Goal: Task Accomplishment & Management: Use online tool/utility

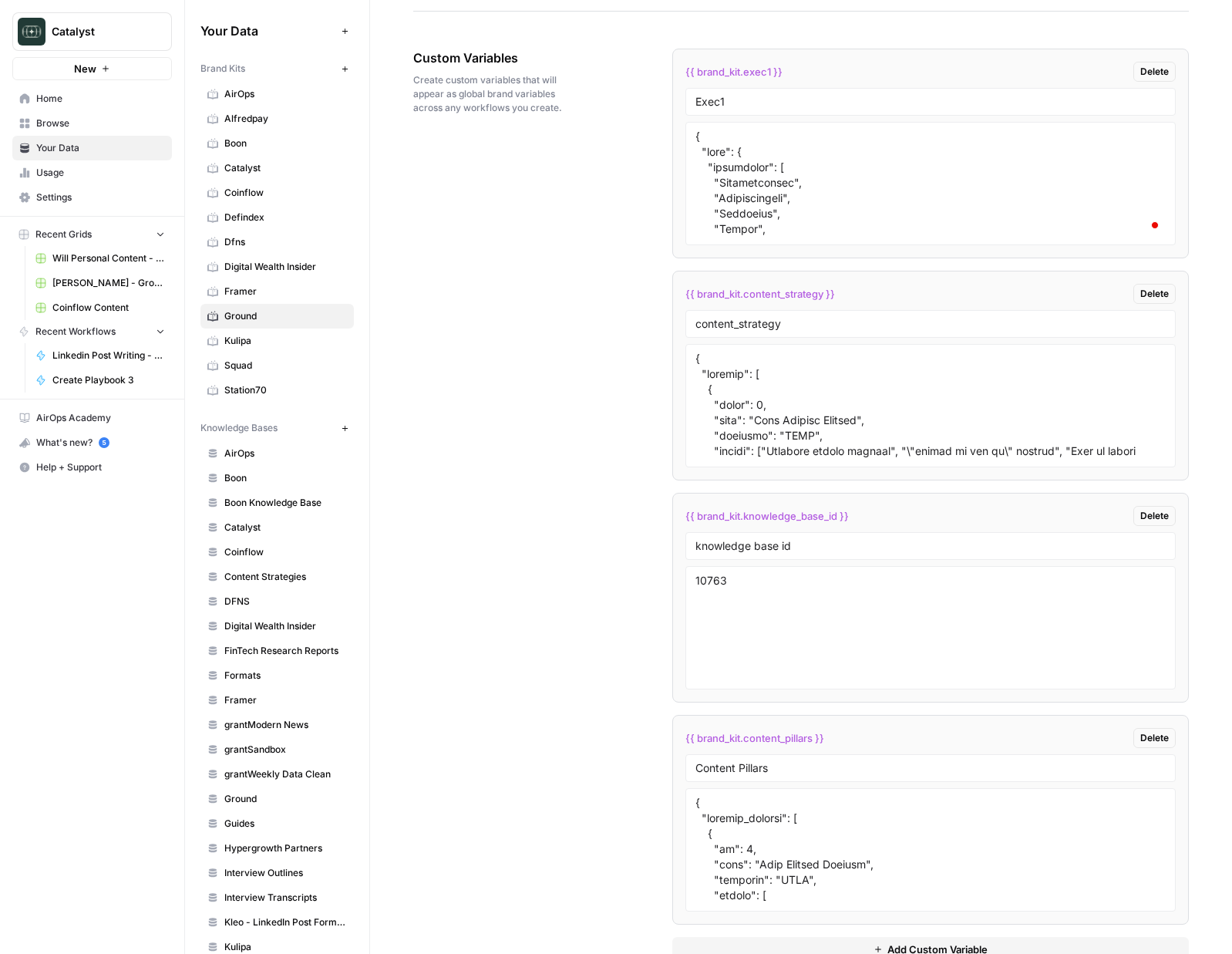
scroll to position [108, 0]
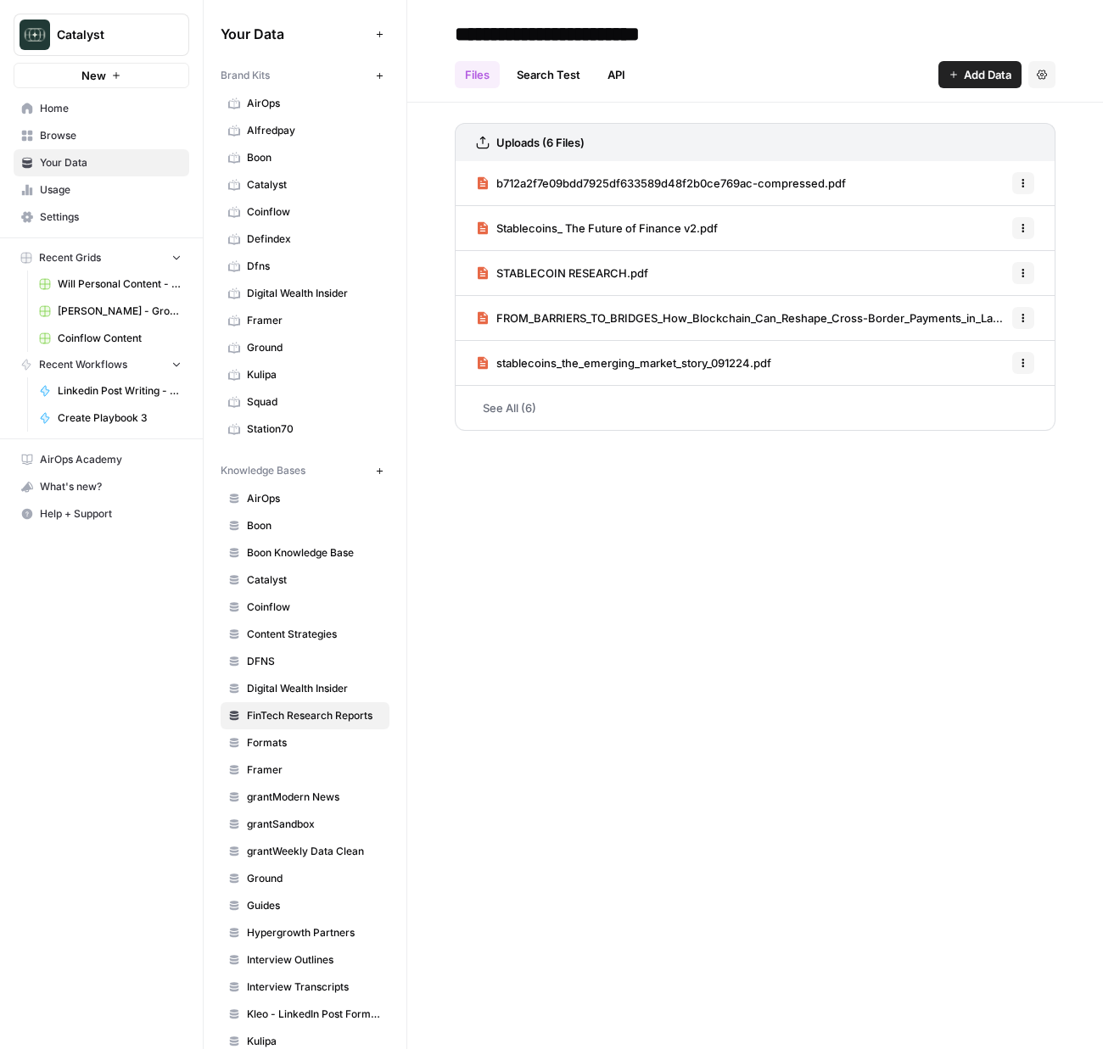
click at [544, 412] on link "See All (6)" at bounding box center [755, 408] width 601 height 44
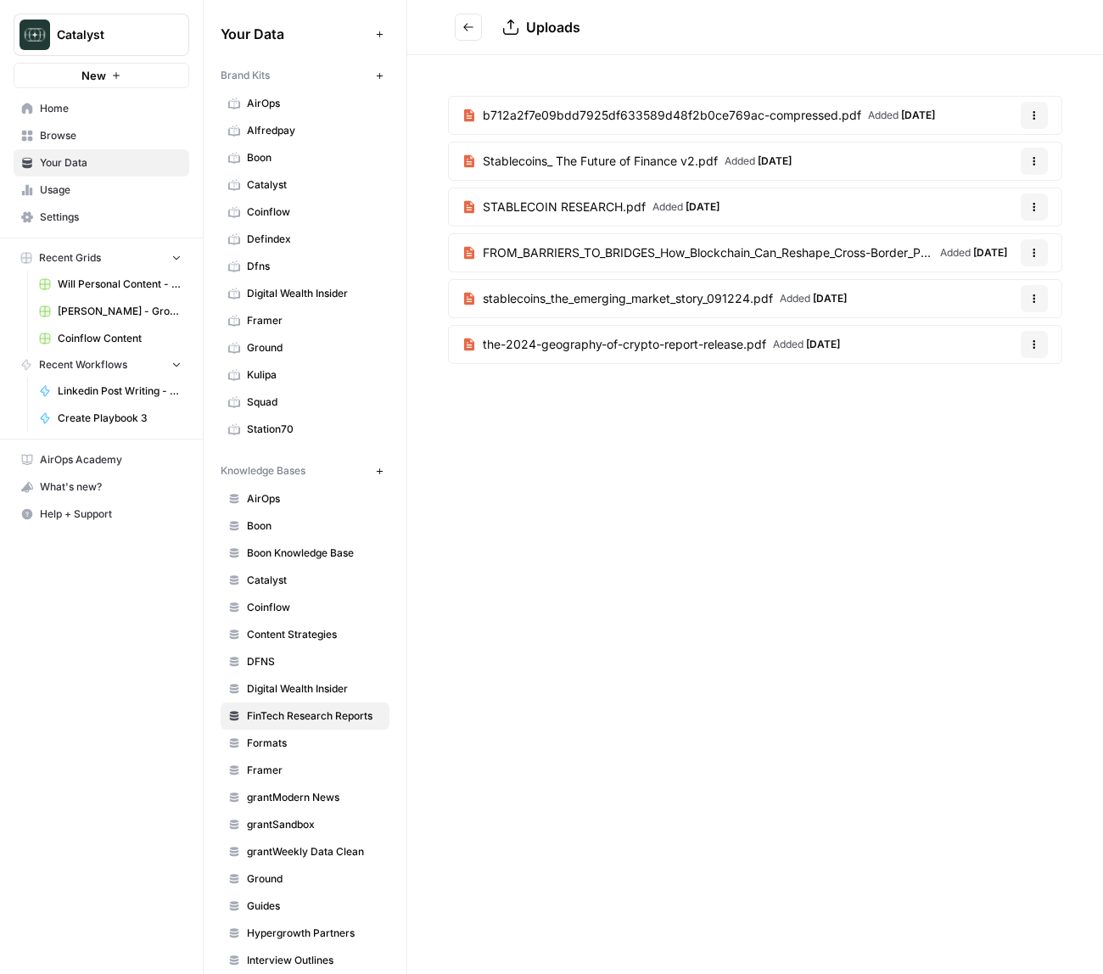
click at [288, 293] on span "Digital Wealth Insider" at bounding box center [314, 293] width 135 height 15
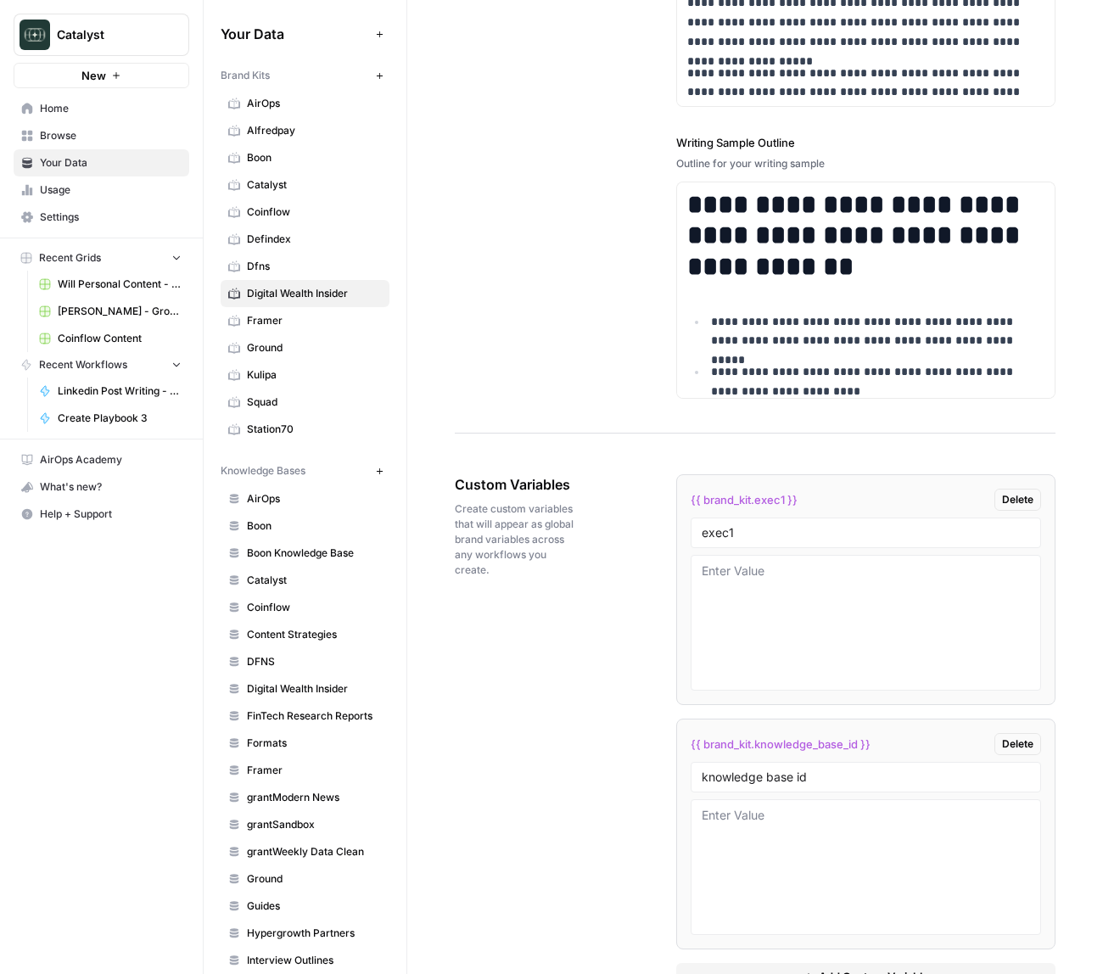
scroll to position [2567, 0]
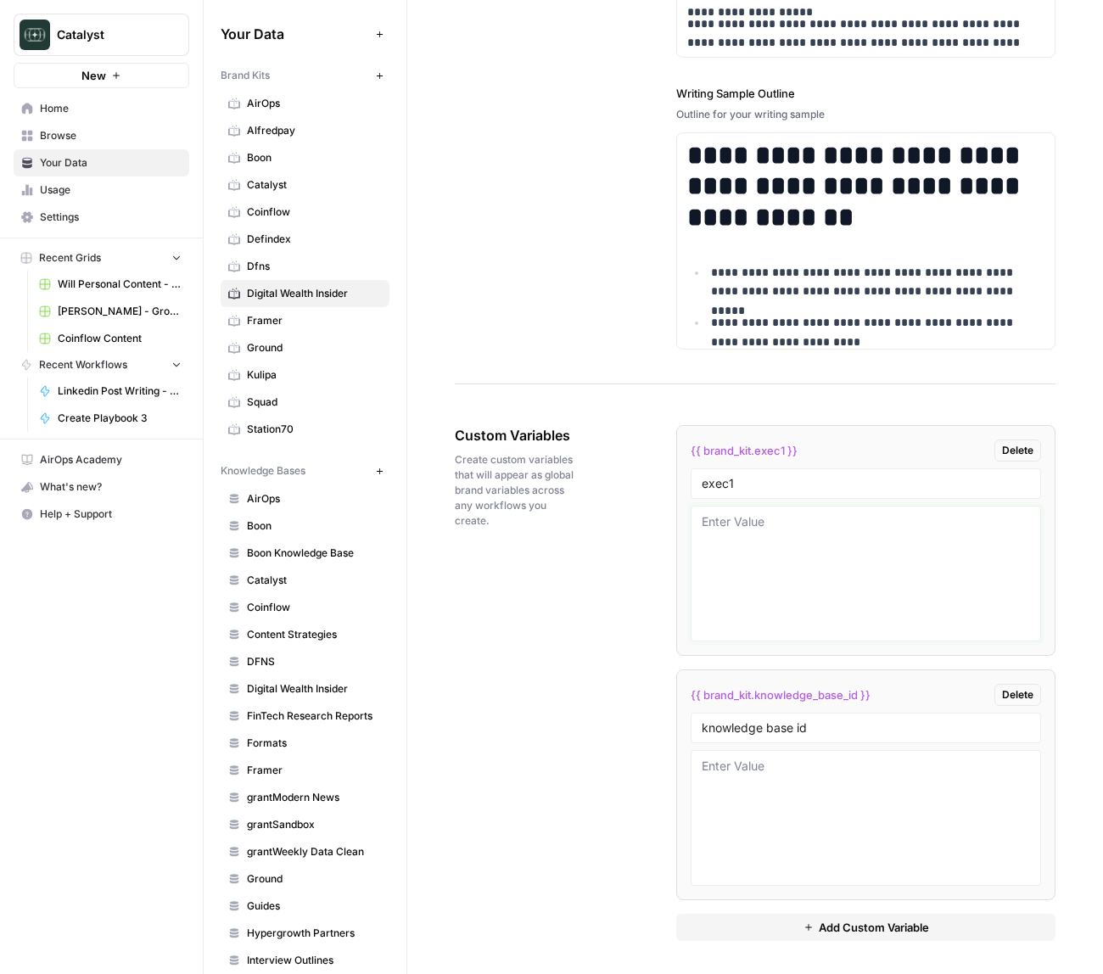
click at [801, 615] on textarea at bounding box center [865, 573] width 328 height 120
paste textarea "```json { "styleOf": "Mike Klein (LinkedIn)", "sourceMaterials": [ "https://www…"
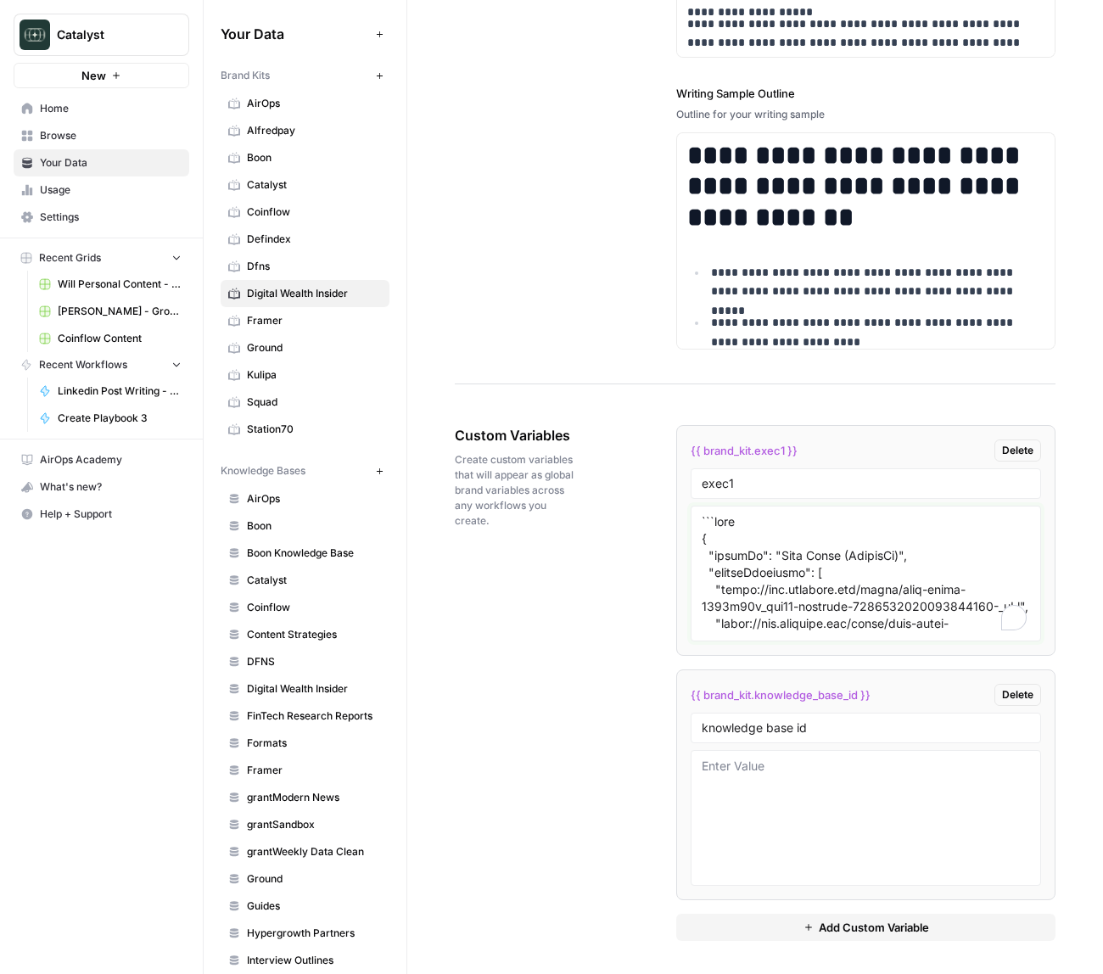
scroll to position [5187, 0]
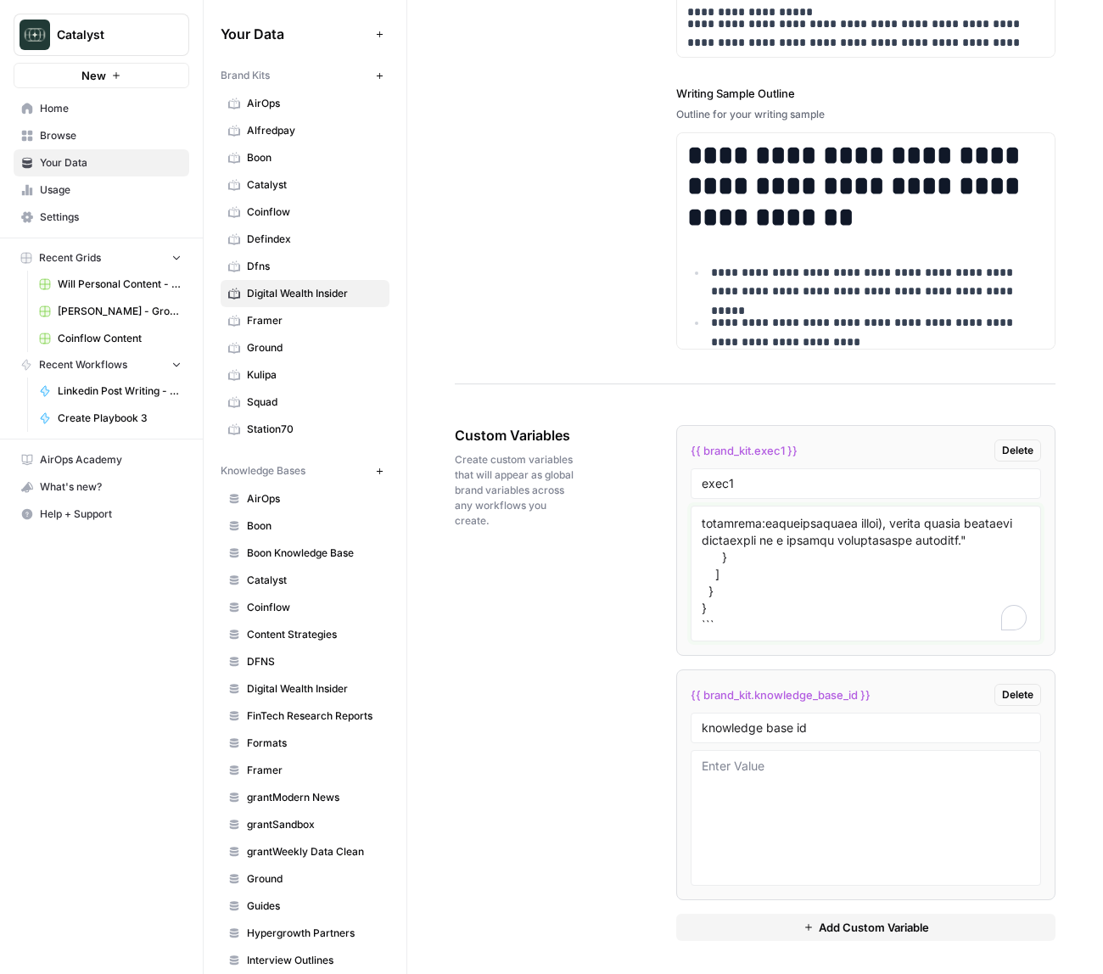
type textarea "```json { "styleOf": "Mike Klein (LinkedIn)", "sourceMaterials": [ "https://www…"
click at [561, 659] on div "Custom Variables Create custom variables that will appear as global brand varia…" at bounding box center [755, 683] width 601 height 584
click at [297, 693] on span "Digital Wealth Insider" at bounding box center [314, 688] width 135 height 15
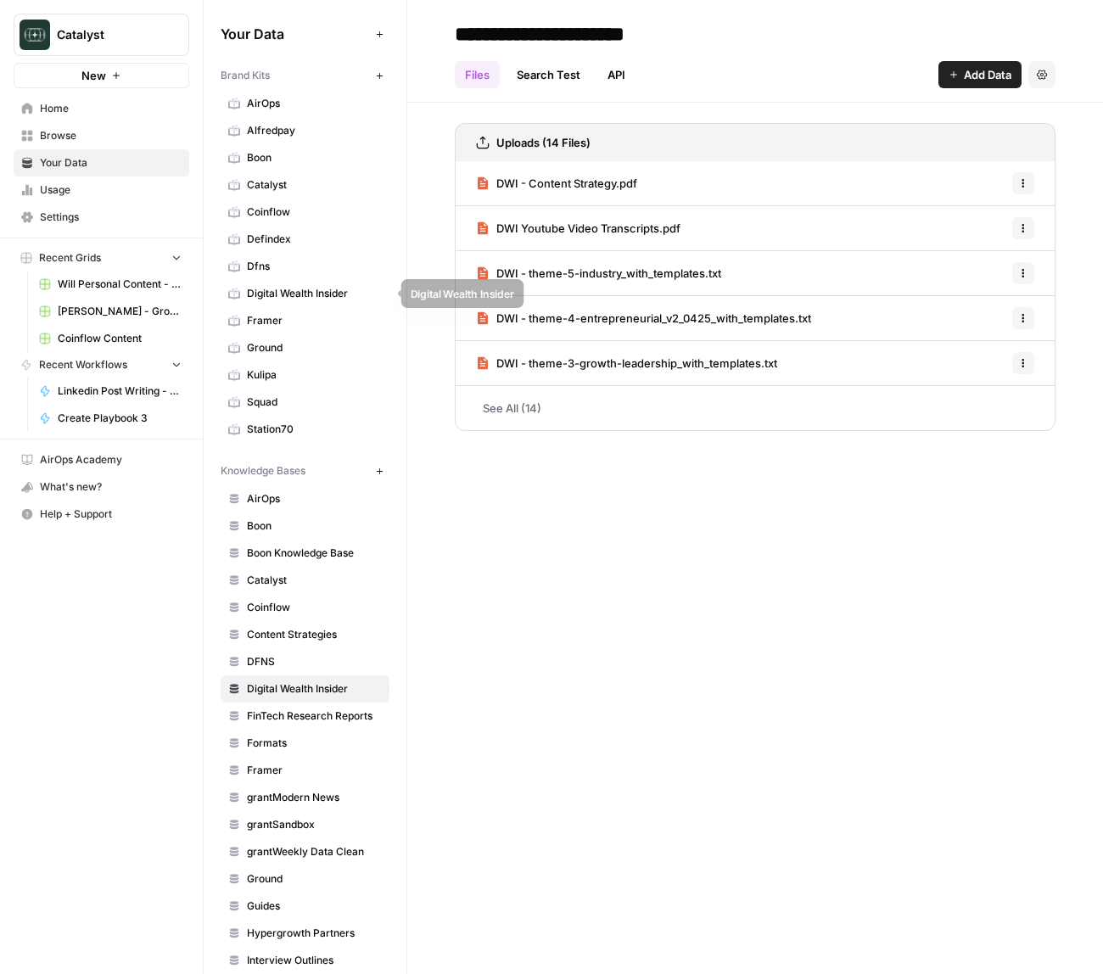
click at [303, 291] on span "Digital Wealth Insider" at bounding box center [314, 293] width 135 height 15
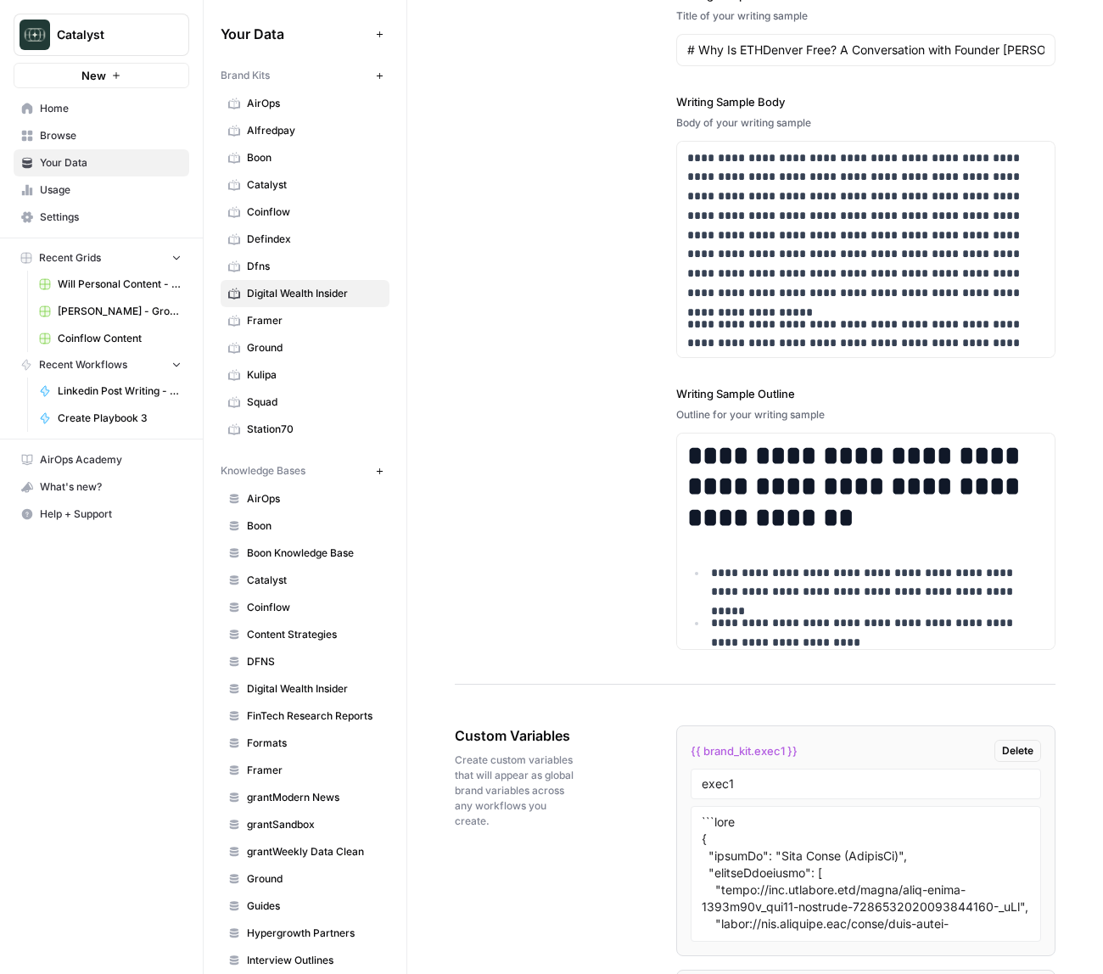
scroll to position [2567, 0]
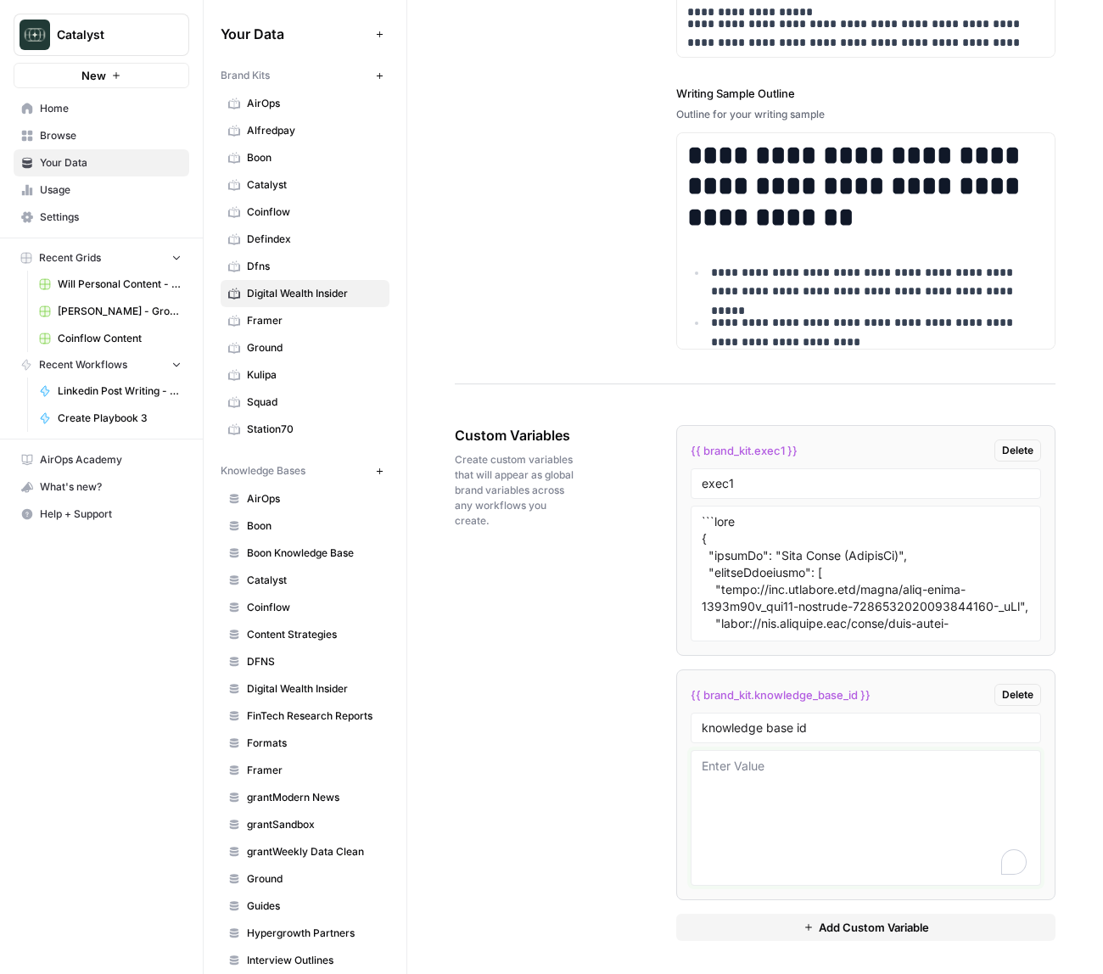
click at [809, 812] on textarea "To enrich screen reader interactions, please activate Accessibility in Grammarl…" at bounding box center [865, 817] width 328 height 120
paste textarea "11464"
type textarea "11464"
click at [562, 785] on div "Custom Variables Create custom variables that will appear as global brand varia…" at bounding box center [755, 683] width 601 height 584
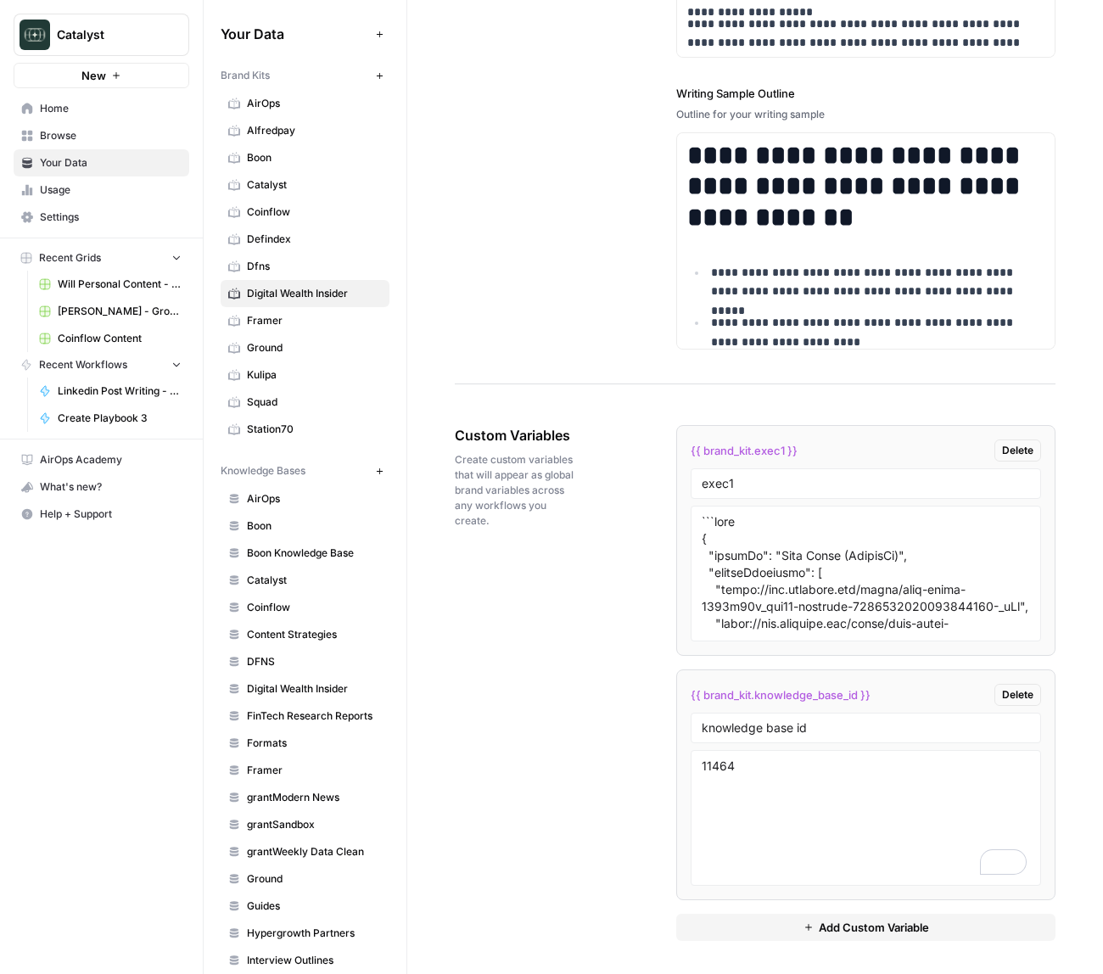
click at [586, 681] on div "Custom Variables Create custom variables that will appear as global brand varia…" at bounding box center [755, 683] width 601 height 584
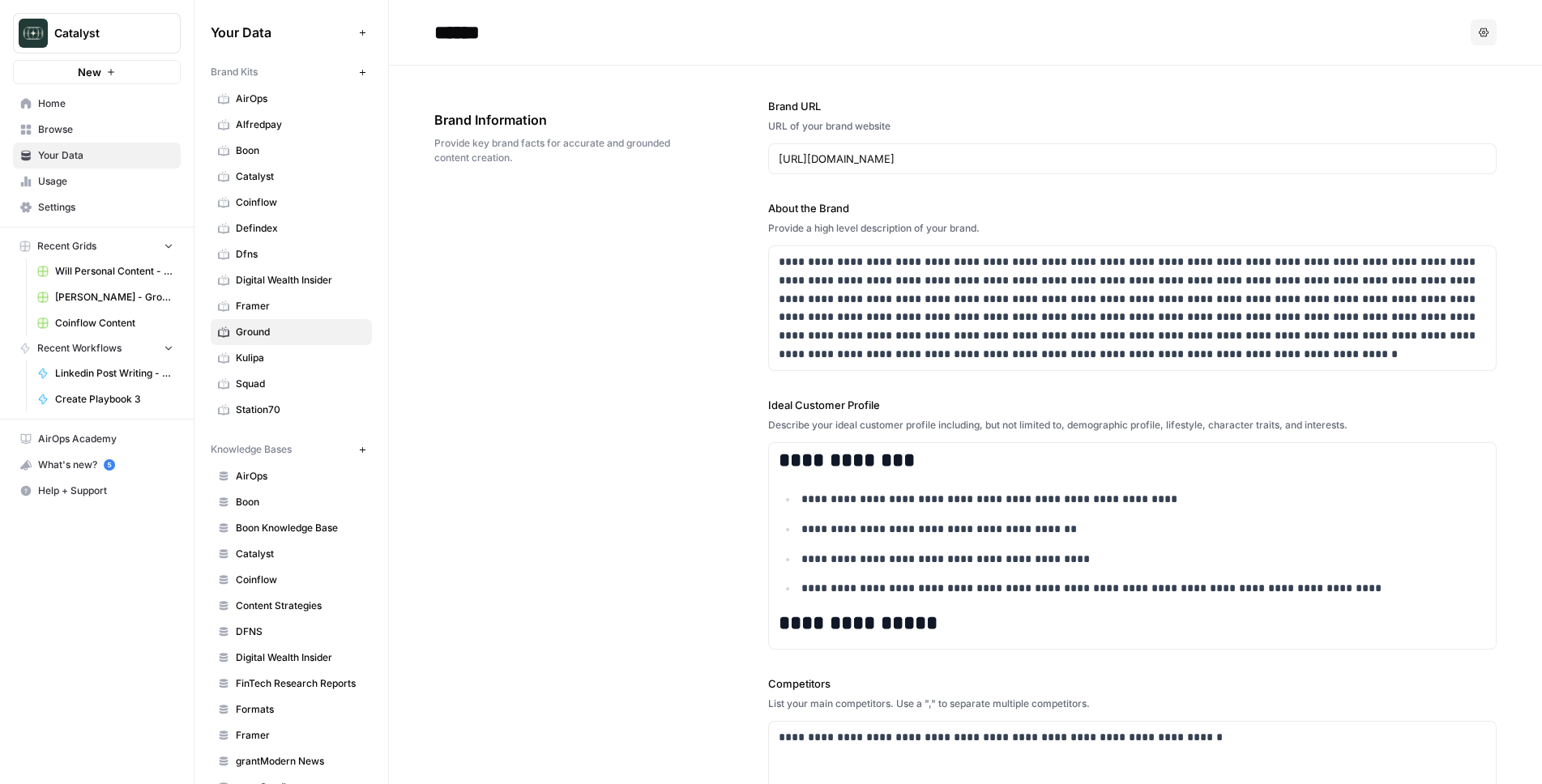
scroll to position [227, 0]
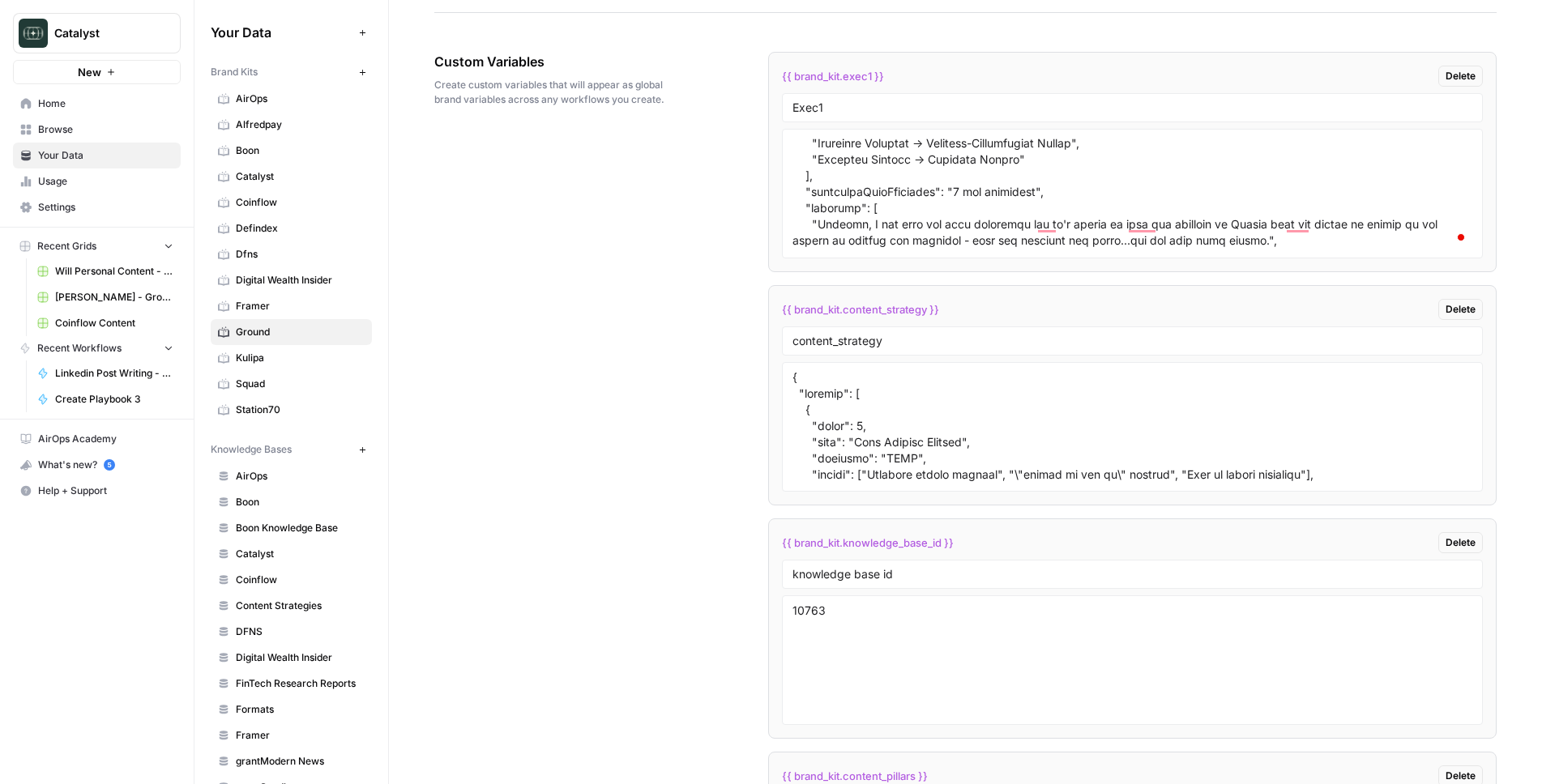
click at [636, 285] on div "Custom Variables Create custom variables that will appear as global brand varia…" at bounding box center [966, 531] width 1062 height 1024
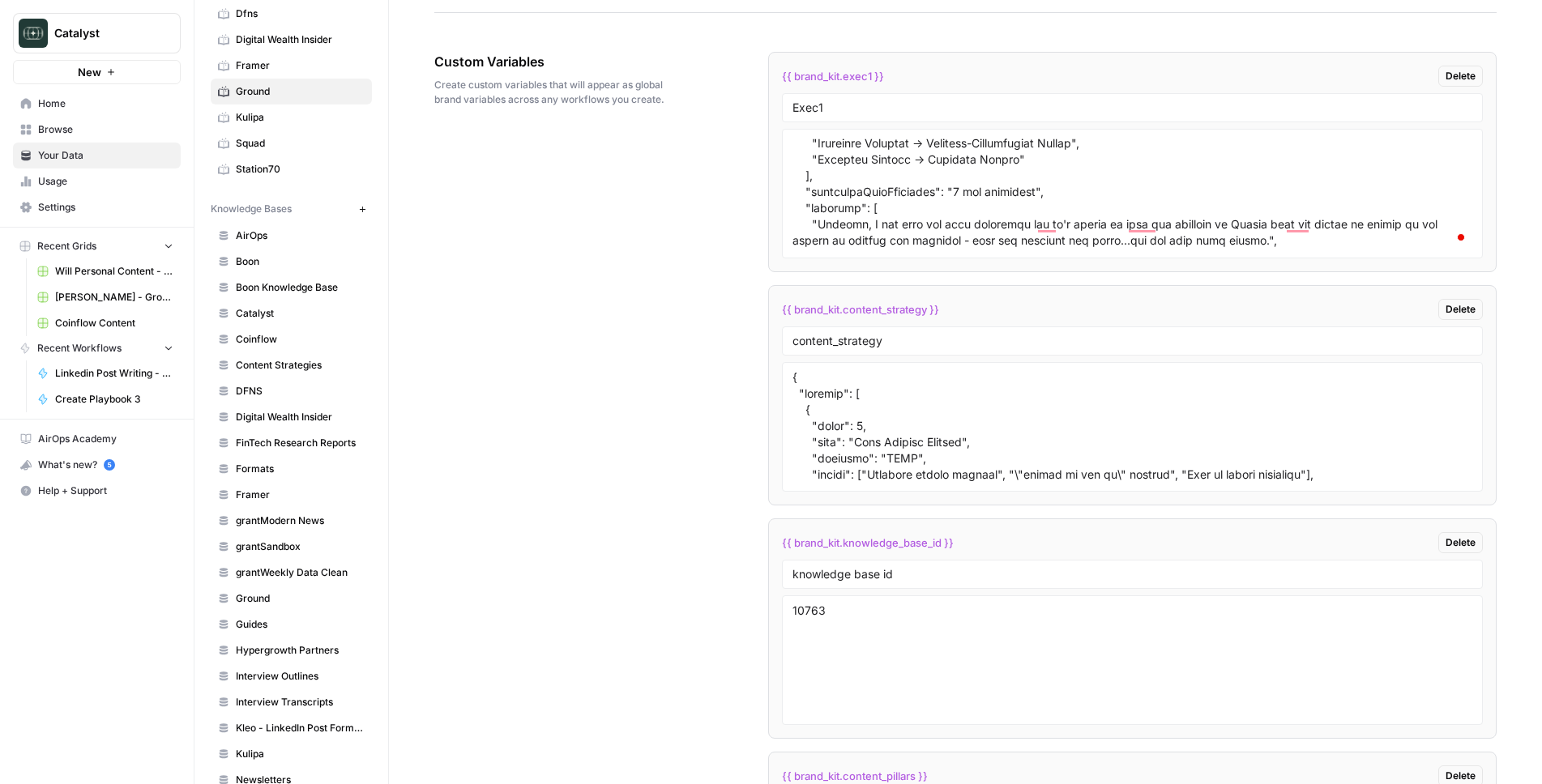
scroll to position [246, 0]
click at [285, 472] on link "Formats" at bounding box center [291, 463] width 161 height 26
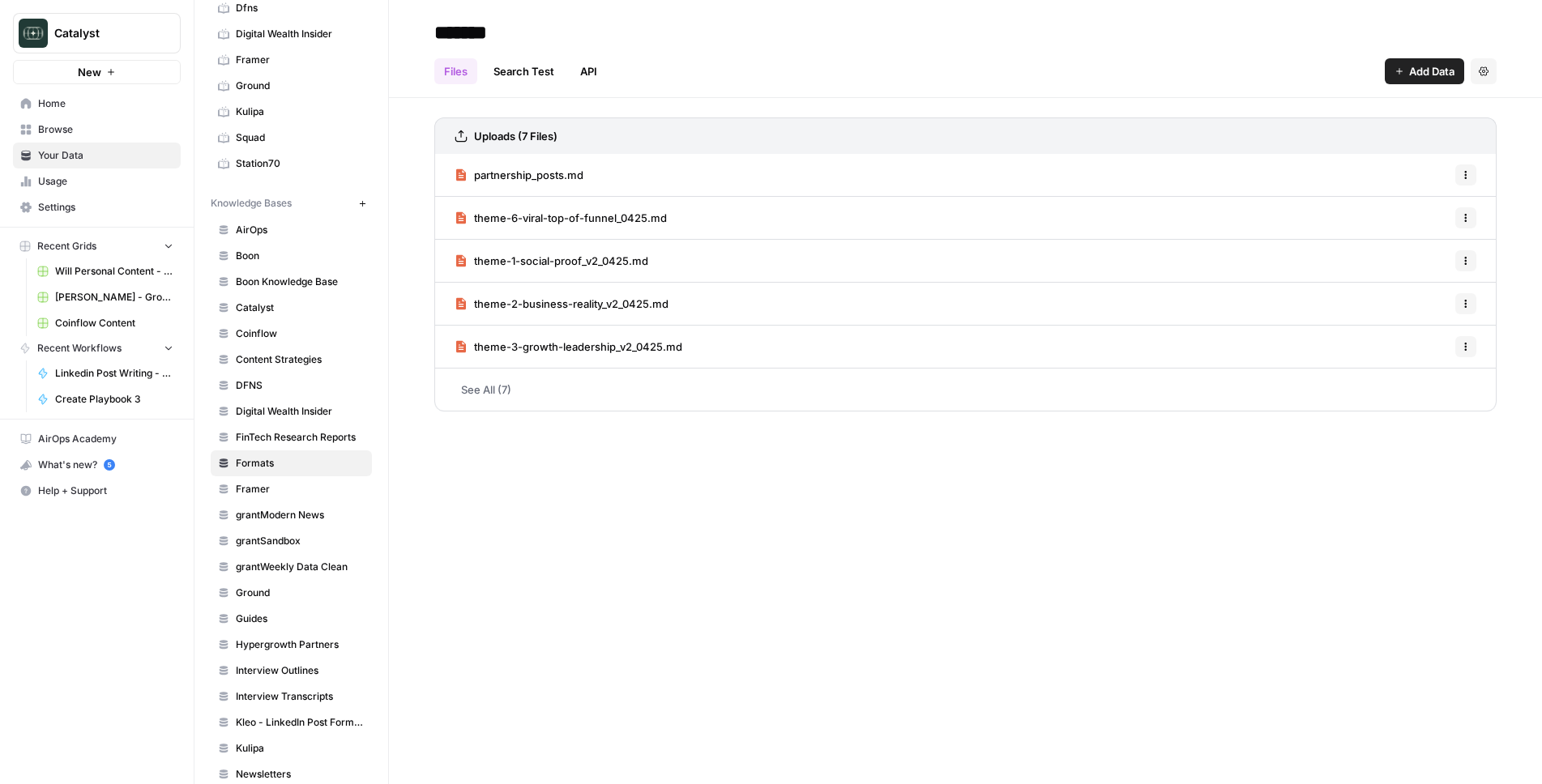
click at [520, 393] on link "See All (7)" at bounding box center [966, 390] width 1062 height 42
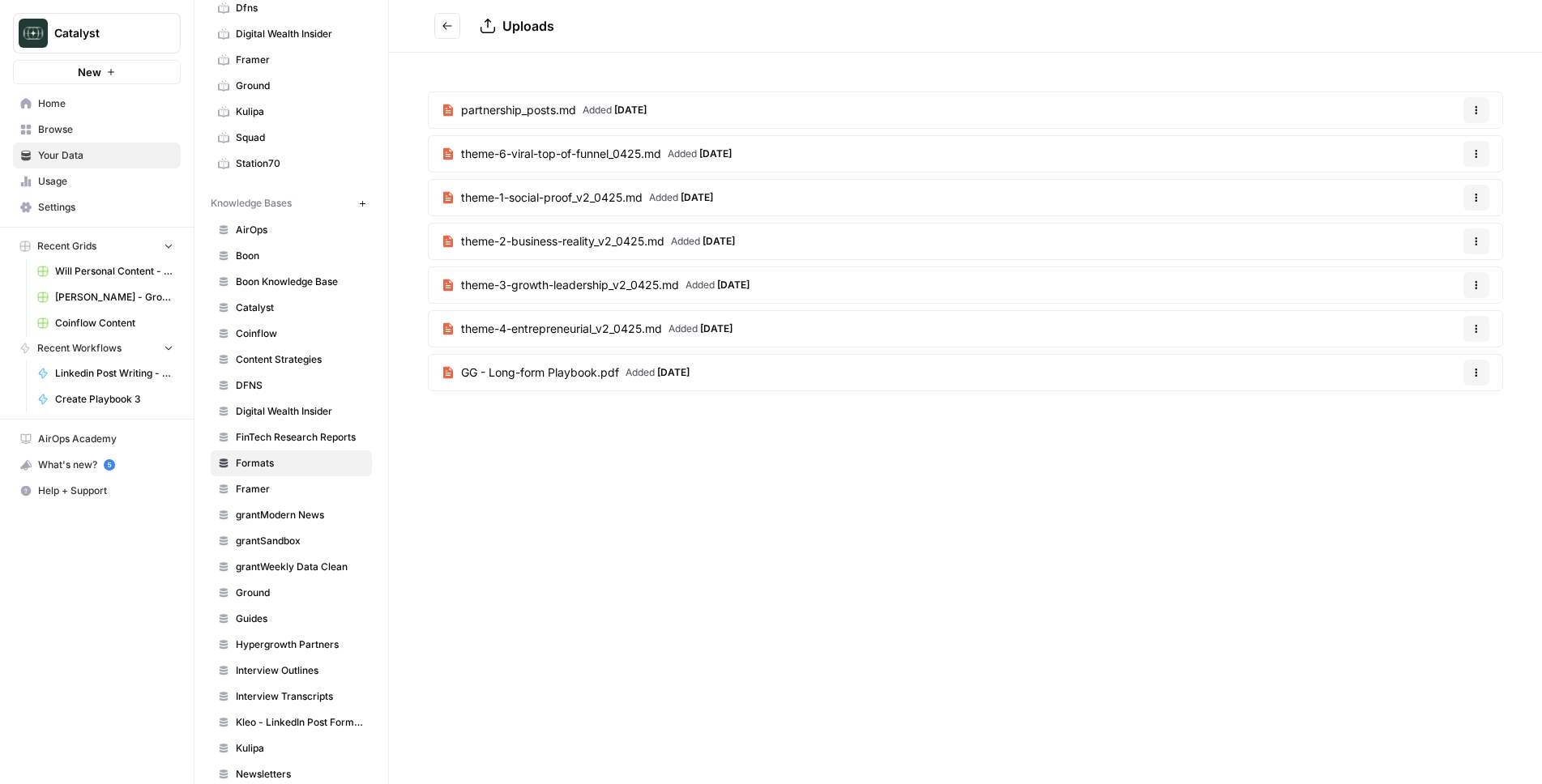
click at [452, 24] on icon "Go back" at bounding box center [447, 26] width 11 height 11
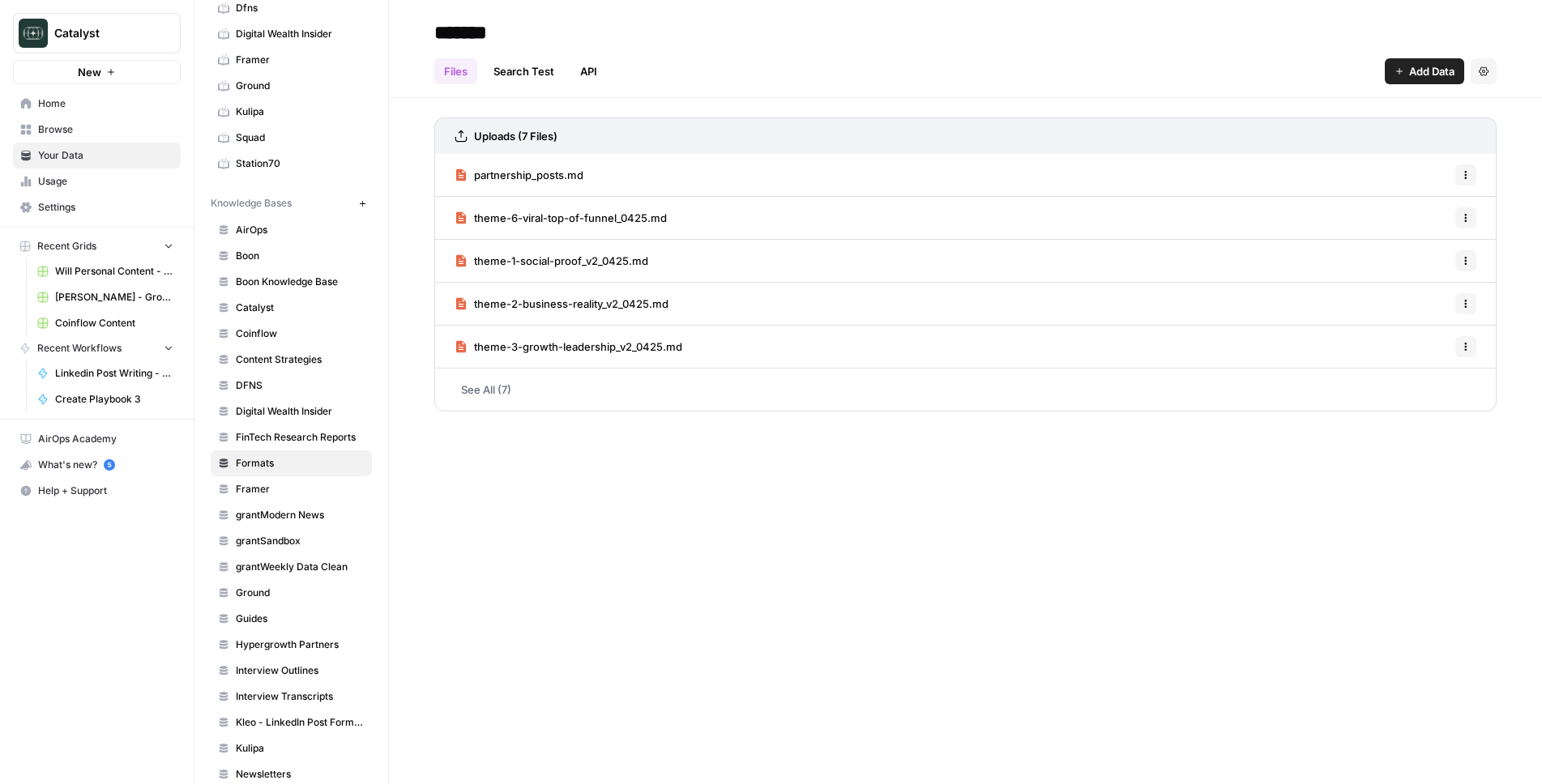
click at [1413, 72] on span "Add Data" at bounding box center [1431, 71] width 45 height 16
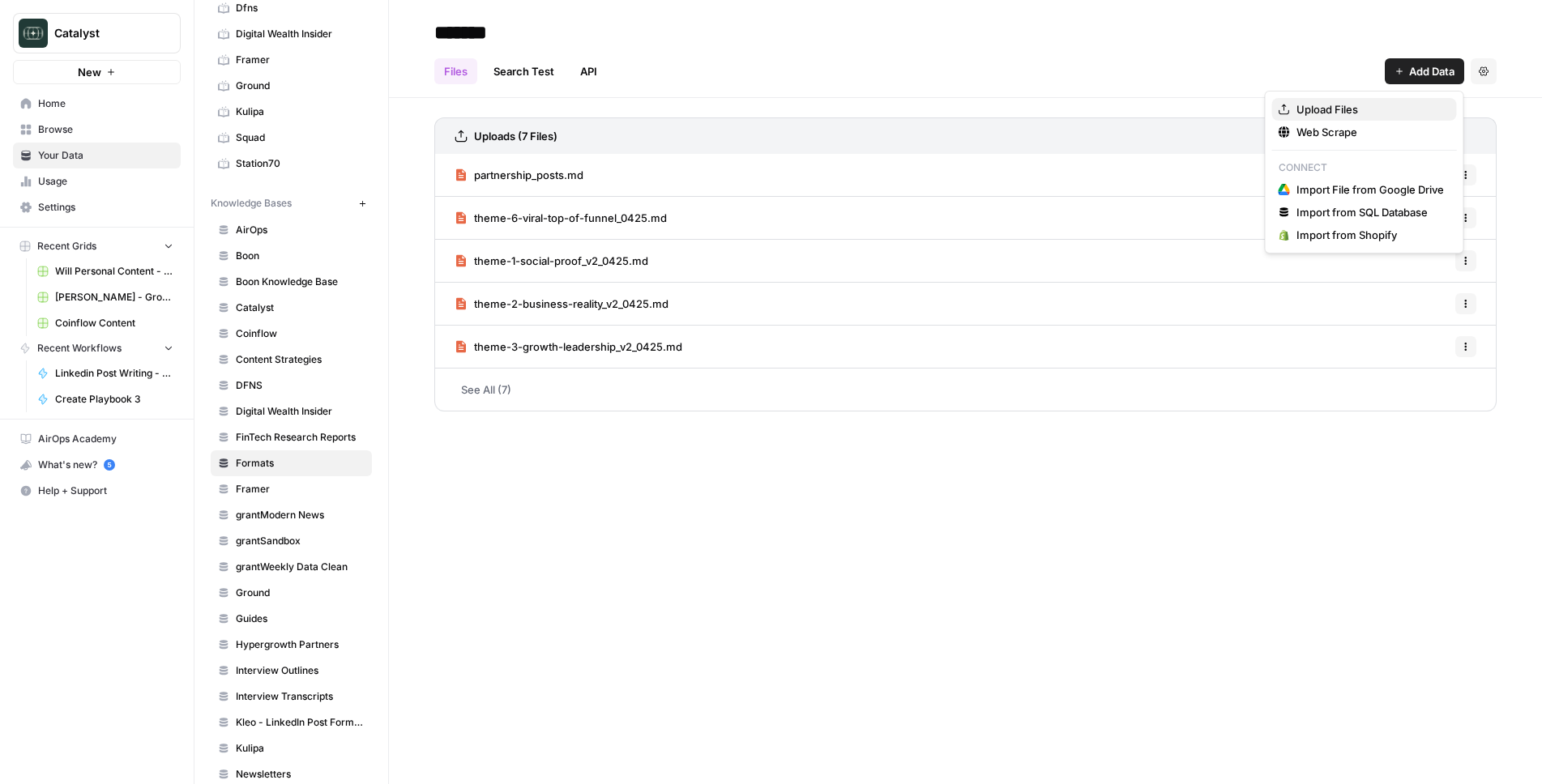
click at [1397, 111] on span "Upload Files" at bounding box center [1370, 109] width 147 height 16
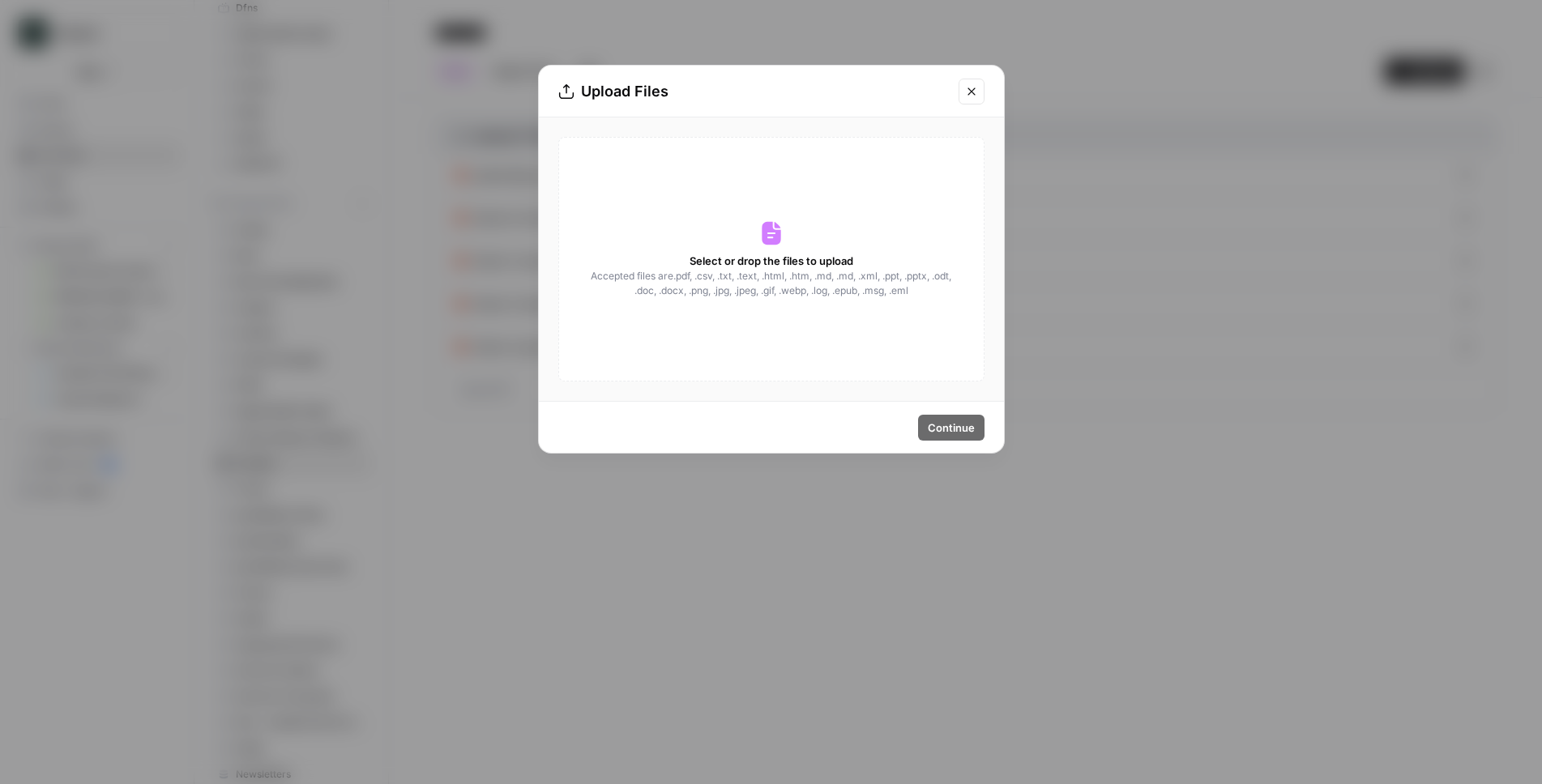
click at [817, 241] on div "Select or drop the files to upload Accepted files are .pdf, .csv, .txt, .text, …" at bounding box center [771, 259] width 426 height 244
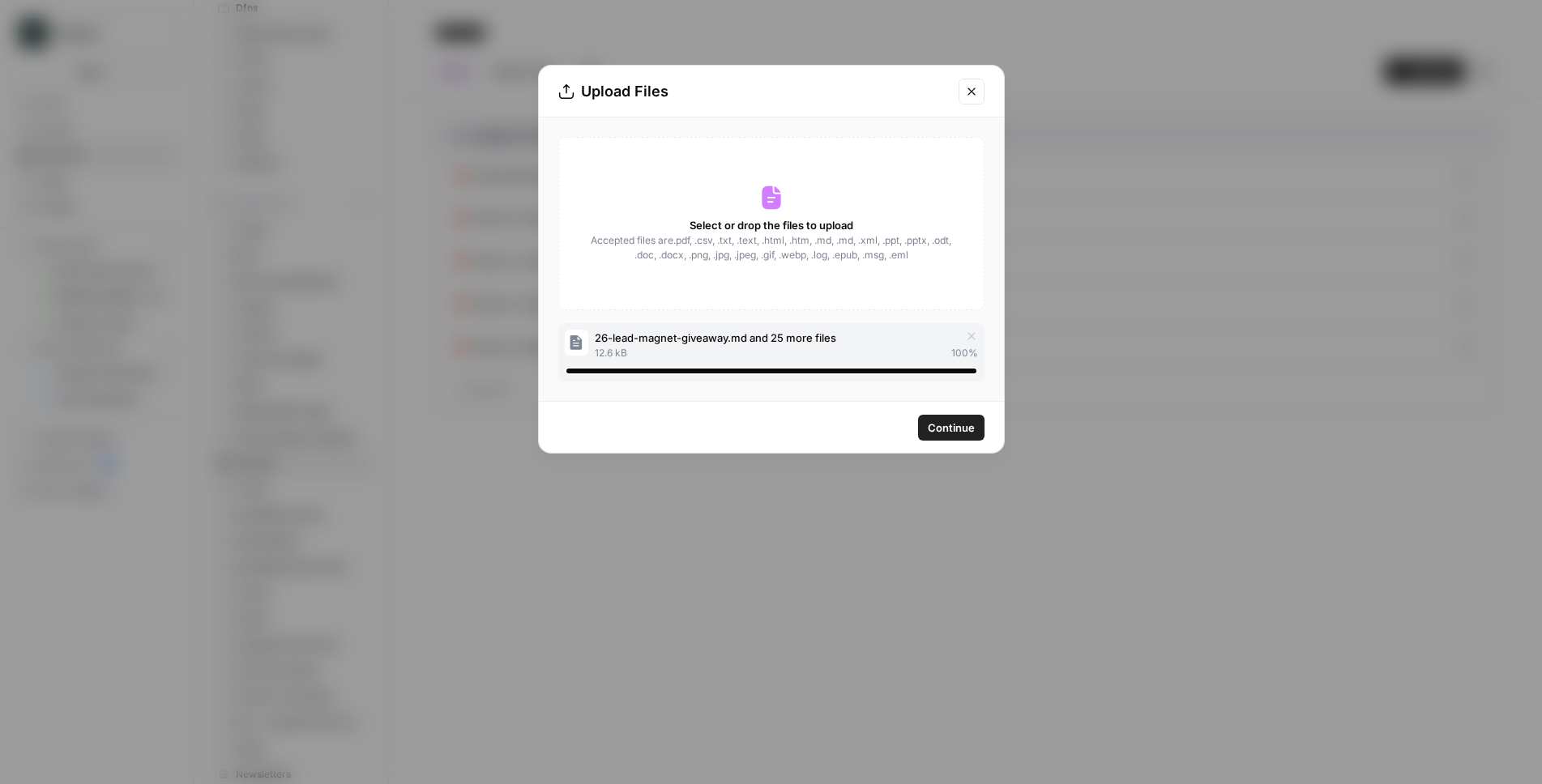
click at [945, 427] on span "Continue" at bounding box center [951, 427] width 47 height 16
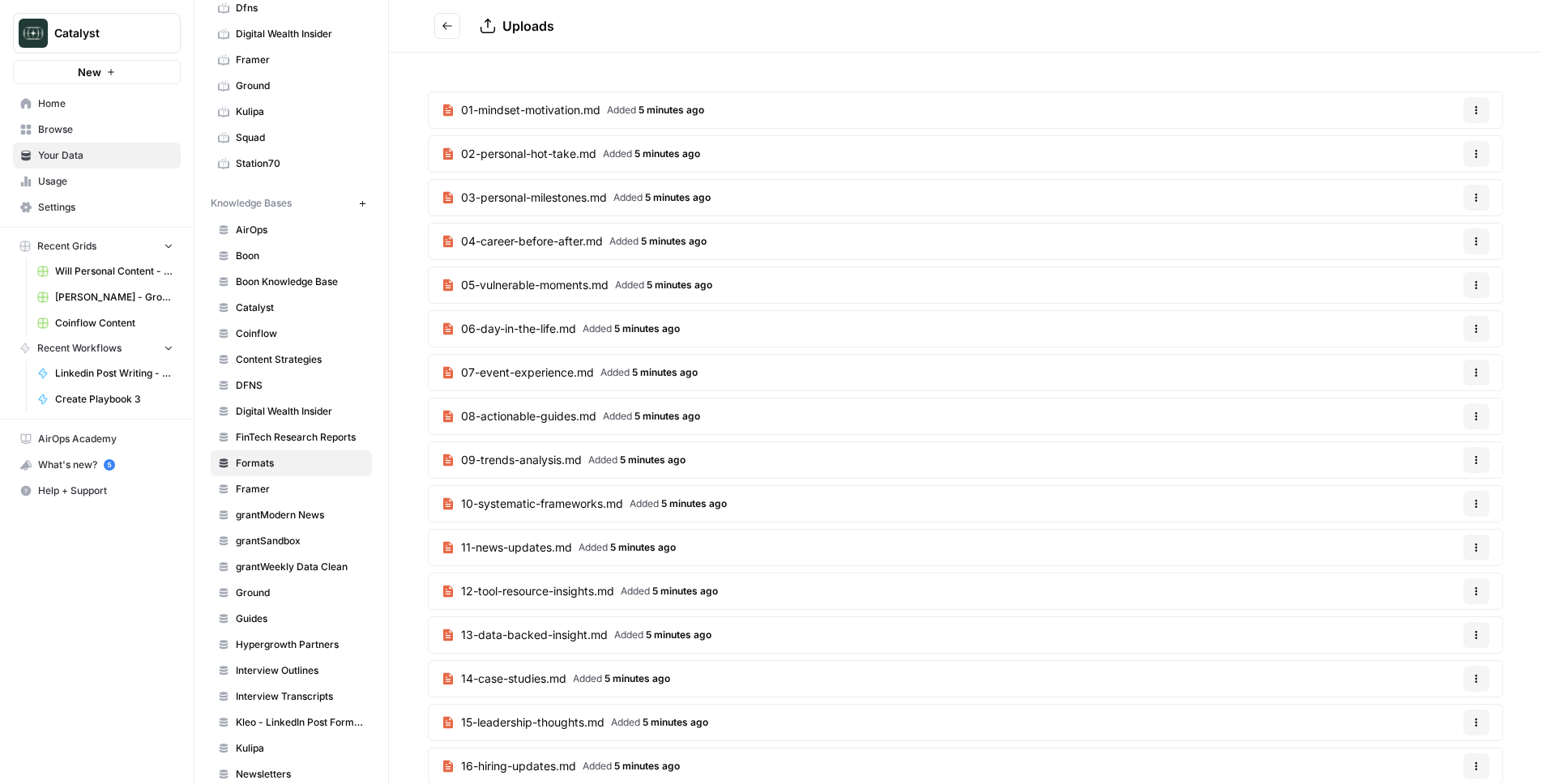
click at [63, 134] on span "Browse" at bounding box center [106, 129] width 136 height 14
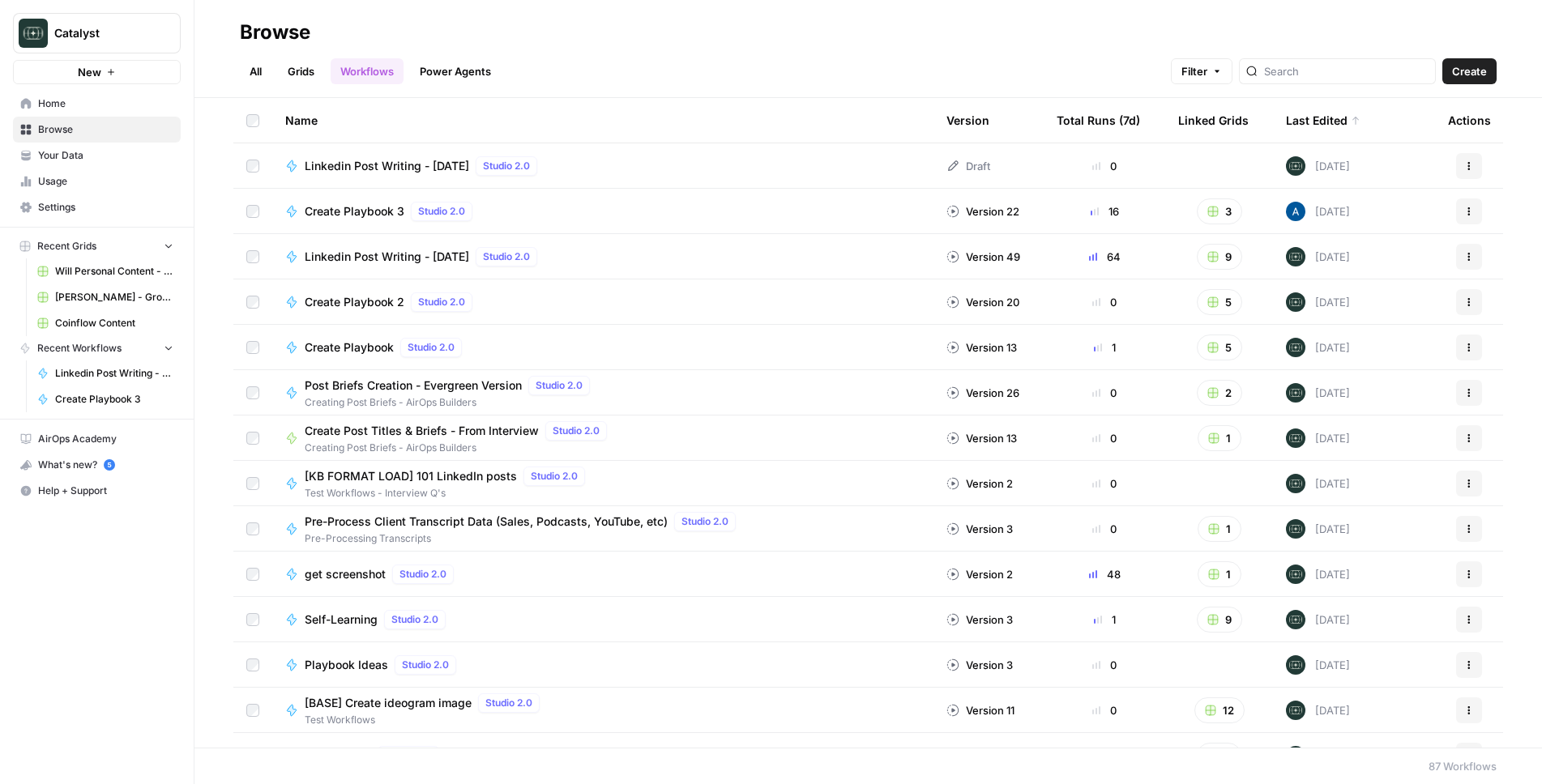
click at [828, 183] on td "Linkedin Post Writing - AUG25 Studio 2.0" at bounding box center [603, 165] width 661 height 45
click at [713, 147] on td "Linkedin Post Writing - AUG25 Studio 2.0" at bounding box center [603, 165] width 661 height 45
click at [400, 162] on span "Linkedin Post Writing - [DATE]" at bounding box center [387, 165] width 164 height 16
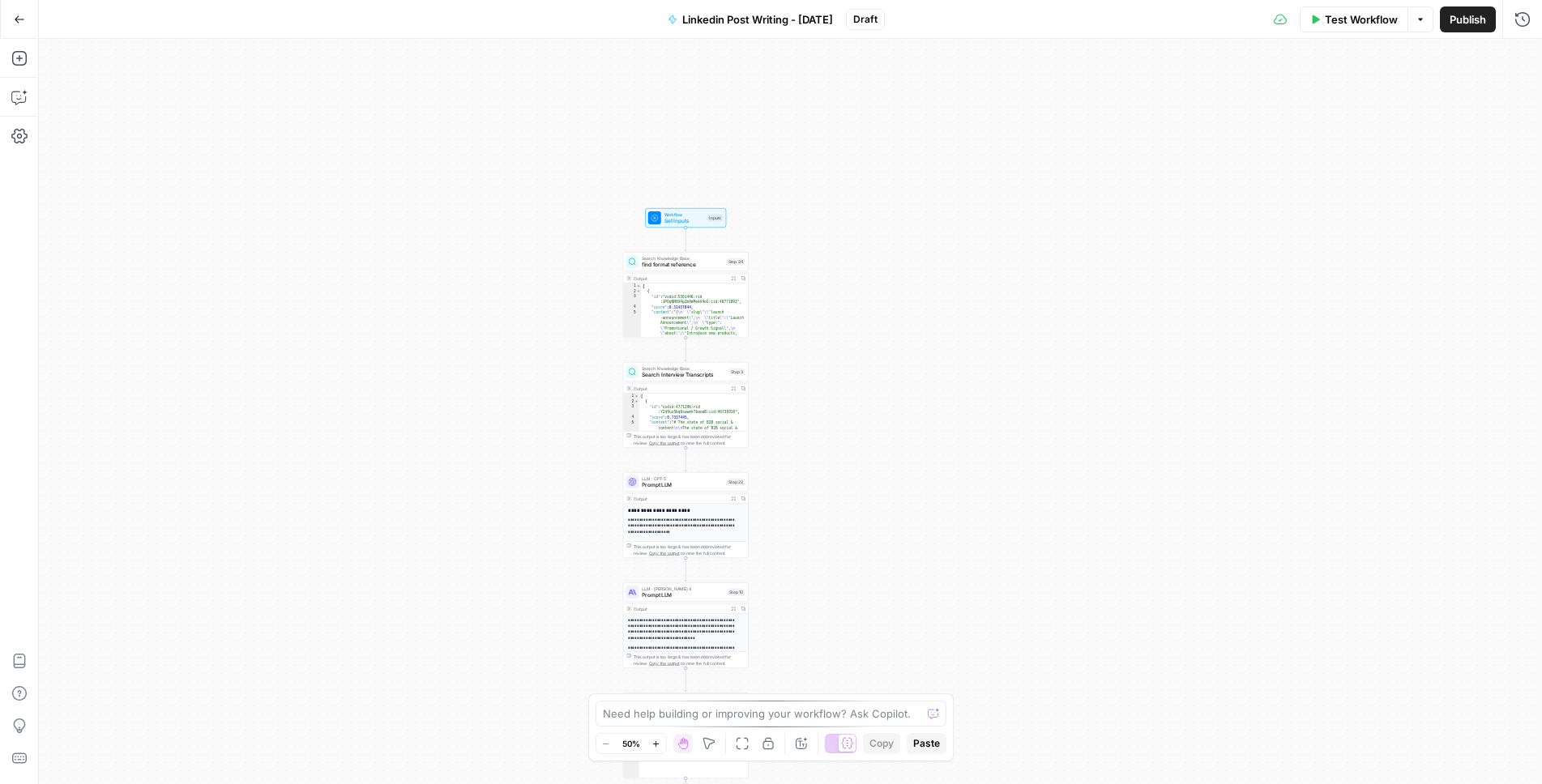
drag, startPoint x: 651, startPoint y: 253, endPoint x: 510, endPoint y: 638, distance: 410.0
click at [510, 638] on div "true false Workflow Set Inputs Inputs Search Knowledge Base find format referen…" at bounding box center [790, 412] width 1503 height 745
click at [507, 345] on div "true false Workflow Set Inputs Inputs Search Knowledge Base find format referen…" at bounding box center [790, 412] width 1503 height 745
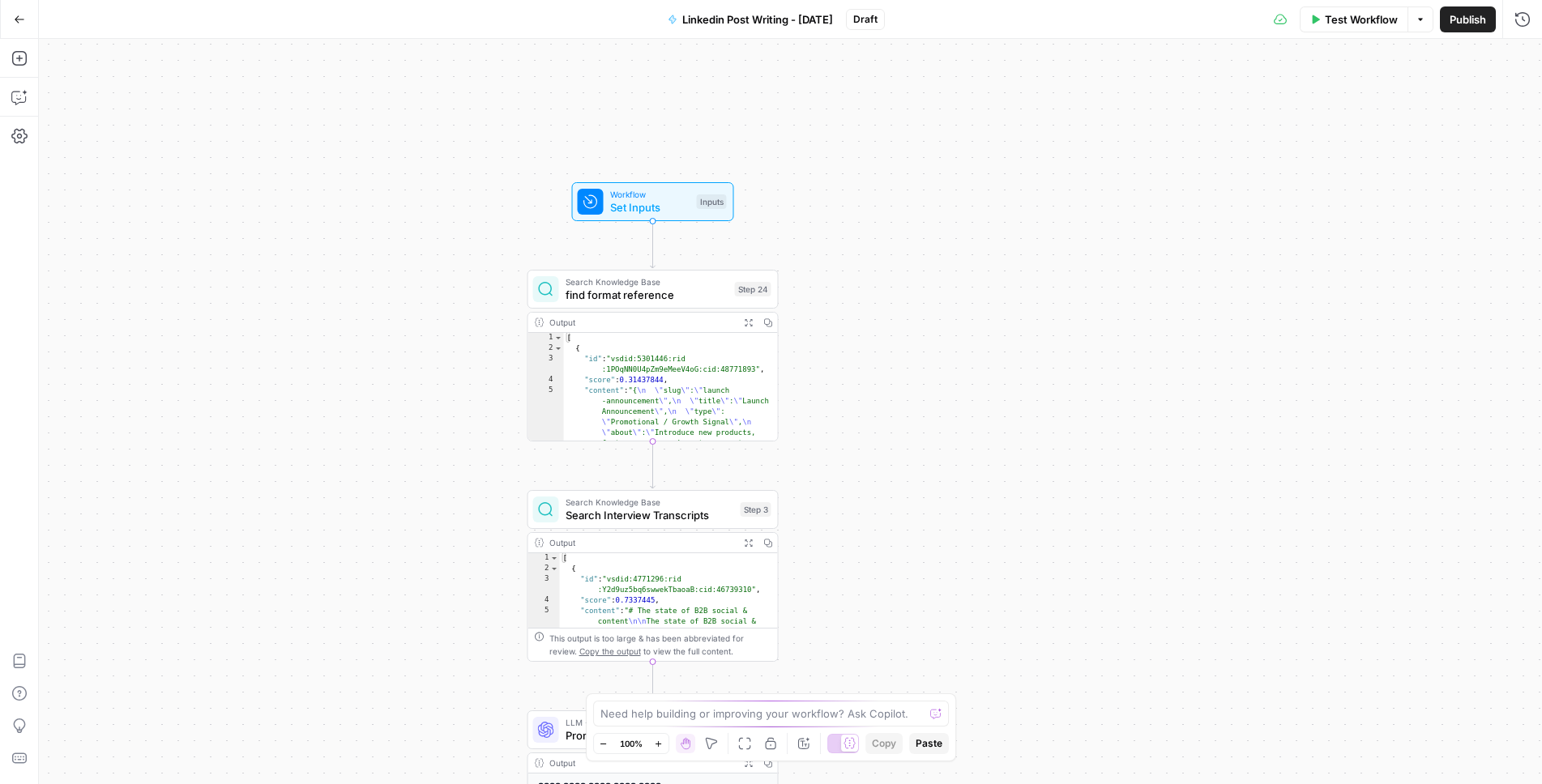
drag, startPoint x: 610, startPoint y: 307, endPoint x: 397, endPoint y: 415, distance: 238.8
click at [397, 415] on div "true false Workflow Set Inputs Inputs Search Knowledge Base find format referen…" at bounding box center [790, 412] width 1503 height 745
click at [653, 303] on div "Search Knowledge Base find format reference Step 24 Copy step Delete step Add N…" at bounding box center [653, 288] width 251 height 39
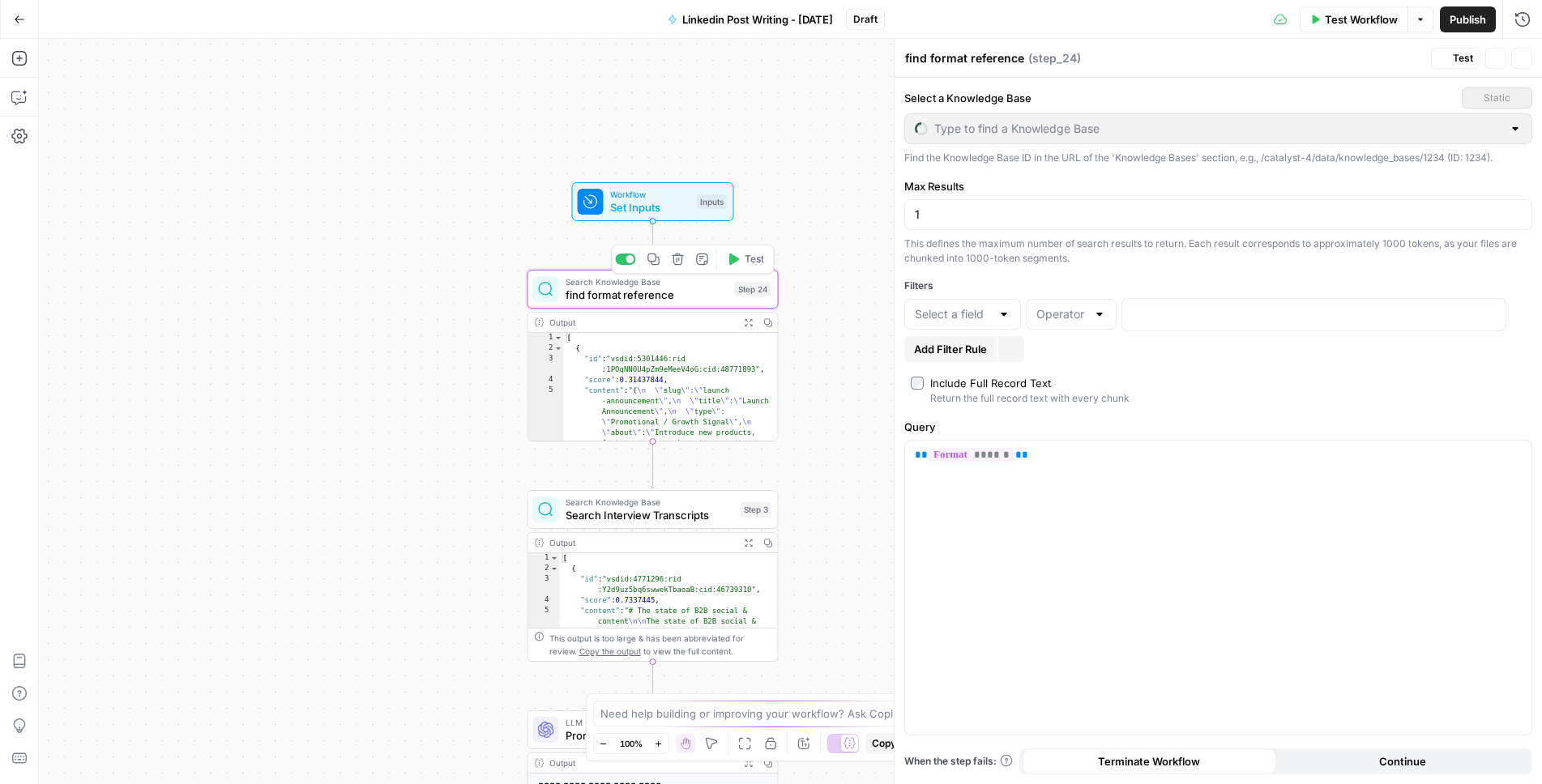
type input "Formats"
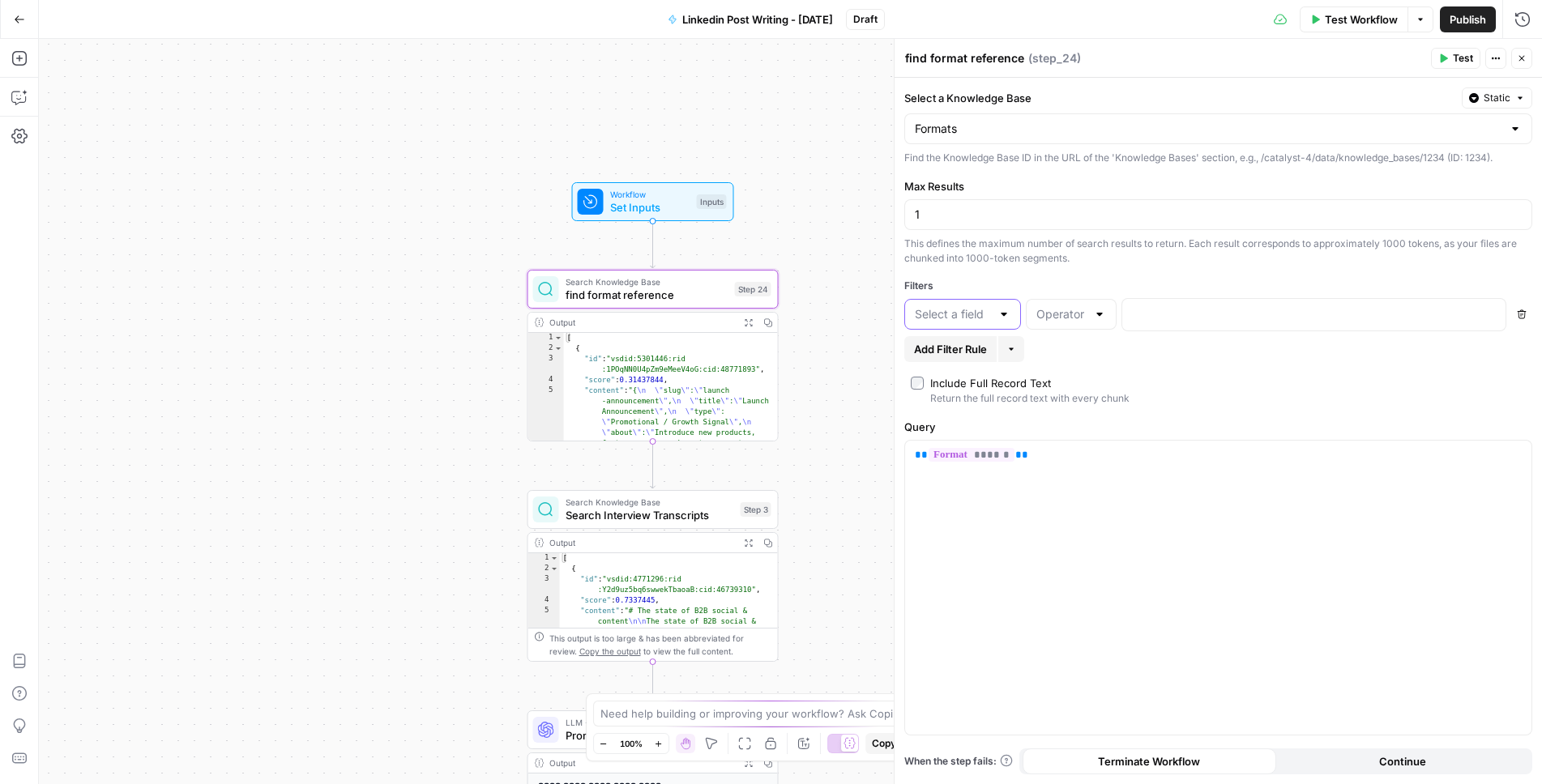
click at [953, 317] on input "text" at bounding box center [953, 314] width 76 height 16
click at [292, 389] on div "true false Workflow Set Inputs Inputs Search Knowledge Base find format referen…" at bounding box center [790, 412] width 1503 height 745
click at [18, 63] on icon "button" at bounding box center [19, 58] width 16 height 16
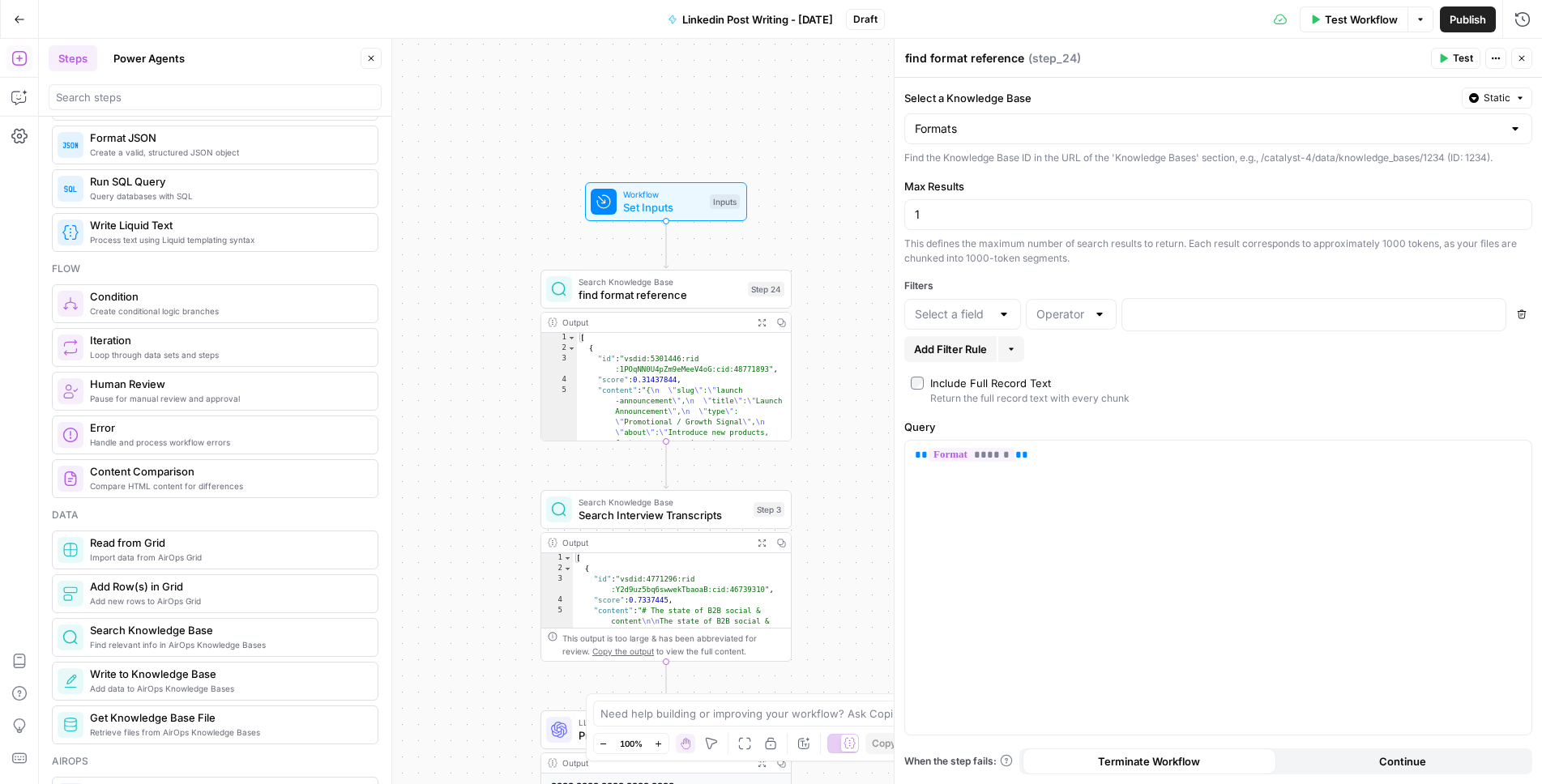
scroll to position [390, 0]
click at [15, 17] on icon "button" at bounding box center [19, 19] width 11 height 11
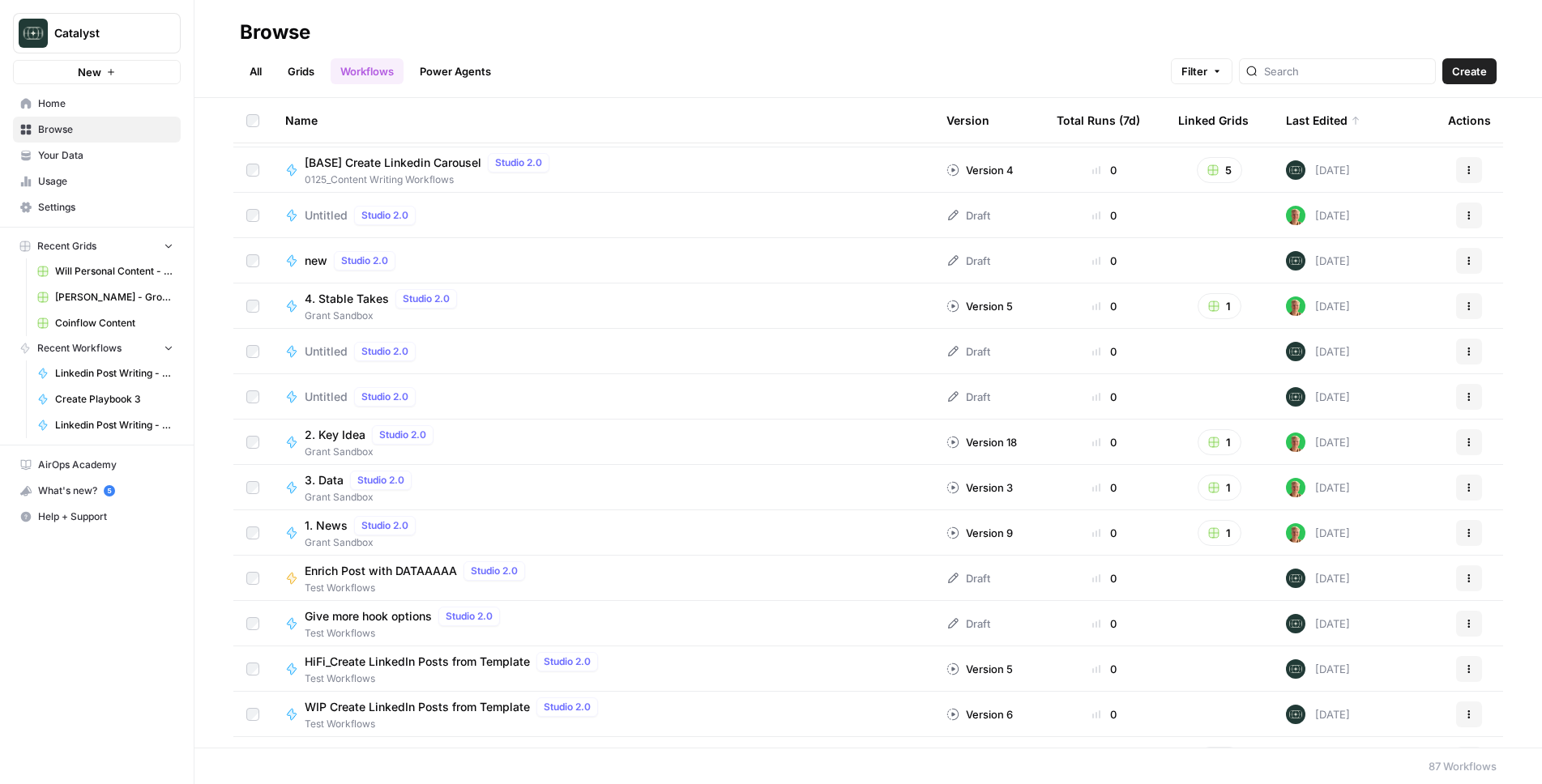
scroll to position [642, 0]
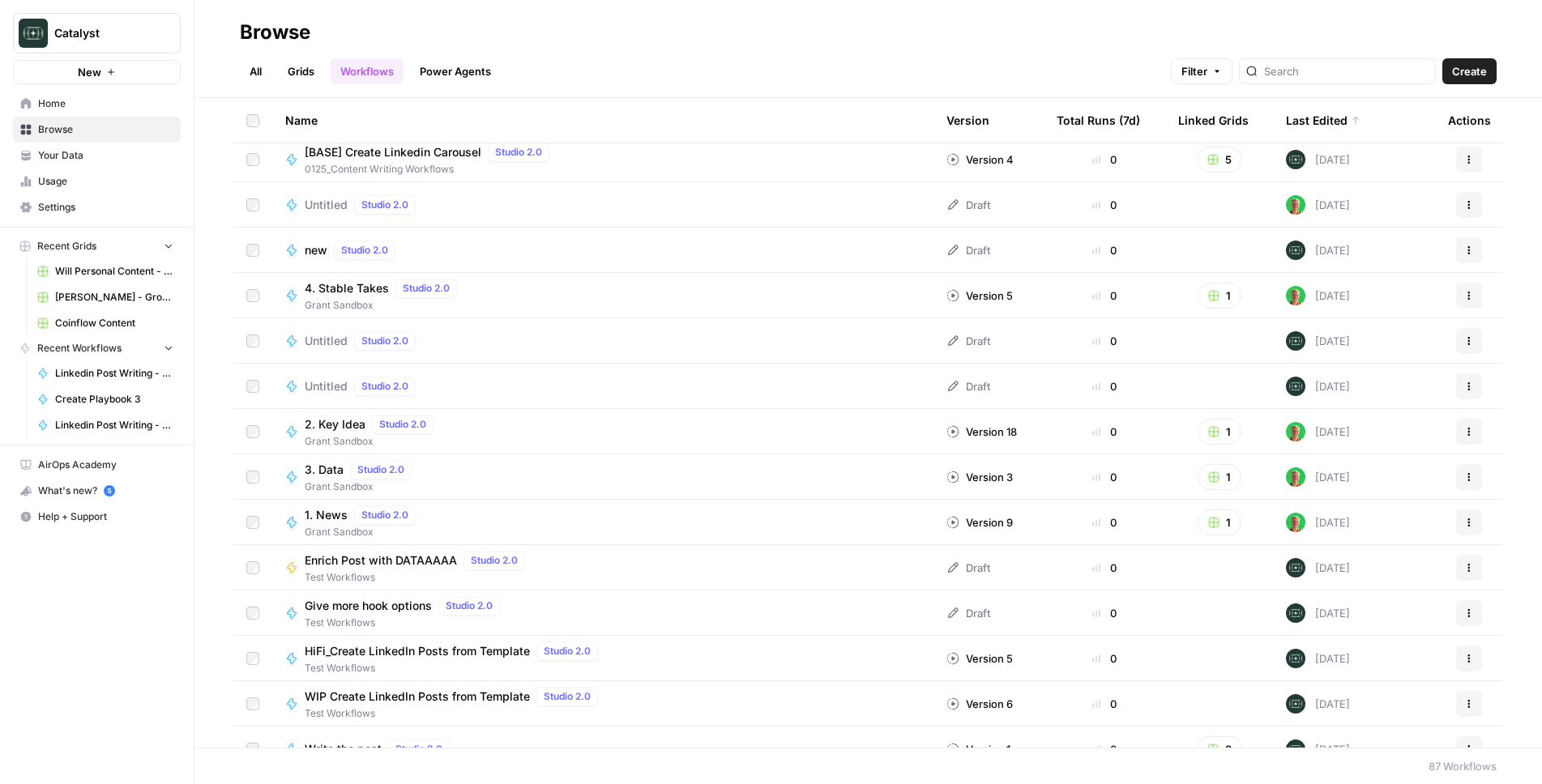
click at [663, 661] on div "HiFi_Create LinkedIn Posts from Template Studio 2.0 Test Workflows" at bounding box center [603, 659] width 635 height 34
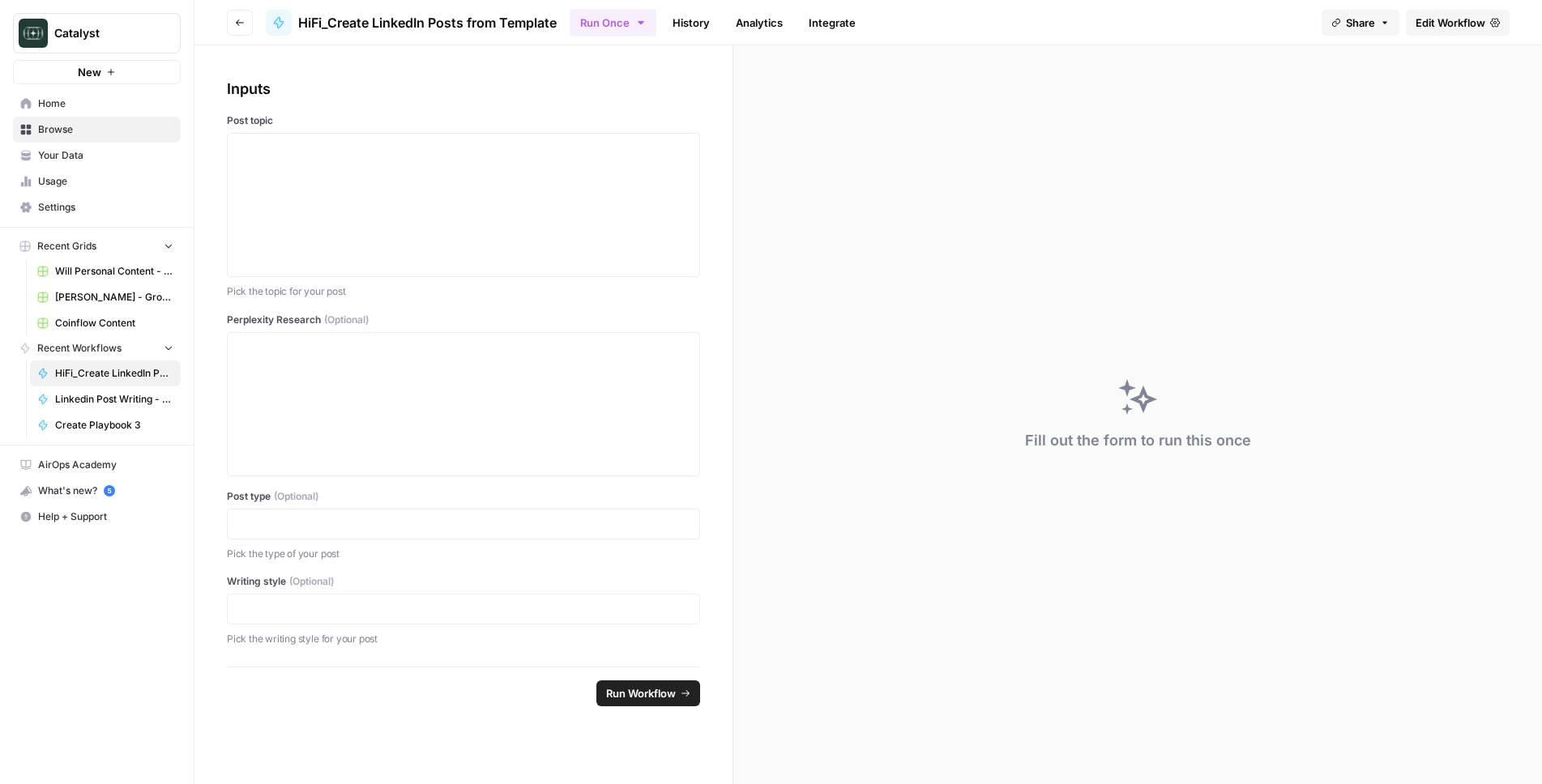
click at [1419, 24] on span "Edit Workflow" at bounding box center [1450, 22] width 70 height 16
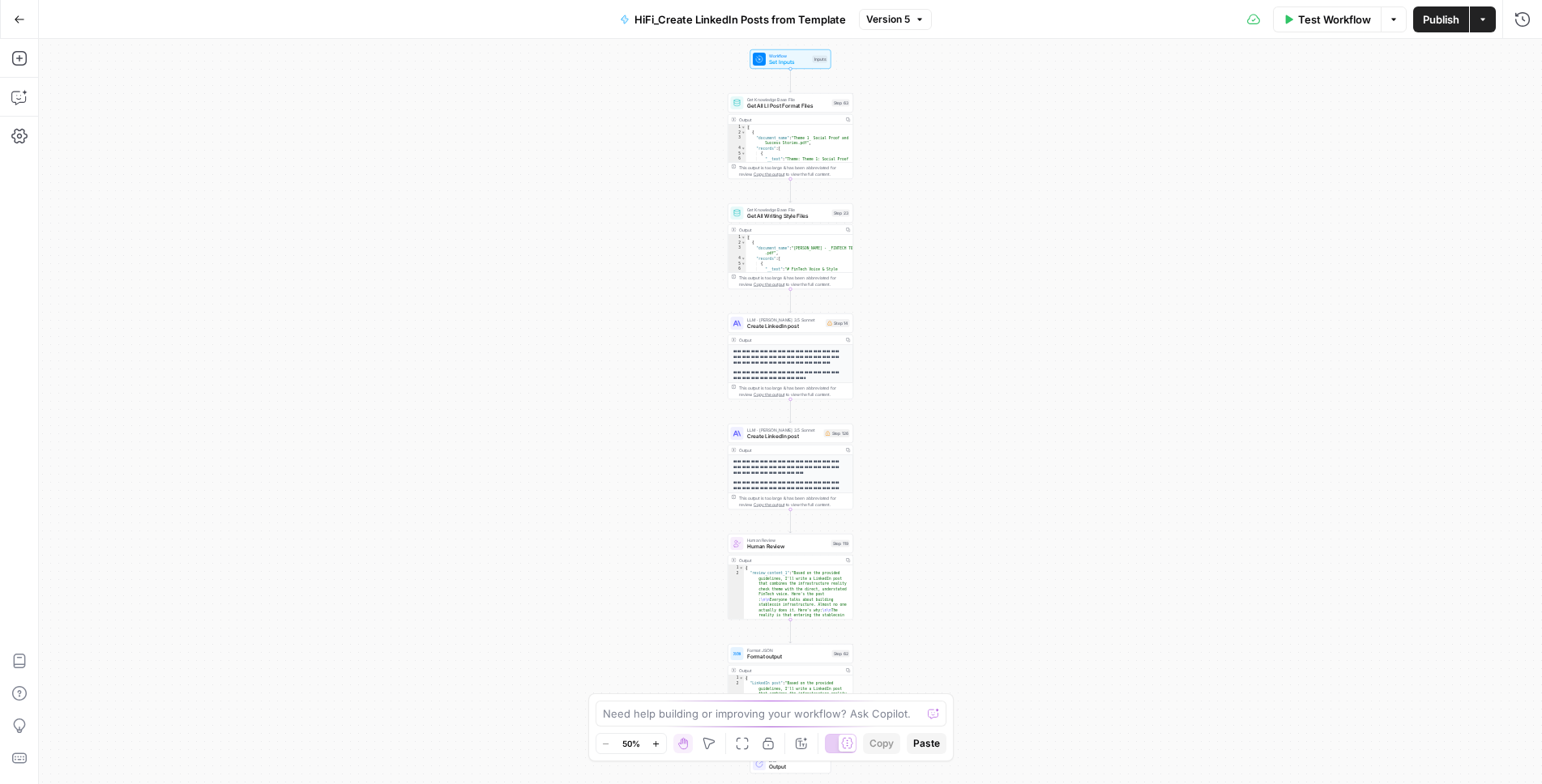
drag, startPoint x: 954, startPoint y: 151, endPoint x: 941, endPoint y: 295, distance: 144.6
click at [941, 295] on div "Workflow Set Inputs Inputs Get Knowledge Base File Get All LI Post Format Files…" at bounding box center [790, 412] width 1503 height 745
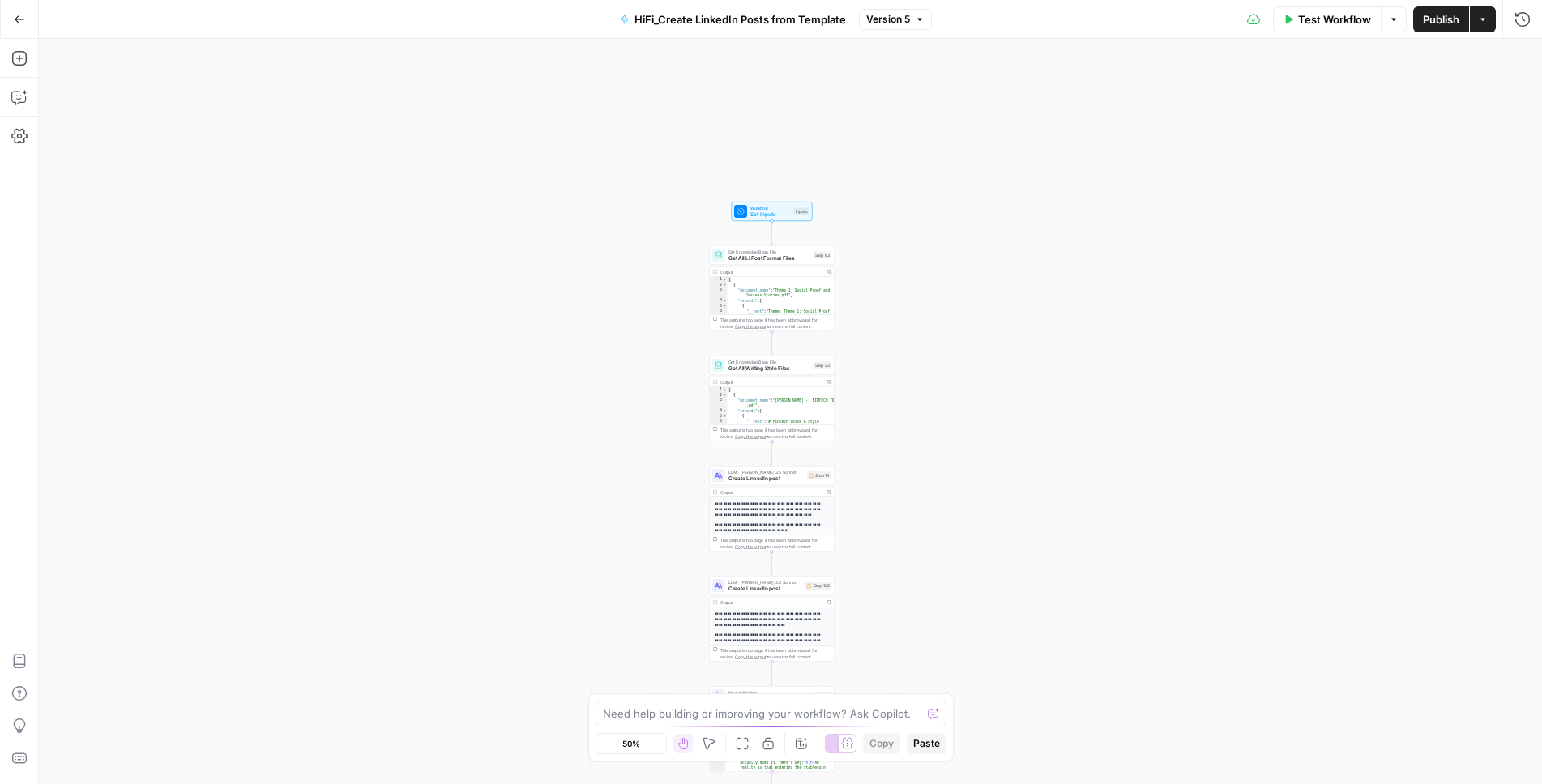
click at [941, 295] on div "Workflow Set Inputs Inputs Get Knowledge Base File Get All LI Post Format Files…" at bounding box center [790, 412] width 1503 height 745
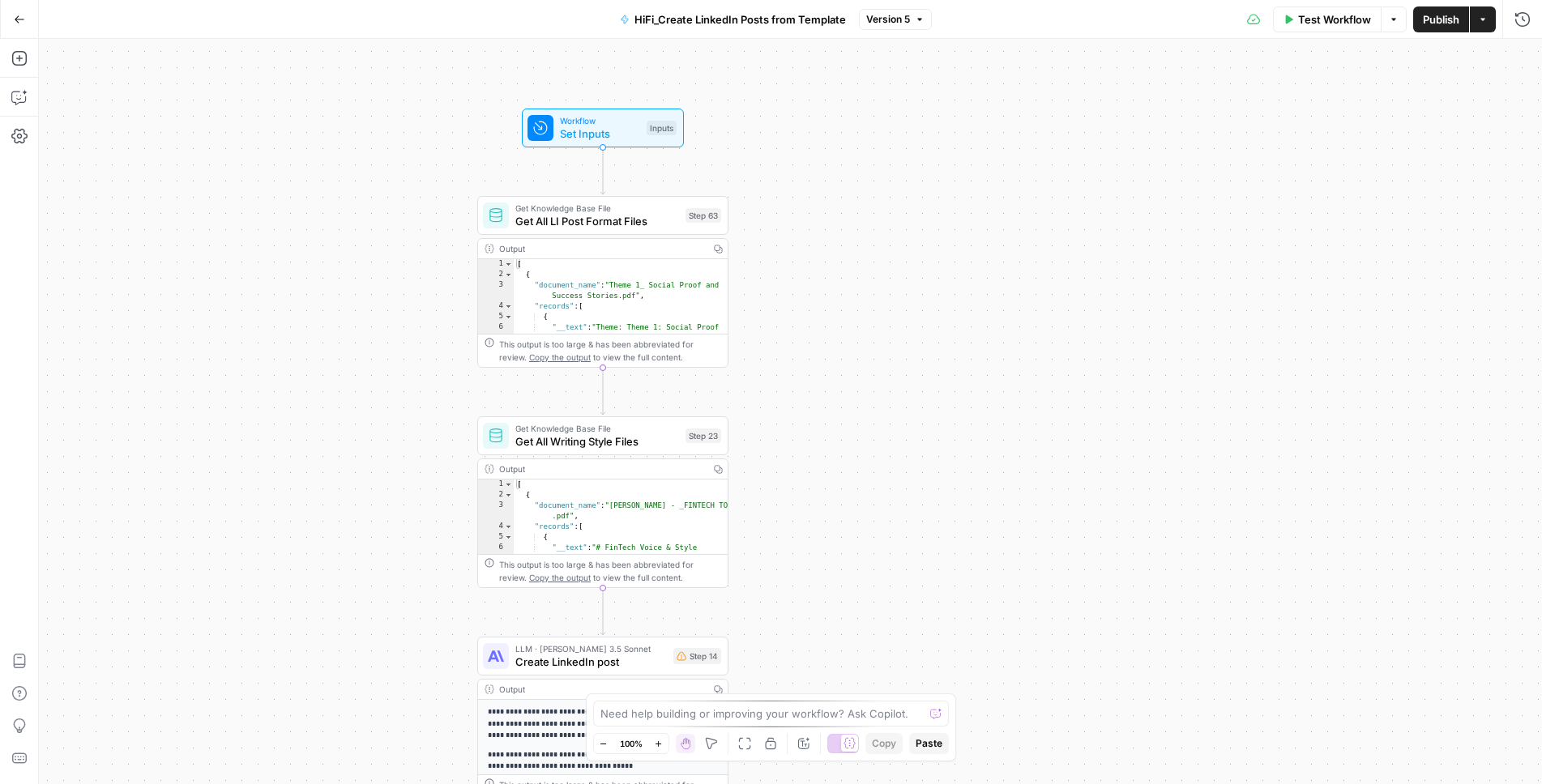
click at [578, 227] on span "Get All LI Post Format Files" at bounding box center [596, 221] width 163 height 16
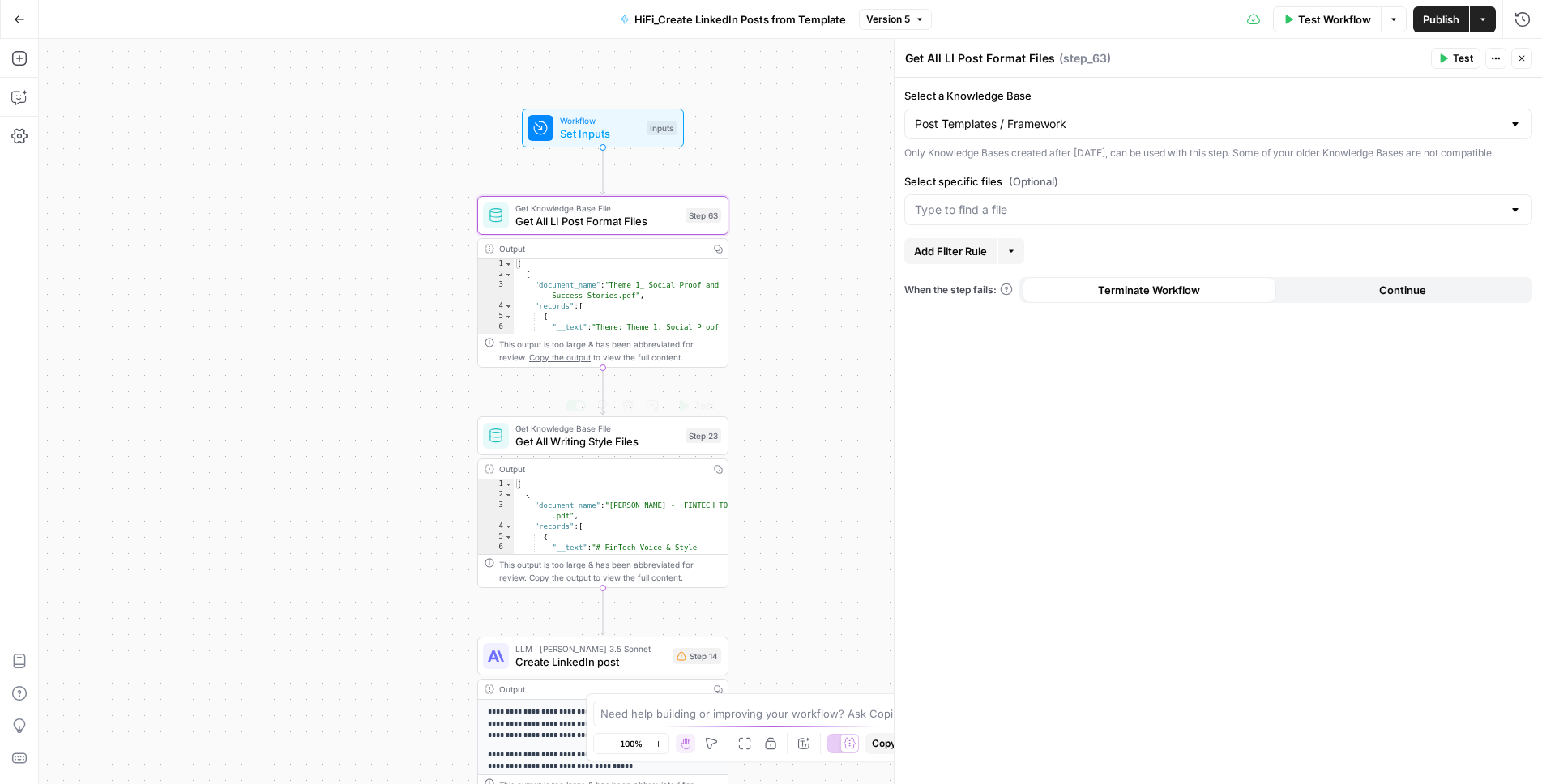
click at [567, 451] on div "Get Knowledge Base File Get All Writing Style Files Step 23 Copy step Delete st…" at bounding box center [603, 435] width 251 height 39
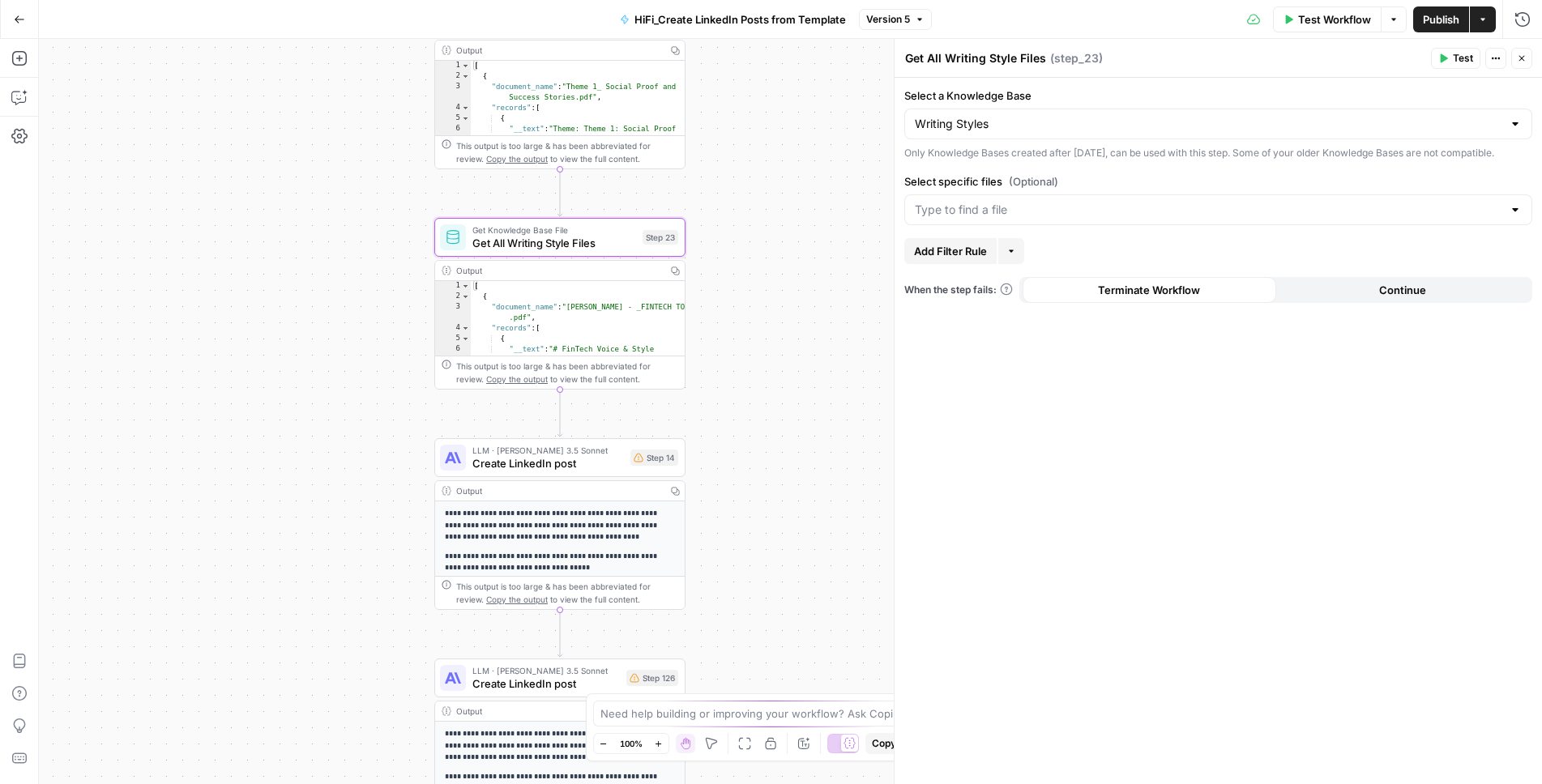
drag, startPoint x: 412, startPoint y: 572, endPoint x: 356, endPoint y: 130, distance: 445.5
click at [356, 130] on div "Workflow Set Inputs Inputs Get Knowledge Base File Get All LI Post Format Files…" at bounding box center [790, 412] width 1503 height 745
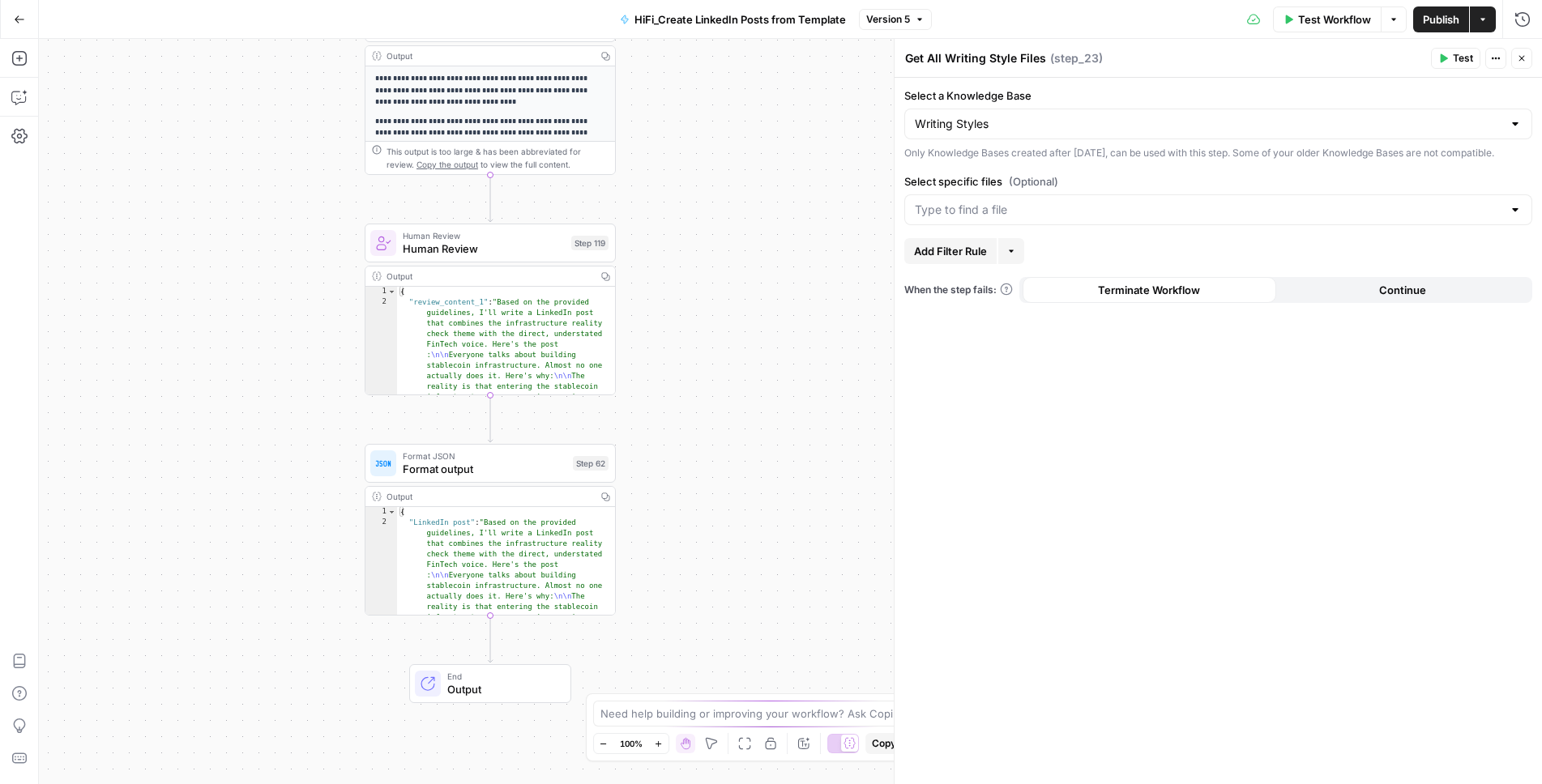
drag, startPoint x: 330, startPoint y: 581, endPoint x: 275, endPoint y: 180, distance: 404.8
click at [275, 180] on div "Workflow Set Inputs Inputs Get Knowledge Base File Get All LI Post Format Files…" at bounding box center [790, 412] width 1503 height 745
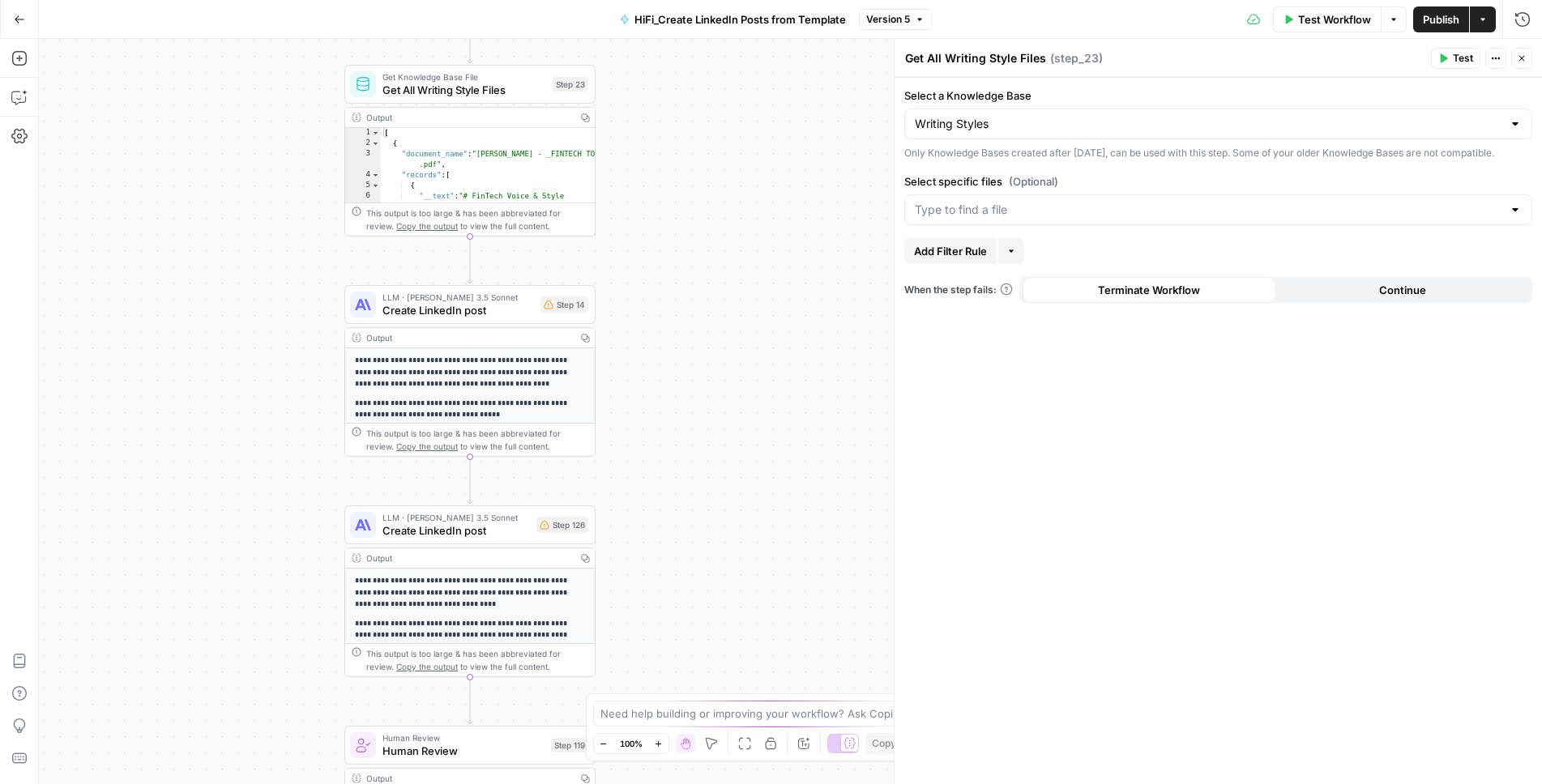
drag, startPoint x: 303, startPoint y: 176, endPoint x: 283, endPoint y: 668, distance: 492.4
click at [283, 668] on div "Workflow Set Inputs Inputs Get Knowledge Base File Get All LI Post Format Files…" at bounding box center [790, 412] width 1503 height 745
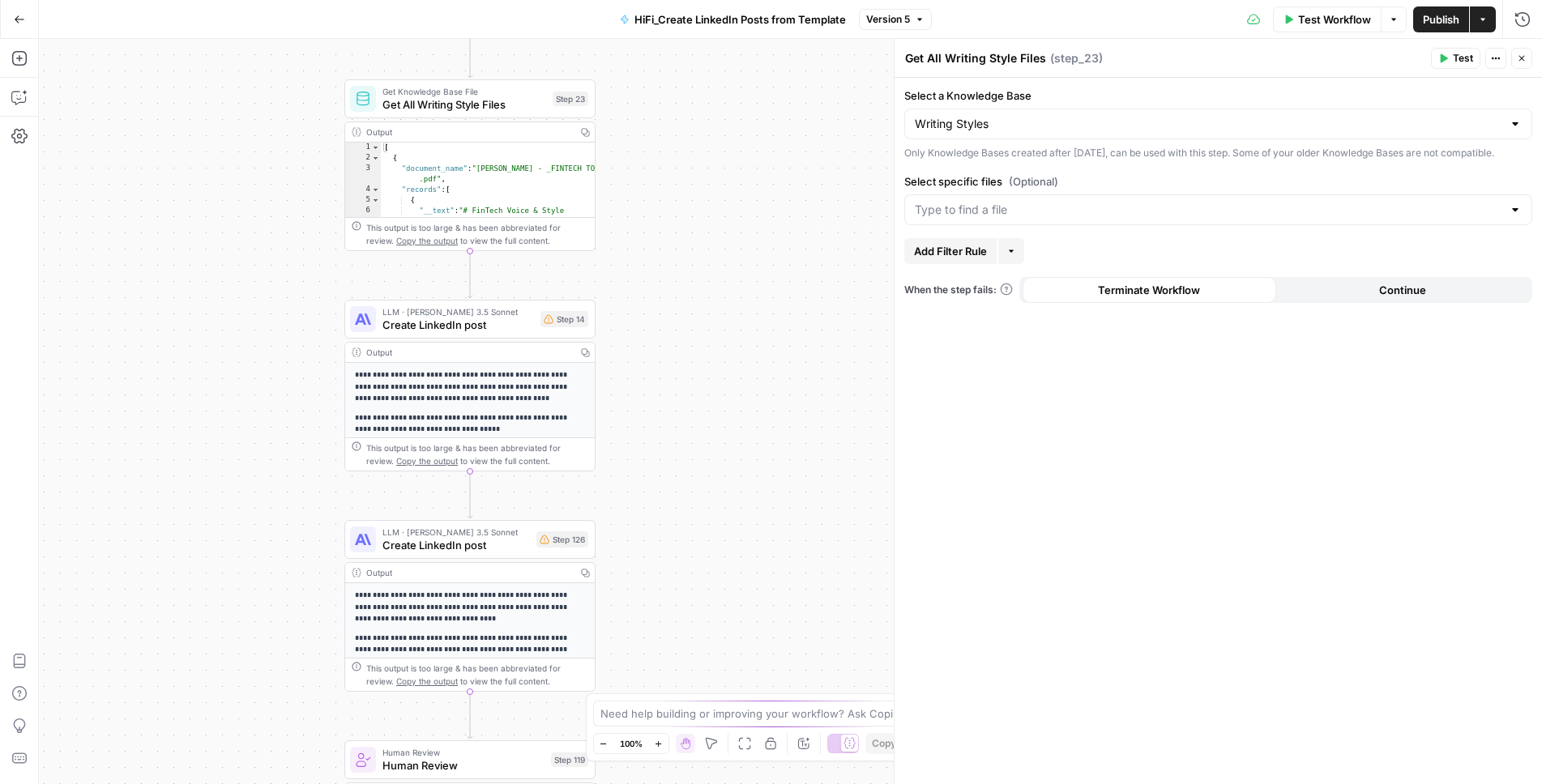
click at [439, 331] on span "Create LinkedIn post" at bounding box center [458, 325] width 152 height 16
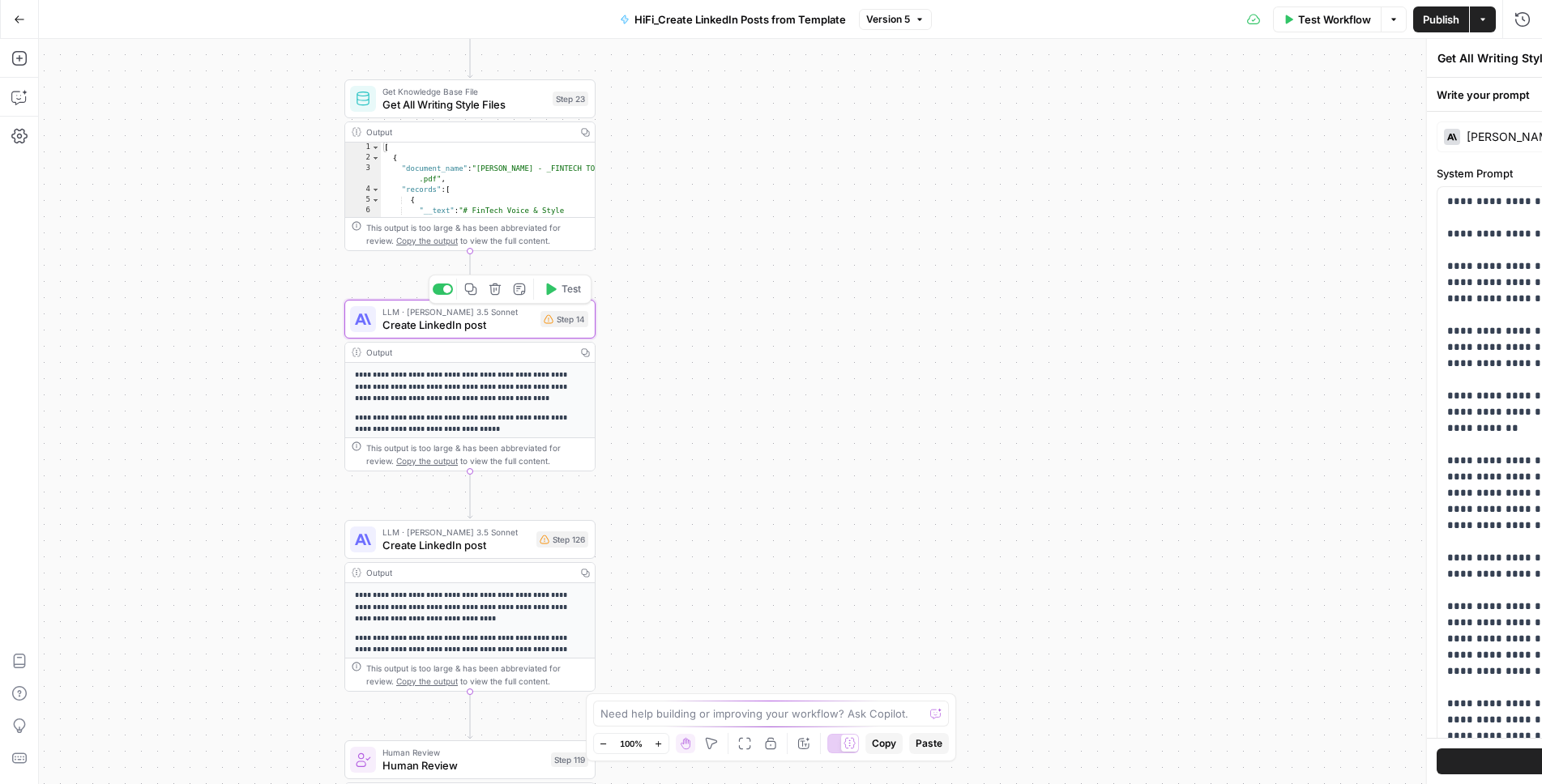
type textarea "Create LinkedIn post"
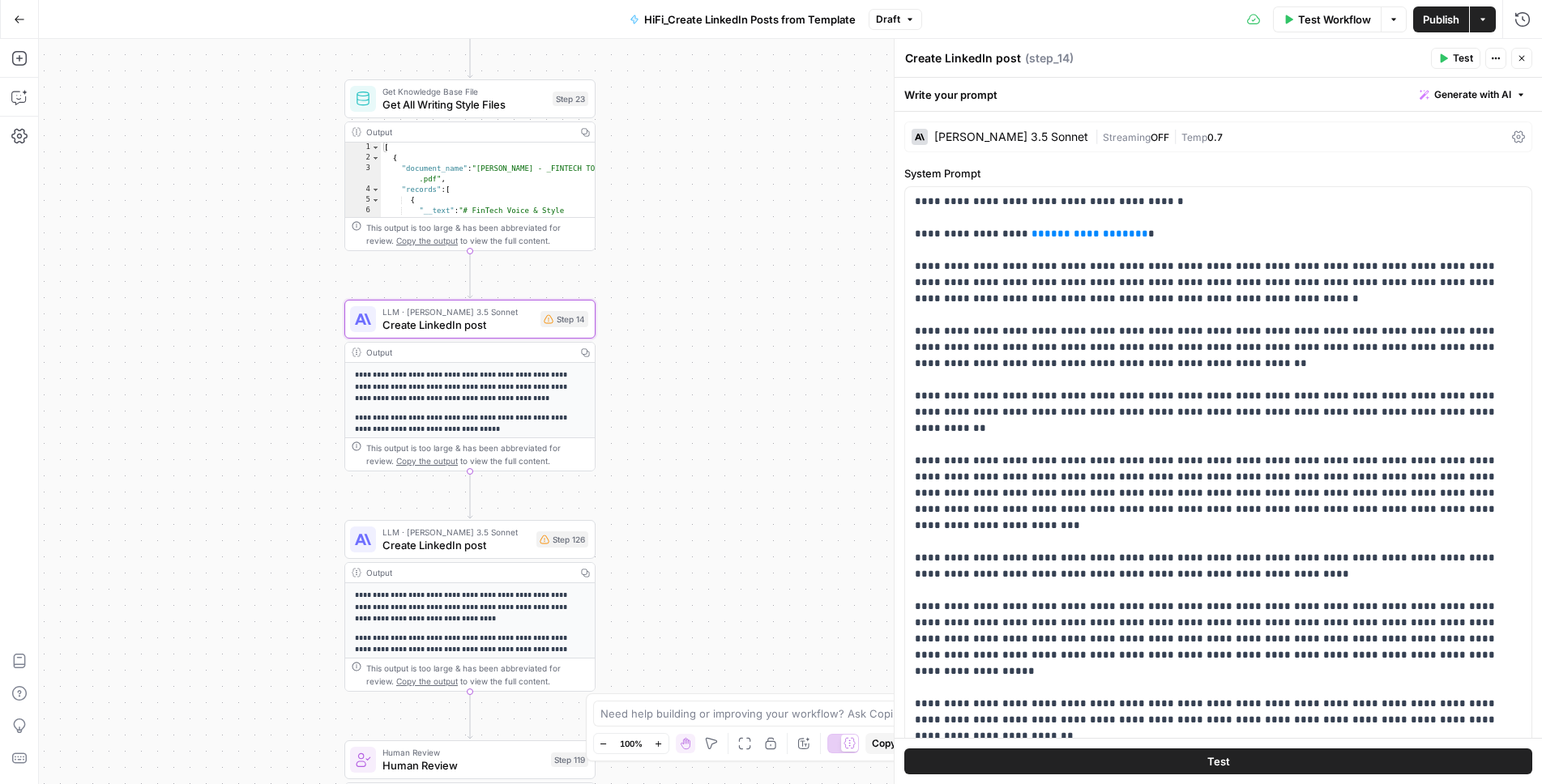
click at [416, 542] on span "Create LinkedIn post" at bounding box center [456, 544] width 147 height 16
click at [221, 473] on div "Workflow Set Inputs Inputs Get Knowledge Base File Get All LI Post Format Files…" at bounding box center [790, 412] width 1503 height 745
click at [22, 31] on button "Go Back" at bounding box center [19, 19] width 30 height 30
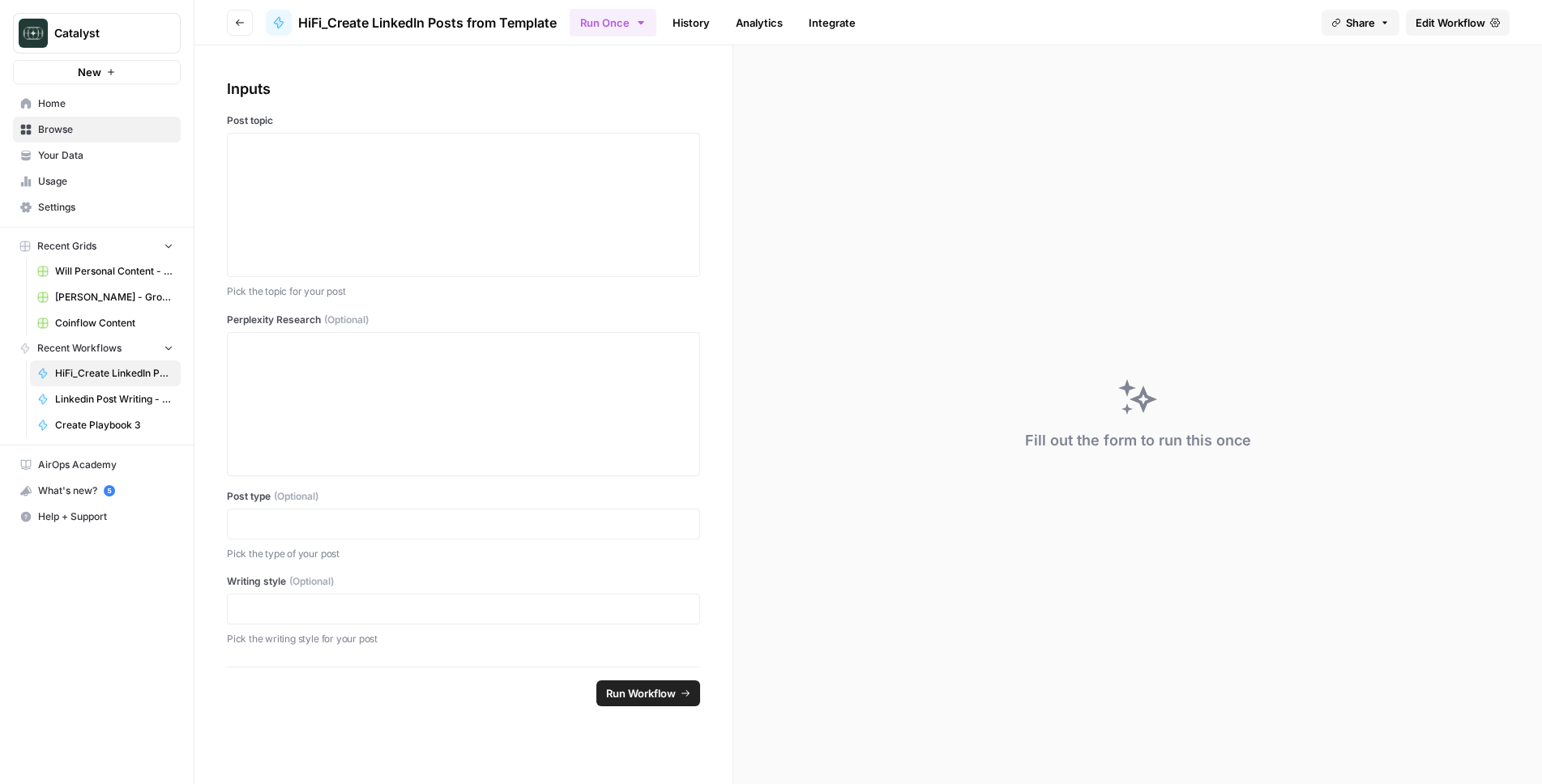
click at [83, 139] on link "Browse" at bounding box center [97, 129] width 168 height 26
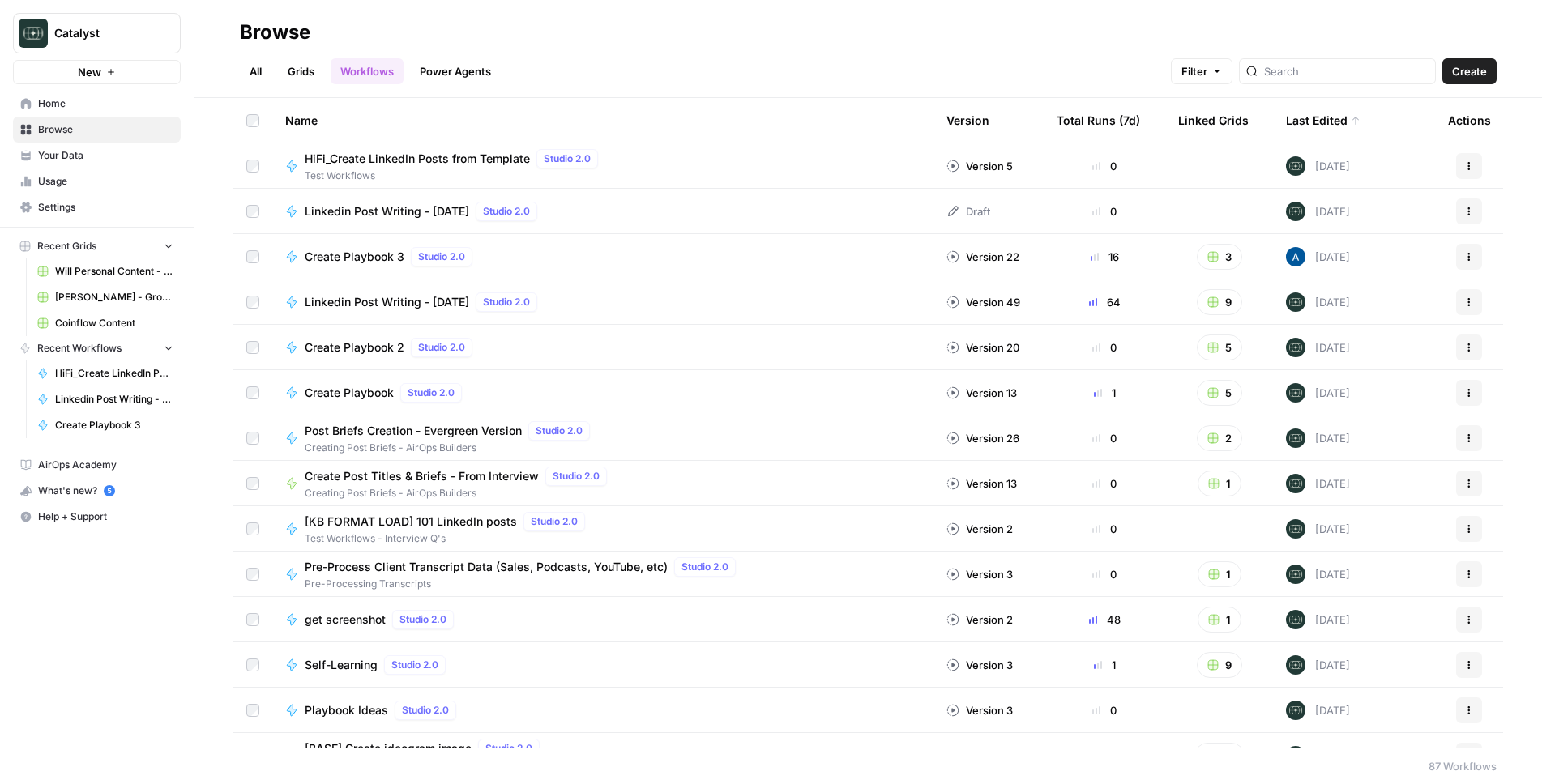
click at [396, 214] on span "Linkedin Post Writing - [DATE]" at bounding box center [387, 211] width 164 height 16
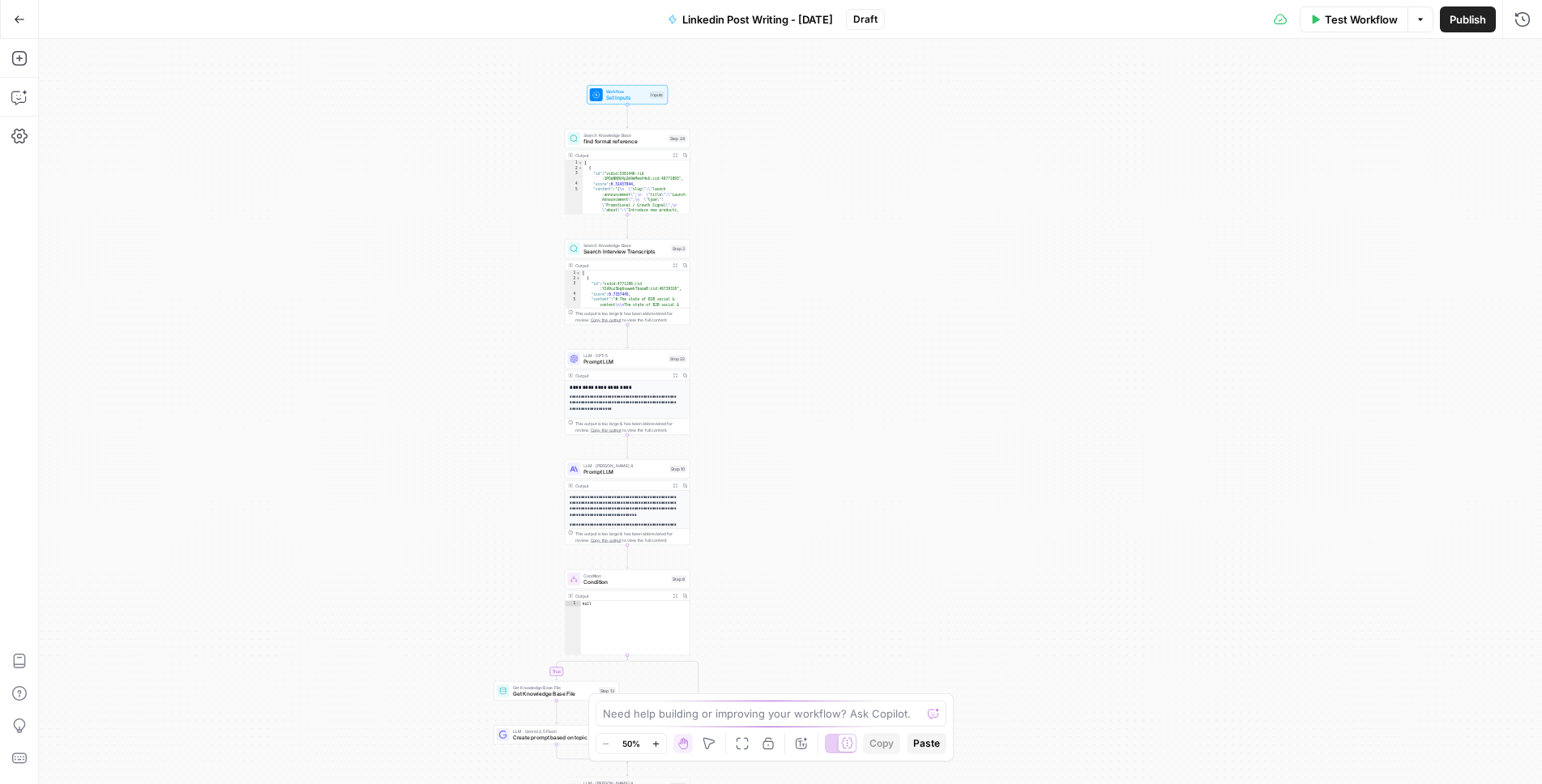
drag, startPoint x: 731, startPoint y: 222, endPoint x: 510, endPoint y: 514, distance: 366.2
click at [510, 519] on div "true false Workflow Set Inputs Inputs Search Knowledge Base find format referen…" at bounding box center [790, 412] width 1503 height 745
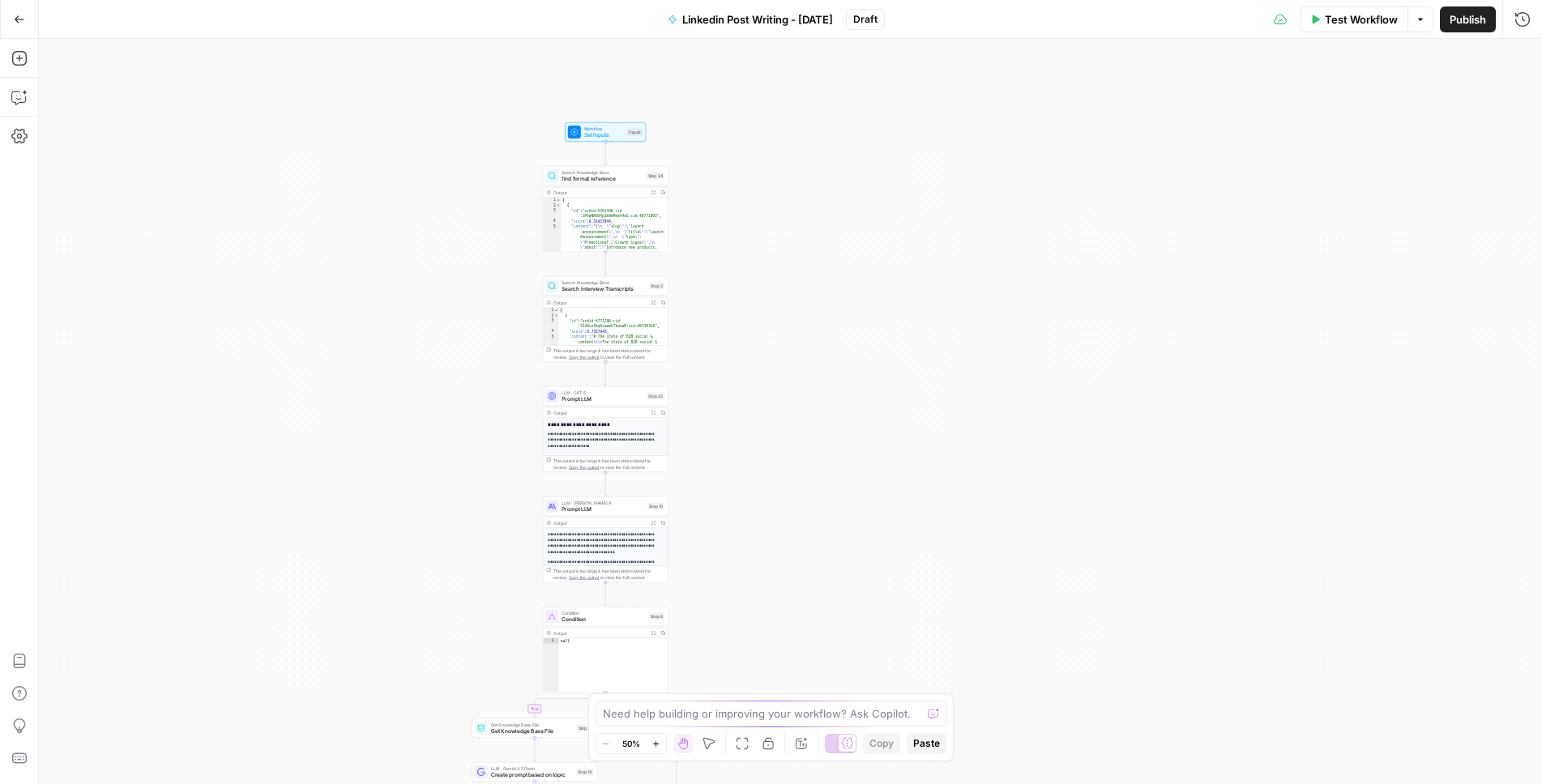
click at [486, 307] on div "true false Workflow Set Inputs Inputs Search Knowledge Base find format referen…" at bounding box center [790, 412] width 1503 height 745
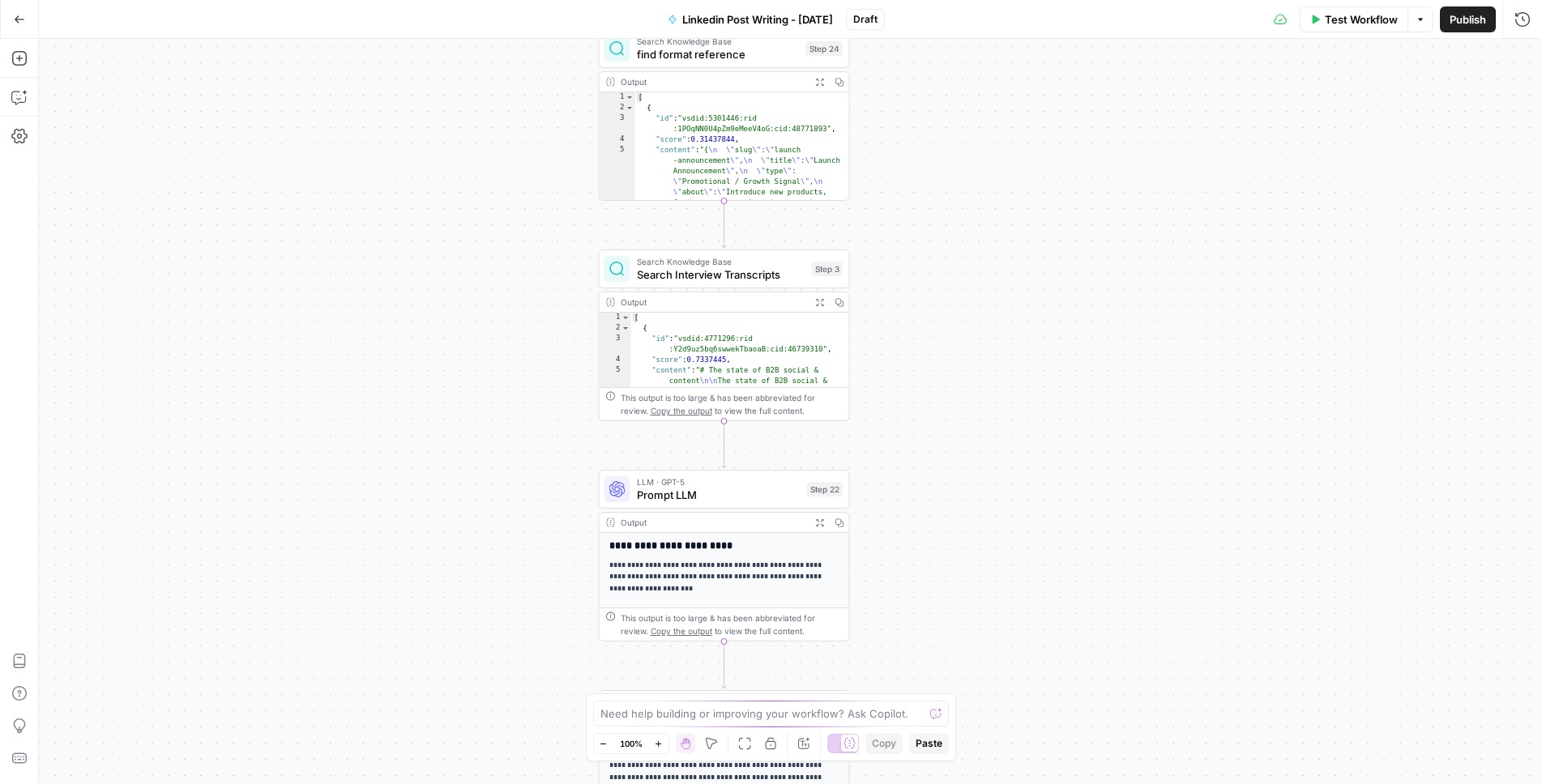
drag, startPoint x: 995, startPoint y: 238, endPoint x: 932, endPoint y: 618, distance: 385.2
click at [932, 618] on div "true false Workflow Set Inputs Inputs Search Knowledge Base find format referen…" at bounding box center [790, 412] width 1503 height 745
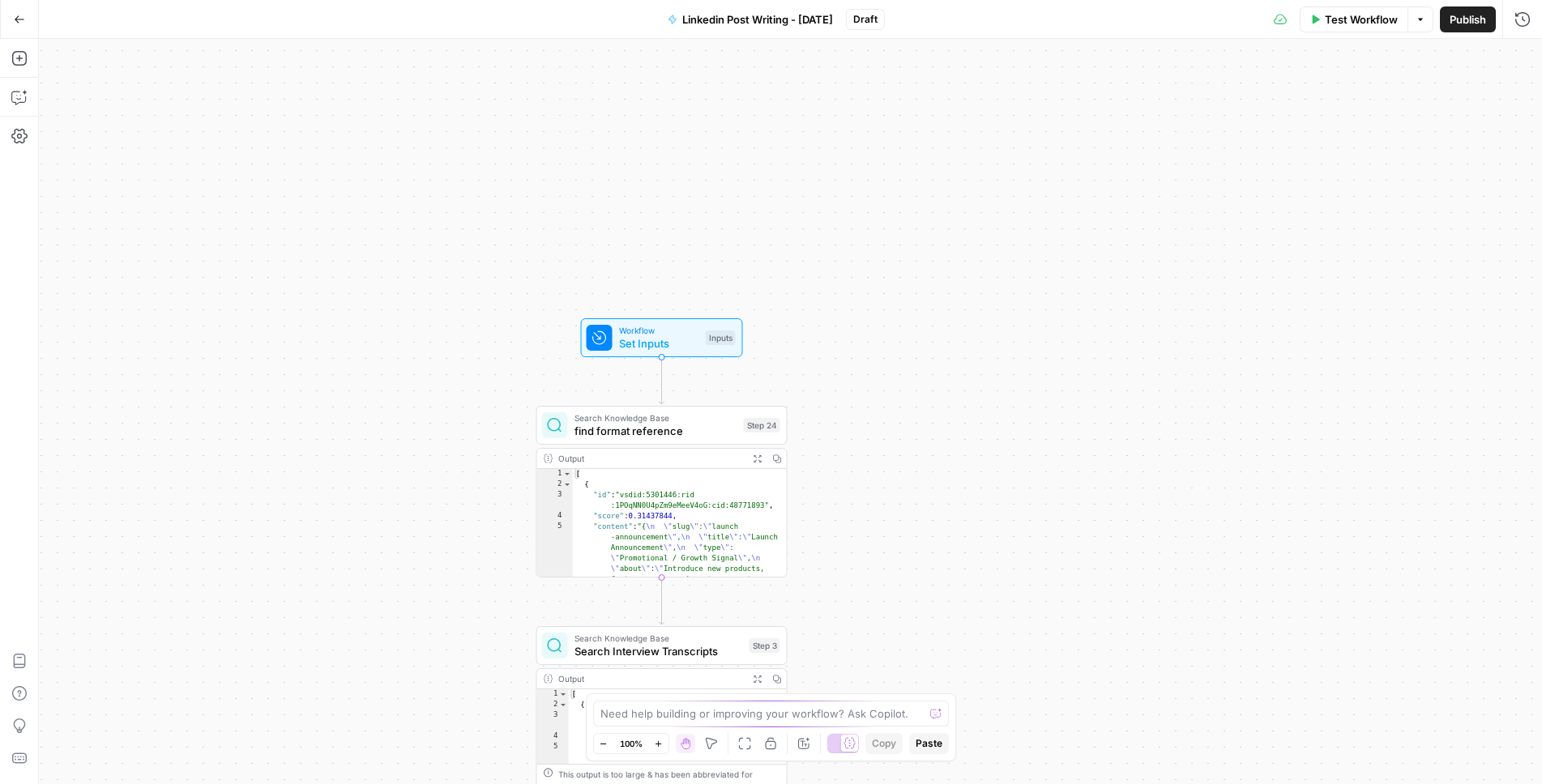
click at [526, 371] on div "true false Workflow Set Inputs Inputs Search Knowledge Base find format referen…" at bounding box center [790, 412] width 1503 height 745
click at [13, 61] on icon "button" at bounding box center [19, 58] width 16 height 16
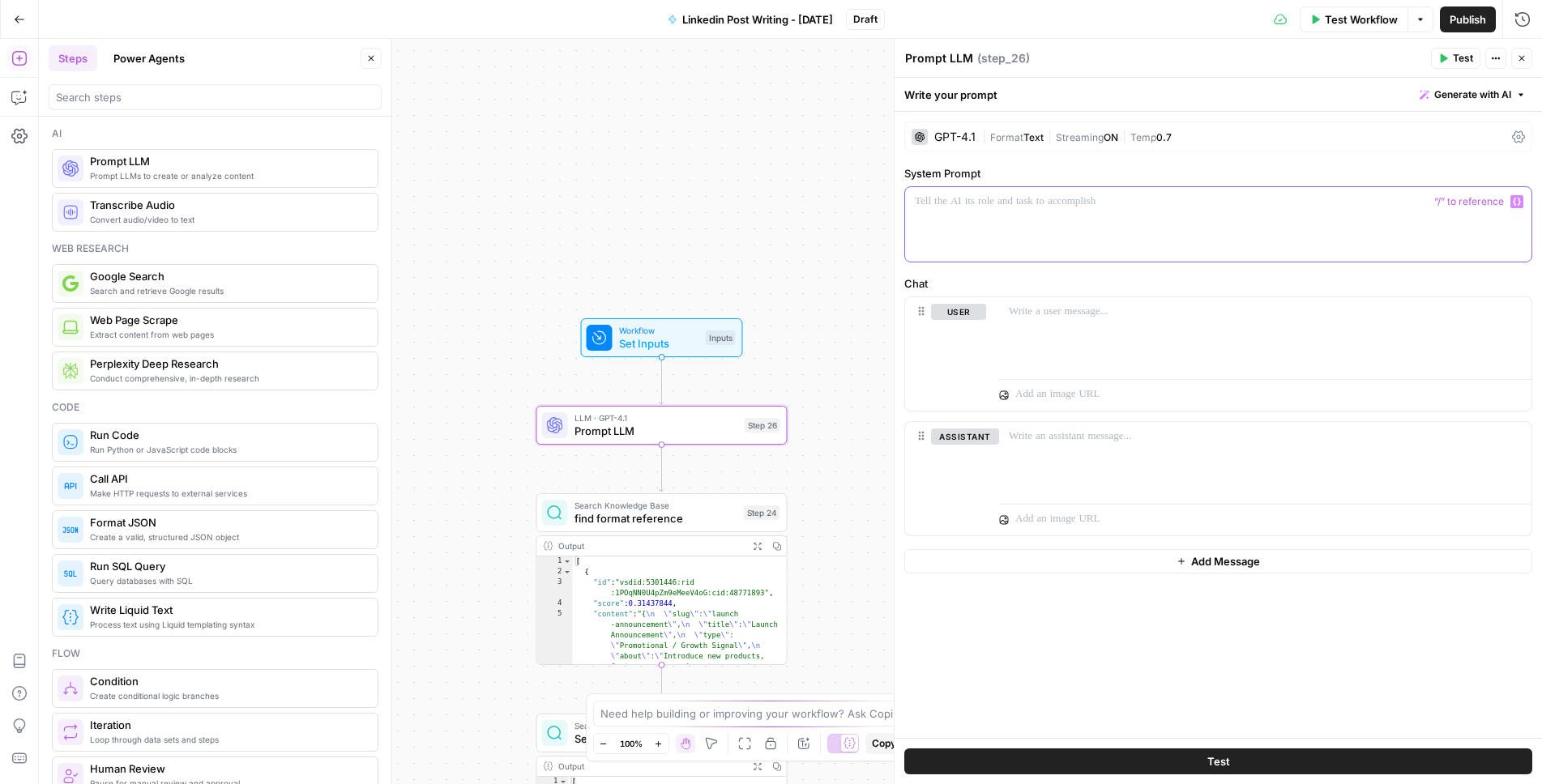
click at [992, 212] on div at bounding box center [1218, 224] width 627 height 74
click at [683, 517] on span "find format reference" at bounding box center [655, 518] width 162 height 16
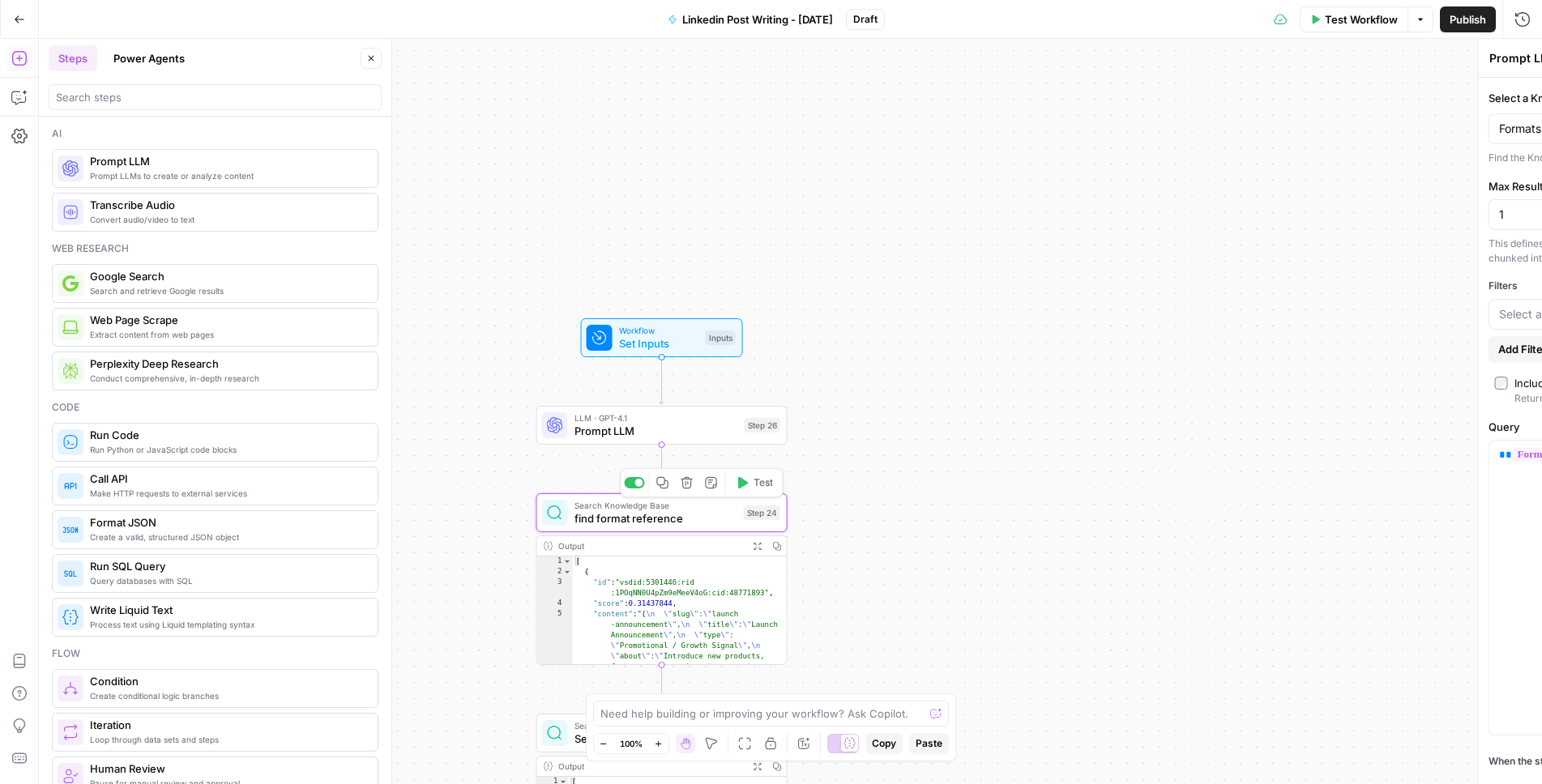
type textarea "find format reference"
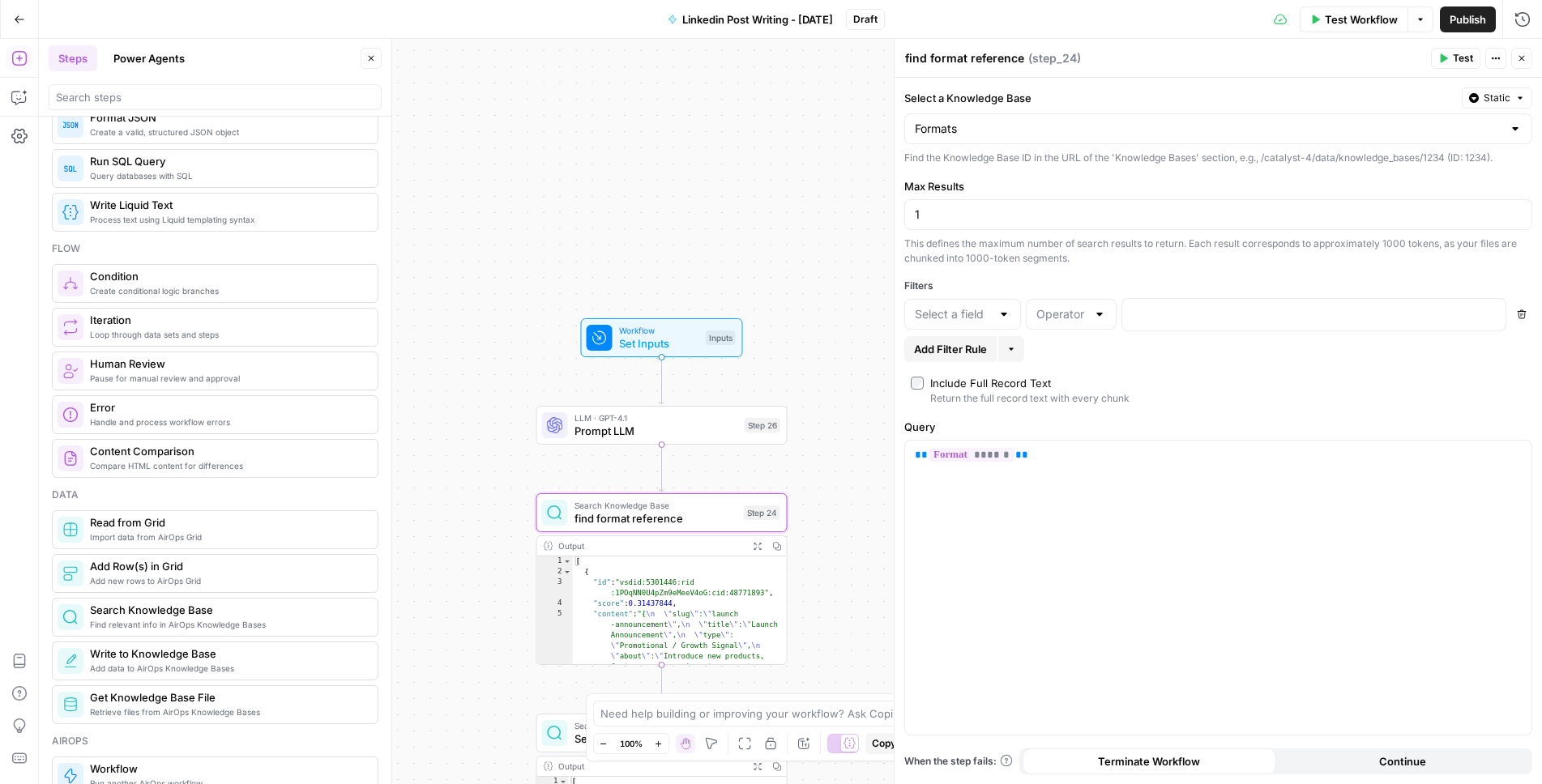
scroll to position [407, 0]
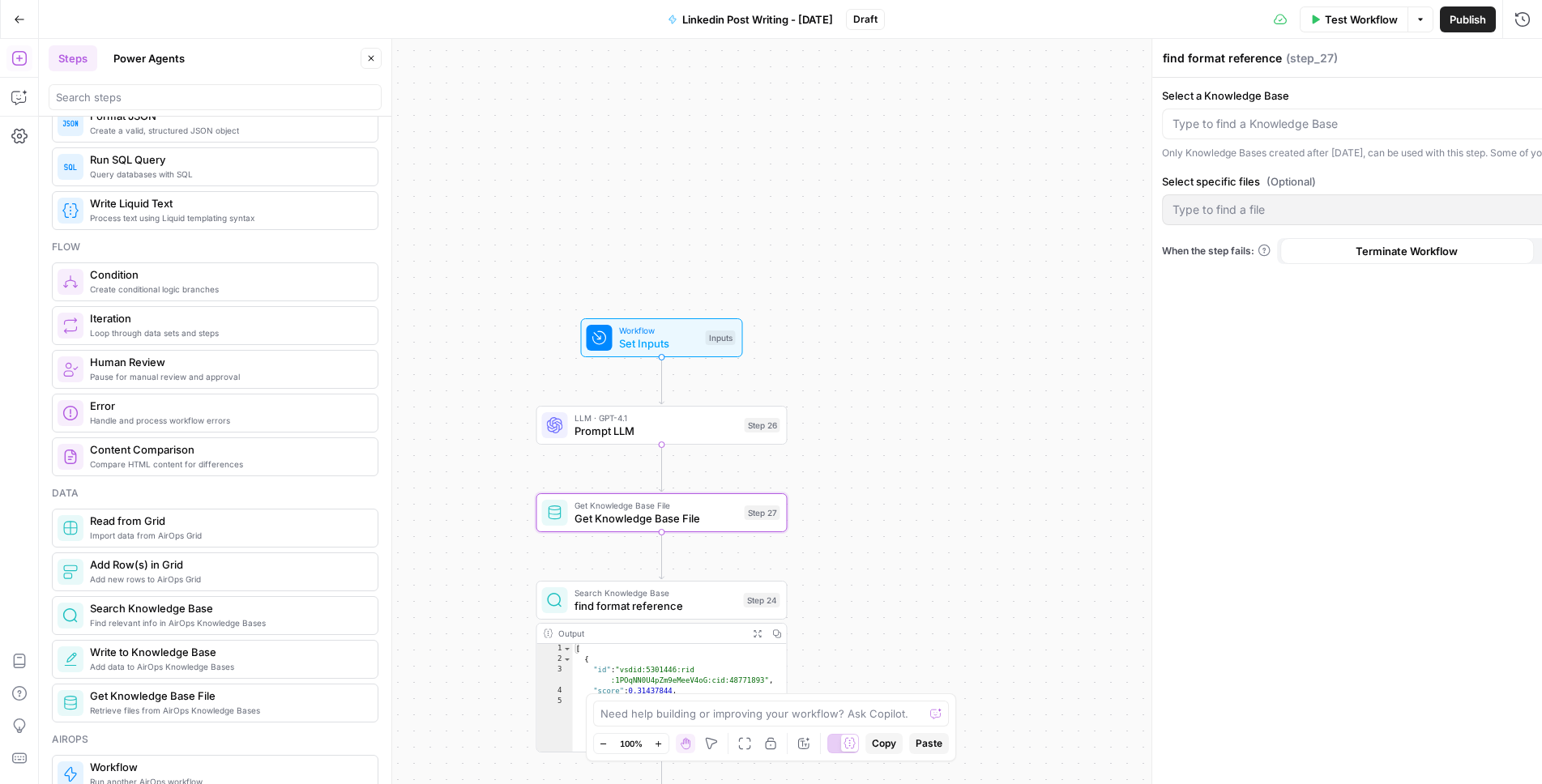
type textarea "Get Knowledge Base File"
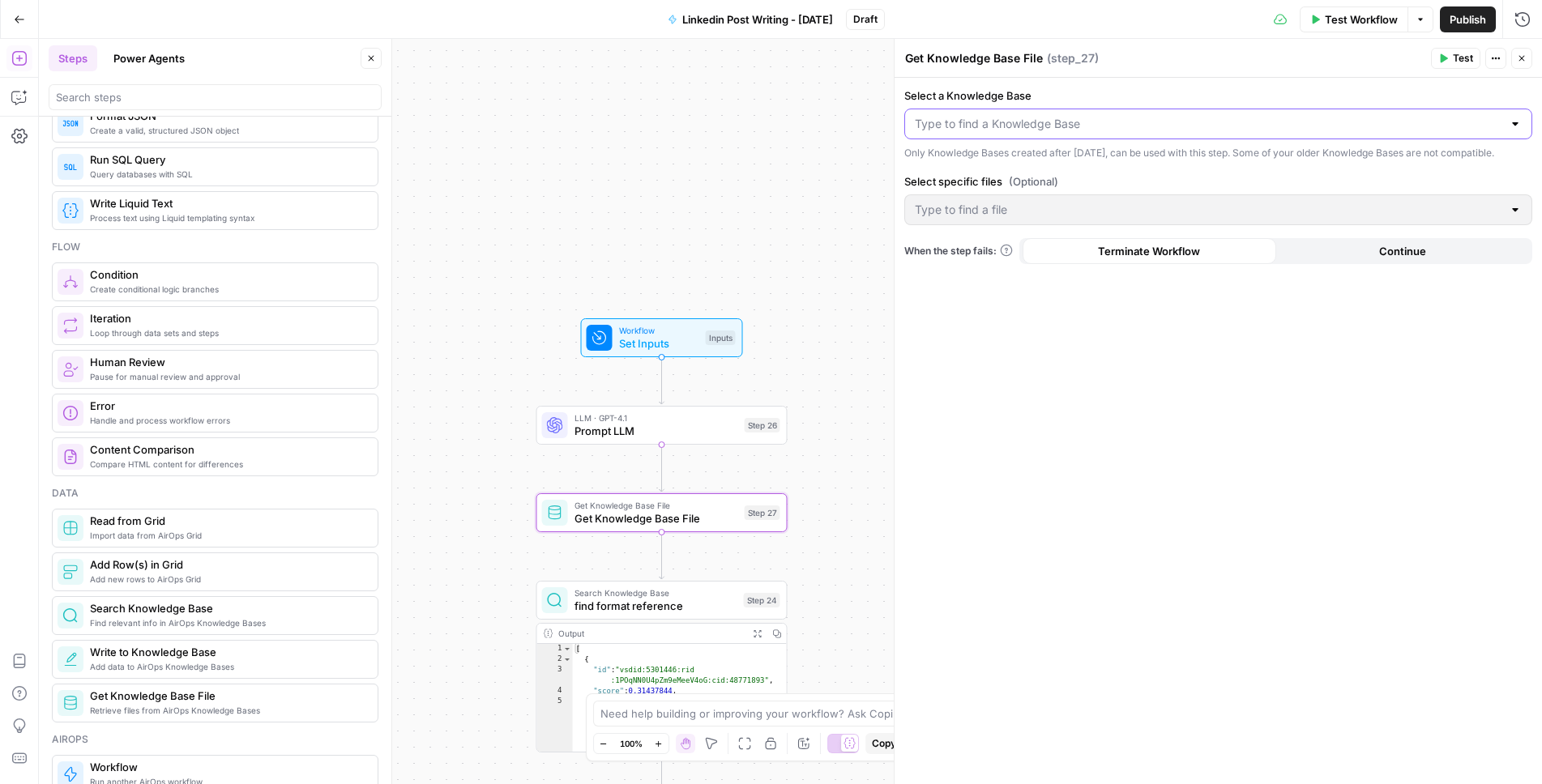
click at [1108, 123] on input "Select a Knowledge Base" at bounding box center [1209, 123] width 588 height 16
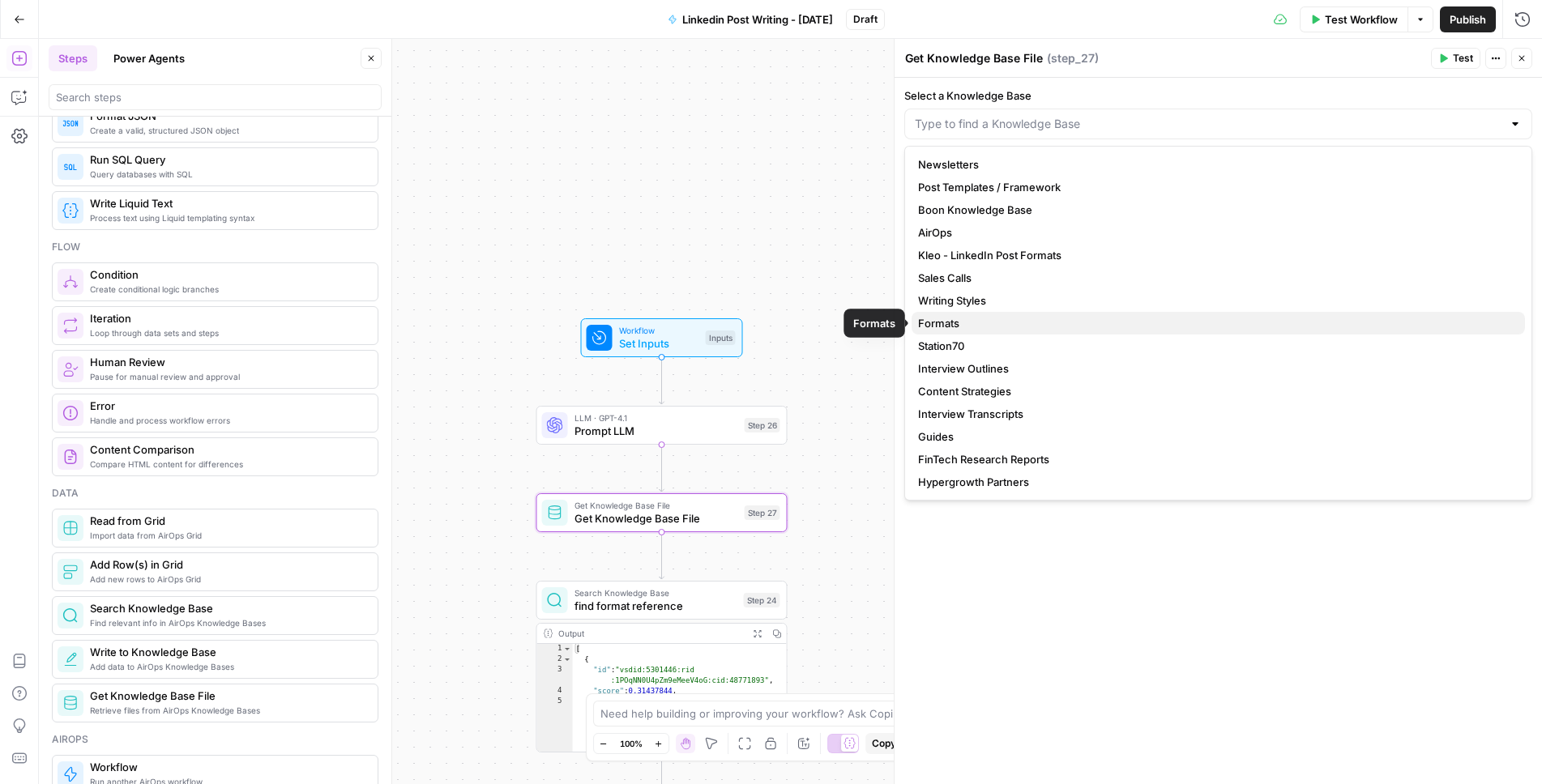
click at [993, 328] on span "Formats" at bounding box center [1215, 323] width 594 height 16
type input "Formats"
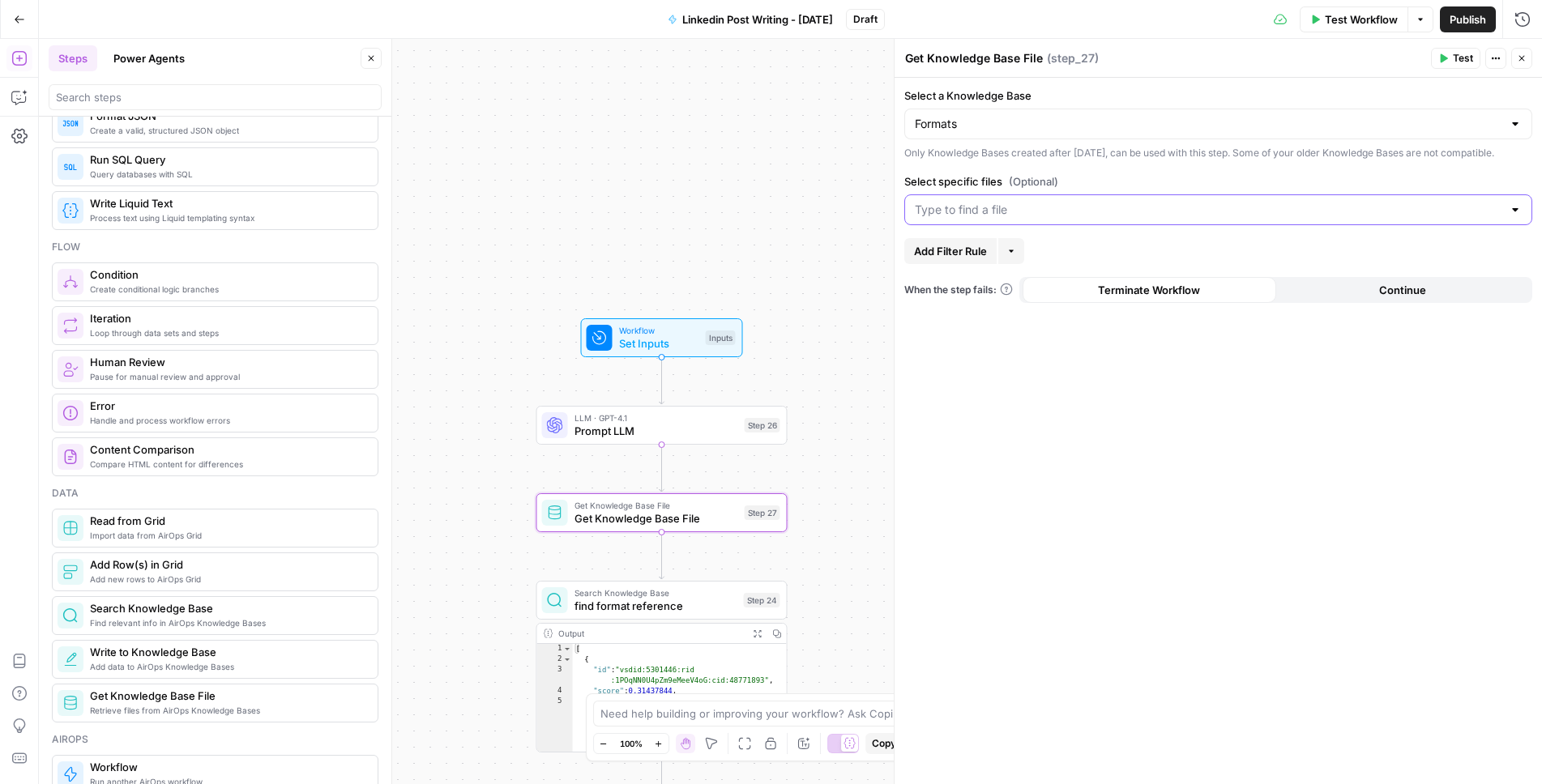
click at [1017, 218] on input "Select specific files (Optional)" at bounding box center [1209, 209] width 588 height 16
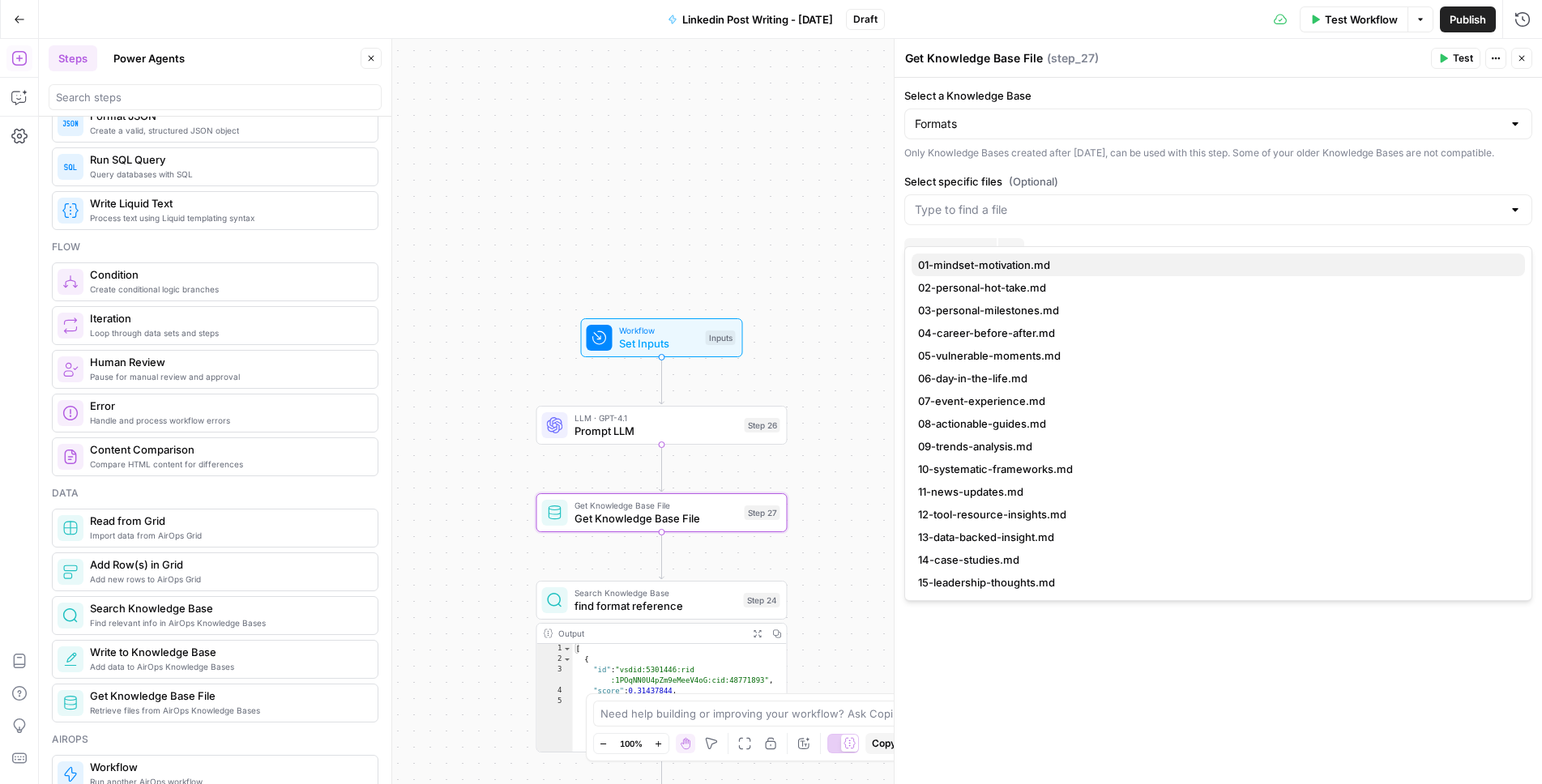
click at [1013, 256] on button "01-mindset-motivation.md" at bounding box center [1218, 265] width 613 height 23
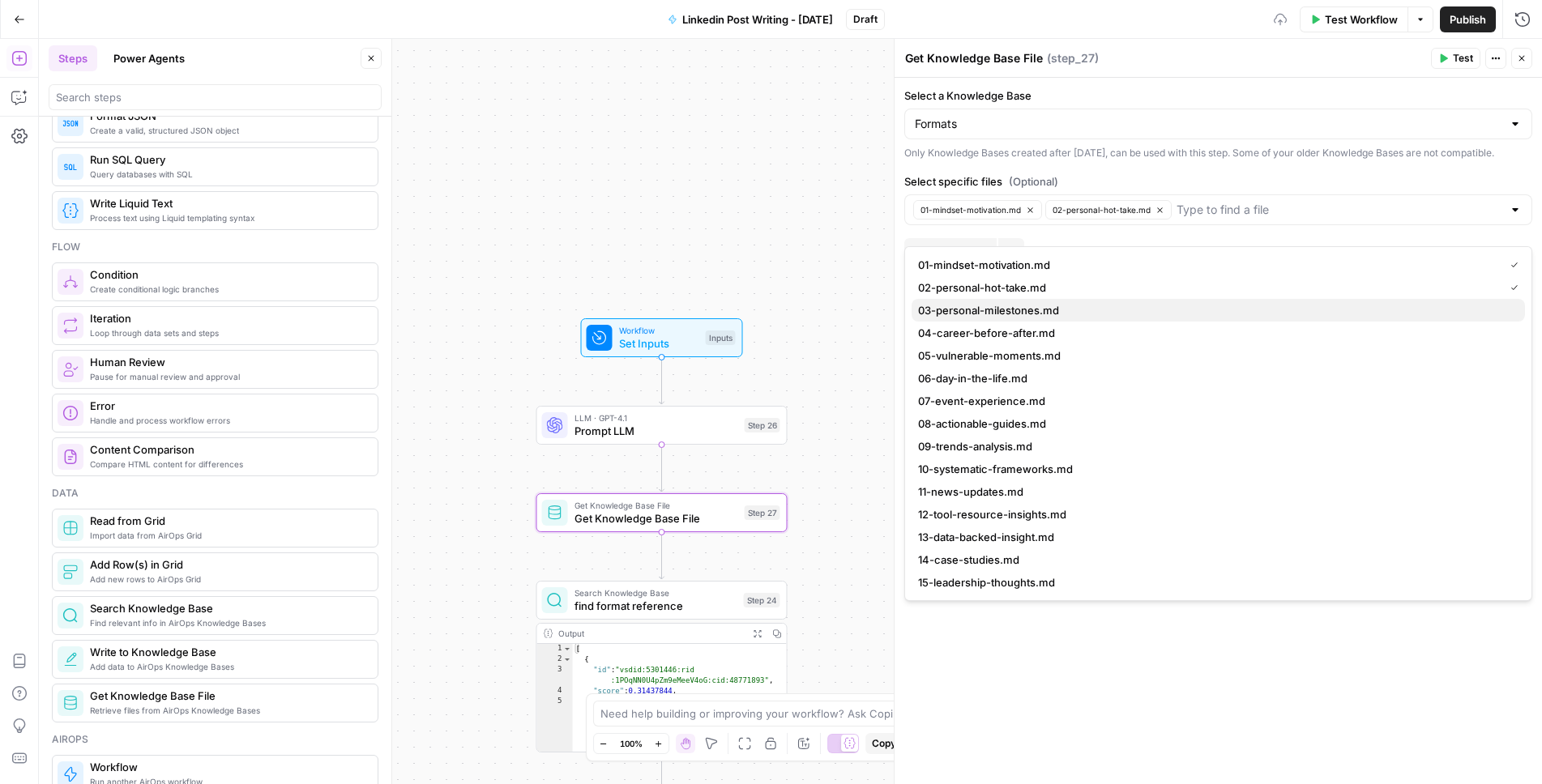
click at [1027, 311] on span "03-personal-milestones.md" at bounding box center [1215, 309] width 594 height 16
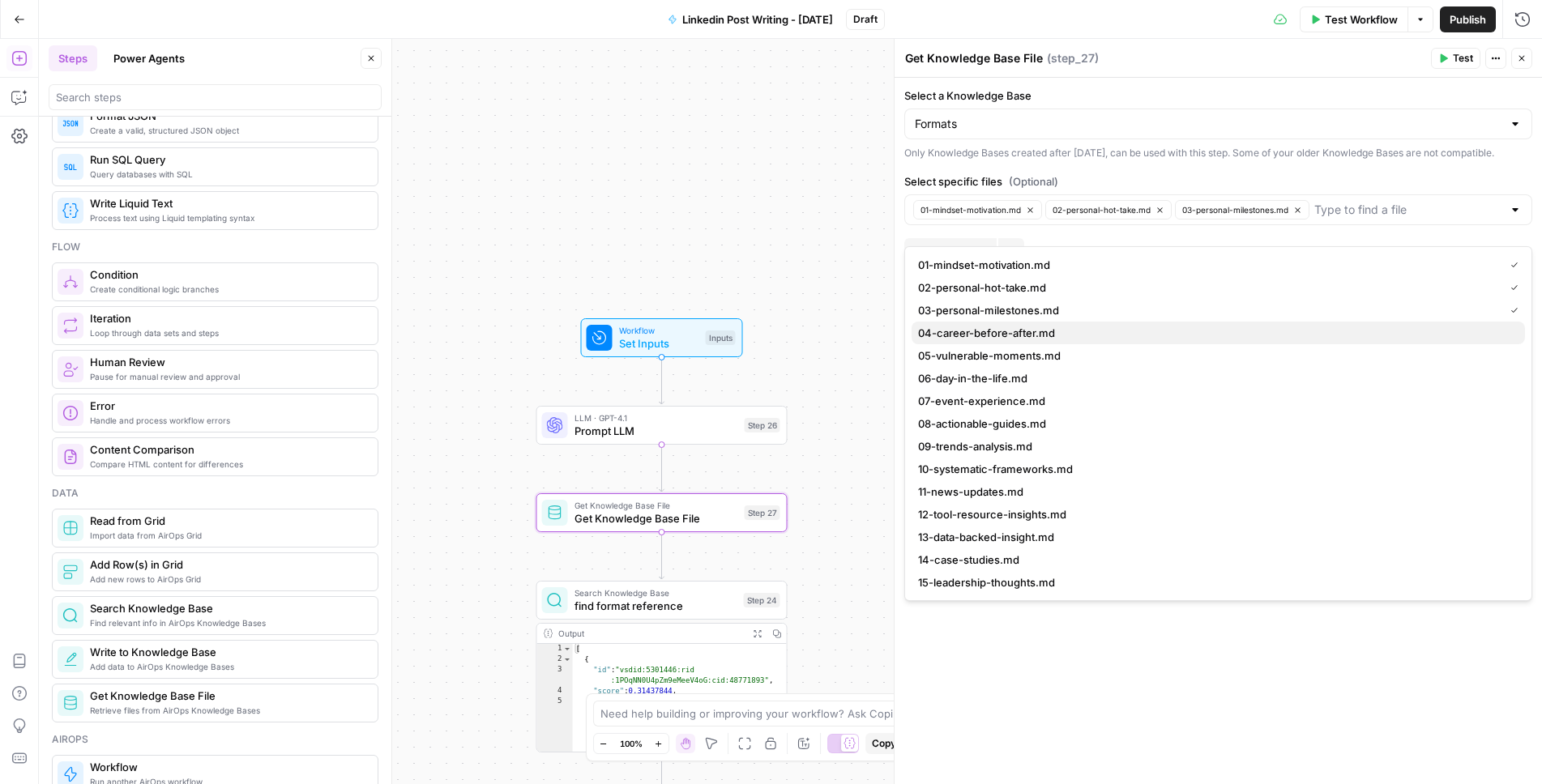
click at [1022, 339] on span "04-career-before-after.md" at bounding box center [1215, 332] width 594 height 16
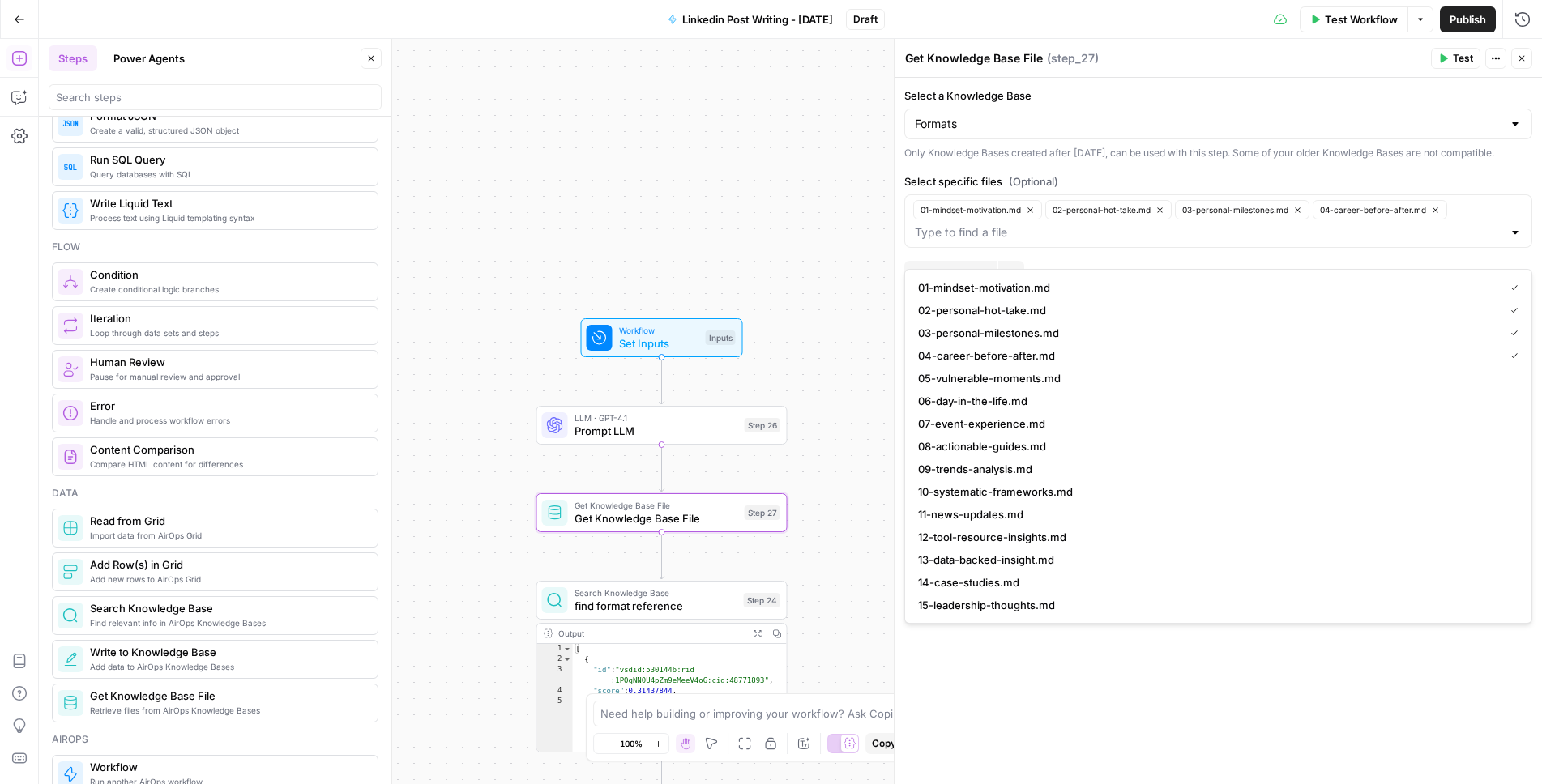
click at [1012, 376] on span "05-vulnerable-moments.md" at bounding box center [1215, 378] width 594 height 16
click at [1004, 395] on span "06-day-in-the-life.md" at bounding box center [1215, 400] width 594 height 16
click at [1000, 424] on span "07-event-experience.md" at bounding box center [1215, 423] width 594 height 16
click at [996, 448] on span "08-actionable-guides.md" at bounding box center [1215, 446] width 594 height 16
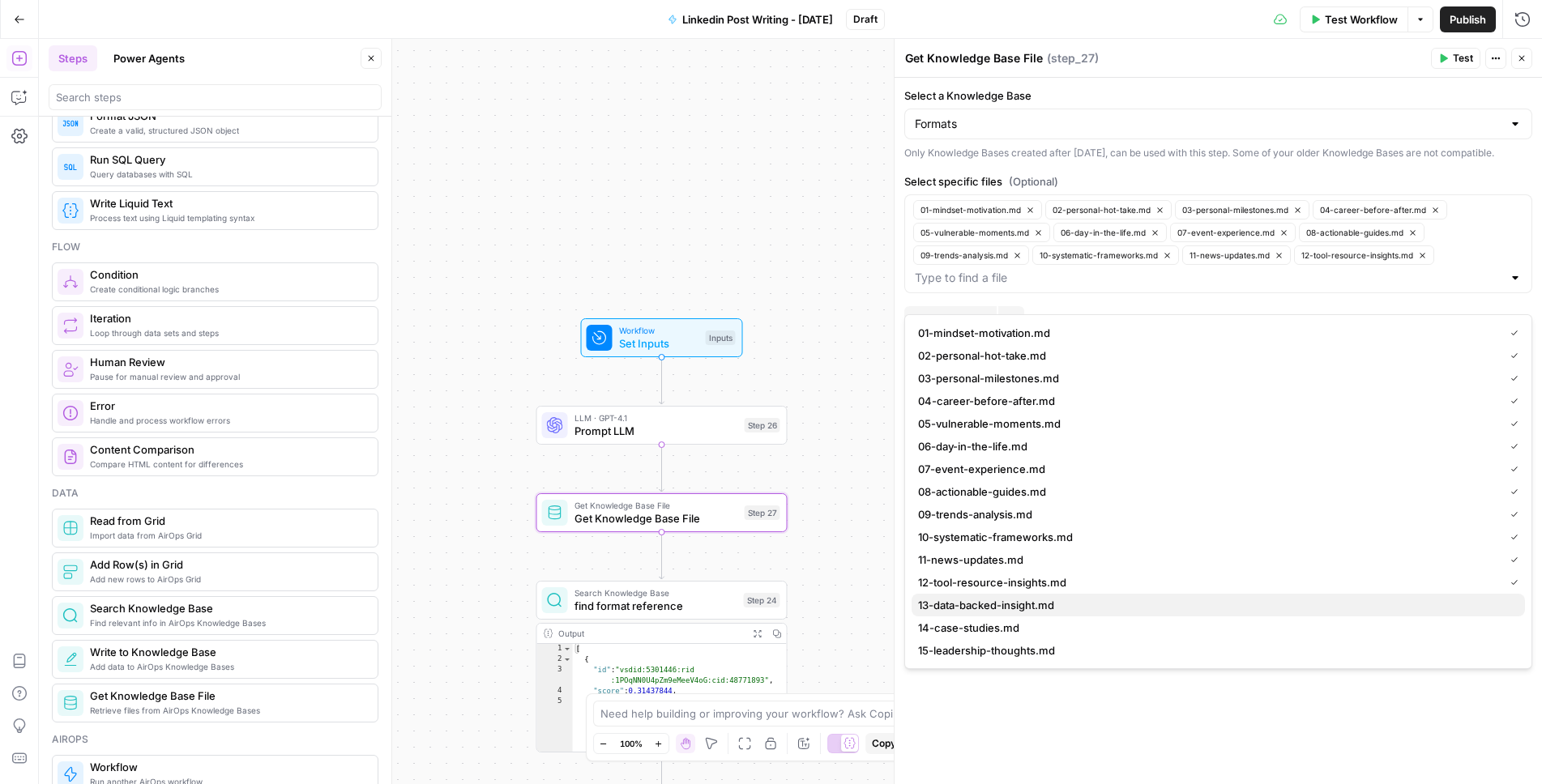
click at [967, 598] on span "13-data-backed-insight.md" at bounding box center [1215, 604] width 594 height 16
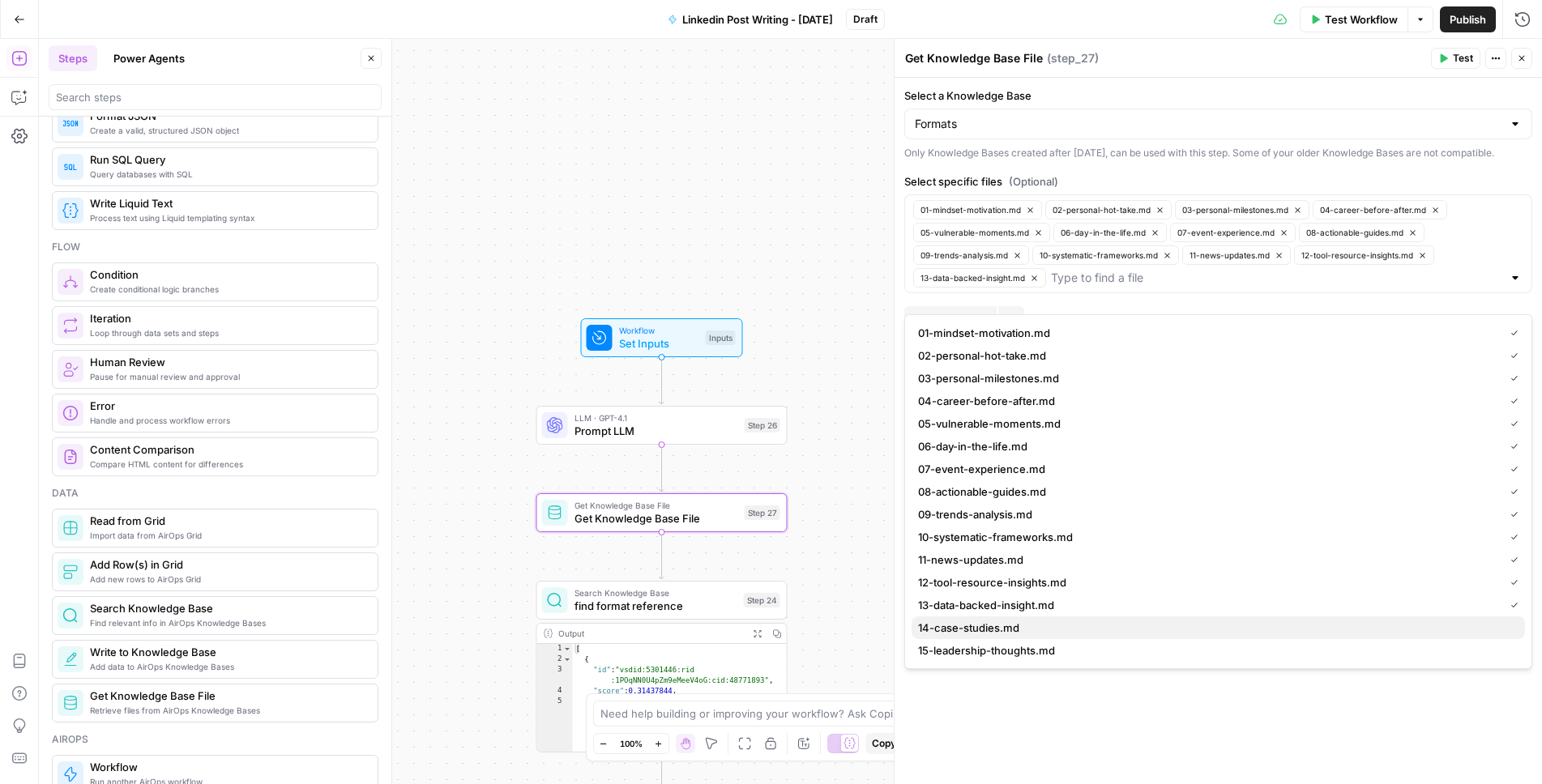
click at [961, 623] on span "14-case-studies.md" at bounding box center [1215, 627] width 594 height 16
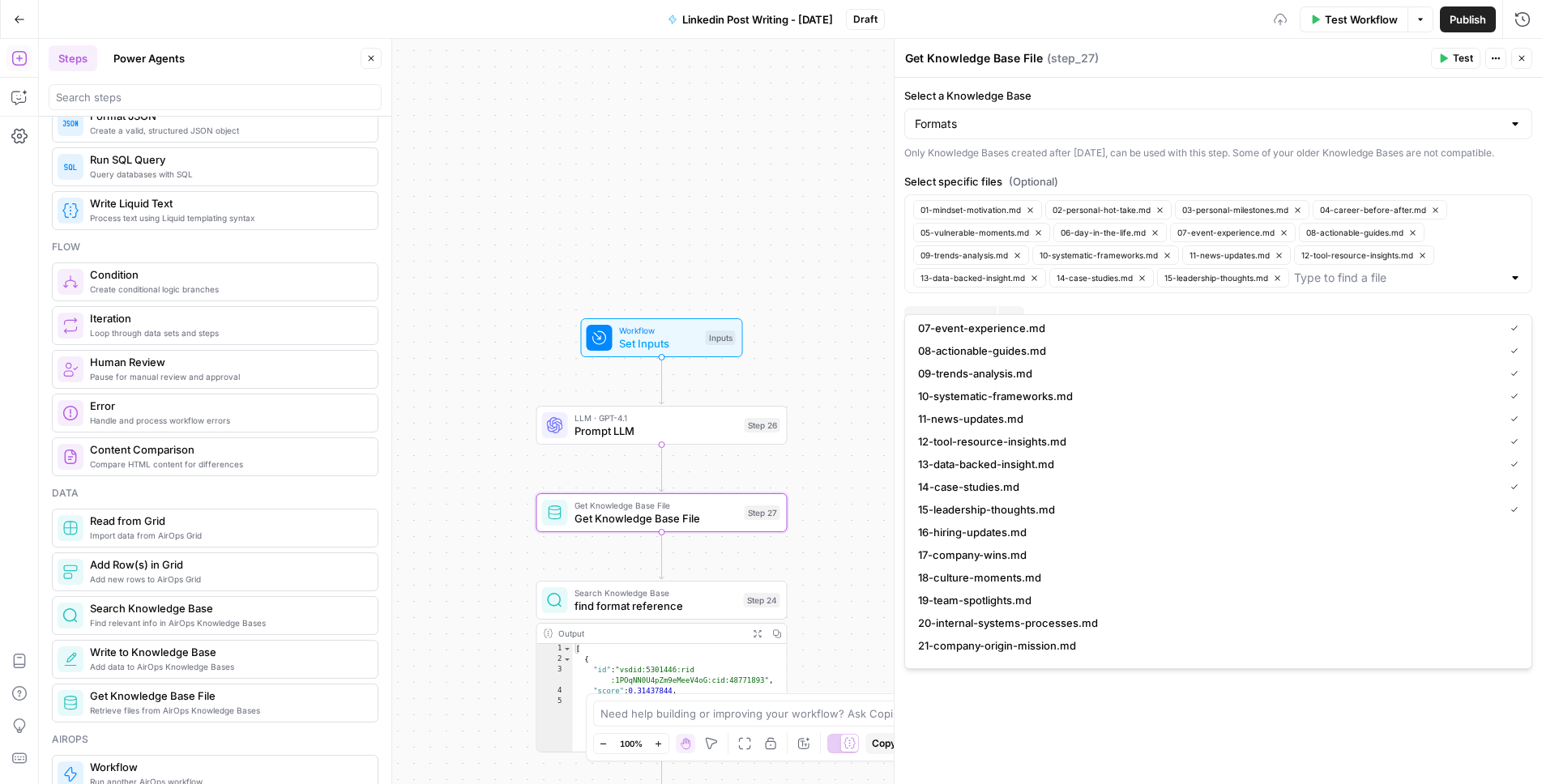
scroll to position [153, 0]
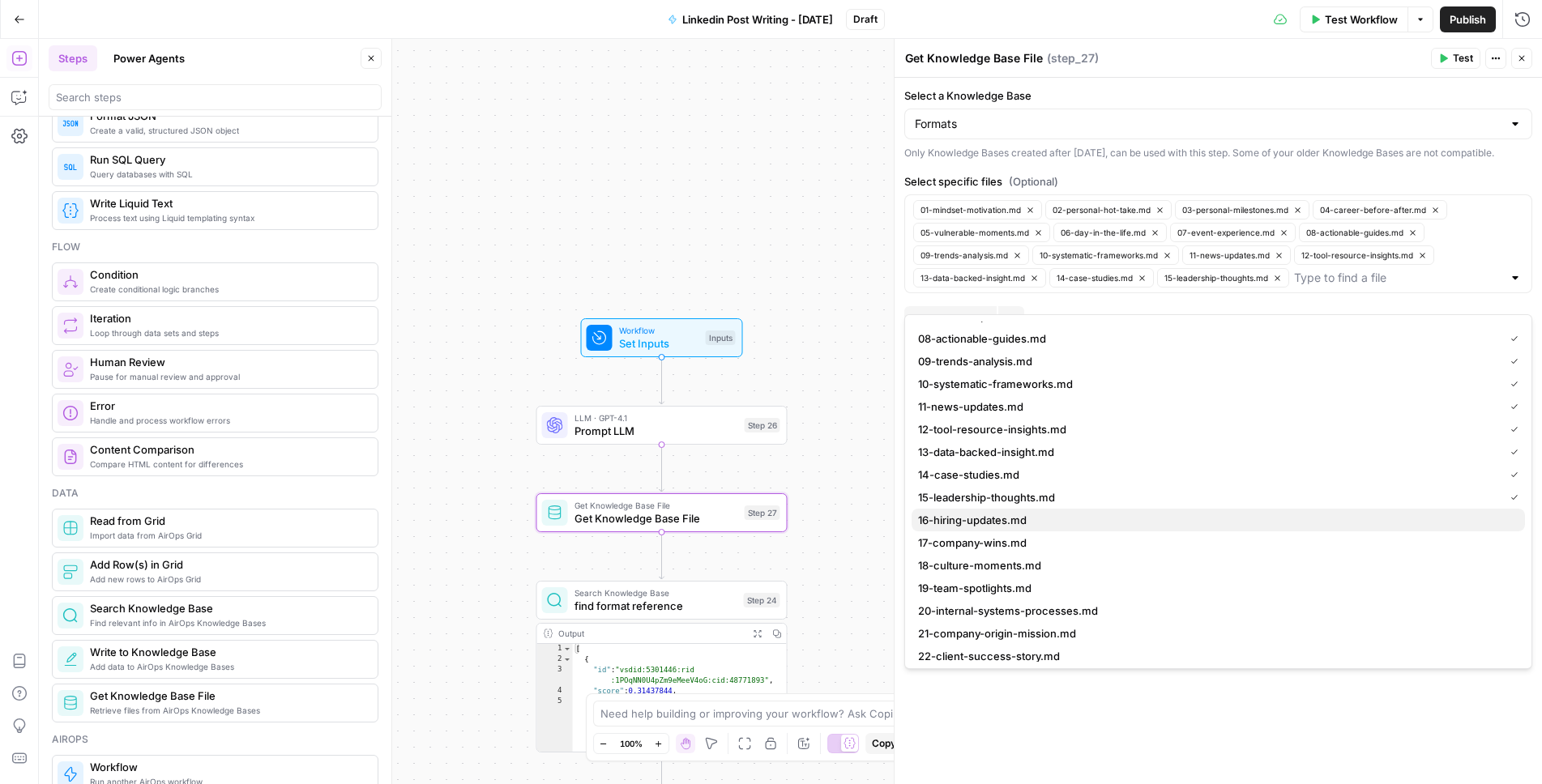
click at [1000, 525] on span "16-hiring-updates.md" at bounding box center [1215, 519] width 594 height 16
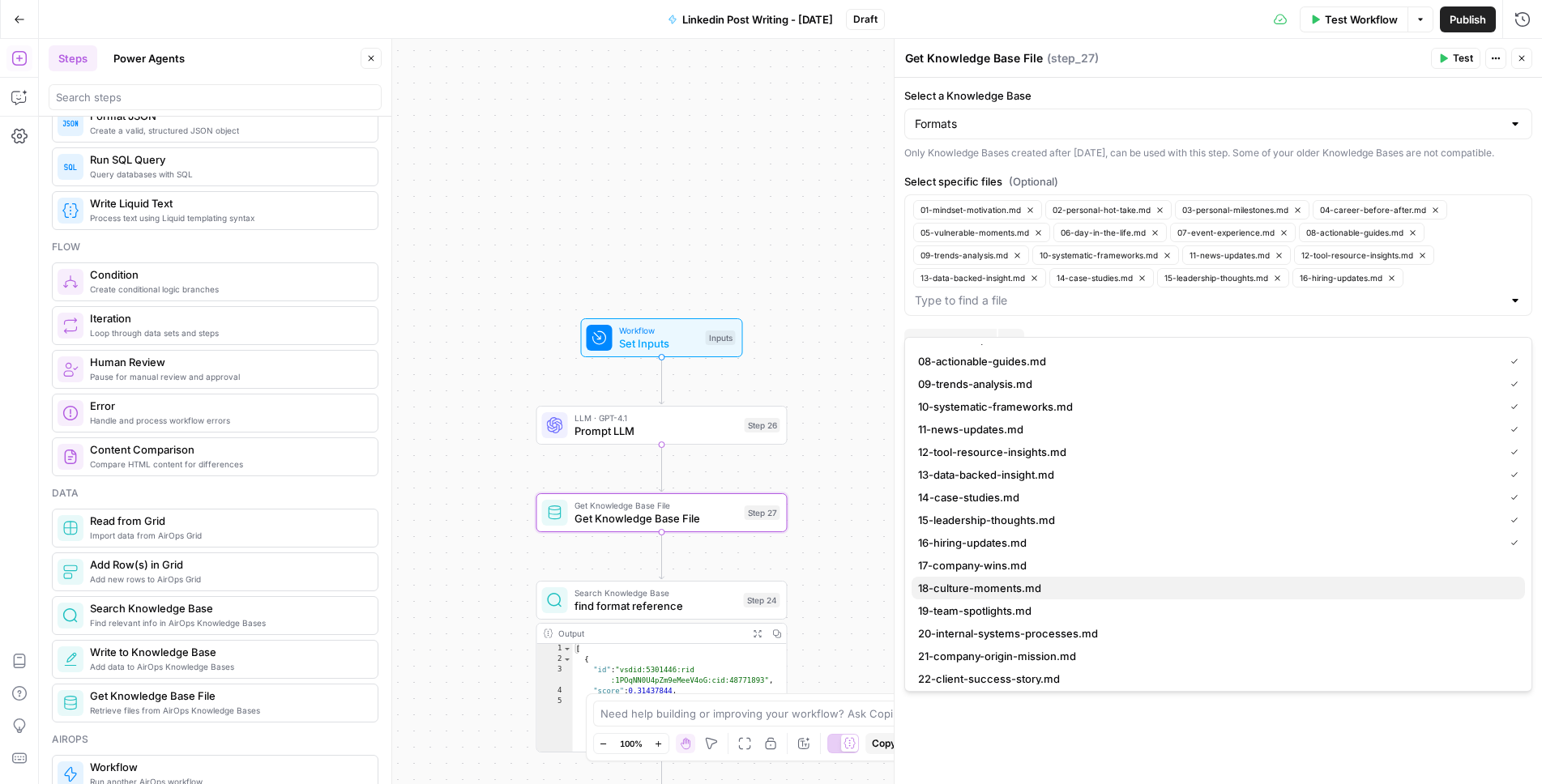
click at [982, 584] on span "18-culture-moments.md" at bounding box center [1215, 587] width 594 height 16
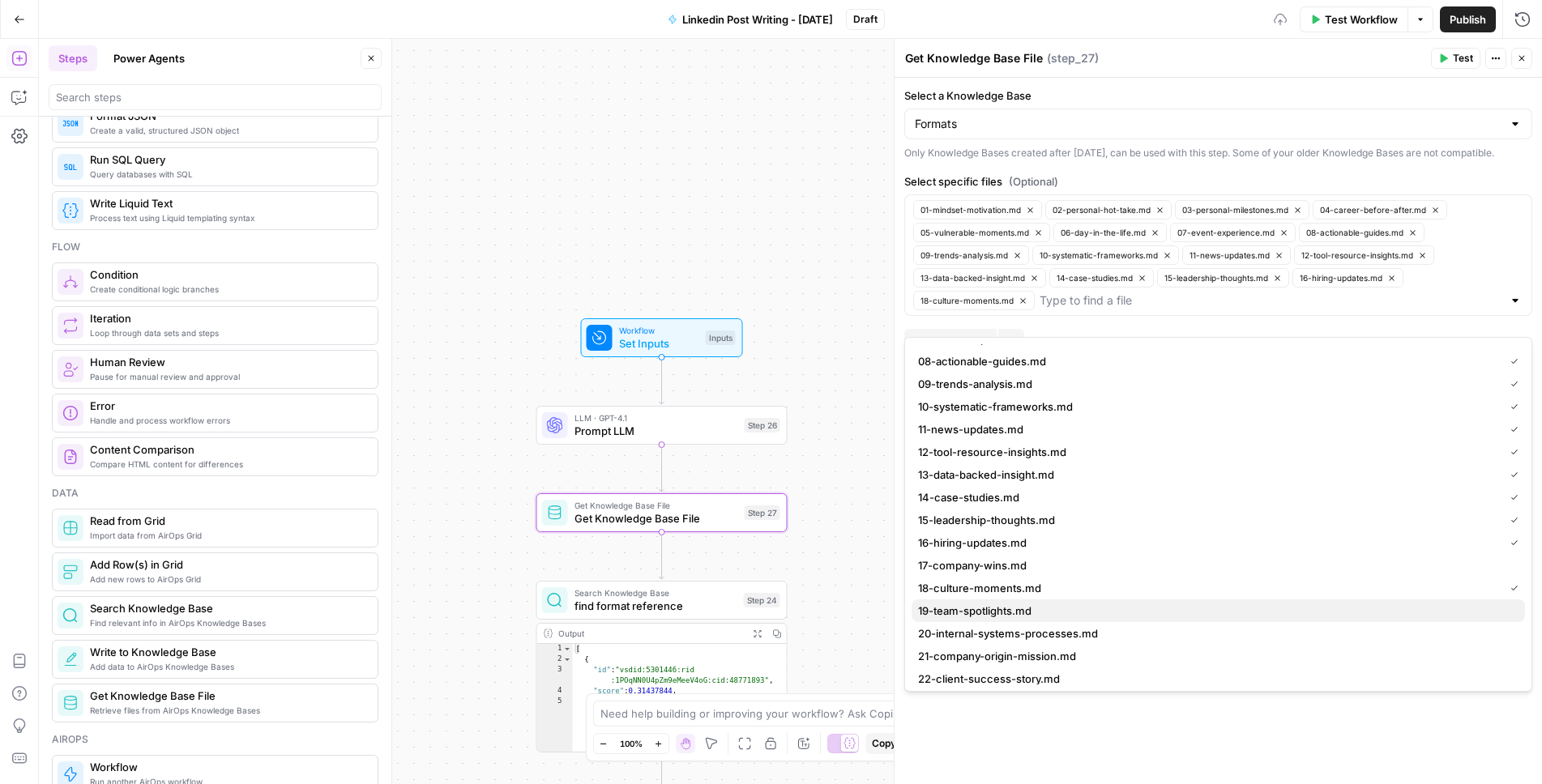
click at [974, 620] on button "19-team-spotlights.md" at bounding box center [1218, 611] width 613 height 23
click at [974, 634] on span "20-internal-systems-processes.md" at bounding box center [1215, 633] width 594 height 16
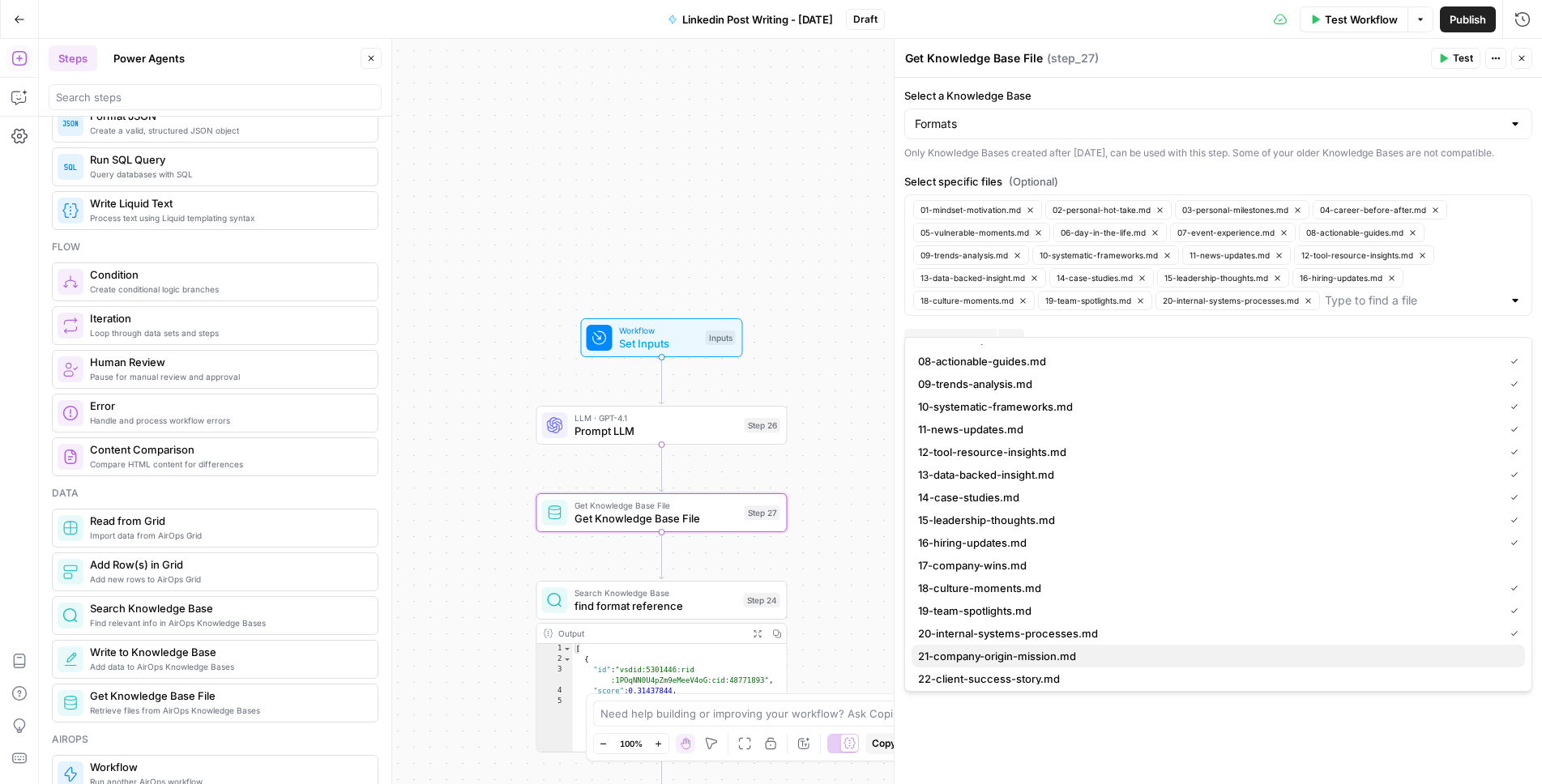
click at [974, 665] on button "21-company-origin-mission.md" at bounding box center [1218, 656] width 613 height 23
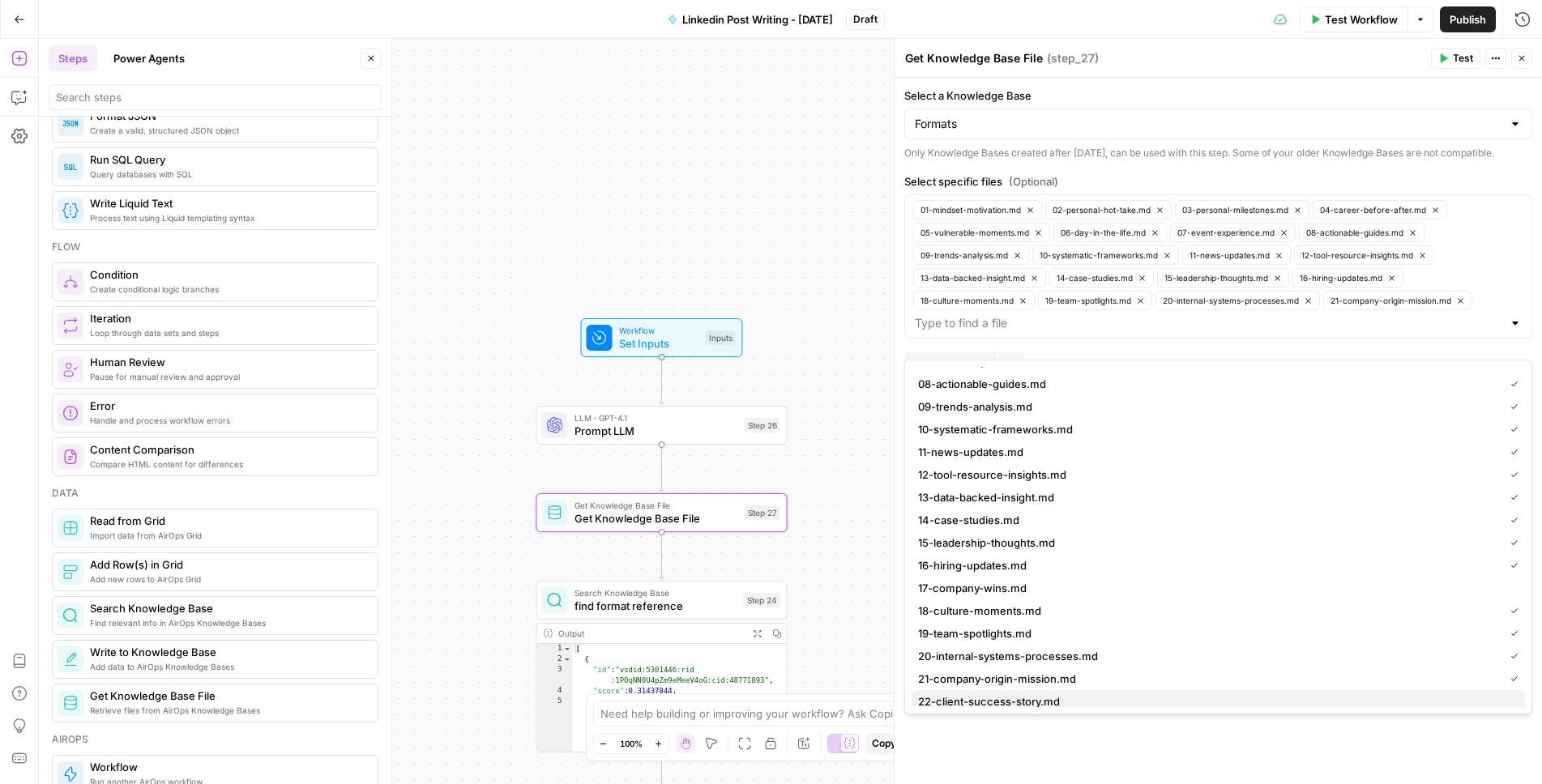
click at [974, 696] on span "22-client-success-story.md" at bounding box center [1215, 701] width 594 height 16
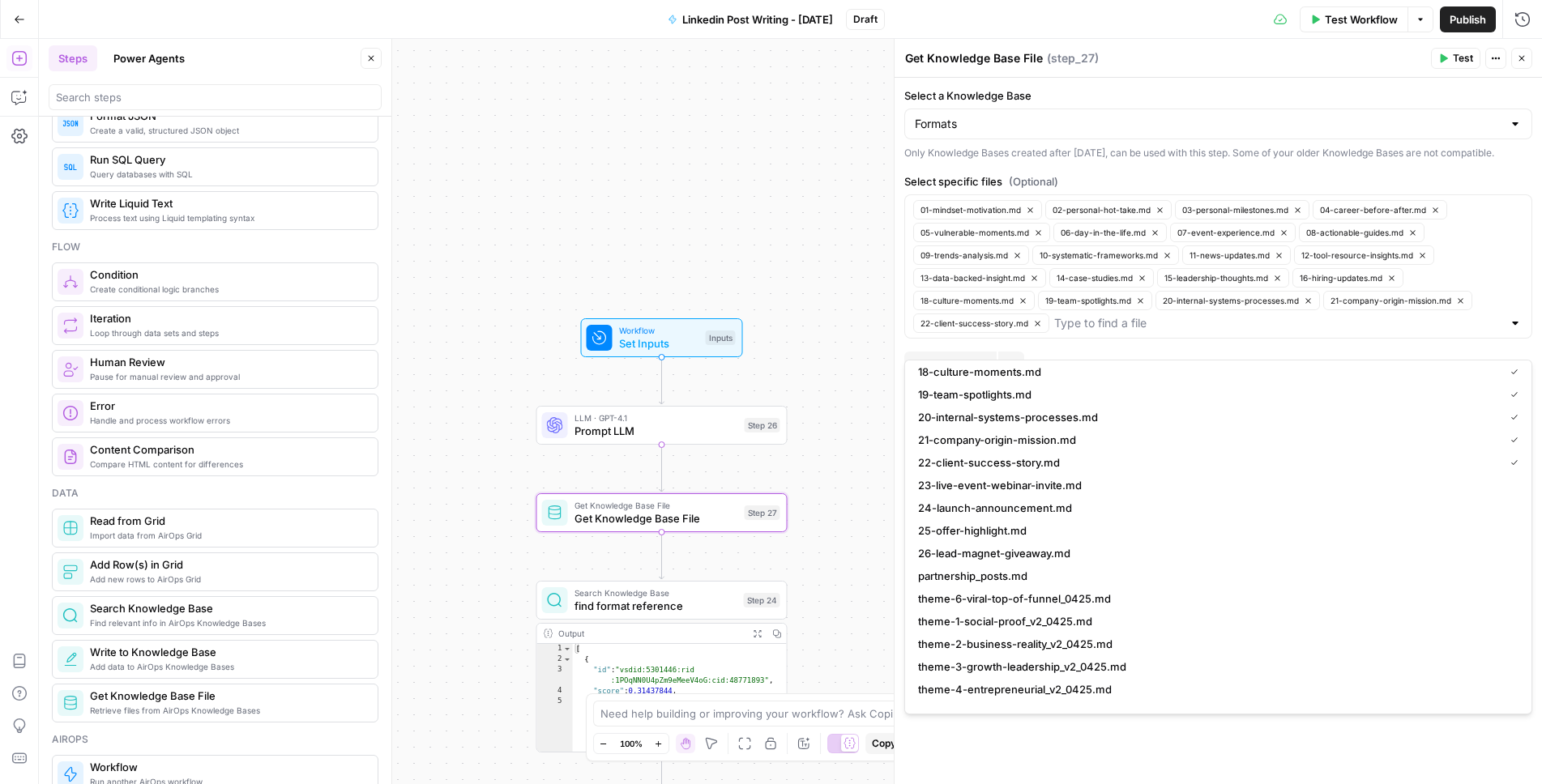
scroll to position [392, 0]
click at [1034, 489] on span "23-live-event-webinar-invite.md" at bounding box center [1215, 484] width 594 height 16
click at [1024, 512] on span "24-launch-announcement.md" at bounding box center [1215, 506] width 594 height 16
click at [1014, 527] on span "25-offer-highlight.md" at bounding box center [1215, 529] width 594 height 16
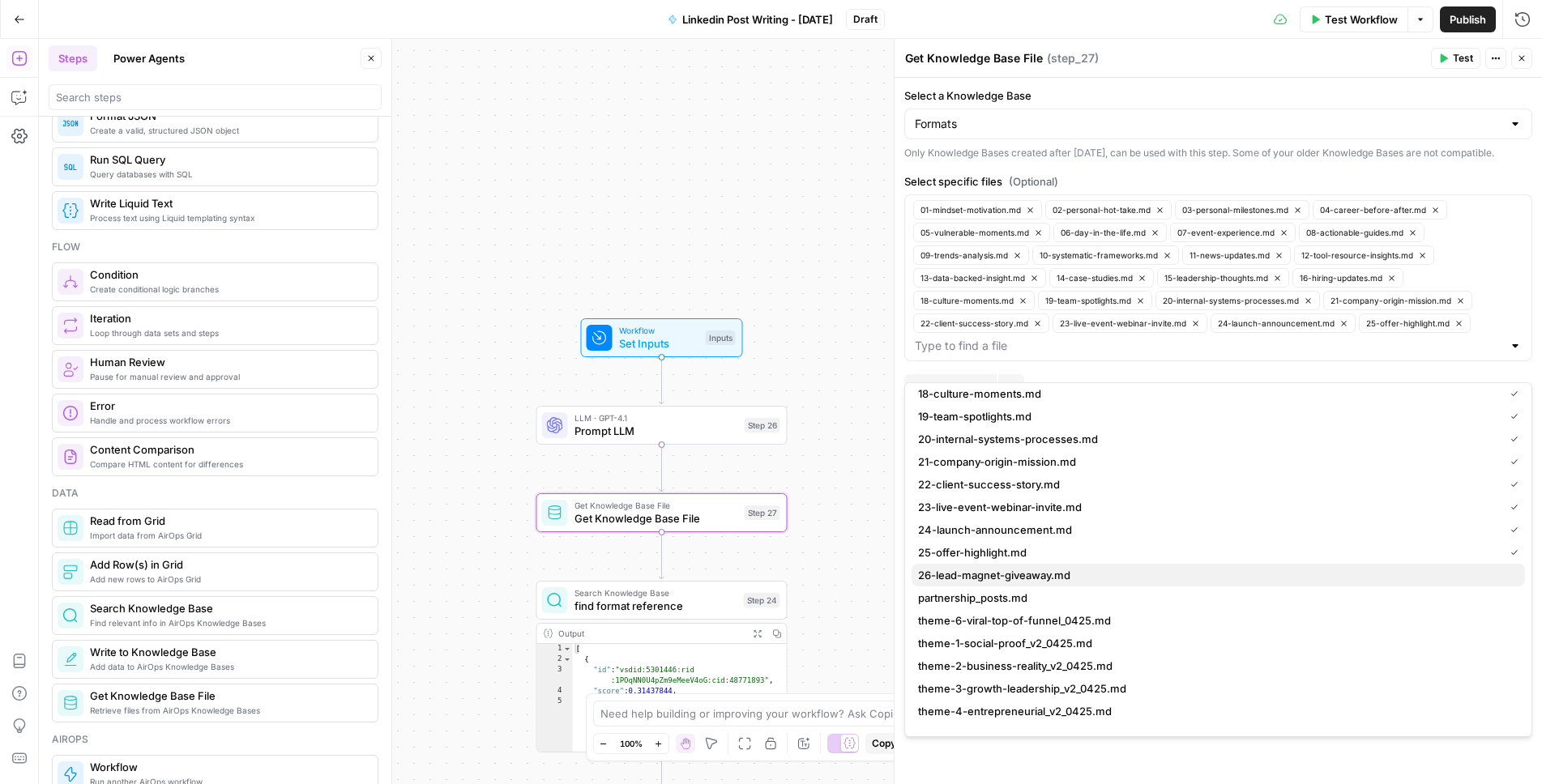
click at [994, 584] on button "26-lead-magnet-giveaway.md" at bounding box center [1218, 575] width 613 height 23
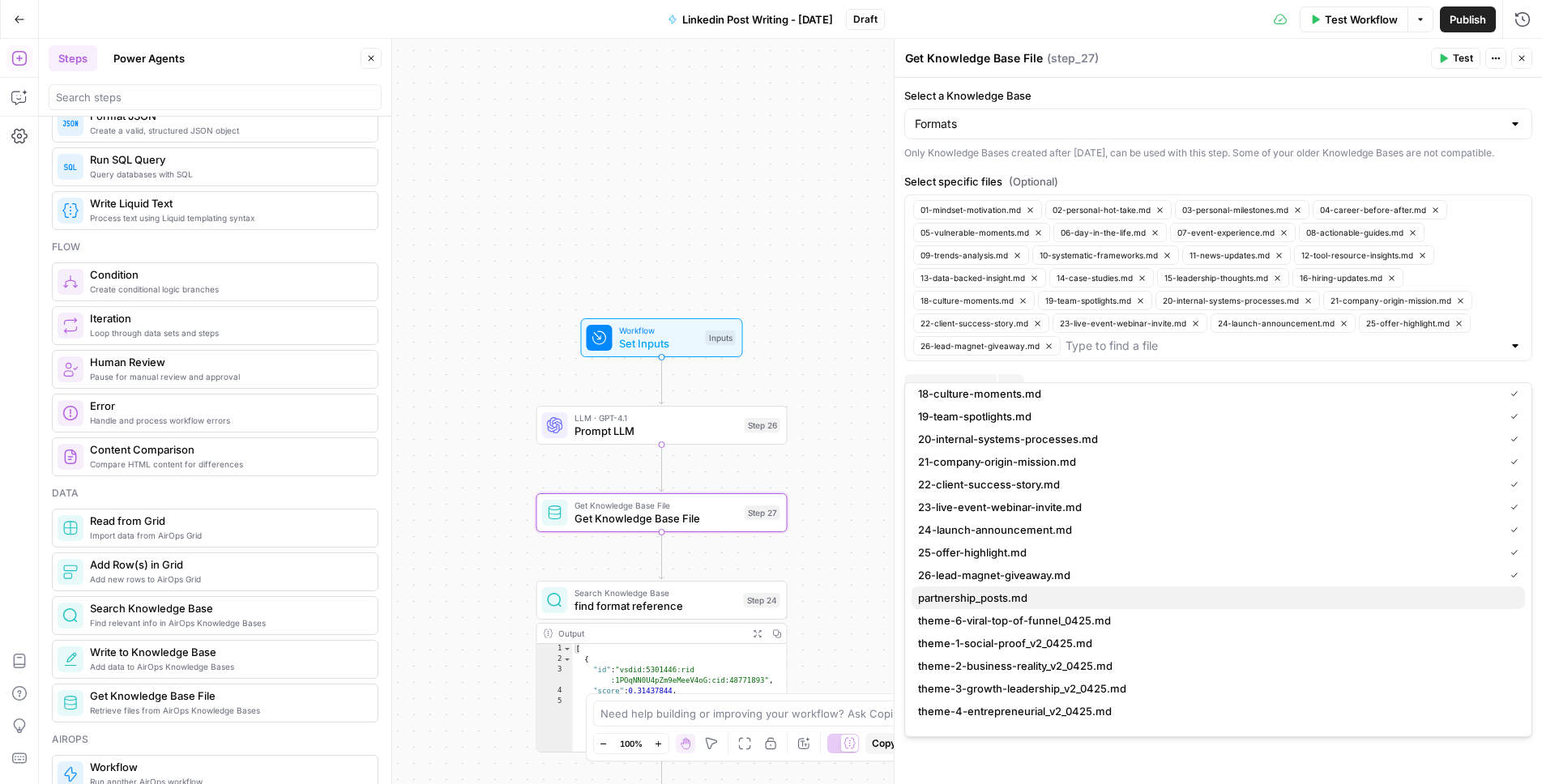
click at [991, 597] on span "partnership_posts.md" at bounding box center [1215, 597] width 594 height 16
click at [1524, 57] on icon "button" at bounding box center [1522, 58] width 10 height 10
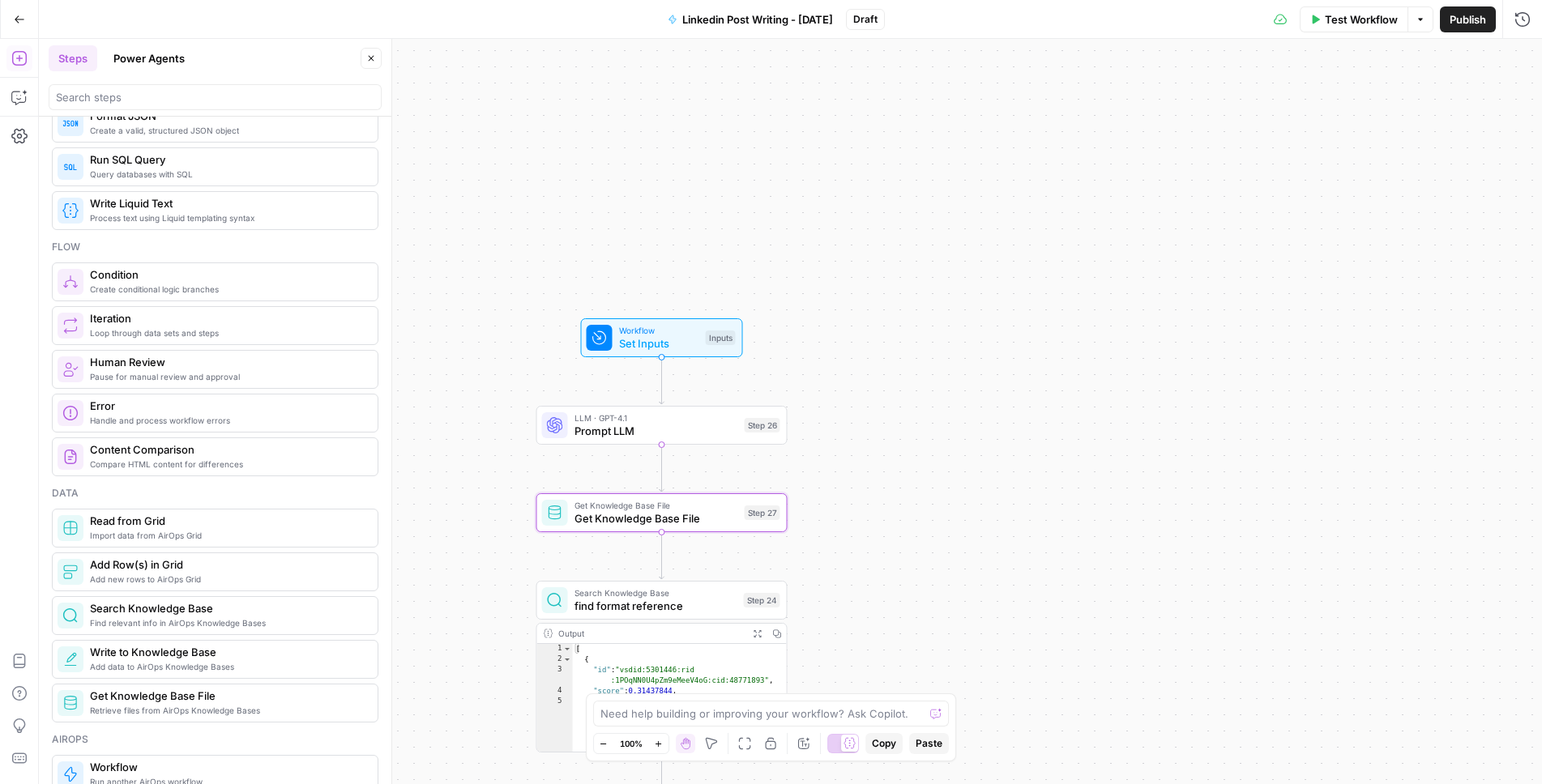
click at [618, 516] on span "Get Knowledge Base File" at bounding box center [655, 518] width 163 height 16
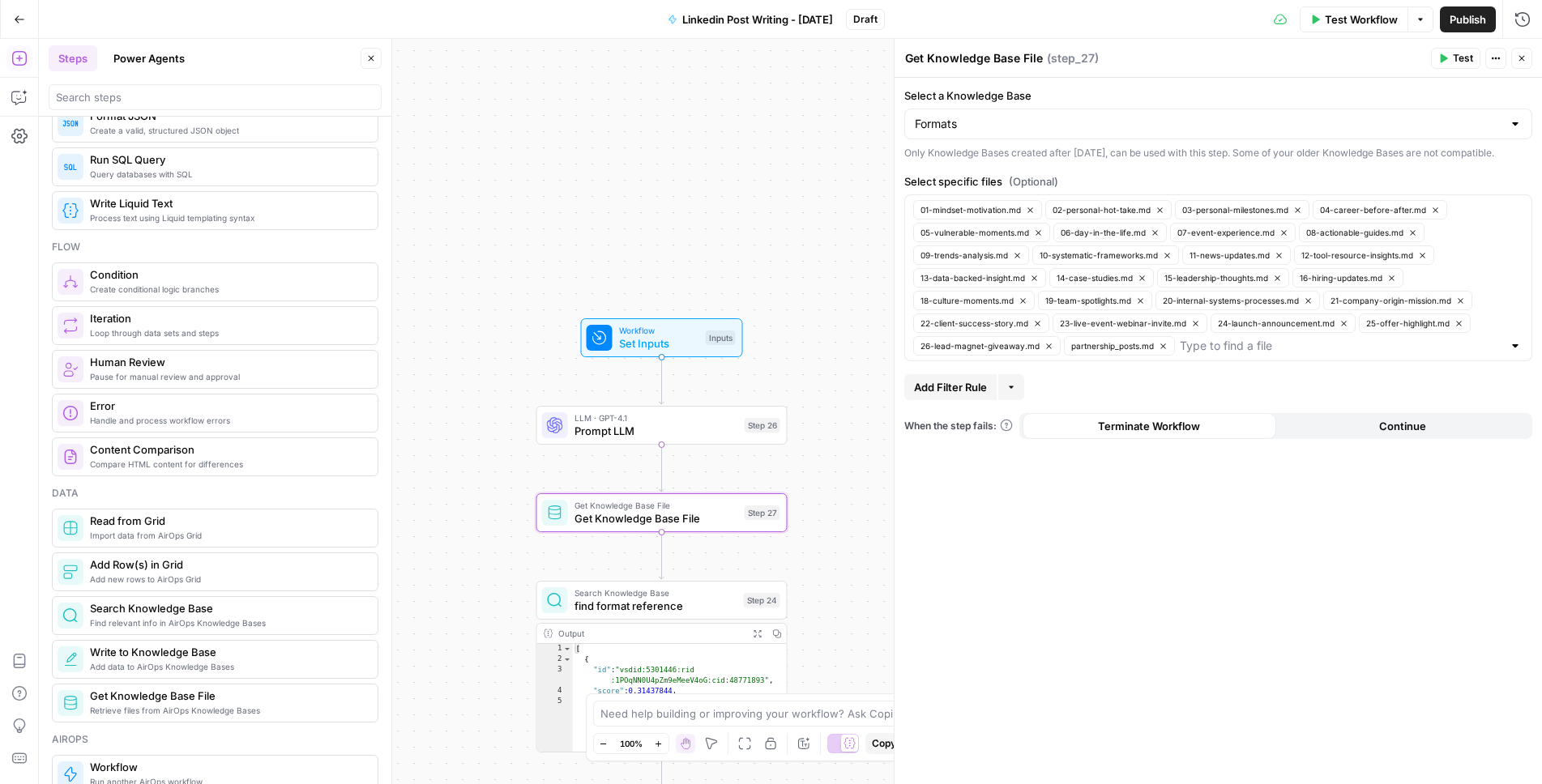
click at [940, 395] on span "Add Filter Rule" at bounding box center [951, 387] width 73 height 16
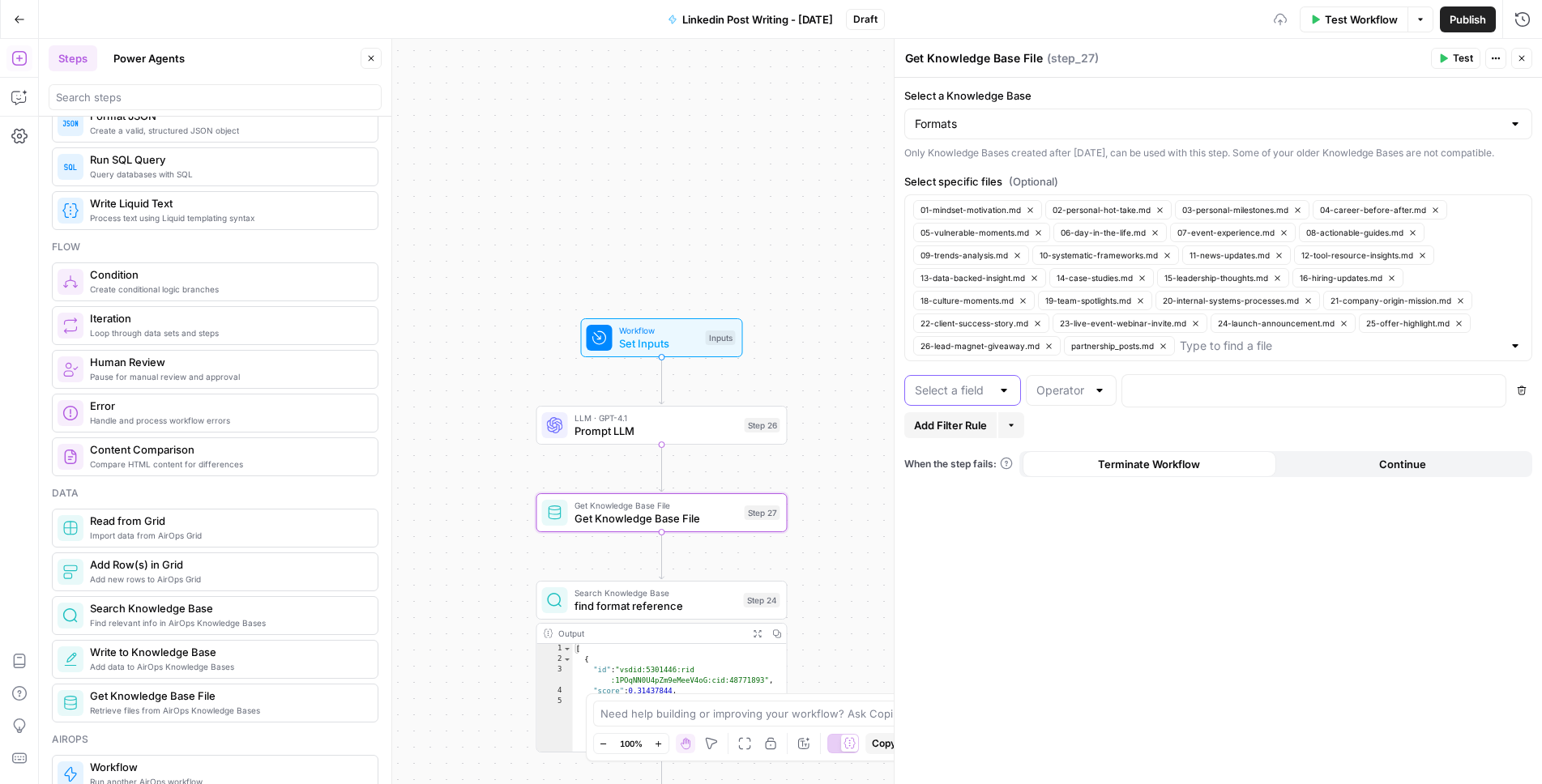
click at [975, 398] on input "text" at bounding box center [953, 390] width 76 height 16
click at [1035, 397] on div at bounding box center [1071, 391] width 91 height 31
click at [1054, 674] on span "contains" at bounding box center [1067, 672] width 56 height 16
type input "contains"
click at [994, 406] on div at bounding box center [963, 391] width 117 height 31
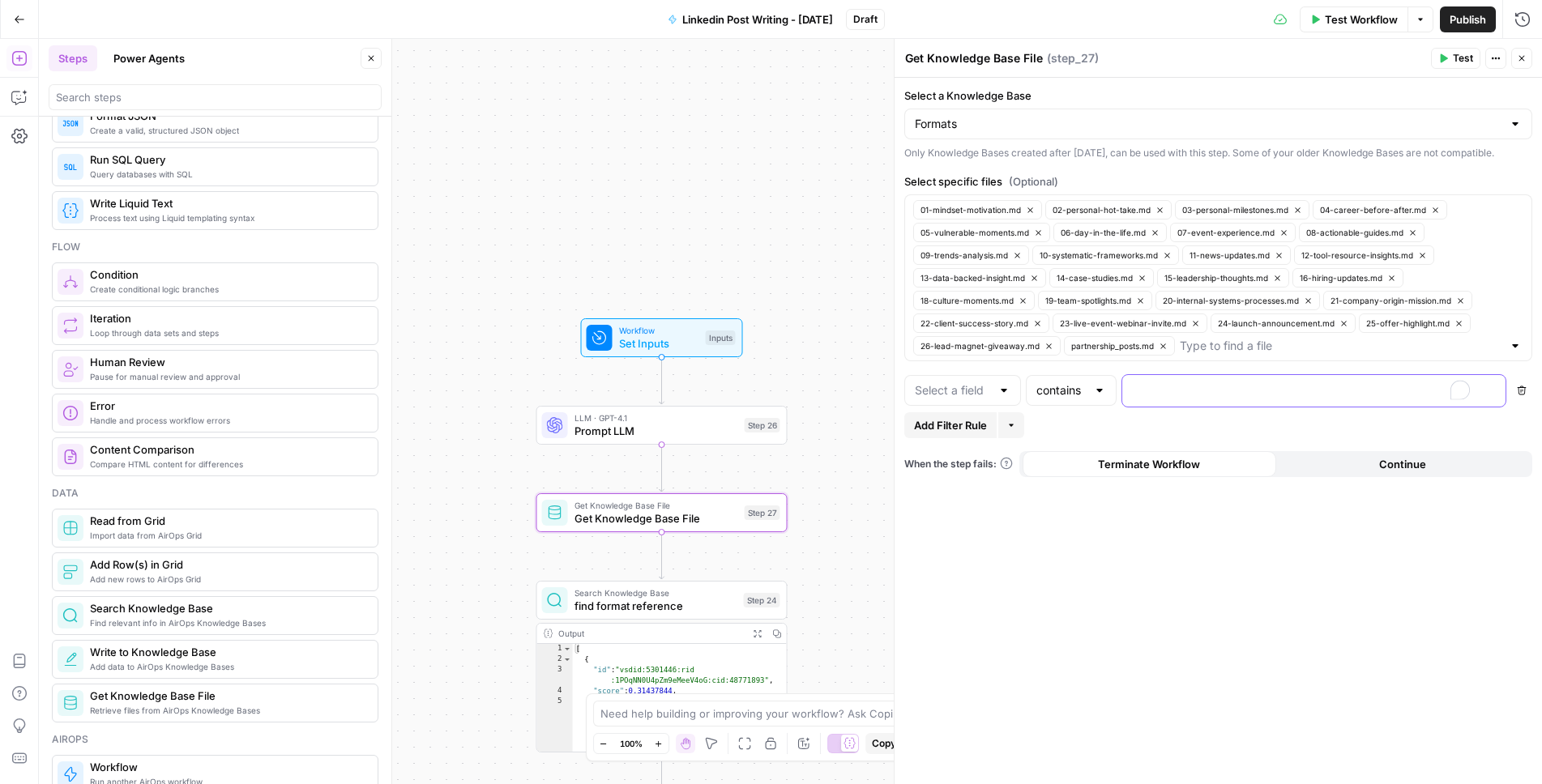
click at [1145, 397] on p "To enrich screen reader interactions, please activate Accessibility in Grammarl…" at bounding box center [1301, 389] width 338 height 16
click at [1491, 393] on icon "button" at bounding box center [1490, 390] width 8 height 8
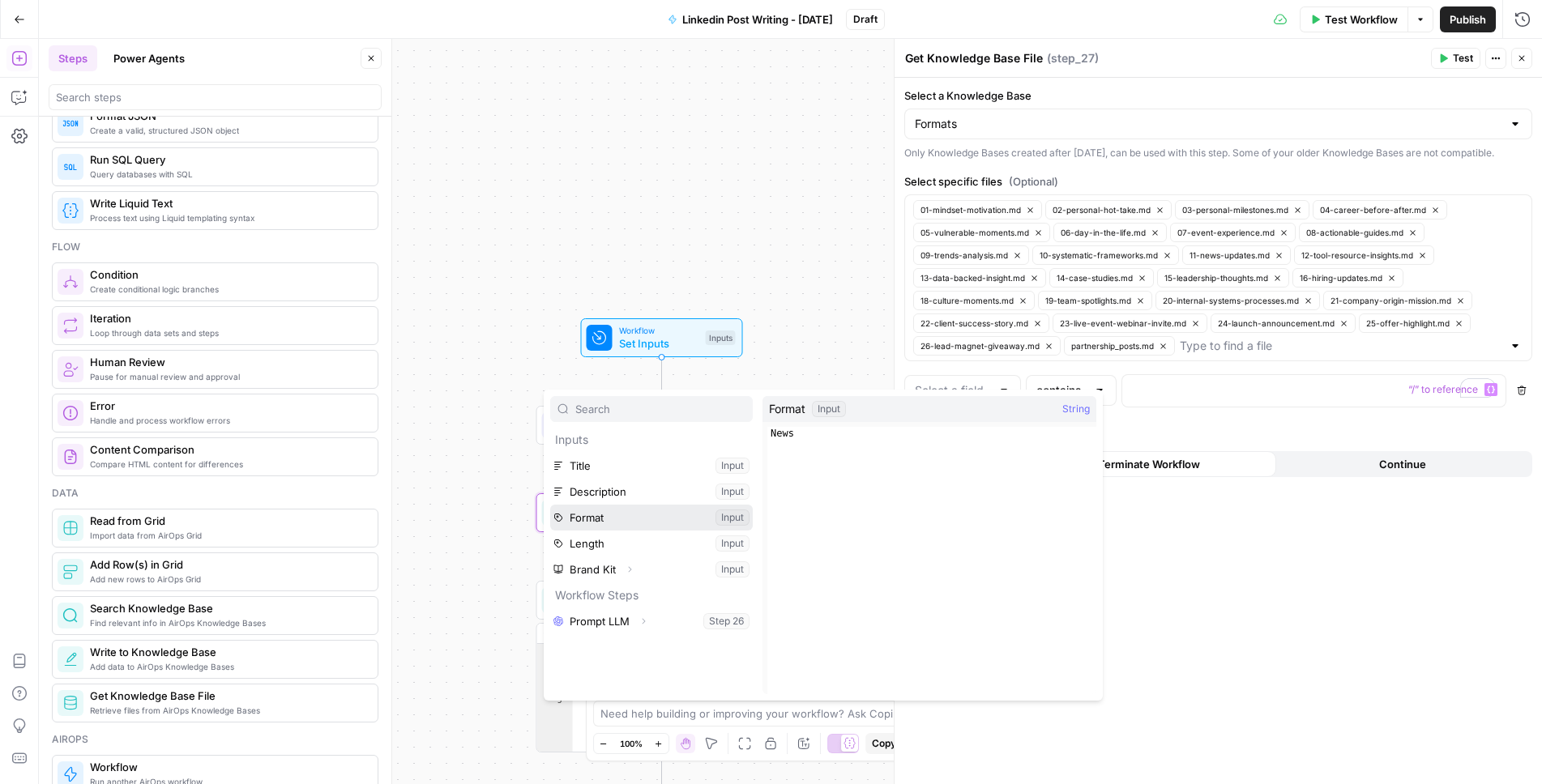
click at [658, 519] on button "Select variable Format" at bounding box center [652, 517] width 203 height 26
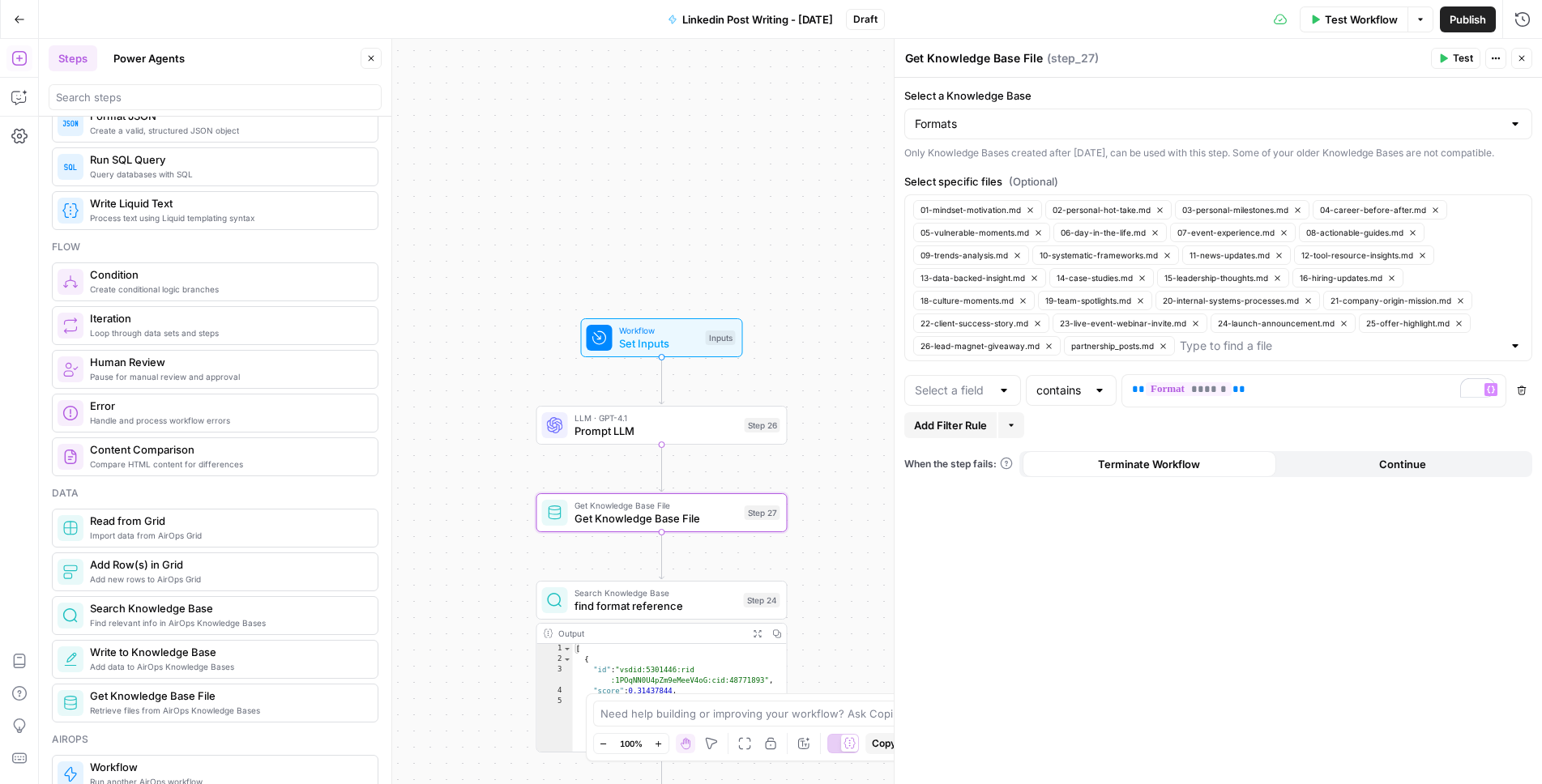
click at [1446, 53] on icon "button" at bounding box center [1444, 58] width 10 height 10
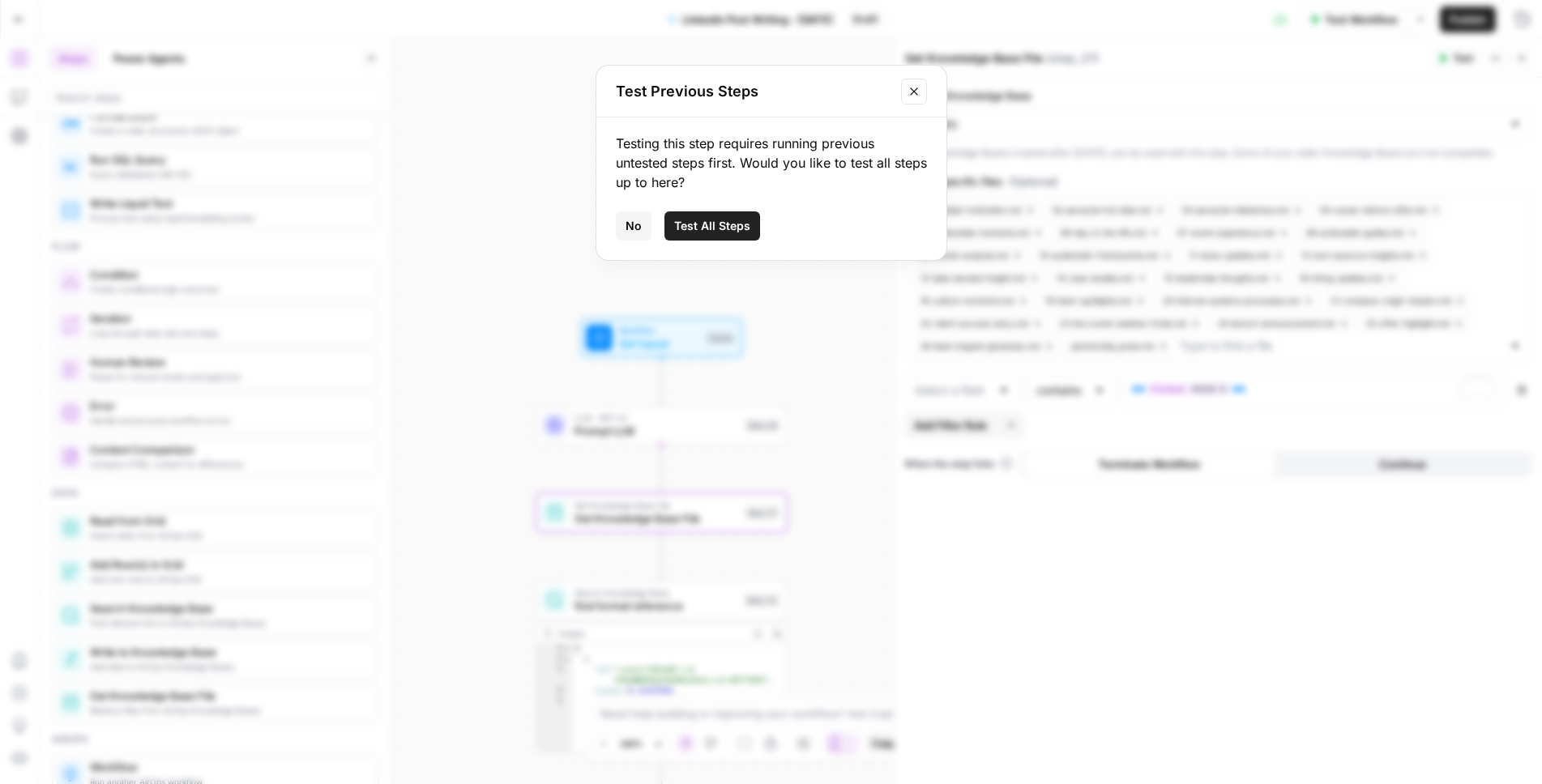
click at [739, 220] on span "Test All Steps" at bounding box center [713, 225] width 76 height 16
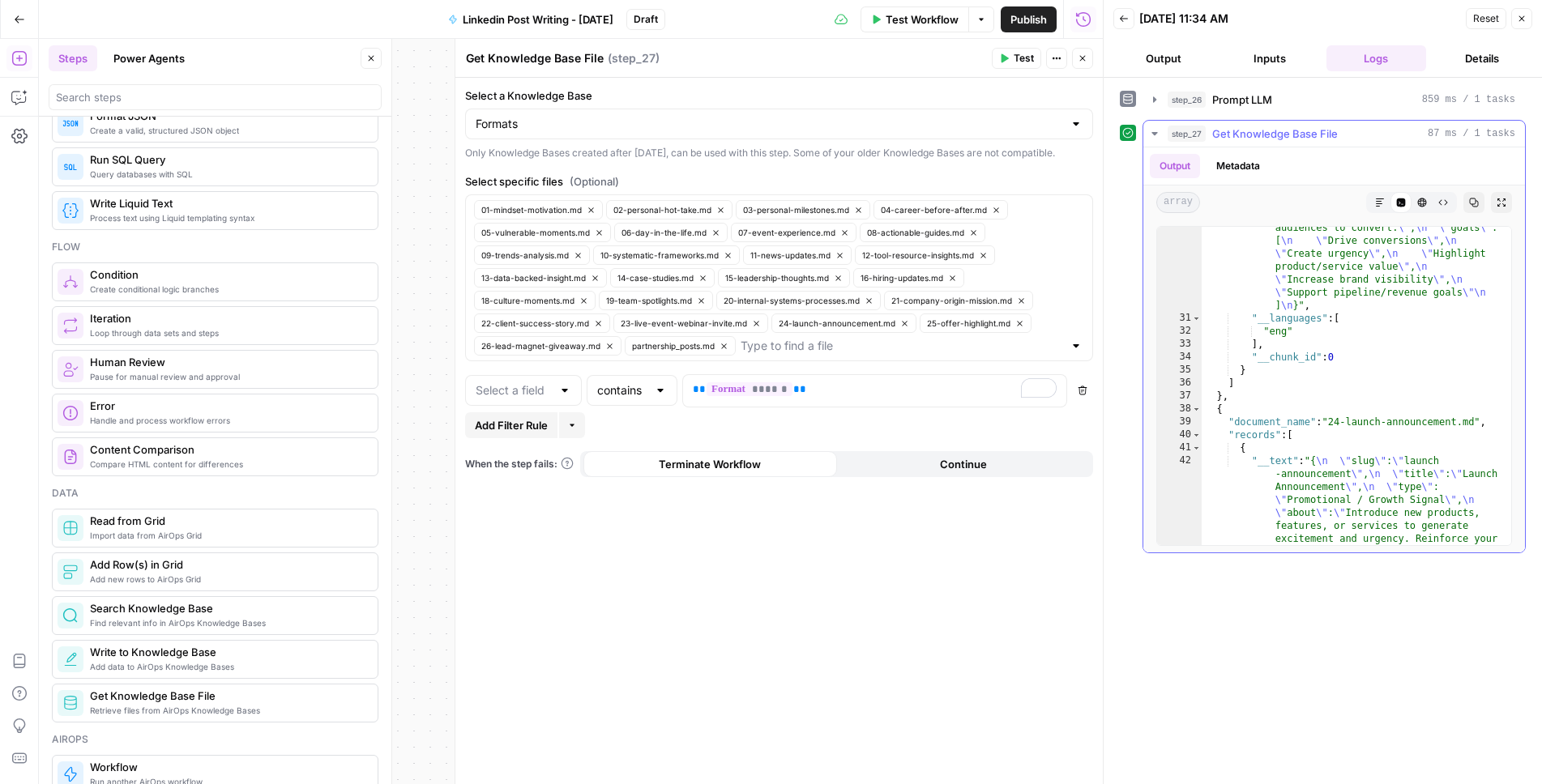
scroll to position [1444, 0]
click at [1172, 58] on button "Output" at bounding box center [1163, 57] width 99 height 26
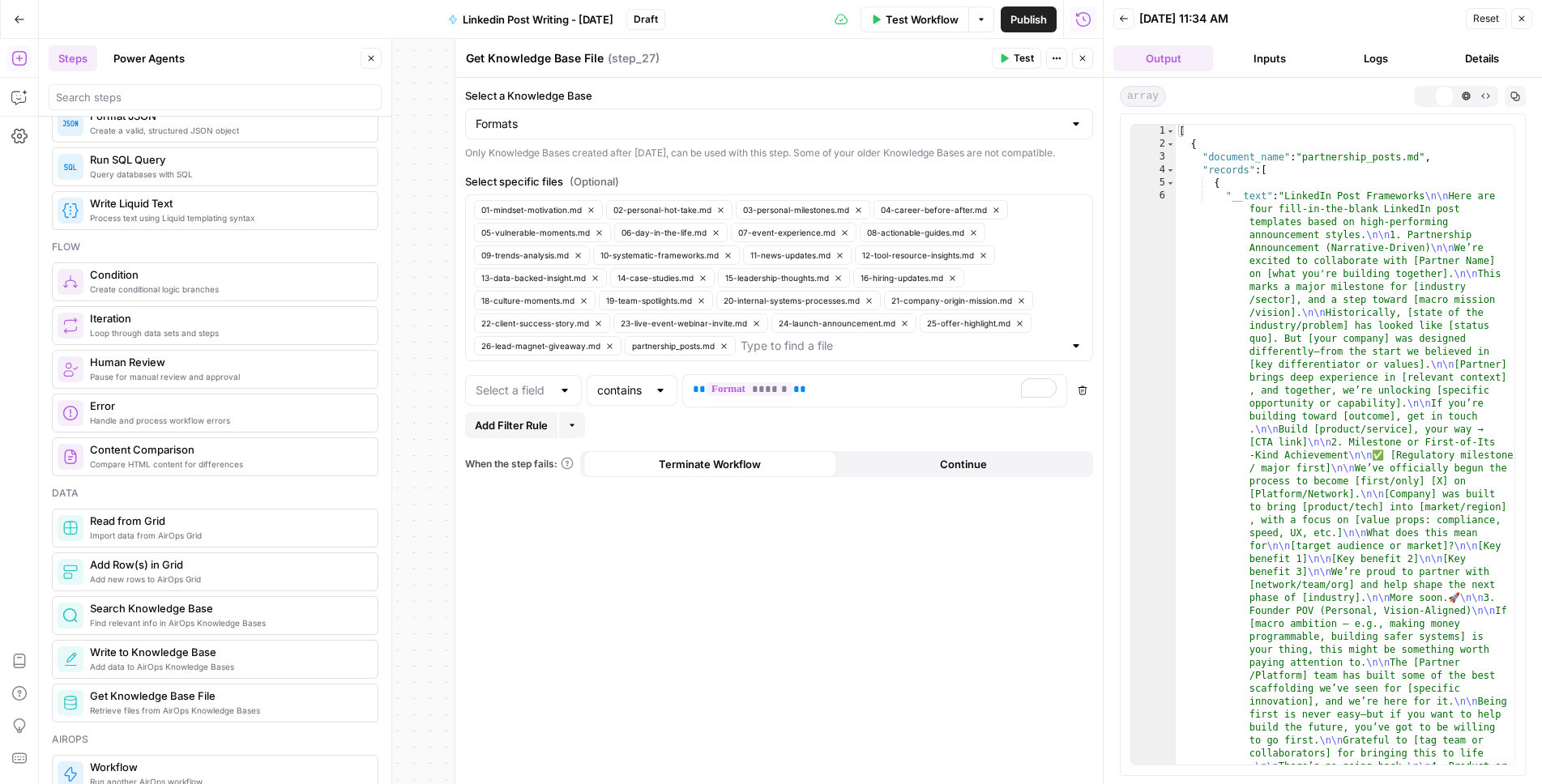
click at [1246, 53] on button "Inputs" at bounding box center [1269, 57] width 99 height 26
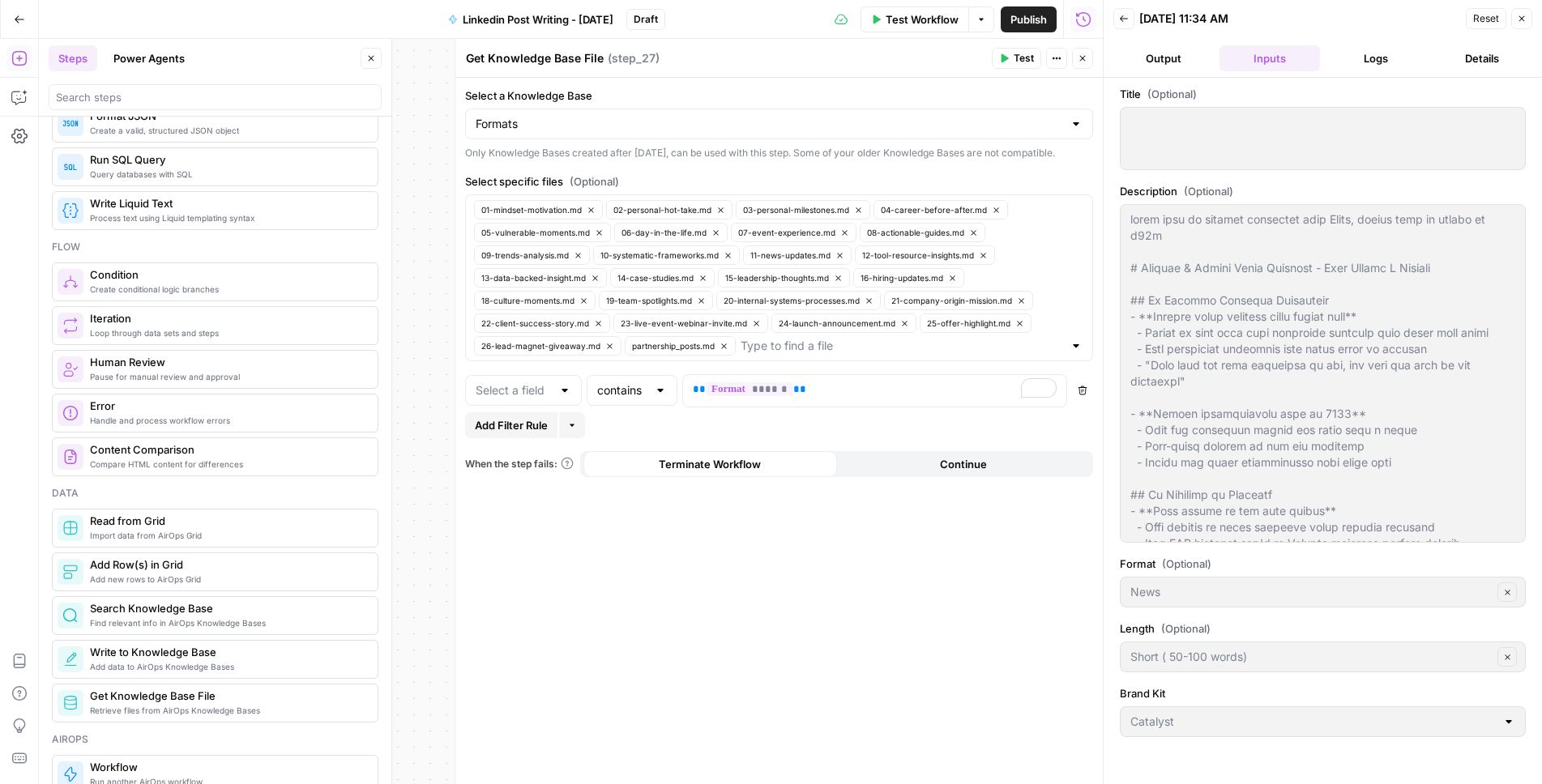
click at [1344, 56] on button "Logs" at bounding box center [1376, 57] width 99 height 26
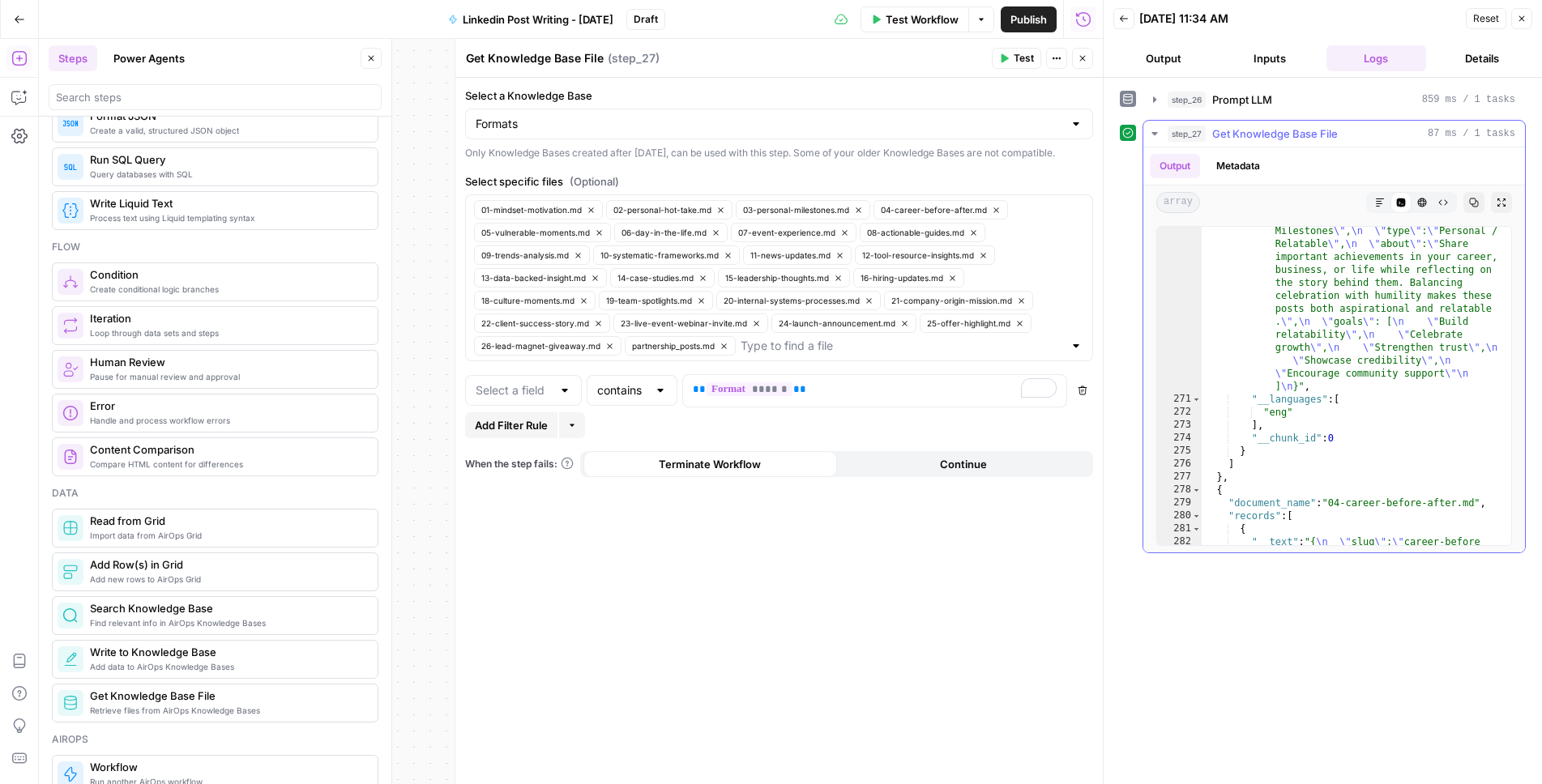
scroll to position [8854, 0]
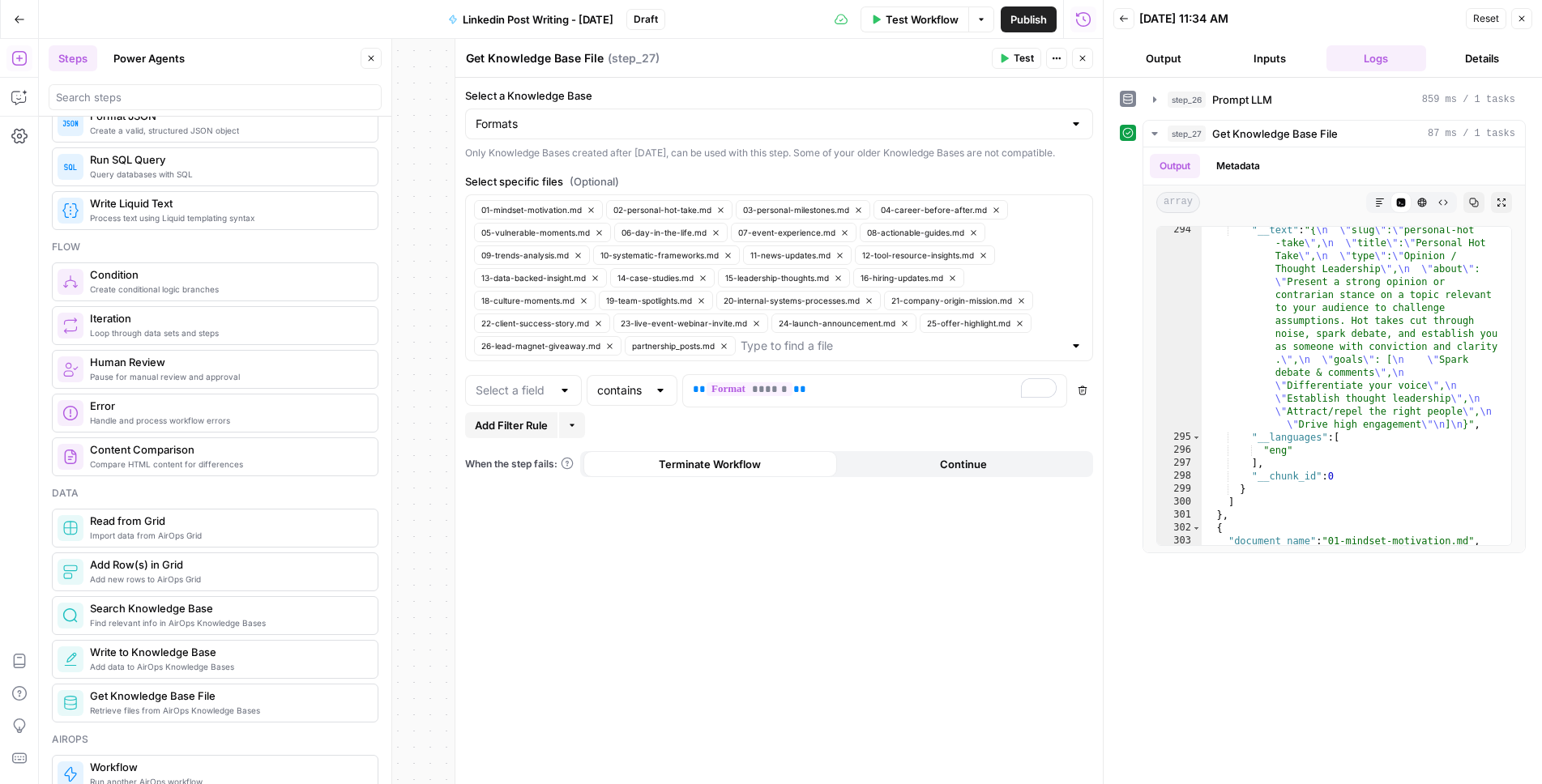
click at [1086, 61] on icon "button" at bounding box center [1082, 58] width 10 height 10
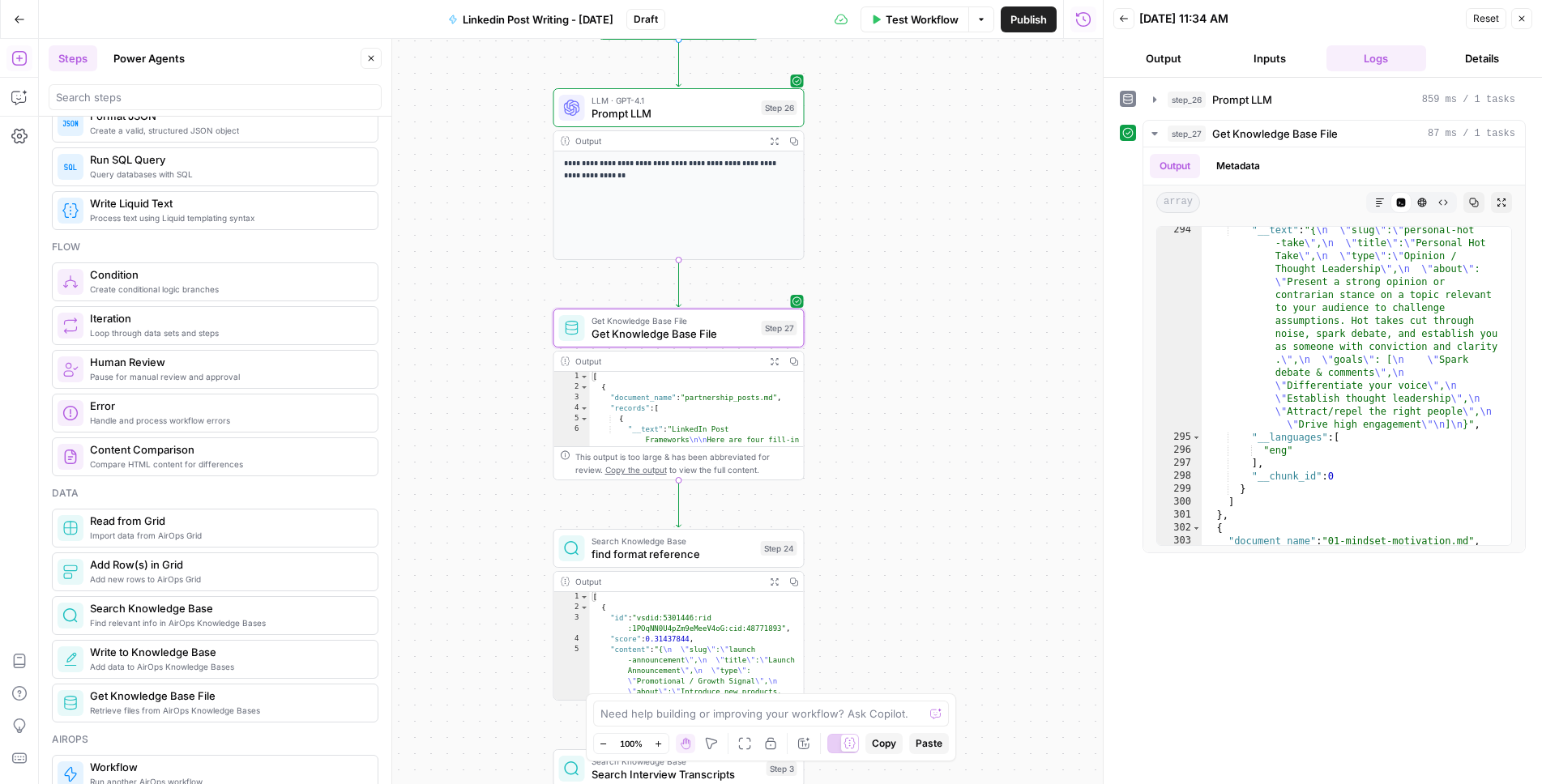
drag, startPoint x: 902, startPoint y: 626, endPoint x: 924, endPoint y: 295, distance: 331.7
click at [924, 295] on div "**********" at bounding box center [571, 412] width 1064 height 745
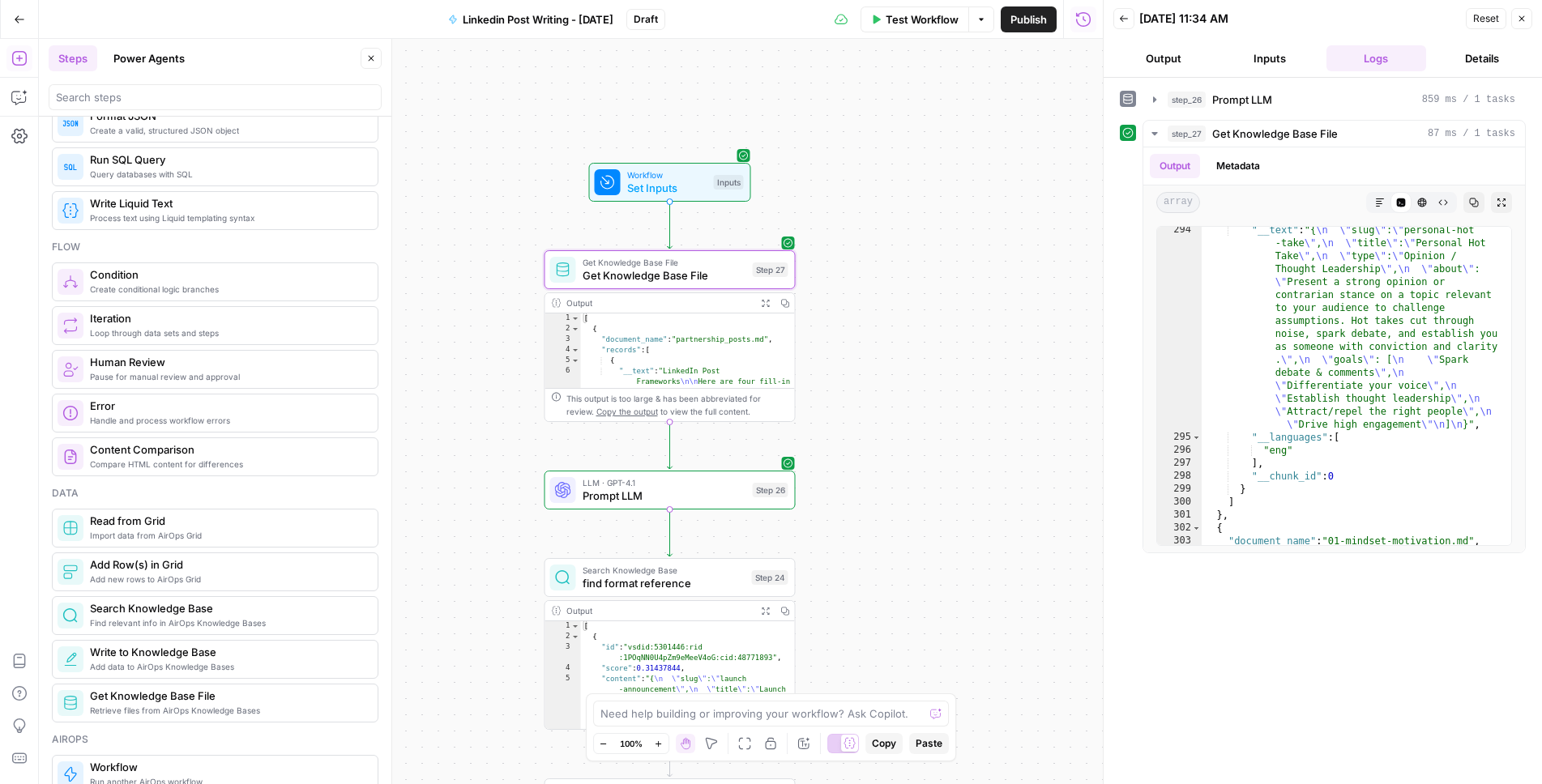
drag, startPoint x: 977, startPoint y: 296, endPoint x: 963, endPoint y: 691, distance: 395.2
click at [963, 691] on div "true false Workflow Set Inputs Inputs Get Knowledge Base File Get Knowledge Bas…" at bounding box center [571, 412] width 1064 height 745
click at [639, 497] on span "Prompt LLM" at bounding box center [664, 496] width 163 height 16
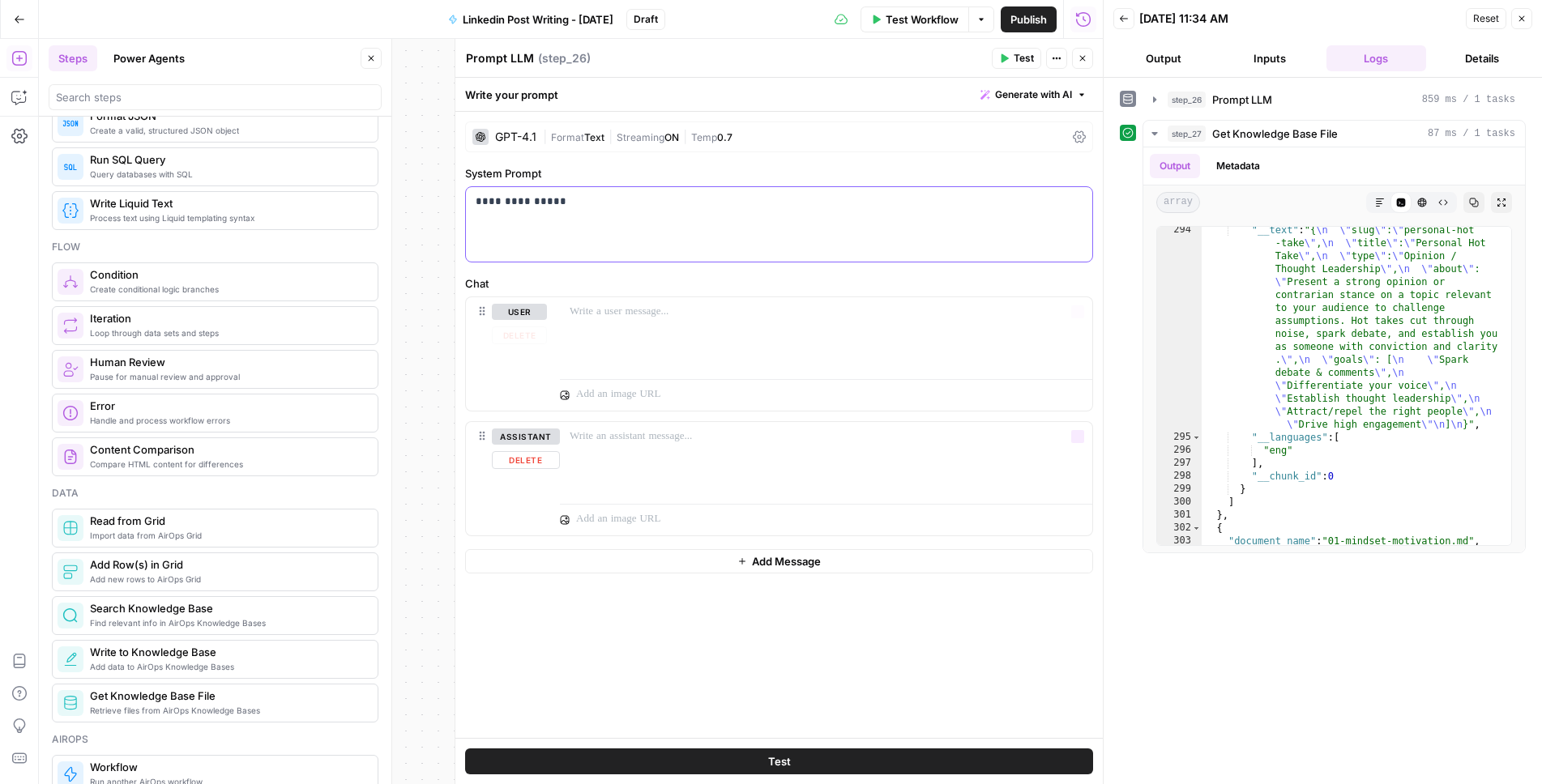
click at [720, 216] on div "**********" at bounding box center [780, 224] width 627 height 74
click at [1072, 200] on button "Variables Menu" at bounding box center [1078, 201] width 13 height 13
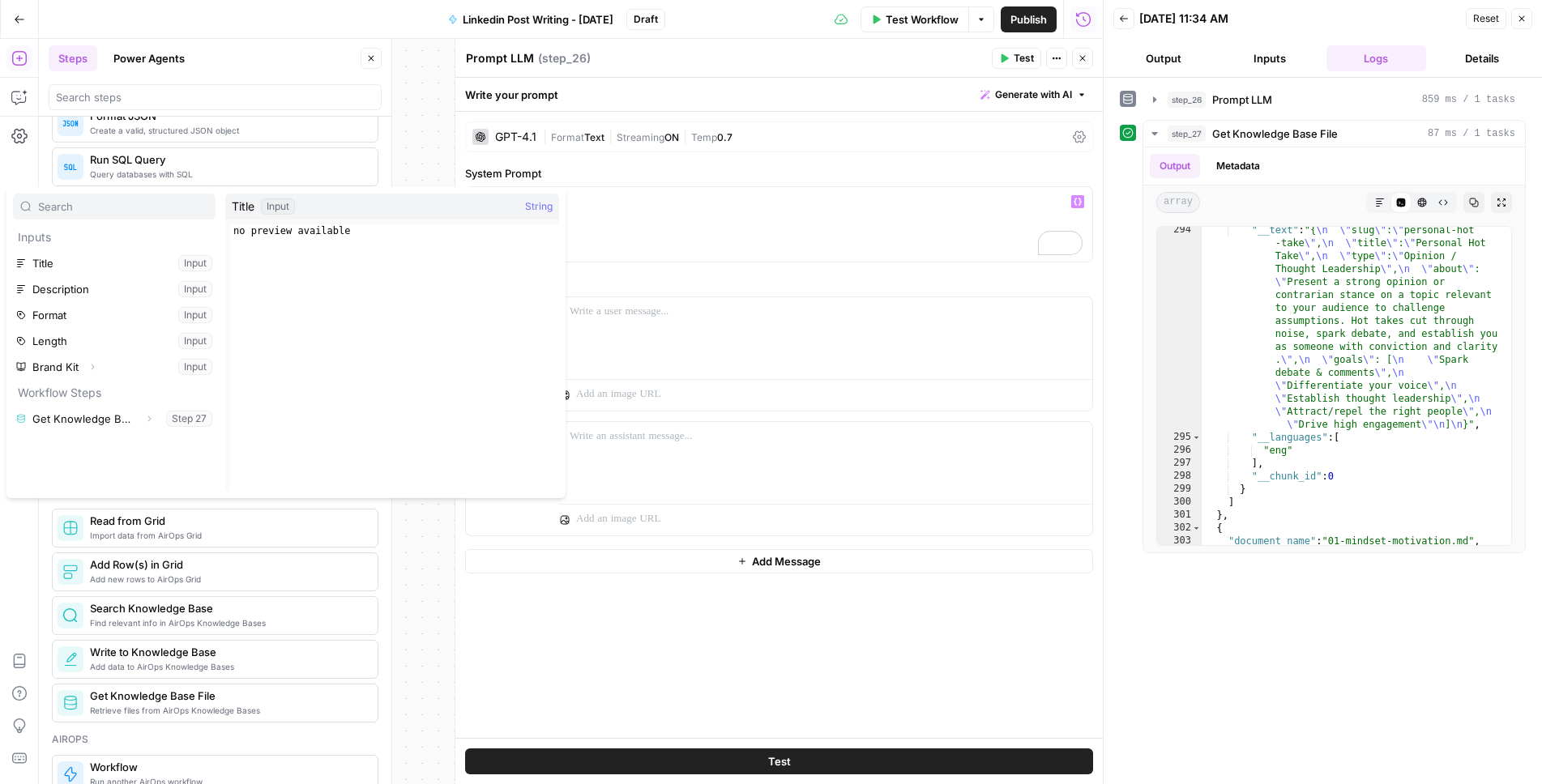
click at [1525, 17] on icon "button" at bounding box center [1522, 18] width 10 height 10
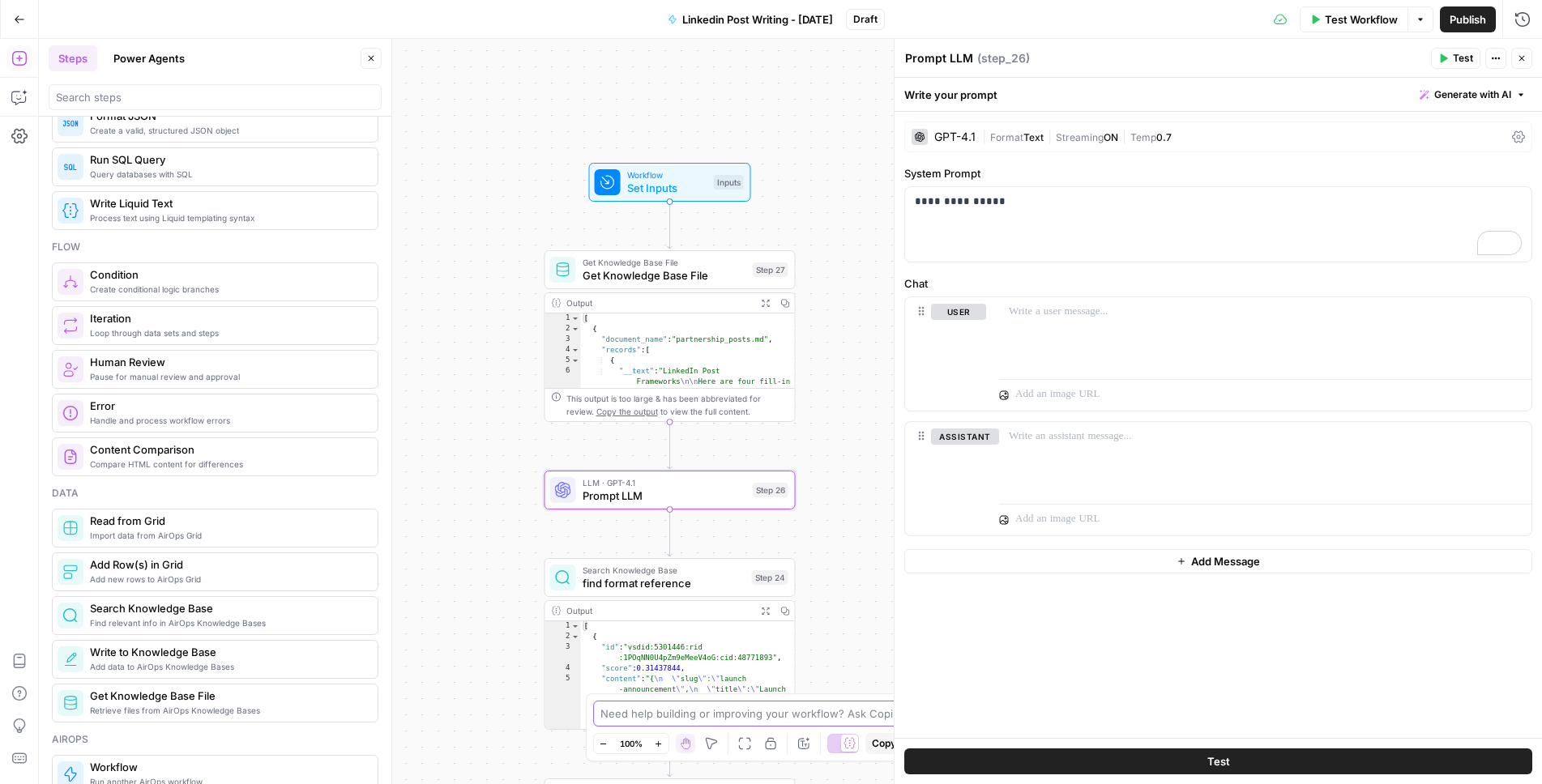
click at [776, 718] on textarea at bounding box center [761, 713] width 324 height 16
click at [701, 709] on textarea "based on the input of "Format" i need you to find the corresponding" at bounding box center [756, 706] width 311 height 32
type textarea "based on the input of "Format" i need you to find the corresponding named file …"
click at [937, 680] on icon "submit" at bounding box center [937, 681] width 10 height 10
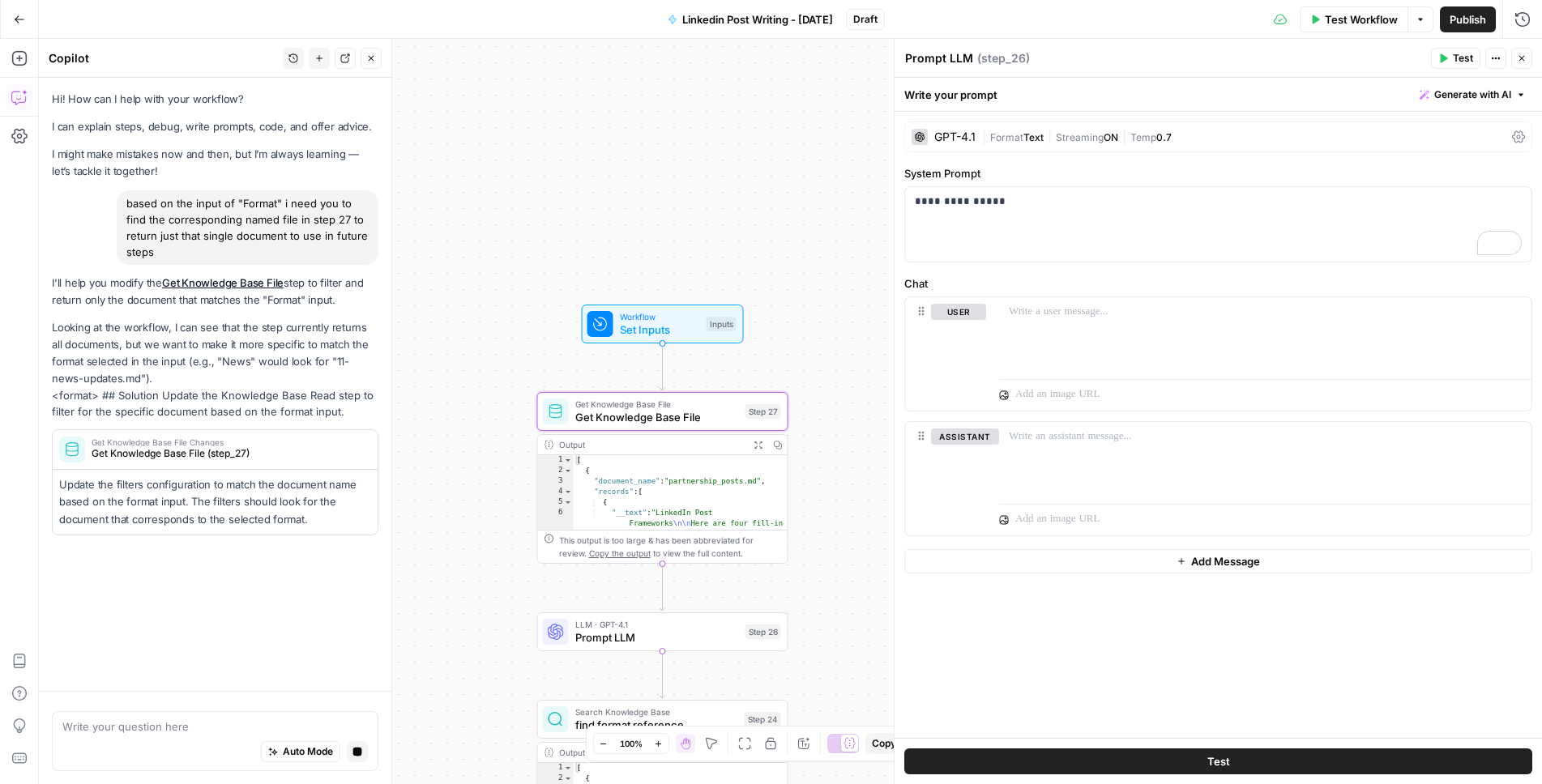
click at [232, 456] on span "Get Knowledge Base File (step_27)" at bounding box center [226, 453] width 269 height 14
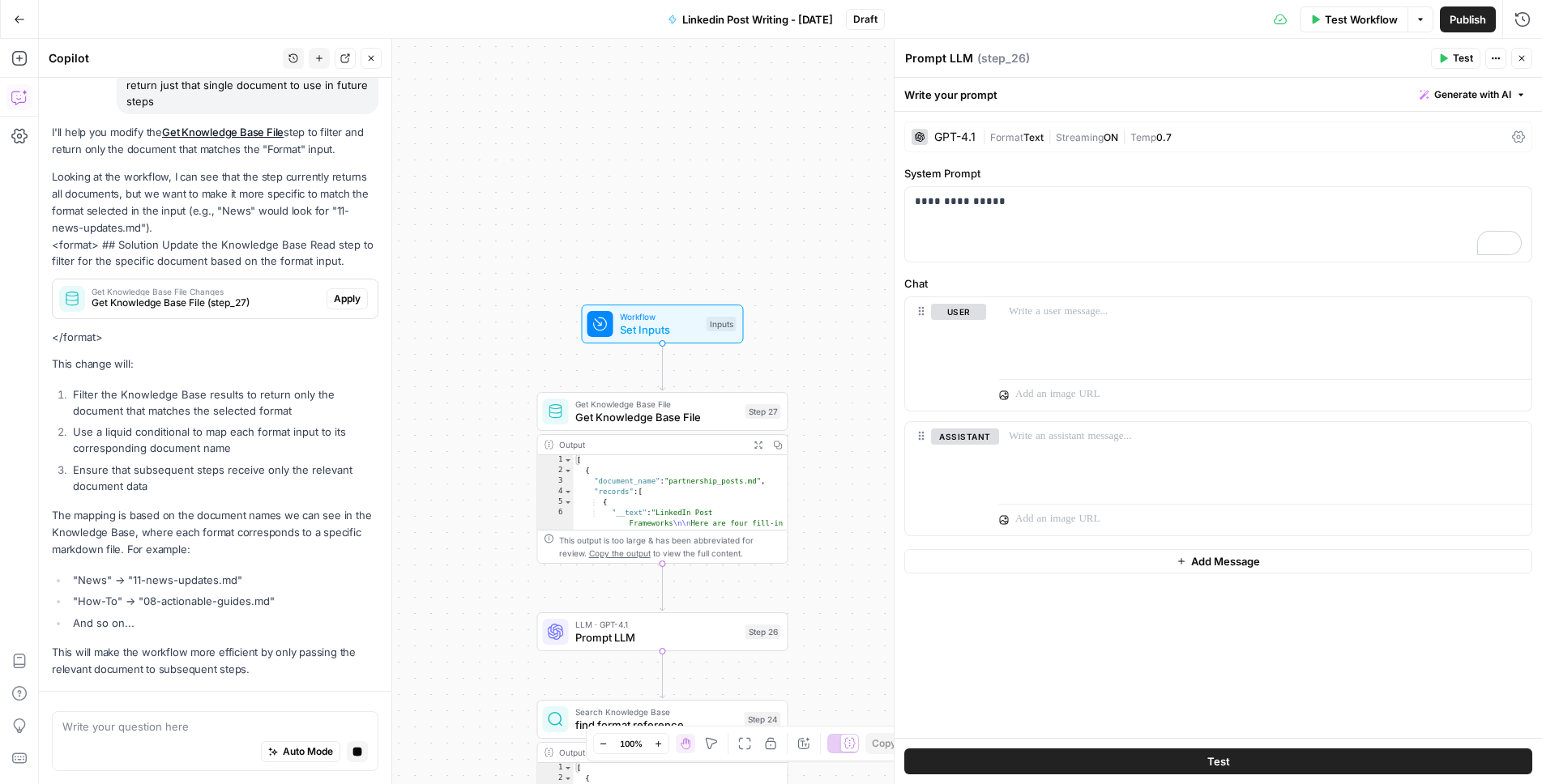
scroll to position [198, 0]
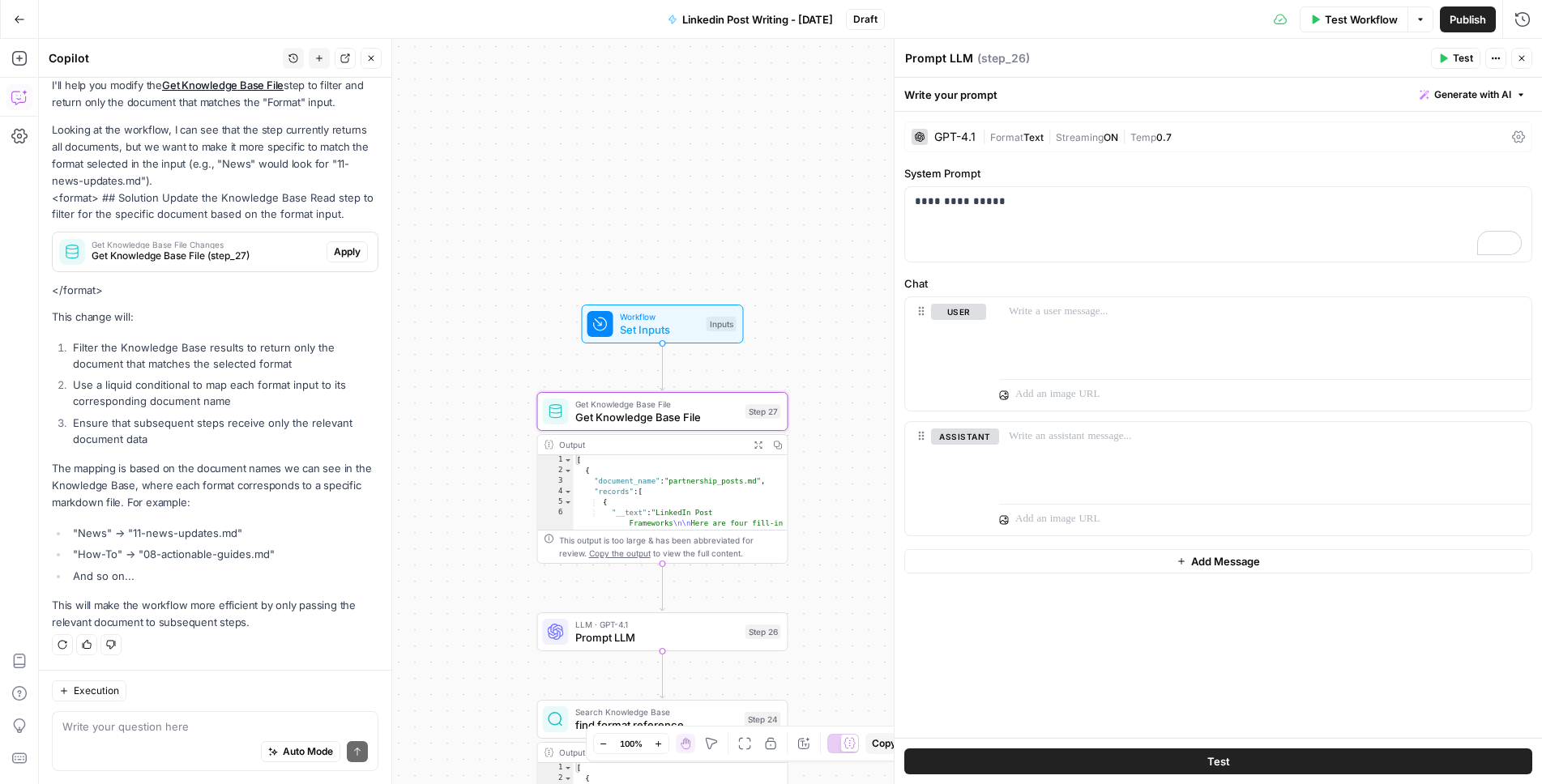
click at [340, 260] on button "Apply" at bounding box center [347, 252] width 41 height 21
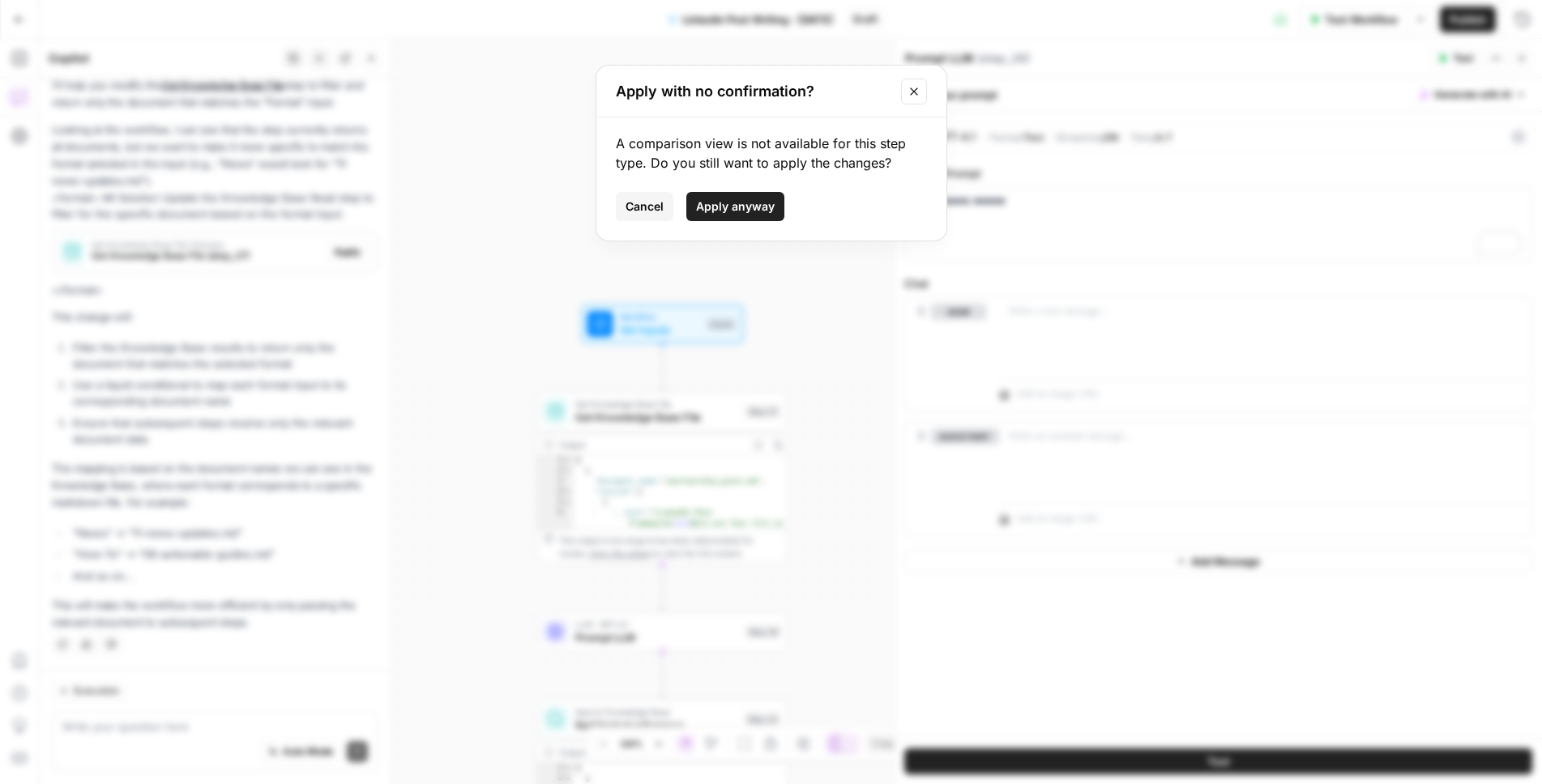
click at [752, 207] on span "Apply anyway" at bounding box center [736, 206] width 78 height 16
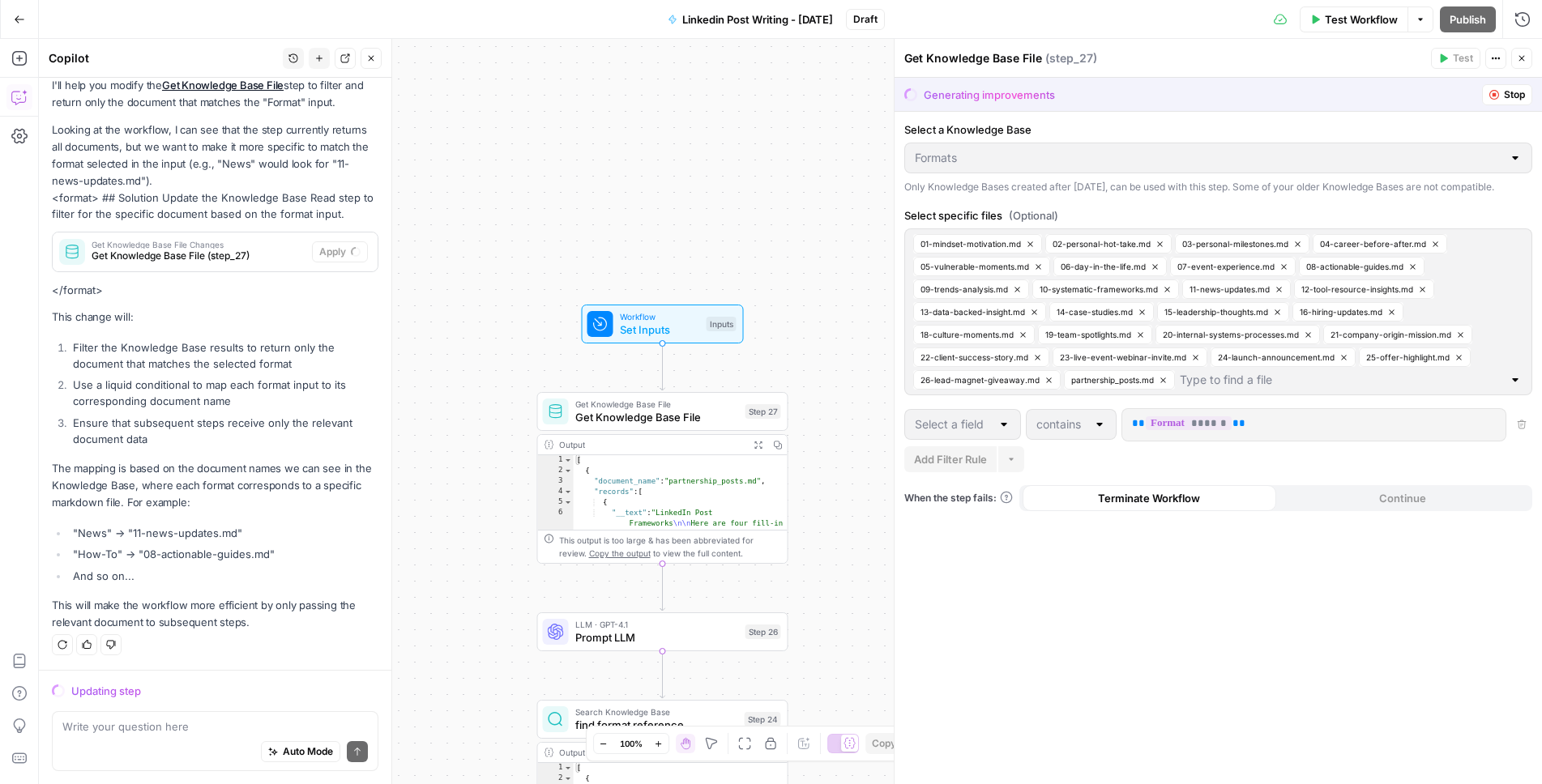
click at [698, 622] on span "LLM · GPT-4.1" at bounding box center [656, 625] width 163 height 13
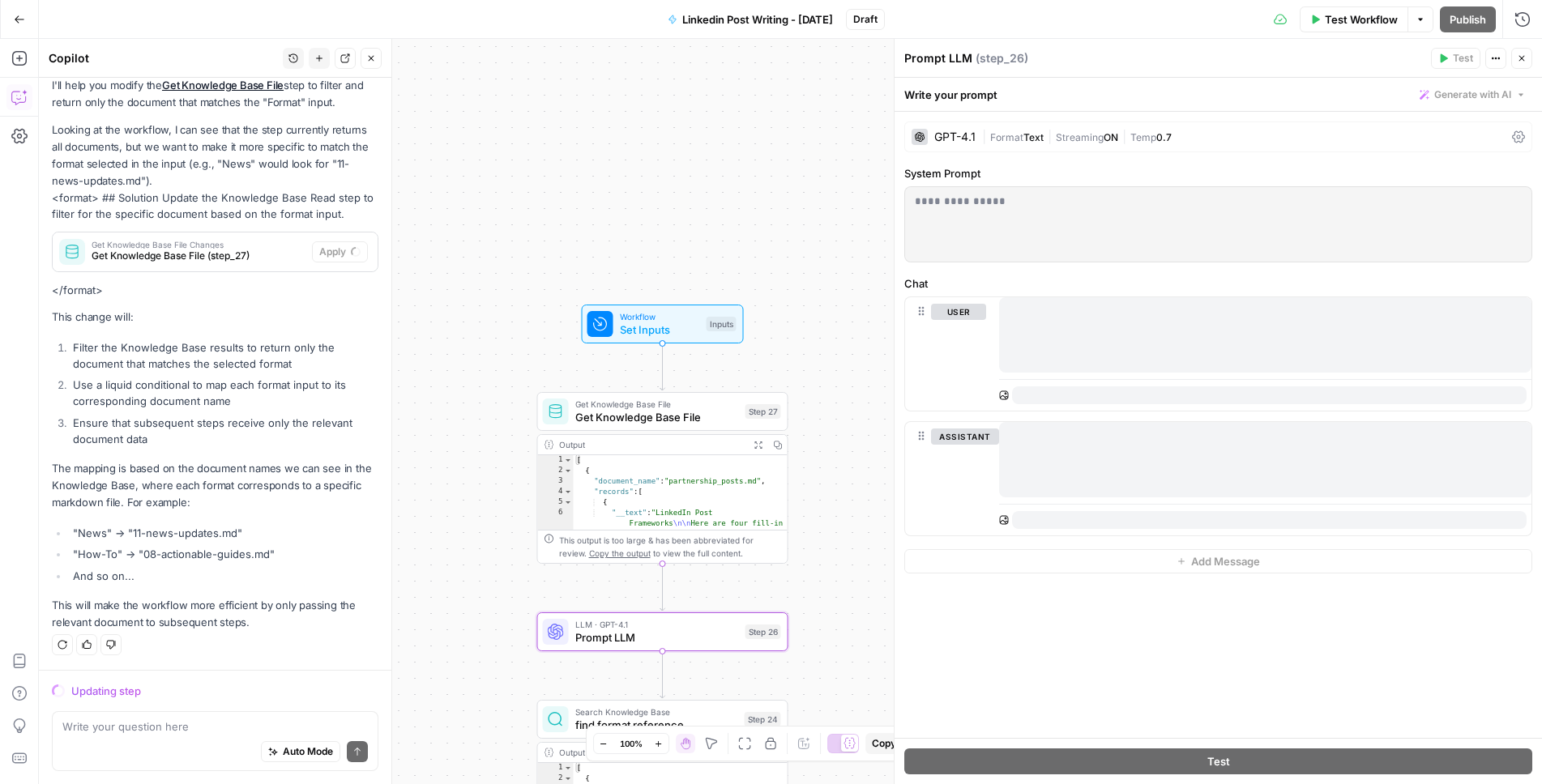
click at [699, 418] on span "Get Knowledge Base File" at bounding box center [656, 416] width 163 height 16
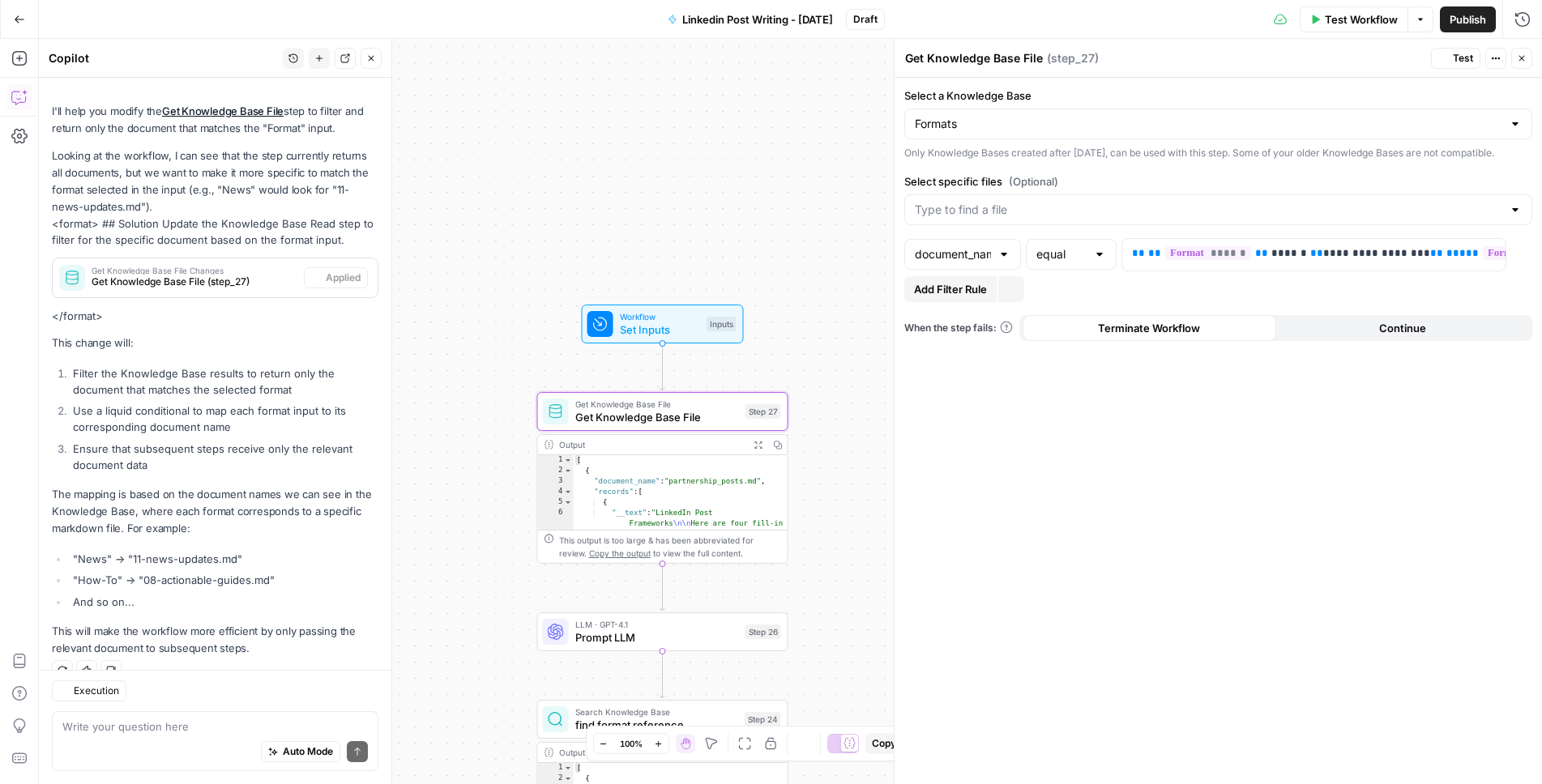
type input "document_name"
type input "equal"
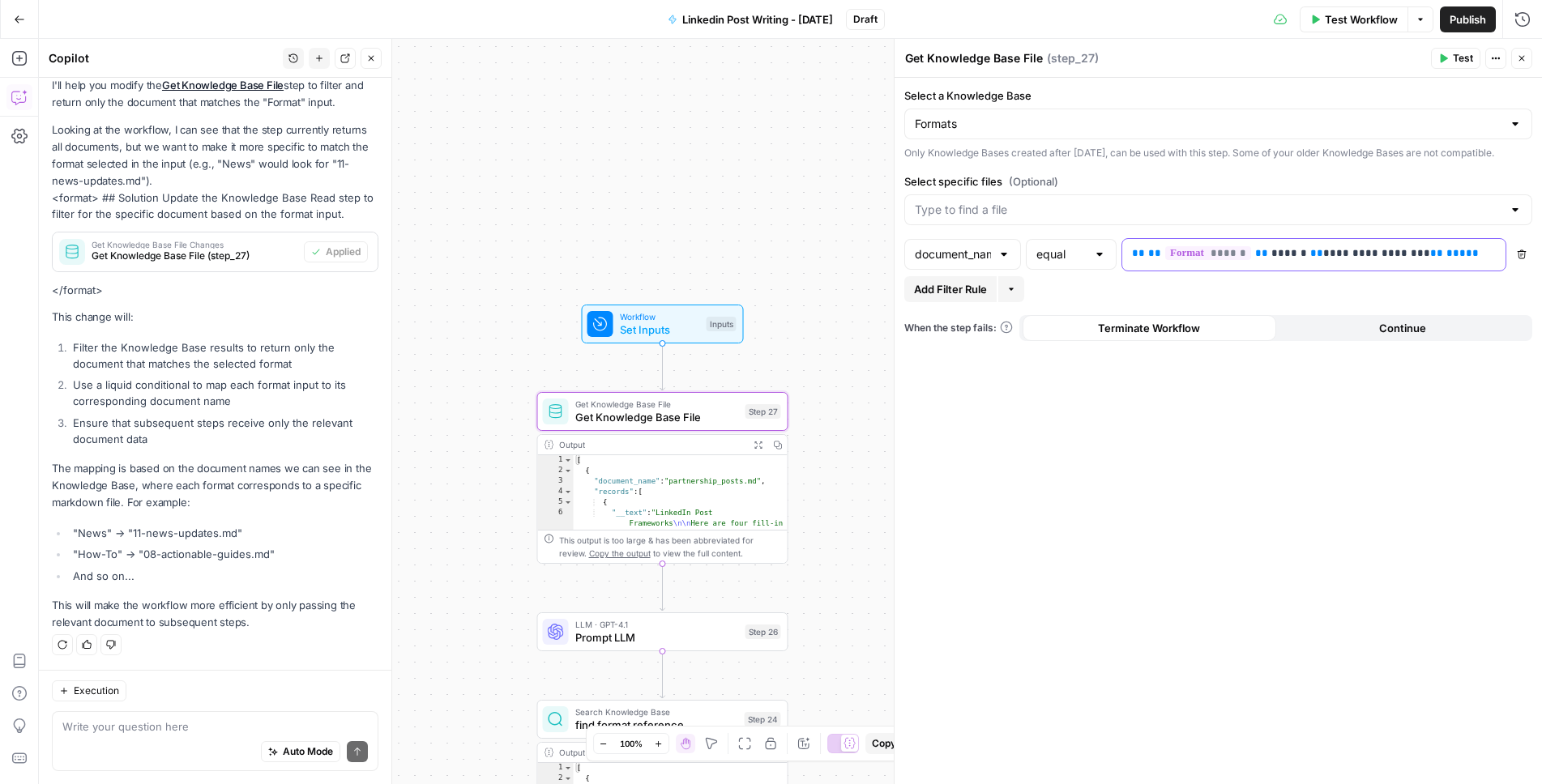
click at [1319, 262] on p "**********" at bounding box center [1314, 253] width 364 height 16
click at [951, 269] on div "document_name" at bounding box center [963, 254] width 117 height 31
click at [1023, 510] on div "**********" at bounding box center [1218, 431] width 648 height 707
type input "document_name"
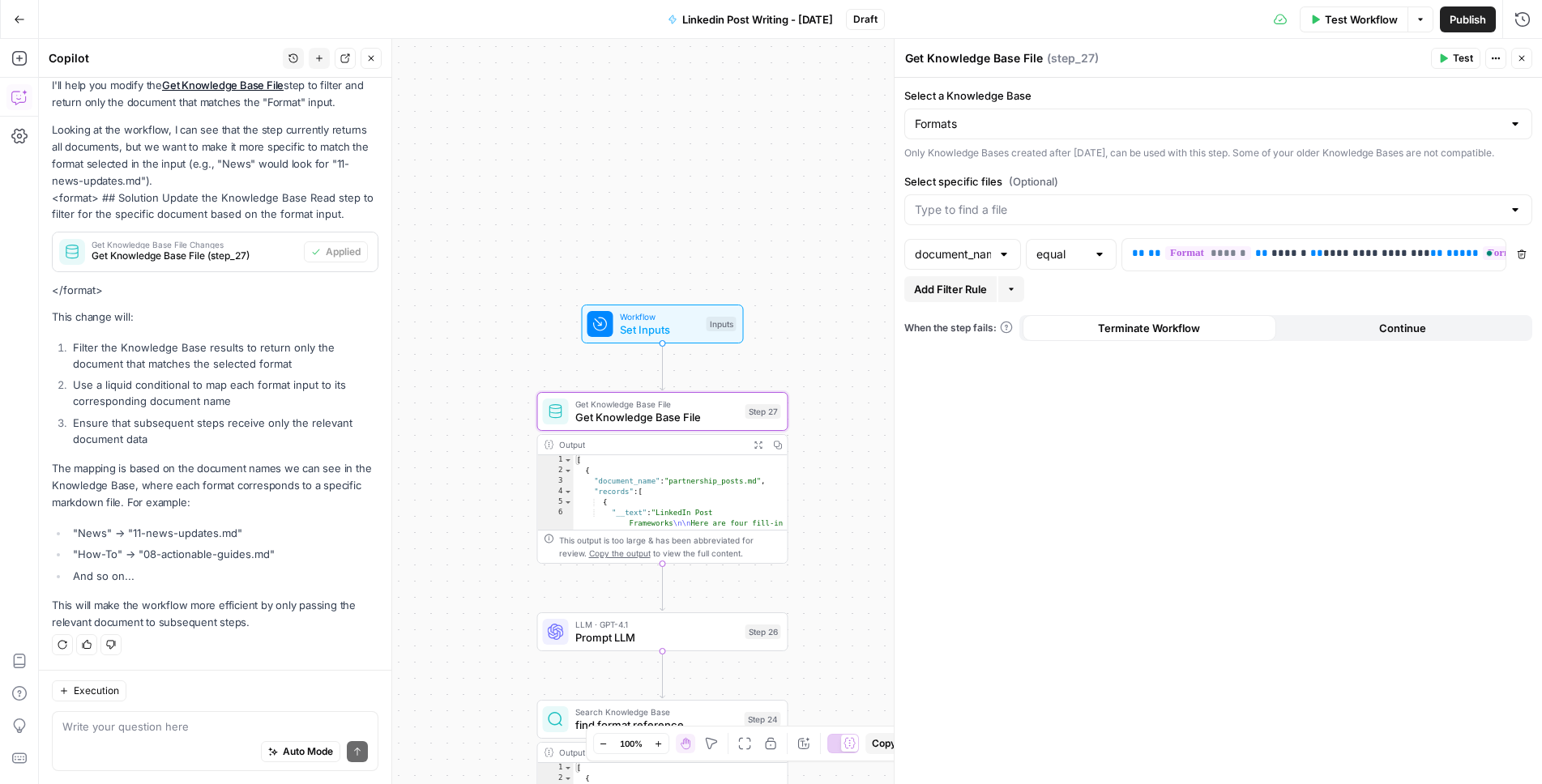
click at [1439, 44] on header "Get Knowledge Base File Get Knowledge Base File ( step_27 ) Test Actions Close" at bounding box center [1218, 58] width 648 height 39
click at [1439, 52] on button "Test" at bounding box center [1456, 58] width 50 height 21
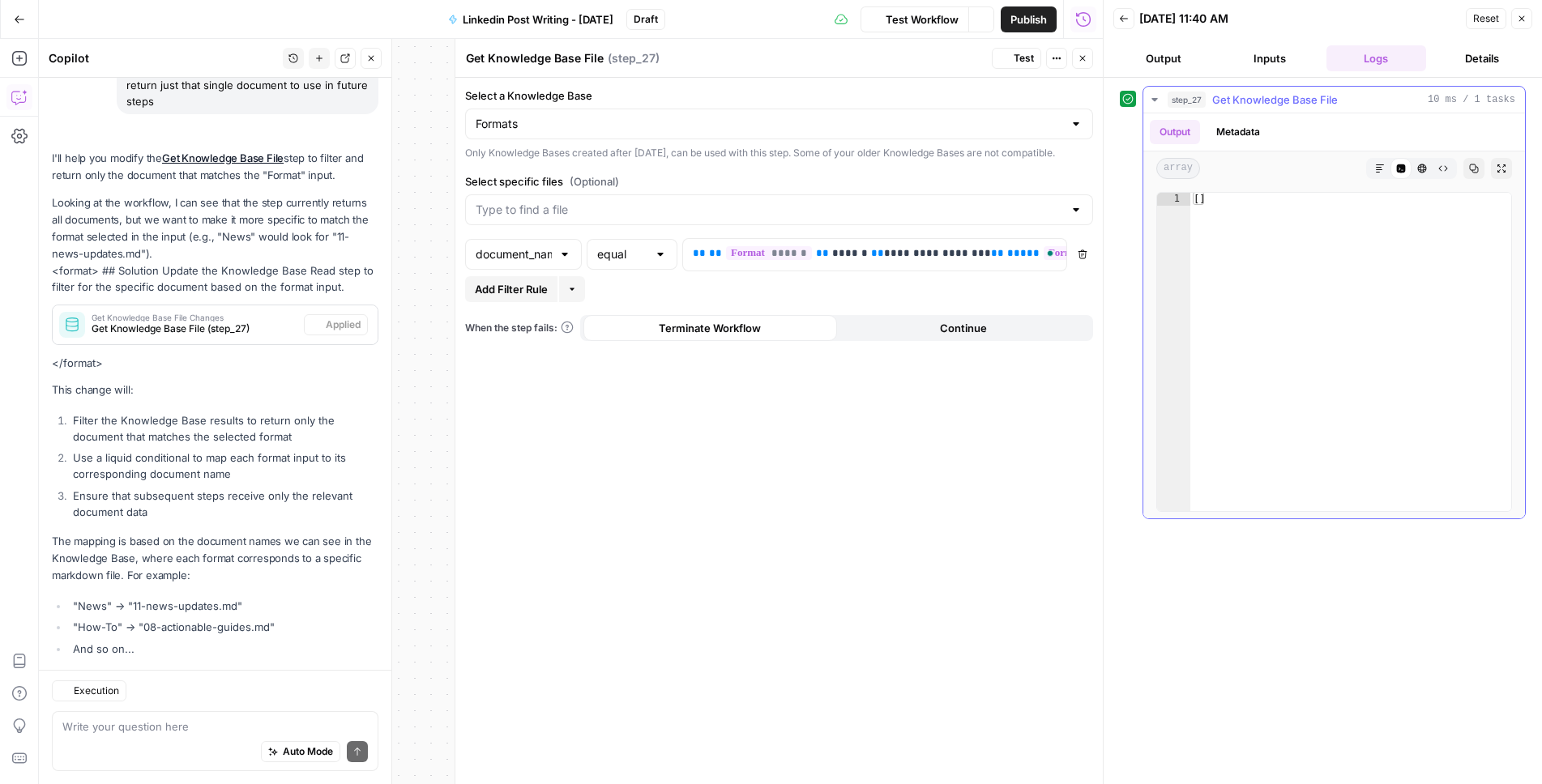
scroll to position [223, 0]
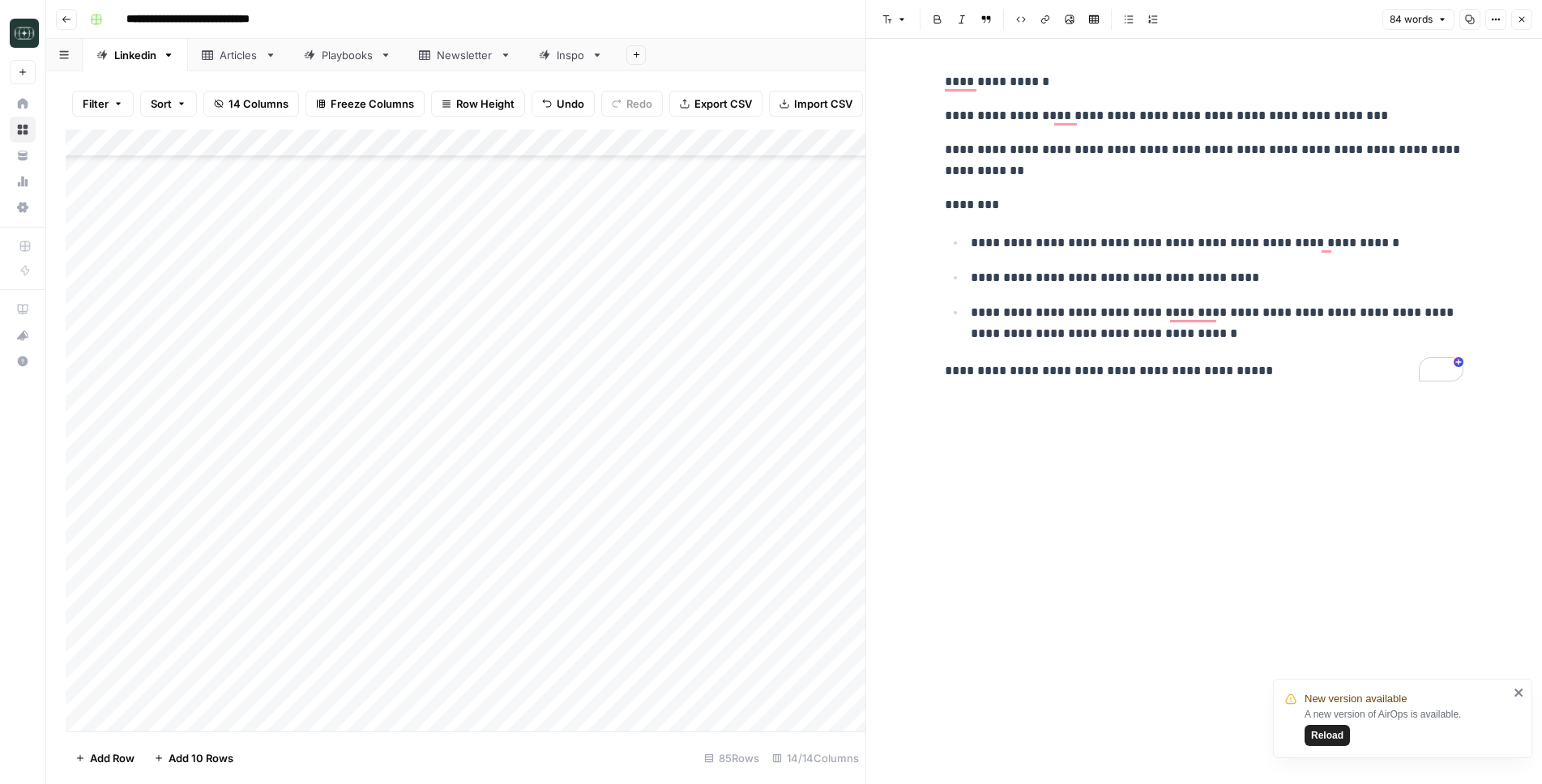
scroll to position [1575, 0]
click at [1529, 22] on button "Close" at bounding box center [1522, 19] width 21 height 21
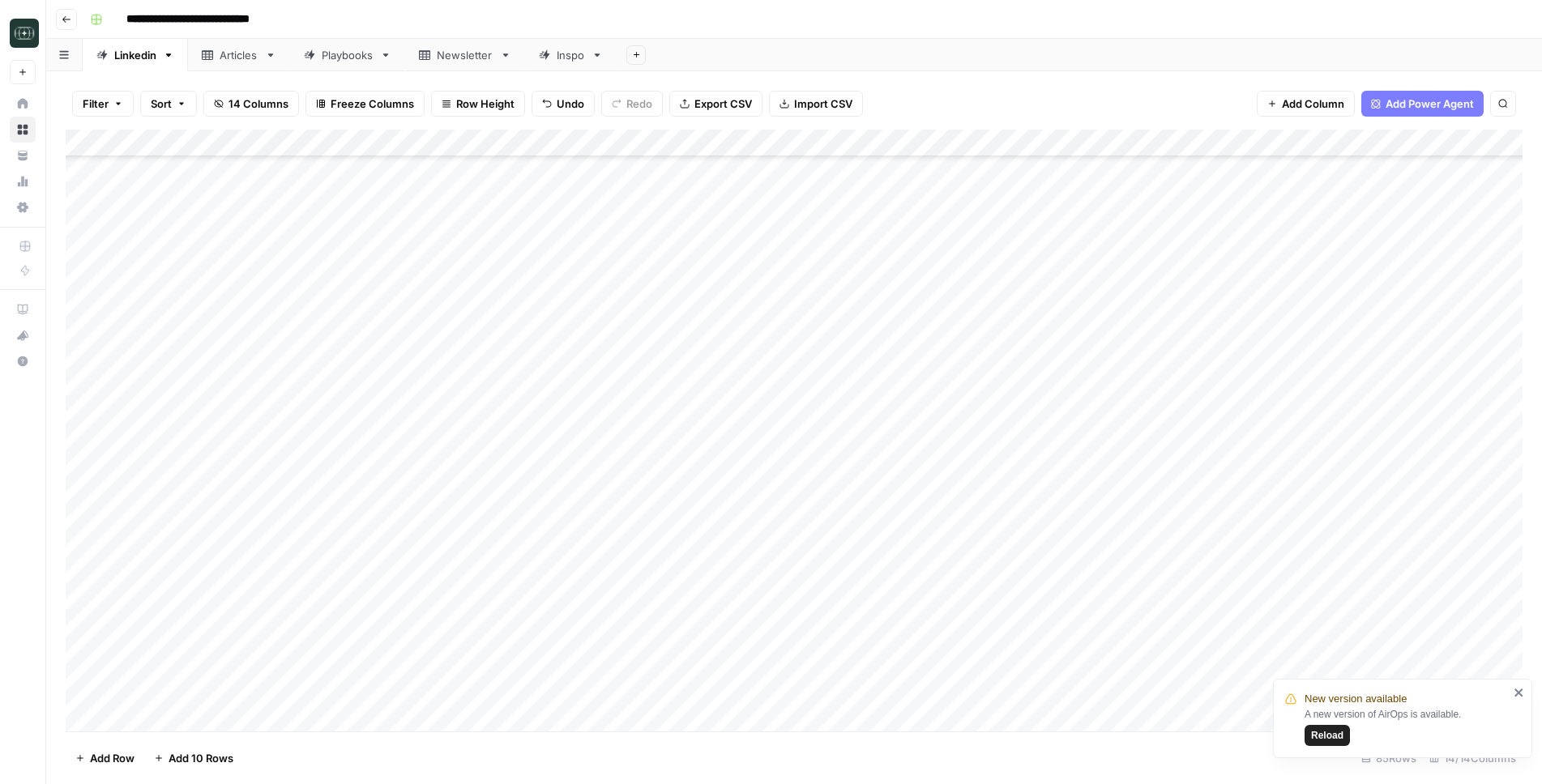
scroll to position [1792, 0]
click at [726, 143] on div "Add Column" at bounding box center [794, 431] width 1457 height 602
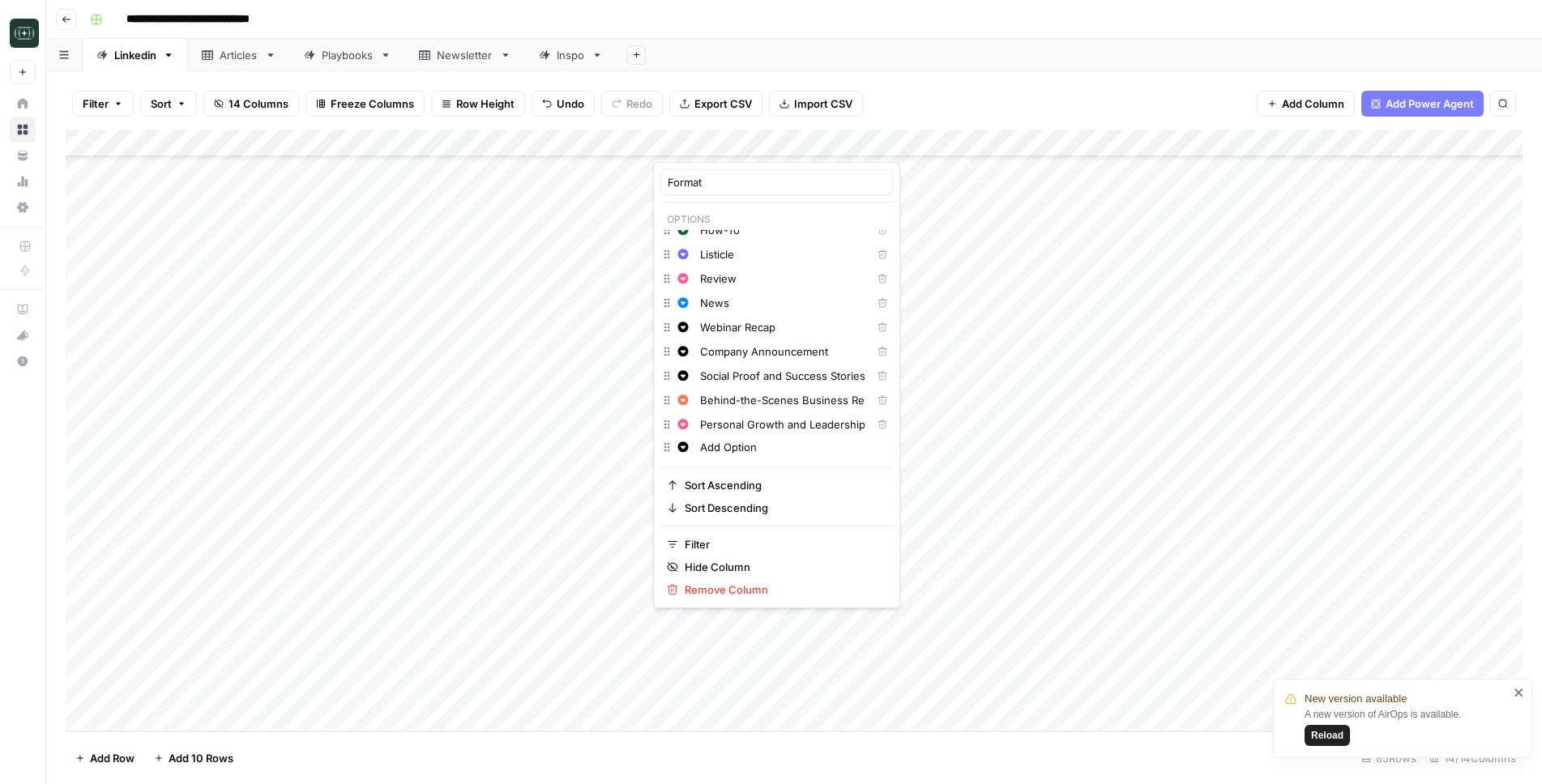
scroll to position [0, 0]
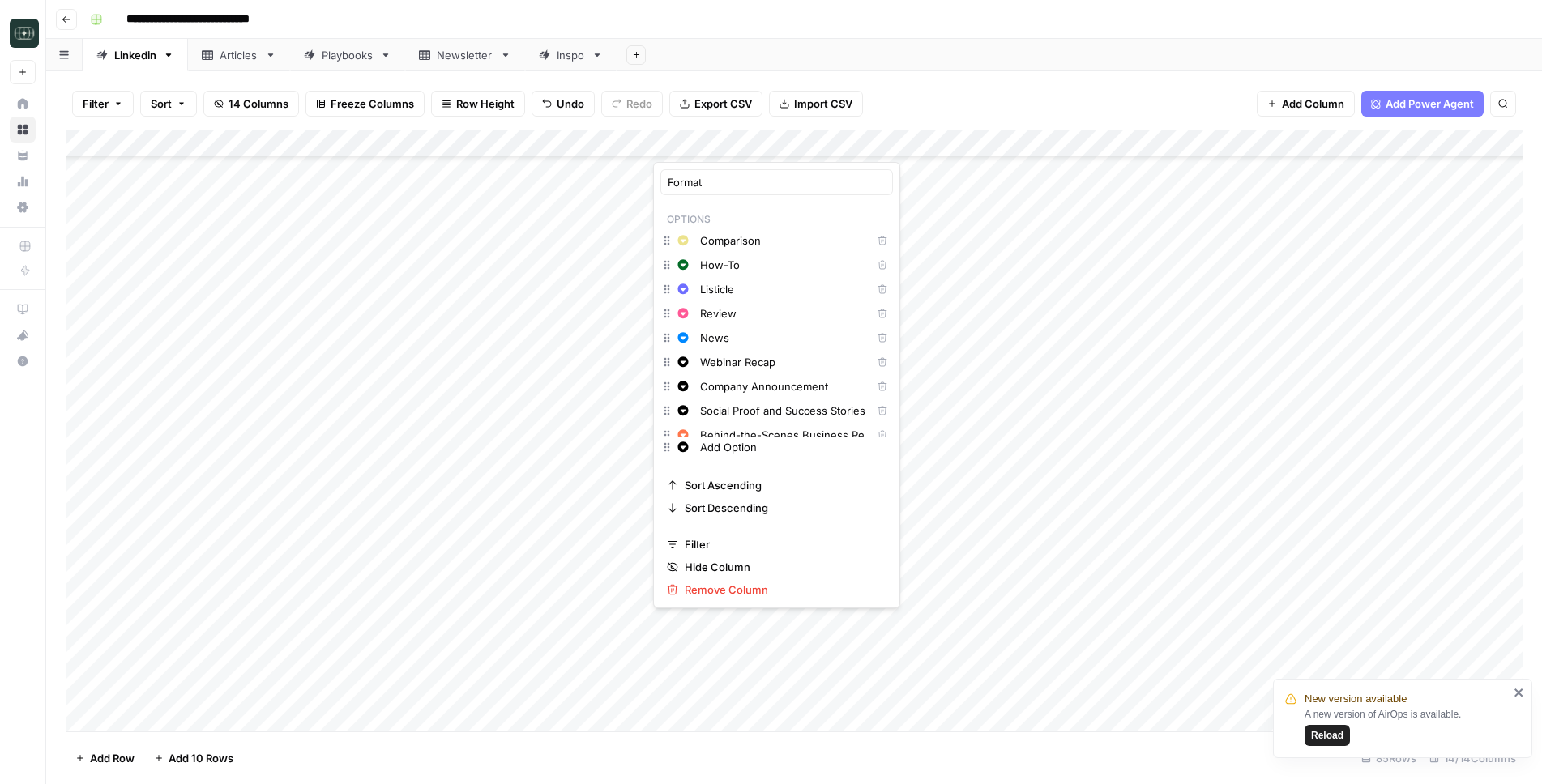
click at [1014, 61] on div "Add Sheet" at bounding box center [1079, 55] width 926 height 32
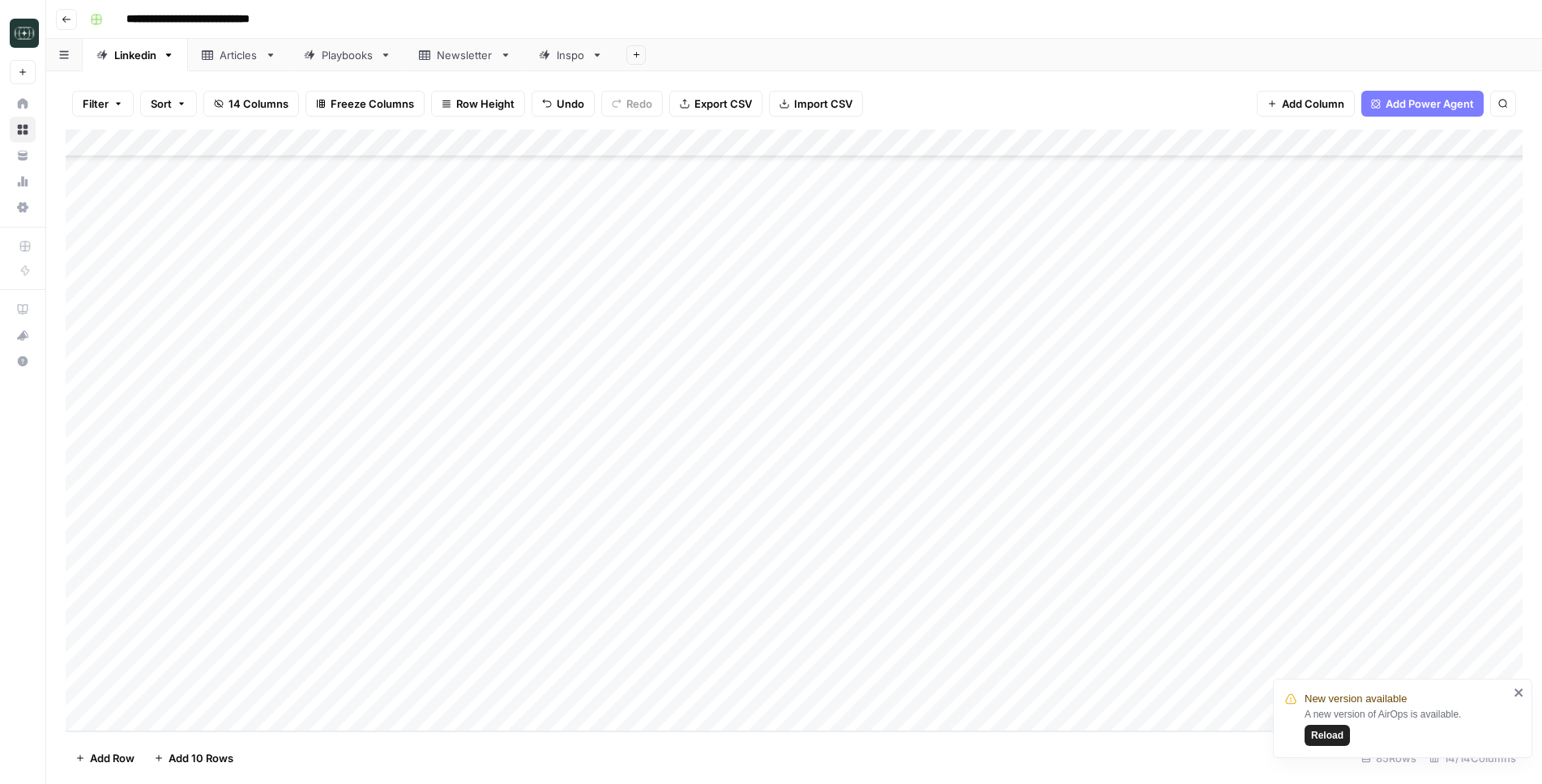
click at [1044, 143] on div "Add Column" at bounding box center [794, 431] width 1457 height 602
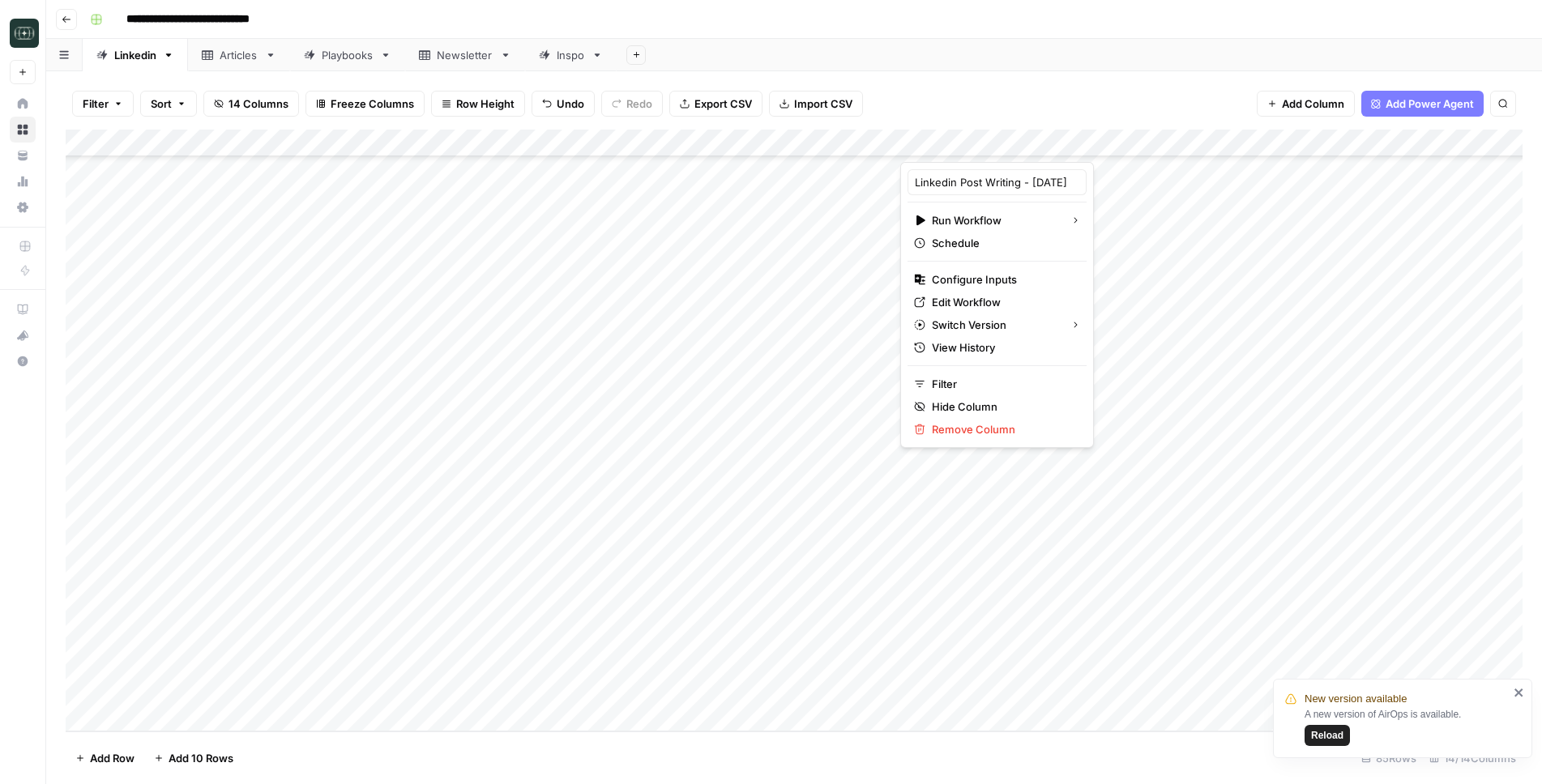
click at [1060, 98] on div "Filter Sort 14 Columns Freeze Columns Row Height Undo Redo Export CSV Import CS…" at bounding box center [794, 103] width 1457 height 52
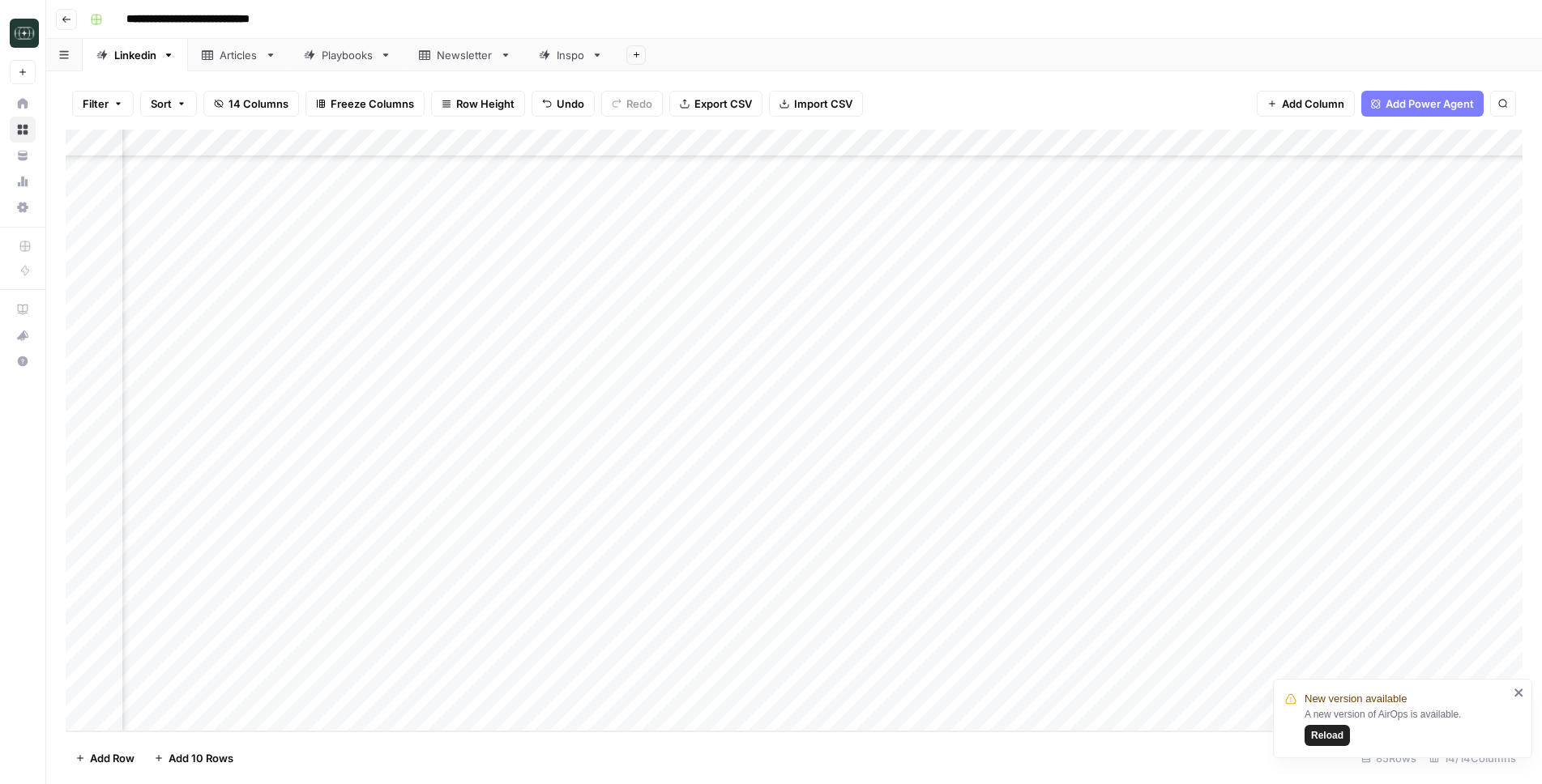
scroll to position [1792, 0]
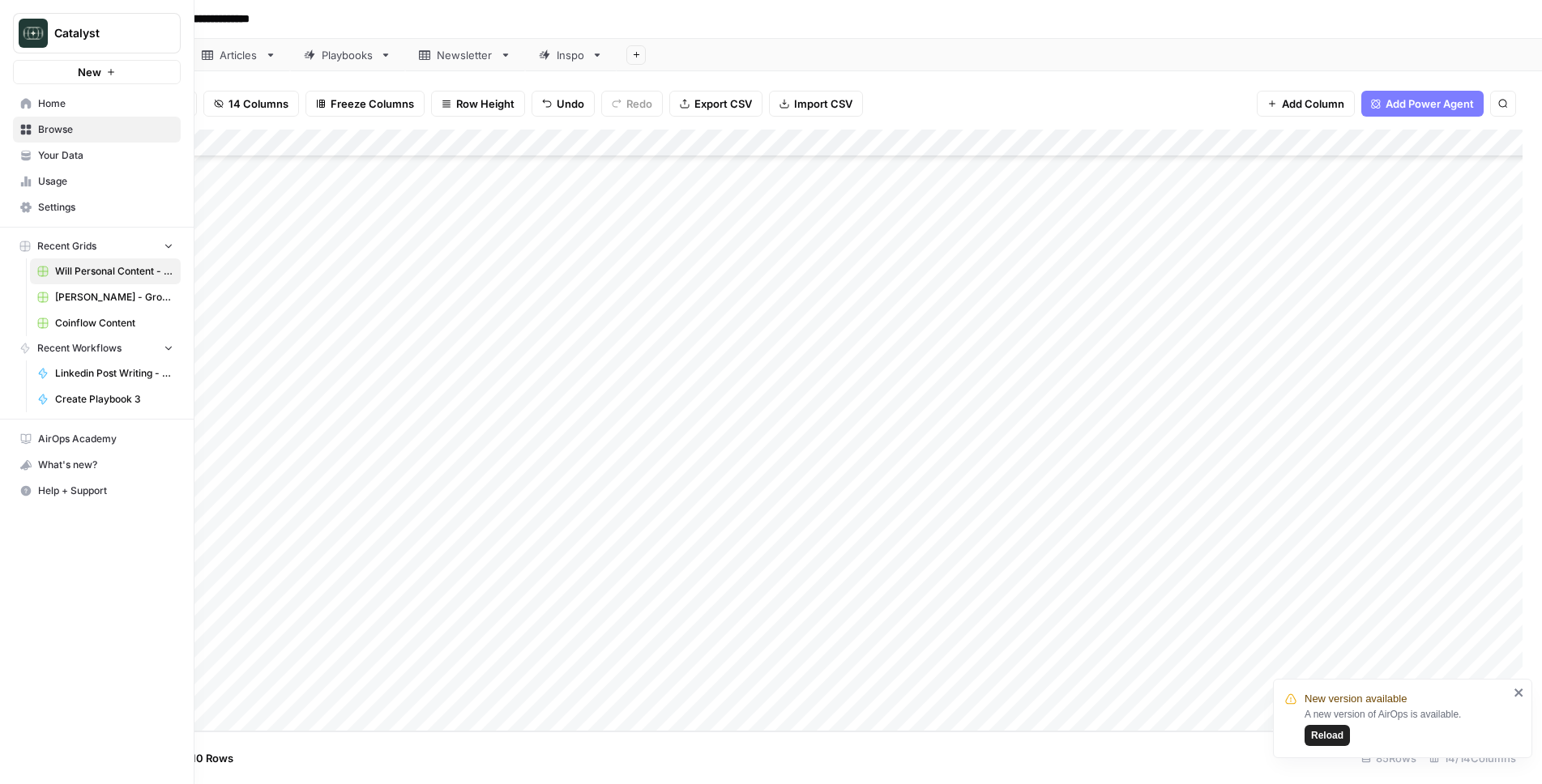
click at [24, 105] on icon at bounding box center [26, 103] width 11 height 11
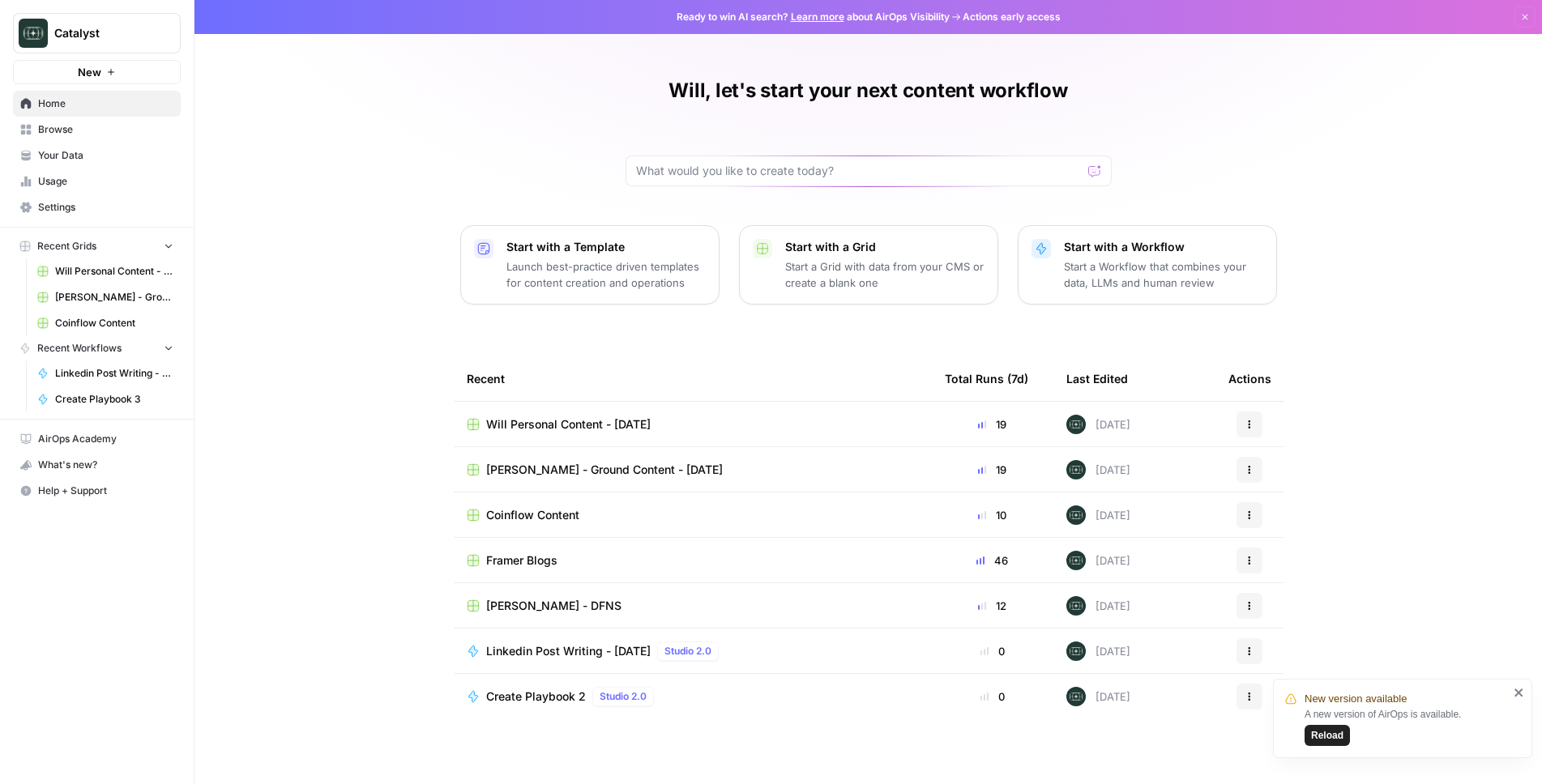
click at [1239, 424] on button "Actions" at bounding box center [1249, 424] width 26 height 26
click at [1257, 459] on icon "button" at bounding box center [1255, 461] width 11 height 11
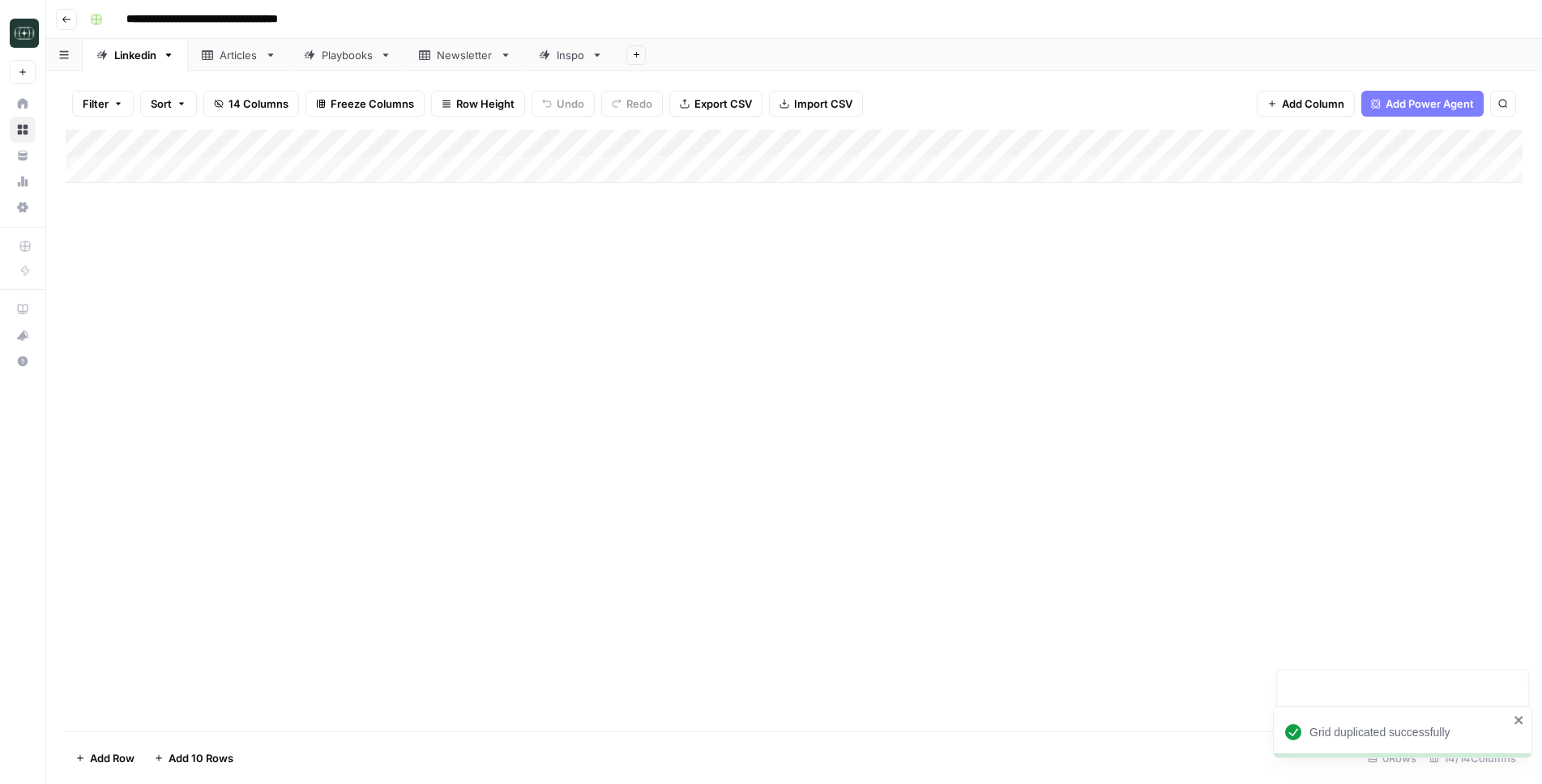
click at [252, 29] on input "**********" at bounding box center [230, 19] width 222 height 26
type input "**********"
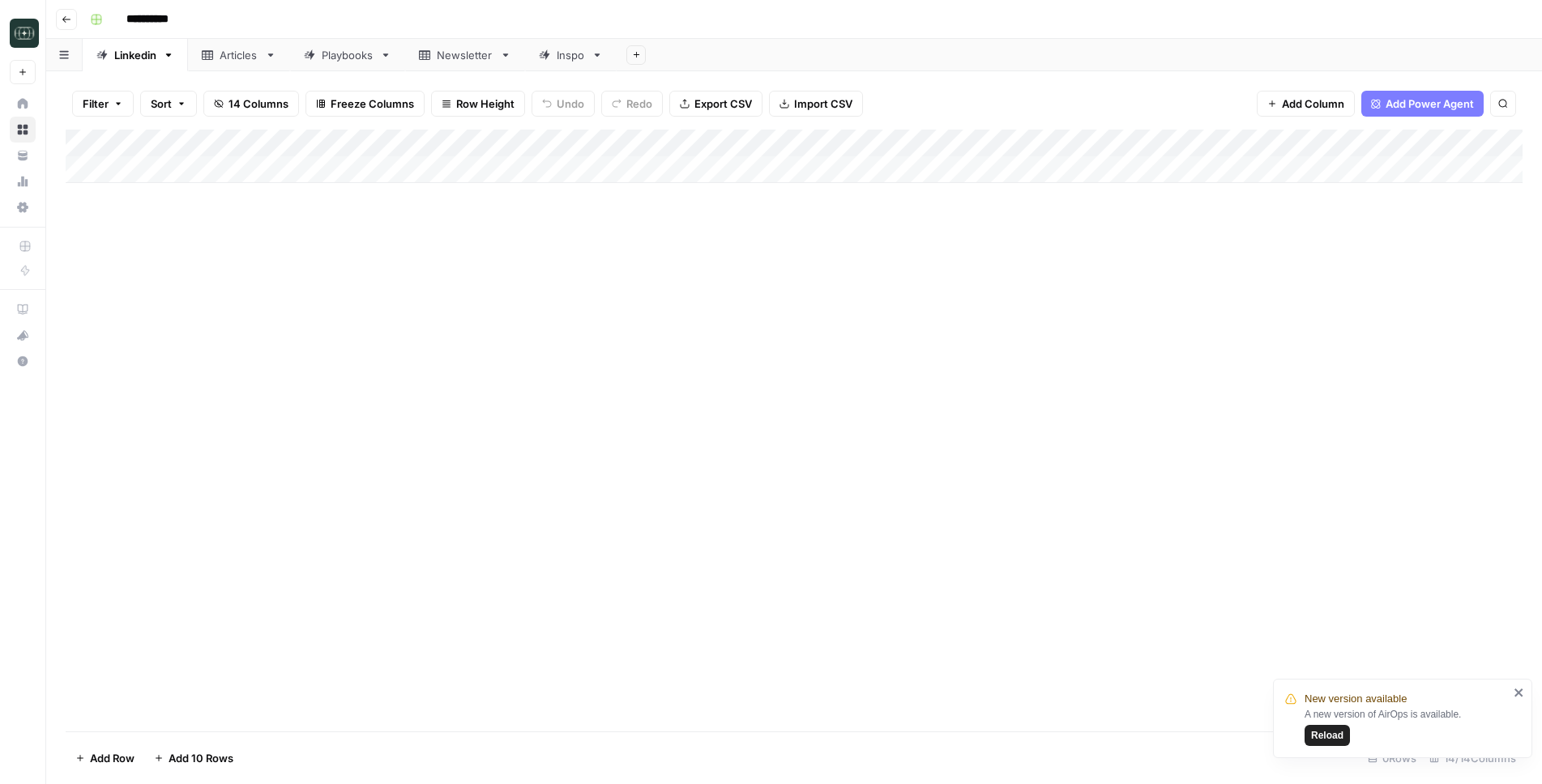
click at [299, 366] on div "Add Column" at bounding box center [794, 431] width 1457 height 602
click at [1045, 141] on div "Add Column" at bounding box center [794, 157] width 1457 height 53
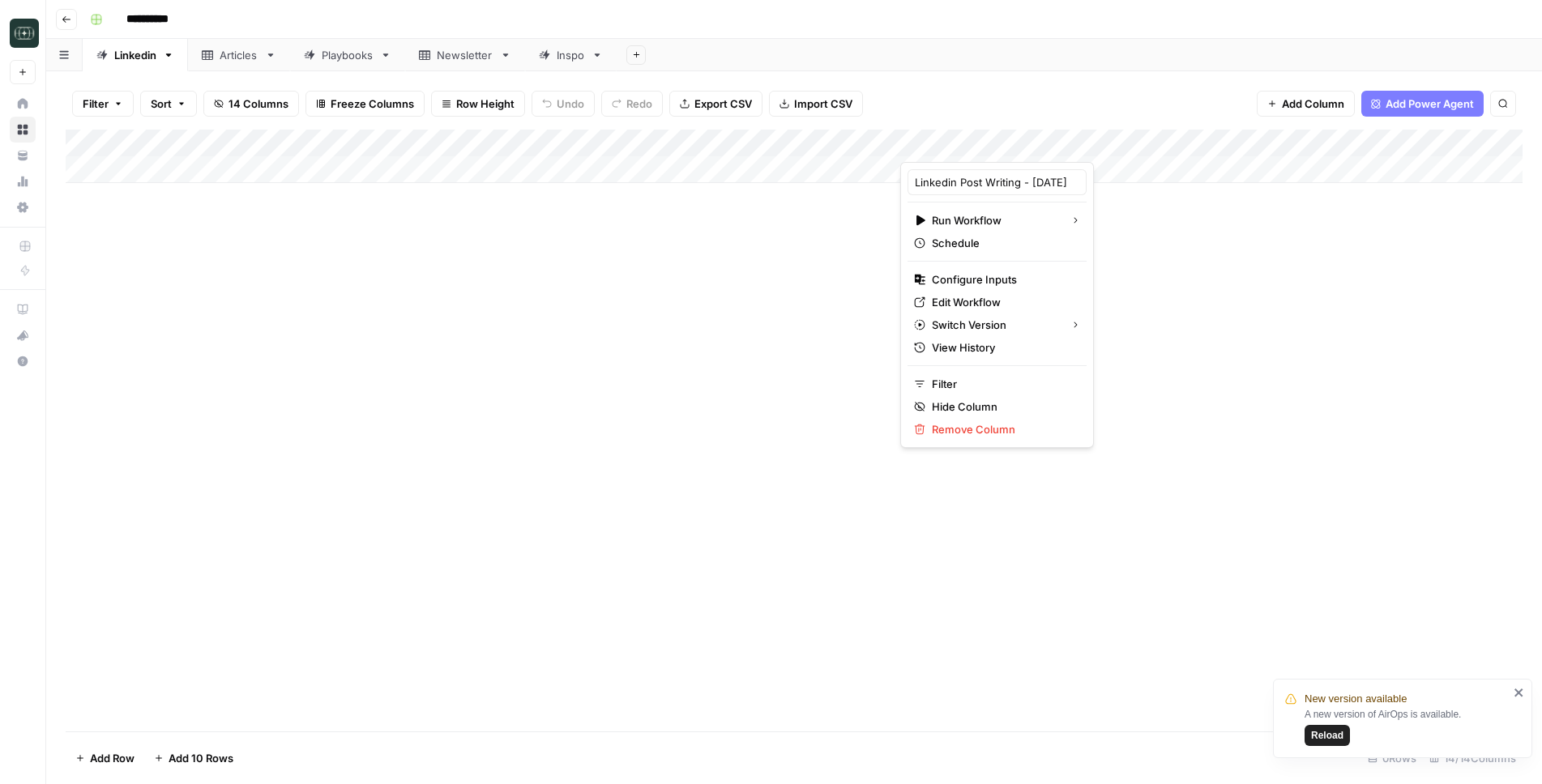
click at [1023, 76] on div "Filter Sort 14 Columns Freeze Columns Row Height Undo Redo Export CSV Import CS…" at bounding box center [794, 428] width 1496 height 712
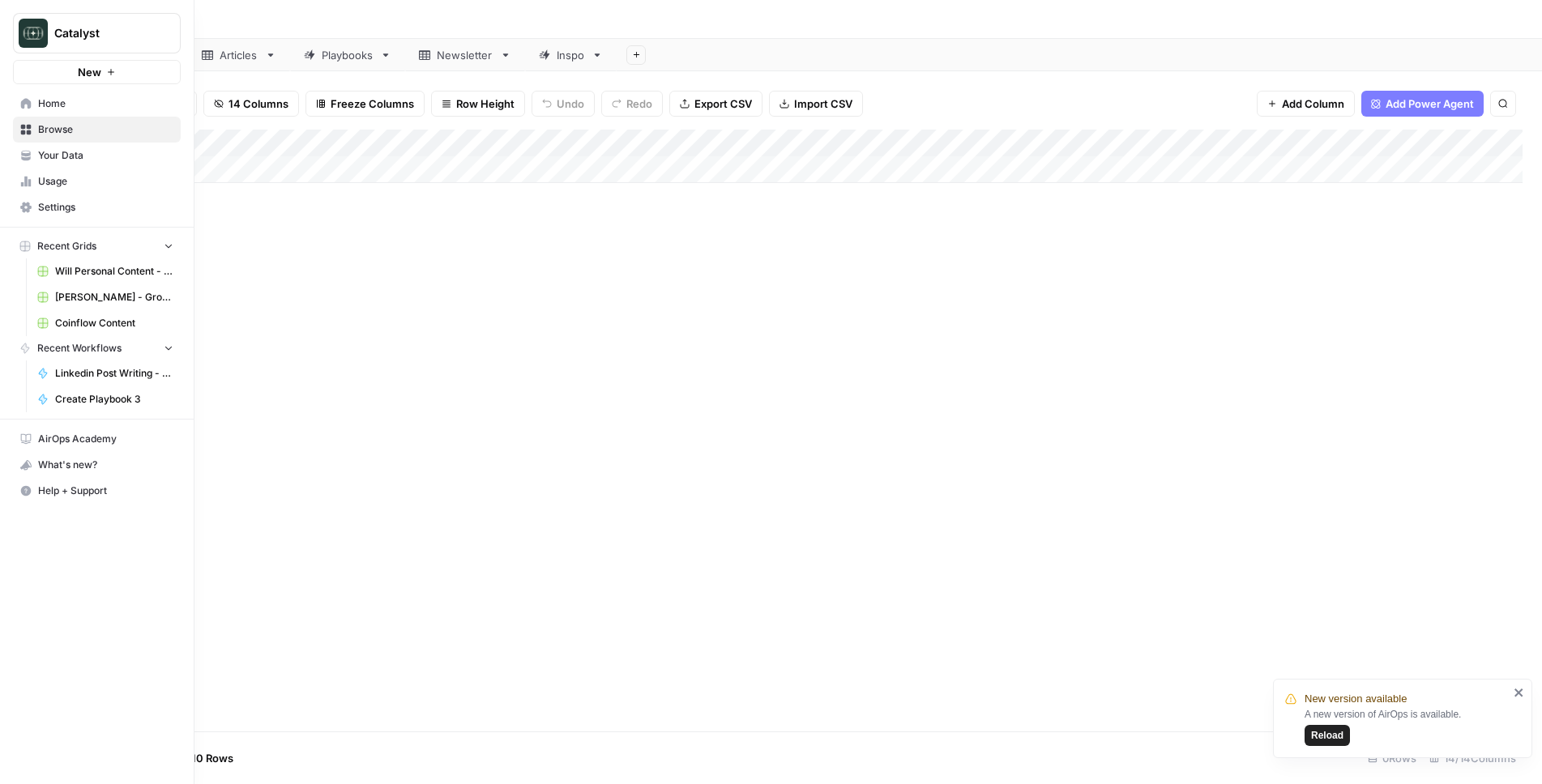
click at [24, 107] on icon at bounding box center [26, 103] width 11 height 11
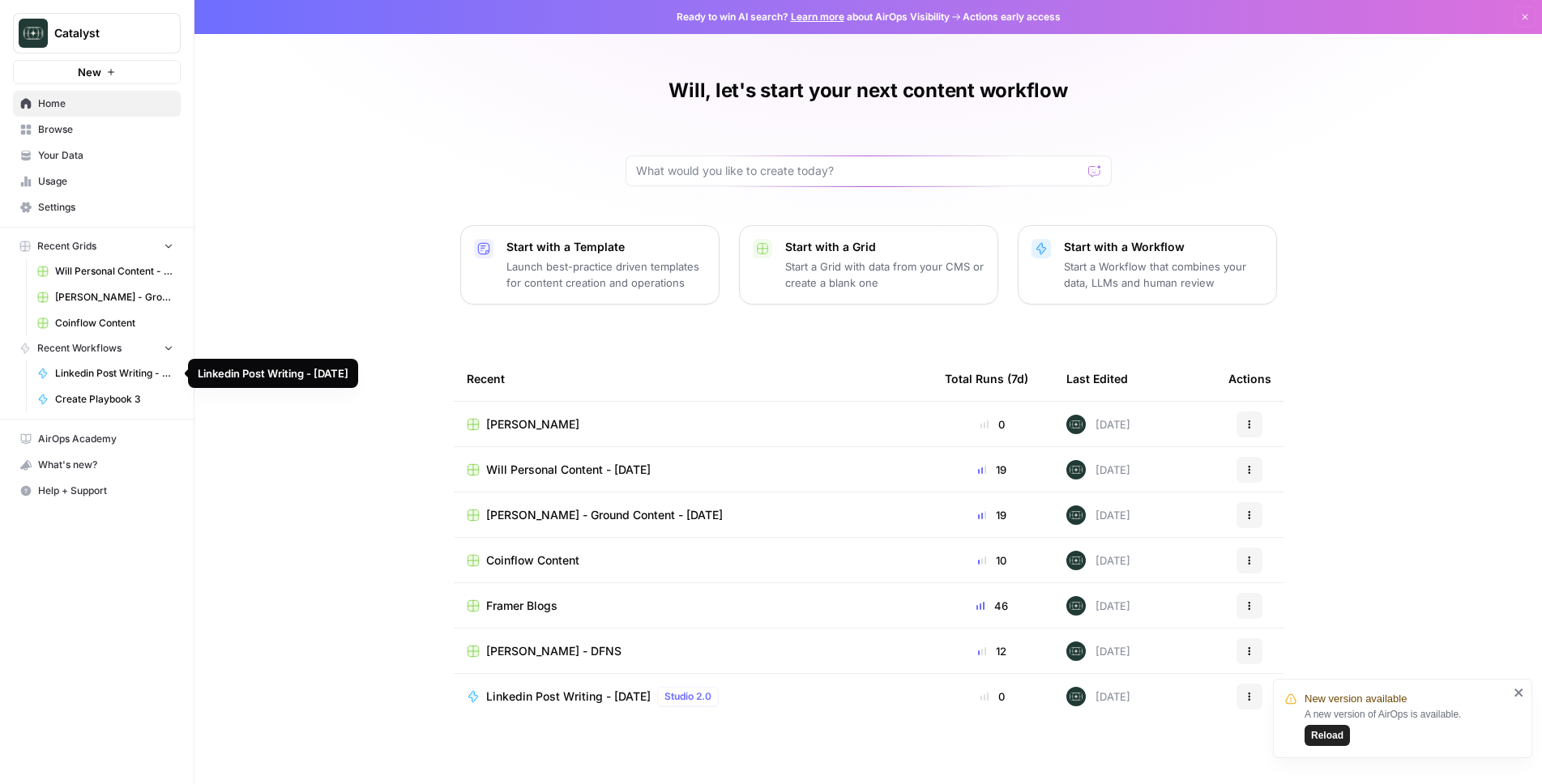
click at [90, 368] on span "Linkedin Post Writing - [DATE]" at bounding box center [115, 372] width 118 height 14
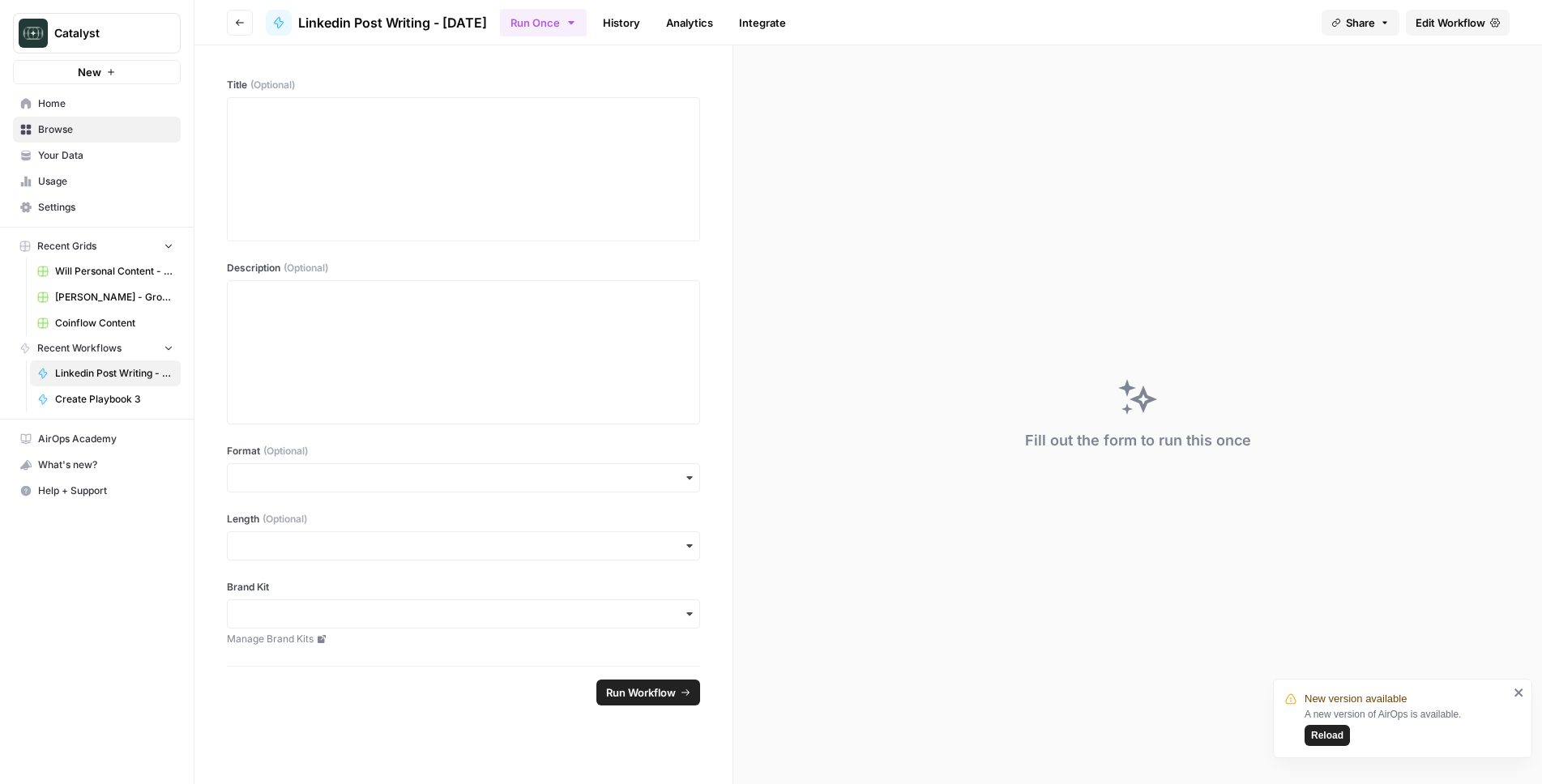
click at [1470, 32] on link "Edit Workflow" at bounding box center [1458, 22] width 104 height 26
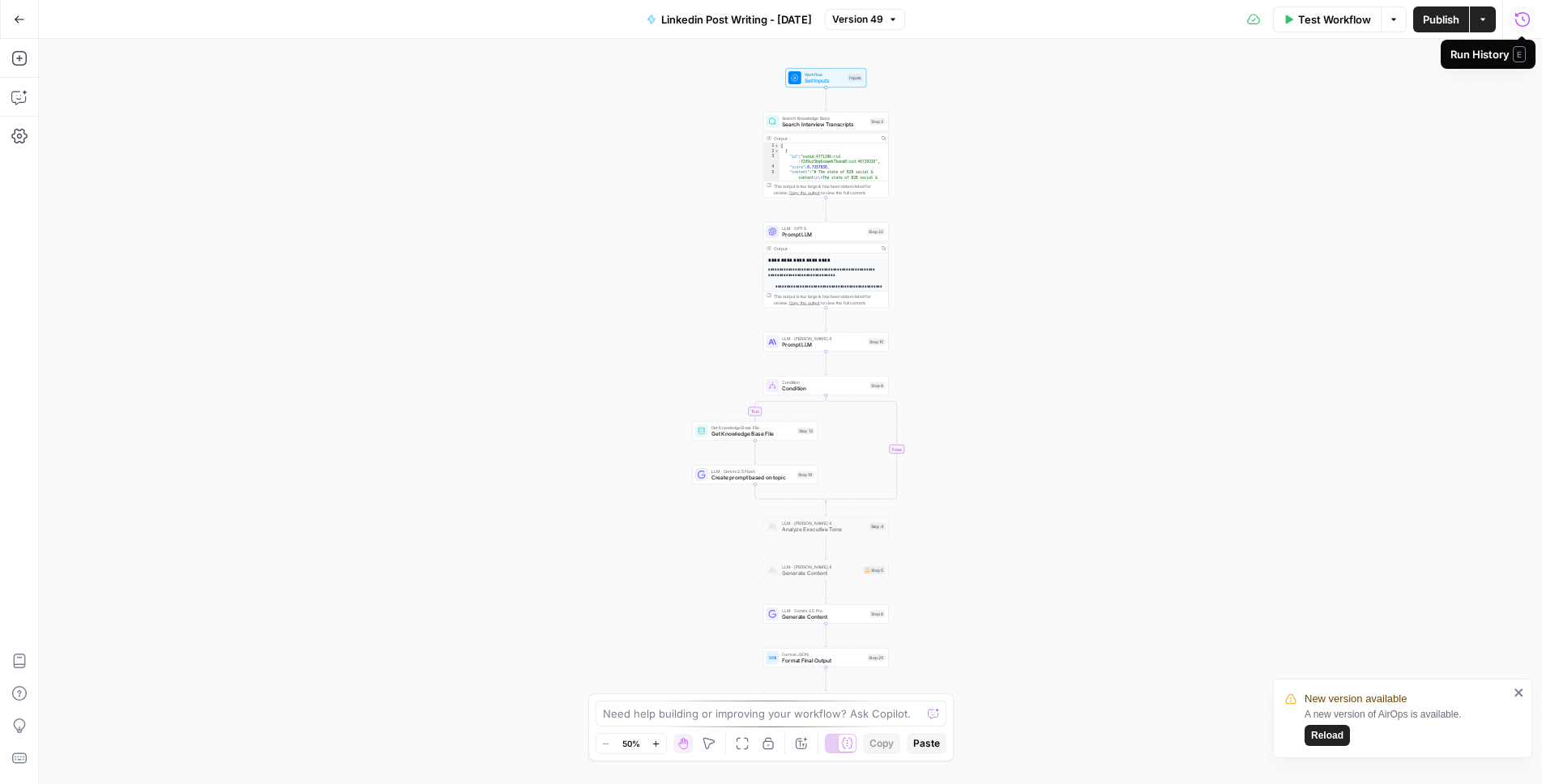
click at [19, 18] on icon "button" at bounding box center [19, 19] width 11 height 11
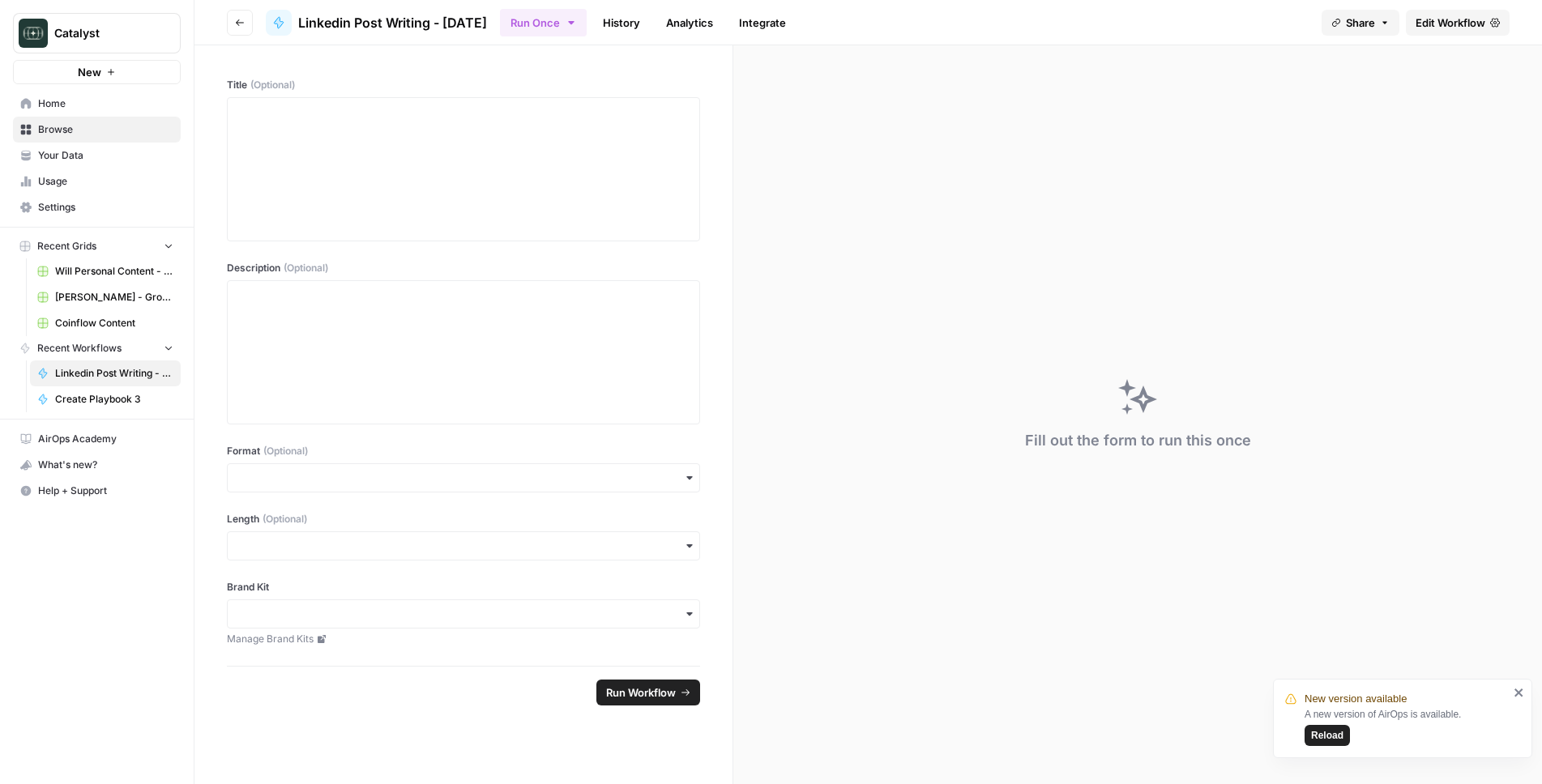
click at [242, 16] on button "Go back" at bounding box center [239, 22] width 26 height 26
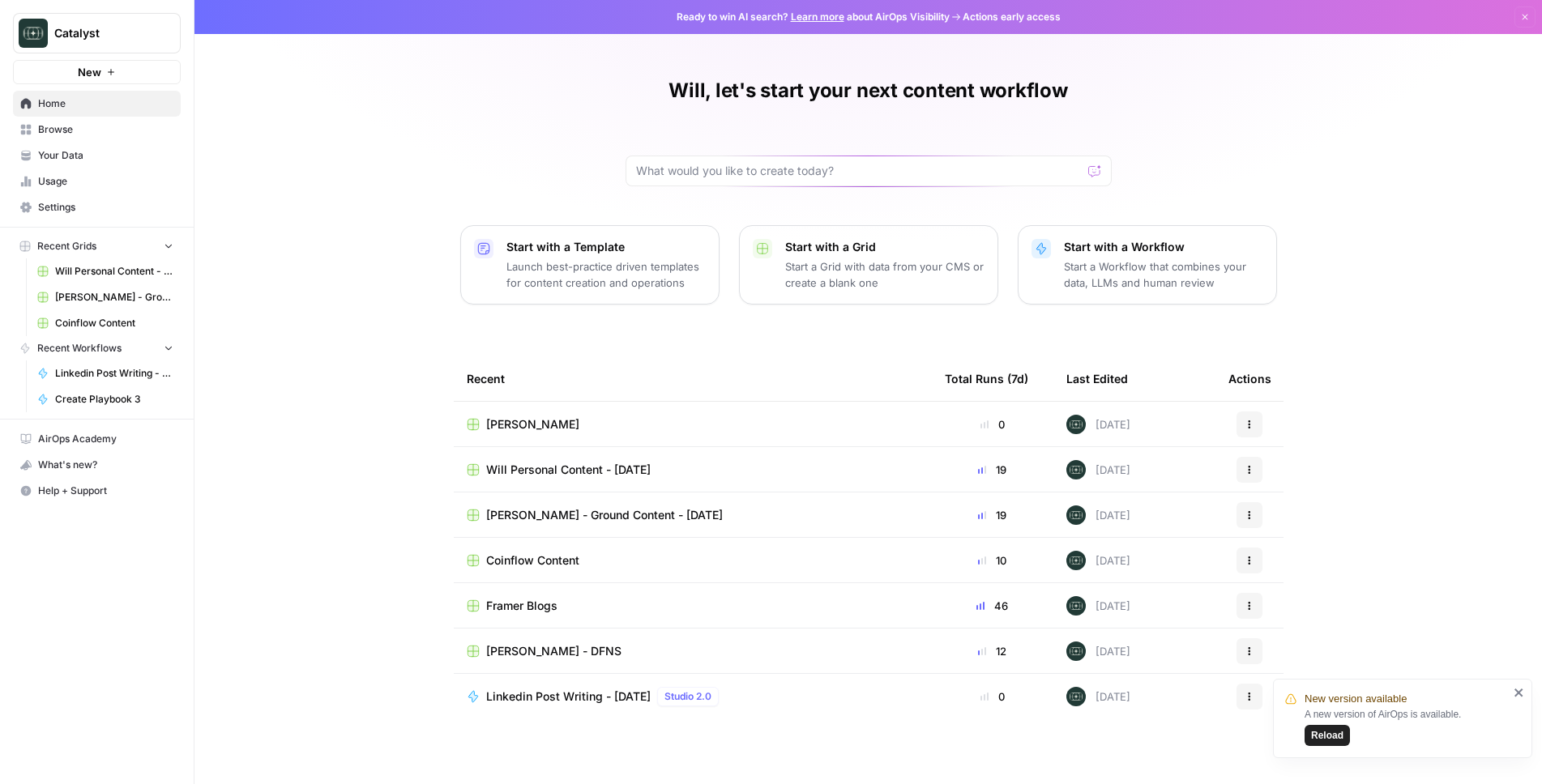
click at [71, 350] on span "Recent Workflows" at bounding box center [79, 348] width 84 height 14
click at [82, 138] on link "Browse" at bounding box center [97, 129] width 168 height 26
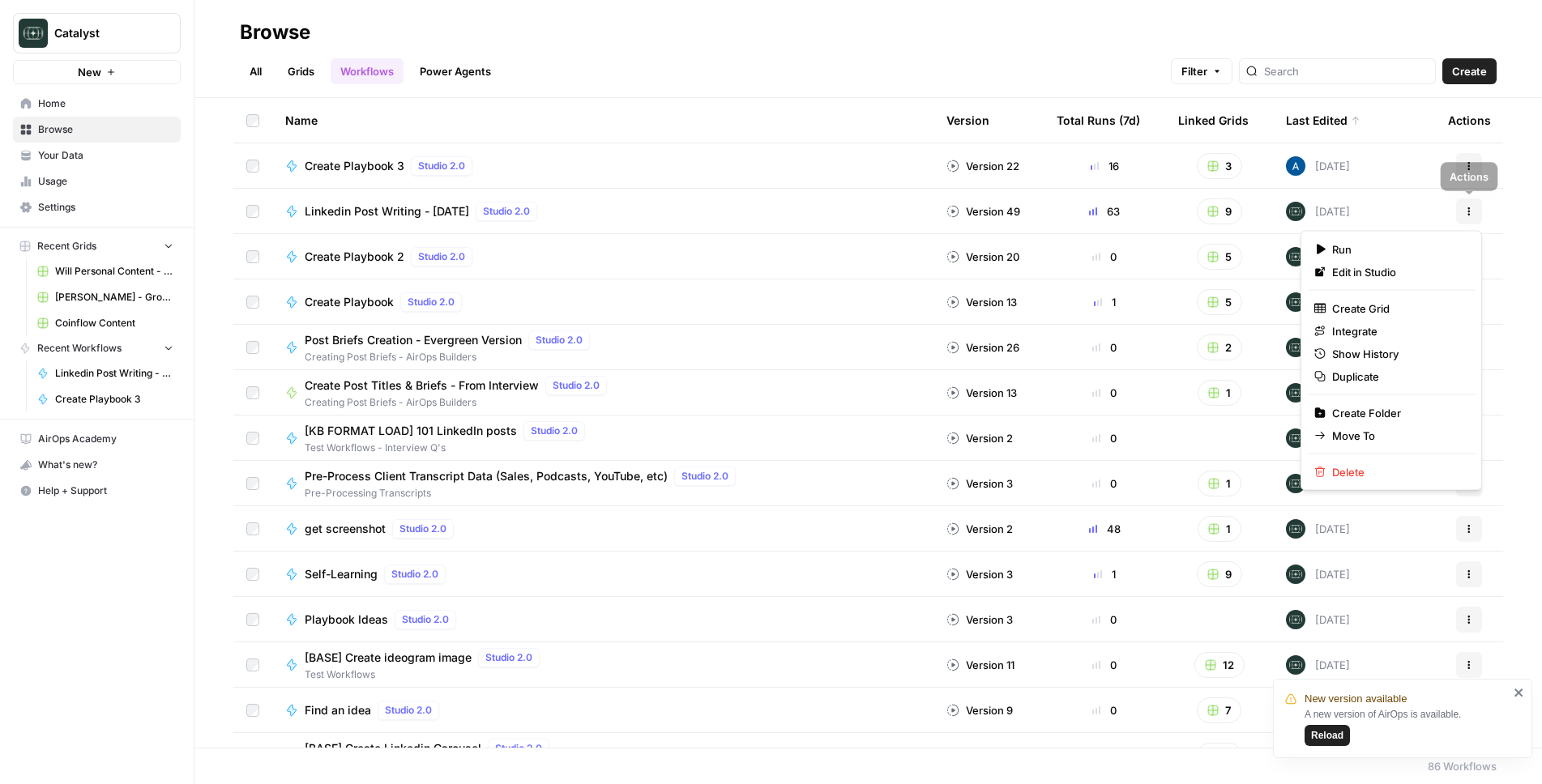
click at [1469, 216] on button "Actions" at bounding box center [1468, 211] width 26 height 26
click at [1382, 376] on span "Duplicate" at bounding box center [1397, 376] width 130 height 16
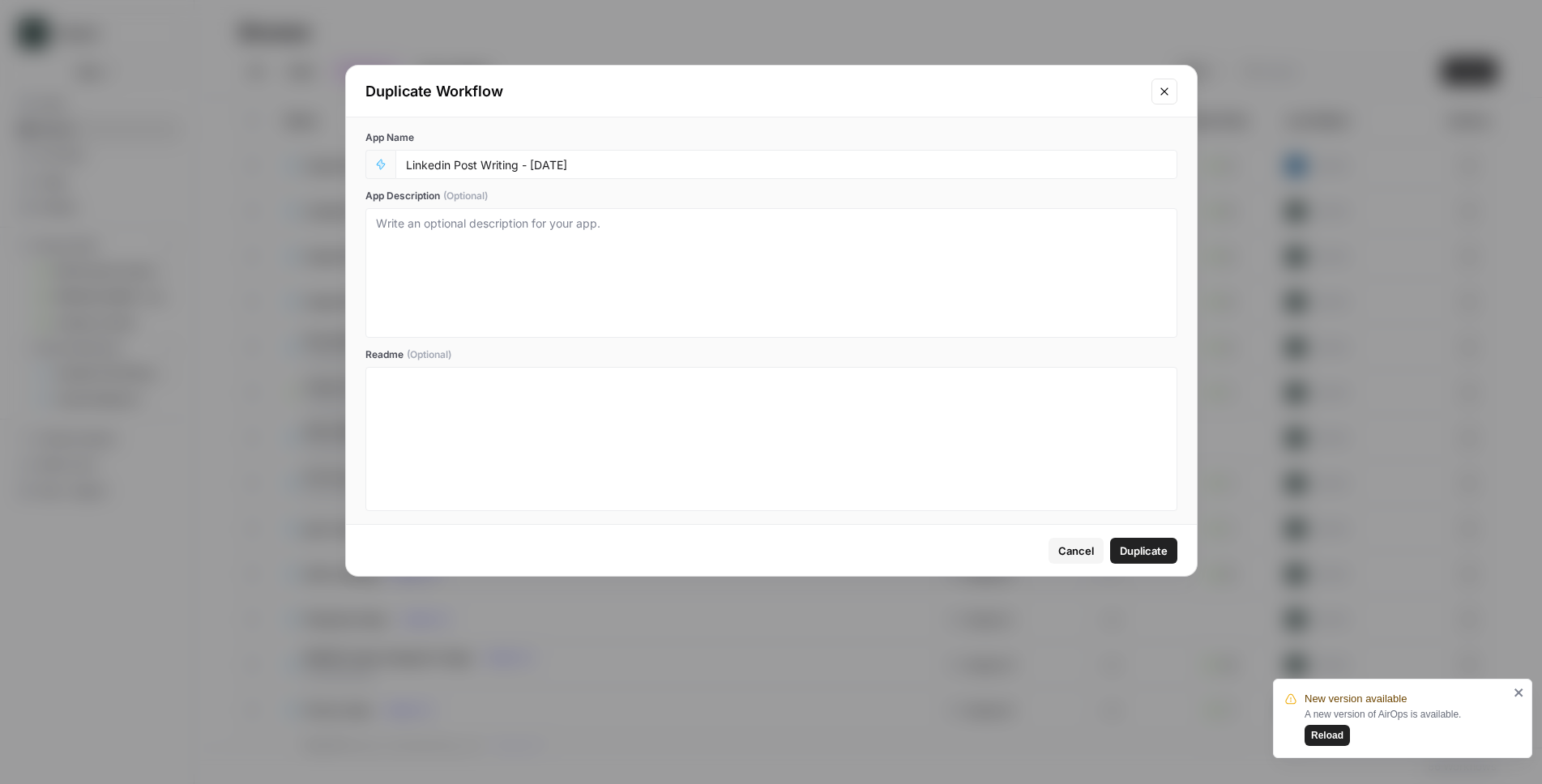
click at [702, 179] on div "App Name Linkedin Post Writing - July25 App Description (Optional) Readme (Opti…" at bounding box center [771, 321] width 851 height 407
drag, startPoint x: 527, startPoint y: 168, endPoint x: 621, endPoint y: 168, distance: 94.0
click at [621, 168] on input "Linkedin Post Writing - [DATE]" at bounding box center [786, 164] width 760 height 14
click at [548, 166] on input "Linkedin Post Writing - [DATE]" at bounding box center [786, 164] width 760 height 14
type input "Linkedin Post Writing - [DATE]"
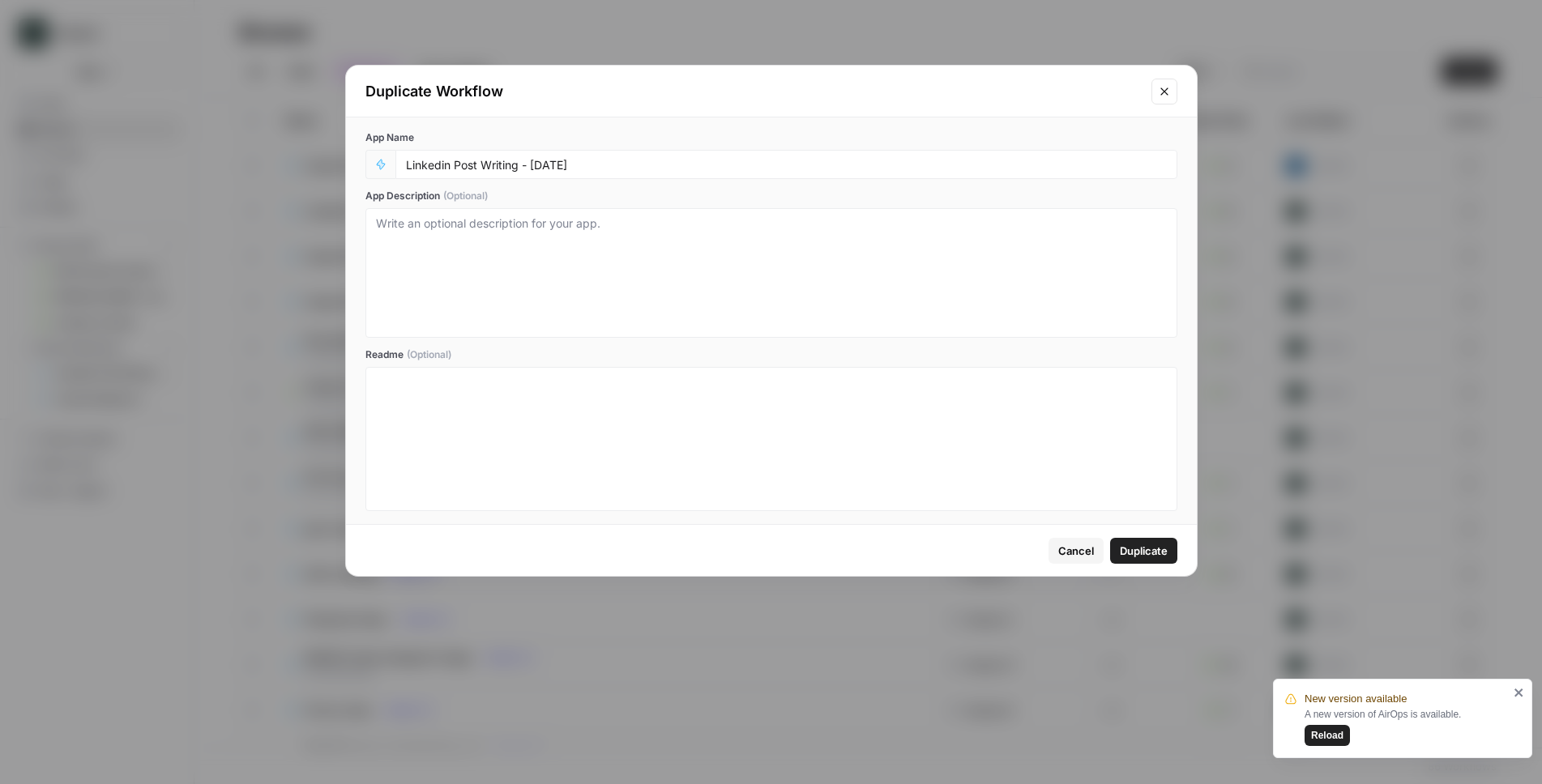
click at [1129, 555] on span "Duplicate" at bounding box center [1144, 550] width 48 height 16
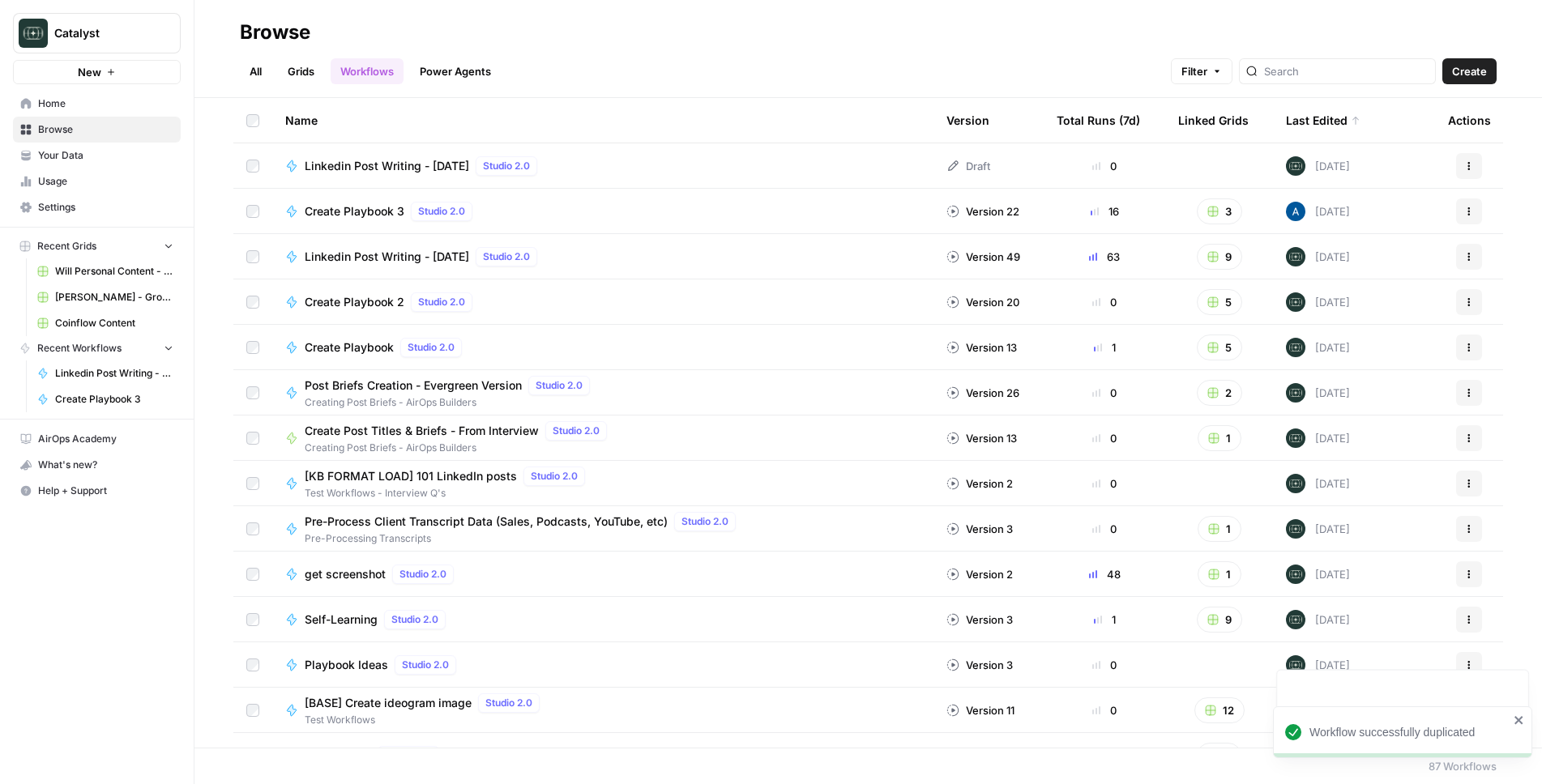
click at [418, 167] on span "Linkedin Post Writing - [DATE]" at bounding box center [387, 165] width 164 height 16
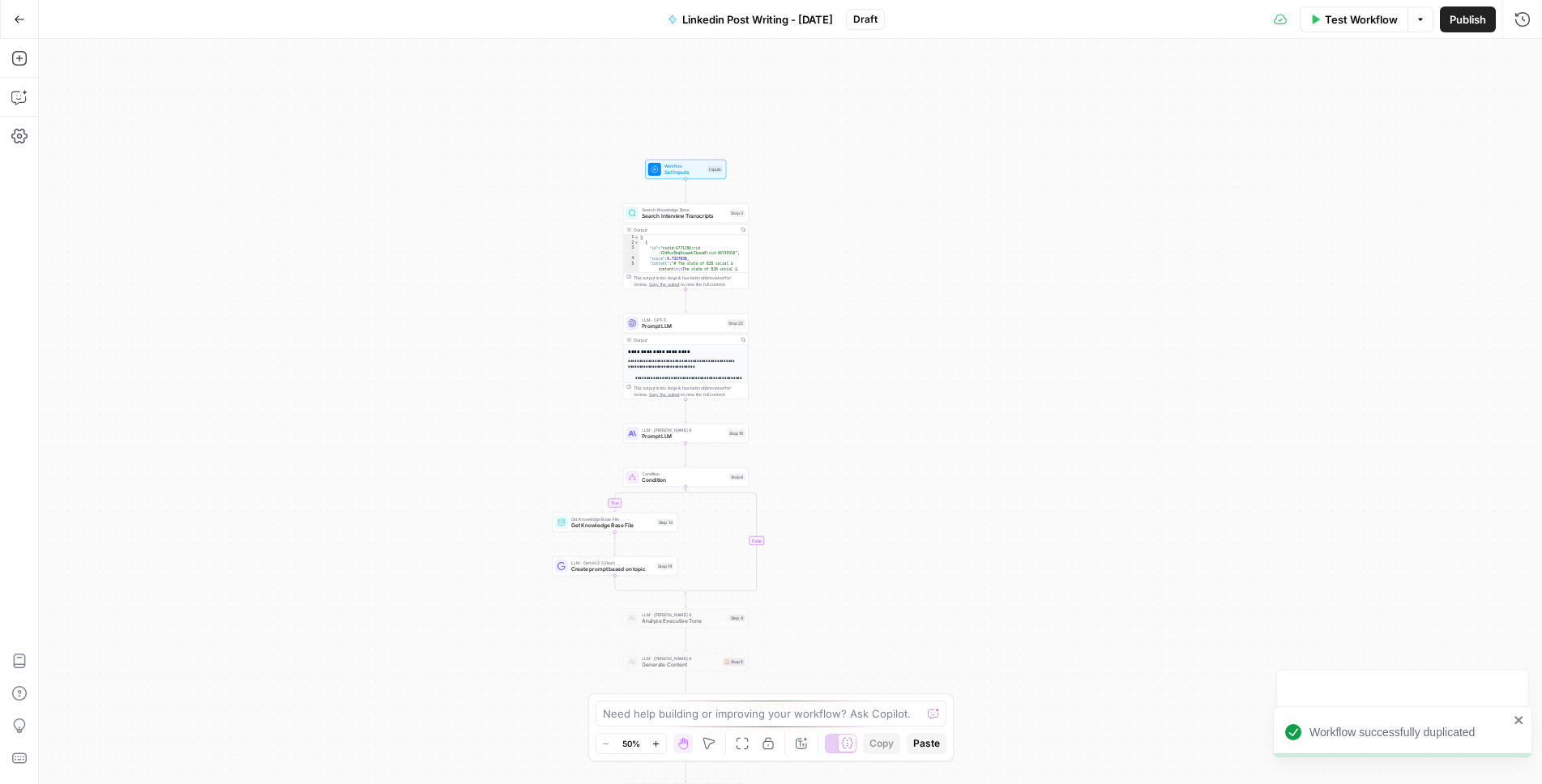
drag, startPoint x: 478, startPoint y: 240, endPoint x: 344, endPoint y: 344, distance: 169.6
click at [344, 344] on div "true false Workflow Set Inputs Inputs Search Knowledge Base Search Interview Tr…" at bounding box center [790, 412] width 1503 height 745
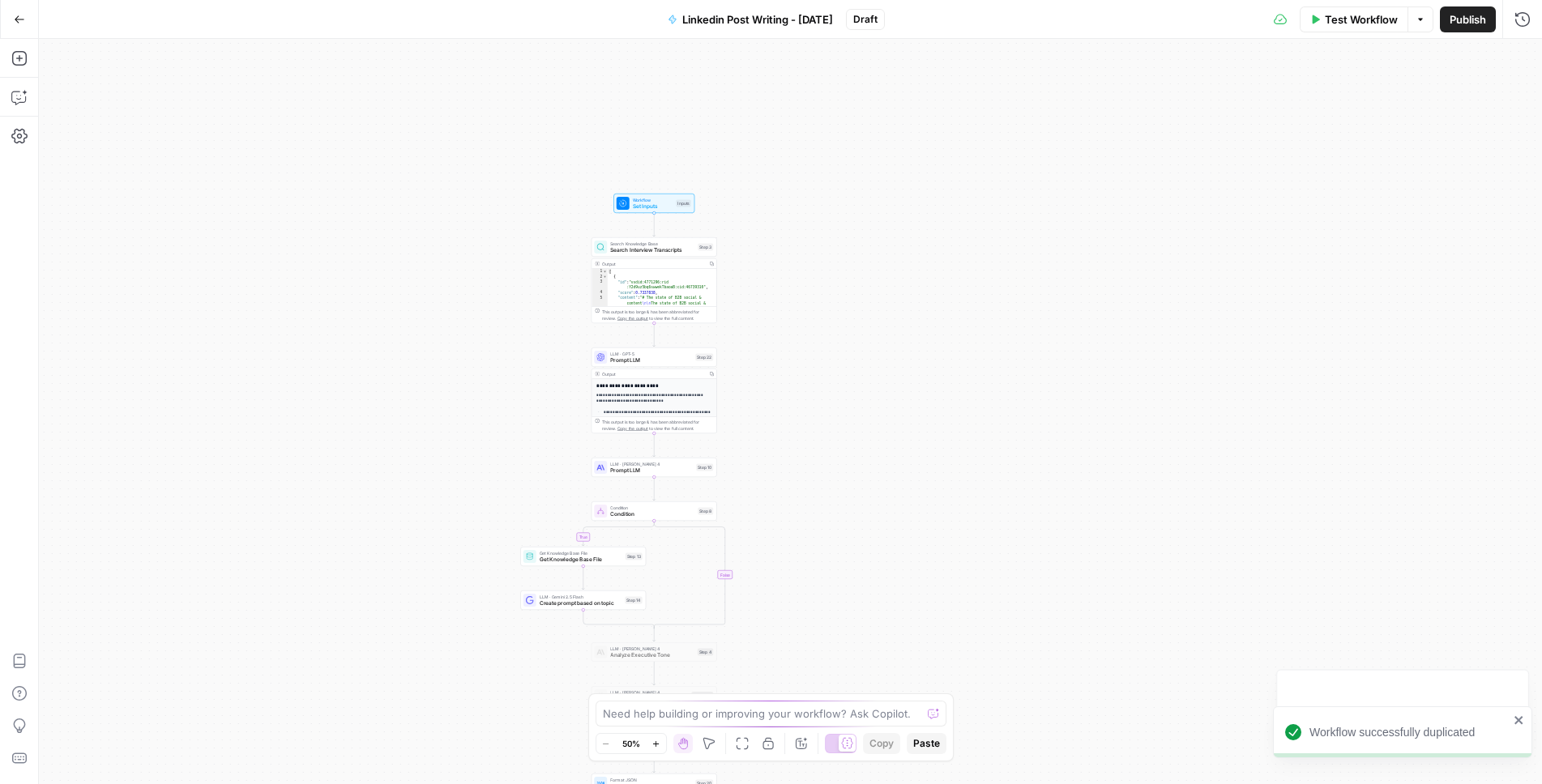
click at [344, 344] on div "true false Workflow Set Inputs Inputs Search Knowledge Base Search Interview Tr…" at bounding box center [790, 412] width 1503 height 745
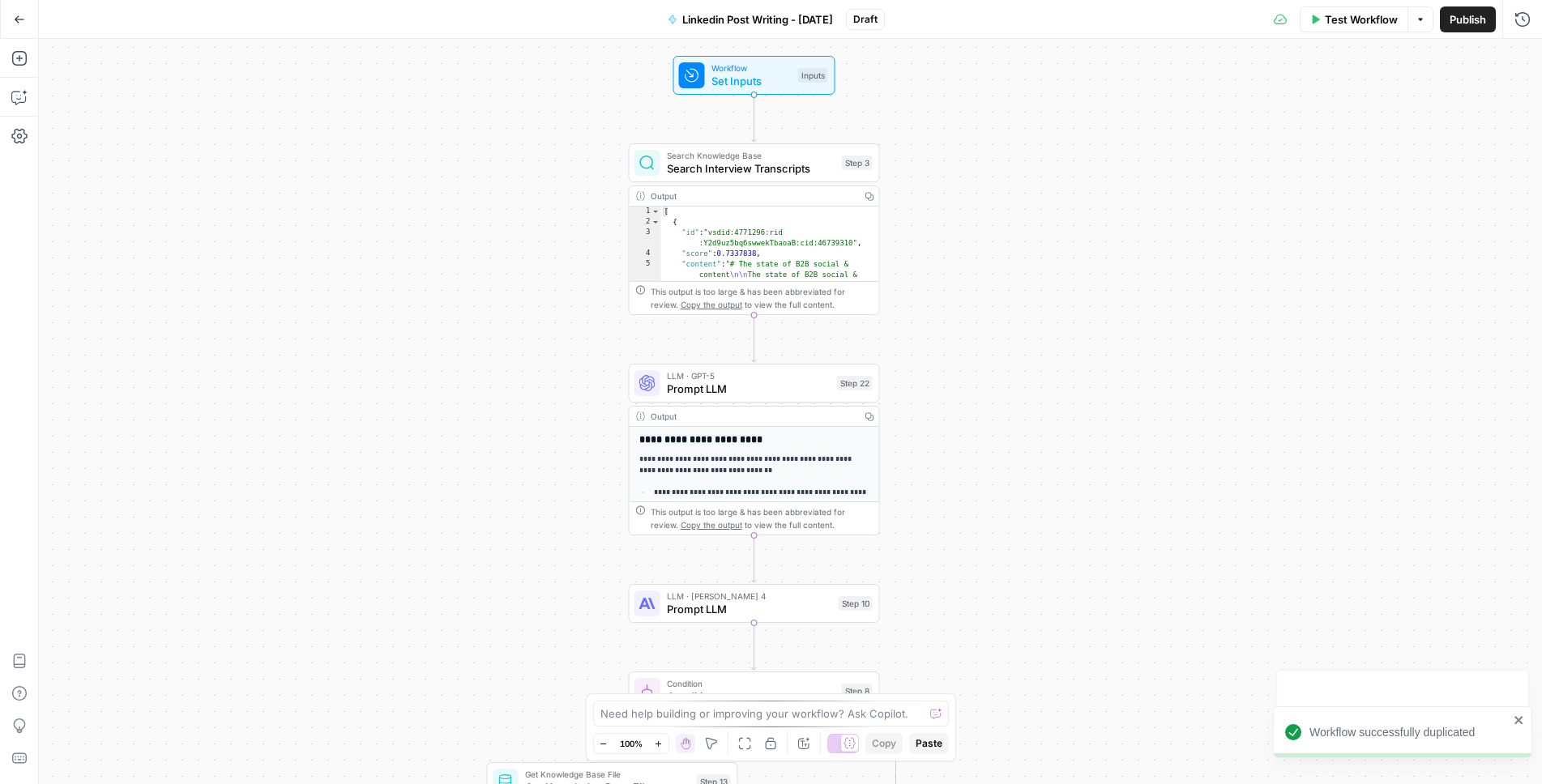
drag, startPoint x: 713, startPoint y: 411, endPoint x: 476, endPoint y: 430, distance: 237.8
click at [476, 430] on div "true false Workflow Set Inputs Inputs Search Knowledge Base Search Interview Tr…" at bounding box center [790, 412] width 1503 height 745
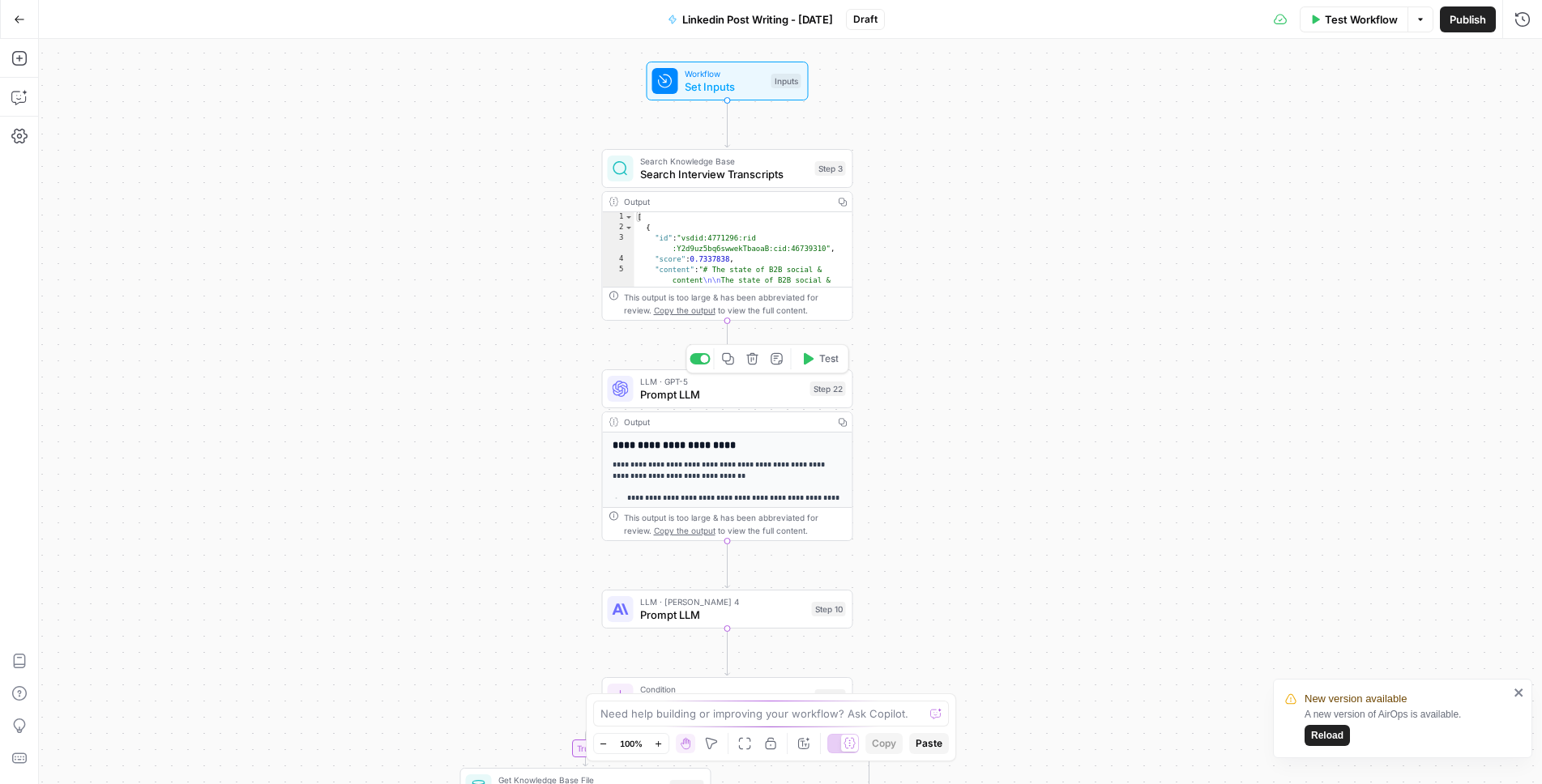
click at [741, 394] on span "Prompt LLM" at bounding box center [721, 394] width 163 height 16
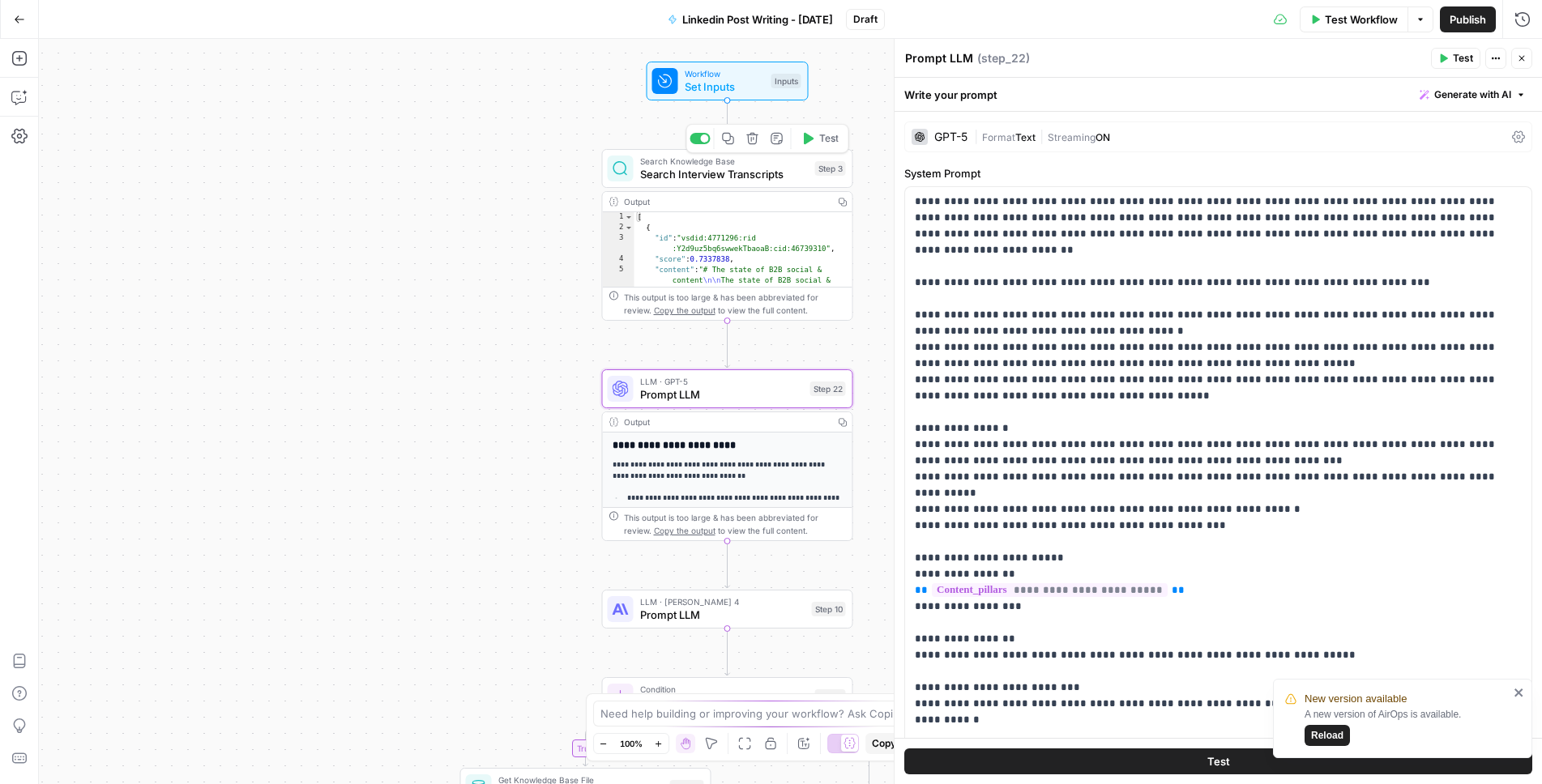
click at [734, 169] on span "Search Interview Transcripts" at bounding box center [724, 174] width 168 height 16
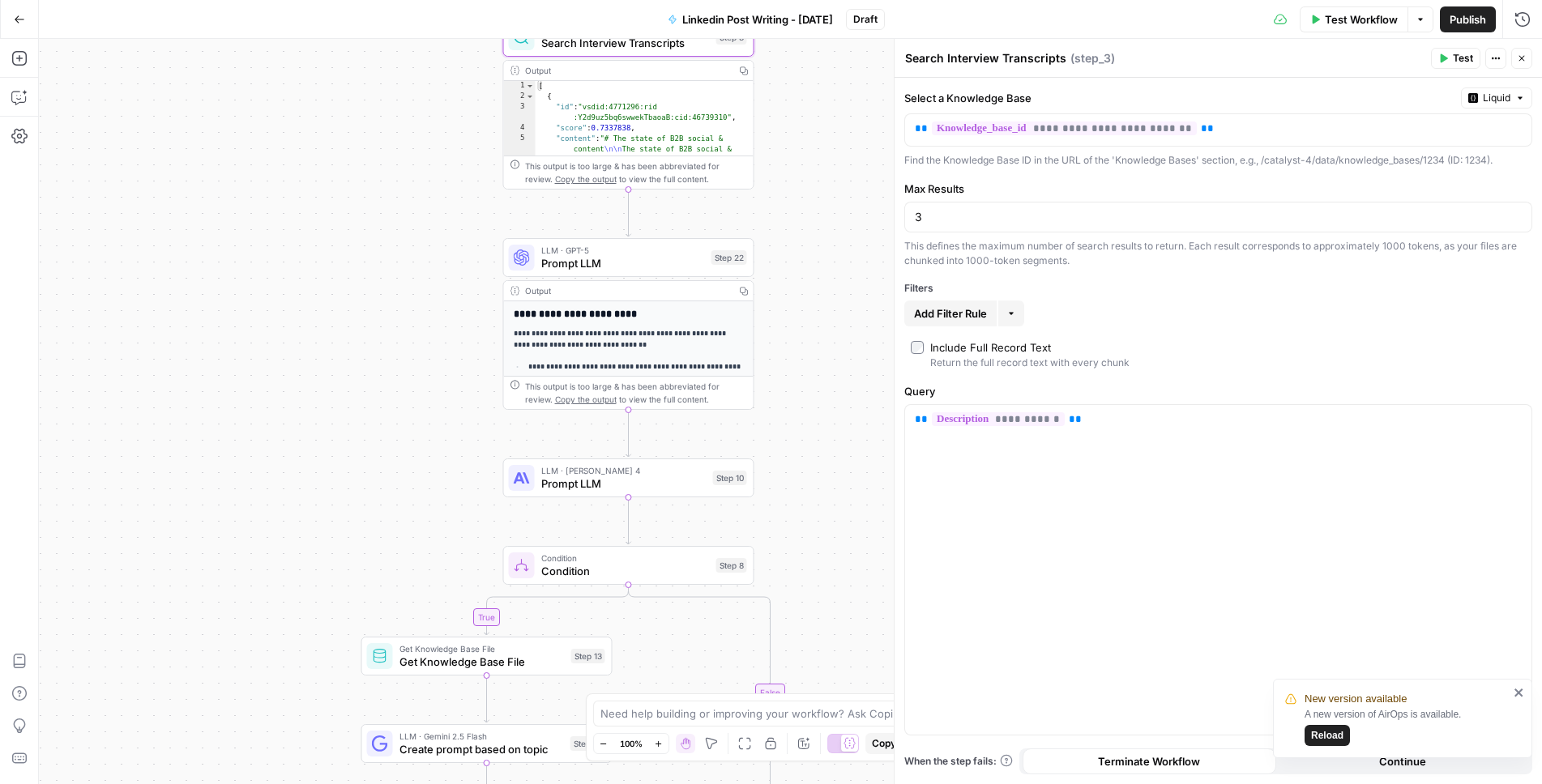
drag, startPoint x: 549, startPoint y: 429, endPoint x: 445, endPoint y: 281, distance: 180.9
click at [445, 281] on div "true false Workflow Set Inputs Inputs Search Knowledge Base Search Interview Tr…" at bounding box center [790, 412] width 1503 height 745
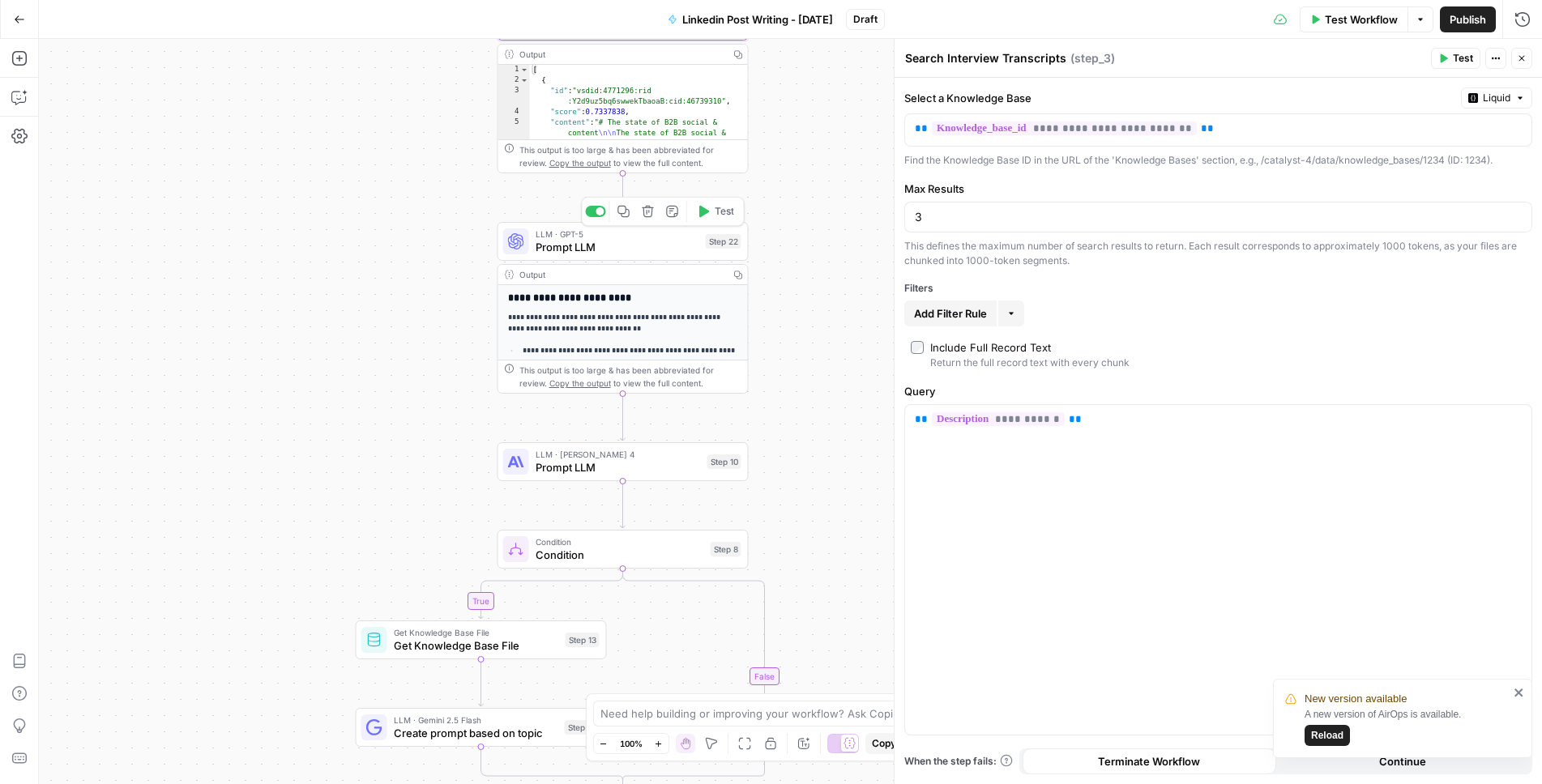
click at [573, 244] on span "Prompt LLM" at bounding box center [617, 246] width 163 height 16
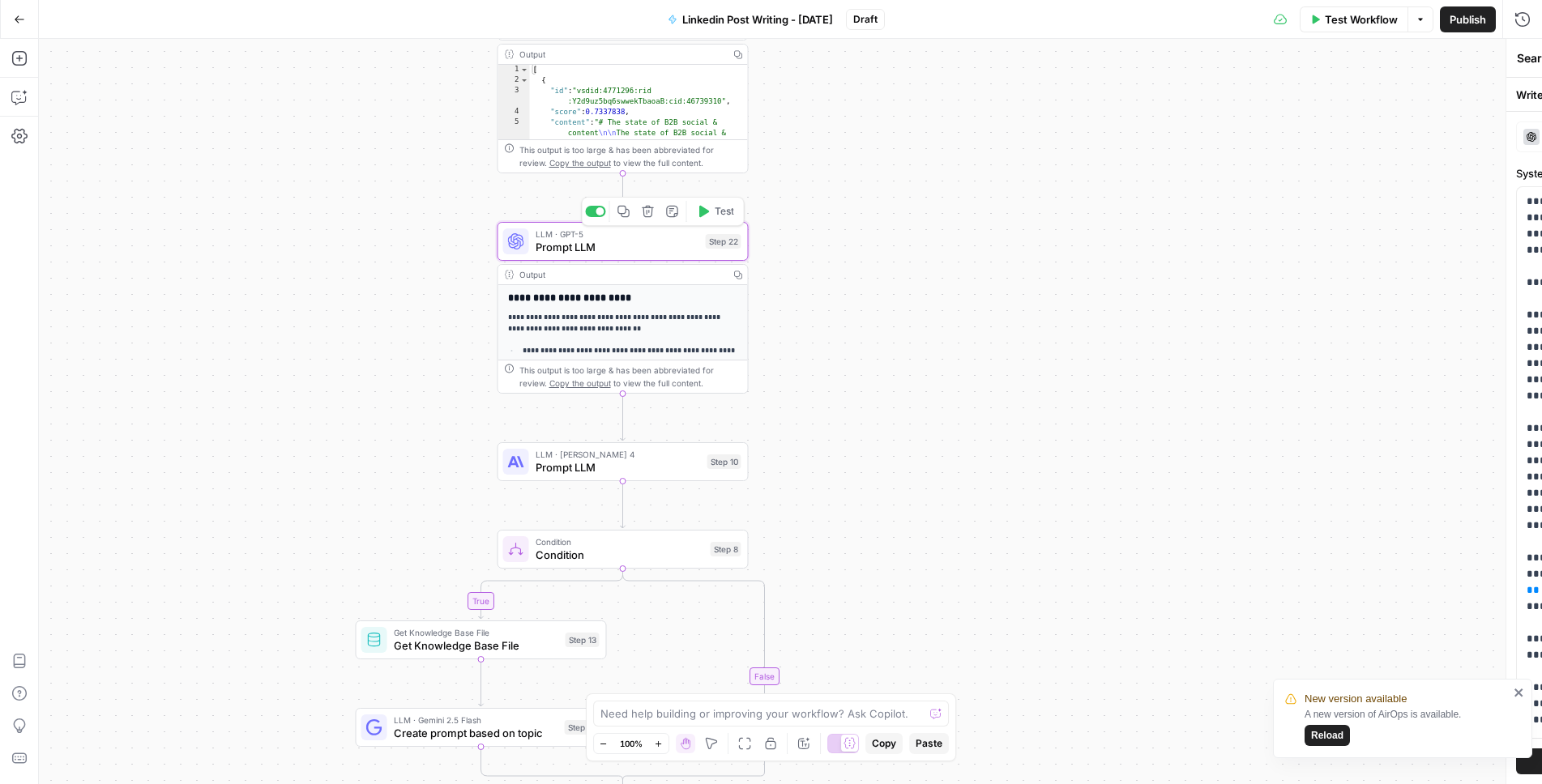
type textarea "Prompt LLM"
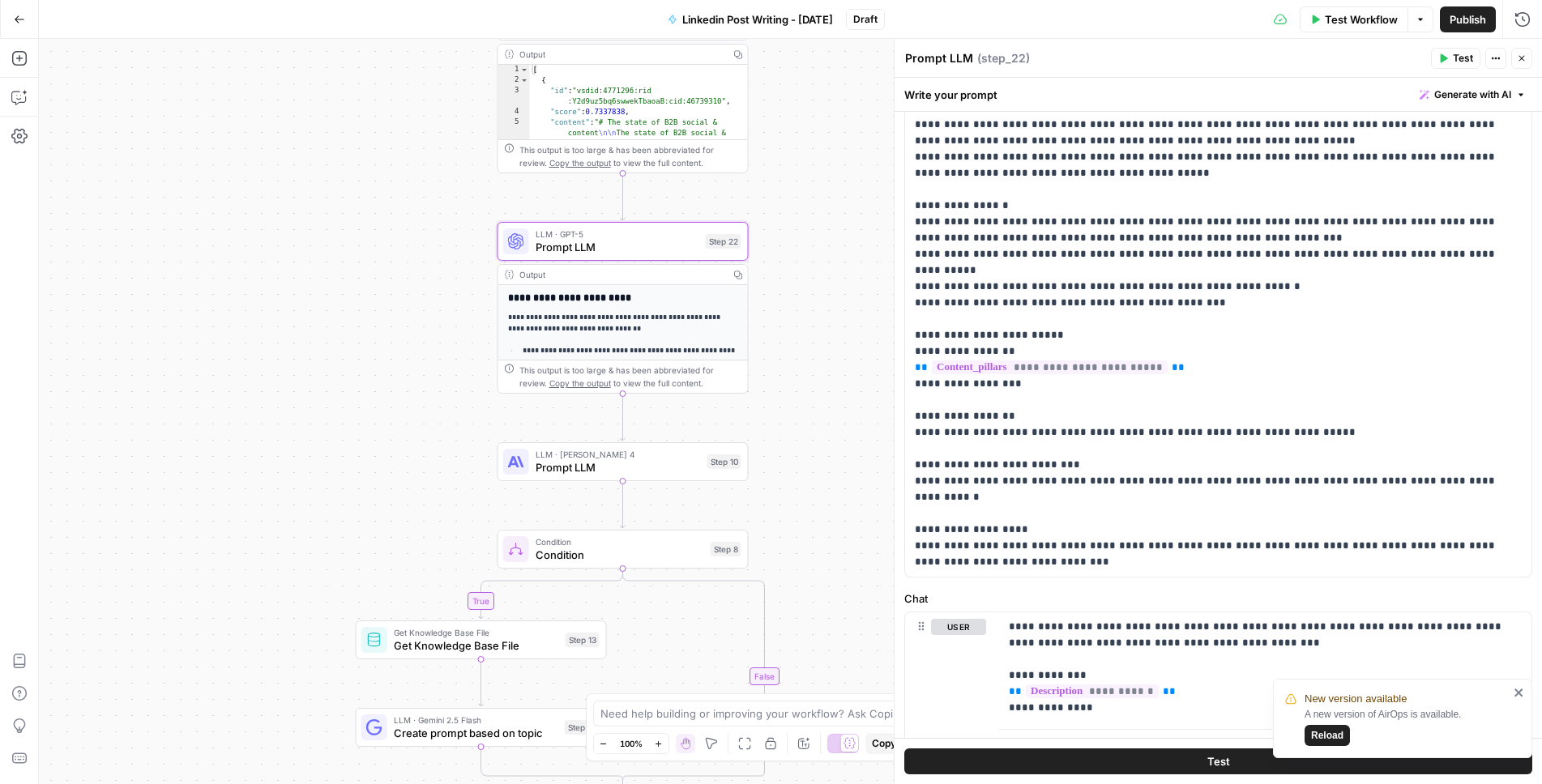
scroll to position [294, 0]
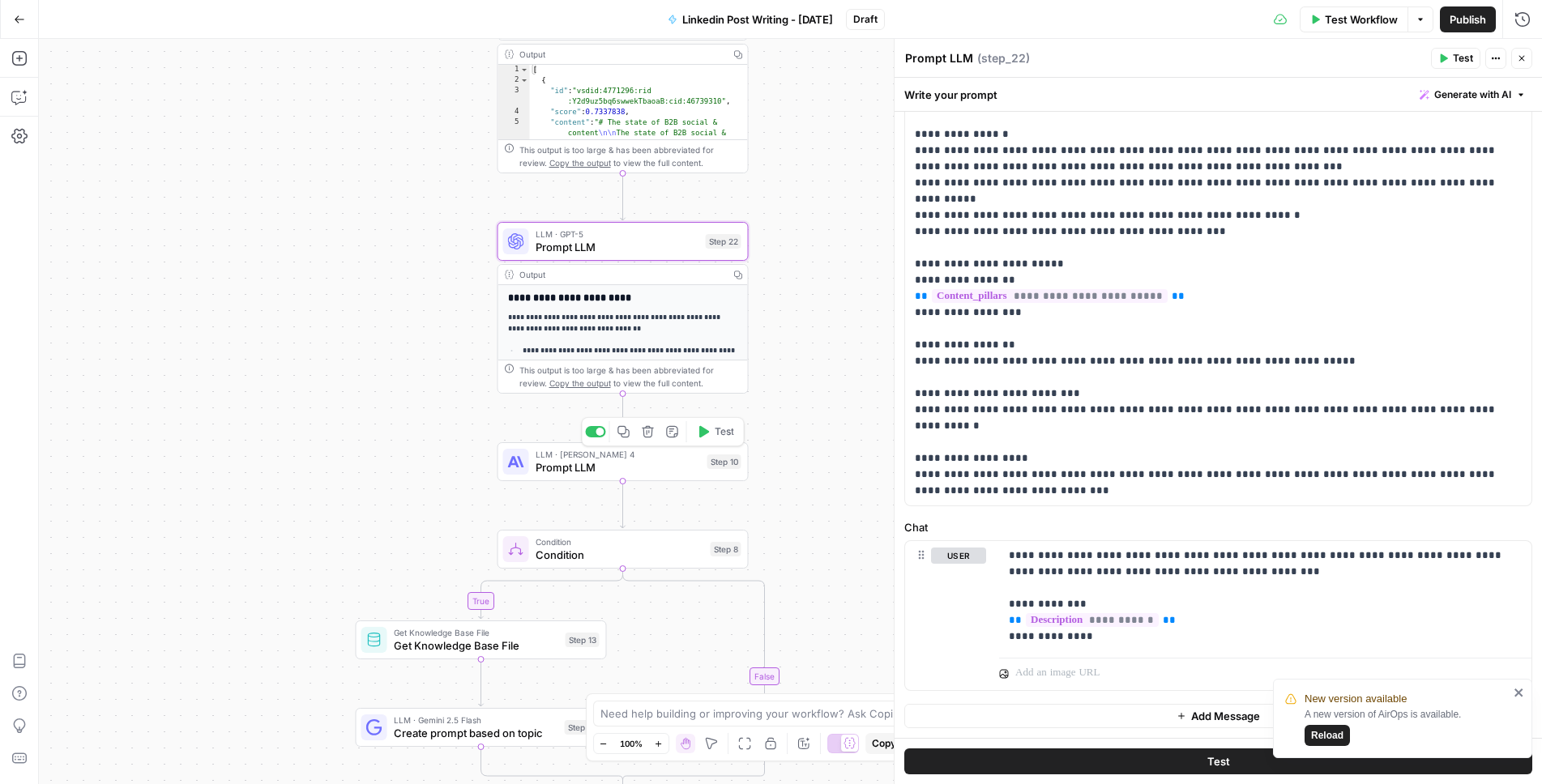
drag, startPoint x: 408, startPoint y: 495, endPoint x: 358, endPoint y: 413, distance: 96.0
click at [358, 413] on div "true false Workflow Set Inputs Inputs Search Knowledge Base Search Interview Tr…" at bounding box center [790, 412] width 1503 height 745
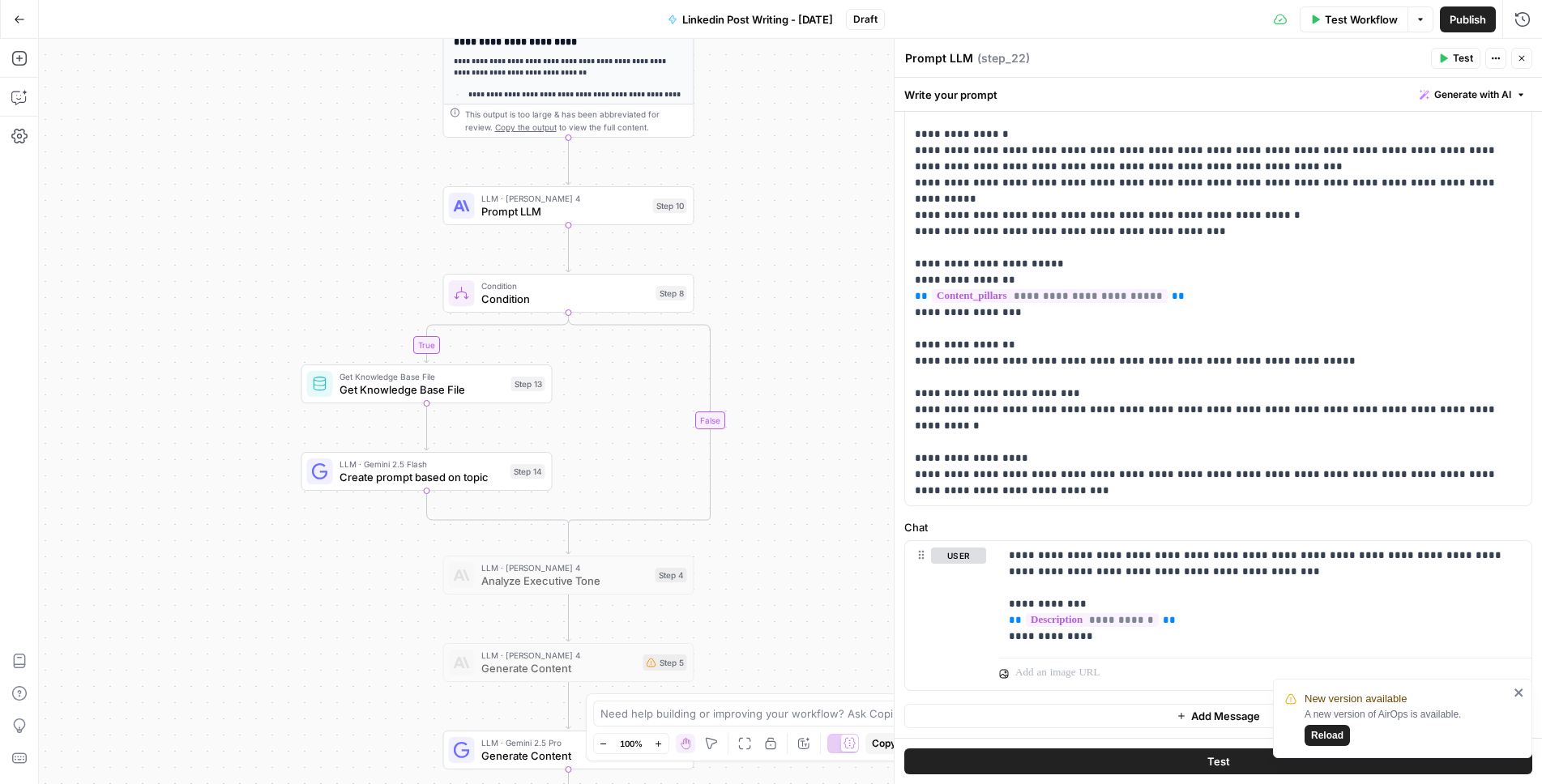
drag, startPoint x: 358, startPoint y: 413, endPoint x: 354, endPoint y: 239, distance: 174.0
click at [354, 239] on div "true false Workflow Set Inputs Inputs Search Knowledge Base Search Interview Tr…" at bounding box center [790, 412] width 1503 height 745
click at [534, 302] on span "Condition" at bounding box center [566, 298] width 168 height 16
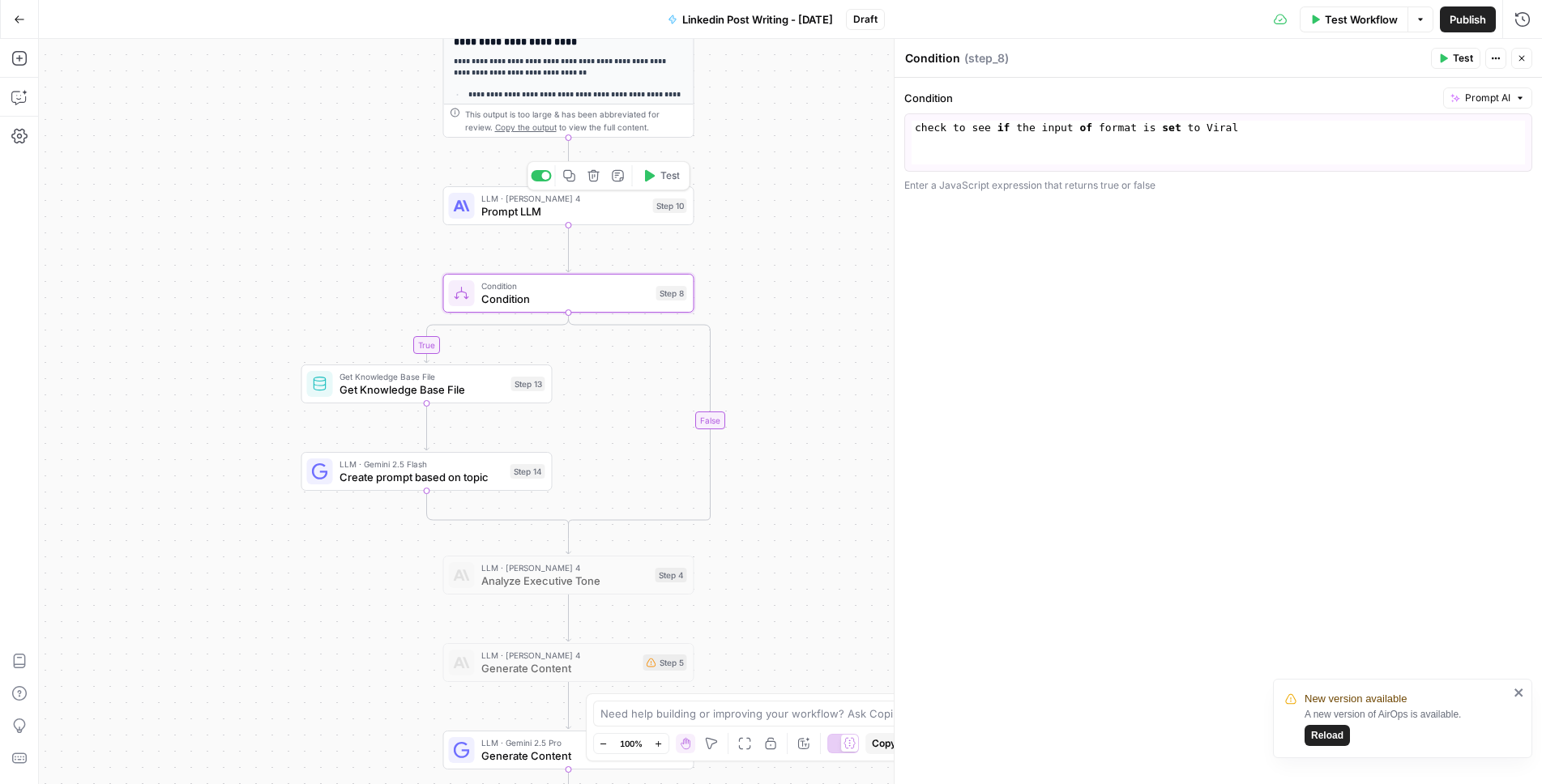
click at [483, 217] on span "Prompt LLM" at bounding box center [564, 211] width 165 height 16
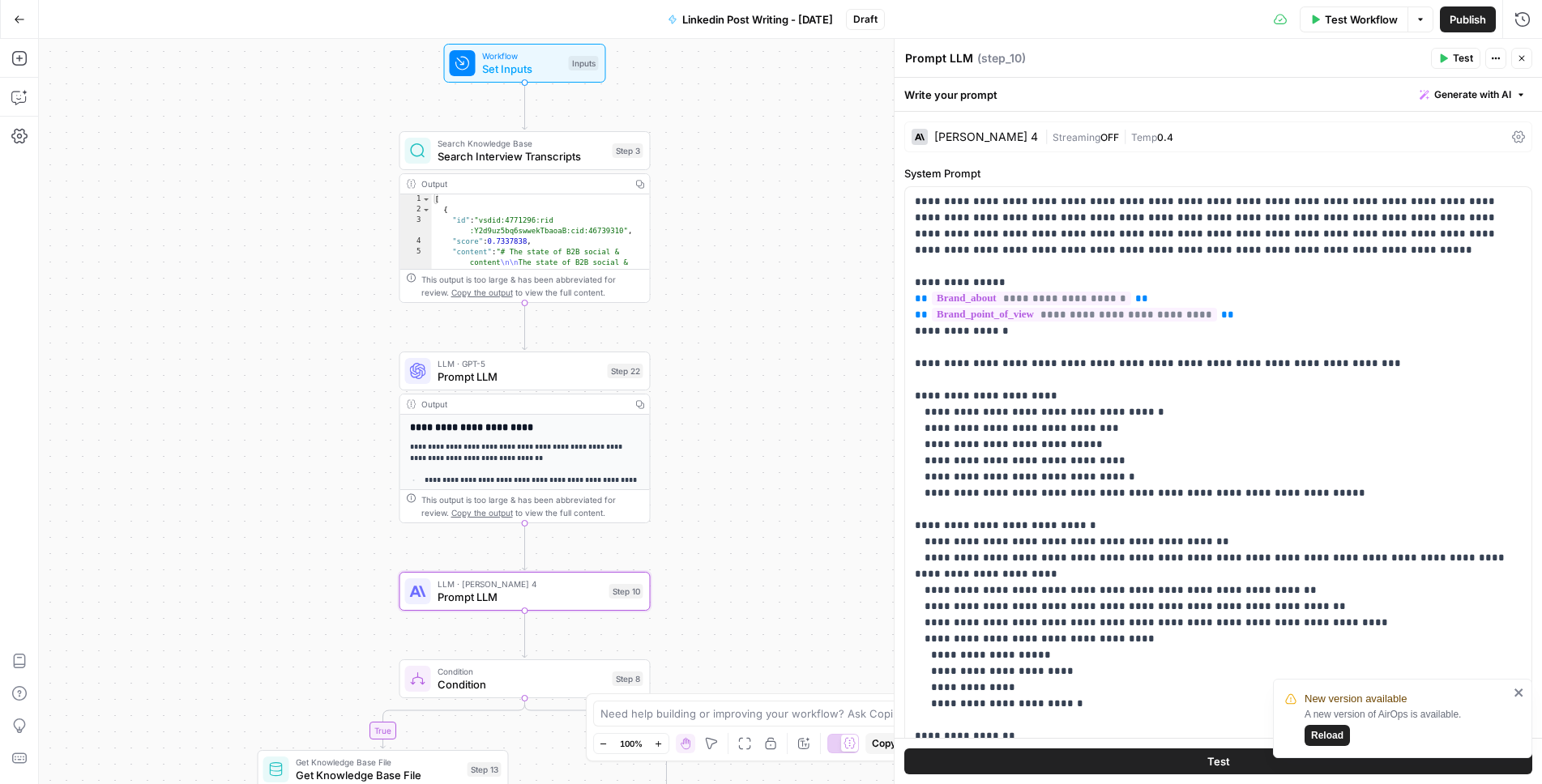
drag, startPoint x: 327, startPoint y: 125, endPoint x: 280, endPoint y: 523, distance: 400.8
click at [280, 524] on div "true false Workflow Set Inputs Inputs Search Knowledge Base Search Interview Tr…" at bounding box center [790, 412] width 1503 height 745
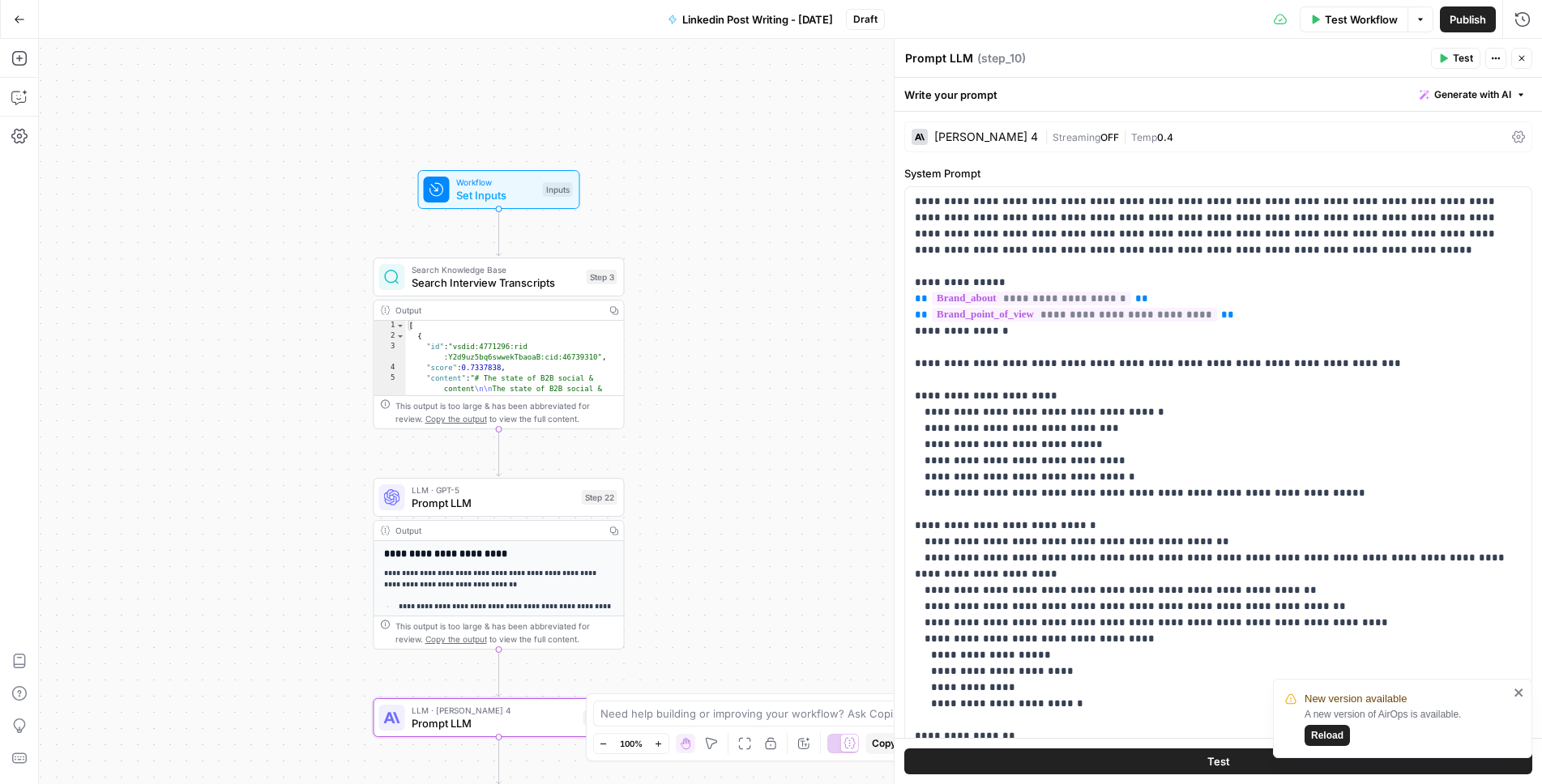
drag, startPoint x: 323, startPoint y: 387, endPoint x: 300, endPoint y: 498, distance: 113.4
click at [300, 498] on div "true false Workflow Set Inputs Inputs Search Knowledge Base Search Interview Tr…" at bounding box center [790, 412] width 1503 height 745
click at [470, 188] on span "Set Inputs" at bounding box center [497, 195] width 80 height 16
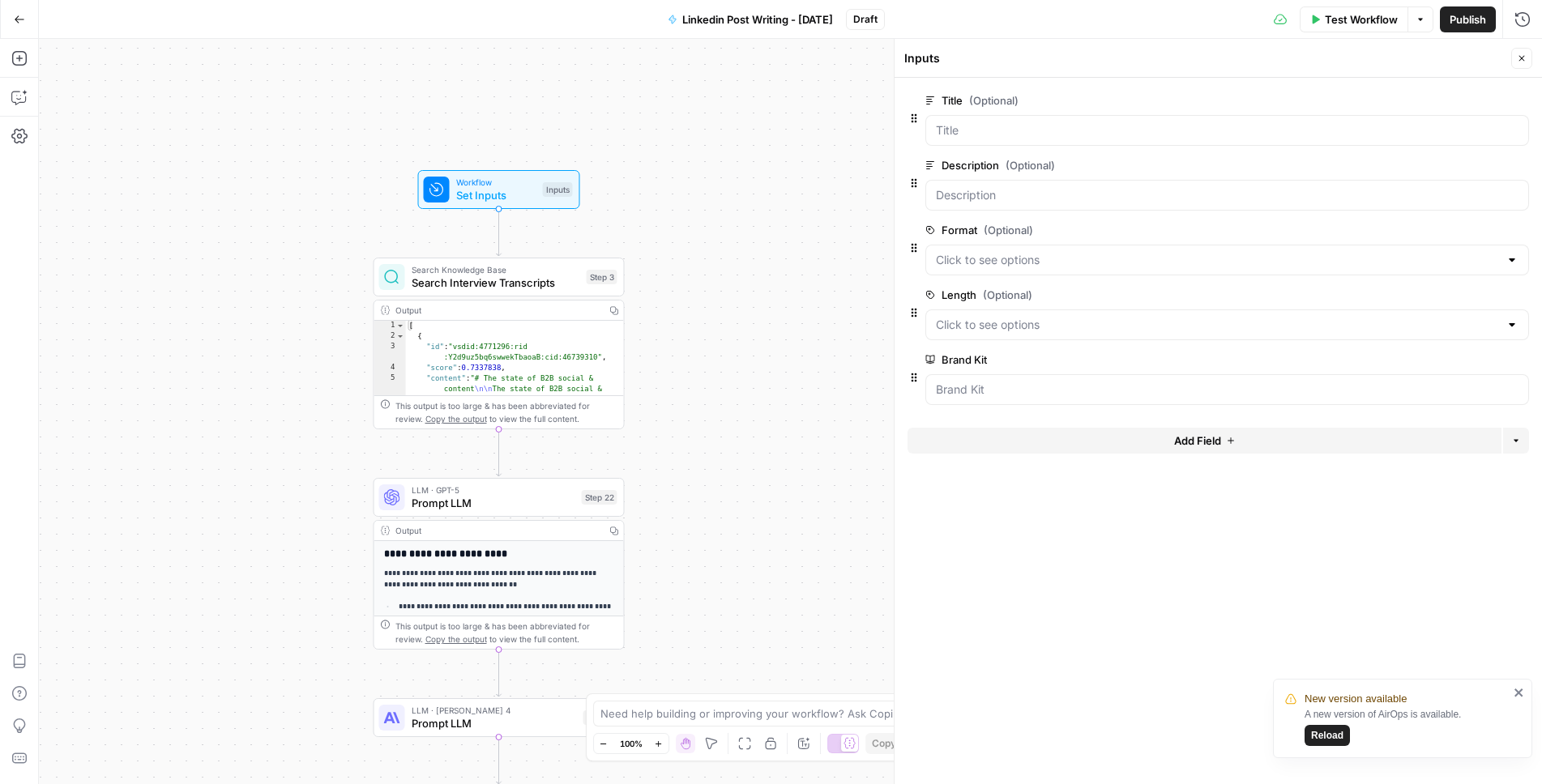
click at [743, 419] on div "true false Workflow Set Inputs Inputs Search Knowledge Base Search Interview Tr…" at bounding box center [790, 412] width 1503 height 745
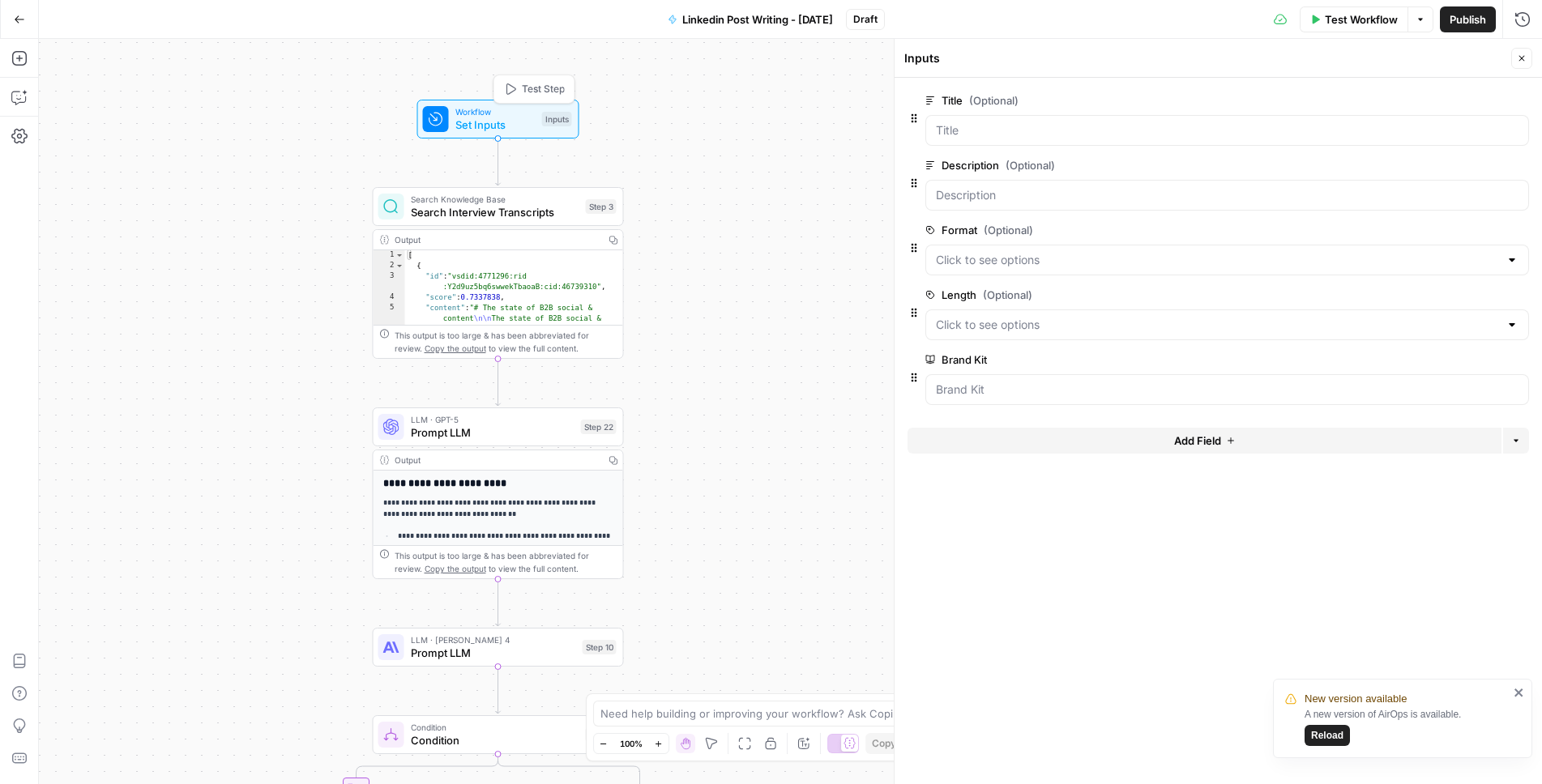
drag, startPoint x: 495, startPoint y: 189, endPoint x: 494, endPoint y: 116, distance: 73.0
click at [494, 117] on span "Set Inputs" at bounding box center [496, 124] width 80 height 16
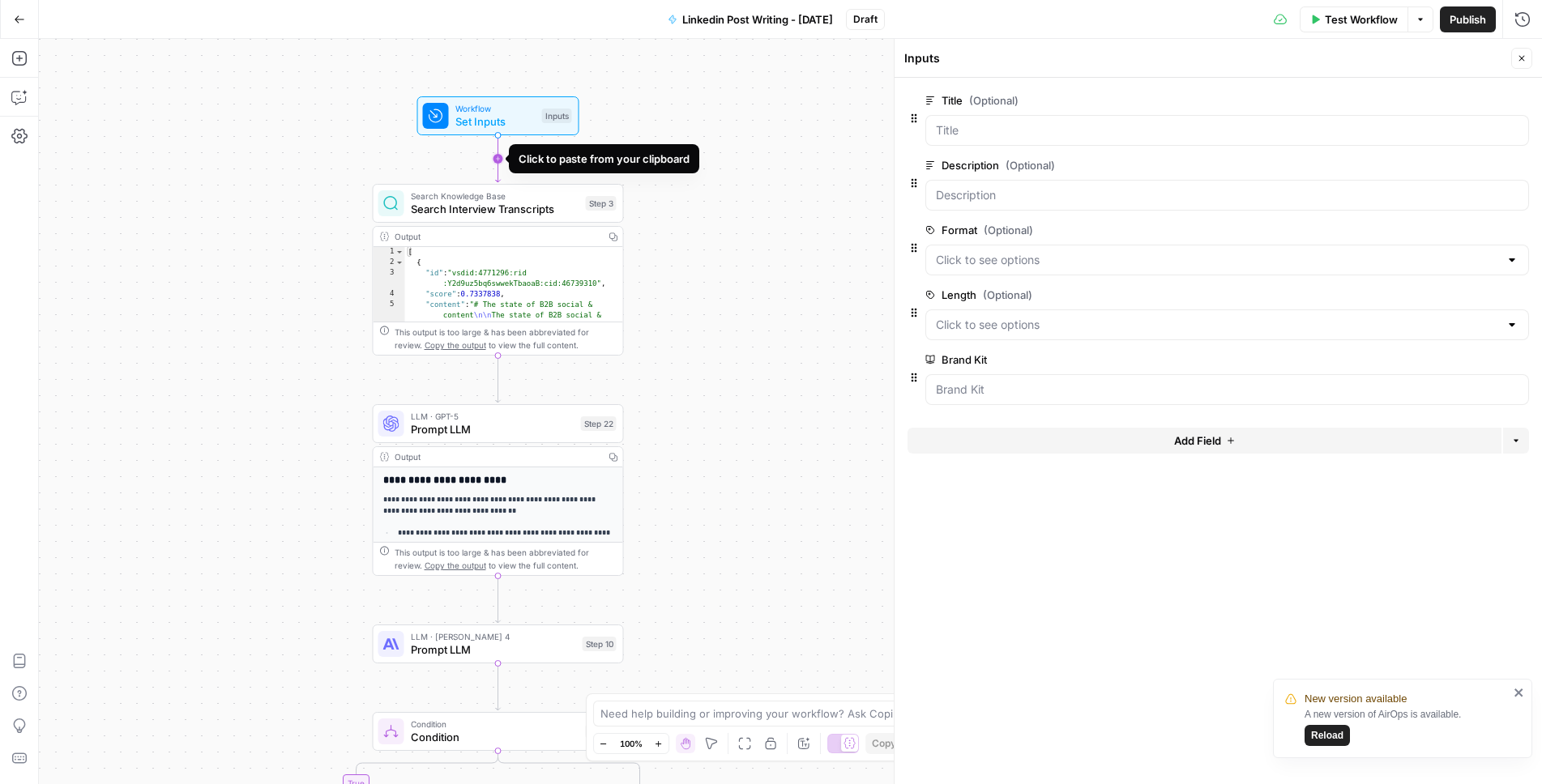
click at [496, 154] on icon "Edge from start to step_3" at bounding box center [498, 159] width 5 height 47
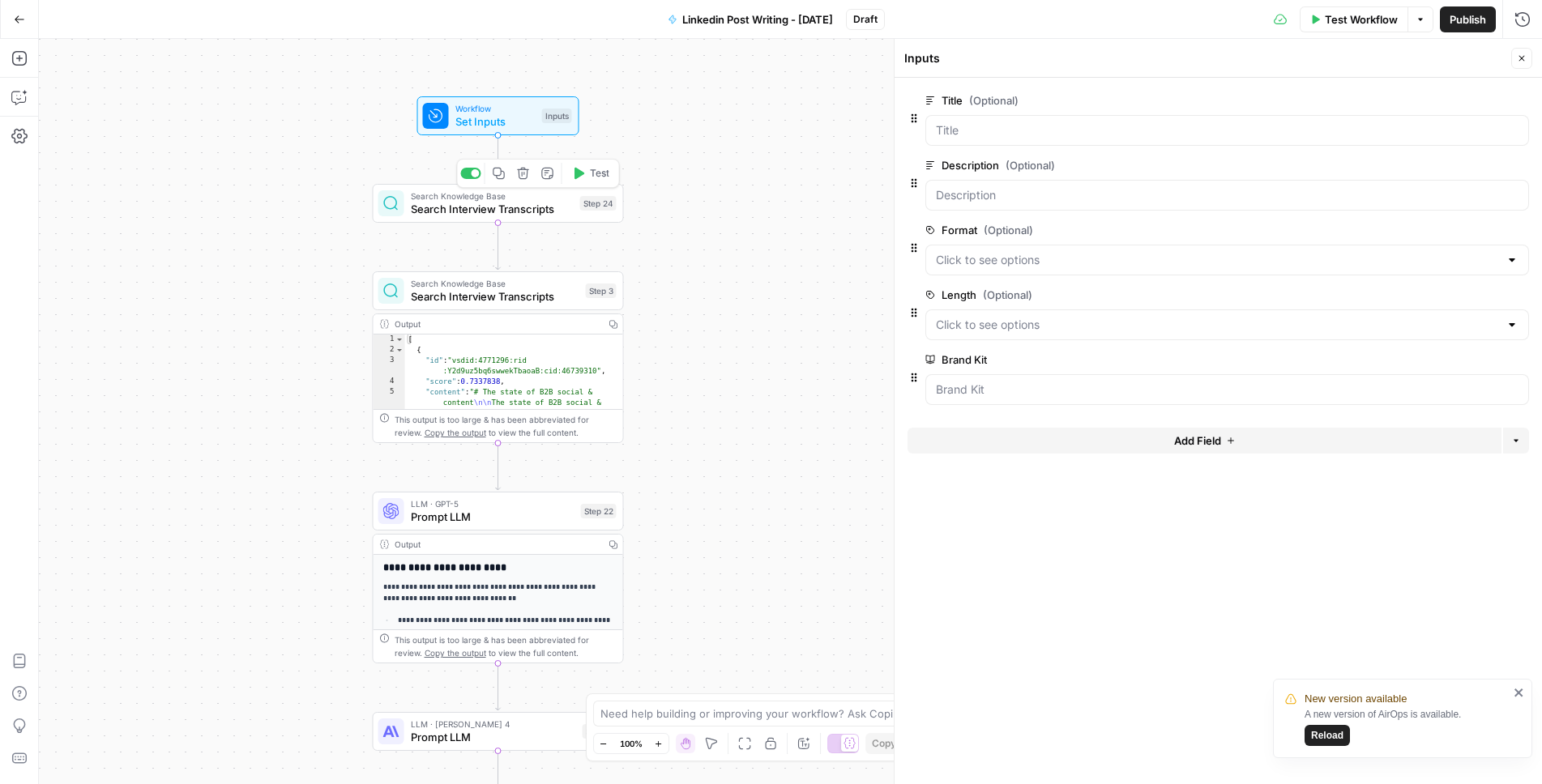
click at [467, 208] on span "Search Interview Transcripts" at bounding box center [492, 208] width 162 height 16
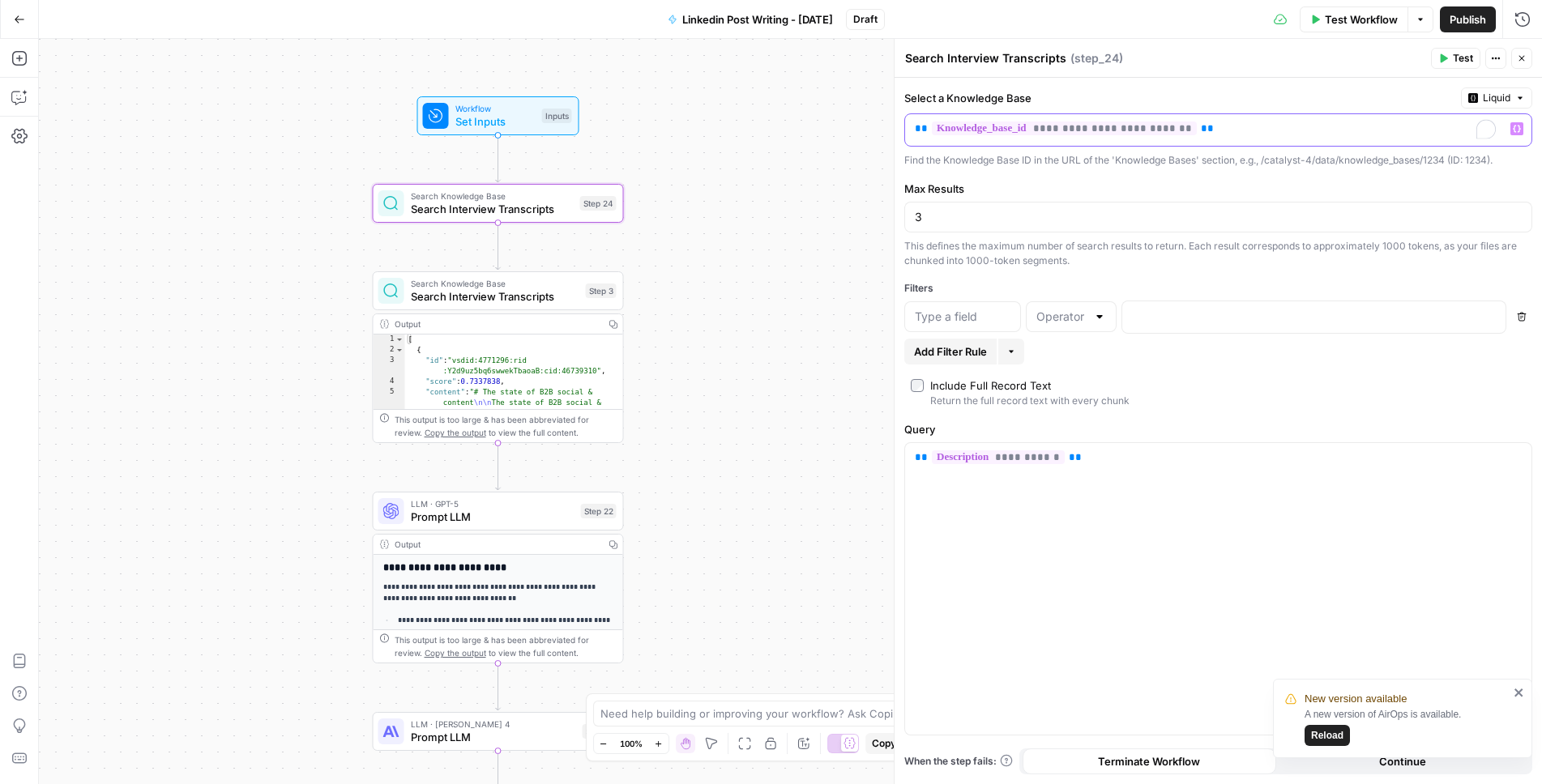
click at [1262, 135] on p "**********" at bounding box center [1218, 128] width 607 height 16
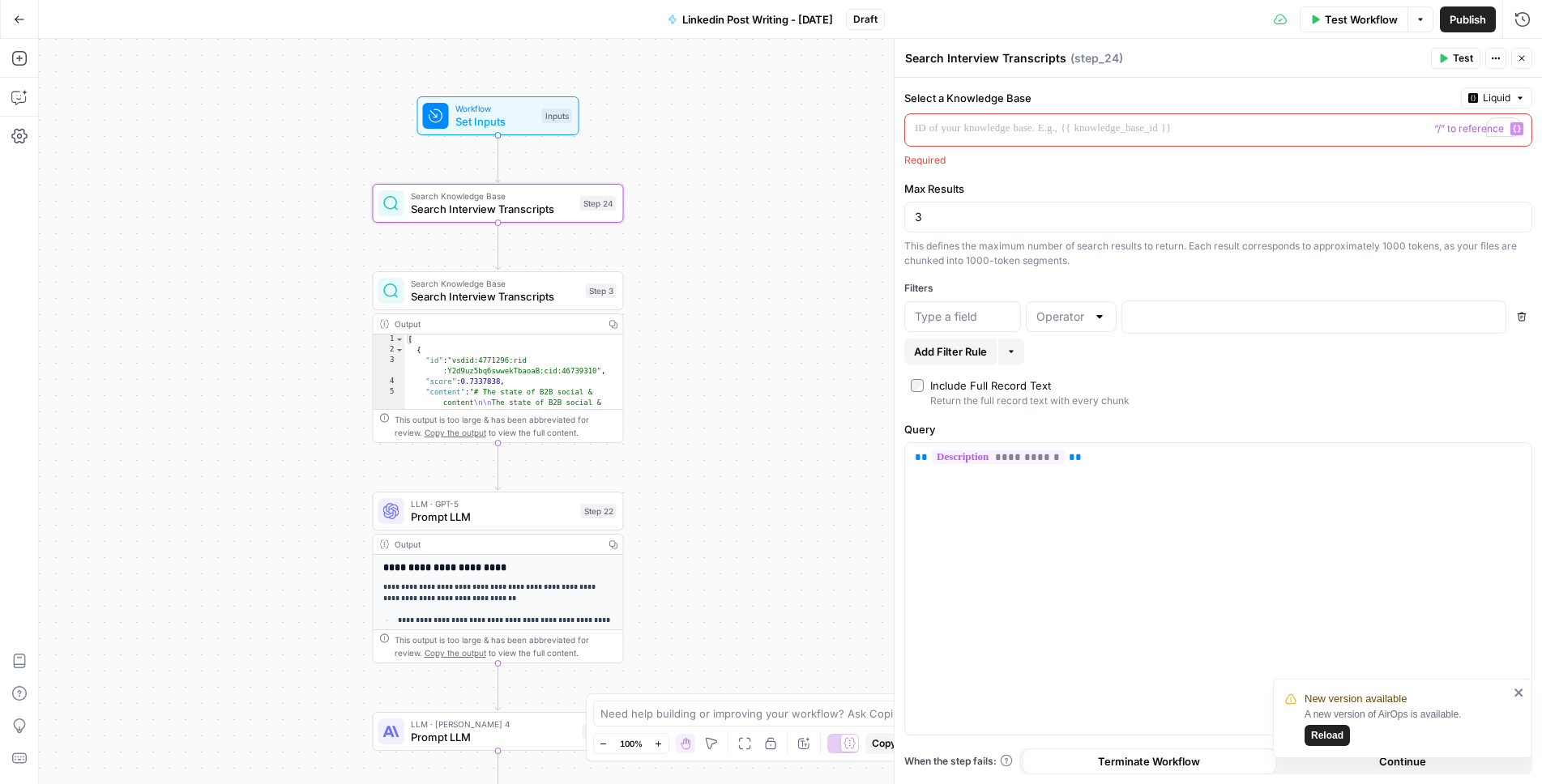
click at [1043, 55] on textarea "Search Interview Transcripts" at bounding box center [985, 58] width 161 height 16
type textarea "find format reference"
click at [1167, 69] on header "find format reference find format reference ( step_24 ) Test Actions Close" at bounding box center [1218, 58] width 648 height 39
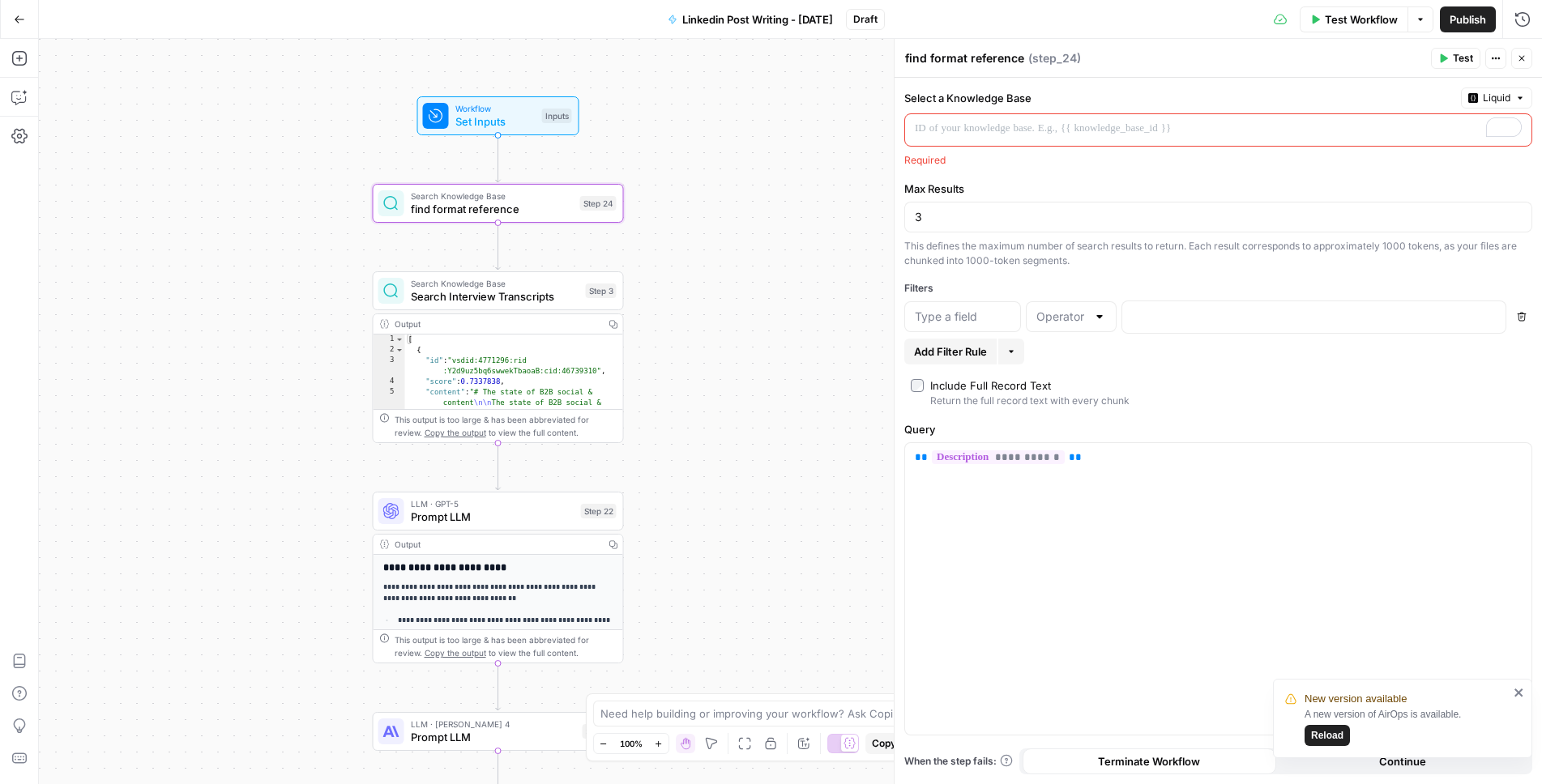
click at [1145, 120] on p "To enrich screen reader interactions, please activate Accessibility in Grammarl…" at bounding box center [1218, 128] width 607 height 16
click at [1516, 128] on icon "button" at bounding box center [1517, 129] width 8 height 8
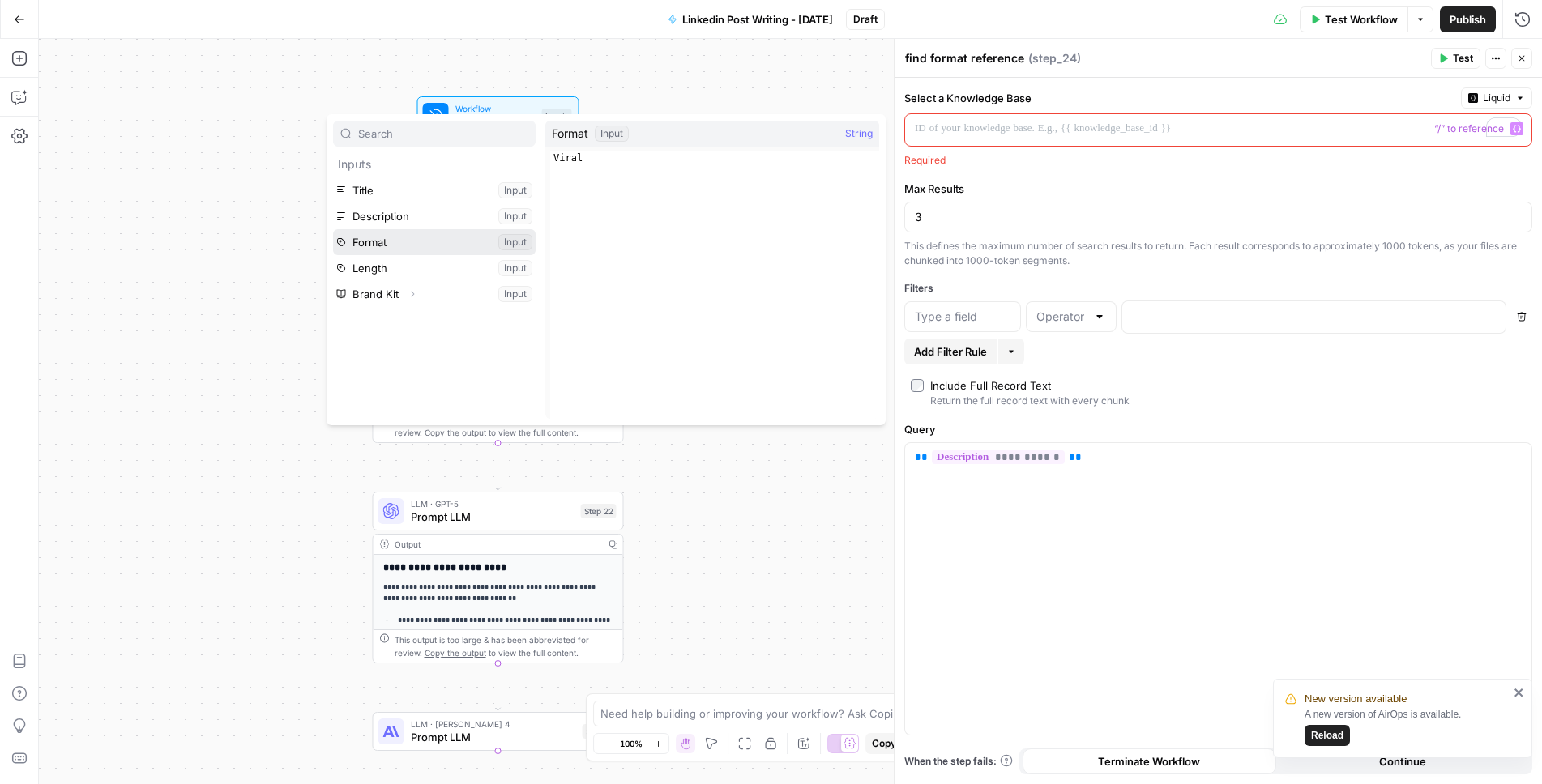
click at [446, 248] on button "Select variable Format" at bounding box center [435, 242] width 203 height 26
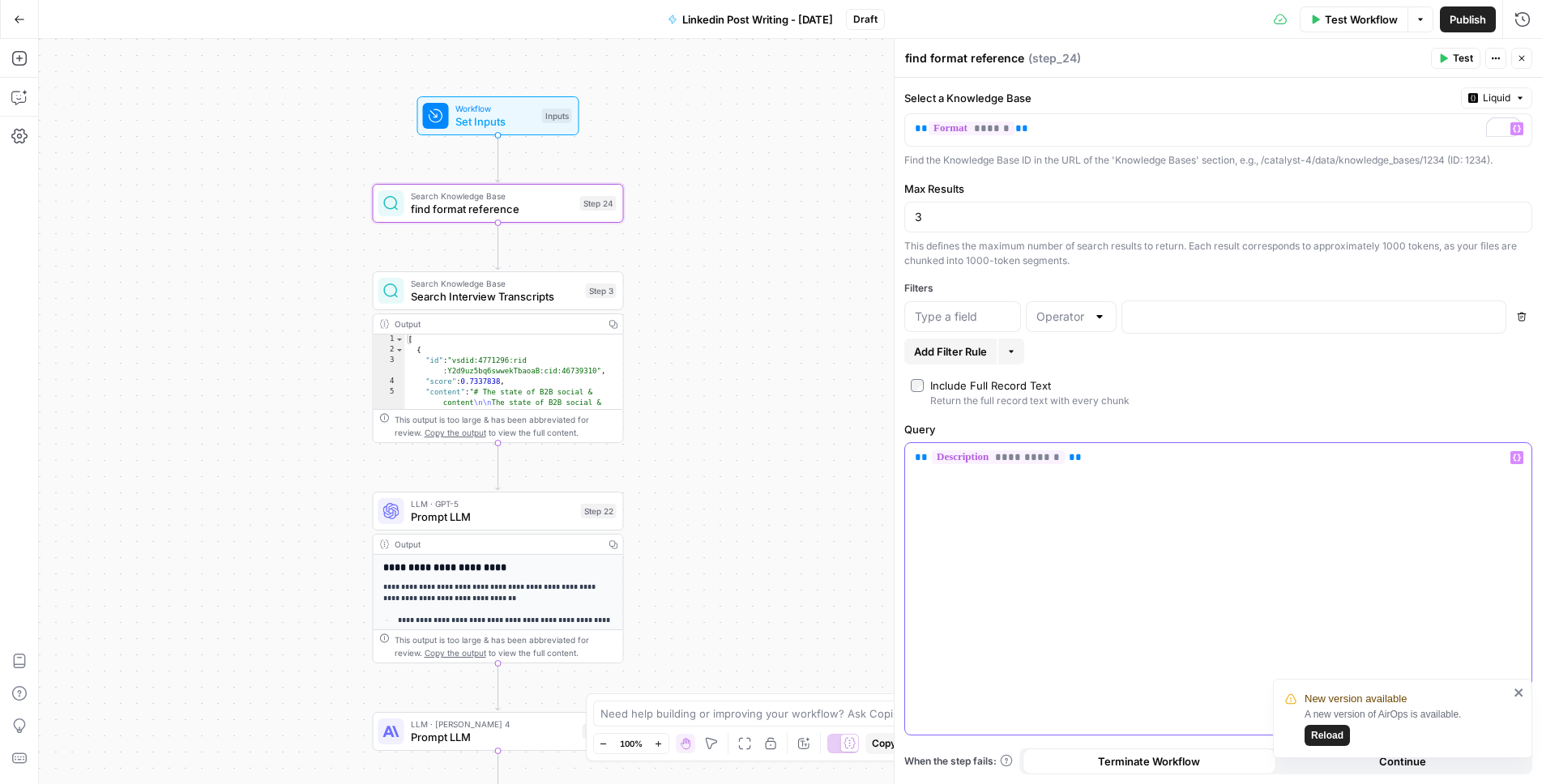
click at [1134, 461] on p "**********" at bounding box center [1218, 457] width 607 height 16
click at [1280, 472] on div "**********" at bounding box center [1218, 589] width 627 height 292
click at [812, 575] on div "true false Workflow Set Inputs Inputs Search Knowledge Base find format referen…" at bounding box center [790, 412] width 1503 height 745
click at [1391, 225] on div "3" at bounding box center [1218, 217] width 628 height 31
type input "1"
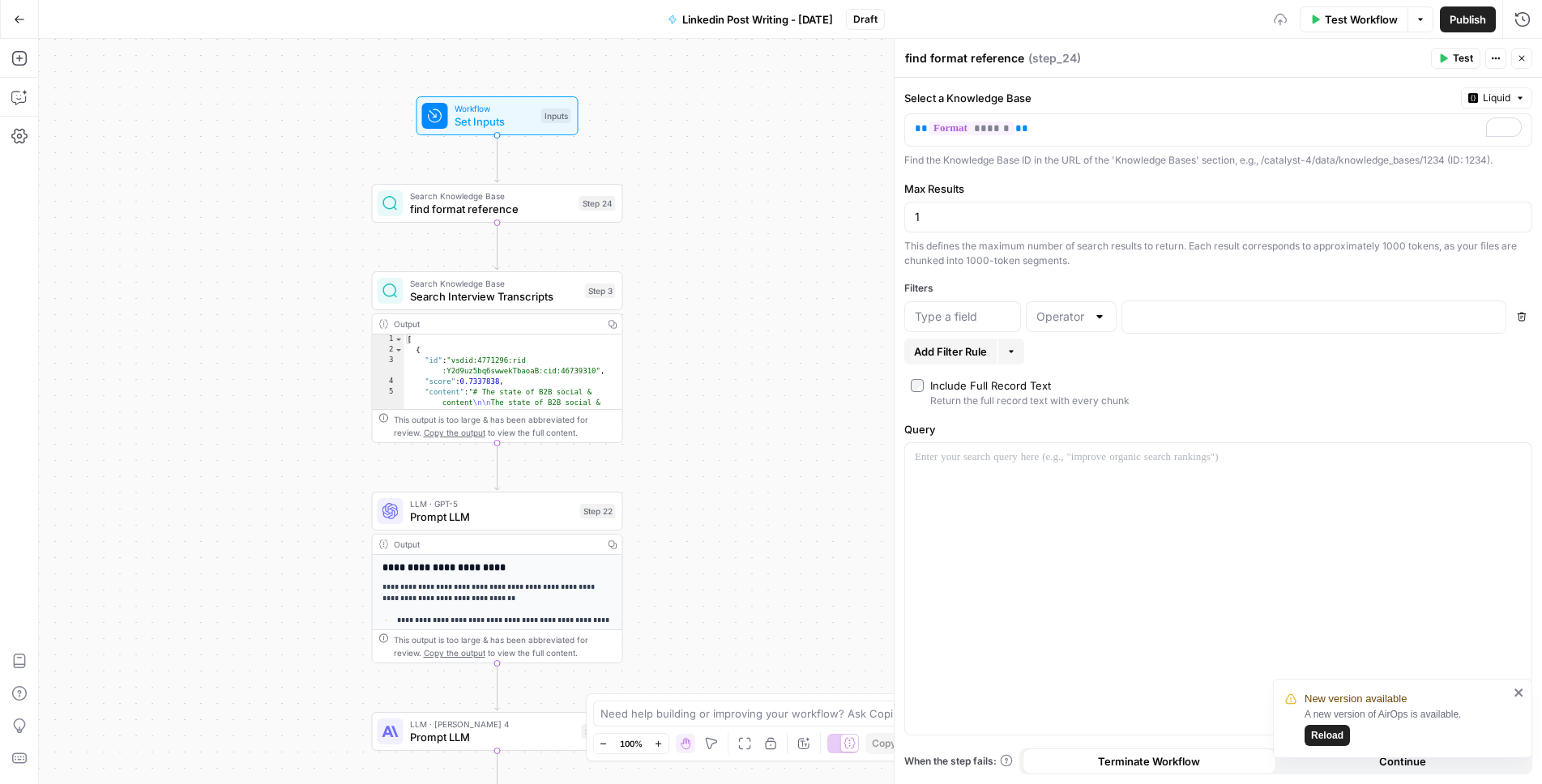
click at [853, 360] on div "true false Workflow Set Inputs Inputs Search Knowledge Base find format referen…" at bounding box center [790, 412] width 1503 height 745
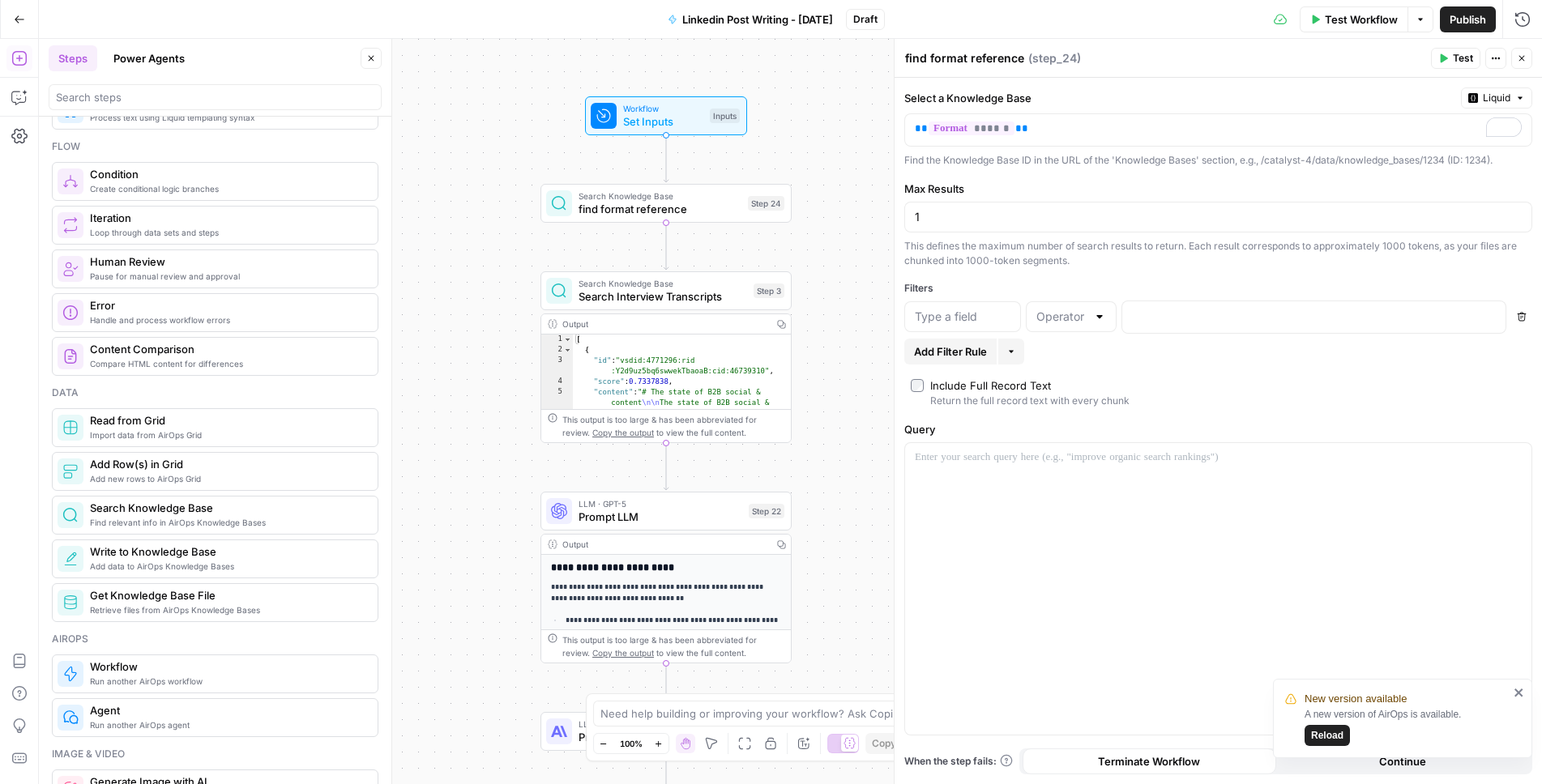
scroll to position [509, 0]
click at [246, 604] on span "Retrieve files from AirOps Knowledge Bases" at bounding box center [227, 608] width 275 height 13
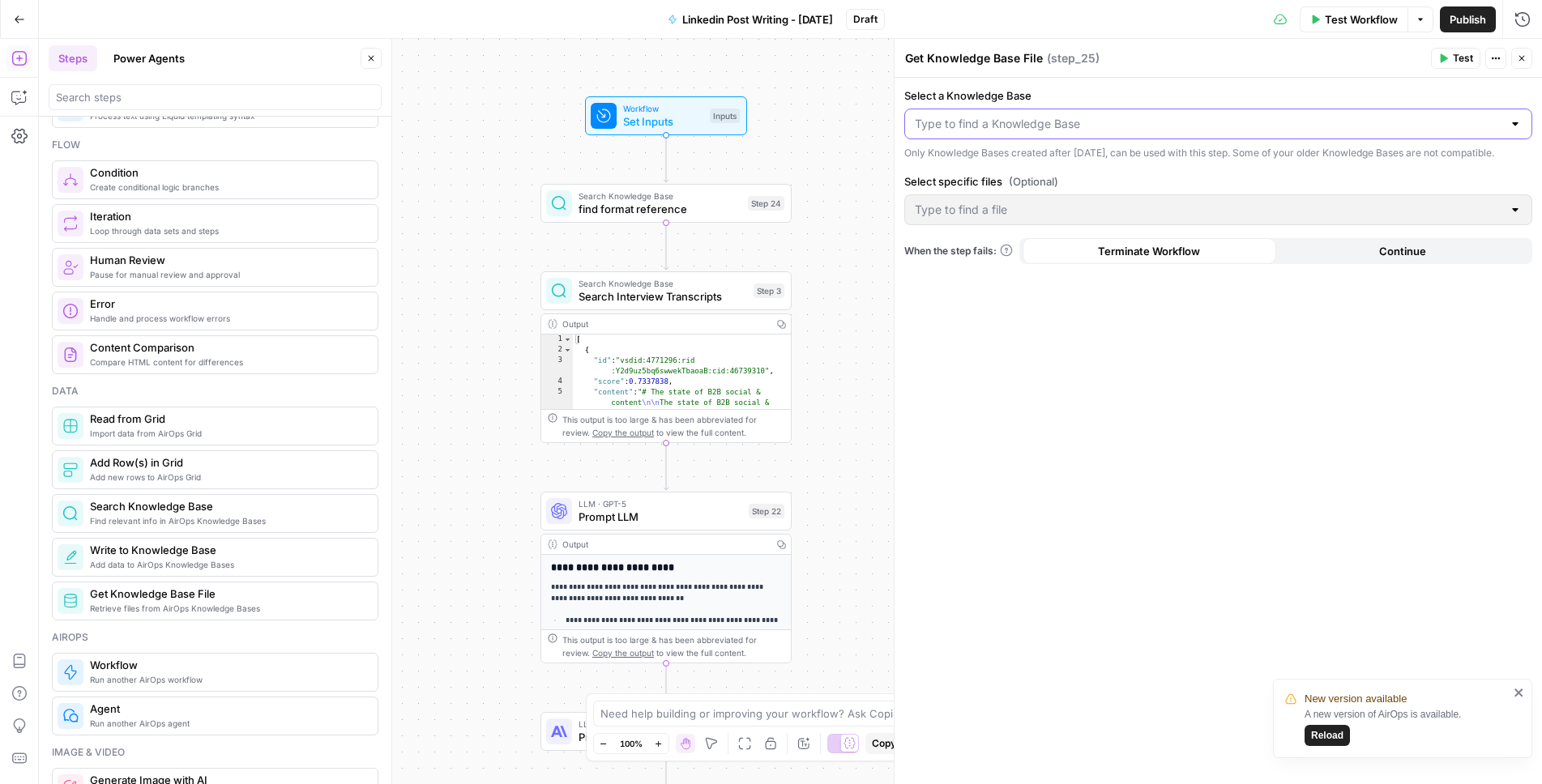
click at [1141, 127] on input "Select a Knowledge Base" at bounding box center [1209, 123] width 588 height 16
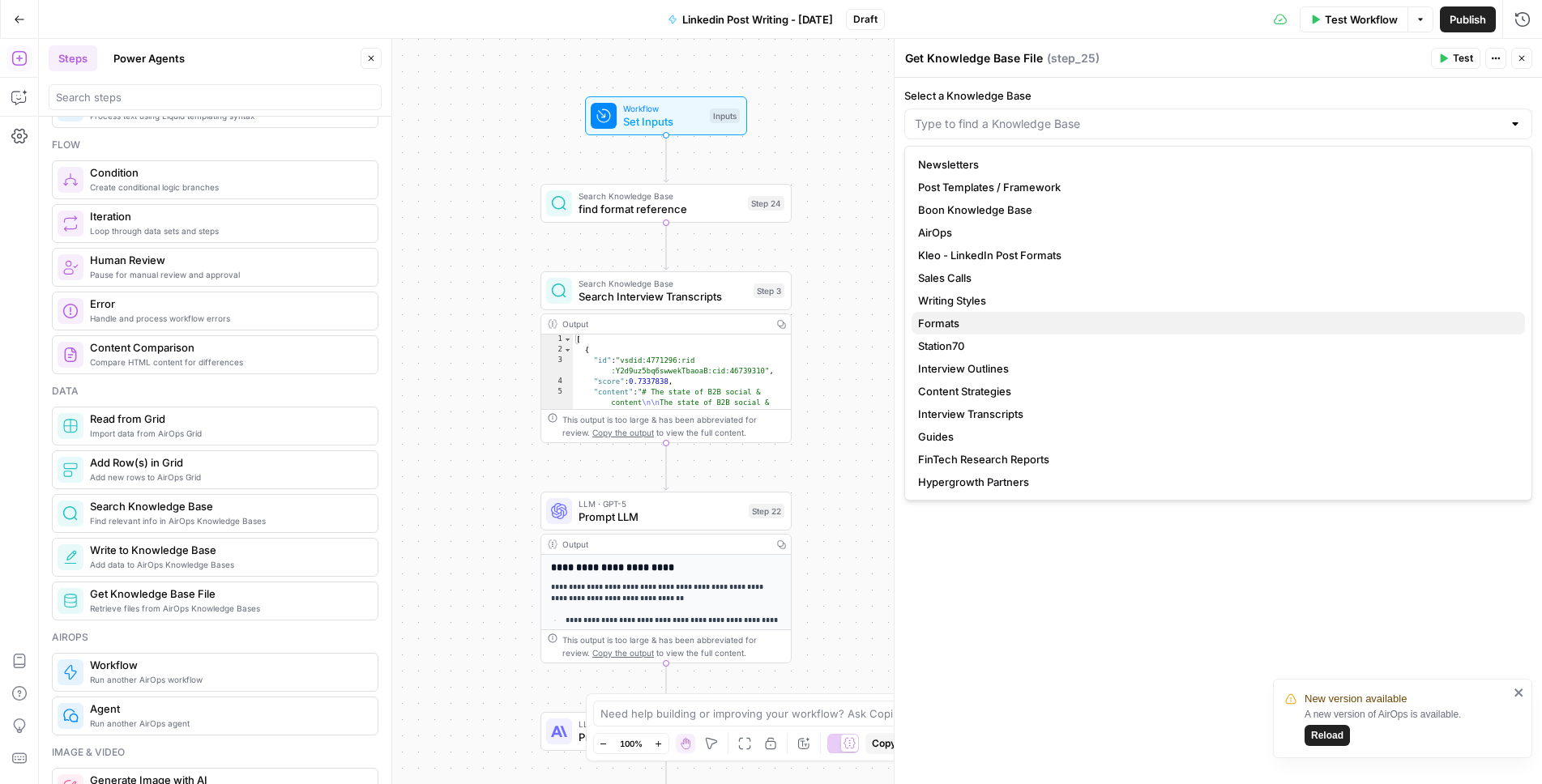
click at [974, 318] on span "Formats" at bounding box center [1215, 323] width 594 height 16
type input "Formats"
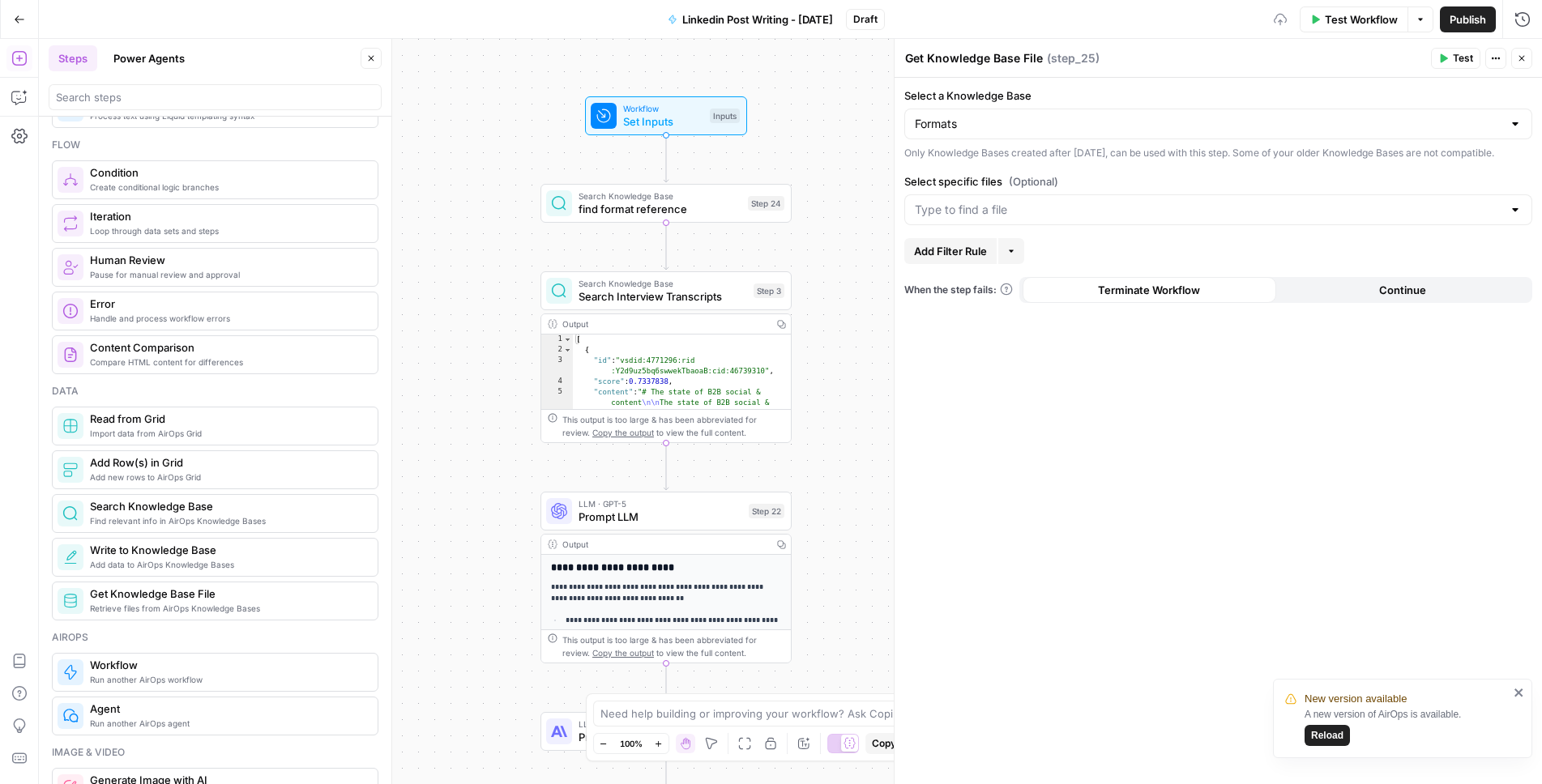
click at [1090, 411] on div "Select a Knowledge Base Formats Only Knowledge Bases created after June 1st, 20…" at bounding box center [1218, 431] width 648 height 707
click at [979, 259] on span "Add Filter Rule" at bounding box center [951, 250] width 73 height 16
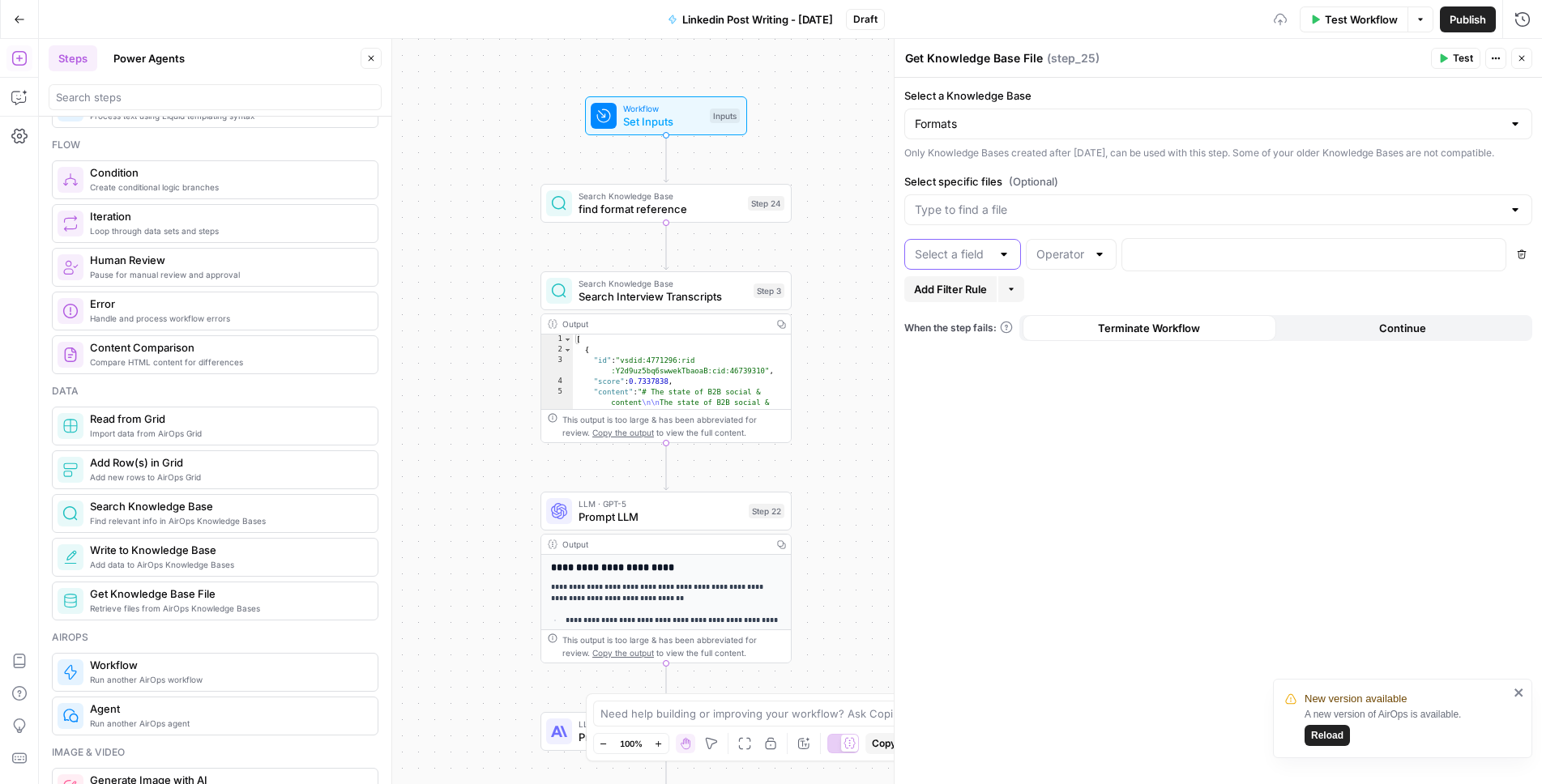
click at [987, 263] on input "text" at bounding box center [953, 254] width 76 height 16
click at [1002, 263] on div at bounding box center [1004, 254] width 13 height 16
click at [1070, 262] on input "text" at bounding box center [1061, 254] width 51 height 16
click at [949, 257] on div at bounding box center [963, 254] width 117 height 31
type input "name"
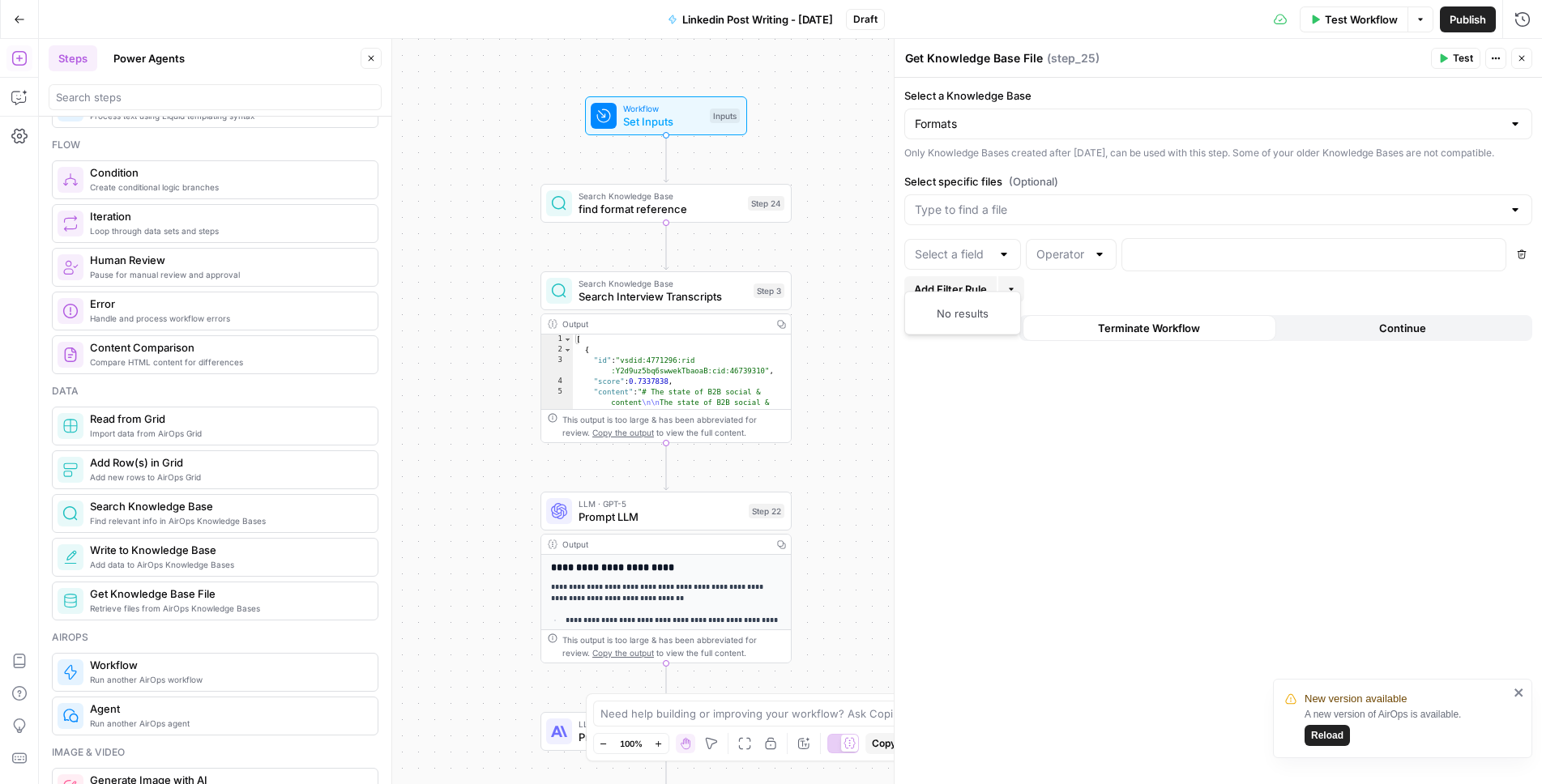
click at [999, 399] on div "Select a Knowledge Base Formats Only Knowledge Bases created after June 1st, 20…" at bounding box center [1218, 431] width 648 height 707
click at [945, 302] on button "Add Filter Rule" at bounding box center [951, 288] width 93 height 26
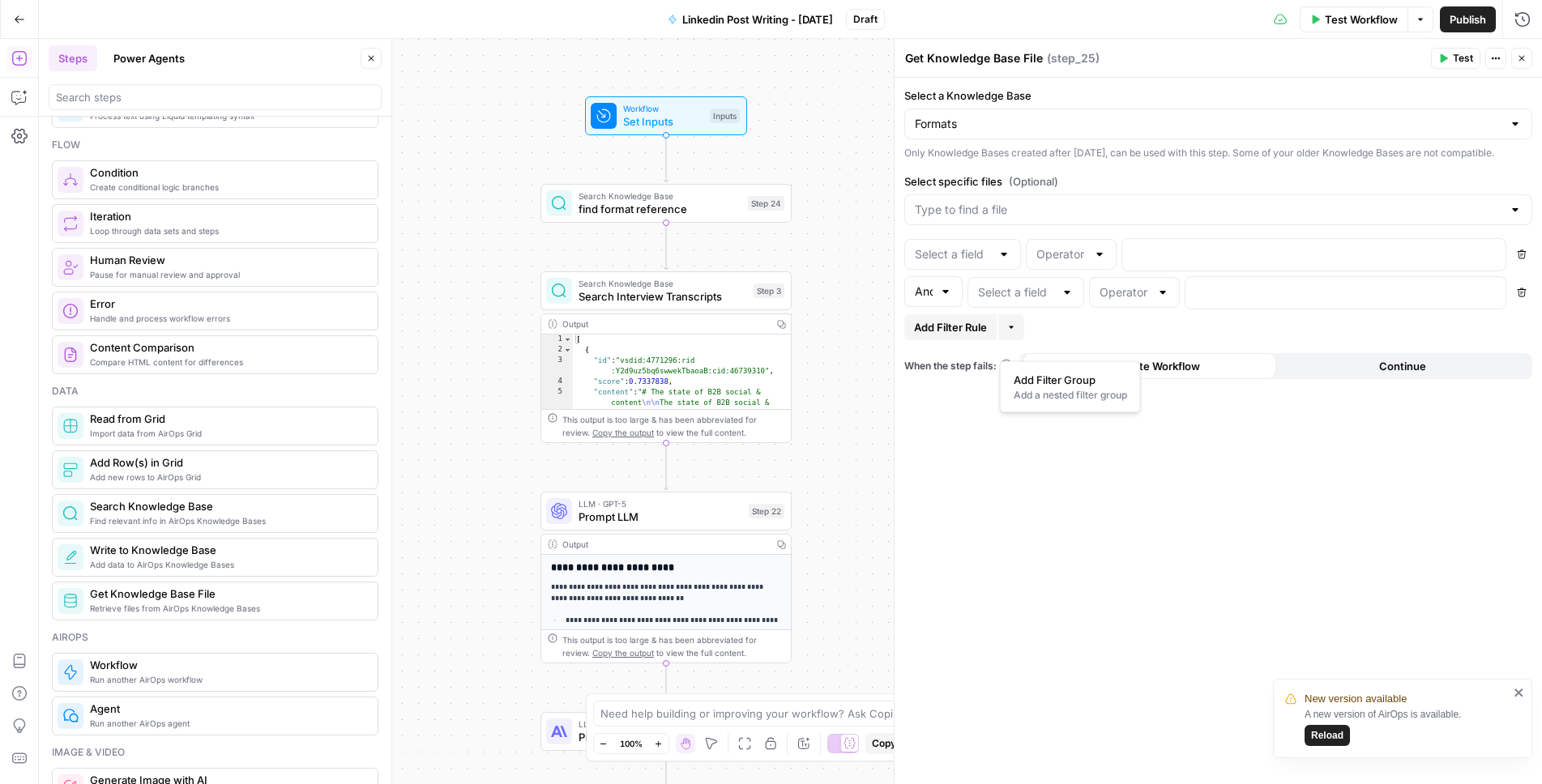
click at [1000, 340] on button "More" at bounding box center [1011, 327] width 26 height 26
click at [1526, 303] on button "Delete" at bounding box center [1522, 292] width 21 height 21
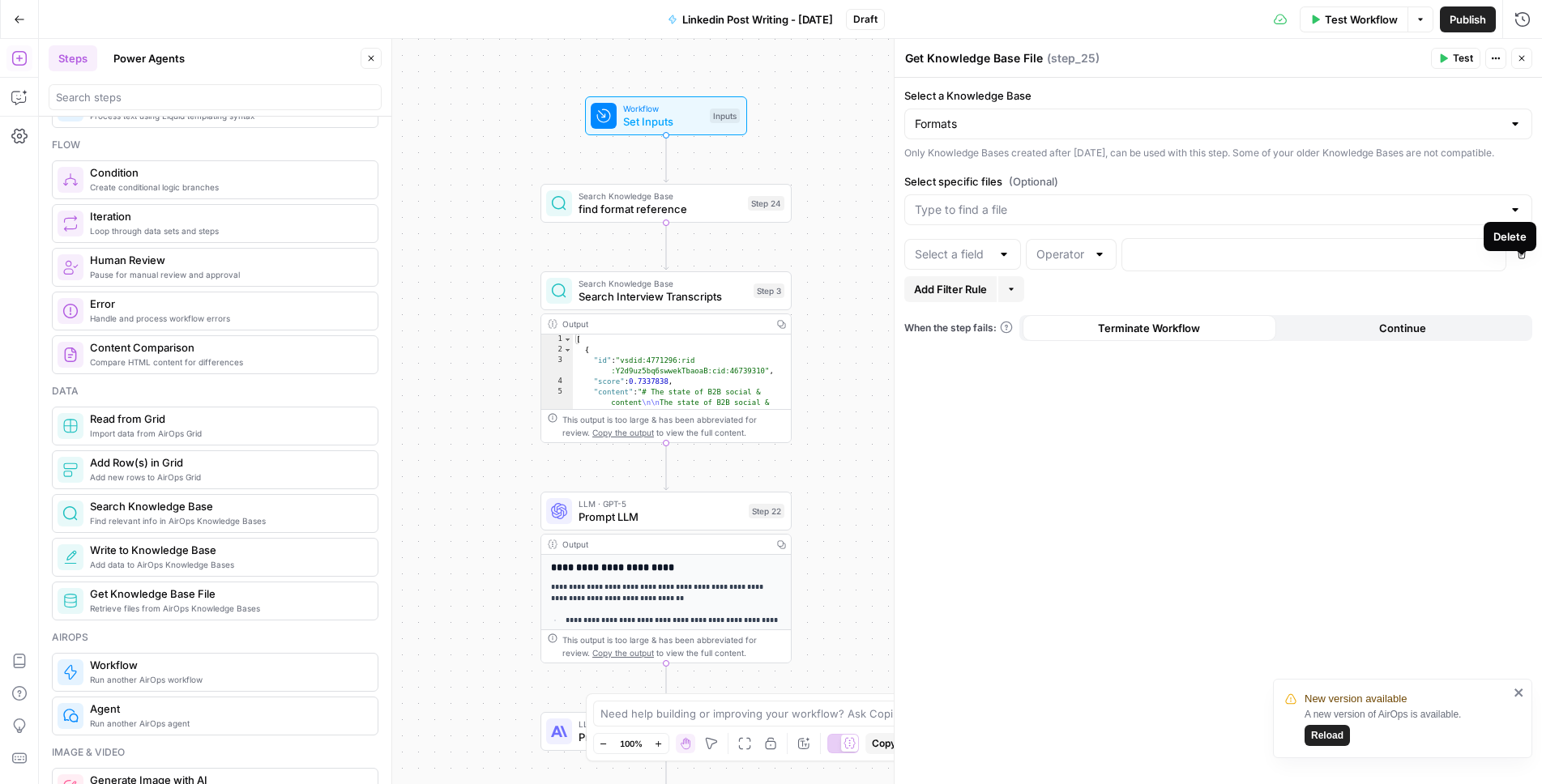
click at [1526, 259] on icon "button" at bounding box center [1522, 254] width 10 height 10
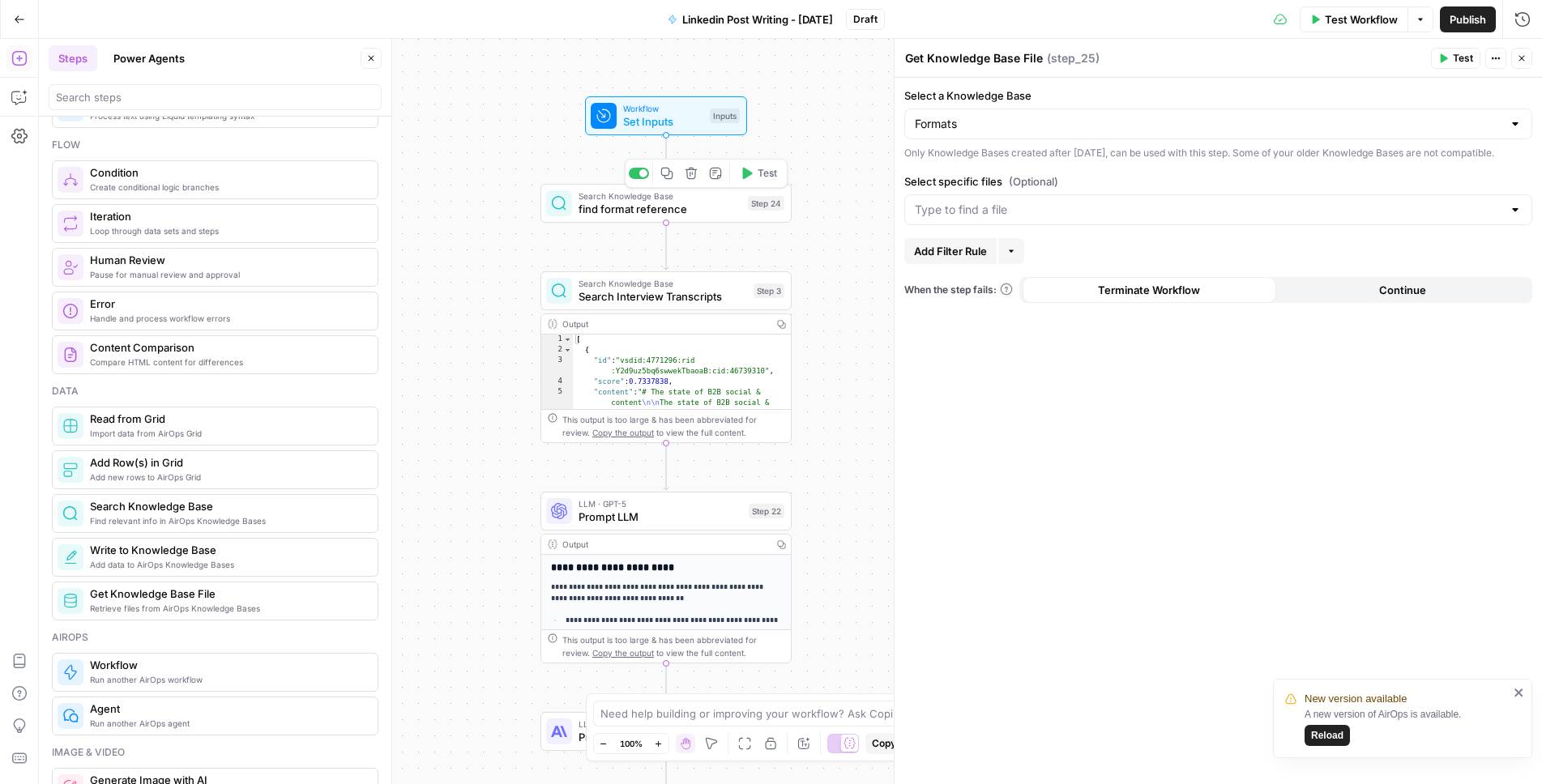
click at [693, 205] on span "find format reference" at bounding box center [660, 208] width 162 height 16
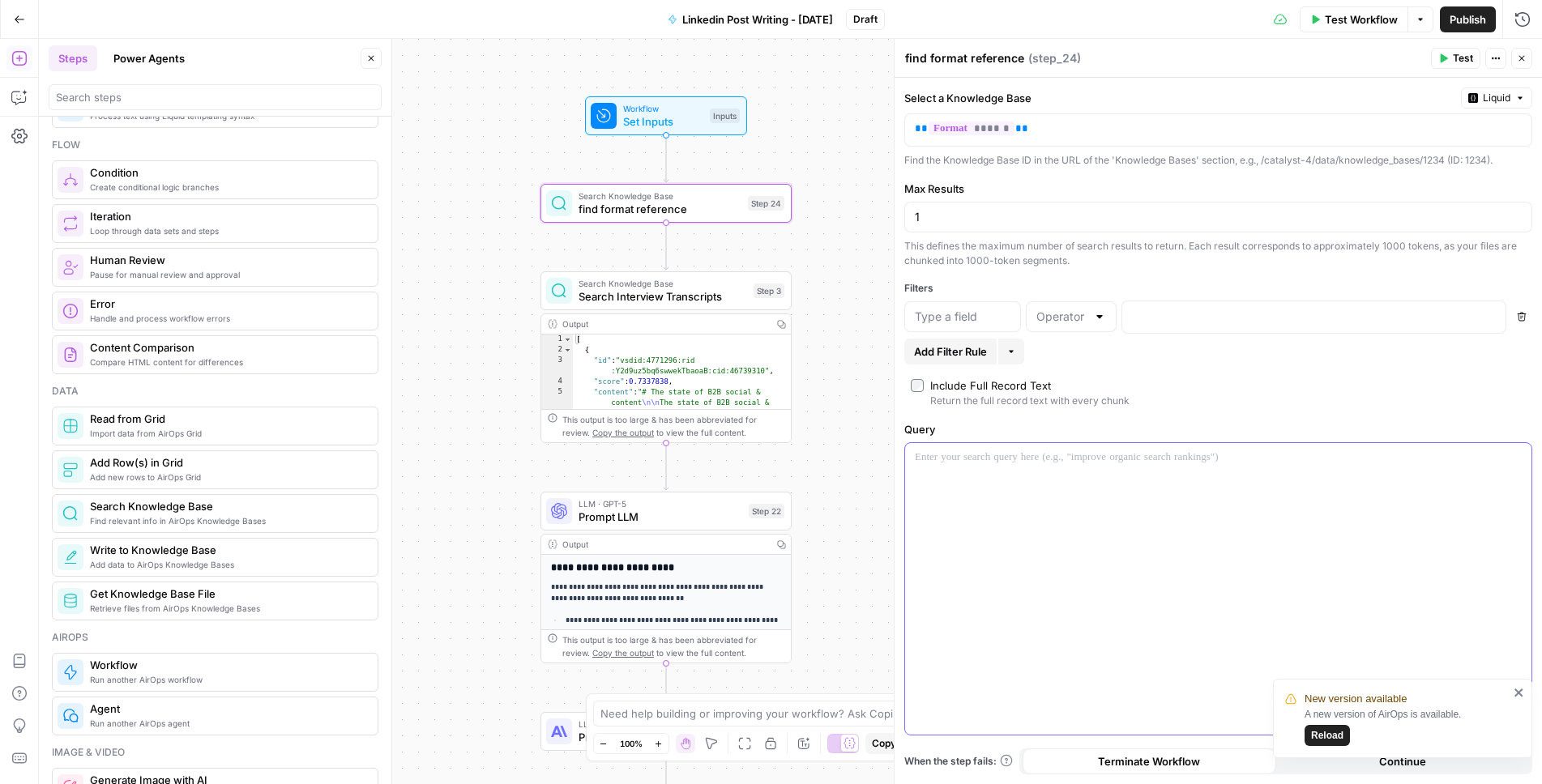
click at [936, 541] on div "To enrich screen reader interactions, please activate Accessibility in Grammarl…" at bounding box center [1218, 589] width 627 height 292
click at [1515, 458] on icon "button" at bounding box center [1517, 457] width 8 height 8
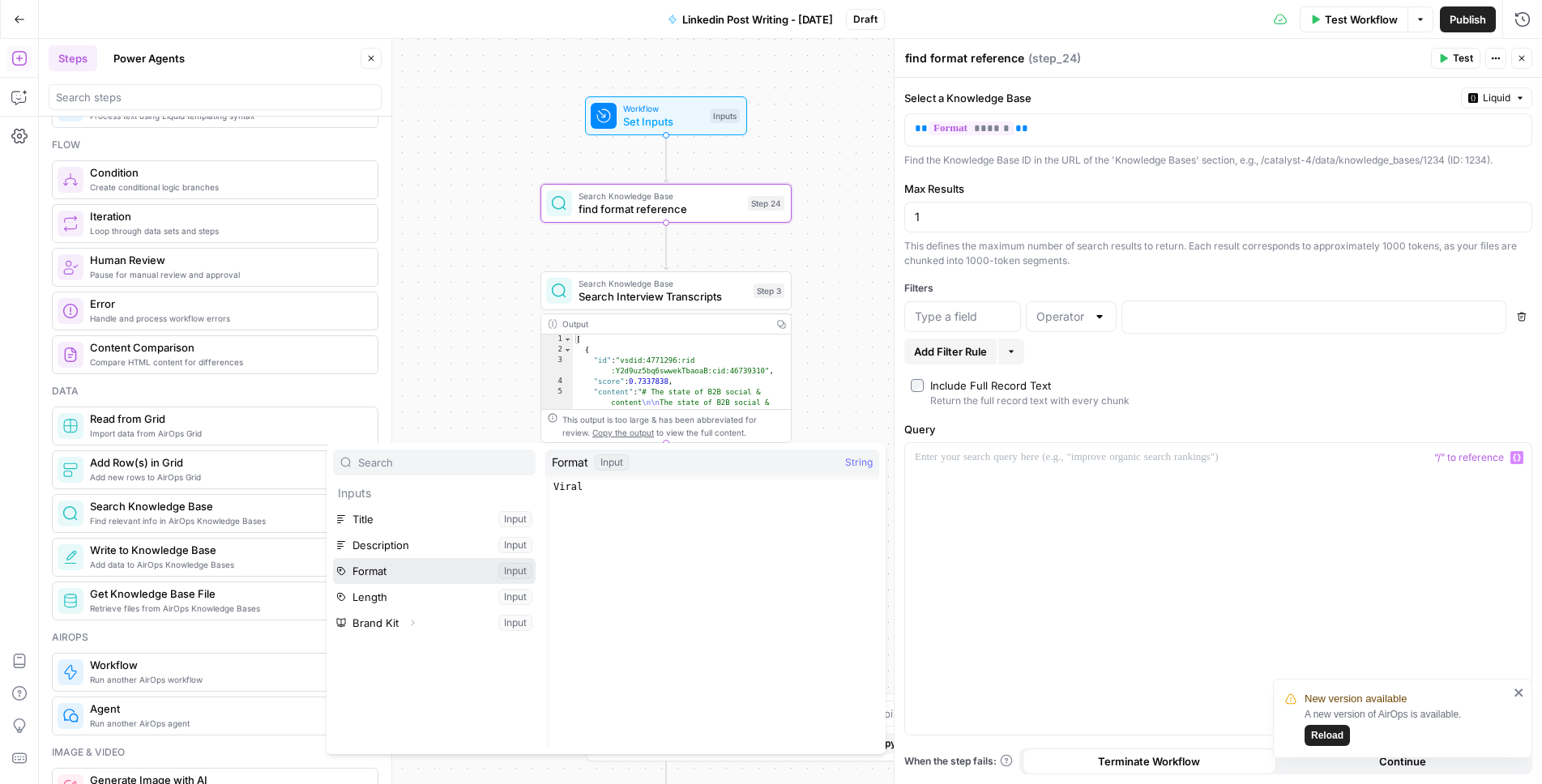
click at [422, 568] on button "Select variable Format" at bounding box center [435, 570] width 203 height 26
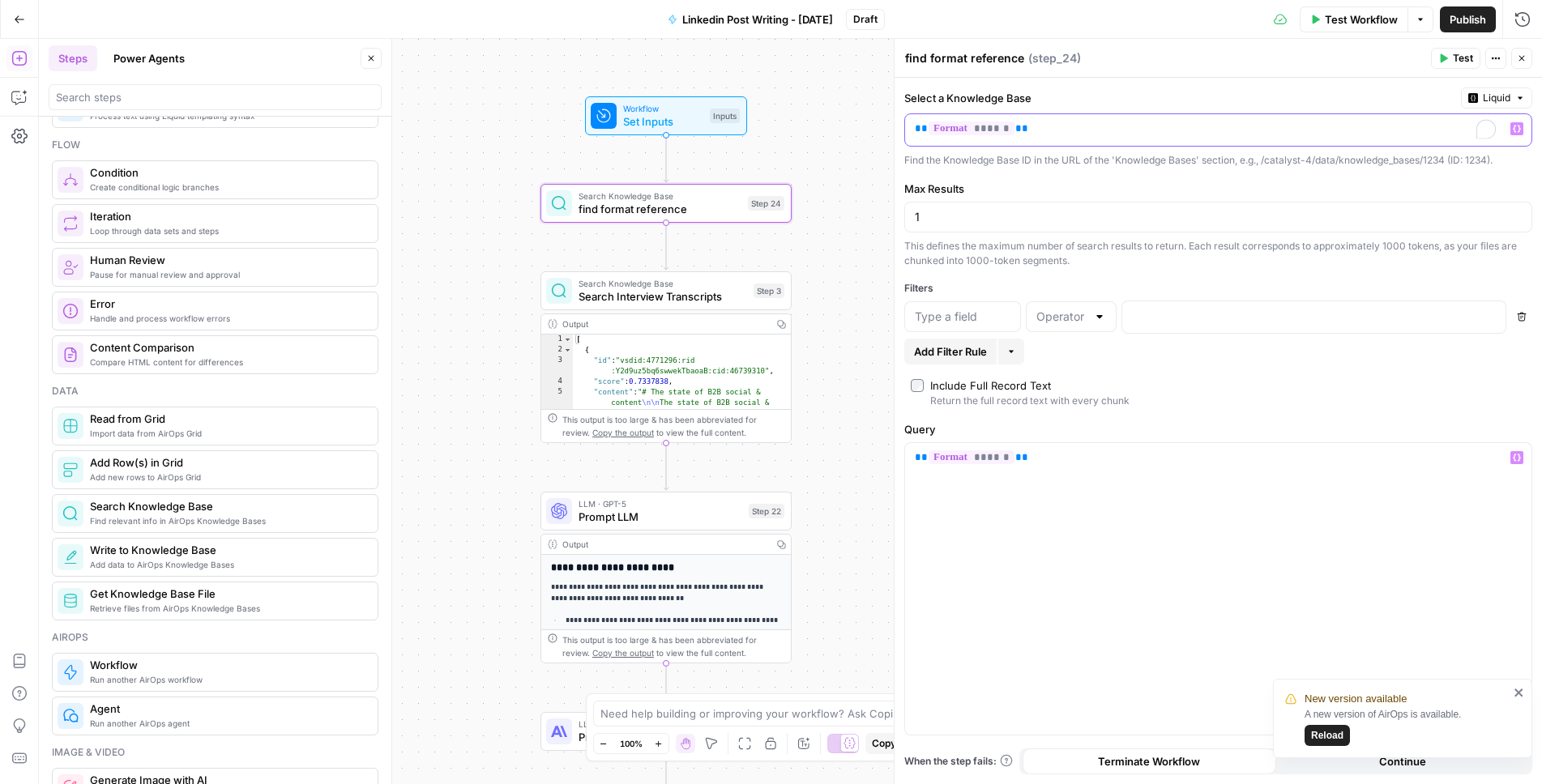
click at [1057, 126] on p "** ****** **" at bounding box center [1206, 128] width 581 height 16
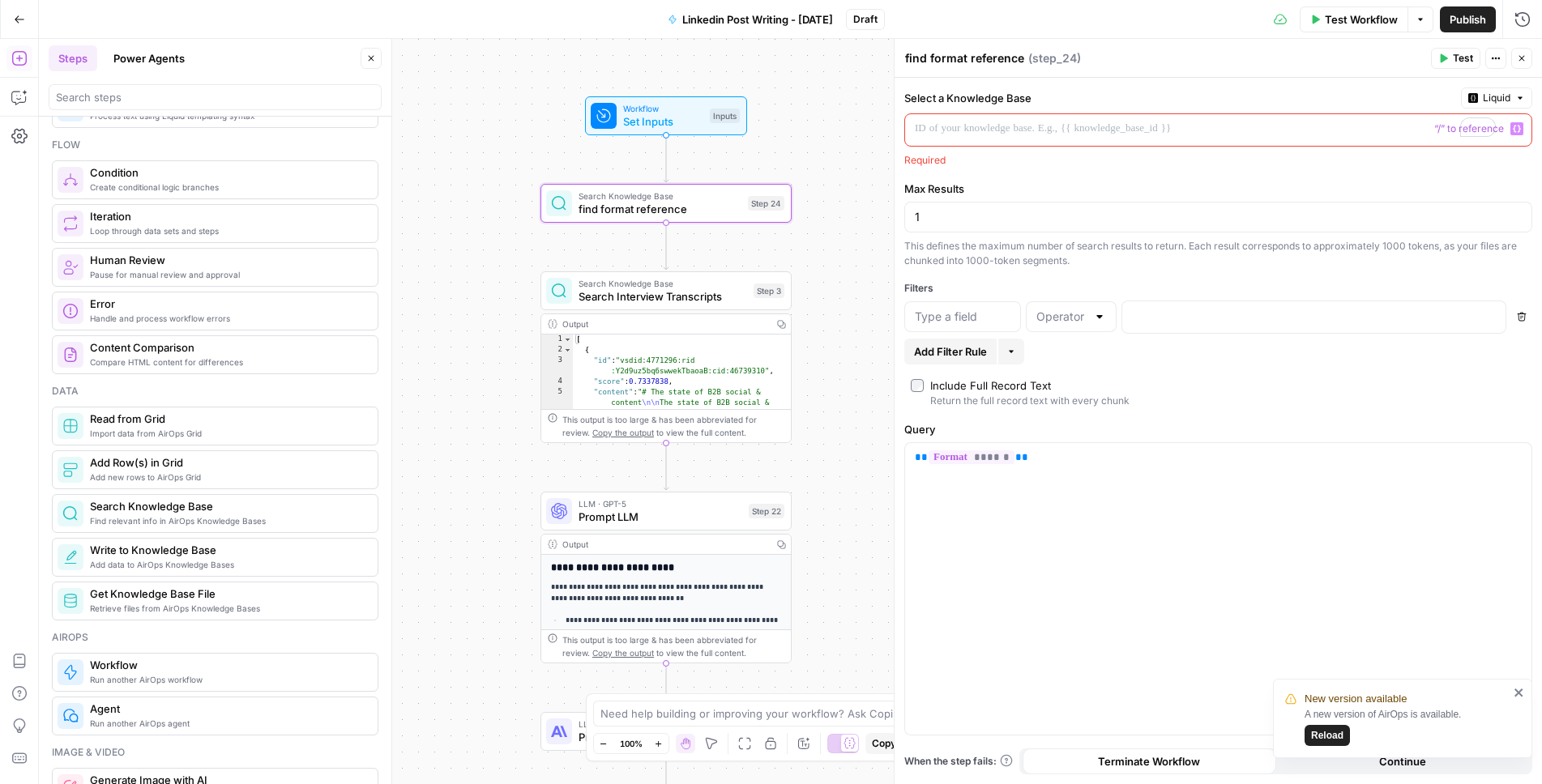
click at [1511, 98] on button "Liquid" at bounding box center [1496, 98] width 72 height 21
click at [1427, 124] on span "Static" at bounding box center [1460, 132] width 103 height 16
click at [1358, 133] on input "Select a Knowledge Base" at bounding box center [1209, 128] width 588 height 16
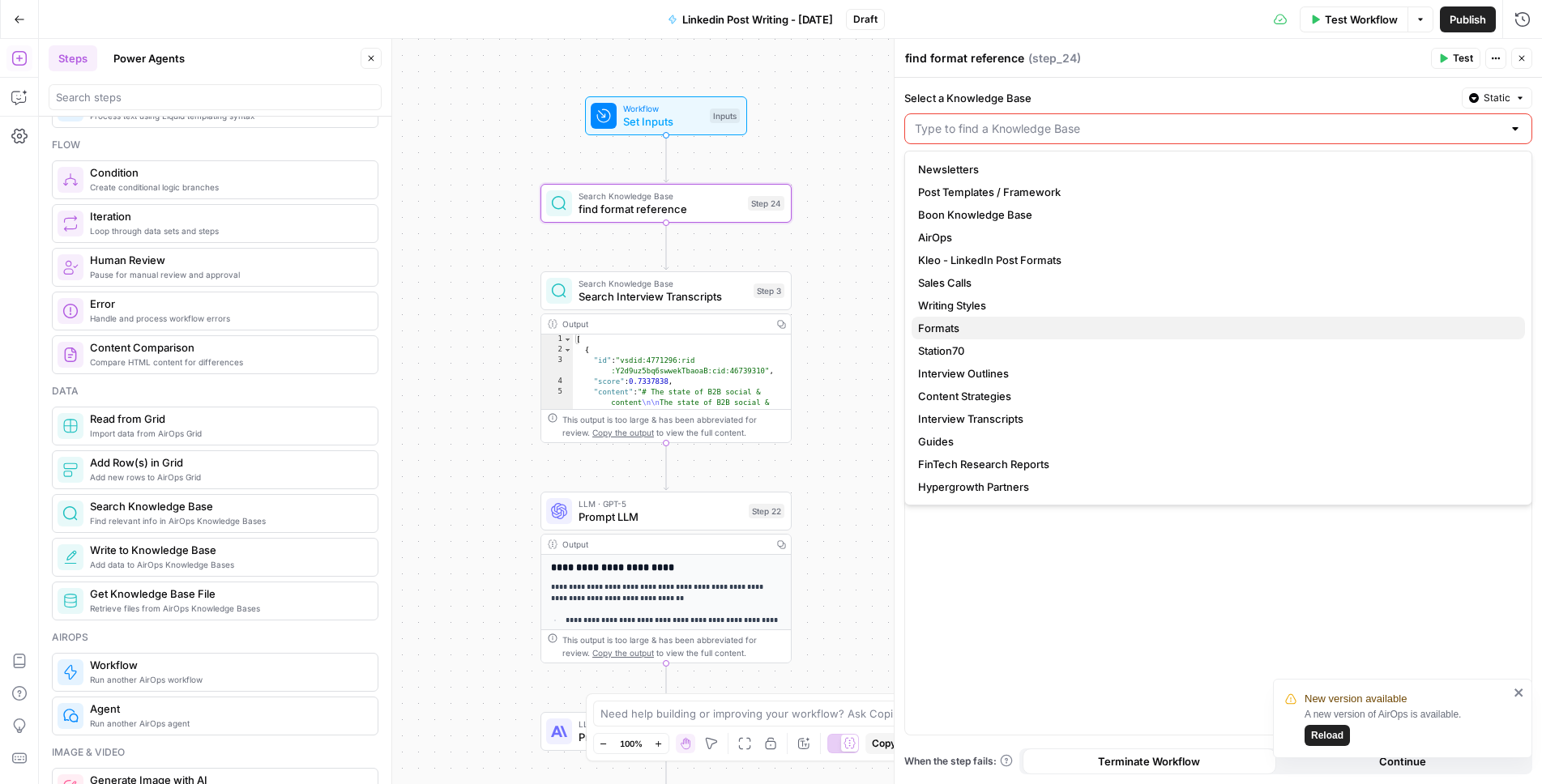
click at [1016, 328] on span "Formats" at bounding box center [1215, 328] width 594 height 16
type input "Formats"
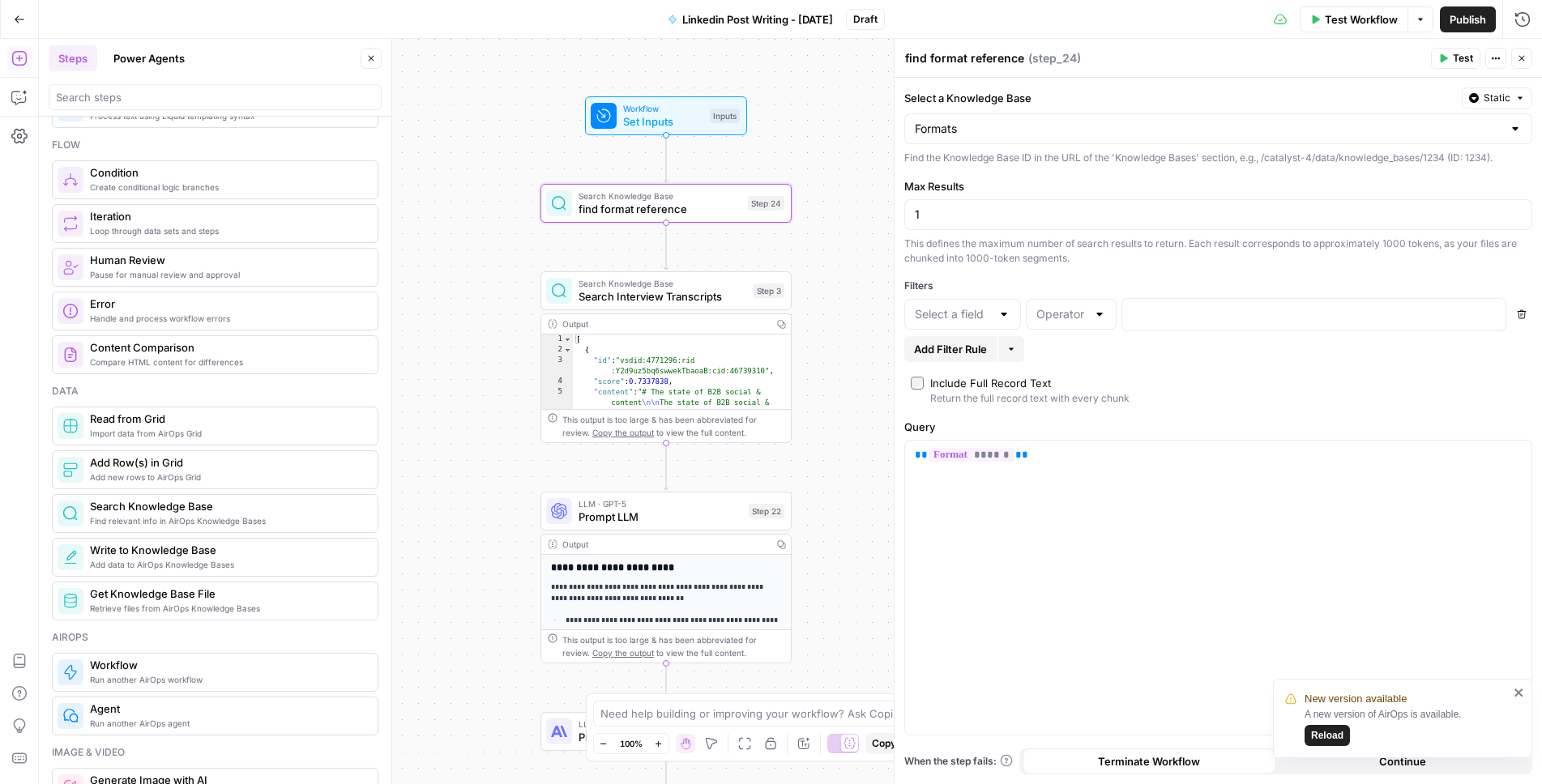
click at [830, 379] on div "true false Workflow Set Inputs Inputs Search Knowledge Base find format referen…" at bounding box center [790, 412] width 1503 height 745
click at [763, 173] on span "Test" at bounding box center [767, 173] width 19 height 14
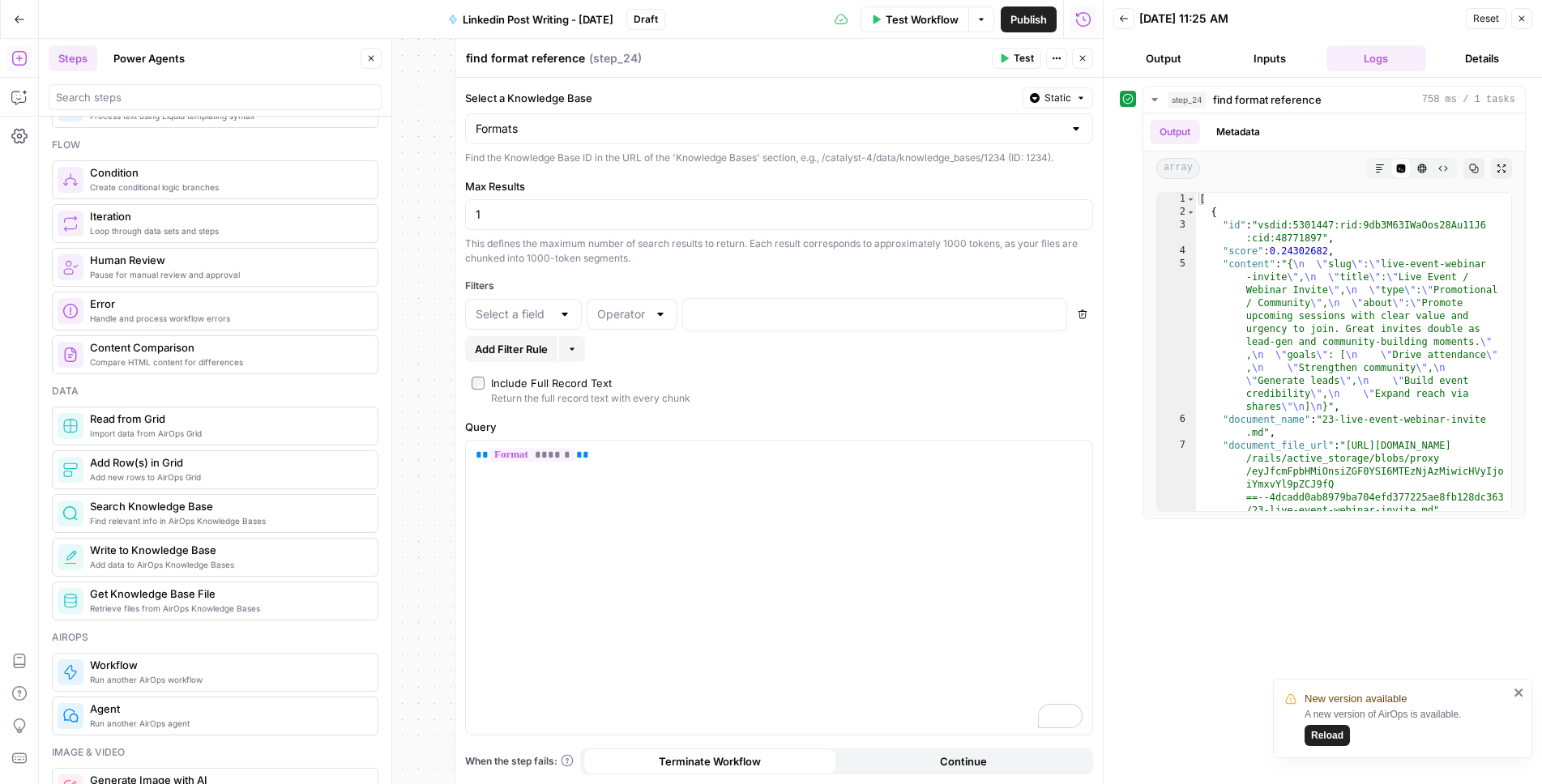
click at [1188, 59] on button "Output" at bounding box center [1163, 57] width 99 height 26
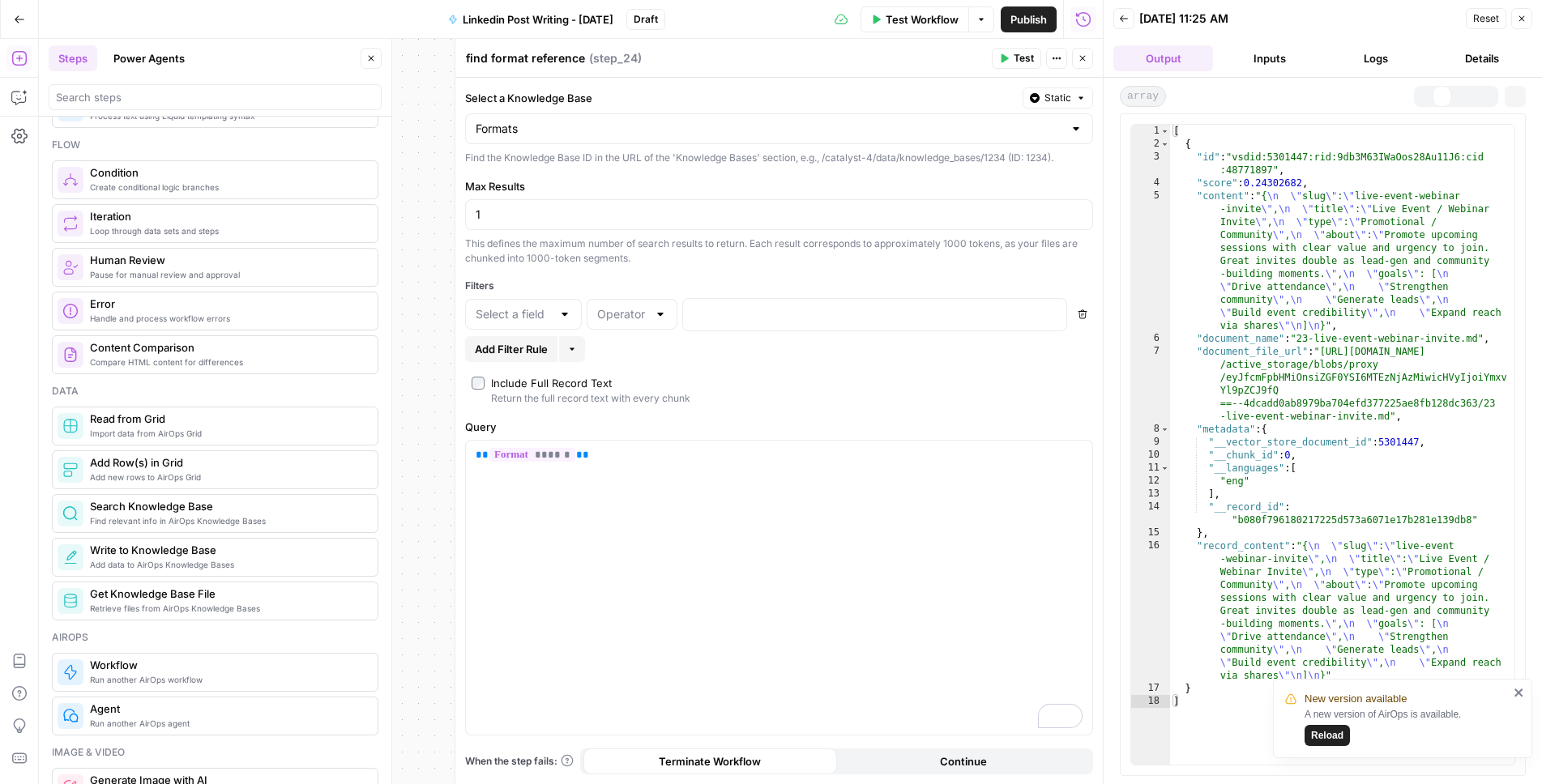
click at [1273, 55] on button "Inputs" at bounding box center [1269, 57] width 99 height 26
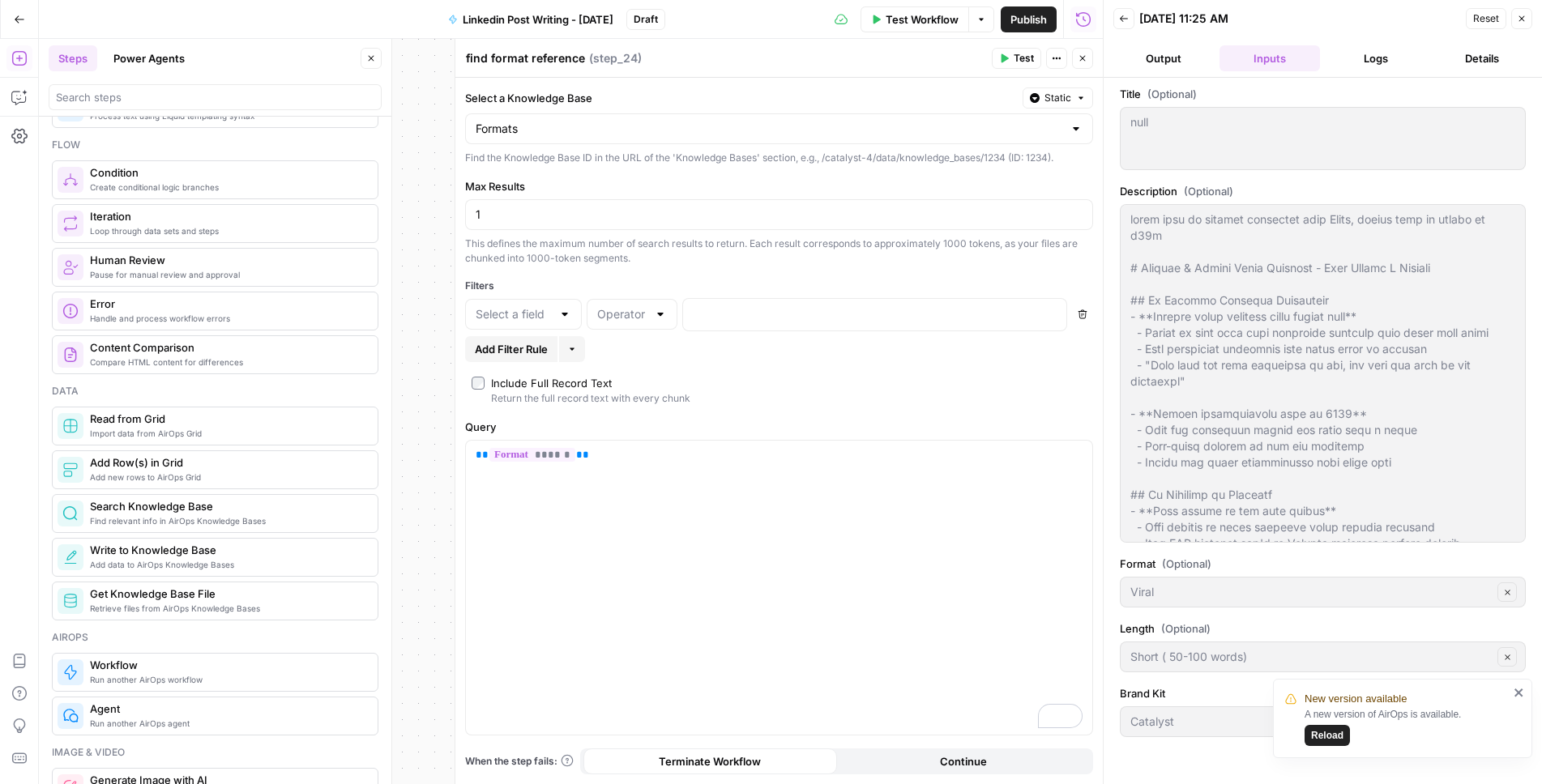
click at [1375, 57] on button "Logs" at bounding box center [1376, 57] width 99 height 26
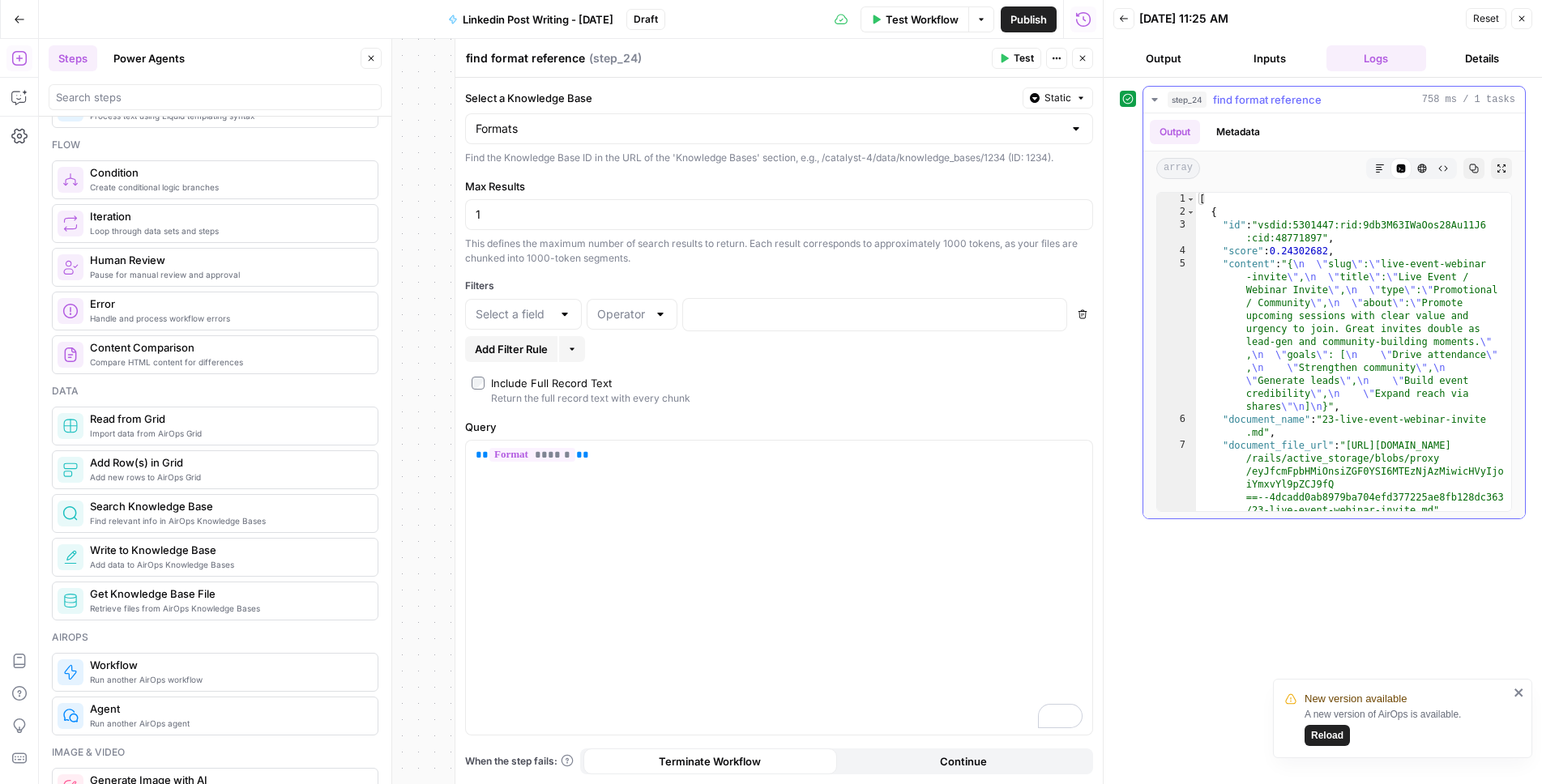
click at [1249, 134] on button "Metadata" at bounding box center [1238, 132] width 63 height 24
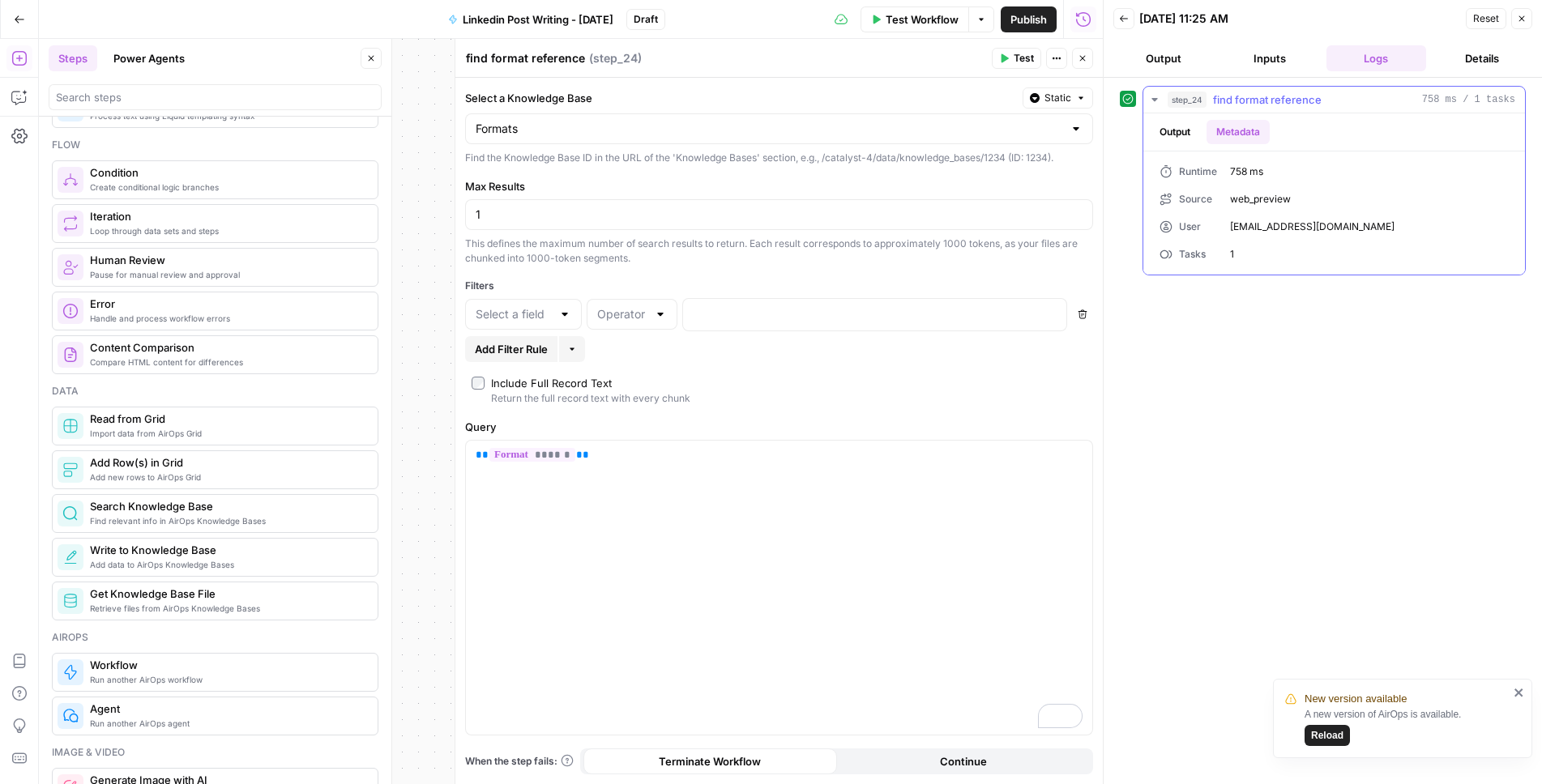
click at [1148, 125] on div "Output Metadata" at bounding box center [1334, 132] width 381 height 37
click at [1174, 126] on button "Output" at bounding box center [1175, 132] width 51 height 24
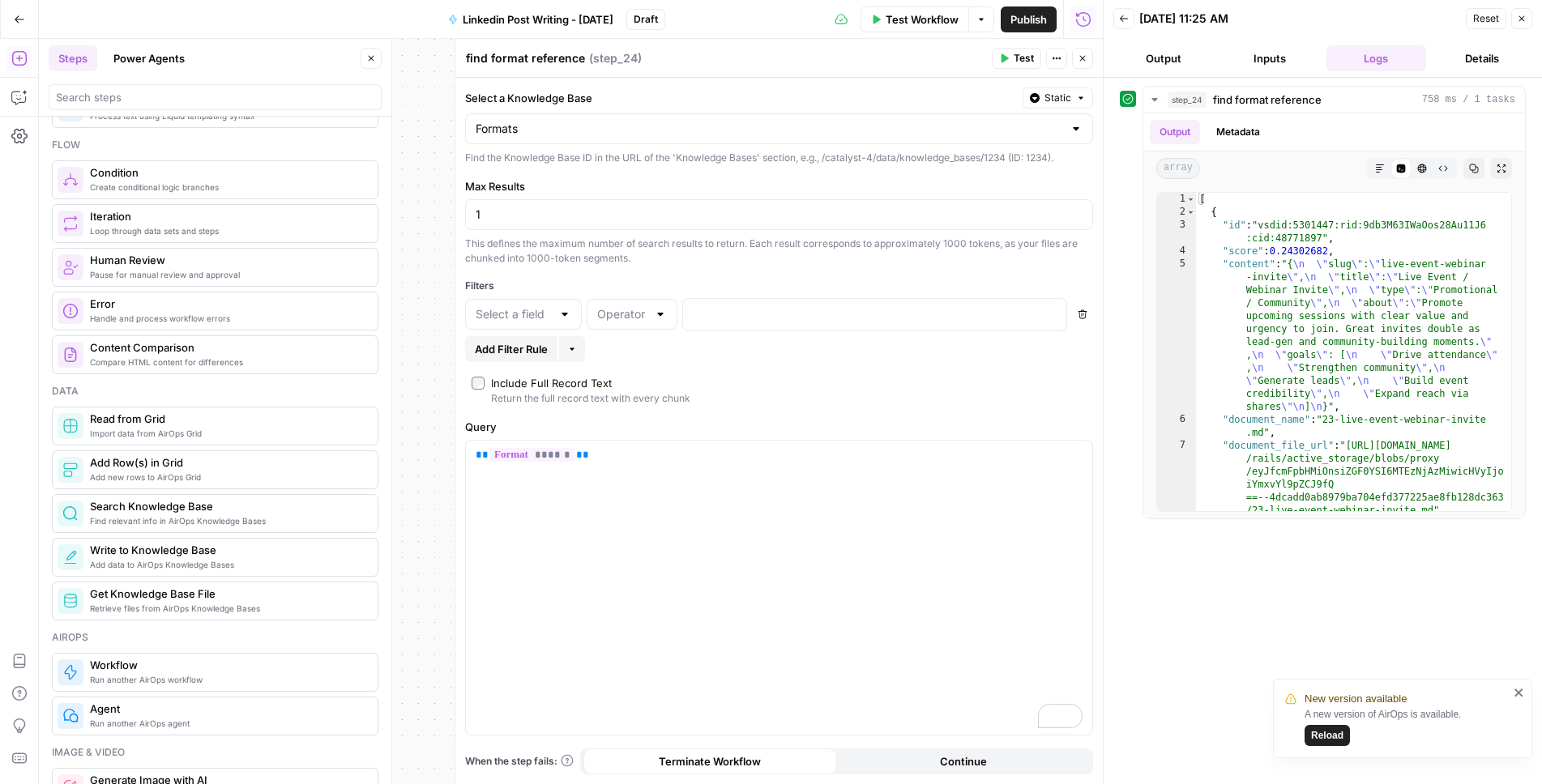
click at [1191, 64] on button "Output" at bounding box center [1163, 57] width 99 height 26
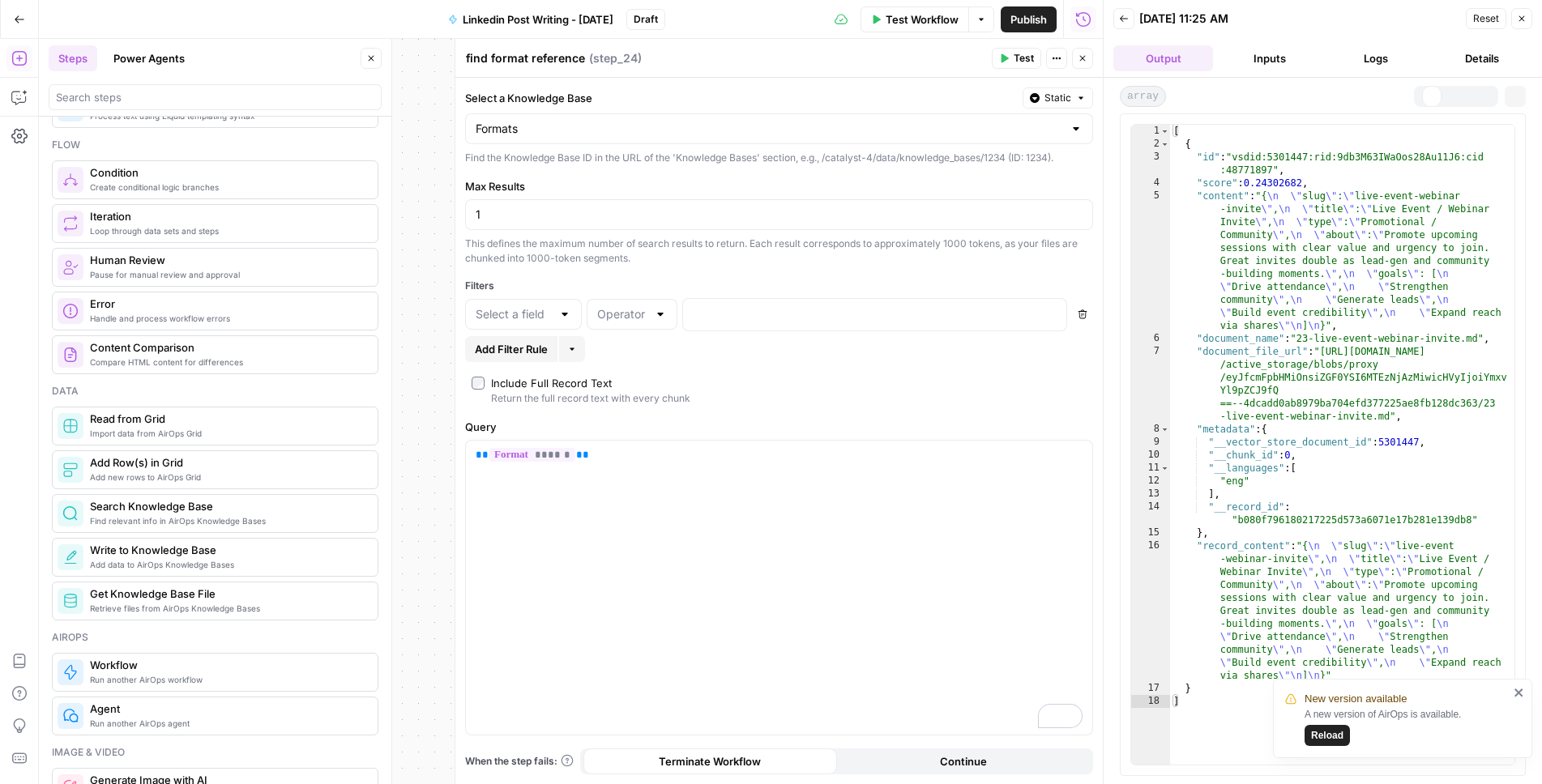
click at [1294, 64] on button "Inputs" at bounding box center [1269, 57] width 99 height 26
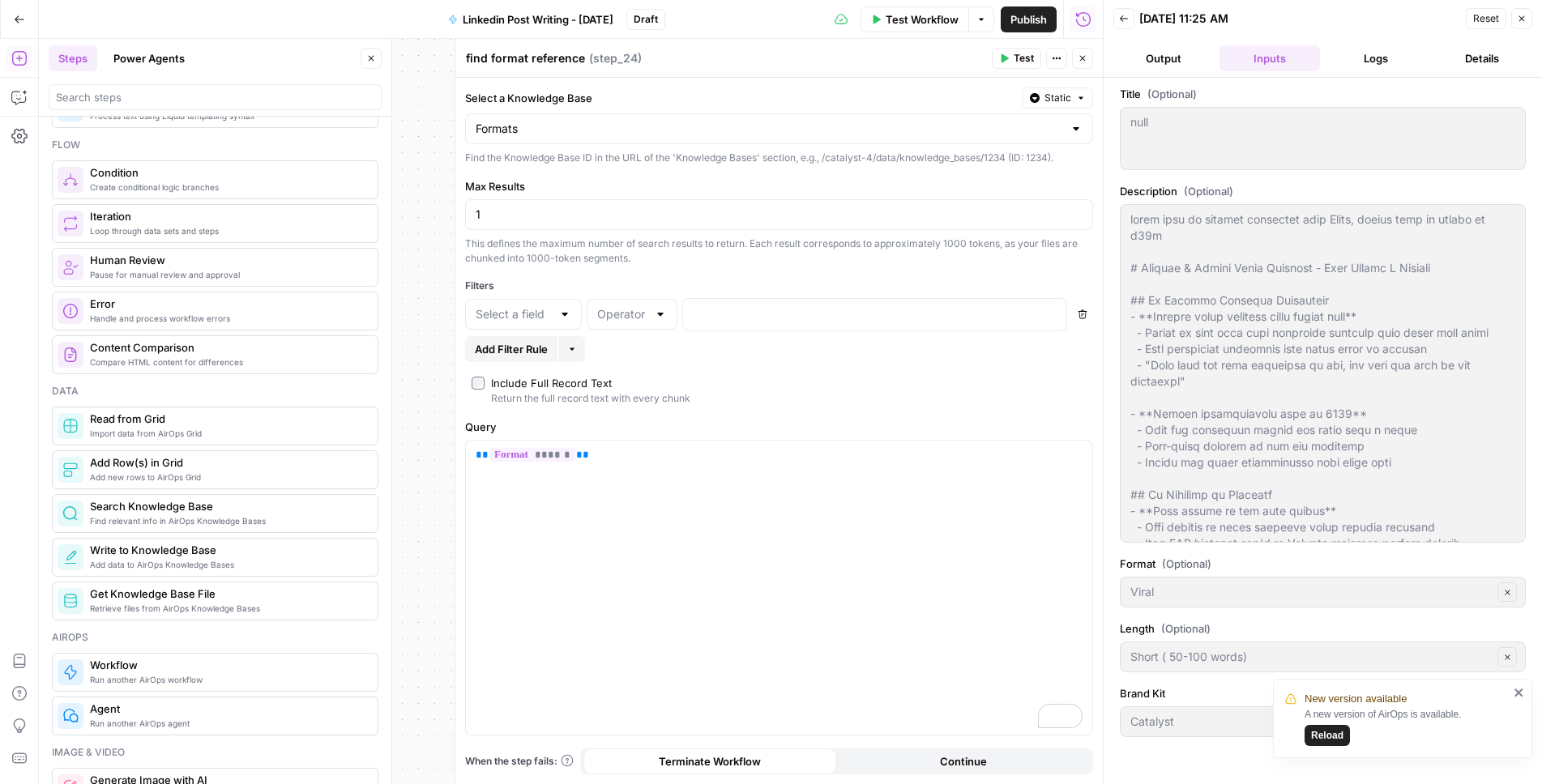
click at [1342, 741] on span "Reload" at bounding box center [1327, 735] width 32 height 14
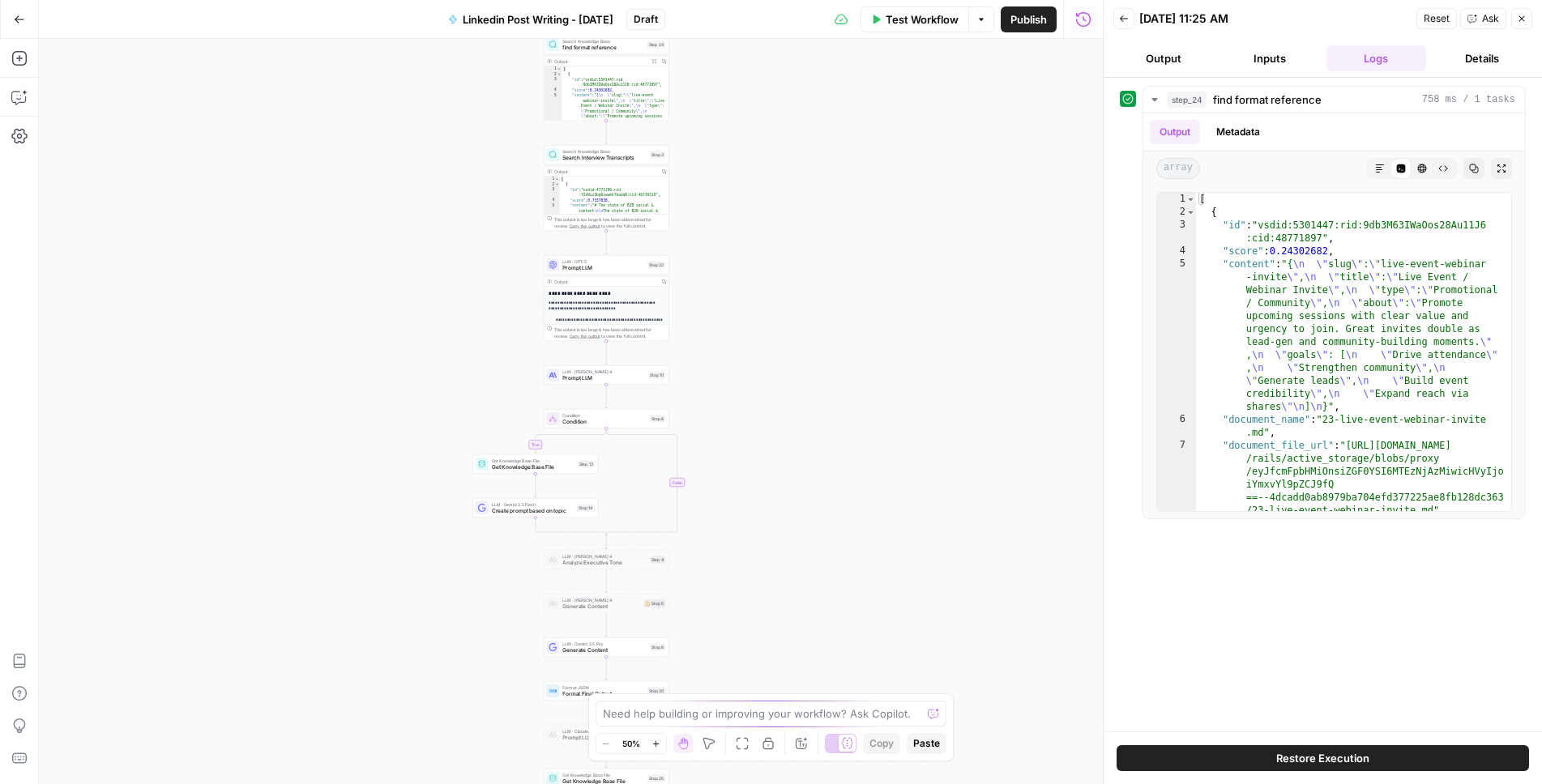
click at [1129, 20] on button "Back" at bounding box center [1124, 18] width 21 height 21
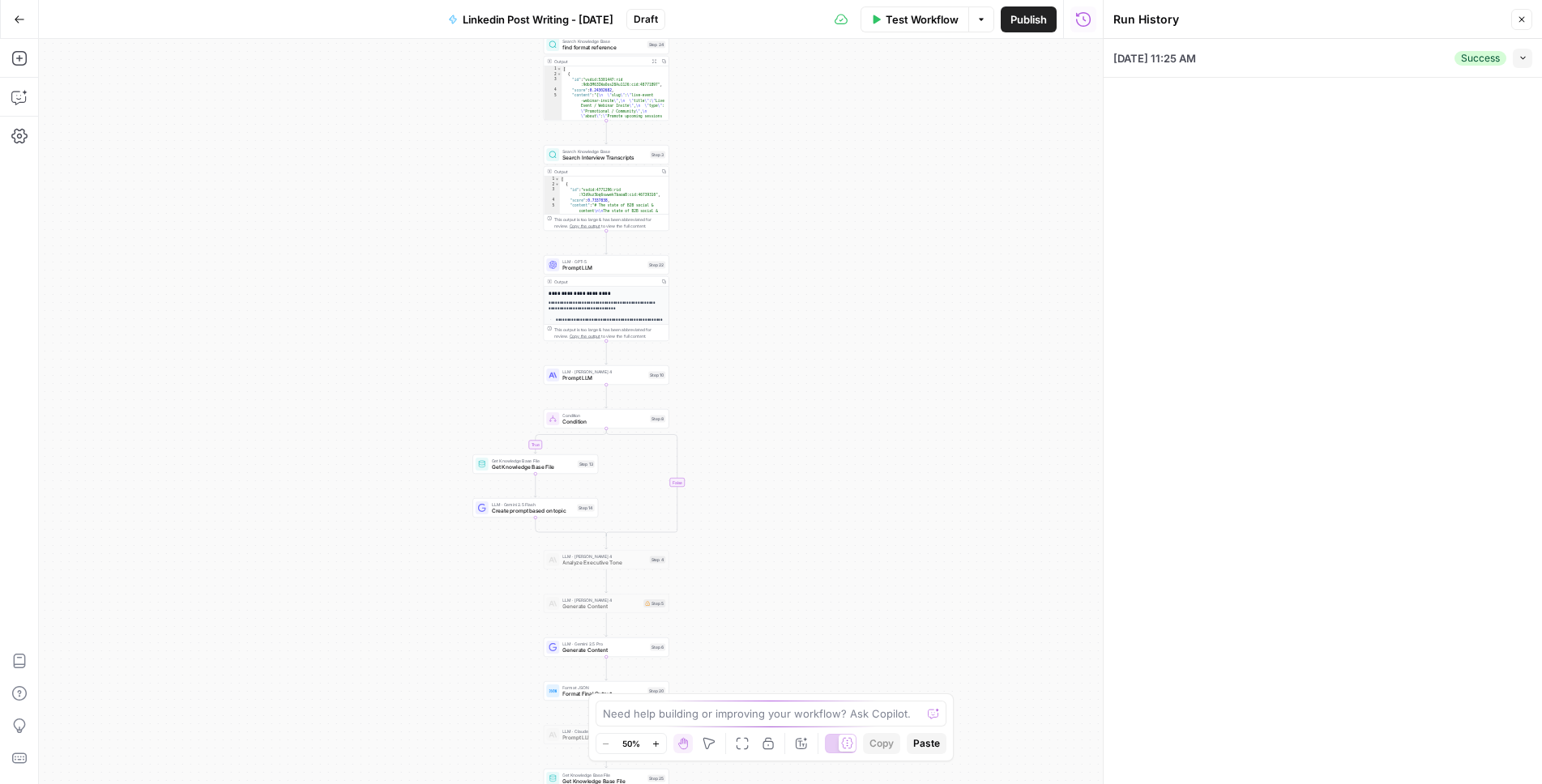
click at [1088, 17] on icon "button" at bounding box center [1083, 19] width 16 height 16
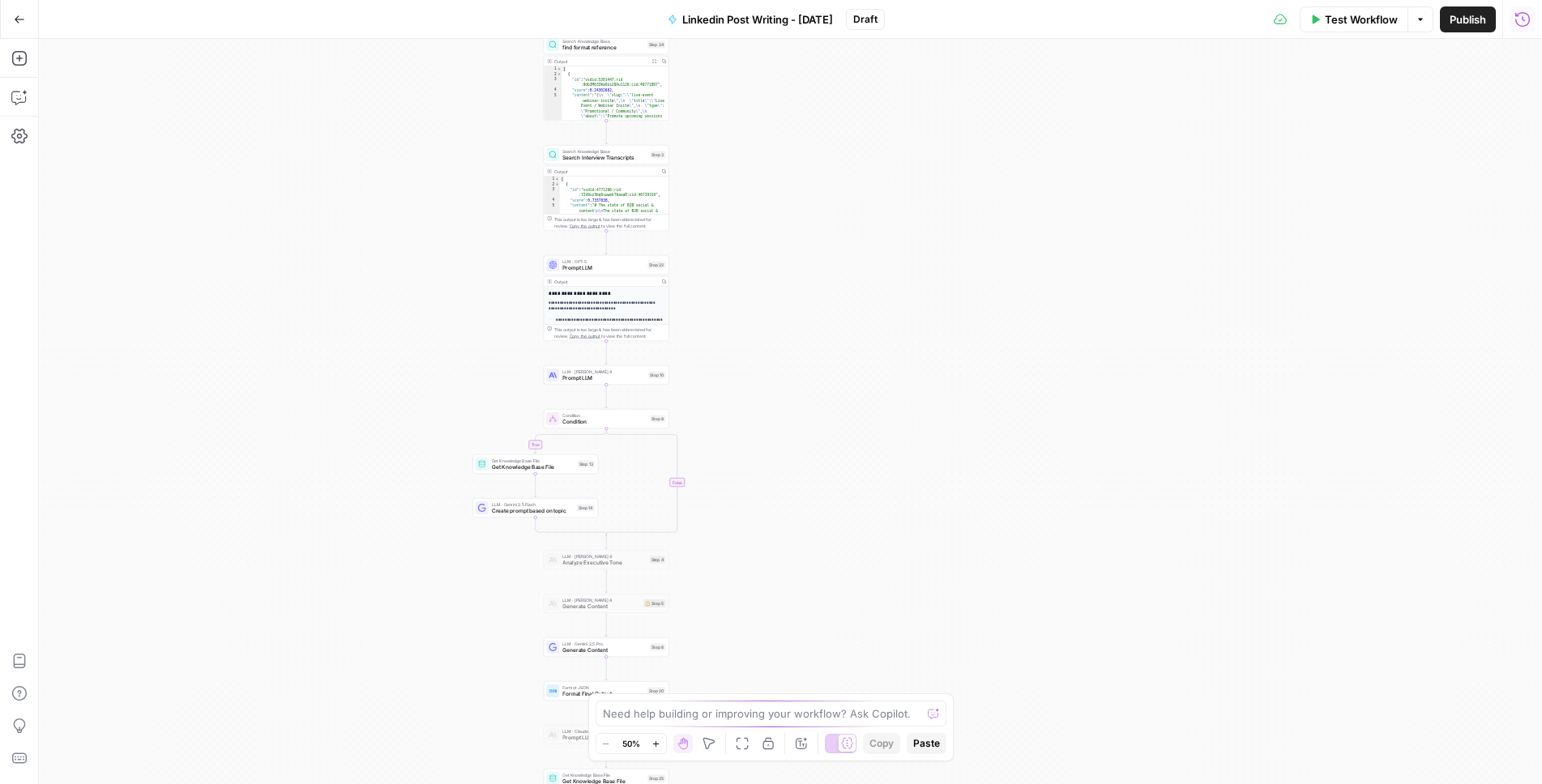
click at [1360, 18] on span "Test Workflow" at bounding box center [1361, 19] width 73 height 16
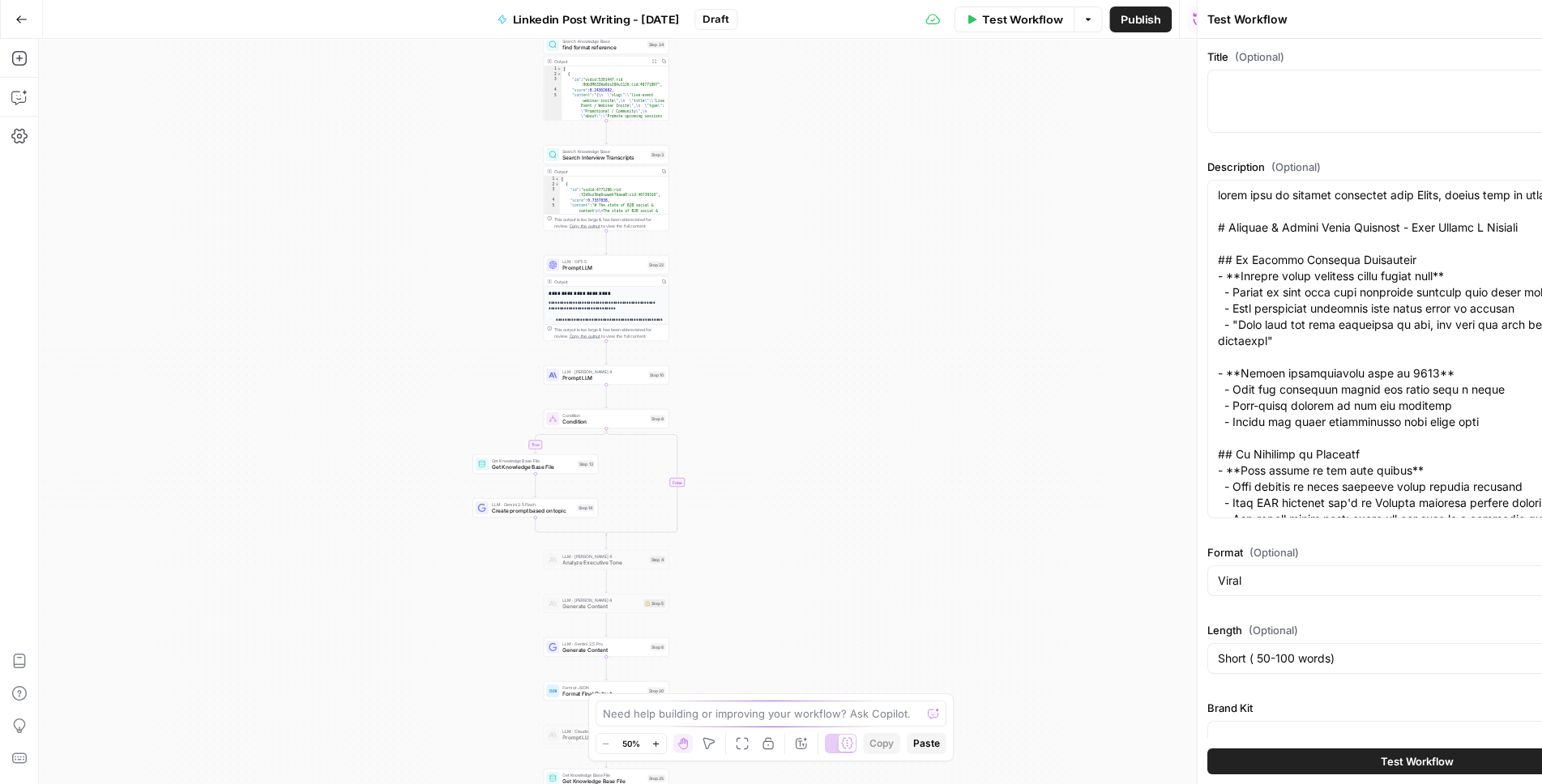
type input "Catalyst"
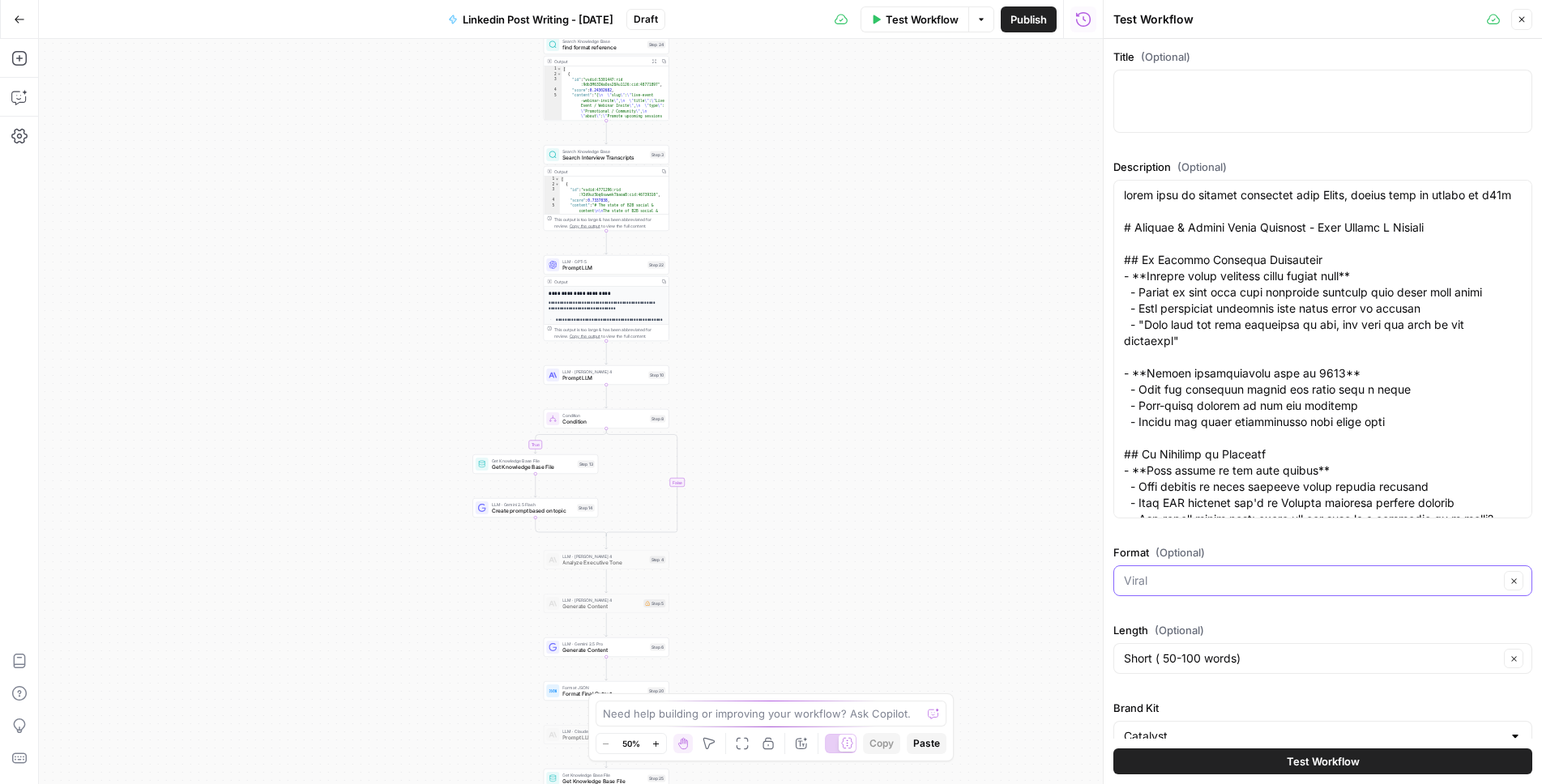
click at [1162, 587] on input "Format (Optional)" at bounding box center [1311, 581] width 375 height 16
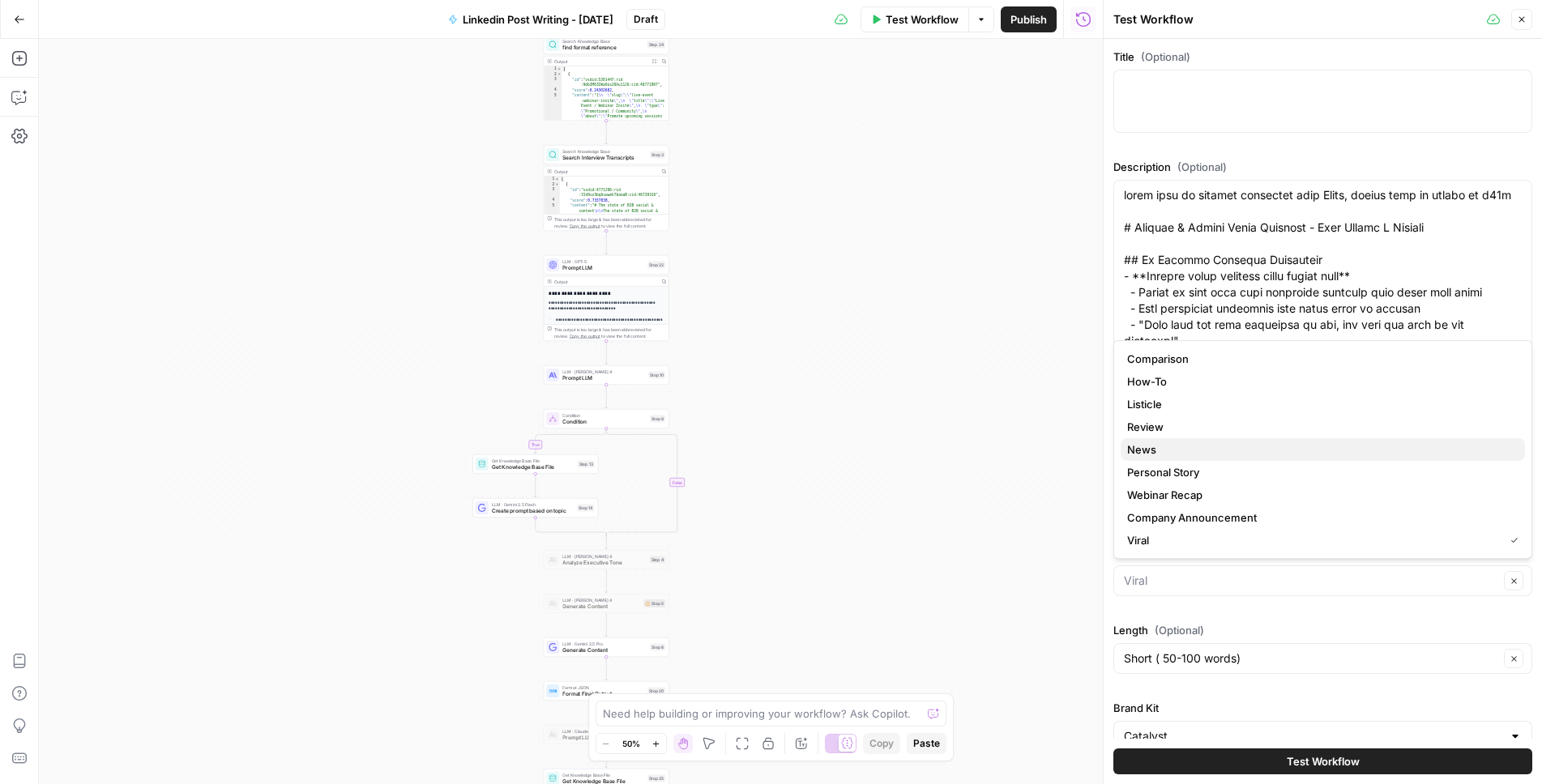
click at [1167, 450] on span "News" at bounding box center [1319, 449] width 385 height 16
type input "News"
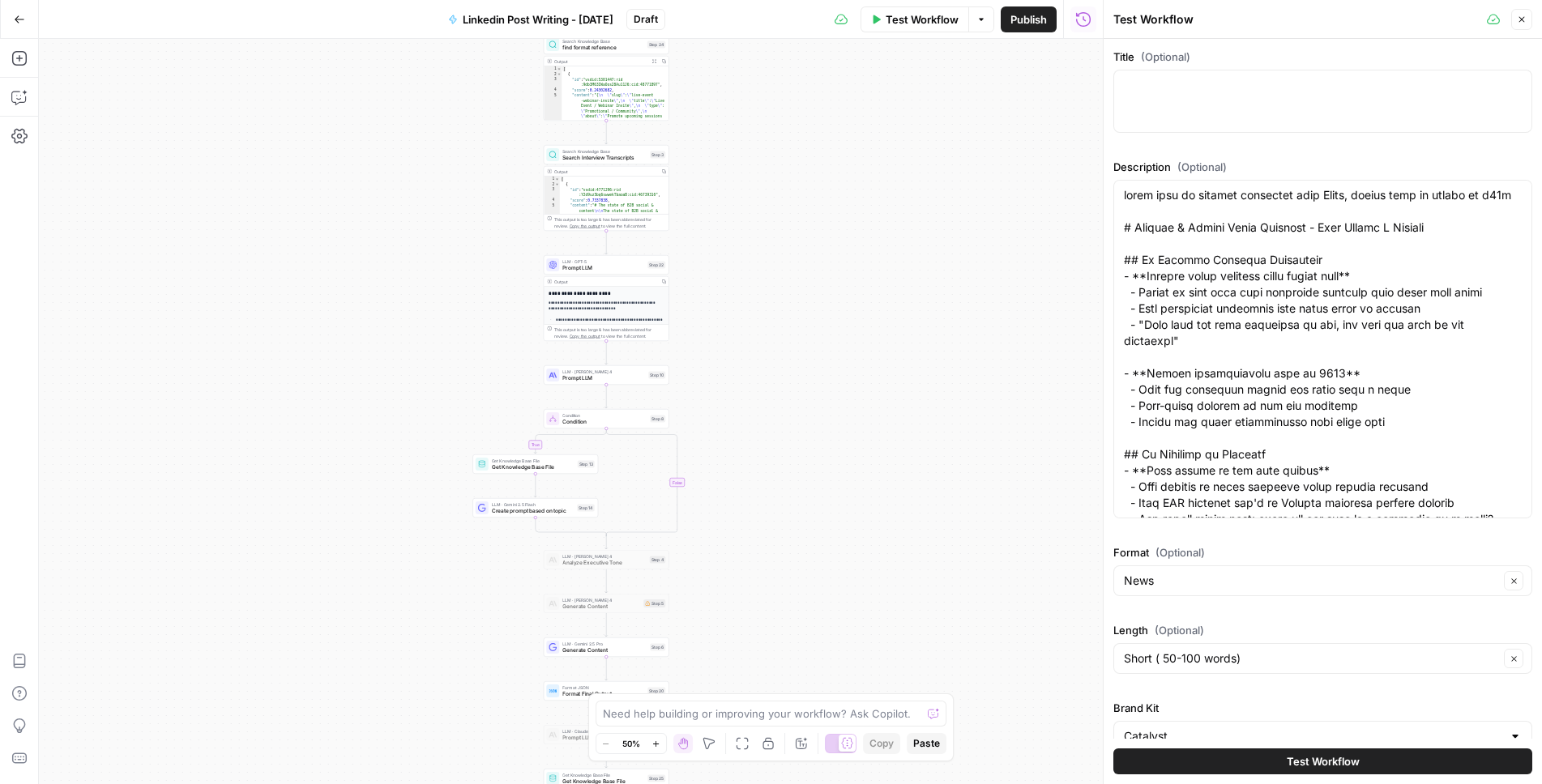
click at [1327, 754] on span "Test Workflow" at bounding box center [1323, 761] width 73 height 16
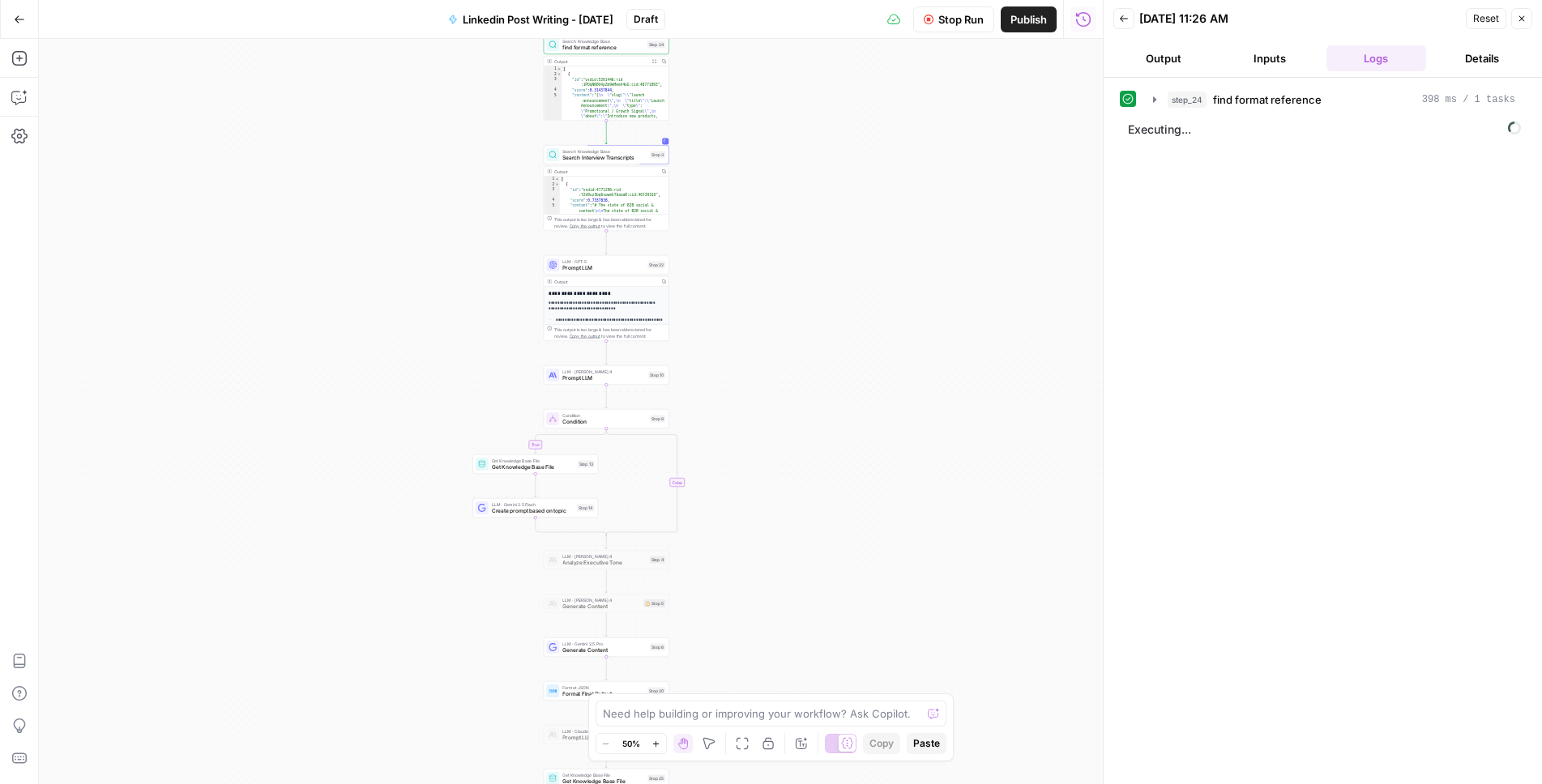
click at [1130, 20] on button "Back" at bounding box center [1124, 18] width 21 height 21
click at [1070, 28] on div "Stop Run Publish Run History" at bounding box center [884, 19] width 439 height 38
click at [953, 8] on button "Stop Run" at bounding box center [953, 19] width 81 height 26
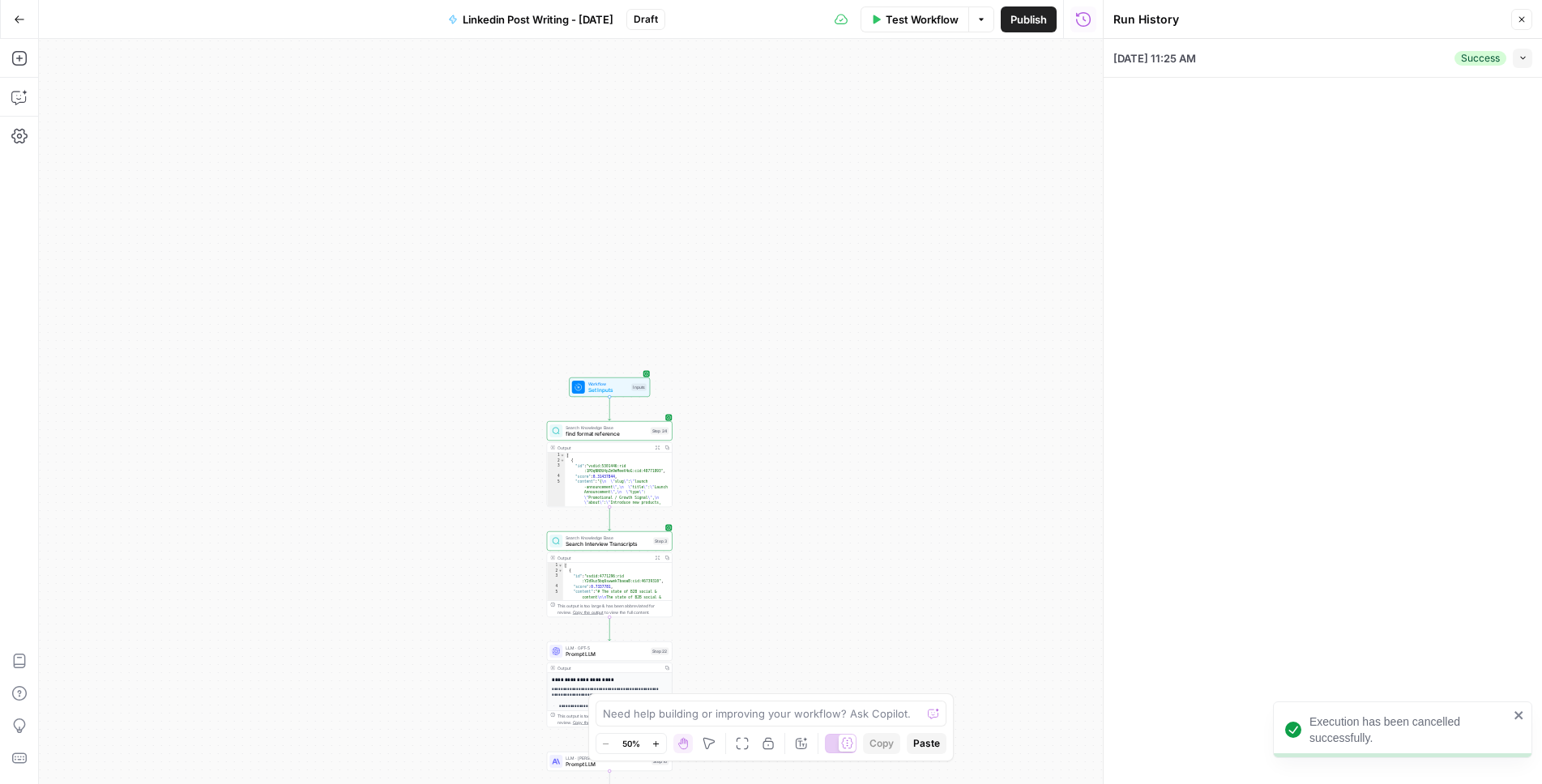
drag, startPoint x: 739, startPoint y: 407, endPoint x: 739, endPoint y: 507, distance: 100.0
click at [739, 507] on div "true false Workflow Set Inputs Inputs Search Knowledge Base find format referen…" at bounding box center [571, 412] width 1064 height 745
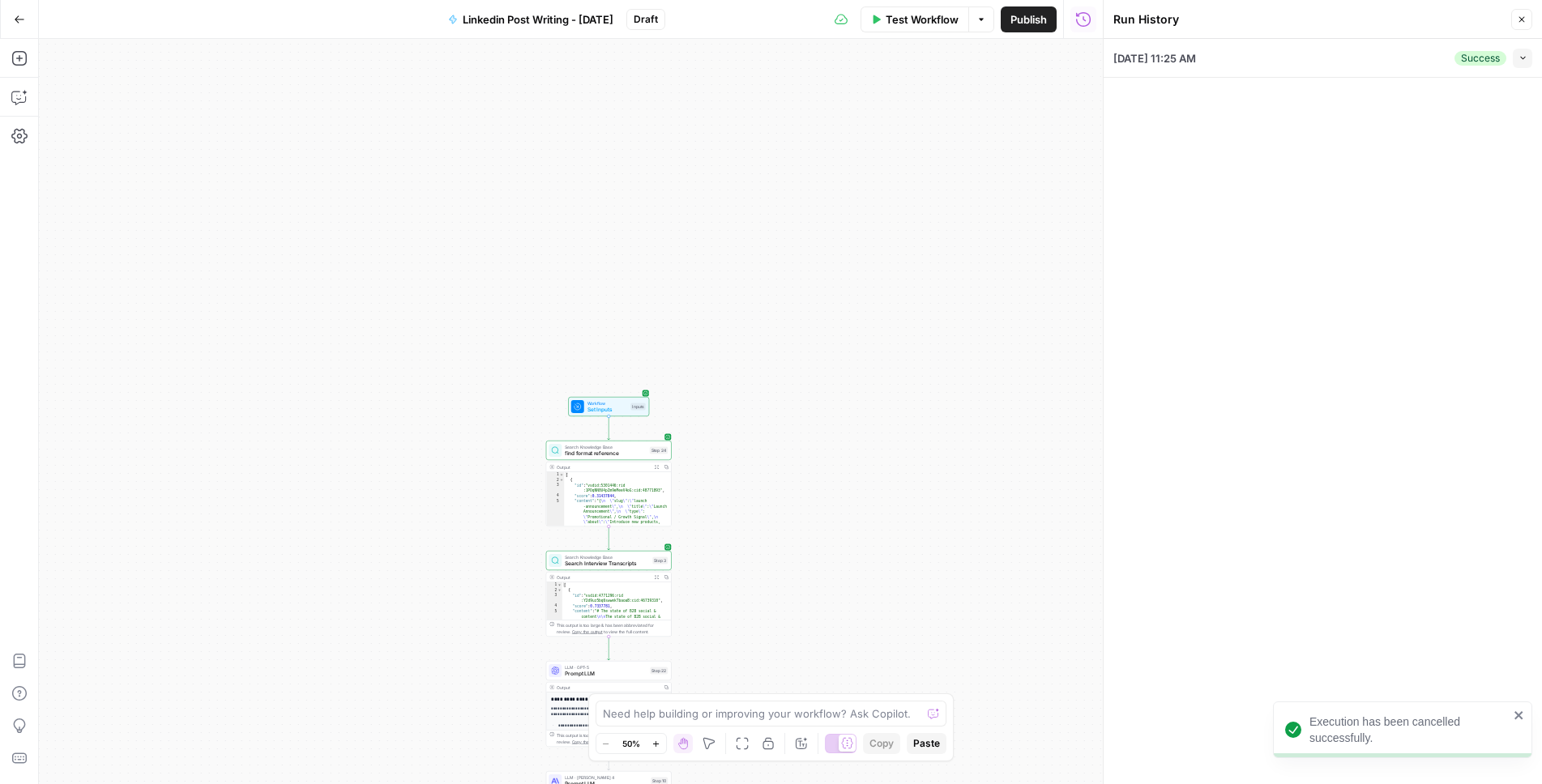
click at [701, 483] on div "true false Workflow Set Inputs Inputs Search Knowledge Base find format referen…" at bounding box center [571, 412] width 1064 height 745
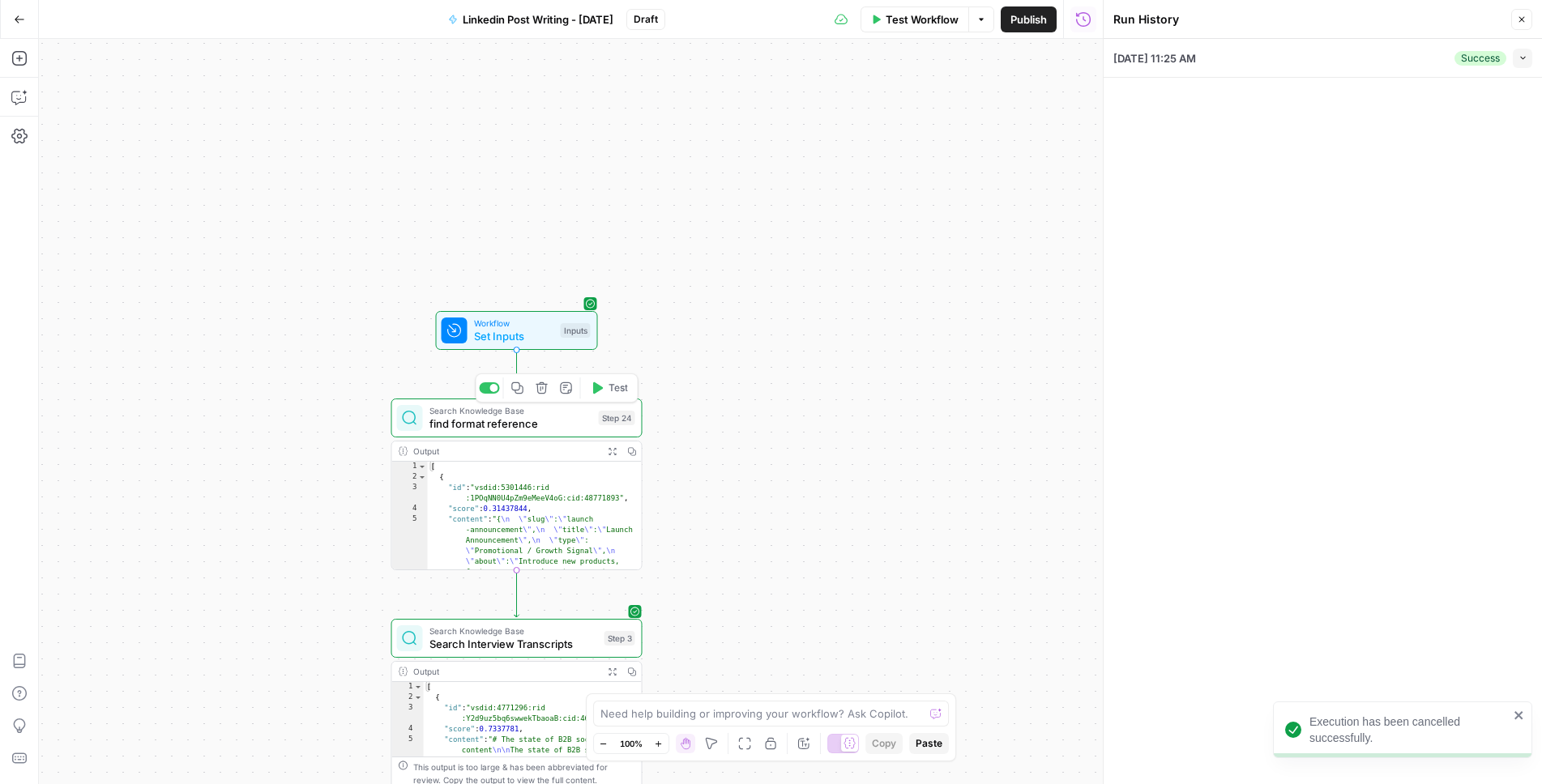
click at [594, 391] on icon "button" at bounding box center [598, 388] width 10 height 11
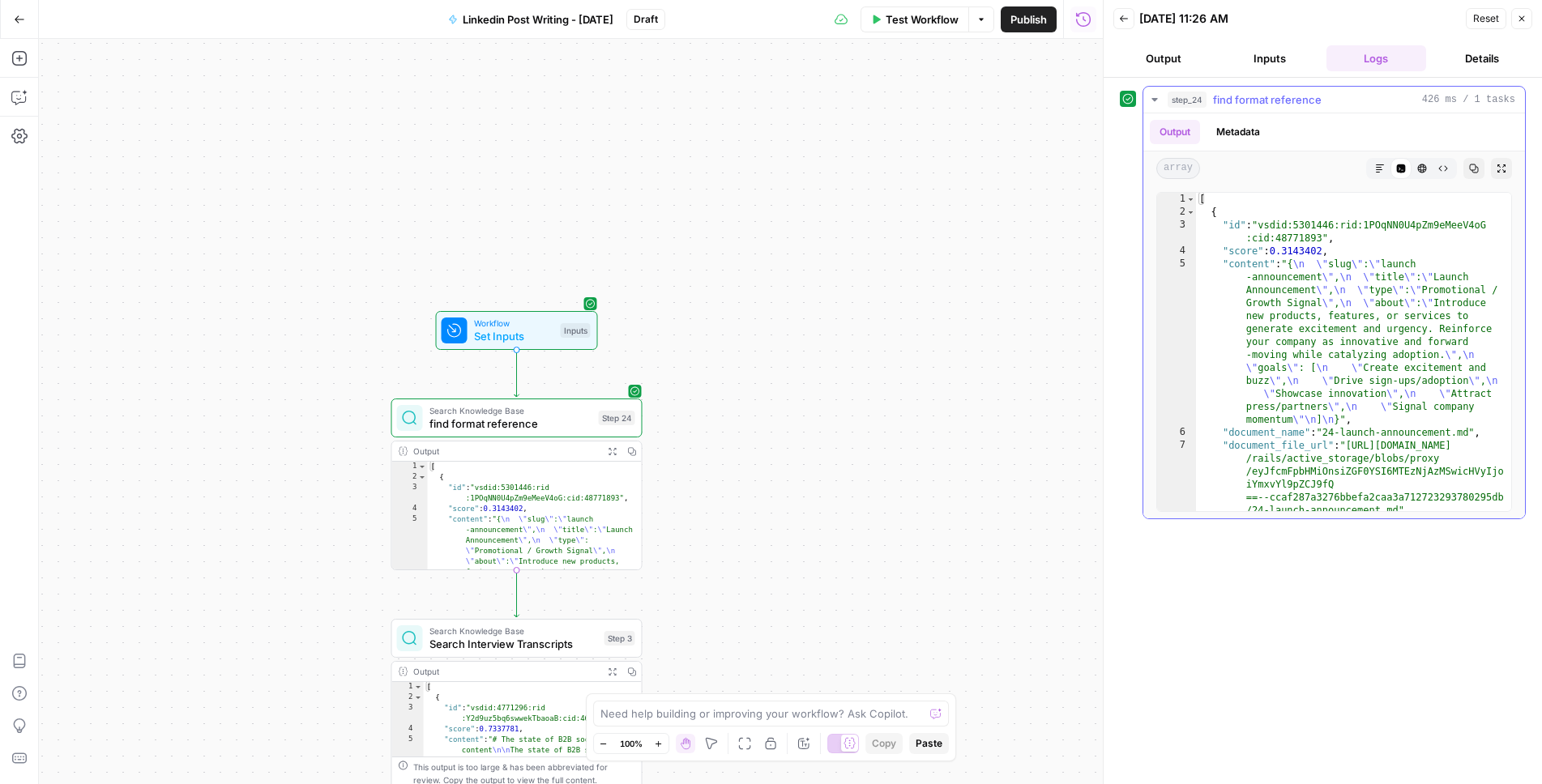
click at [1378, 158] on button "Markdown" at bounding box center [1380, 168] width 21 height 21
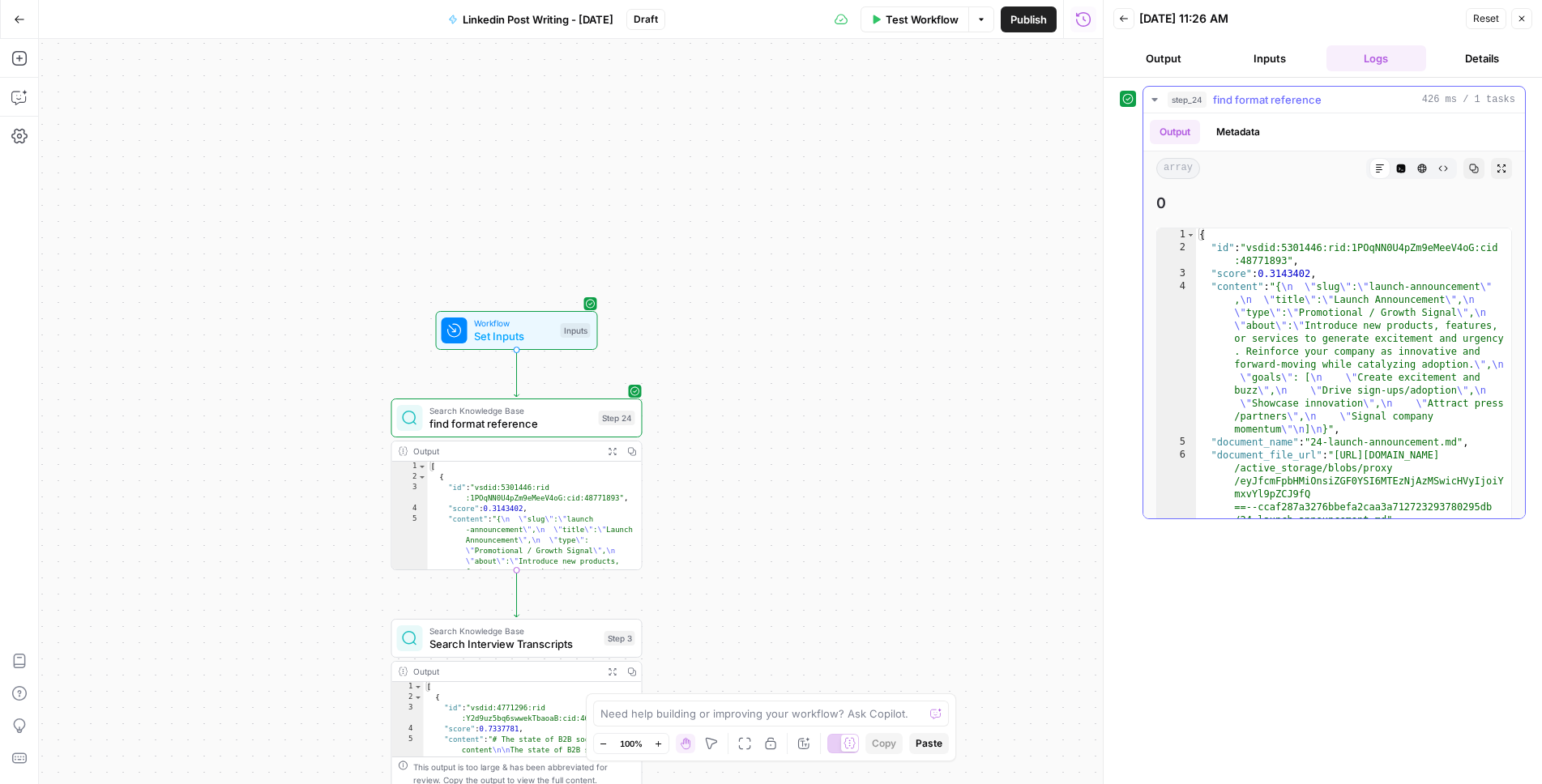
click at [1412, 171] on button "HTML Viewer" at bounding box center [1423, 168] width 21 height 21
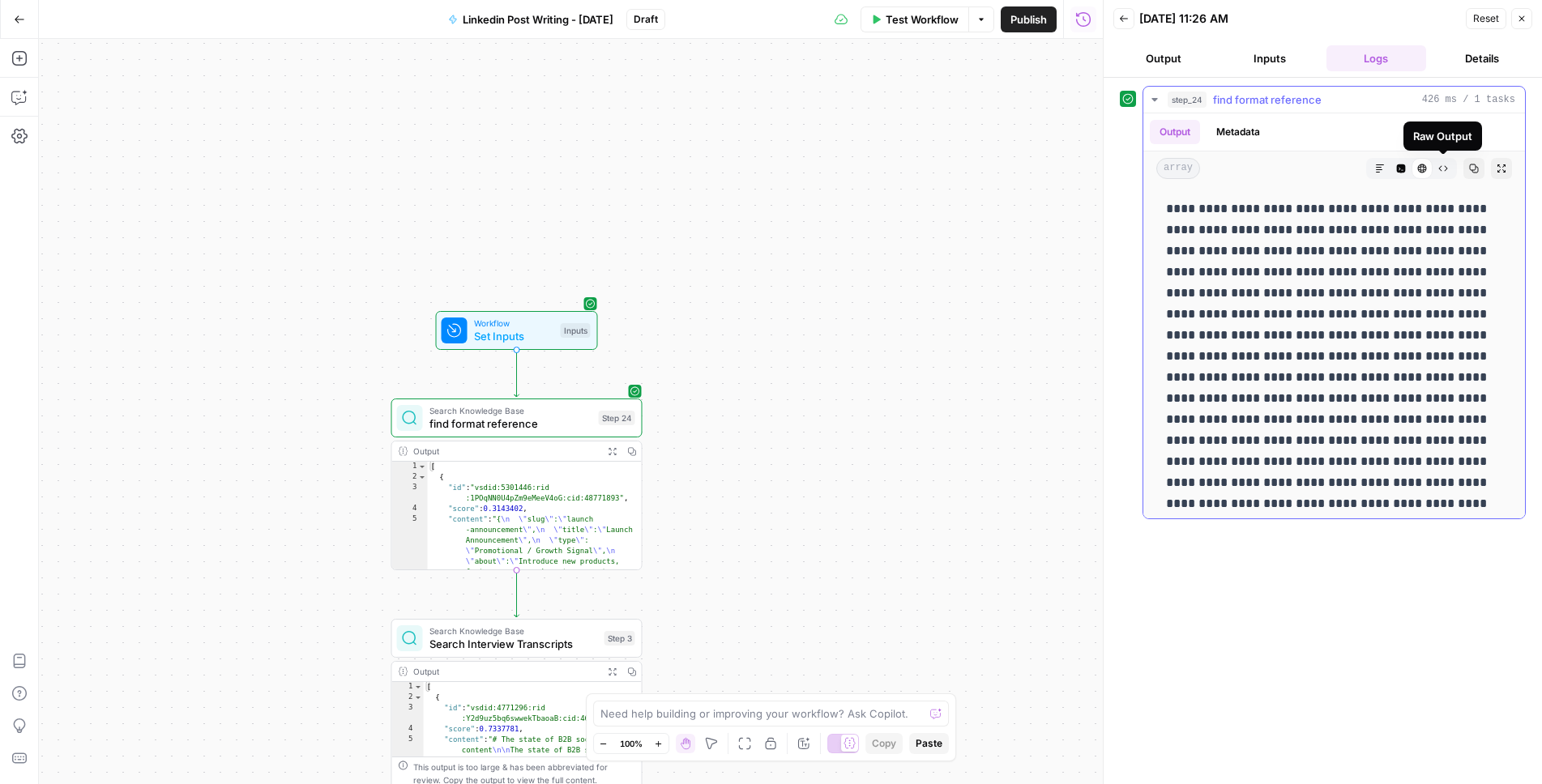
click at [1446, 171] on icon "button" at bounding box center [1444, 168] width 10 height 10
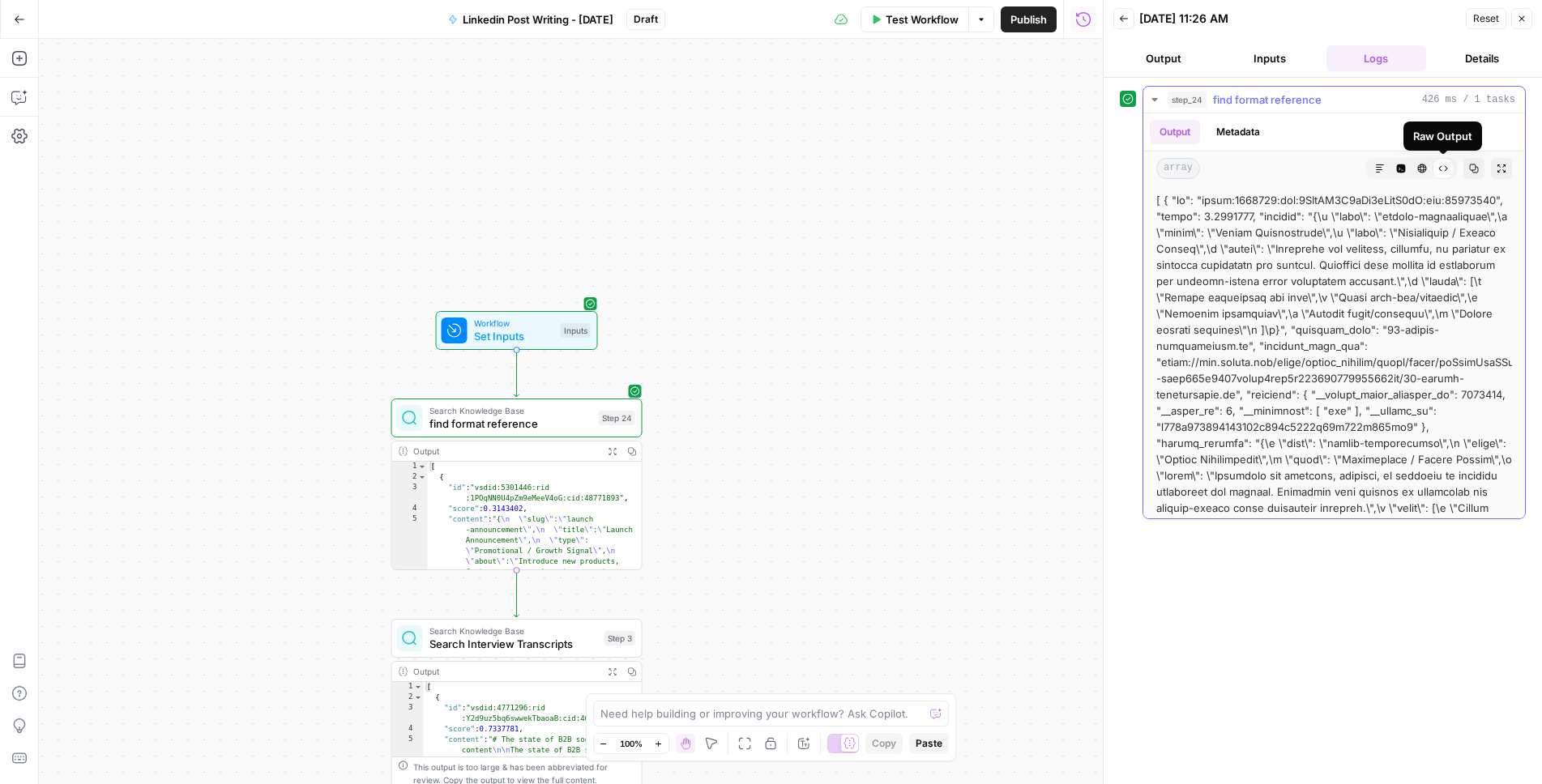
click at [1415, 171] on button "HTML Viewer" at bounding box center [1423, 168] width 21 height 21
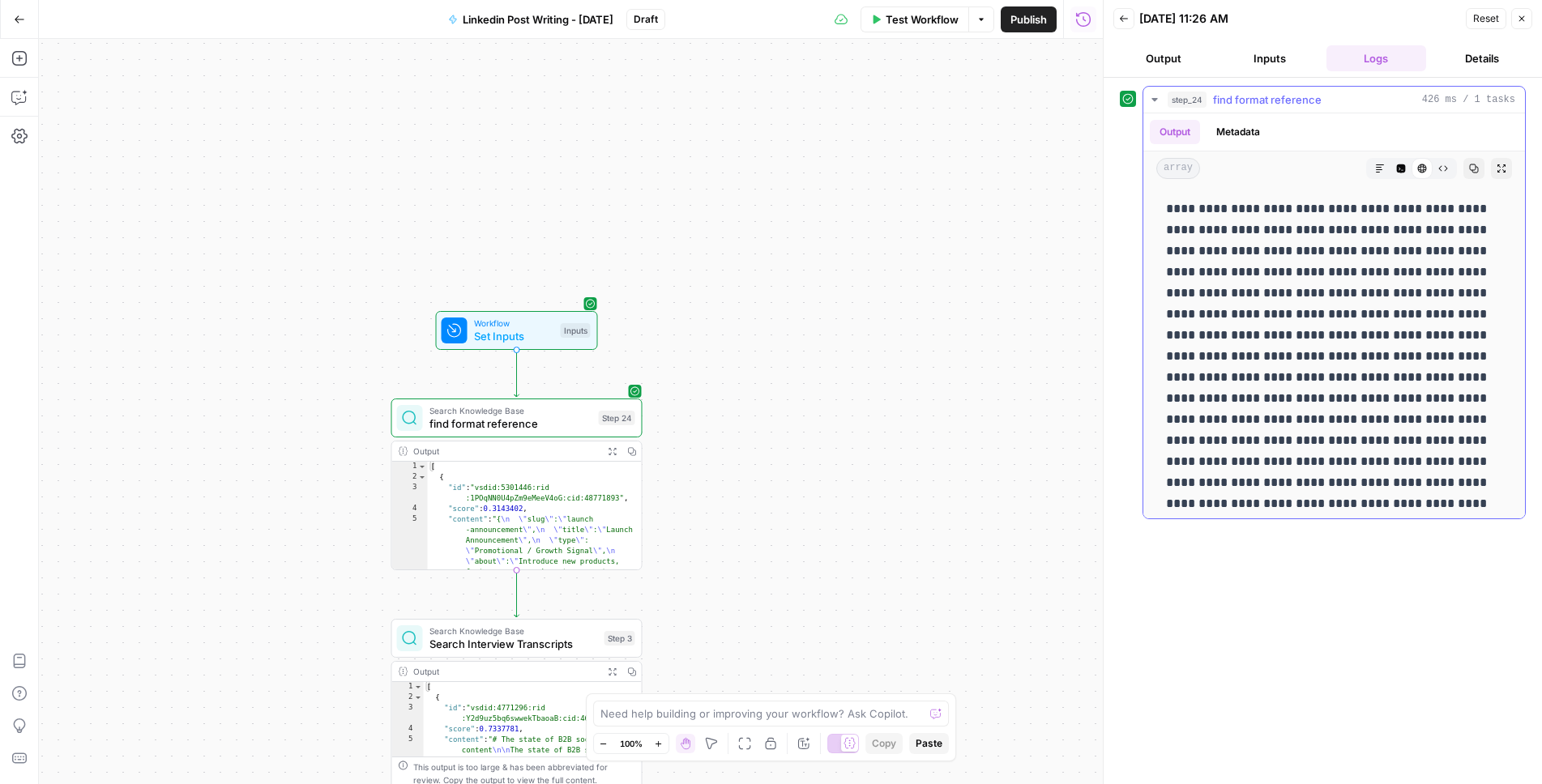
click at [1399, 171] on icon "button" at bounding box center [1401, 168] width 9 height 9
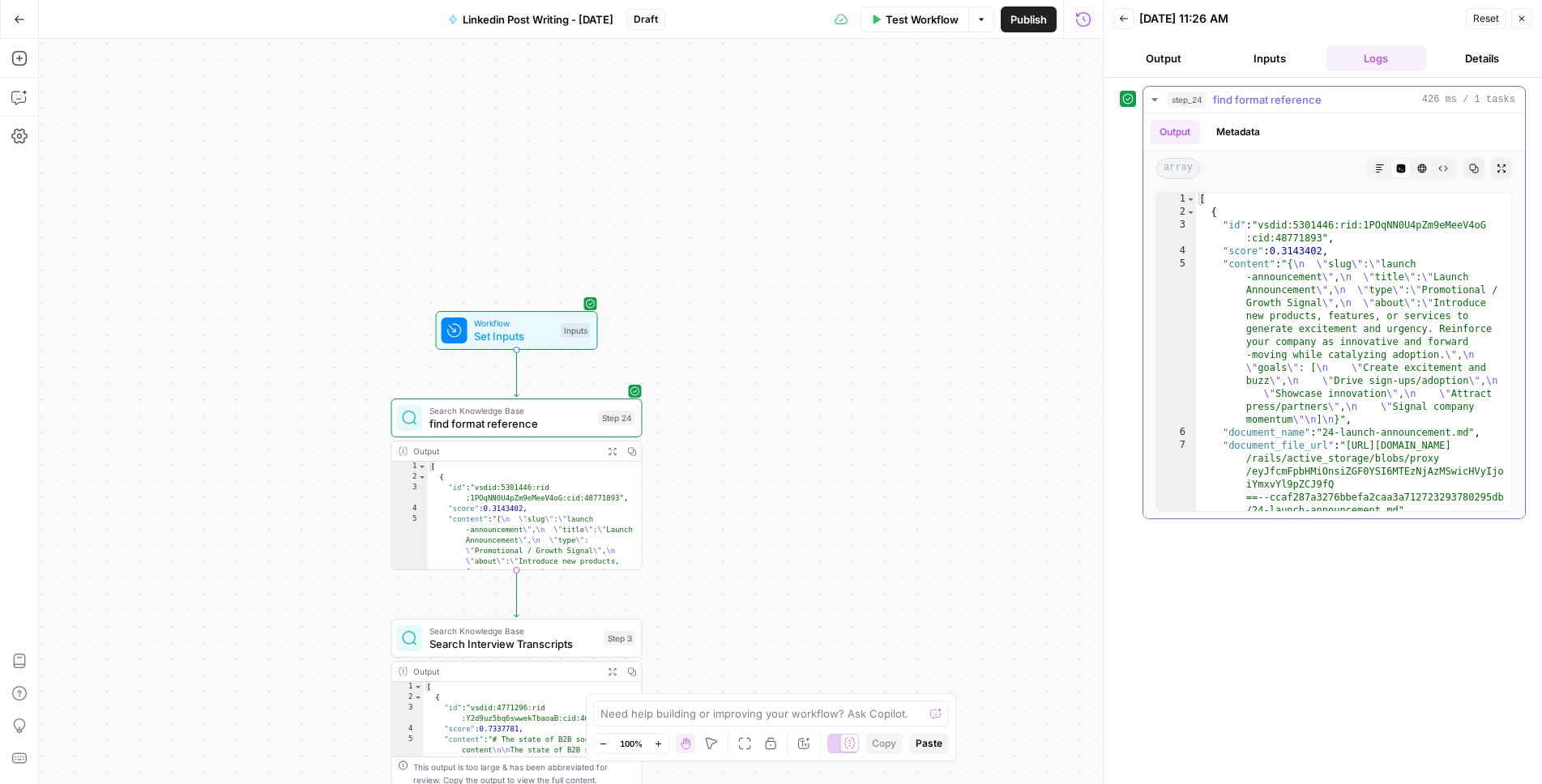
click at [1380, 169] on icon "button" at bounding box center [1380, 168] width 8 height 8
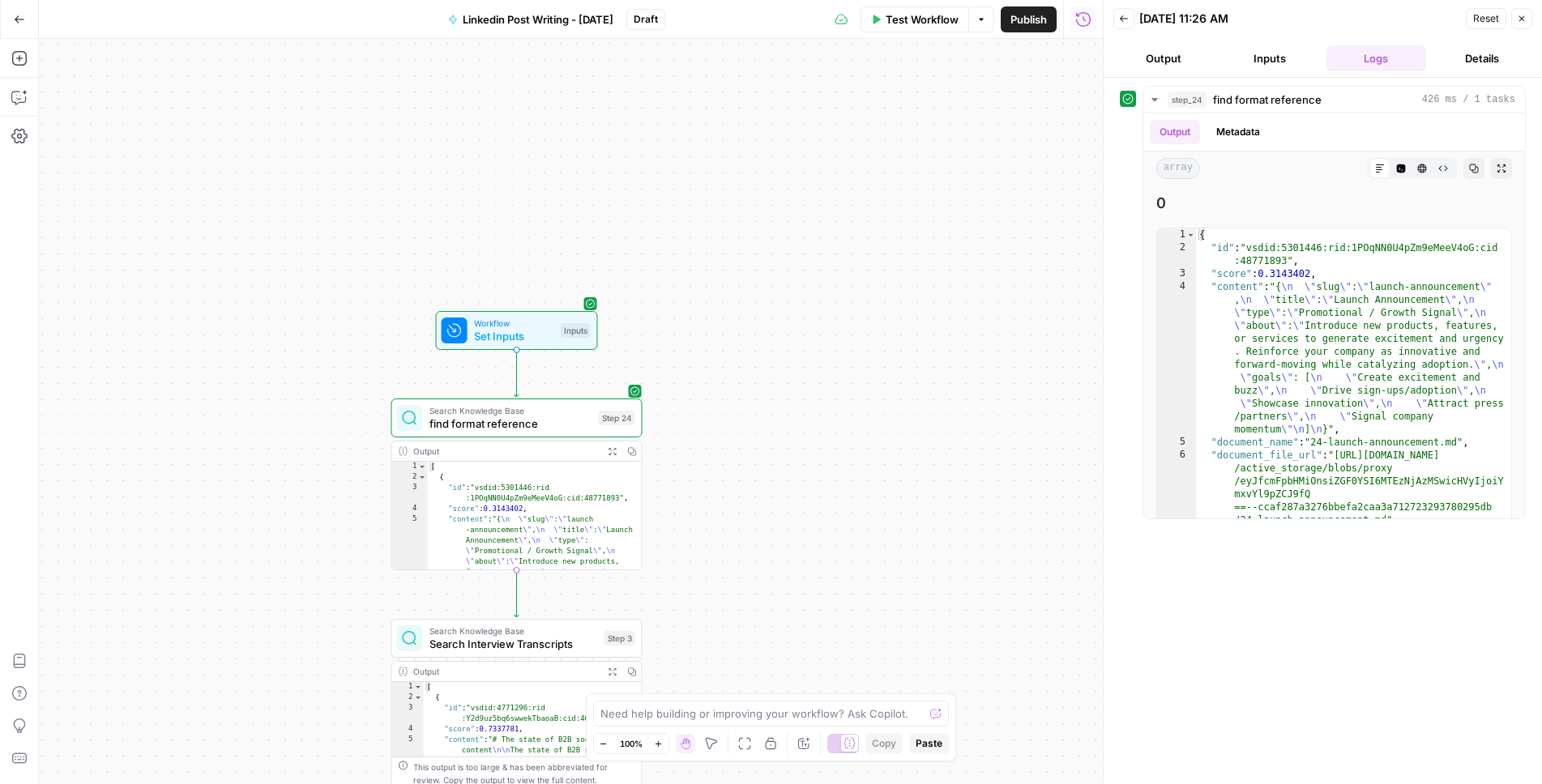
click at [17, 15] on icon "button" at bounding box center [19, 19] width 10 height 8
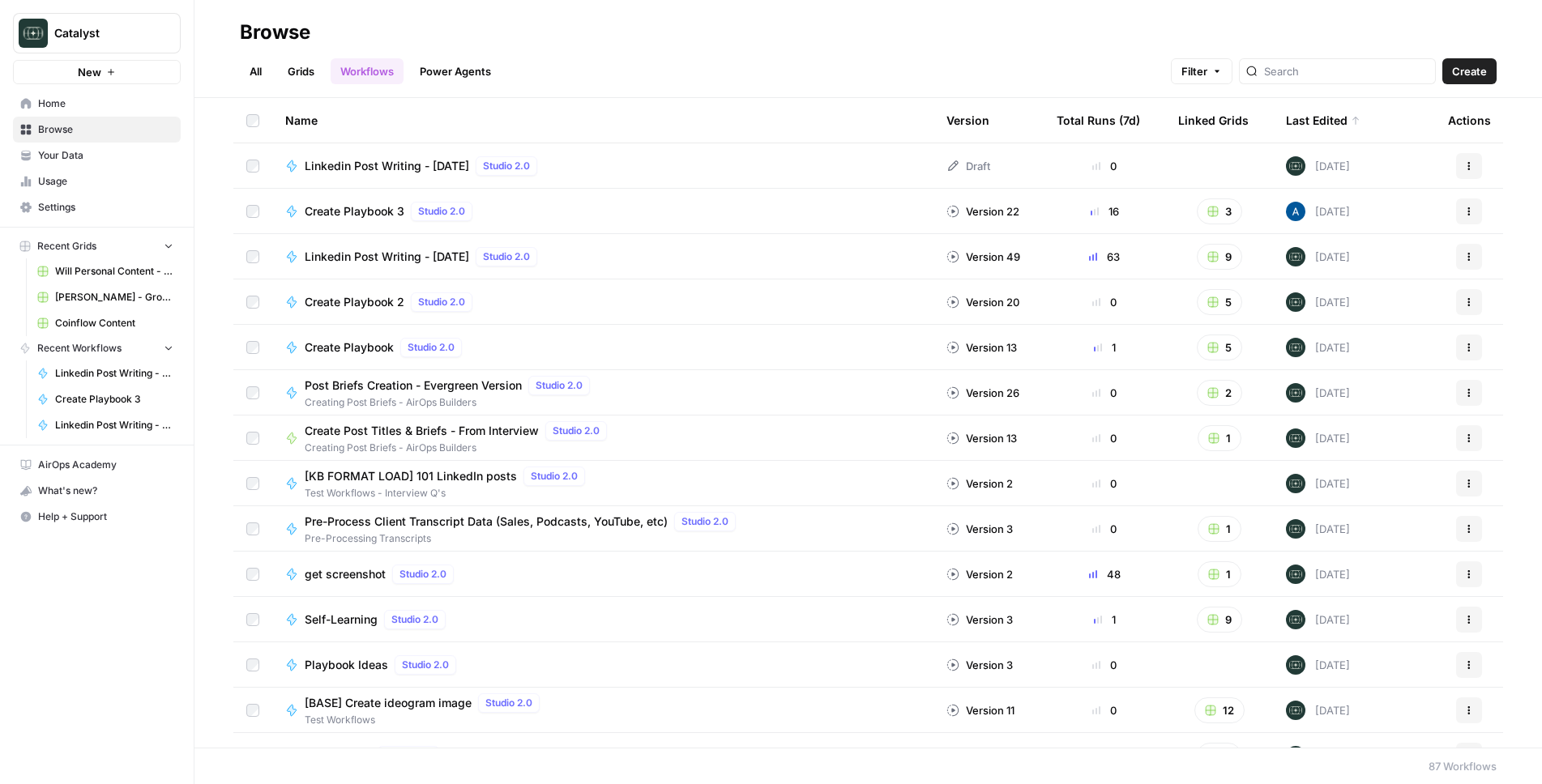
click at [84, 110] on span "Home" at bounding box center [106, 103] width 136 height 14
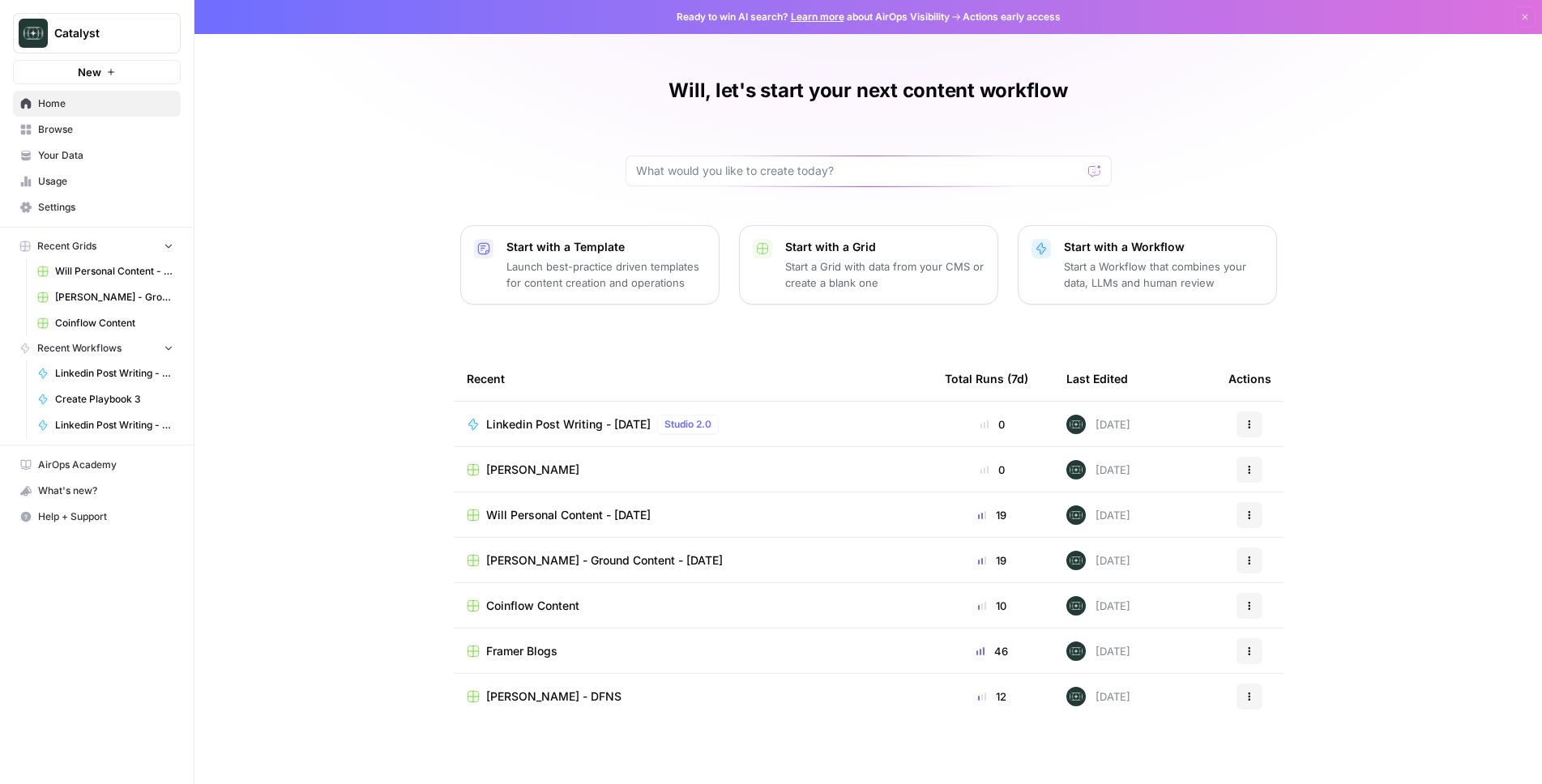
click at [76, 166] on link "Your Data" at bounding box center [97, 155] width 168 height 26
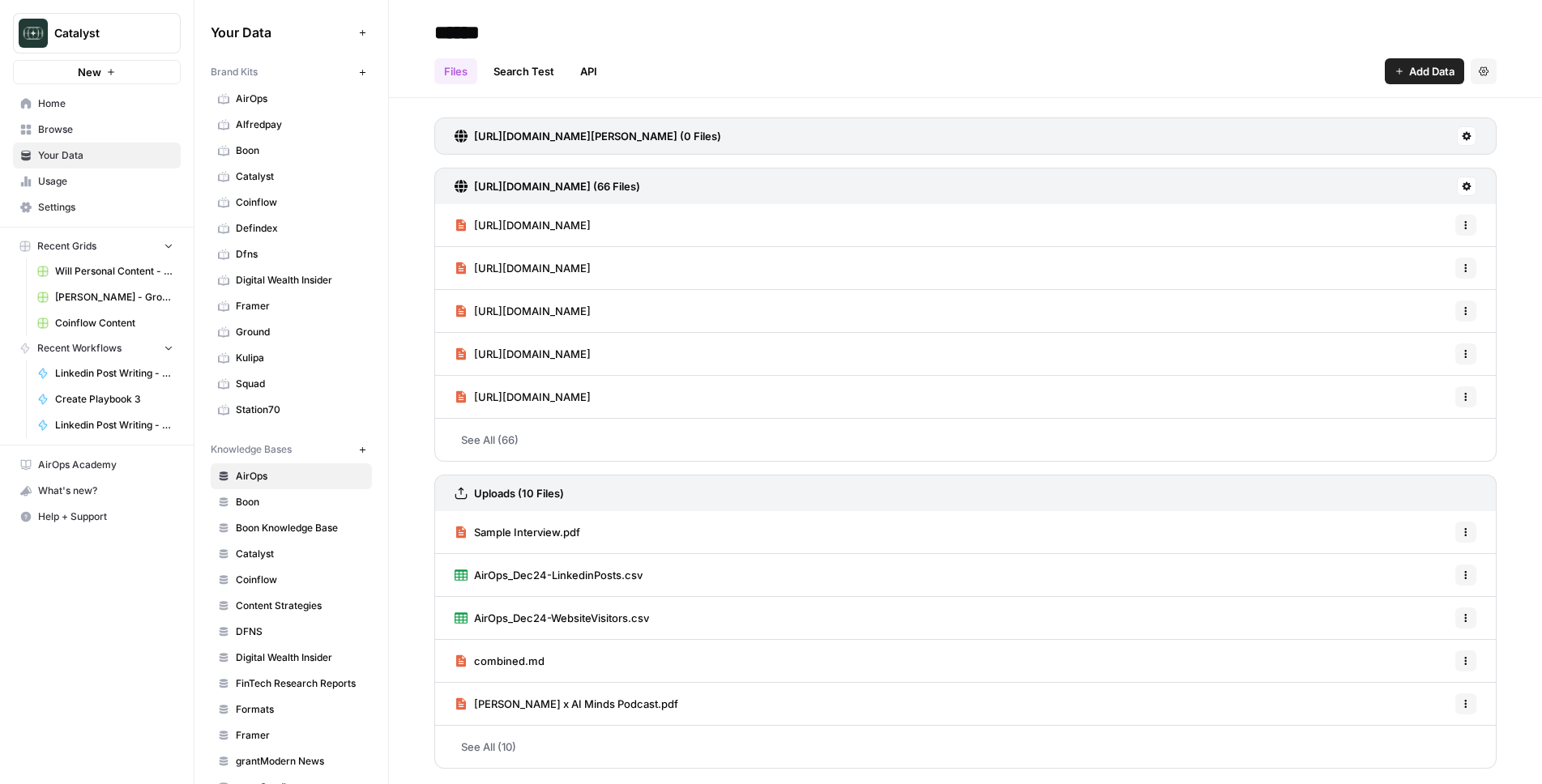
click at [268, 710] on span "Formats" at bounding box center [300, 709] width 129 height 14
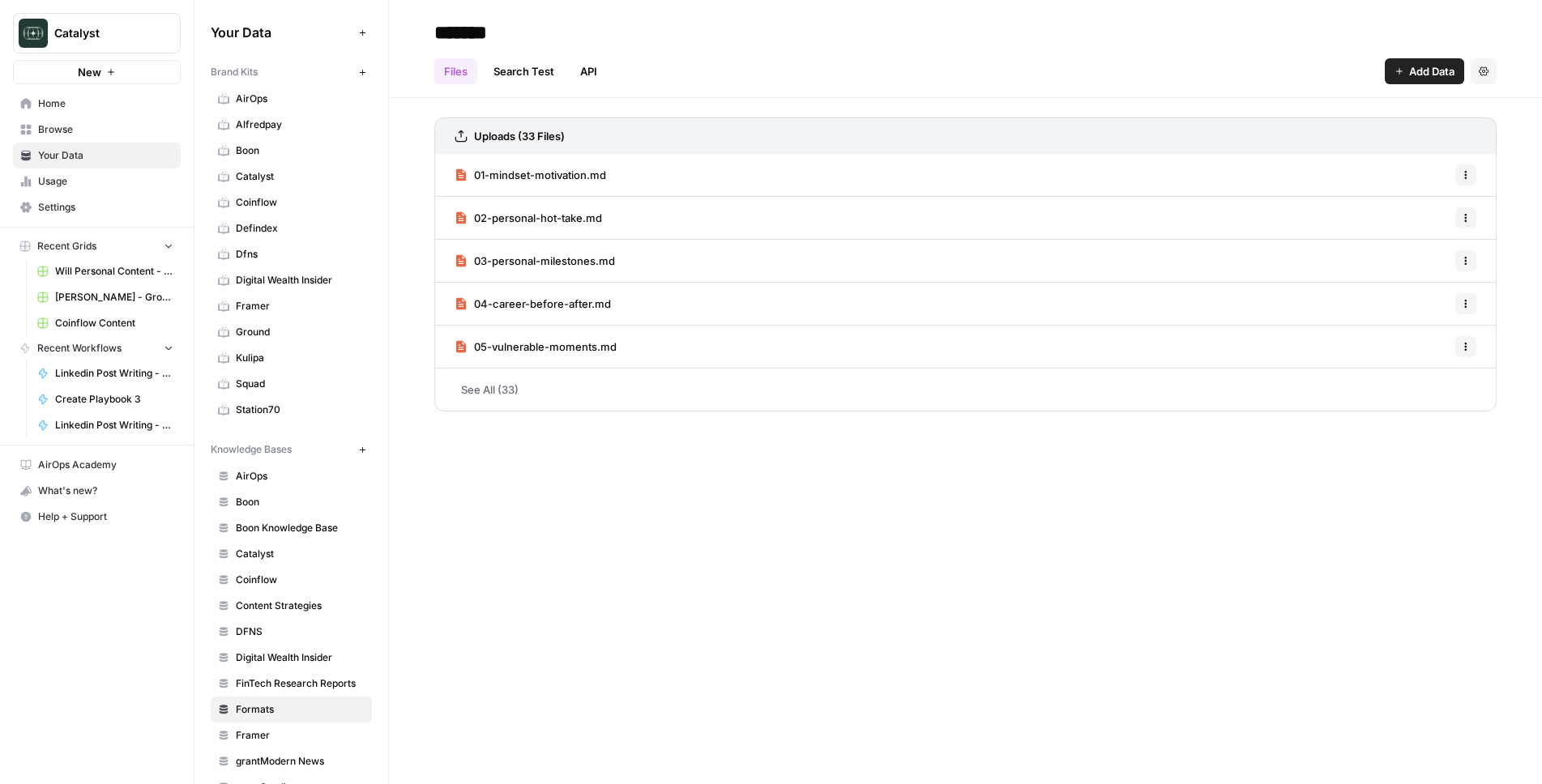
click at [563, 175] on span "01-mindset-motivation.md" at bounding box center [540, 175] width 132 height 16
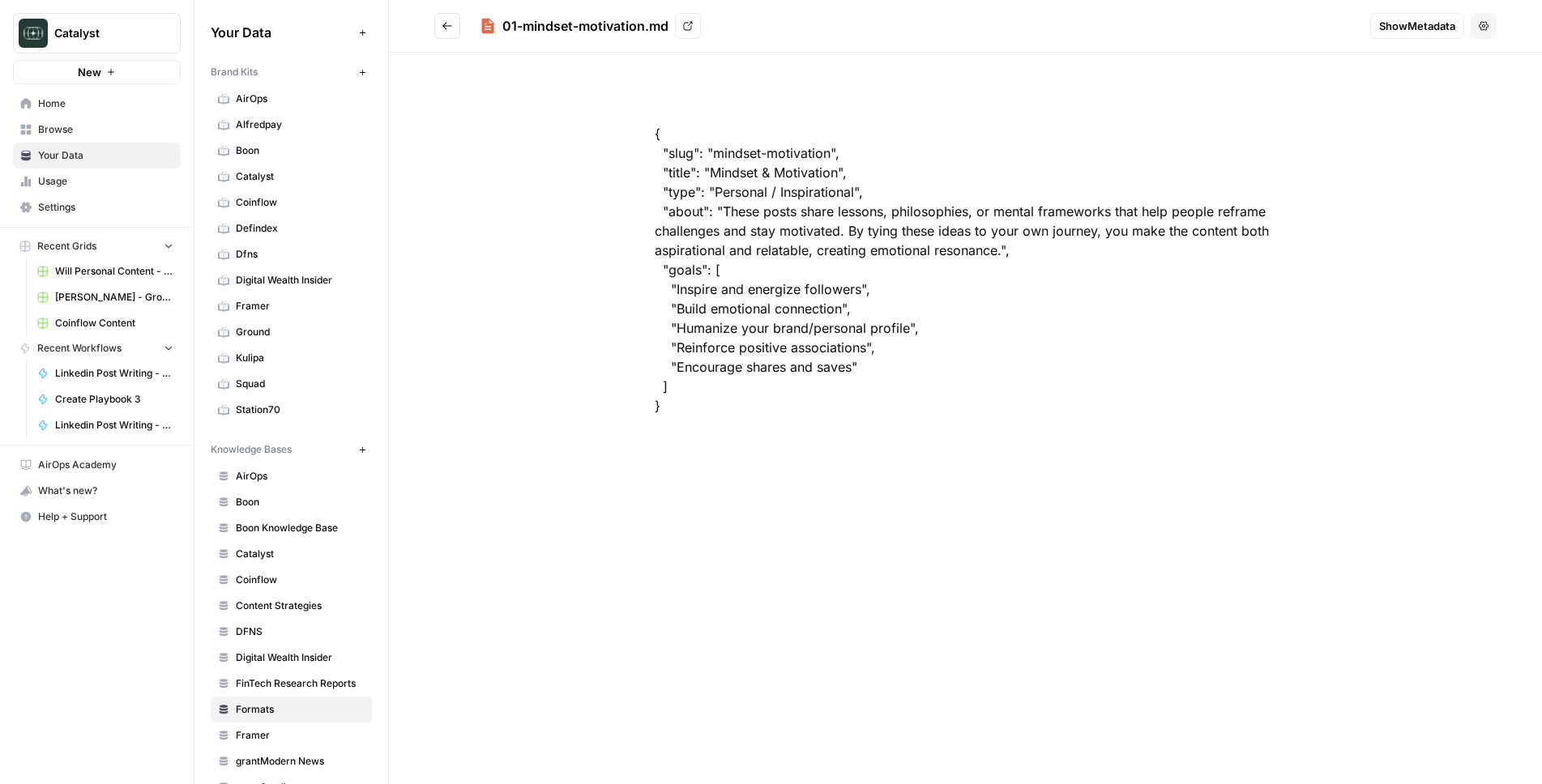
click at [1423, 29] on span "Show Metadata" at bounding box center [1418, 26] width 76 height 16
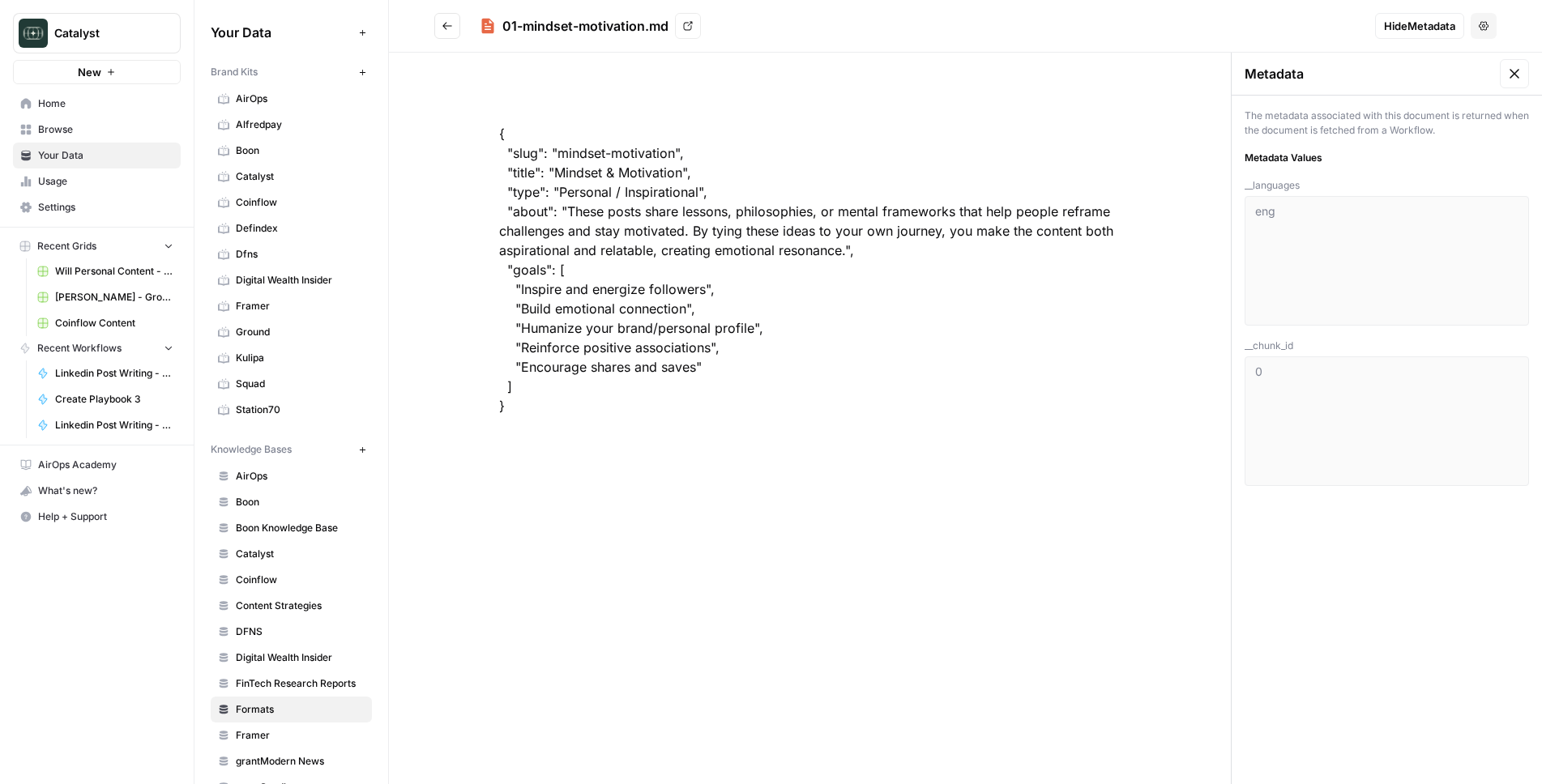
click at [1347, 323] on div "eng" at bounding box center [1387, 261] width 285 height 130
click at [1393, 607] on div "Metadata The metadata associated with this document is returned when the docume…" at bounding box center [1386, 418] width 311 height 731
click at [1484, 20] on button "Options" at bounding box center [1483, 26] width 26 height 26
click at [790, 123] on div "{ "slug": "mindset-motivation", "title": "Mindset & Motivation", "type": "Perso…" at bounding box center [810, 269] width 726 height 370
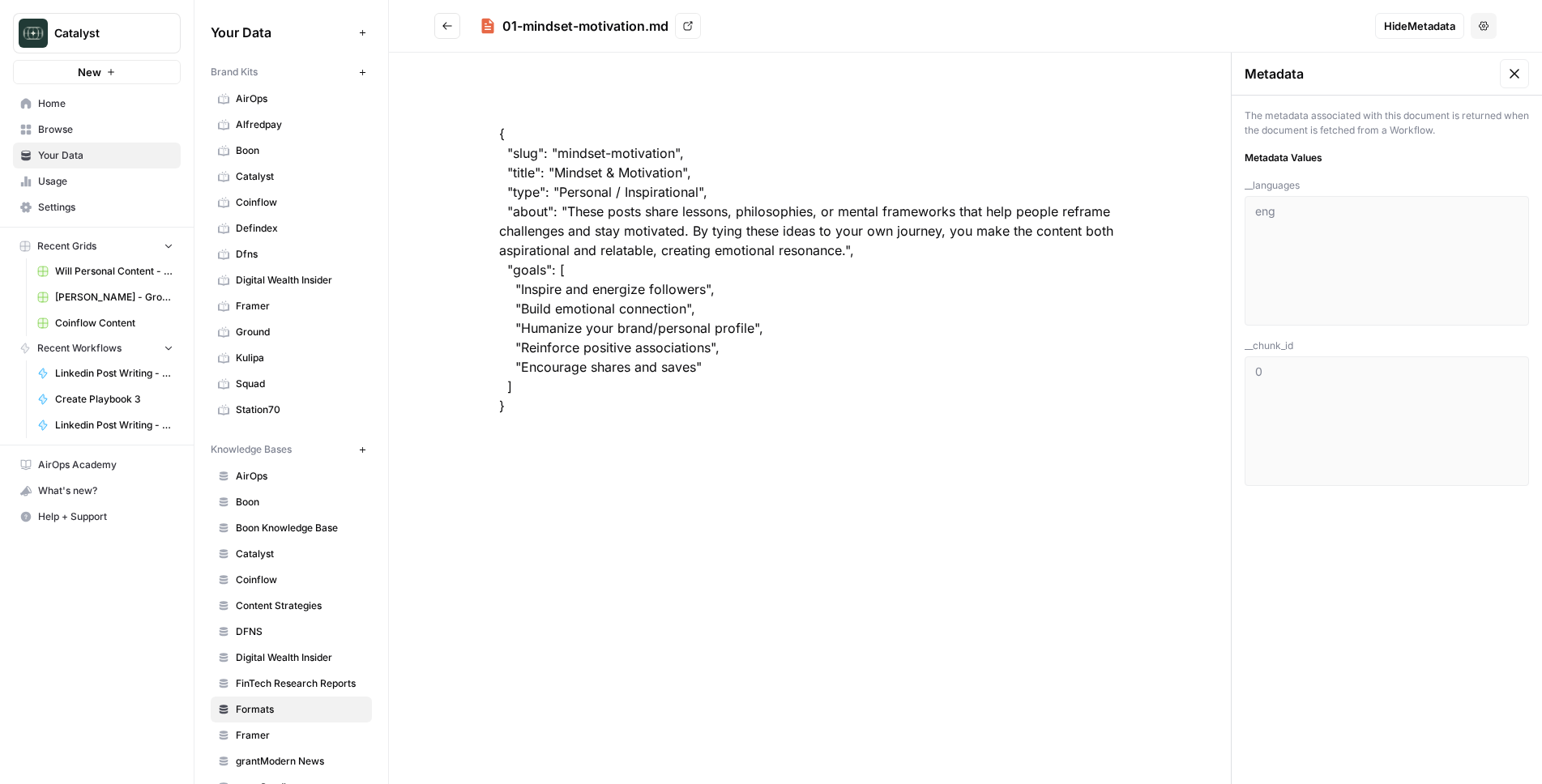
click at [962, 478] on div "{ "slug": "mindset-motivation", "title": "Mindset & Motivation", "type": "Perso…" at bounding box center [809, 418] width 842 height 731
click at [453, 34] on button "Go back" at bounding box center [447, 26] width 26 height 26
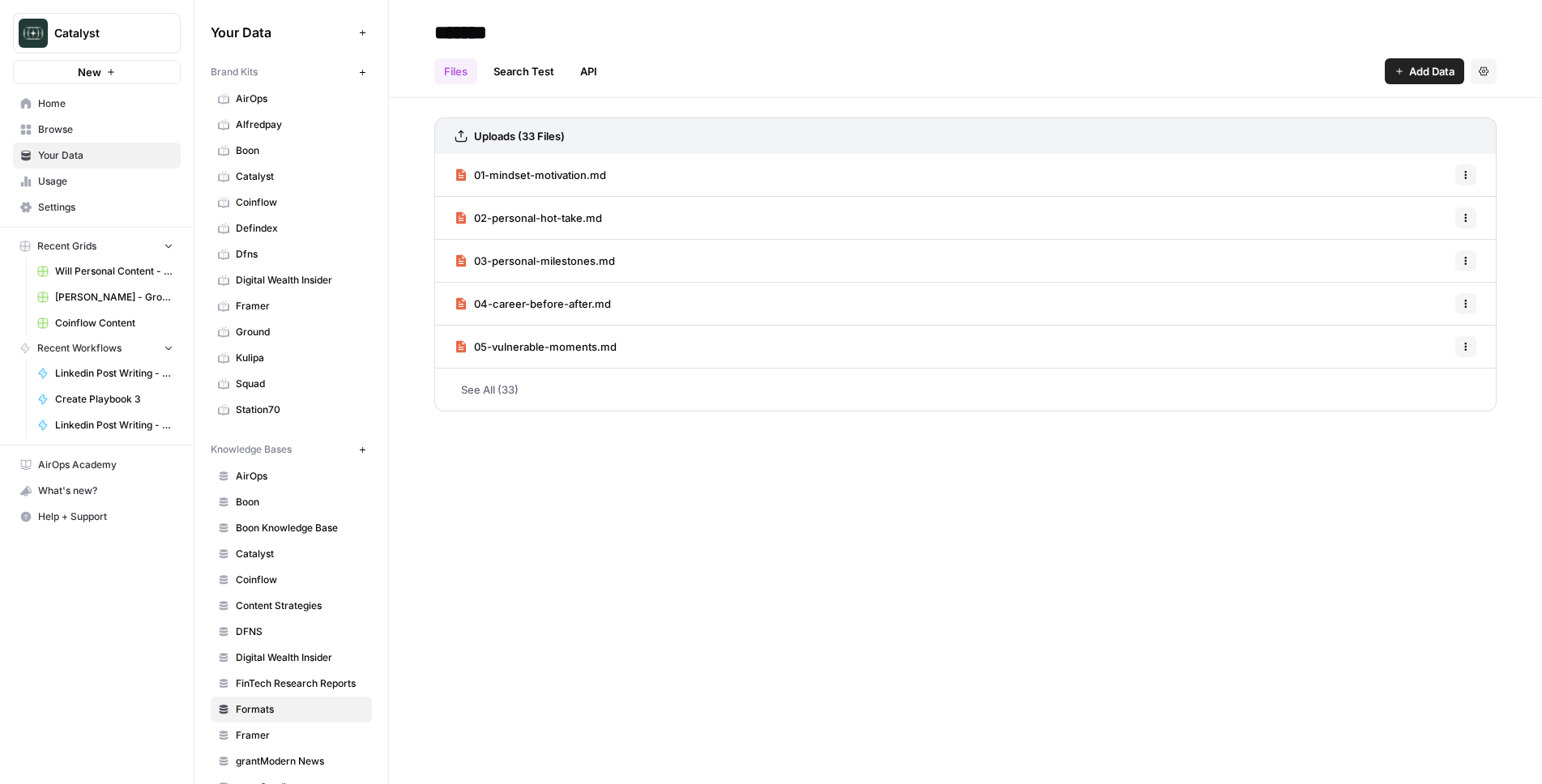
click at [72, 80] on button "New" at bounding box center [97, 72] width 168 height 24
click at [83, 67] on span "New" at bounding box center [89, 72] width 24 height 16
click at [75, 103] on span "Home" at bounding box center [106, 103] width 136 height 14
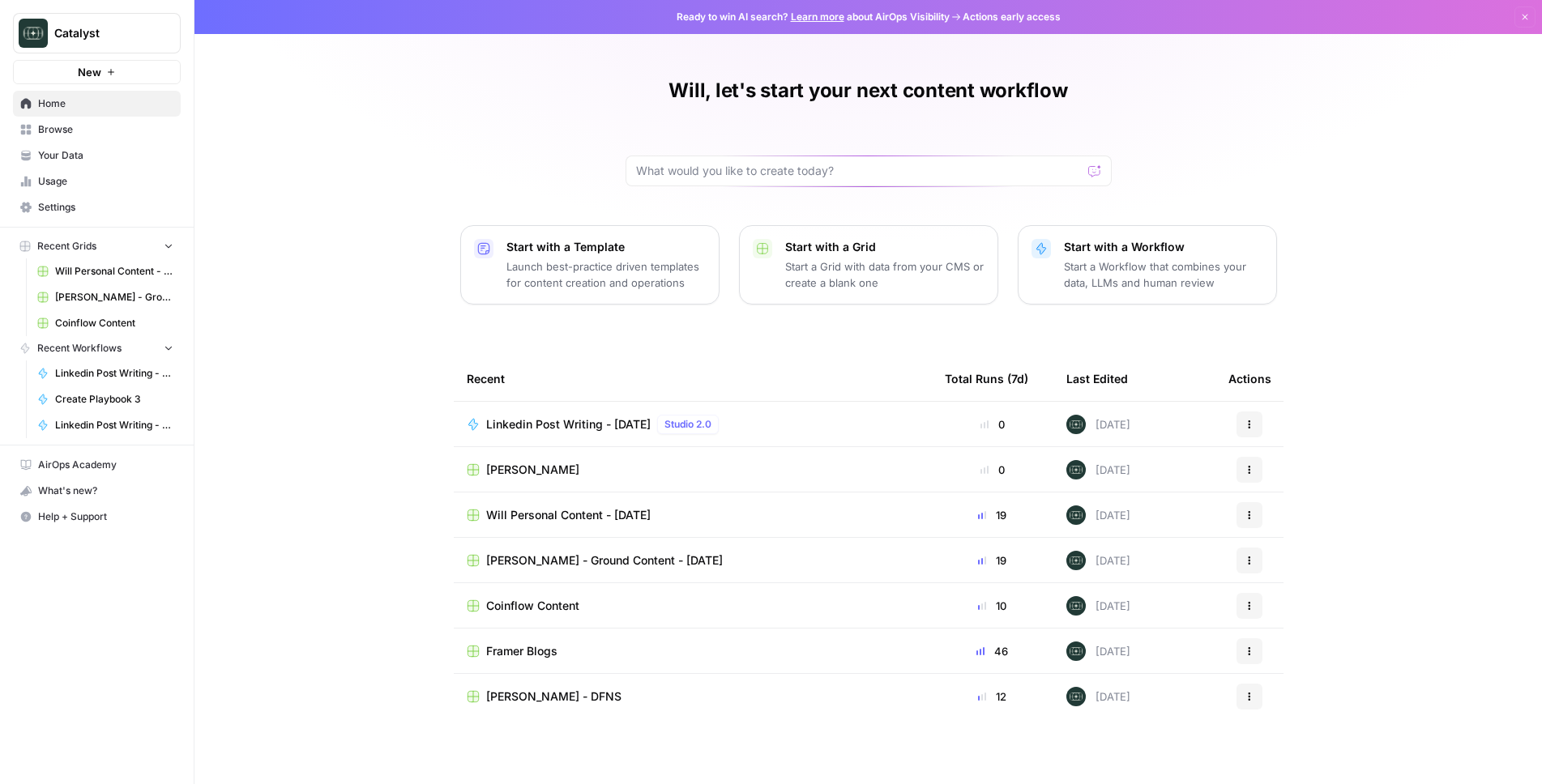
click at [521, 465] on span "Mike Klein" at bounding box center [533, 469] width 94 height 16
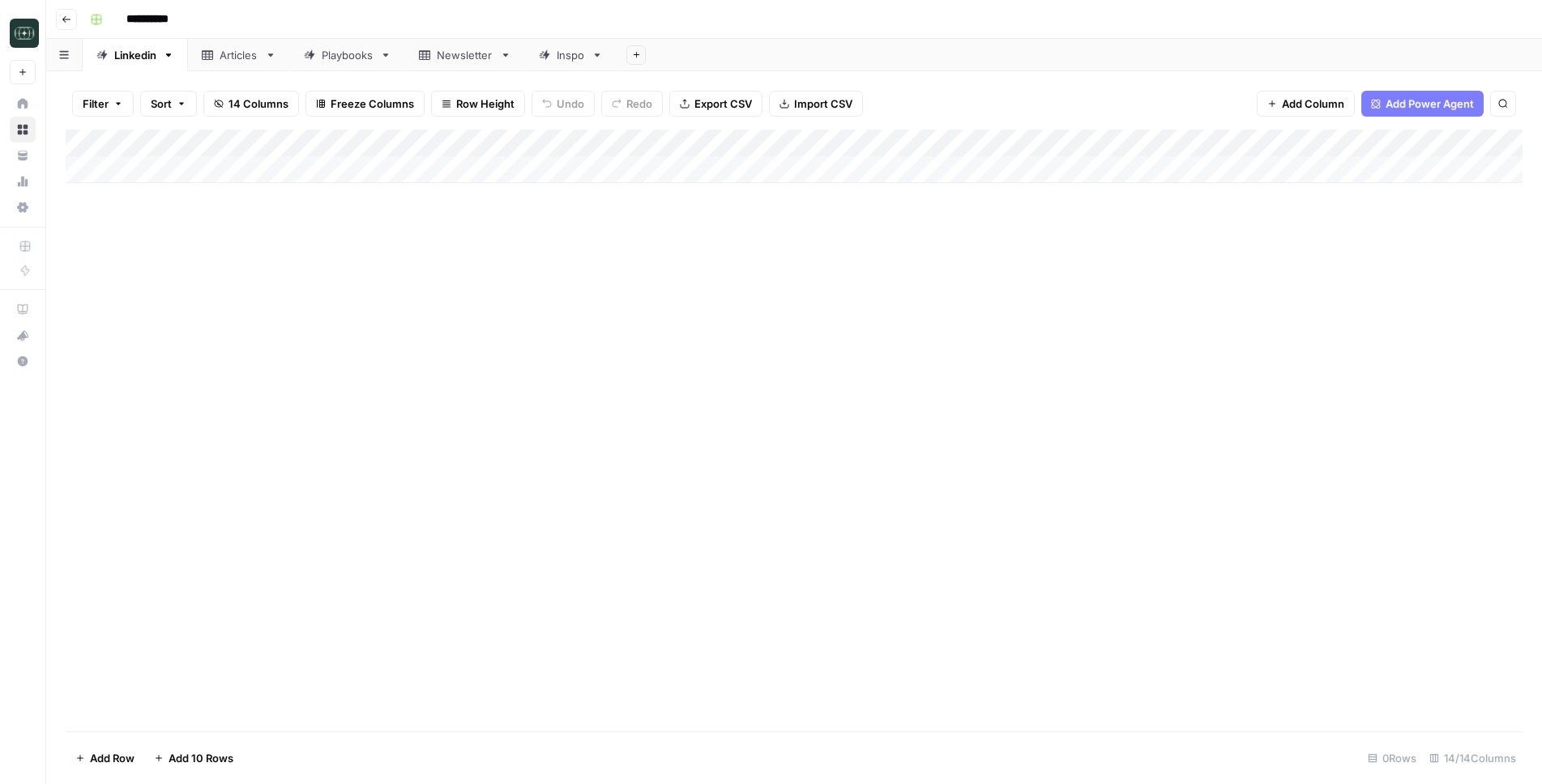
click at [723, 162] on div "Add Column" at bounding box center [794, 157] width 1457 height 53
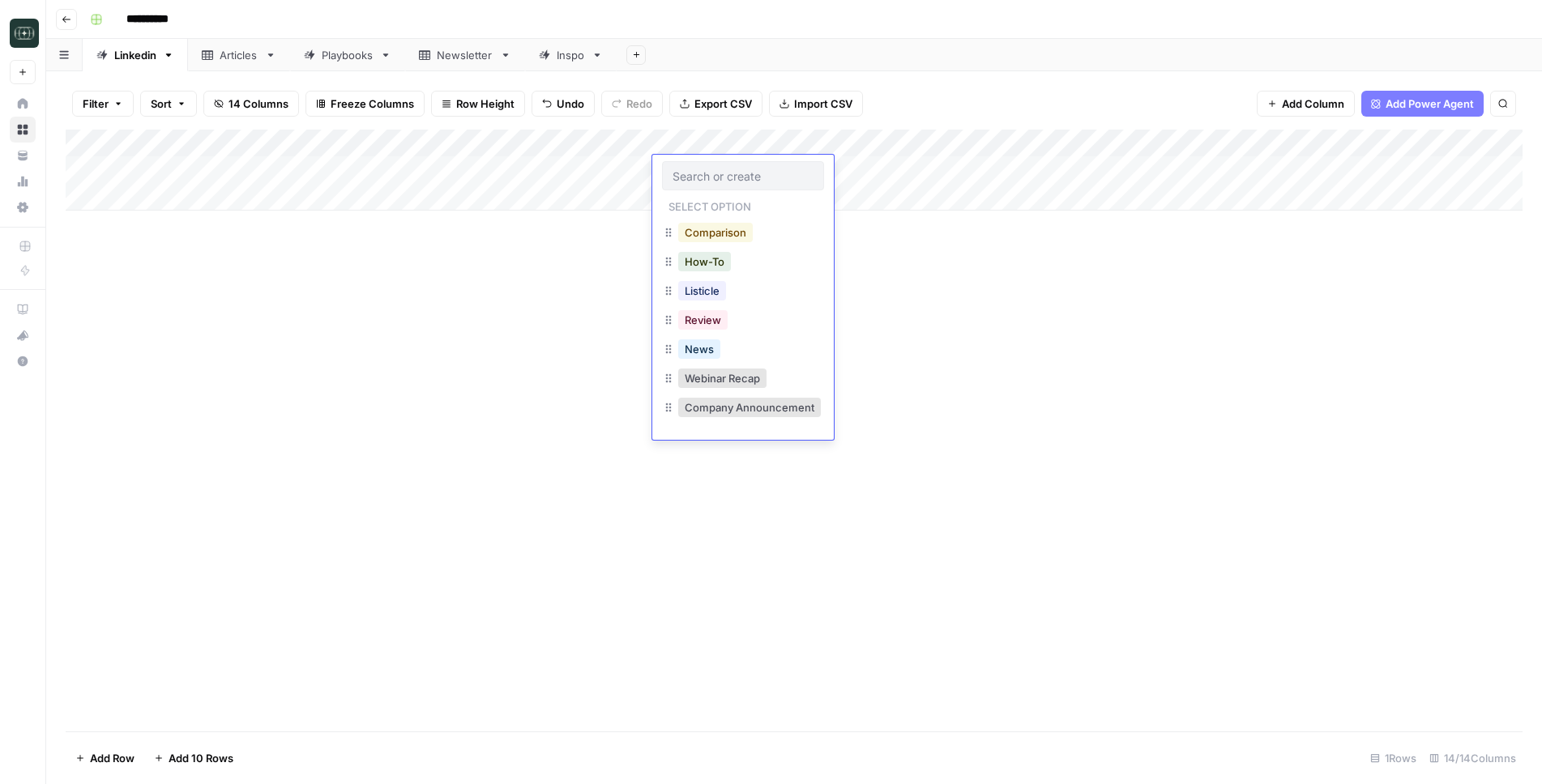
click at [723, 234] on button "Comparison" at bounding box center [716, 232] width 75 height 19
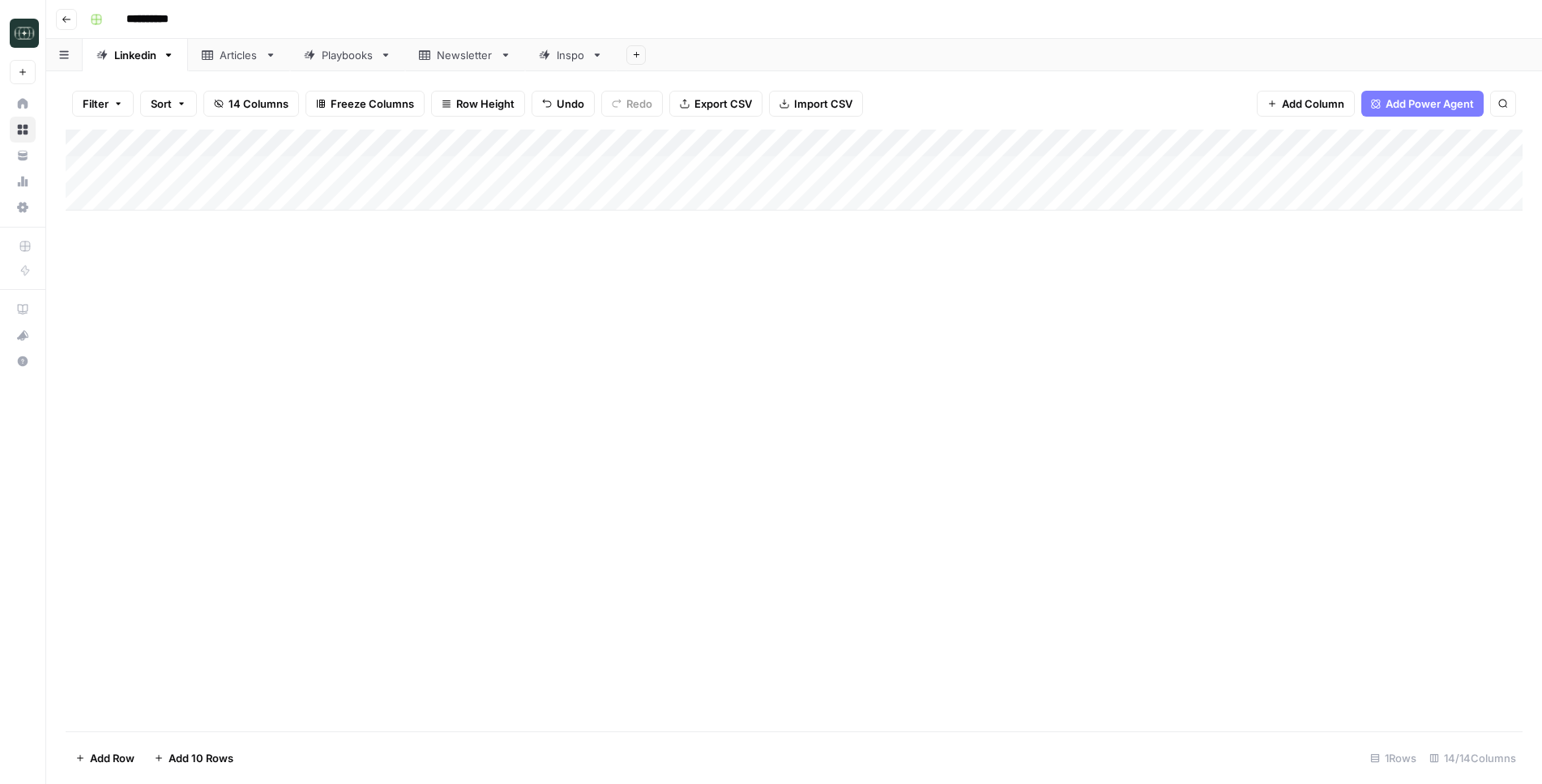
click at [382, 176] on div "Add Column" at bounding box center [794, 170] width 1457 height 81
click at [382, 176] on textarea at bounding box center [470, 171] width 369 height 23
type textarea "**********"
click at [817, 169] on div "Add Column" at bounding box center [794, 170] width 1457 height 81
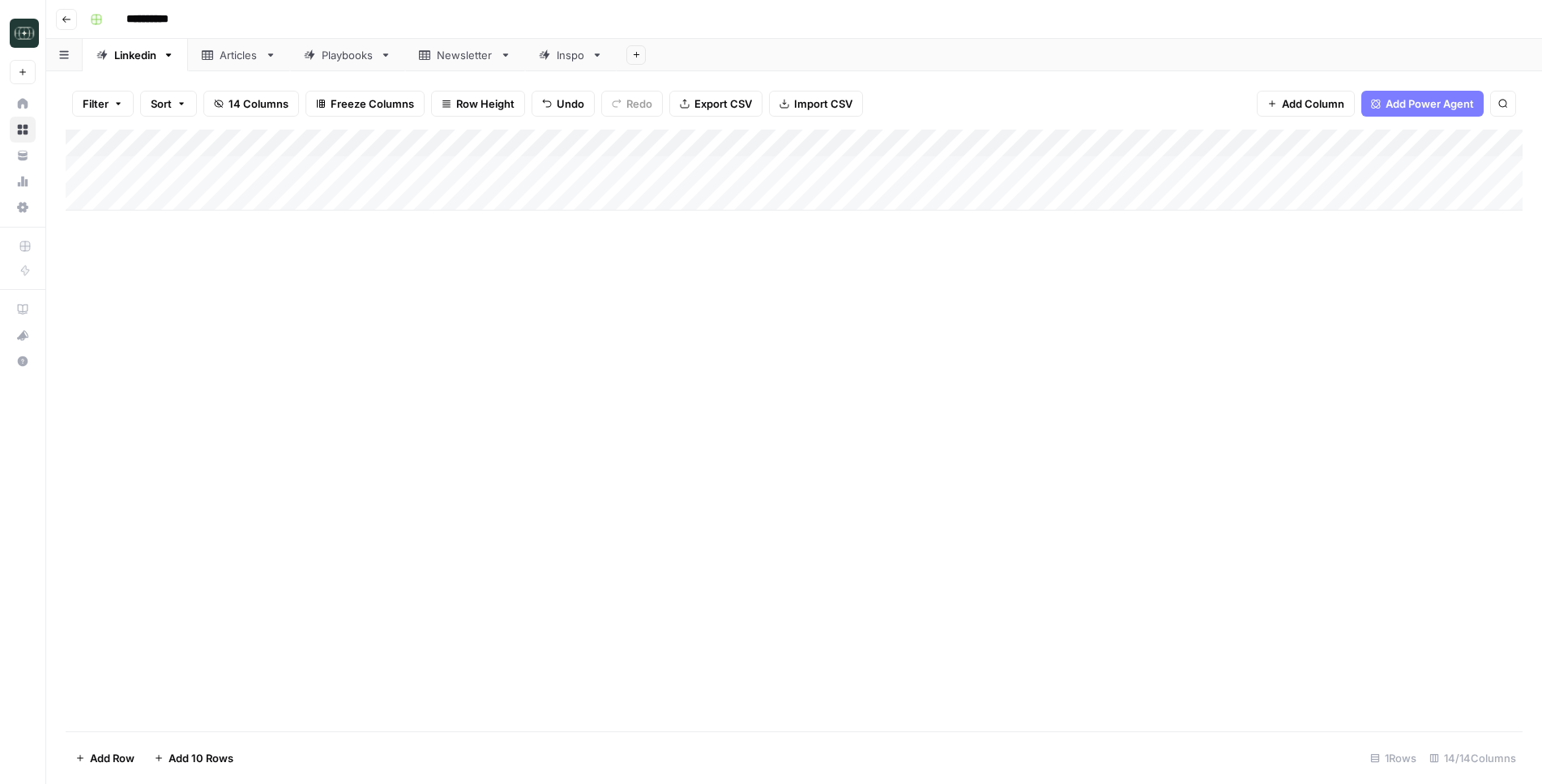
click at [817, 169] on div "Add Column" at bounding box center [794, 170] width 1457 height 81
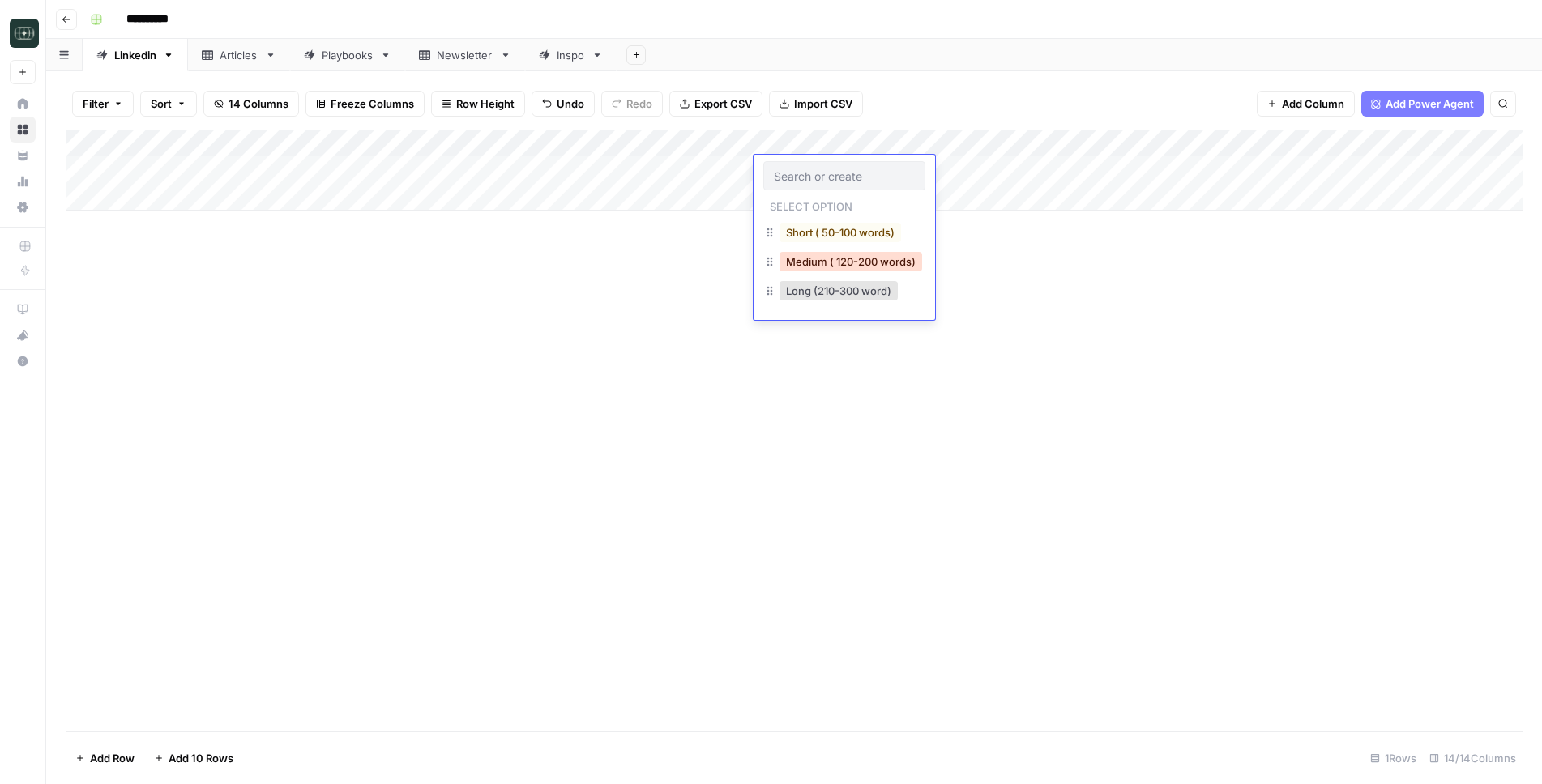
click at [816, 261] on button "Medium ( 120-200 words)" at bounding box center [850, 262] width 142 height 19
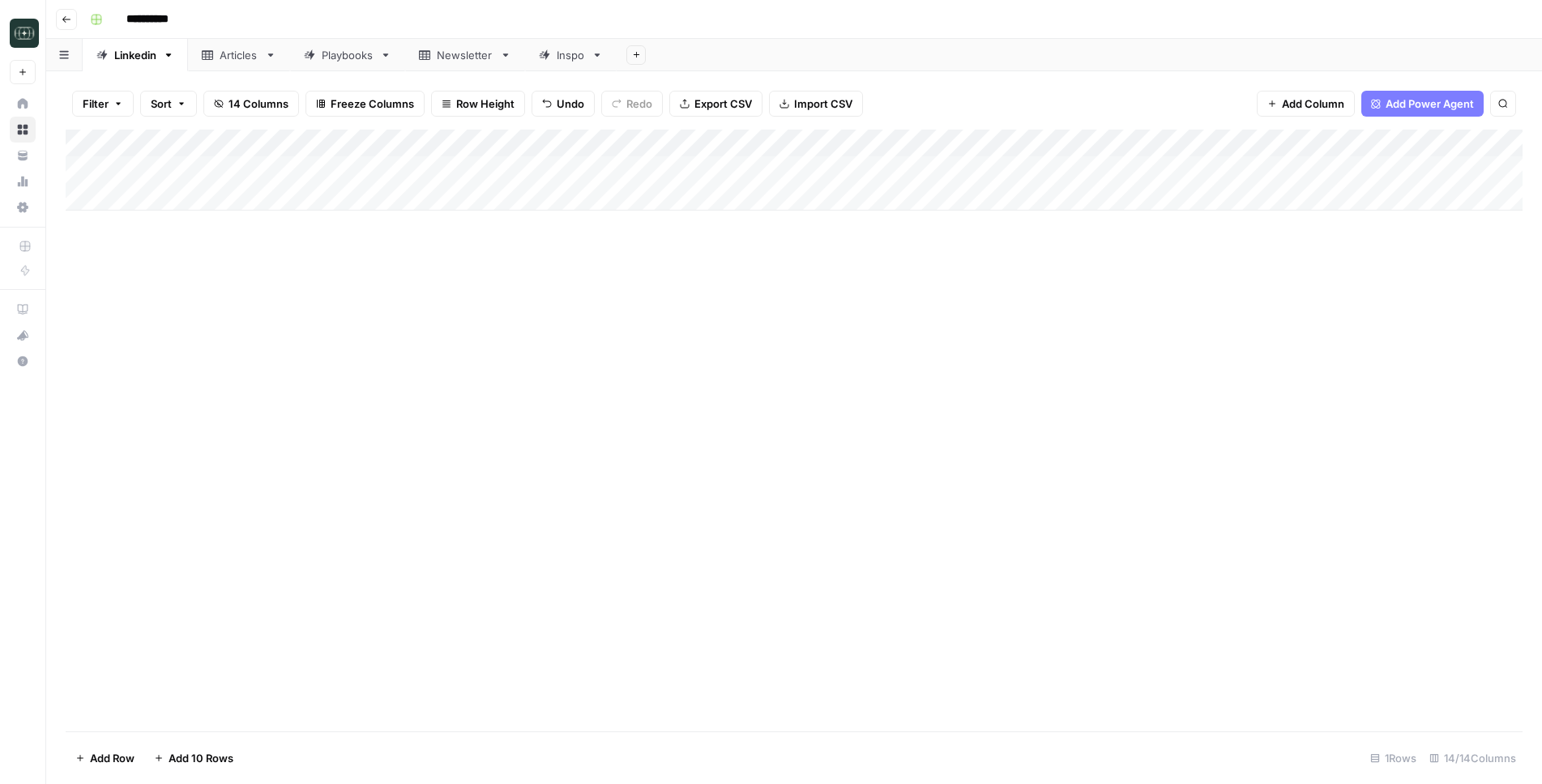
click at [996, 171] on div "Add Column" at bounding box center [794, 170] width 1457 height 81
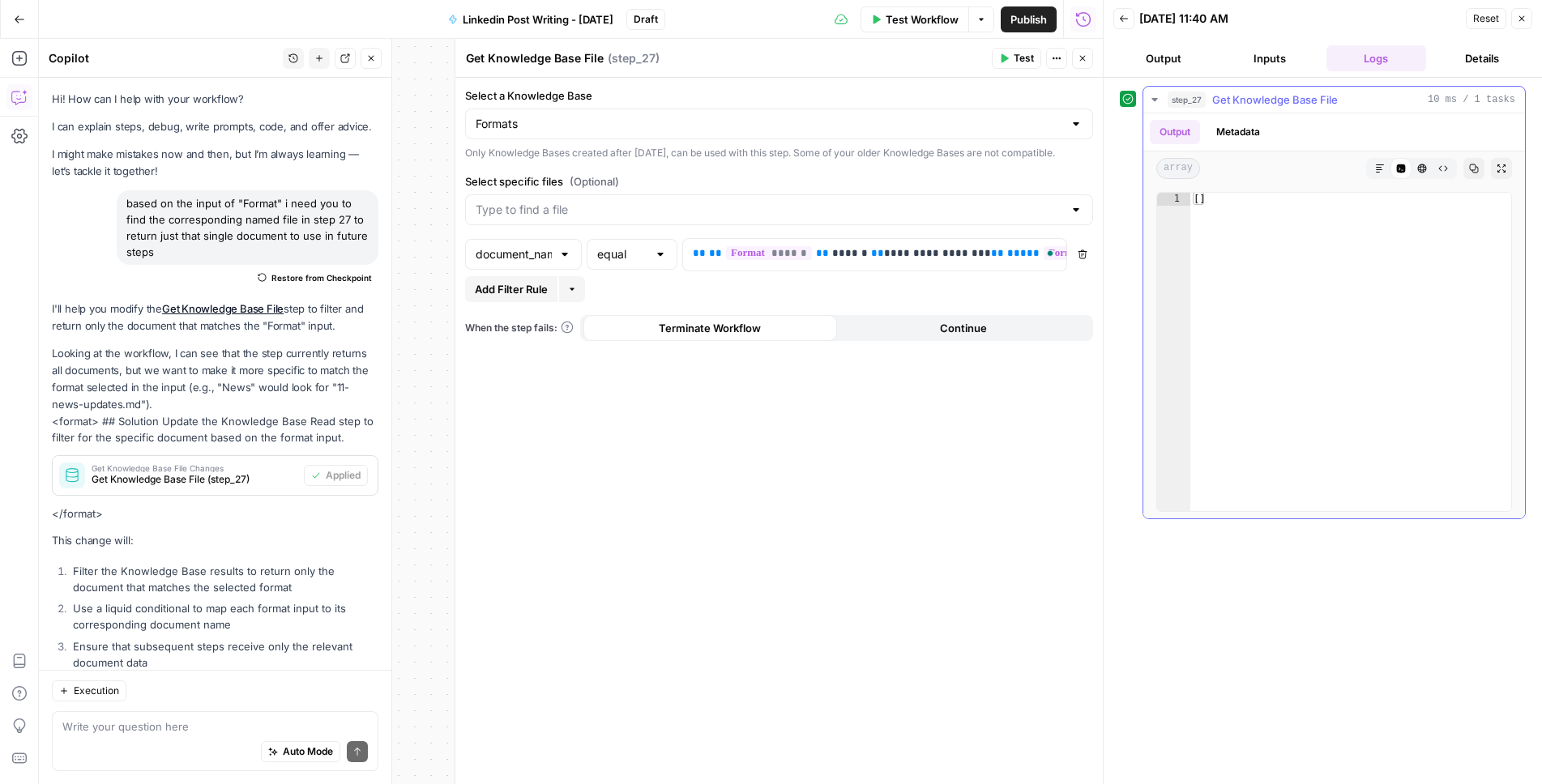
scroll to position [223, 0]
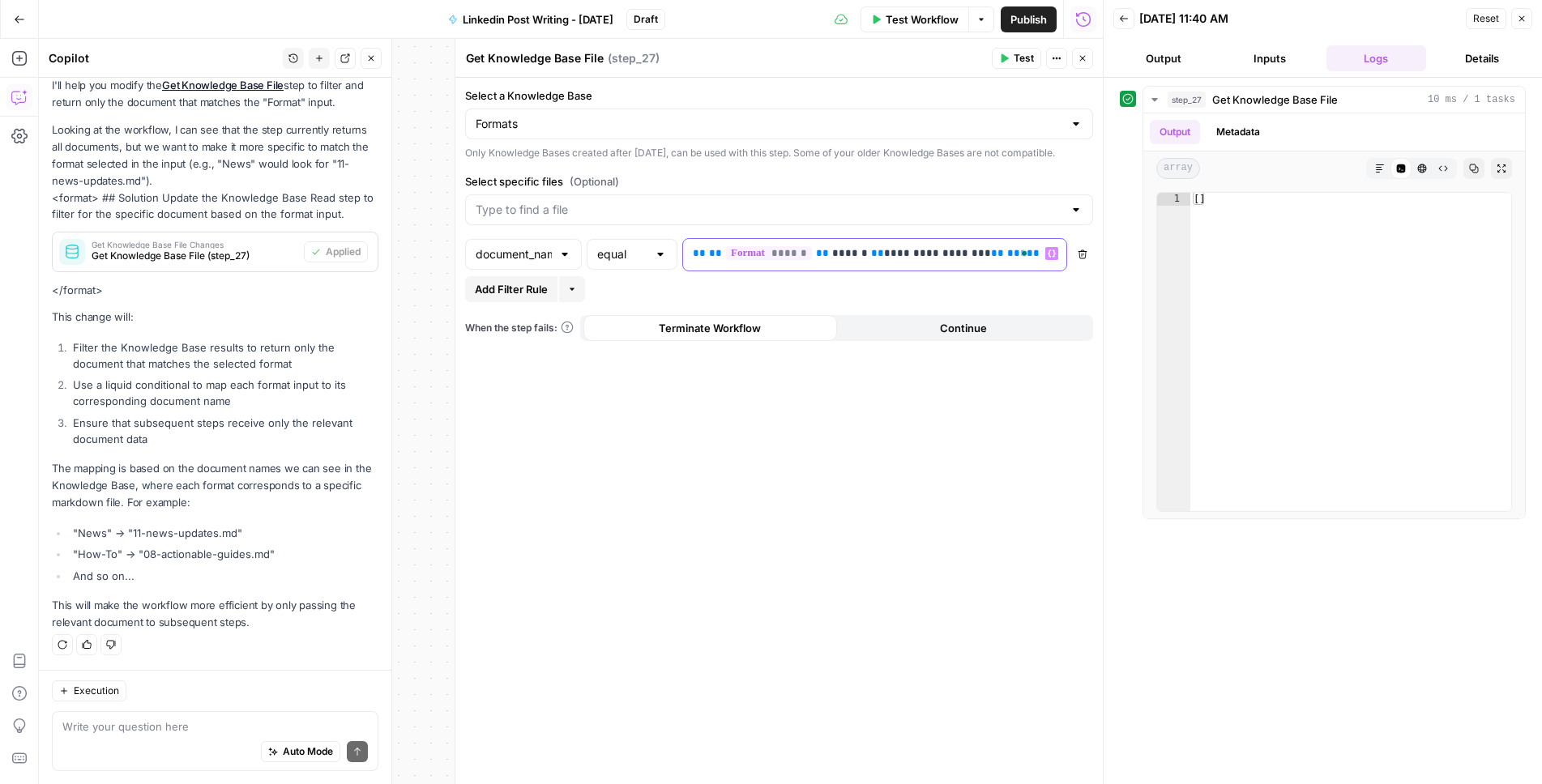
click at [857, 262] on p "**********" at bounding box center [862, 253] width 338 height 16
click at [702, 736] on div "**********" at bounding box center [780, 431] width 648 height 707
click at [1268, 62] on button "Inputs" at bounding box center [1269, 57] width 99 height 26
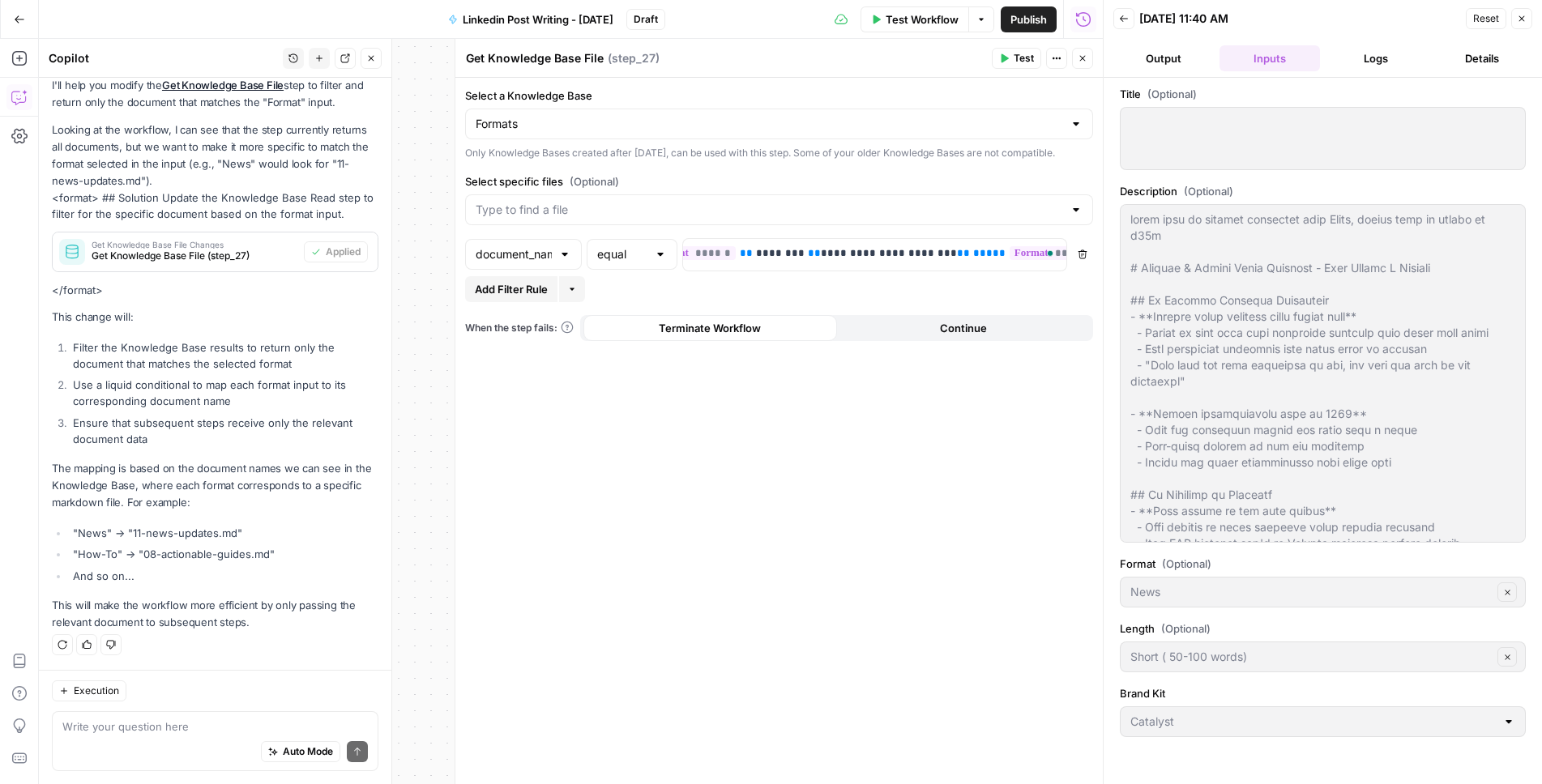
click at [1159, 52] on button "Output" at bounding box center [1163, 57] width 99 height 26
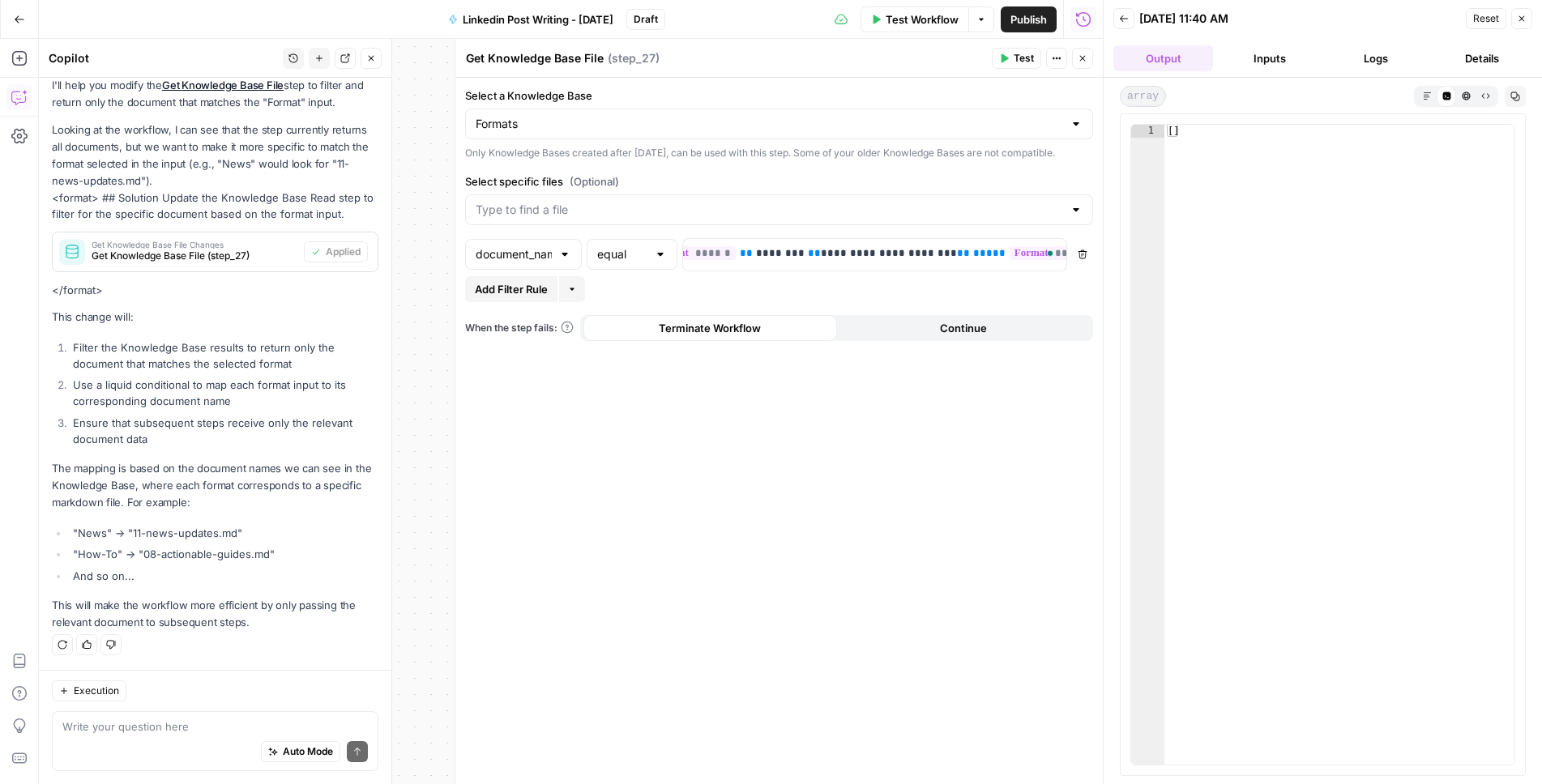
click at [152, 738] on div "Auto Mode Send" at bounding box center [215, 752] width 306 height 35
type textarea "this returned nothing.is there a better way to do it?"
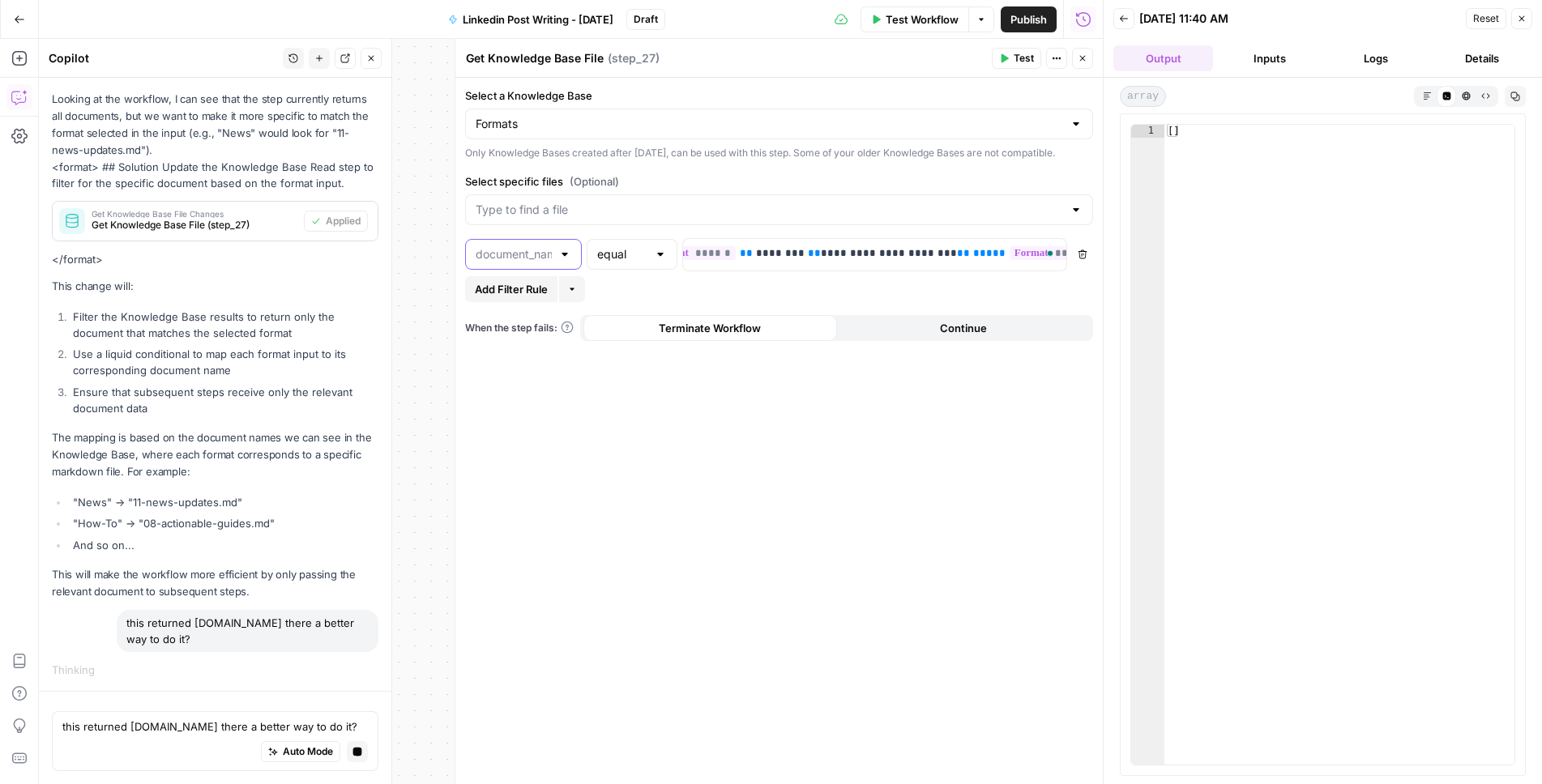
click at [529, 263] on input "text" at bounding box center [514, 254] width 76 height 16
type input "n"
click at [536, 312] on span "document_name" at bounding box center [512, 309] width 68 height 16
type input "document_name"
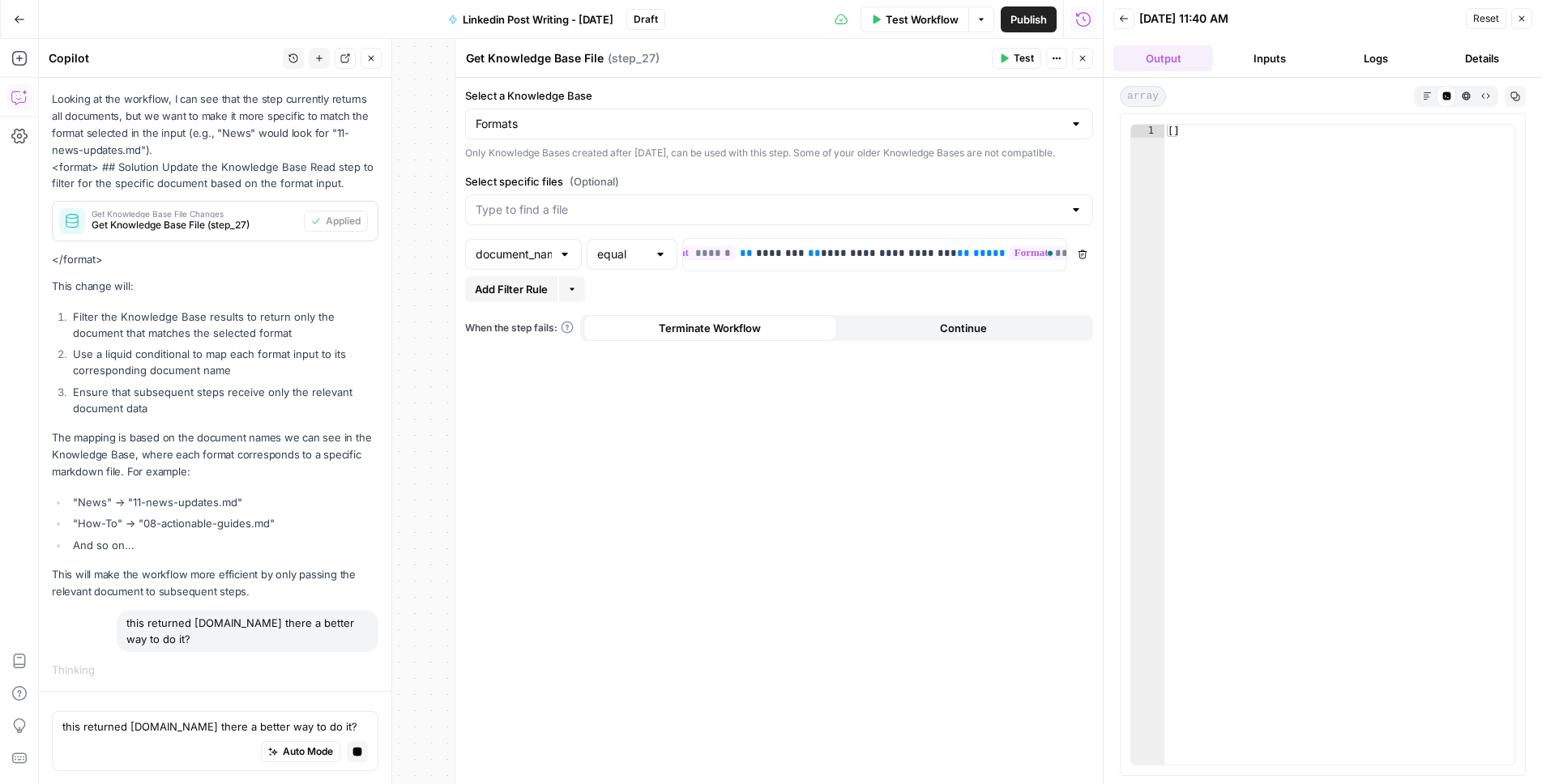
click at [576, 269] on div "document_name" at bounding box center [524, 254] width 117 height 31
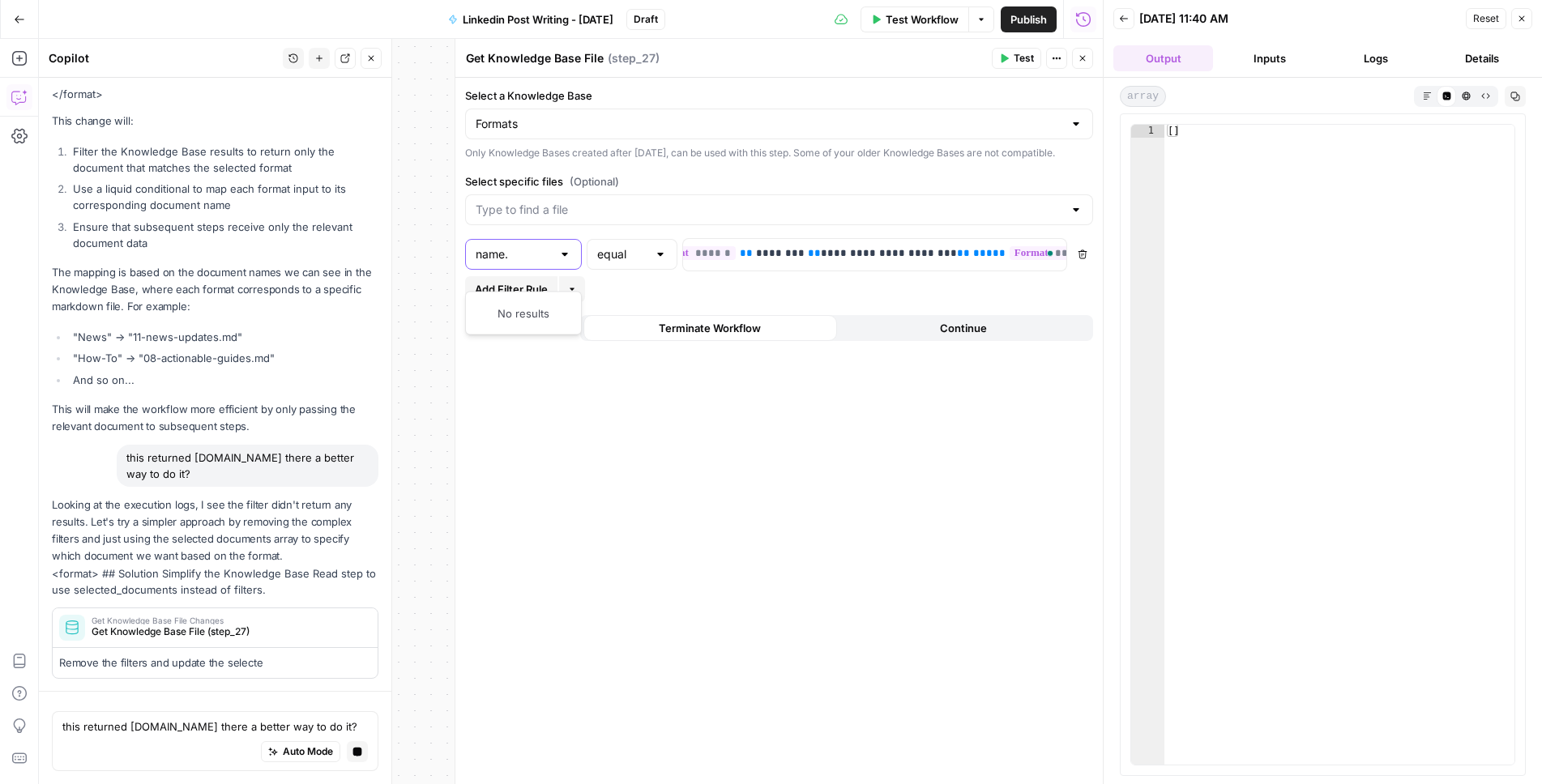
scroll to position [412, 0]
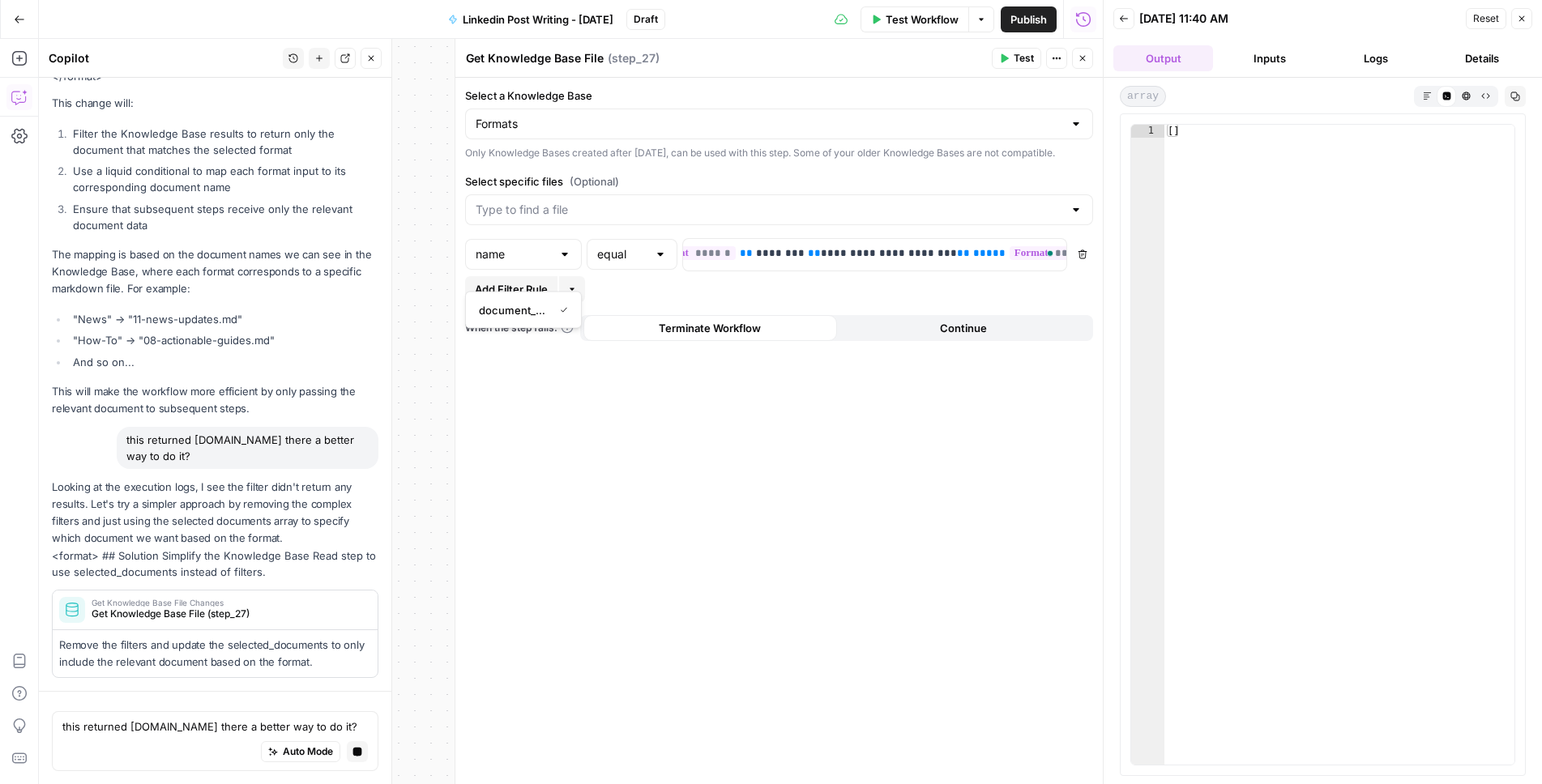
type input "document_name"
click at [595, 553] on div "**********" at bounding box center [780, 431] width 648 height 707
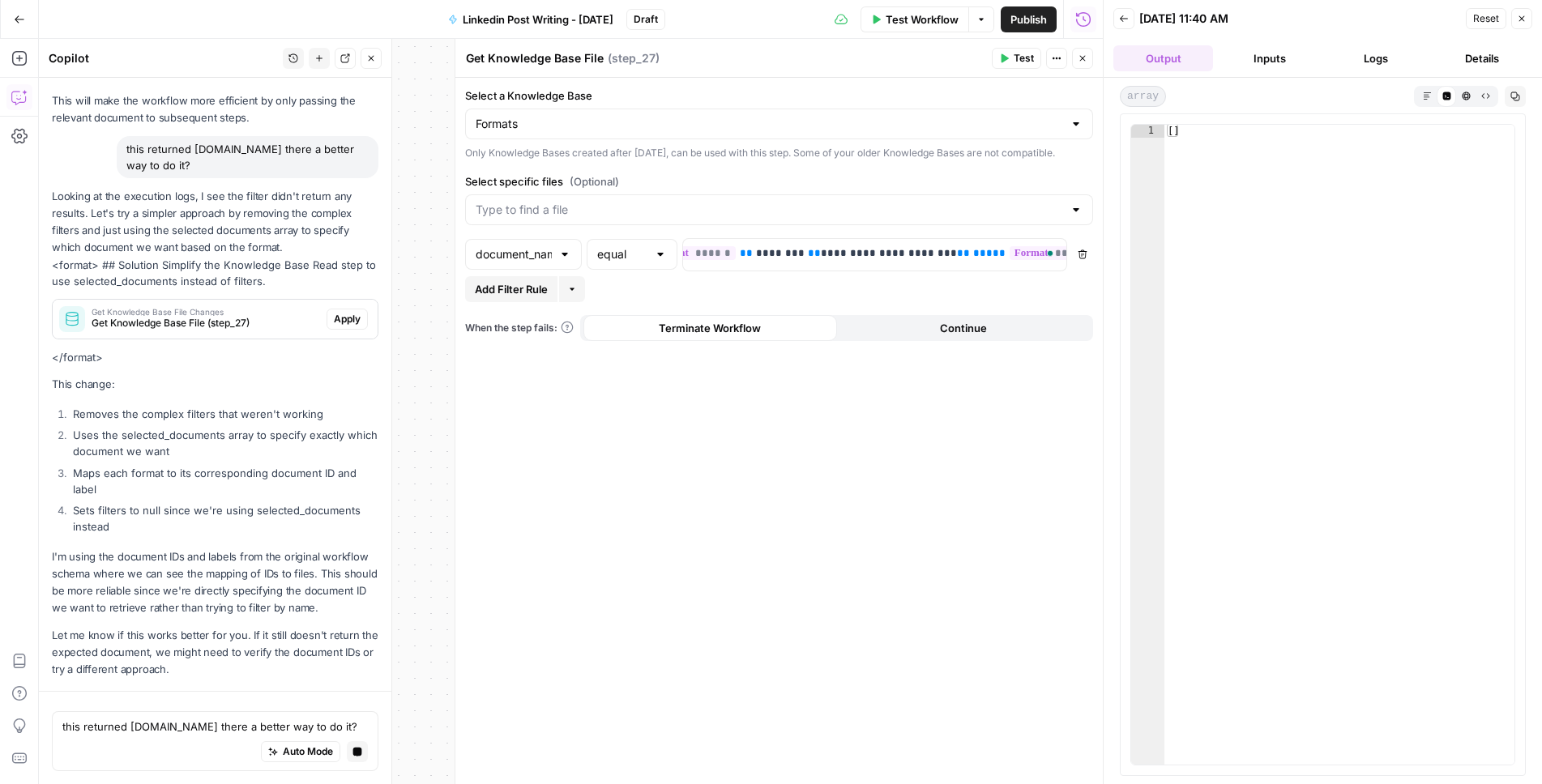
scroll to position [775, 0]
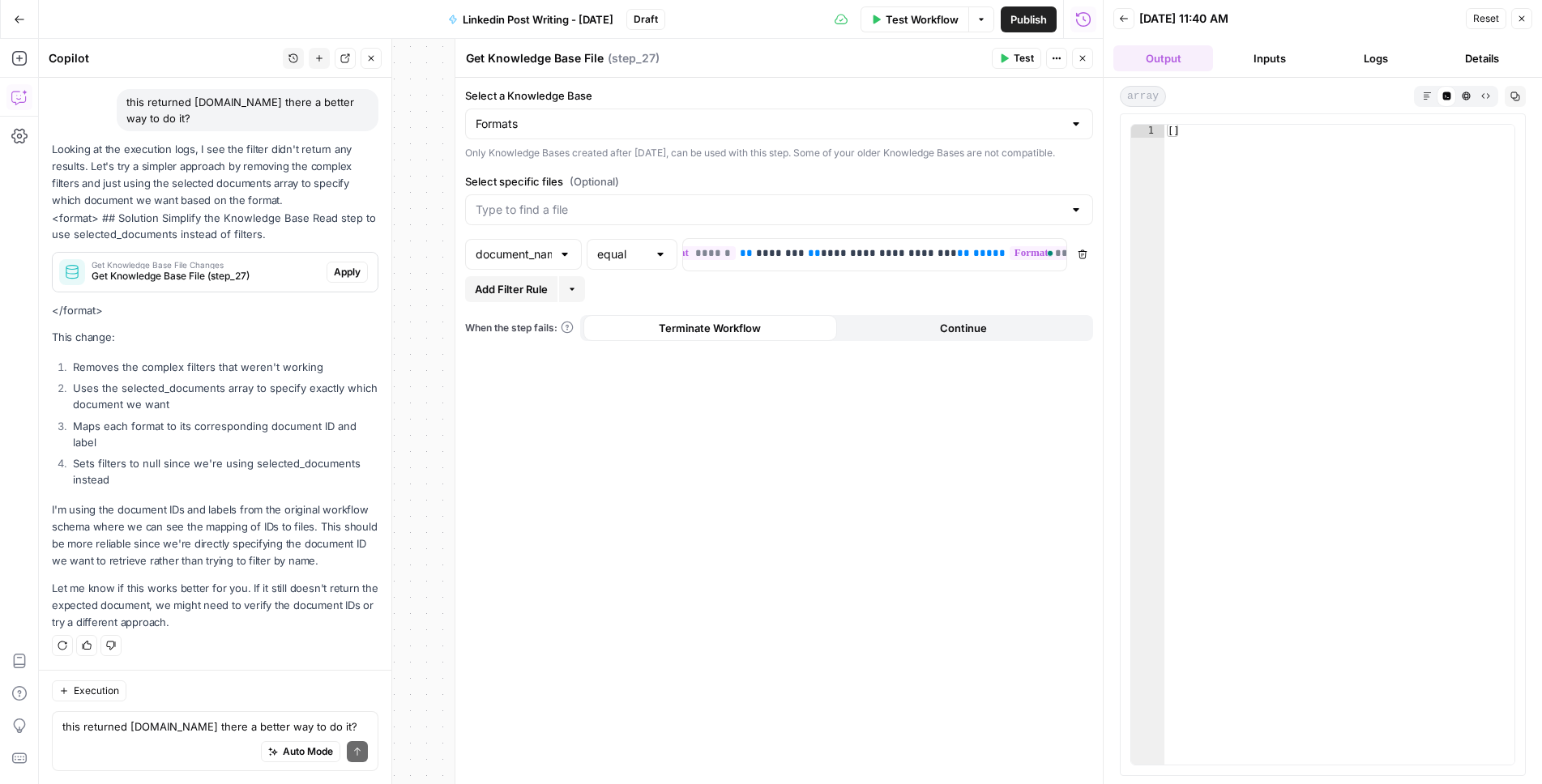
click at [349, 265] on span "Apply" at bounding box center [347, 271] width 27 height 14
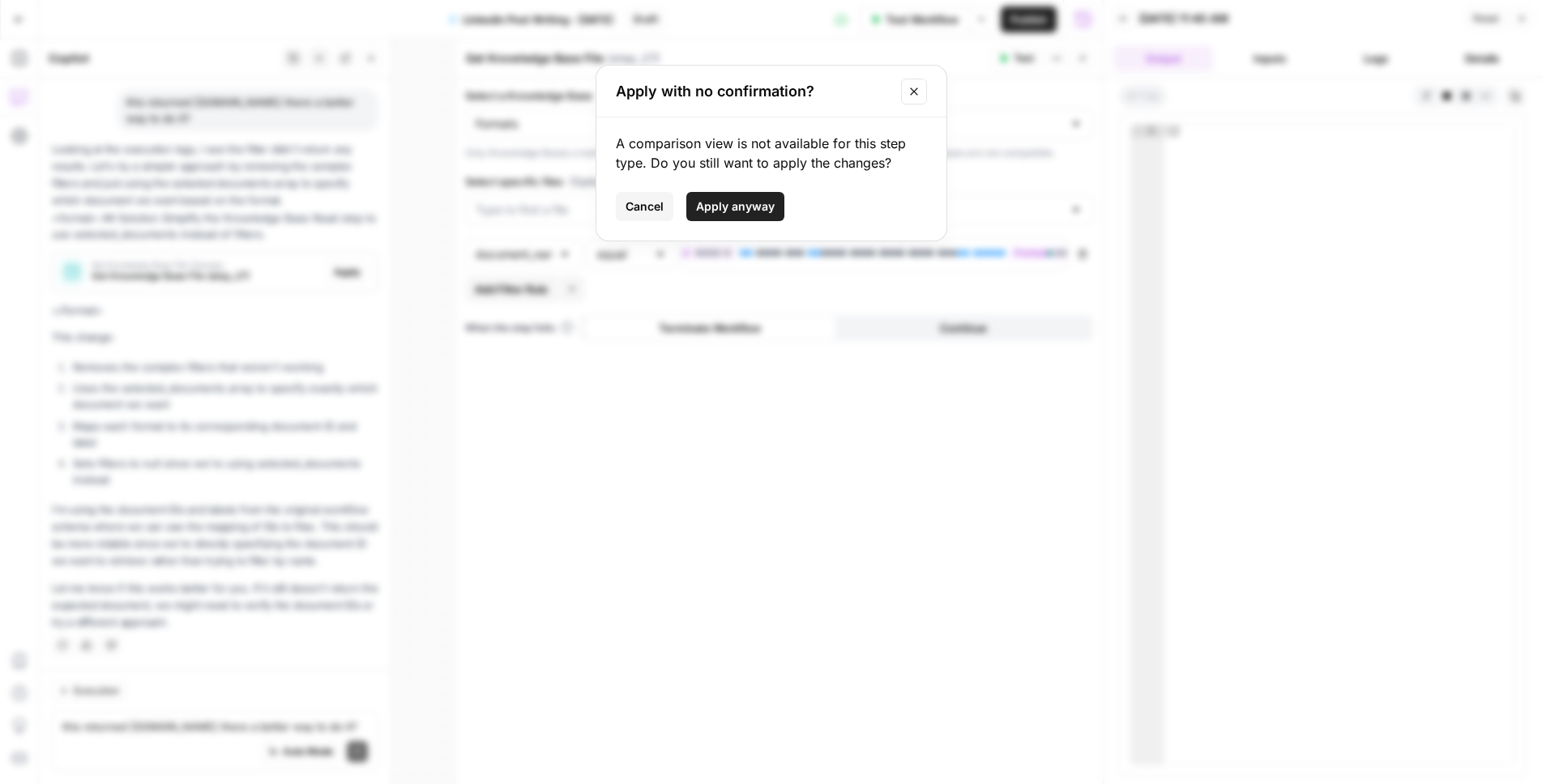
click at [740, 206] on span "Apply anyway" at bounding box center [736, 206] width 78 height 16
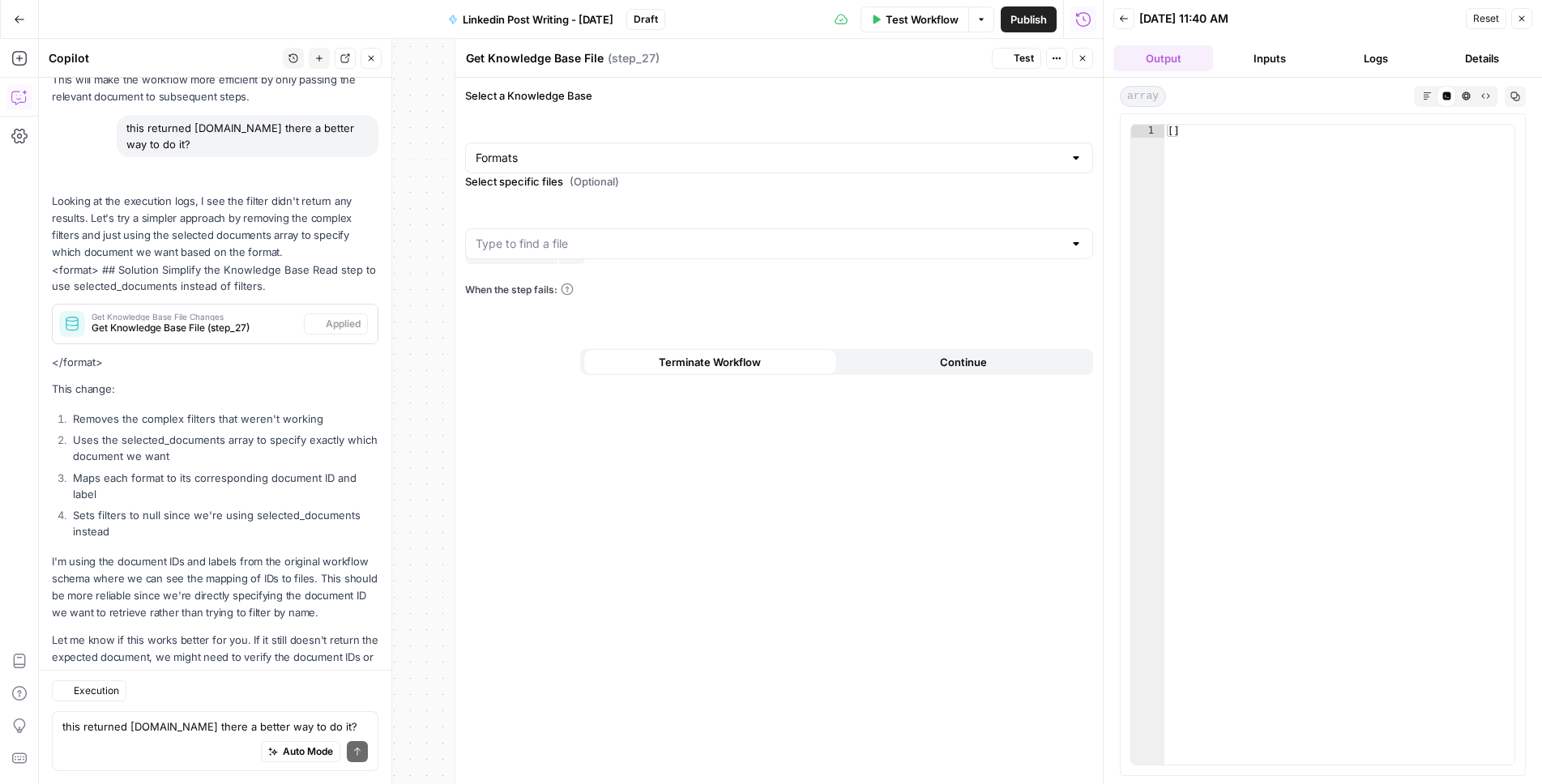
scroll to position [801, 0]
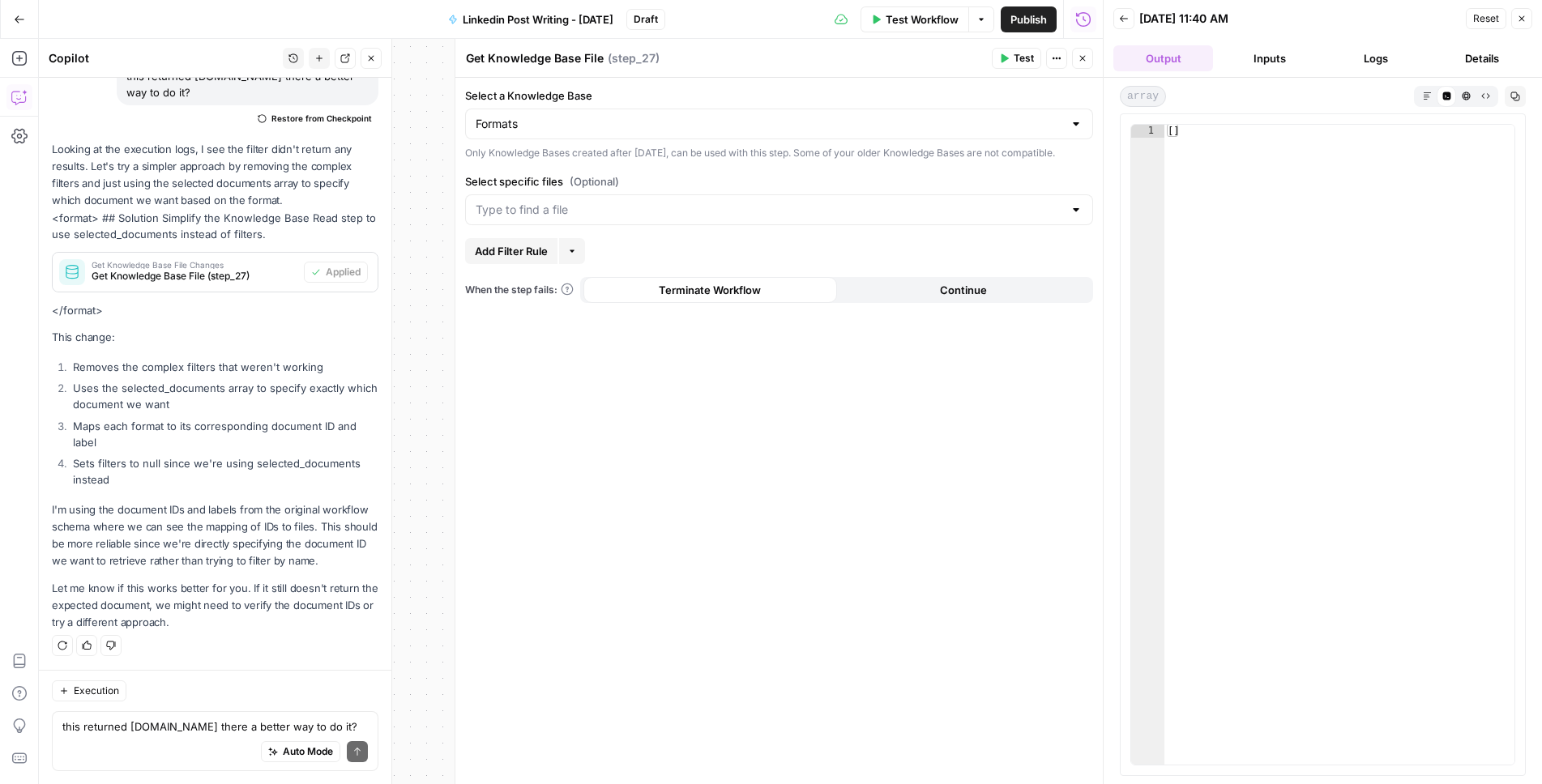
click at [1525, 22] on icon "button" at bounding box center [1522, 18] width 10 height 10
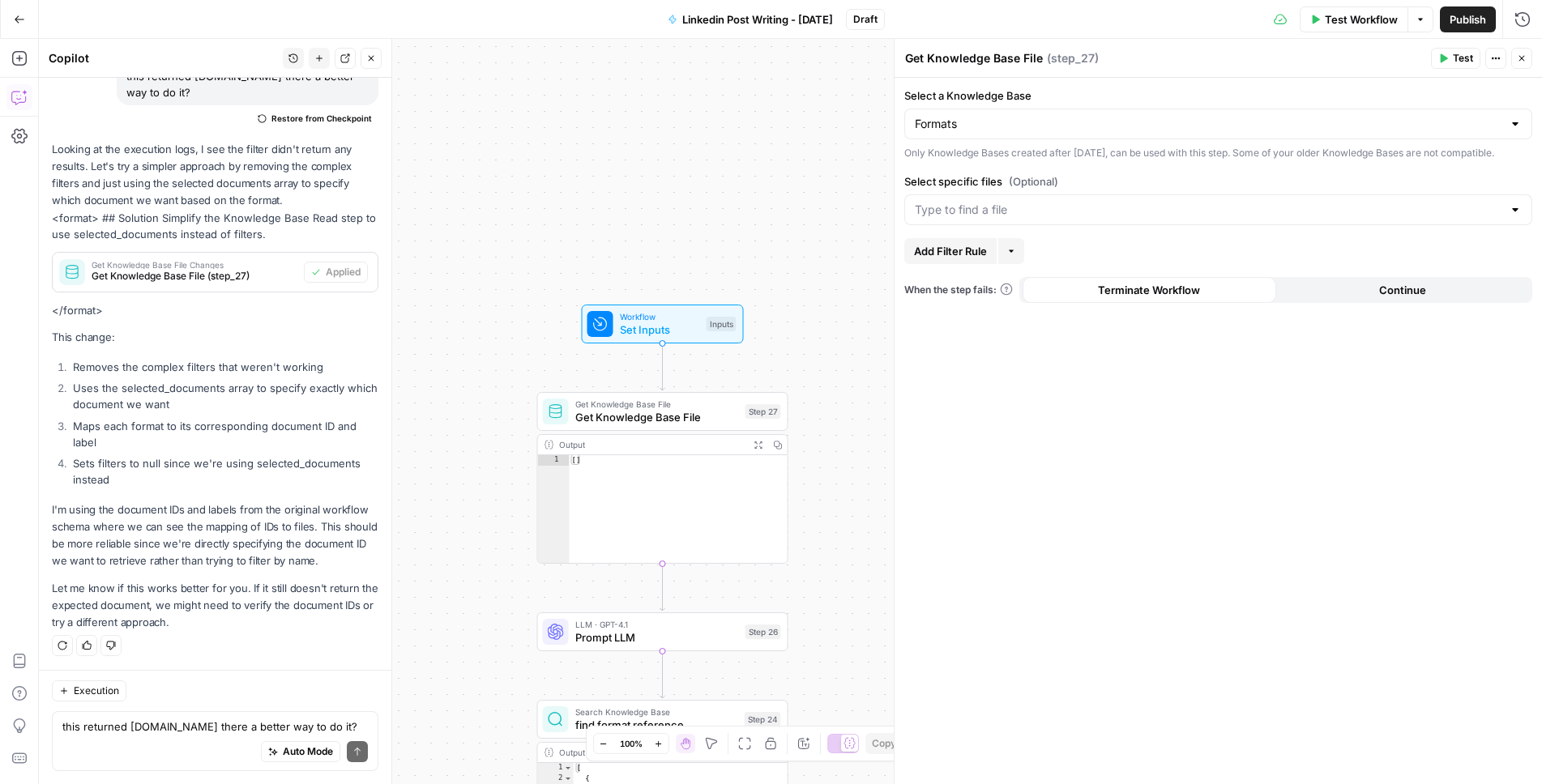
click at [603, 409] on span "Get Knowledge Base File" at bounding box center [656, 416] width 163 height 16
click at [958, 253] on button "Add Filter Rule" at bounding box center [951, 250] width 93 height 26
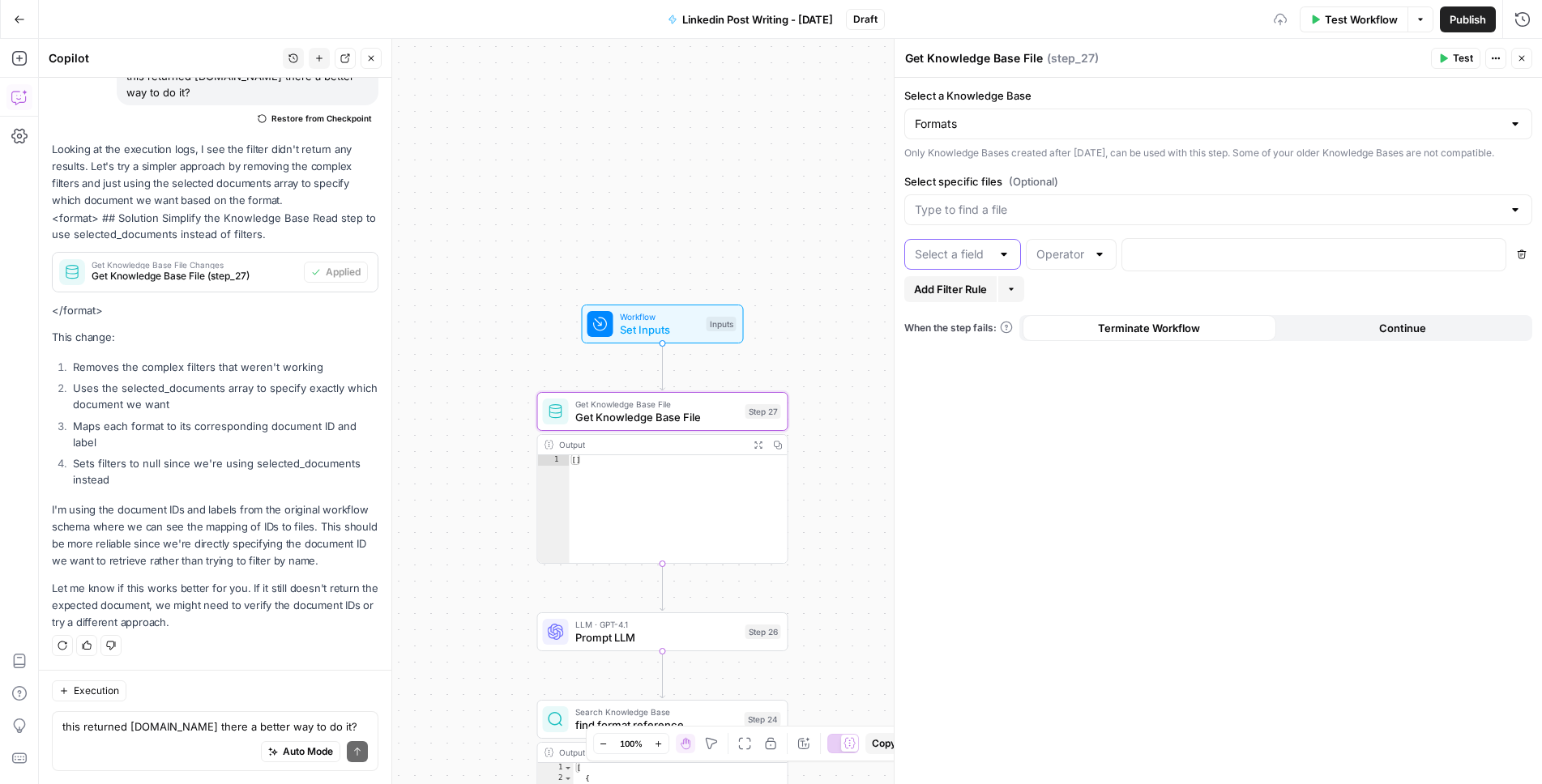
click at [990, 263] on input "text" at bounding box center [953, 254] width 76 height 16
click at [1050, 261] on input "text" at bounding box center [1061, 254] width 51 height 16
click at [1061, 218] on input "Select specific files (Optional)" at bounding box center [1209, 209] width 588 height 16
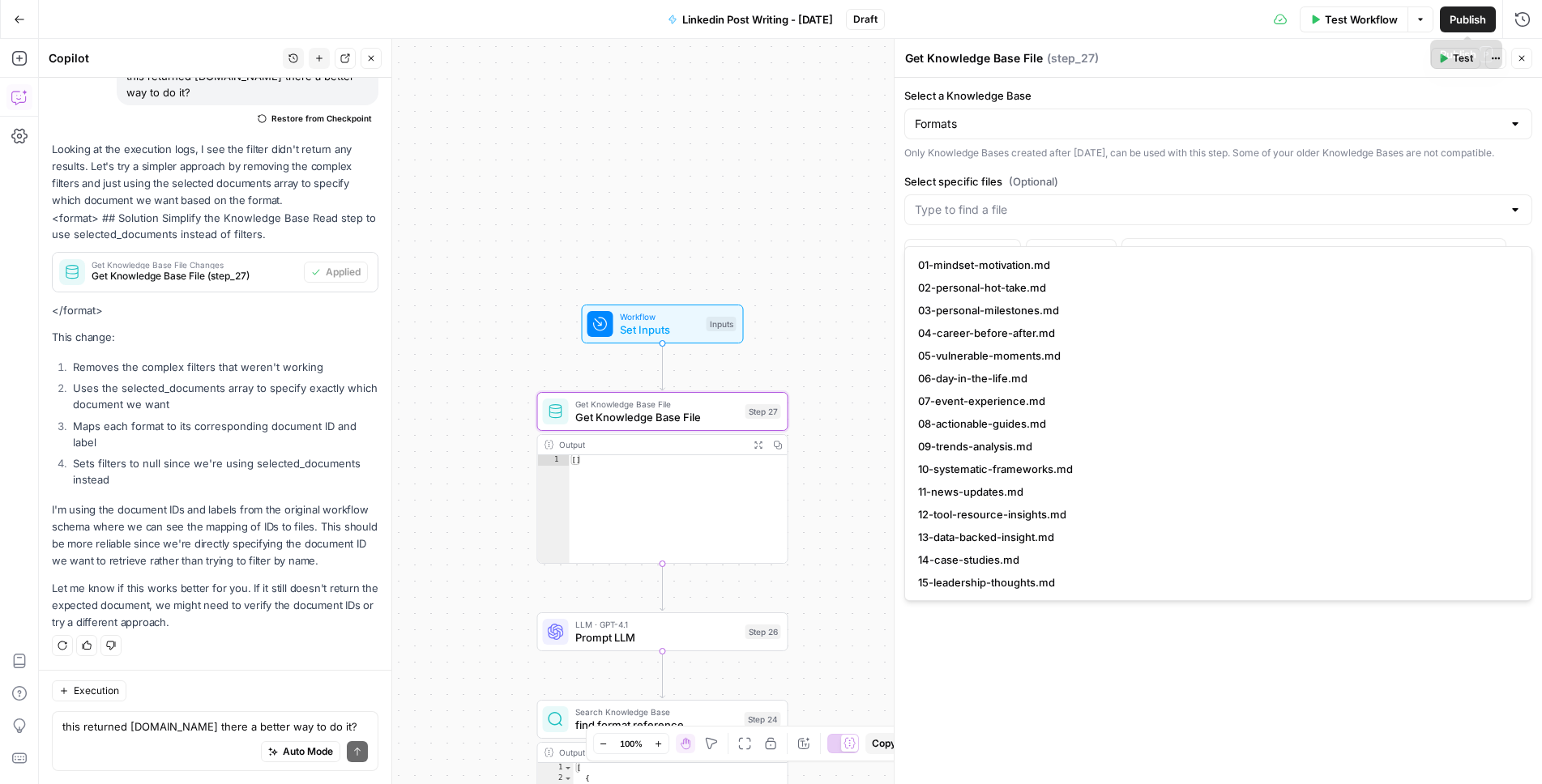
click at [1150, 727] on div "Select a Knowledge Base Formats Only Knowledge Bases created after June 1st, 20…" at bounding box center [1218, 431] width 648 height 707
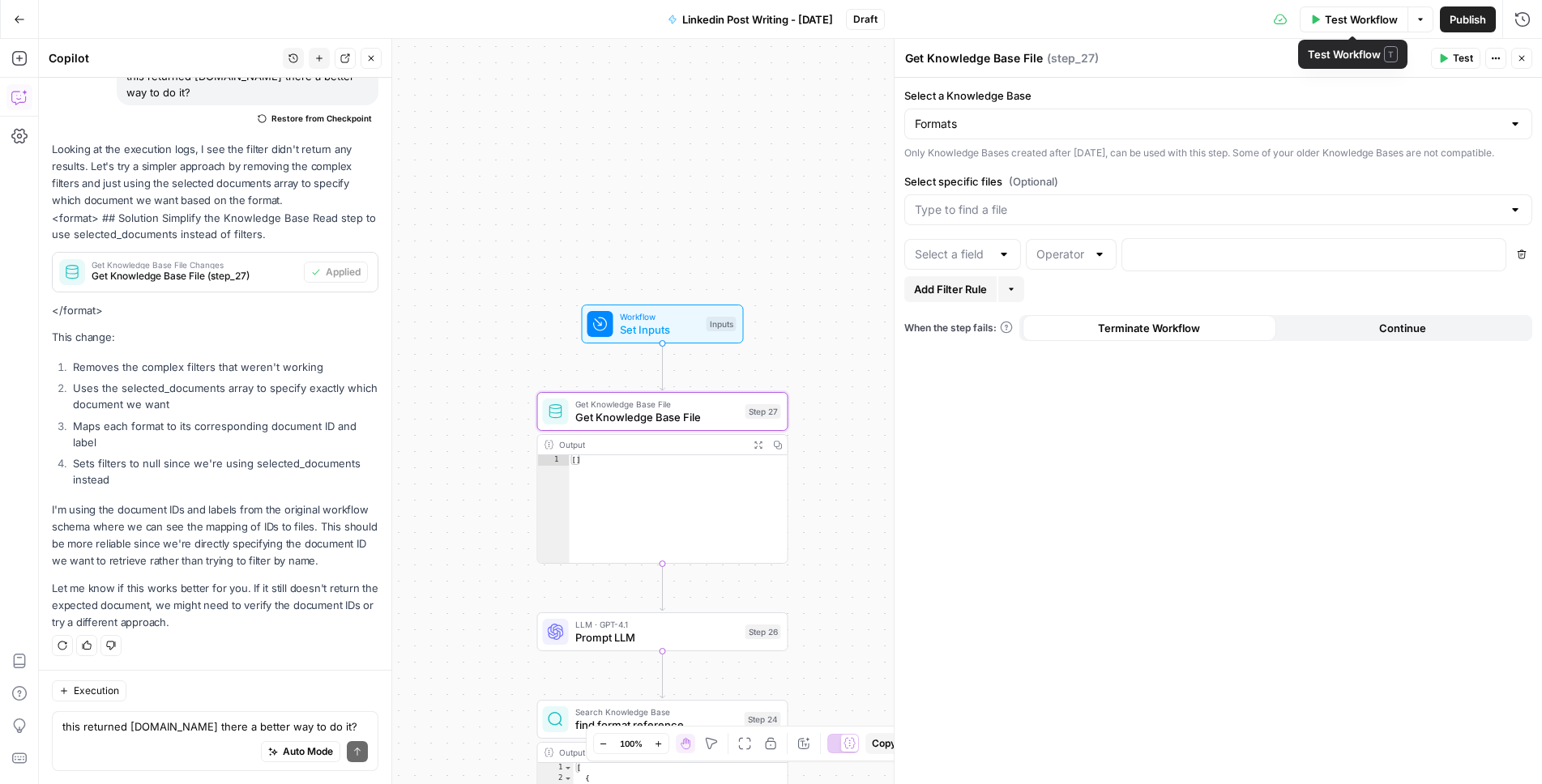
click at [1458, 68] on button "Test" at bounding box center [1456, 58] width 50 height 21
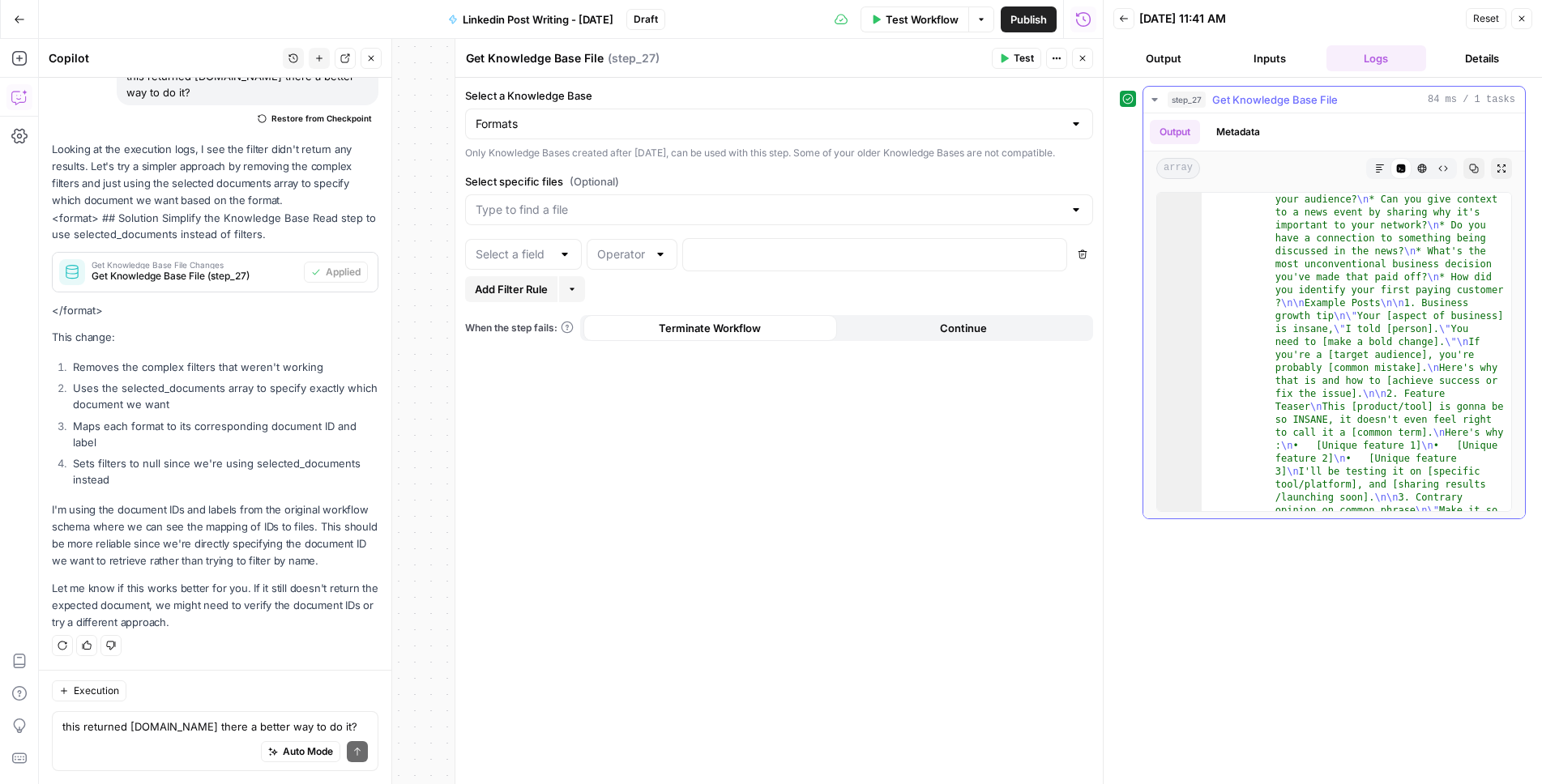
scroll to position [1714, 0]
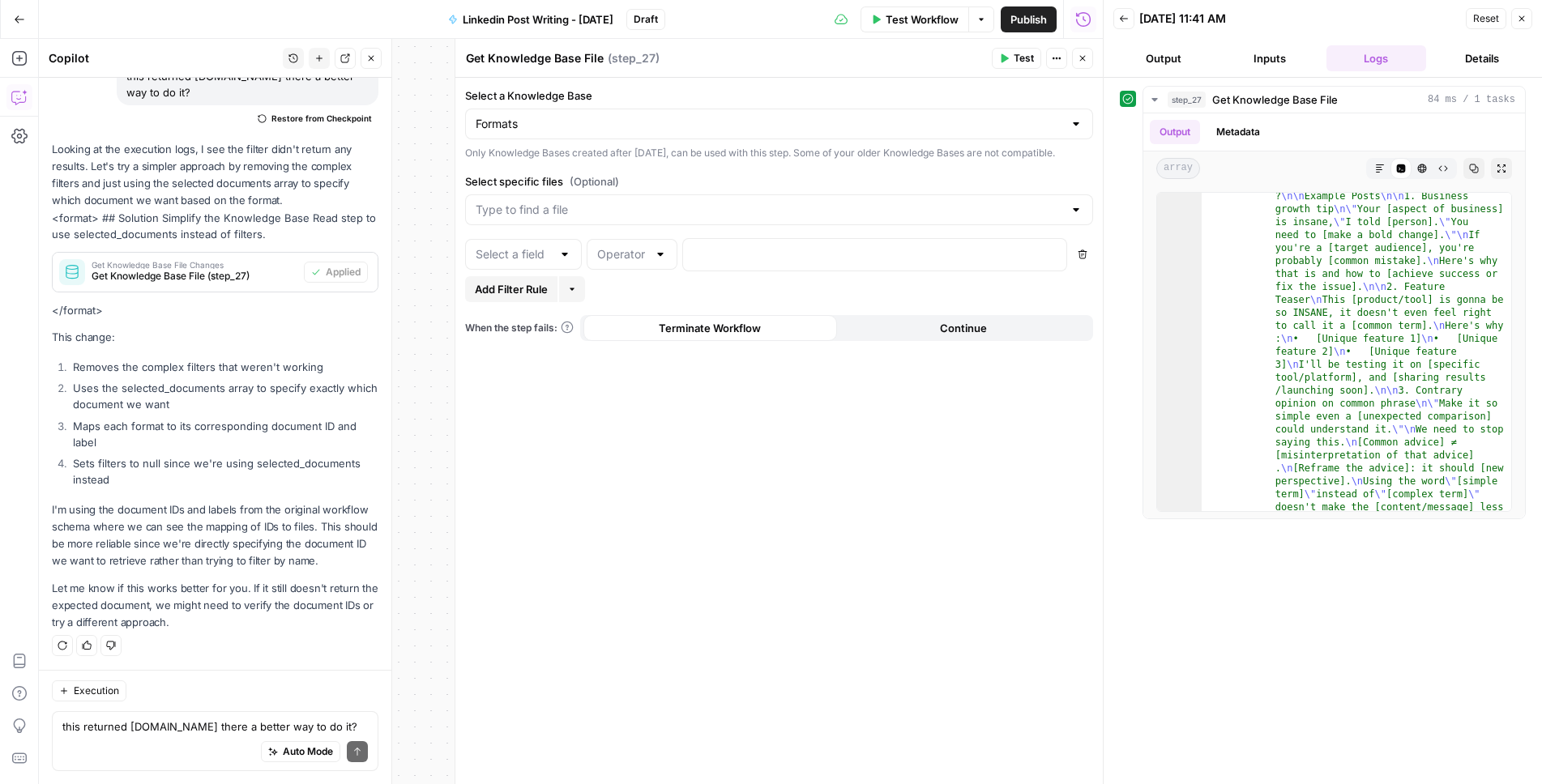
click at [161, 556] on p "I'm using the document IDs and labels from the original workflow schema where w…" at bounding box center [215, 536] width 327 height 69
click at [117, 742] on div "Auto Mode Send" at bounding box center [215, 752] width 306 height 35
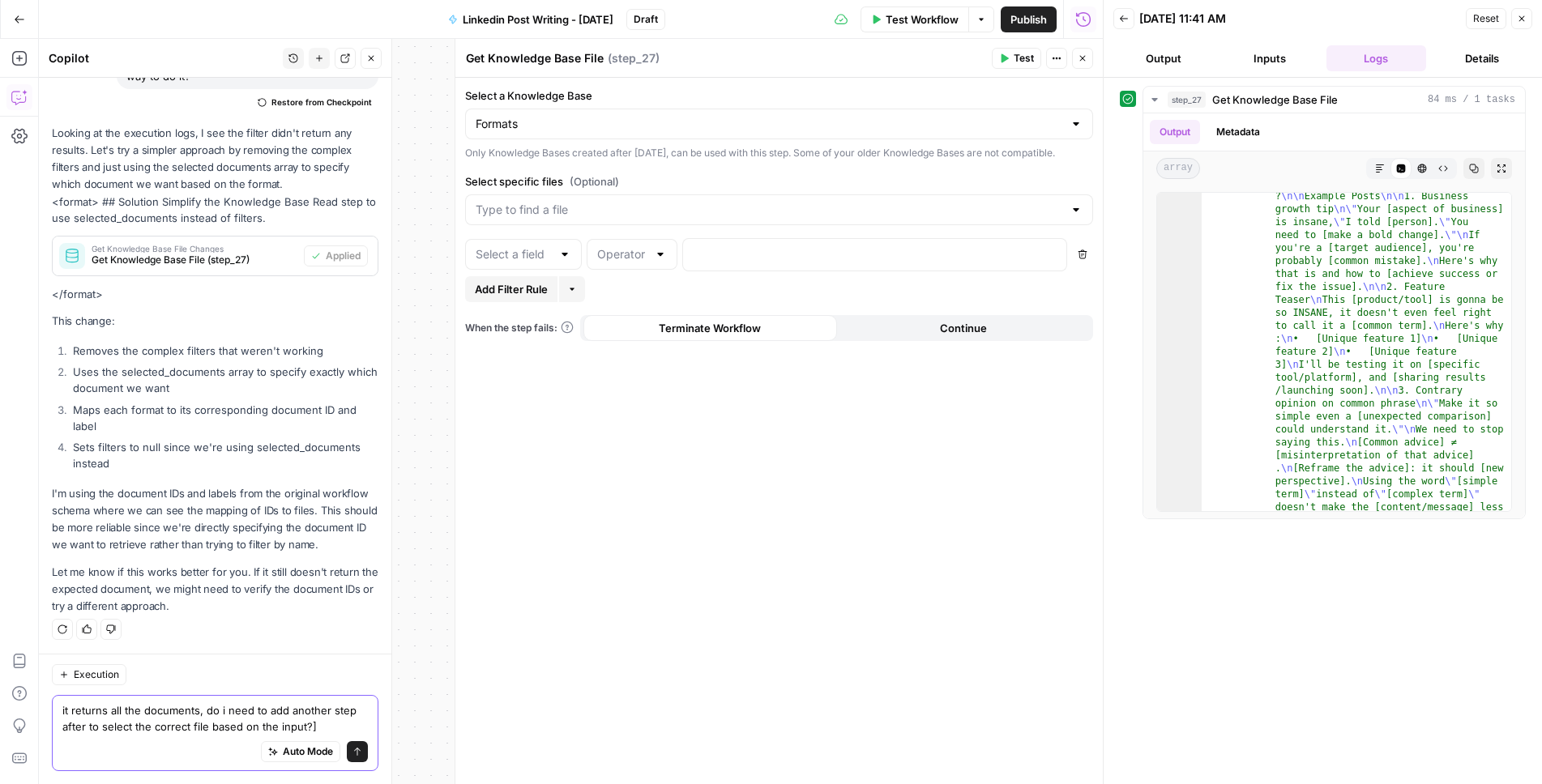
type textarea "it returns all the documents, do i need to add another step after to select the…"
drag, startPoint x: 363, startPoint y: 759, endPoint x: 374, endPoint y: 737, distance: 24.6
click at [363, 759] on button "Send" at bounding box center [357, 752] width 21 height 21
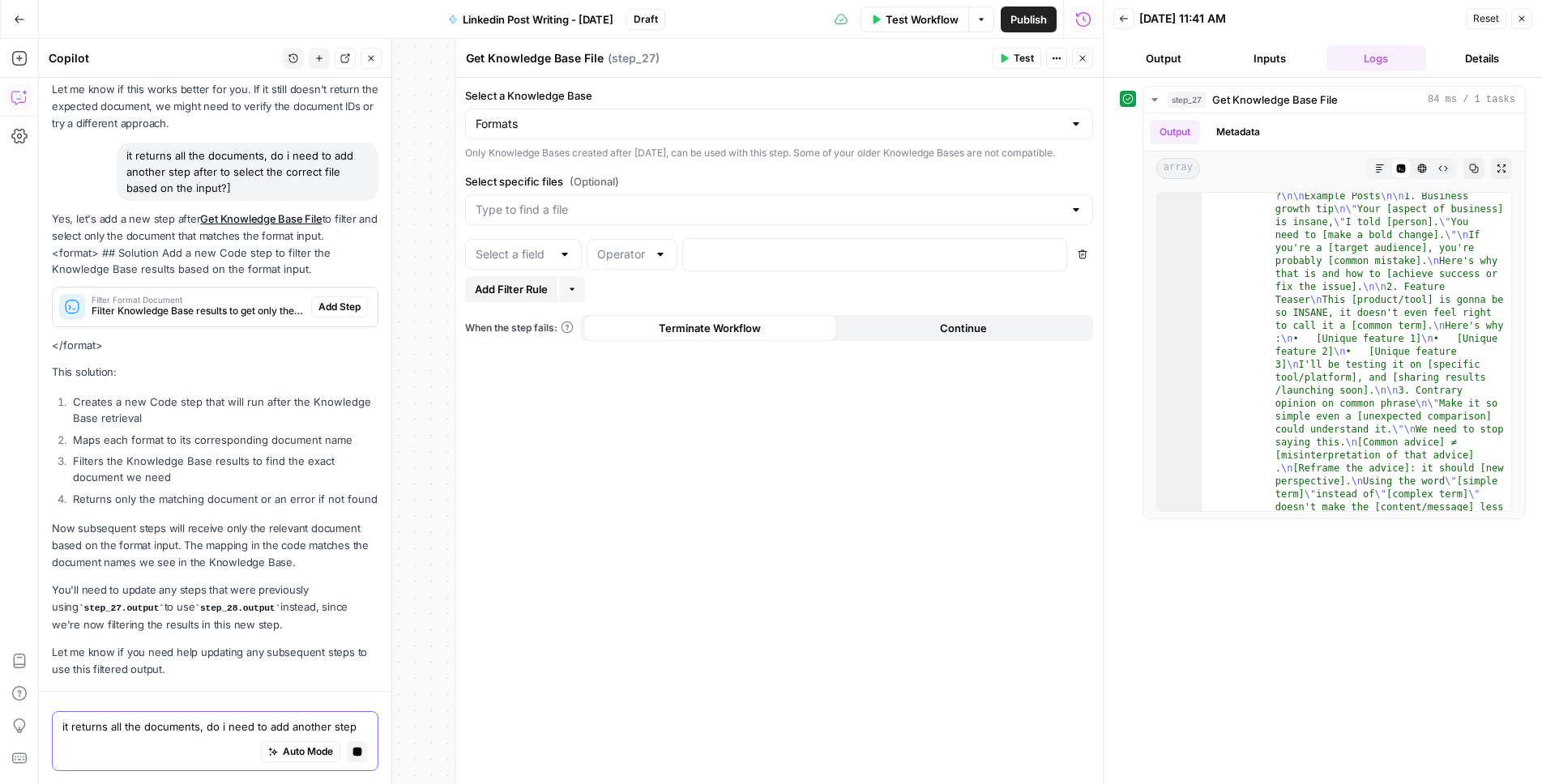
scroll to position [1347, 0]
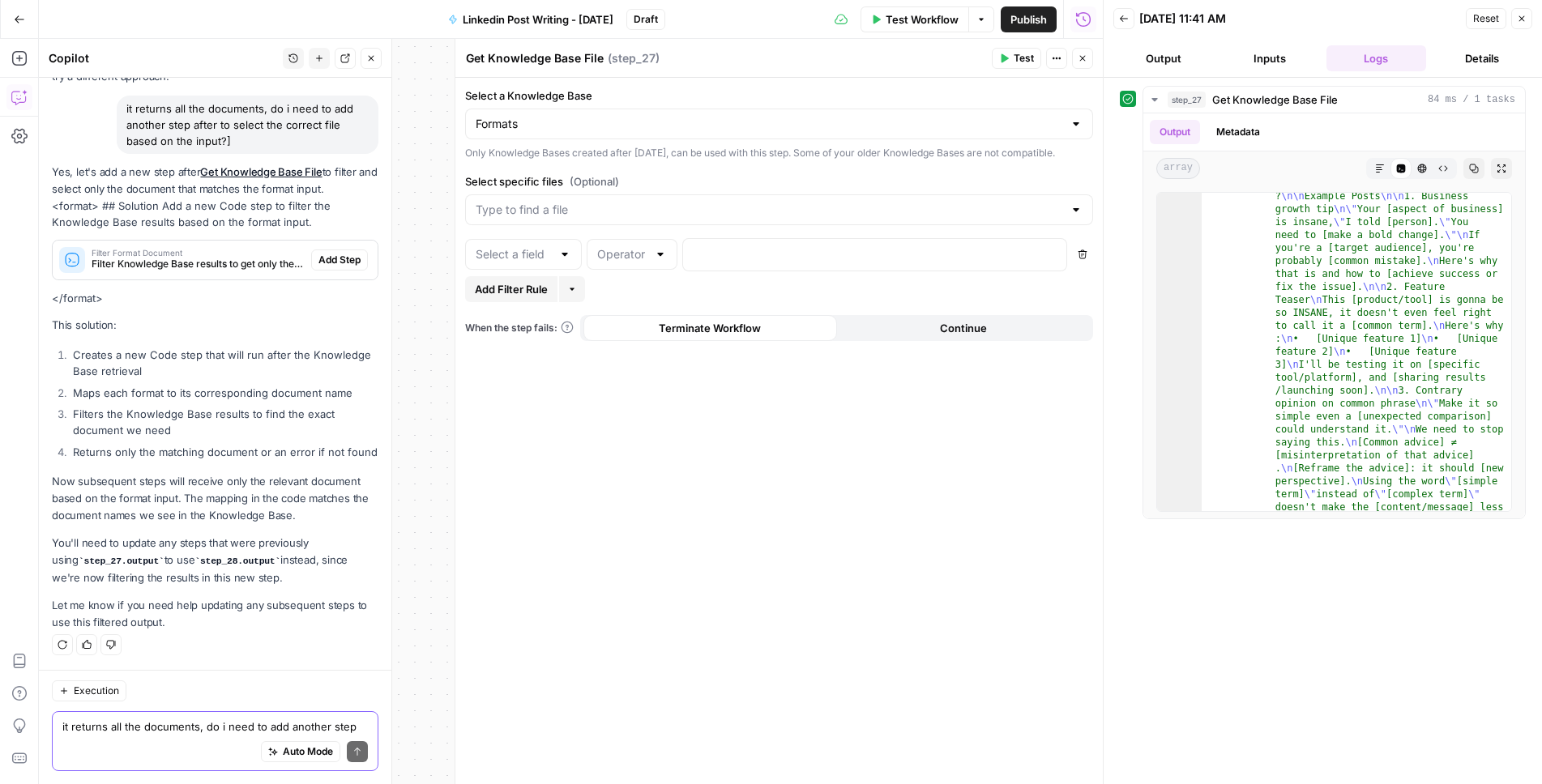
click at [330, 256] on span "Add Step" at bounding box center [339, 260] width 42 height 14
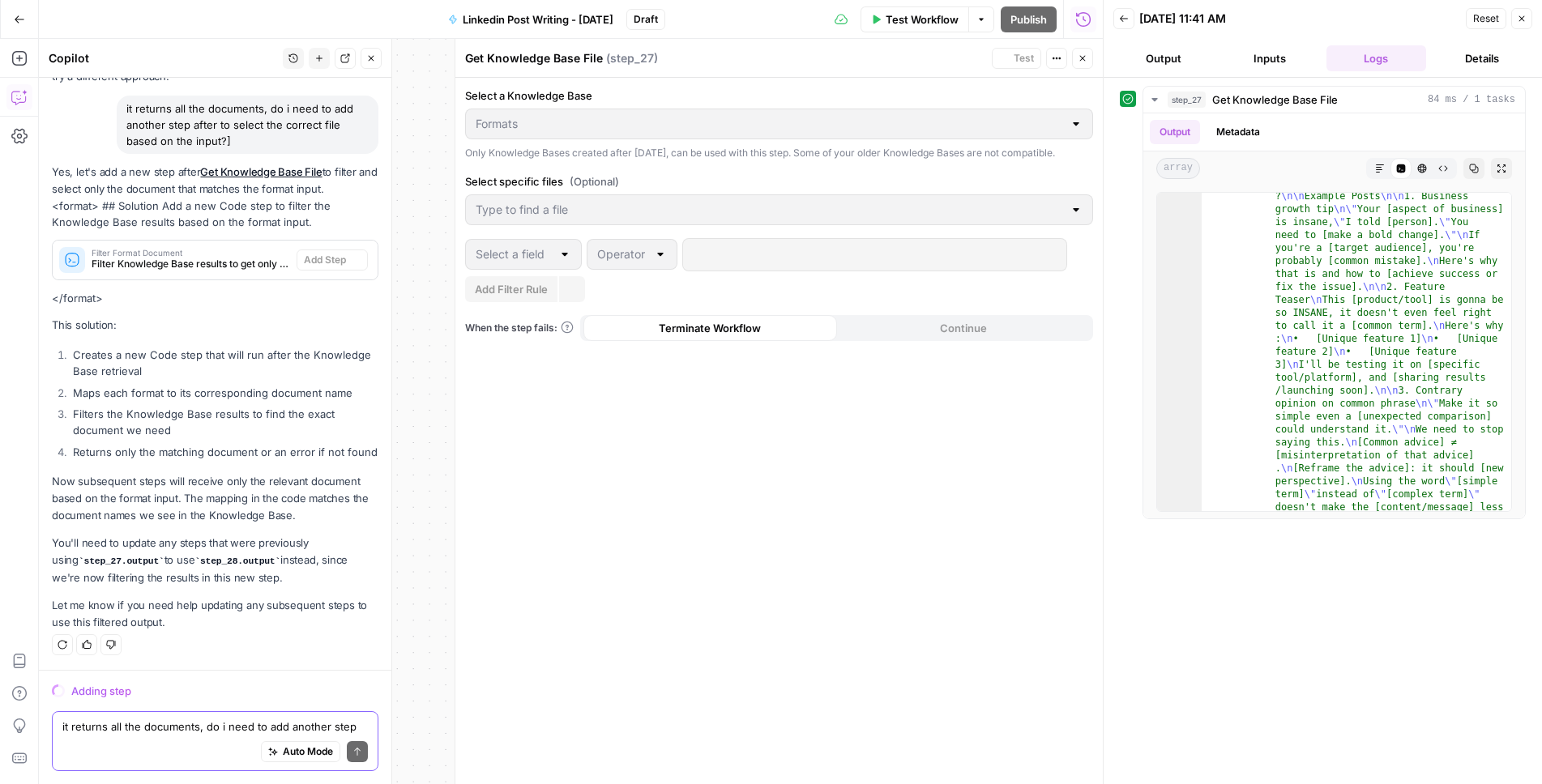
scroll to position [1295, 0]
click at [1523, 26] on button "Close" at bounding box center [1522, 18] width 21 height 21
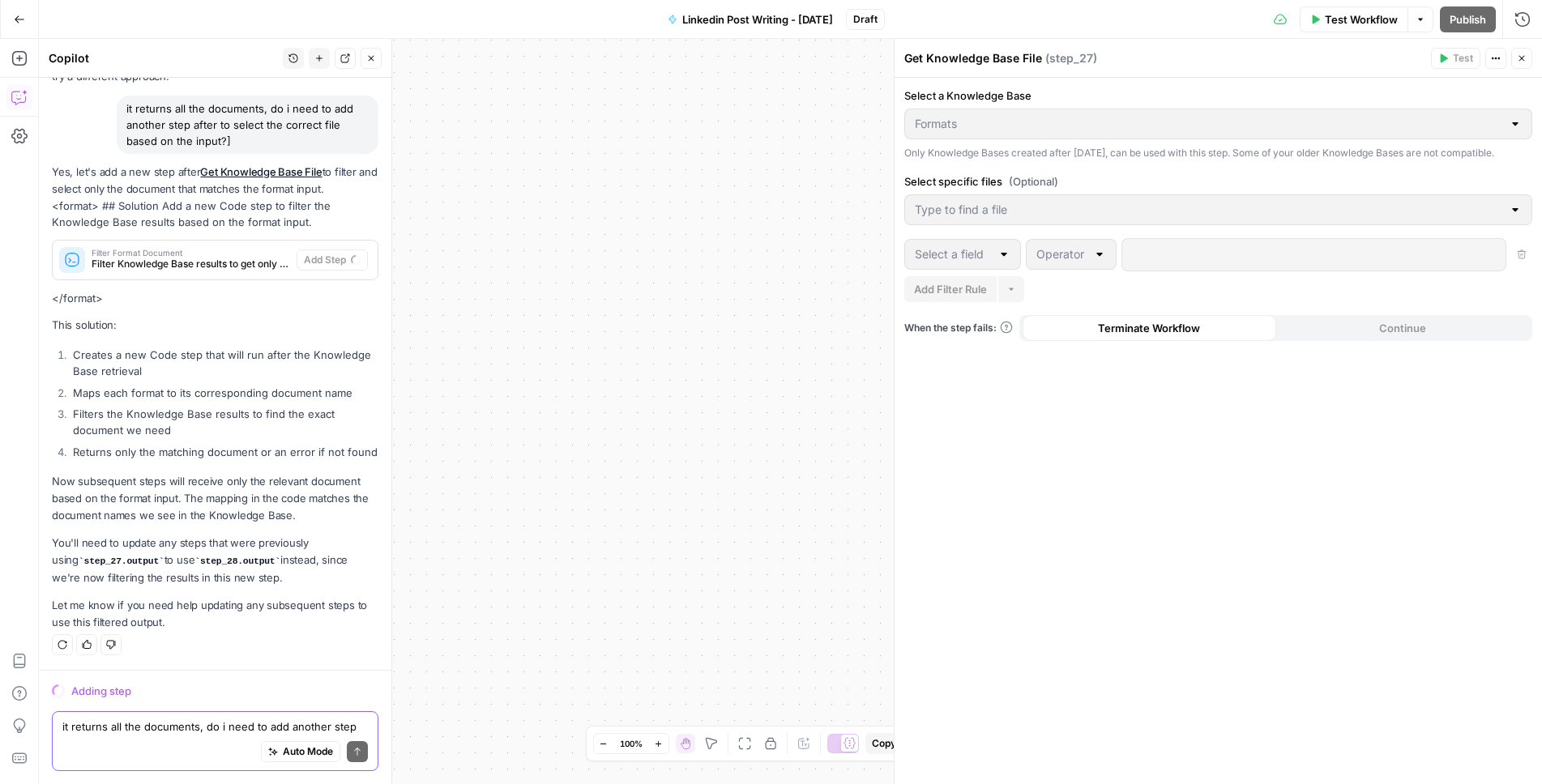
drag, startPoint x: 786, startPoint y: 436, endPoint x: 608, endPoint y: 375, distance: 188.2
click at [608, 375] on div "true false Workflow Set Inputs Inputs Get Knowledge Base File Get Knowledge Bas…" at bounding box center [790, 412] width 1503 height 745
drag, startPoint x: 649, startPoint y: 478, endPoint x: 458, endPoint y: 397, distance: 207.5
click at [458, 397] on div "true false Workflow Set Inputs Inputs Get Knowledge Base File Get Knowledge Bas…" at bounding box center [790, 412] width 1503 height 745
drag, startPoint x: 523, startPoint y: 413, endPoint x: 780, endPoint y: 413, distance: 257.0
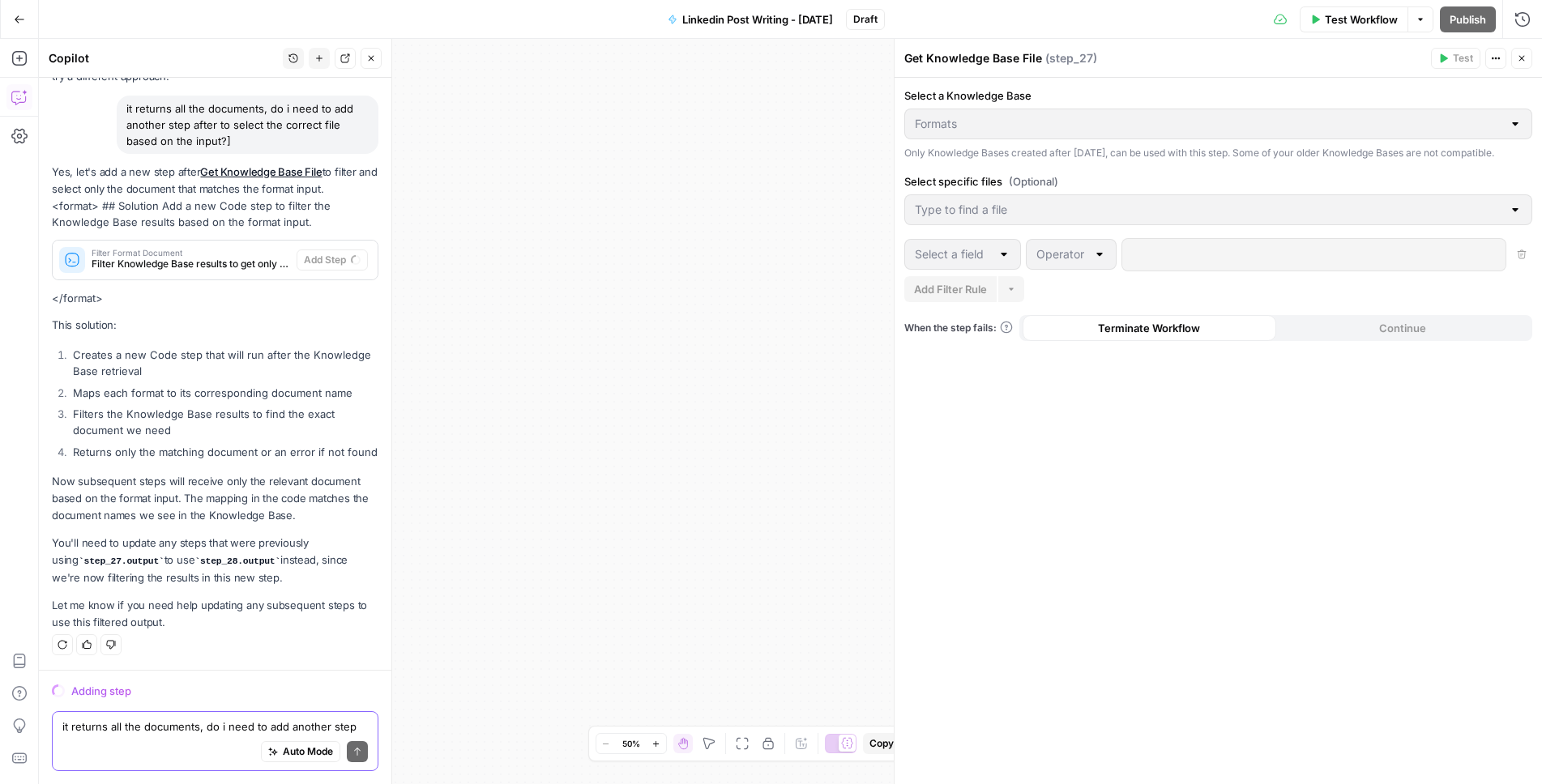
click at [776, 413] on div "true false Workflow Set Inputs Inputs Get Knowledge Base File Get Knowledge Bas…" at bounding box center [790, 412] width 1503 height 745
click at [1524, 56] on icon "button" at bounding box center [1522, 59] width 6 height 6
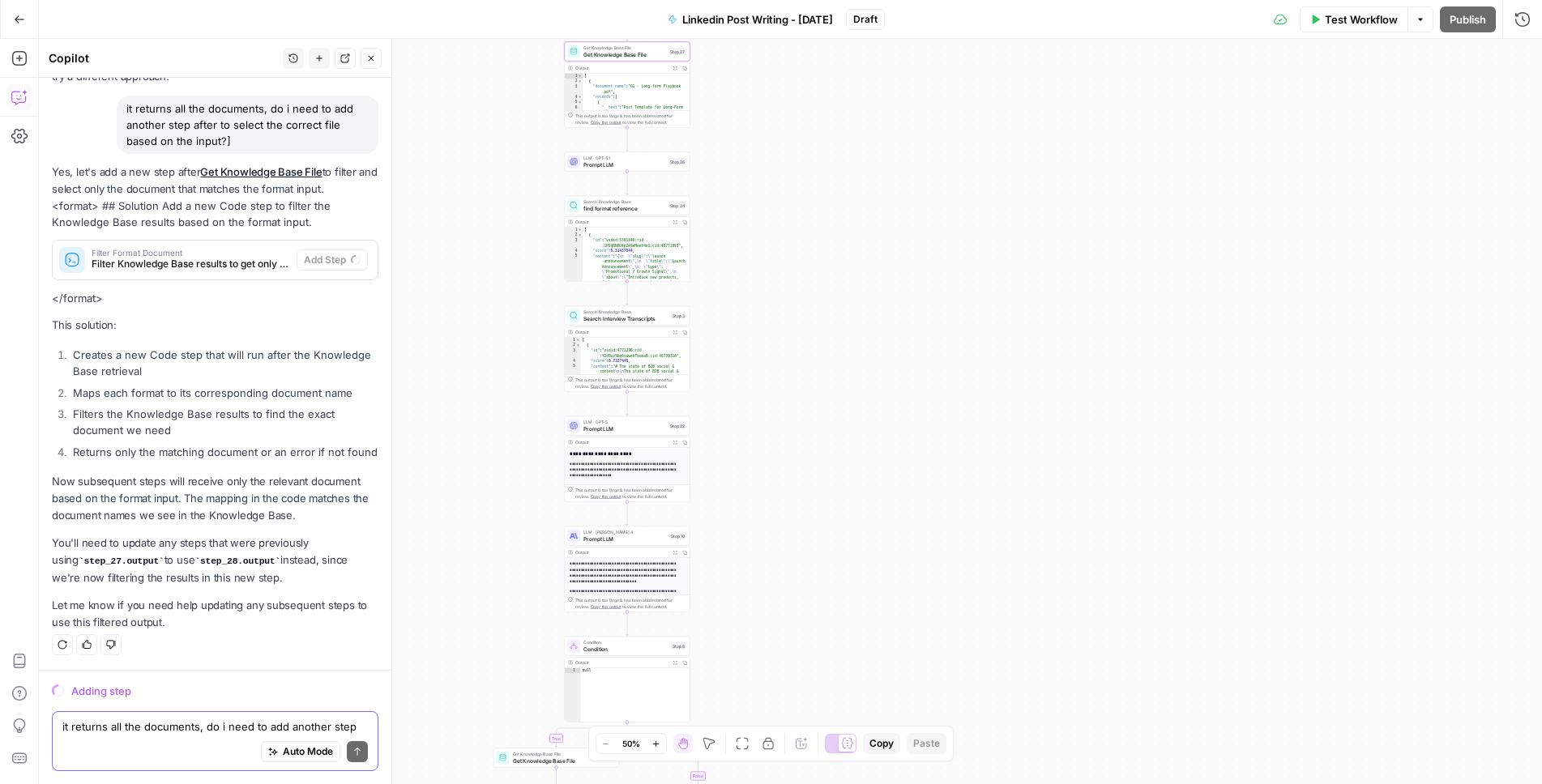
drag, startPoint x: 1110, startPoint y: 427, endPoint x: 1486, endPoint y: 319, distance: 391.2
click at [1486, 319] on div "true false Workflow Set Inputs Inputs Get Knowledge Base File Get Knowledge Bas…" at bounding box center [790, 412] width 1503 height 745
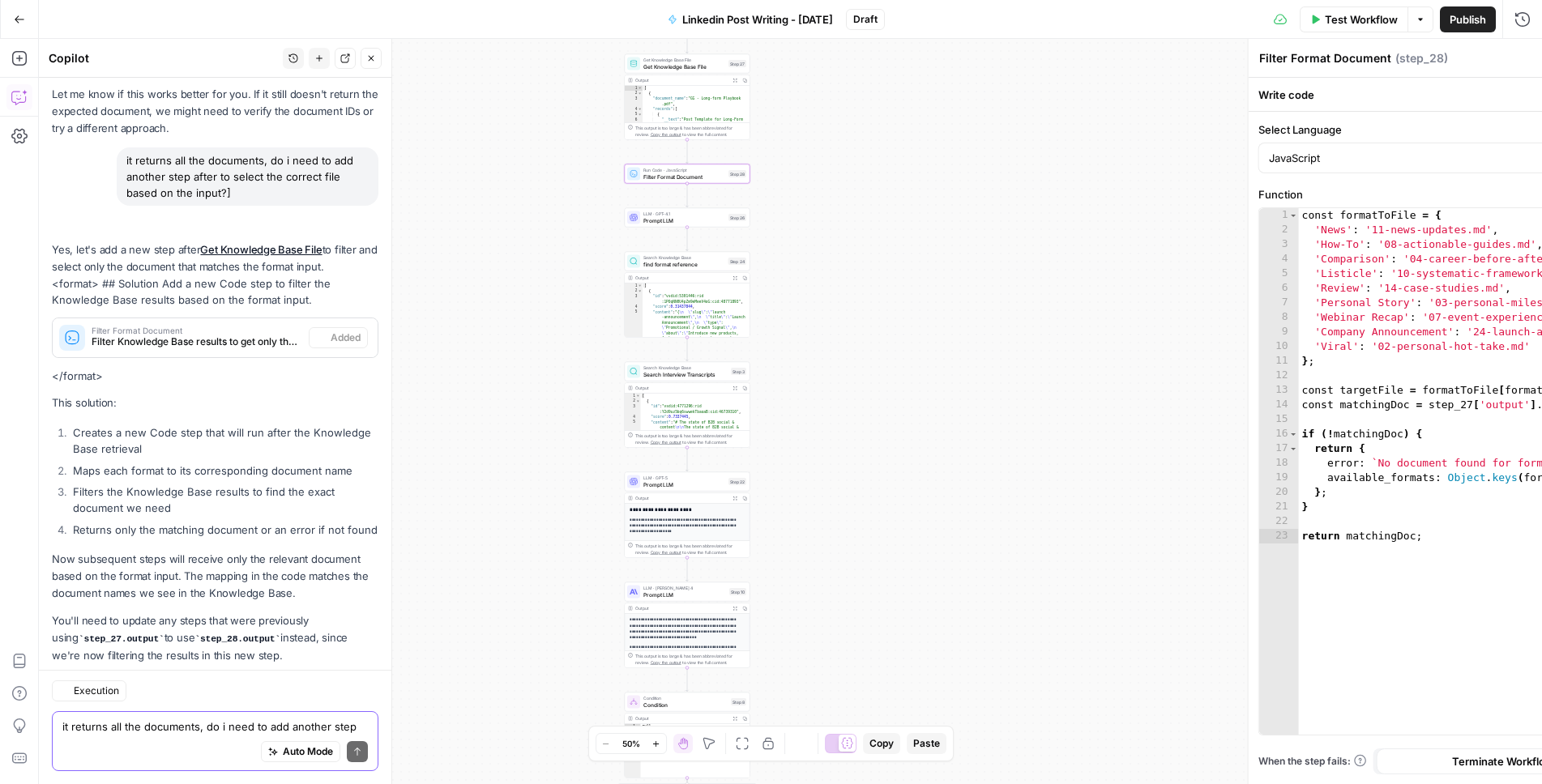
scroll to position [1373, 0]
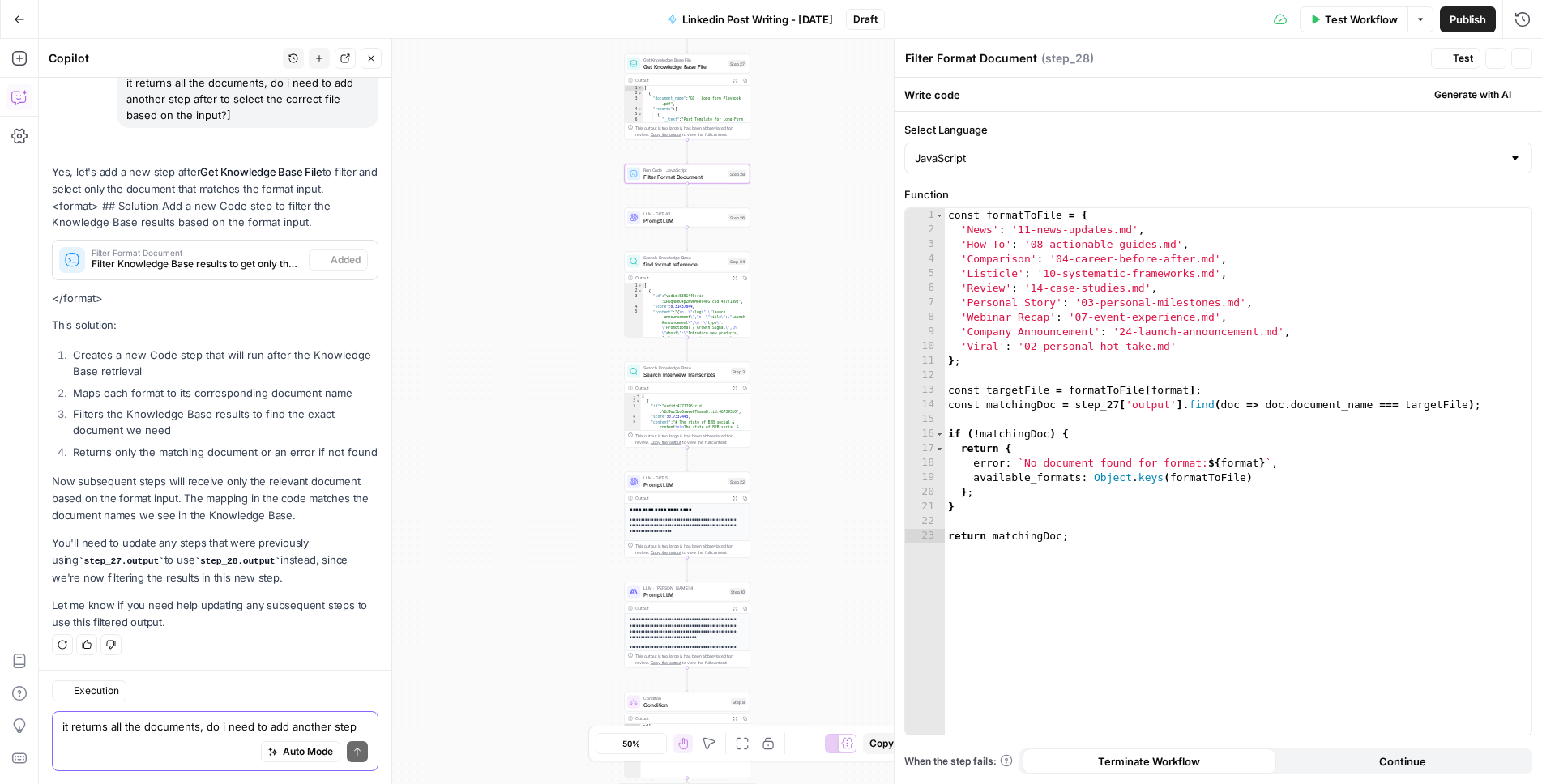
click at [1266, 376] on div "Filter Format Document Filter Format Document ( step_28 ) Test Actions Close Wr…" at bounding box center [1218, 412] width 649 height 745
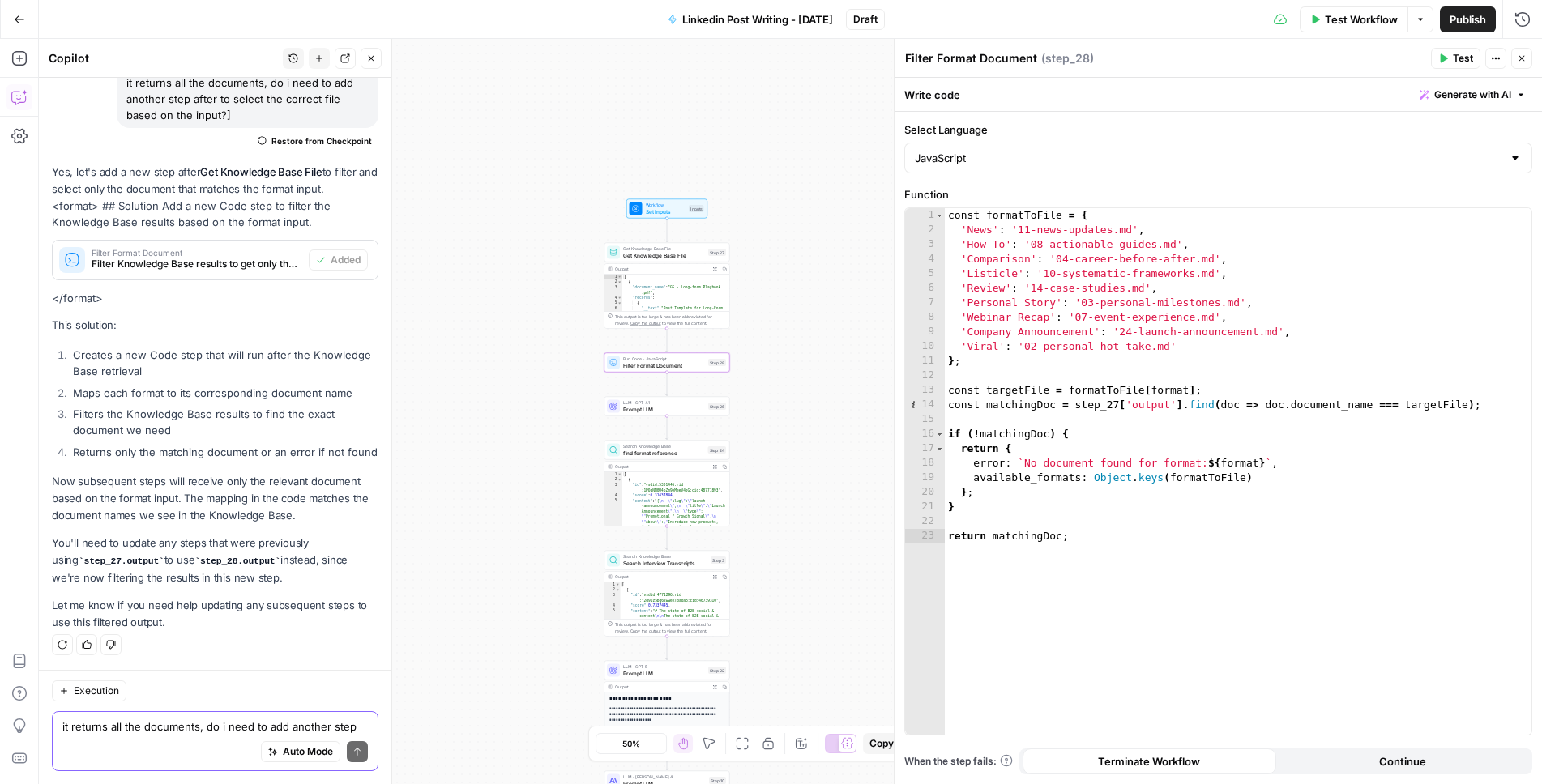
drag, startPoint x: 856, startPoint y: 236, endPoint x: 834, endPoint y: 428, distance: 193.3
click at [834, 428] on div "true false Workflow Set Inputs Inputs Get Knowledge Base File Get Knowledge Bas…" at bounding box center [790, 412] width 1503 height 745
click at [829, 399] on div "true false Workflow Set Inputs Inputs Get Knowledge Base File Get Knowledge Bas…" at bounding box center [790, 412] width 1503 height 745
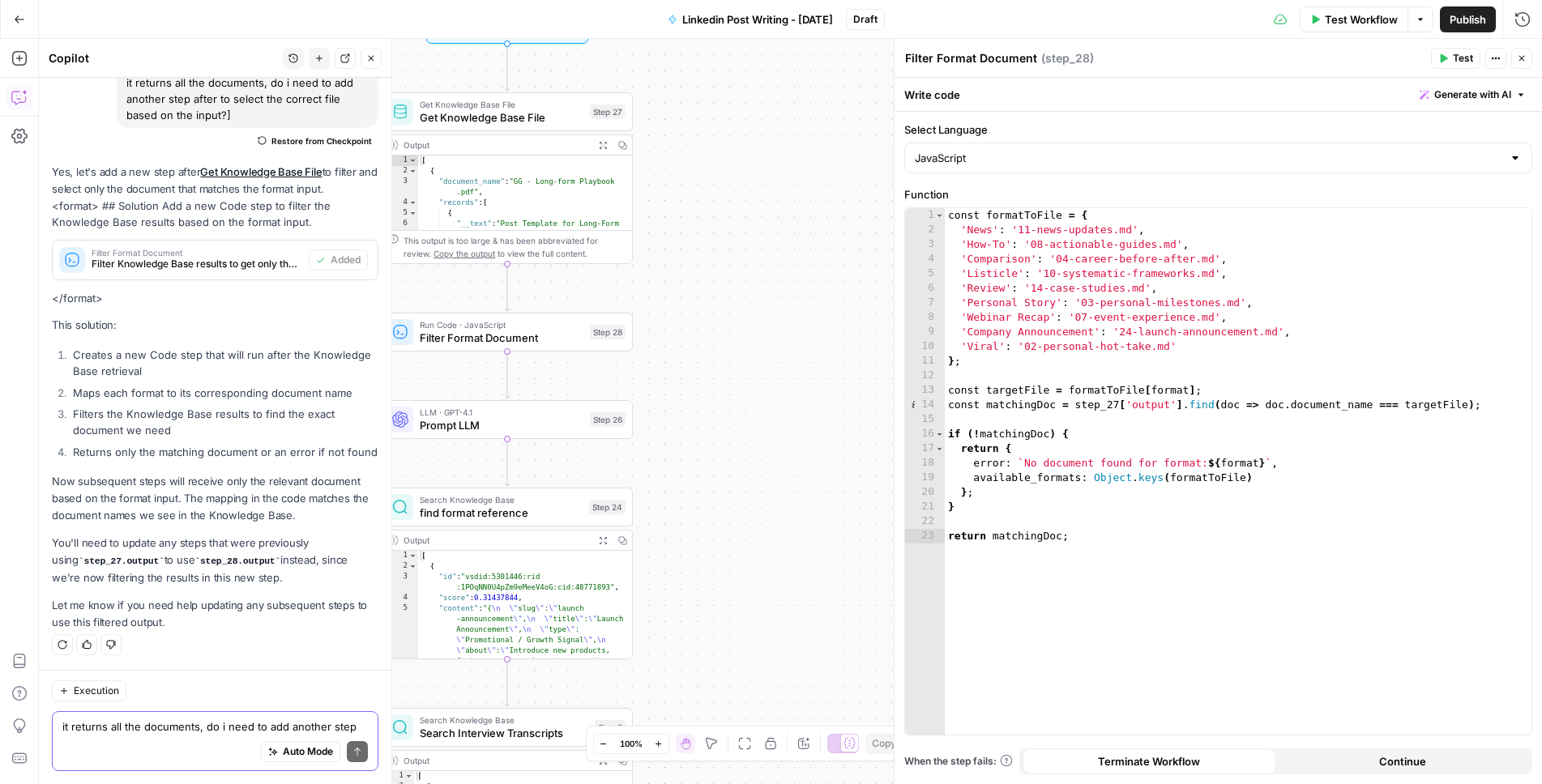
drag, startPoint x: 762, startPoint y: 349, endPoint x: 856, endPoint y: 395, distance: 104.7
click at [856, 395] on div "true false Workflow Set Inputs Inputs Get Knowledge Base File Get Knowledge Bas…" at bounding box center [790, 412] width 1503 height 745
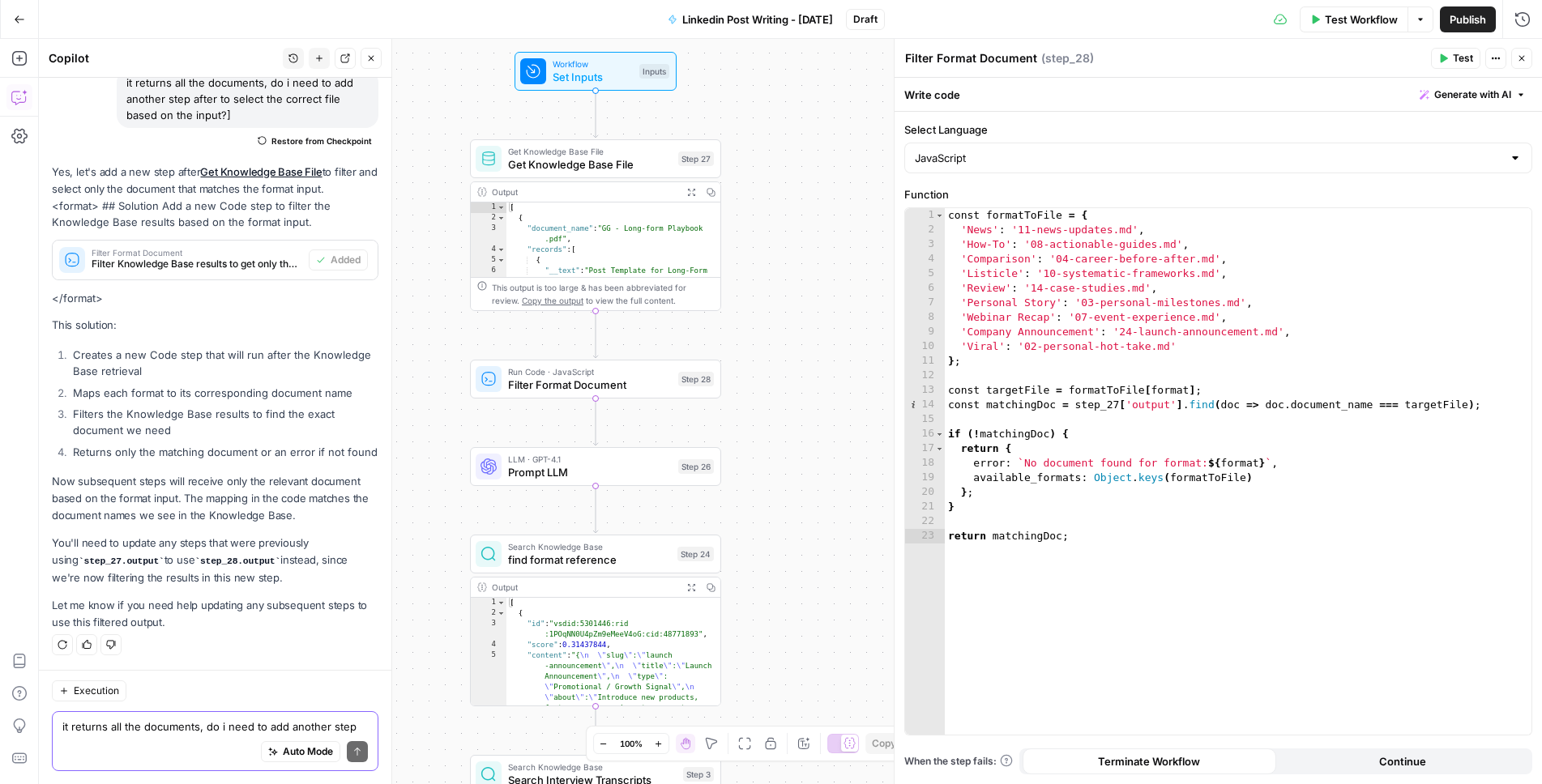
click at [193, 714] on div "it returns all the documents, do i need to add another step after to select the…" at bounding box center [215, 741] width 327 height 60
type textarea "can we use an LLM step instead of the code step?"
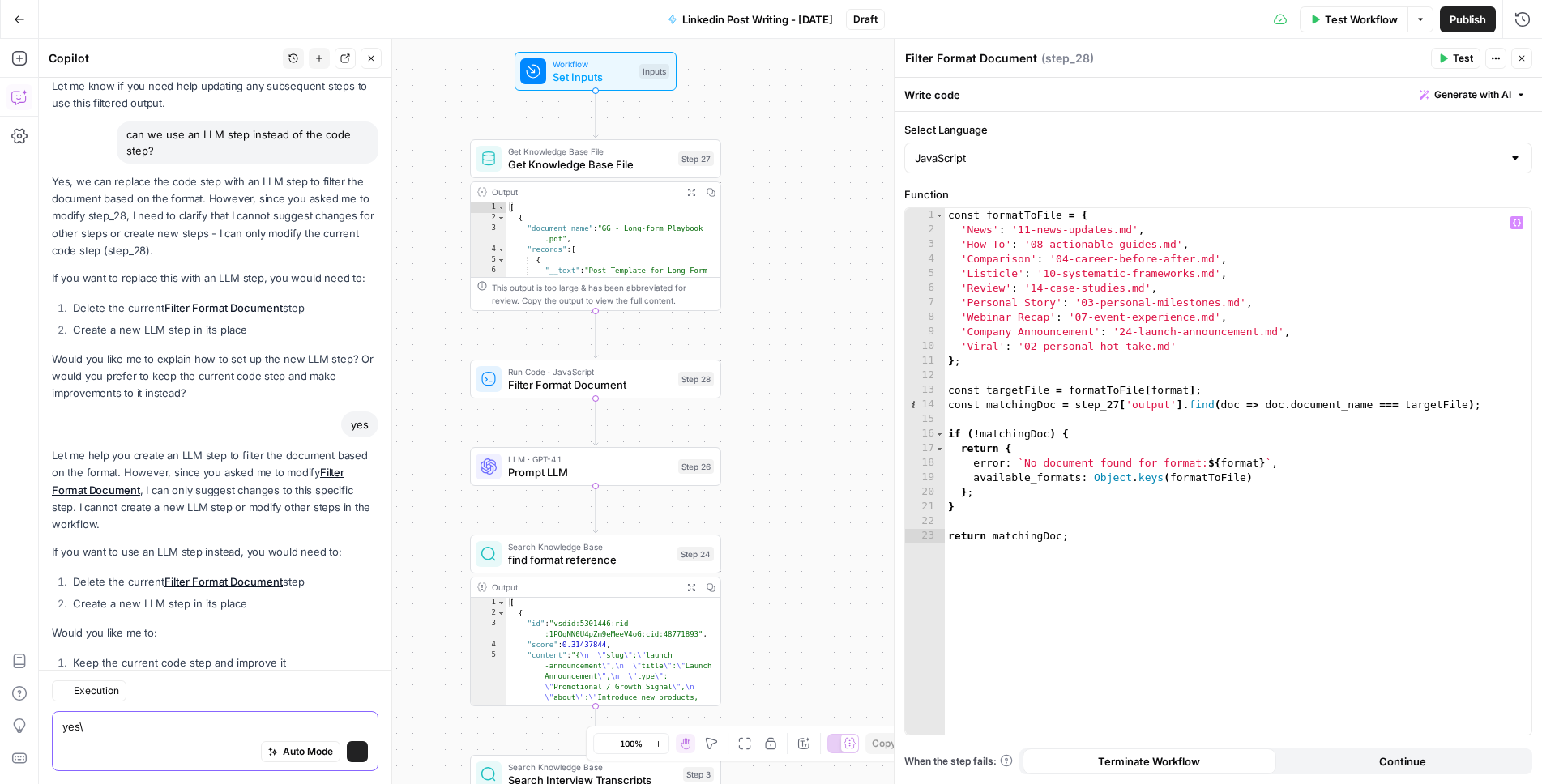
scroll to position [2017, 0]
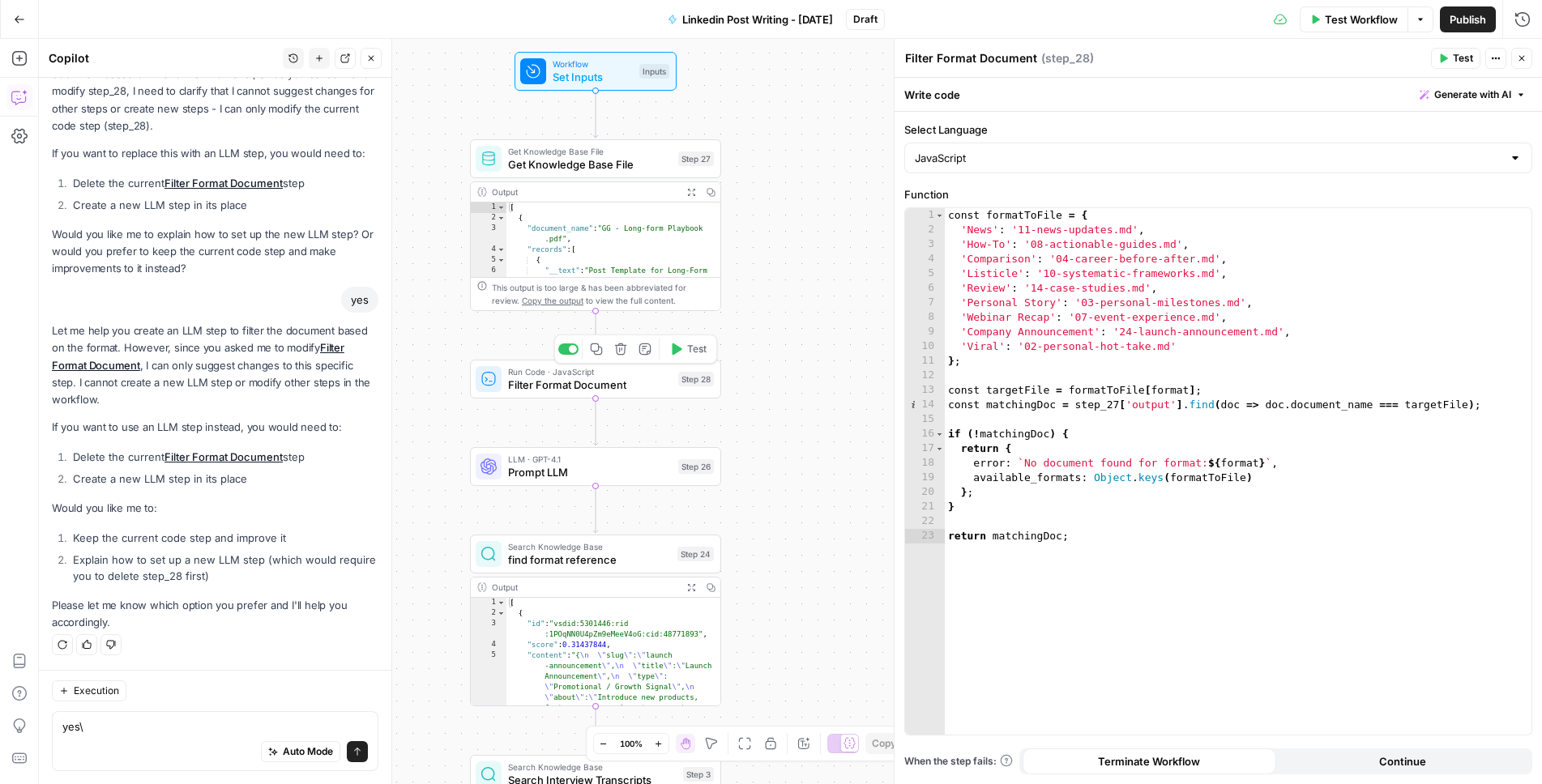
click at [622, 350] on icon "button" at bounding box center [621, 350] width 12 height 12
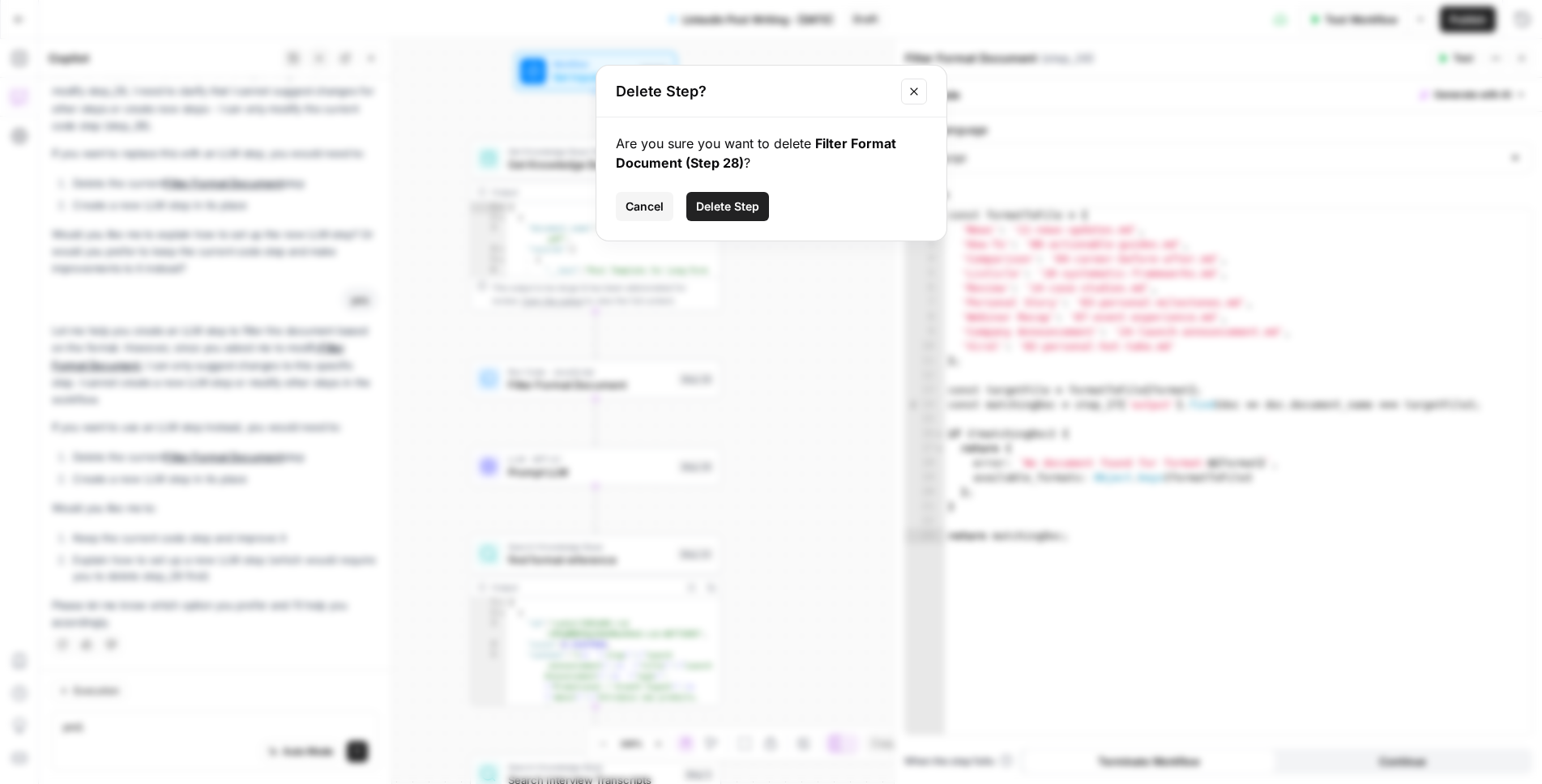
click at [746, 208] on span "Delete Step" at bounding box center [728, 206] width 63 height 16
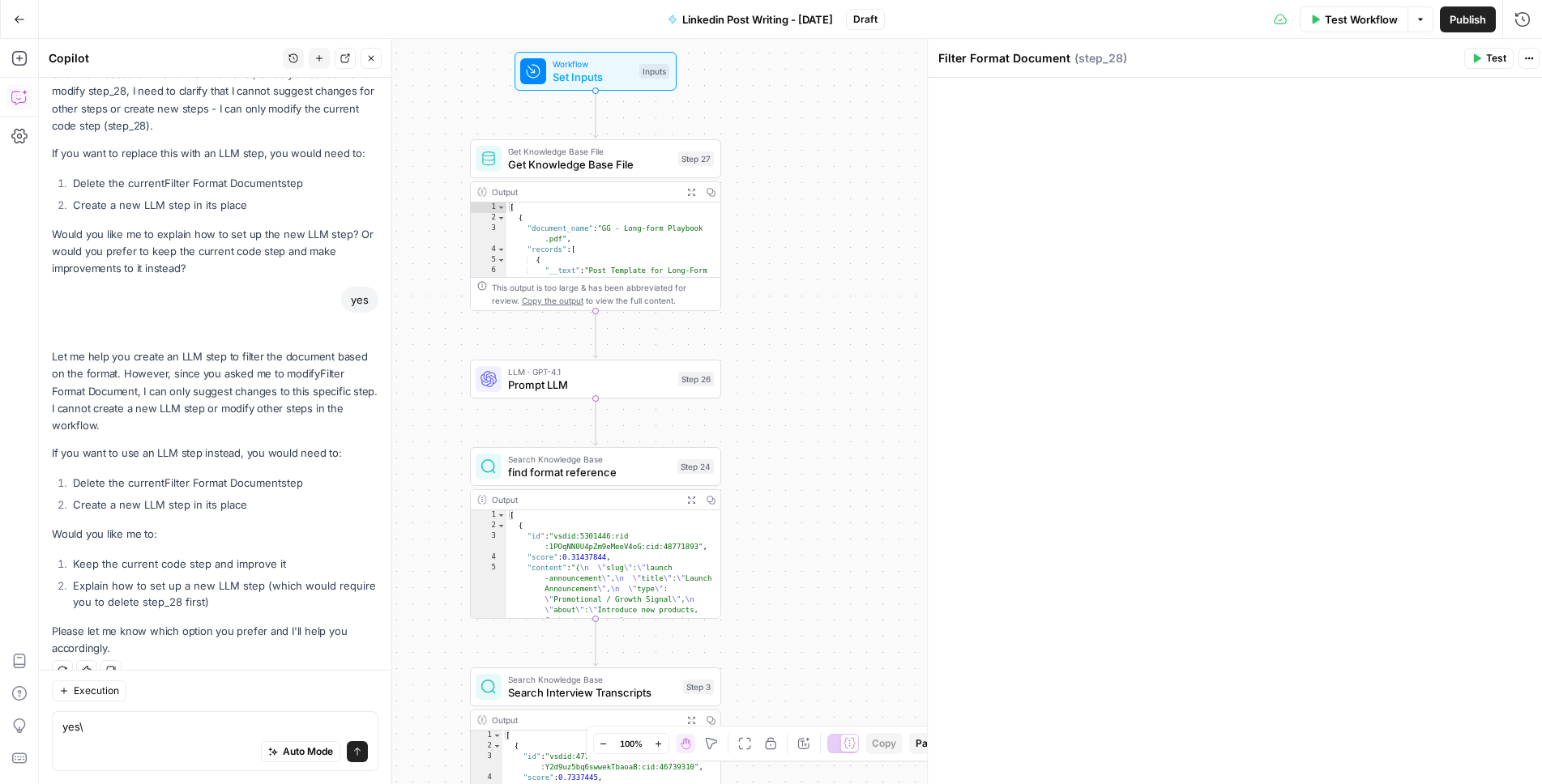
scroll to position [2043, 0]
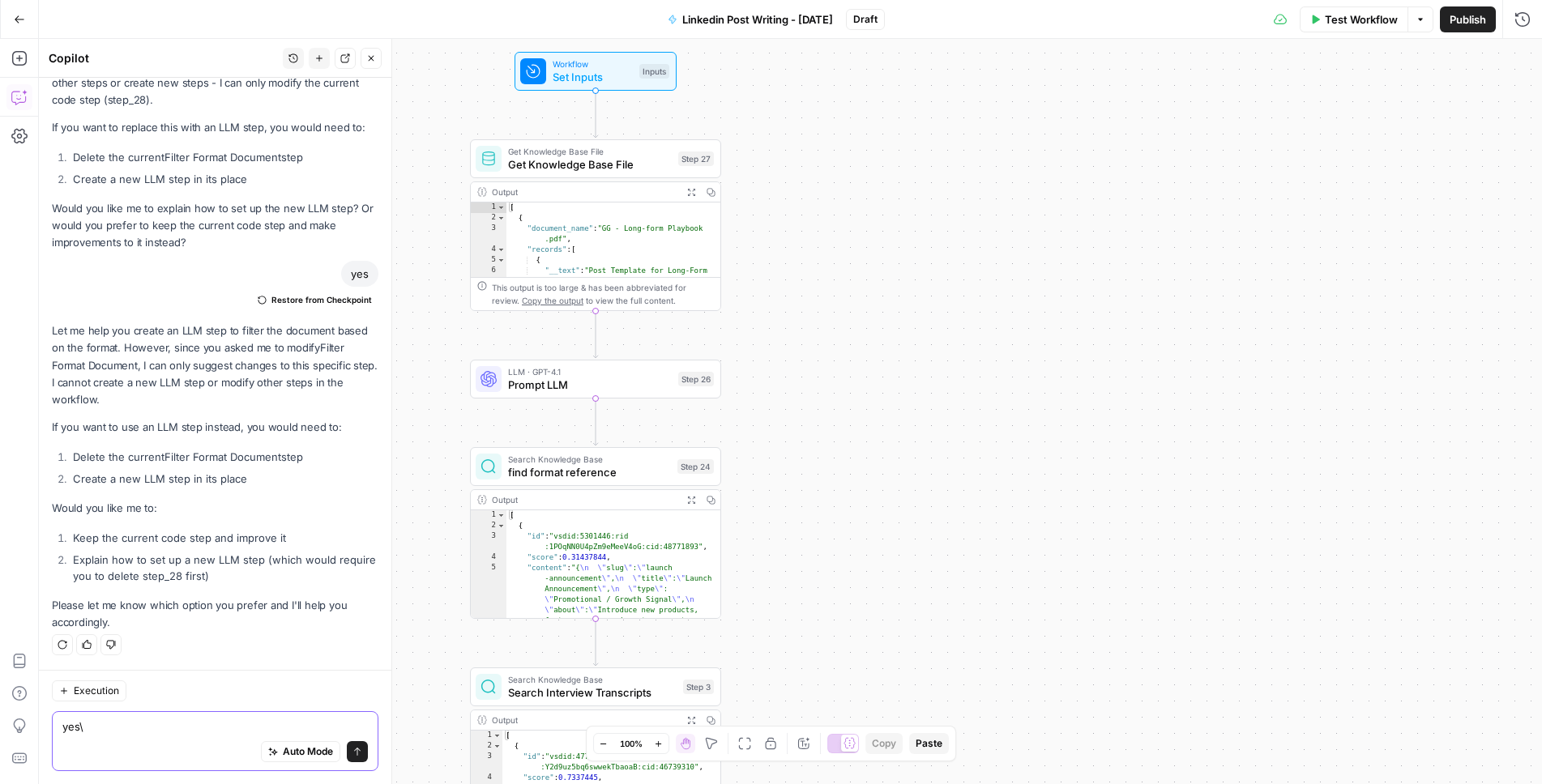
click at [218, 727] on textarea "yes\" at bounding box center [215, 726] width 306 height 16
type textarea "modify step 26 to be the filter step"
click at [350, 747] on button "Send" at bounding box center [357, 752] width 21 height 21
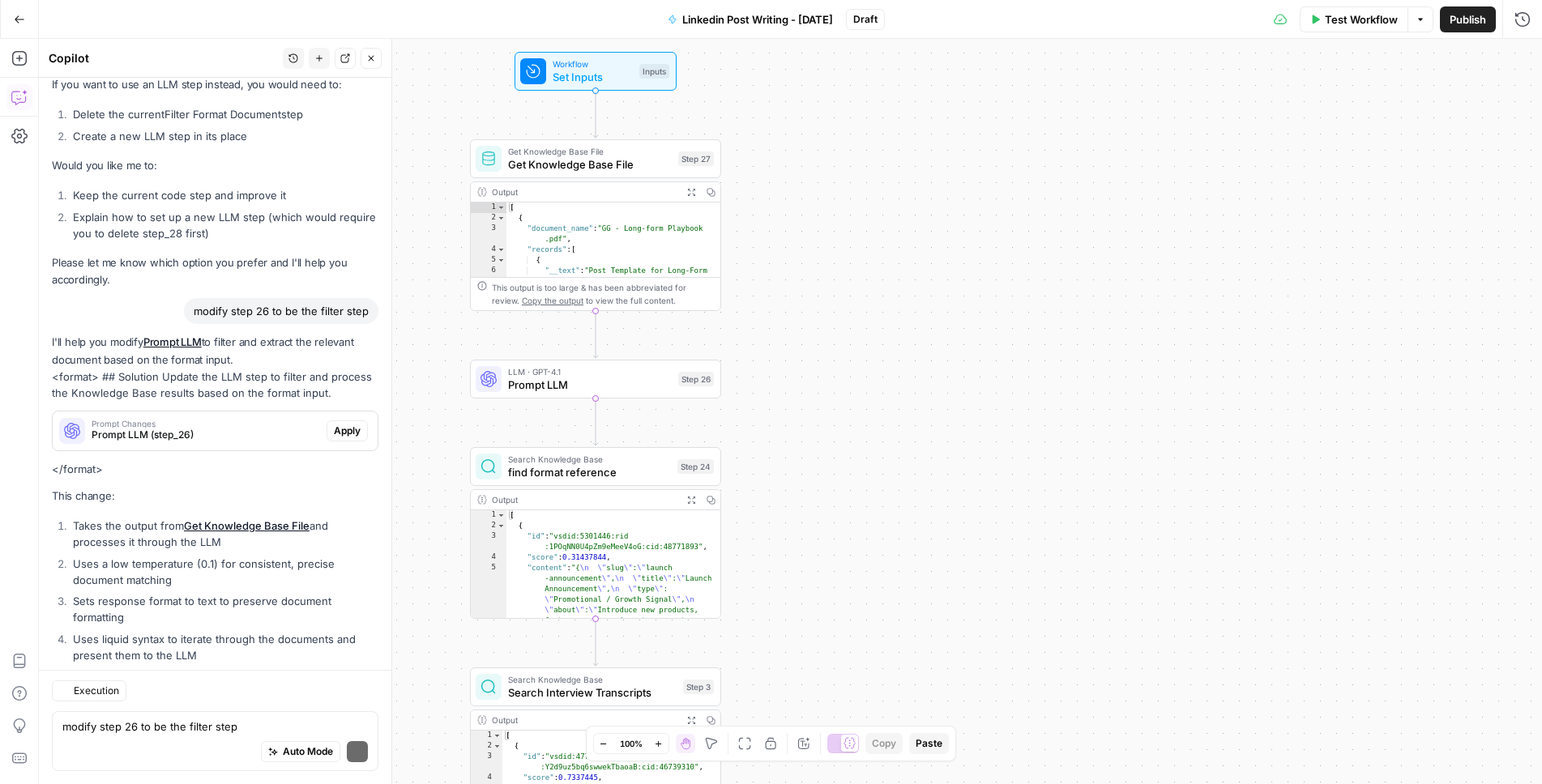
scroll to position [2536, 0]
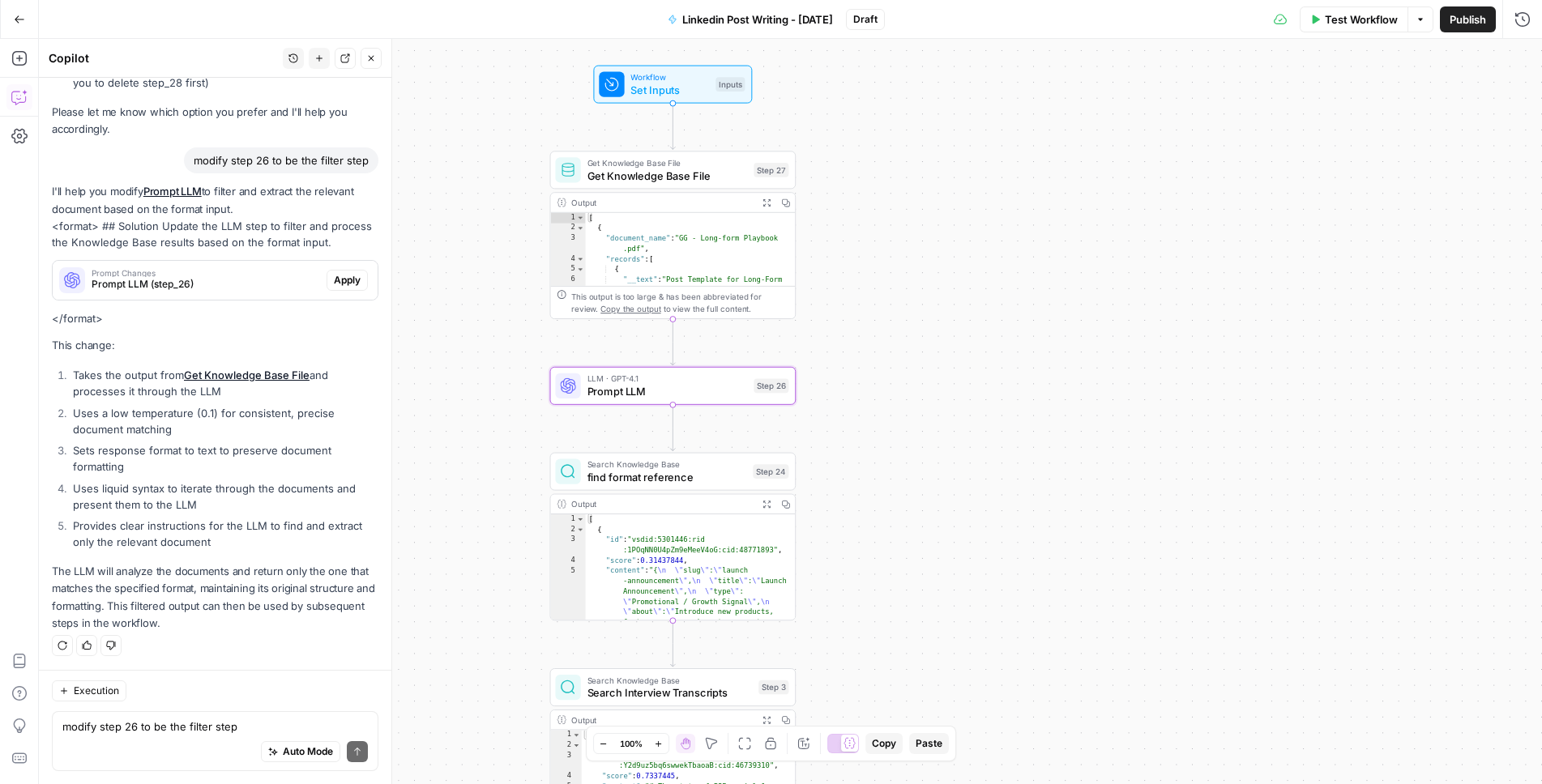
click at [354, 281] on span "Apply" at bounding box center [347, 280] width 27 height 14
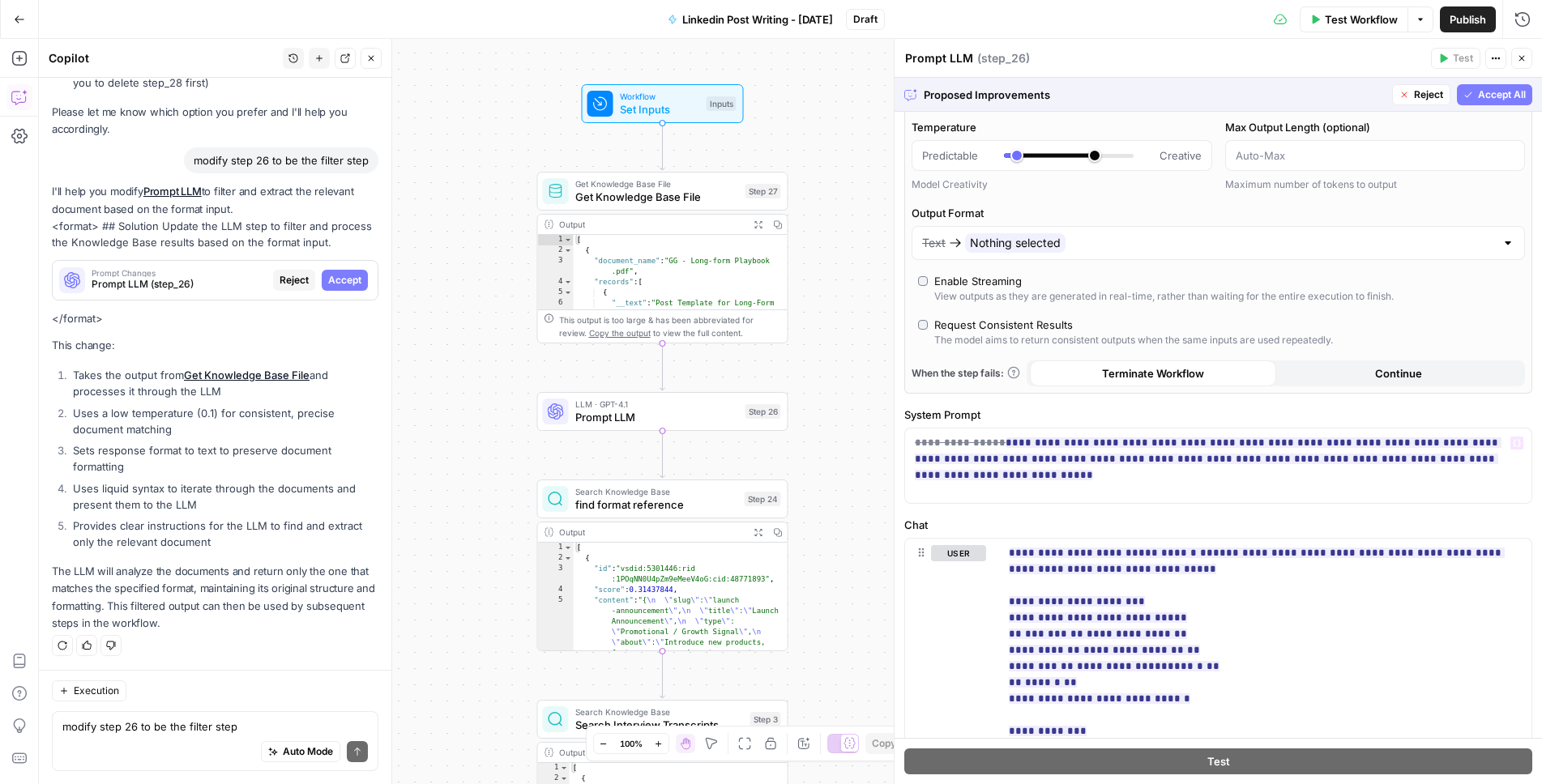
scroll to position [158, 0]
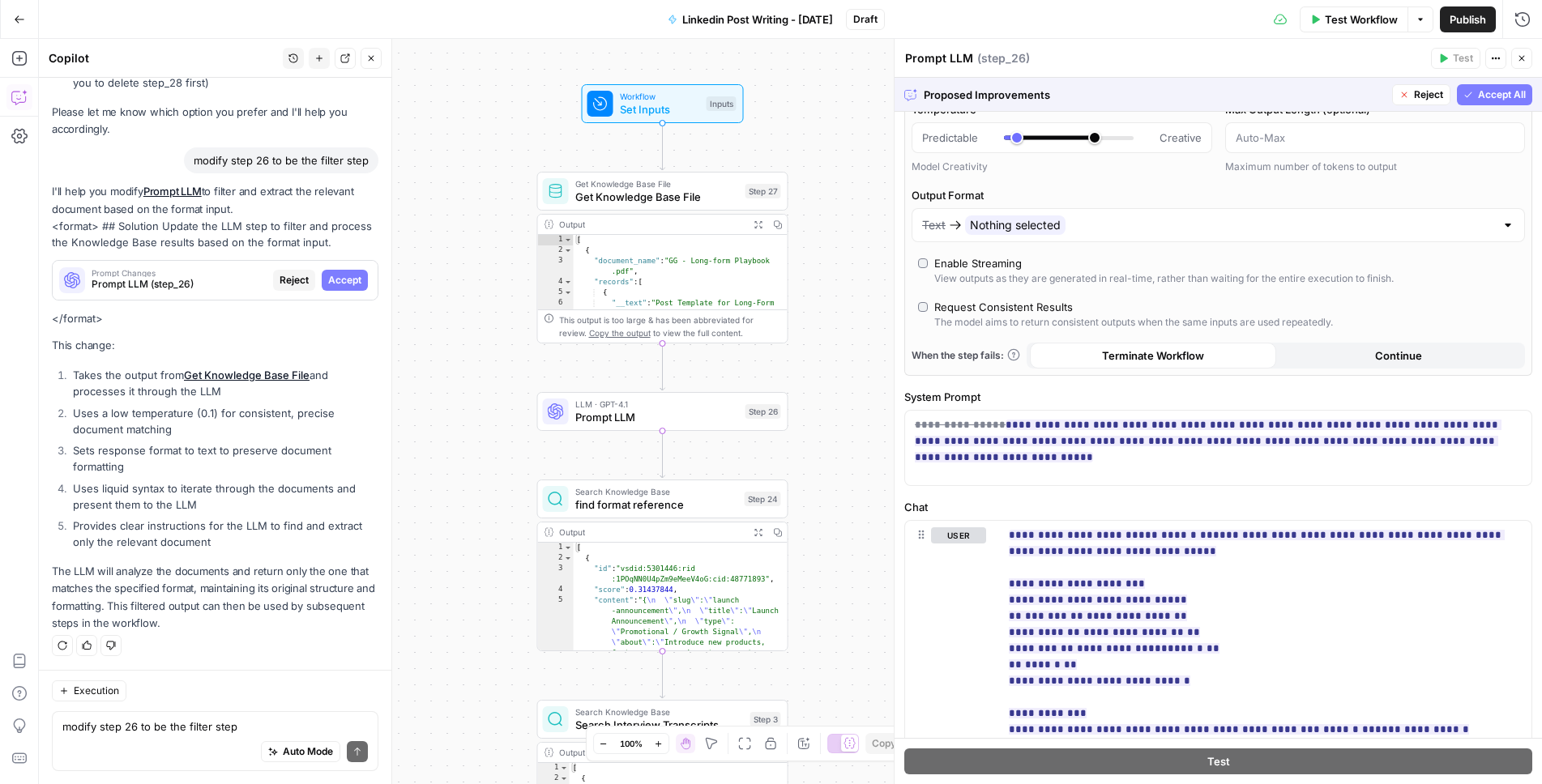
click at [1505, 97] on span "Accept All" at bounding box center [1502, 95] width 48 height 14
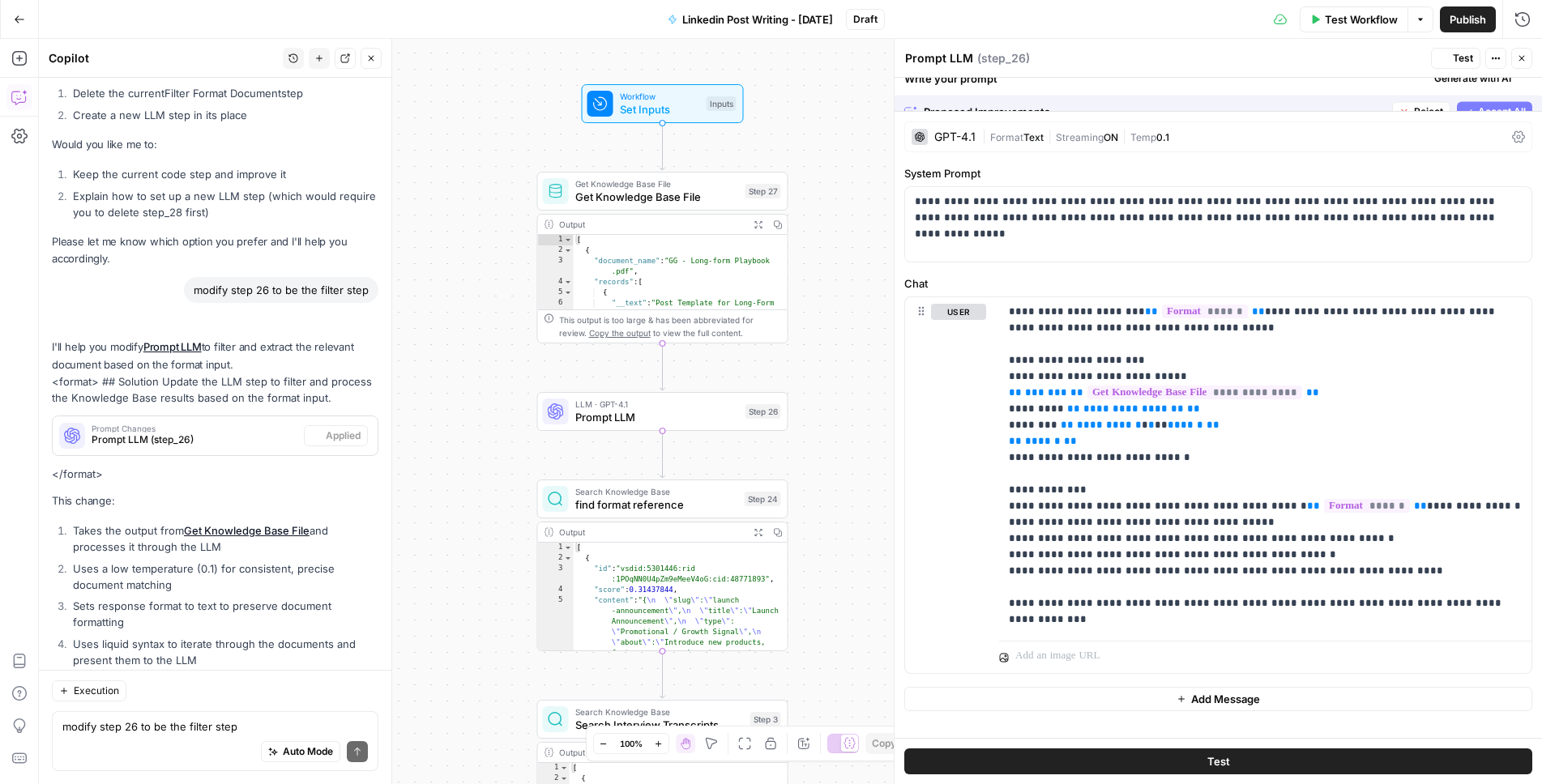
scroll to position [0, 0]
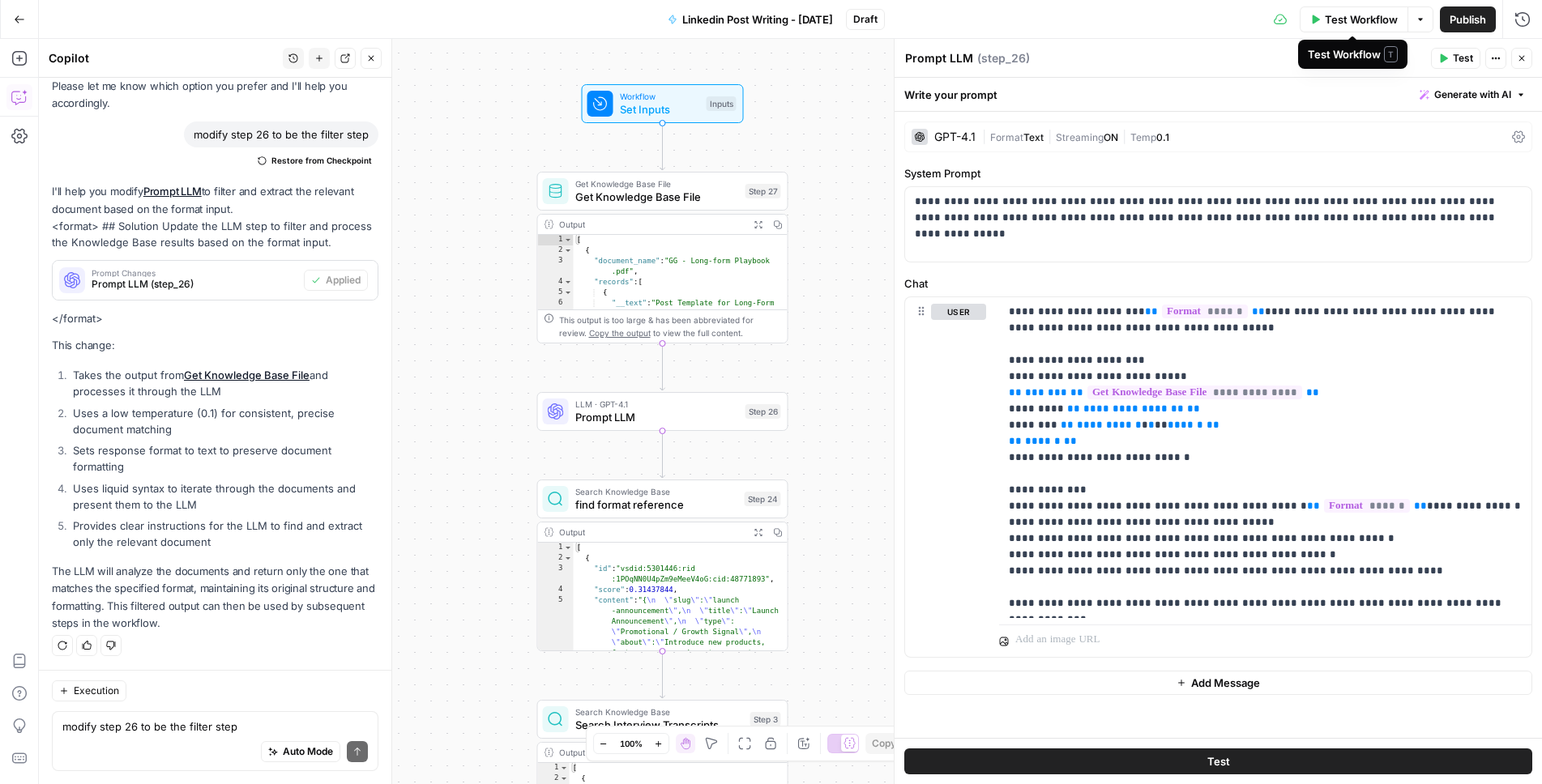
click at [1459, 56] on span "Test" at bounding box center [1463, 57] width 20 height 14
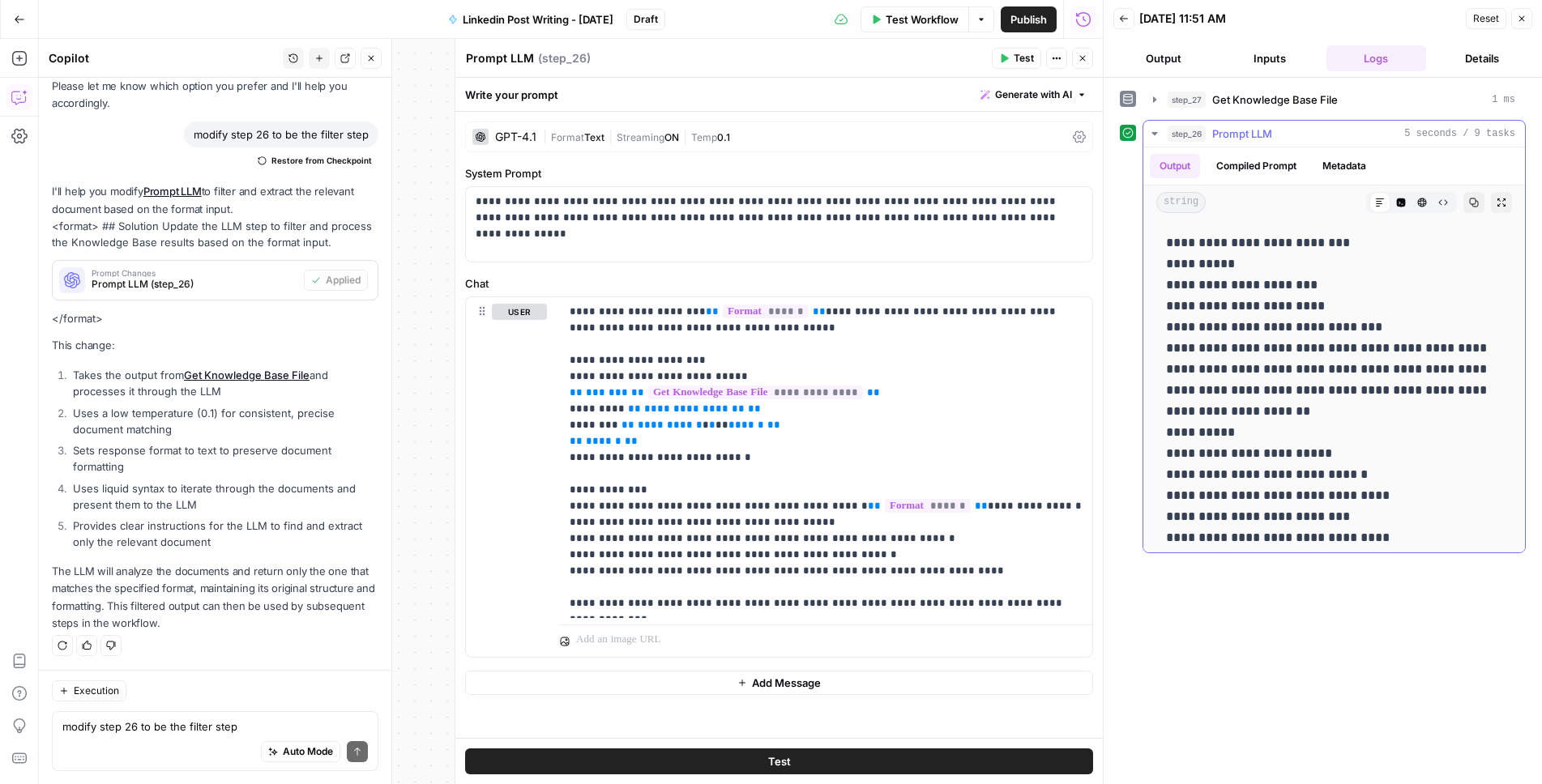
scroll to position [51, 0]
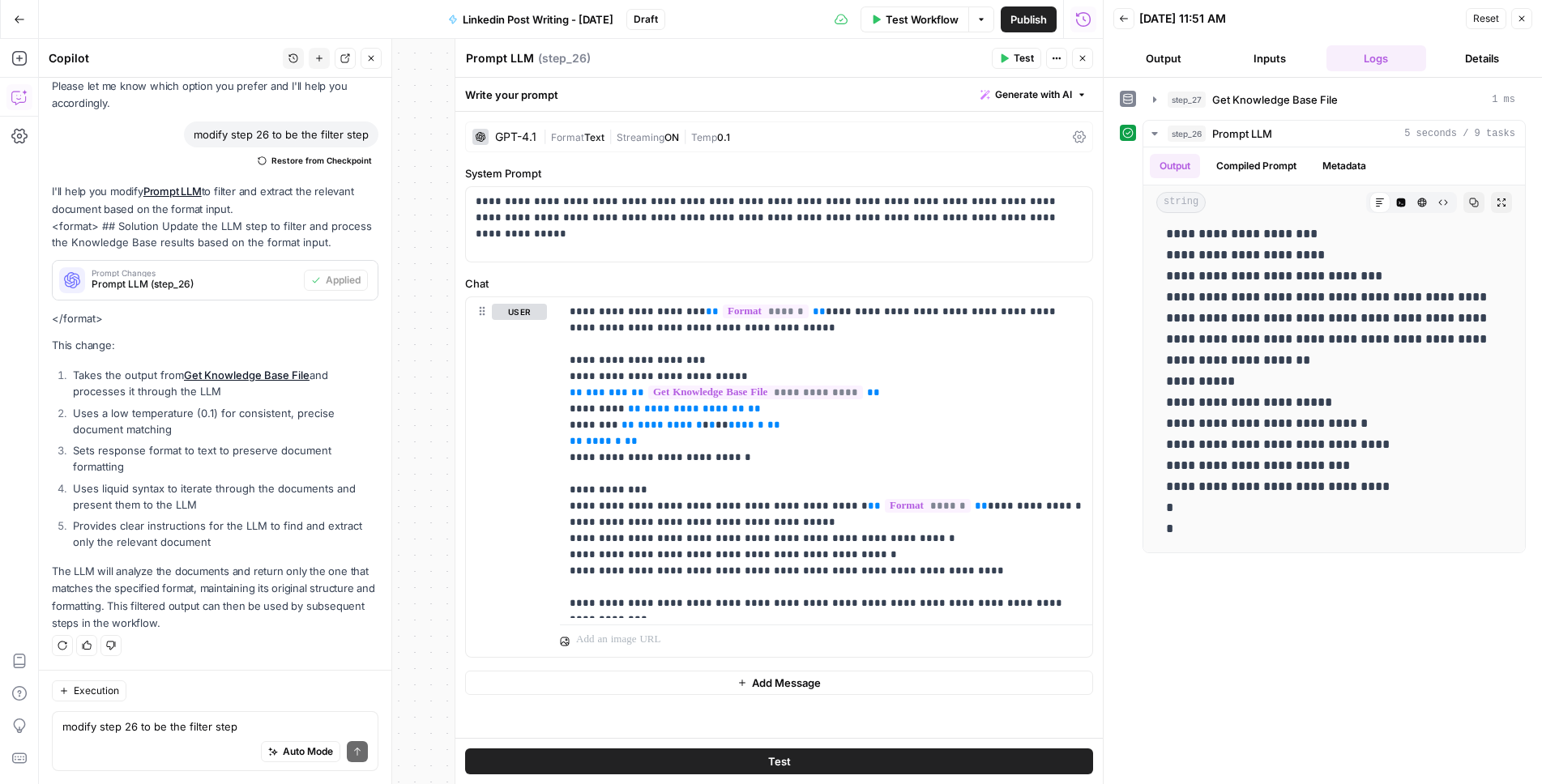
click at [1524, 23] on icon "button" at bounding box center [1522, 18] width 10 height 10
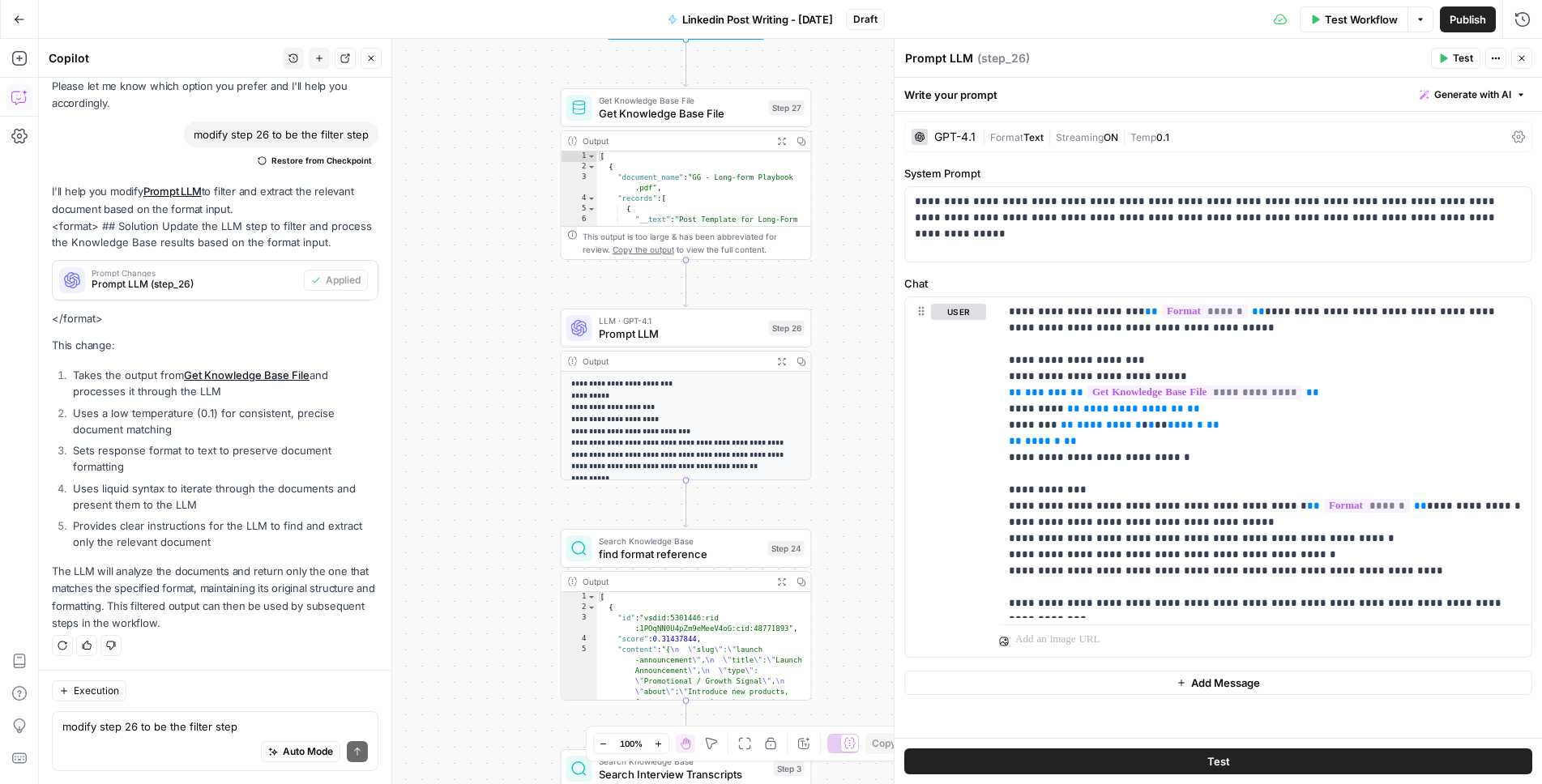
drag, startPoint x: 807, startPoint y: 540, endPoint x: 831, endPoint y: 456, distance: 87.4
click at [831, 456] on div "true false Workflow Set Inputs Inputs Get Knowledge Base File Get Knowledge Bas…" at bounding box center [790, 412] width 1503 height 745
click at [1523, 56] on icon "button" at bounding box center [1522, 59] width 6 height 6
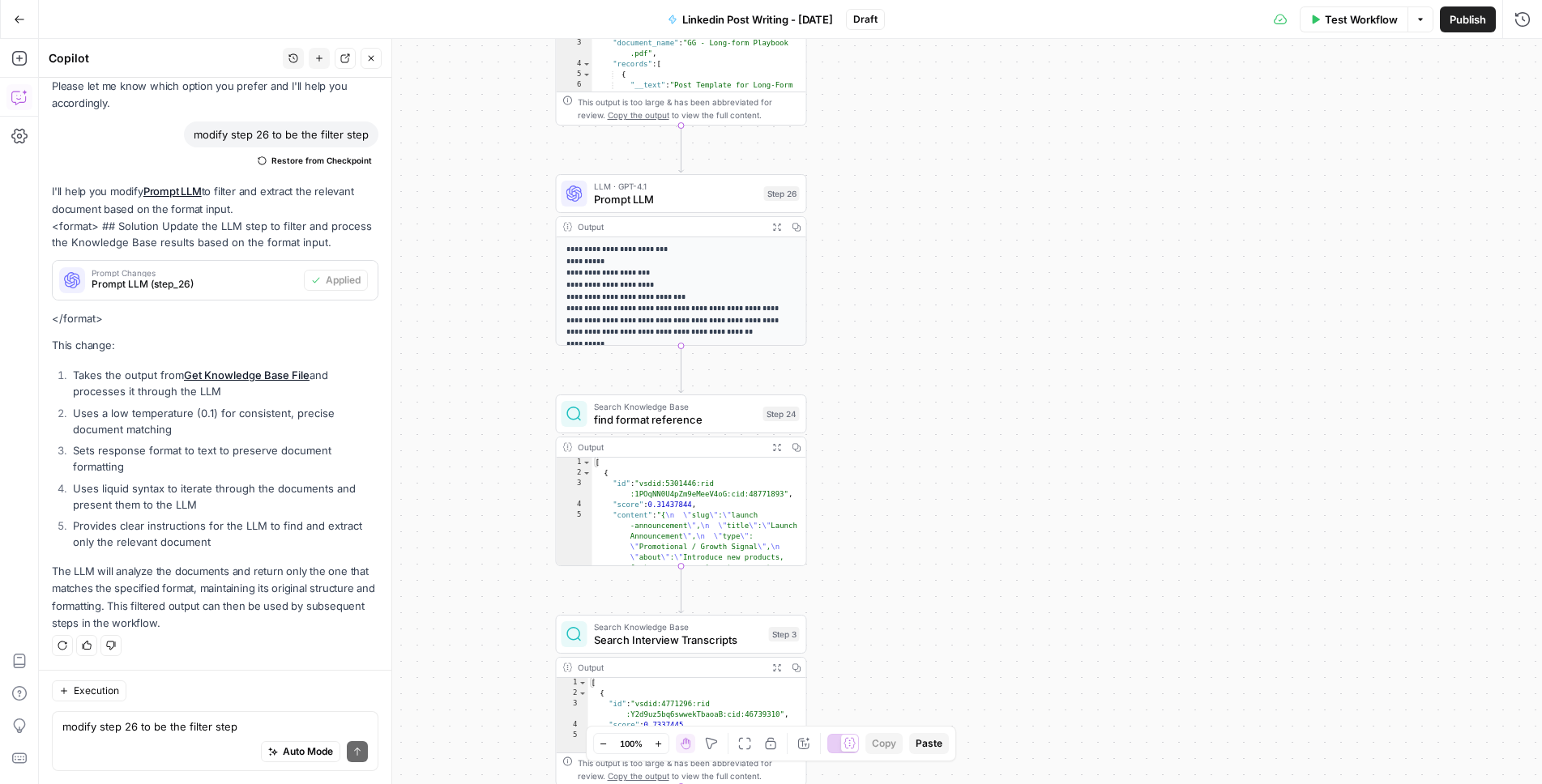
drag, startPoint x: 1030, startPoint y: 377, endPoint x: 1029, endPoint y: 307, distance: 70.0
click at [1029, 307] on div "true false Workflow Set Inputs Inputs Get Knowledge Base File Get Knowledge Bas…" at bounding box center [790, 412] width 1503 height 745
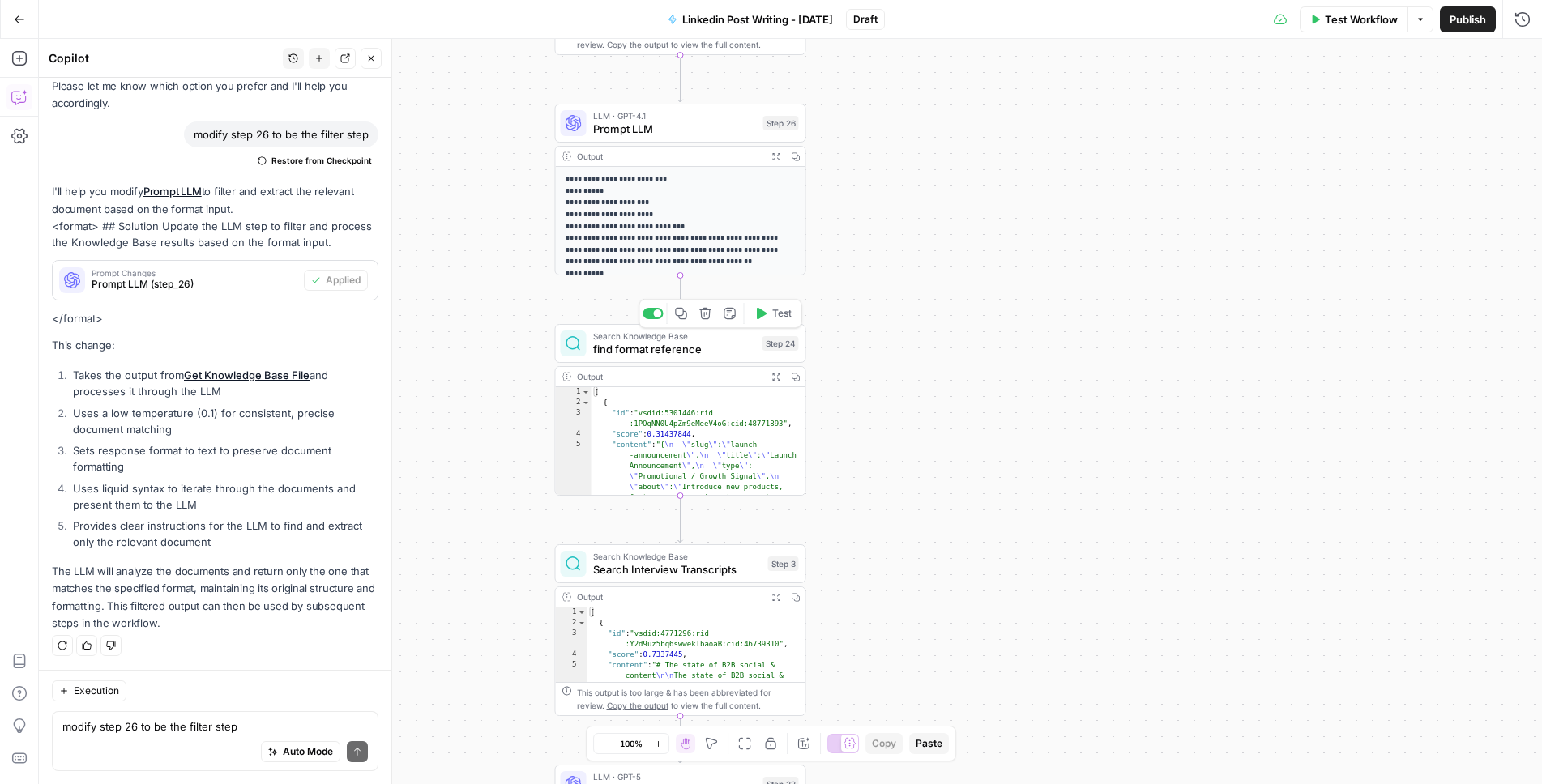
click at [709, 346] on span "find format reference" at bounding box center [675, 349] width 162 height 16
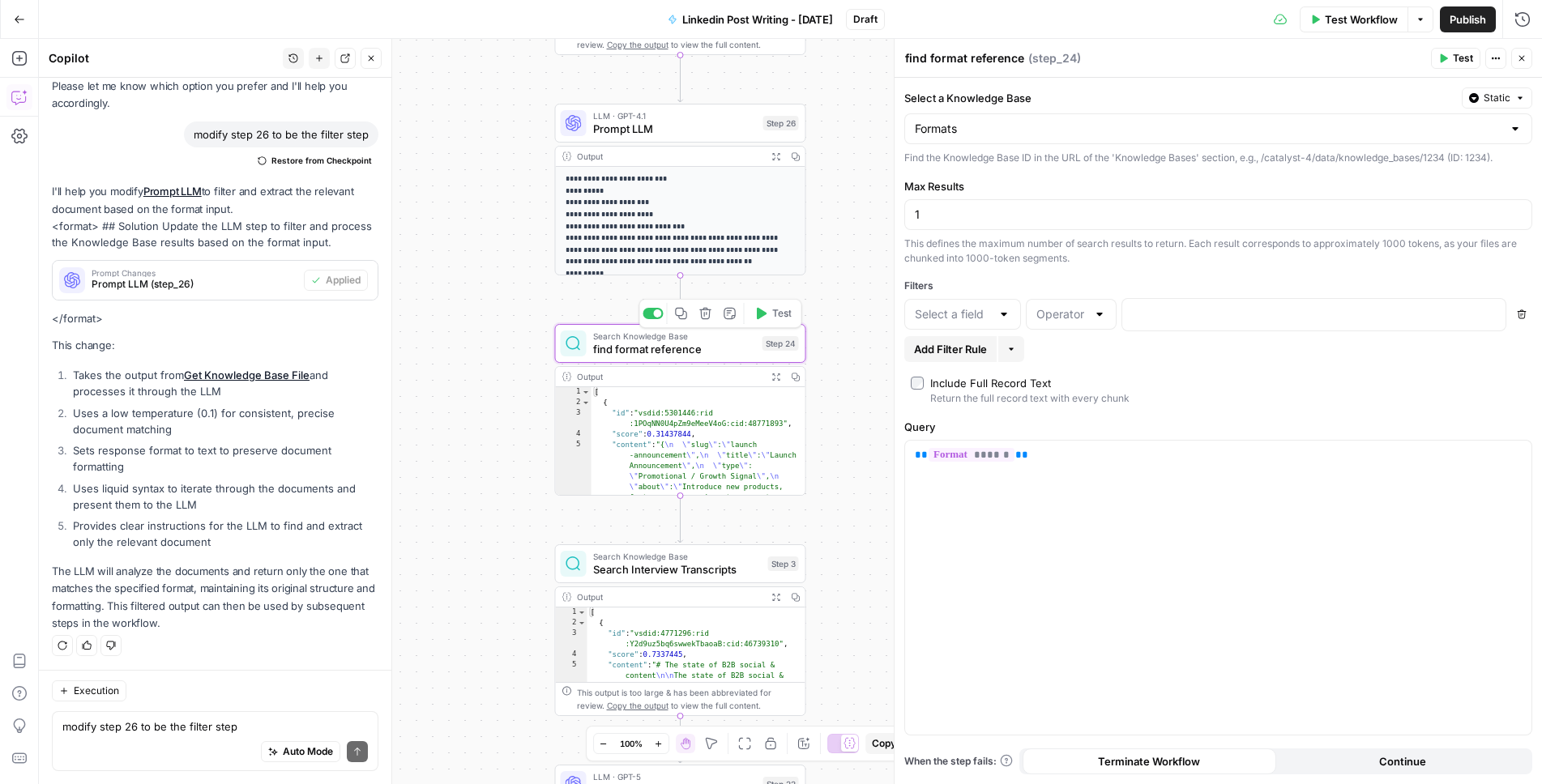
click at [703, 315] on icon "button" at bounding box center [705, 313] width 12 height 12
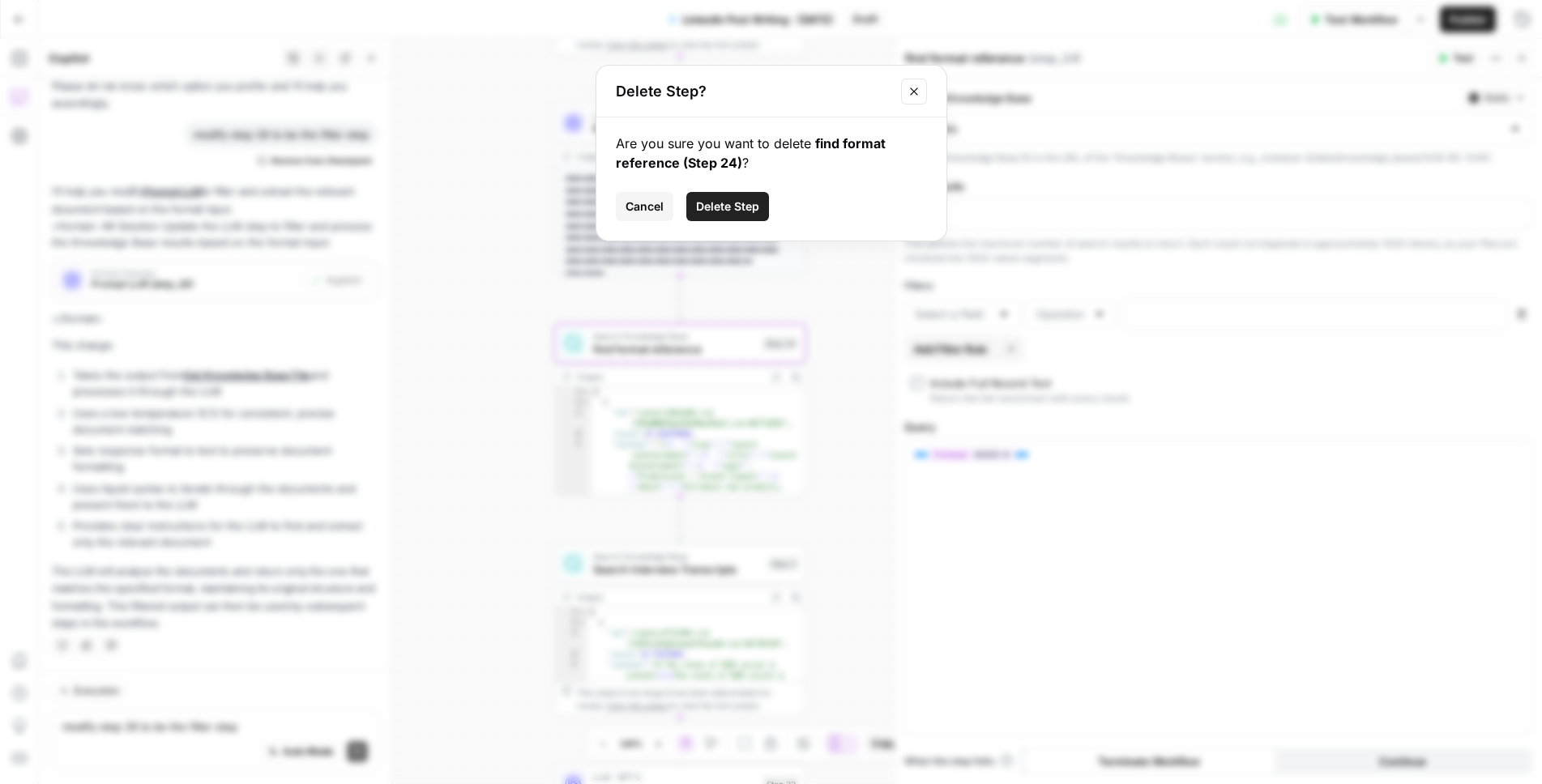
click at [729, 201] on span "Delete Step" at bounding box center [728, 206] width 63 height 16
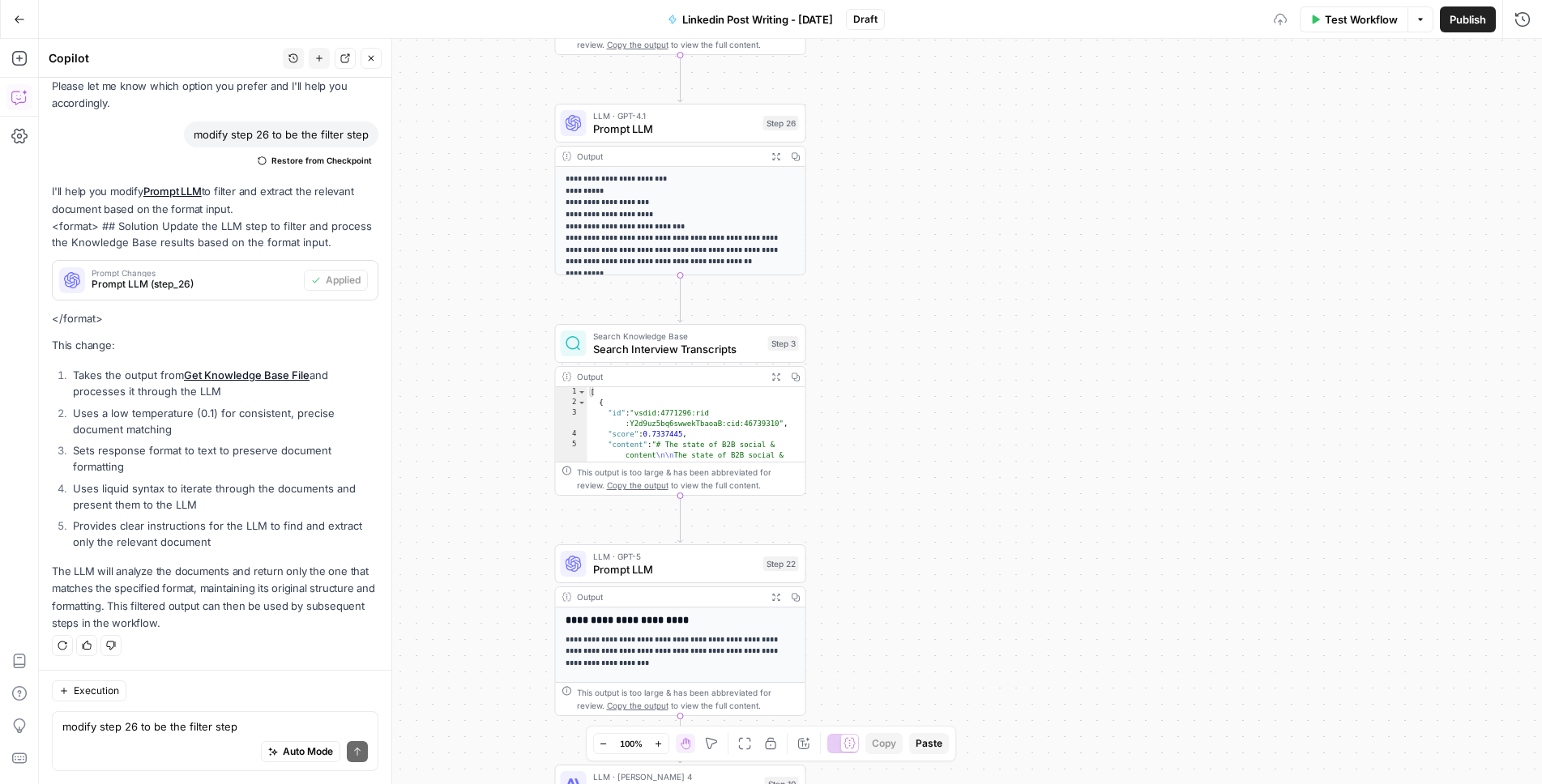
type textarea "**********"
click at [717, 352] on span "Search Interview Transcripts" at bounding box center [677, 349] width 168 height 16
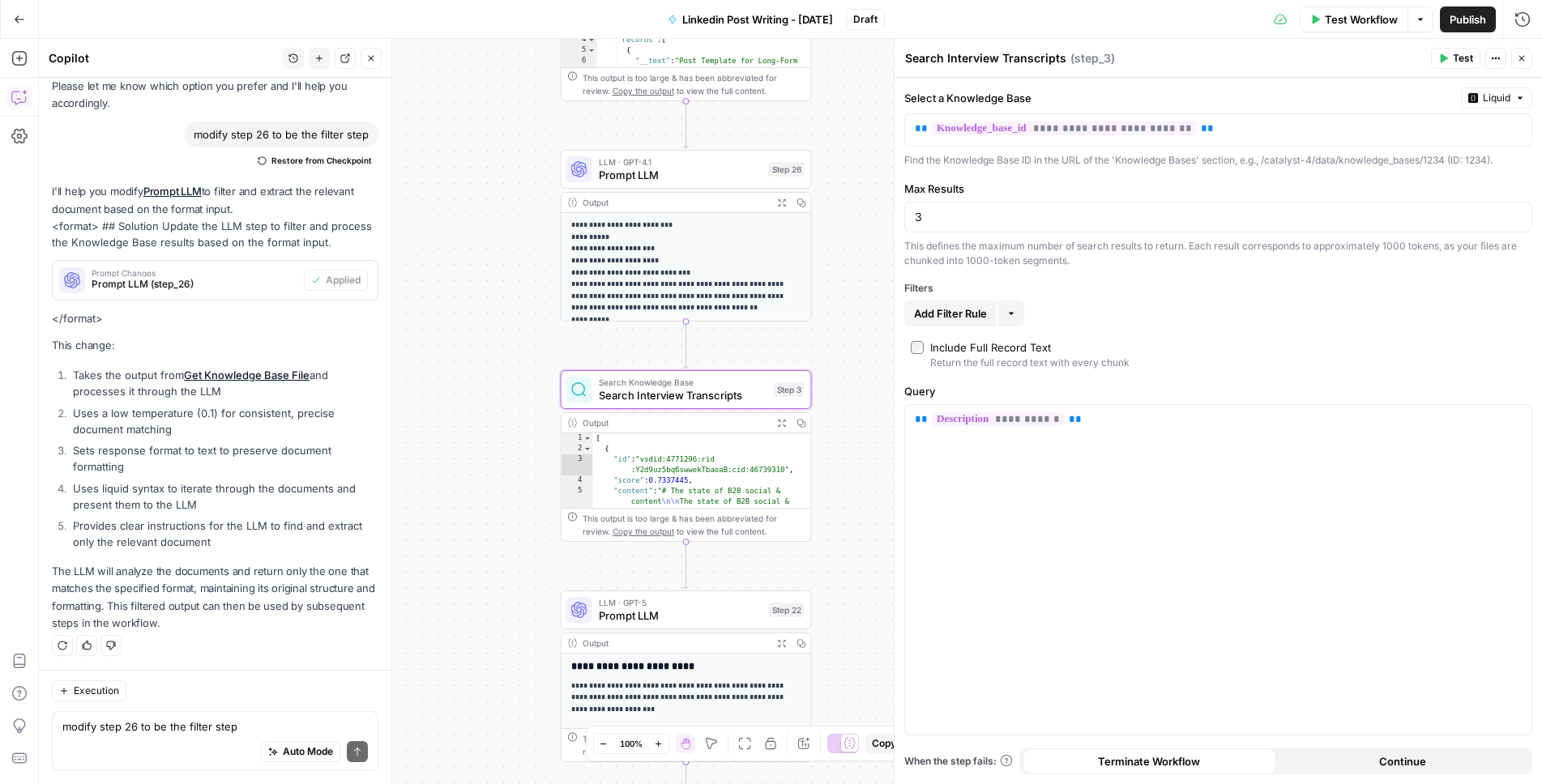
drag, startPoint x: 862, startPoint y: 492, endPoint x: 867, endPoint y: 537, distance: 45.3
click at [867, 537] on div "true false Workflow Set Inputs Inputs Get Knowledge Base File Get Knowledge Bas…" at bounding box center [790, 412] width 1503 height 745
click at [226, 726] on textarea "modify step 26 to be the filter step" at bounding box center [215, 726] width 306 height 16
type textarea "use the output of step 26 as the format it should follow"
click at [354, 753] on icon "submit" at bounding box center [357, 752] width 10 height 10
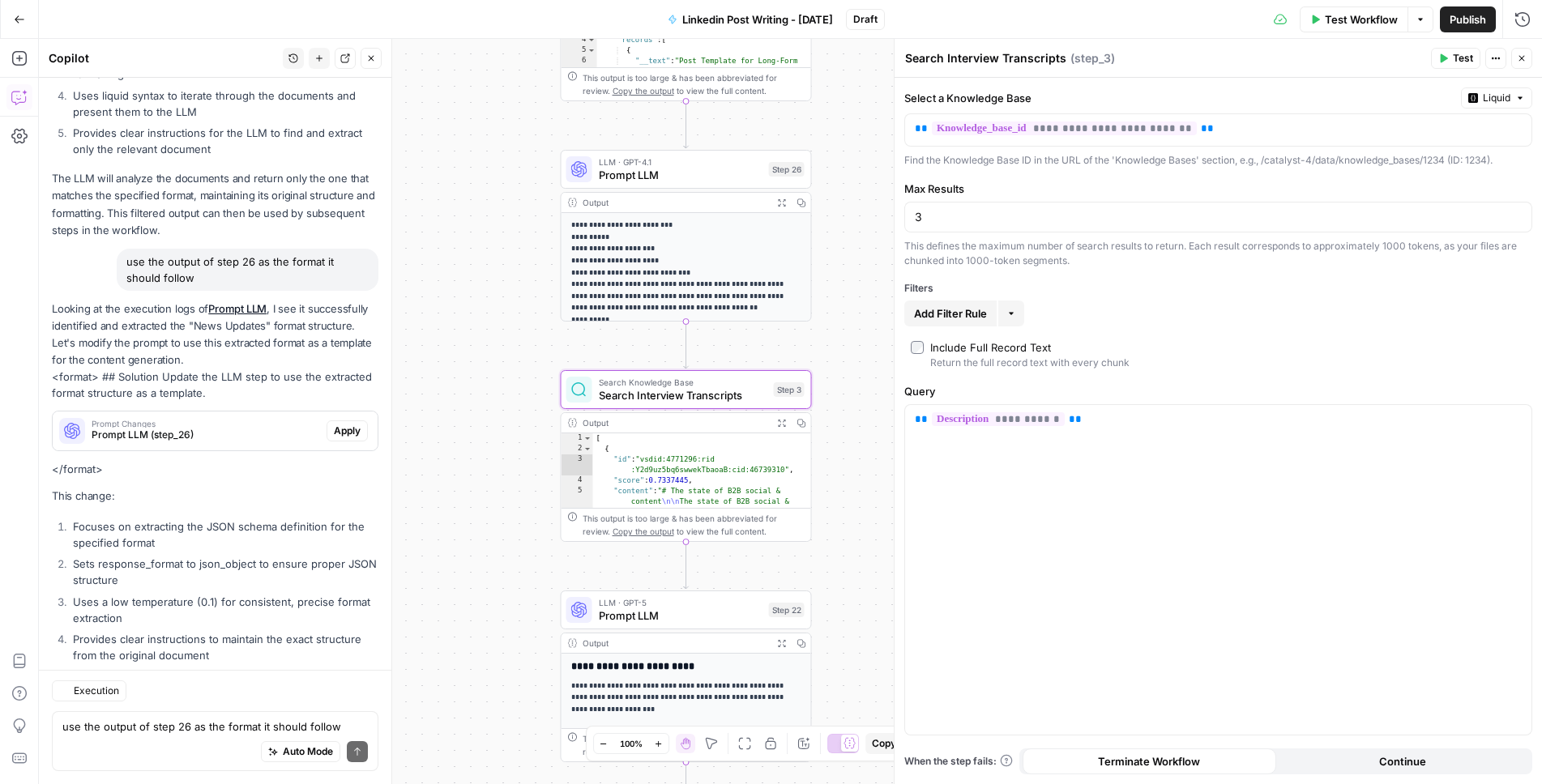
scroll to position [3183, 0]
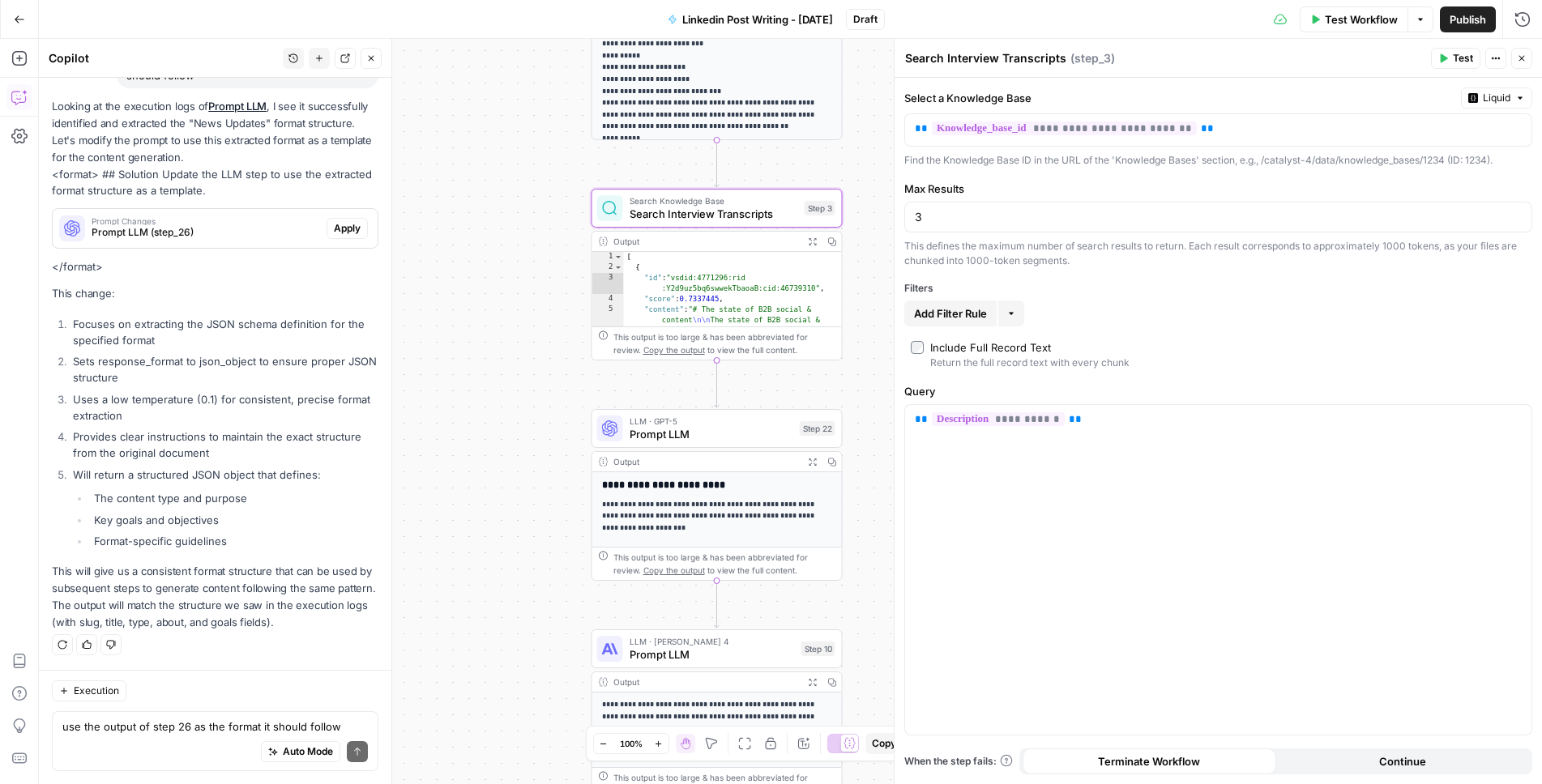
drag, startPoint x: 485, startPoint y: 604, endPoint x: 521, endPoint y: 342, distance: 264.5
click at [521, 350] on div "true false Workflow Set Inputs Inputs Get Knowledge Base File Get Knowledge Bas…" at bounding box center [790, 412] width 1503 height 745
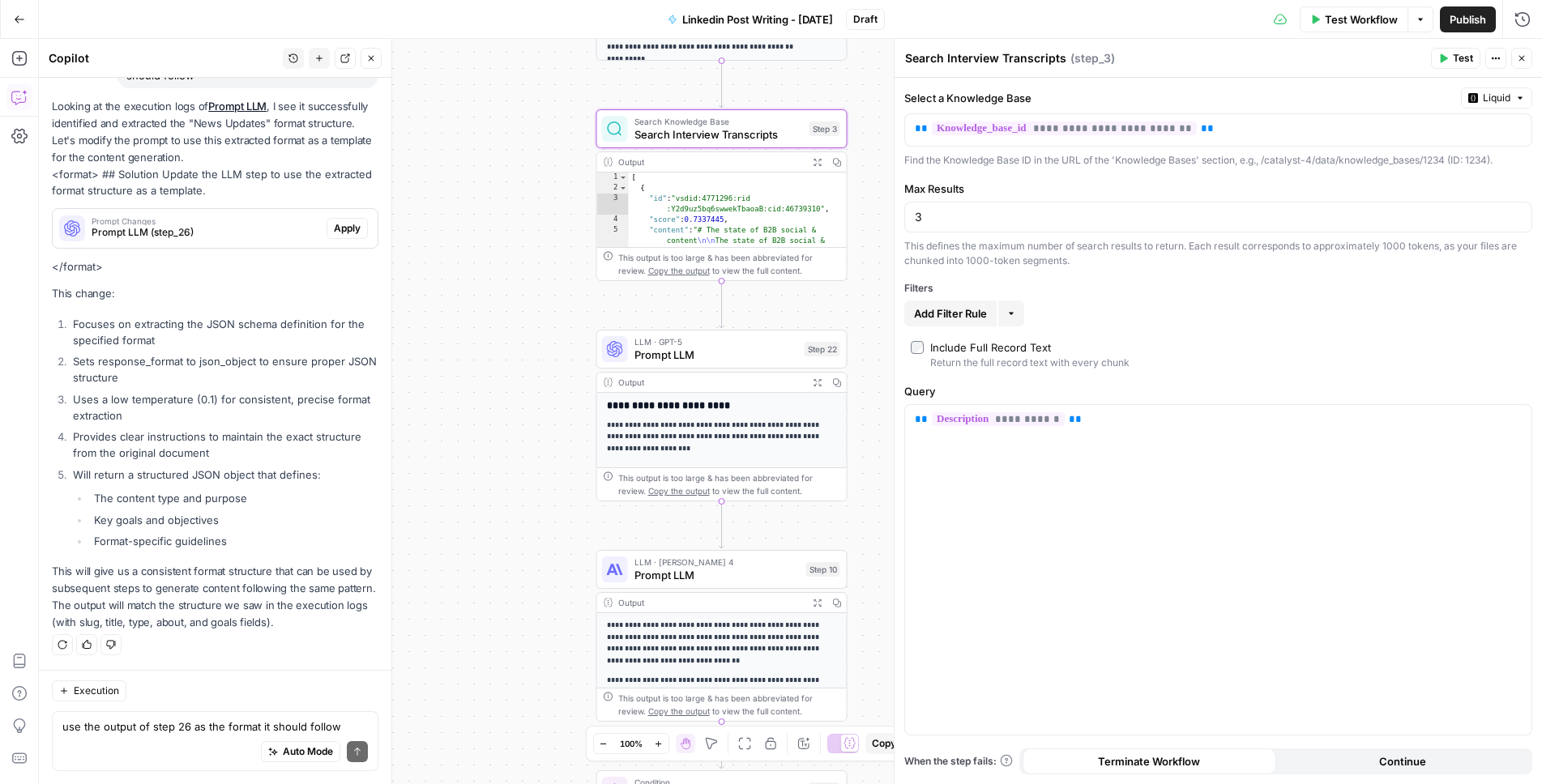
drag, startPoint x: 521, startPoint y: 485, endPoint x: 521, endPoint y: 138, distance: 347.0
click at [521, 144] on div "true false Workflow Set Inputs Inputs Get Knowledge Base File Get Knowledge Bas…" at bounding box center [790, 412] width 1503 height 745
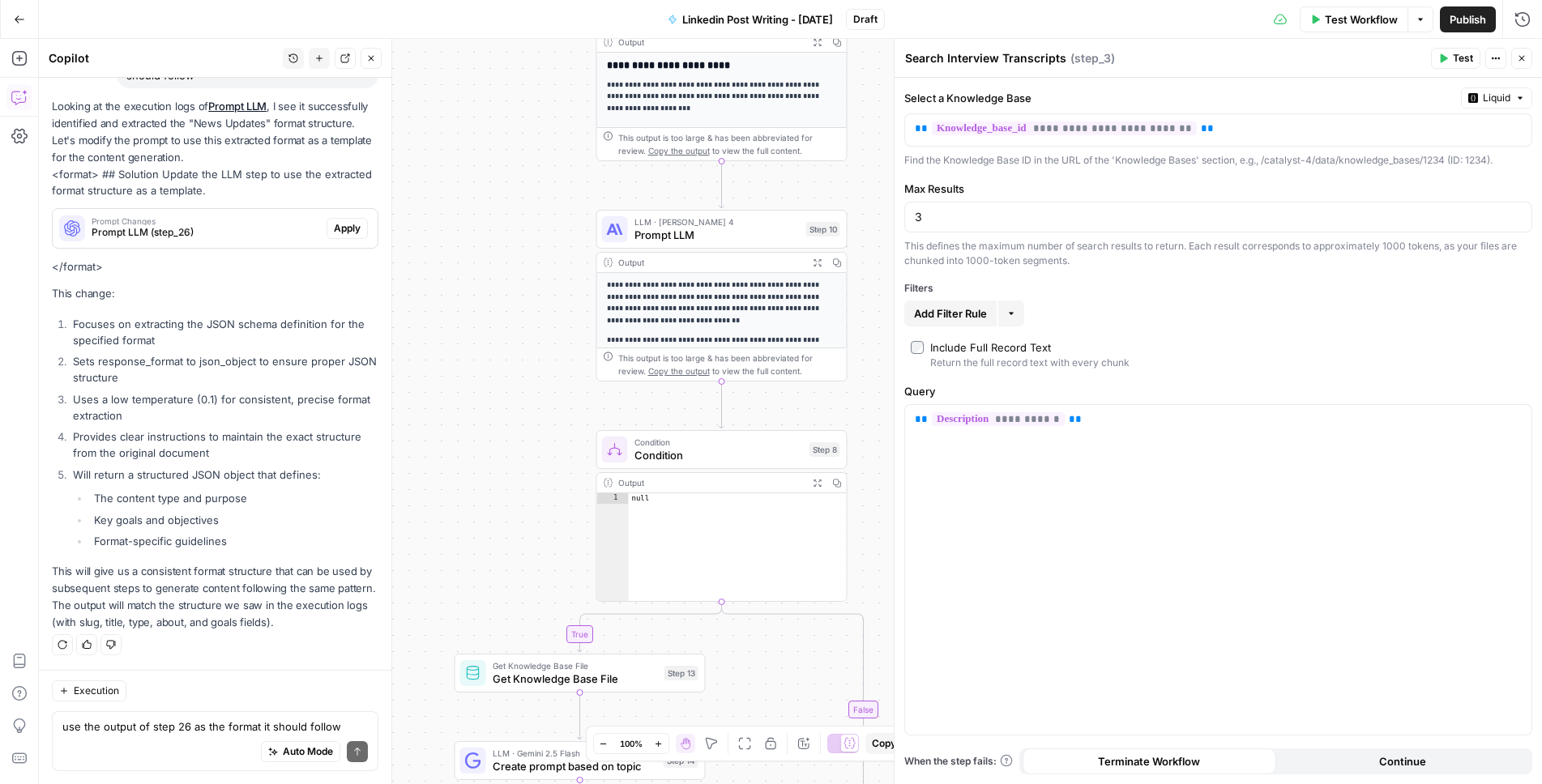
drag, startPoint x: 521, startPoint y: 376, endPoint x: 521, endPoint y: 216, distance: 160.0
click at [521, 216] on div "true false Workflow Set Inputs Inputs Get Knowledge Base File Get Knowledge Bas…" at bounding box center [790, 412] width 1503 height 745
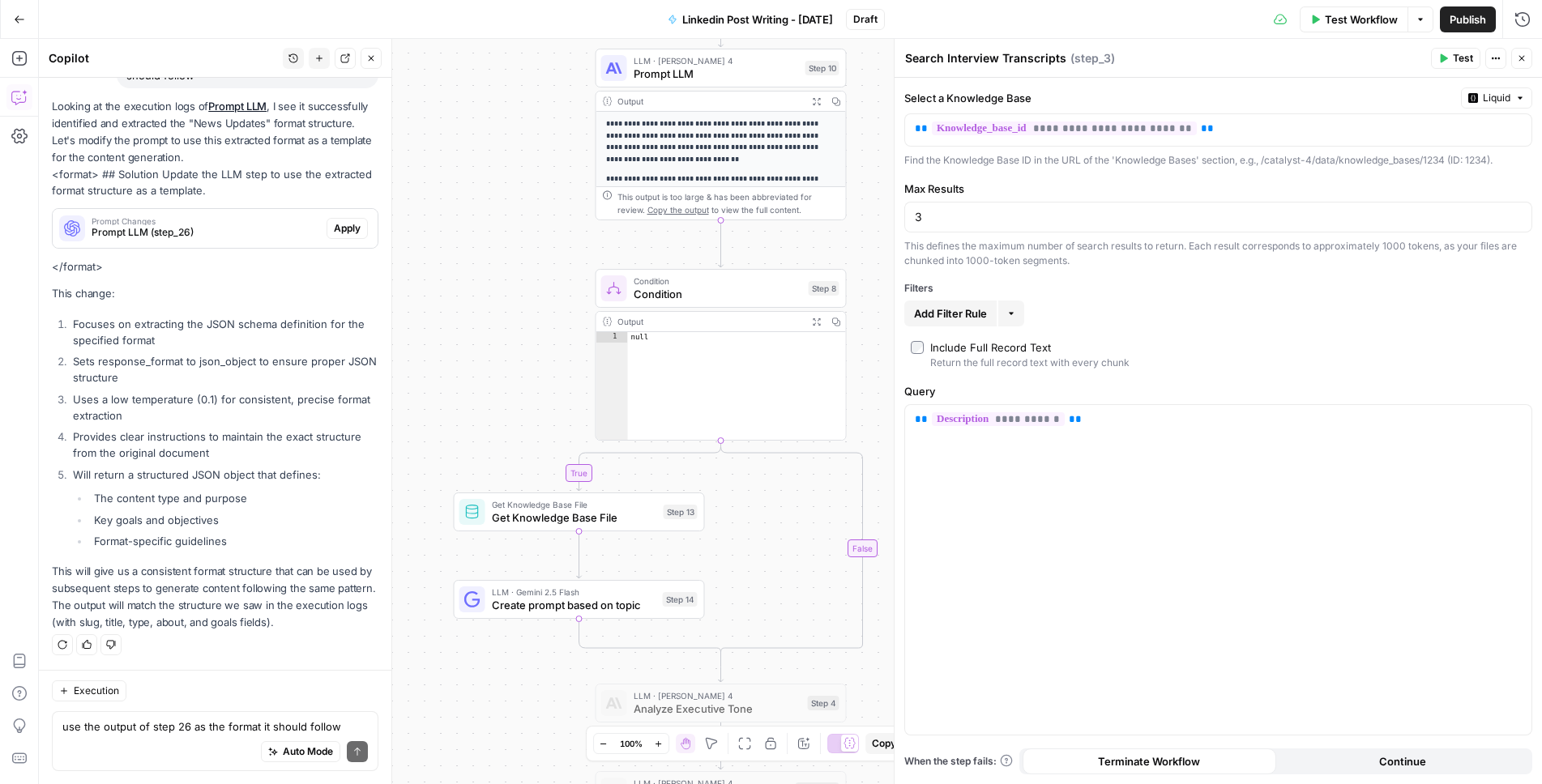
drag, startPoint x: 518, startPoint y: 394, endPoint x: 518, endPoint y: 253, distance: 141.0
click at [518, 253] on div "true false Workflow Set Inputs Inputs Get Knowledge Base File Get Knowledge Bas…" at bounding box center [790, 412] width 1503 height 745
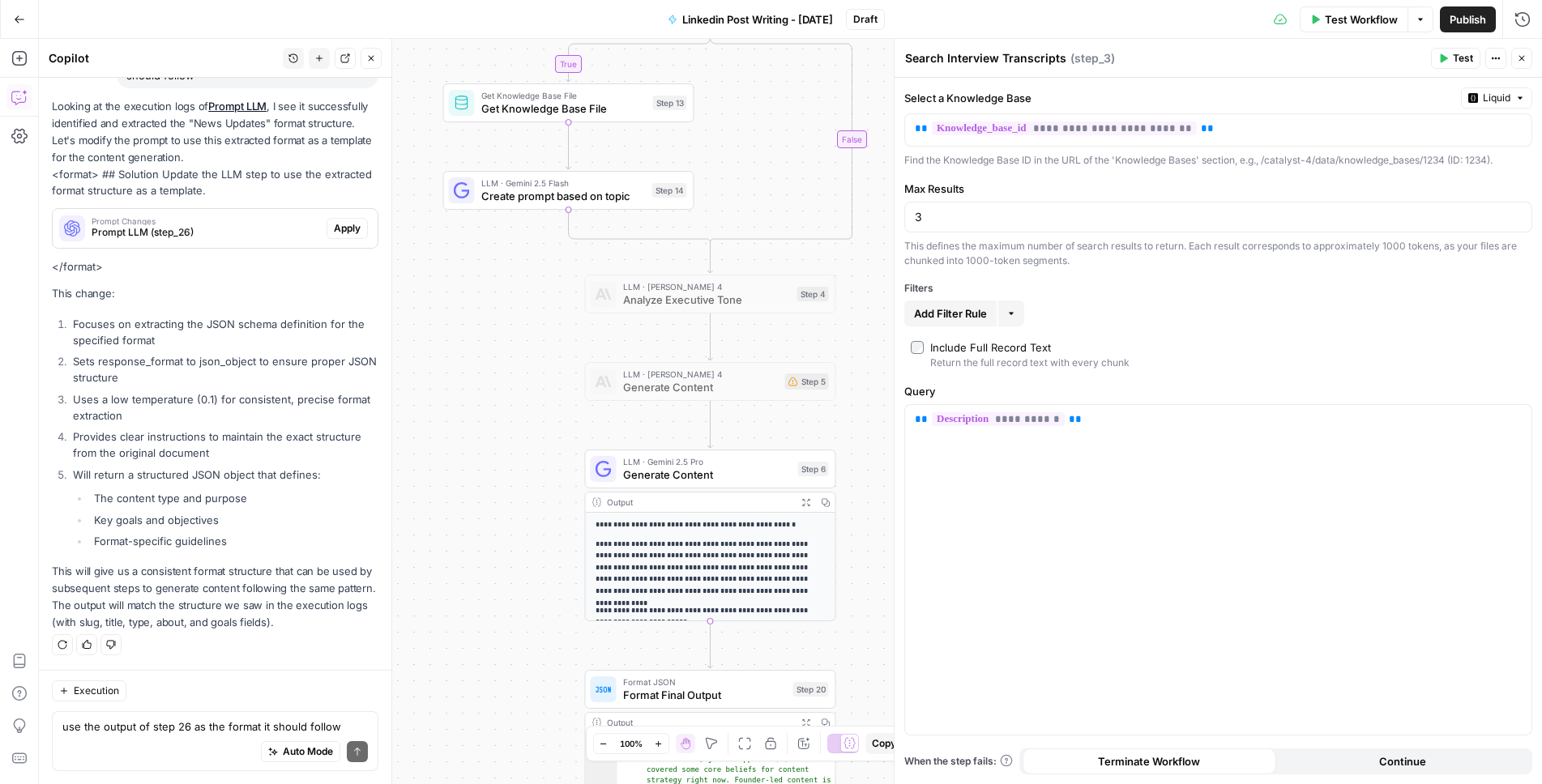
drag, startPoint x: 525, startPoint y: 574, endPoint x: 511, endPoint y: 204, distance: 370.3
click at [511, 204] on div "true false Workflow Set Inputs Inputs Get Knowledge Base File Get Knowledge Bas…" at bounding box center [790, 412] width 1503 height 745
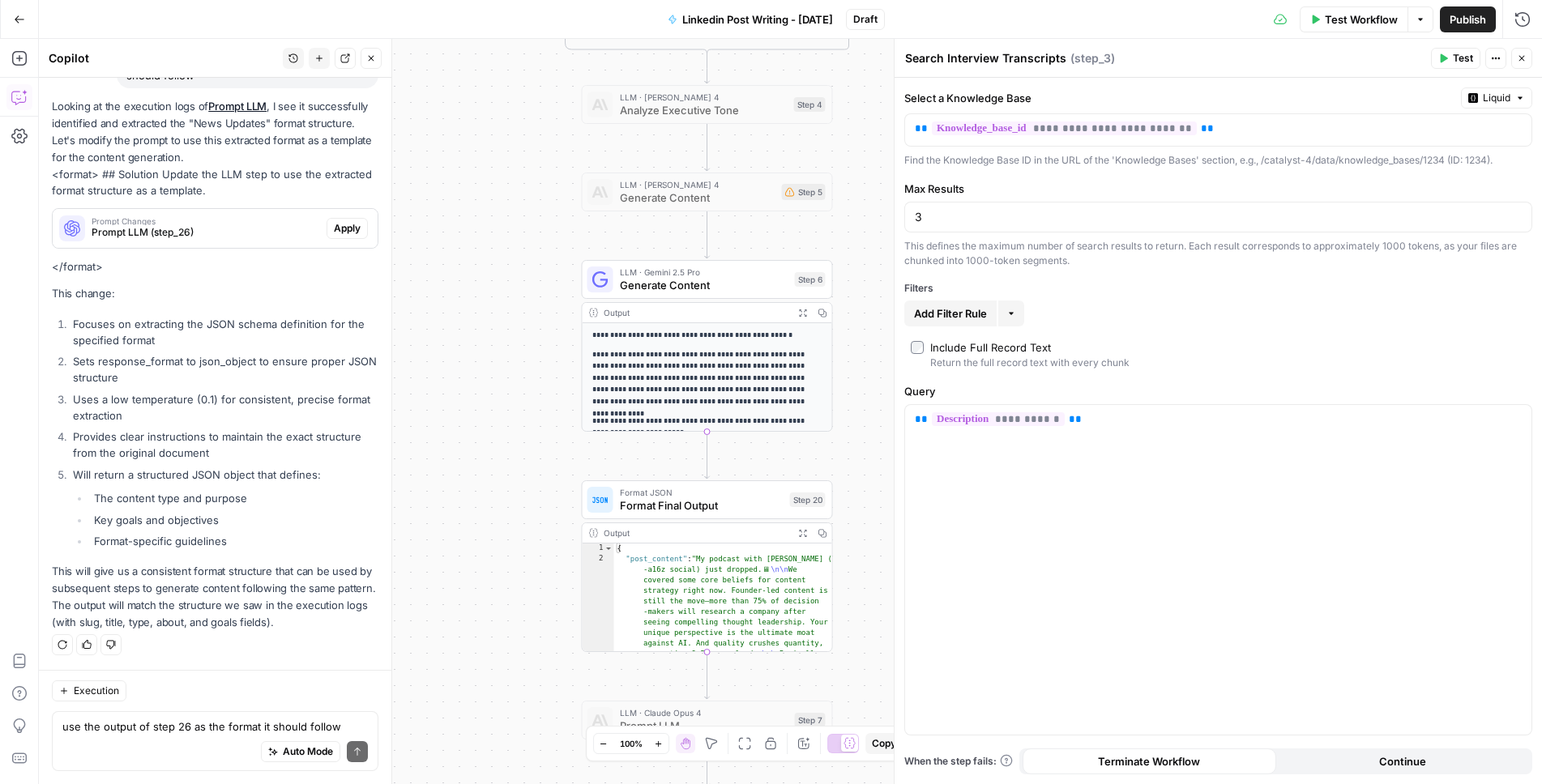
drag, startPoint x: 492, startPoint y: 507, endPoint x: 492, endPoint y: 419, distance: 88.0
click at [492, 419] on div "true false Workflow Set Inputs Inputs Get Knowledge Base File Get Knowledge Bas…" at bounding box center [790, 412] width 1503 height 745
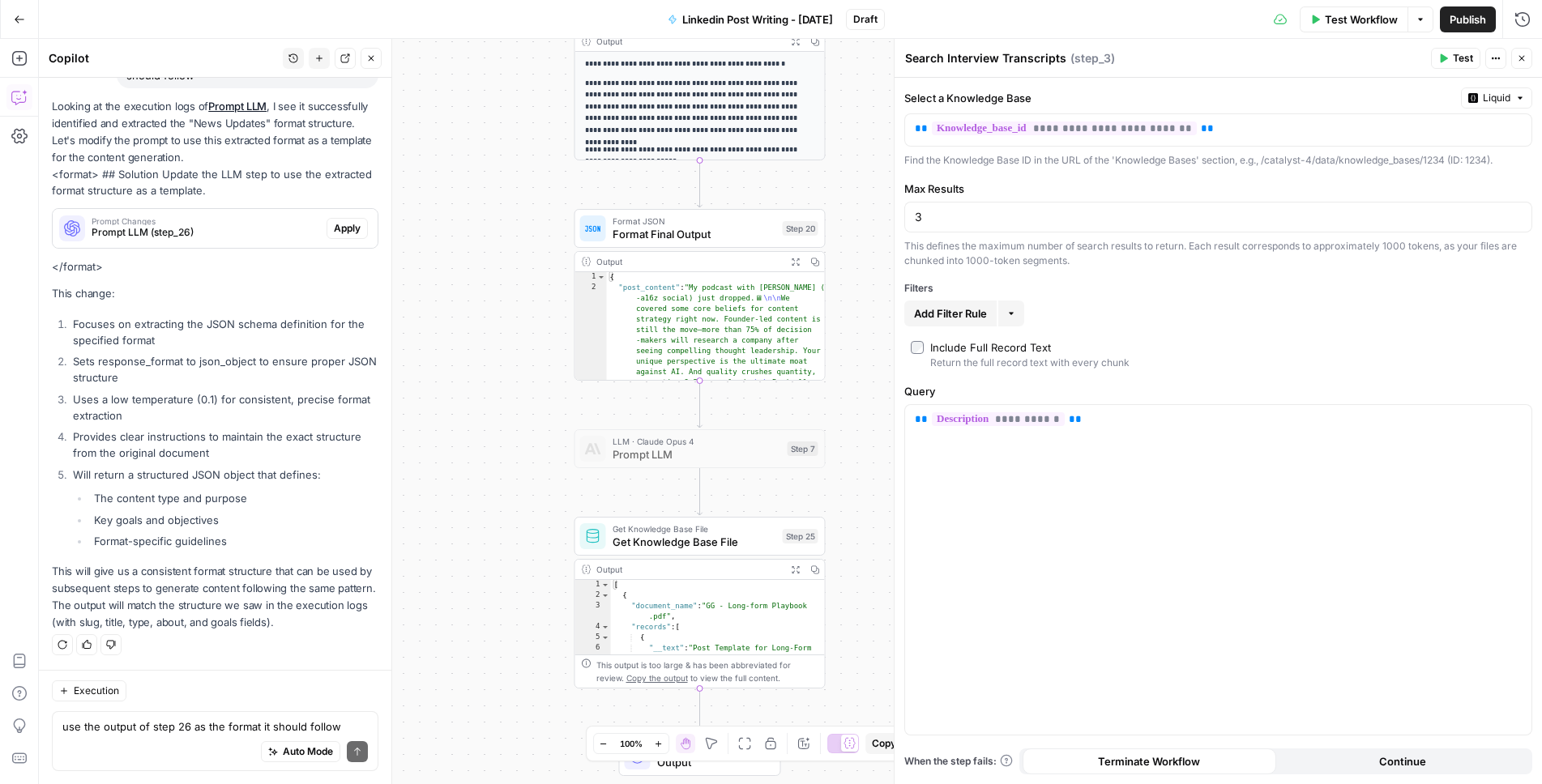
drag, startPoint x: 489, startPoint y: 482, endPoint x: 482, endPoint y: 211, distance: 271.1
click at [482, 211] on div "true false Workflow Set Inputs Inputs Get Knowledge Base File Get Knowledge Bas…" at bounding box center [790, 412] width 1503 height 745
click at [724, 504] on icon "button" at bounding box center [725, 505] width 13 height 13
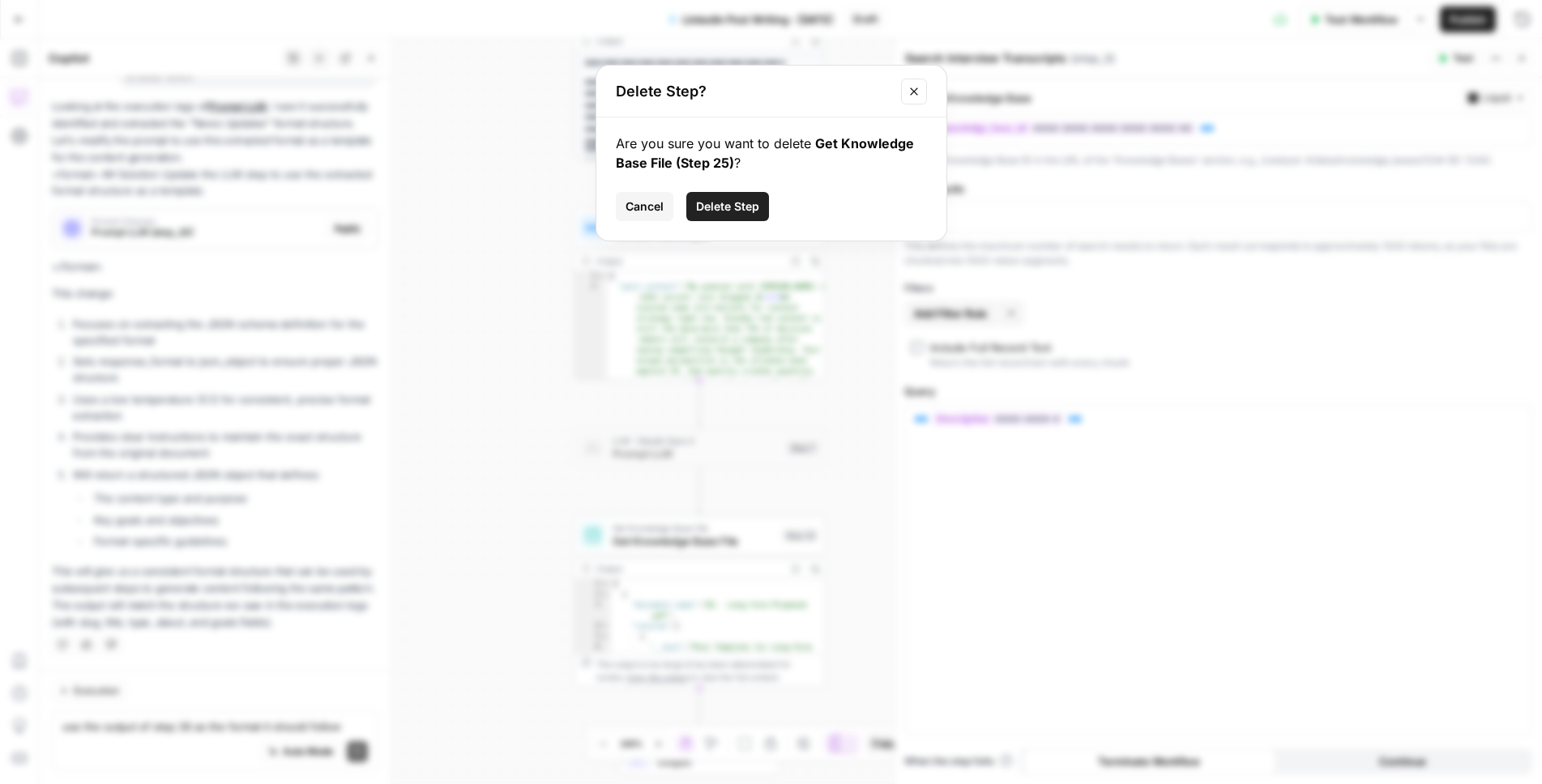
click at [739, 222] on div "Are you sure you want to delete Get Knowledge Base File (Step 25) ? Cancel Dele…" at bounding box center [771, 179] width 350 height 123
click at [723, 214] on button "Delete Step" at bounding box center [727, 206] width 83 height 30
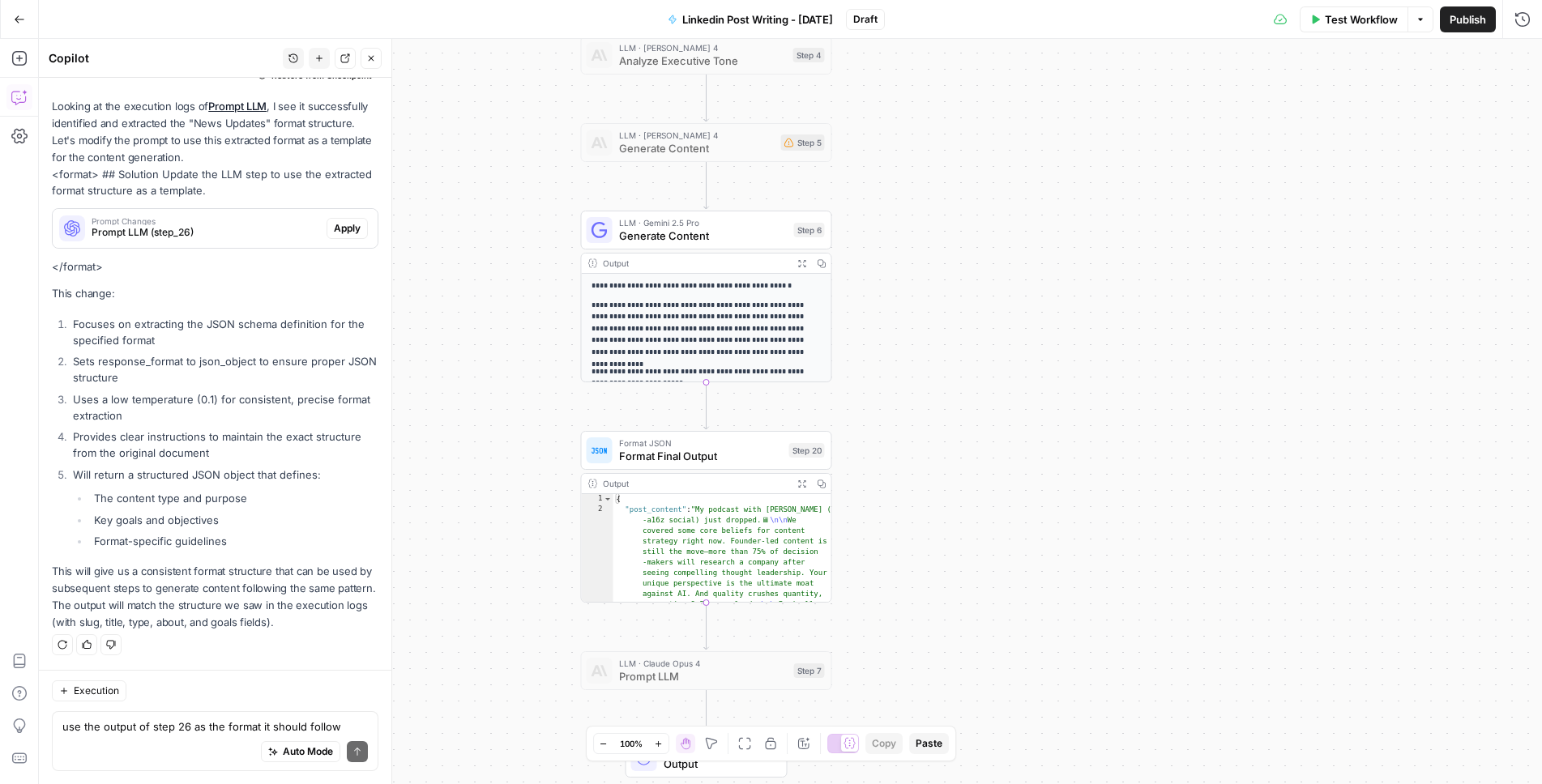
drag, startPoint x: 512, startPoint y: 472, endPoint x: 519, endPoint y: 656, distance: 184.1
click at [519, 656] on div "true false Workflow Set Inputs Inputs Get Knowledge Base File Get Knowledge Bas…" at bounding box center [790, 412] width 1503 height 745
click at [208, 729] on textarea "use the output of step 26 as the format it should follow" at bounding box center [215, 726] width 306 height 16
type textarea "modif"
click at [659, 228] on span "Generate Content" at bounding box center [703, 235] width 168 height 16
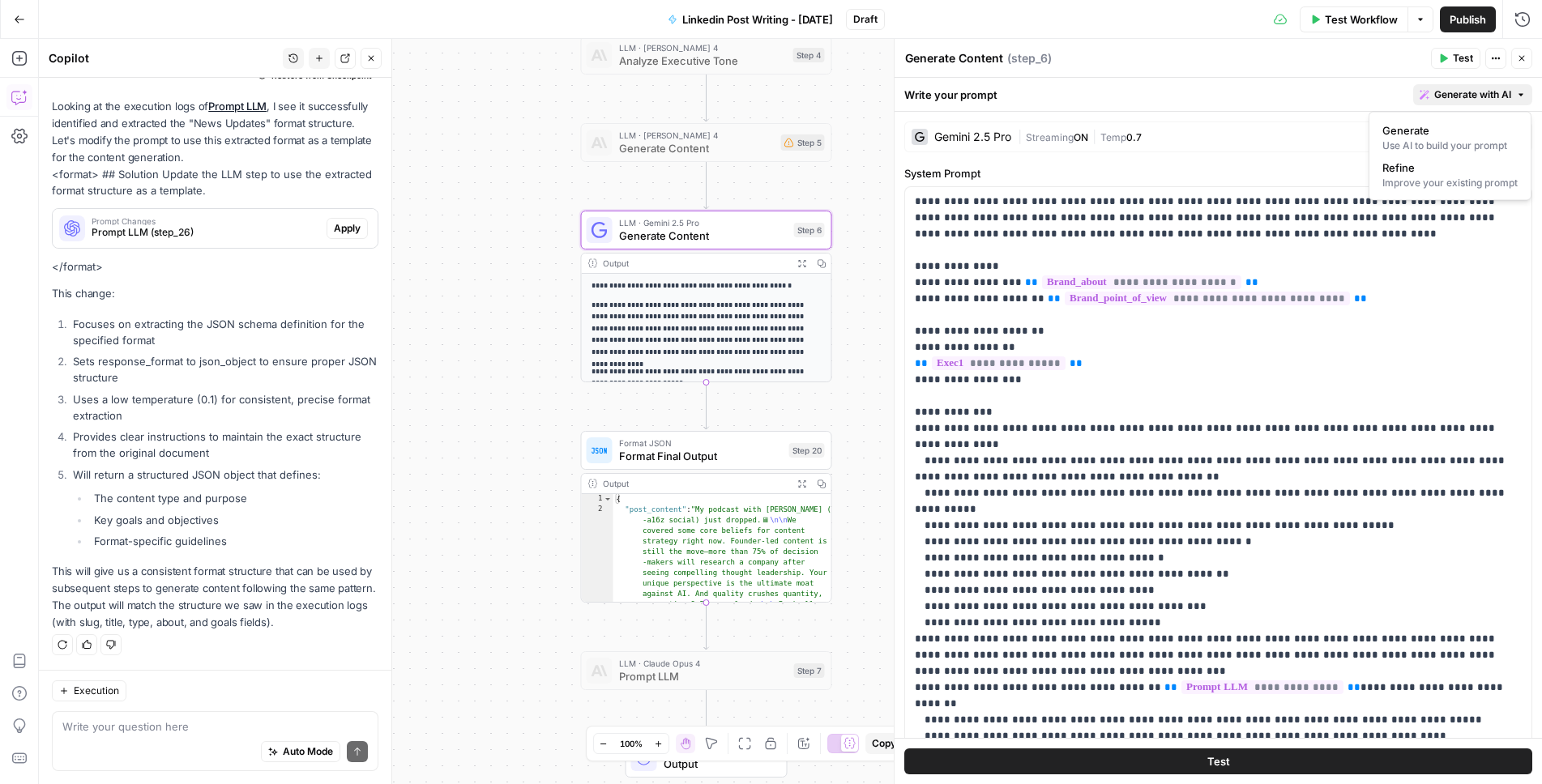
click at [1503, 96] on span "Generate with AI" at bounding box center [1472, 95] width 77 height 14
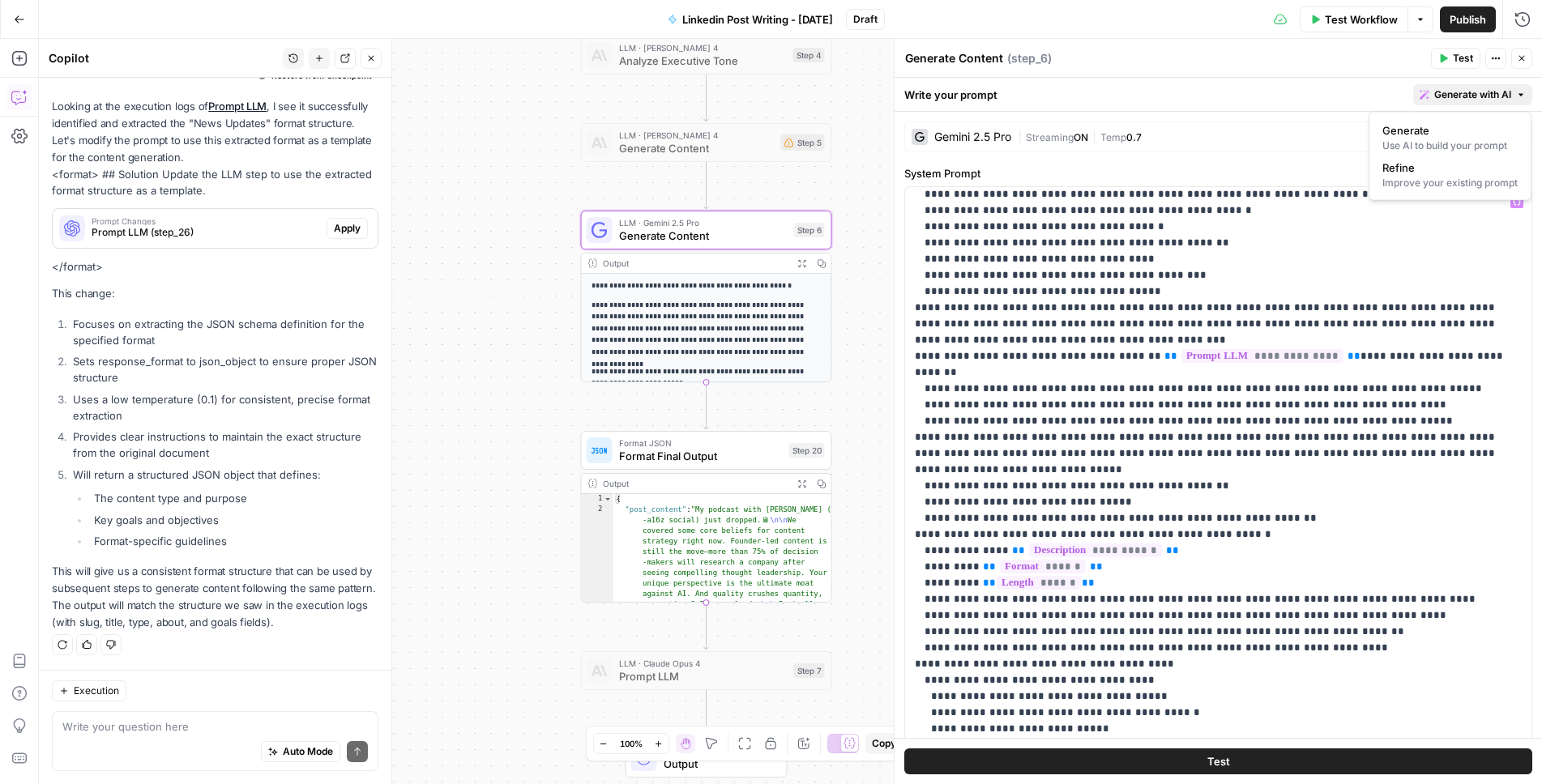
scroll to position [345, 0]
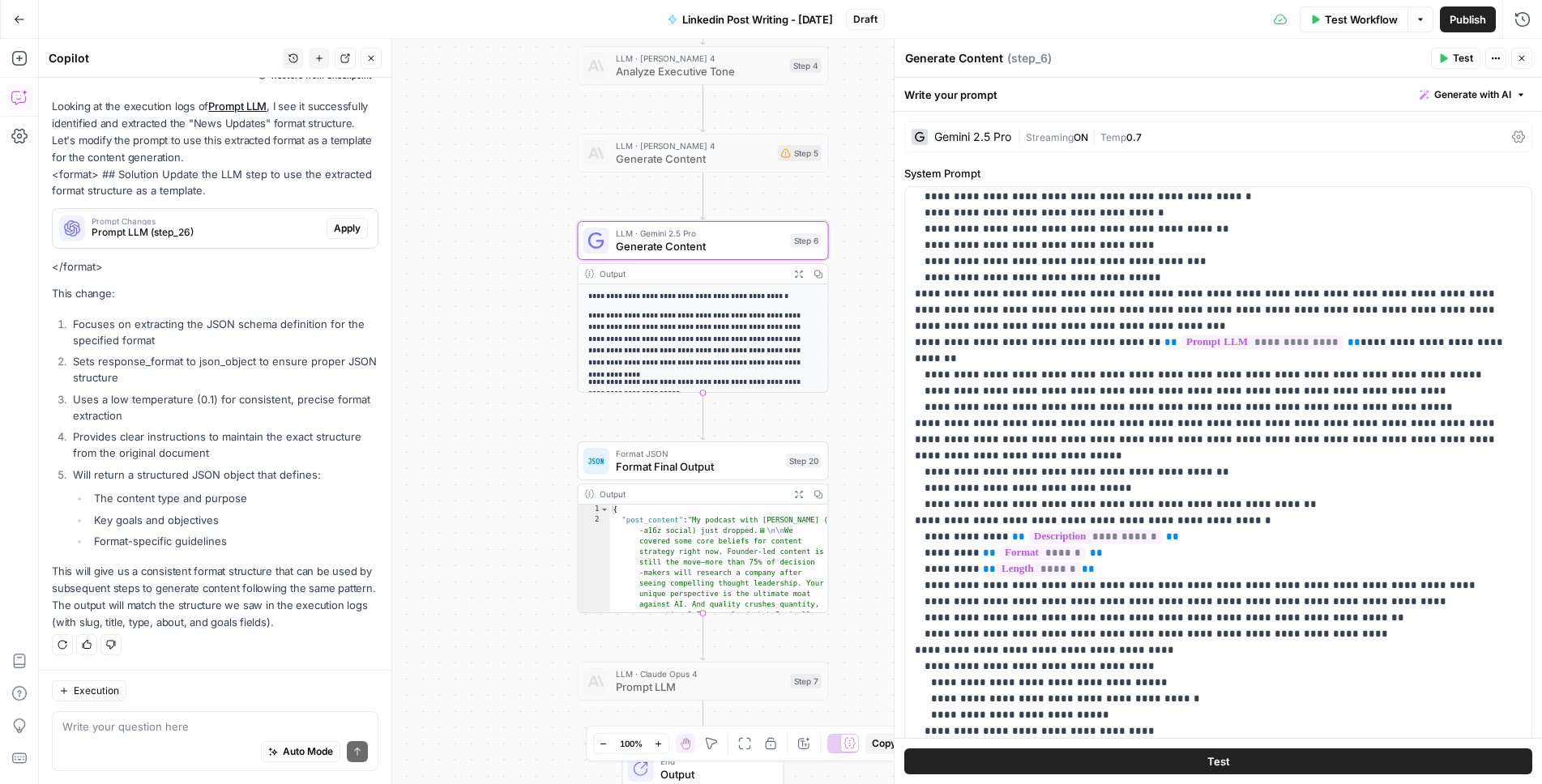
drag, startPoint x: 500, startPoint y: 371, endPoint x: 477, endPoint y: 541, distance: 171.5
click at [477, 548] on div "true false Workflow Set Inputs Inputs Get Knowledge Base File Get Knowledge Bas…" at bounding box center [790, 412] width 1503 height 745
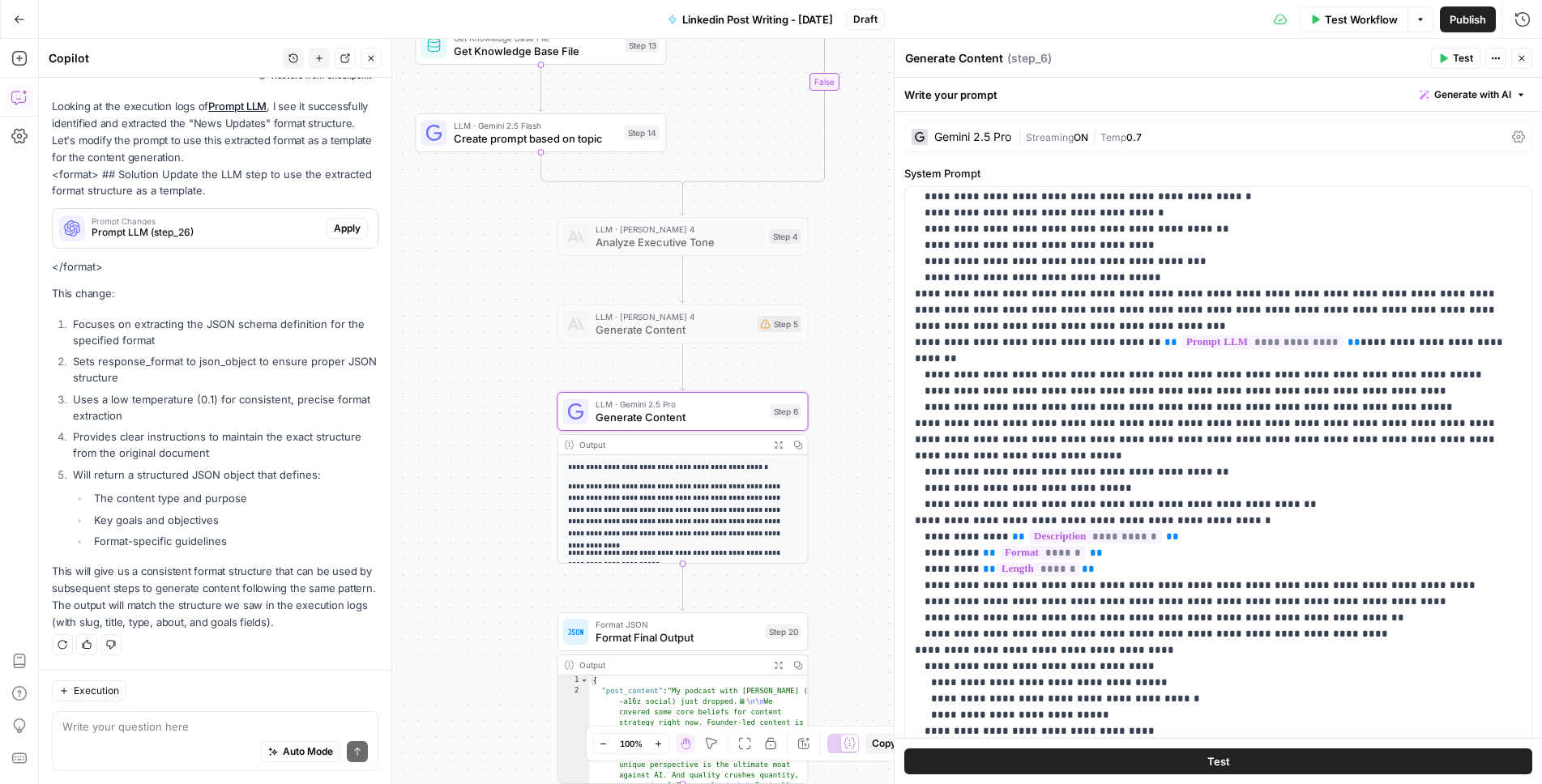
drag, startPoint x: 492, startPoint y: 307, endPoint x: 480, endPoint y: 741, distance: 434.2
click at [480, 740] on div "true false Workflow Set Inputs Inputs Get Knowledge Base File Get Knowledge Bas…" at bounding box center [790, 412] width 1503 height 745
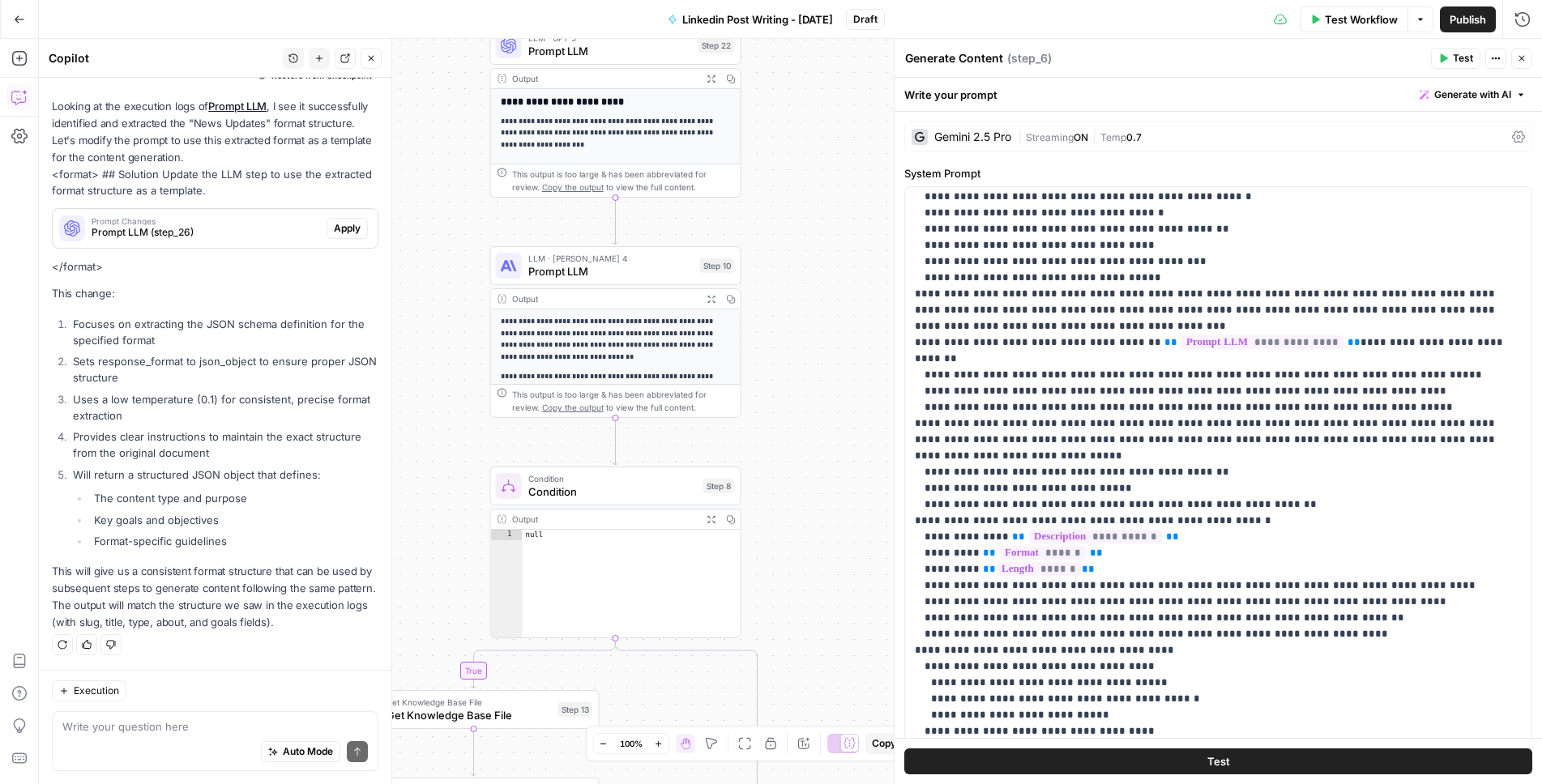
drag, startPoint x: 830, startPoint y: 317, endPoint x: 772, endPoint y: 568, distance: 257.6
click at [772, 568] on div "true false Workflow Set Inputs Inputs Get Knowledge Base File Get Knowledge Bas…" at bounding box center [790, 412] width 1503 height 745
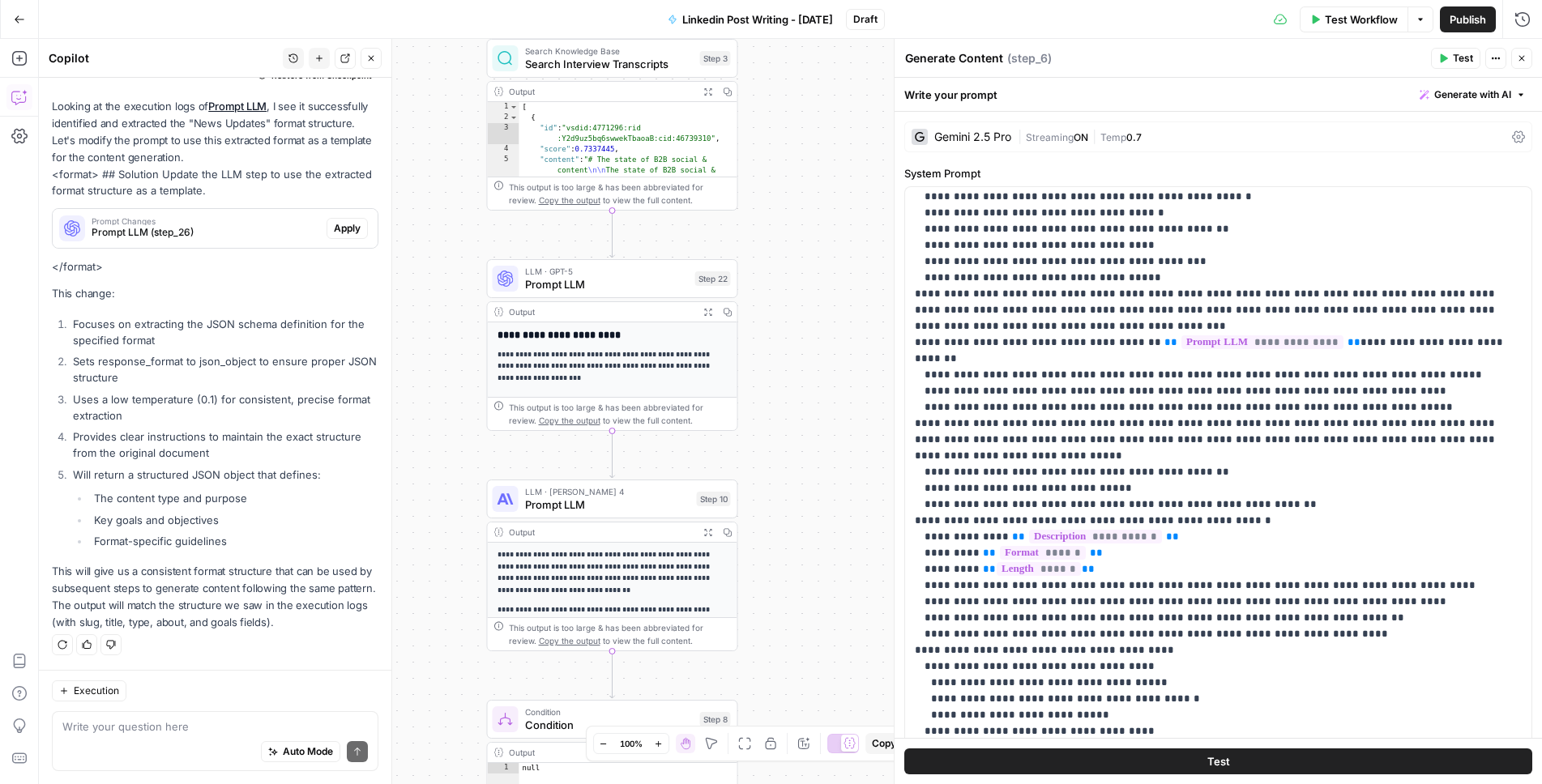
drag, startPoint x: 800, startPoint y: 376, endPoint x: 800, endPoint y: 586, distance: 210.0
click at [800, 586] on div "true false Workflow Set Inputs Inputs Get Knowledge Base File Get Knowledge Bas…" at bounding box center [790, 412] width 1503 height 745
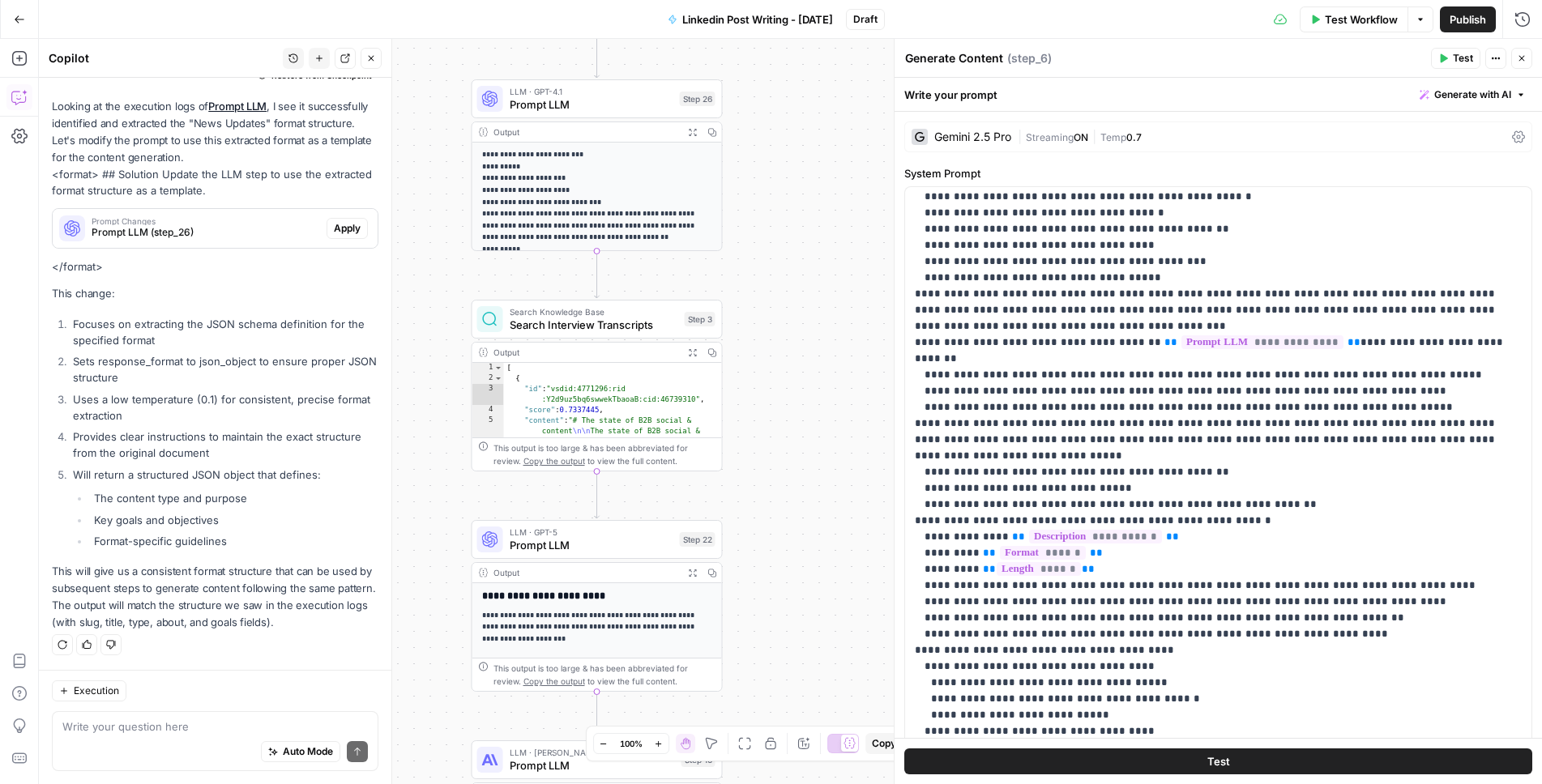
drag, startPoint x: 825, startPoint y: 488, endPoint x: 808, endPoint y: 750, distance: 262.6
click at [808, 750] on body "Catalyst New Home Browse Your Data Usage Settings Recent Grids Will Personal Co…" at bounding box center [771, 392] width 1542 height 784
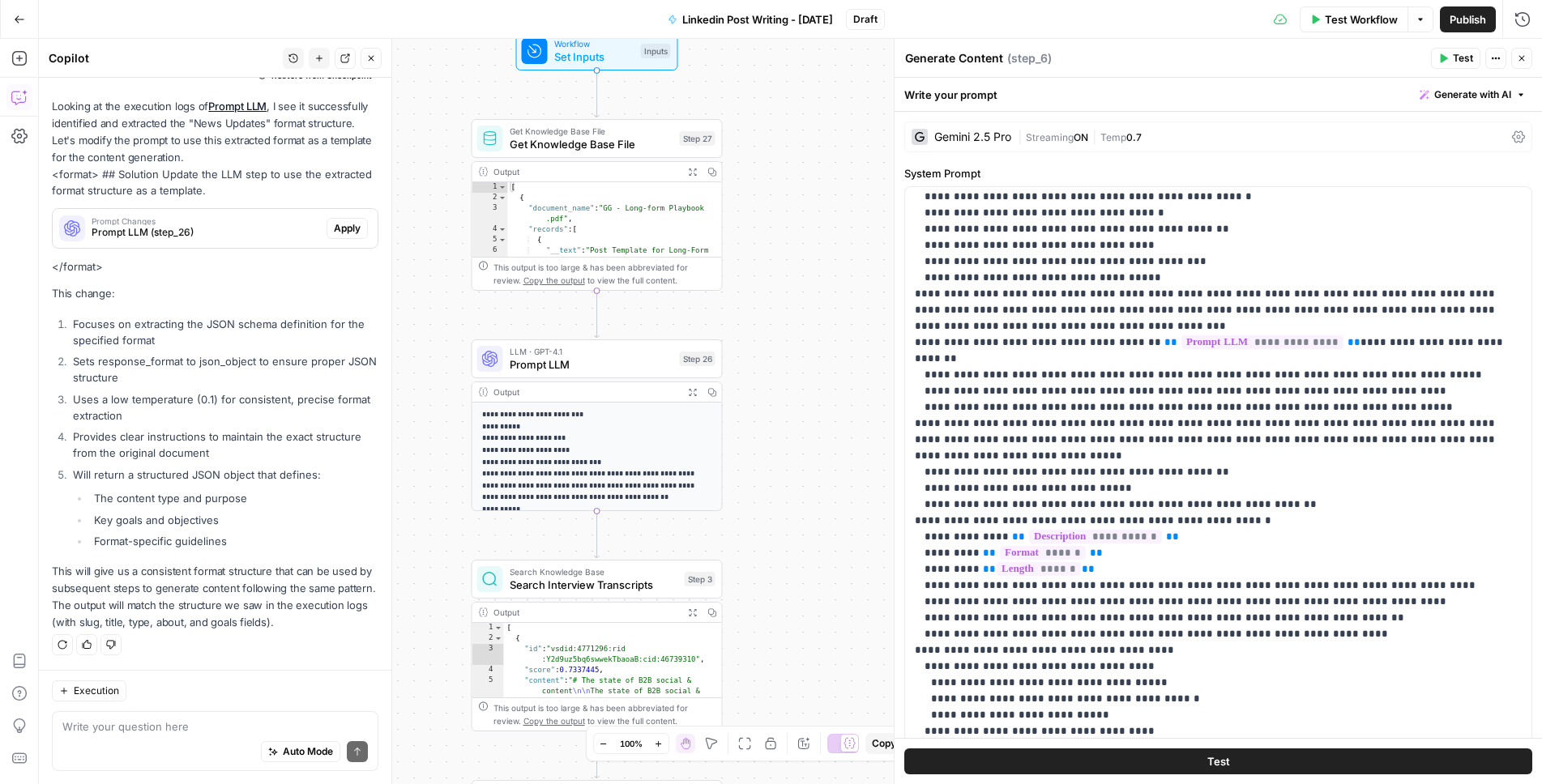
drag, startPoint x: 814, startPoint y: 498, endPoint x: 813, endPoint y: 752, distance: 254.0
click at [813, 752] on body "Catalyst New Home Browse Your Data Usage Settings Recent Grids Will Personal Co…" at bounding box center [771, 392] width 1542 height 784
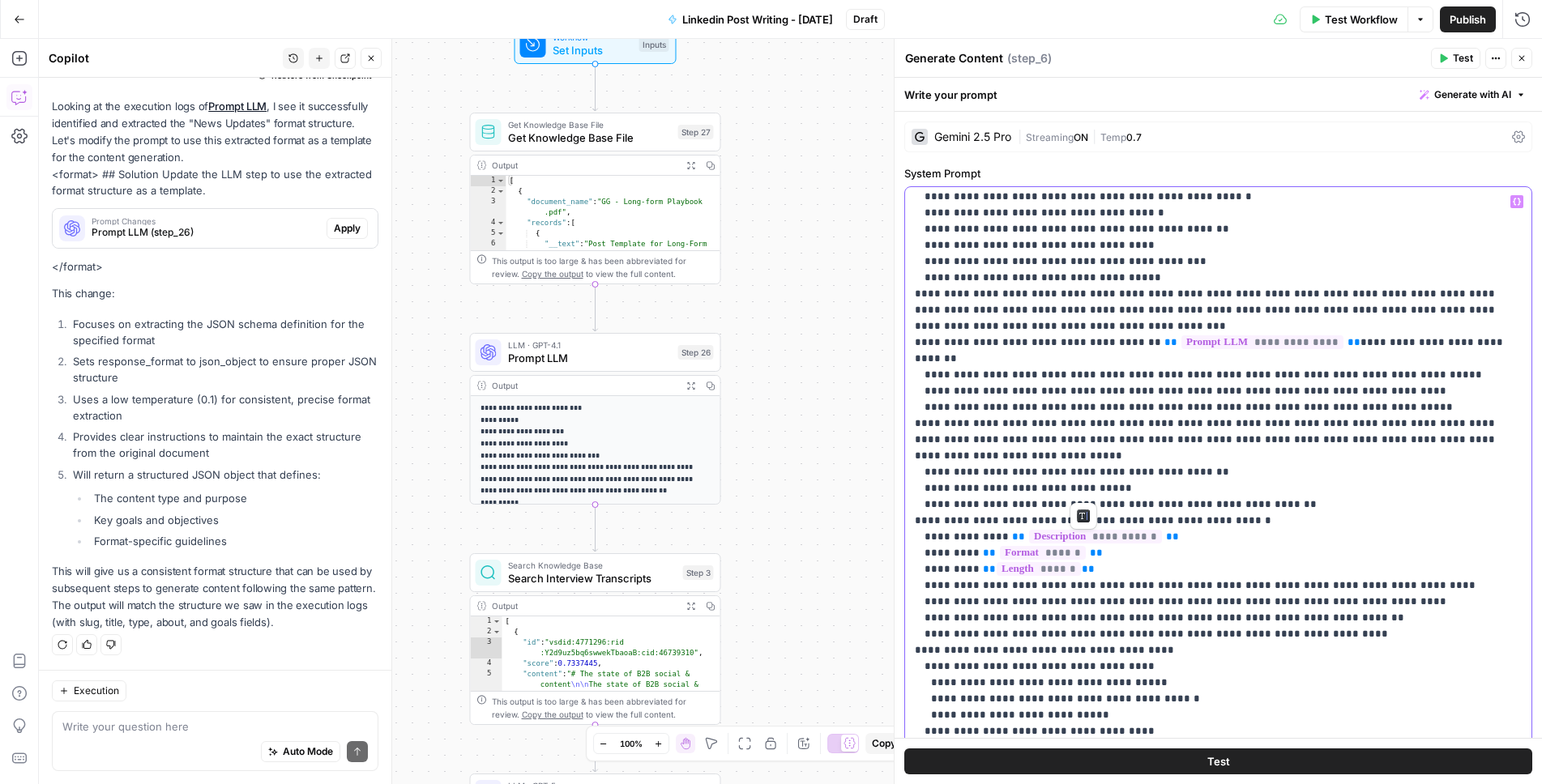
drag, startPoint x: 1039, startPoint y: 488, endPoint x: 974, endPoint y: 488, distance: 65.0
click at [974, 488] on p "**********" at bounding box center [1218, 642] width 607 height 1587
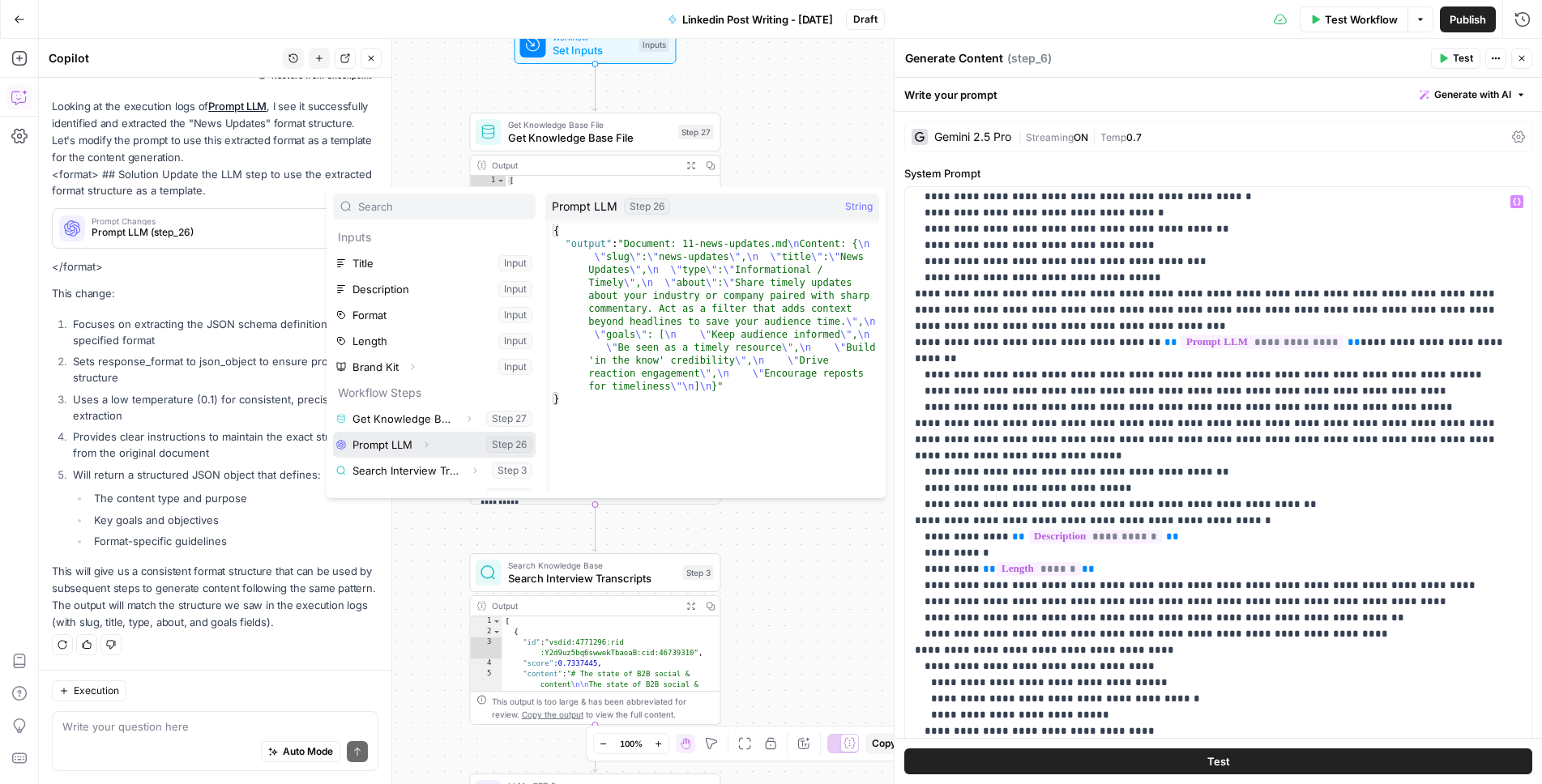
click at [426, 440] on icon "button" at bounding box center [426, 445] width 10 height 10
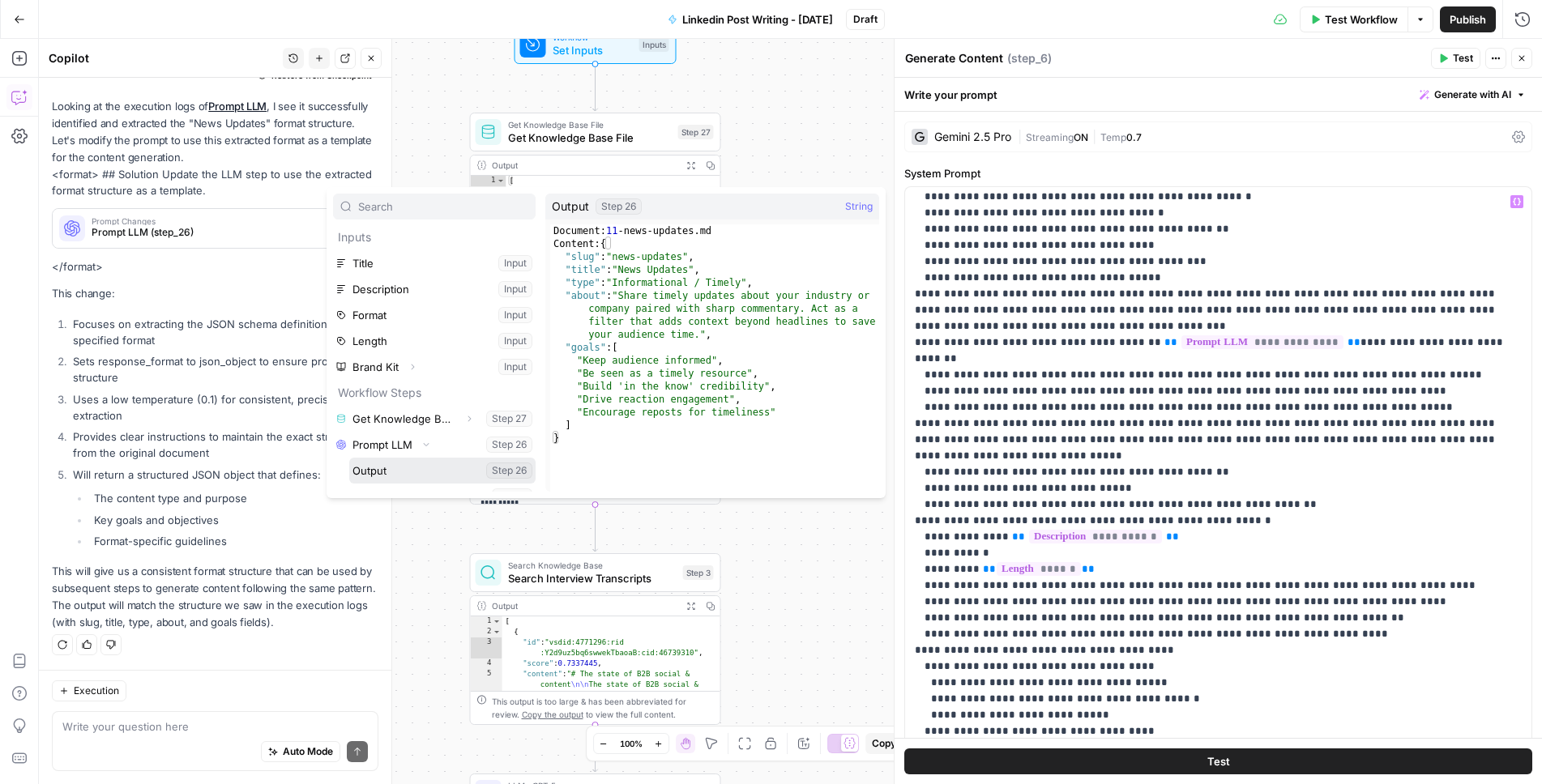
click at [390, 467] on button "Select variable Output" at bounding box center [442, 470] width 186 height 26
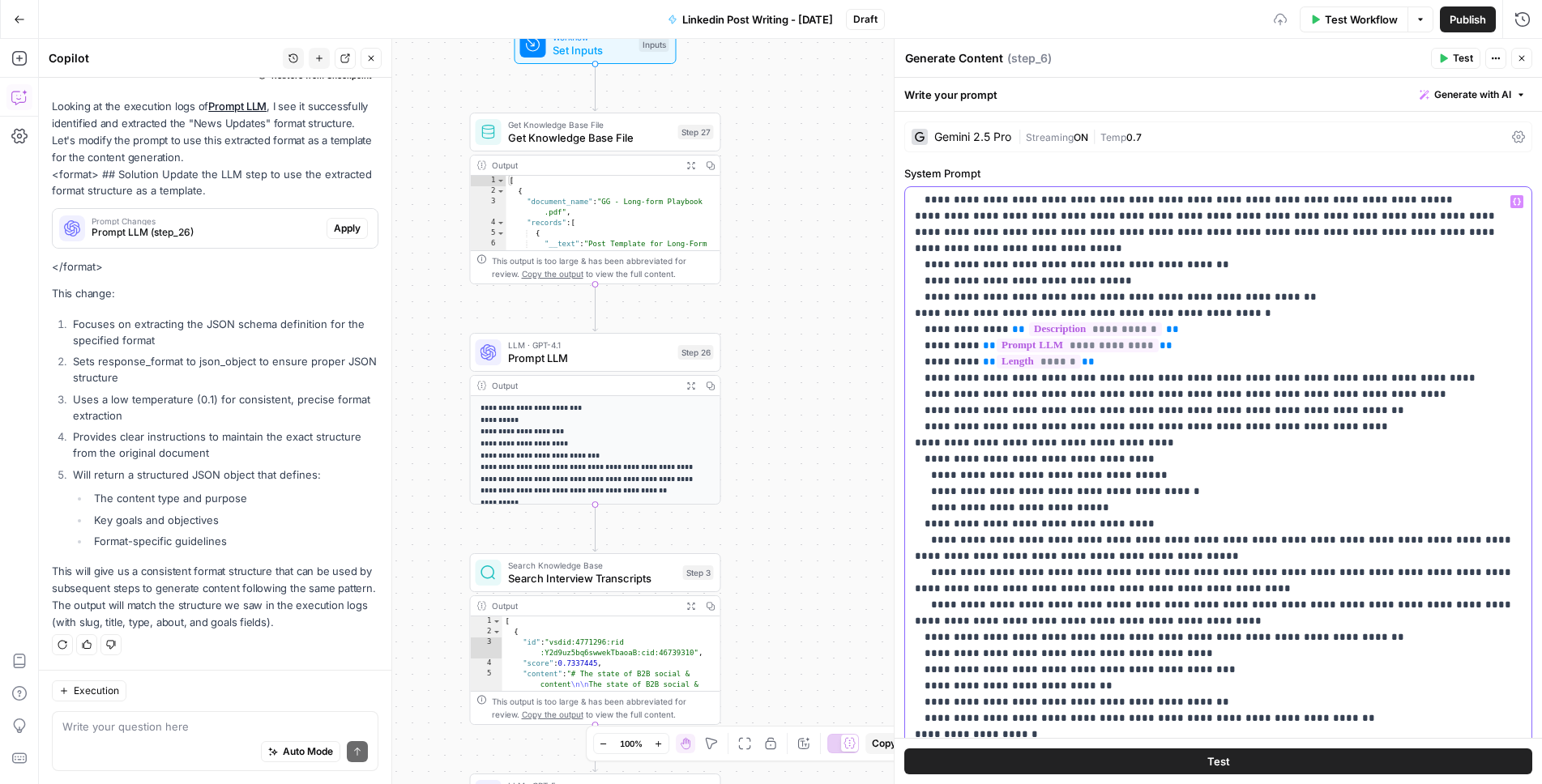
scroll to position [0, 0]
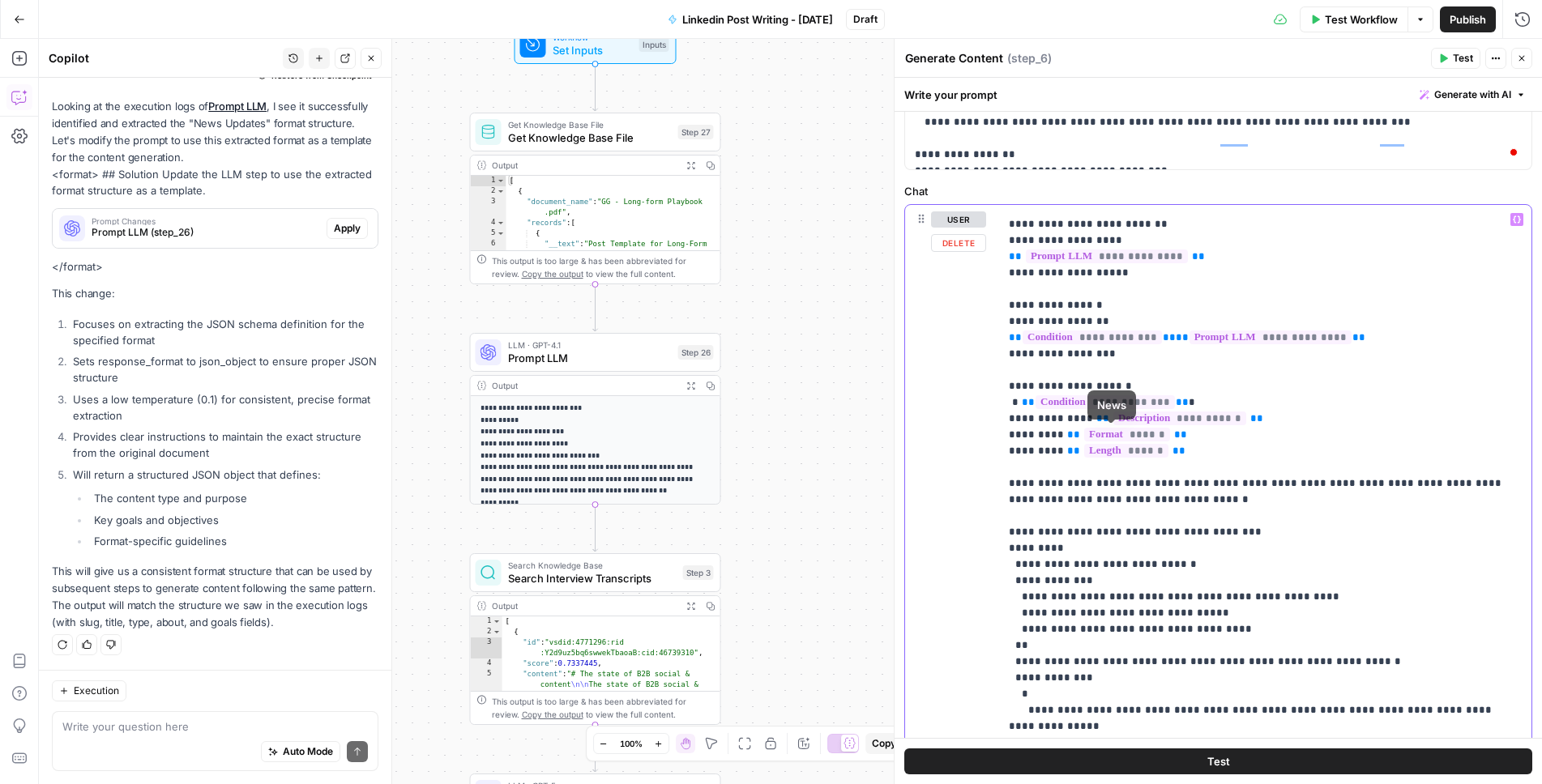
drag, startPoint x: 1205, startPoint y: 435, endPoint x: 1058, endPoint y: 434, distance: 147.0
click at [1058, 434] on p "**********" at bounding box center [1265, 613] width 513 height 858
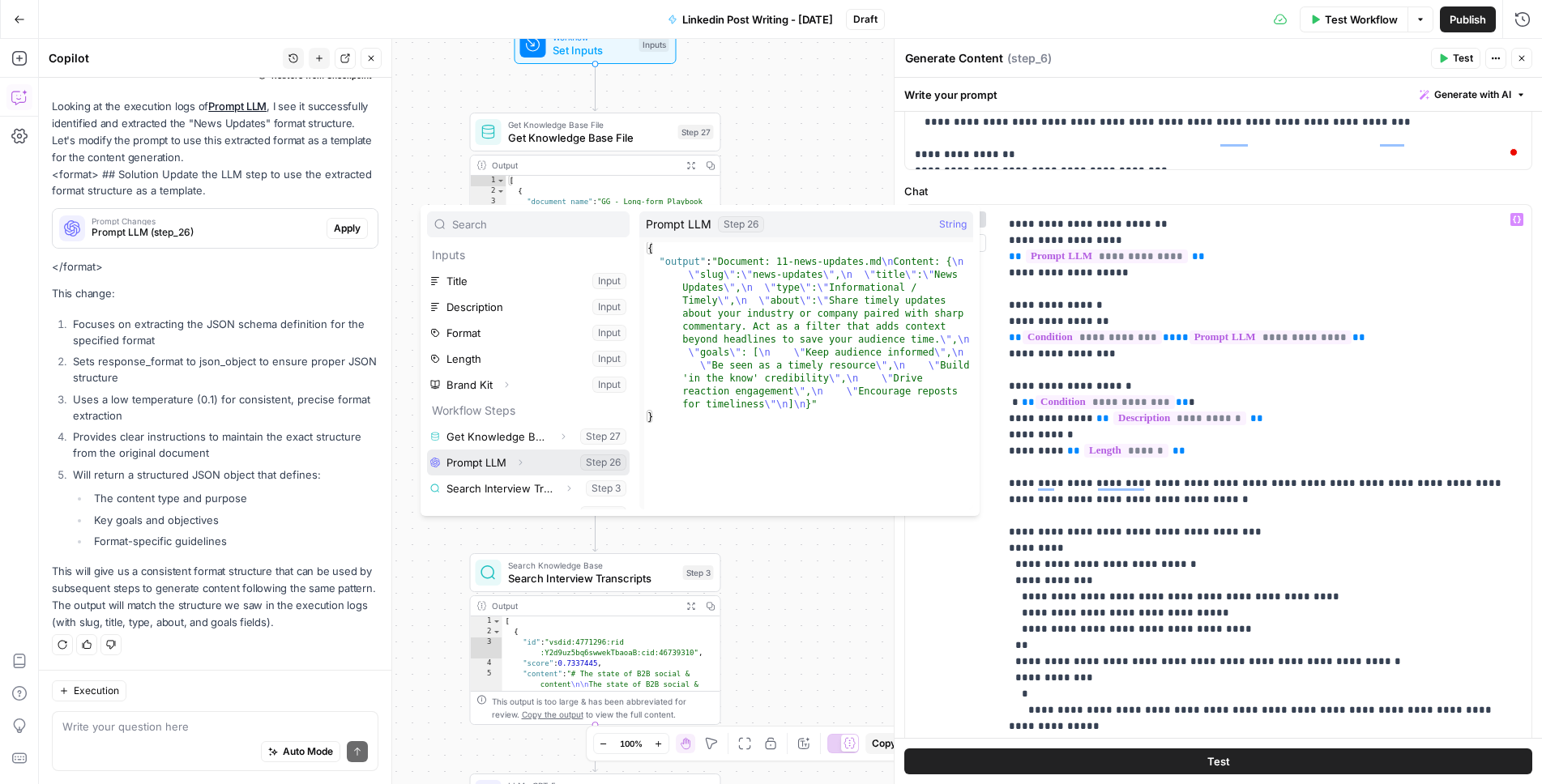
click at [522, 461] on icon "button" at bounding box center [520, 462] width 10 height 10
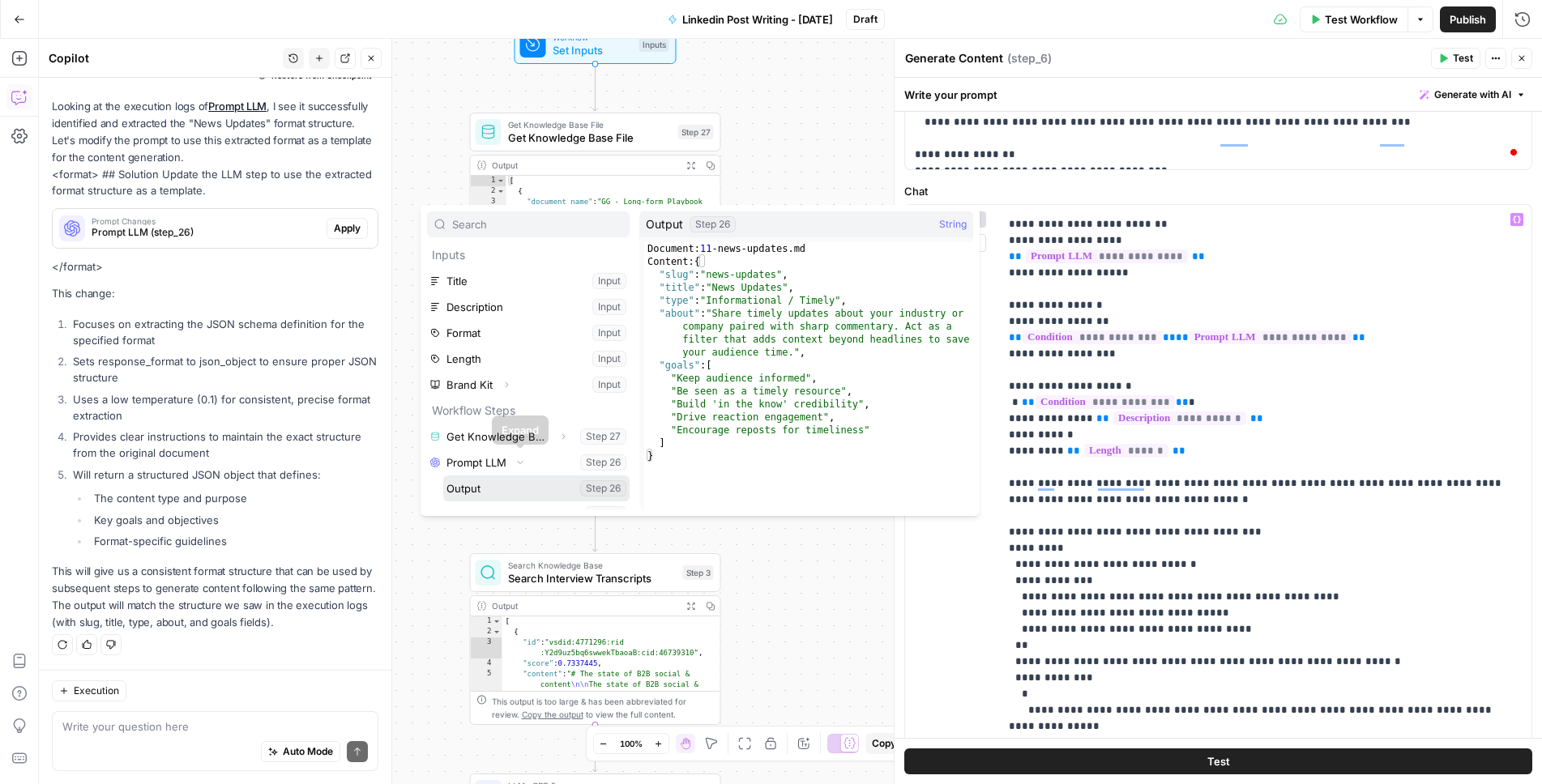
click at [479, 488] on button "Select variable Output" at bounding box center [536, 488] width 186 height 26
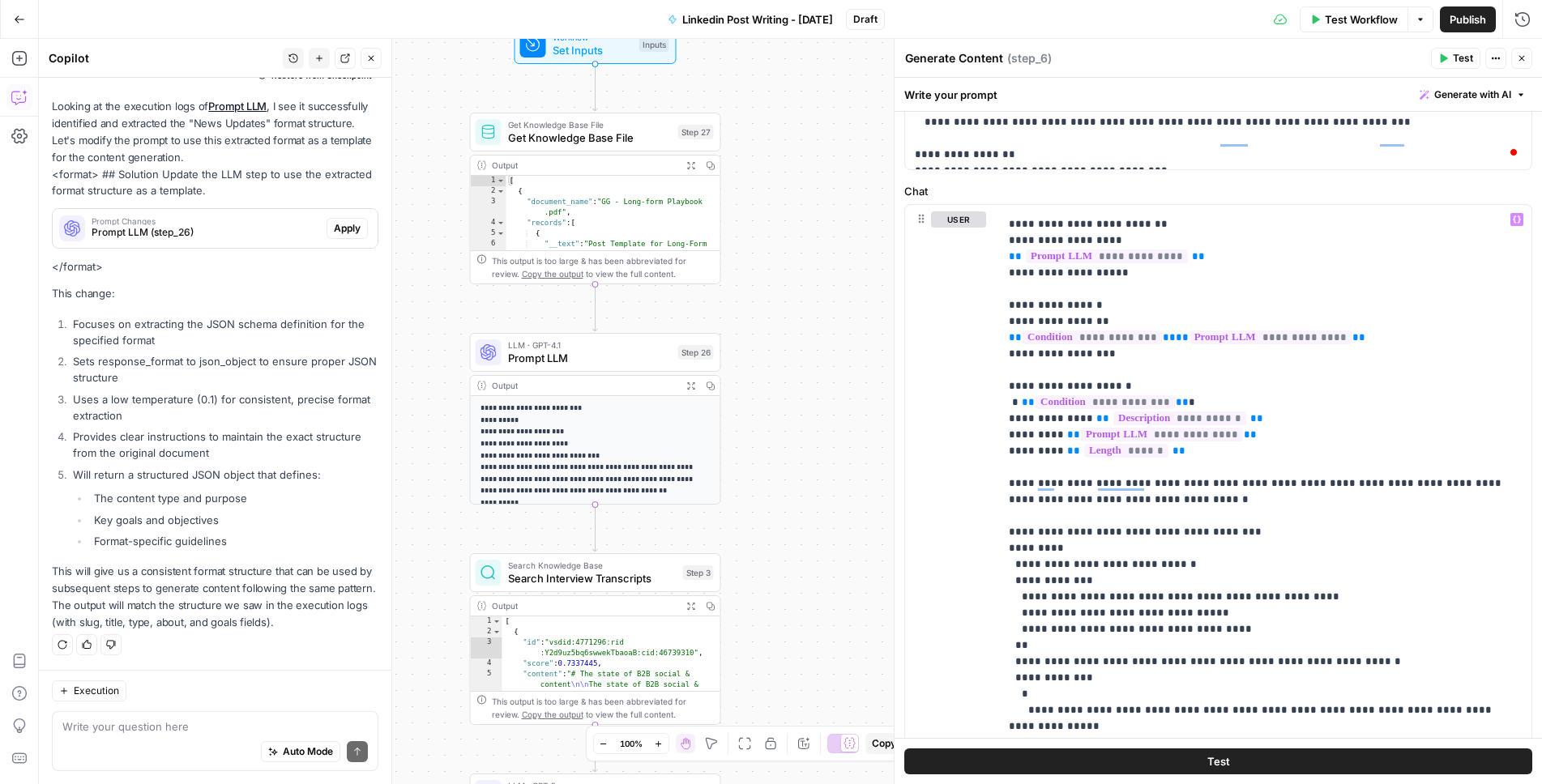
click at [1477, 17] on span "Publish" at bounding box center [1467, 19] width 36 height 16
click at [1519, 58] on span "E" at bounding box center [1519, 53] width 13 height 16
click at [1529, 64] on button "Close" at bounding box center [1522, 58] width 21 height 21
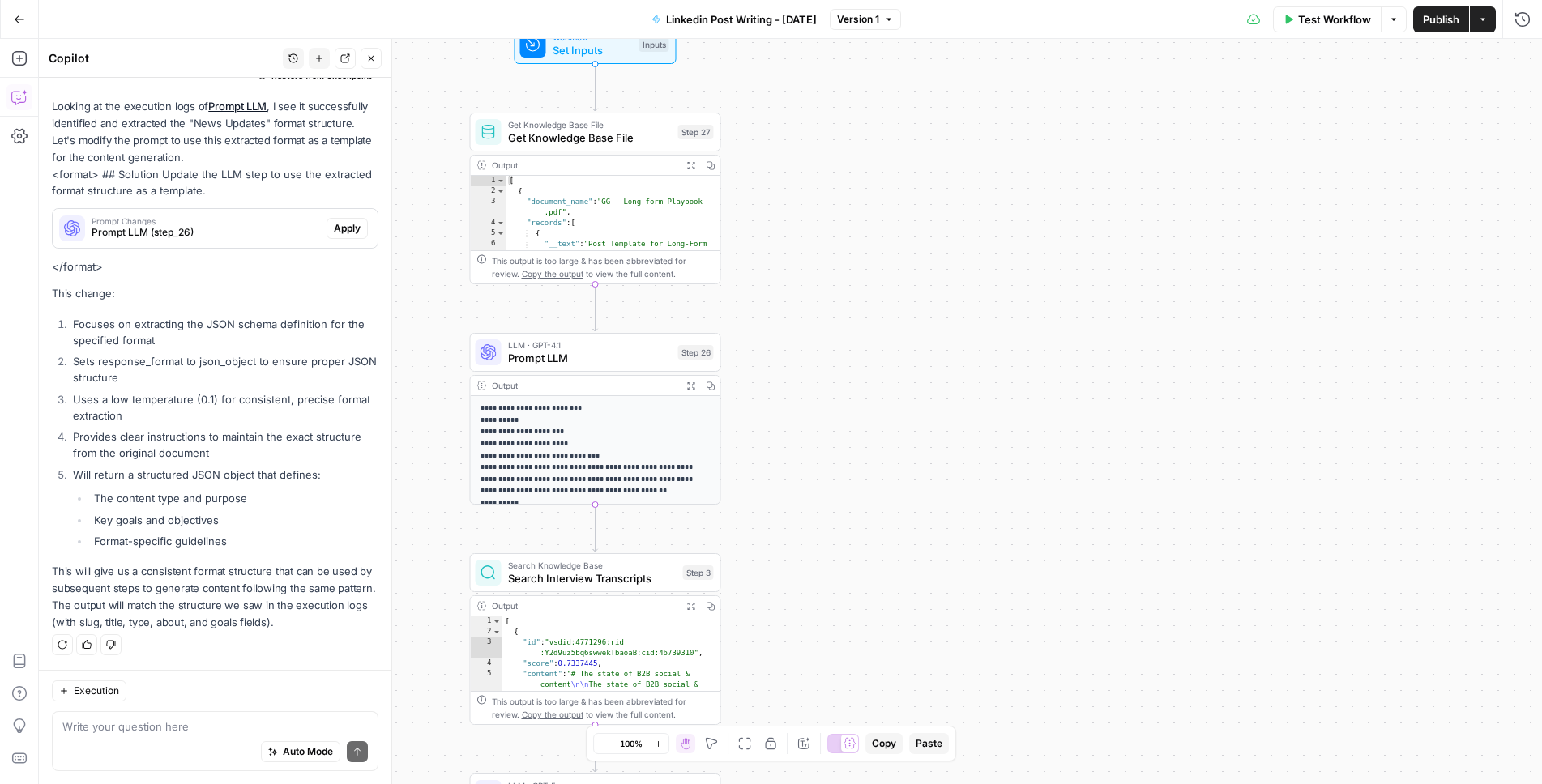
click at [1443, 15] on span "Publish" at bounding box center [1441, 19] width 36 height 16
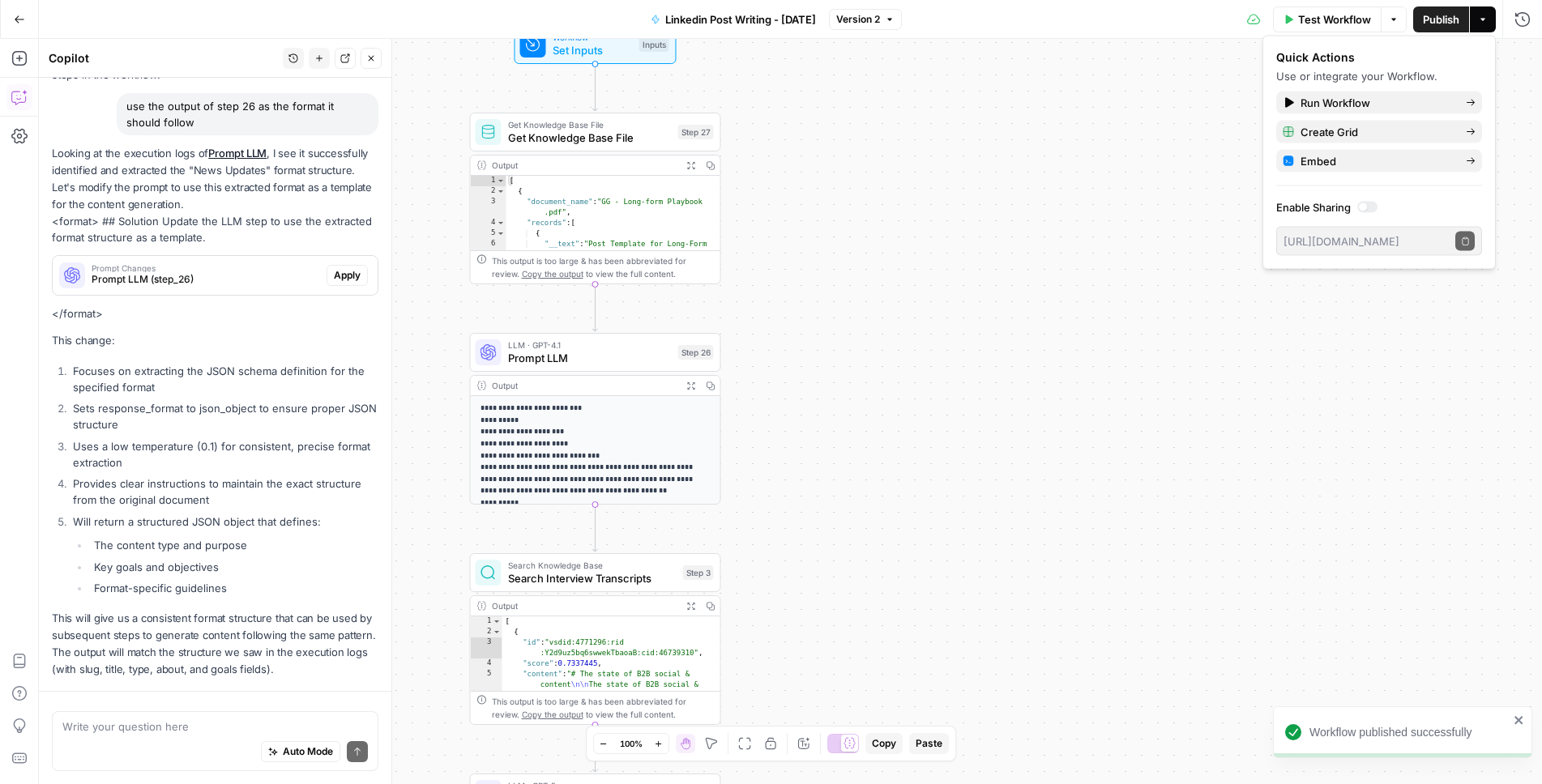
scroll to position [3209, 0]
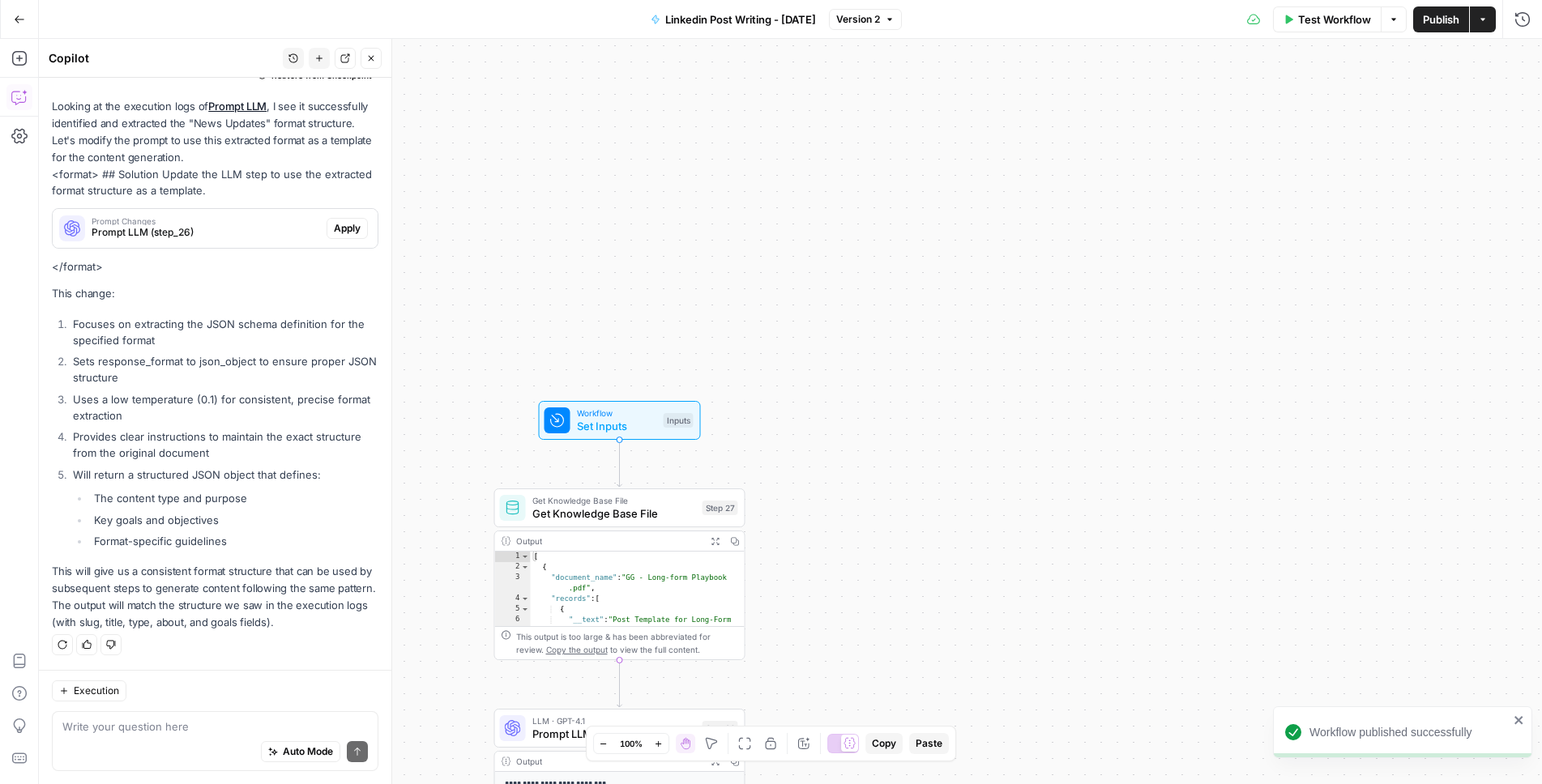
drag, startPoint x: 1060, startPoint y: 221, endPoint x: 1086, endPoint y: 597, distance: 376.9
click at [1086, 597] on div "true false Workflow Set Inputs Inputs Get Knowledge Base File Get Knowledge Bas…" at bounding box center [790, 412] width 1503 height 745
click at [620, 409] on span "Workflow" at bounding box center [619, 414] width 80 height 13
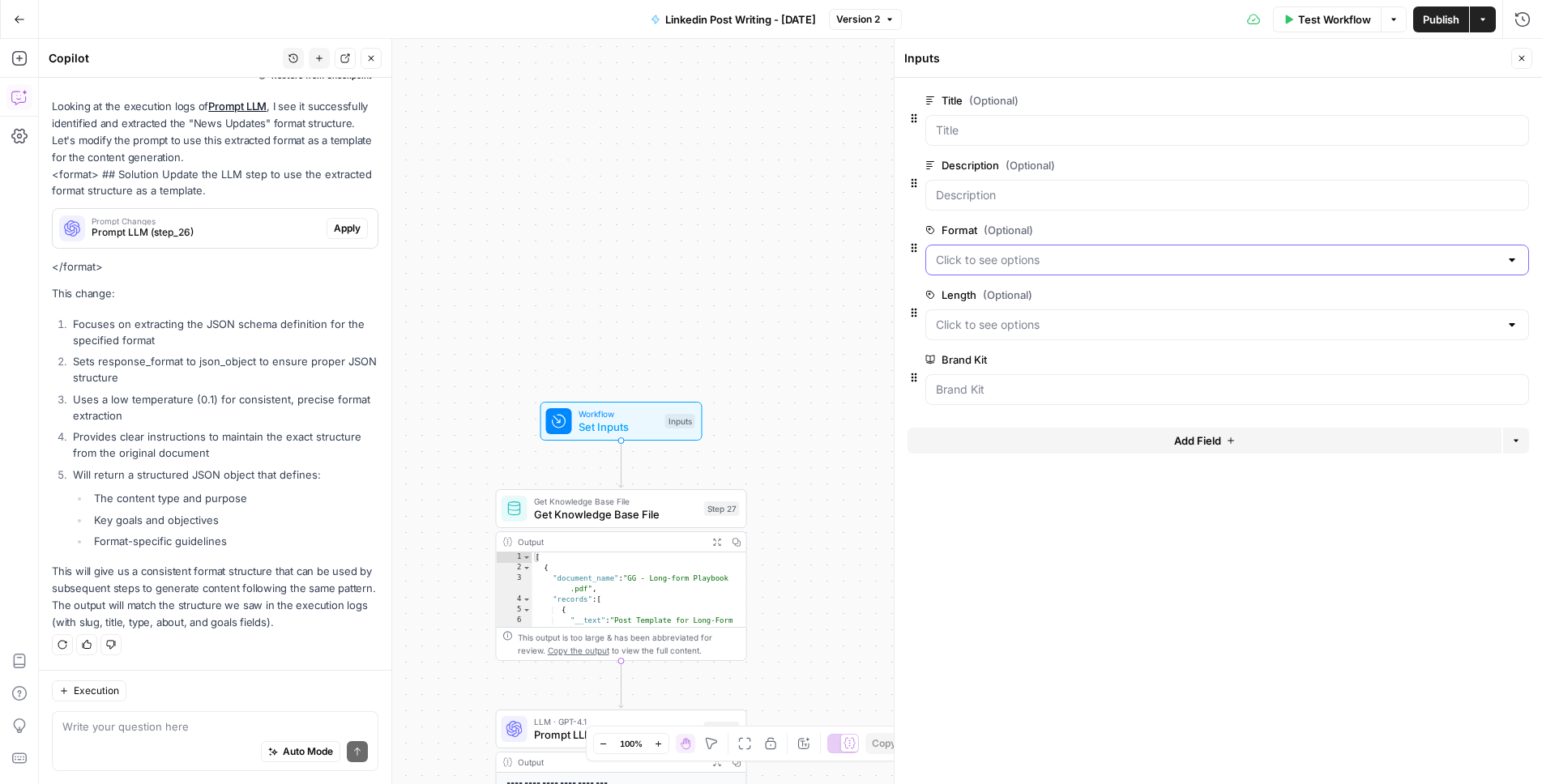
click at [1018, 254] on input "Format (Optional)" at bounding box center [1217, 260] width 563 height 16
click at [599, 419] on span "Set Inputs" at bounding box center [619, 427] width 80 height 16
click at [1465, 233] on span "edit field" at bounding box center [1467, 230] width 35 height 13
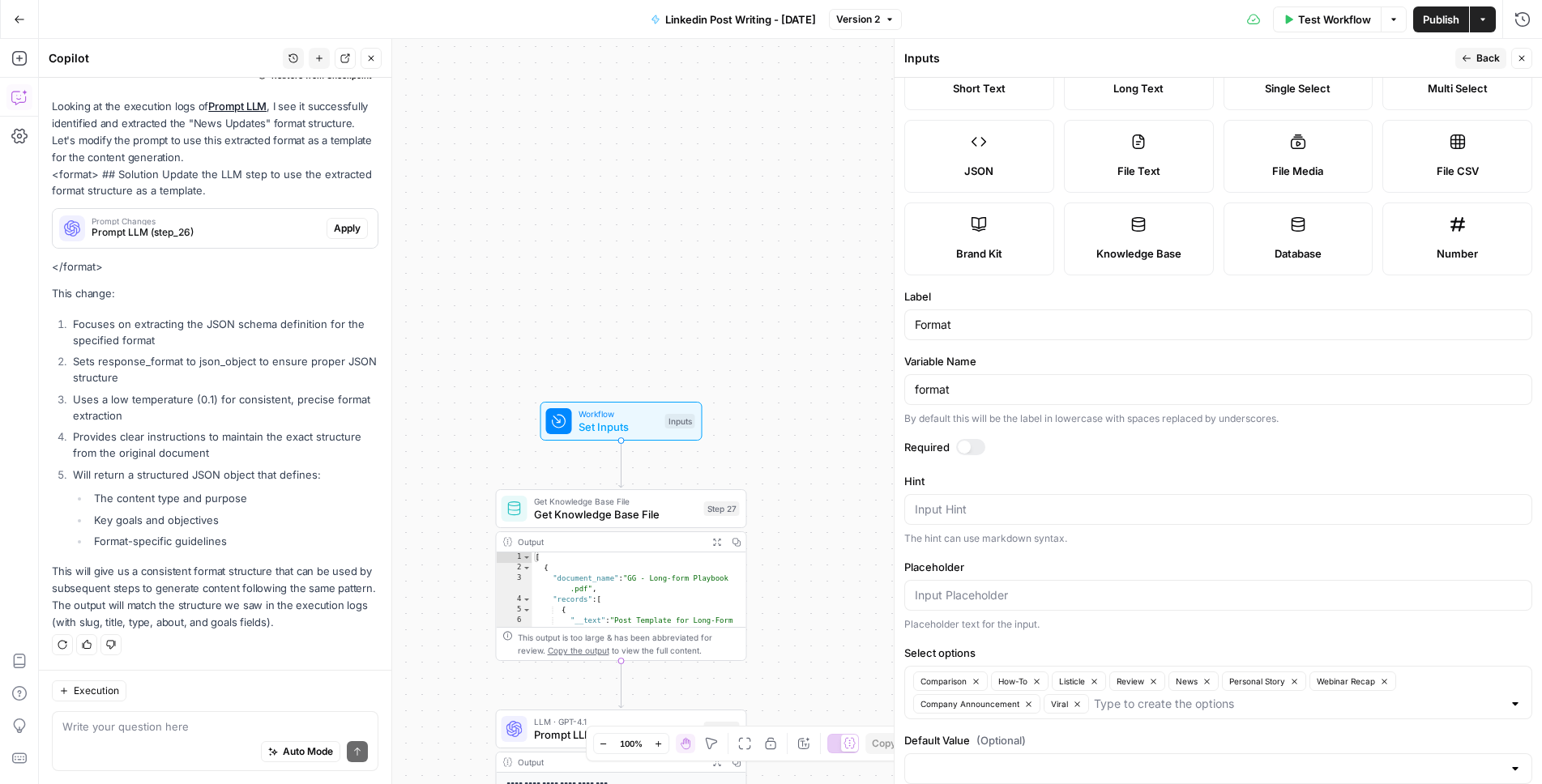
scroll to position [103, 0]
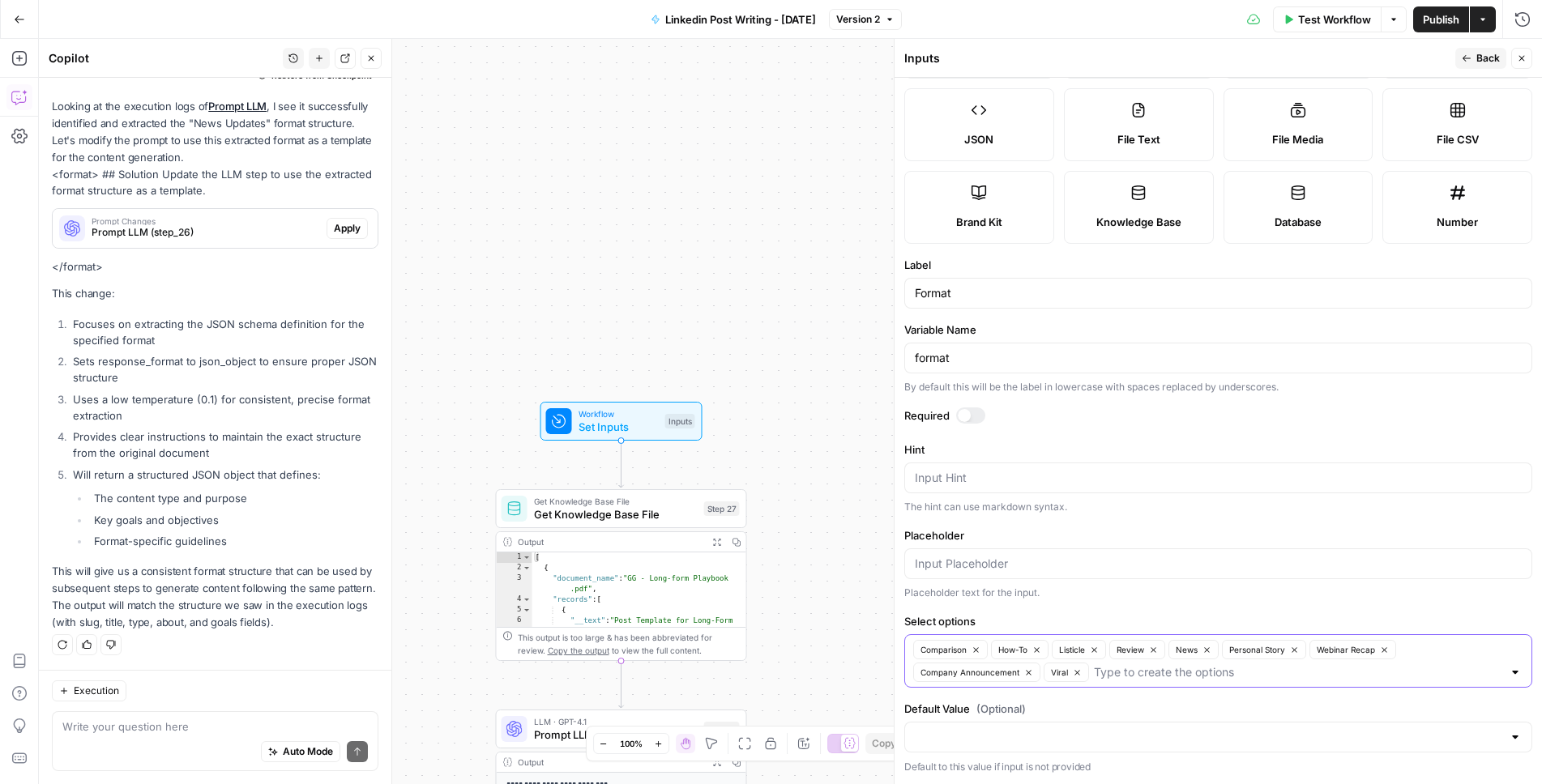
click at [975, 648] on icon "button" at bounding box center [975, 649] width 5 height 5
click at [975, 648] on button "Listicle" at bounding box center [1001, 649] width 54 height 19
click at [966, 650] on button "How-To" at bounding box center [942, 649] width 57 height 19
click at [958, 649] on icon "button" at bounding box center [956, 649] width 5 height 5
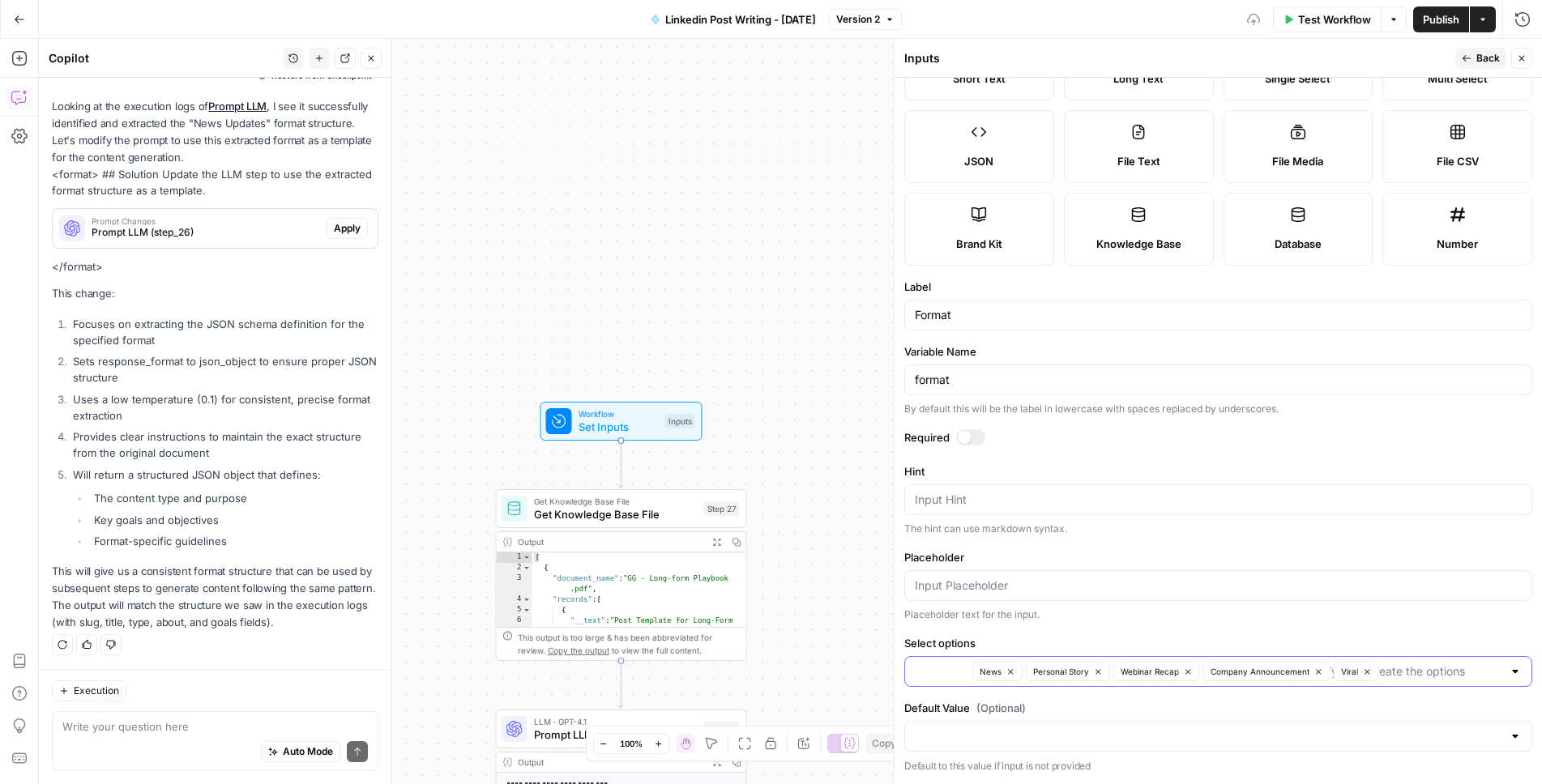
scroll to position [80, 0]
click at [954, 668] on icon "button" at bounding box center [952, 672] width 9 height 9
click at [986, 671] on icon "button" at bounding box center [985, 671] width 5 height 5
click at [988, 671] on icon "button" at bounding box center [987, 671] width 5 height 5
click at [1028, 668] on icon "button" at bounding box center [1028, 672] width 9 height 9
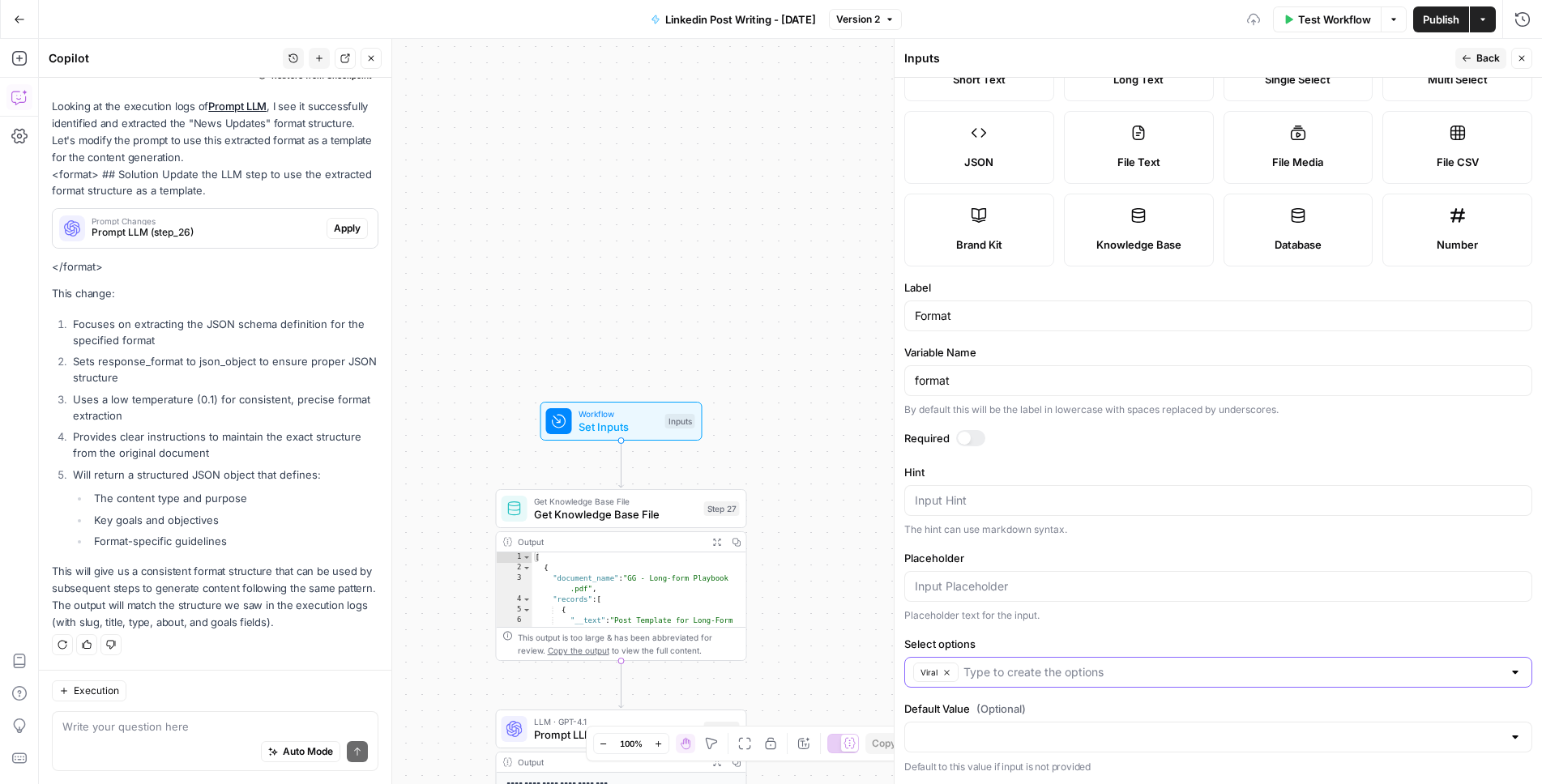
click at [948, 668] on icon "button" at bounding box center [946, 672] width 9 height 9
click at [991, 668] on input "Select options" at bounding box center [1209, 671] width 588 height 16
paste input "Inspire & Relate"
type input "Inspire & Relate"
click at [997, 696] on div "↵ Press enter to create an option" at bounding box center [1218, 712] width 628 height 37
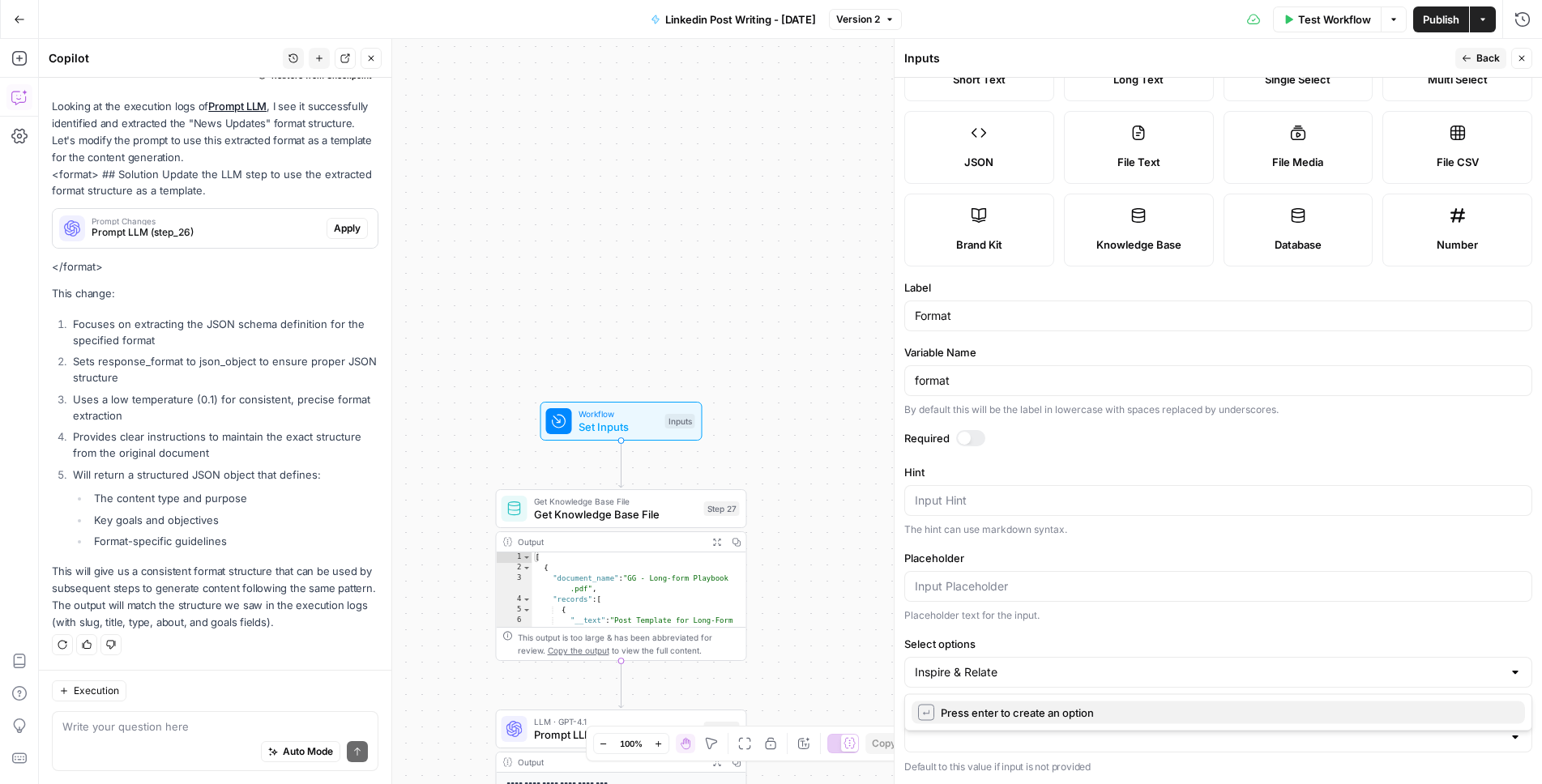
click at [995, 708] on span "Press enter to create an option" at bounding box center [1227, 712] width 571 height 16
click at [1039, 680] on div "Inspire & Relate" at bounding box center [1218, 672] width 628 height 31
paste input "Educate & Provide Value"
type input "Educate & Provide Value"
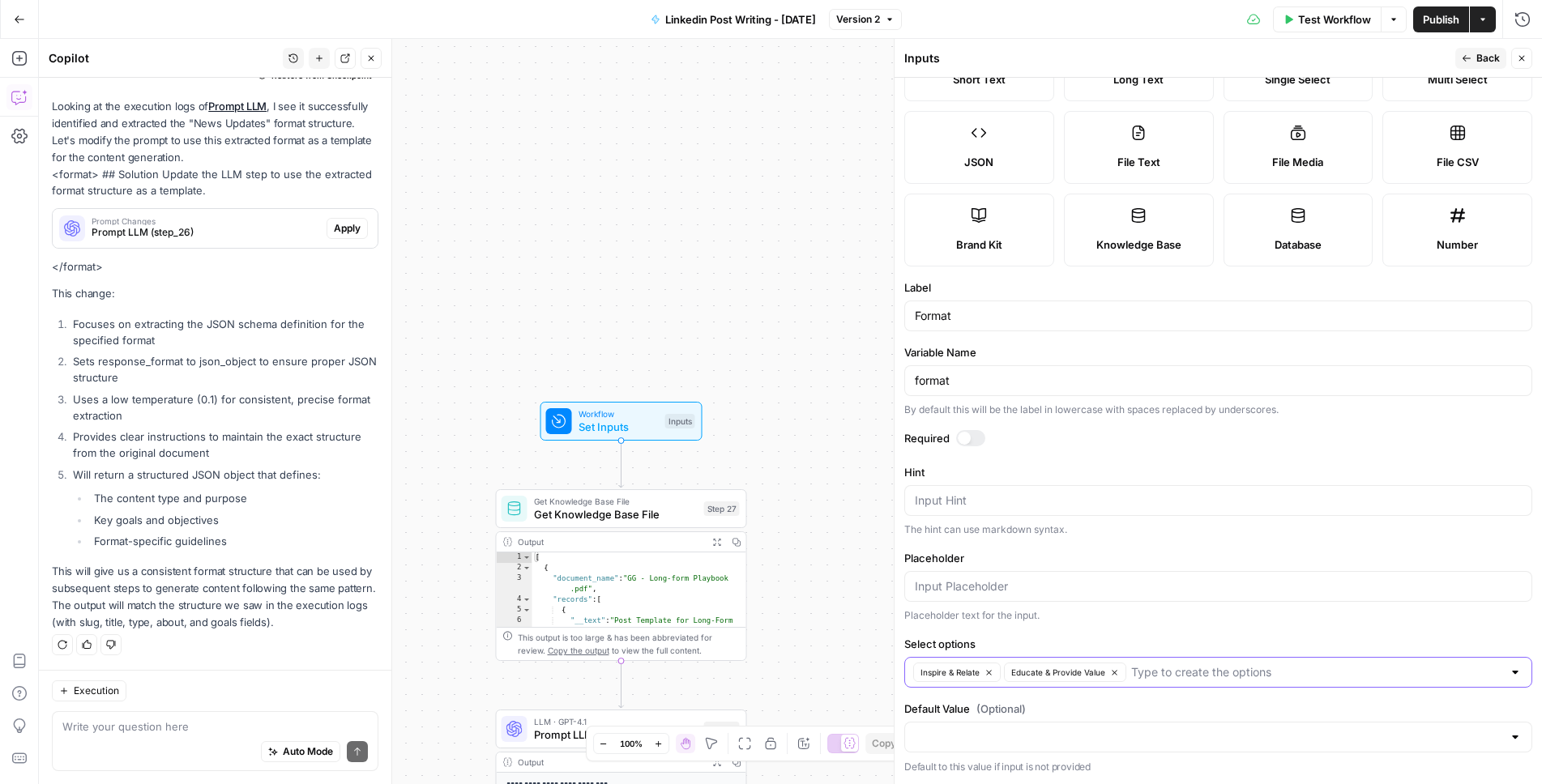
paste input "Prove & Convince"
type input "Prove & Convince"
paste input "Promote & Drive Action"
type input "Promote & Drive Action"
paste input "Show Culture & People"
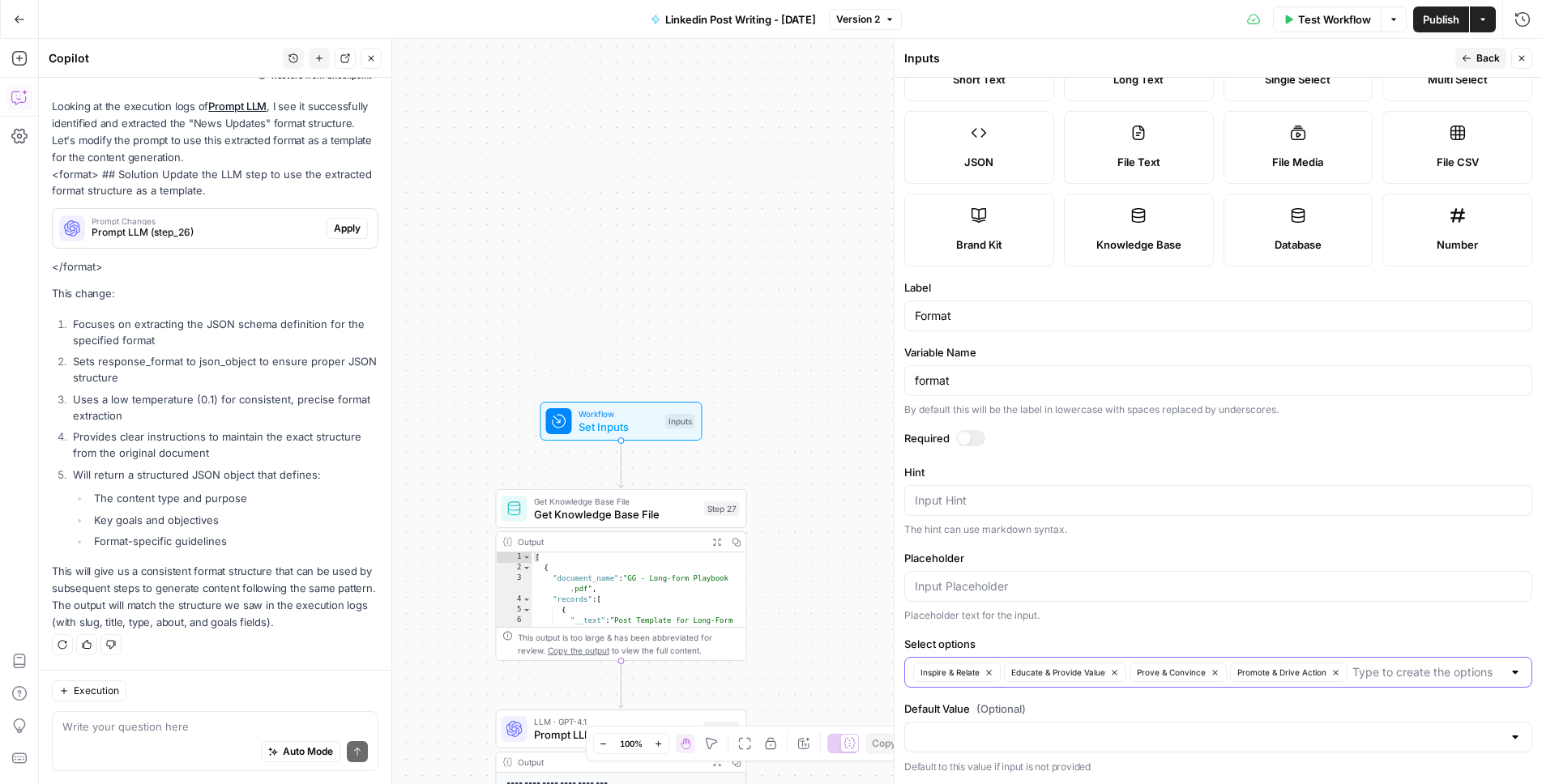
type input "Show Culture & People"
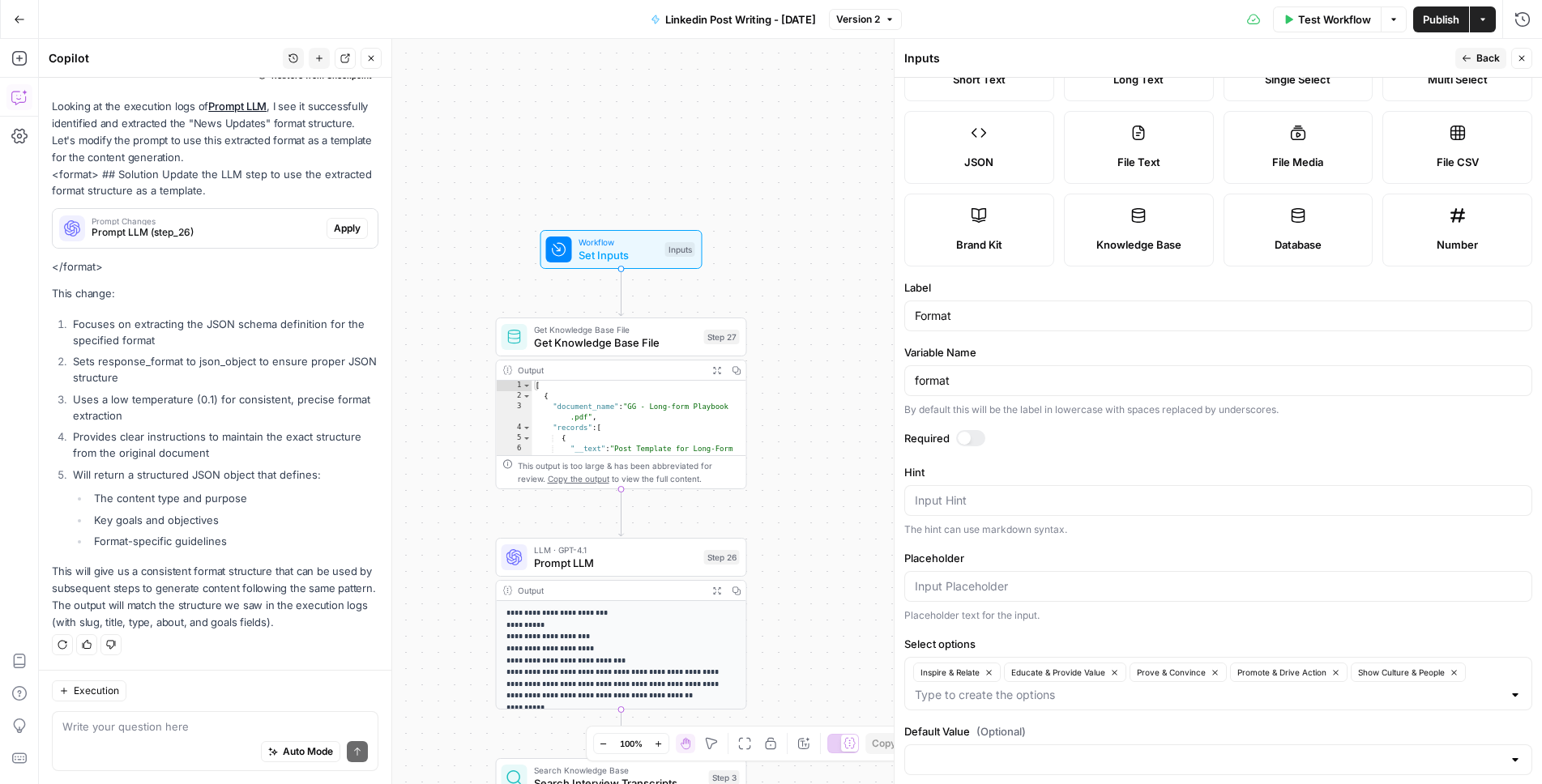
drag, startPoint x: 817, startPoint y: 539, endPoint x: 817, endPoint y: 354, distance: 185.0
click at [817, 354] on div "true false Workflow Set Inputs Inputs Get Knowledge Base File Get Knowledge Bas…" at bounding box center [790, 412] width 1503 height 745
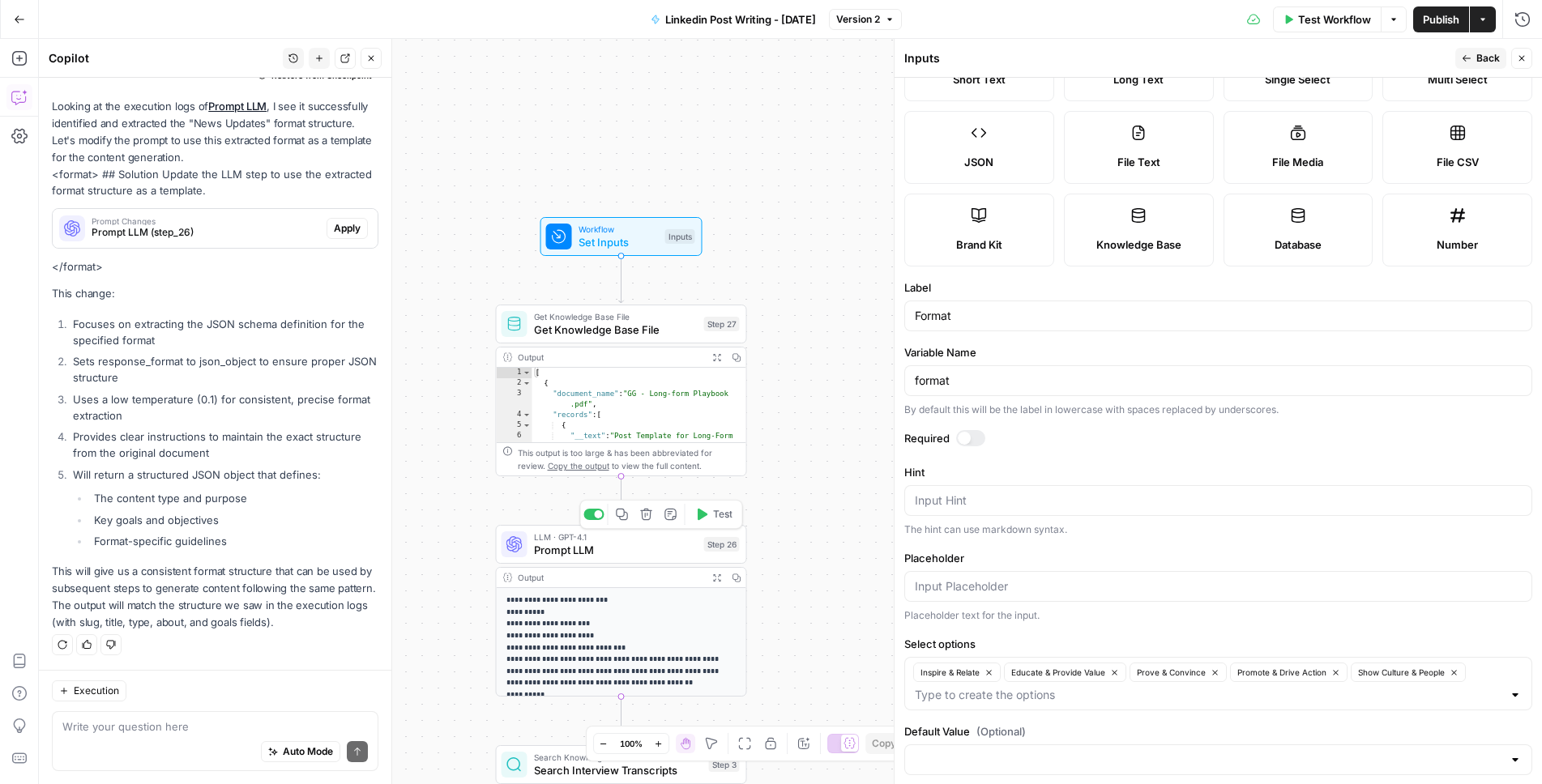
click at [657, 548] on span "Prompt LLM" at bounding box center [615, 549] width 163 height 16
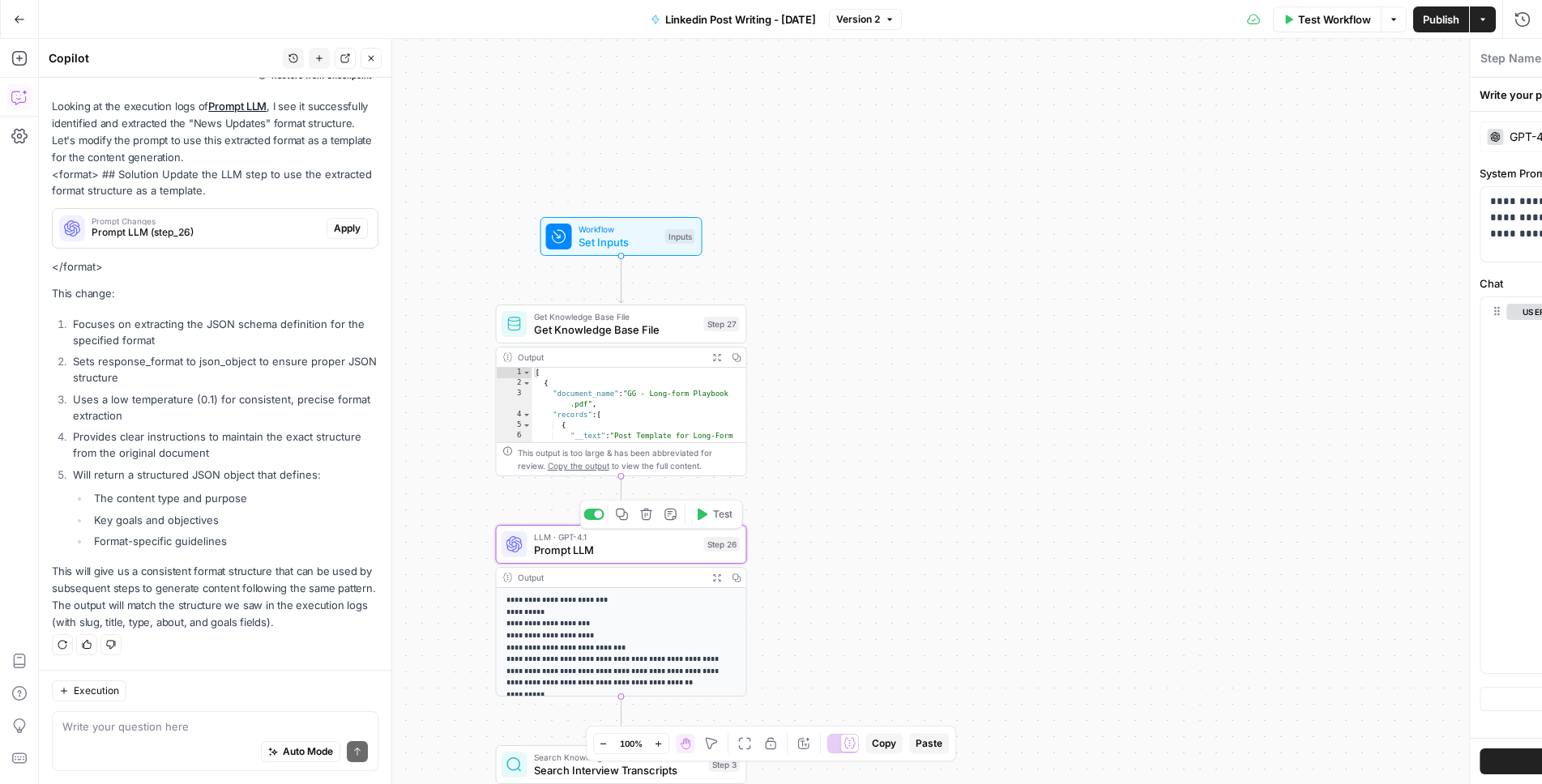
type textarea "Prompt LLM"
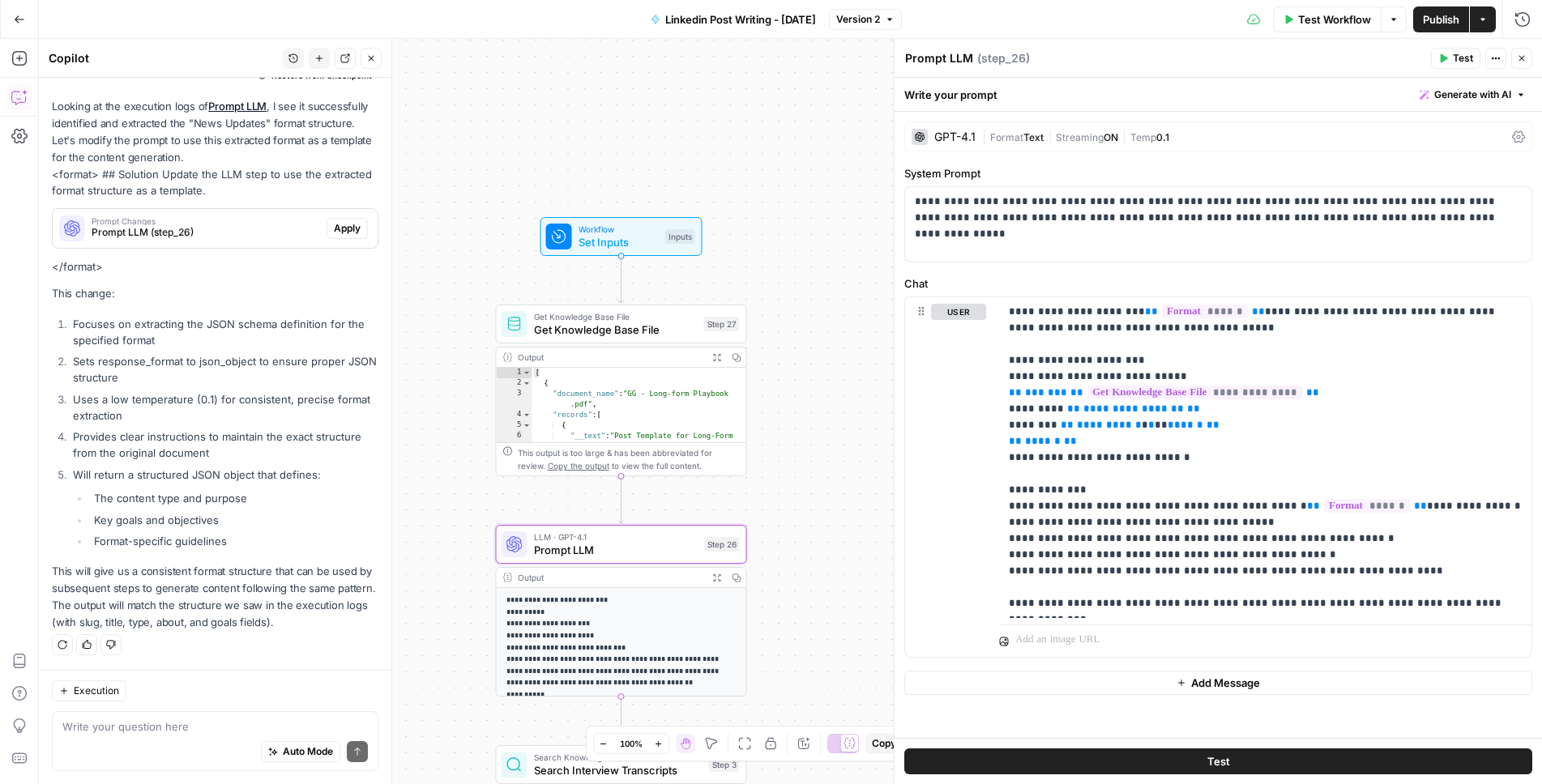
click at [192, 734] on div "Auto Mode Send" at bounding box center [215, 752] width 306 height 35
click at [1476, 80] on div "Write your prompt Generate with AI" at bounding box center [1218, 94] width 648 height 33
click at [1453, 94] on span "Generate with AI" at bounding box center [1472, 95] width 77 height 14
click at [1437, 176] on div "Improve your existing prompt" at bounding box center [1450, 182] width 136 height 14
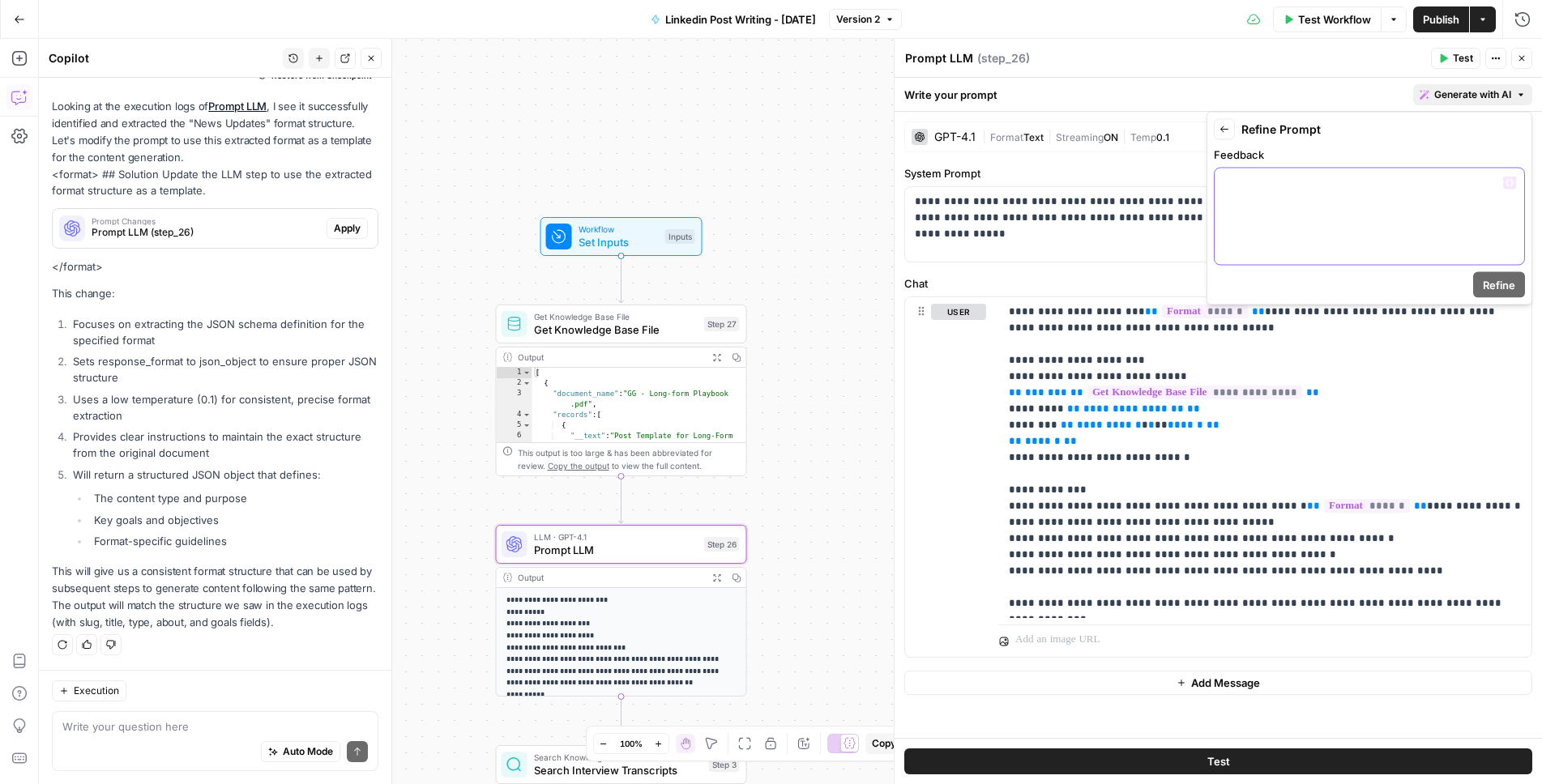
click at [1329, 210] on div at bounding box center [1369, 216] width 310 height 96
click at [1497, 280] on span "Refine" at bounding box center [1499, 285] width 32 height 16
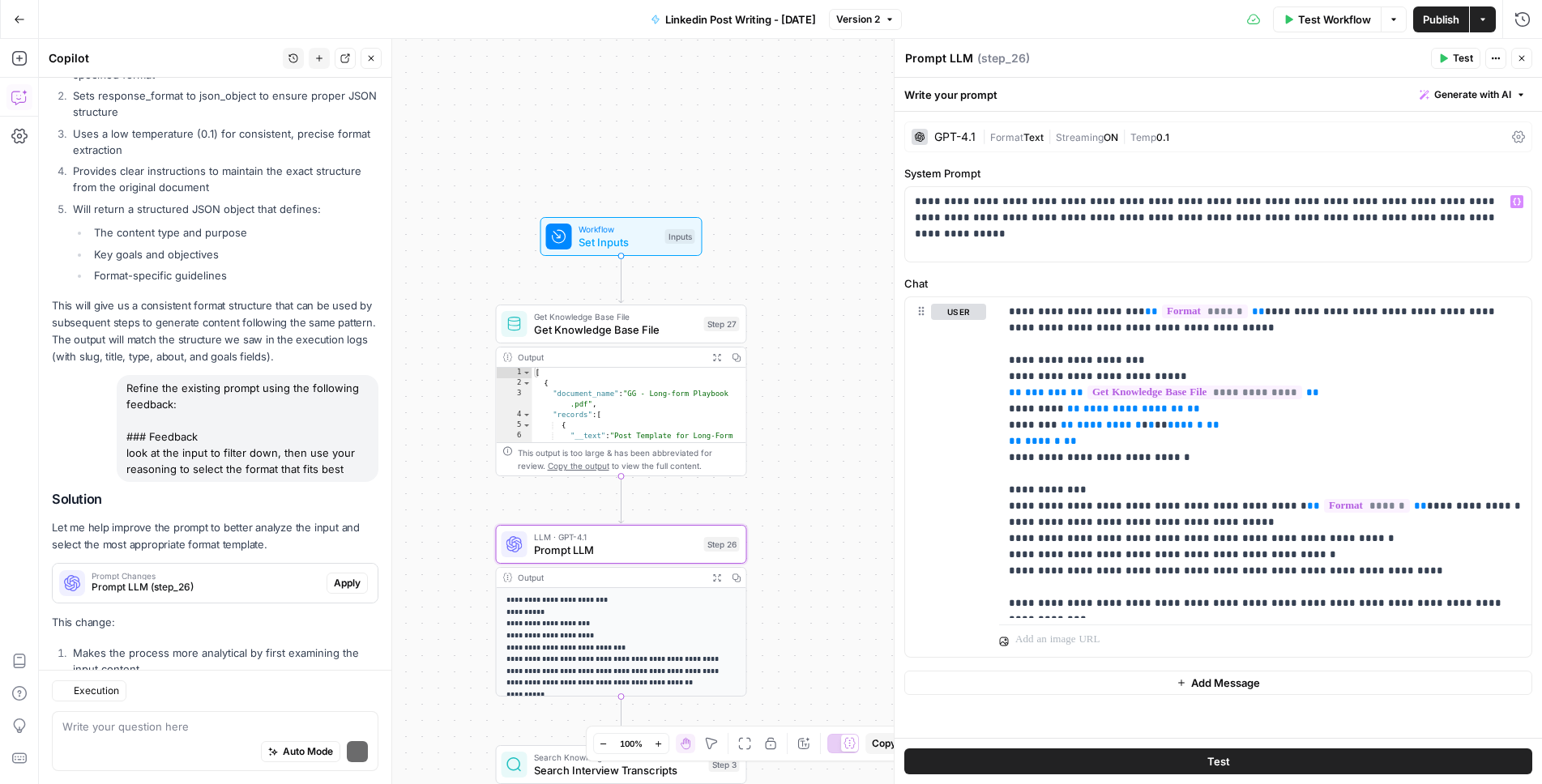
scroll to position [3703, 0]
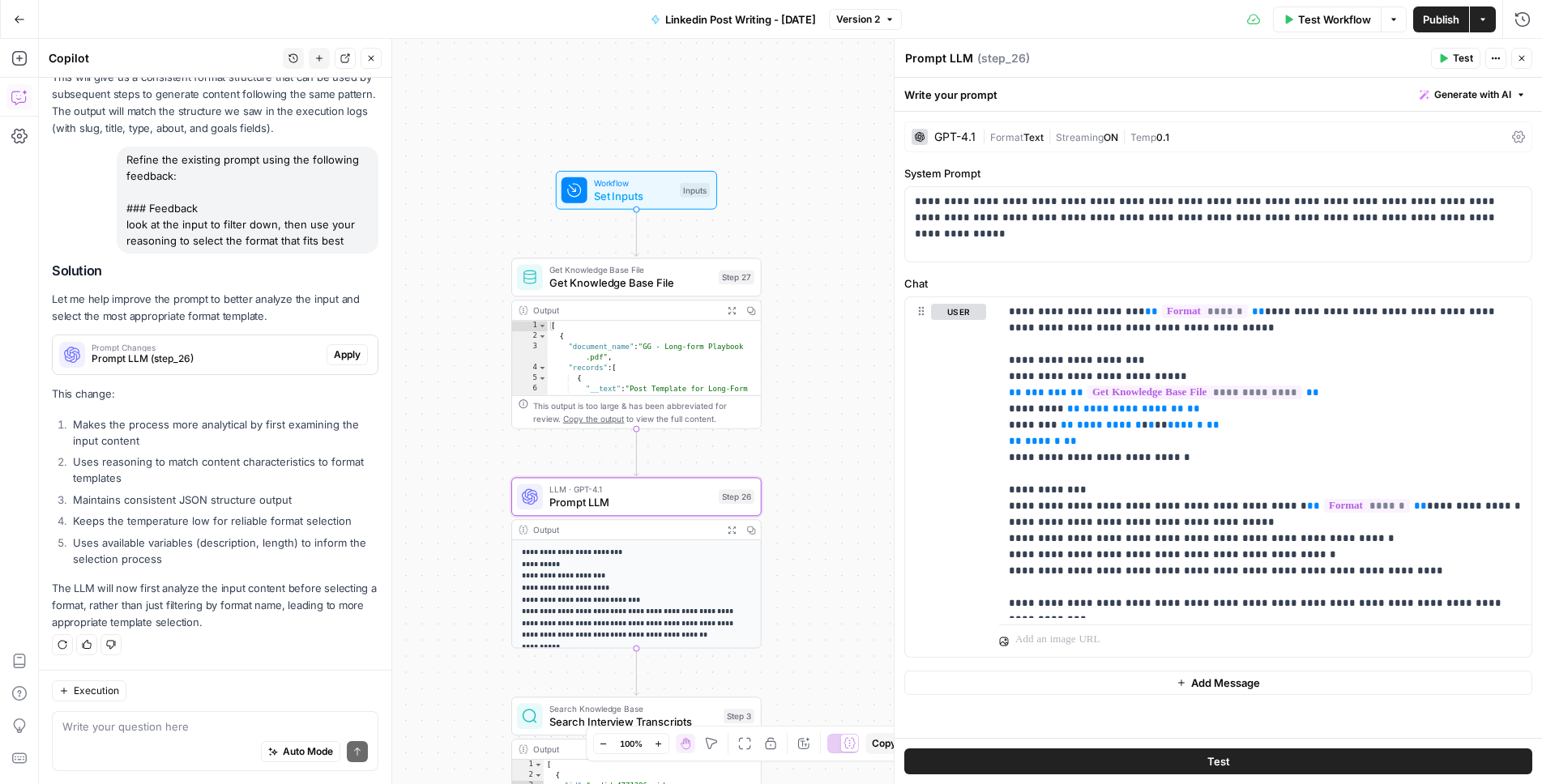
click at [354, 353] on span "Apply" at bounding box center [347, 354] width 27 height 14
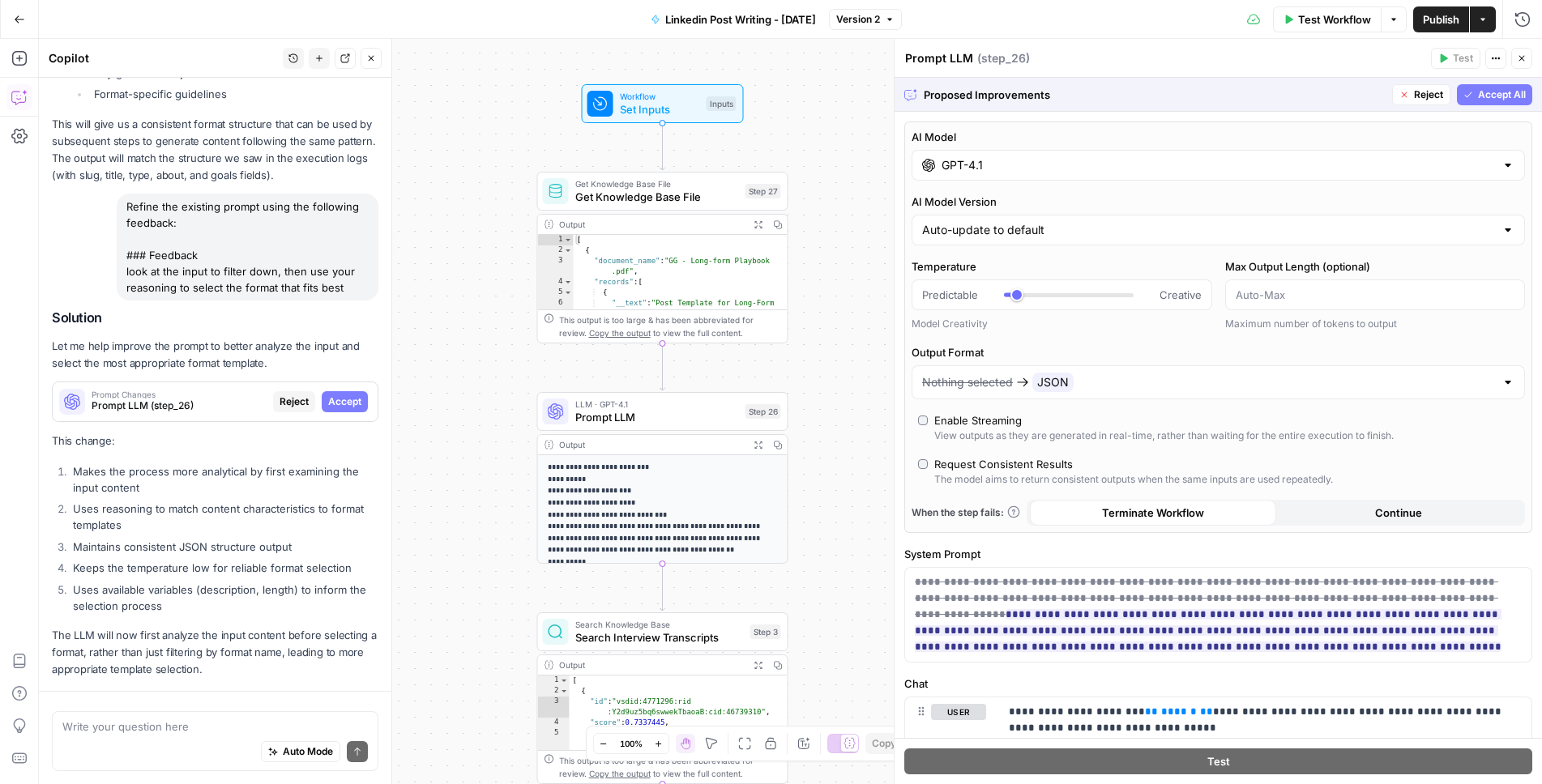
scroll to position [3522, 0]
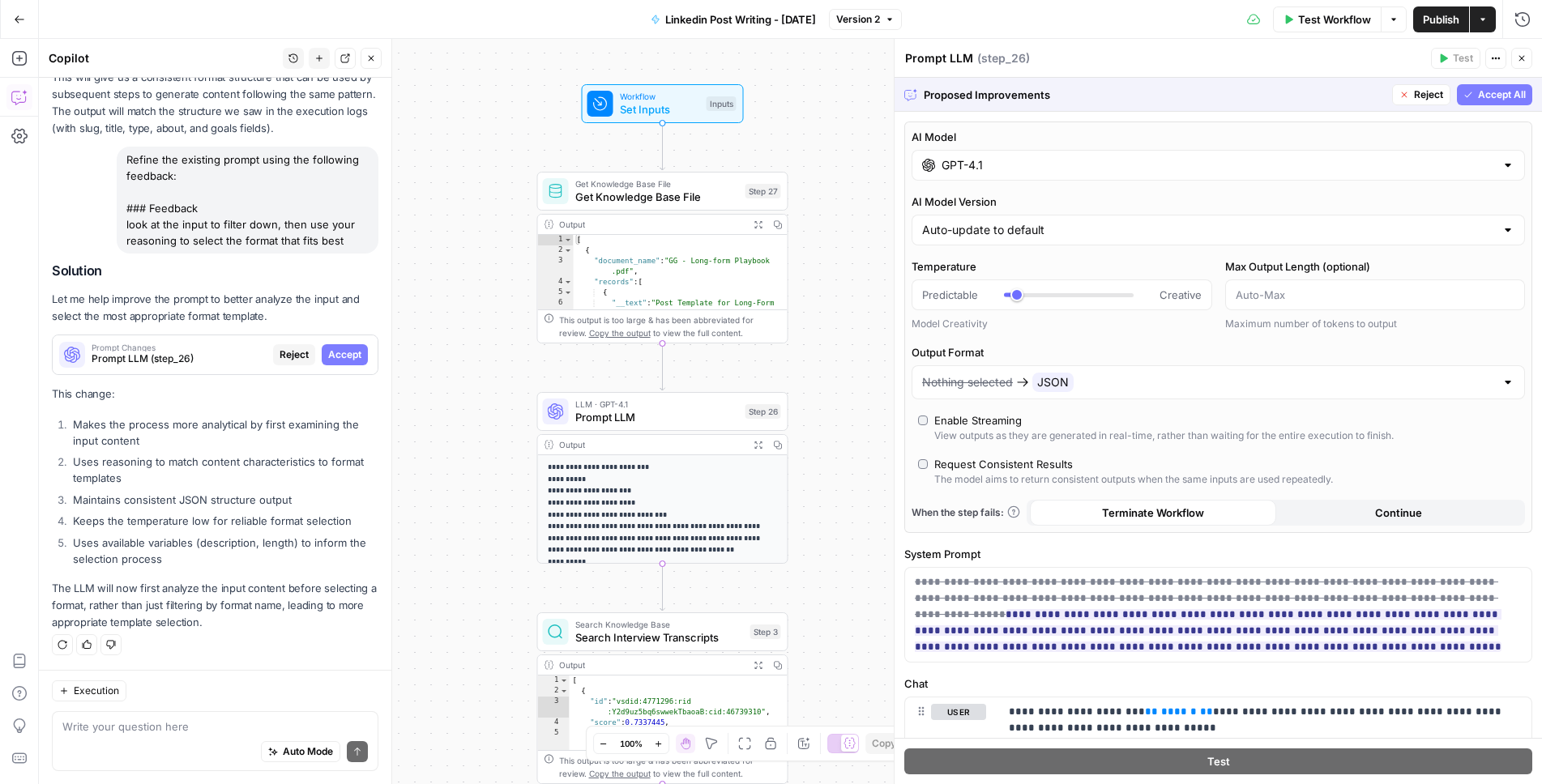
click at [1488, 98] on span "Accept All" at bounding box center [1502, 95] width 48 height 14
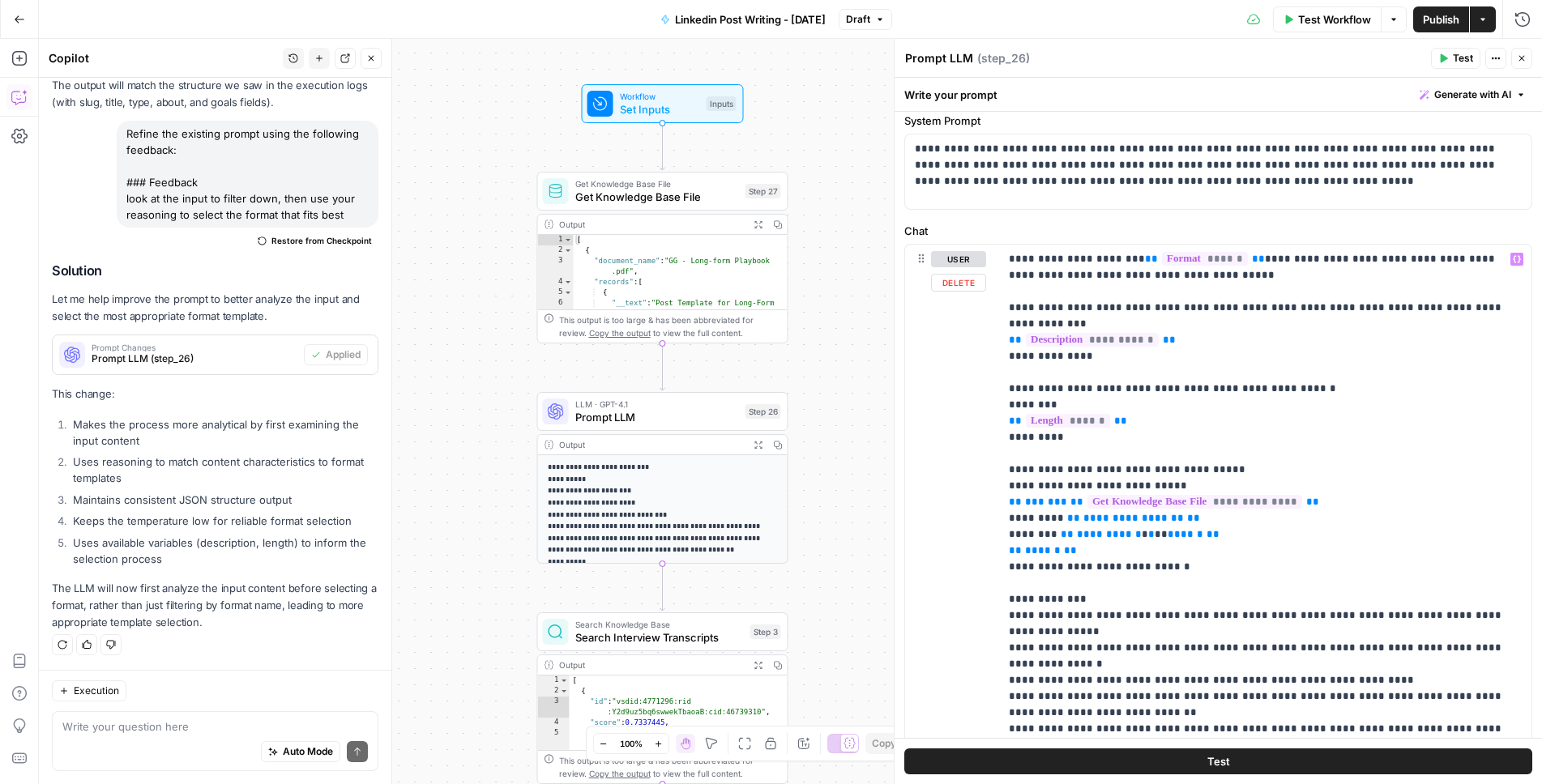
scroll to position [0, 0]
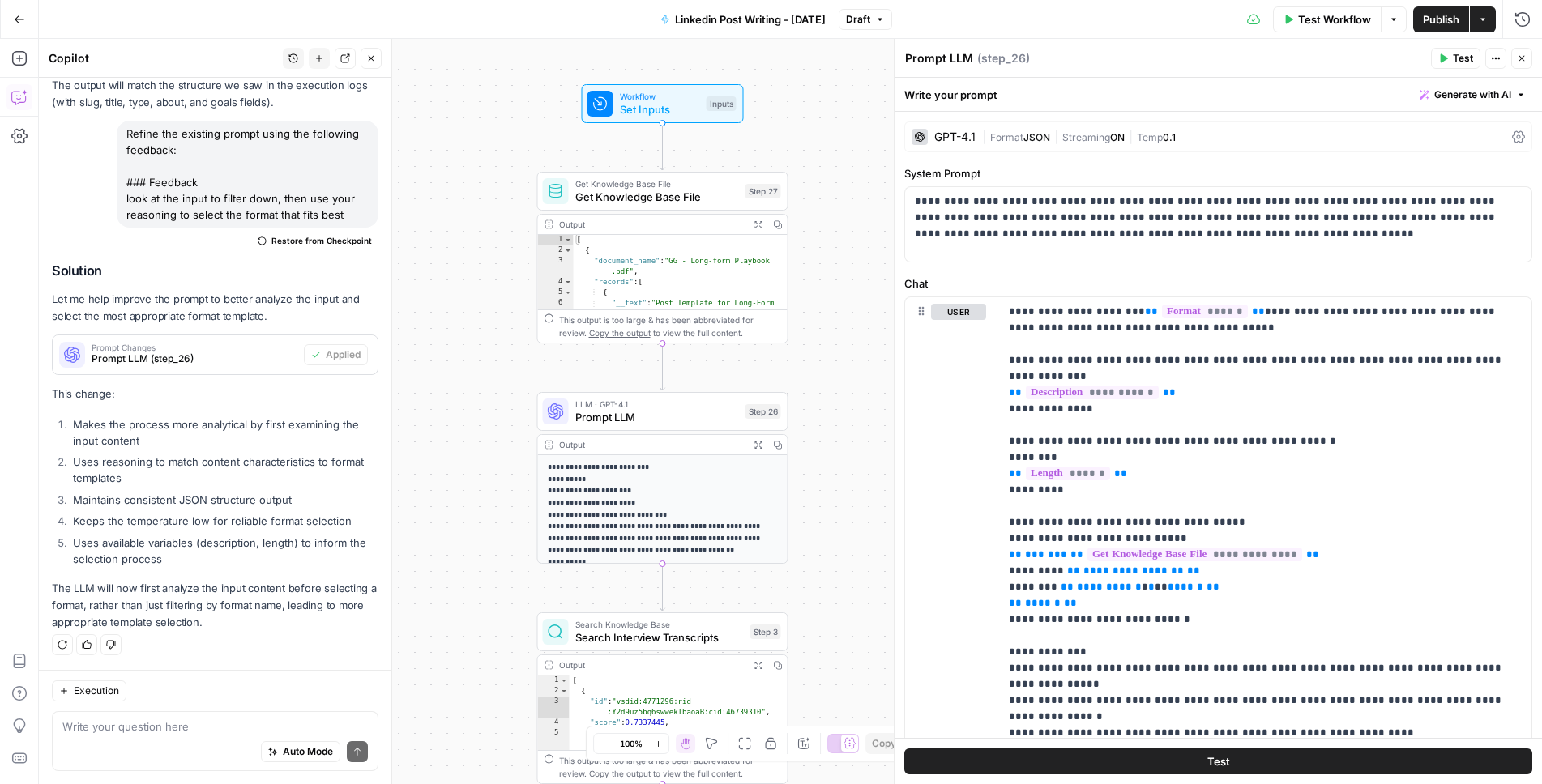
drag, startPoint x: 1439, startPoint y: 65, endPoint x: 1327, endPoint y: 344, distance: 300.6
click at [1439, 65] on button "Test" at bounding box center [1456, 58] width 50 height 21
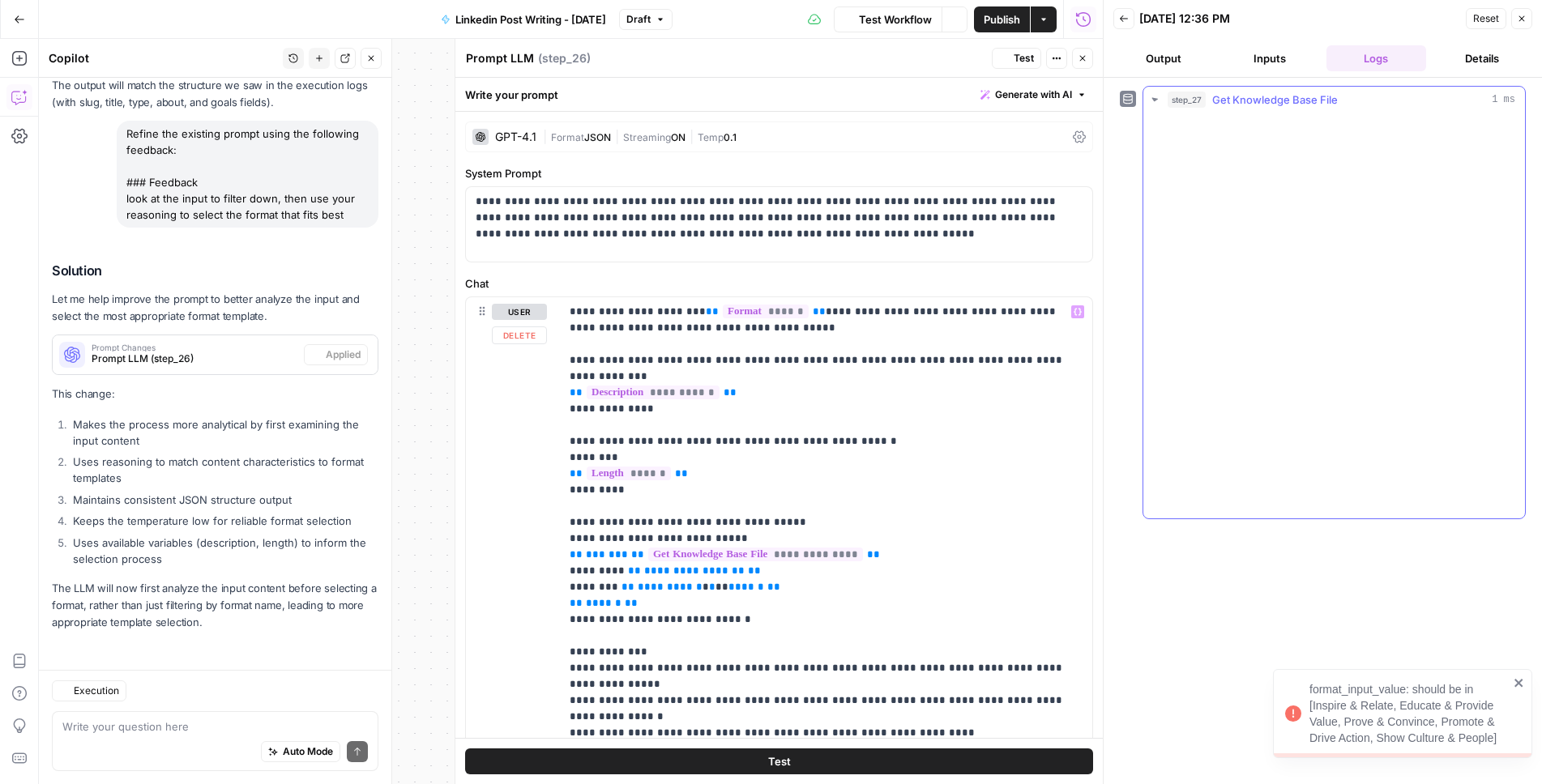
scroll to position [3729, 0]
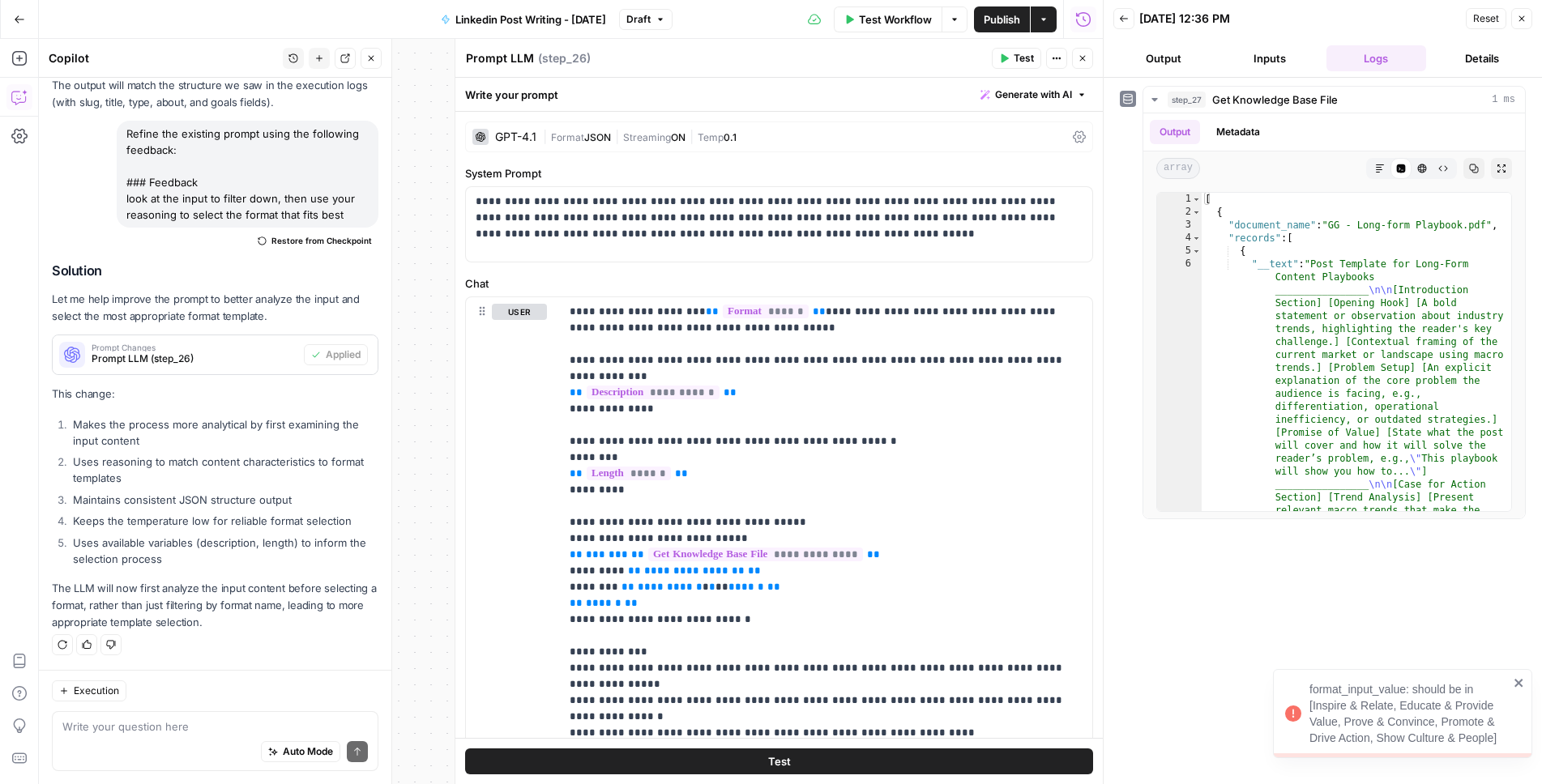
click at [1121, 28] on button "Back" at bounding box center [1124, 18] width 21 height 21
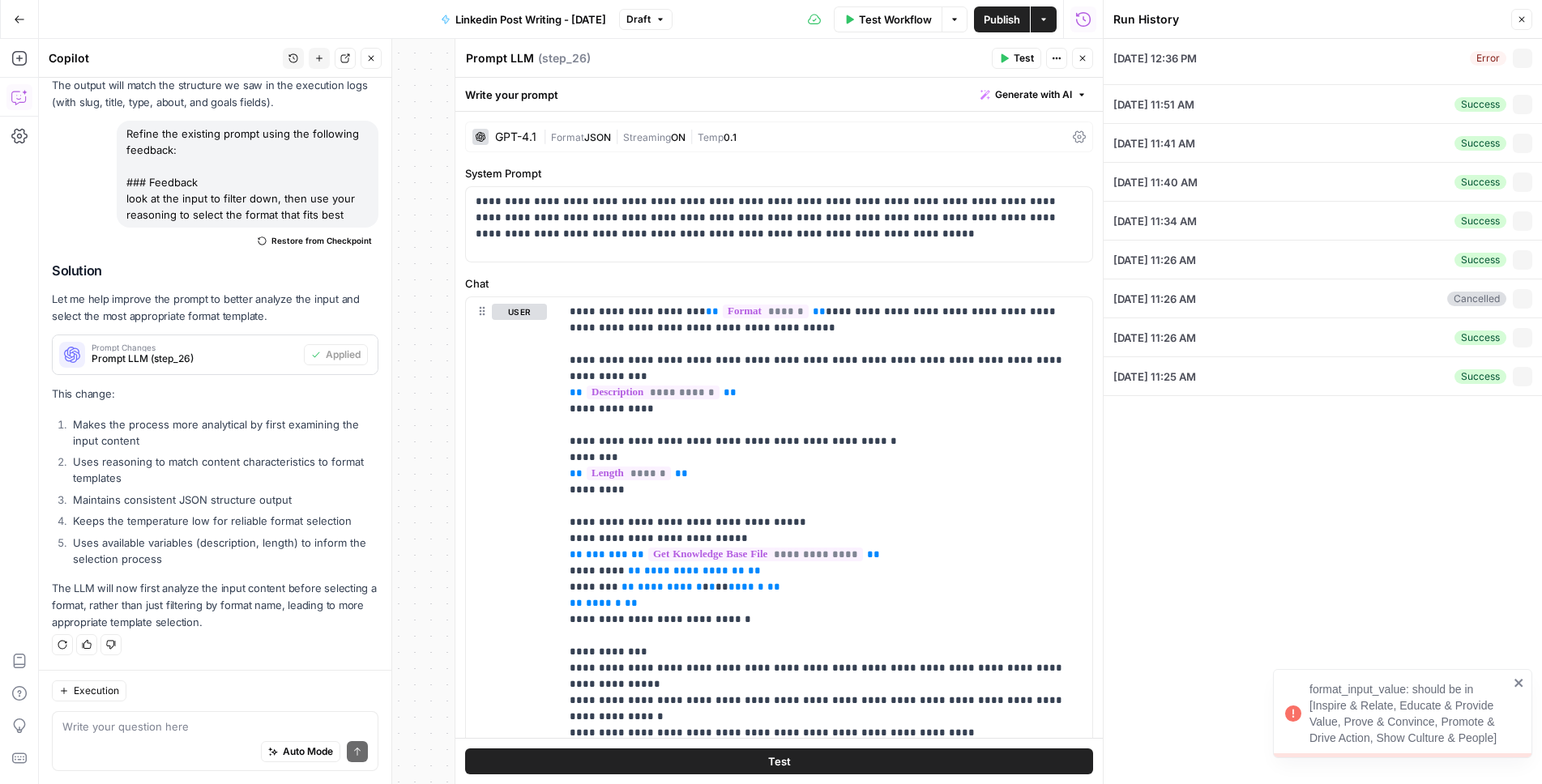
type textarea "recap from my podcast yesterday with Maria, former head of social at a16z # Con…"
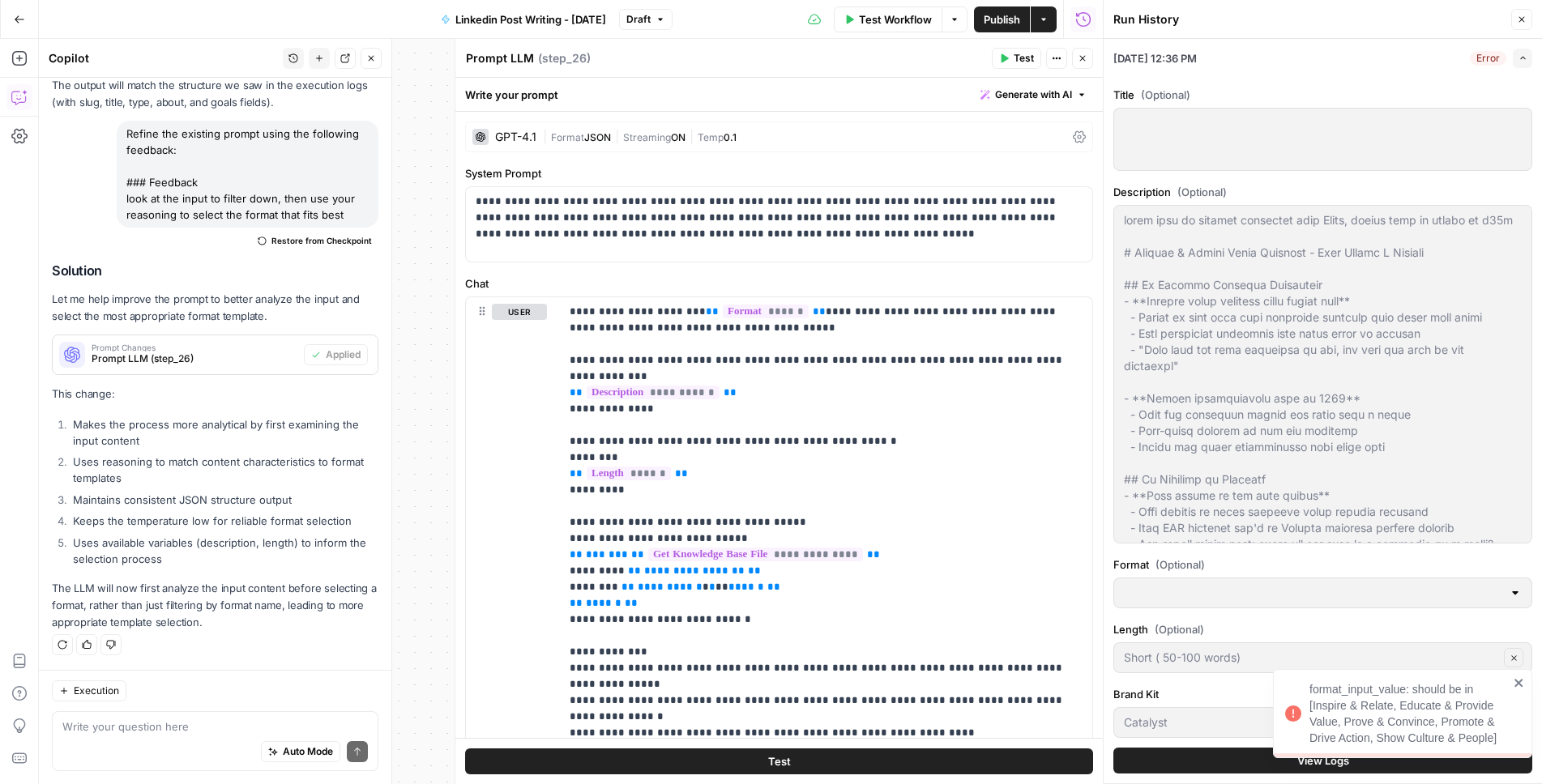
click at [1521, 11] on button "Close" at bounding box center [1522, 19] width 21 height 21
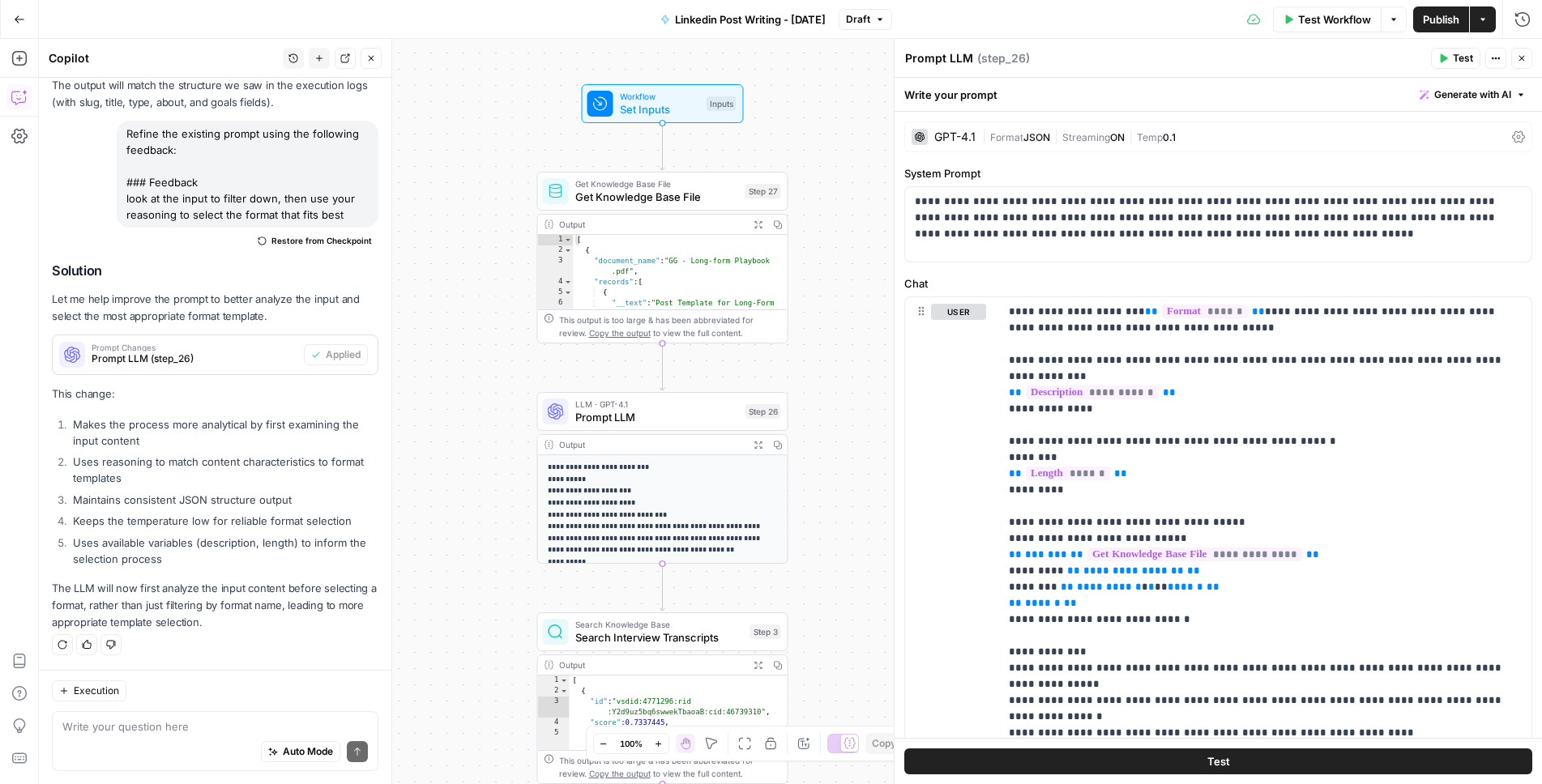
click at [1389, 14] on icon "button" at bounding box center [1394, 19] width 10 height 10
click at [1346, 19] on span "Test Workflow" at bounding box center [1336, 19] width 73 height 16
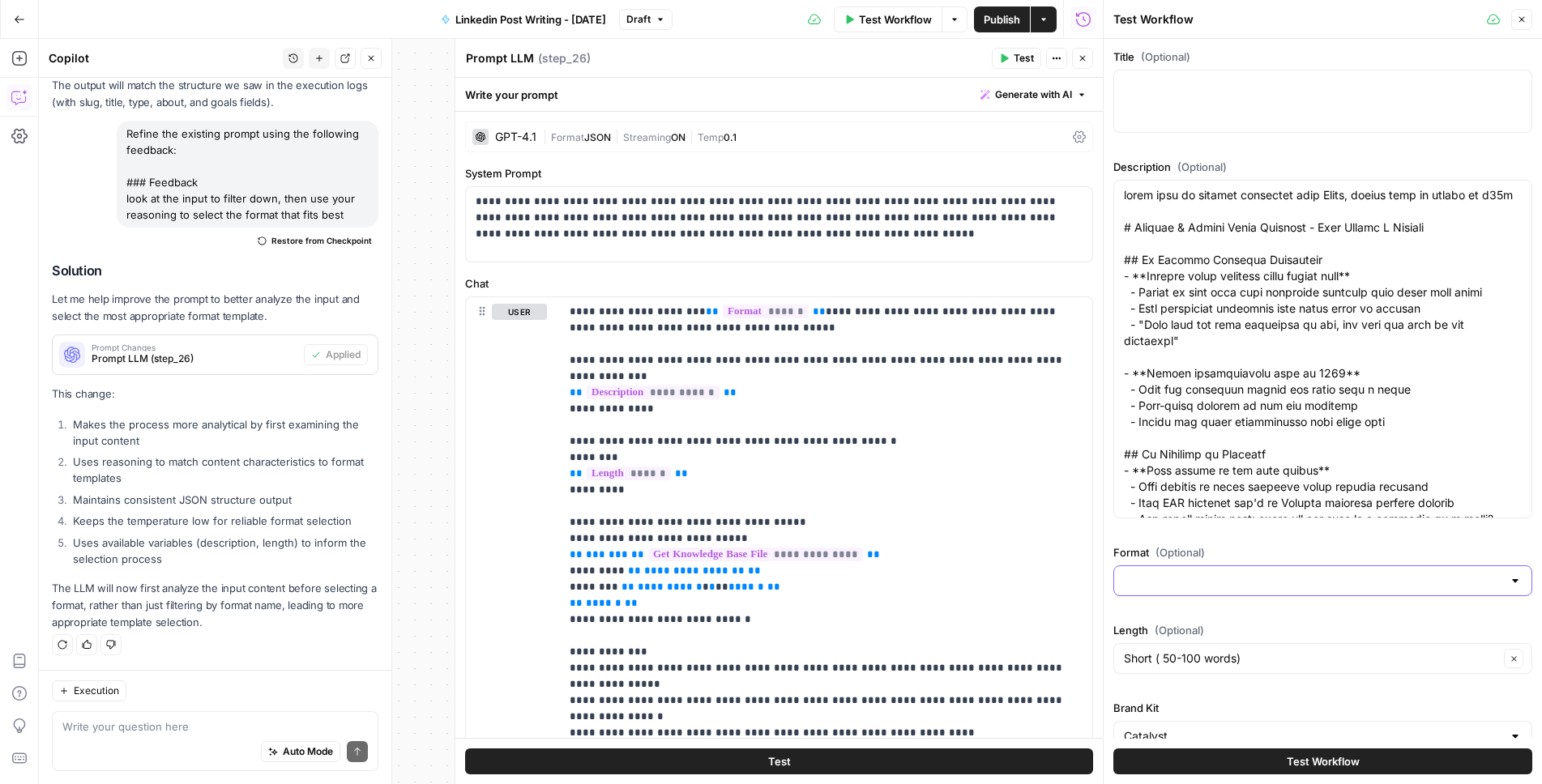
click at [1212, 586] on input "Format (Optional)" at bounding box center [1313, 581] width 378 height 16
click at [1214, 625] on span "Inspire & Relate" at bounding box center [1319, 621] width 385 height 16
type input "Inspire & Relate"
click at [1264, 758] on button "Test Workflow" at bounding box center [1322, 761] width 419 height 26
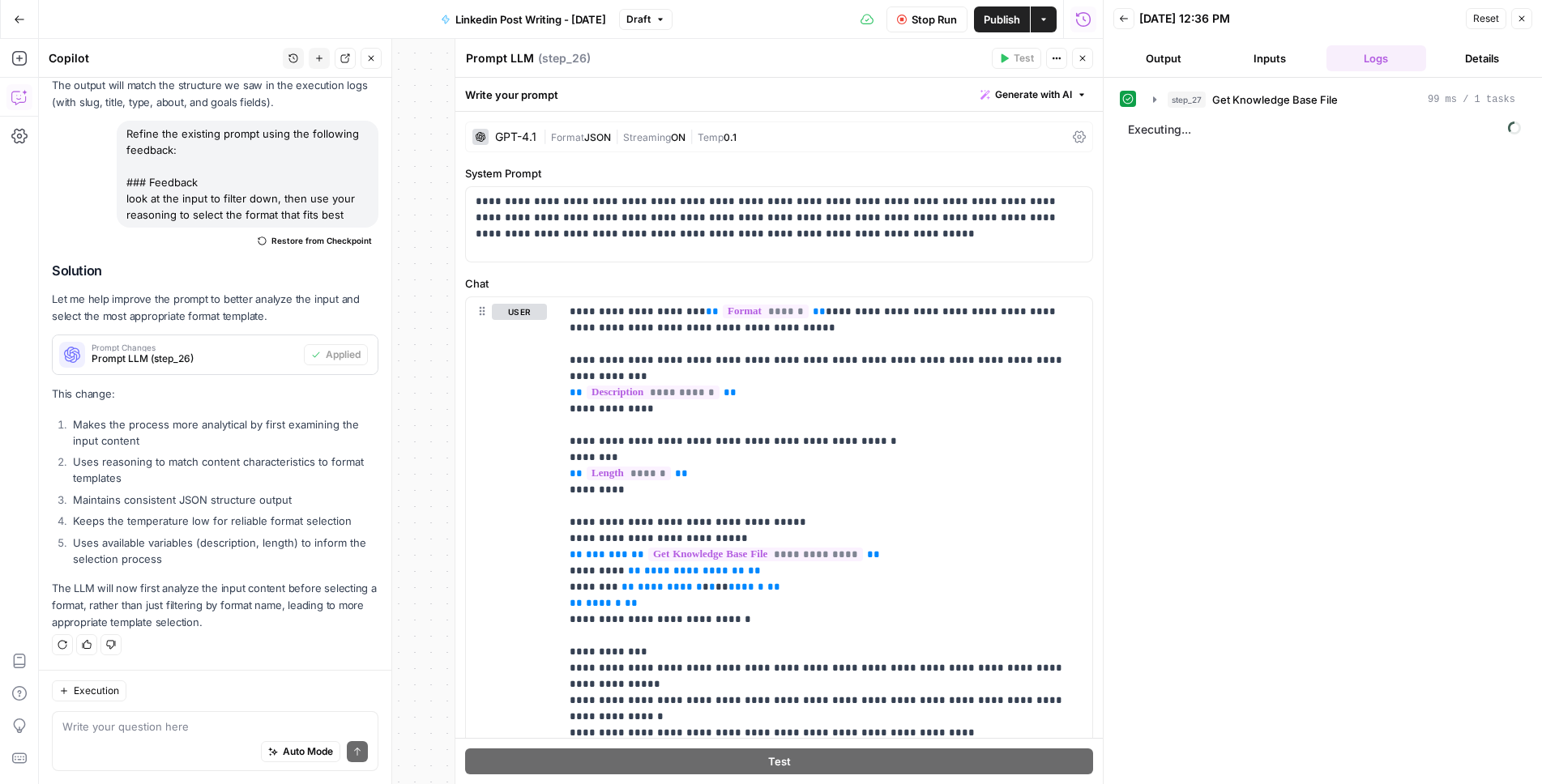
click at [920, 23] on span "Stop Run" at bounding box center [933, 19] width 45 height 16
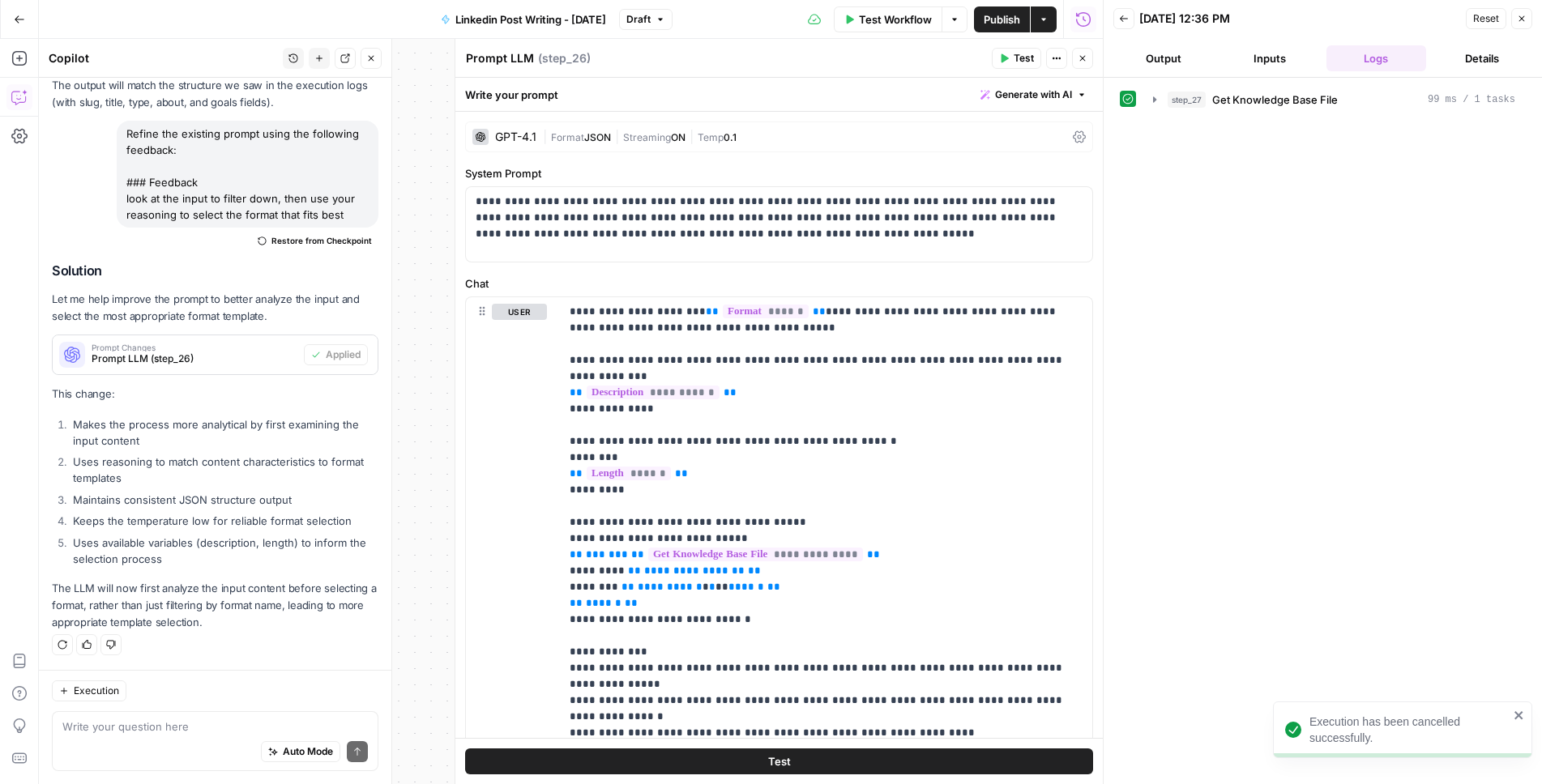
click at [1020, 55] on span "Test" at bounding box center [1023, 57] width 20 height 14
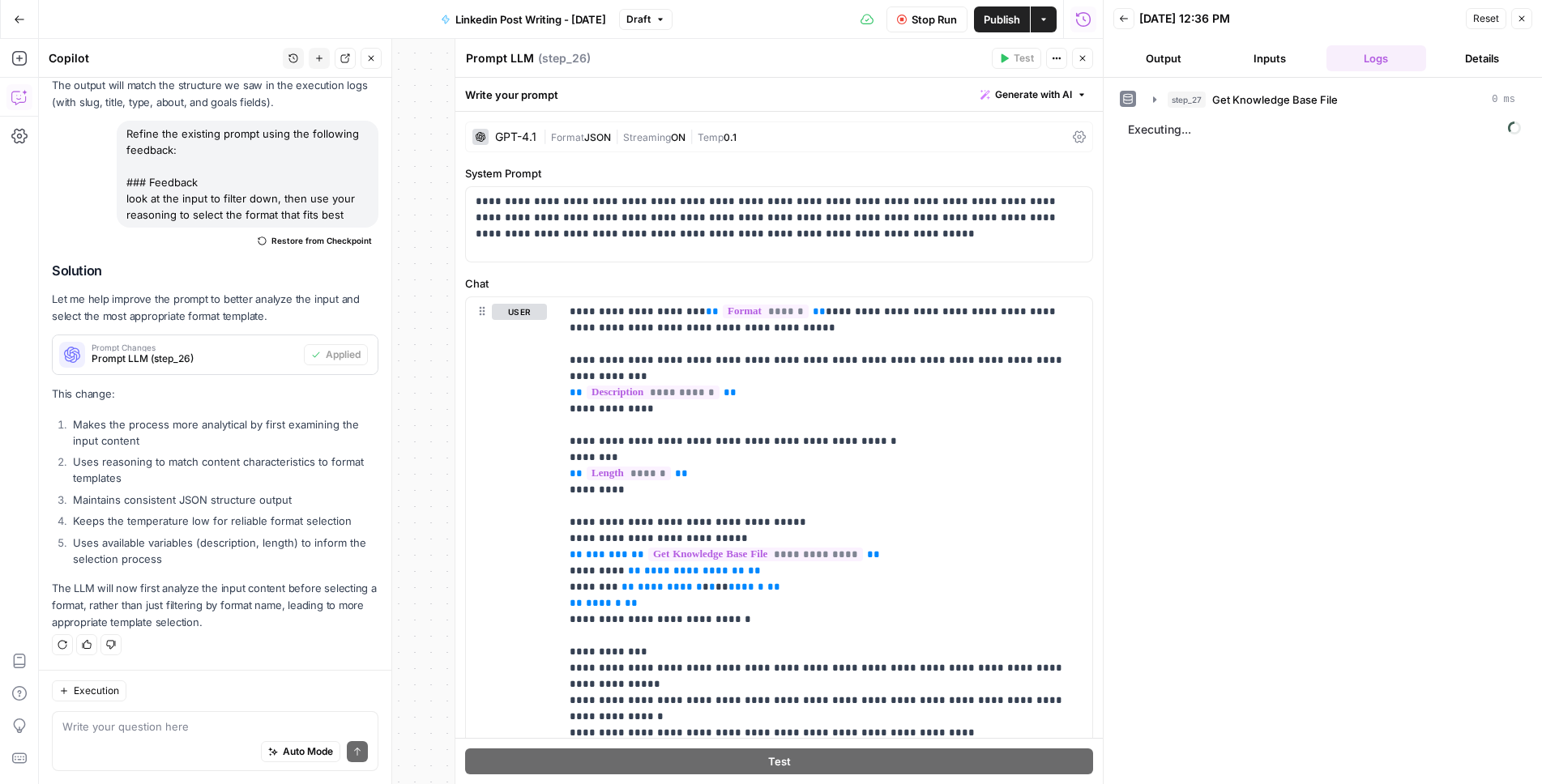
click at [1523, 19] on icon "button" at bounding box center [1522, 18] width 10 height 10
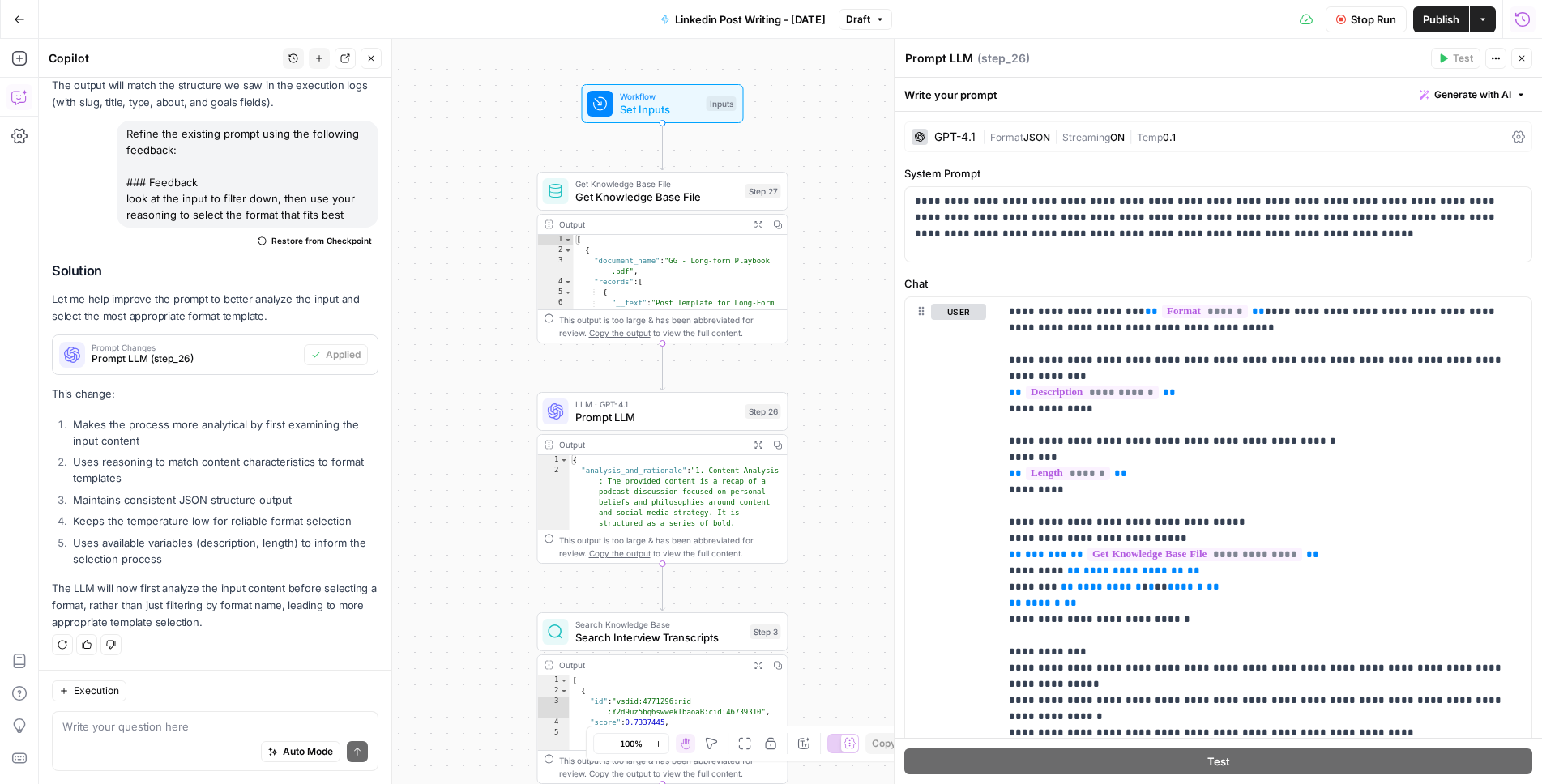
click at [1524, 51] on div "Run History E" at bounding box center [1488, 53] width 89 height 28
click at [1525, 64] on button "Close" at bounding box center [1522, 58] width 21 height 21
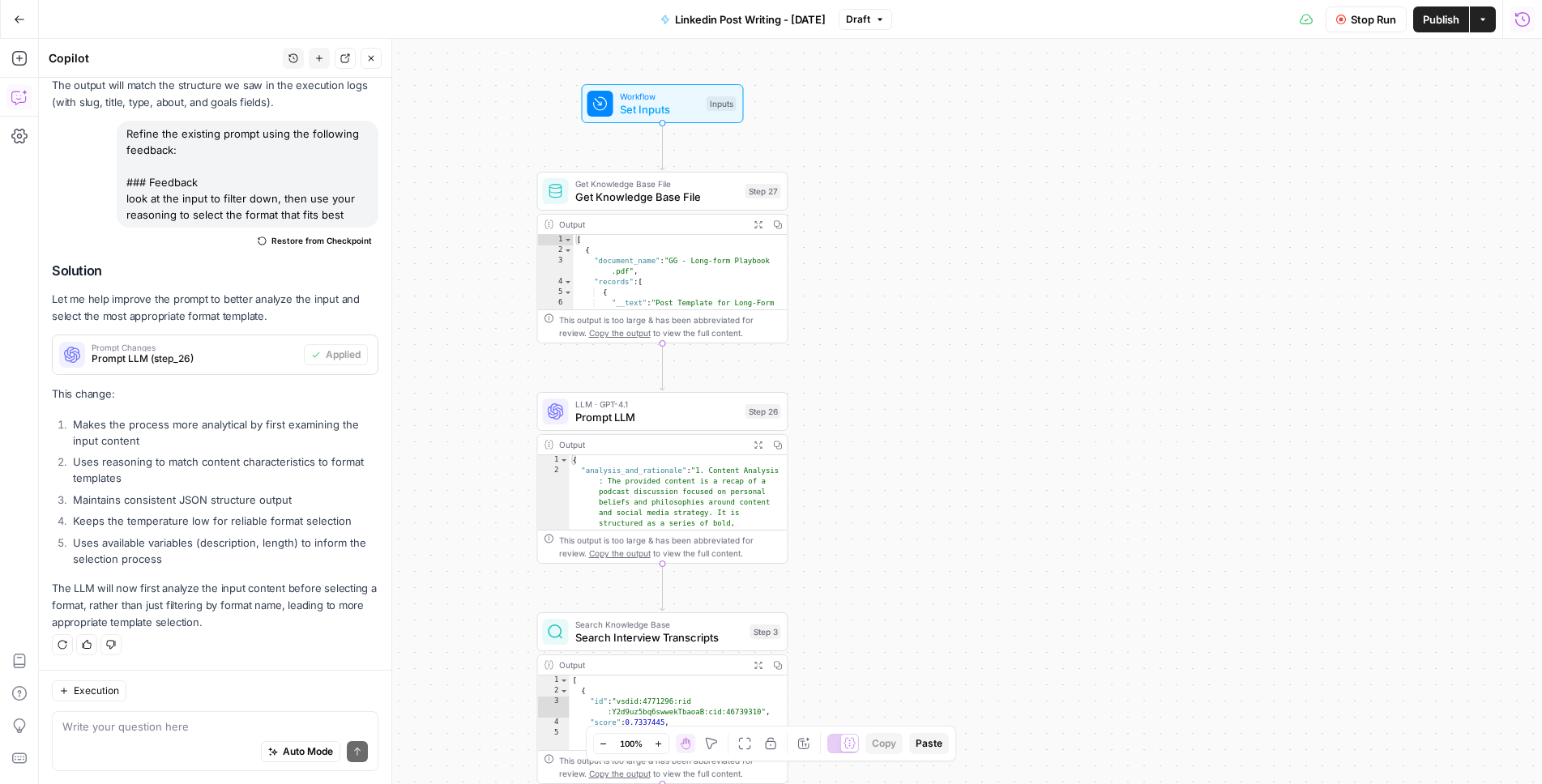
click at [1333, 275] on div "true false Workflow Set Inputs Inputs Get Knowledge Base File Get Knowledge Bas…" at bounding box center [790, 412] width 1503 height 745
click at [1331, 38] on header "Go Back Linkedin Post Writing - AUG25 Draft Stop Run Publish Actions Run History" at bounding box center [771, 19] width 1542 height 39
click at [1353, 32] on div "Stop Run Publish Actions Run History" at bounding box center [1217, 19] width 651 height 38
click at [1374, 22] on span "Stop Run" at bounding box center [1373, 19] width 45 height 16
click at [675, 436] on div "Output Expand Output Copy" at bounding box center [662, 445] width 249 height 20
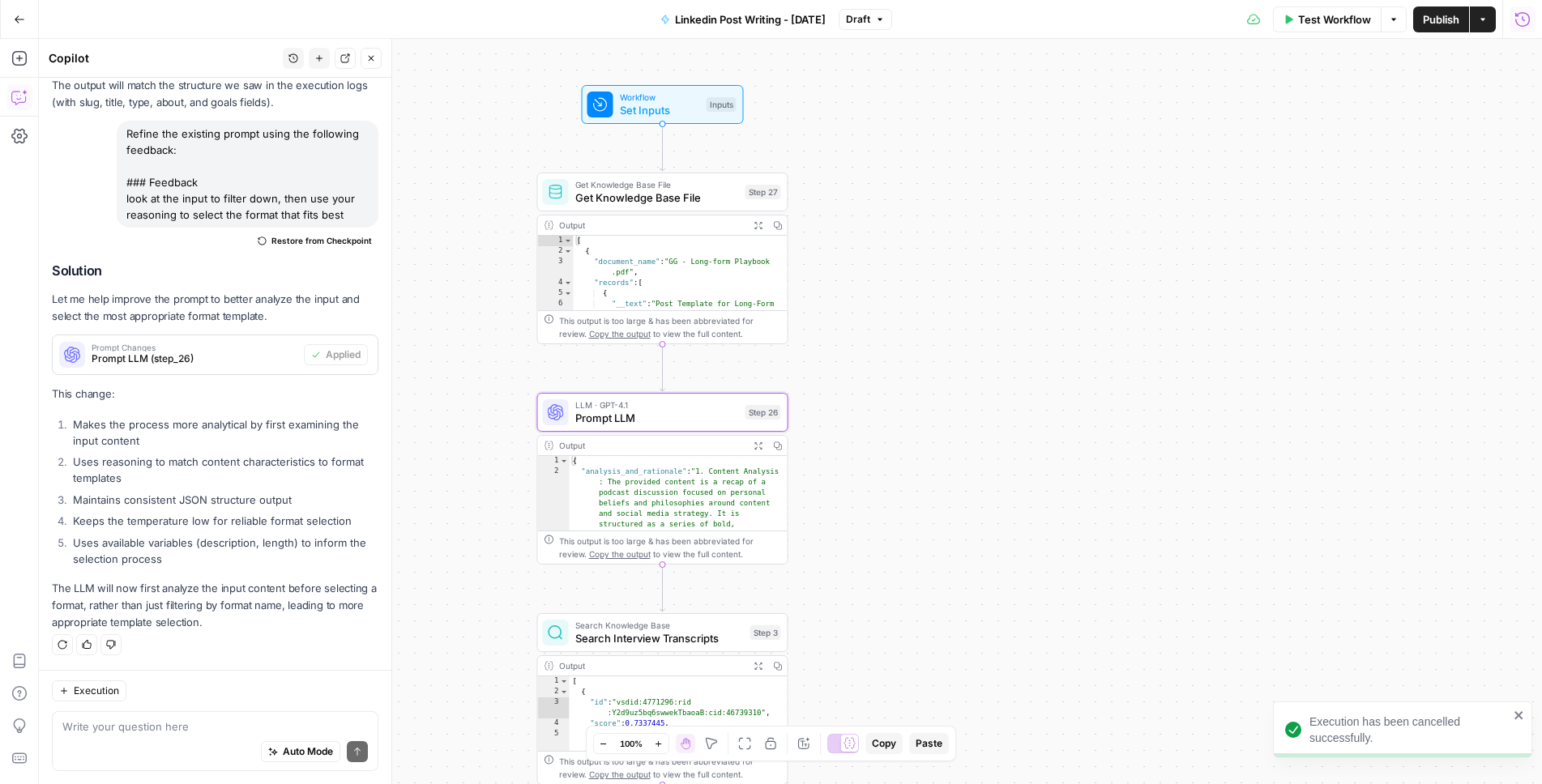
click at [686, 417] on span "Prompt LLM" at bounding box center [656, 417] width 163 height 16
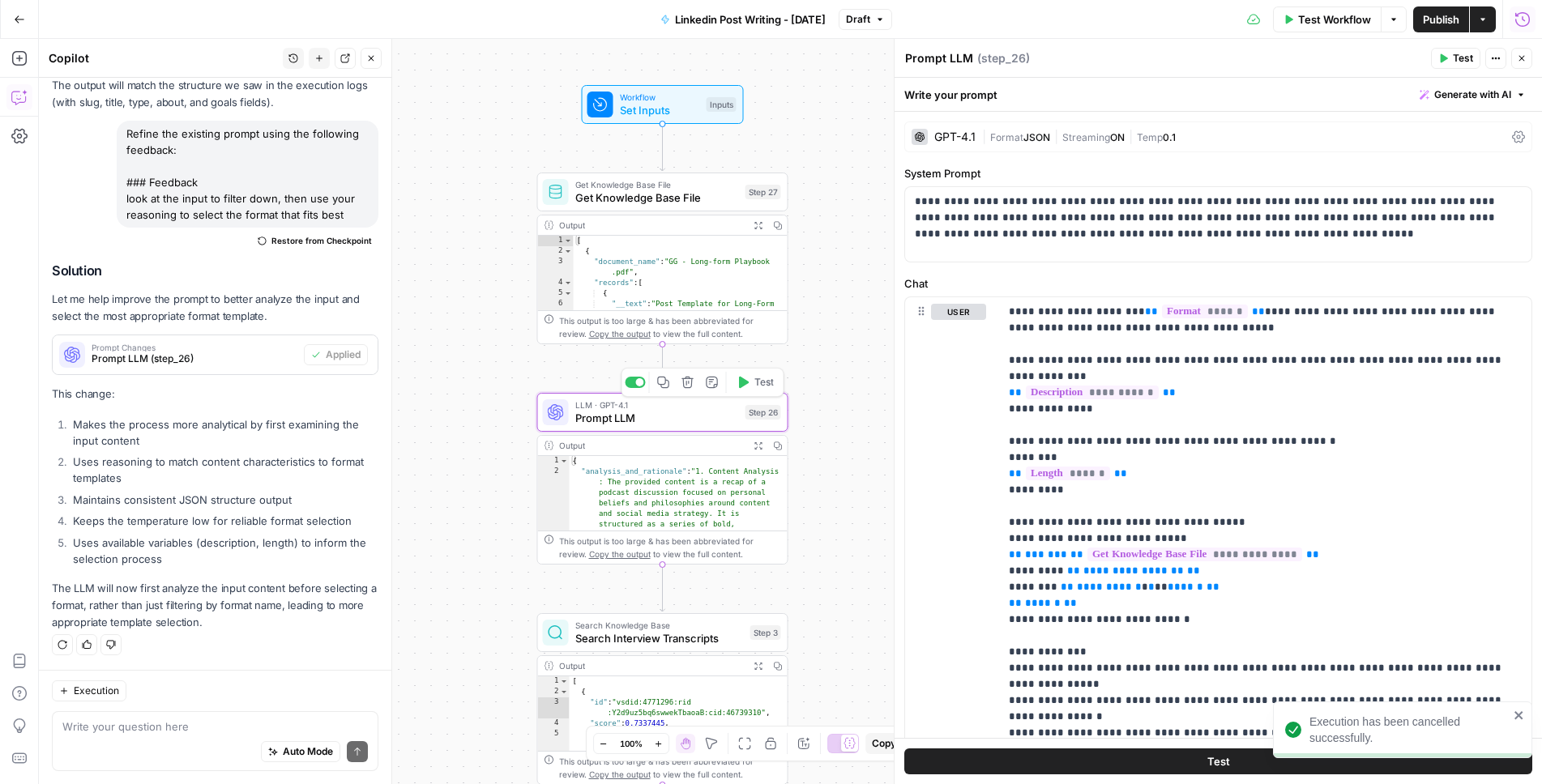
click at [739, 381] on icon "button" at bounding box center [744, 382] width 10 height 11
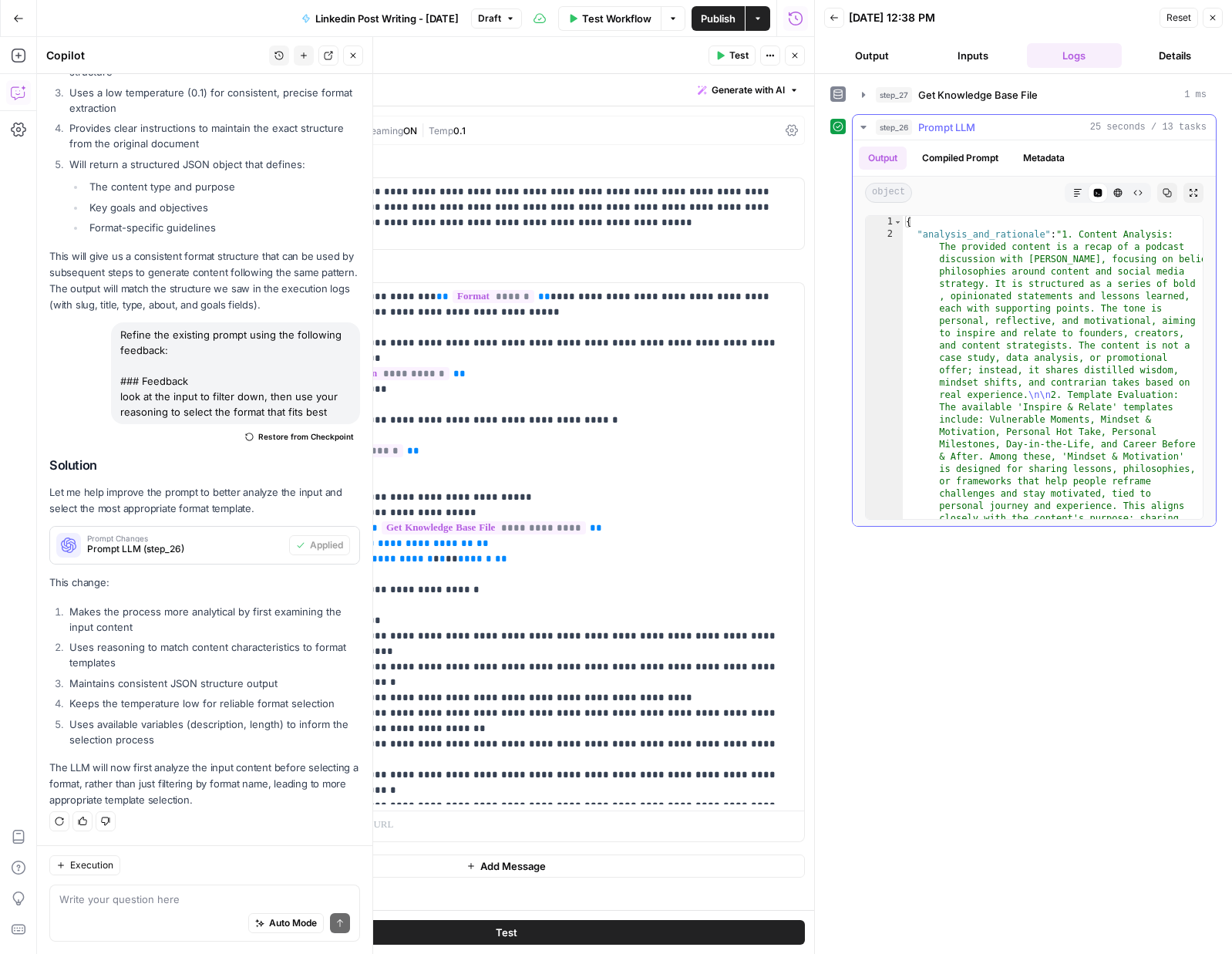
click at [967, 157] on button "Compiled Prompt" at bounding box center [960, 157] width 95 height 23
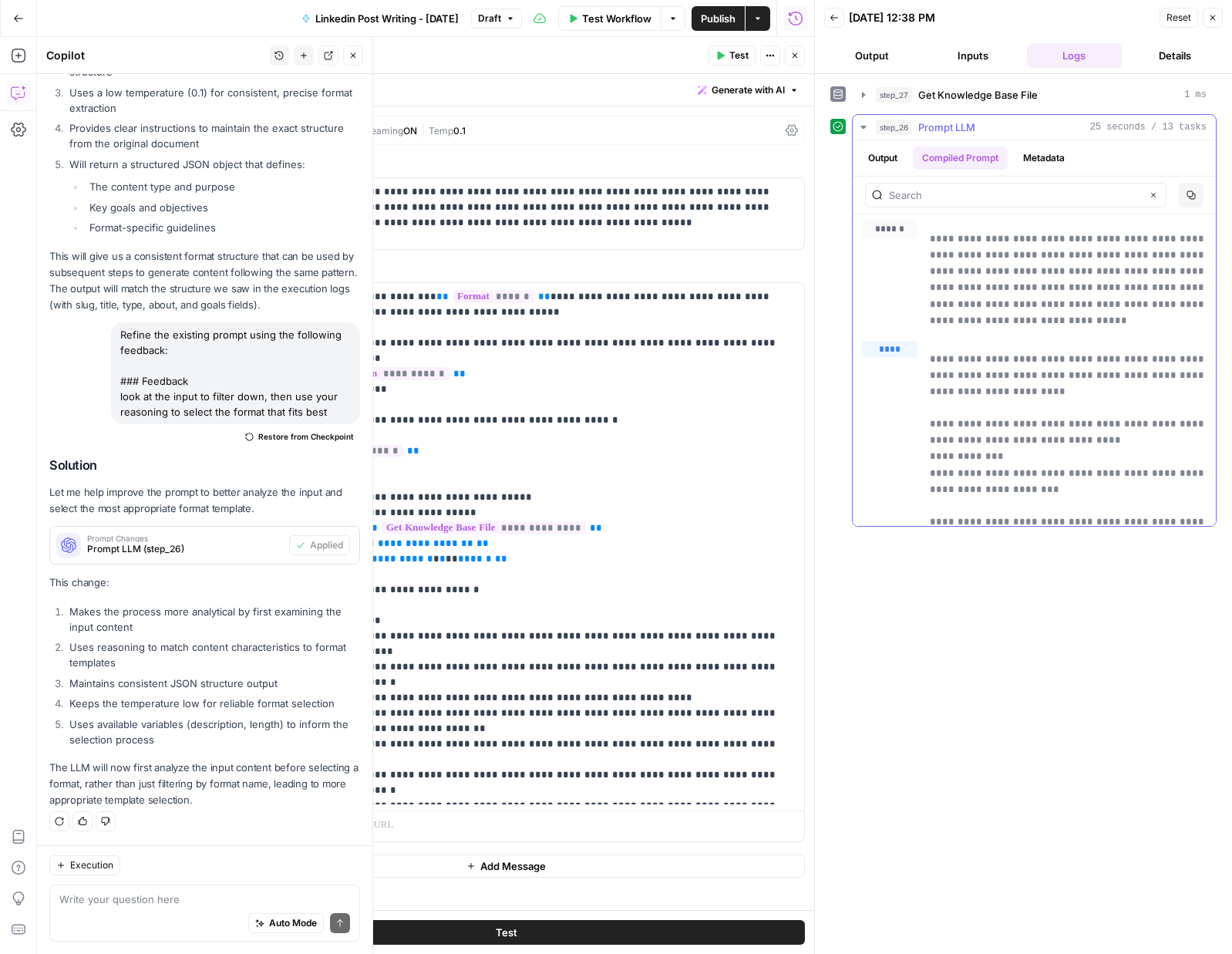
click at [1035, 154] on button "Metadata" at bounding box center [1044, 157] width 60 height 23
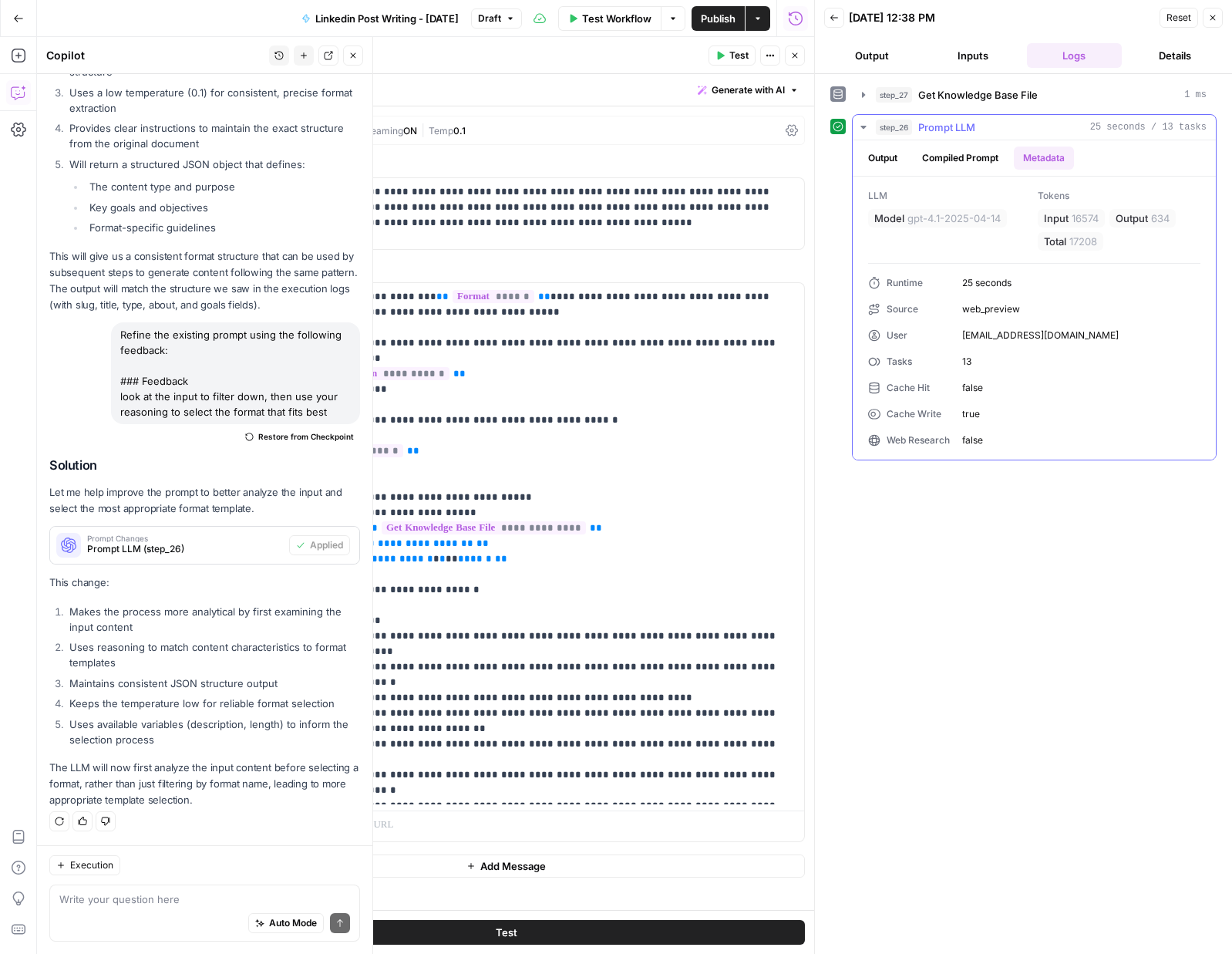
click at [967, 158] on button "Compiled Prompt" at bounding box center [960, 157] width 95 height 23
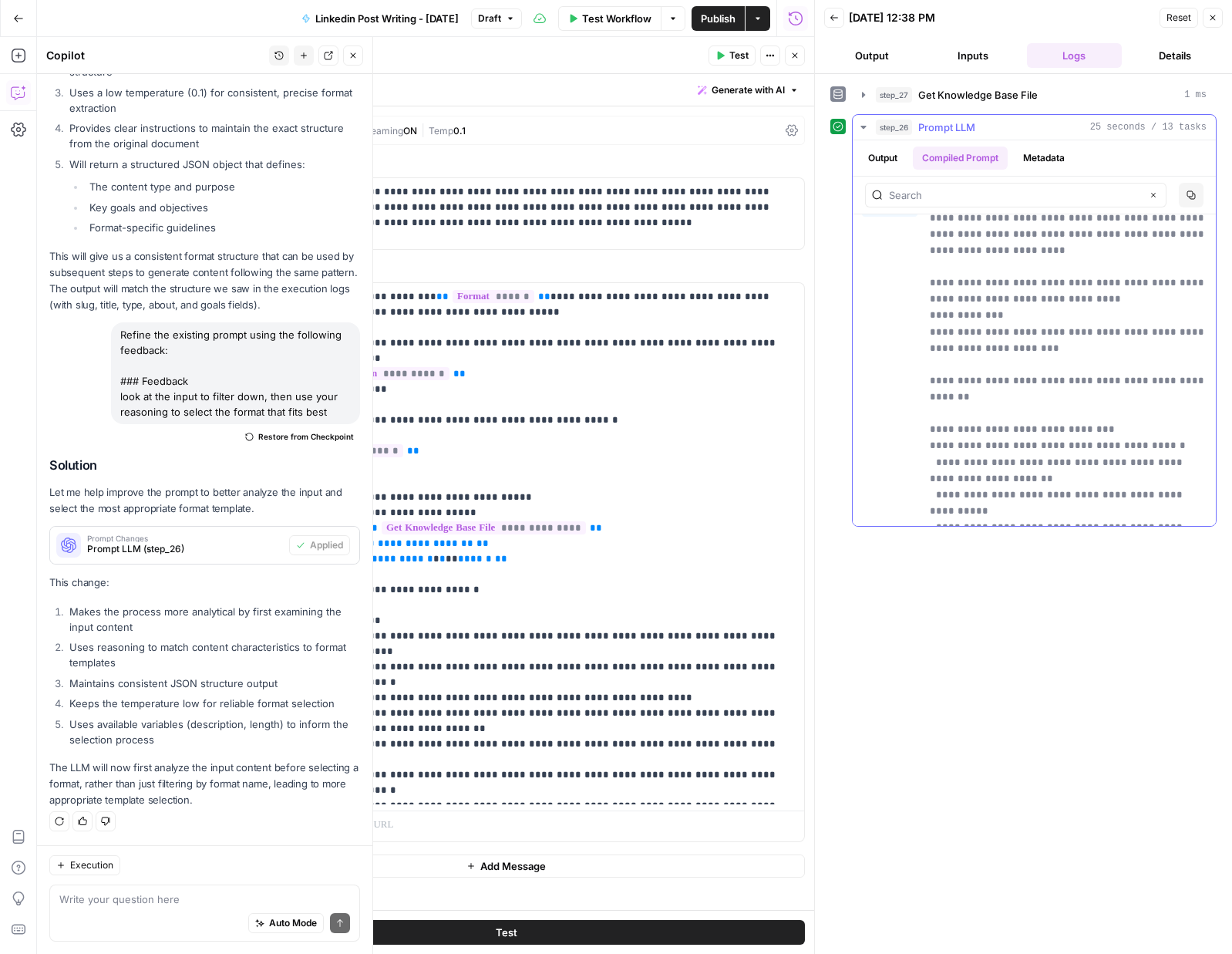
scroll to position [145, 0]
click at [874, 164] on button "Output" at bounding box center [883, 157] width 48 height 23
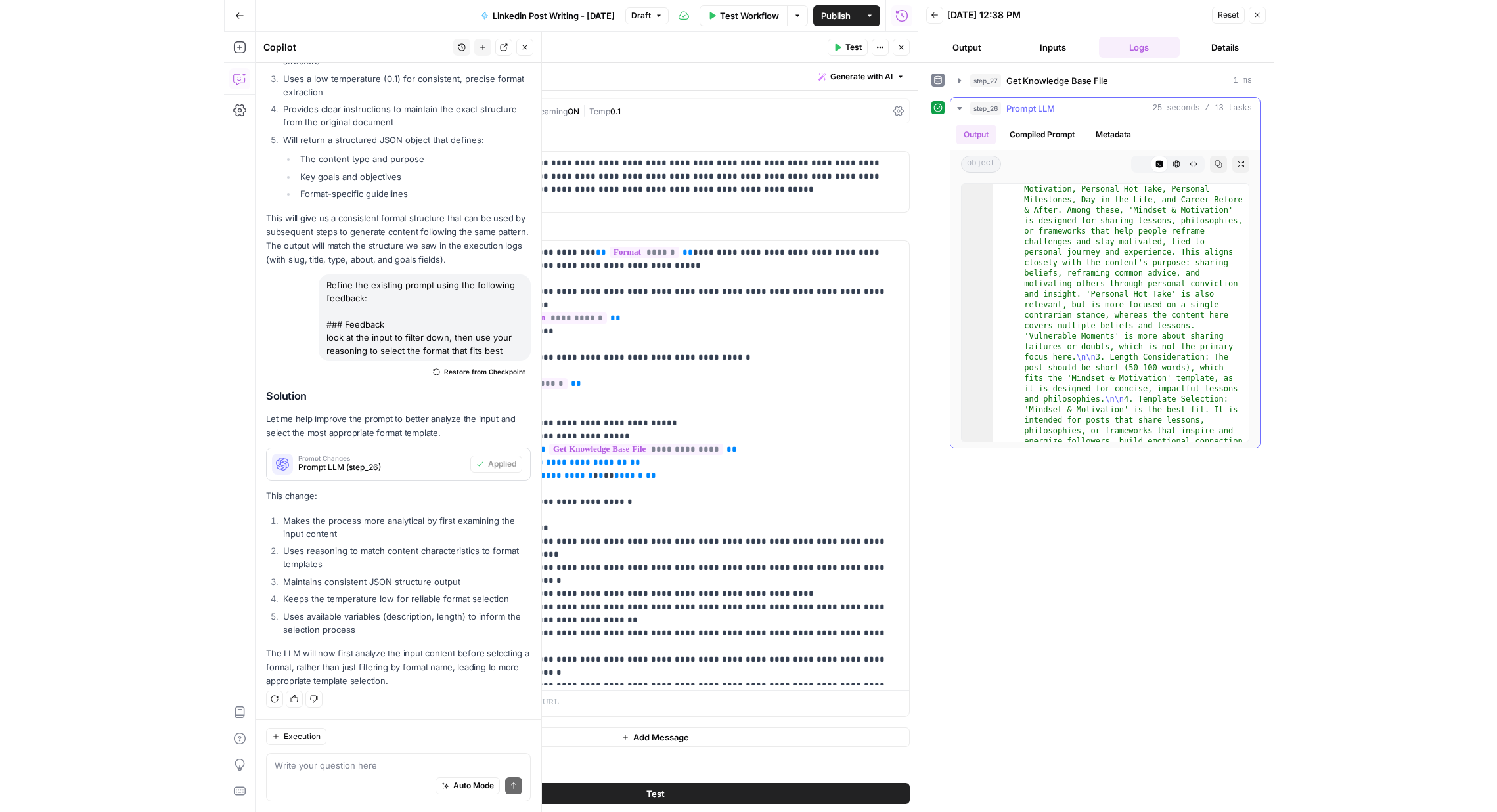
scroll to position [179, 0]
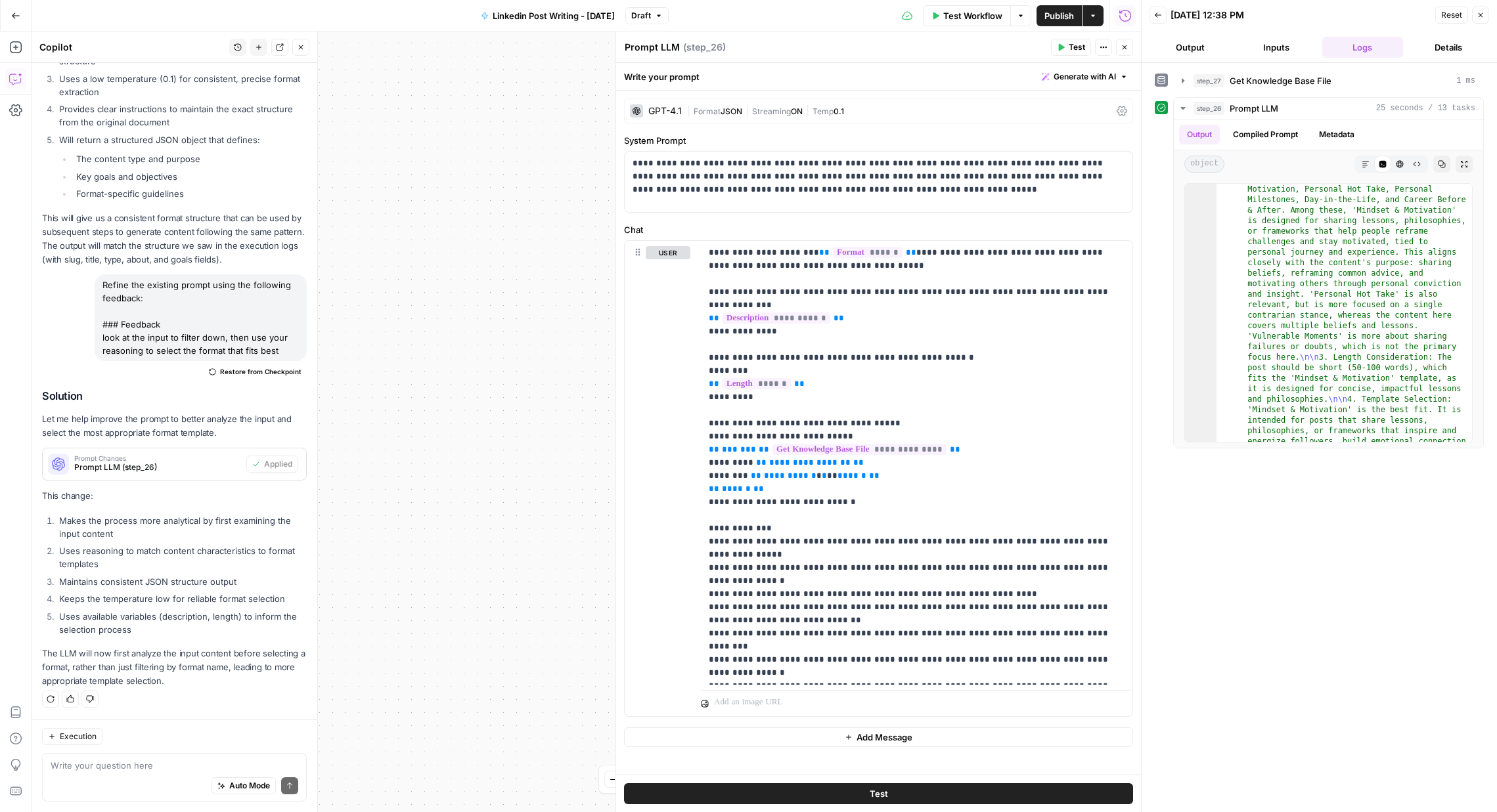
click at [1132, 56] on header "Prompt LLM Prompt LLM ( step_26 ) Test Actions Close" at bounding box center [879, 47] width 525 height 32
click at [1128, 48] on icon "button" at bounding box center [1124, 47] width 8 height 8
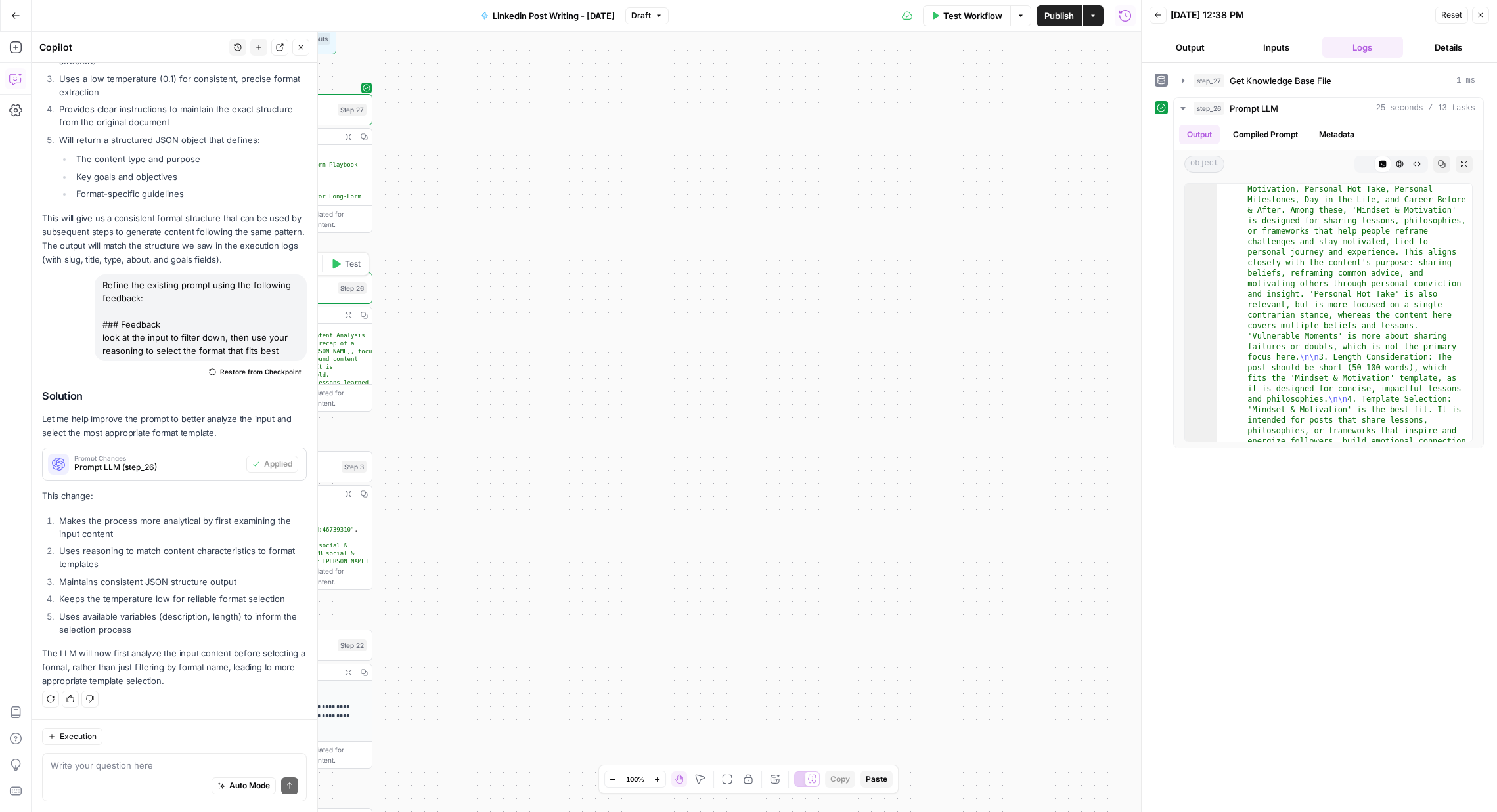
drag, startPoint x: 708, startPoint y: 242, endPoint x: 1097, endPoint y: 242, distance: 389.0
click at [1166, 189] on body "Catalyst New Home Browse Your Data Usage Settings Recent Grids Will Personal Co…" at bounding box center [748, 406] width 1497 height 812
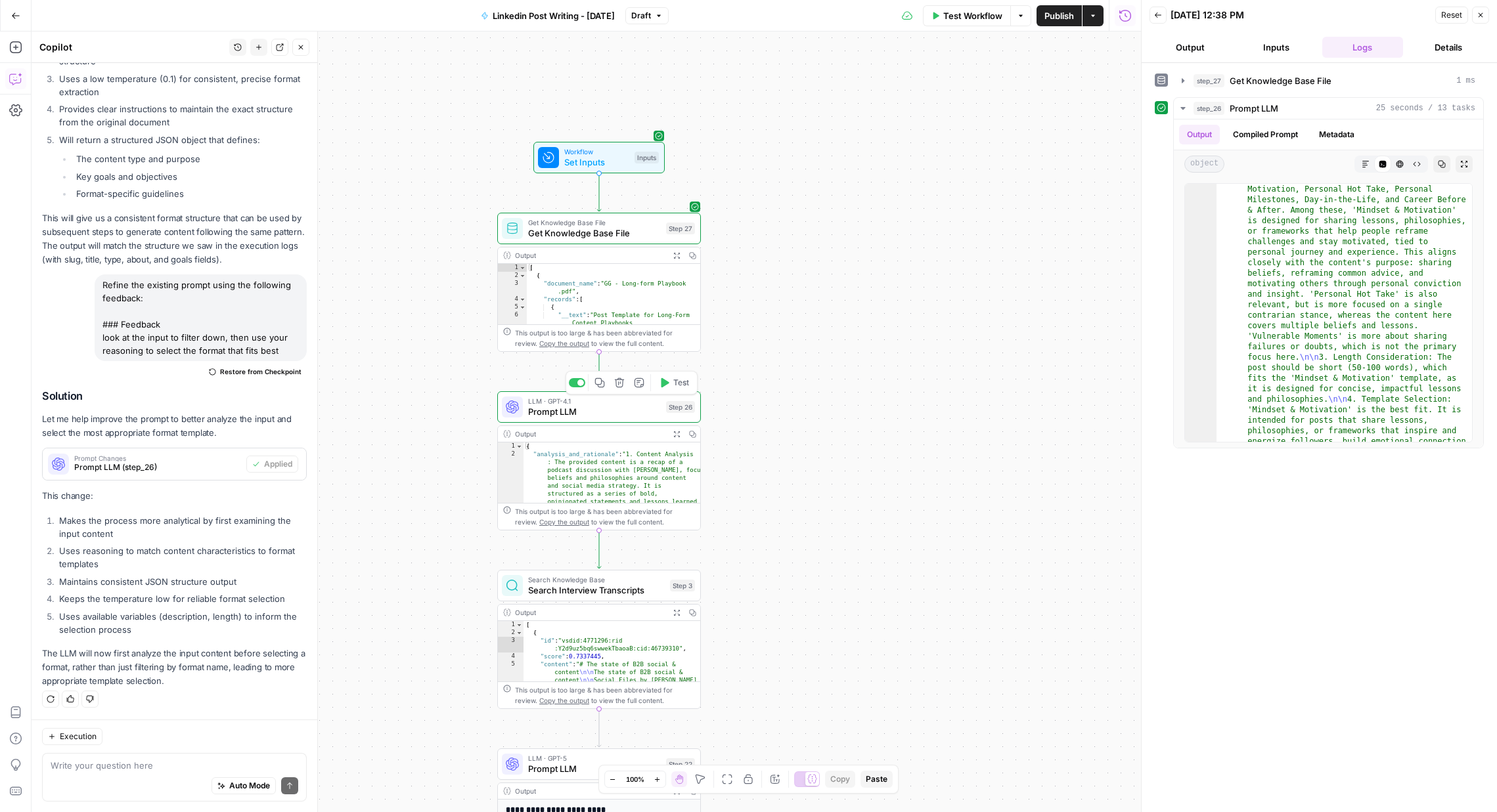
drag, startPoint x: 763, startPoint y: 240, endPoint x: 1092, endPoint y: 358, distance: 349.5
click at [1092, 358] on div "true false Workflow Set Inputs Inputs Get Knowledge Base File Get Knowledge Bas…" at bounding box center [586, 422] width 1110 height 780
click at [568, 410] on span "Prompt LLM" at bounding box center [594, 411] width 132 height 13
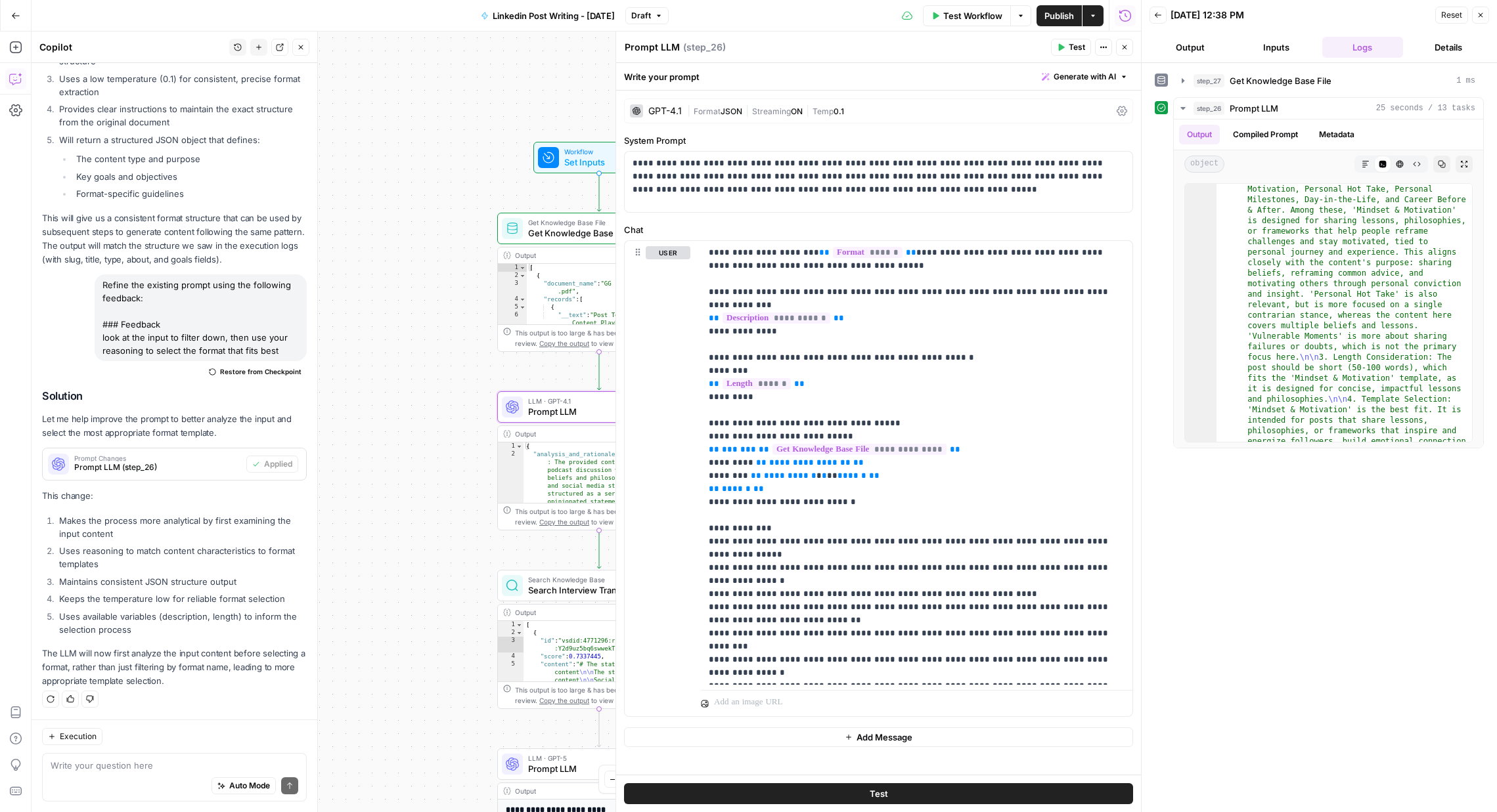
click at [1212, 42] on button "Output" at bounding box center [1190, 46] width 81 height 21
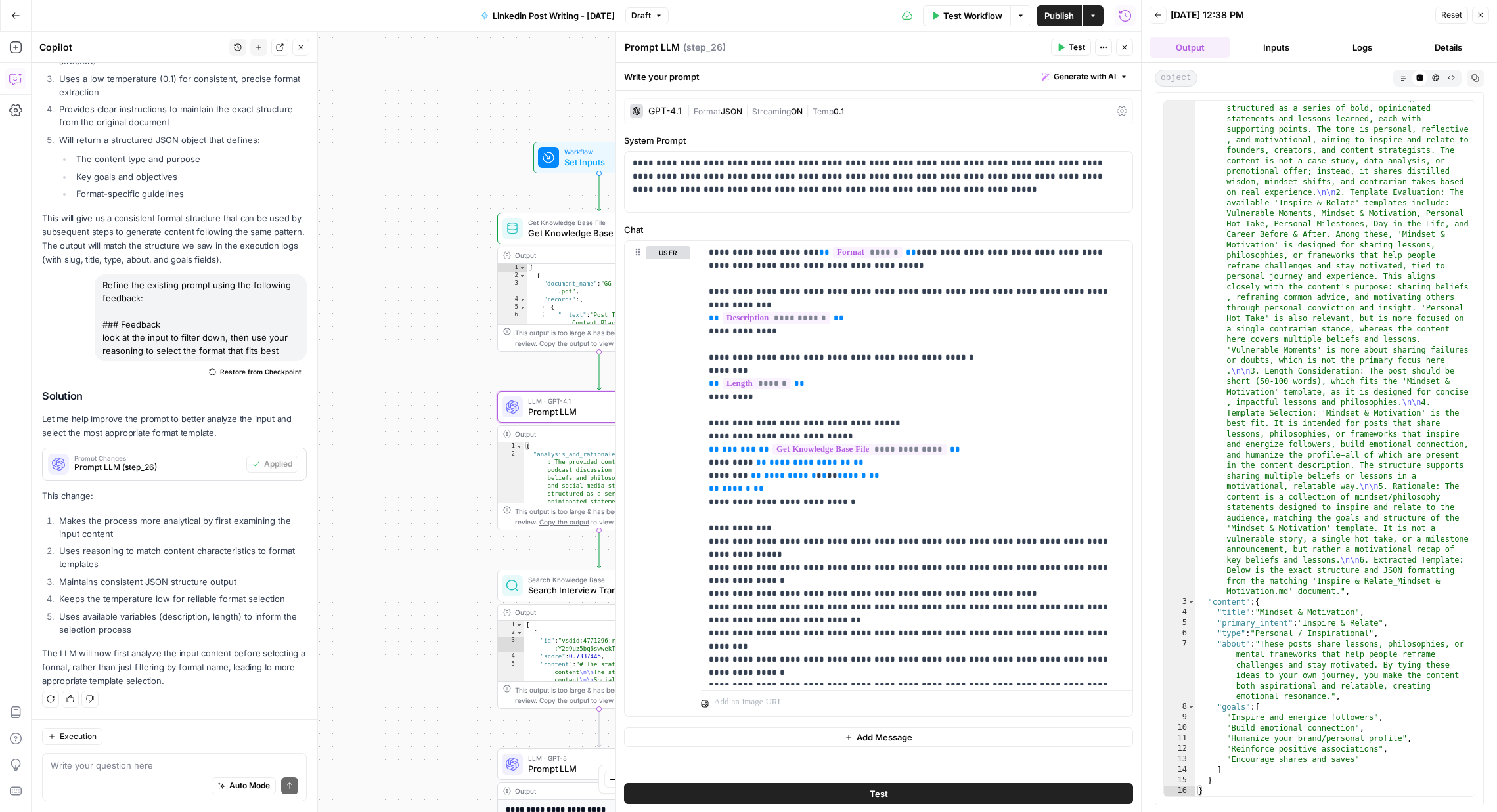
scroll to position [50, 0]
click at [1249, 15] on icon "button" at bounding box center [1481, 15] width 8 height 8
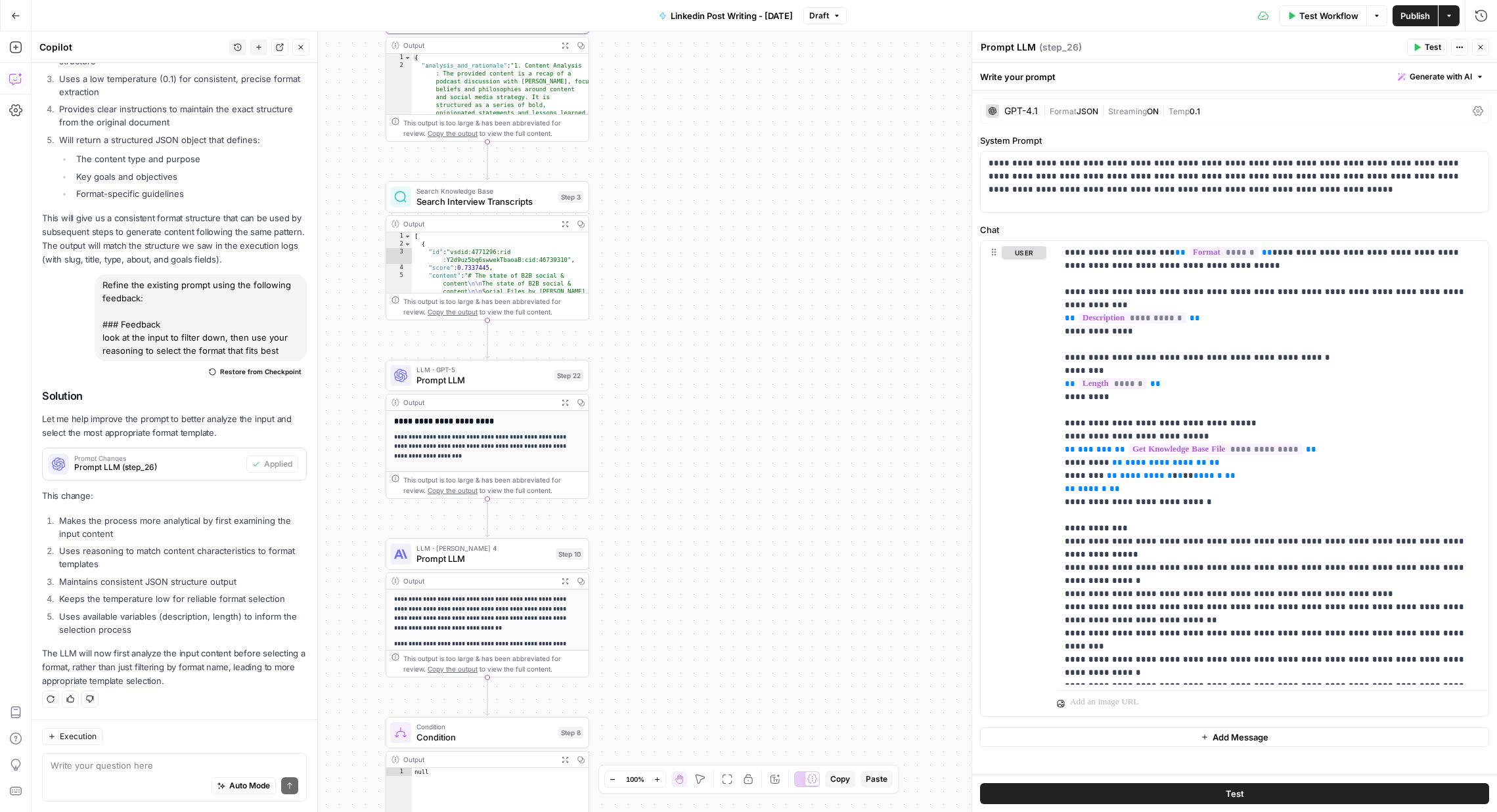
drag, startPoint x: 835, startPoint y: 430, endPoint x: 802, endPoint y: 648, distance: 220.5
click at [712, 146] on div "true false Workflow Set Inputs Inputs Get Knowledge Base File Get Knowledge Bas…" at bounding box center [764, 422] width 1465 height 780
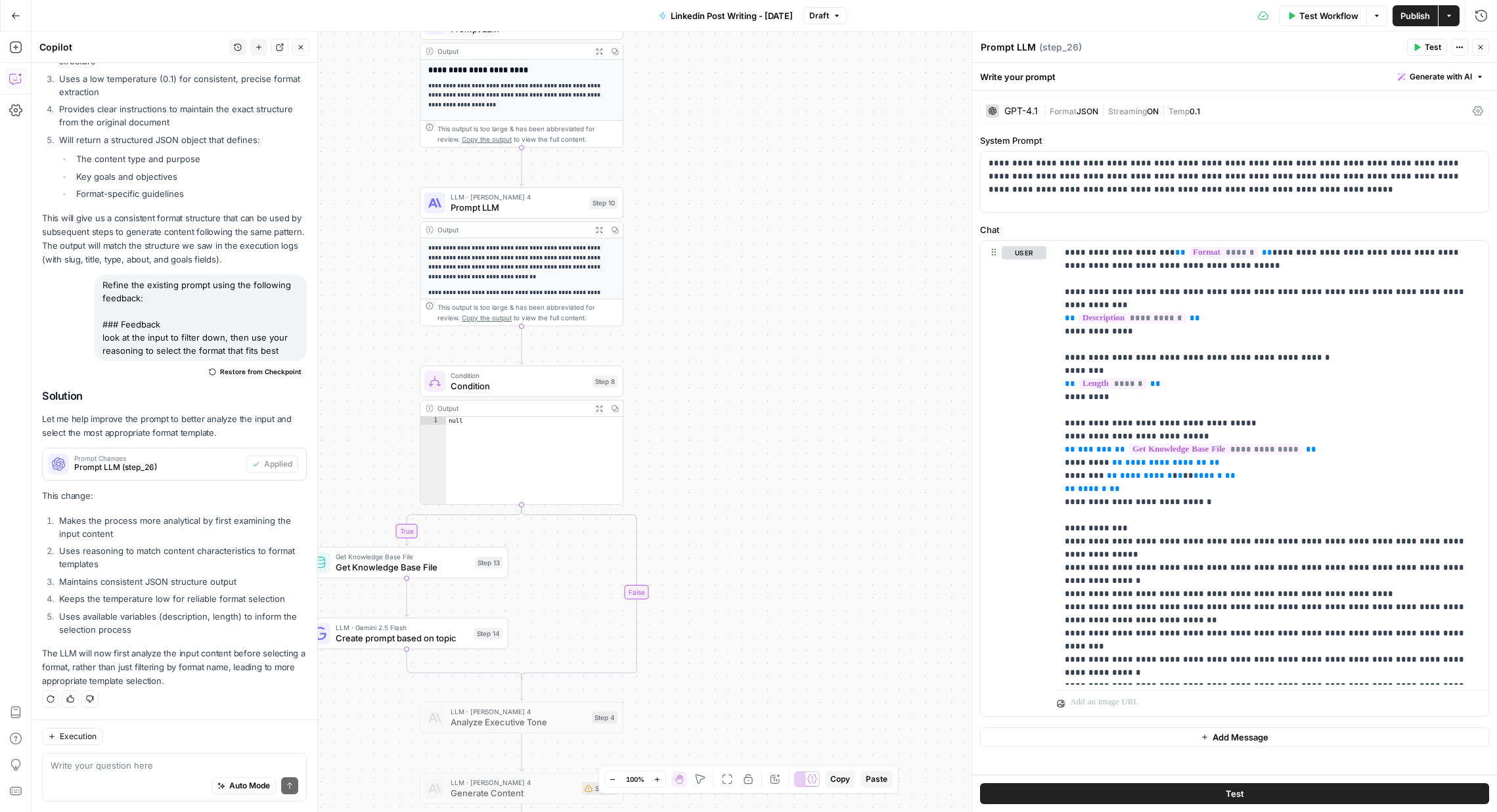
drag, startPoint x: 821, startPoint y: 552, endPoint x: 850, endPoint y: 390, distance: 164.6
click at [850, 302] on div "true false Workflow Set Inputs Inputs Get Knowledge Base File Get Knowledge Bas…" at bounding box center [764, 422] width 1465 height 780
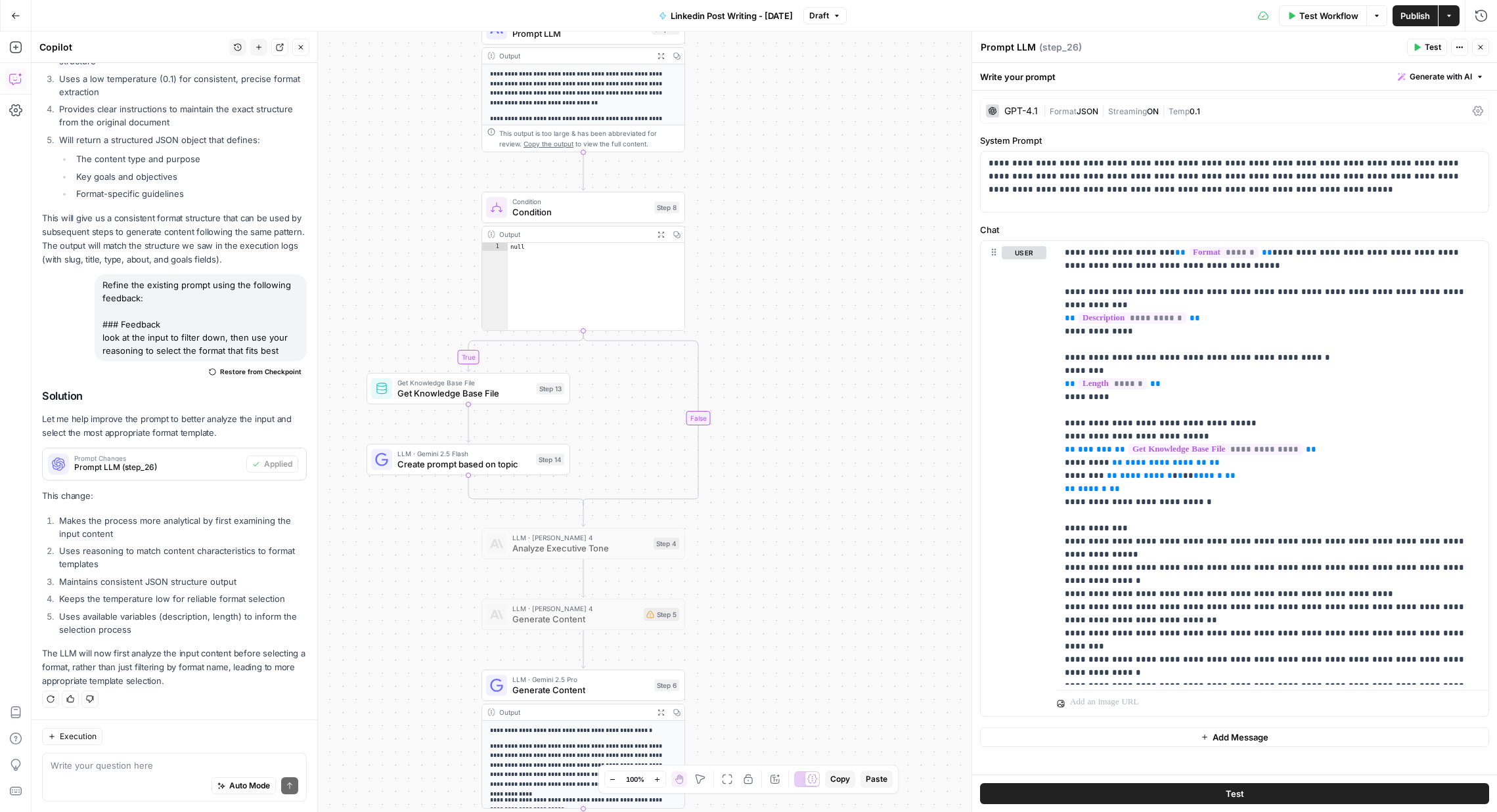
drag, startPoint x: 836, startPoint y: 534, endPoint x: 891, endPoint y: 379, distance: 164.5
click at [891, 379] on div "true false Workflow Set Inputs Inputs Get Knowledge Base File Get Knowledge Bas…" at bounding box center [764, 422] width 1465 height 780
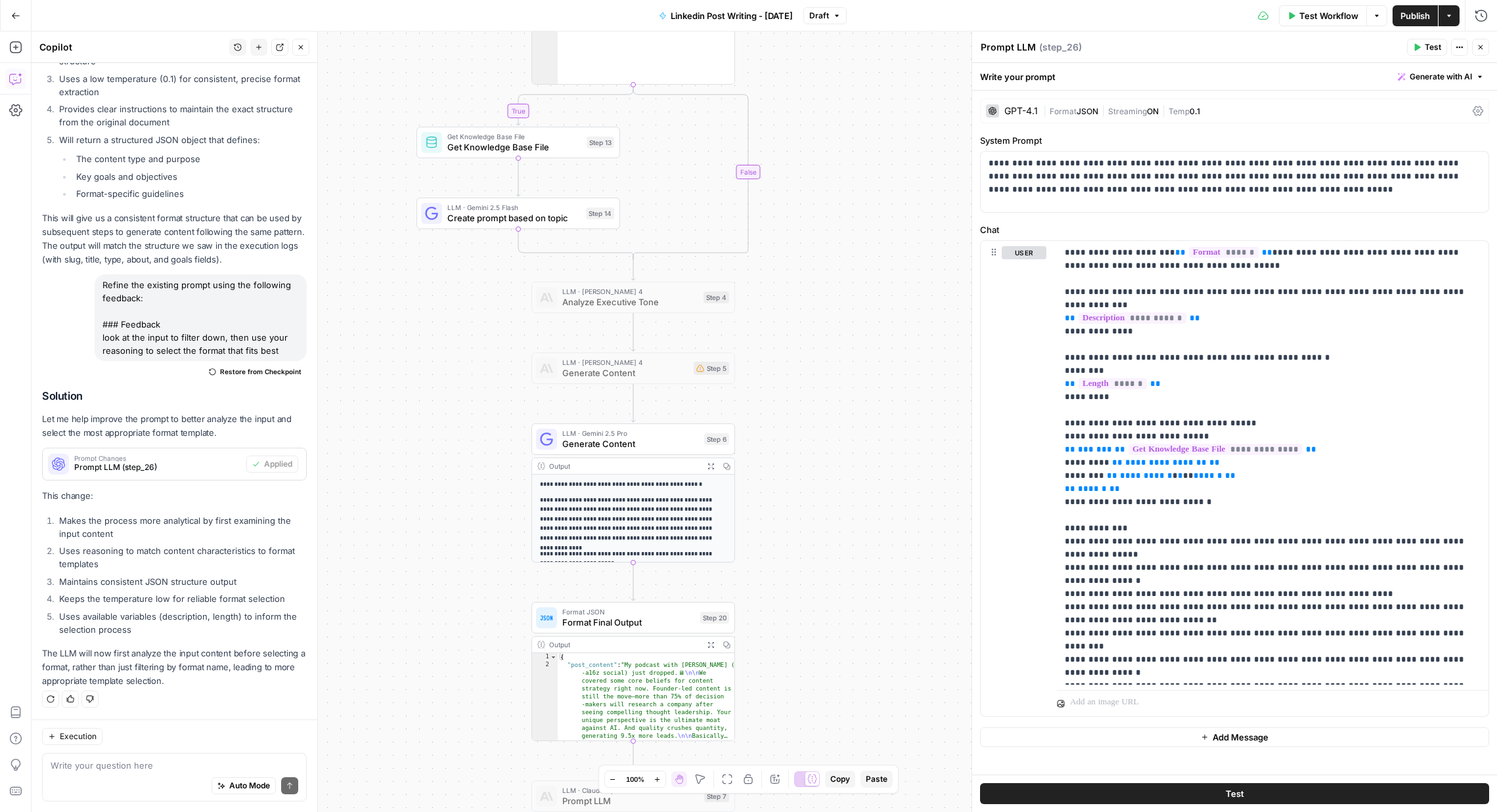
drag, startPoint x: 852, startPoint y: 589, endPoint x: 898, endPoint y: 364, distance: 229.7
click at [898, 364] on div "true false Workflow Set Inputs Inputs Get Knowledge Base File Get Knowledge Bas…" at bounding box center [764, 422] width 1465 height 780
click at [637, 440] on span "Generate Content" at bounding box center [630, 444] width 136 height 13
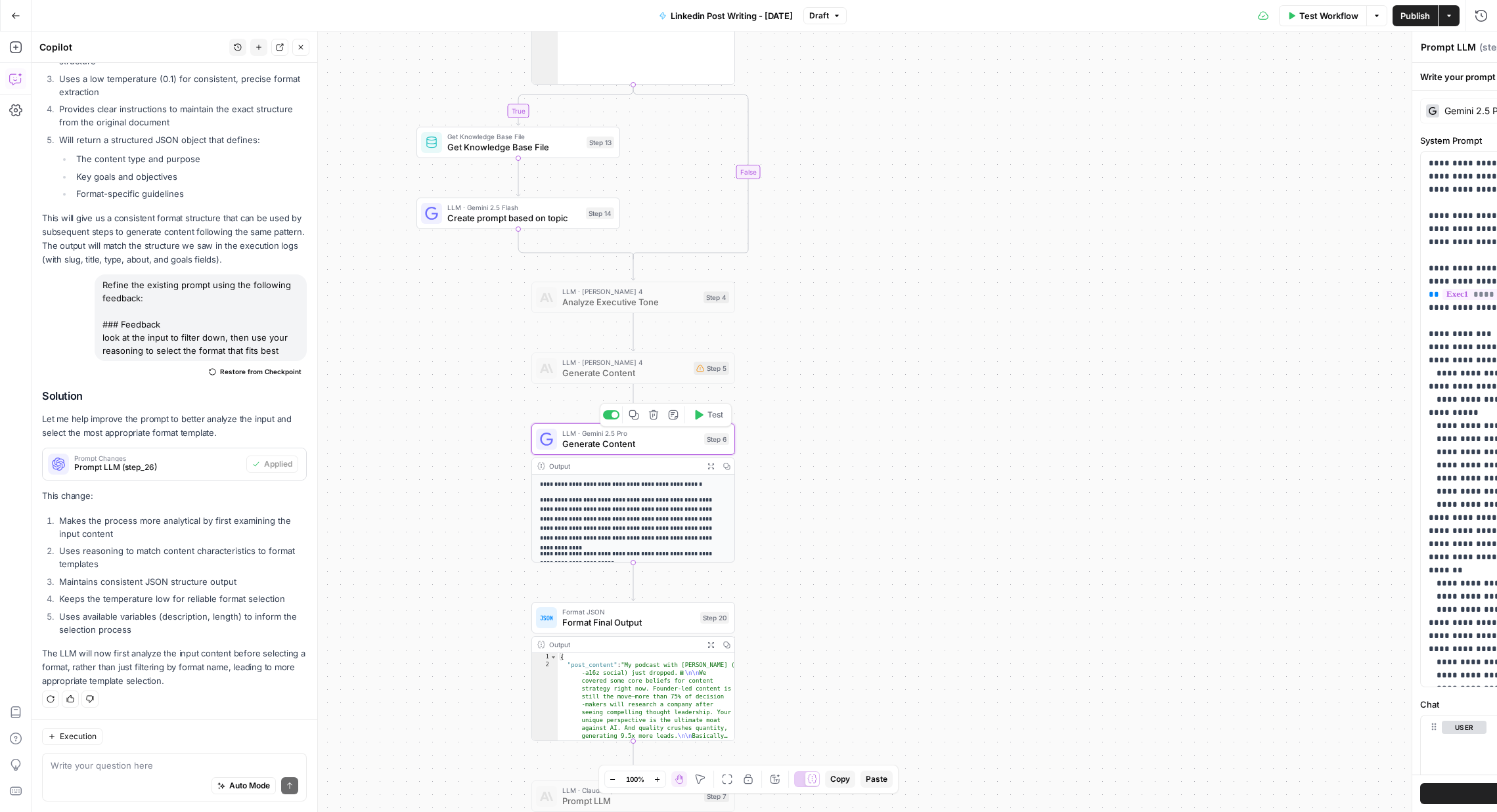
type textarea "Generate Content"
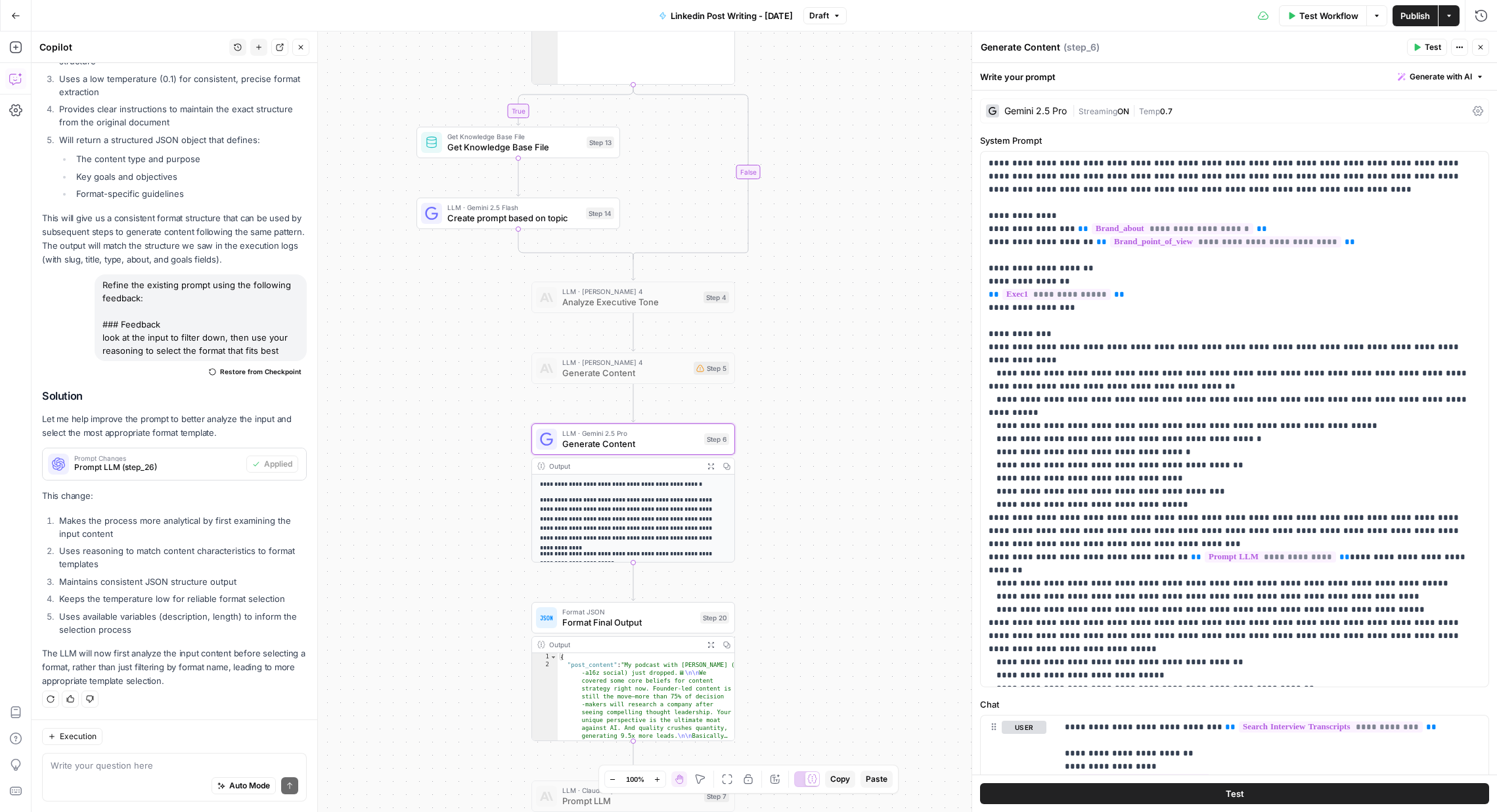
click at [647, 486] on p "**********" at bounding box center [633, 485] width 187 height 10
click at [1249, 11] on span "Publish" at bounding box center [1415, 15] width 29 height 13
click at [1249, 21] on button "Run History" at bounding box center [1481, 15] width 21 height 21
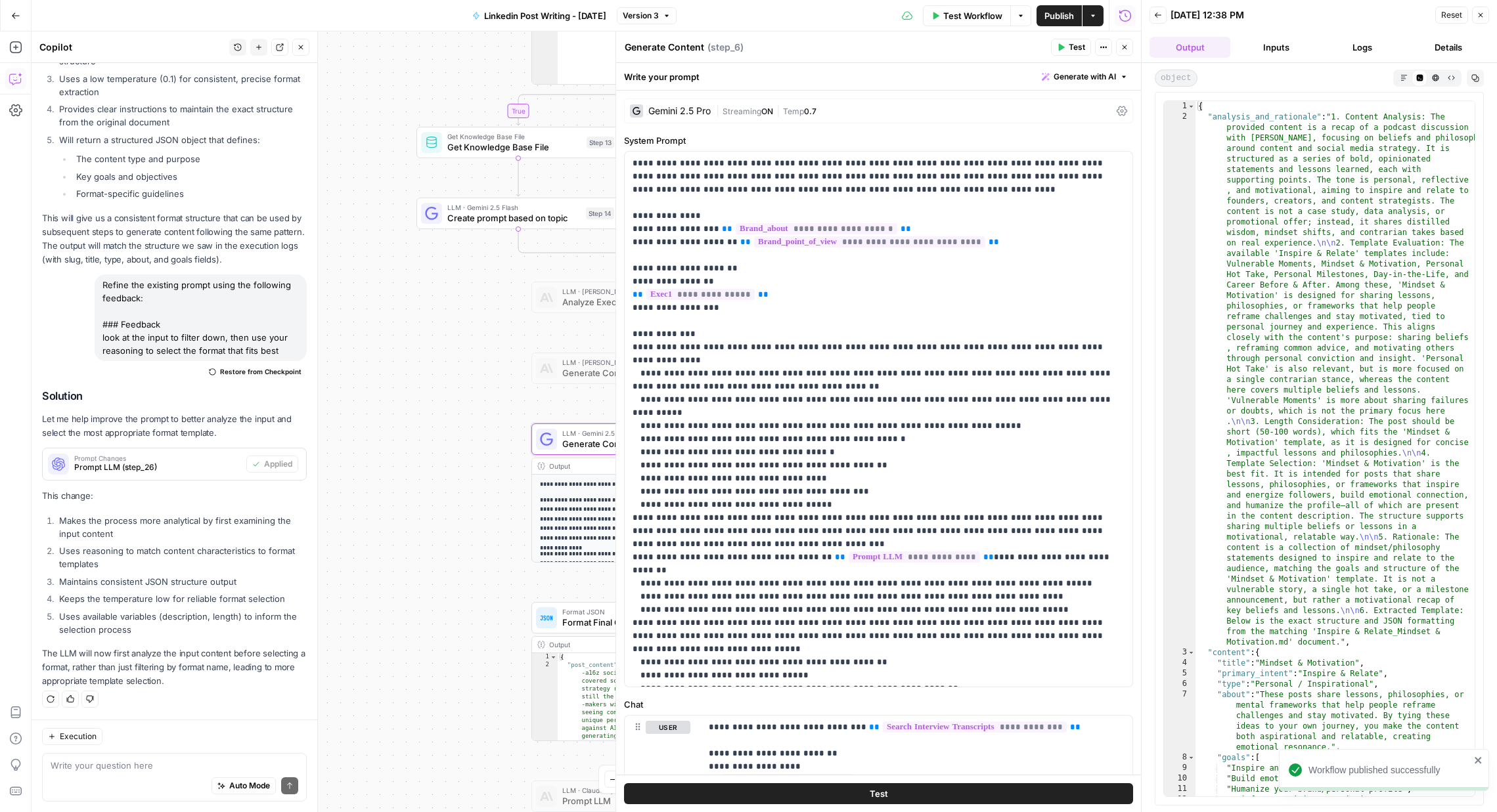
click at [1249, 81] on icon "button" at bounding box center [1403, 77] width 7 height 7
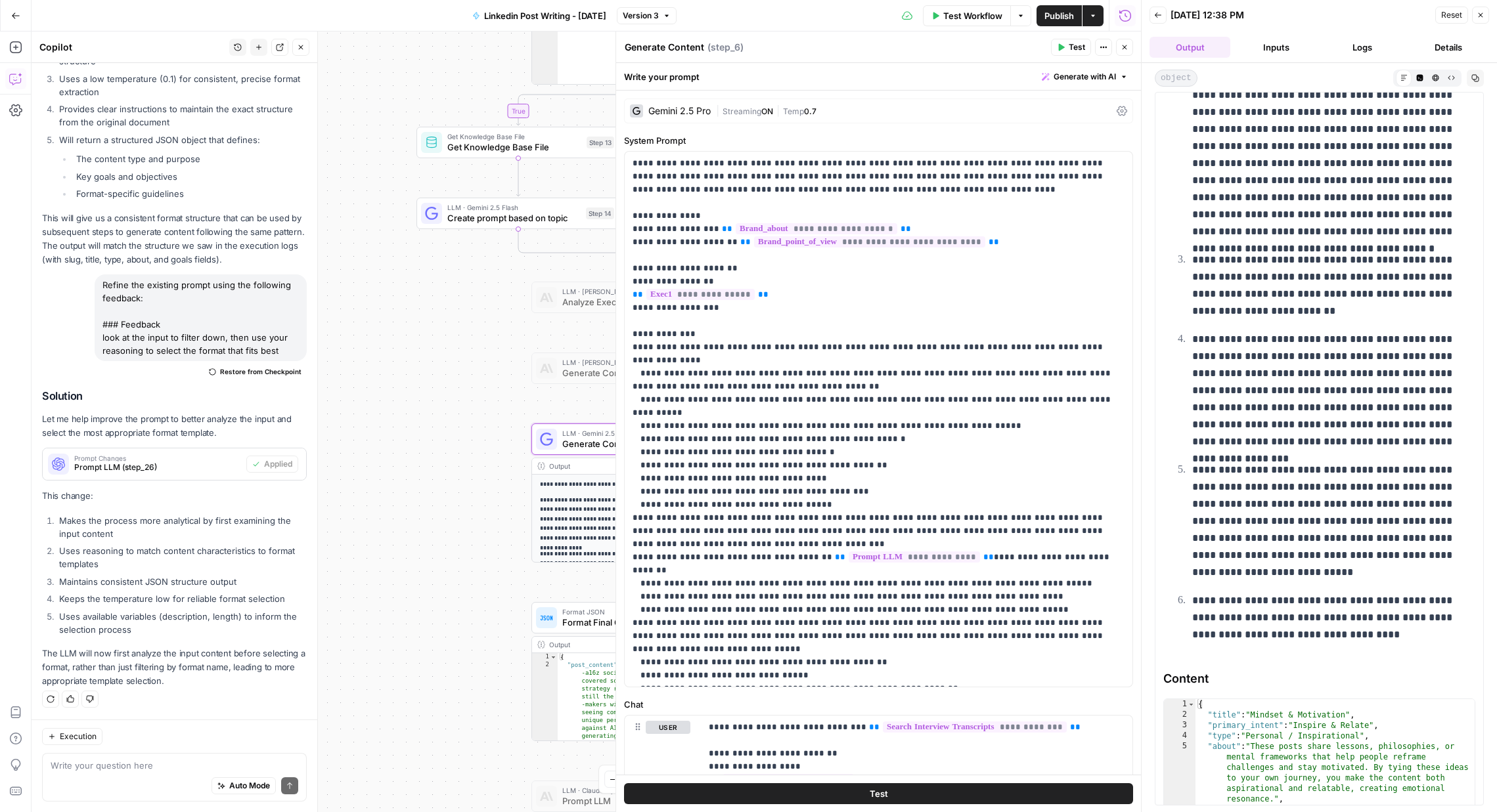
scroll to position [451, 0]
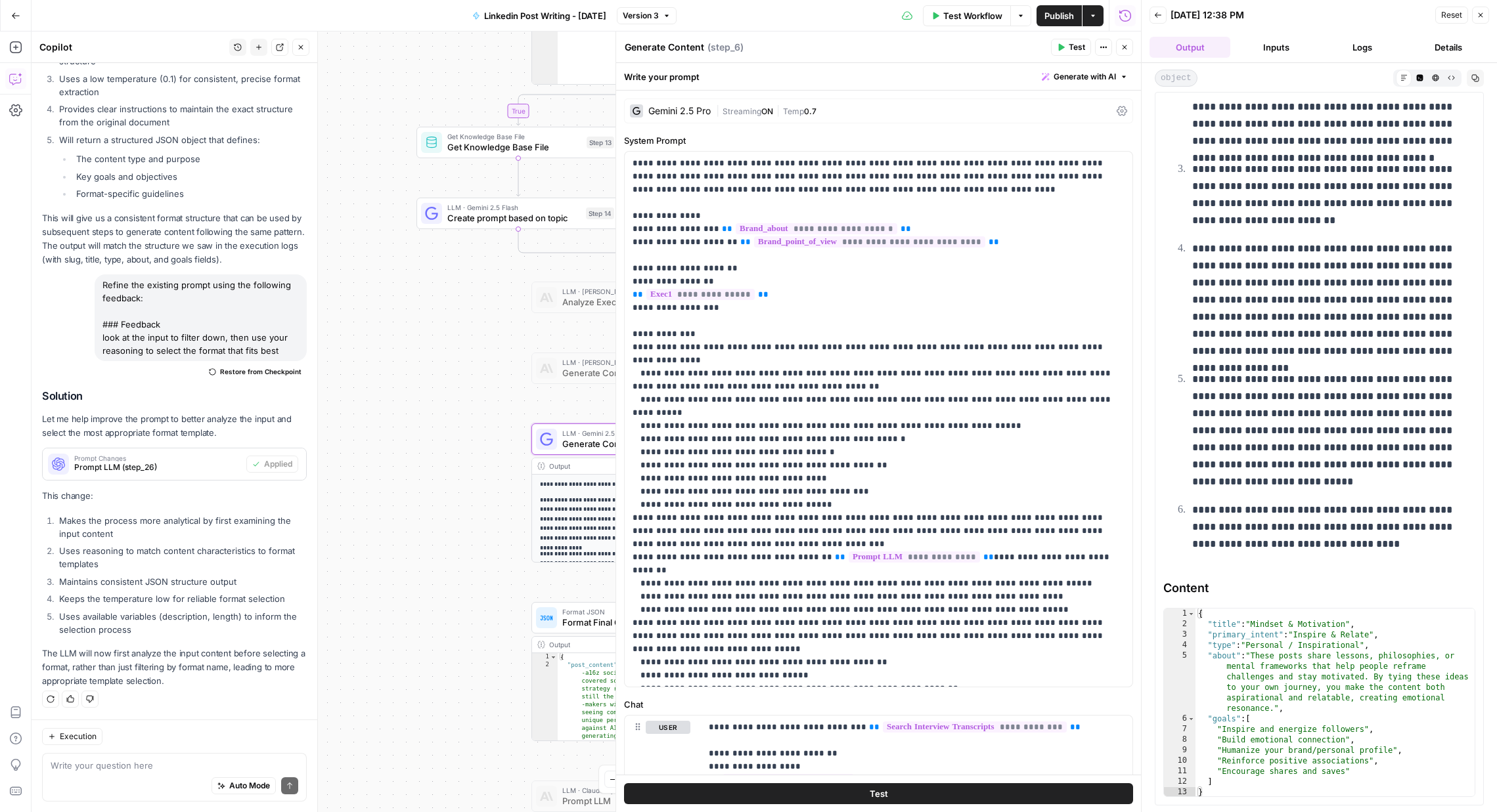
click at [1249, 12] on icon "button" at bounding box center [1481, 15] width 8 height 8
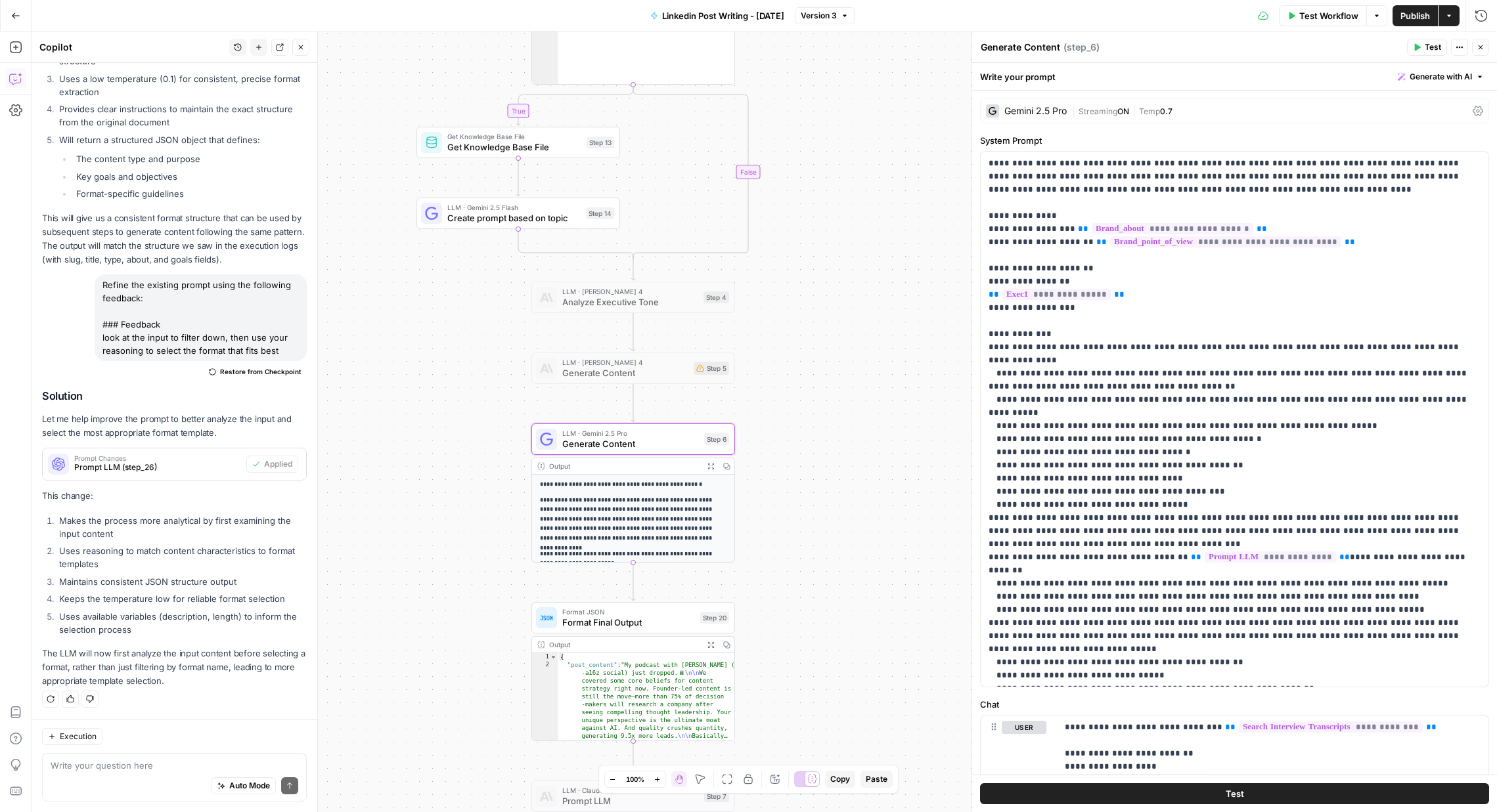
click at [1249, 46] on icon "button" at bounding box center [1481, 47] width 8 height 8
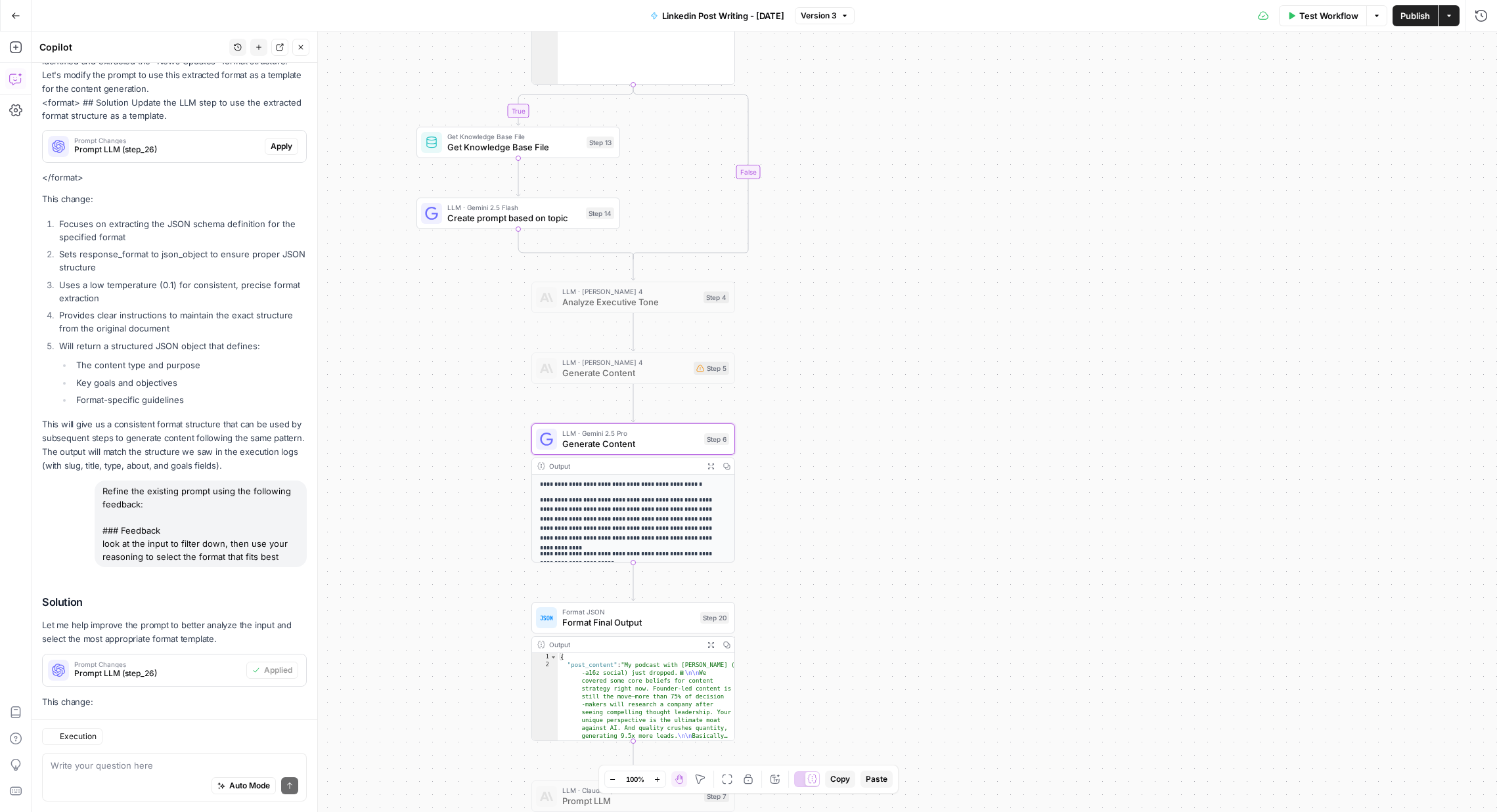
scroll to position [2846, 0]
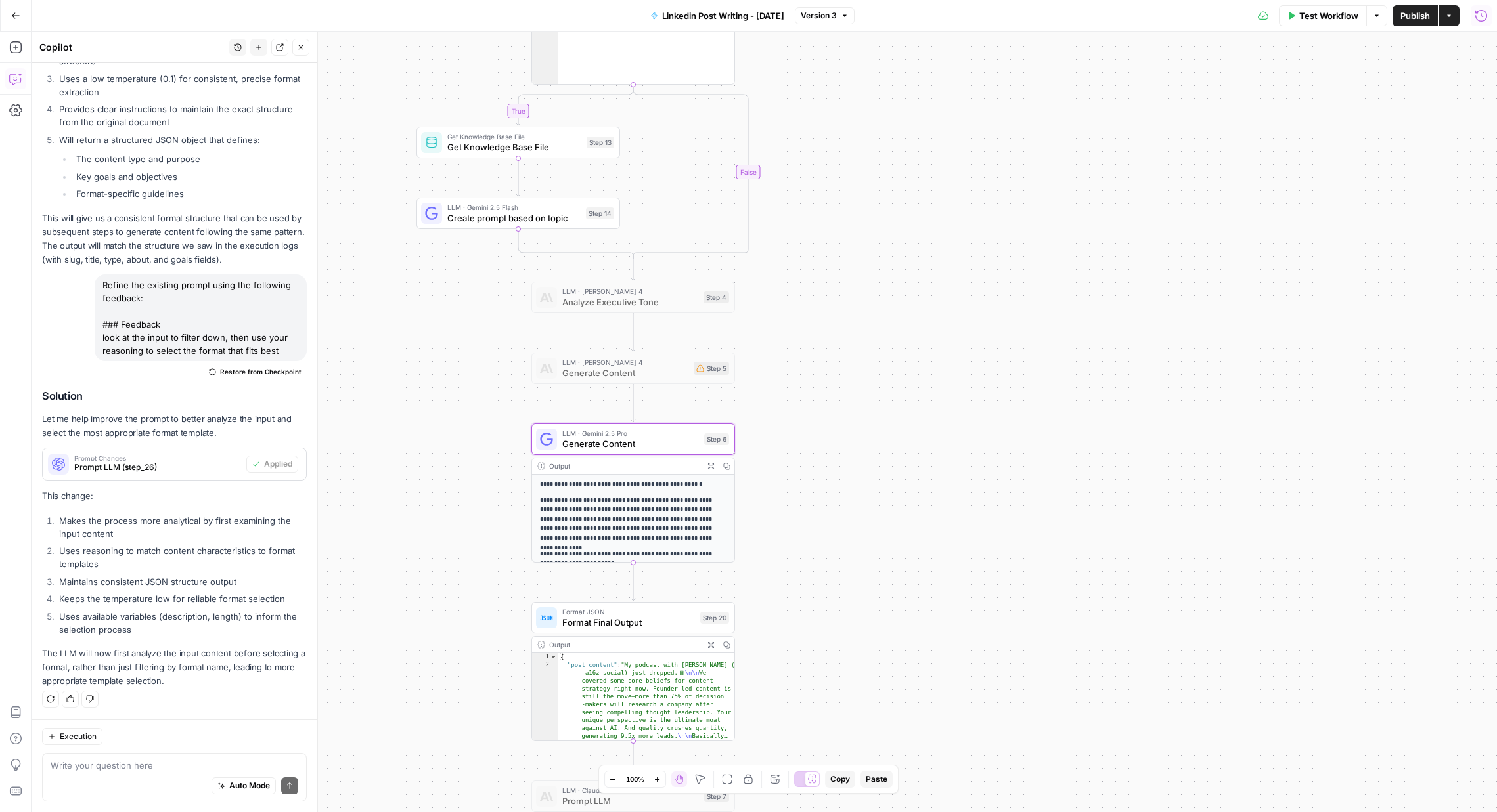
click at [1249, 21] on button "Run History" at bounding box center [1481, 15] width 21 height 21
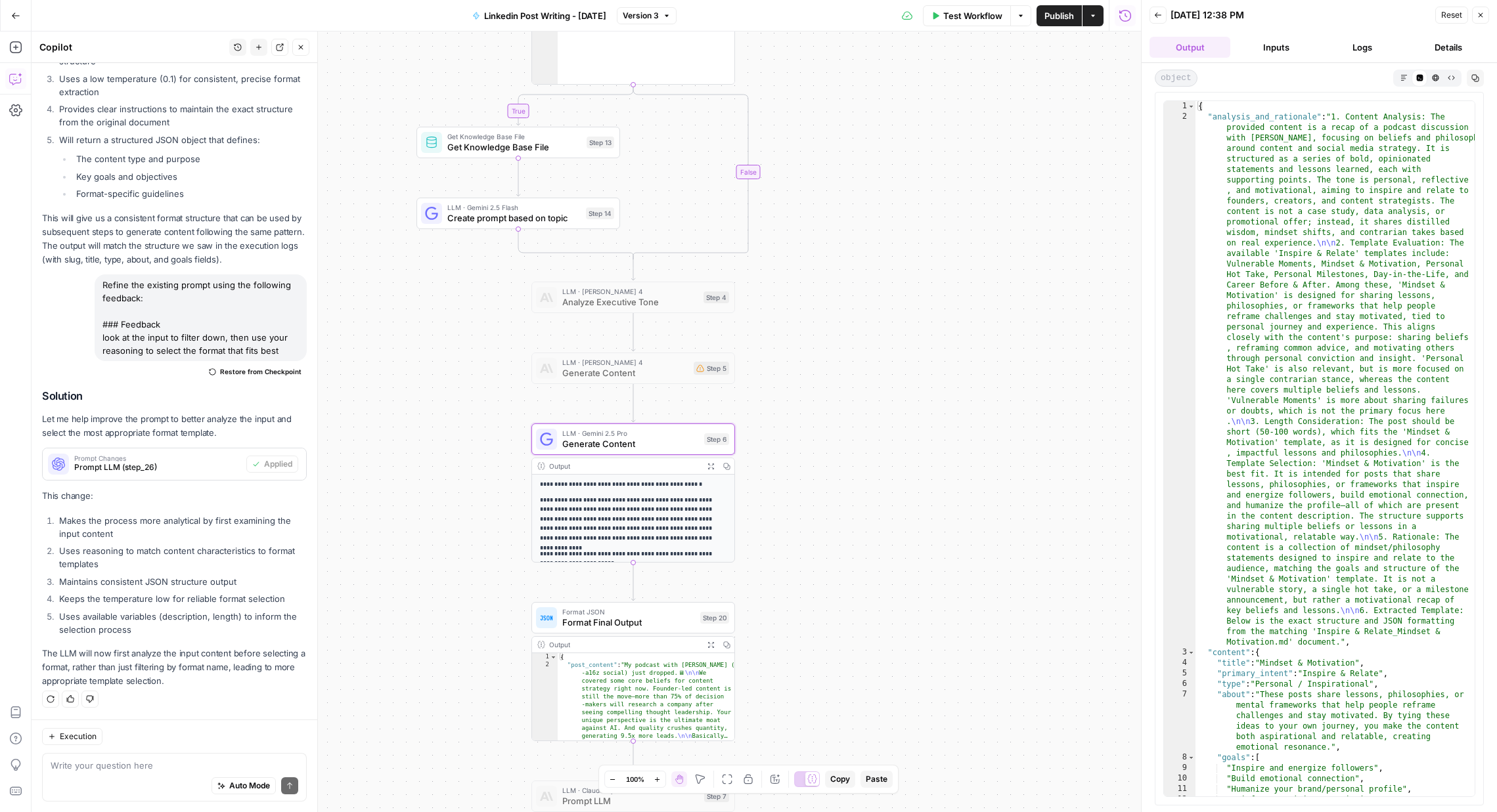
click at [1159, 14] on icon "button" at bounding box center [1158, 15] width 8 height 8
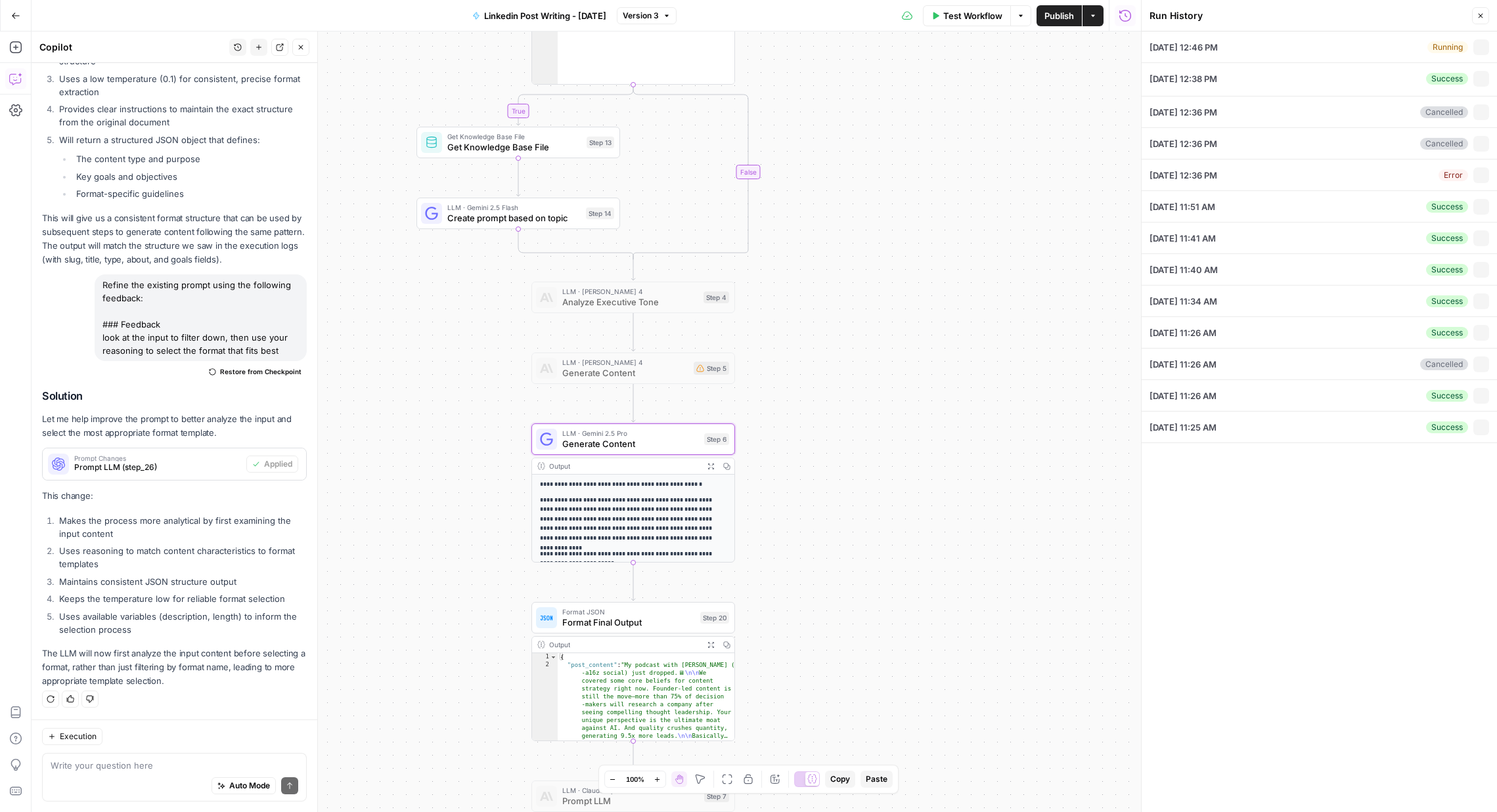
type textarea "recap from my podcast yesterday with Maria, former head of social at a16z # Con…"
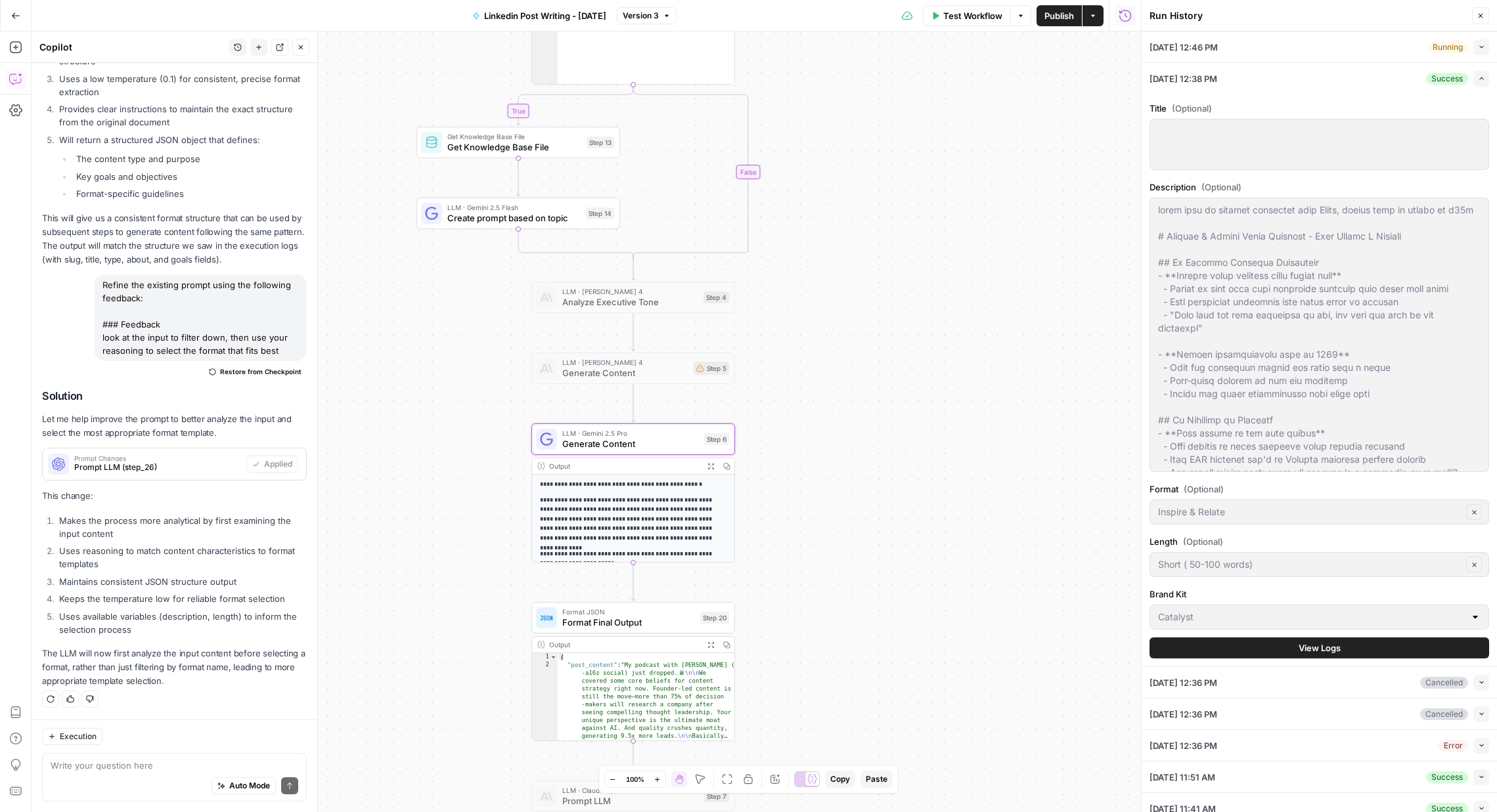
click at [1249, 79] on button "Expand" at bounding box center [1481, 79] width 15 height 15
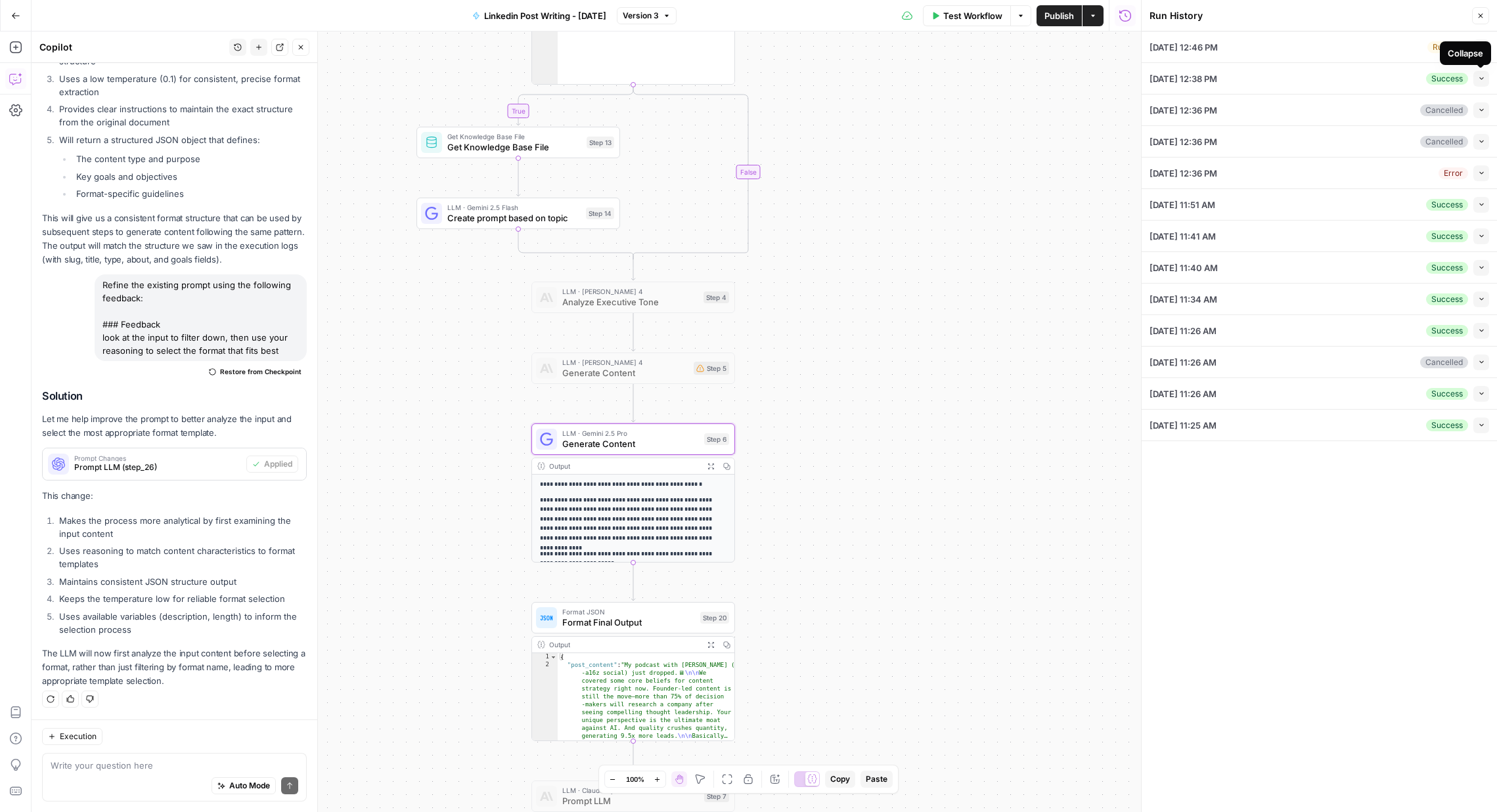
click at [1249, 50] on div "Collapse" at bounding box center [1465, 53] width 36 height 13
click at [1249, 40] on button "Collapse" at bounding box center [1481, 47] width 15 height 15
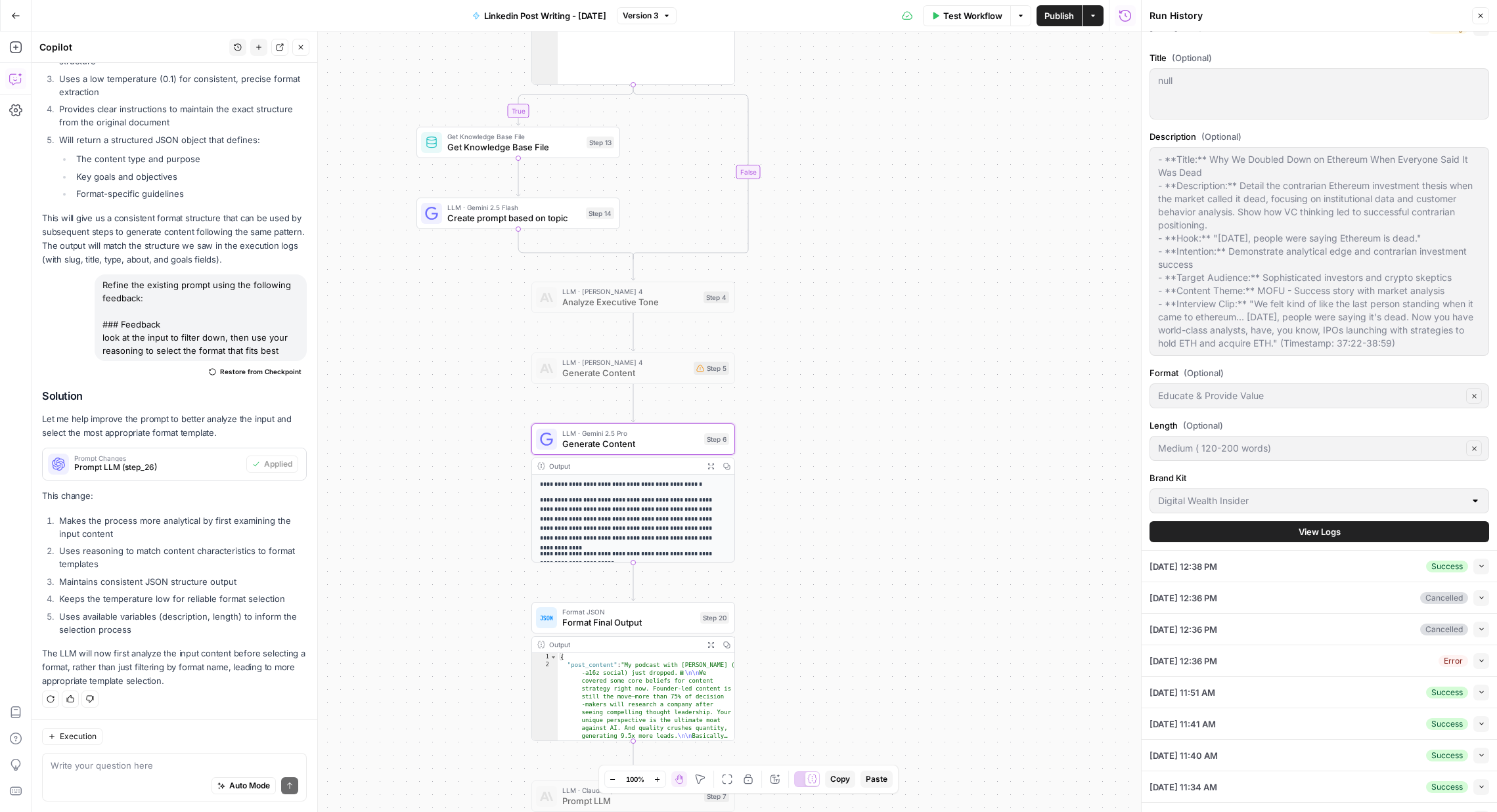
scroll to position [20, 0]
click at [1249, 19] on button "Close" at bounding box center [1481, 15] width 17 height 17
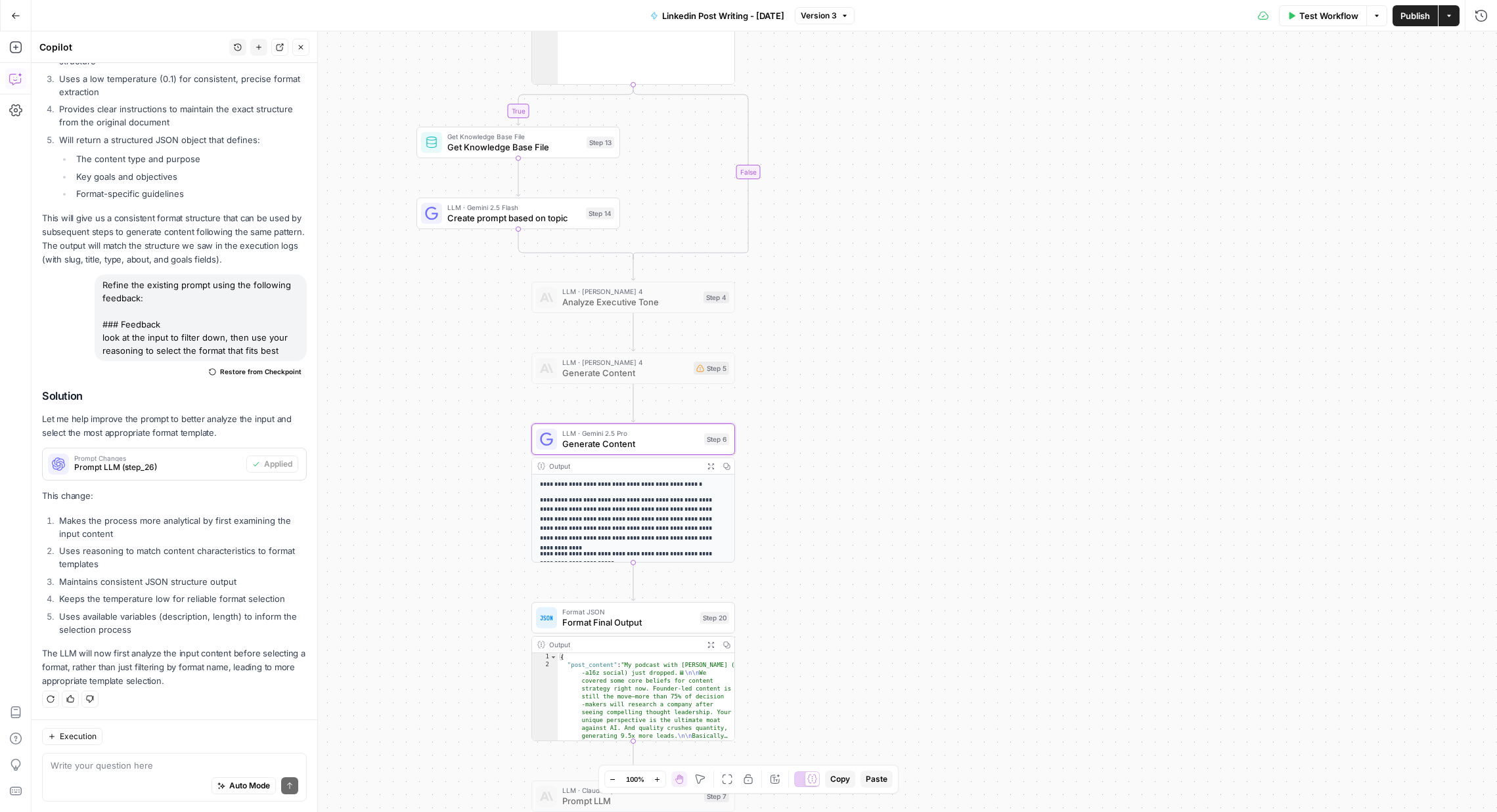
click at [21, 19] on button "Go Back" at bounding box center [15, 15] width 24 height 24
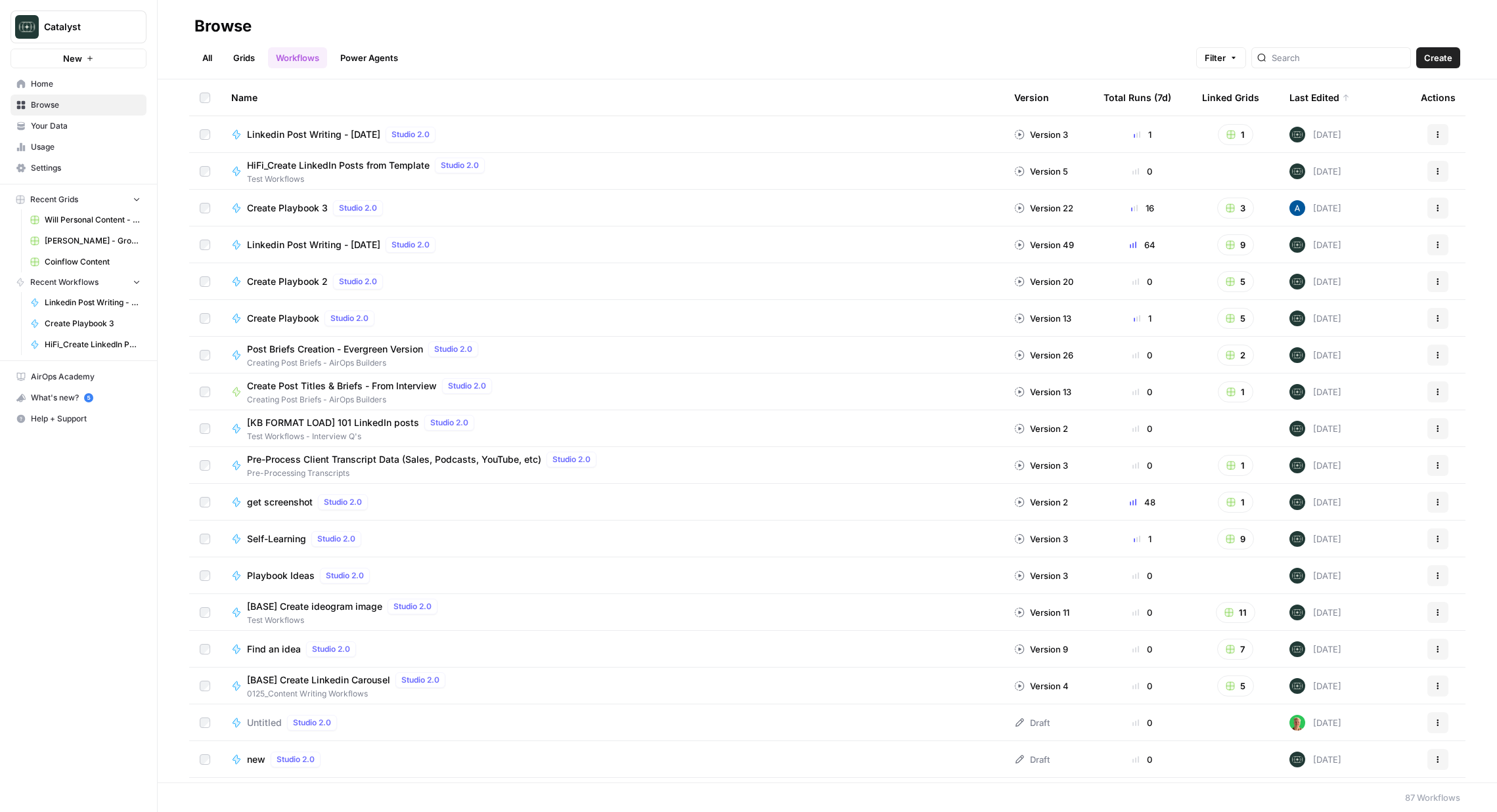
click at [63, 225] on span "Will Personal Content - [DATE]" at bounding box center [93, 220] width 96 height 12
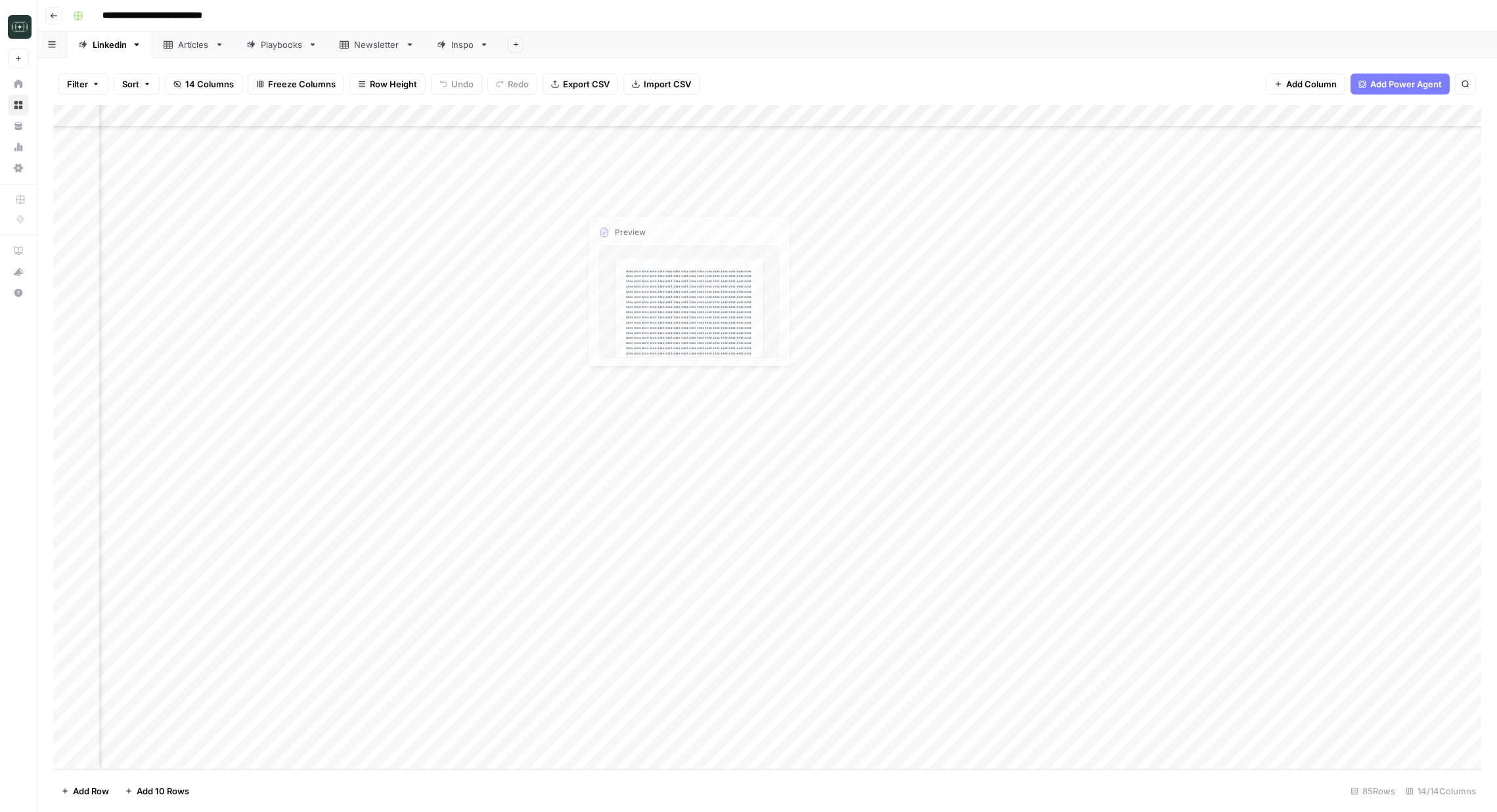
scroll to position [1276, 0]
click at [137, 50] on link "Linkedin" at bounding box center [110, 45] width 85 height 26
click at [139, 43] on icon "button" at bounding box center [136, 45] width 9 height 9
click at [186, 88] on span "Duplicate Sheet" at bounding box center [189, 87] width 63 height 13
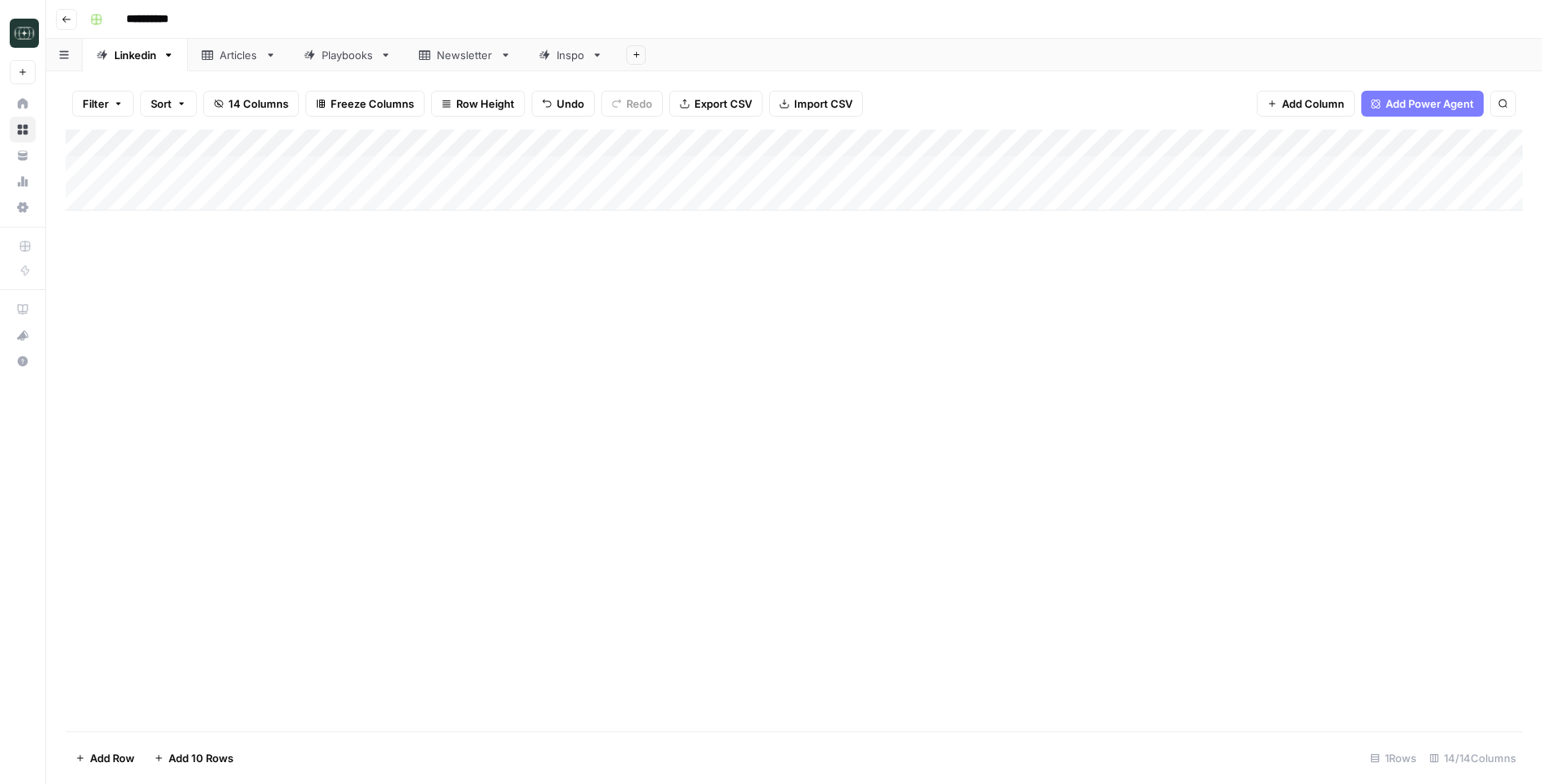
click at [1207, 169] on div "Add Column" at bounding box center [794, 170] width 1457 height 81
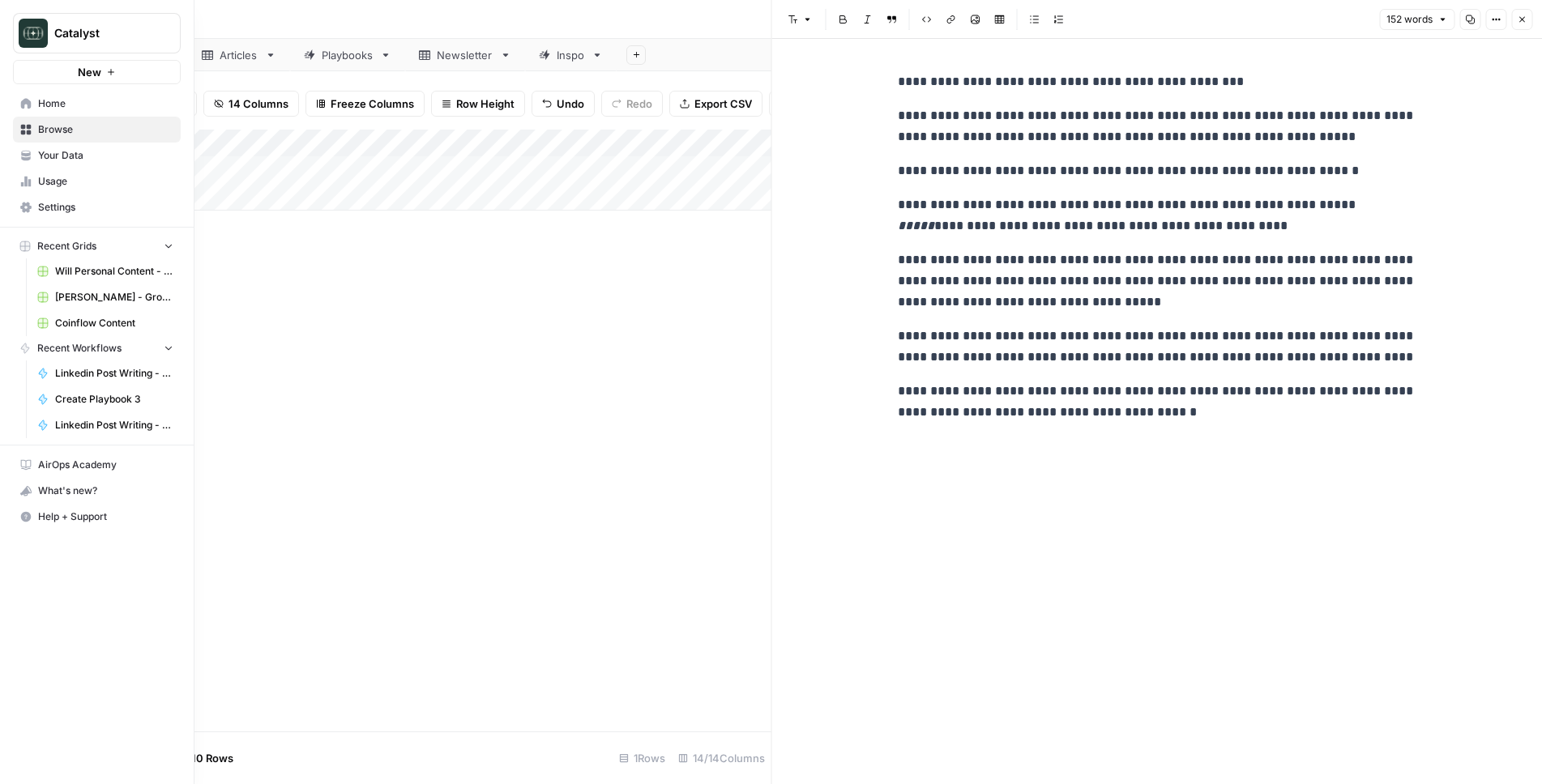
click at [96, 116] on link "Home" at bounding box center [97, 103] width 168 height 26
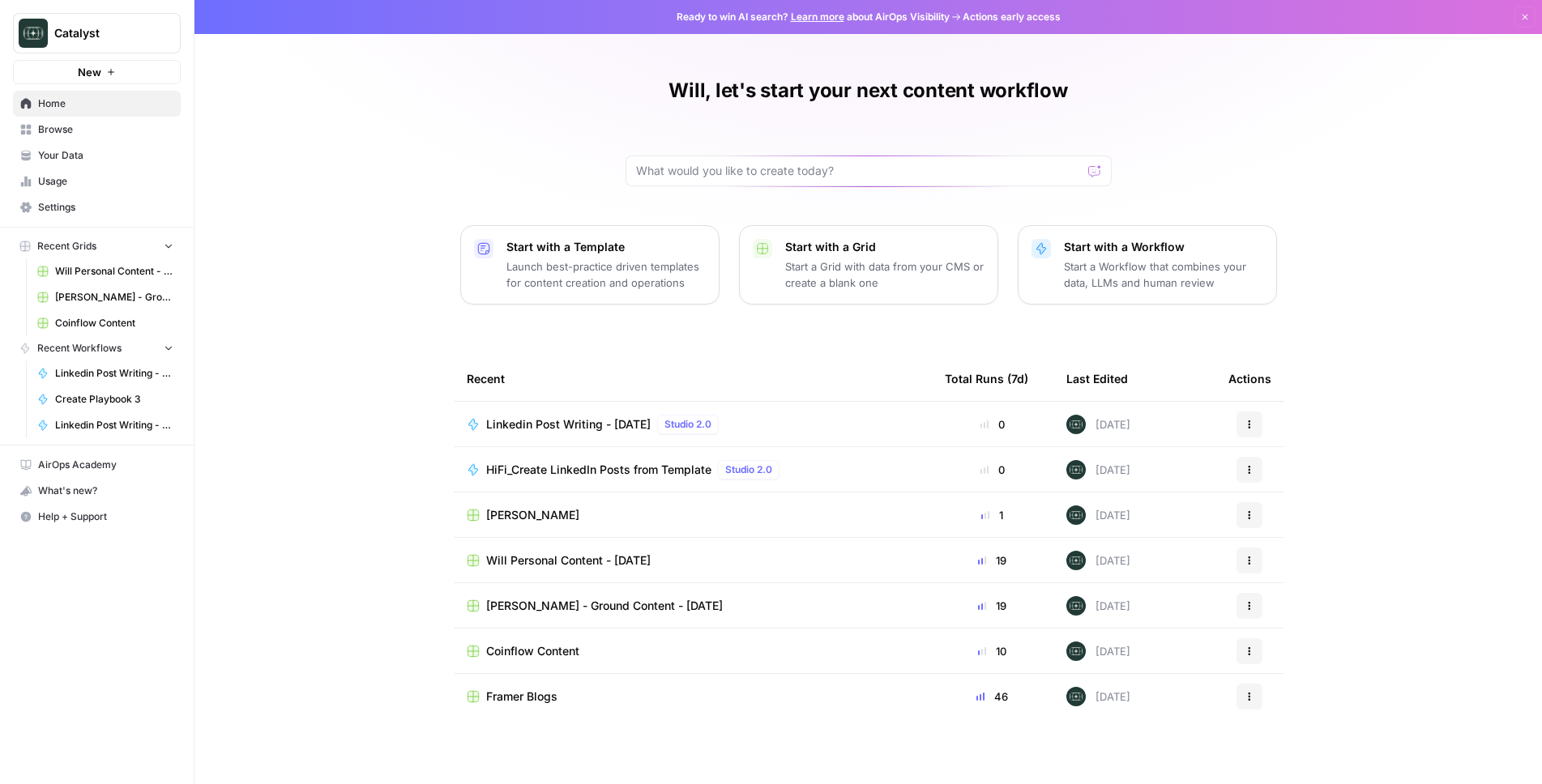
click at [63, 134] on span "Browse" at bounding box center [106, 129] width 136 height 14
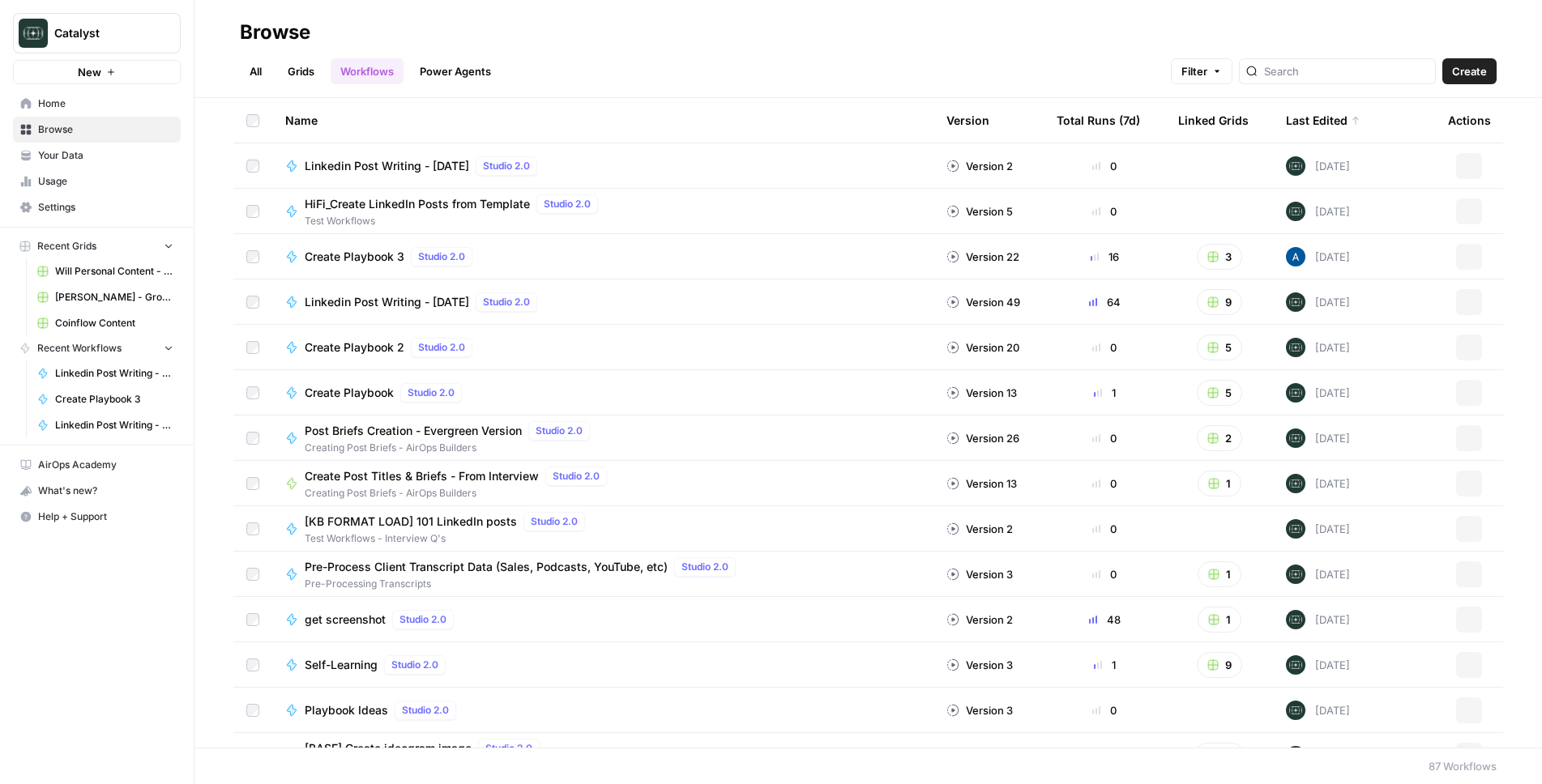
click at [56, 147] on link "Your Data" at bounding box center [97, 155] width 168 height 26
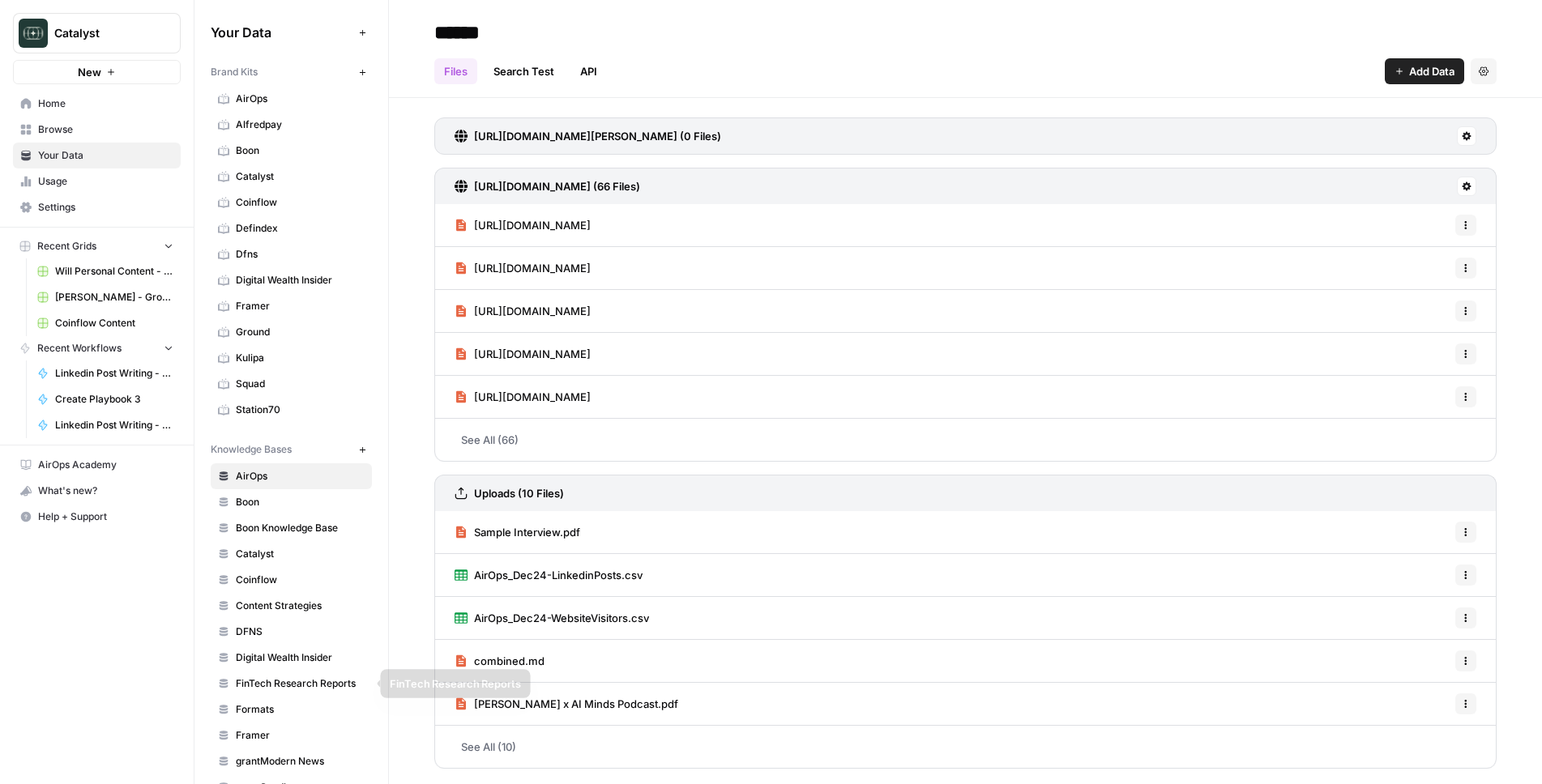
click at [243, 712] on span "Formats" at bounding box center [300, 709] width 129 height 14
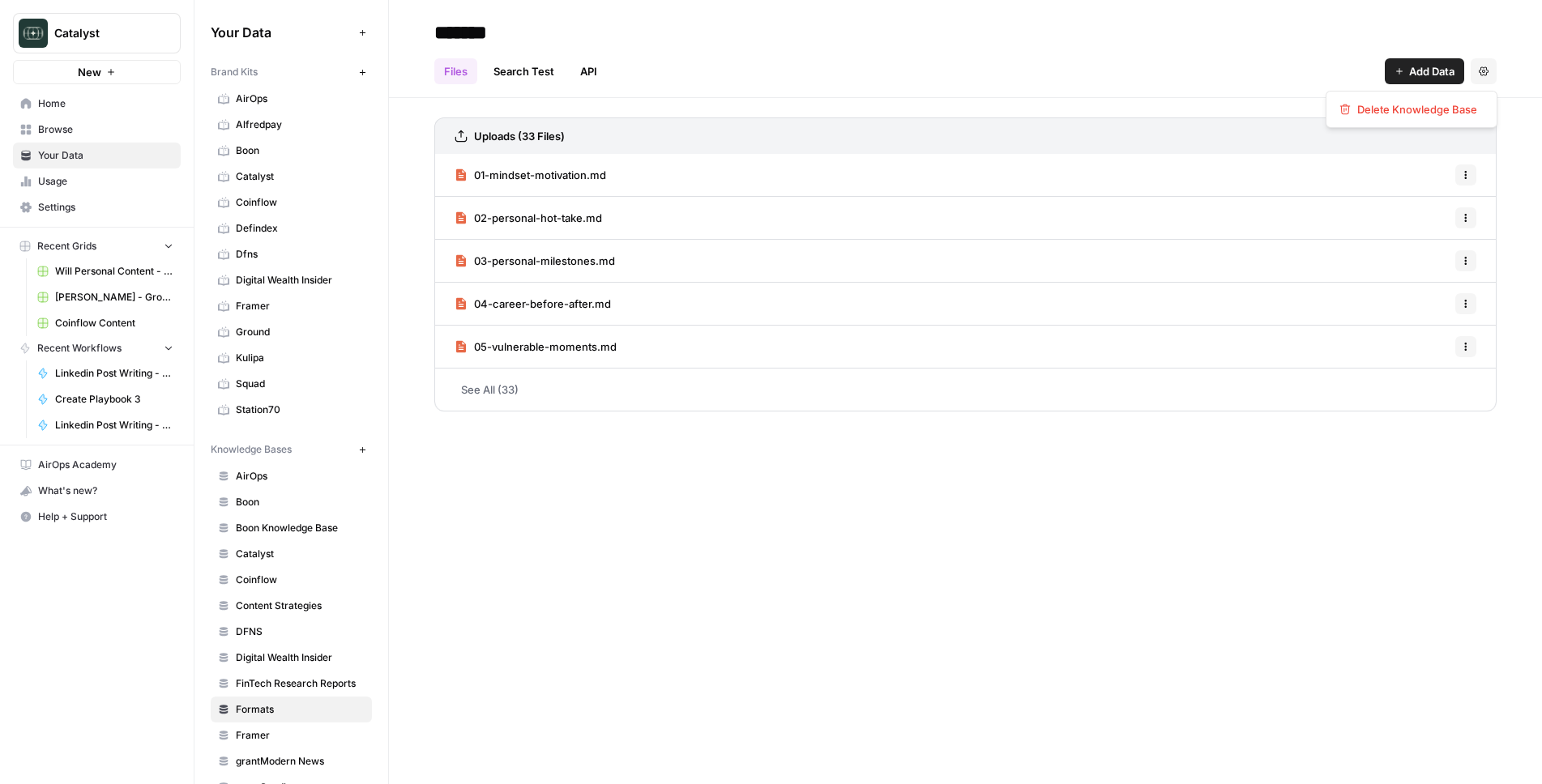
click at [1495, 62] on button "Settings" at bounding box center [1483, 71] width 26 height 26
click at [1467, 179] on icon "button" at bounding box center [1466, 175] width 10 height 10
click at [1442, 206] on span "Delete File" at bounding box center [1429, 210] width 53 height 16
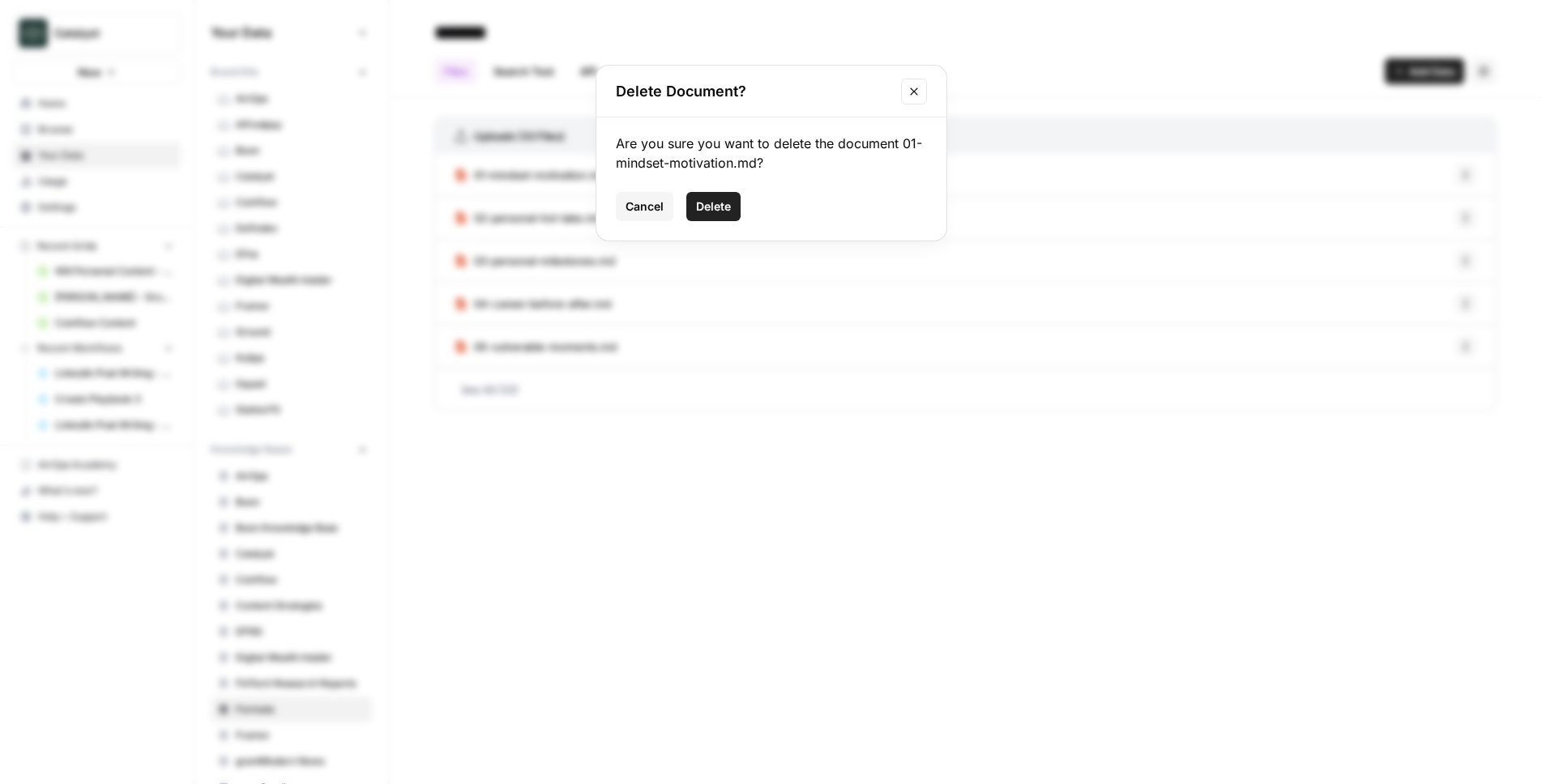
click at [727, 205] on span "Delete" at bounding box center [714, 206] width 34 height 16
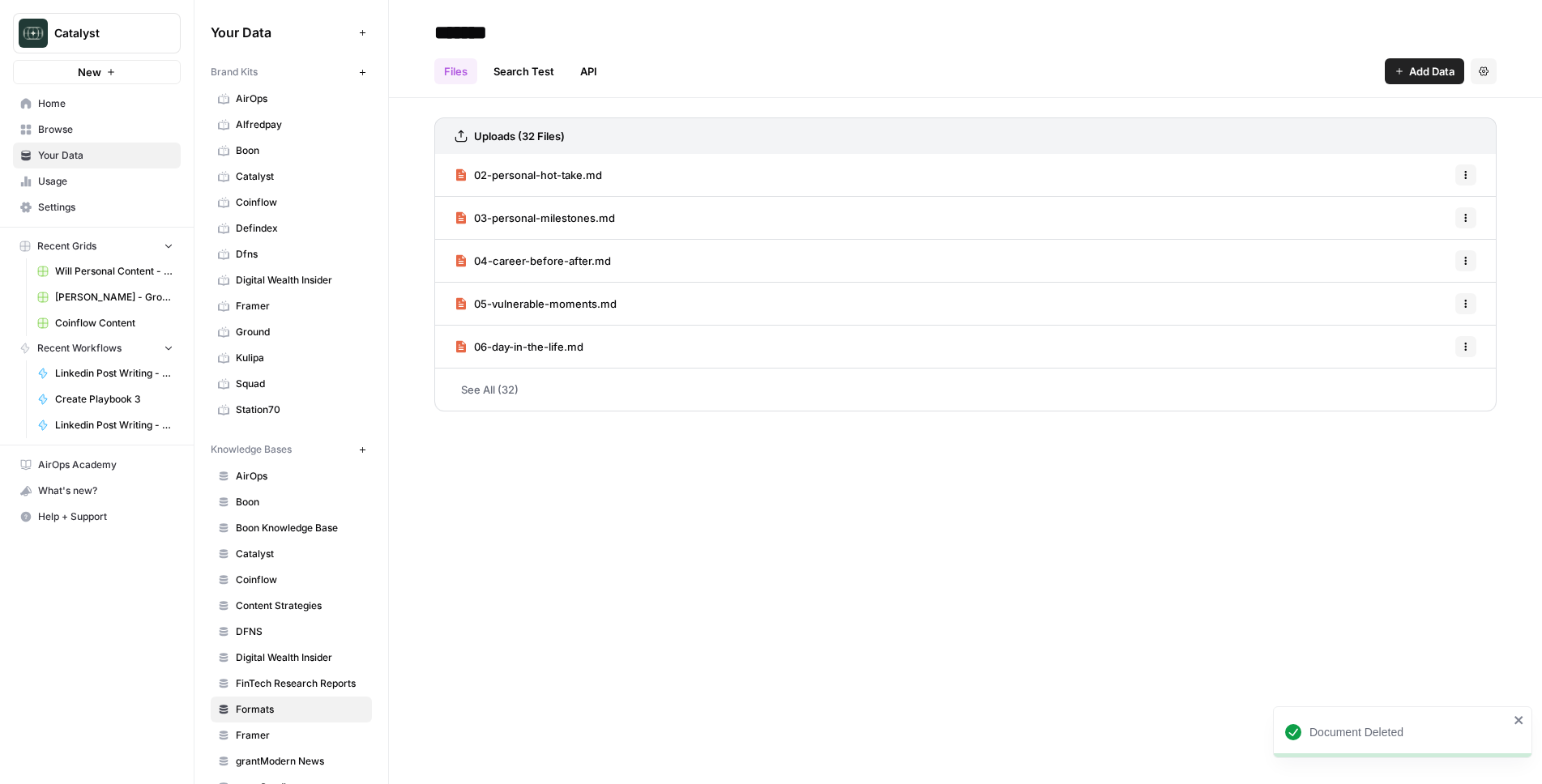
click at [1466, 177] on icon "button" at bounding box center [1466, 175] width 10 height 10
click at [1426, 202] on span "Delete File" at bounding box center [1429, 210] width 53 height 16
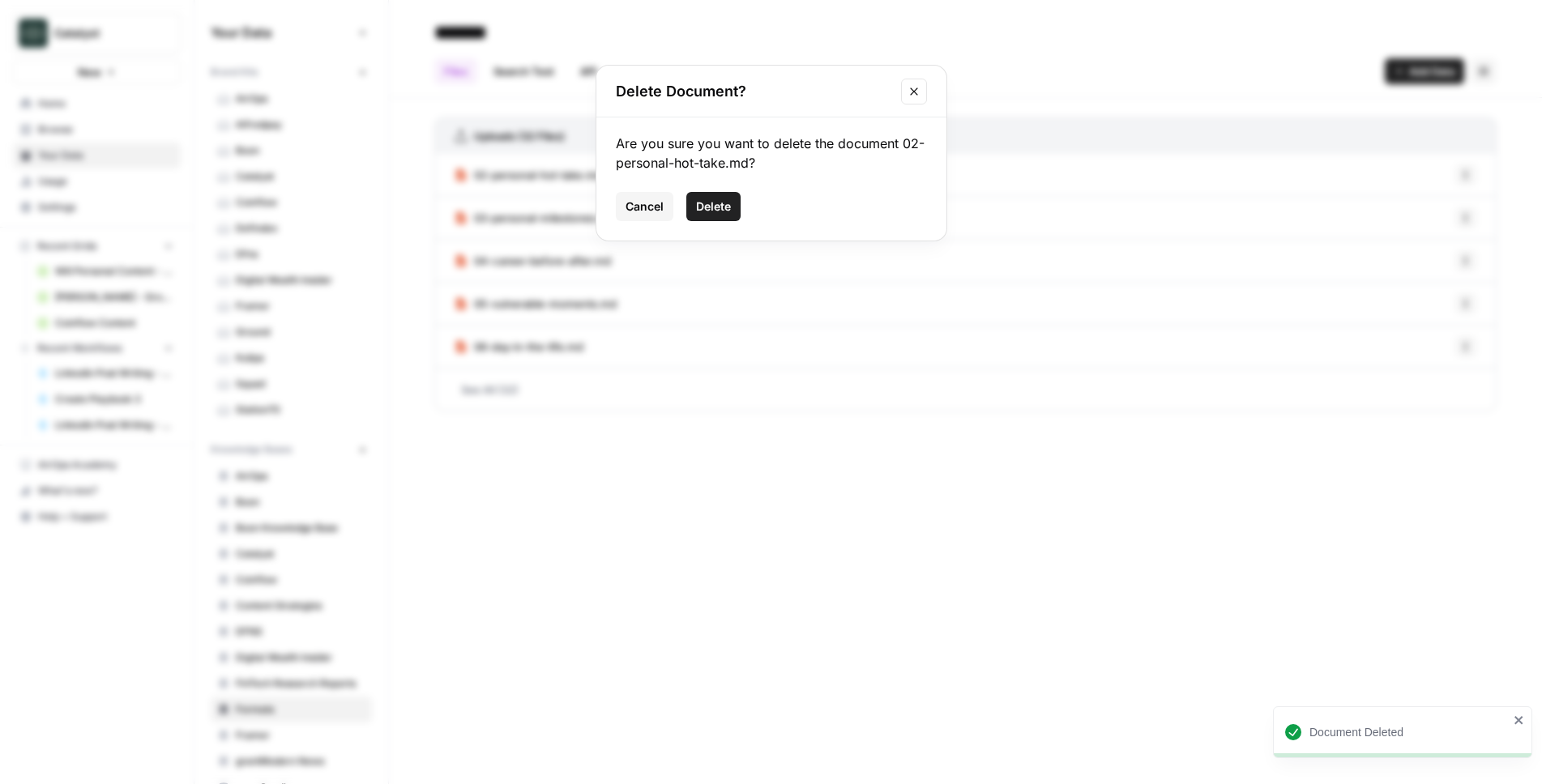
click at [715, 223] on div "Are you sure you want to delete the document 02-personal-hot-take.md? Cancel De…" at bounding box center [771, 179] width 350 height 123
click at [713, 216] on button "Delete" at bounding box center [713, 206] width 54 height 30
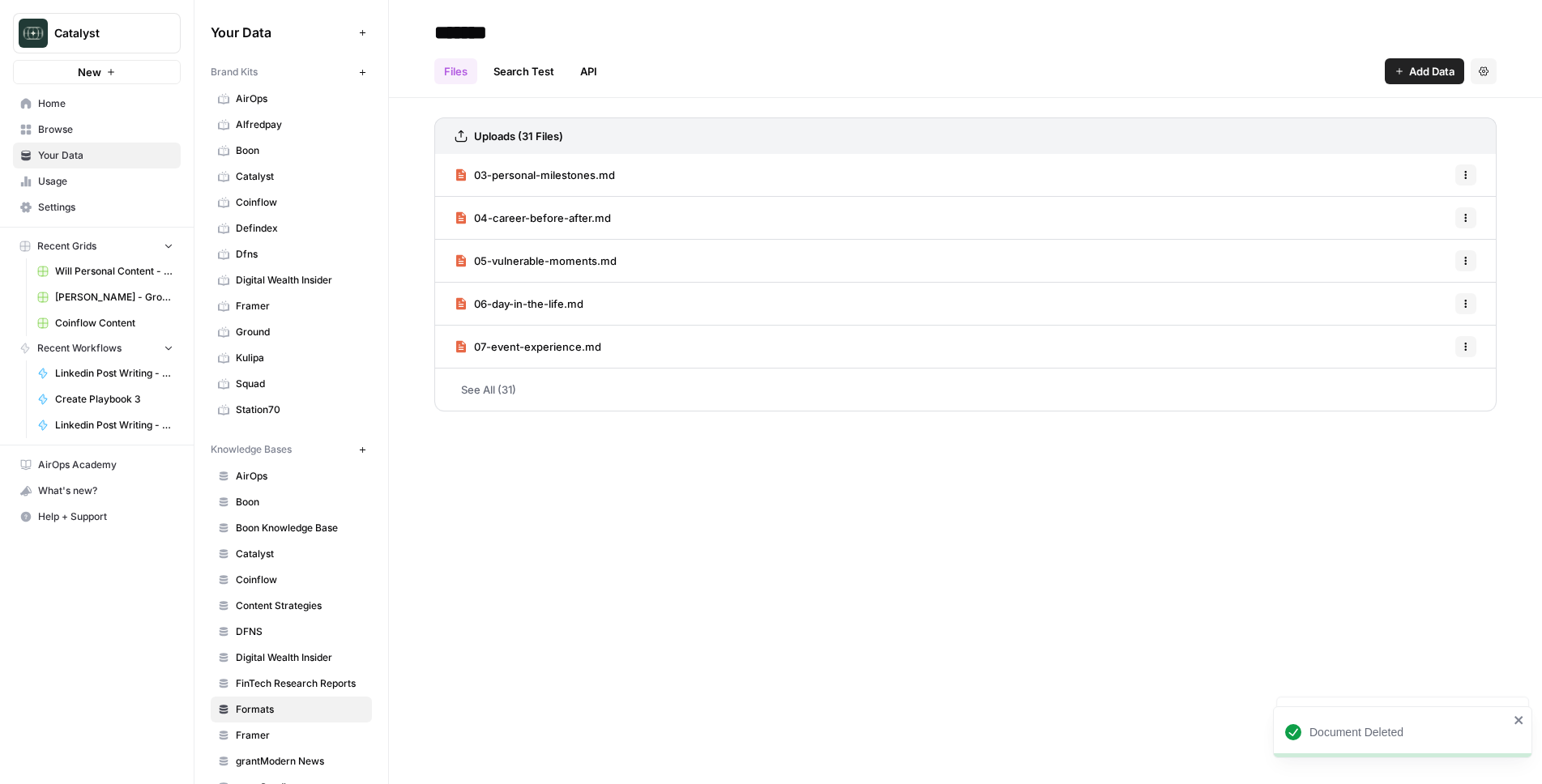
click at [487, 395] on link "See All (31)" at bounding box center [966, 390] width 1062 height 42
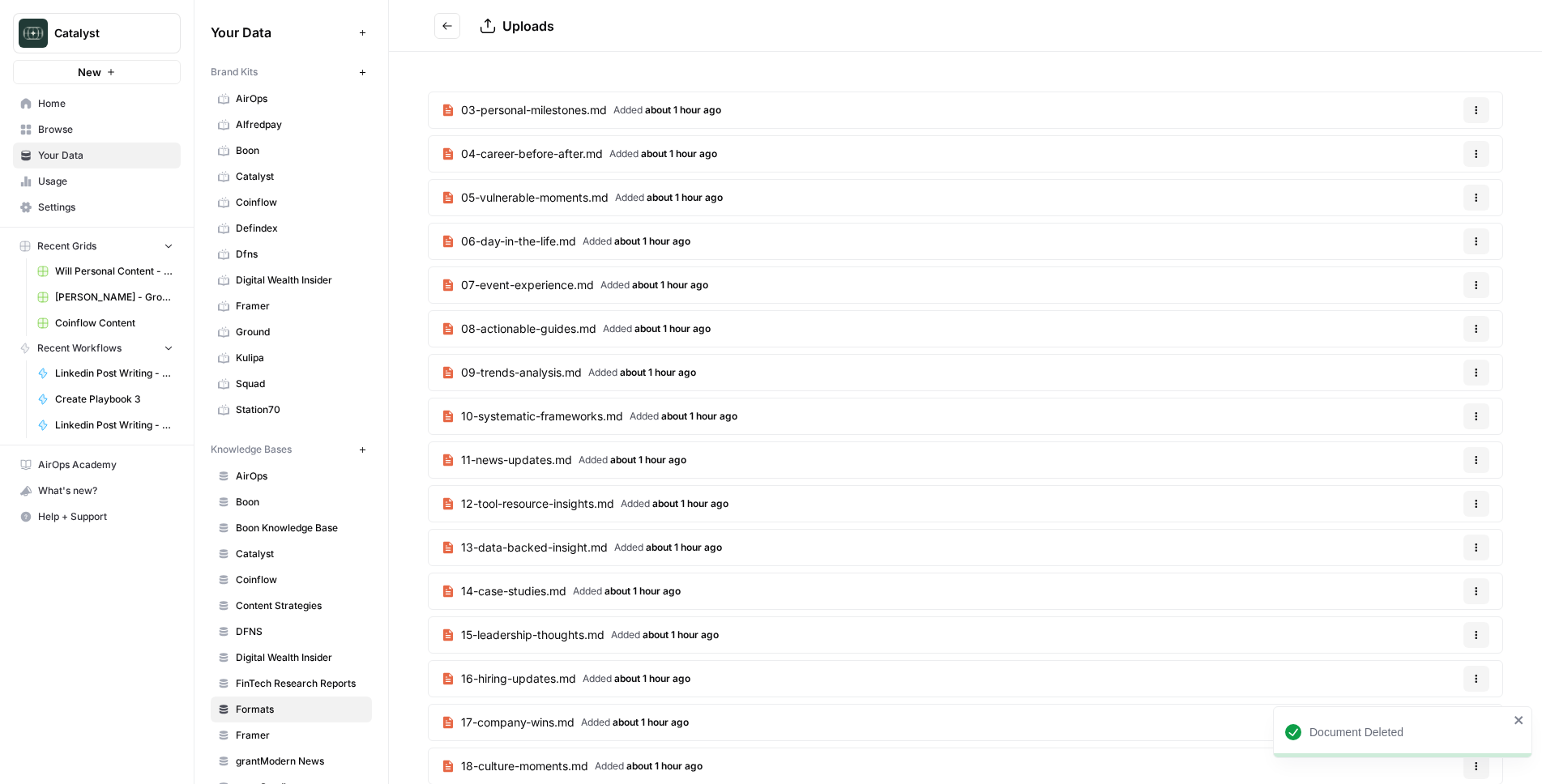
scroll to position [702, 0]
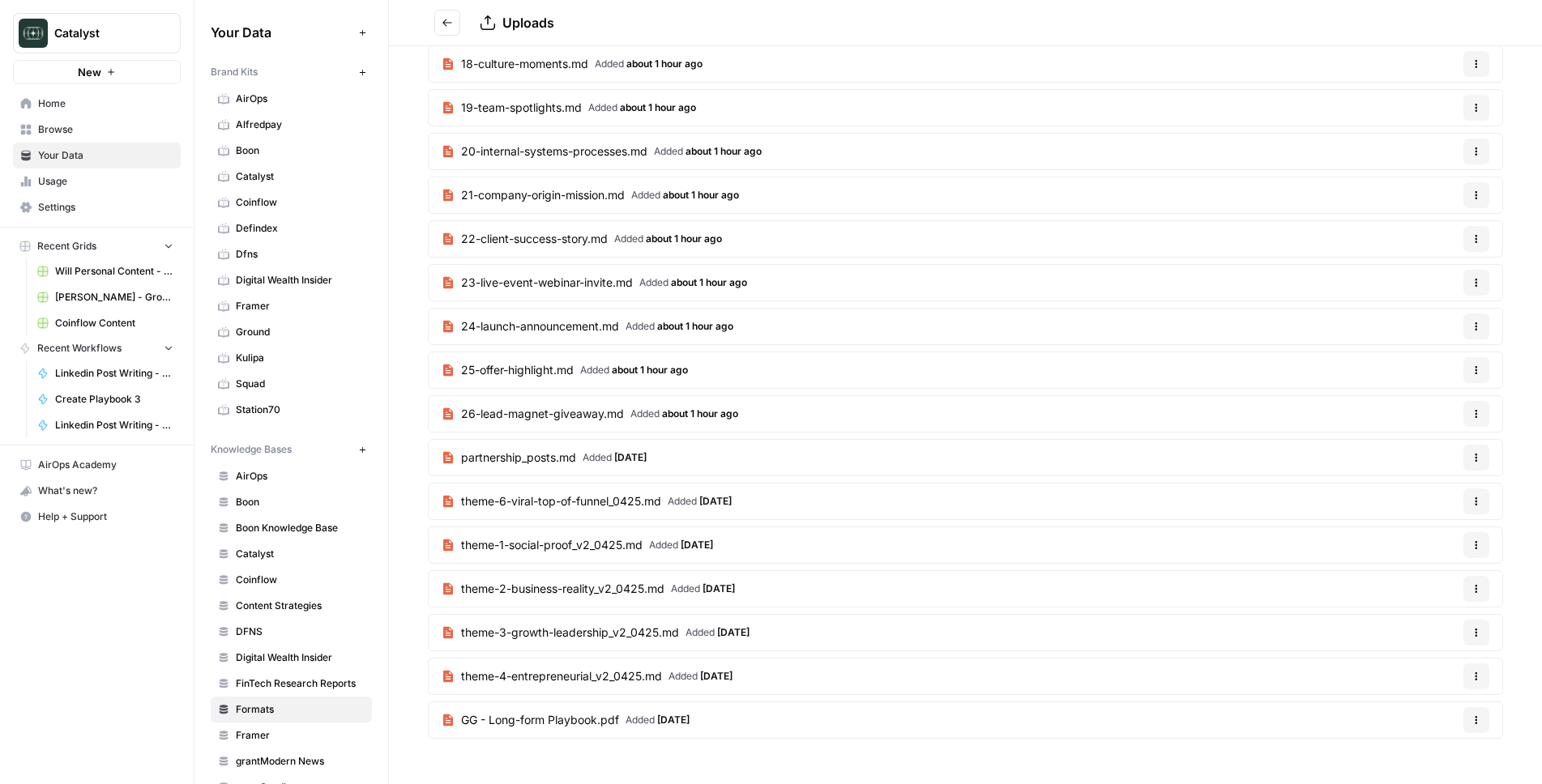
click at [519, 732] on link "GG - Long-form Playbook.pdf Added [DATE]" at bounding box center [566, 719] width 274 height 35
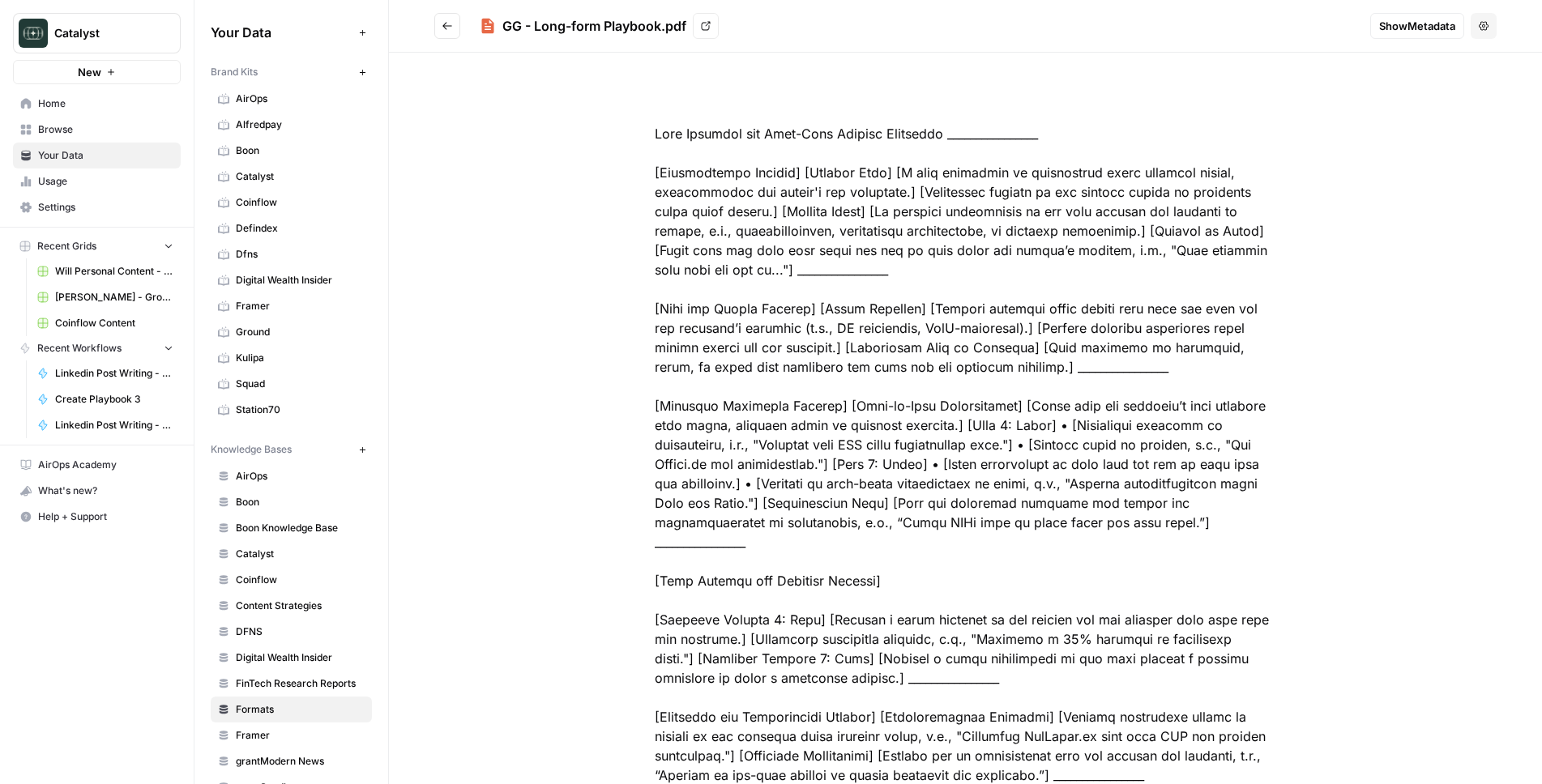
scroll to position [247, 0]
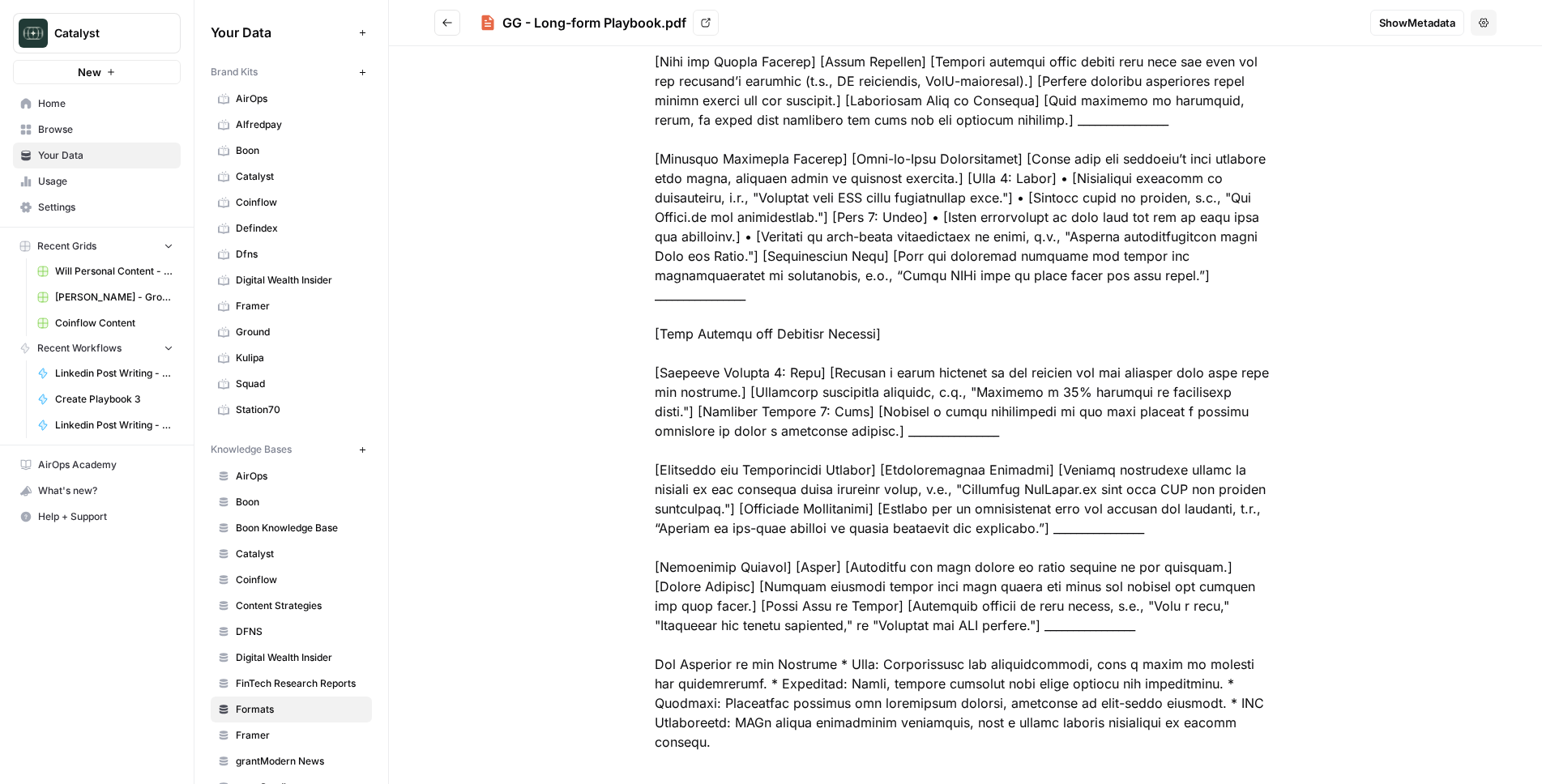
drag, startPoint x: 655, startPoint y: 131, endPoint x: 1280, endPoint y: 720, distance: 858.8
click at [1280, 720] on div at bounding box center [966, 313] width 726 height 952
copy div "Lore Ipsumdol sit Amet-Cons Adipisc Elitseddo ________________ [Eiusmodtempo In…"
click at [1496, 18] on button "Options" at bounding box center [1483, 22] width 26 height 26
click at [1442, 74] on div "Delete File" at bounding box center [1444, 60] width 104 height 37
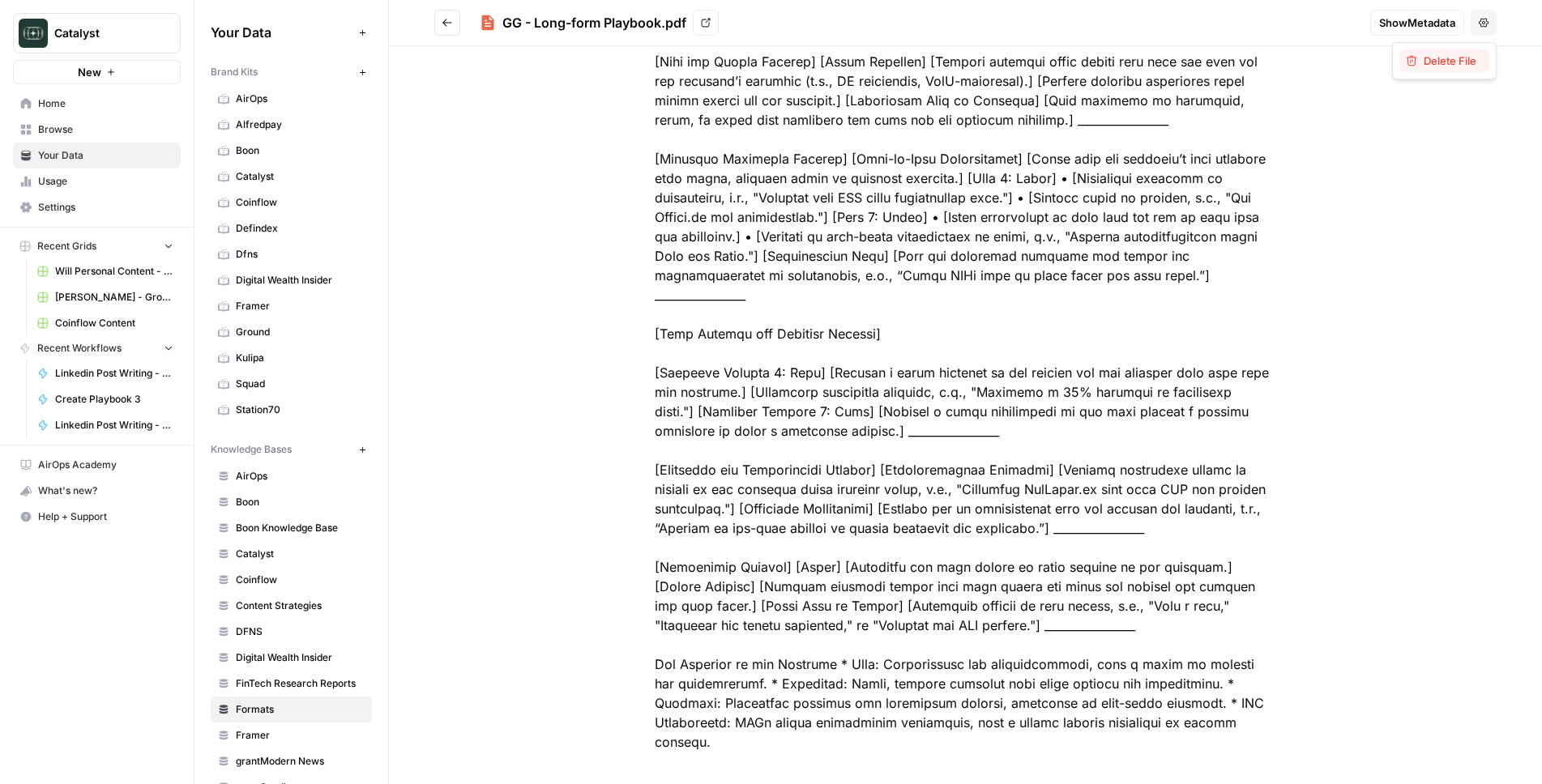
click at [1458, 57] on span "Delete File" at bounding box center [1449, 60] width 53 height 16
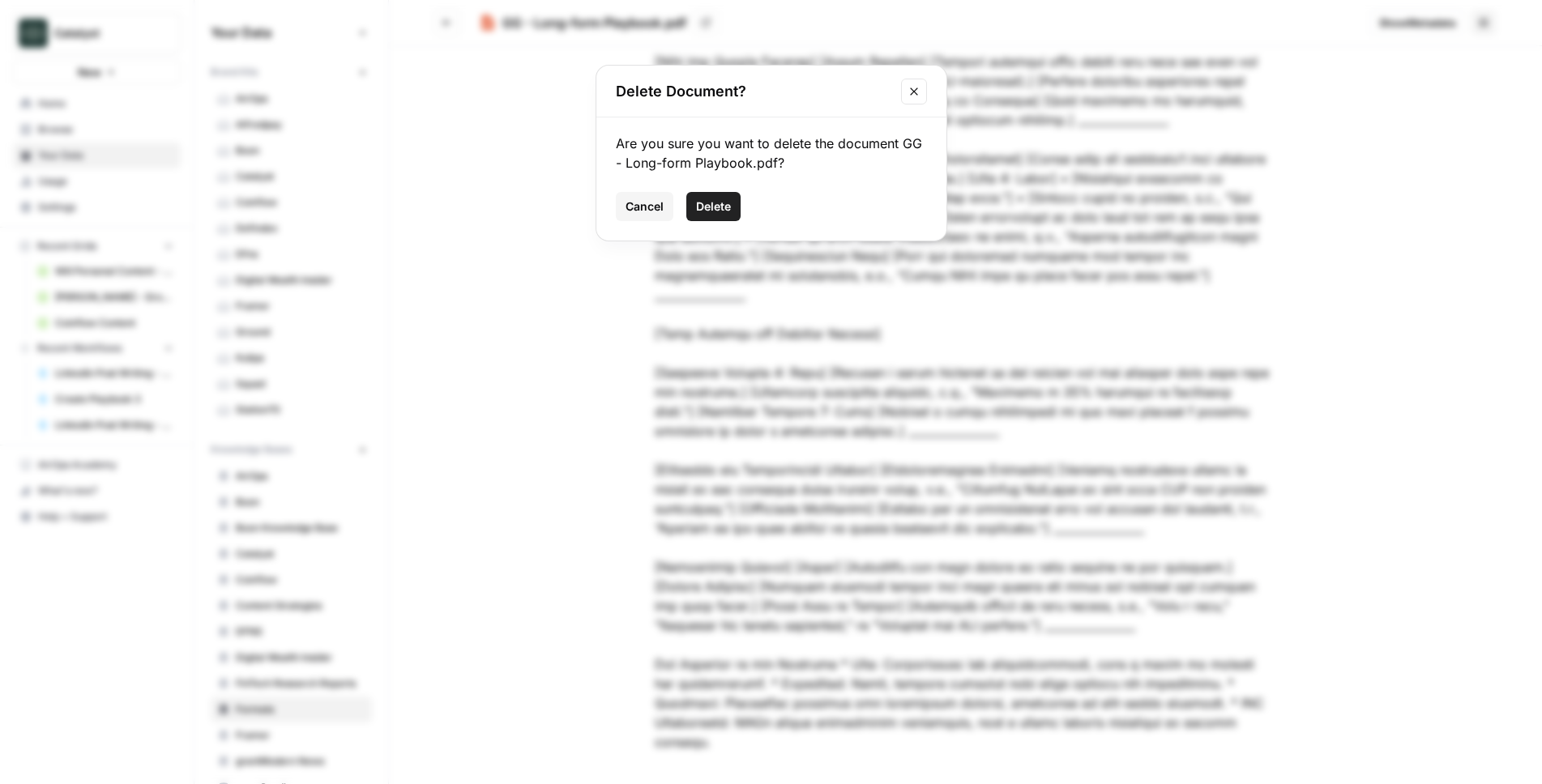
click at [633, 83] on h2 "Delete Document?" at bounding box center [754, 92] width 275 height 23
click at [515, 51] on div "Delete Document? Are you sure you want to delete the document GG - Long-form Pl…" at bounding box center [771, 392] width 1542 height 784
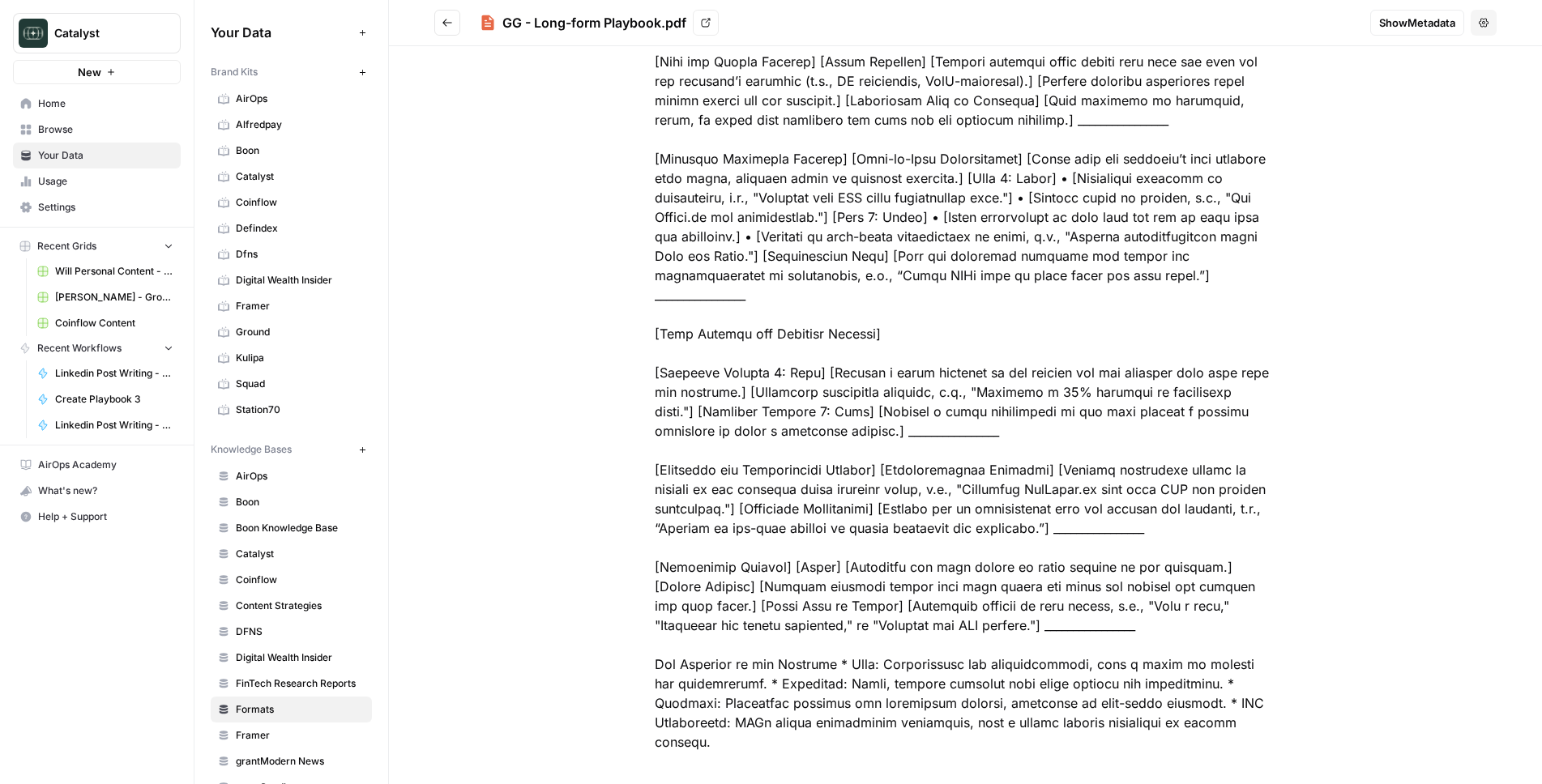
click at [449, 17] on icon "Go back" at bounding box center [447, 23] width 11 height 11
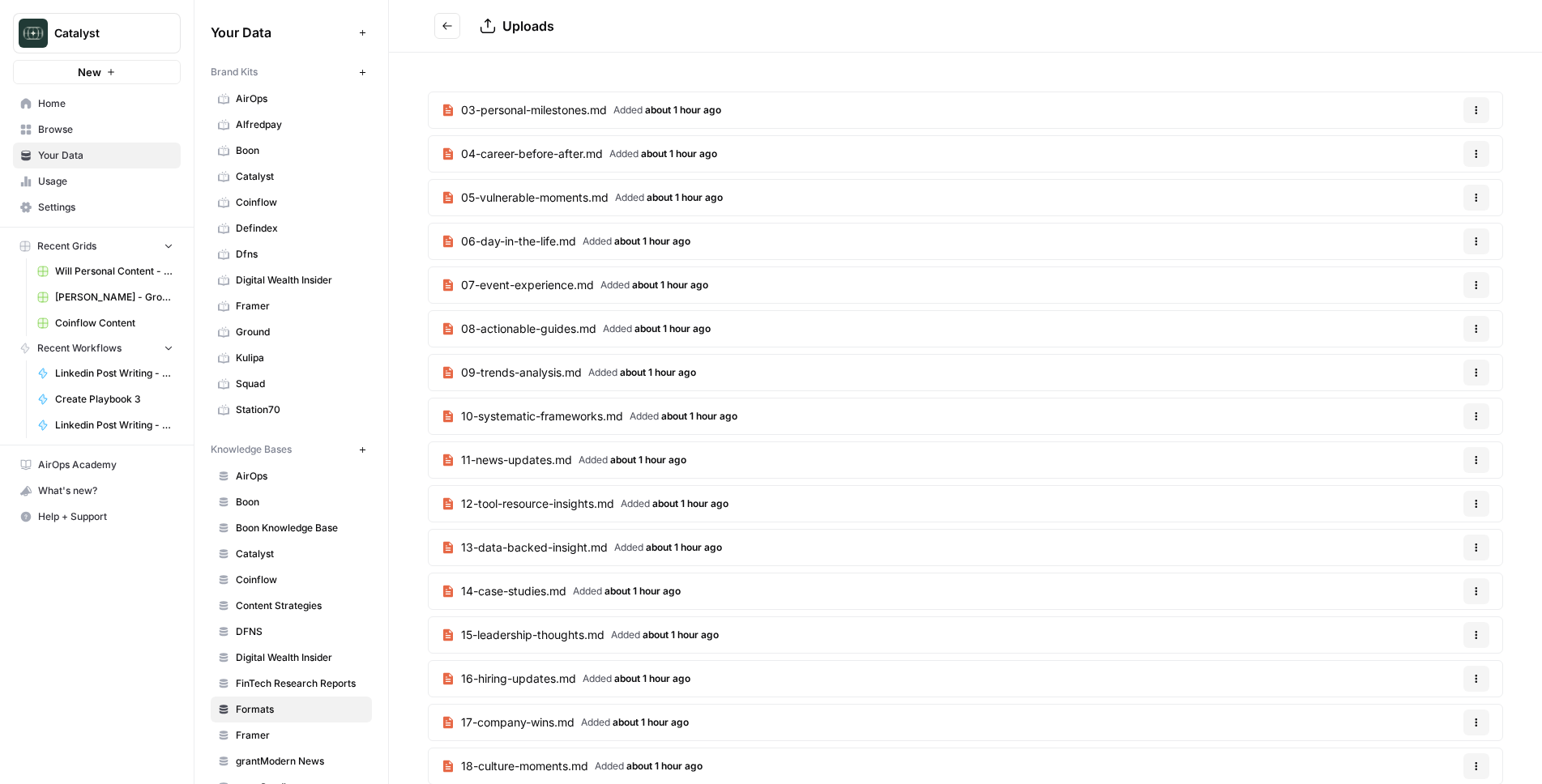
click at [448, 32] on button "Go back" at bounding box center [447, 26] width 26 height 26
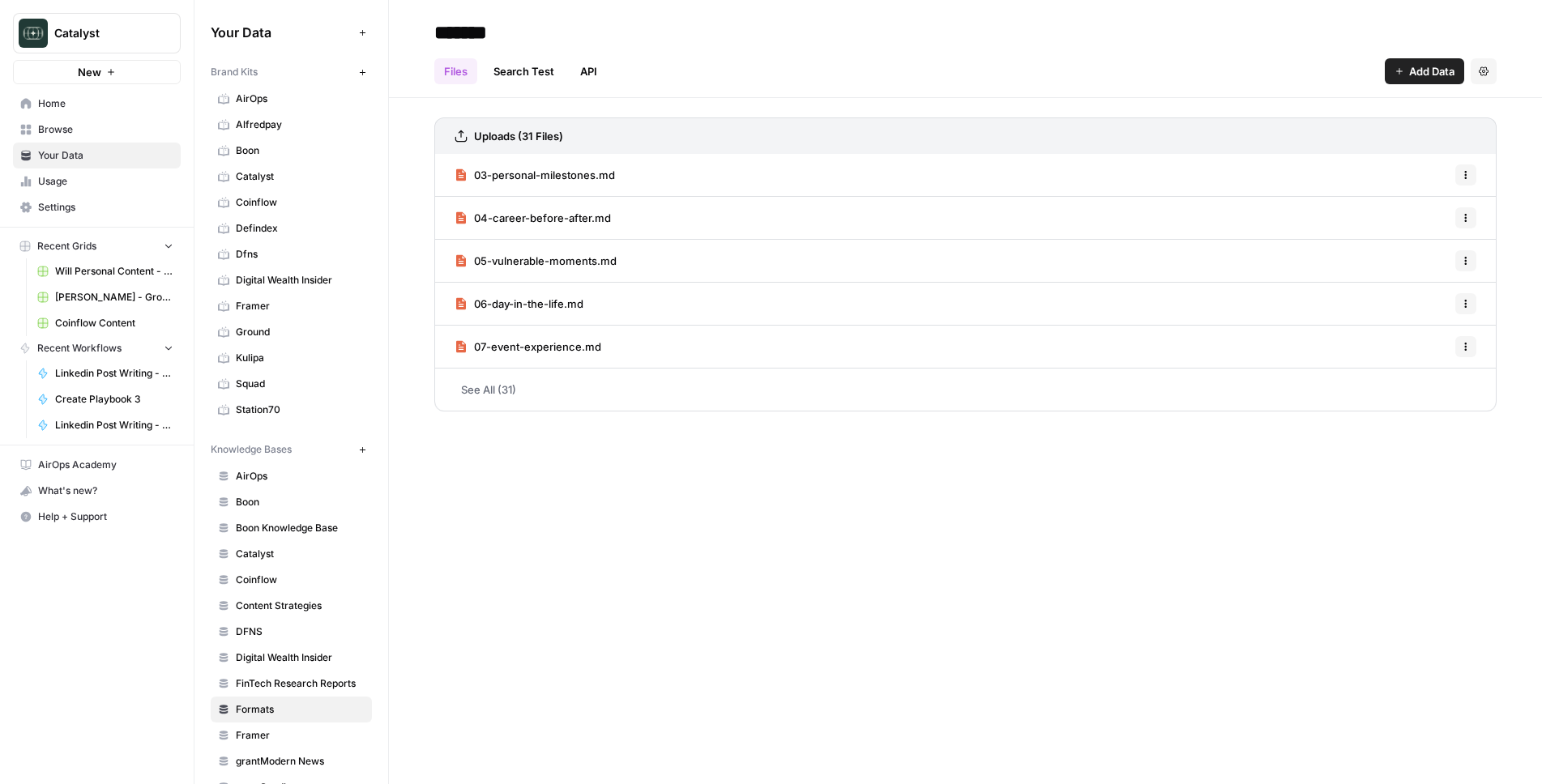
click at [1482, 72] on icon "button" at bounding box center [1484, 72] width 10 height 10
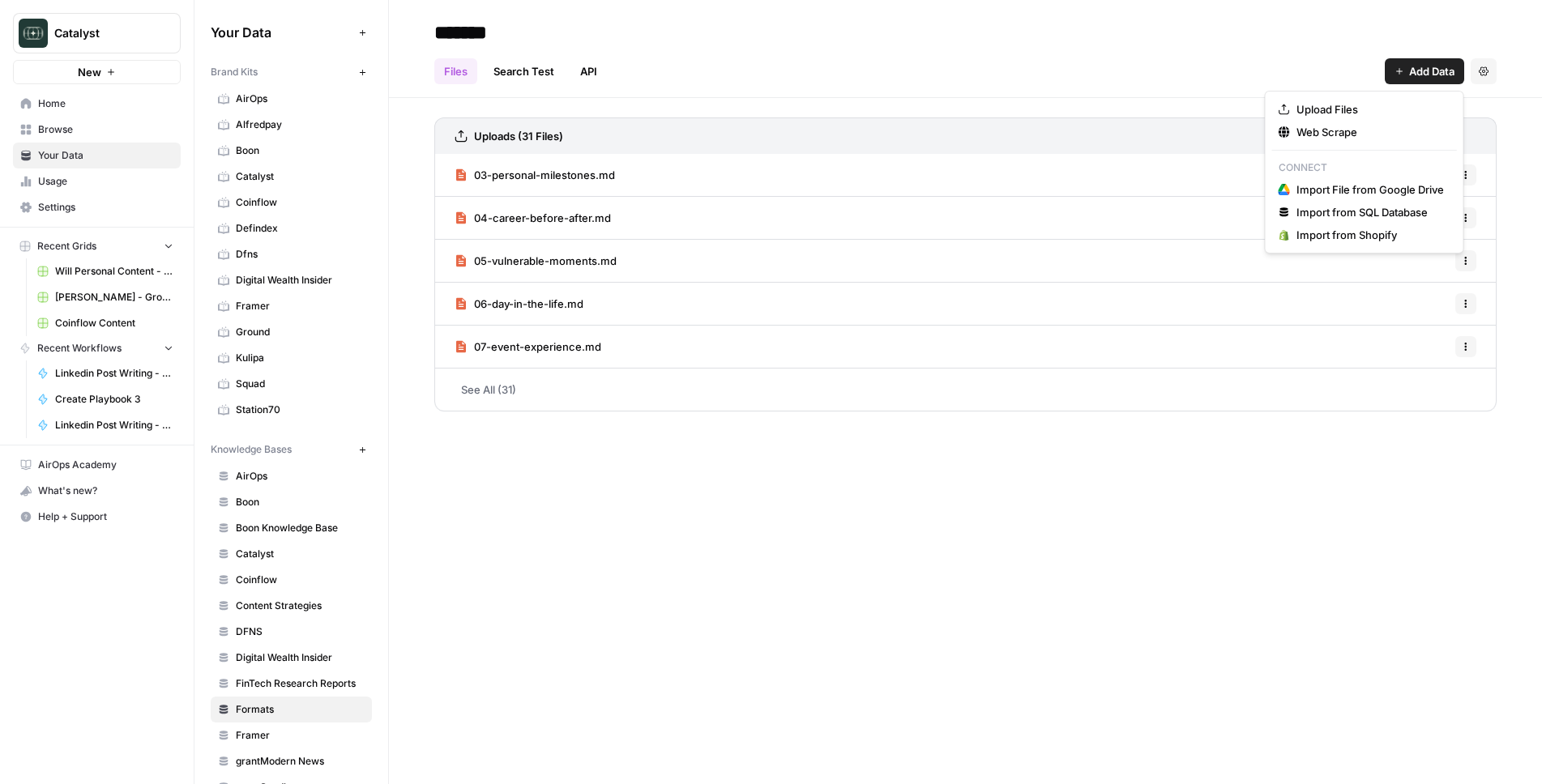
click at [1411, 67] on span "Add Data" at bounding box center [1431, 71] width 45 height 16
click at [1350, 110] on span "Upload Files" at bounding box center [1370, 109] width 147 height 16
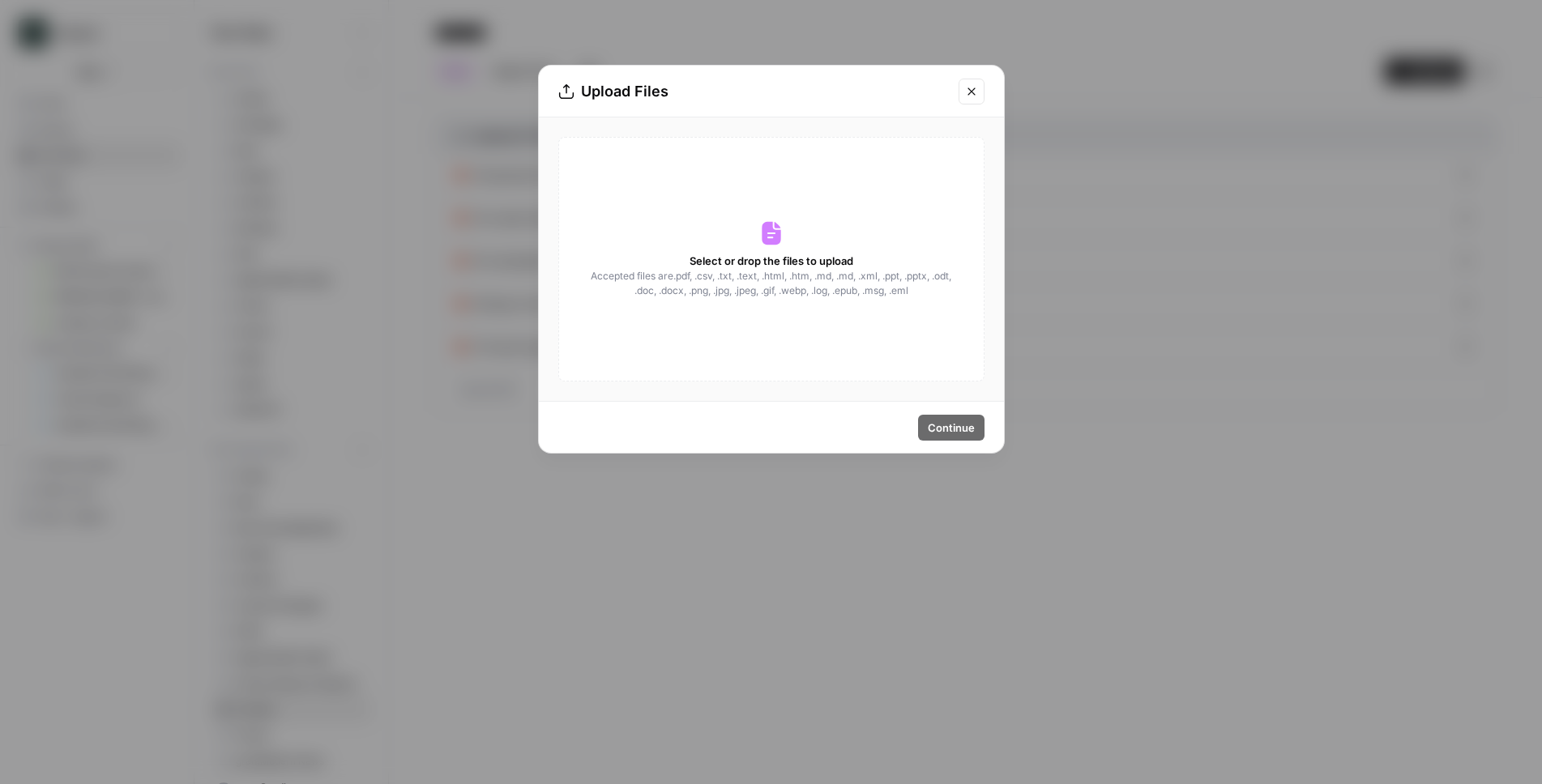
click at [750, 275] on span "Accepted files are .pdf, .csv, .txt, .text, .html, .htm, .md, .md, .xml, .ppt, …" at bounding box center [771, 284] width 363 height 30
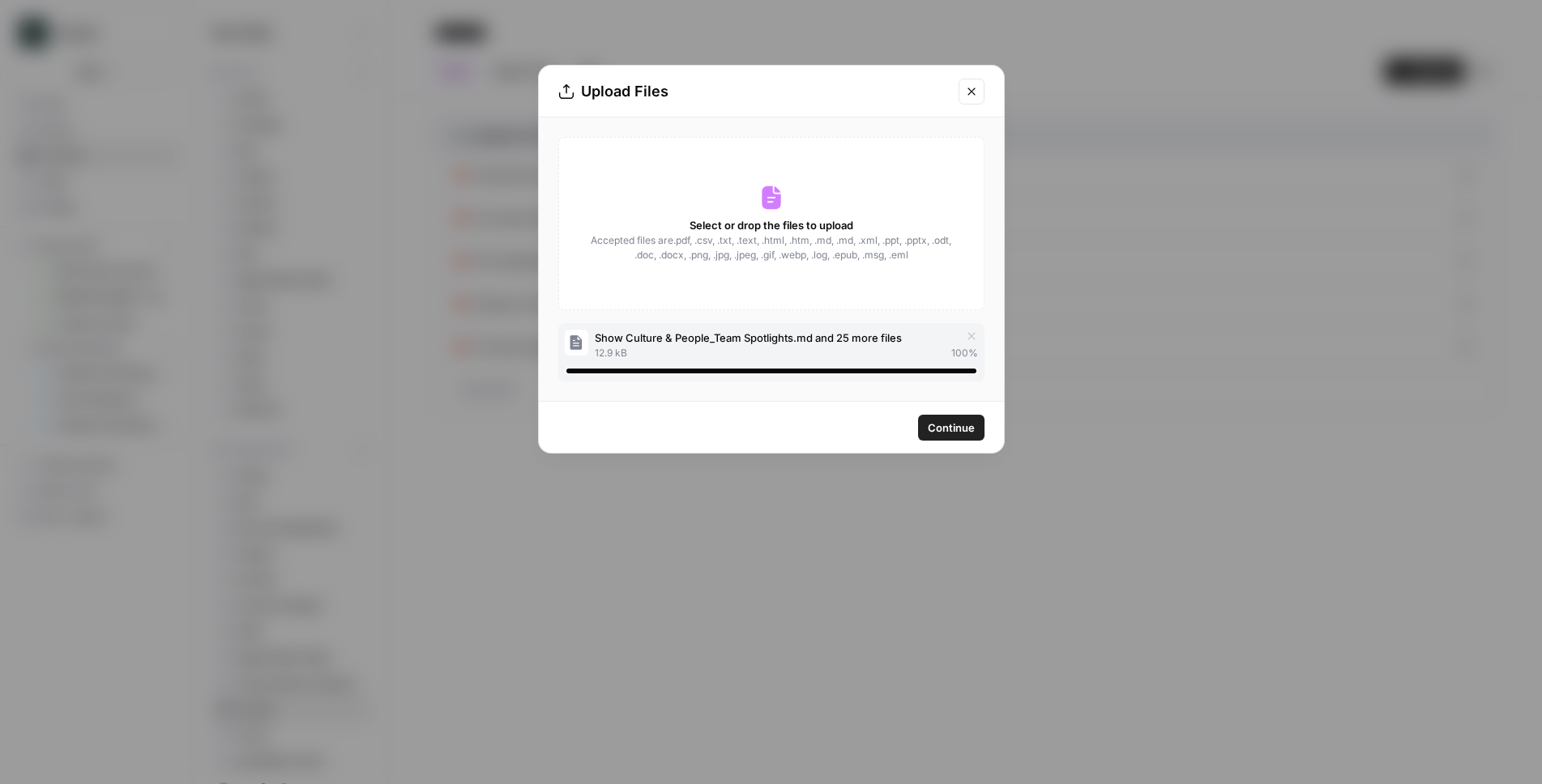
click at [935, 431] on span "Continue" at bounding box center [951, 427] width 47 height 16
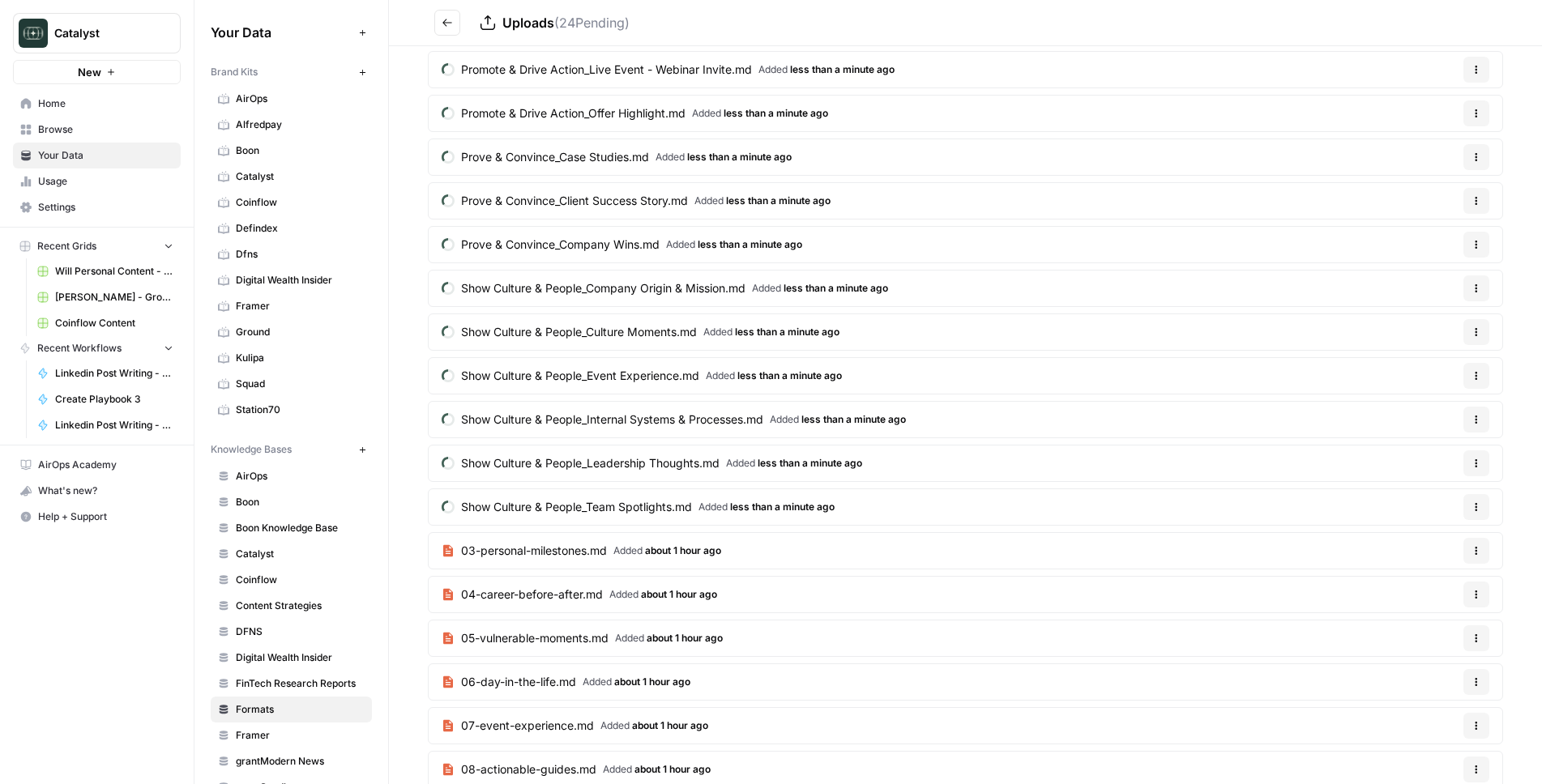
scroll to position [699, 0]
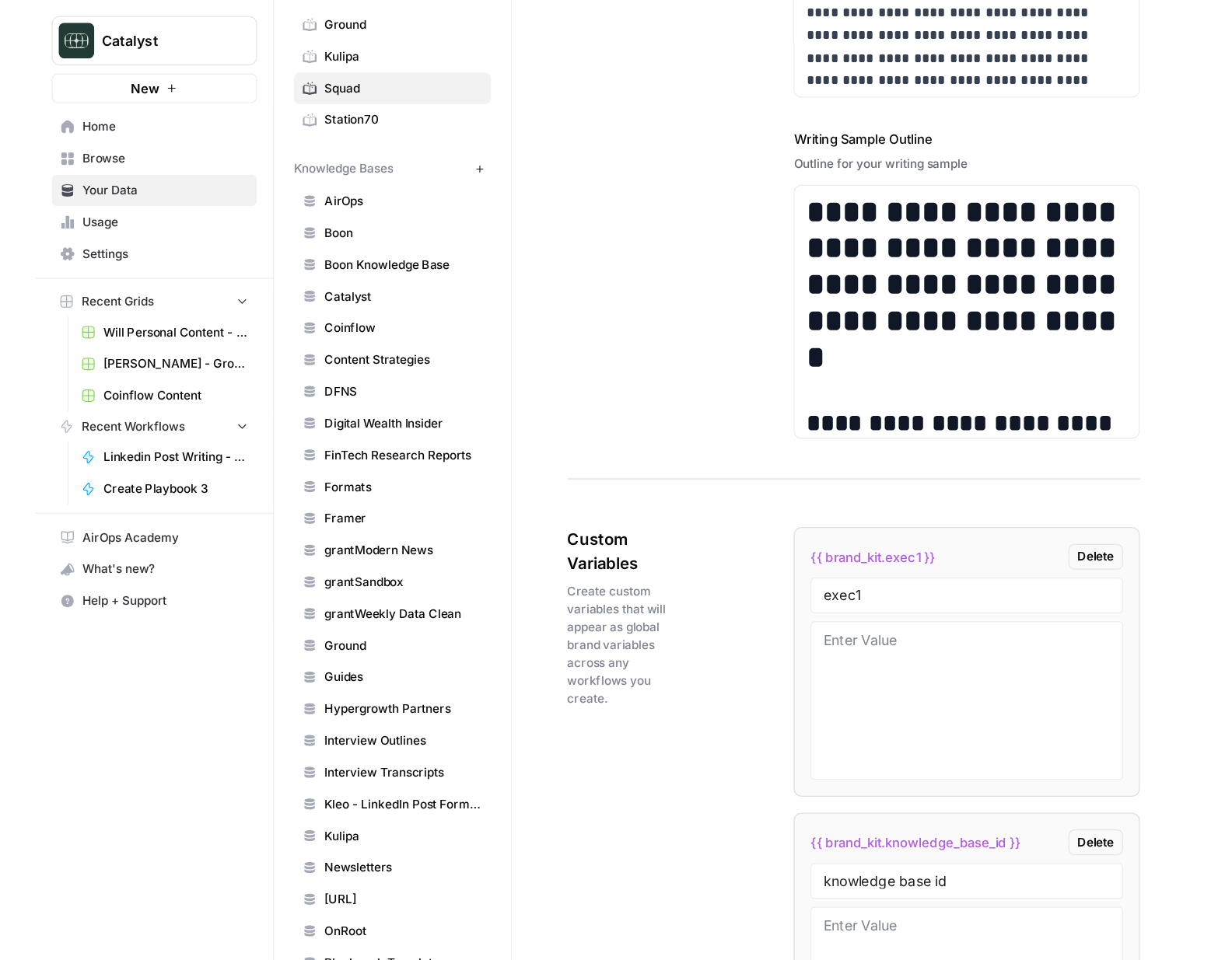
scroll to position [2146, 0]
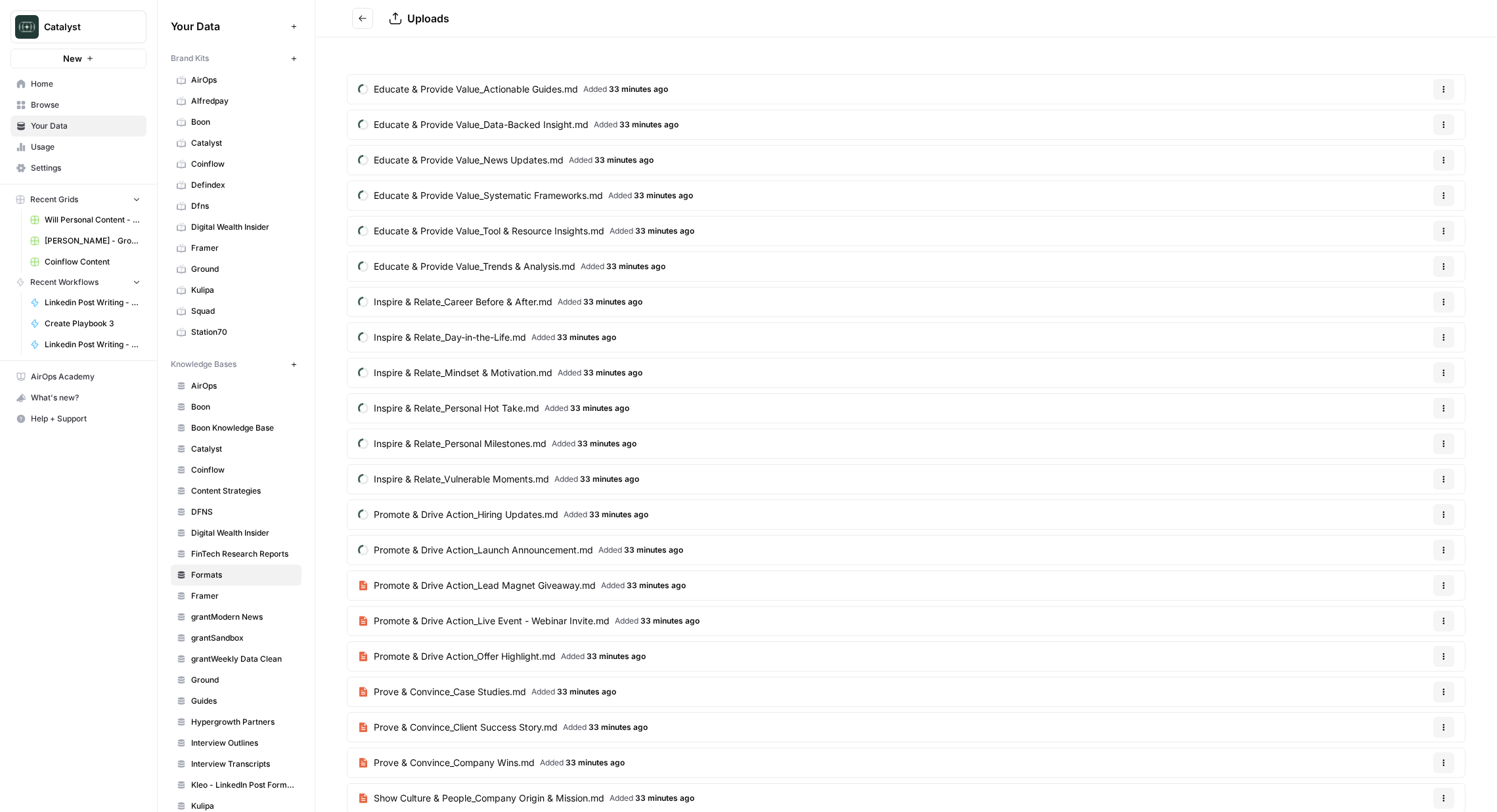
scroll to position [567, 0]
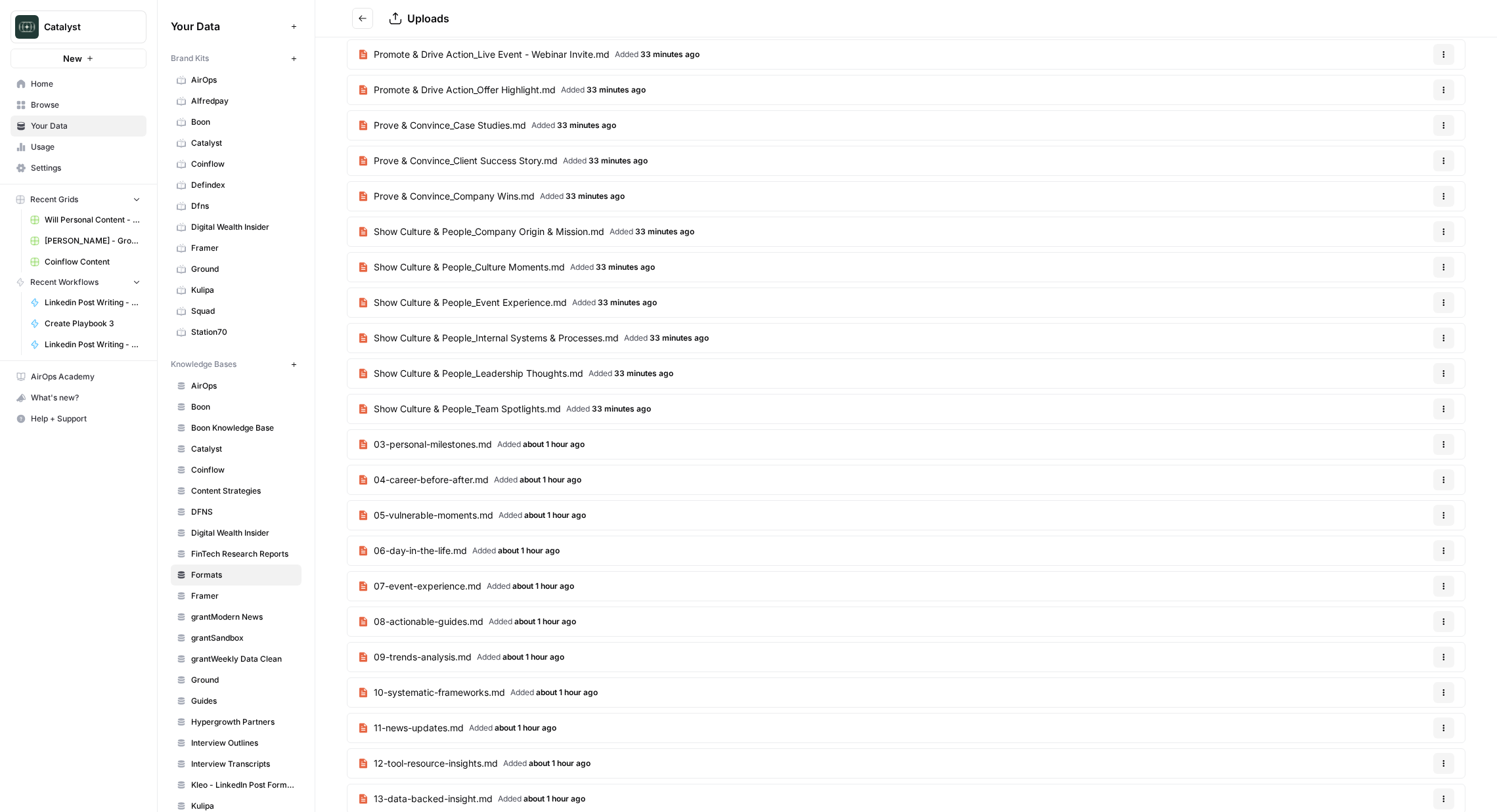
click at [77, 91] on link "Home" at bounding box center [79, 84] width 136 height 21
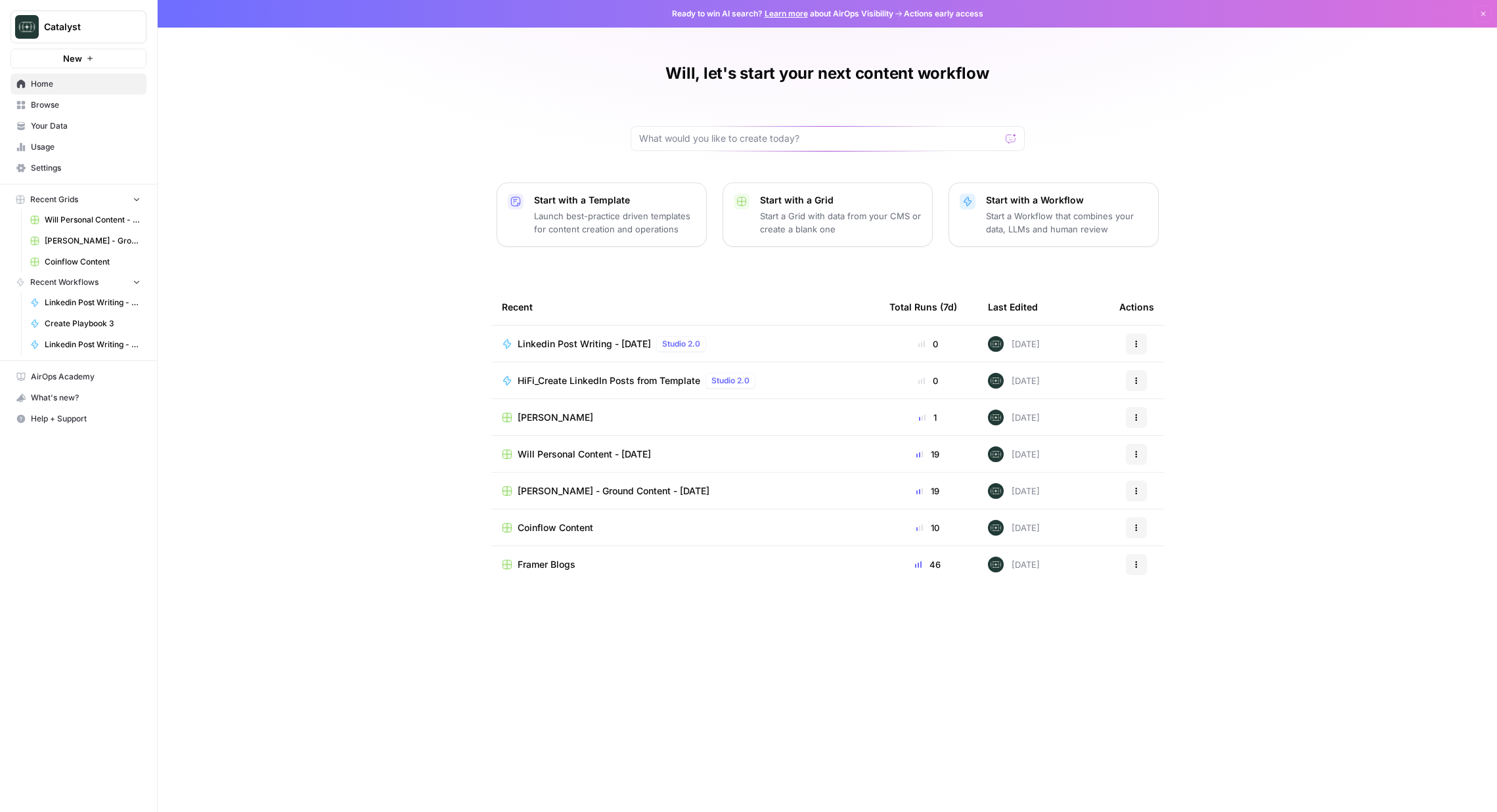
click at [58, 103] on span "Browse" at bounding box center [86, 104] width 110 height 12
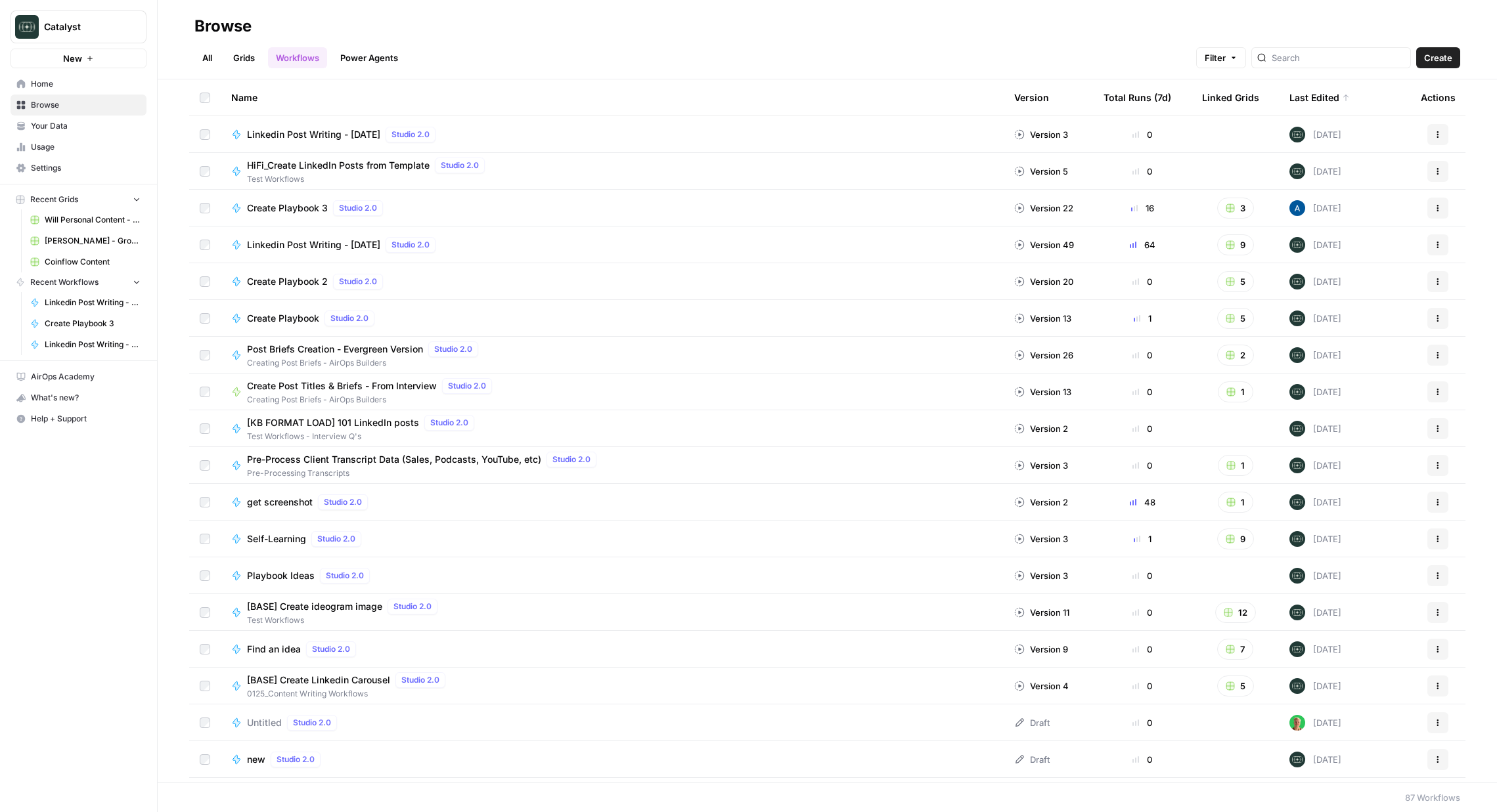
click at [249, 62] on link "Grids" at bounding box center [244, 57] width 37 height 21
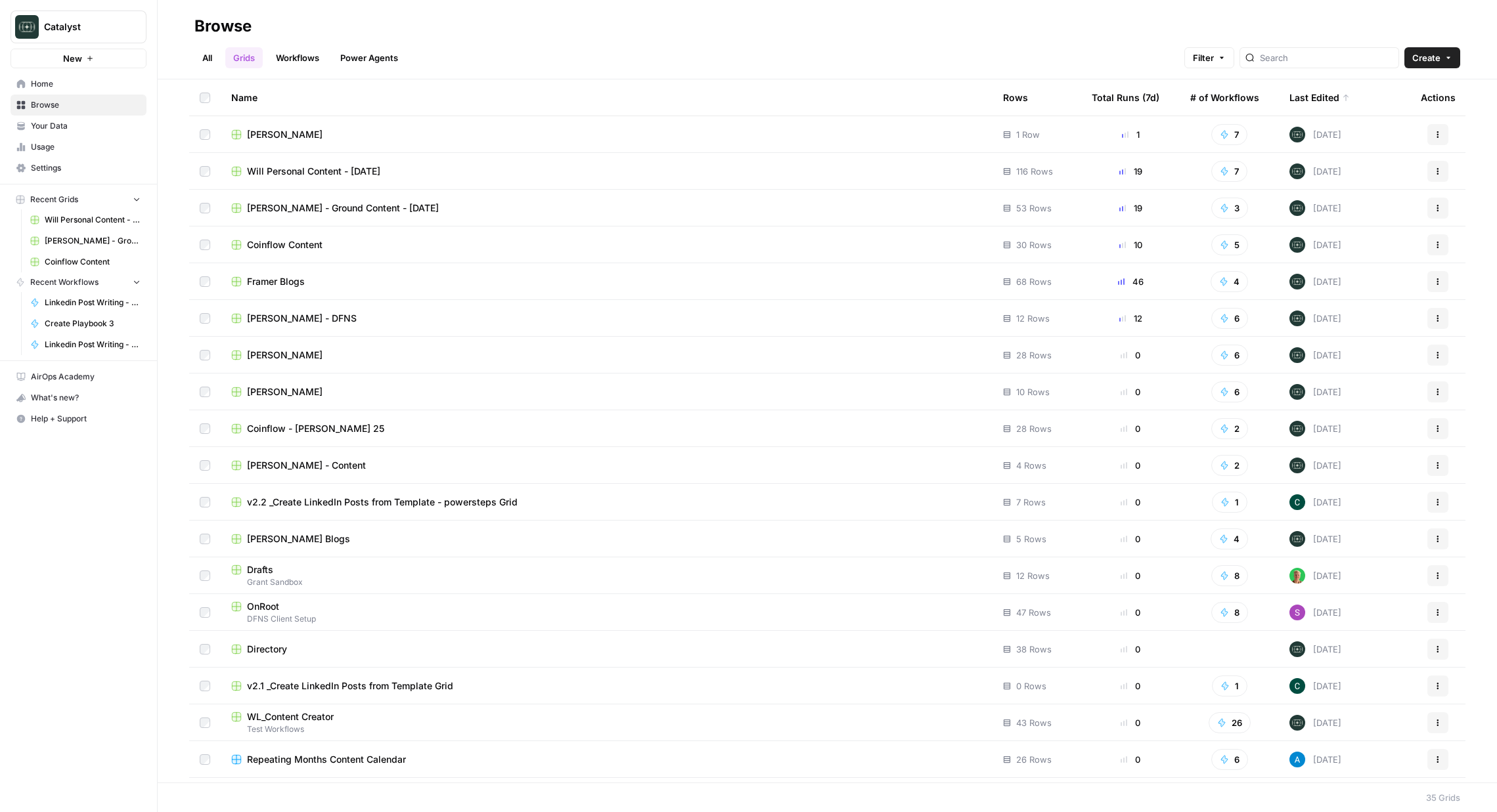
click at [283, 136] on span "[PERSON_NAME]" at bounding box center [285, 134] width 76 height 13
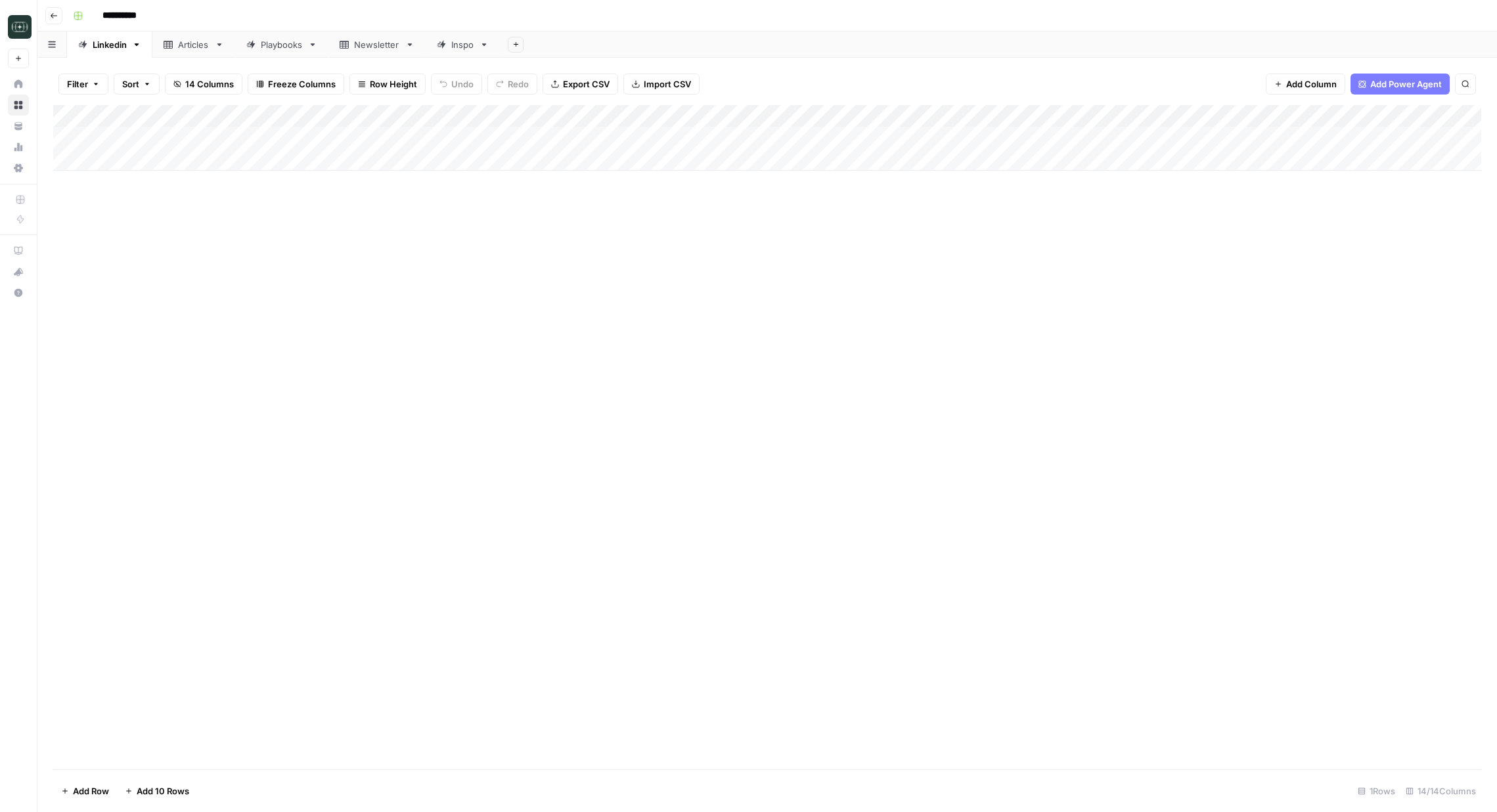
click at [847, 118] on div "Add Column" at bounding box center [767, 138] width 1428 height 66
click at [1299, 218] on div "Add Column" at bounding box center [767, 437] width 1428 height 664
click at [1258, 115] on div "Add Column" at bounding box center [767, 138] width 1428 height 66
click at [1234, 352] on span "Remove Column" at bounding box center [1248, 348] width 115 height 13
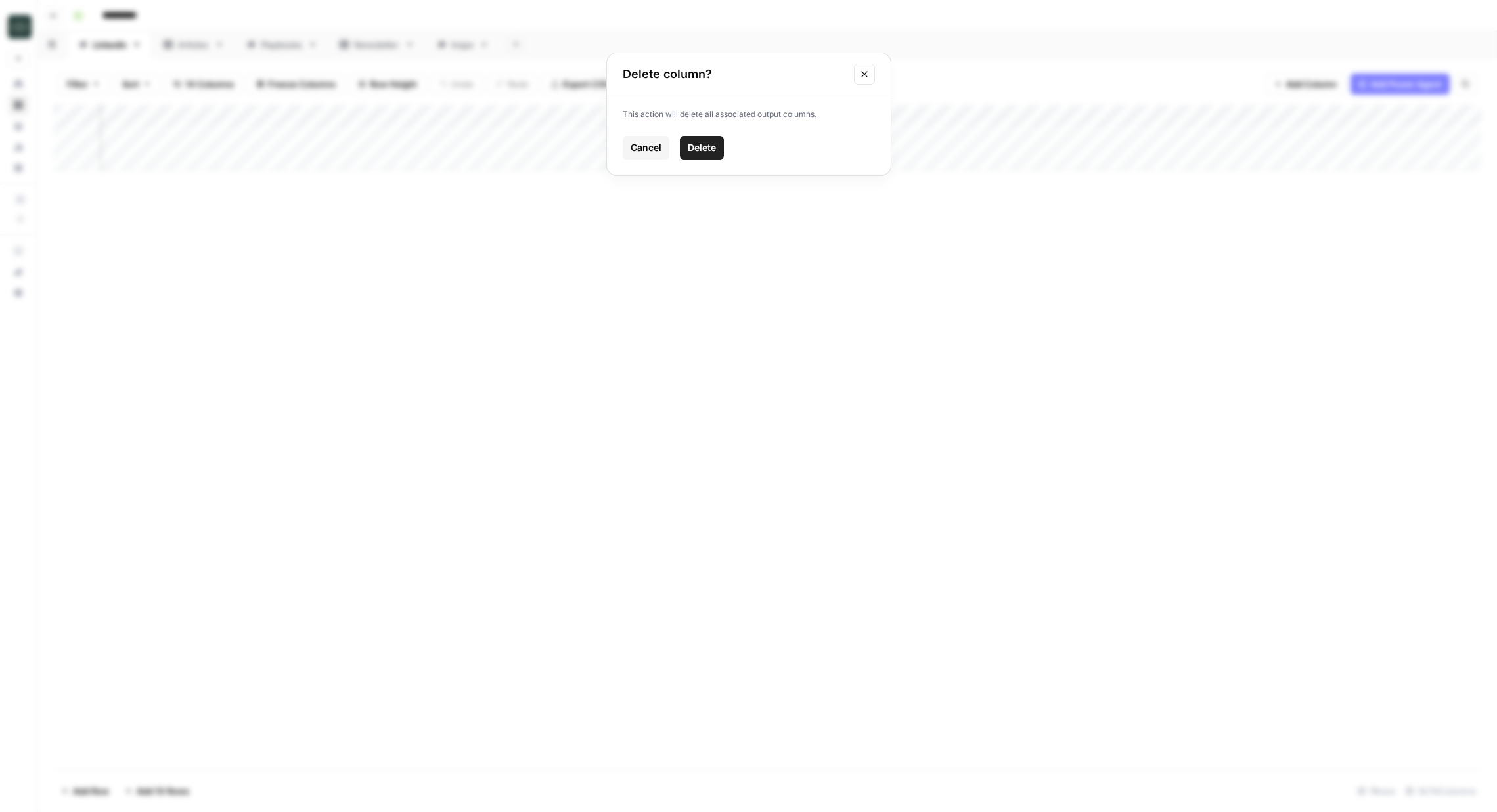
click at [699, 158] on button "Delete" at bounding box center [702, 148] width 44 height 24
click at [1451, 115] on span "Add Column" at bounding box center [1451, 115] width 46 height 12
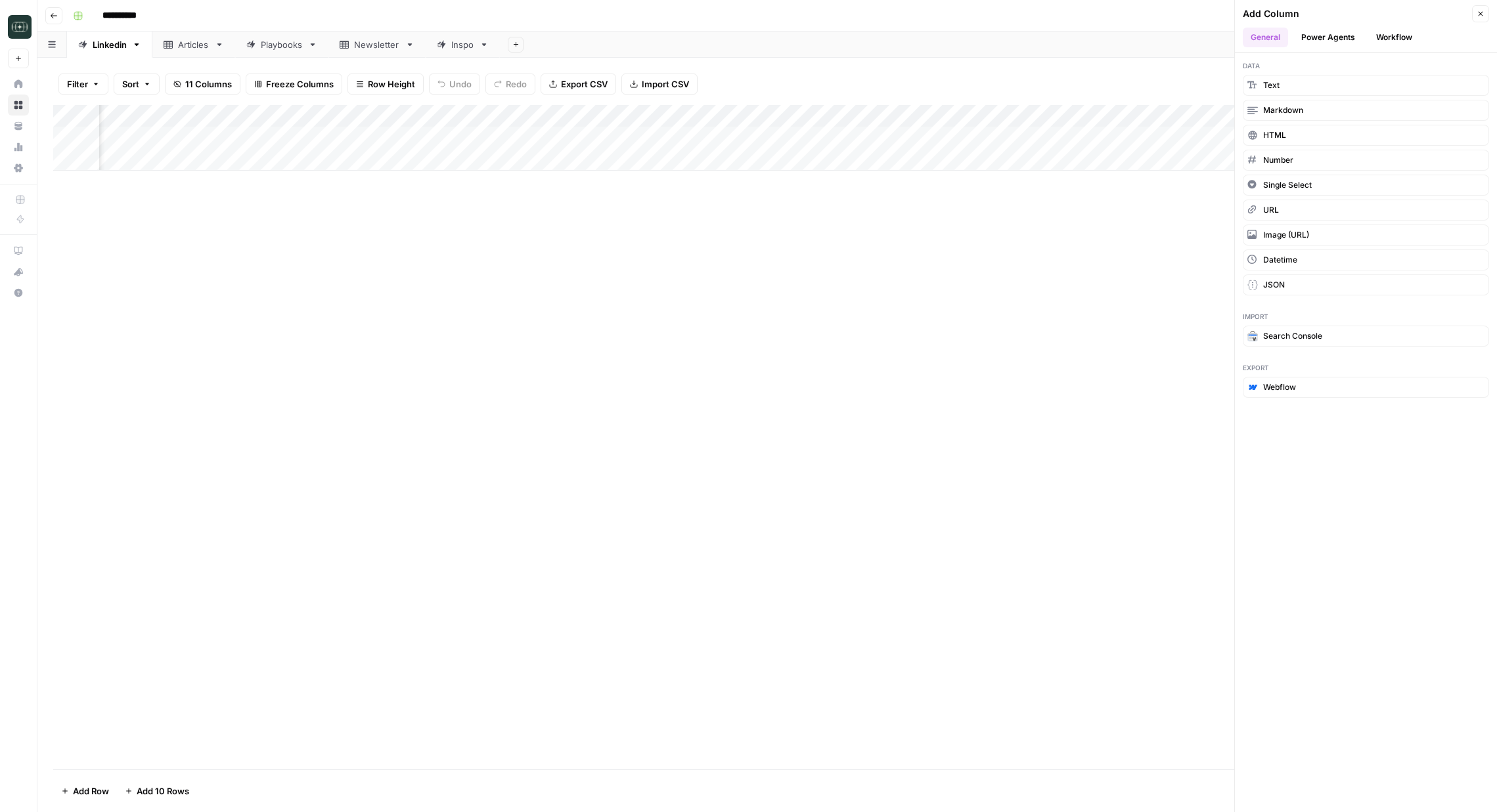
click at [1420, 42] on button "Workflow" at bounding box center [1394, 37] width 52 height 19
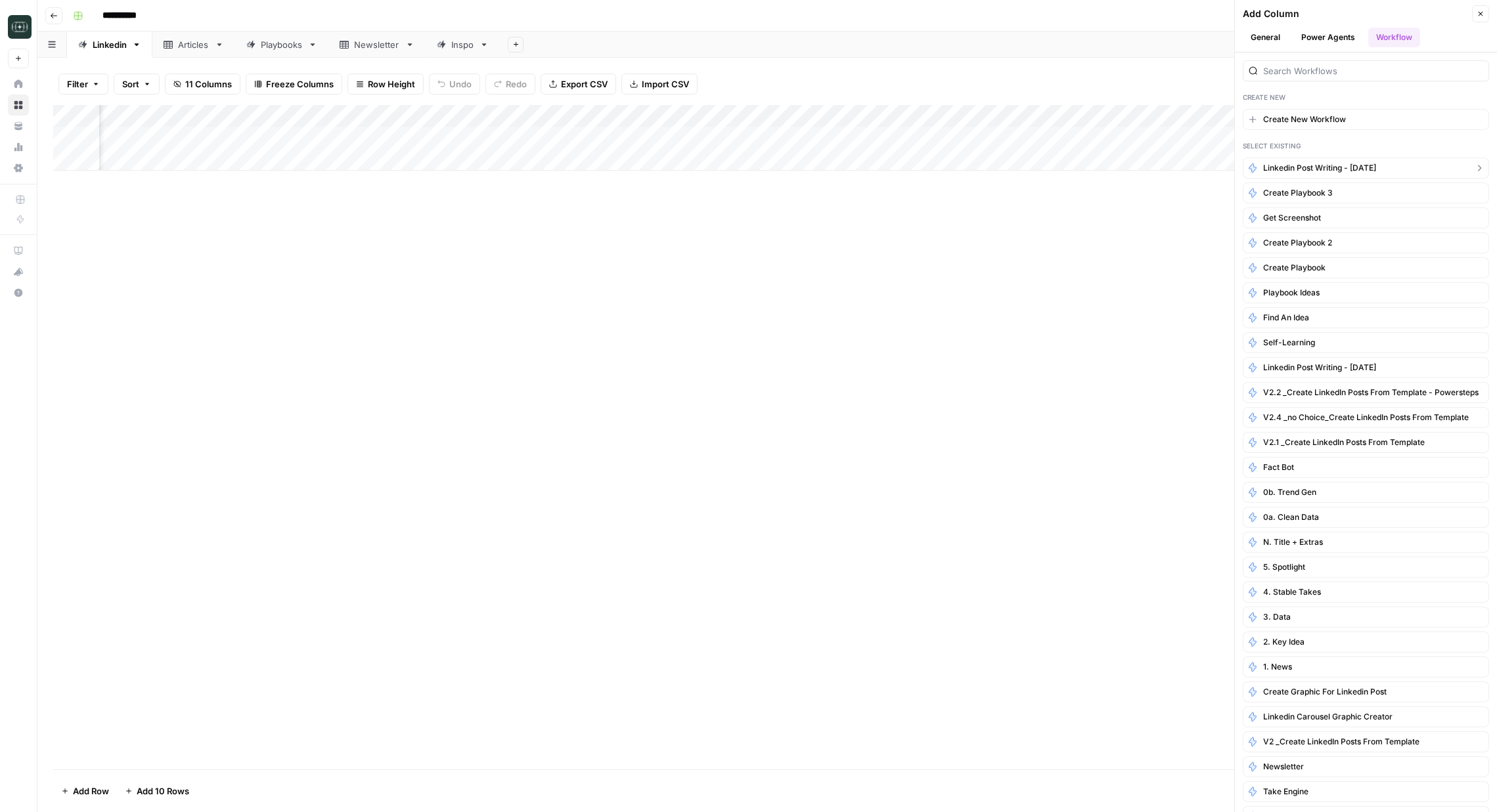
click at [1356, 170] on span "Linkedin Post Writing - [DATE]" at bounding box center [1320, 167] width 113 height 12
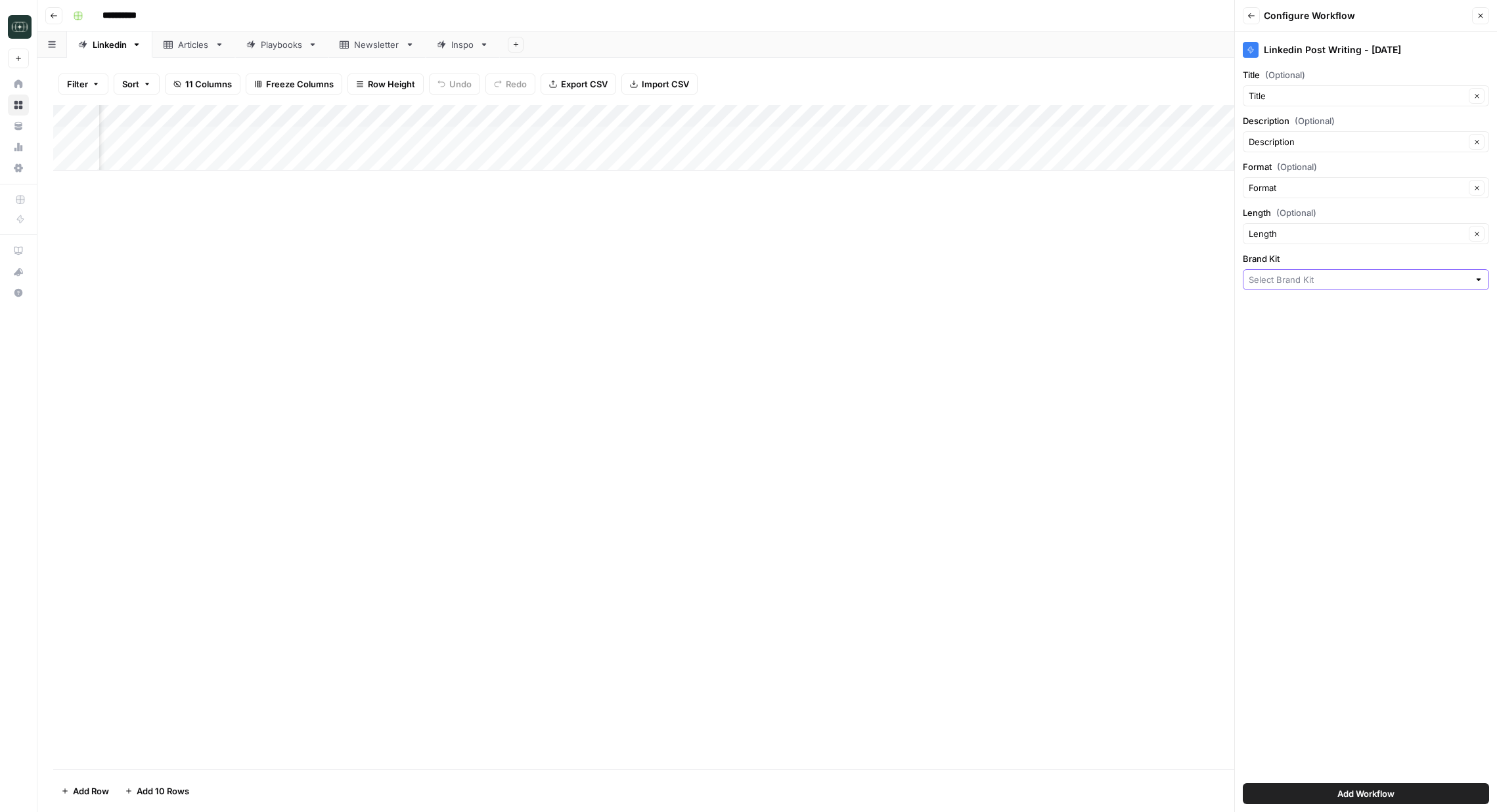
click at [1330, 276] on input "Brand Kit" at bounding box center [1358, 279] width 220 height 13
click at [1348, 541] on div "Squad AirOps Kulipa Alfredpay Boon Dfns Station70 Defindex Catalyst Coinflow Fr…" at bounding box center [1366, 421] width 246 height 251
click at [1348, 536] on span "Digital Wealth Insider" at bounding box center [1363, 531] width 218 height 13
type input "Digital Wealth Insider"
click at [1379, 798] on span "Add Workflow" at bounding box center [1366, 793] width 57 height 13
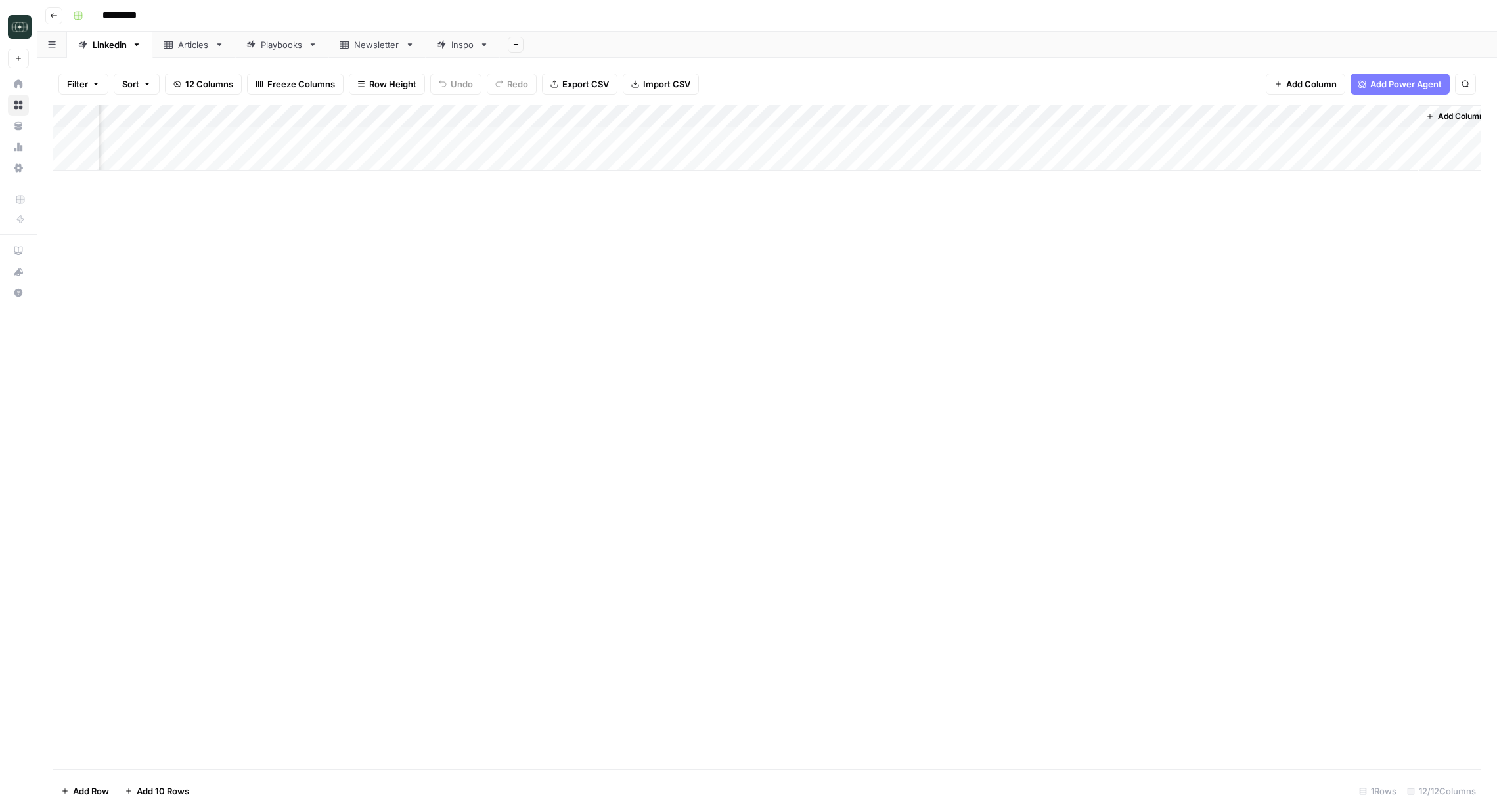
scroll to position [0, 361]
drag, startPoint x: 1317, startPoint y: 115, endPoint x: 404, endPoint y: 104, distance: 913.1
click at [402, 103] on div "Filter Sort 12 Columns Freeze Columns Row Height Undo Redo Export CSV Import CS…" at bounding box center [767, 435] width 1460 height 755
click at [600, 139] on div "Add Column" at bounding box center [767, 138] width 1428 height 66
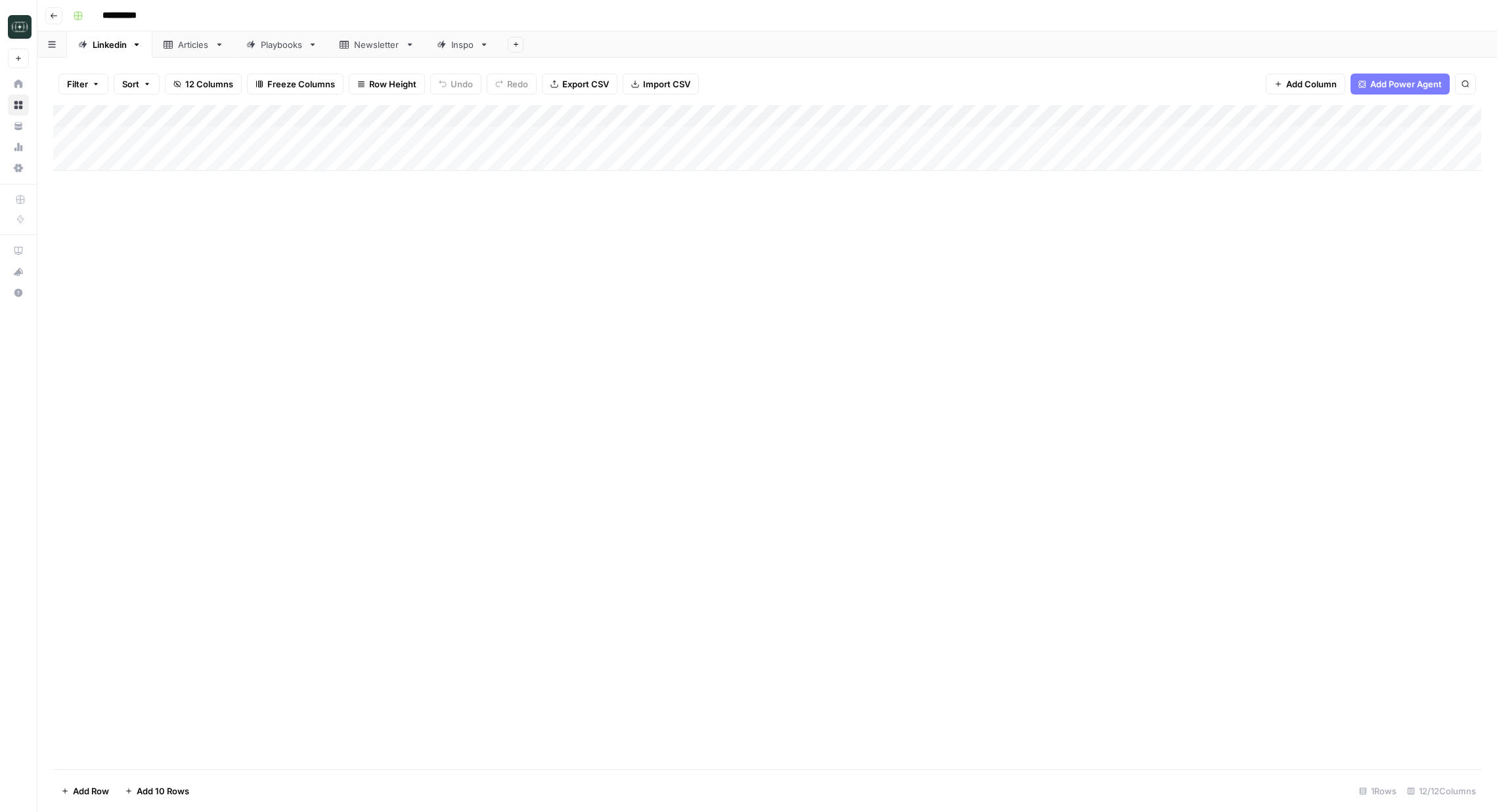
click at [889, 115] on div "Add Column" at bounding box center [767, 138] width 1428 height 66
click at [599, 117] on div "Add Column" at bounding box center [767, 138] width 1428 height 66
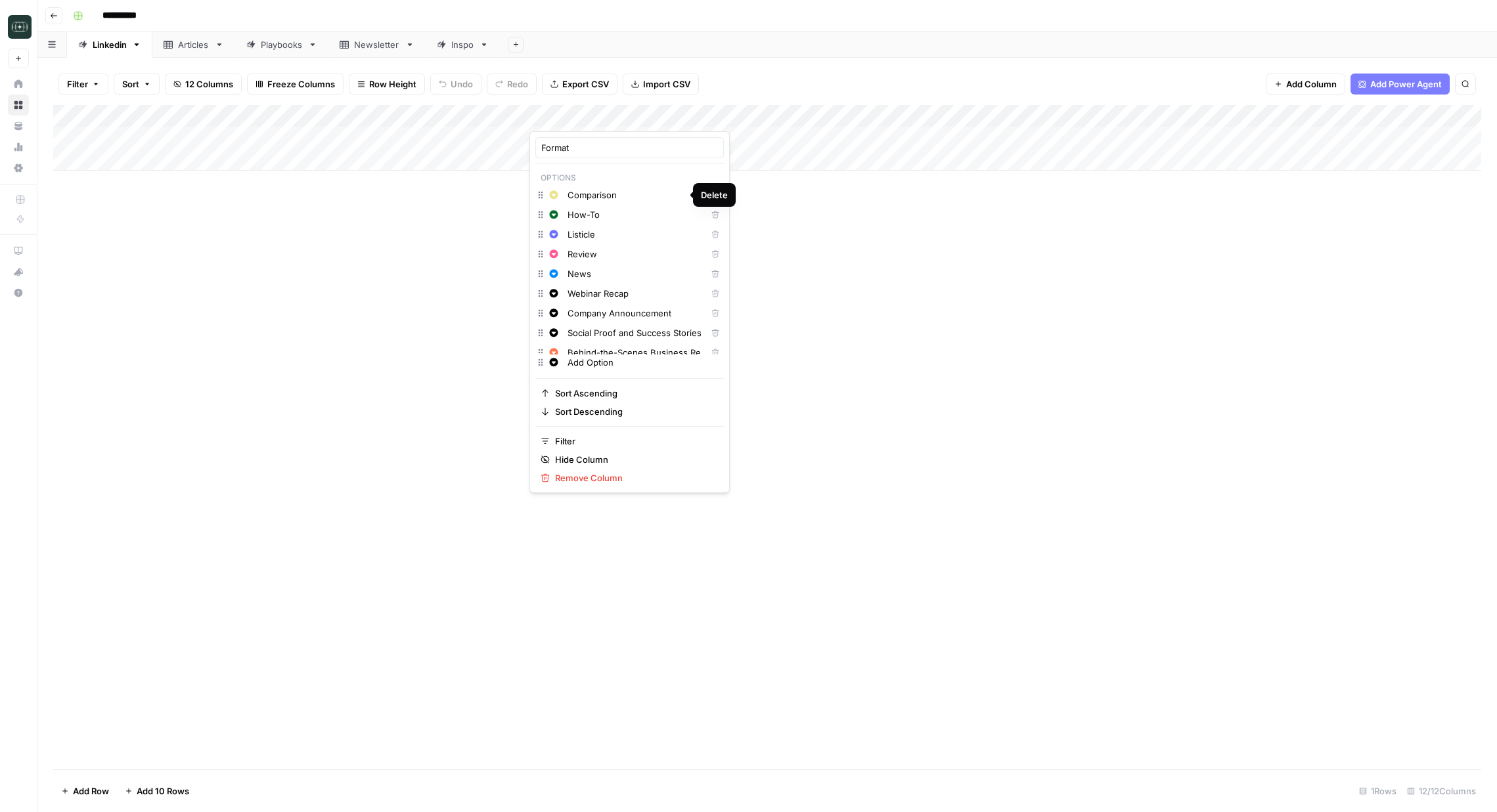
click at [707, 195] on button "Delete" at bounding box center [716, 195] width 17 height 17
click at [719, 195] on span "Delete" at bounding box center [719, 195] width 1 height 1
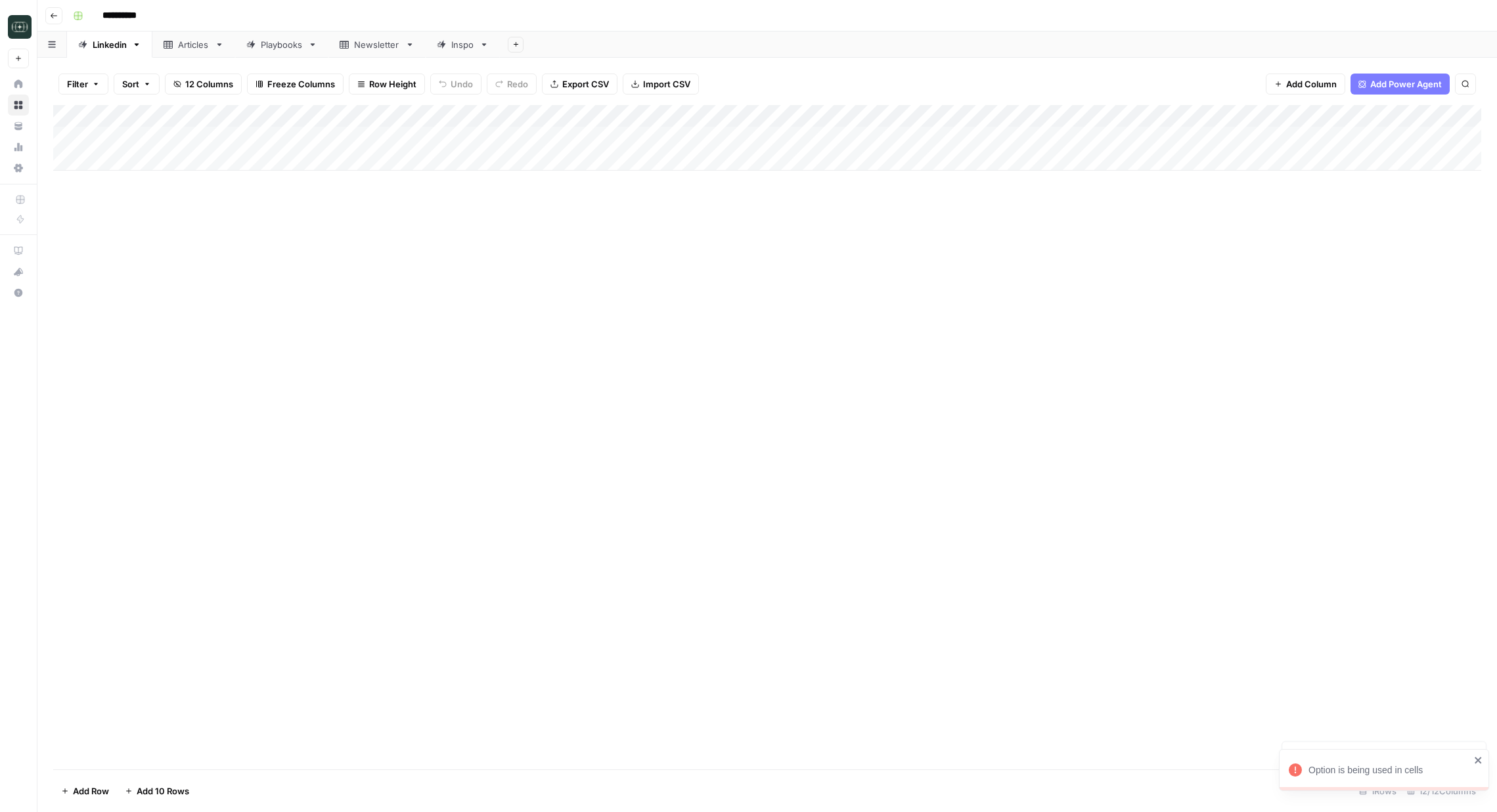
click at [561, 141] on div "Add Column" at bounding box center [767, 138] width 1428 height 66
click at [571, 142] on div "Add Column" at bounding box center [767, 138] width 1428 height 66
click at [602, 107] on div "Add Column" at bounding box center [767, 138] width 1428 height 66
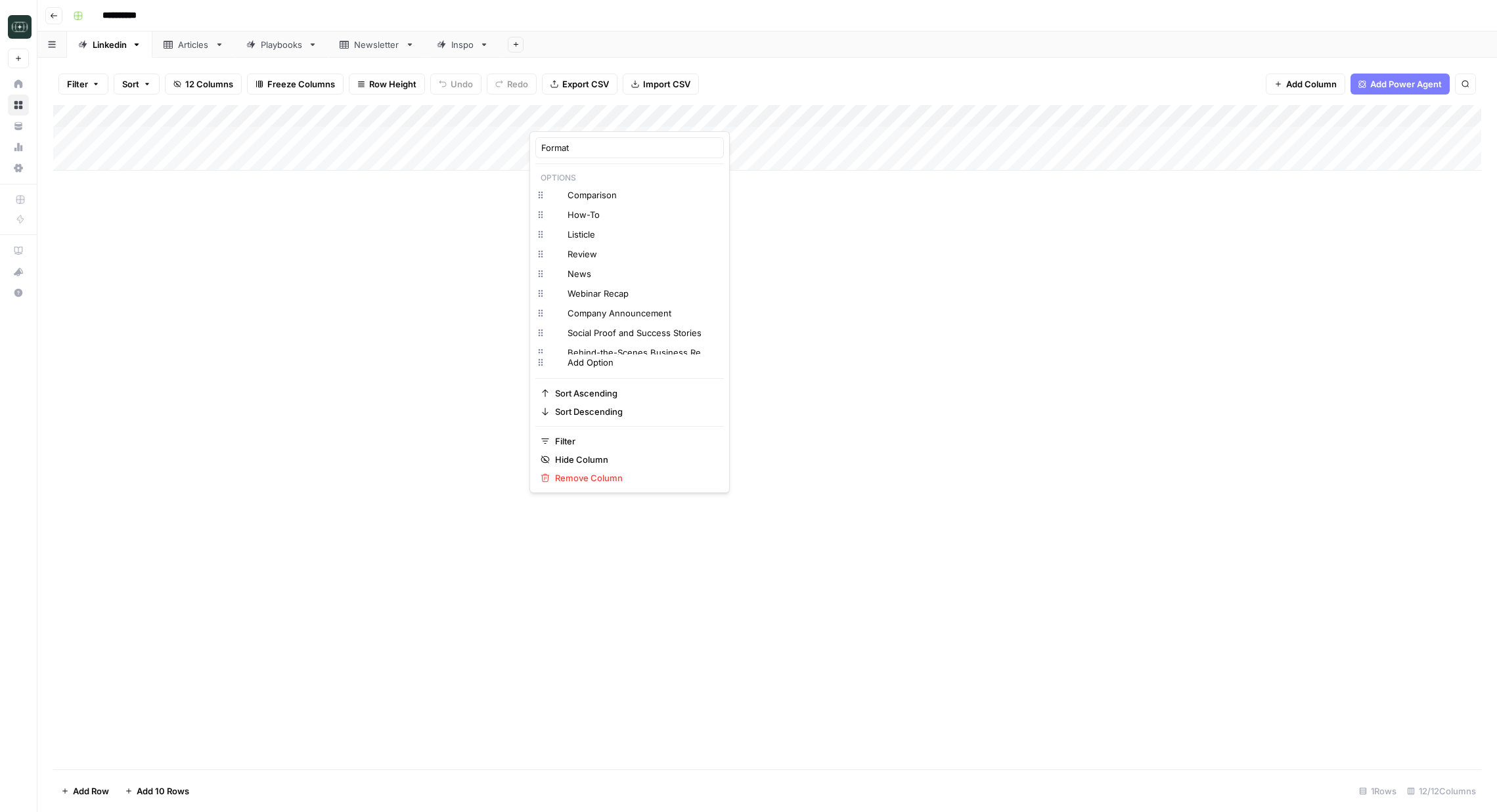
click at [602, 113] on div at bounding box center [571, 118] width 83 height 26
click at [712, 215] on icon "button" at bounding box center [715, 214] width 7 height 7
click at [712, 216] on icon "button" at bounding box center [715, 214] width 7 height 7
click at [712, 231] on icon "button" at bounding box center [715, 235] width 7 height 7
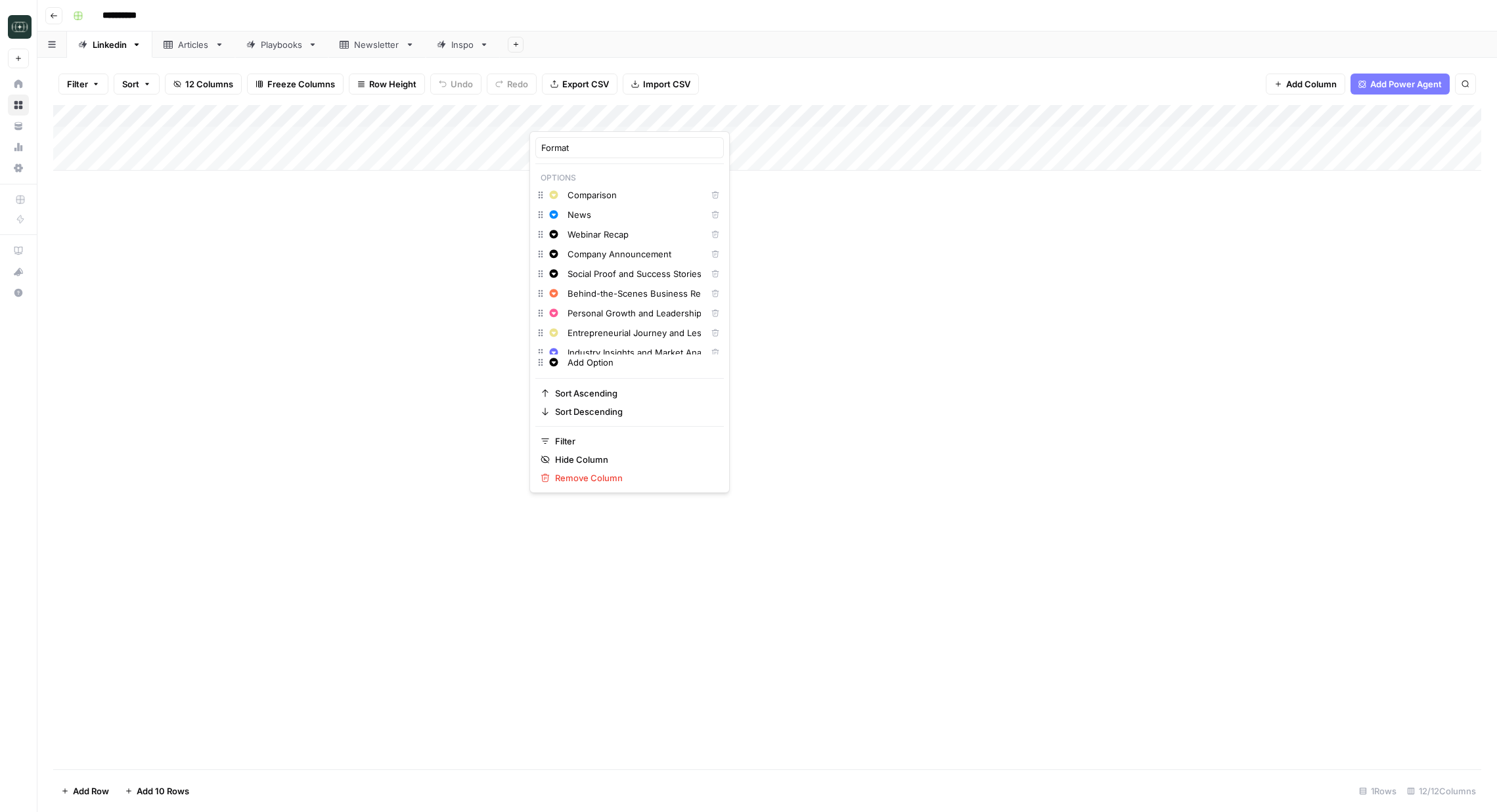
click at [712, 231] on icon "button" at bounding box center [715, 235] width 7 height 7
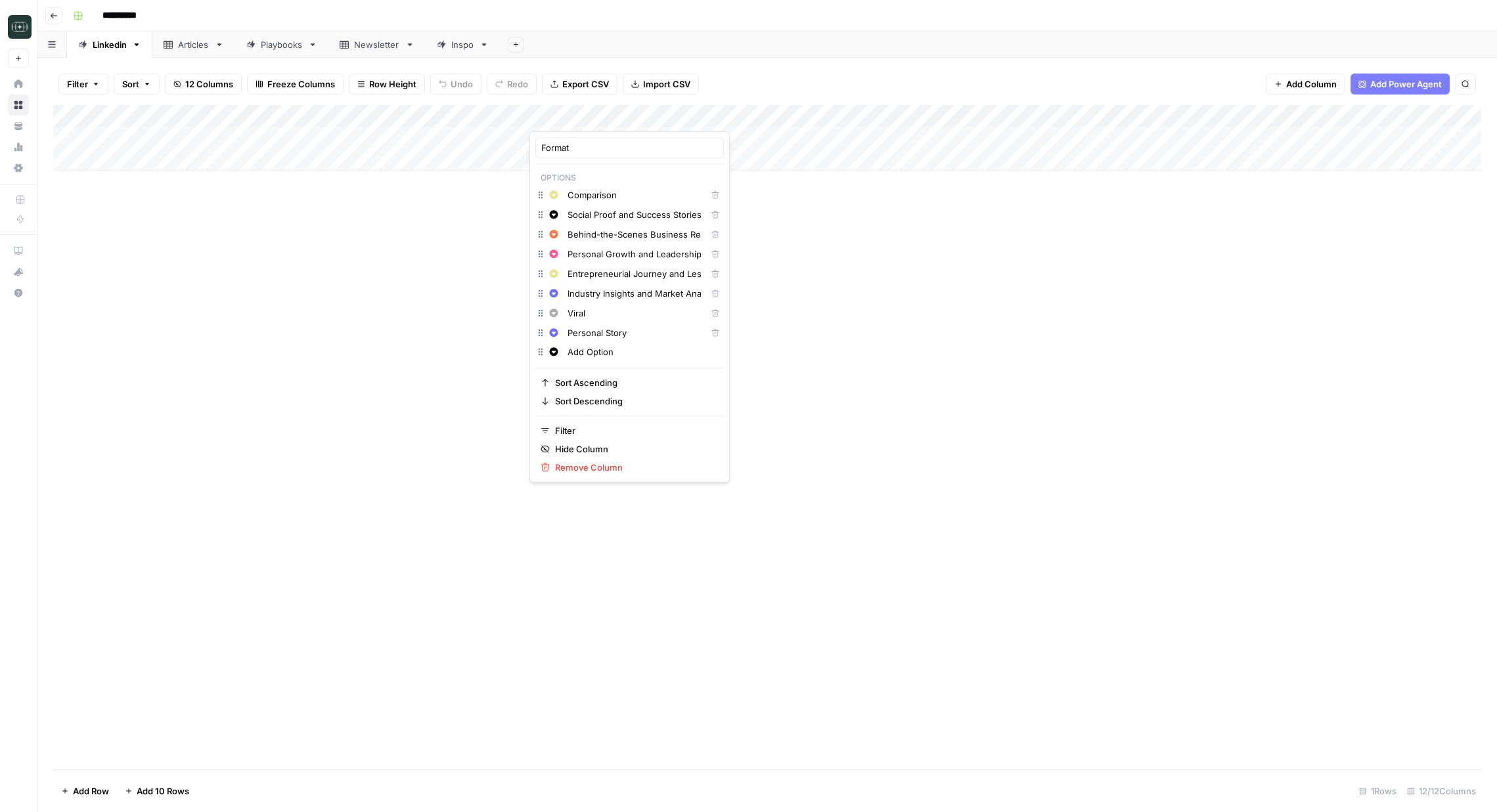
click at [712, 216] on icon "button" at bounding box center [715, 214] width 7 height 7
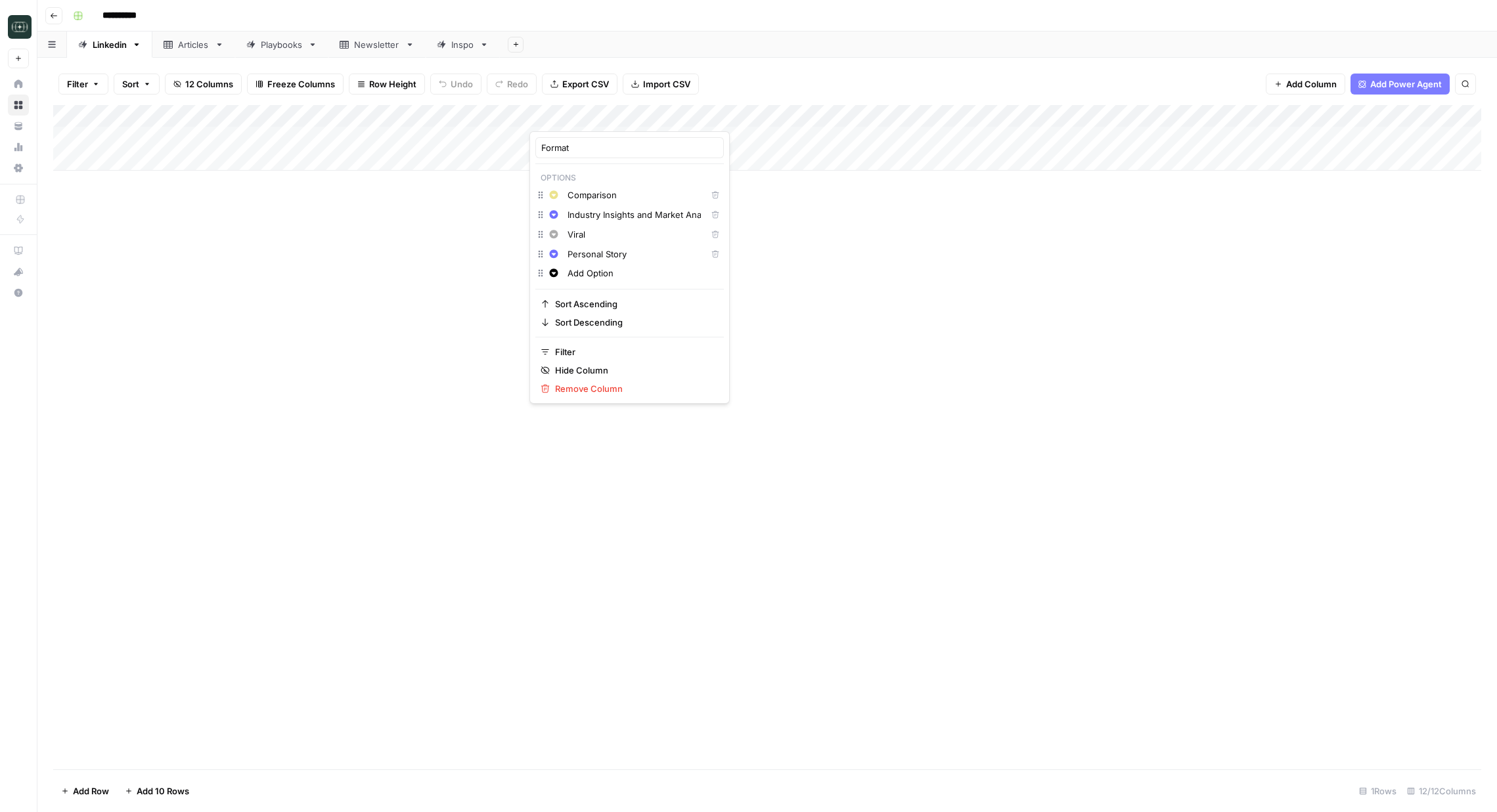
click at [712, 216] on icon "button" at bounding box center [715, 214] width 7 height 7
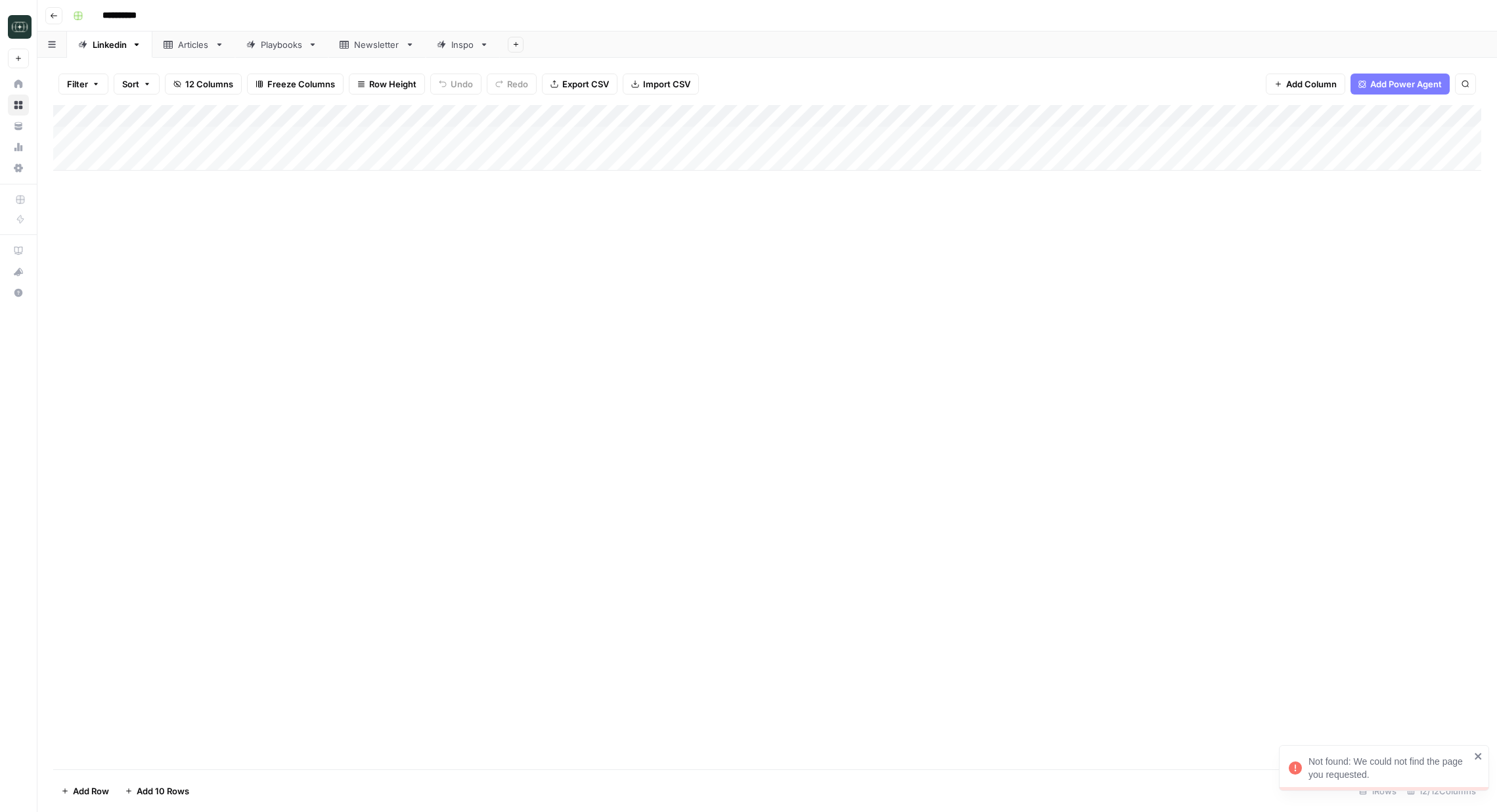
drag, startPoint x: 888, startPoint y: 276, endPoint x: 748, endPoint y: 233, distance: 146.5
click at [888, 276] on div "Add Column" at bounding box center [767, 437] width 1428 height 664
click at [592, 132] on div "Add Column" at bounding box center [767, 138] width 1428 height 66
drag, startPoint x: 651, startPoint y: 253, endPoint x: 650, endPoint y: 224, distance: 29.0
click at [651, 253] on div "Add Column" at bounding box center [767, 437] width 1428 height 664
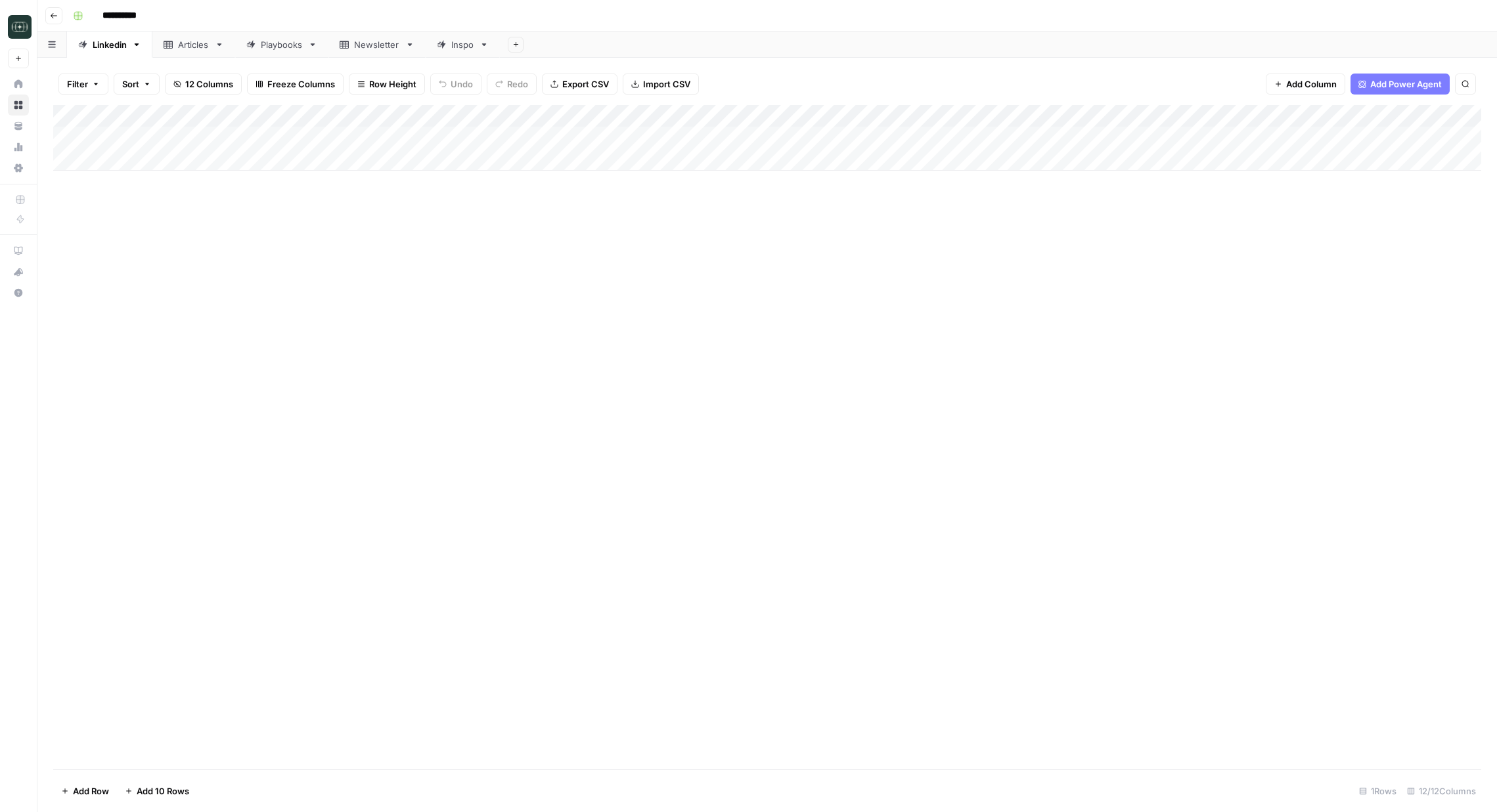
click at [607, 116] on div "Add Column" at bounding box center [767, 138] width 1428 height 66
click at [712, 194] on icon "button" at bounding box center [716, 195] width 8 height 8
click at [615, 200] on input "Add Option" at bounding box center [634, 194] width 133 height 13
click at [571, 146] on input "Format" at bounding box center [621, 147] width 160 height 13
paste input "Show Culture & People"
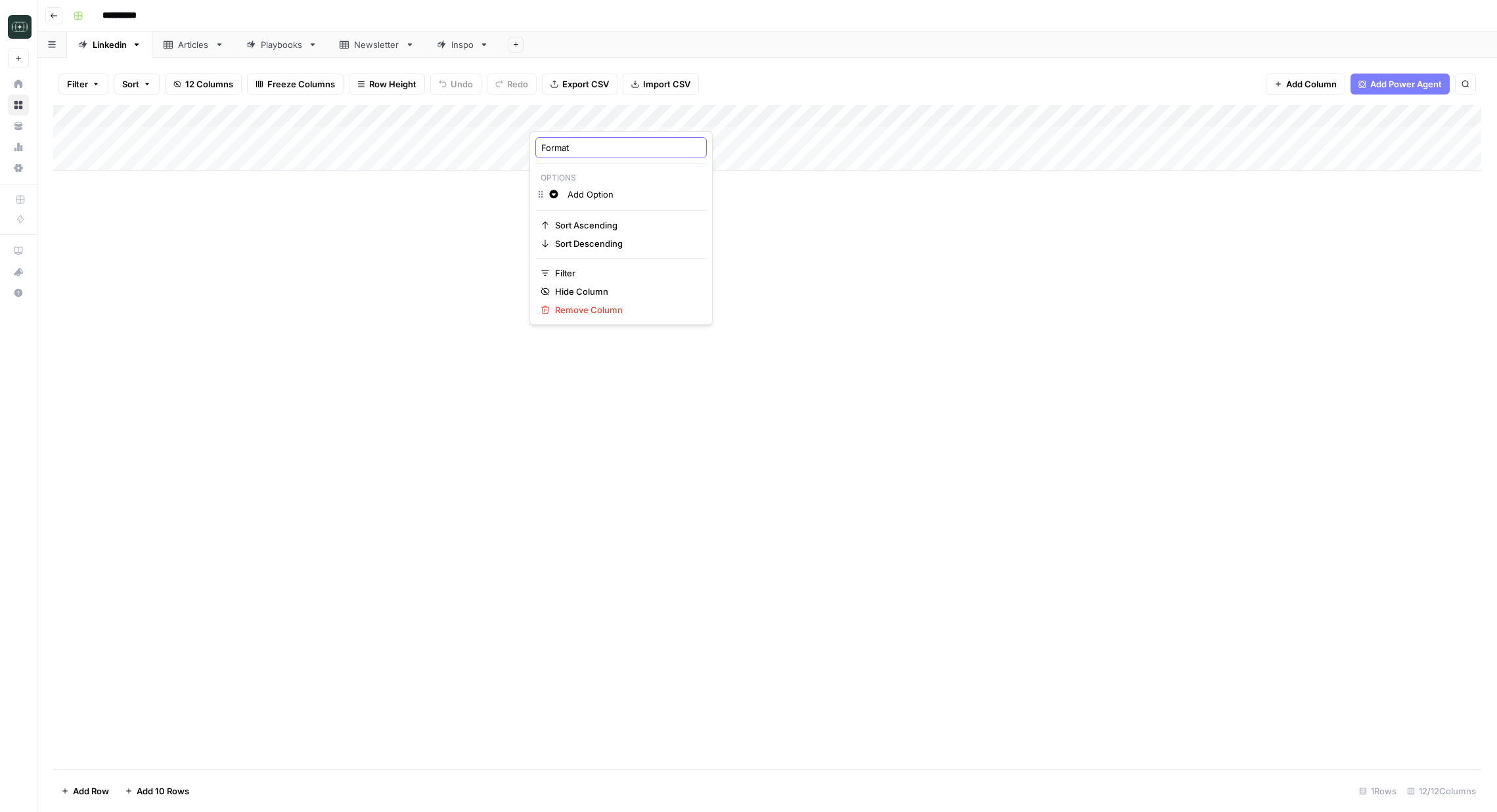
type input "Show Culture & People"
click at [582, 133] on div "Add Column" at bounding box center [767, 138] width 1428 height 66
click at [580, 136] on div "Add Column" at bounding box center [767, 138] width 1428 height 66
click at [580, 136] on input "text" at bounding box center [603, 142] width 115 height 12
type input "Show Culture & People"
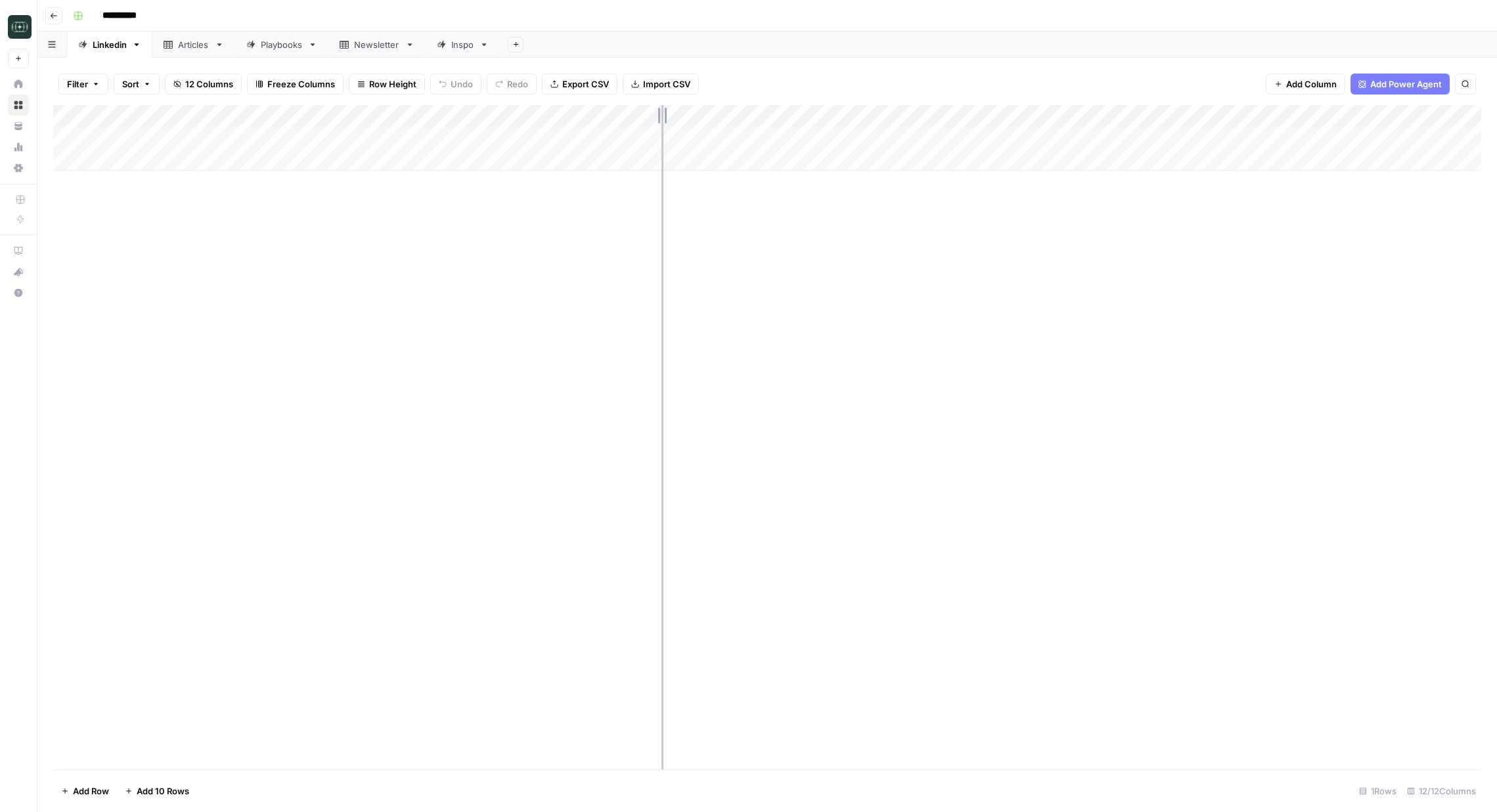
drag, startPoint x: 612, startPoint y: 119, endPoint x: 664, endPoint y: 122, distance: 52.1
click at [664, 122] on div "Add Column" at bounding box center [767, 138] width 1428 height 66
click at [631, 118] on div "Add Column" at bounding box center [767, 138] width 1428 height 66
click at [631, 118] on div at bounding box center [597, 118] width 136 height 26
click at [614, 149] on input "Show Culture & People" at bounding box center [630, 147] width 177 height 13
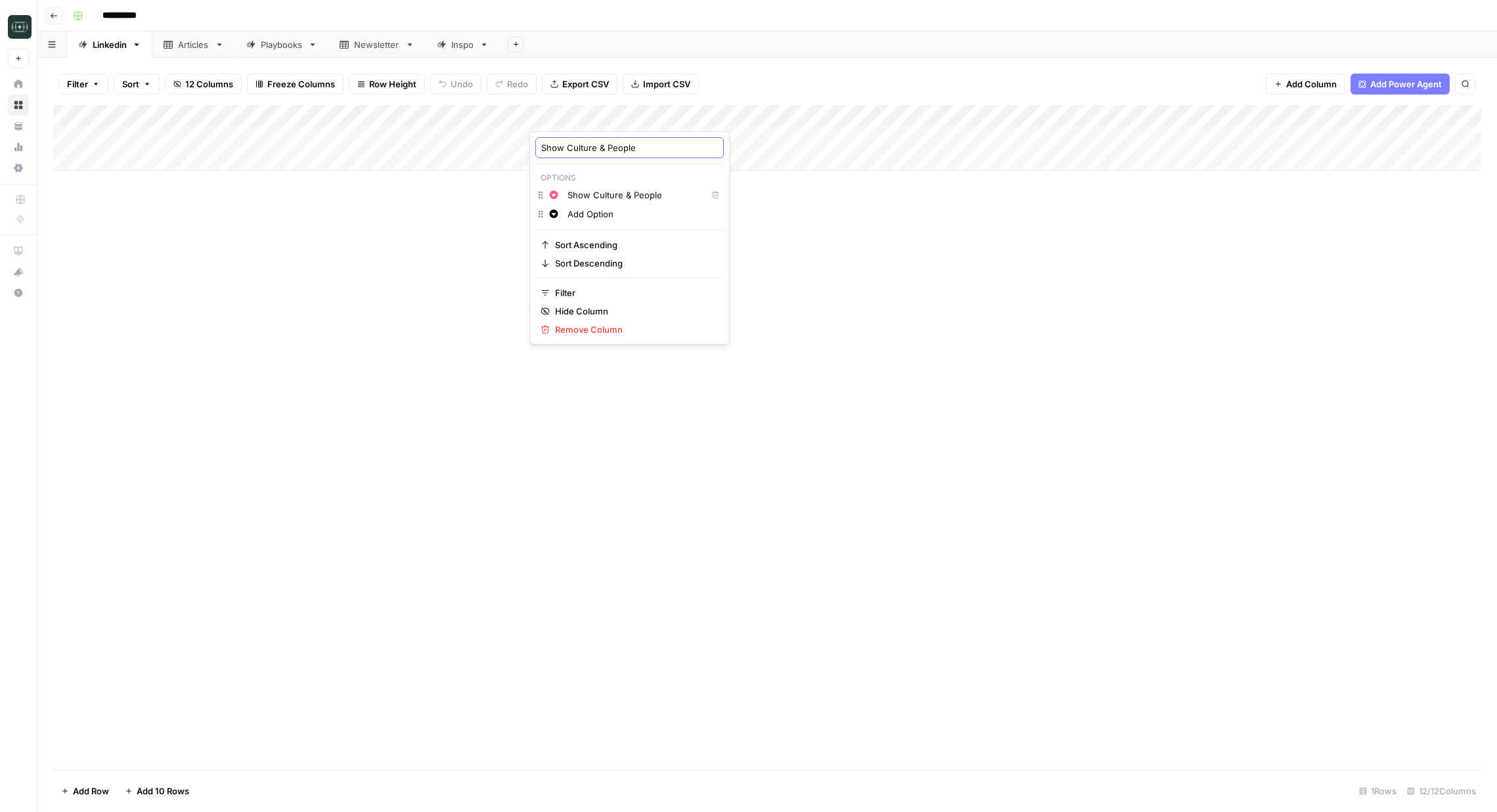
click at [614, 149] on input "Show Culture & People" at bounding box center [630, 147] width 177 height 13
click at [599, 120] on div "Add Column" at bounding box center [767, 138] width 1428 height 66
click at [586, 214] on input "Add Option" at bounding box center [643, 214] width 150 height 13
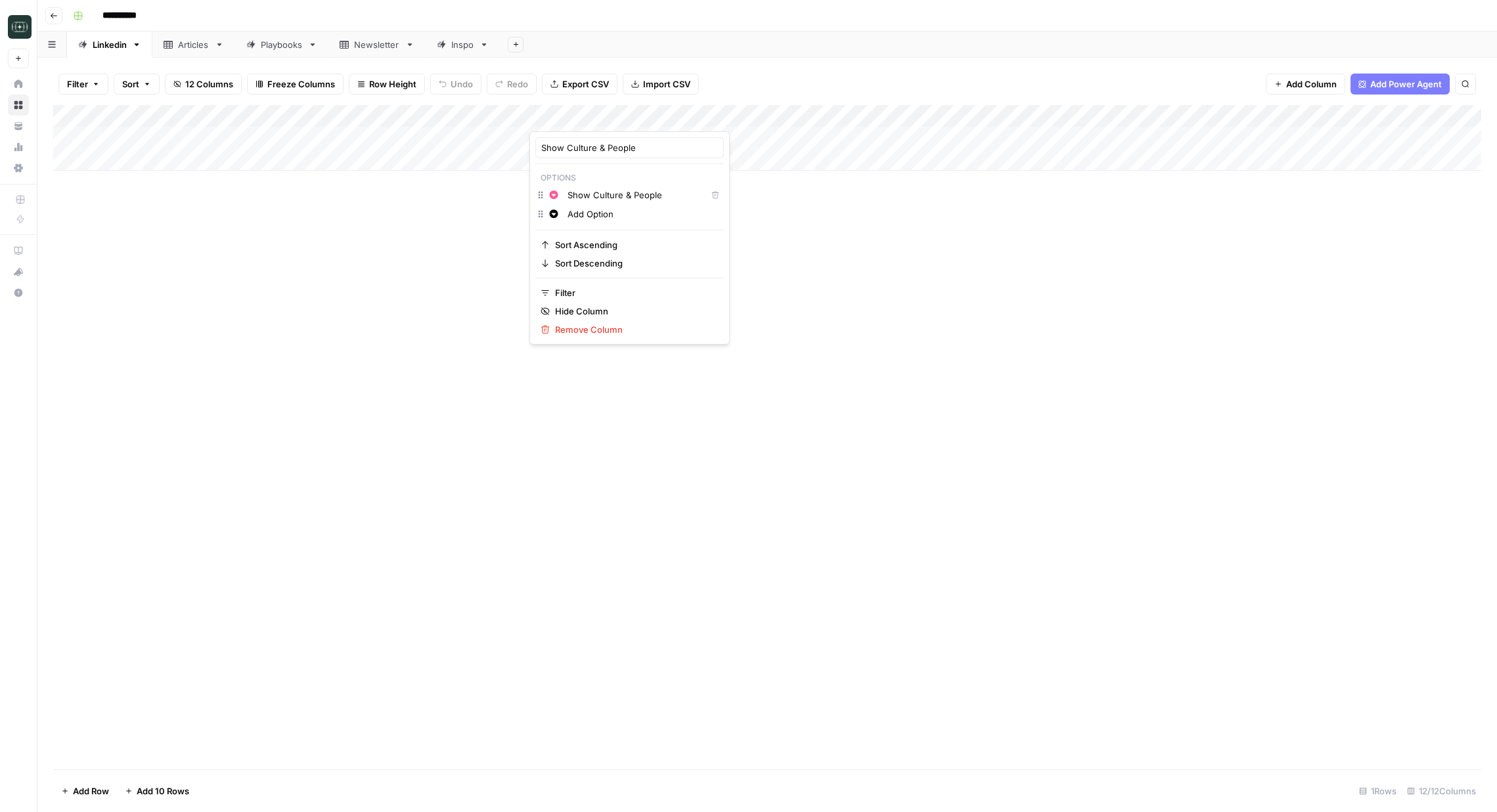
paste input "Promote & Drive Ac"
type input "Promote & Drive Action"
click at [805, 283] on div "Add Column" at bounding box center [767, 437] width 1428 height 664
click at [621, 118] on div "Add Column" at bounding box center [767, 138] width 1428 height 66
click at [612, 213] on input "Add Option" at bounding box center [643, 214] width 150 height 13
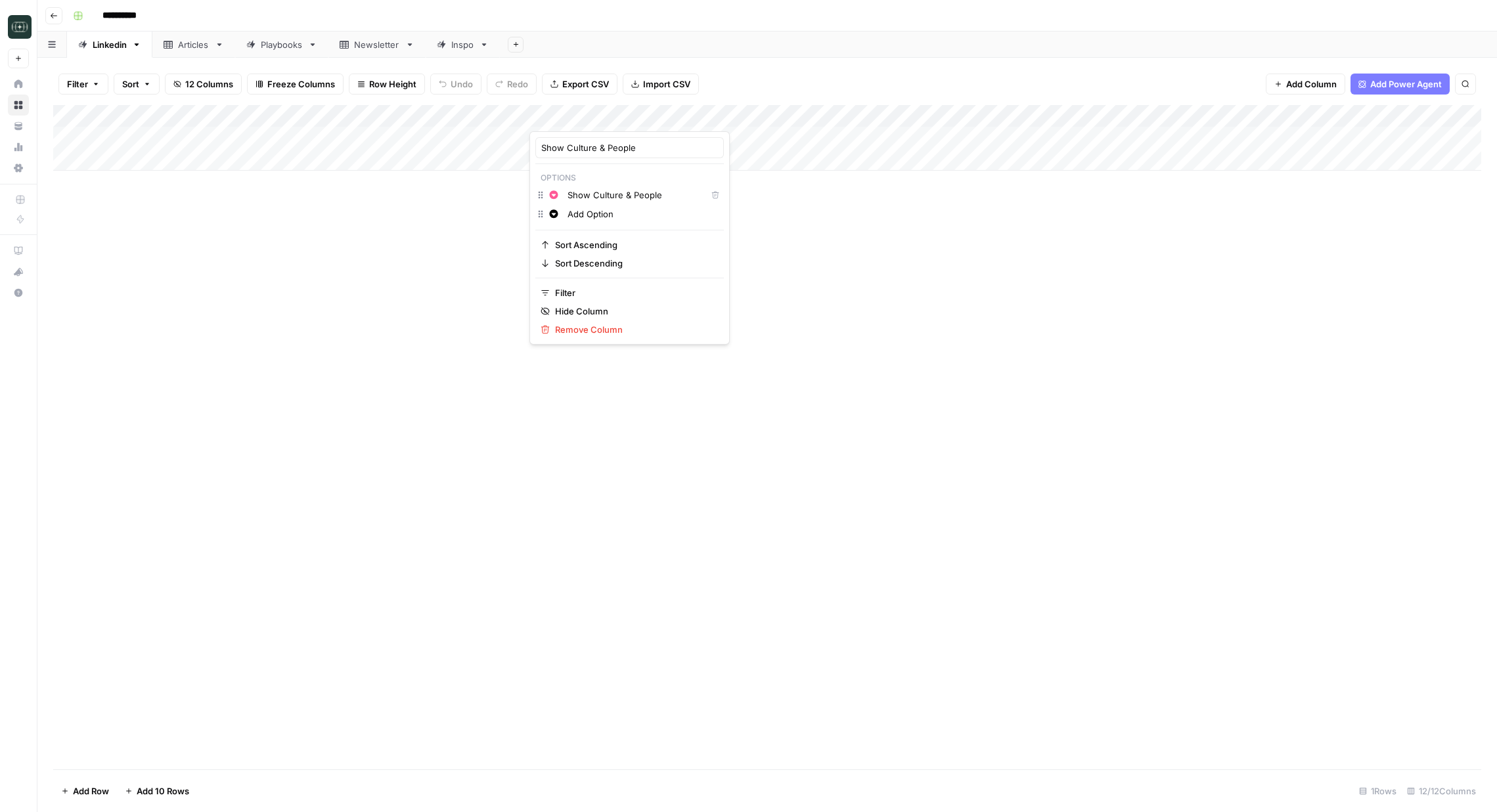
paste input "Promote & Drive Ac"
type input "Promote & Drive Action"
click at [768, 242] on div "Add Column" at bounding box center [767, 437] width 1428 height 664
click at [639, 143] on div "Add Column" at bounding box center [767, 138] width 1428 height 66
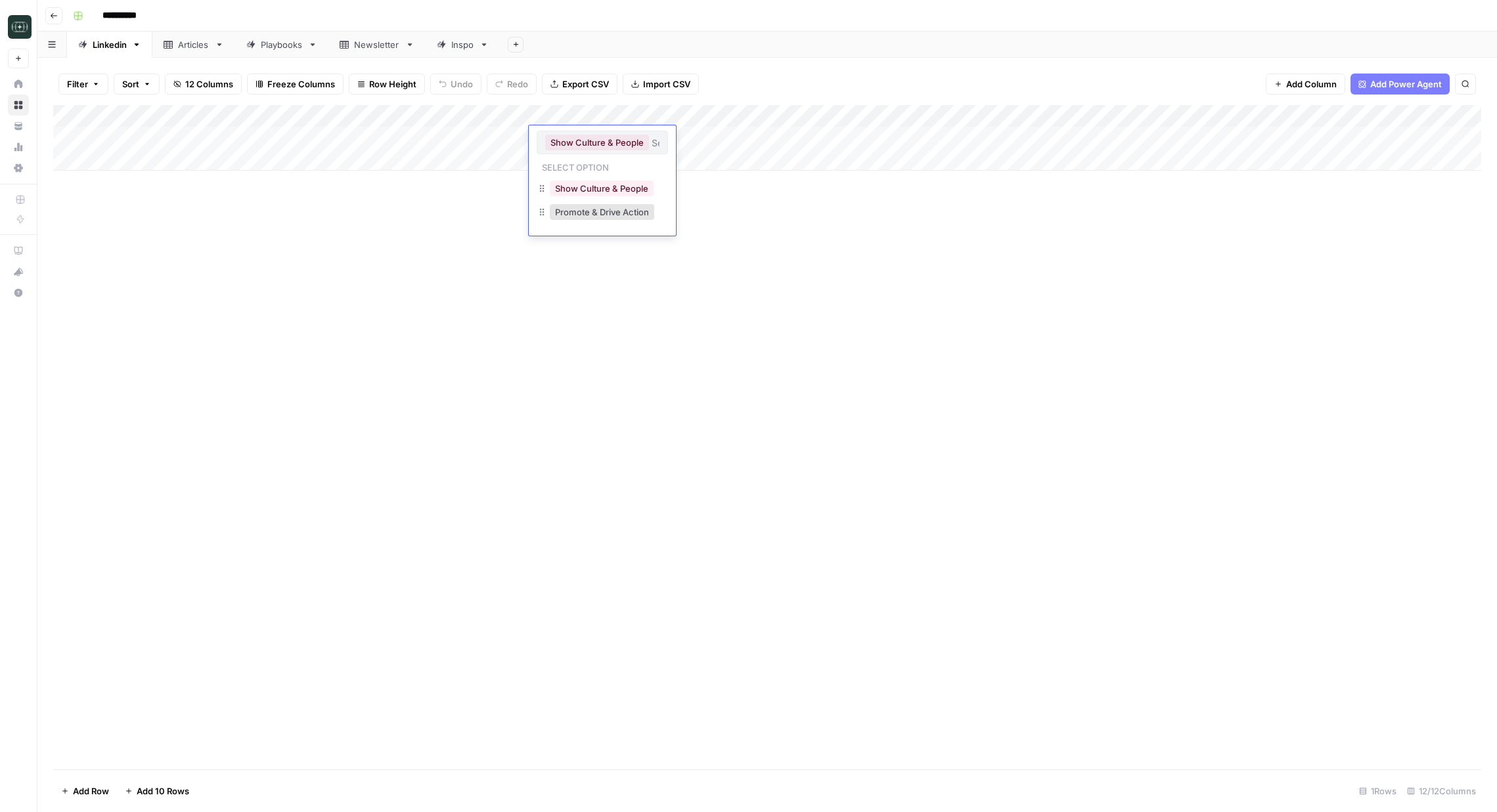
click at [706, 296] on div "Add Column" at bounding box center [767, 437] width 1428 height 664
click at [640, 119] on div "Add Column" at bounding box center [767, 138] width 1428 height 66
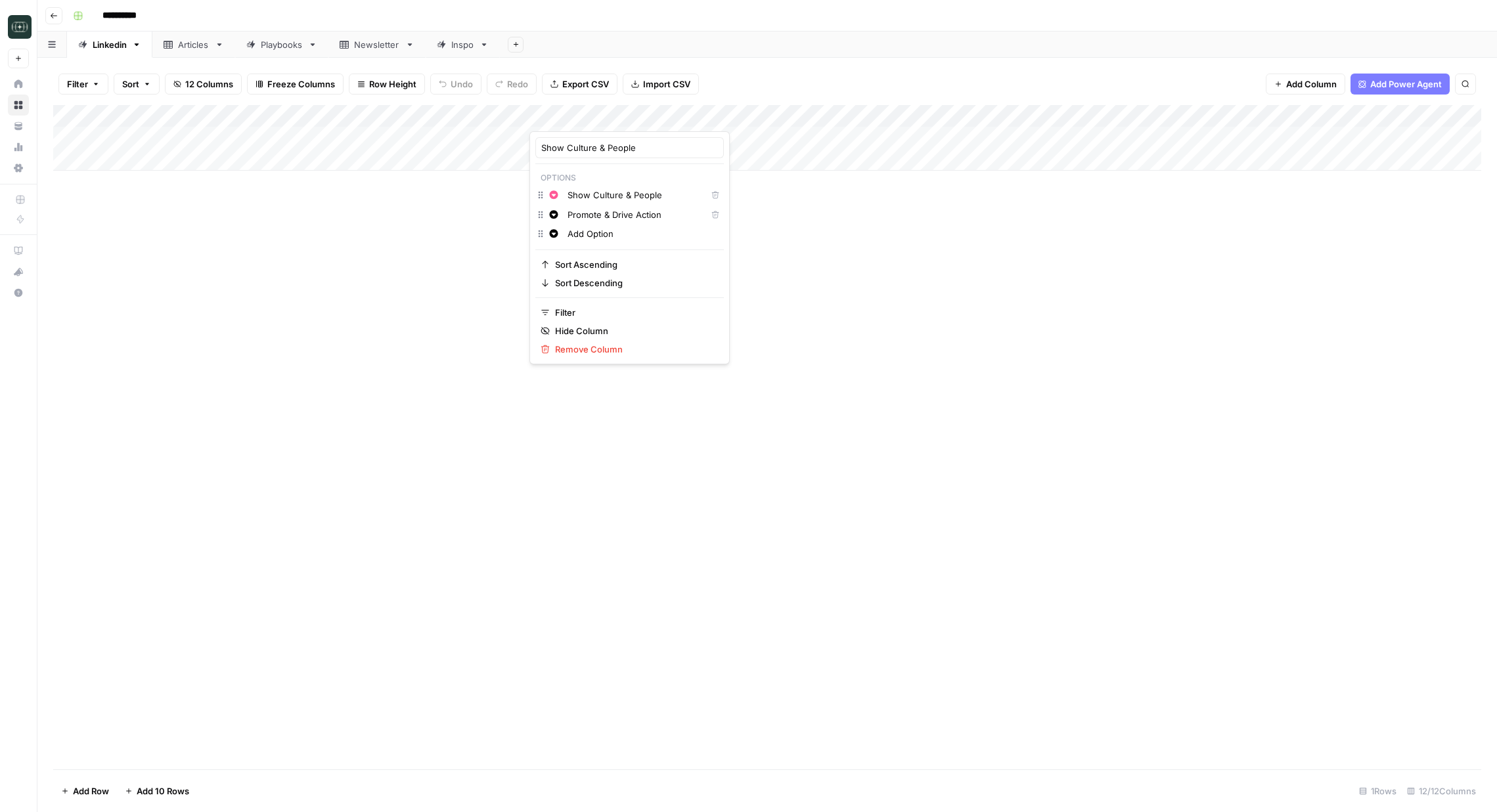
click at [614, 229] on input "Add Option" at bounding box center [643, 233] width 150 height 13
paste input "Prove & Convince"
type input "Prove & Convince"
click at [750, 270] on div "Add Column" at bounding box center [767, 437] width 1428 height 664
click at [647, 133] on div "Add Column" at bounding box center [767, 138] width 1428 height 66
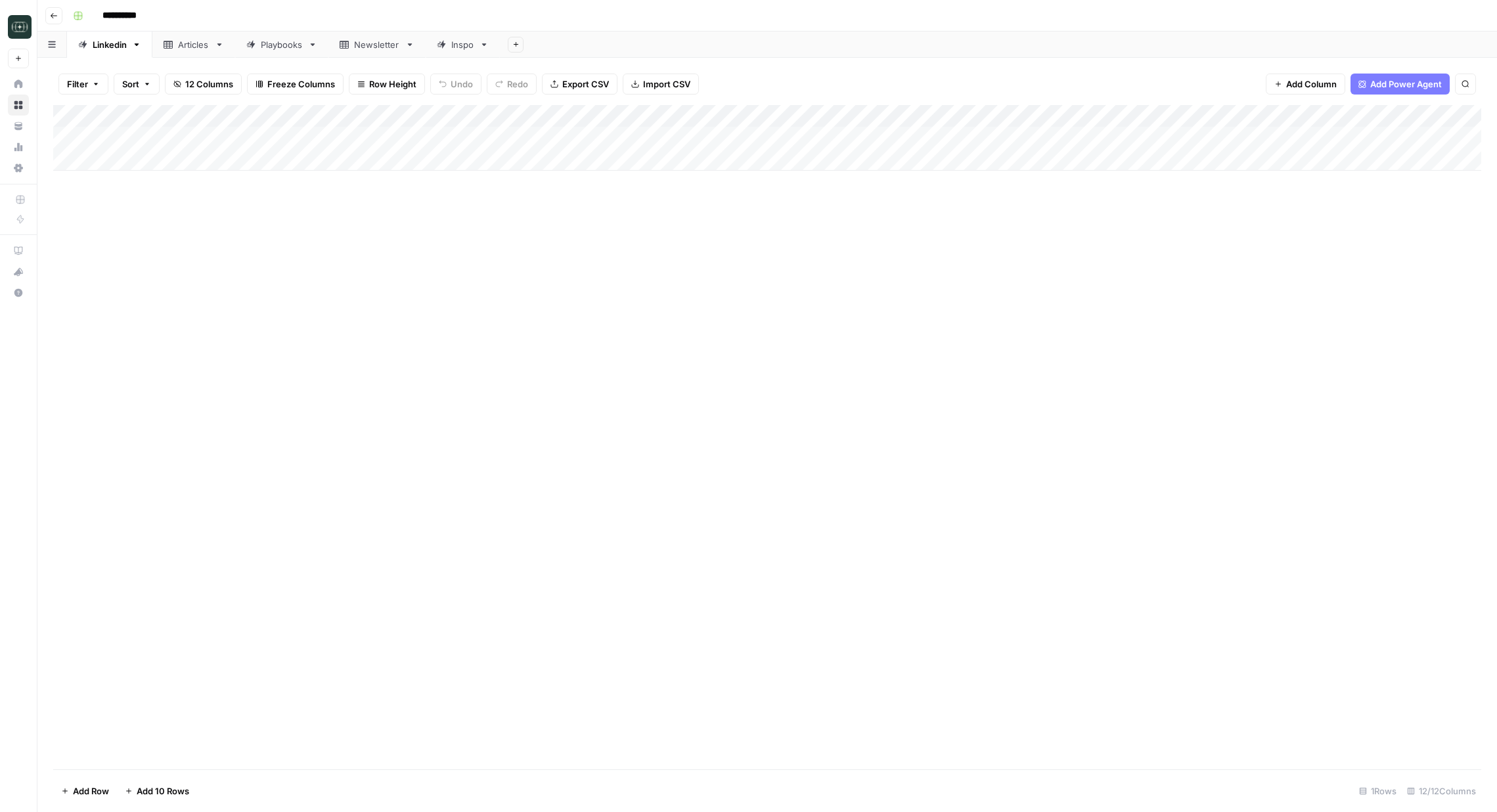
click at [647, 133] on div "Add Column" at bounding box center [767, 138] width 1428 height 66
type input "Prove & Convince"
click at [646, 141] on div "Add Column" at bounding box center [767, 138] width 1428 height 66
type input "Educate & Provide Value"
click at [644, 139] on div "Add Column" at bounding box center [767, 138] width 1428 height 66
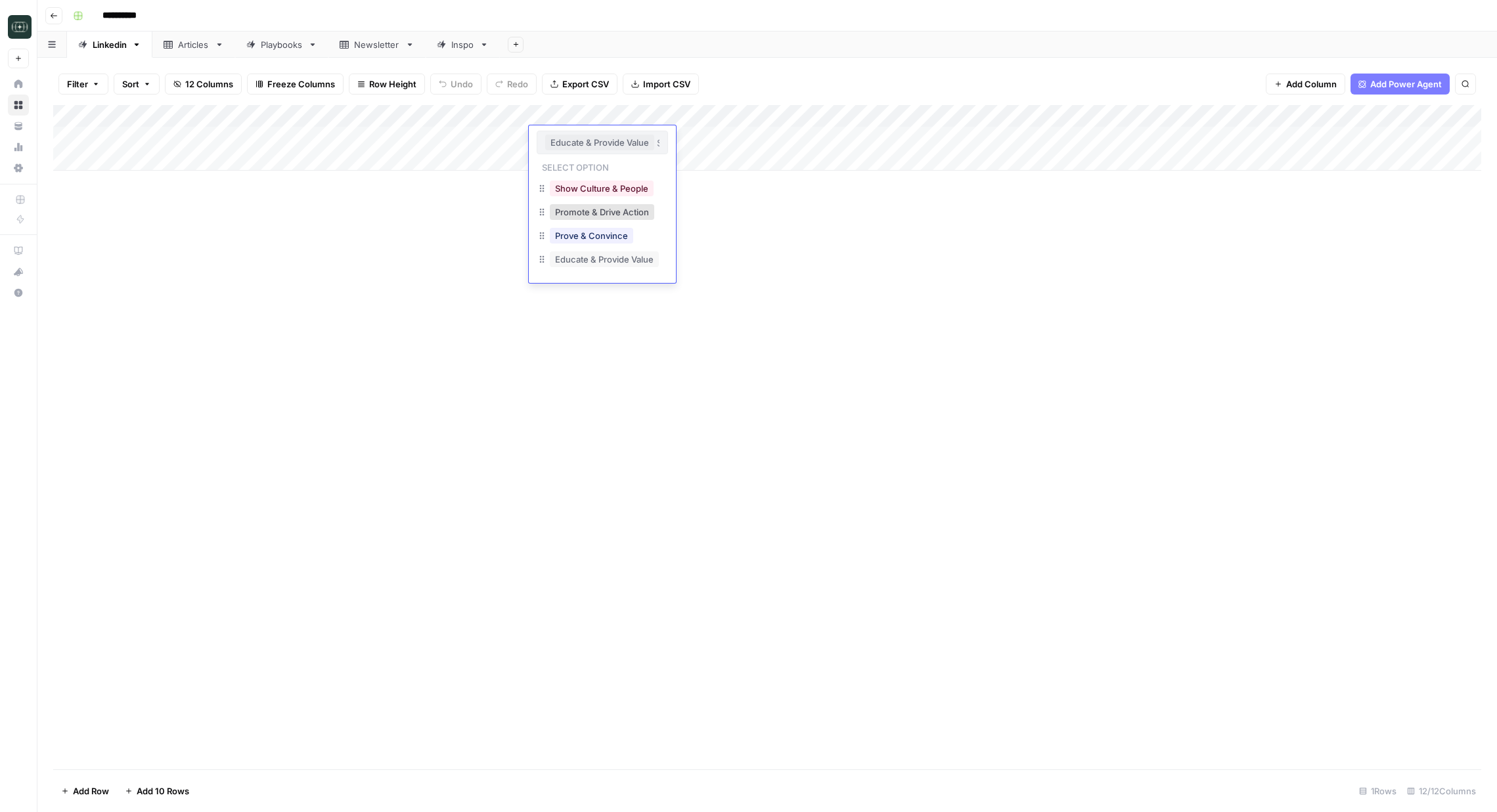
paste input "Inspire & Relate"
type input "Inspire & Relate"
drag, startPoint x: 633, startPoint y: 185, endPoint x: 635, endPoint y: 264, distance: 79.0
click at [633, 185] on div "Add Column" at bounding box center [767, 437] width 1428 height 664
click at [631, 275] on div "Add Column" at bounding box center [767, 437] width 1428 height 664
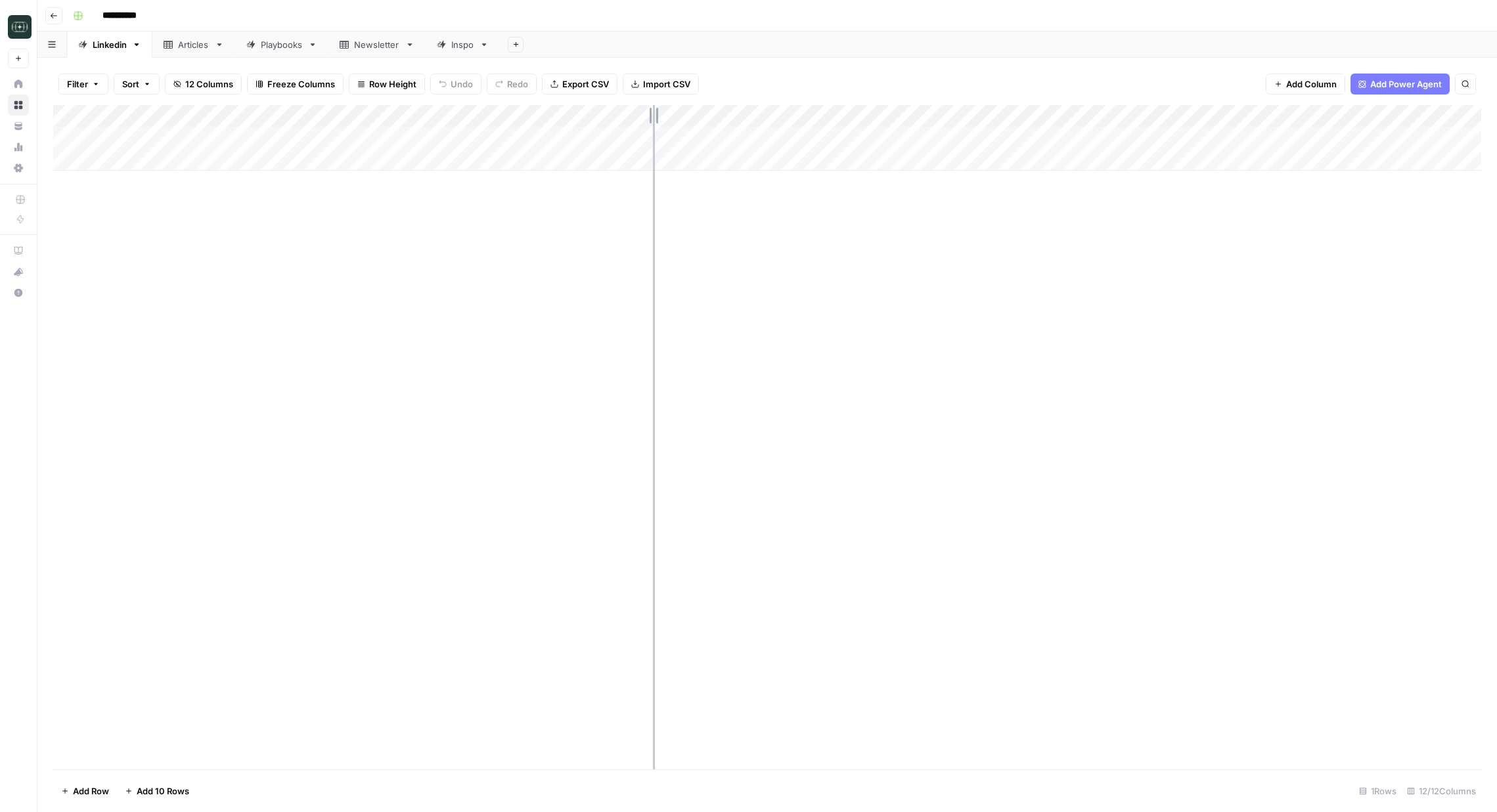
drag, startPoint x: 659, startPoint y: 118, endPoint x: 643, endPoint y: 120, distance: 16.1
click at [647, 119] on div "Add Column" at bounding box center [767, 138] width 1428 height 66
click at [463, 144] on div "Add Column" at bounding box center [767, 138] width 1428 height 66
click at [581, 146] on div "Add Column" at bounding box center [767, 138] width 1428 height 66
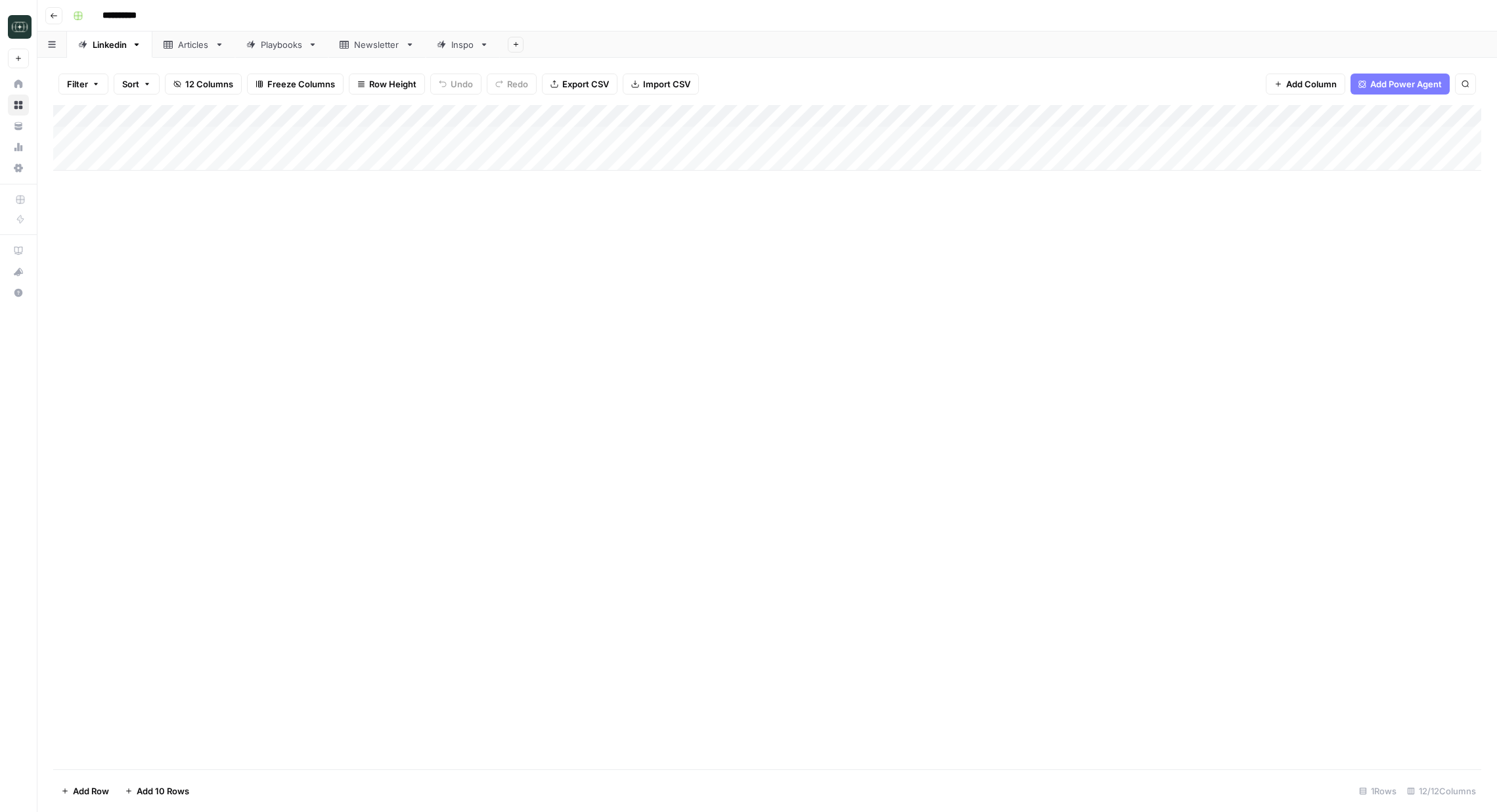
click at [581, 146] on div "Add Column" at bounding box center [767, 138] width 1428 height 66
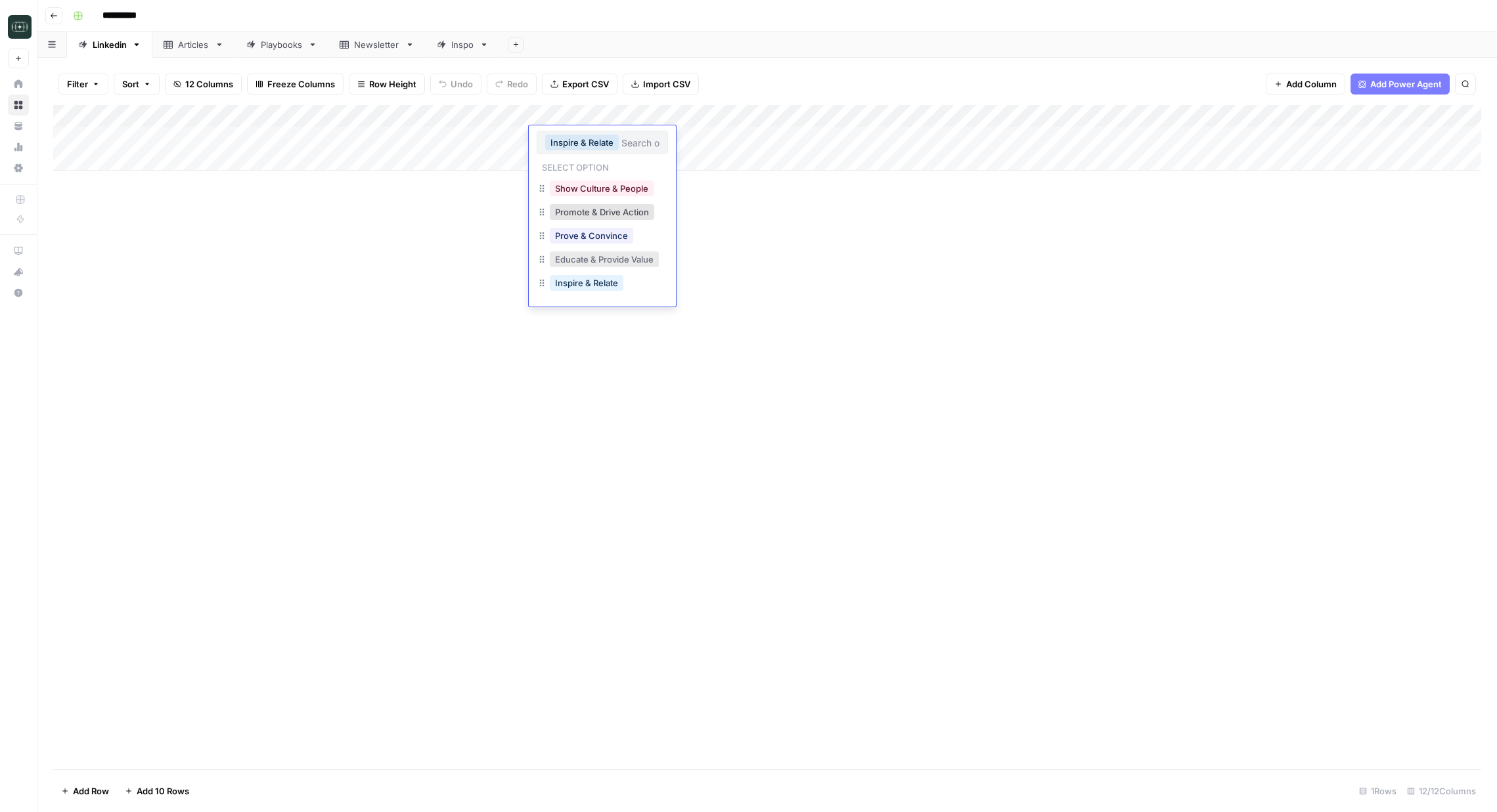
click at [612, 259] on button "Educate & Provide Value" at bounding box center [604, 259] width 109 height 15
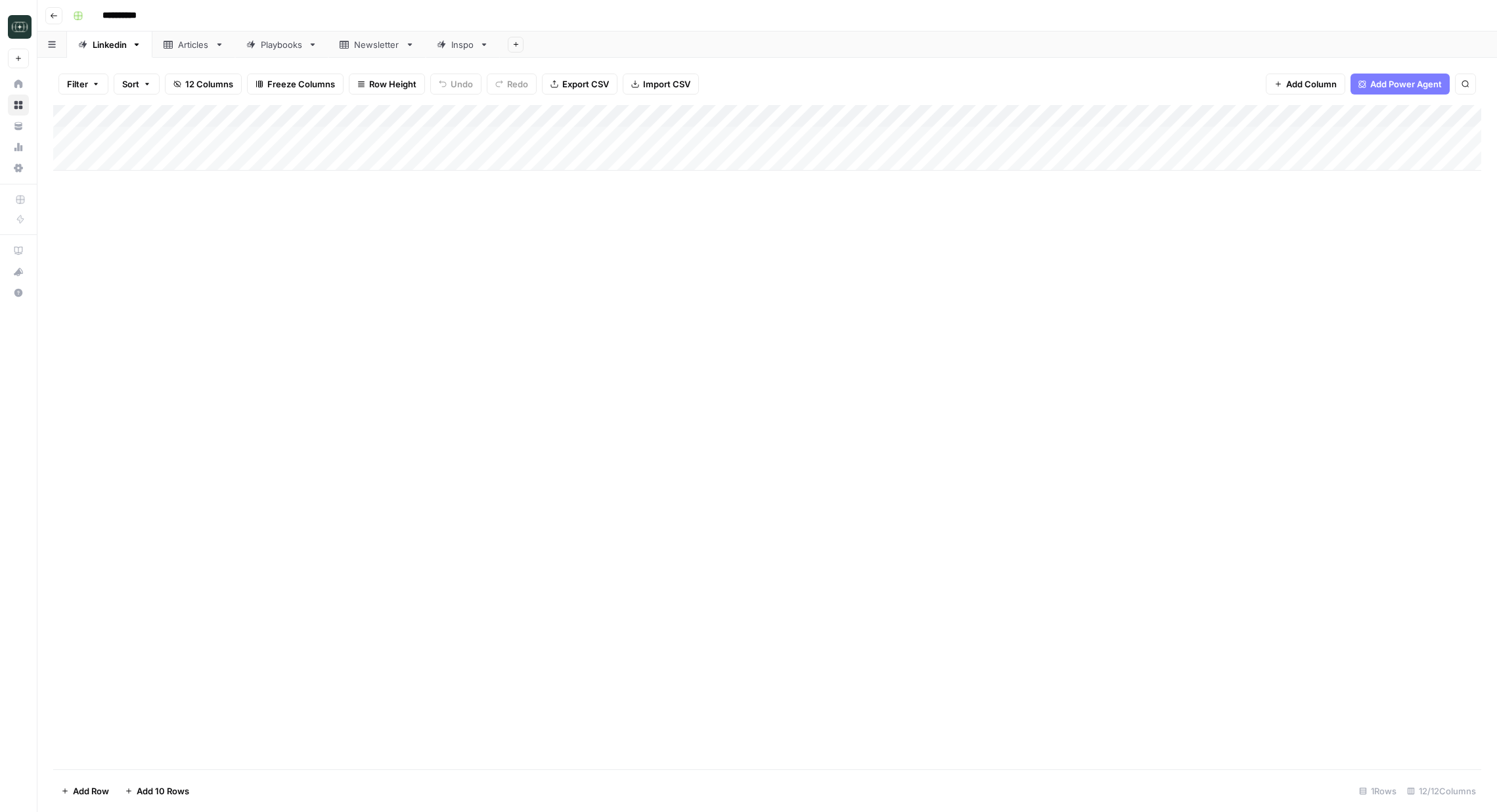
click at [915, 142] on div "Add Column" at bounding box center [767, 138] width 1428 height 66
click at [635, 134] on div "Add Column" at bounding box center [767, 138] width 1428 height 66
click at [637, 135] on div "Add Column" at bounding box center [767, 138] width 1428 height 66
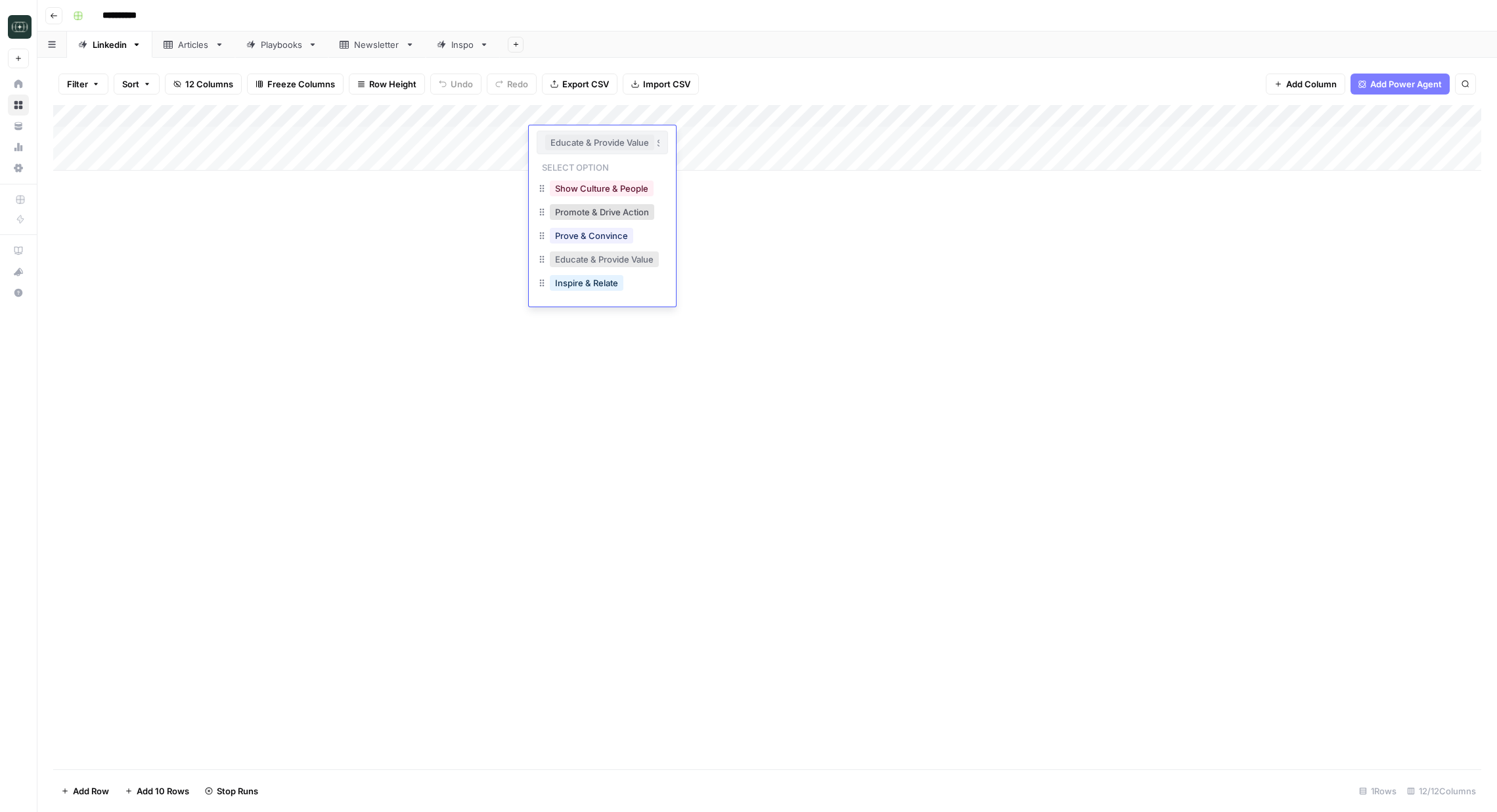
click at [625, 260] on button "Educate & Provide Value" at bounding box center [604, 259] width 109 height 15
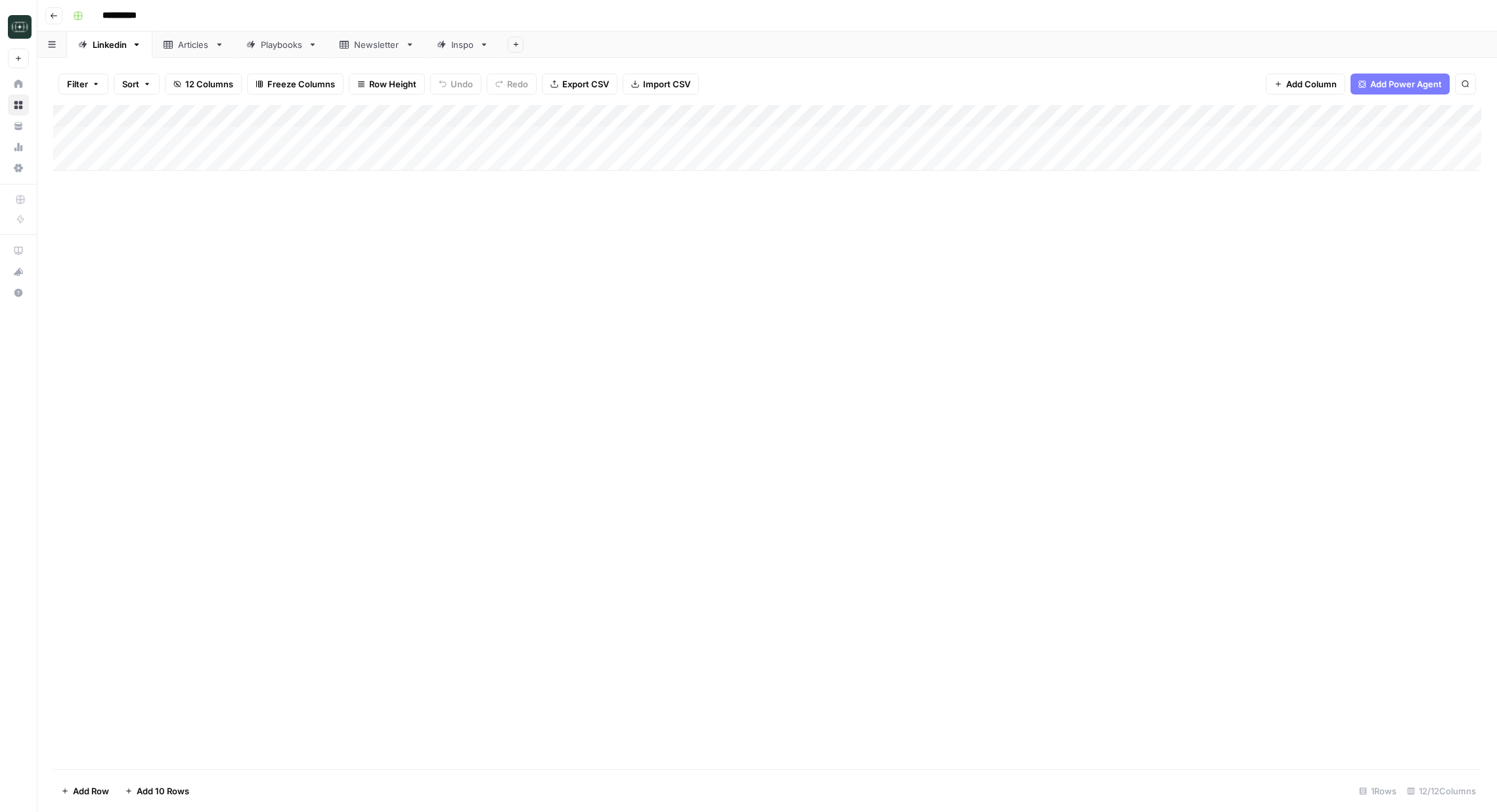
click at [609, 136] on div "Add Column" at bounding box center [767, 138] width 1428 height 66
click at [638, 116] on div "Add Column" at bounding box center [767, 138] width 1428 height 66
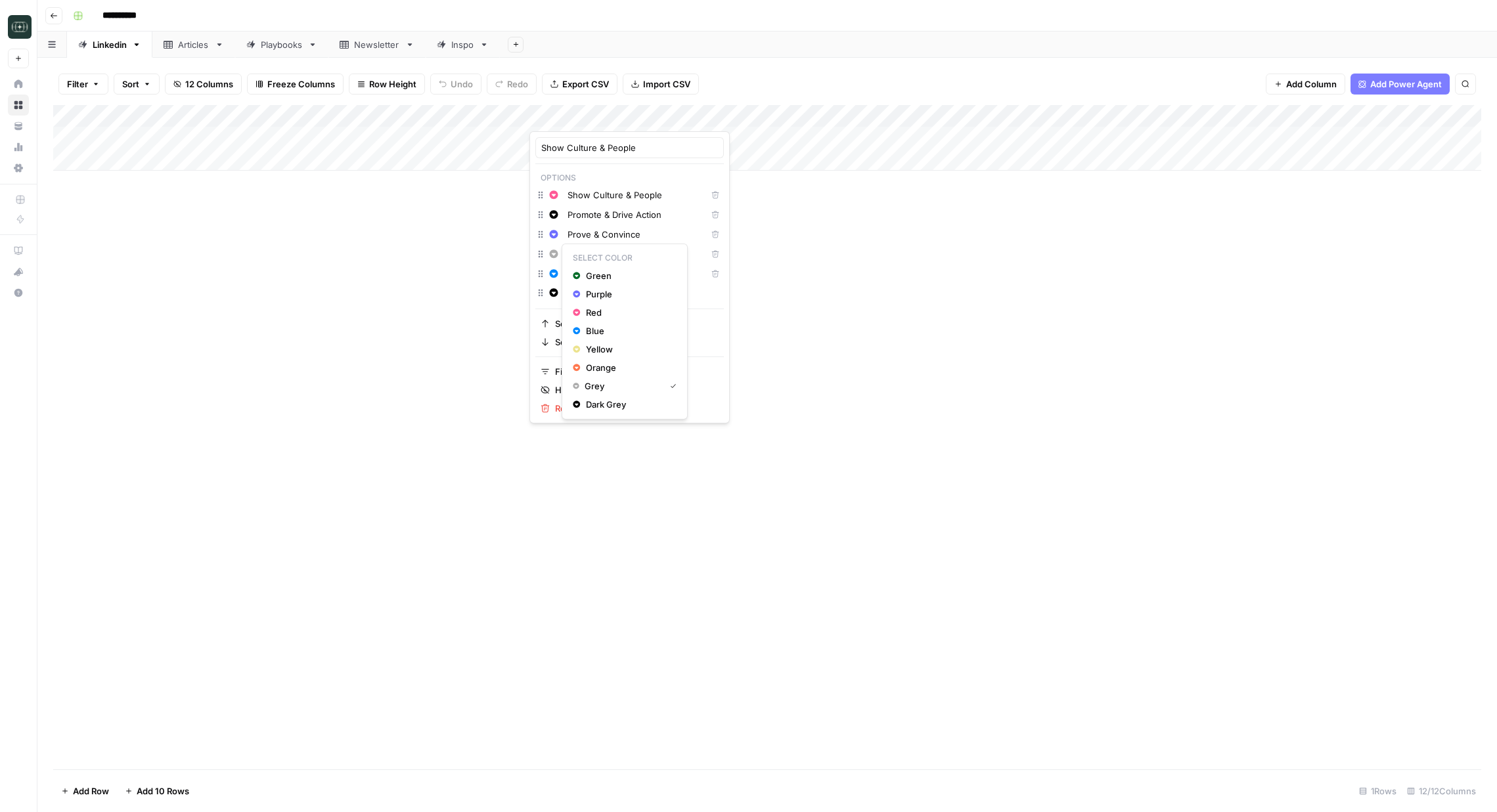
click at [556, 261] on button "Change color" at bounding box center [554, 254] width 15 height 15
click at [603, 276] on span "Green" at bounding box center [629, 276] width 85 height 13
drag, startPoint x: 539, startPoint y: 232, endPoint x: 540, endPoint y: 197, distance: 35.0
drag, startPoint x: 541, startPoint y: 230, endPoint x: 541, endPoint y: 221, distance: 9.0
click at [541, 221] on div "Change color Educate & Provide Value Delete Change color Show Culture & People …" at bounding box center [629, 235] width 188 height 98
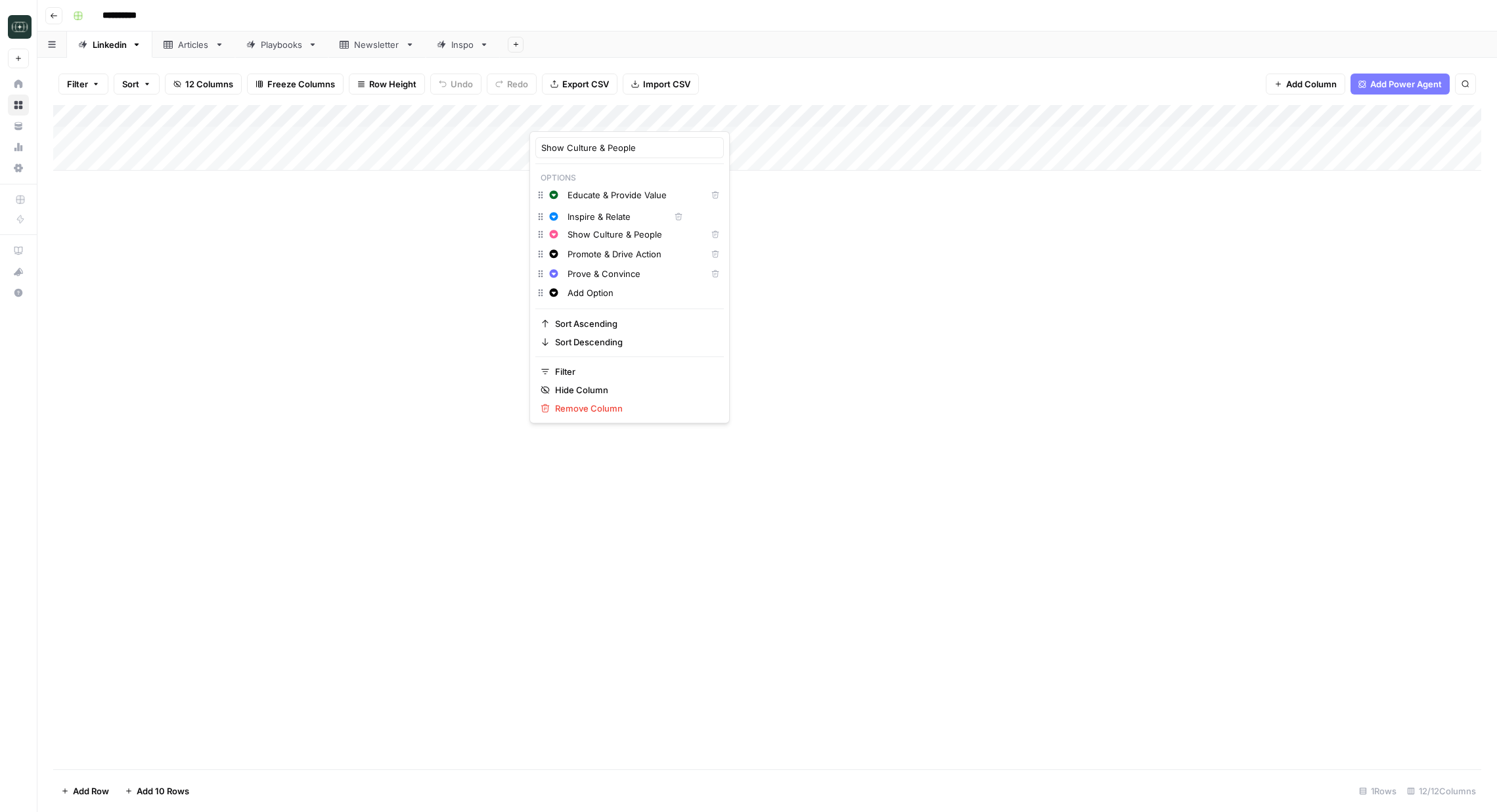
drag, startPoint x: 543, startPoint y: 261, endPoint x: 546, endPoint y: 214, distance: 47.1
click at [540, 276] on html "**********" at bounding box center [748, 406] width 1497 height 812
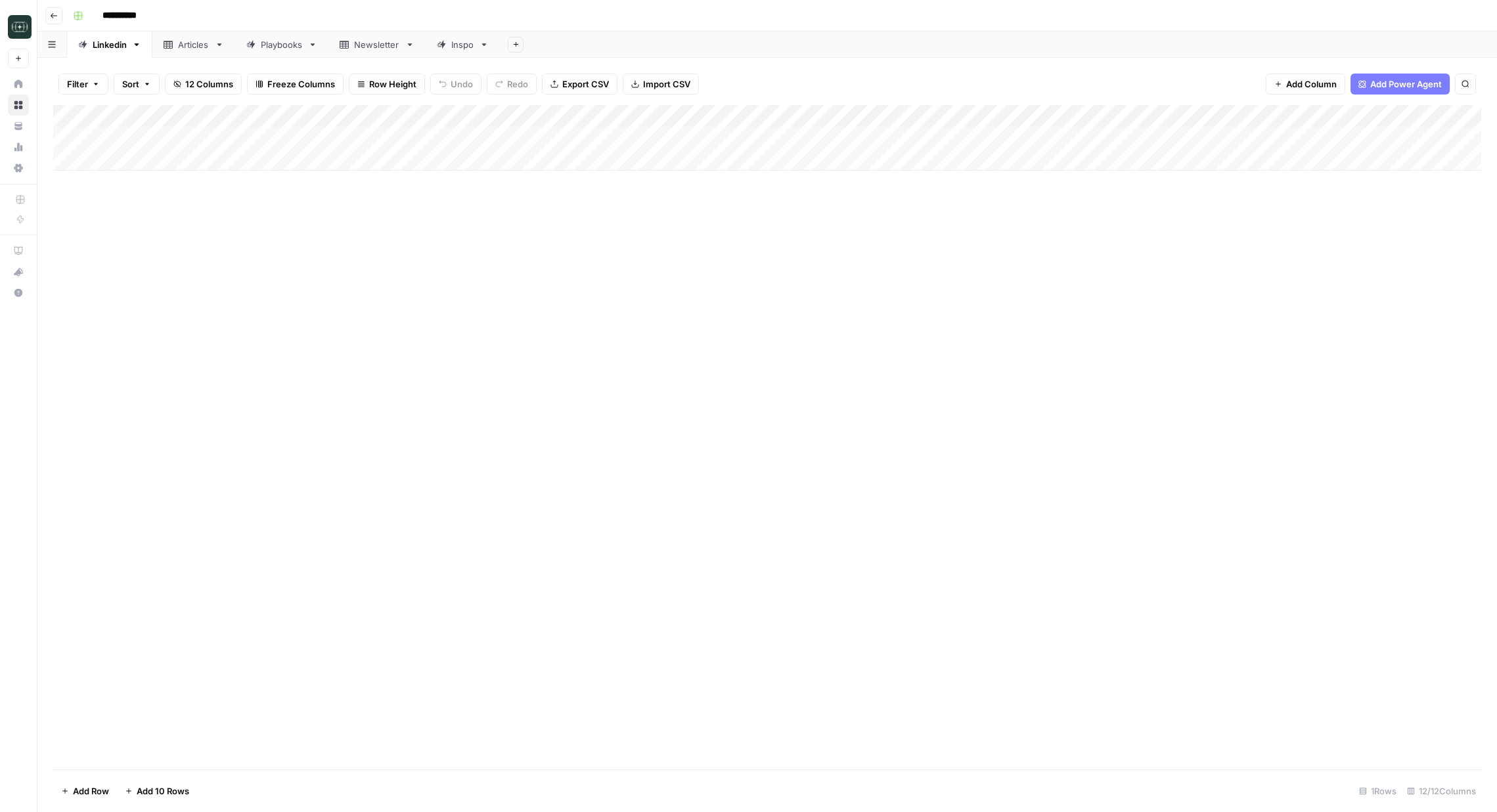
click at [595, 122] on div "Add Column" at bounding box center [767, 138] width 1428 height 66
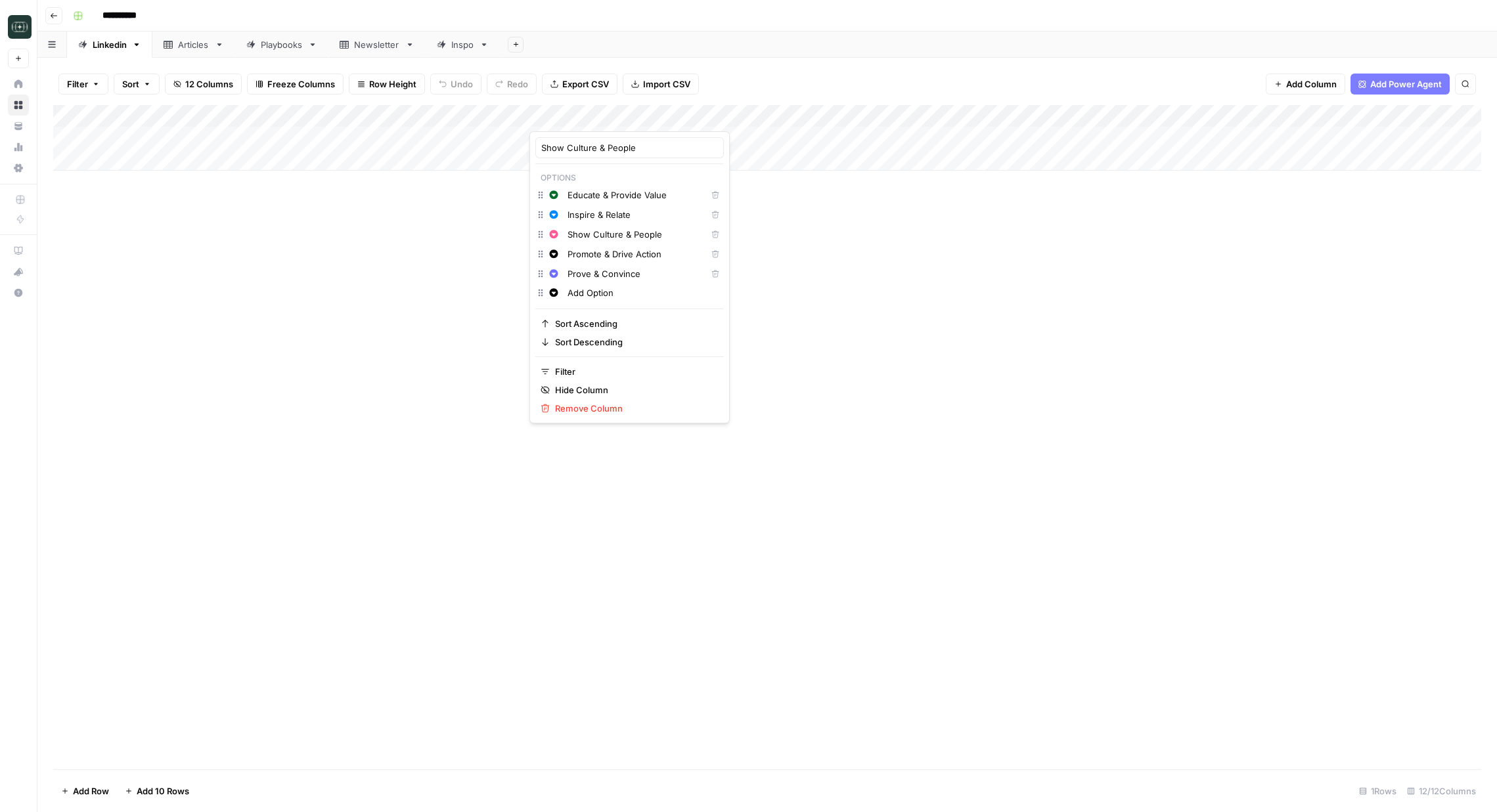
click at [897, 358] on div "Add Column" at bounding box center [767, 437] width 1428 height 664
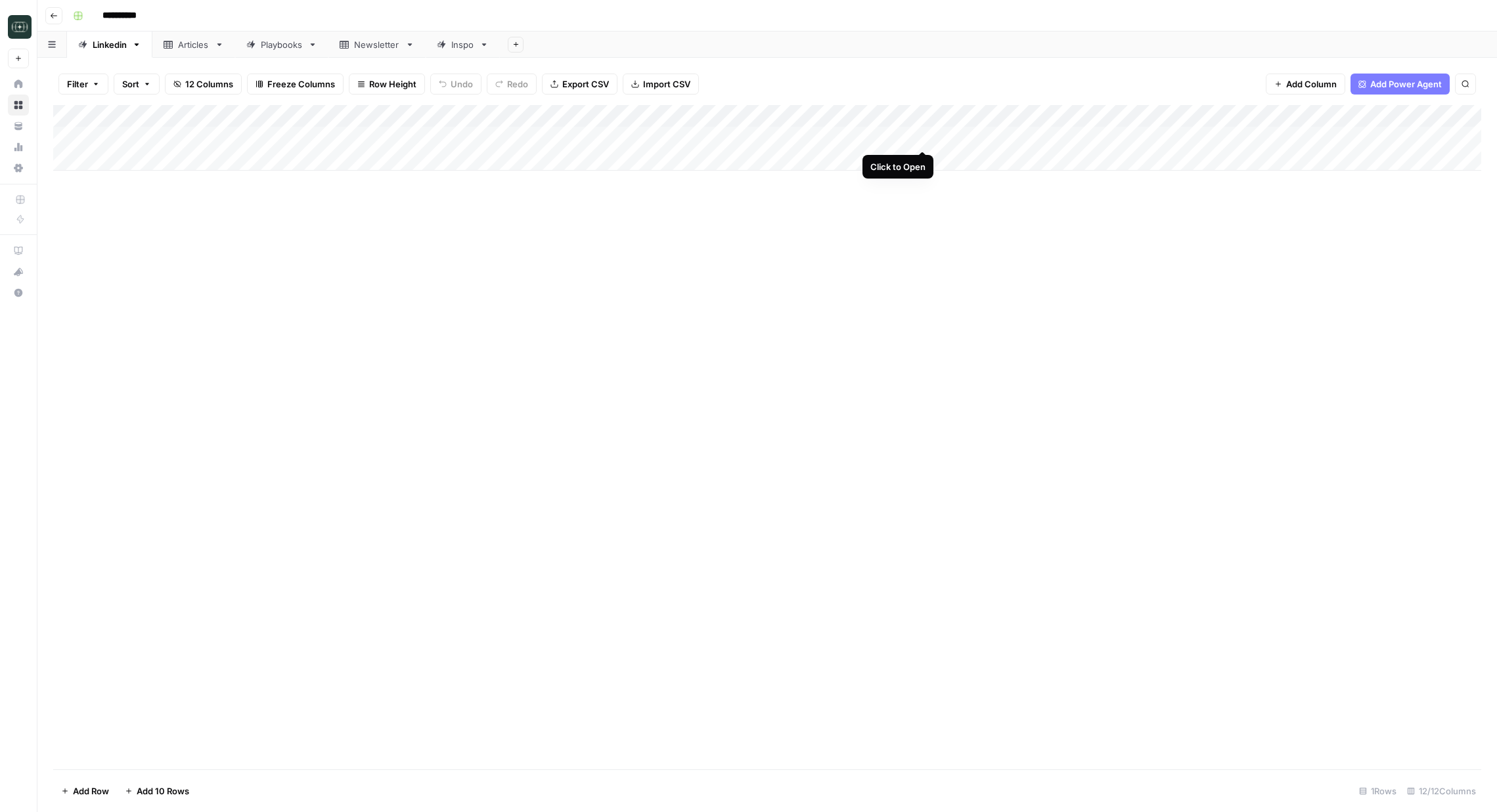
click at [922, 135] on div "Add Column" at bounding box center [767, 138] width 1428 height 66
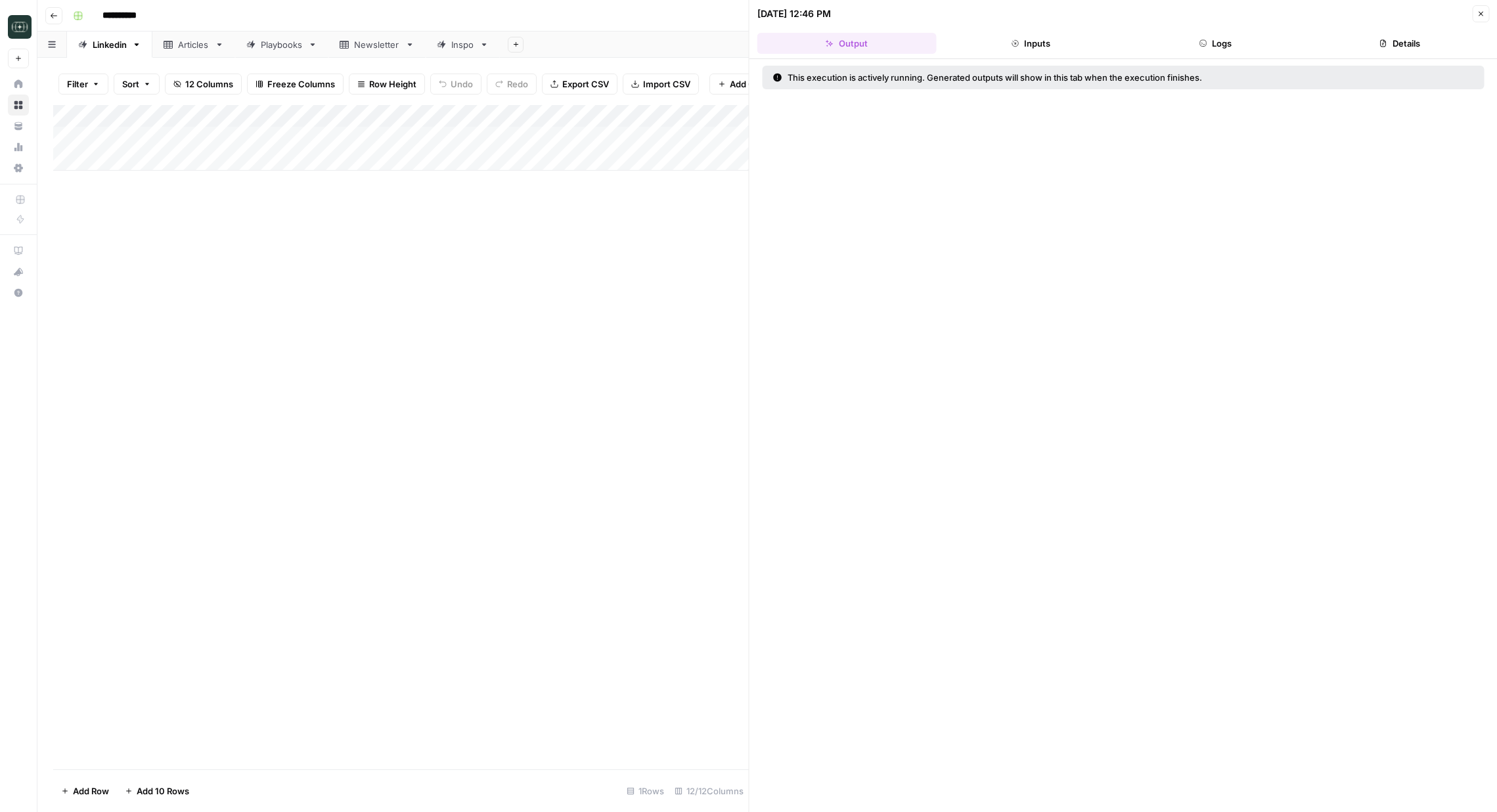
click at [1230, 41] on button "Logs" at bounding box center [1216, 43] width 180 height 21
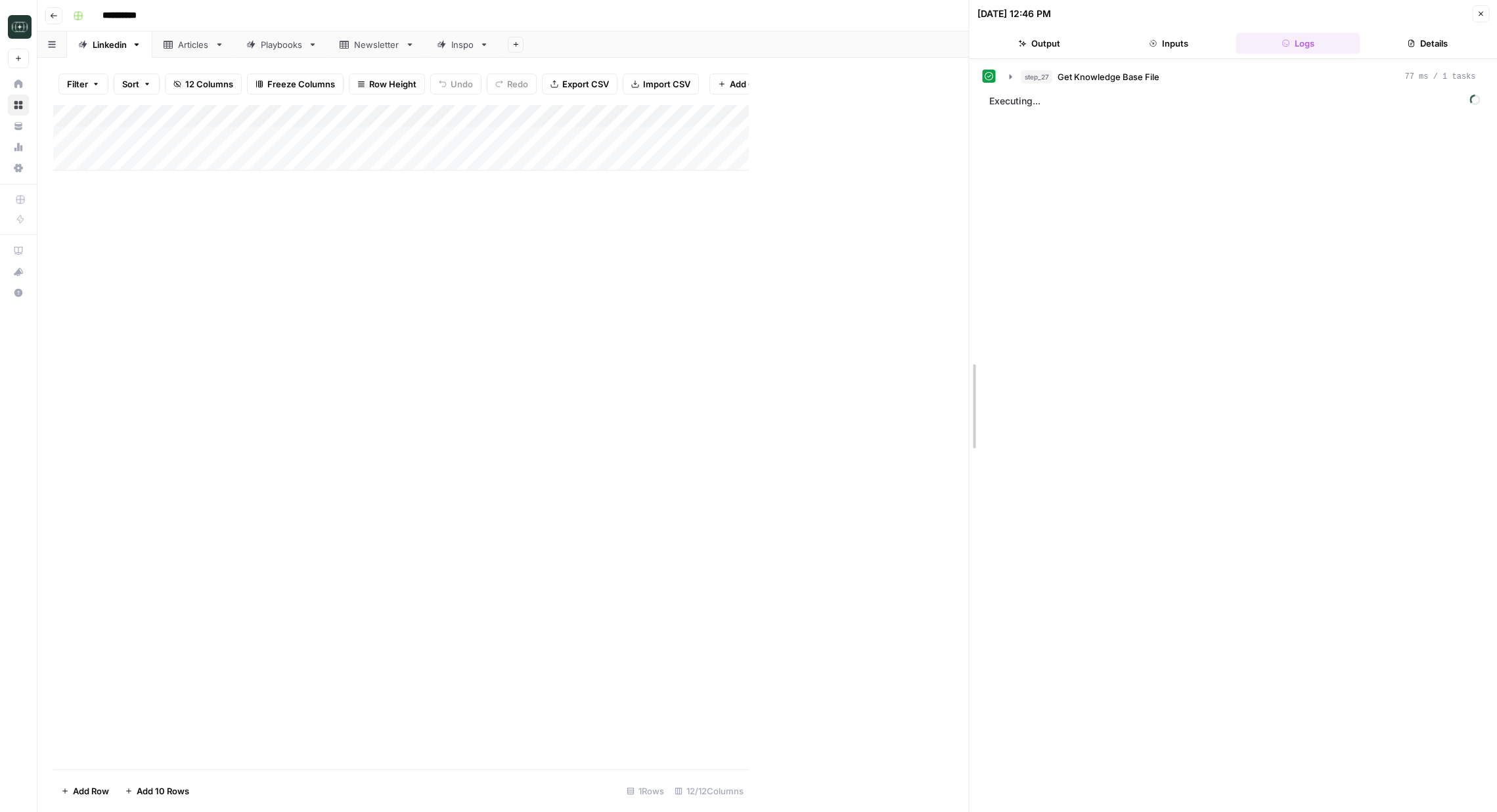
drag, startPoint x: 748, startPoint y: 188, endPoint x: 993, endPoint y: 180, distance: 245.1
click at [1011, 80] on icon "button" at bounding box center [1015, 77] width 11 height 11
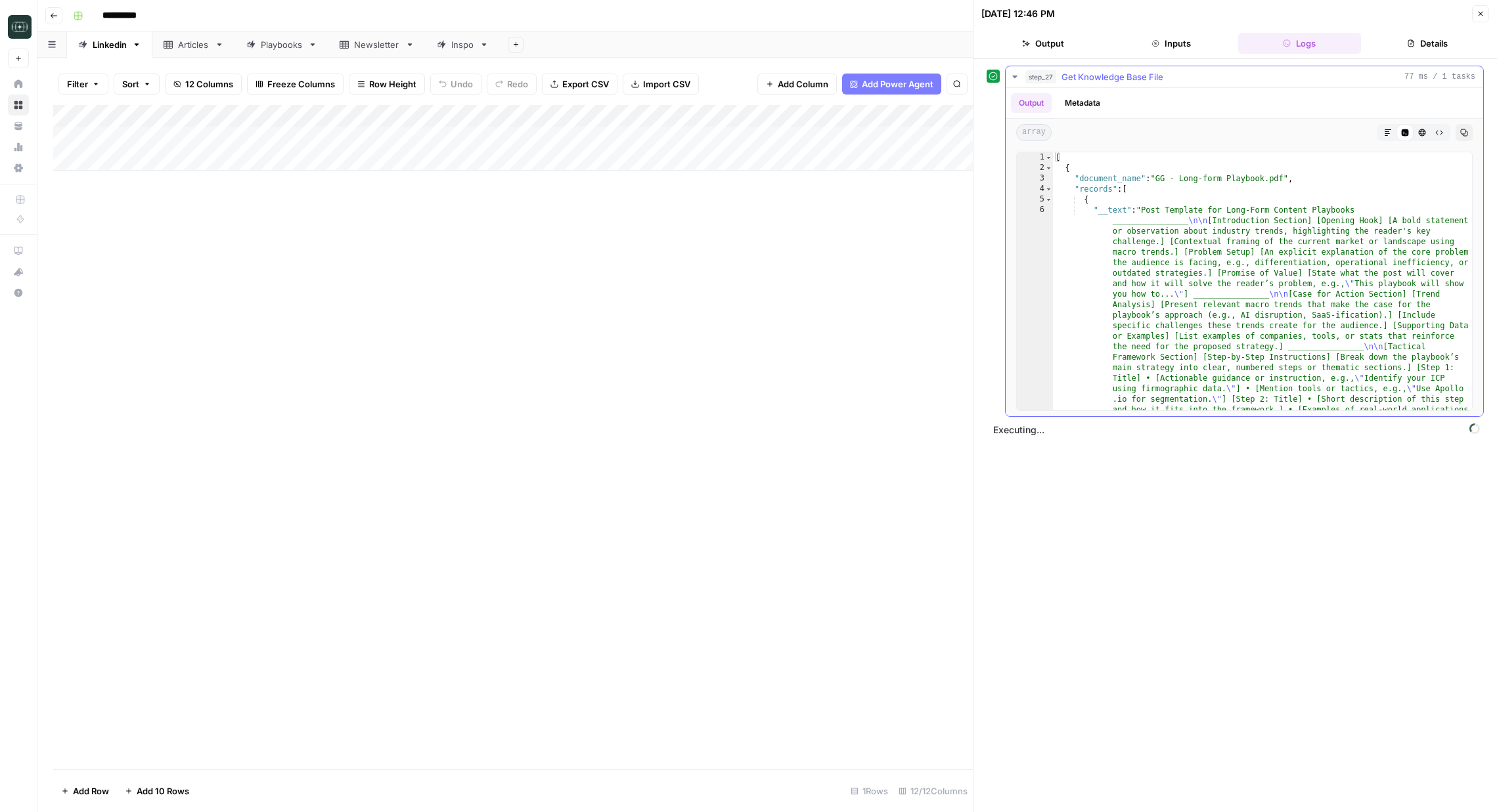
click at [1013, 76] on icon "button" at bounding box center [1015, 77] width 5 height 2
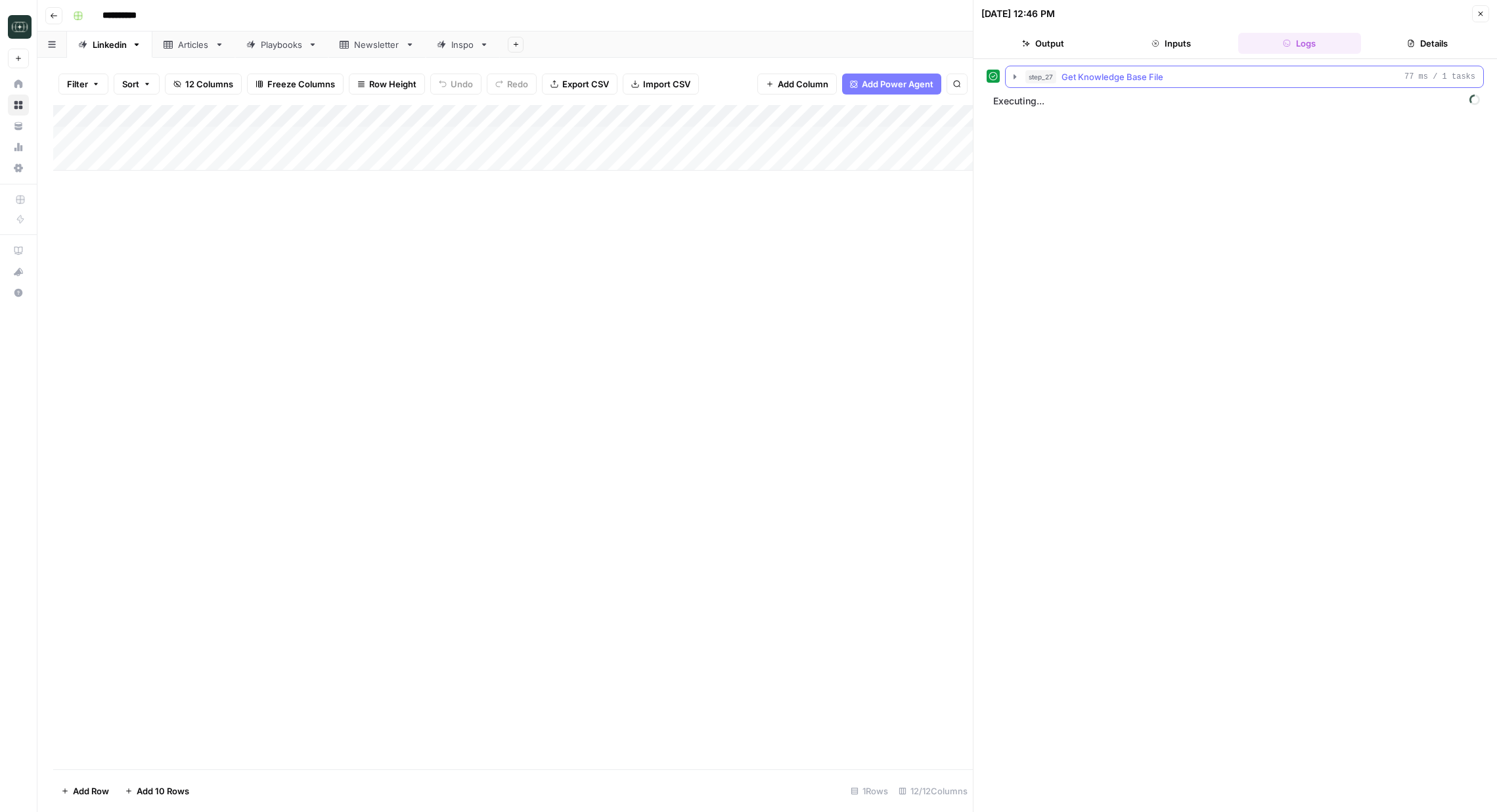
click at [1017, 78] on icon "button" at bounding box center [1015, 77] width 11 height 11
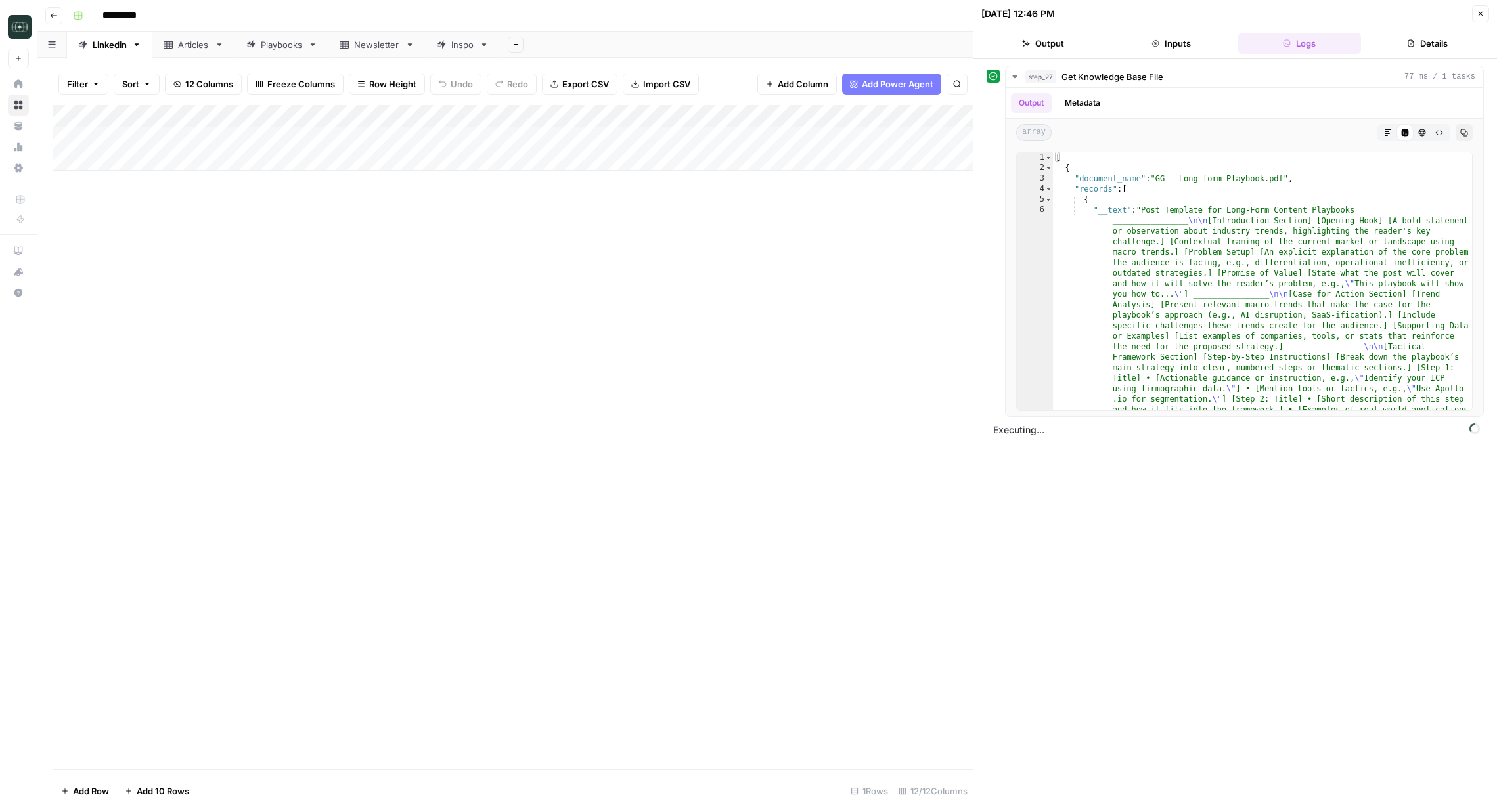
click at [1479, 19] on button "Close" at bounding box center [1481, 14] width 17 height 17
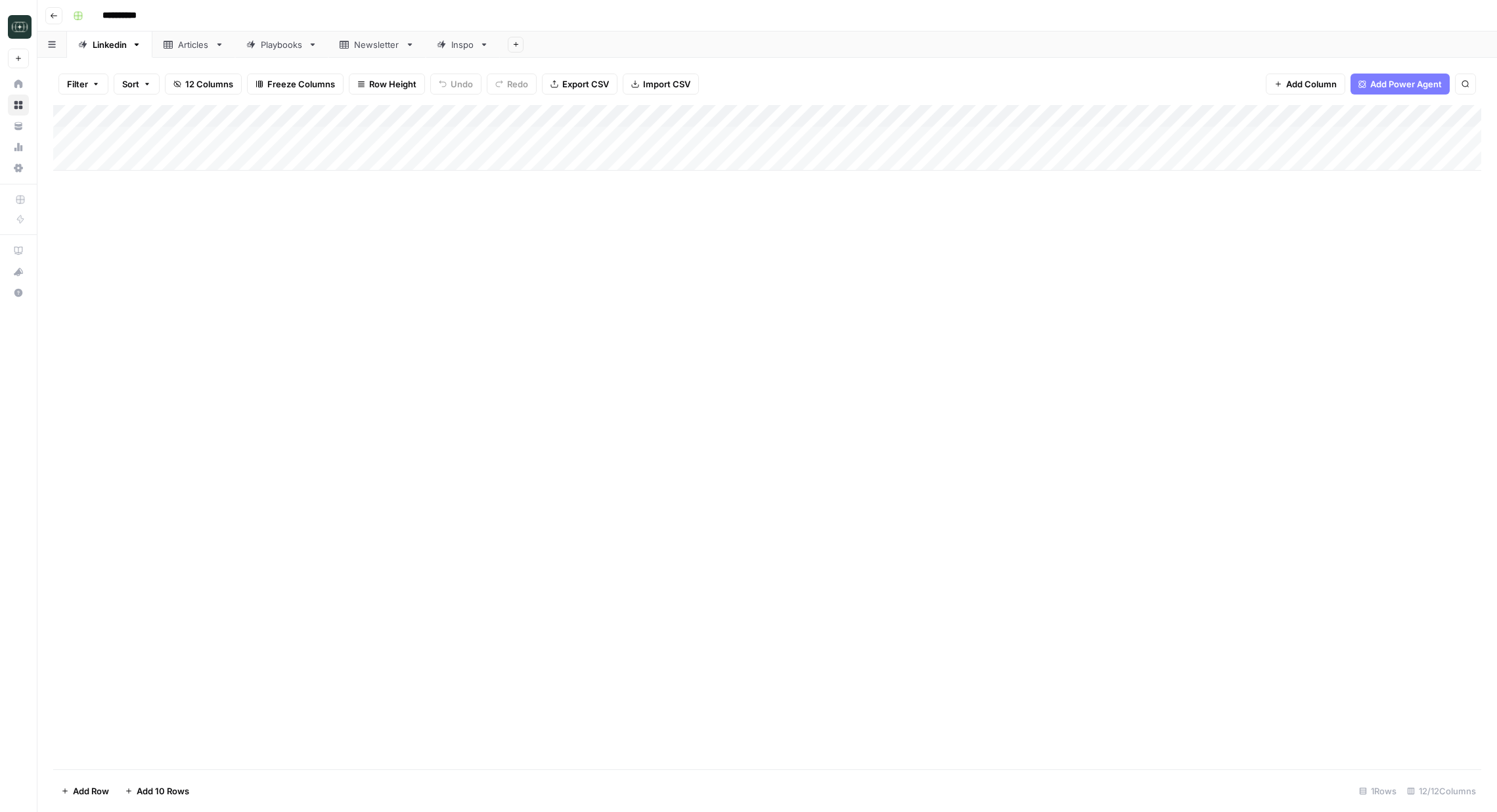
click at [53, 20] on button "Go back" at bounding box center [54, 15] width 17 height 17
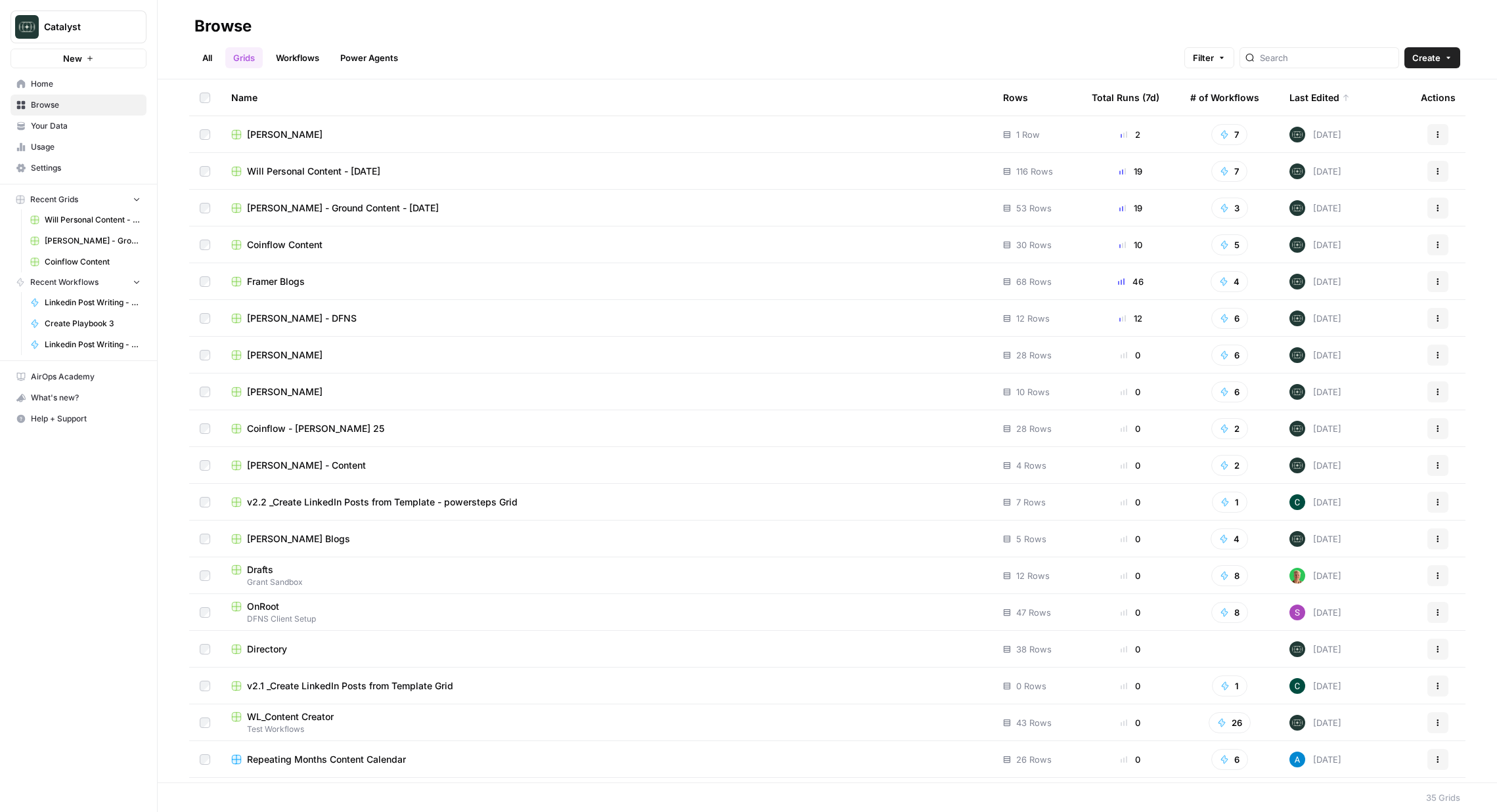
click at [292, 166] on span "Will Personal Content - [DATE]" at bounding box center [314, 171] width 133 height 13
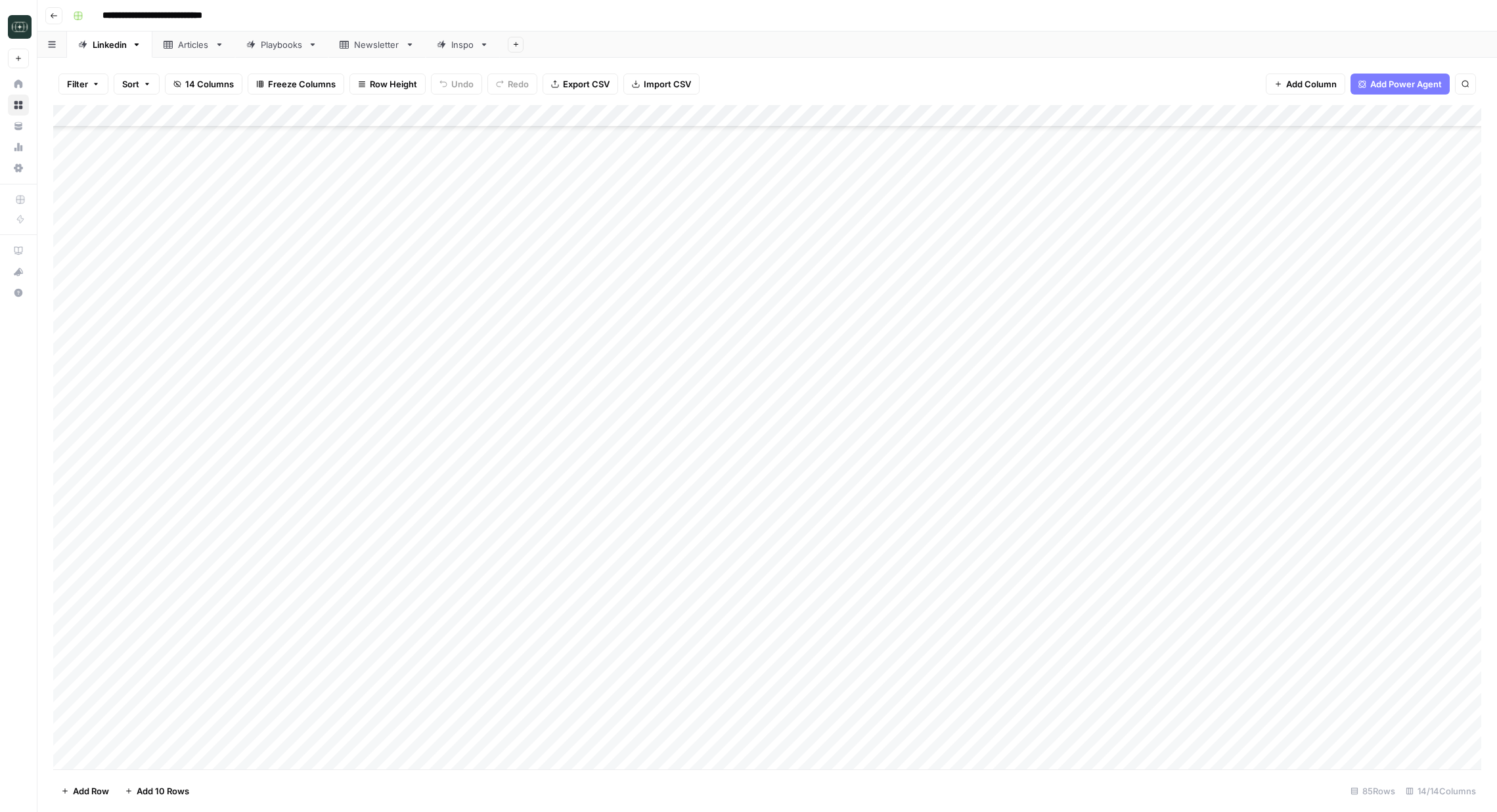
scroll to position [1276, 0]
click at [57, 19] on button "Go back" at bounding box center [54, 15] width 17 height 17
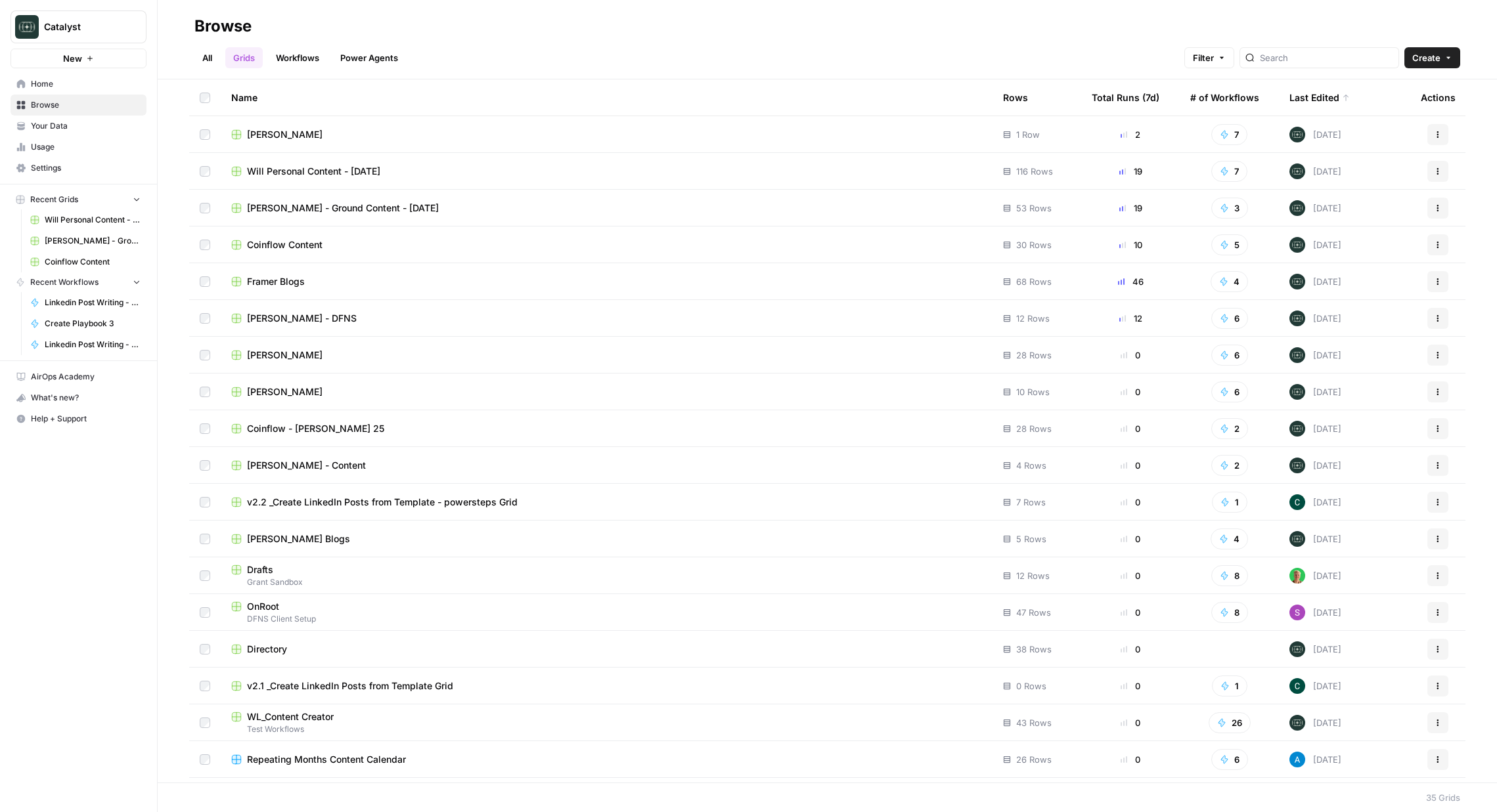
click at [283, 134] on span "[PERSON_NAME]" at bounding box center [285, 134] width 76 height 13
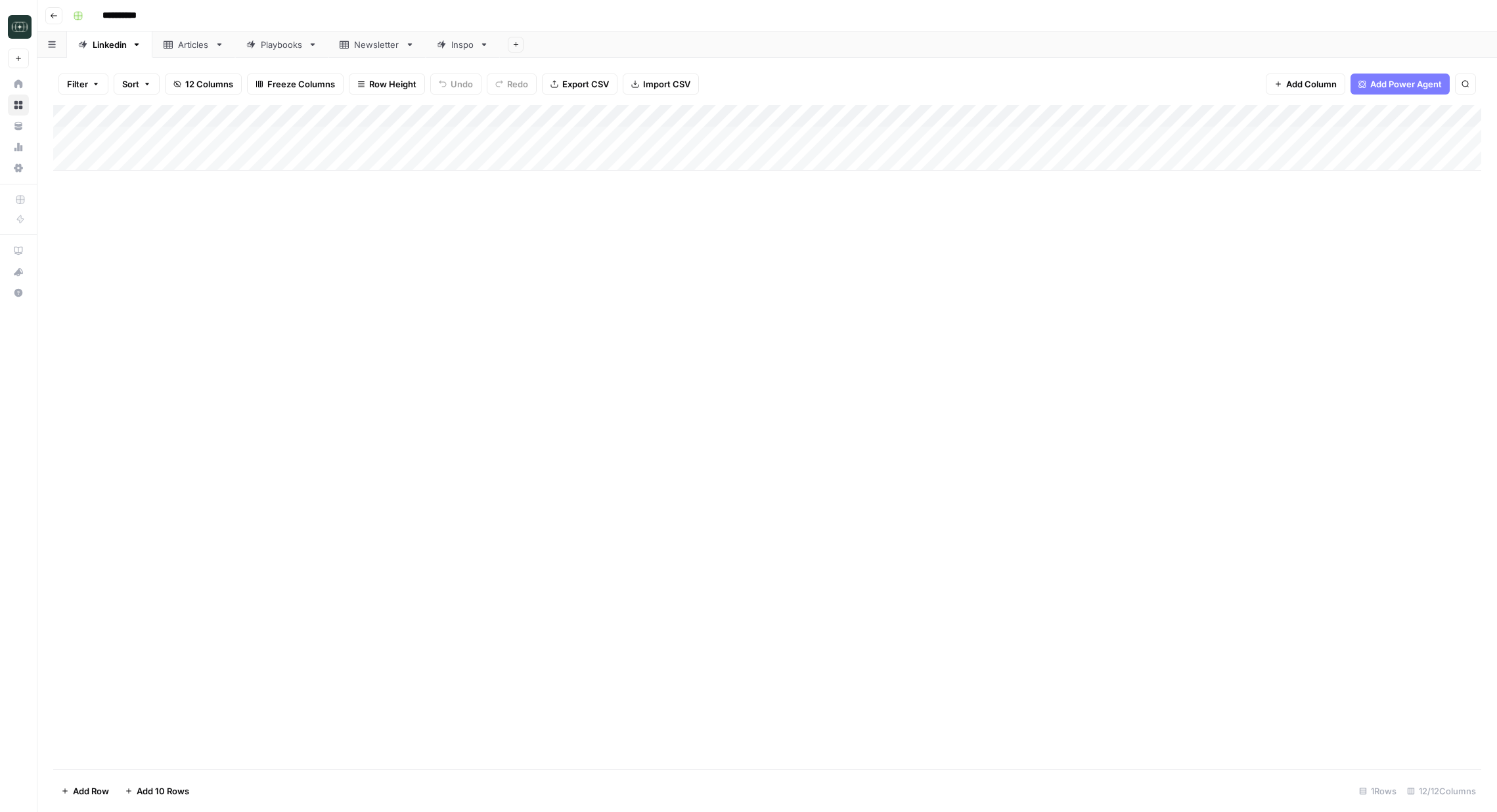
click at [925, 119] on div "Add Column" at bounding box center [767, 138] width 1428 height 66
drag, startPoint x: 973, startPoint y: 249, endPoint x: 934, endPoint y: 136, distance: 119.5
click at [973, 249] on div "Add Column" at bounding box center [767, 437] width 1428 height 664
click at [925, 137] on div "Add Column" at bounding box center [767, 138] width 1428 height 66
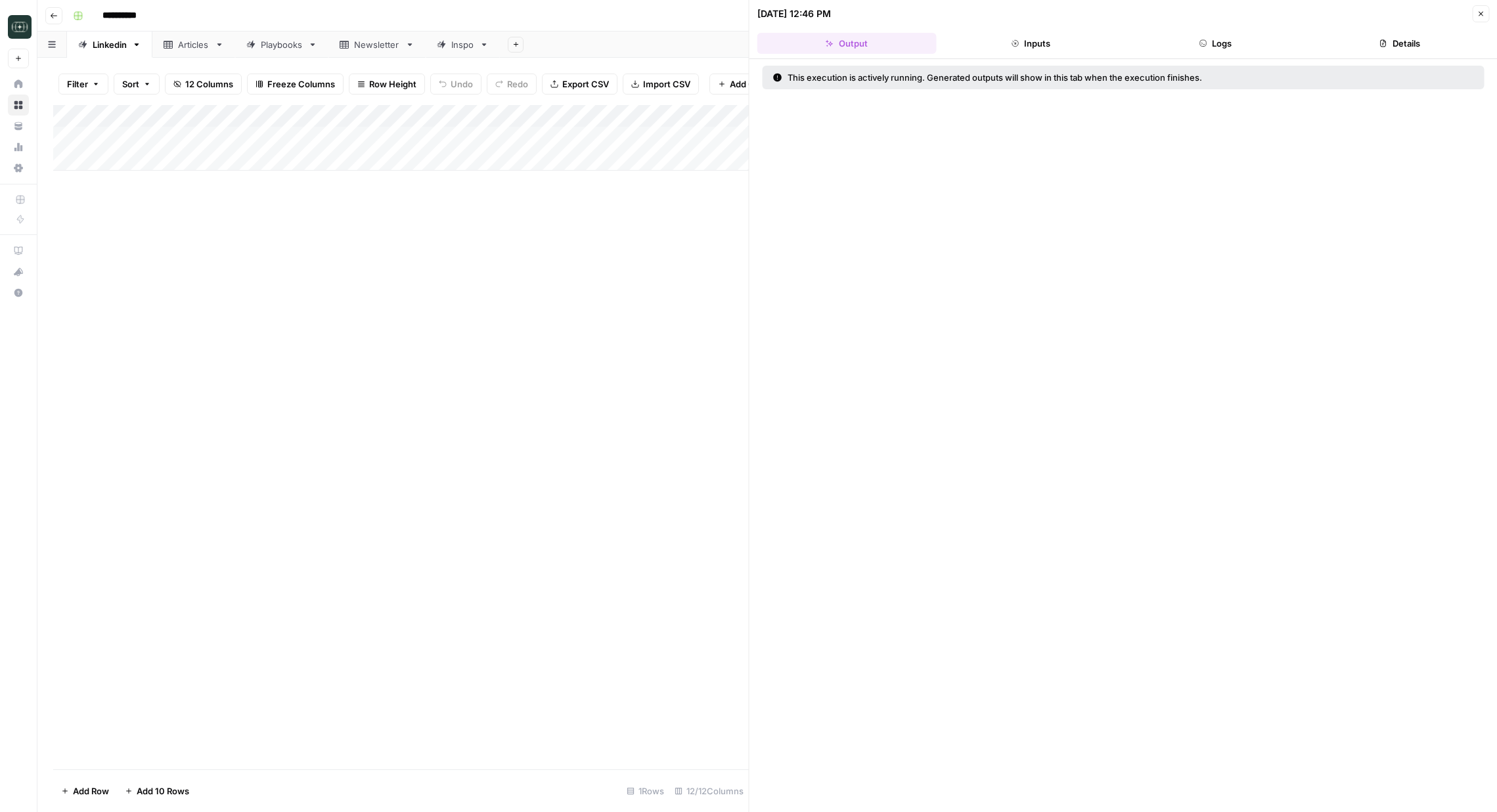
click at [1249, 43] on button "Logs" at bounding box center [1216, 43] width 180 height 21
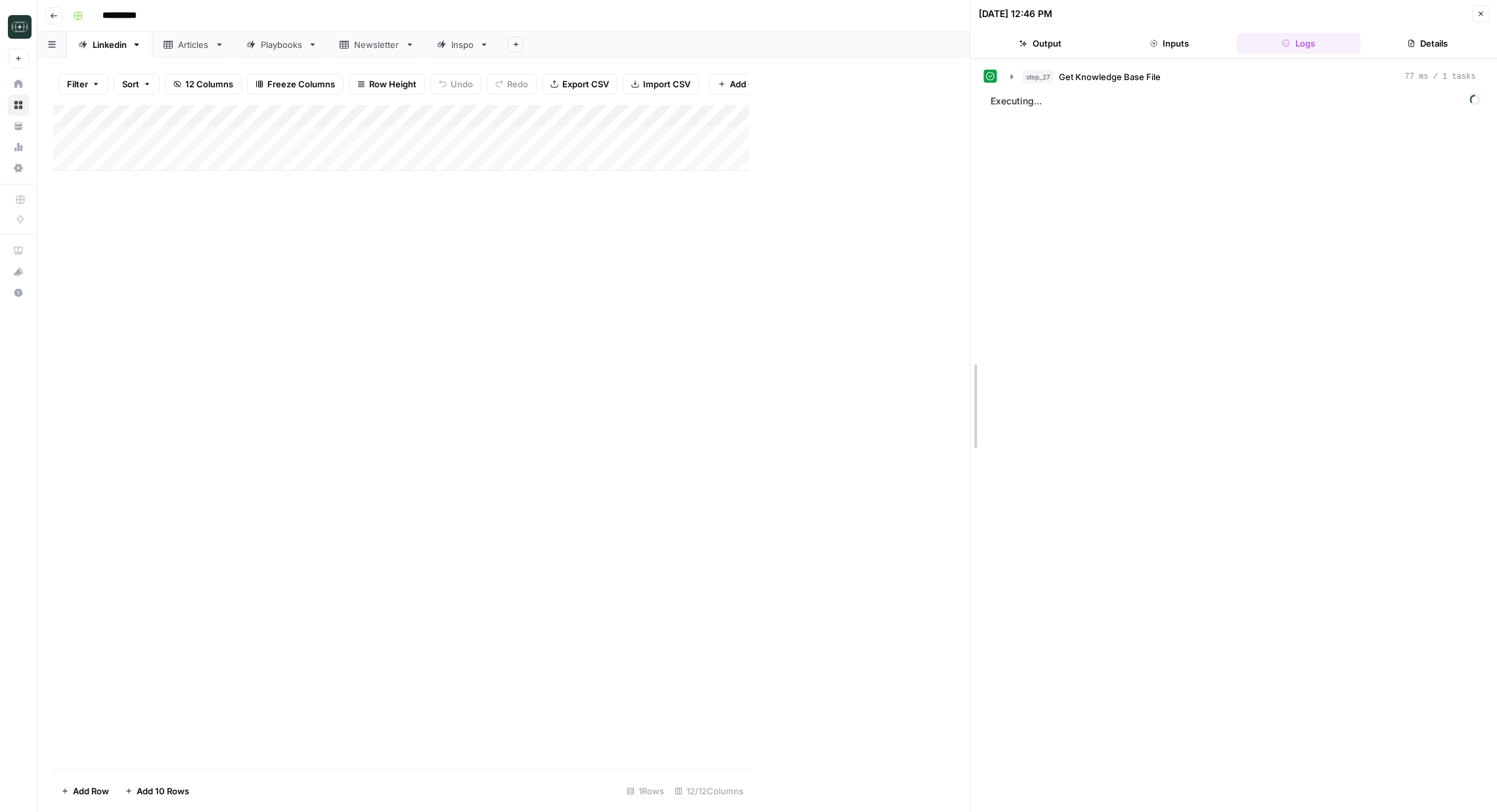
drag, startPoint x: 749, startPoint y: 338, endPoint x: 970, endPoint y: 353, distance: 221.5
click at [1004, 99] on span "Executing..." at bounding box center [1234, 101] width 498 height 21
click at [1015, 84] on button "step_27 Get Knowledge Base File 77 ms / 1 tasks" at bounding box center [1242, 77] width 481 height 21
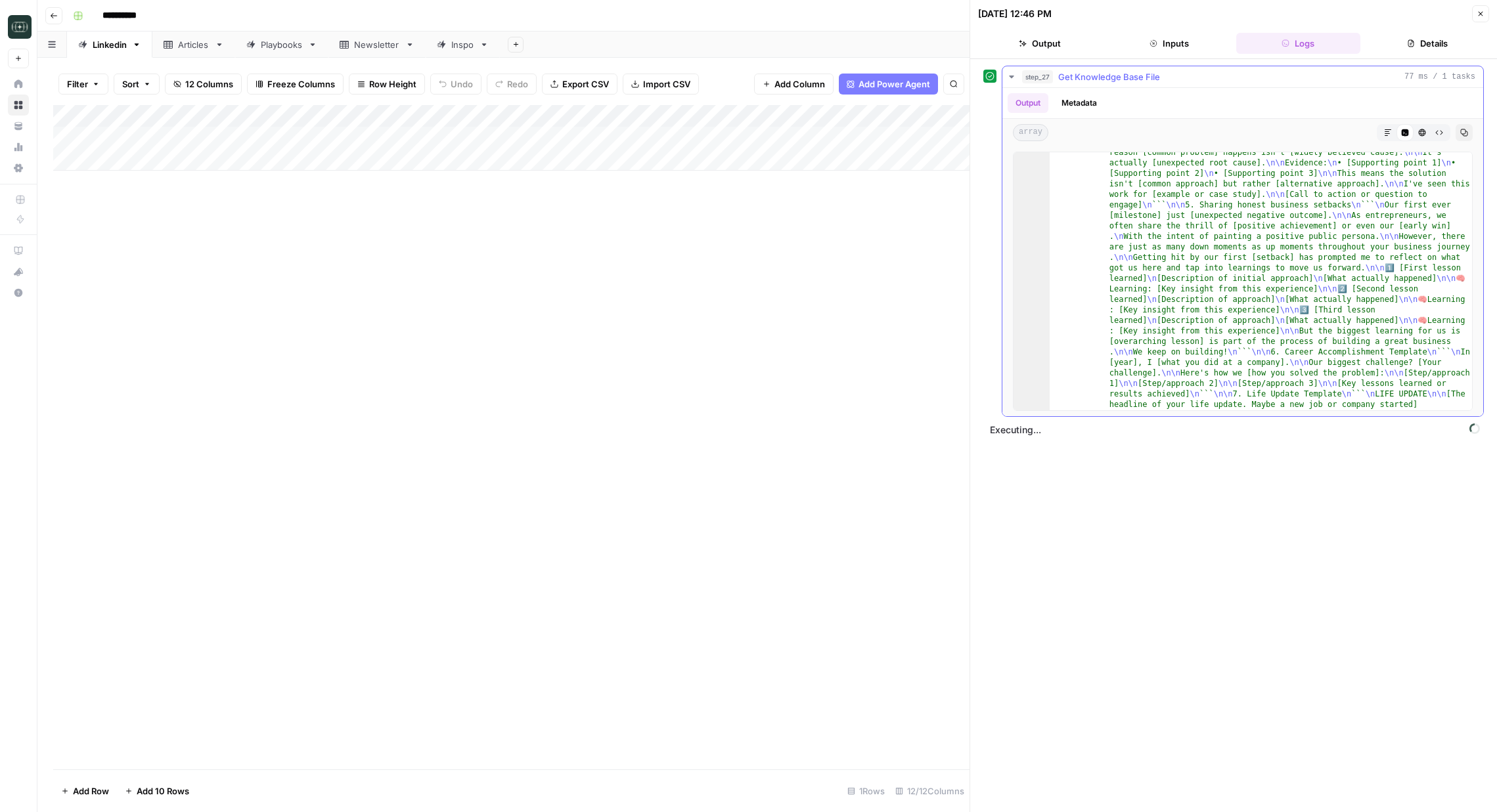
scroll to position [1729, 0]
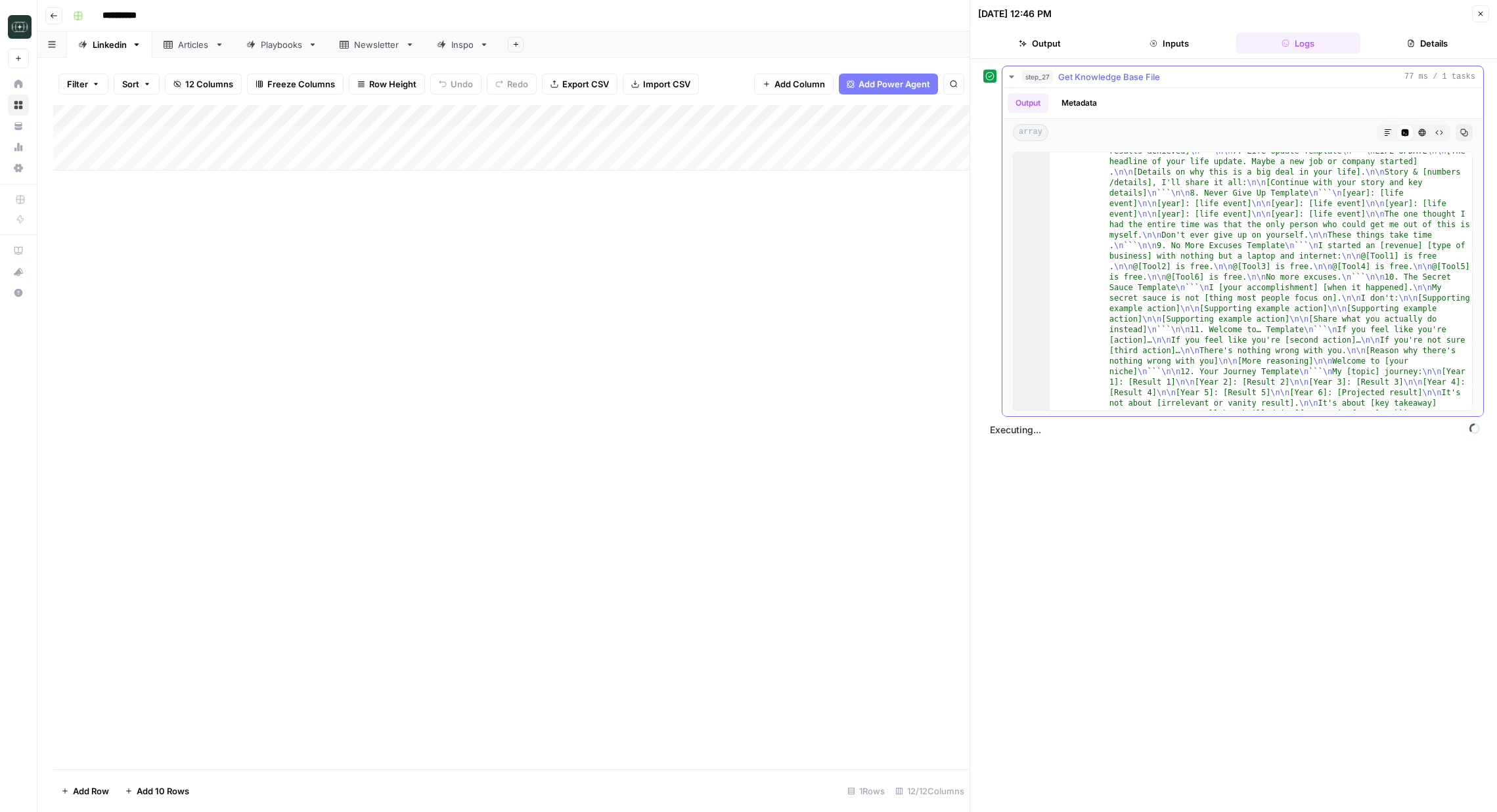
click at [1010, 77] on icon "button" at bounding box center [1011, 77] width 11 height 11
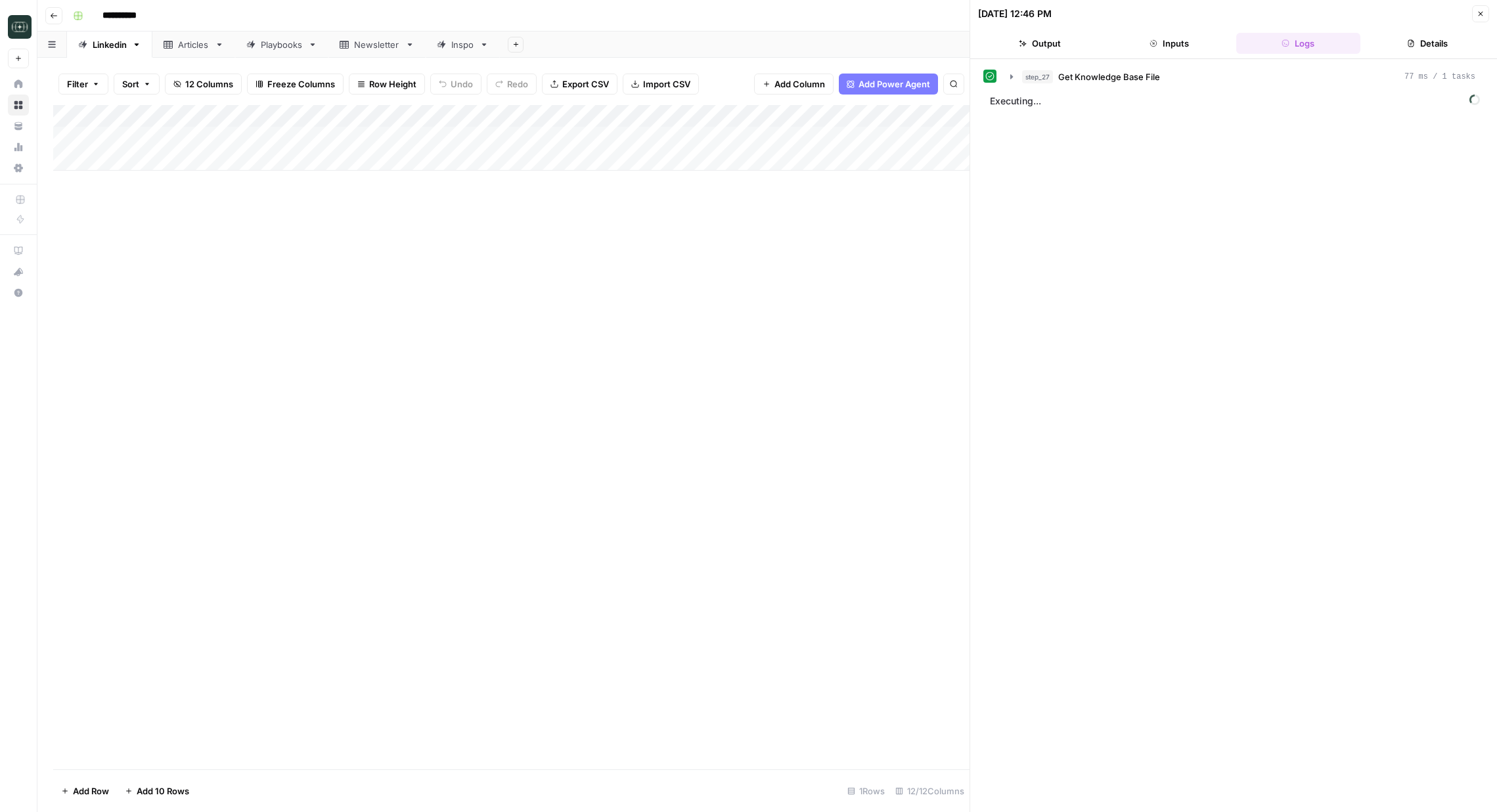
click at [726, 293] on div "Add Column" at bounding box center [511, 437] width 916 height 664
click at [1059, 49] on button "Output" at bounding box center [1040, 43] width 124 height 21
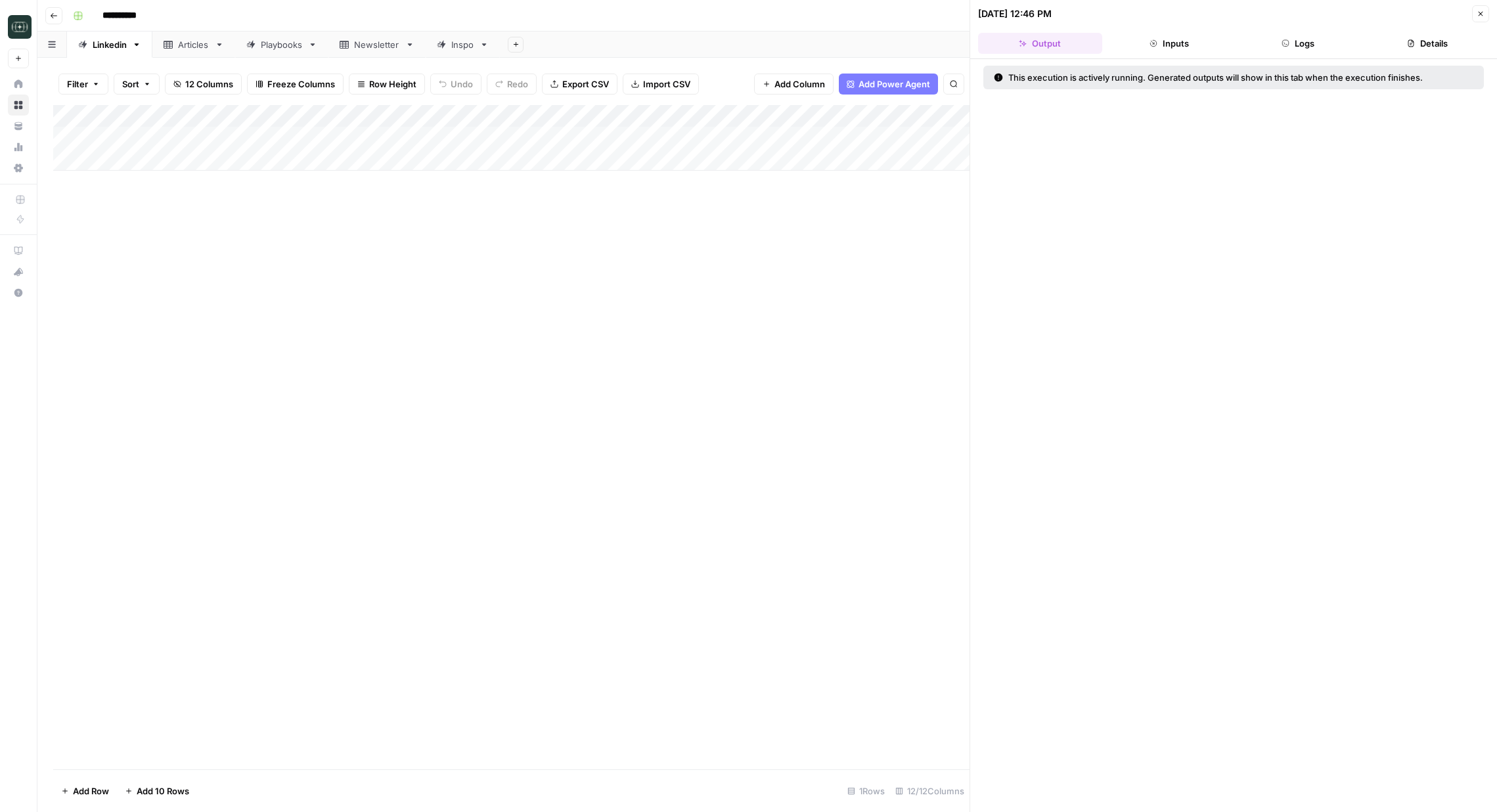
click at [1121, 40] on button "Inputs" at bounding box center [1169, 43] width 124 height 21
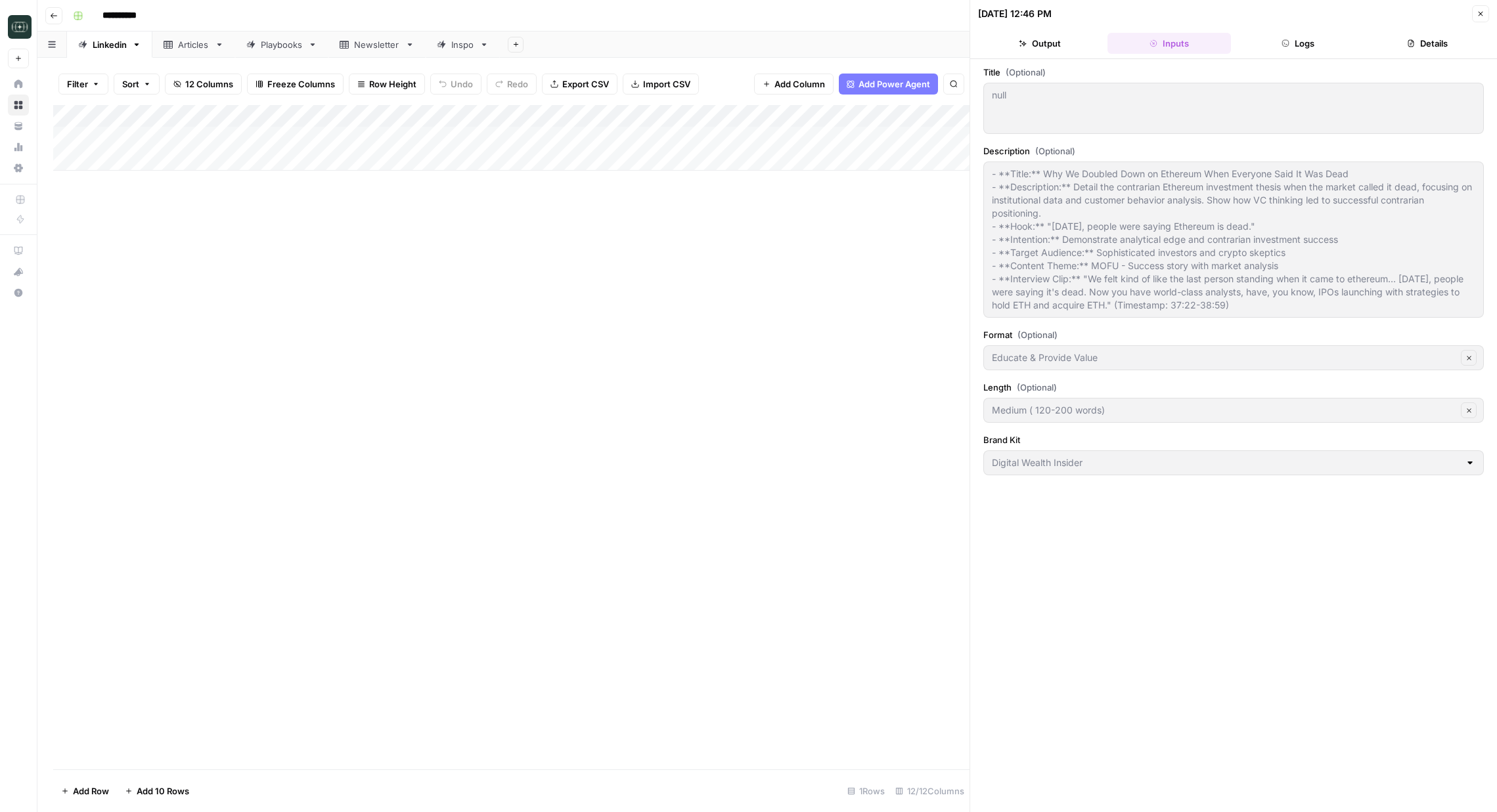
click at [1484, 14] on span "Close" at bounding box center [1484, 14] width 1 height 1
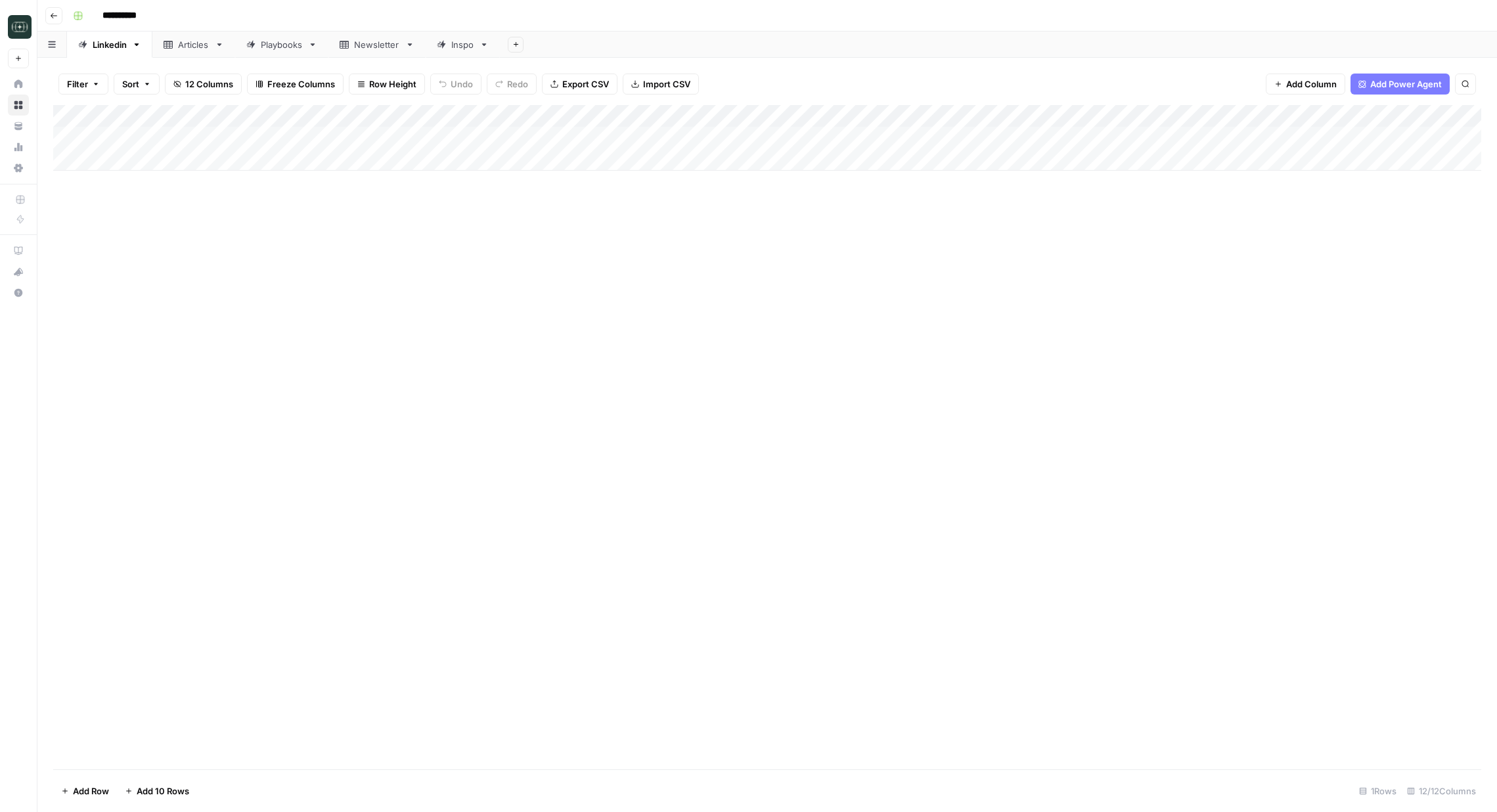
click at [928, 116] on div "Add Column" at bounding box center [767, 138] width 1428 height 66
click at [840, 244] on span "Edit Workflow" at bounding box center [849, 245] width 115 height 13
click at [430, 141] on div "Add Column" at bounding box center [767, 138] width 1428 height 66
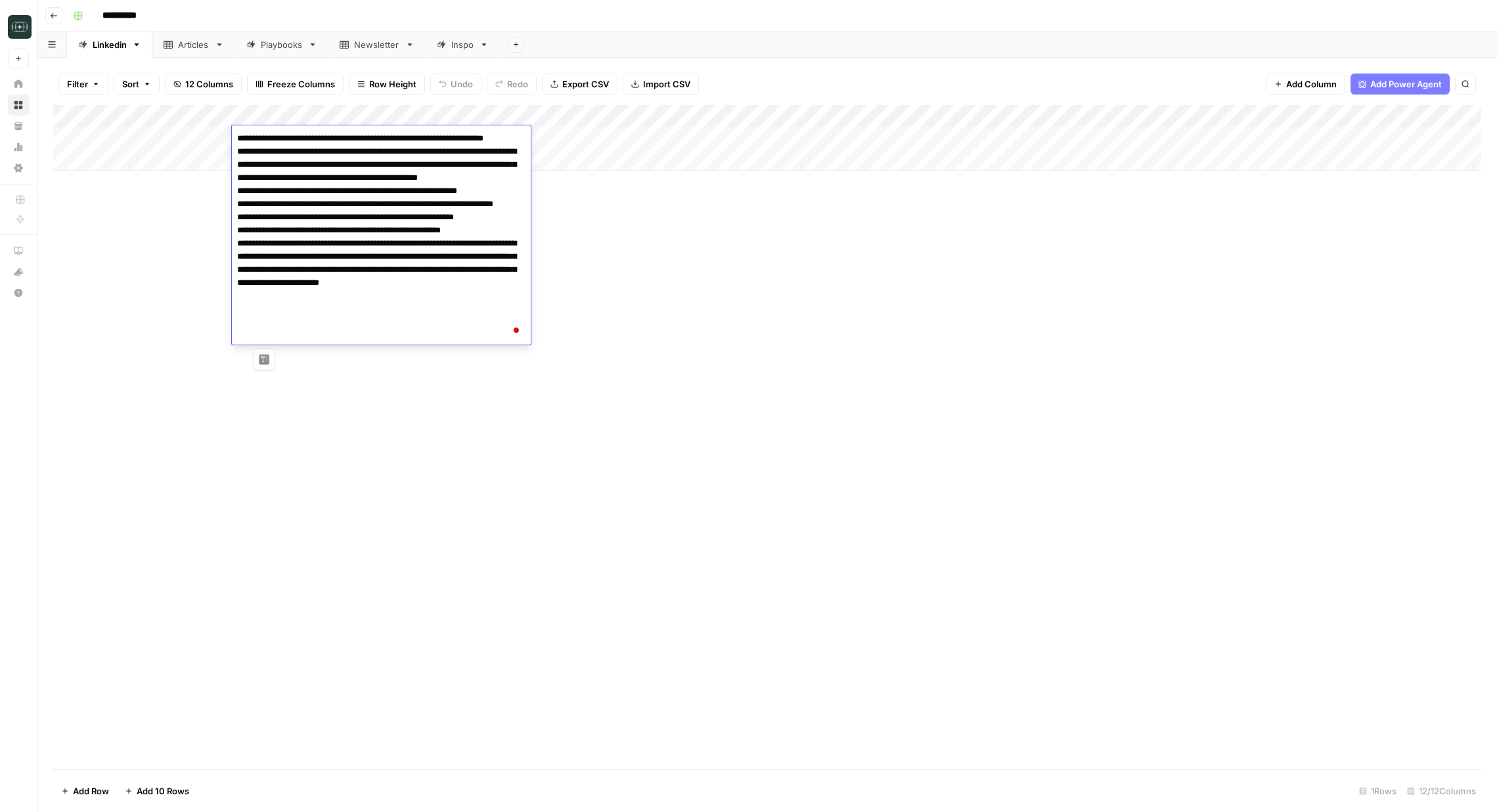
click at [600, 231] on div "Add Column" at bounding box center [767, 437] width 1428 height 664
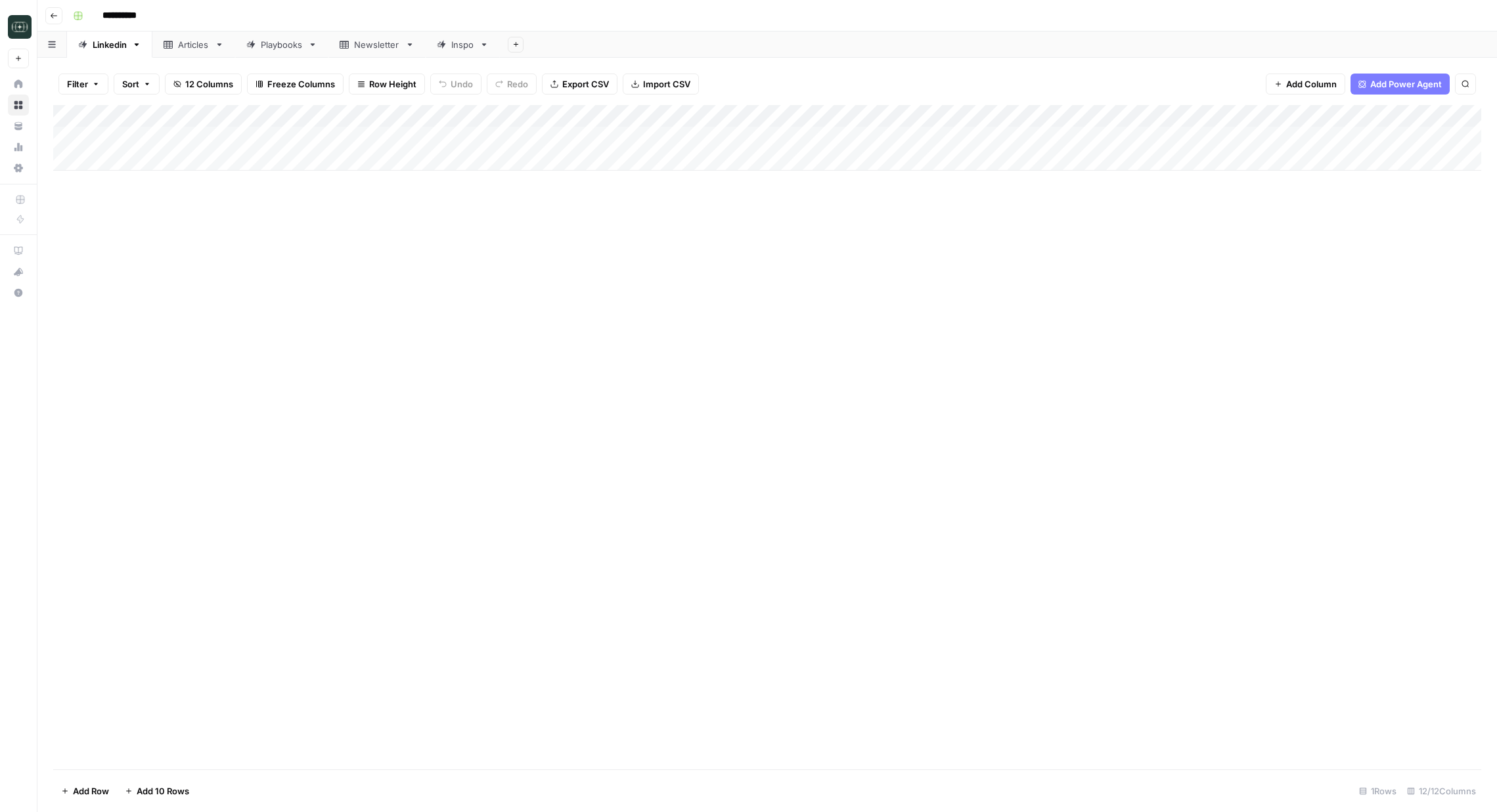
click at [415, 161] on div "Add Column" at bounding box center [767, 138] width 1428 height 66
type textarea "**********"
drag, startPoint x: 711, startPoint y: 300, endPoint x: 635, endPoint y: 214, distance: 114.8
click at [711, 300] on div "Add Column" at bounding box center [767, 437] width 1428 height 664
click at [594, 161] on div "Add Column" at bounding box center [767, 149] width 1428 height 88
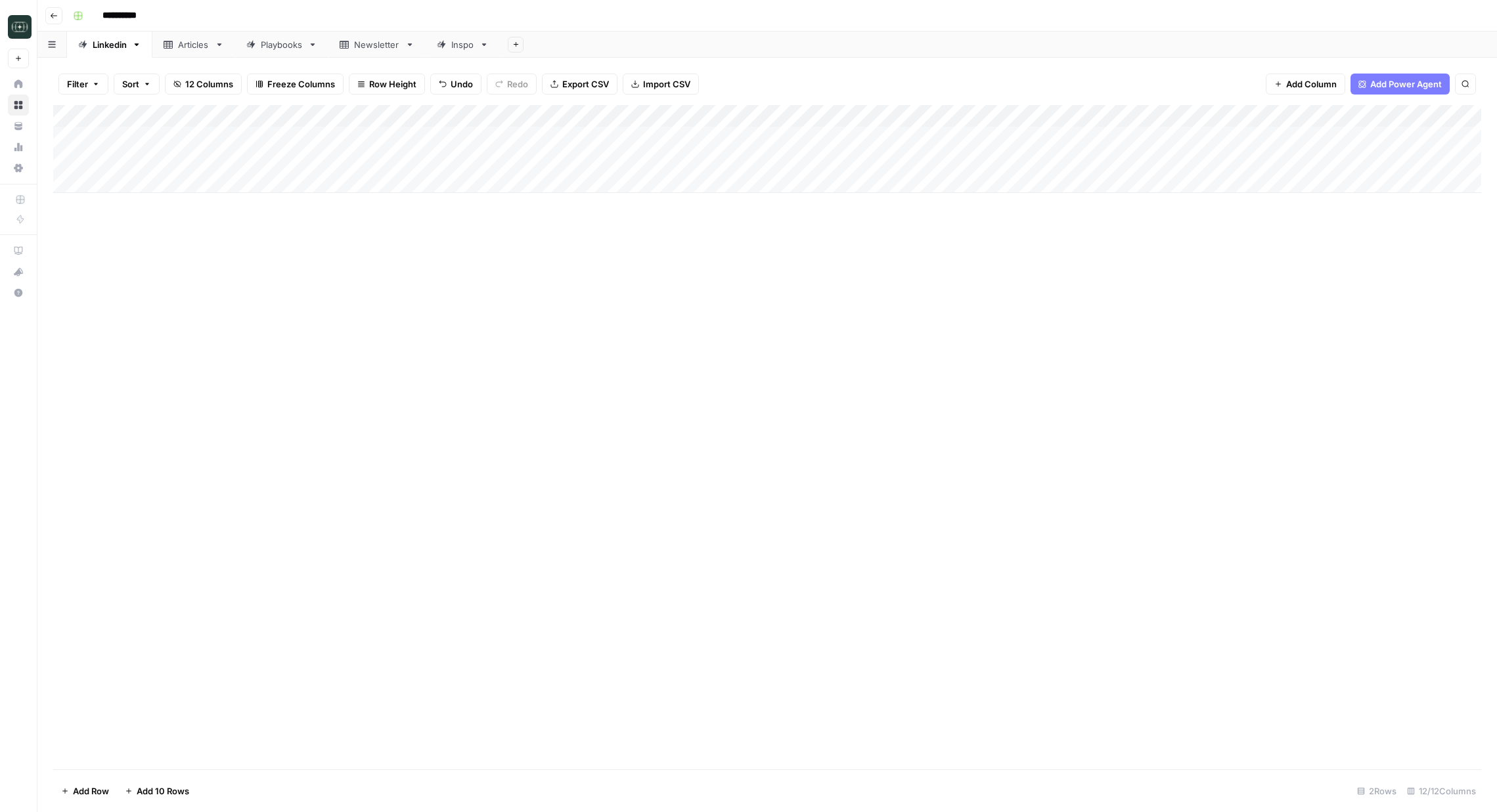
click at [594, 161] on div "Add Column" at bounding box center [767, 149] width 1428 height 88
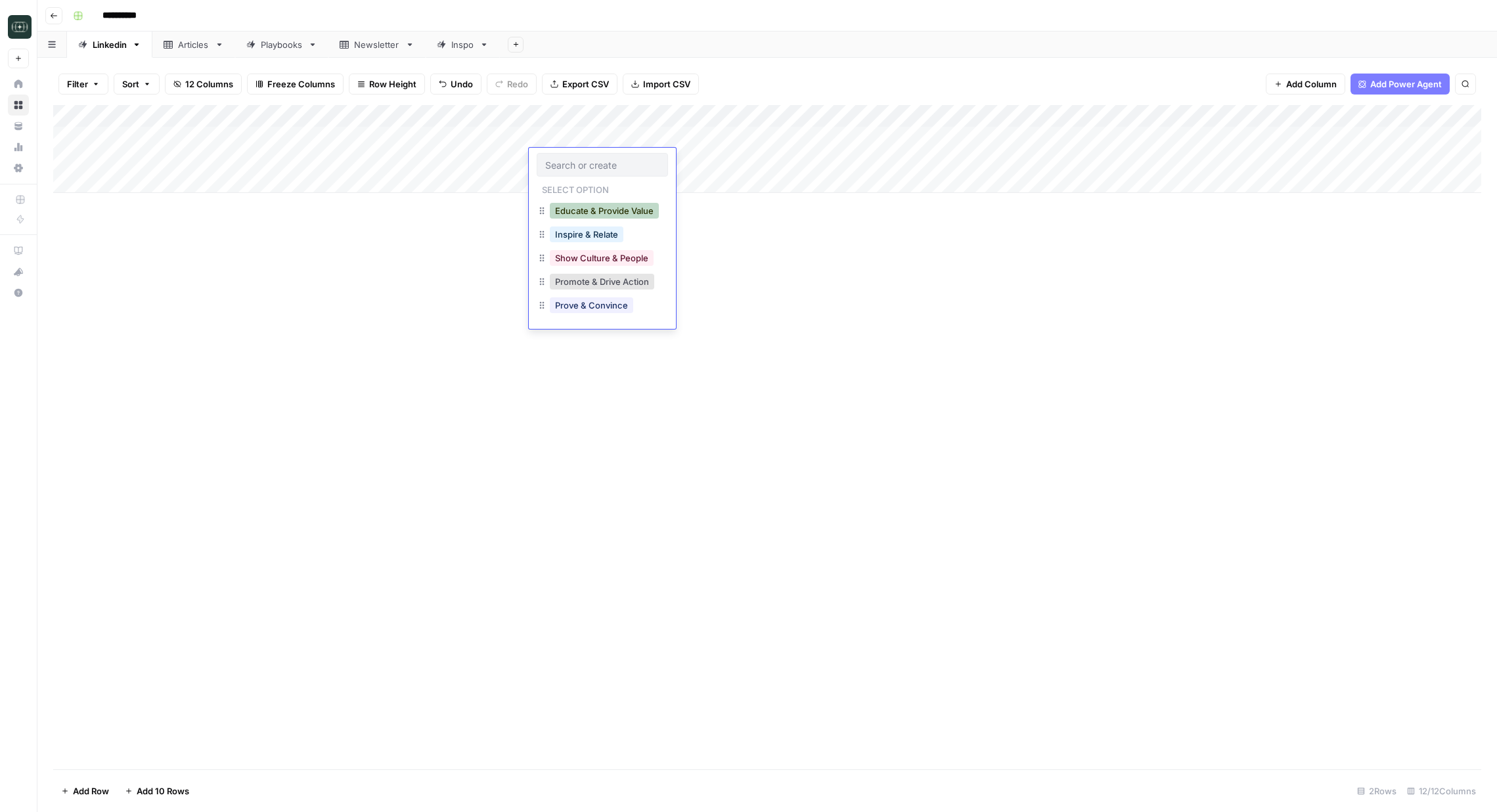
click at [585, 214] on button "Educate & Provide Value" at bounding box center [604, 211] width 109 height 15
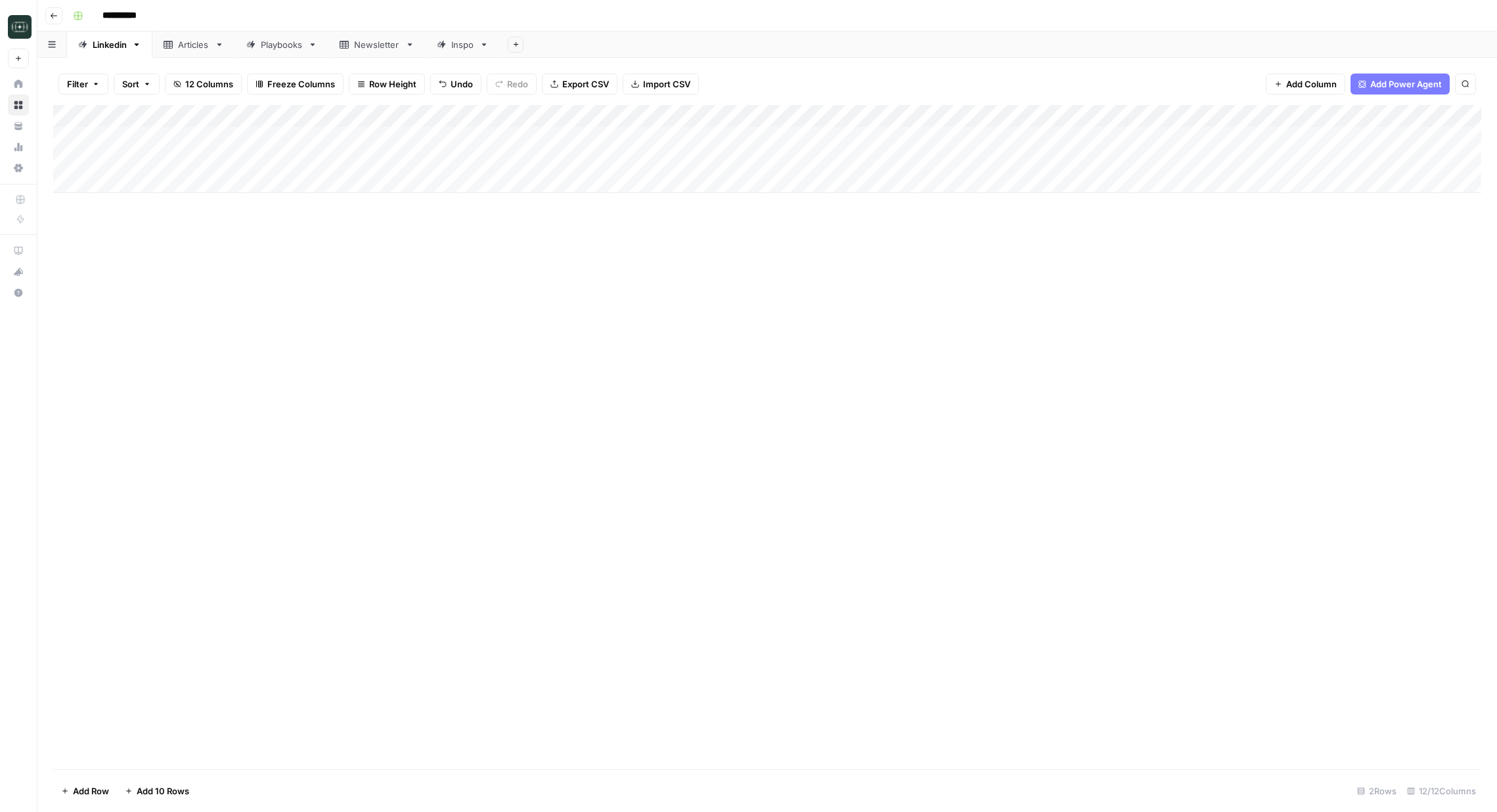
click at [693, 155] on div "Add Column" at bounding box center [767, 149] width 1428 height 88
click at [715, 228] on button "Medium ( 120-200 words)" at bounding box center [726, 235] width 115 height 15
click at [835, 164] on div "Add Column" at bounding box center [767, 149] width 1428 height 88
click at [926, 427] on div "Add Column" at bounding box center [767, 437] width 1428 height 664
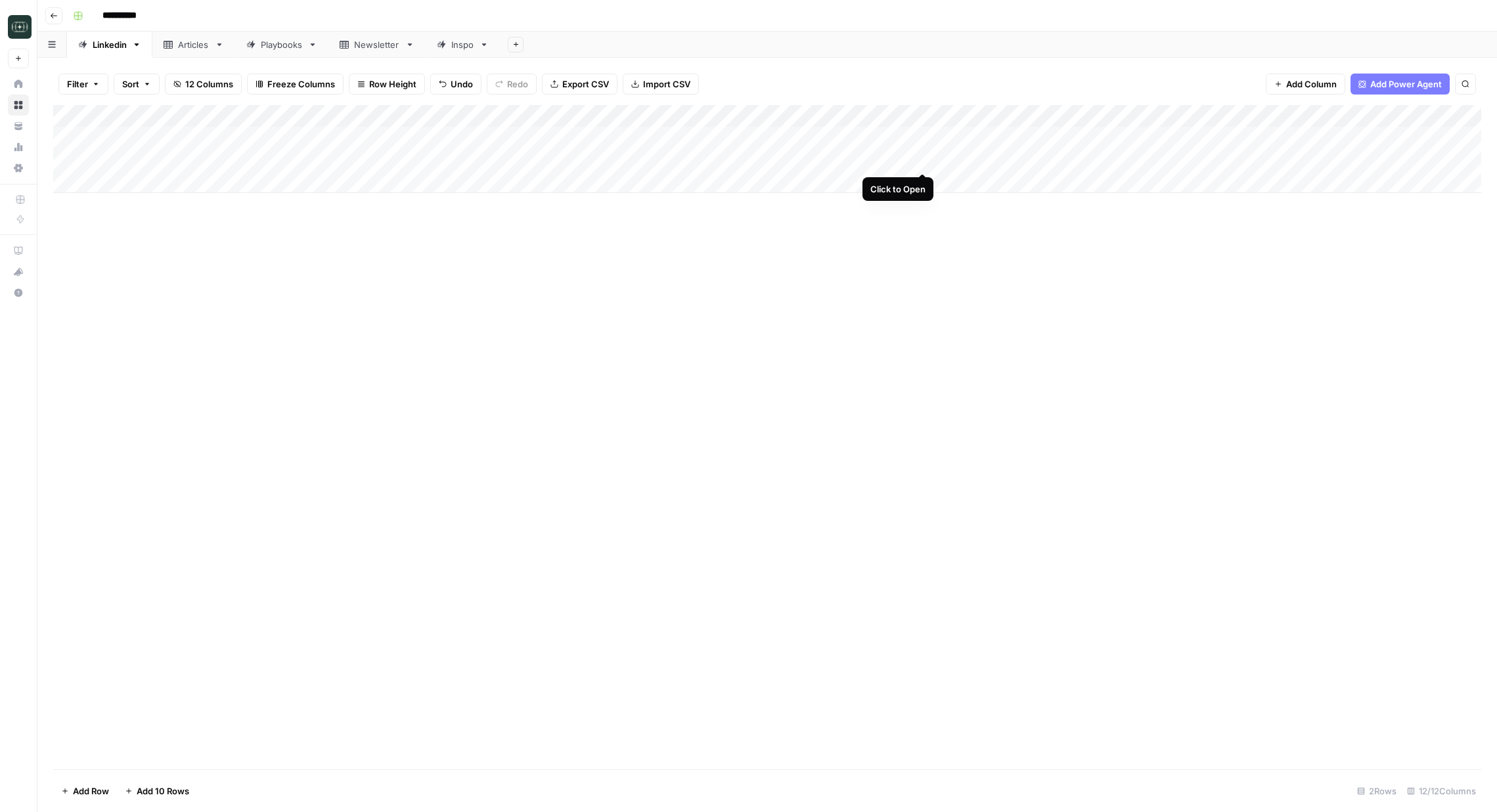
click at [925, 160] on div "Add Column" at bounding box center [767, 149] width 1428 height 88
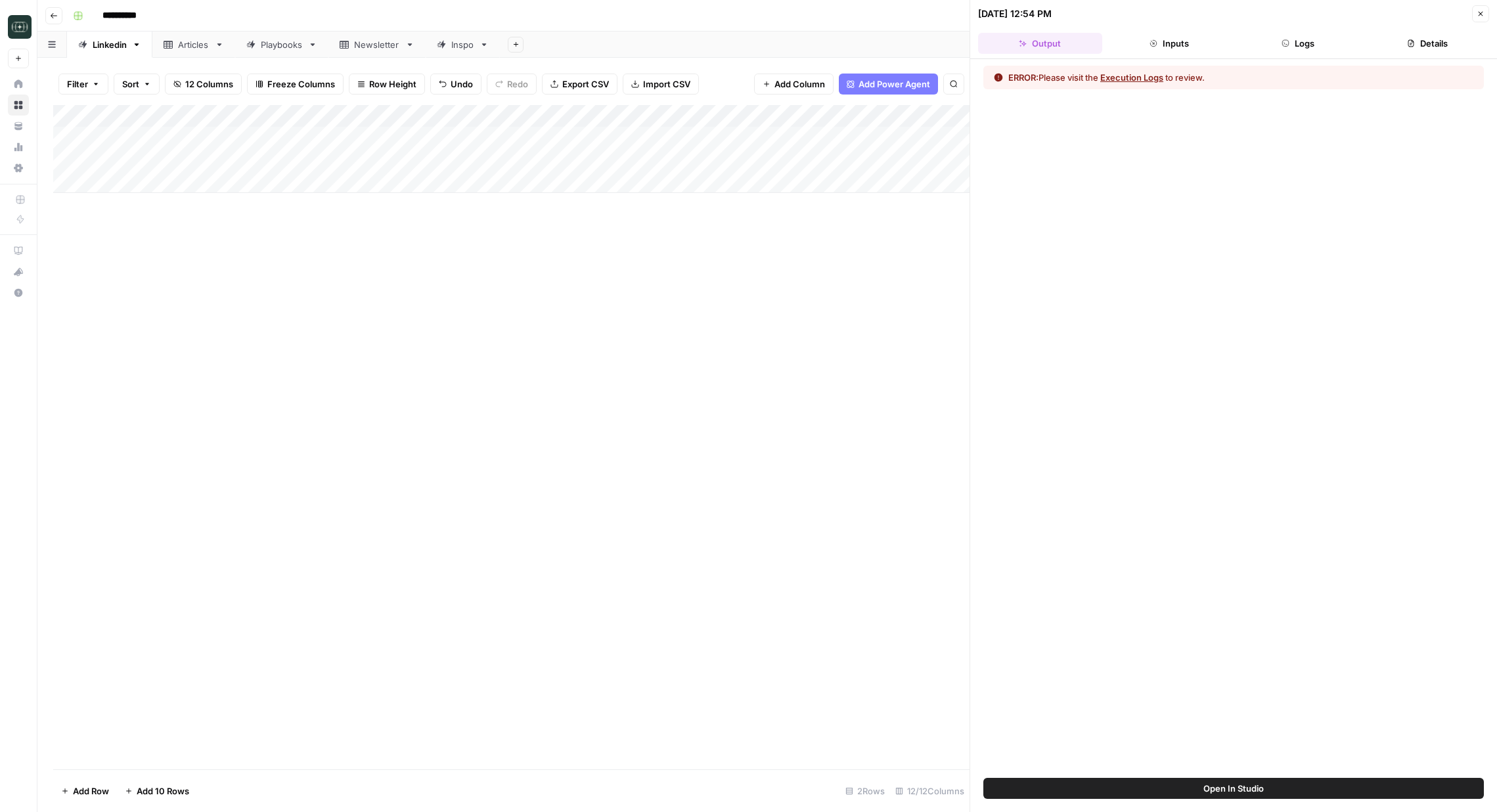
click at [1283, 52] on button "Logs" at bounding box center [1298, 43] width 124 height 21
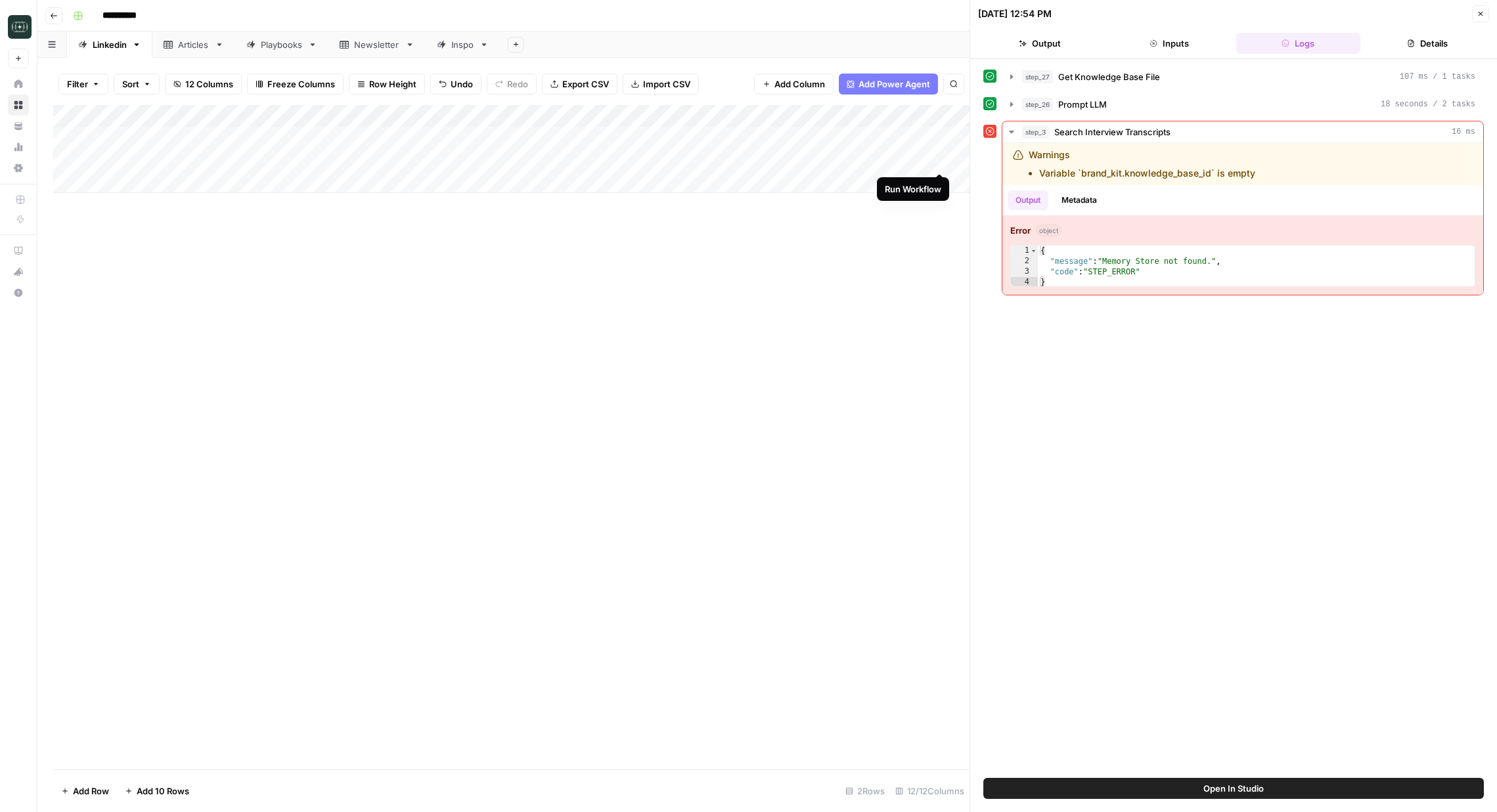
click at [943, 160] on div "Add Column" at bounding box center [511, 149] width 916 height 88
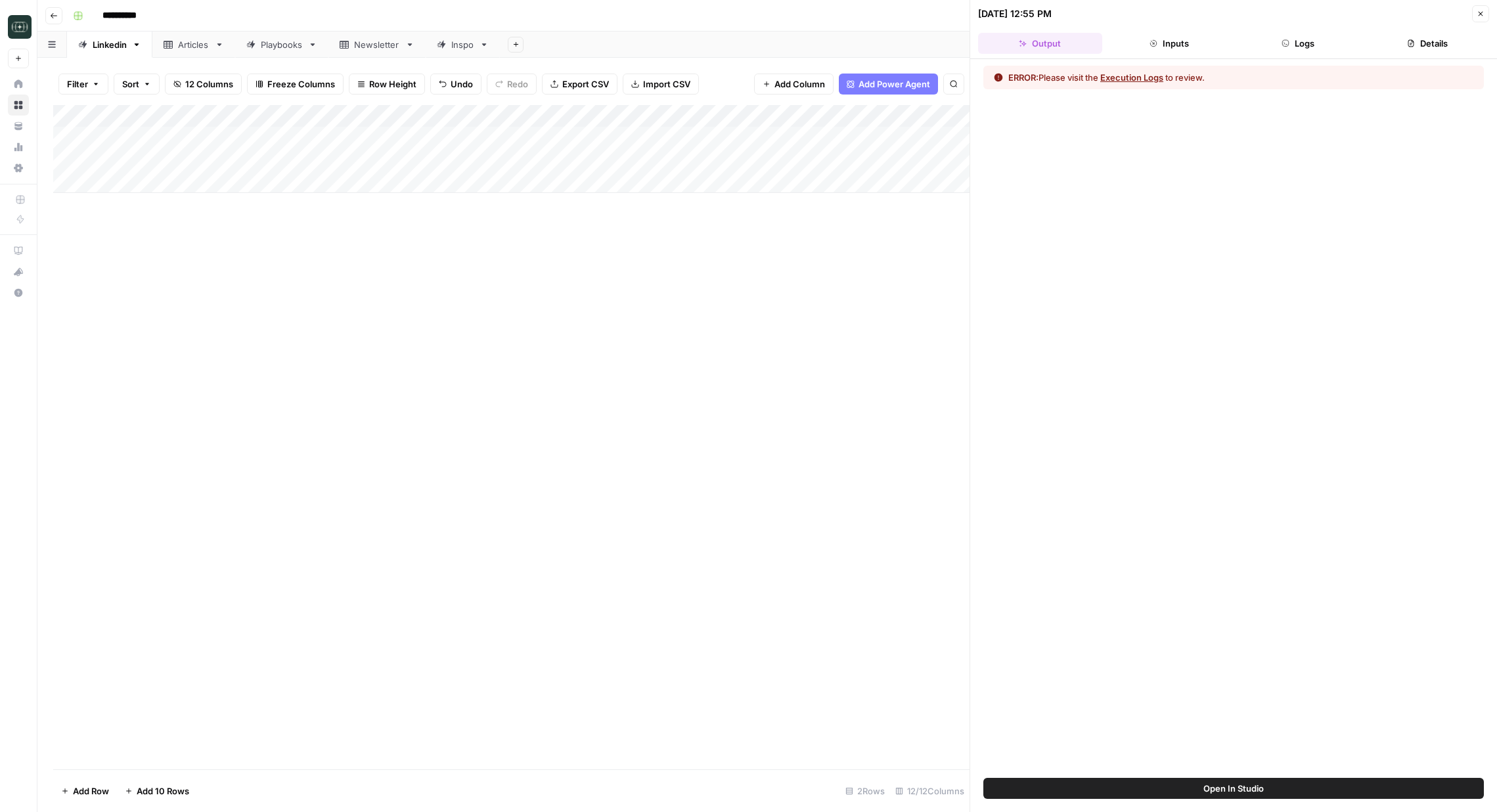
click at [1252, 38] on button "Logs" at bounding box center [1298, 43] width 124 height 21
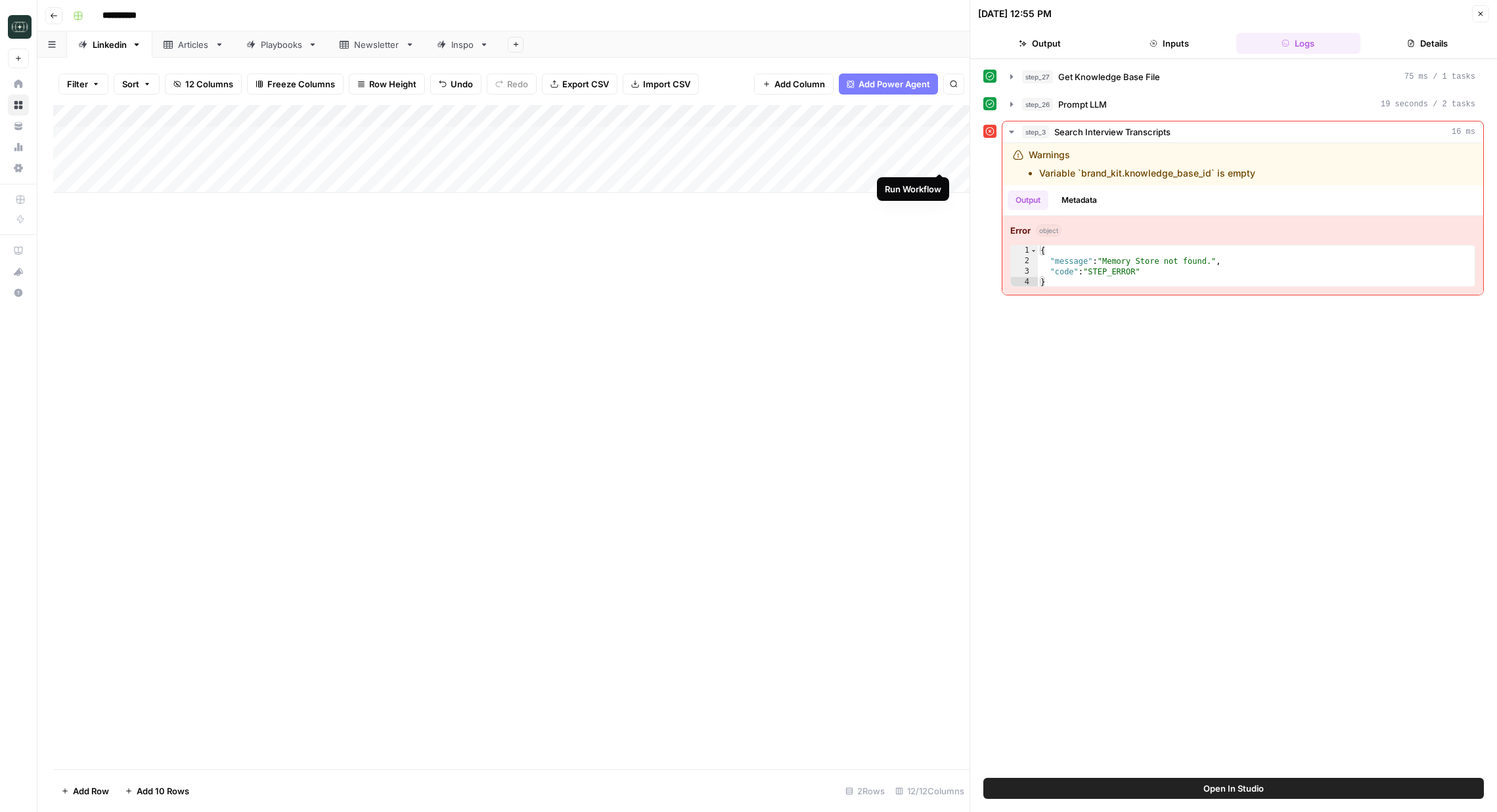
click at [942, 159] on div "Add Column" at bounding box center [511, 149] width 916 height 88
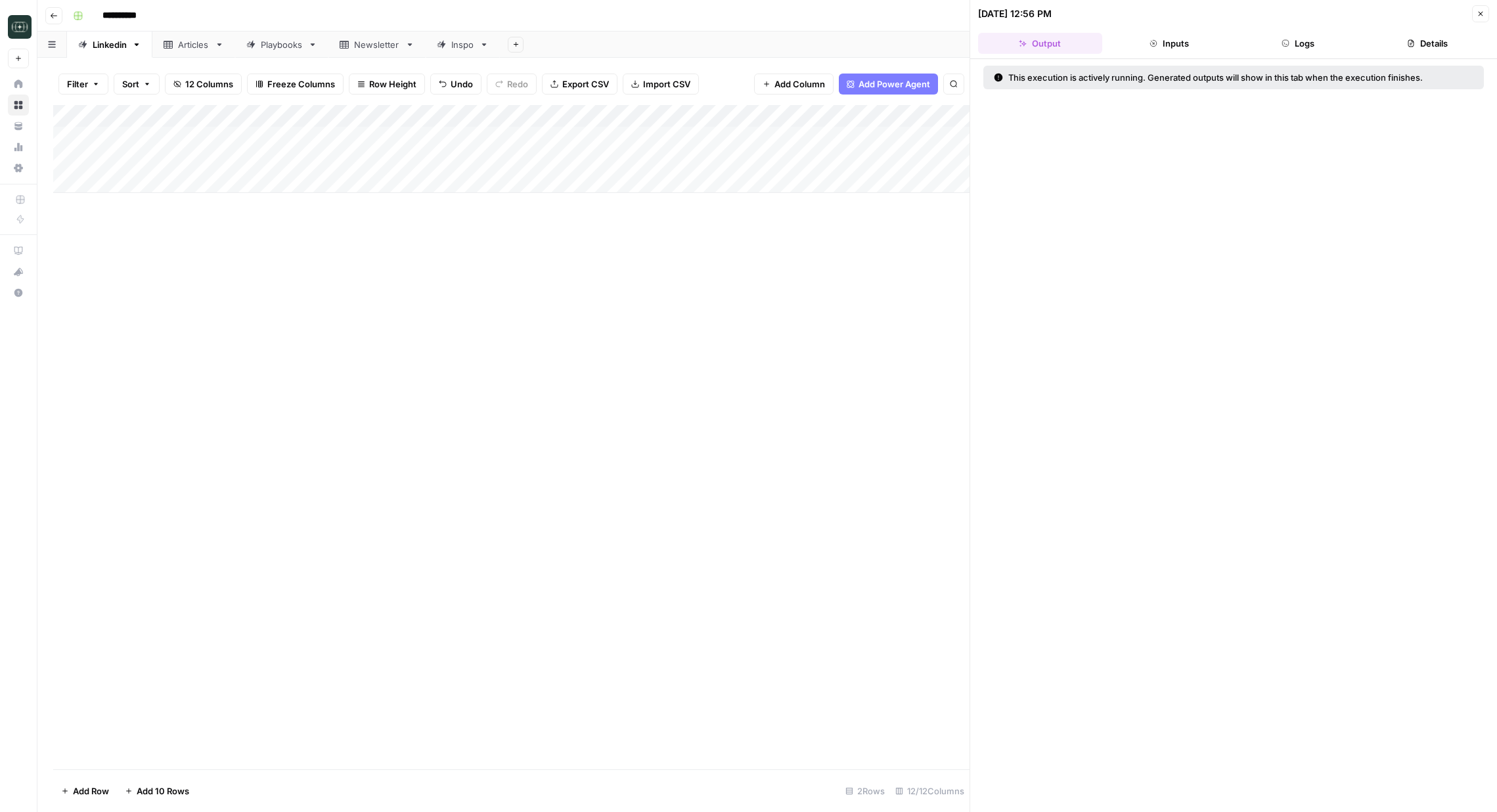
click at [1318, 46] on button "Logs" at bounding box center [1298, 43] width 124 height 21
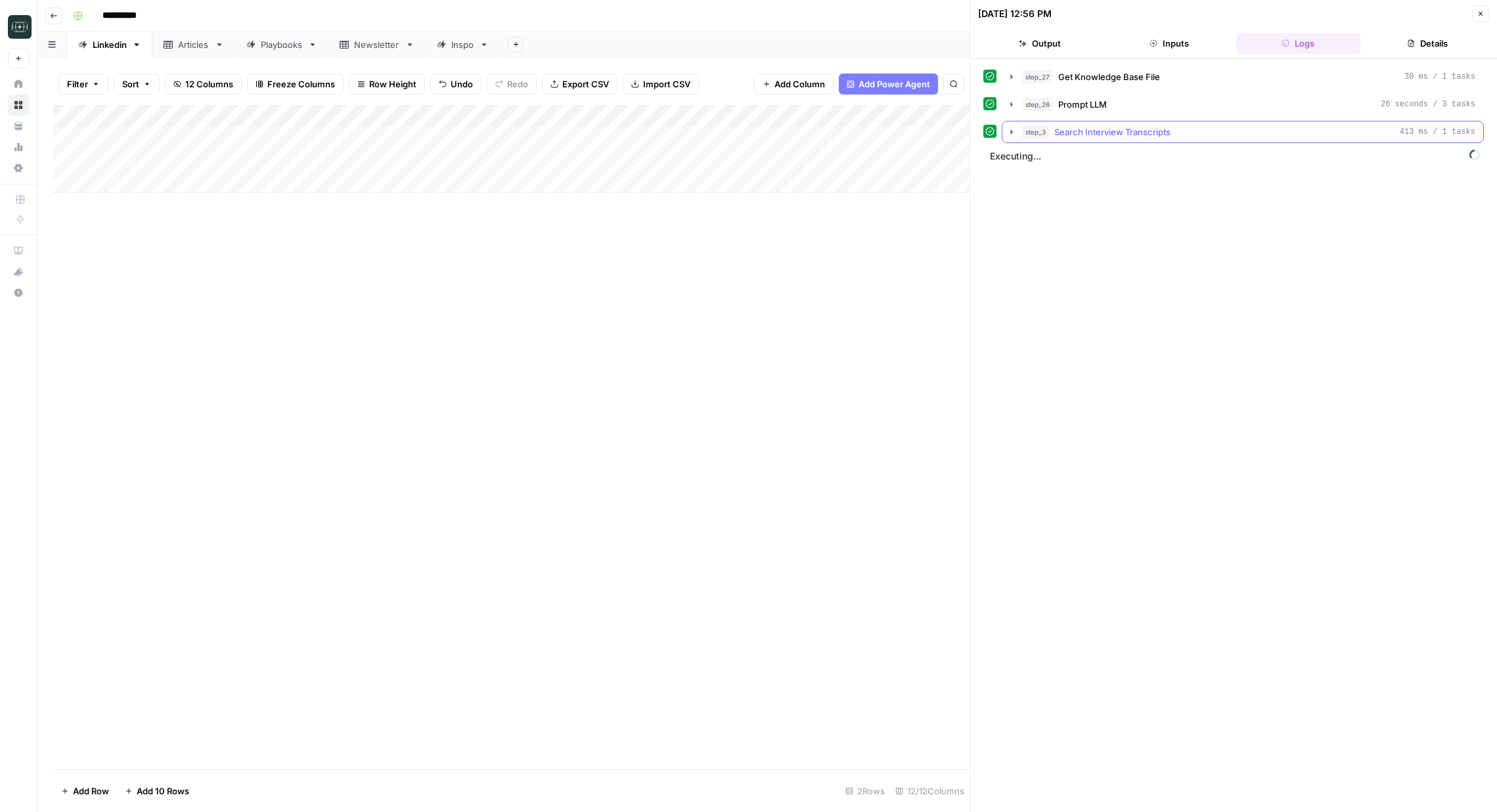
click at [1010, 131] on icon "button" at bounding box center [1011, 132] width 2 height 5
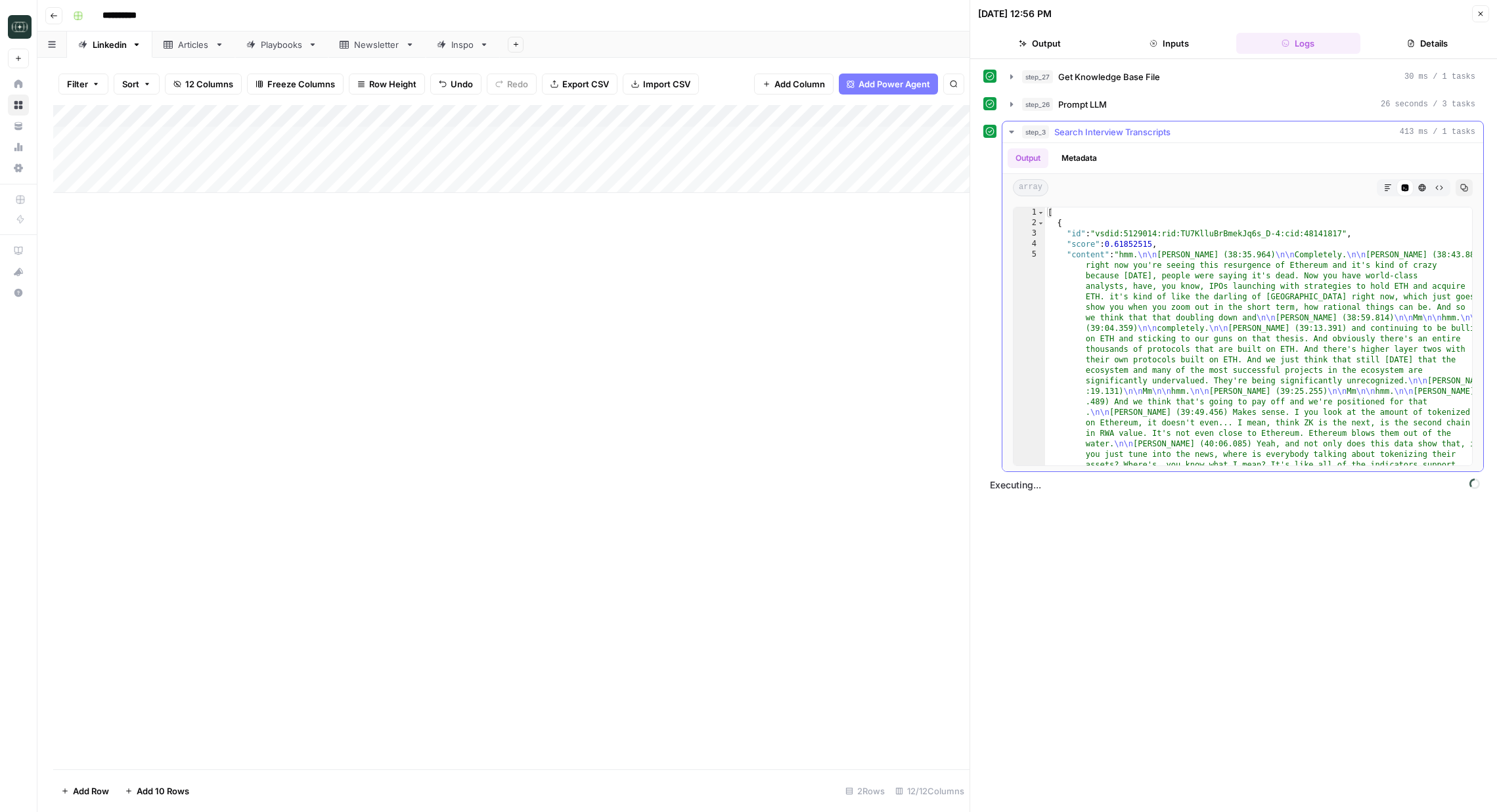
click at [1010, 131] on icon "button" at bounding box center [1011, 132] width 5 height 2
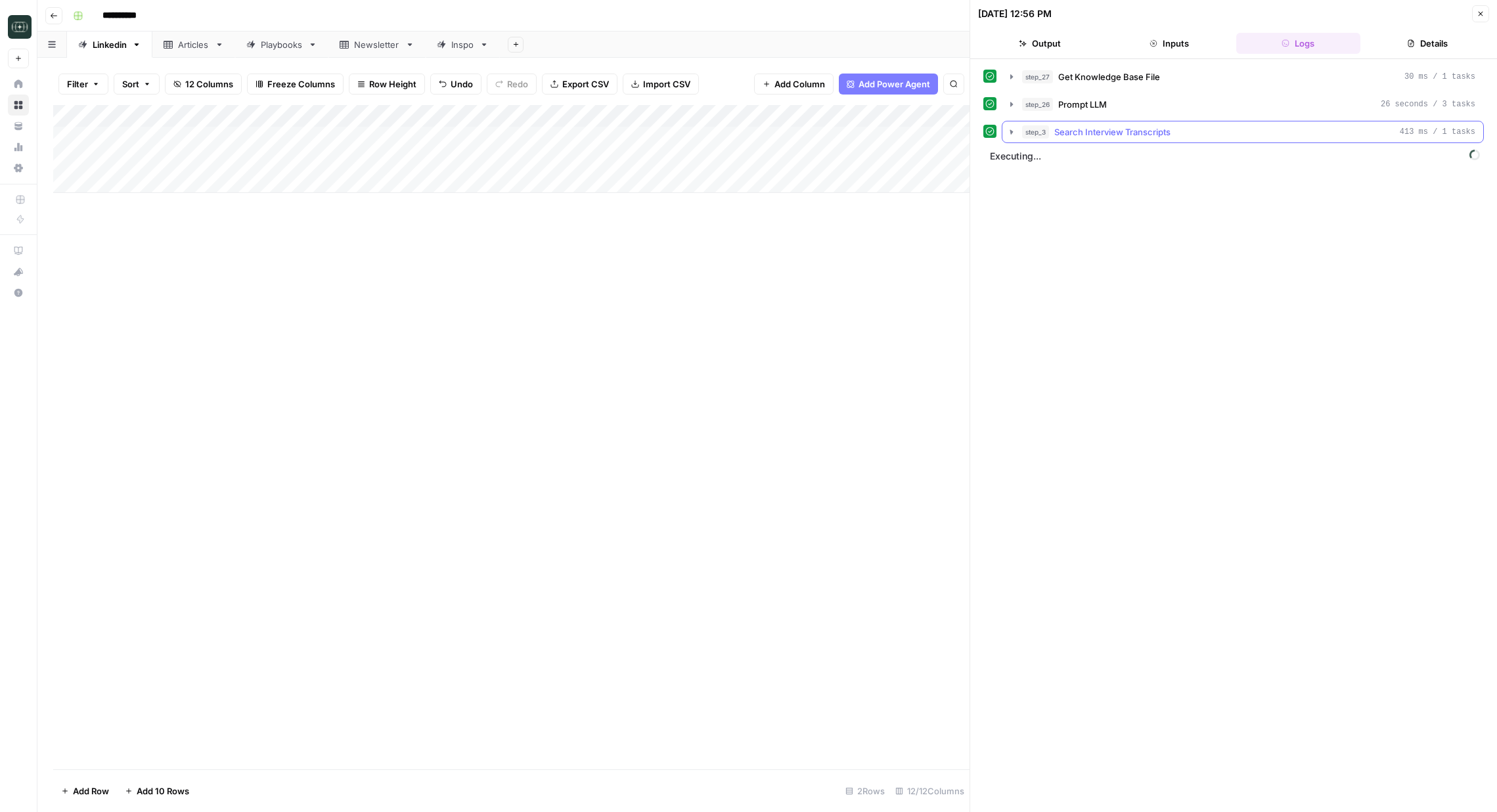
click at [1010, 131] on icon "button" at bounding box center [1011, 132] width 4 height 5
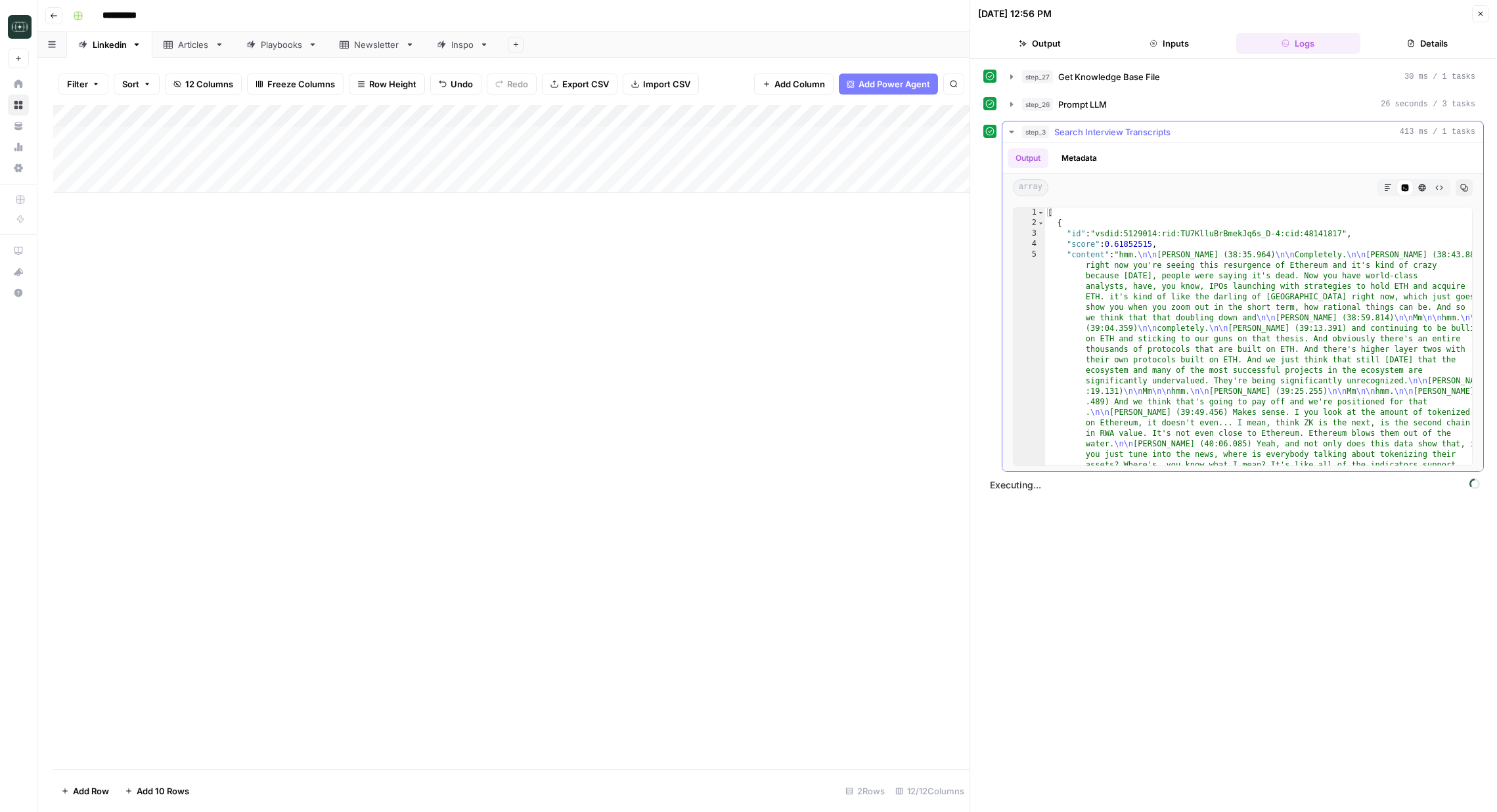
click at [1010, 131] on icon "button" at bounding box center [1011, 132] width 5 height 2
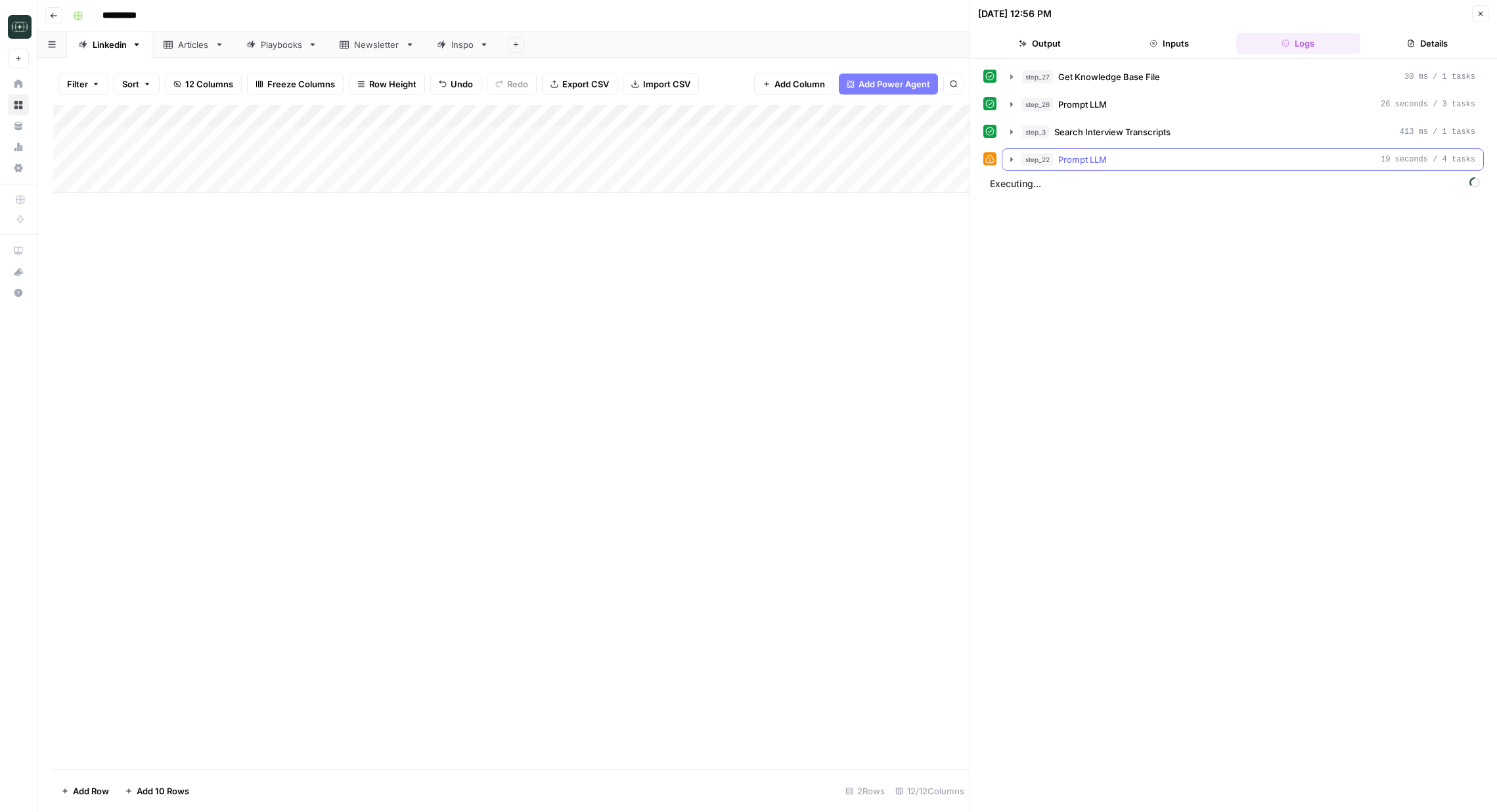
click at [1014, 159] on icon "button" at bounding box center [1011, 159] width 11 height 11
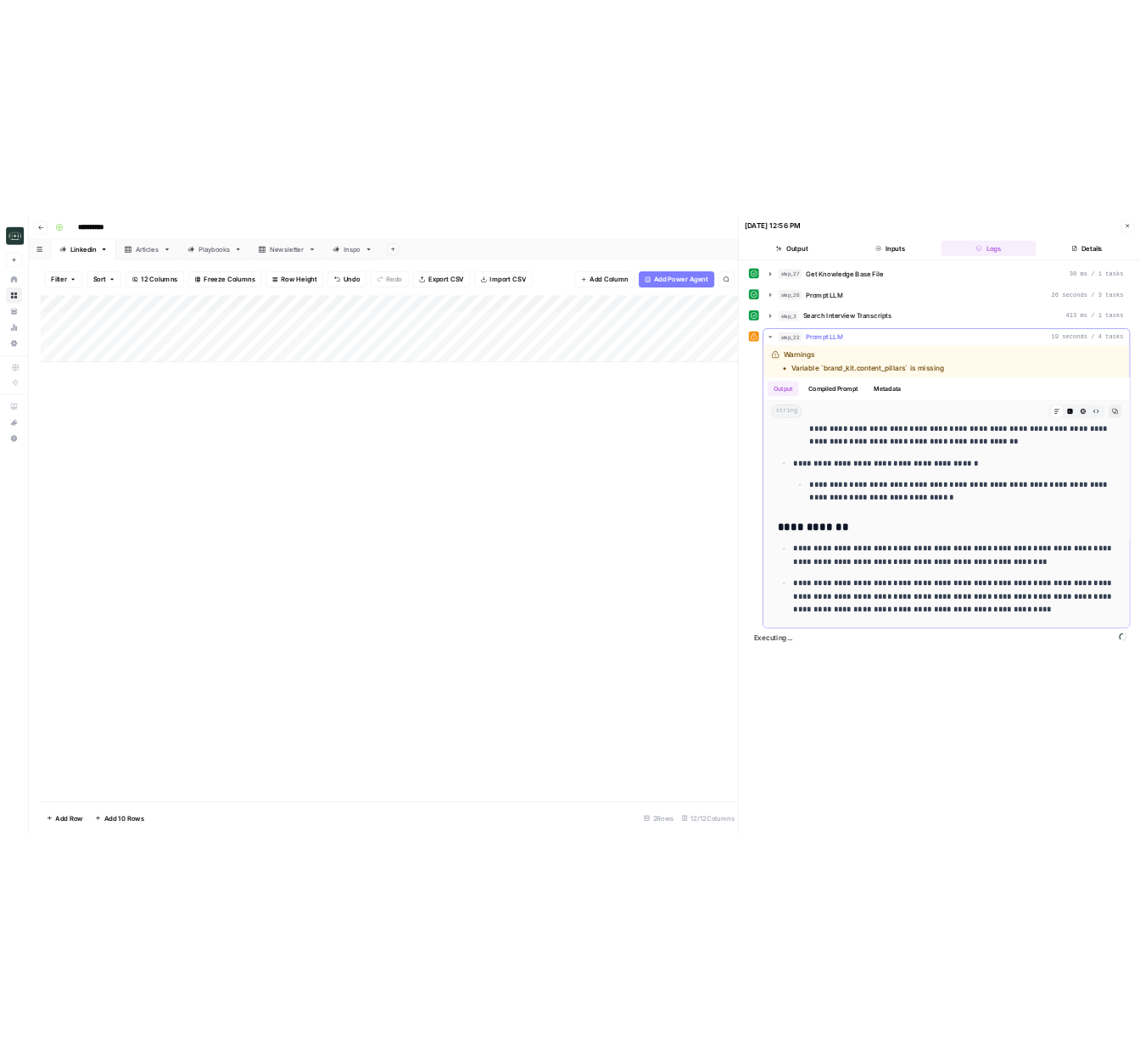
scroll to position [823, 0]
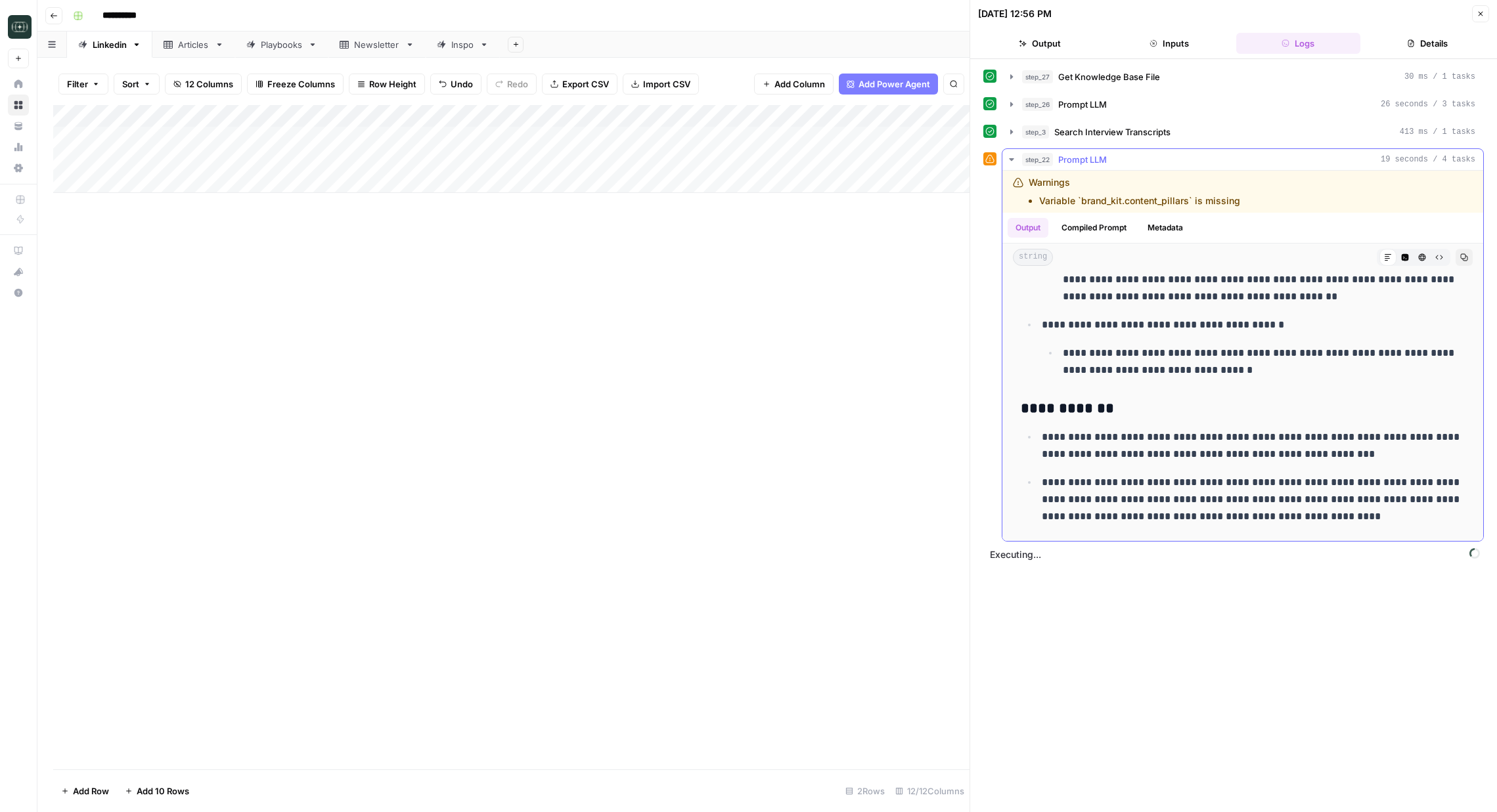
click at [1011, 158] on icon "button" at bounding box center [1011, 159] width 5 height 2
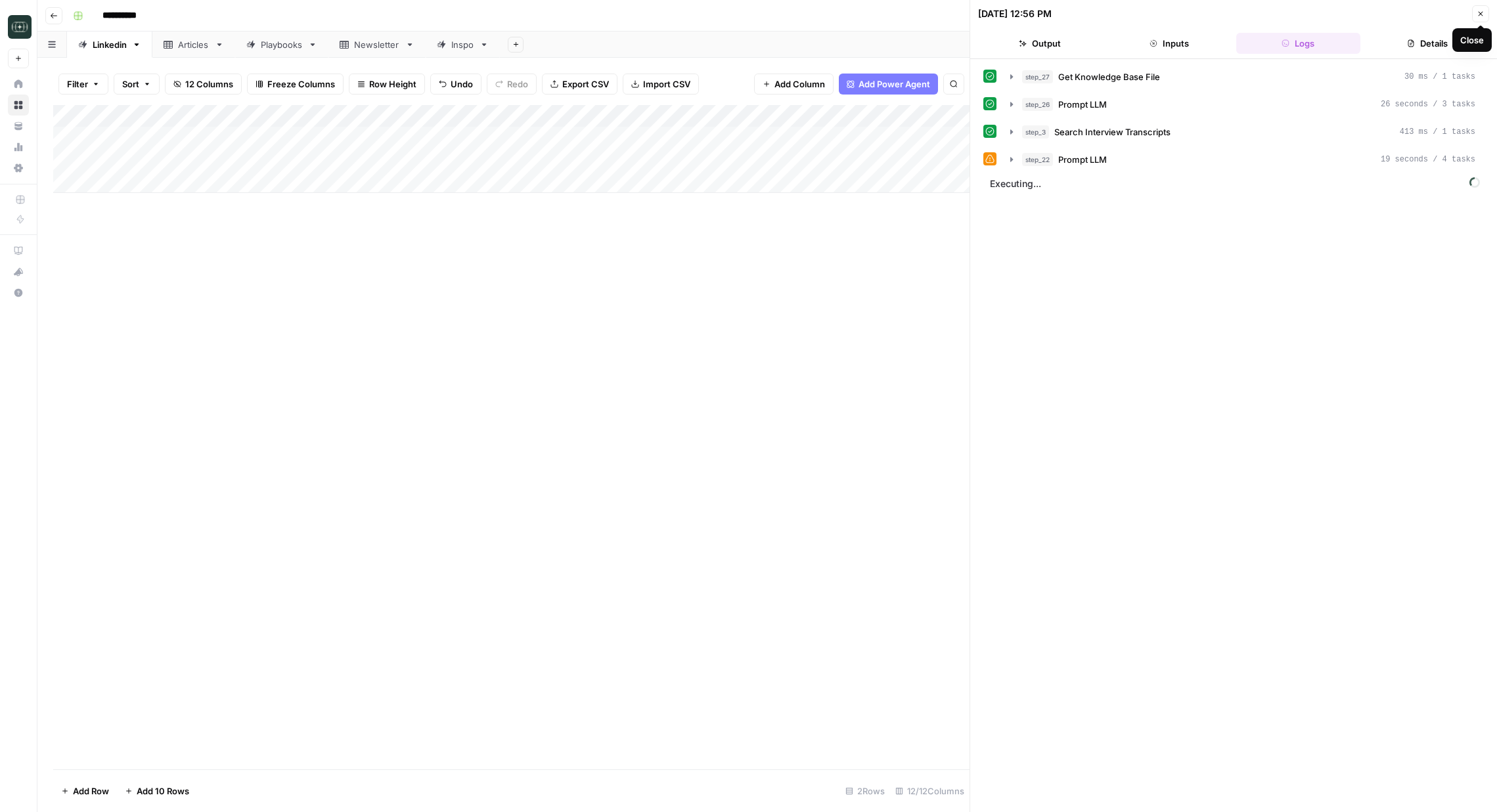
click at [1482, 17] on icon "button" at bounding box center [1481, 14] width 8 height 8
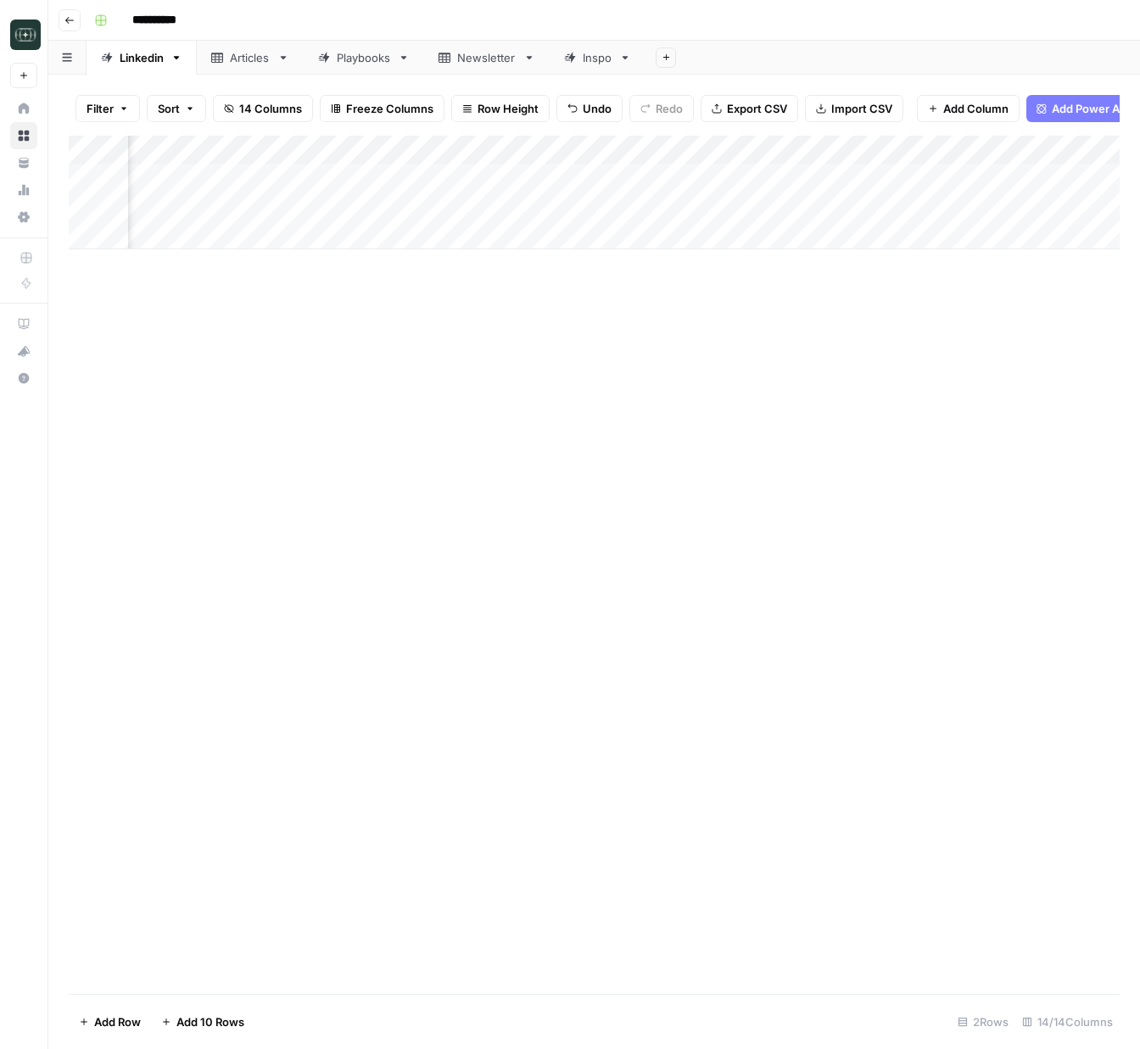
scroll to position [0, 681]
click at [839, 206] on div "Add Column" at bounding box center [594, 193] width 1051 height 114
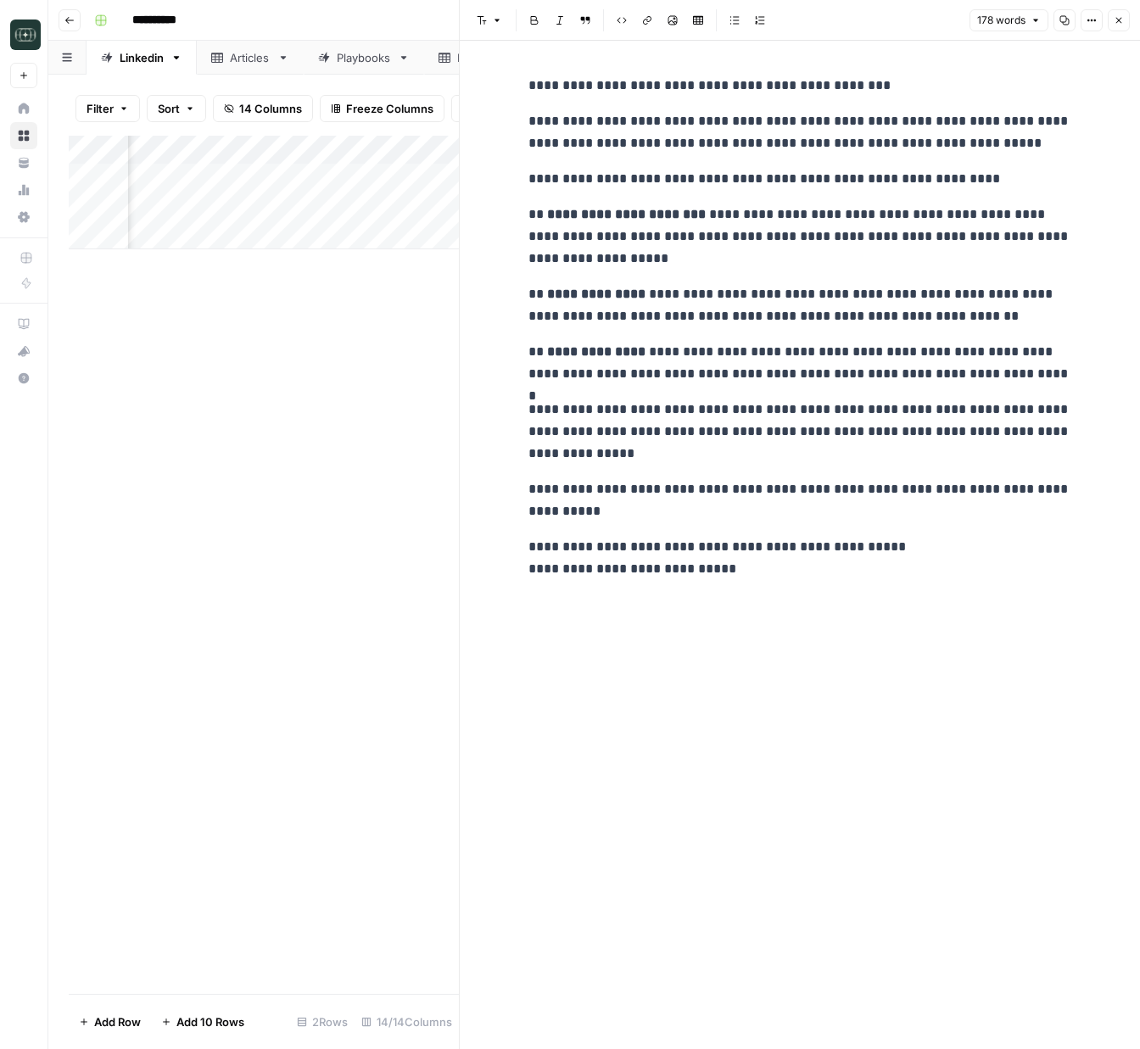
click at [1119, 21] on icon "button" at bounding box center [1119, 20] width 10 height 10
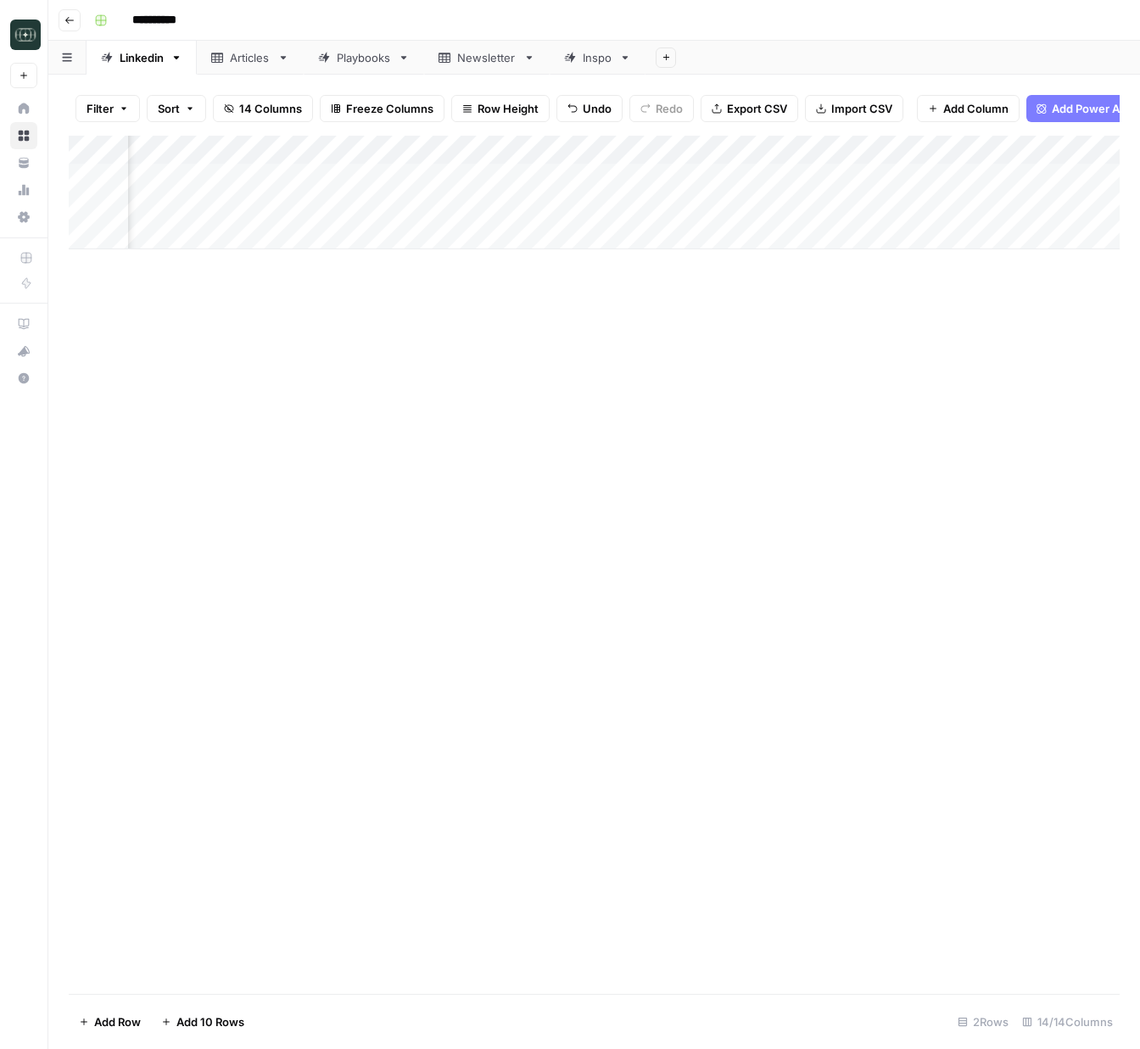
drag, startPoint x: 793, startPoint y: 142, endPoint x: 656, endPoint y: 145, distance: 137.4
click at [656, 145] on div "Add Column" at bounding box center [594, 193] width 1051 height 114
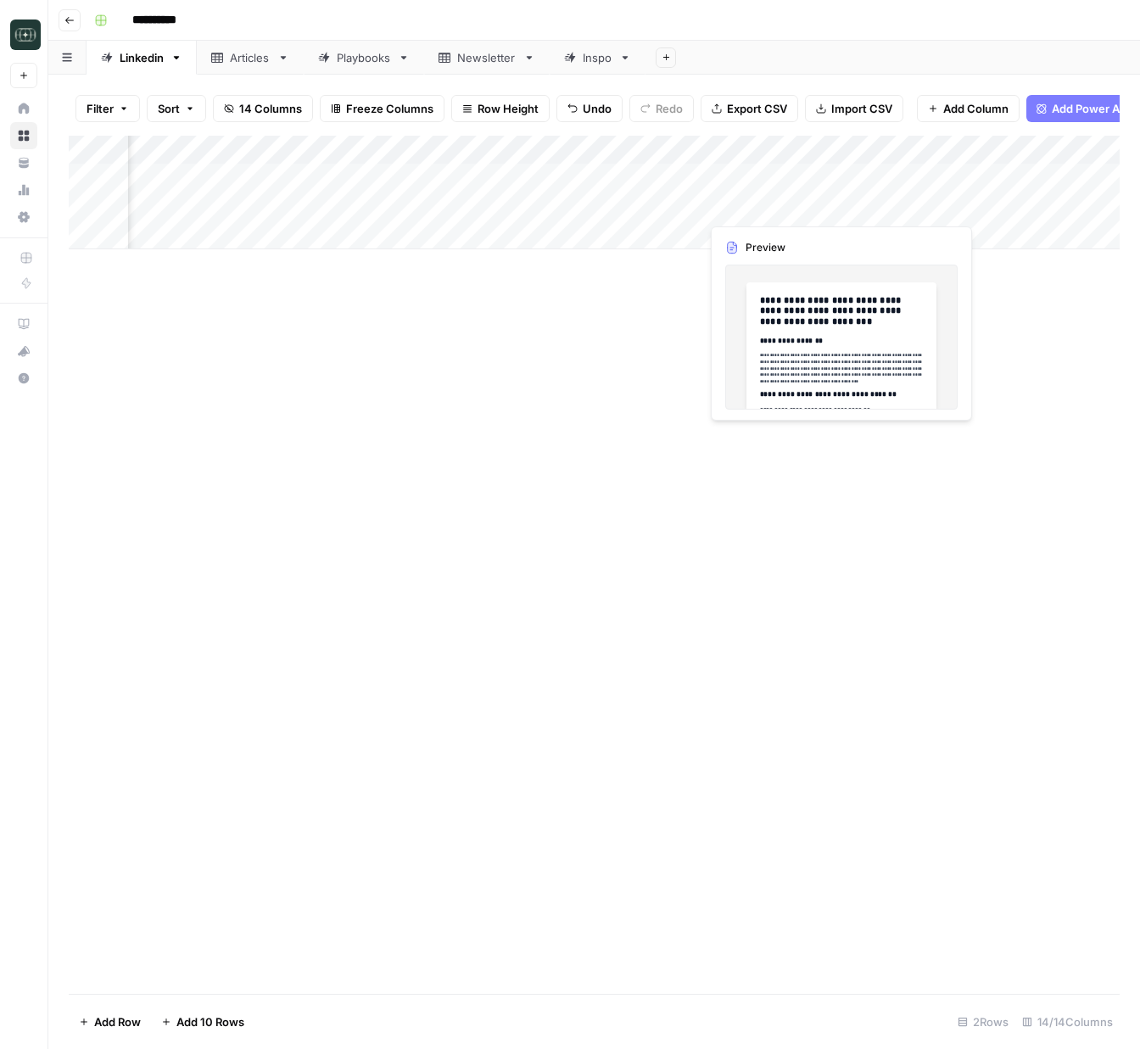
click at [779, 205] on div "Add Column" at bounding box center [594, 193] width 1051 height 114
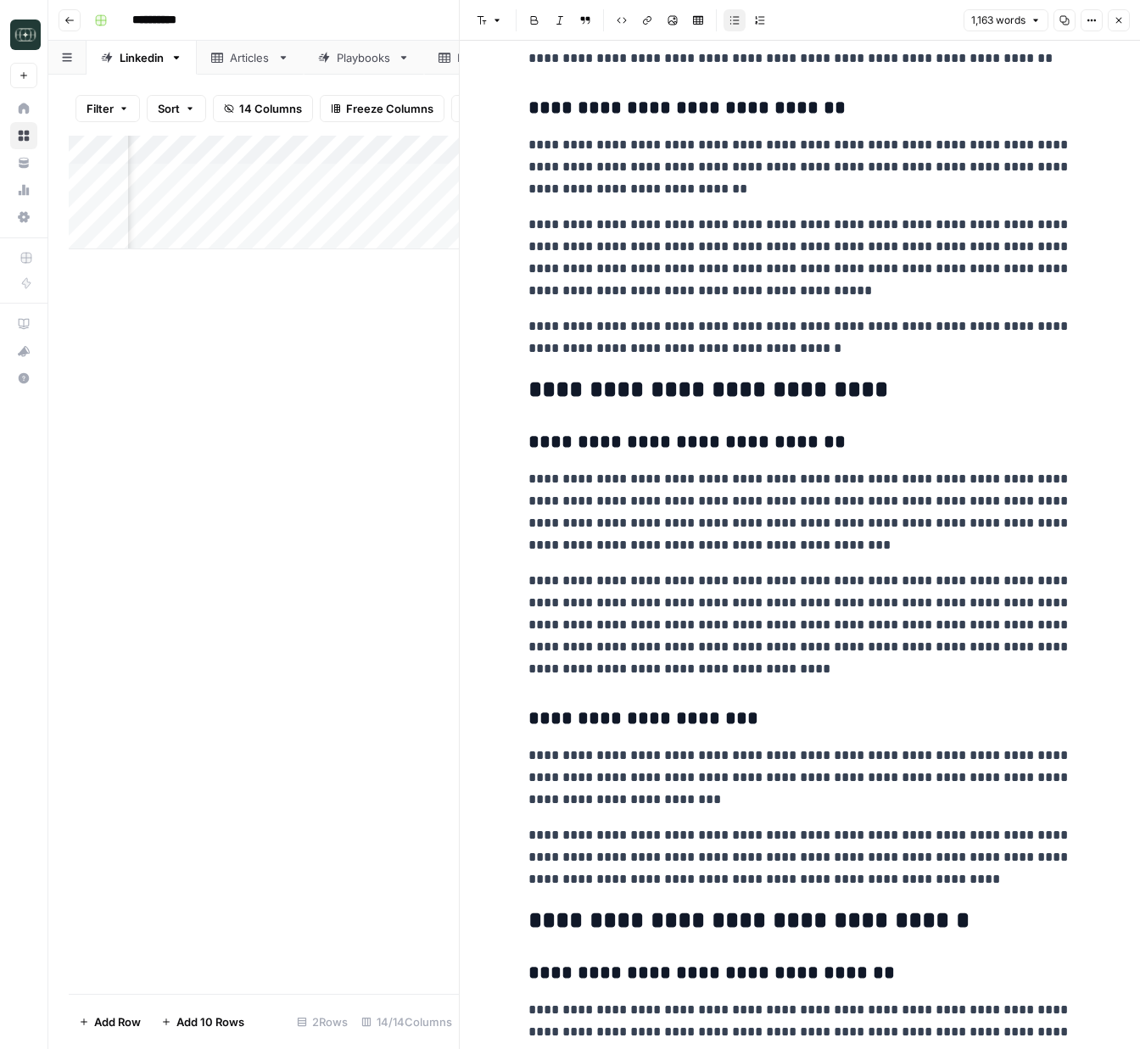
scroll to position [579, 0]
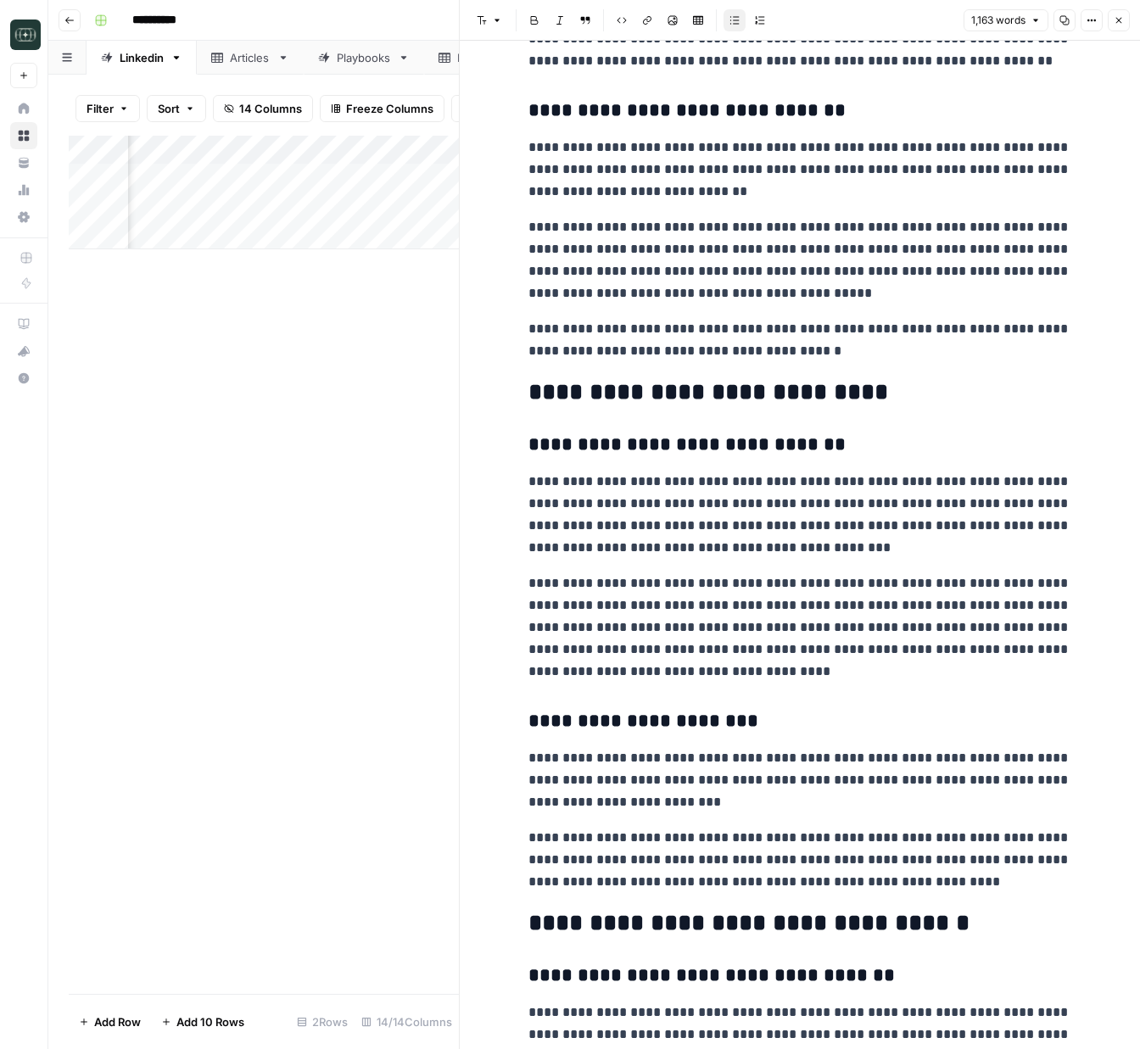
click at [1116, 27] on button "Close" at bounding box center [1119, 20] width 22 height 22
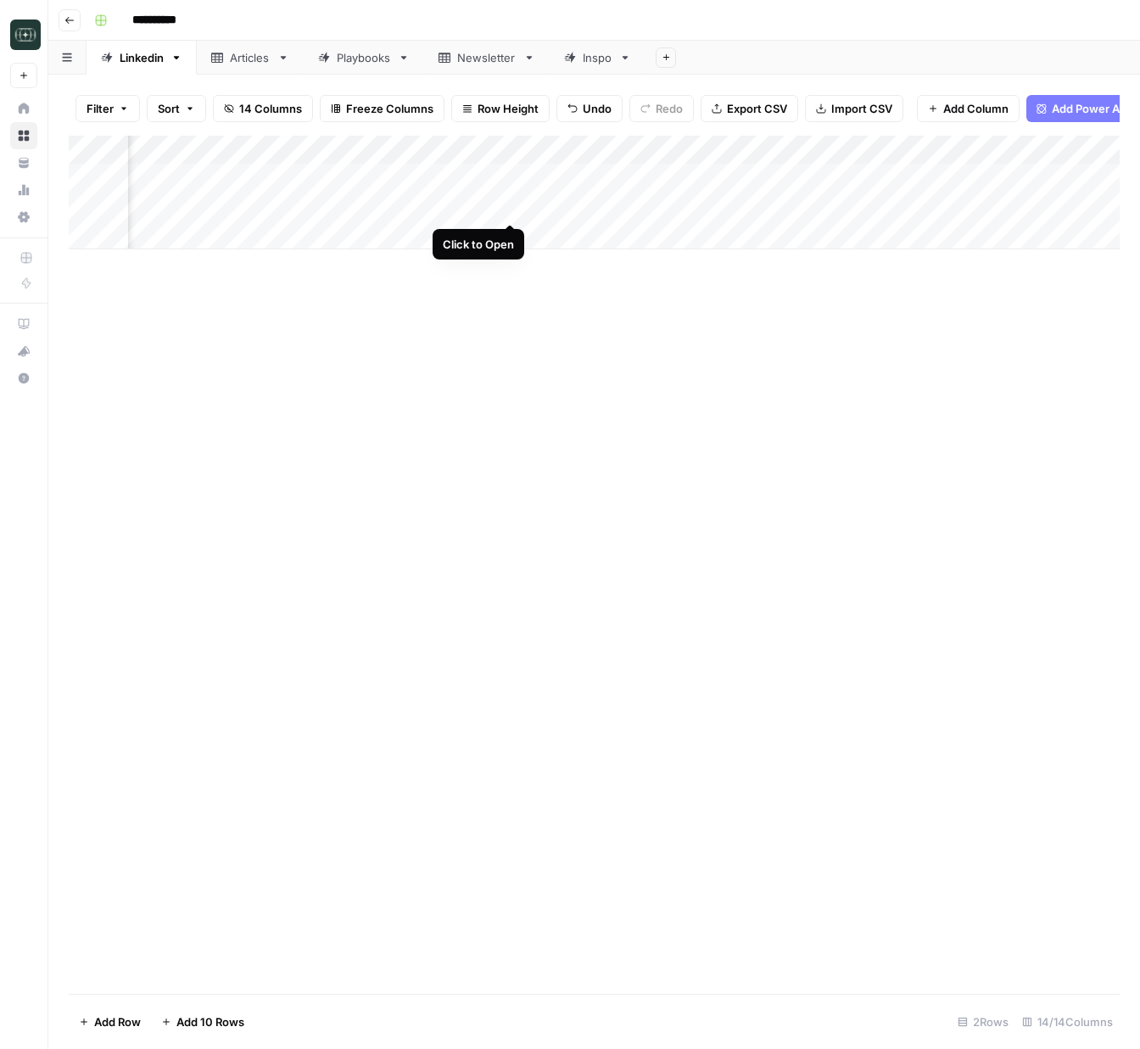
click at [511, 207] on div "Add Column" at bounding box center [594, 193] width 1051 height 114
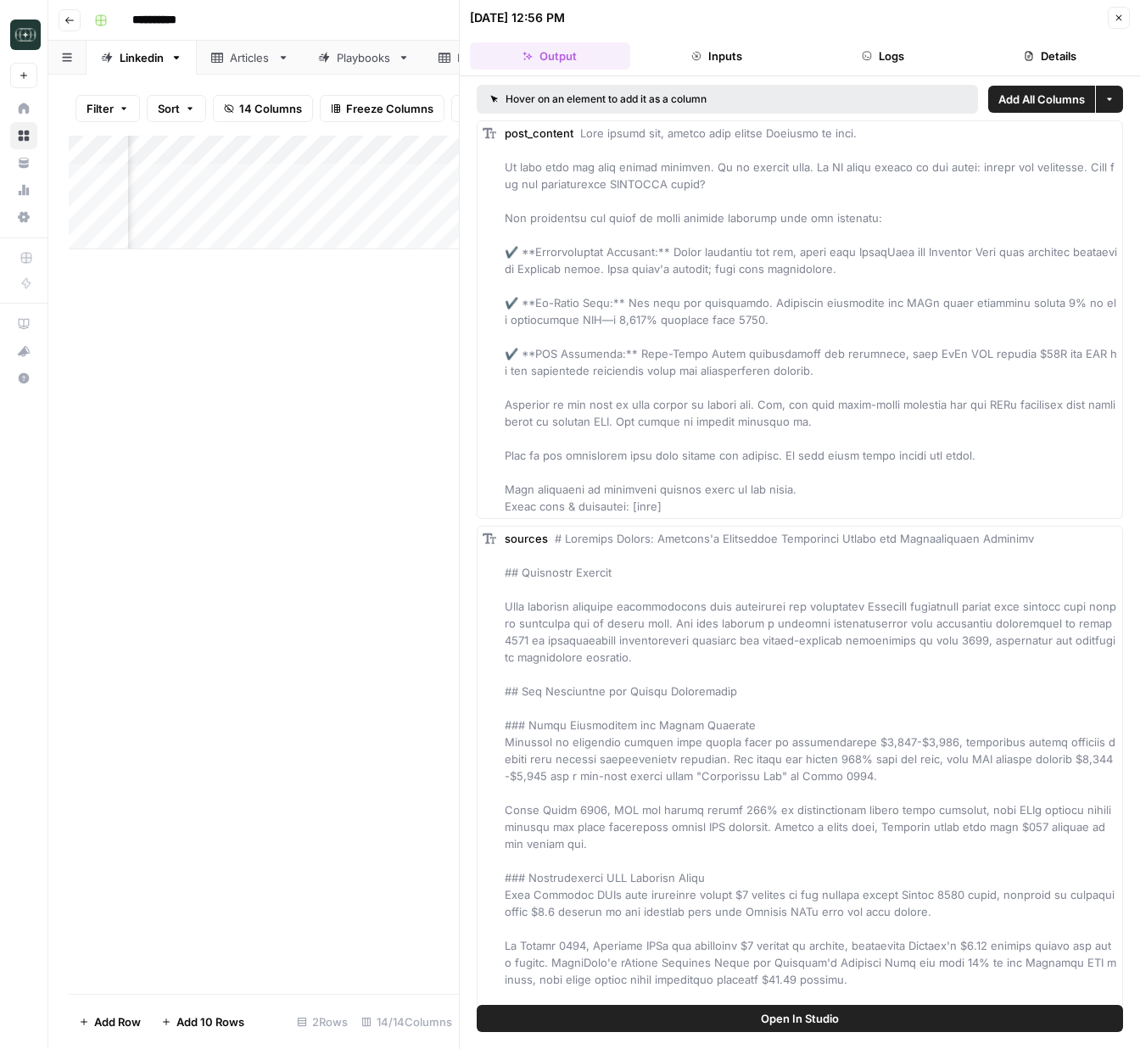
click at [906, 59] on button "Logs" at bounding box center [883, 55] width 160 height 27
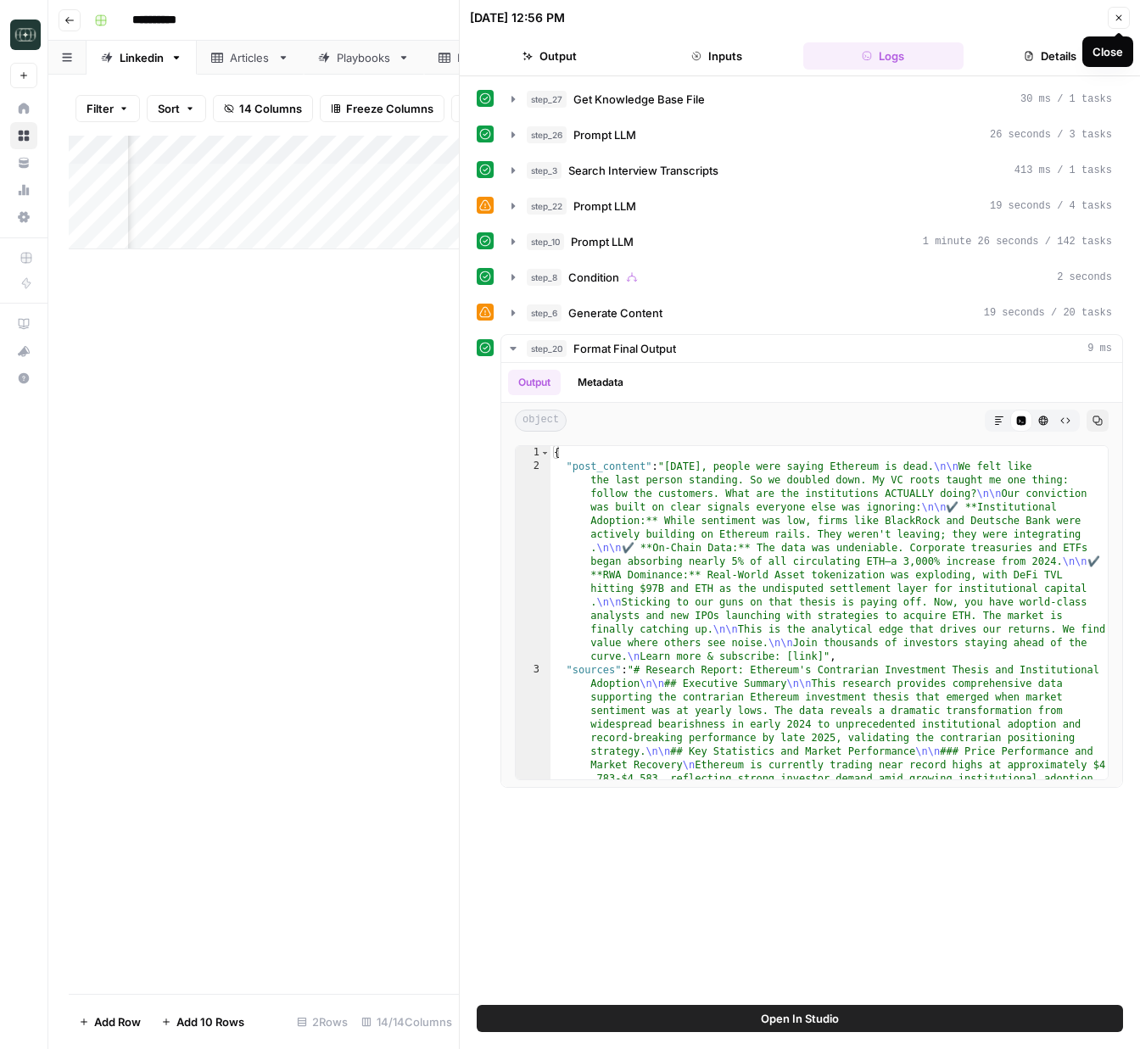
click at [1121, 18] on icon "button" at bounding box center [1119, 18] width 10 height 10
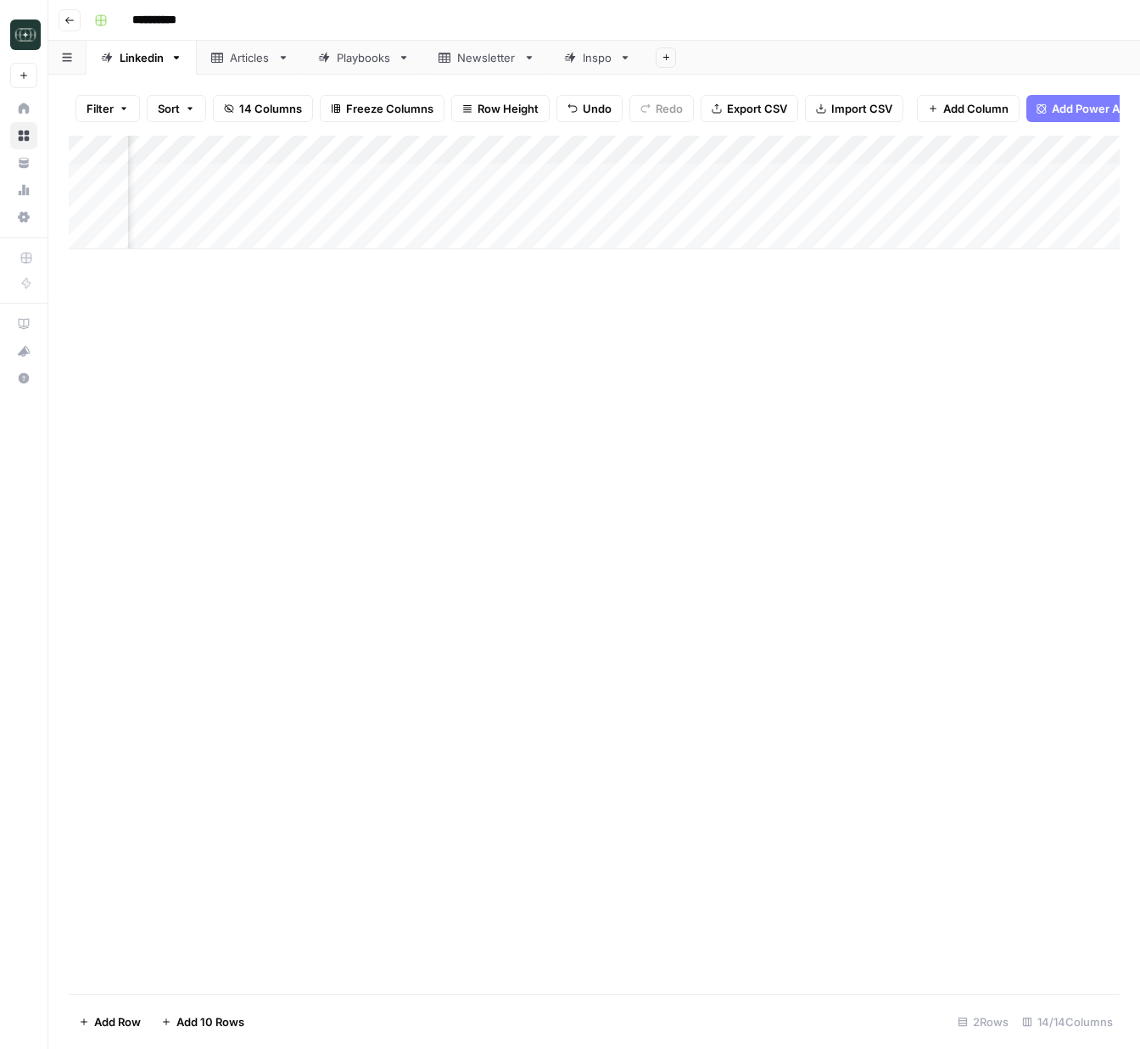
scroll to position [0, 556]
click at [243, 206] on div "Add Column" at bounding box center [594, 193] width 1051 height 114
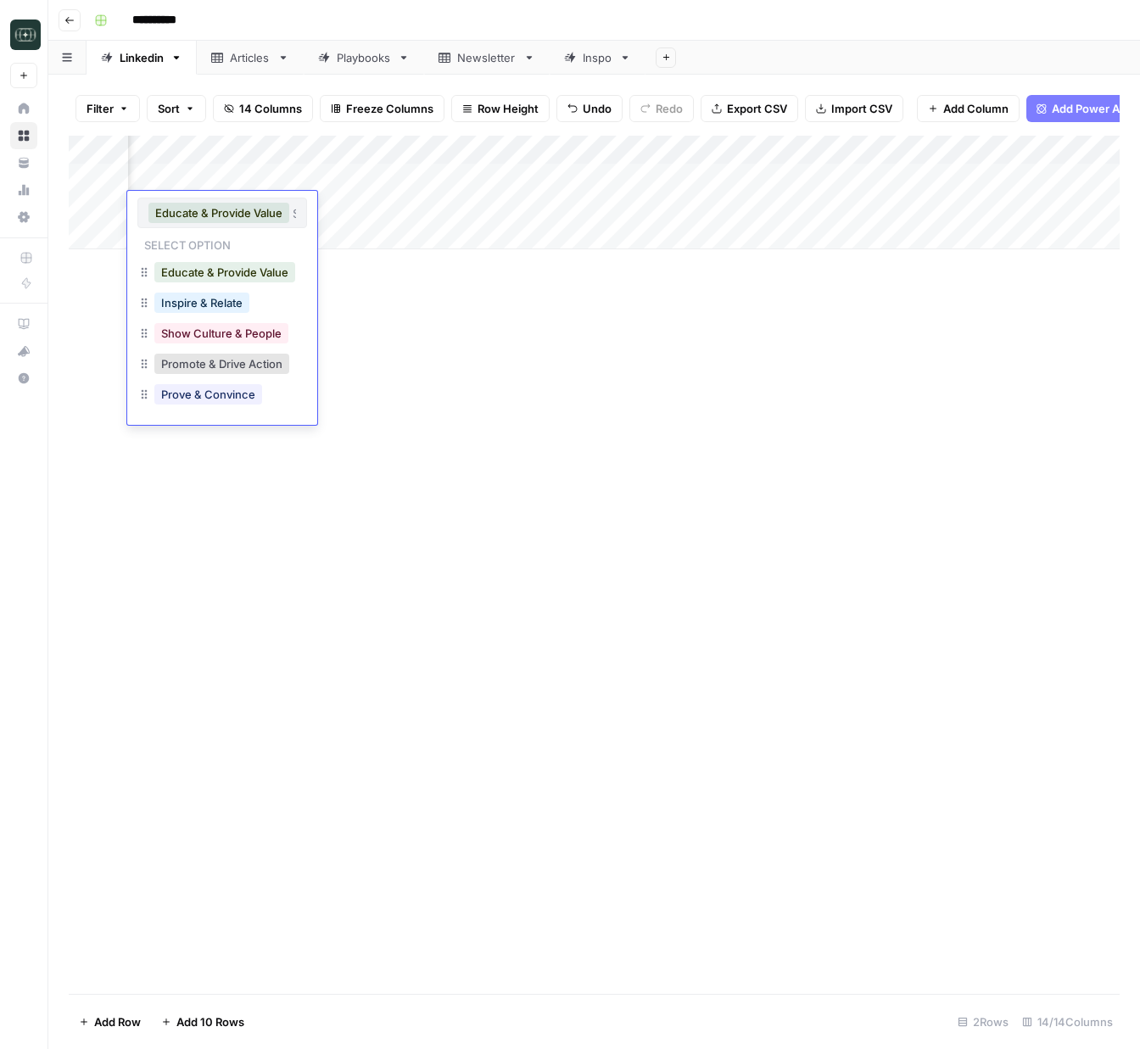
click at [267, 142] on div "Add Column" at bounding box center [594, 193] width 1051 height 114
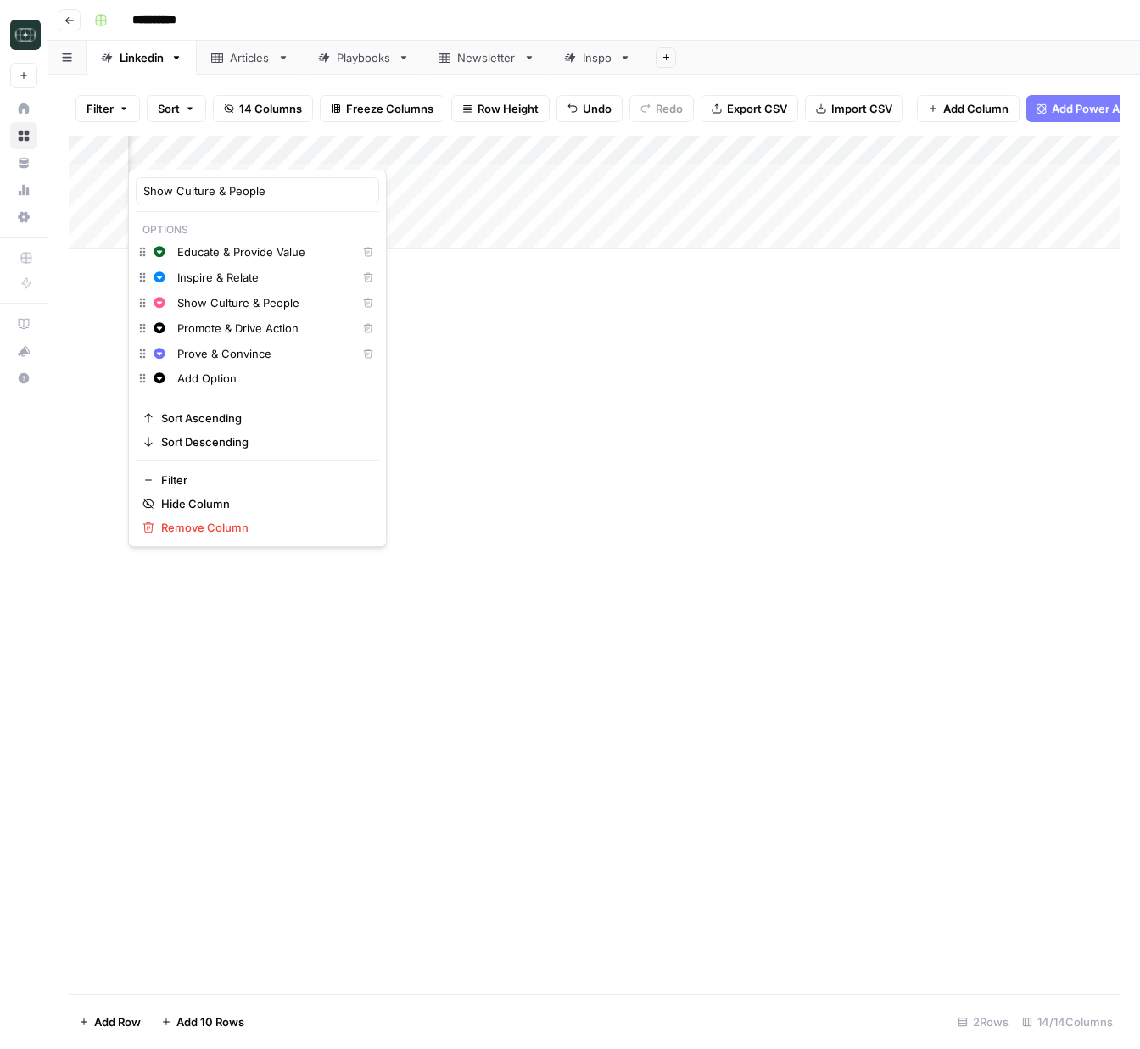
click at [256, 249] on input "Educate & Provide Value" at bounding box center [263, 251] width 172 height 17
click at [620, 355] on div "Add Column" at bounding box center [594, 565] width 1051 height 858
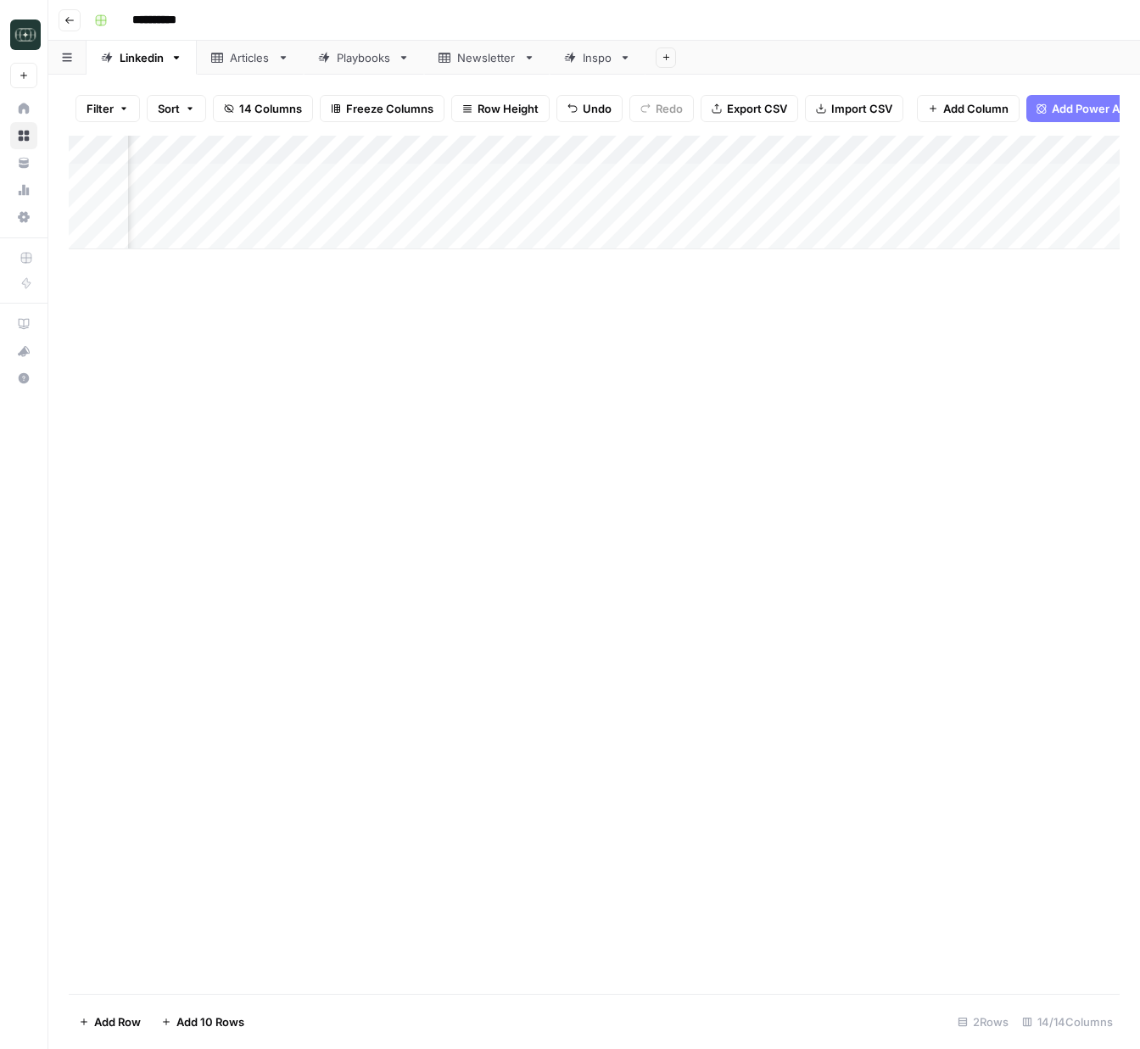
click at [251, 238] on div "Add Column" at bounding box center [594, 193] width 1051 height 114
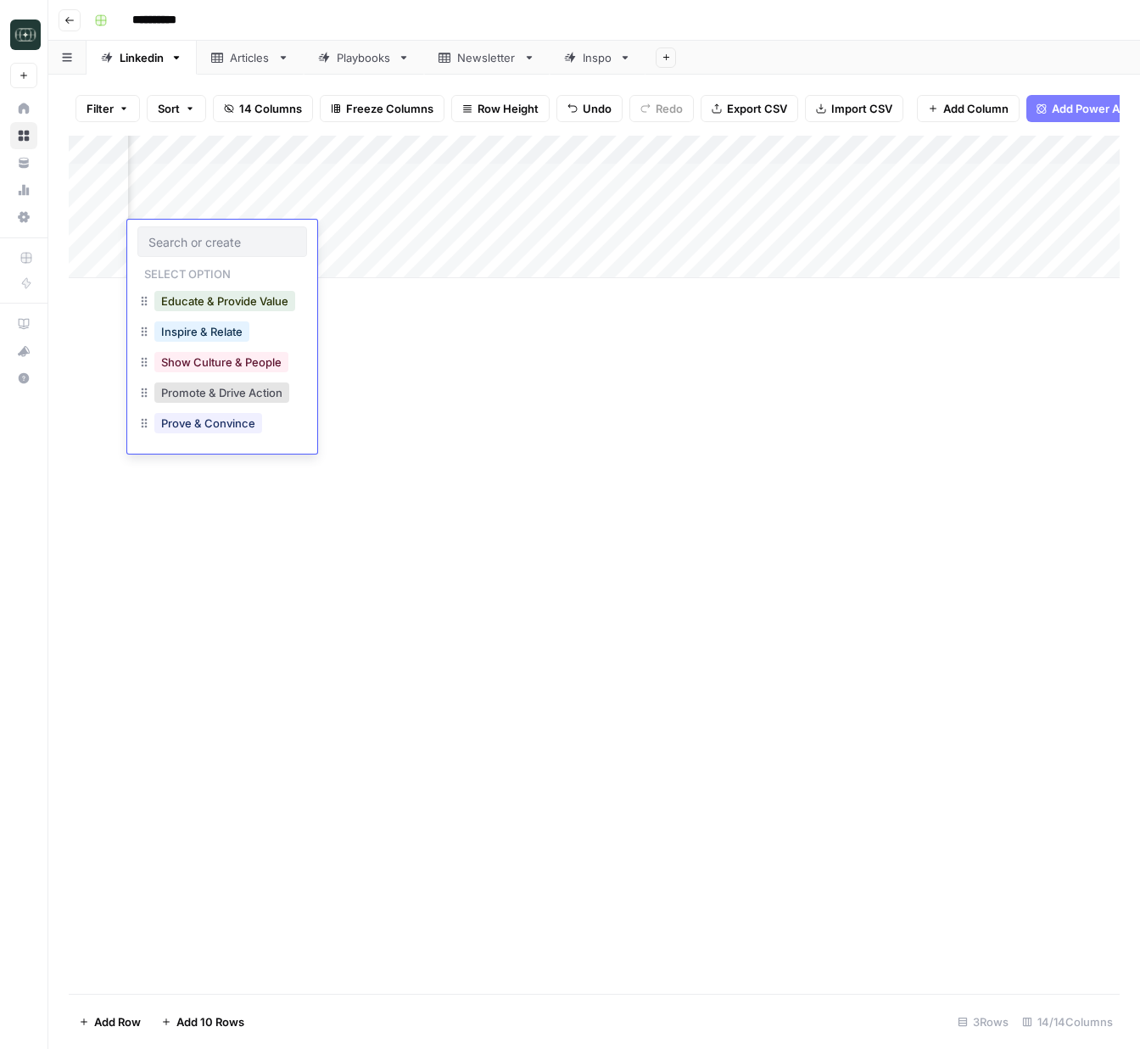
click at [251, 238] on input "text" at bounding box center [222, 241] width 148 height 15
click at [236, 395] on button "Promote & Drive Action" at bounding box center [221, 393] width 135 height 20
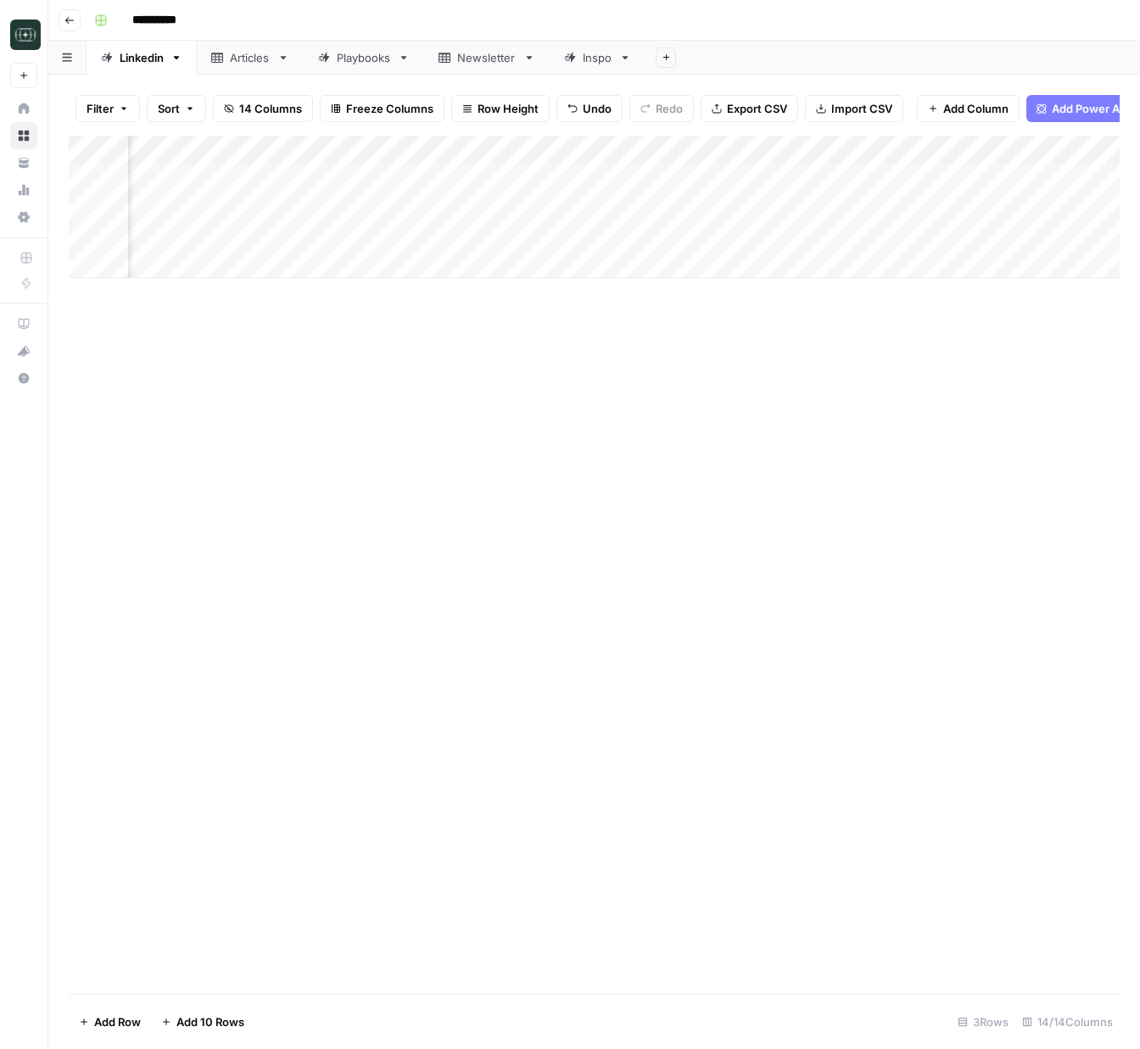
click at [267, 239] on div "Add Column" at bounding box center [594, 207] width 1051 height 142
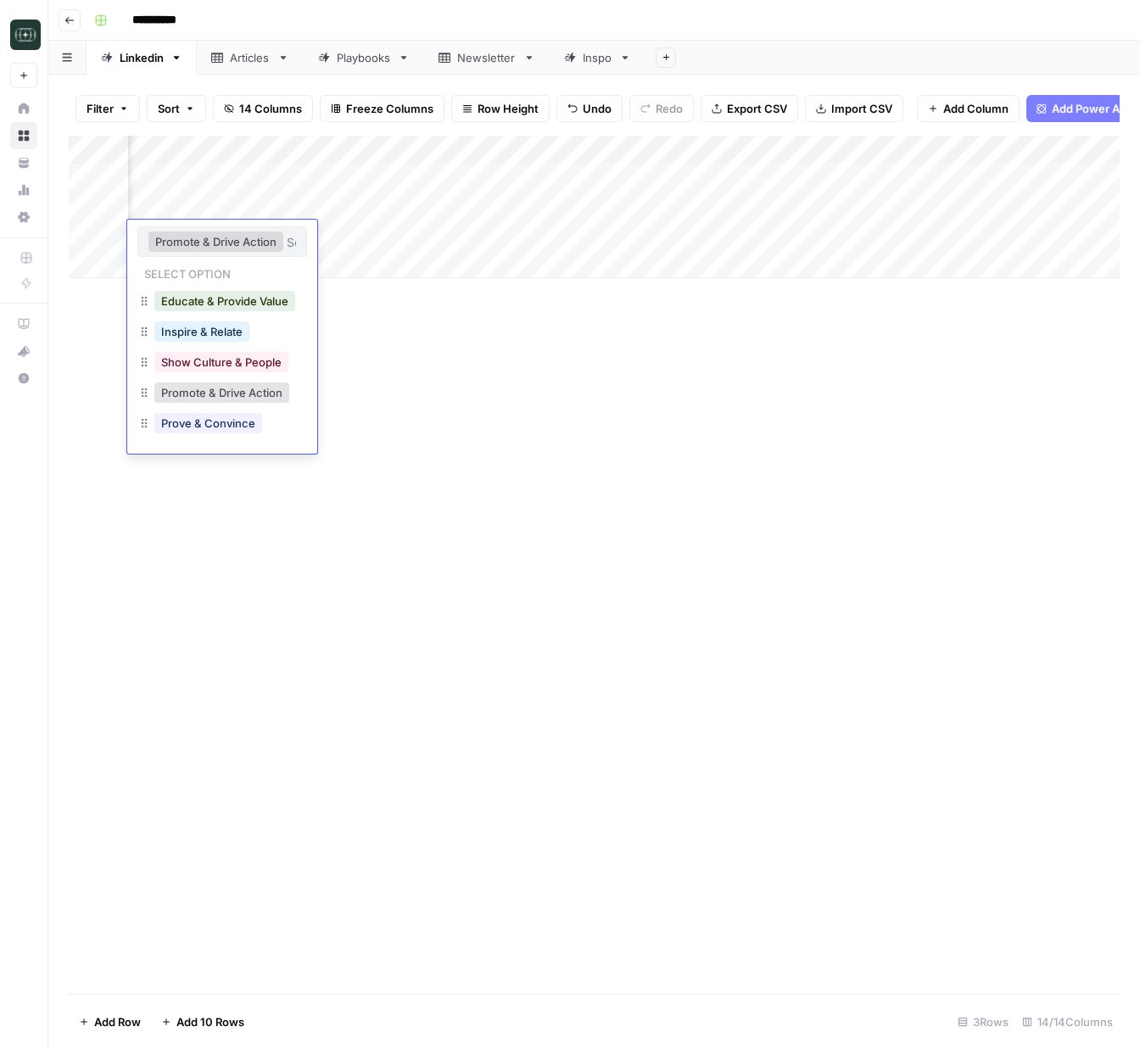
click at [265, 145] on div "Add Column" at bounding box center [594, 207] width 1051 height 142
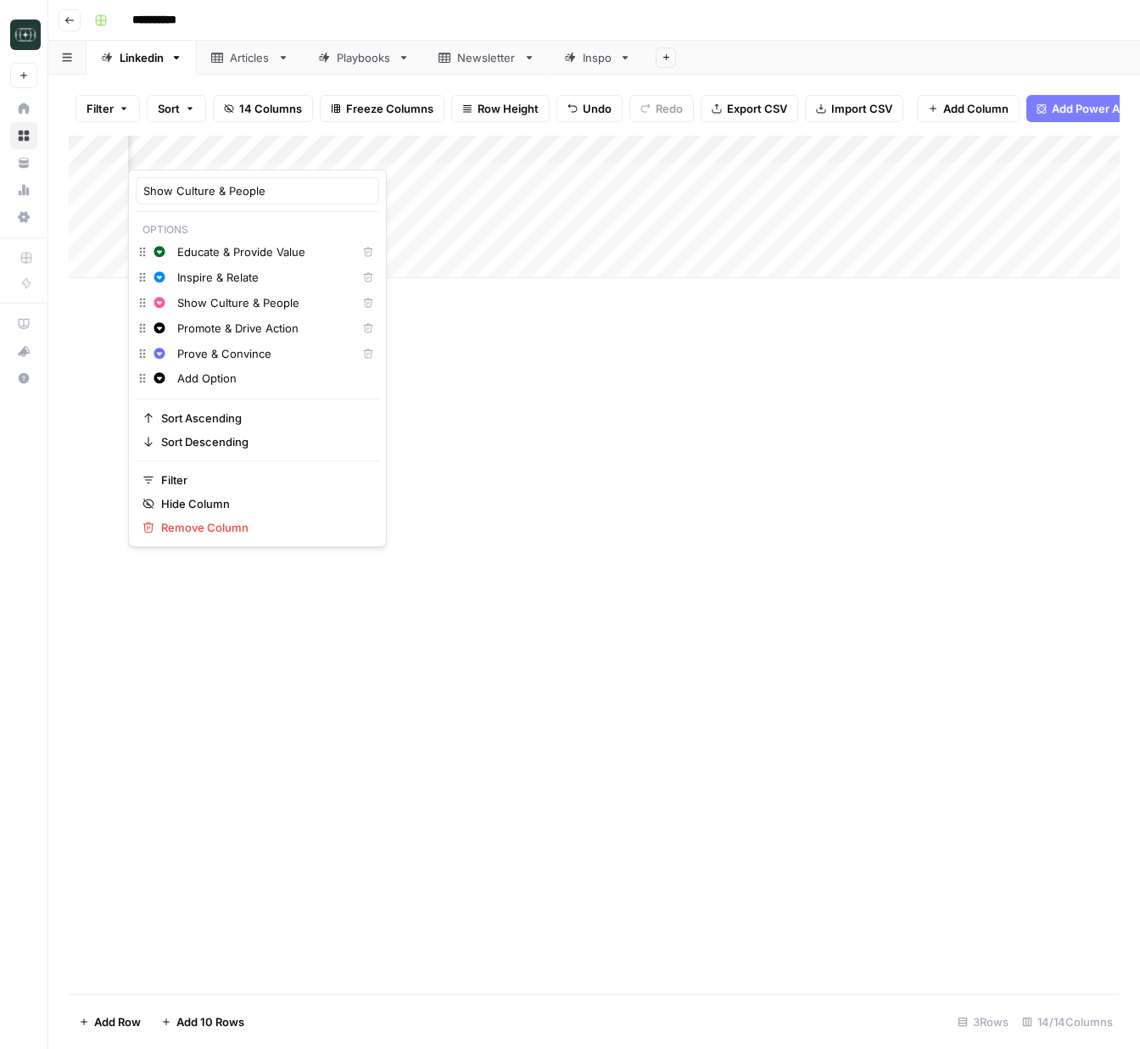
click at [258, 332] on input "Promote & Drive Action" at bounding box center [263, 328] width 172 height 17
click at [511, 407] on div "Add Column" at bounding box center [594, 565] width 1051 height 858
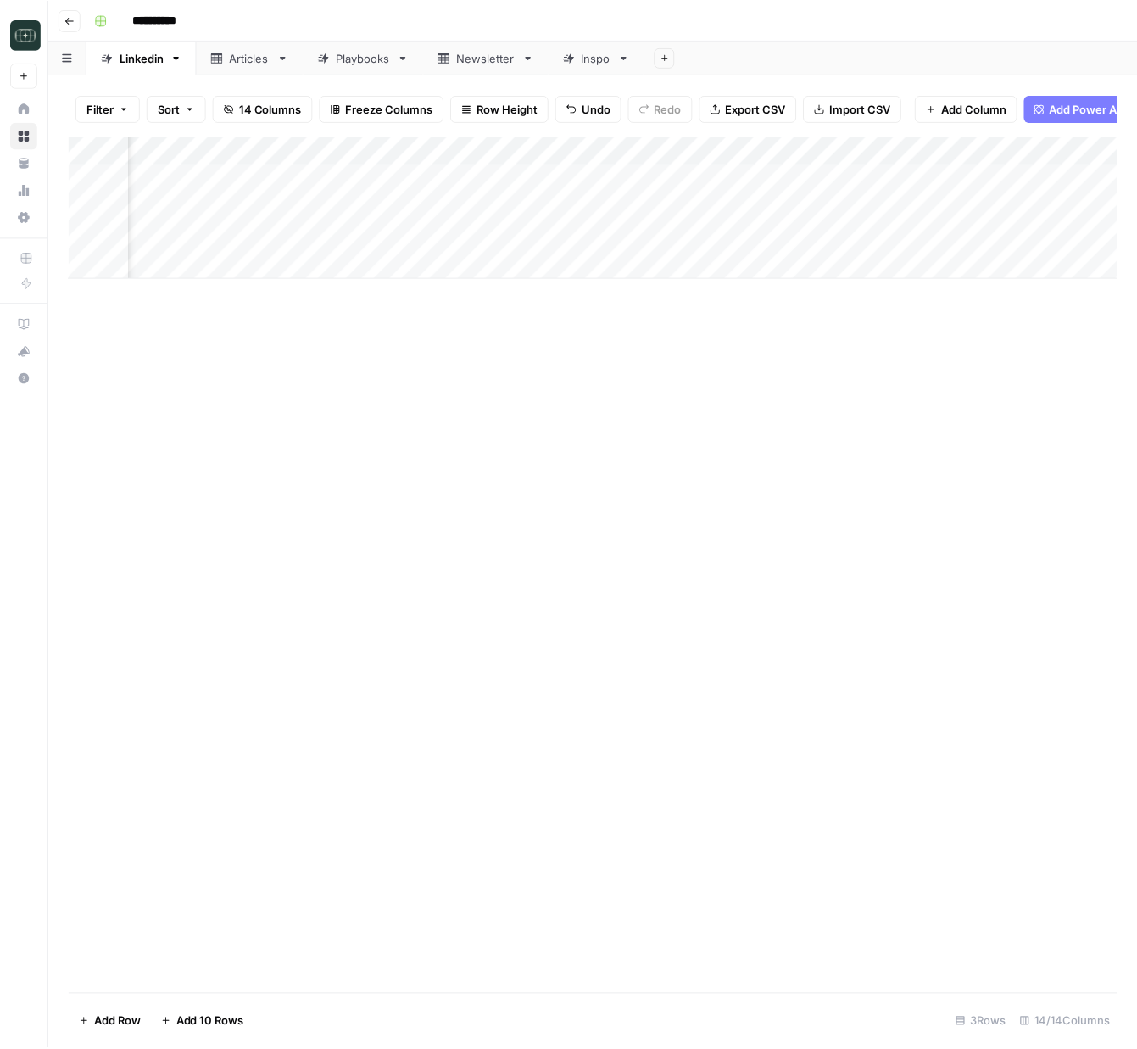
scroll to position [0, 154]
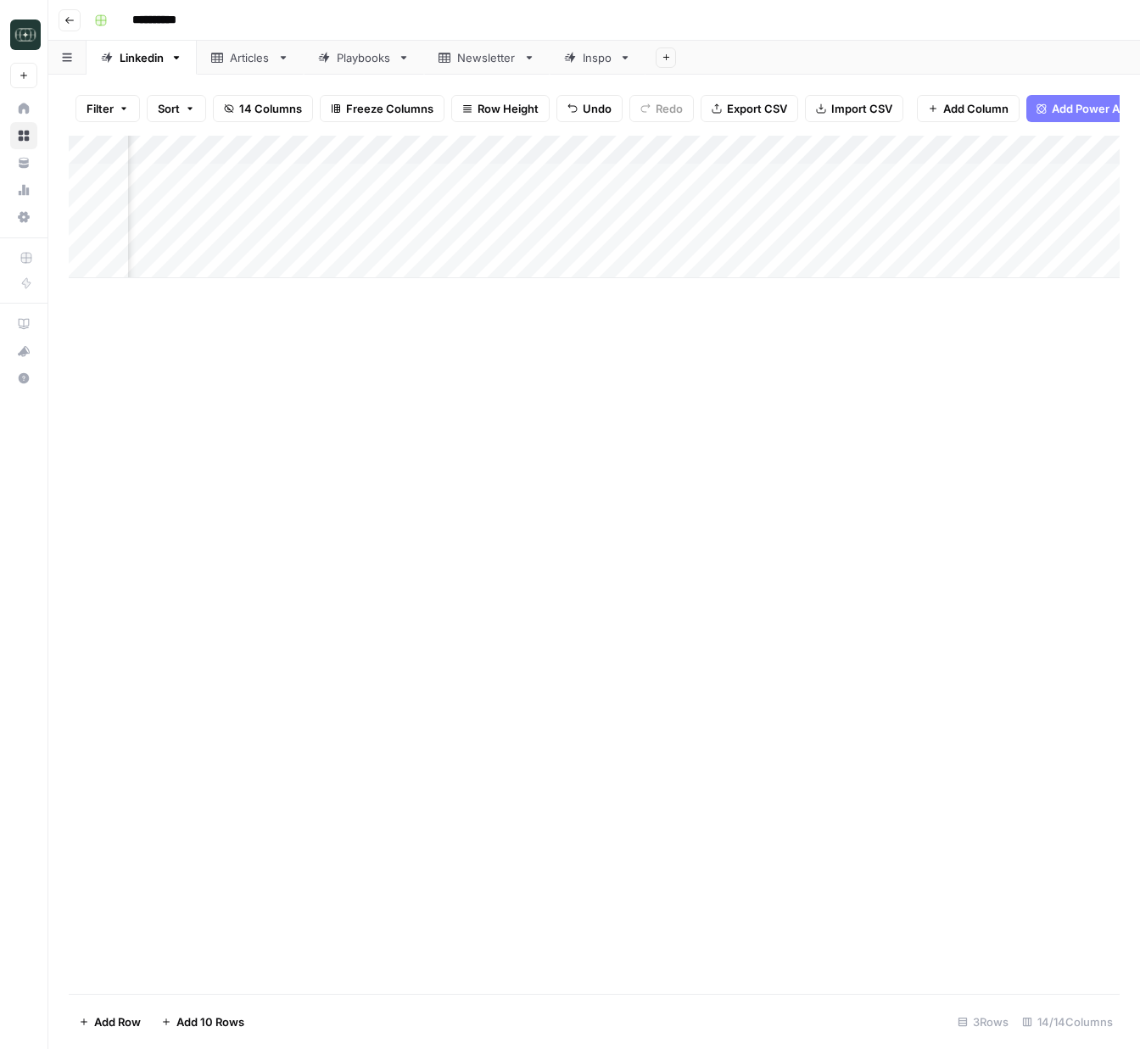
click at [327, 239] on div "Add Column" at bounding box center [594, 207] width 1051 height 142
click at [320, 265] on div "Add Column" at bounding box center [594, 207] width 1051 height 142
click at [327, 264] on textarea at bounding box center [339, 266] width 386 height 24
type textarea "**********"
click at [648, 414] on div "Add Column" at bounding box center [594, 565] width 1051 height 858
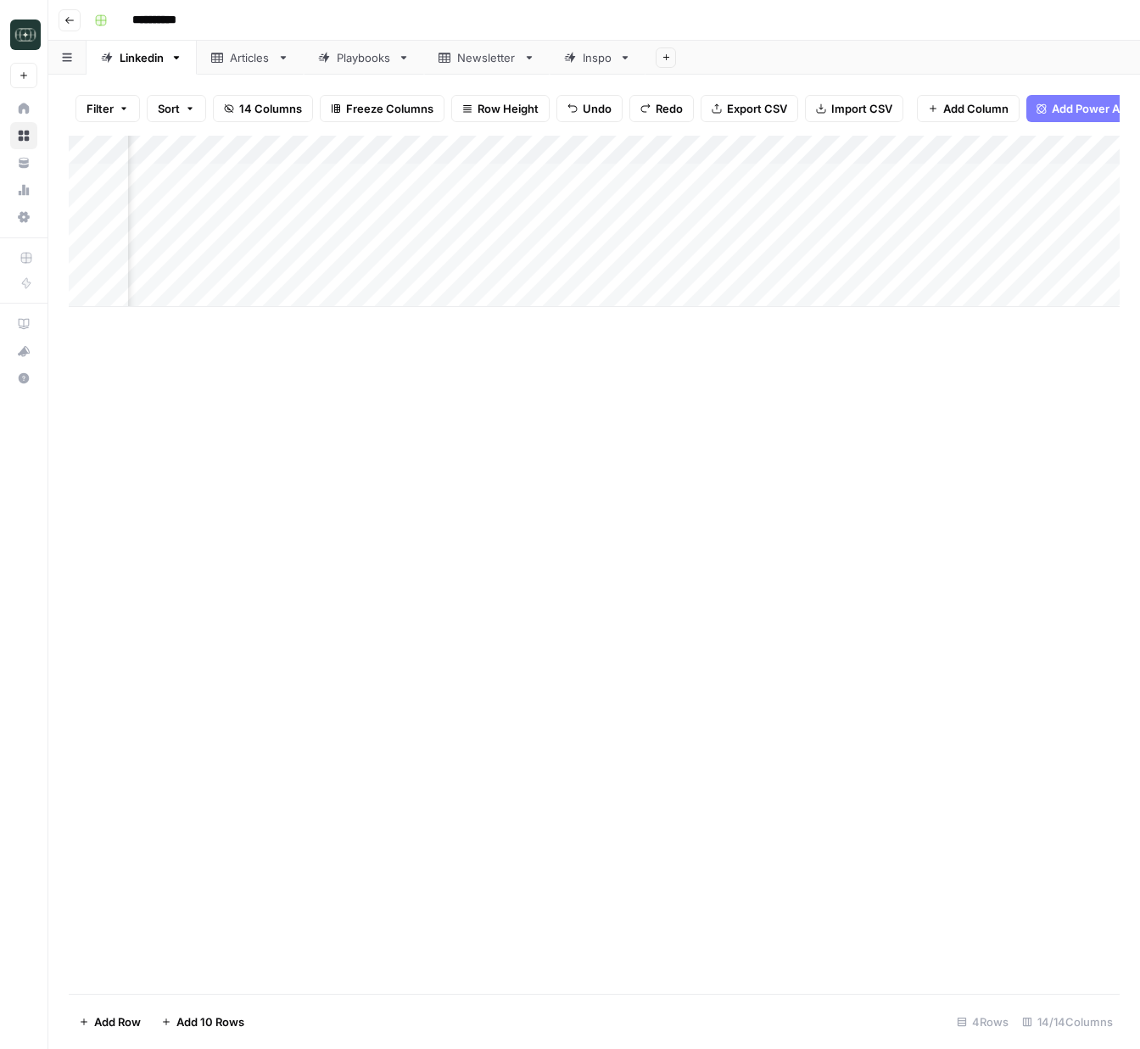
click at [680, 373] on div "Add Column" at bounding box center [594, 565] width 1051 height 858
click at [593, 408] on div "Add Column" at bounding box center [594, 565] width 1051 height 858
click at [611, 556] on div "Add Column" at bounding box center [594, 565] width 1051 height 858
click at [559, 596] on div "Add Column" at bounding box center [594, 565] width 1051 height 858
click at [570, 609] on div "Add Column" at bounding box center [594, 565] width 1051 height 858
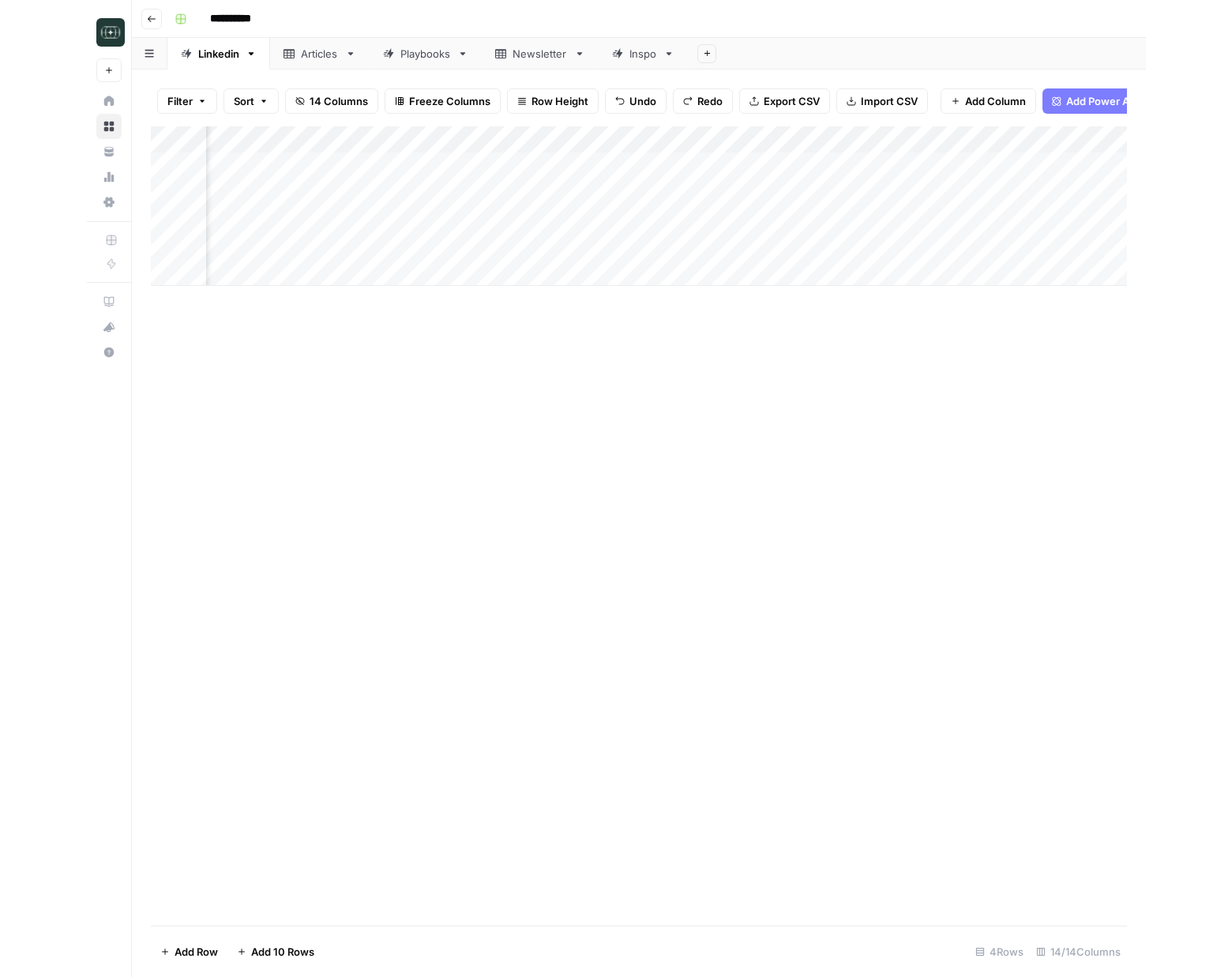
scroll to position [0, 0]
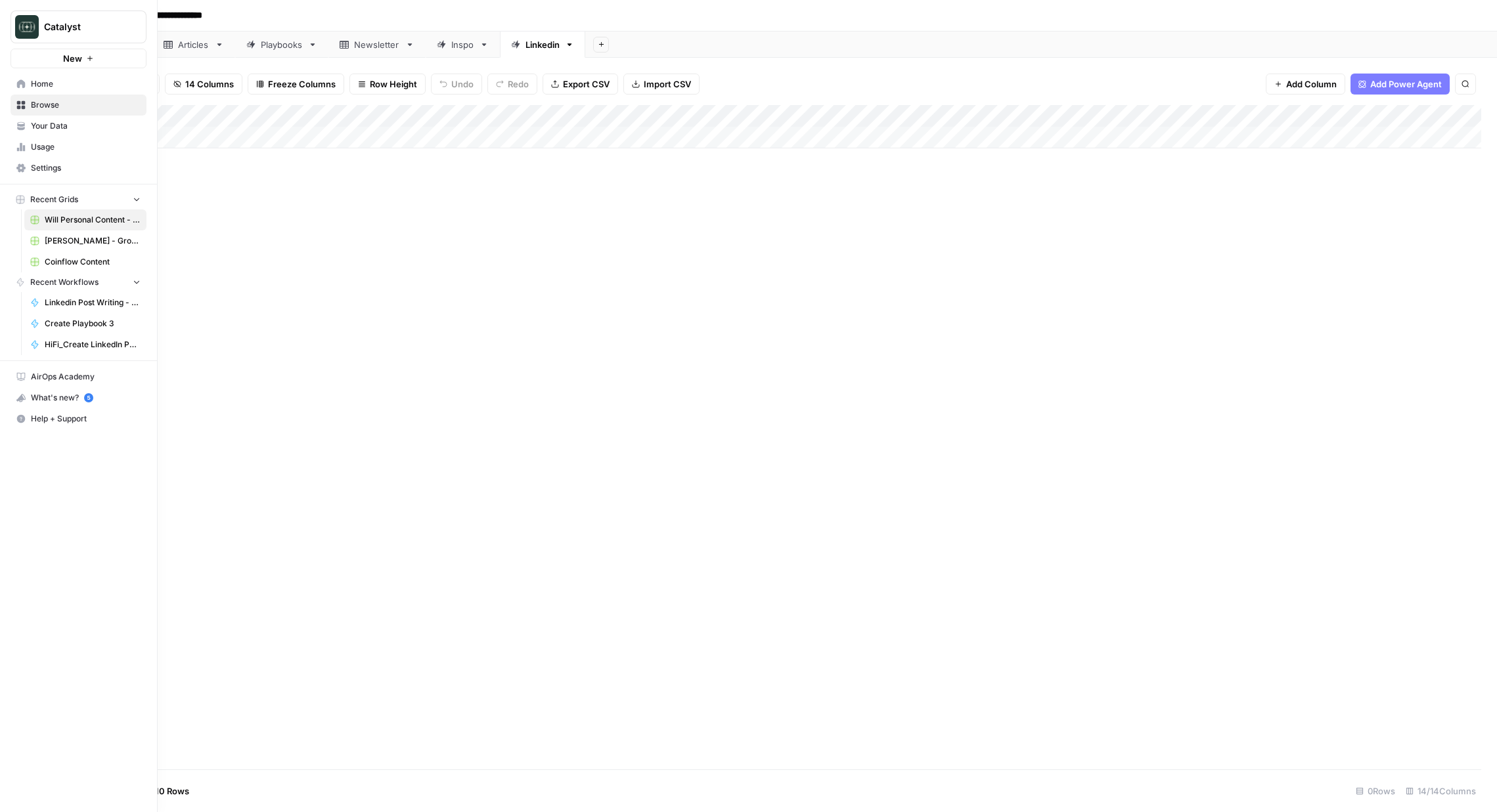
click at [43, 130] on span "Your Data" at bounding box center [86, 125] width 110 height 12
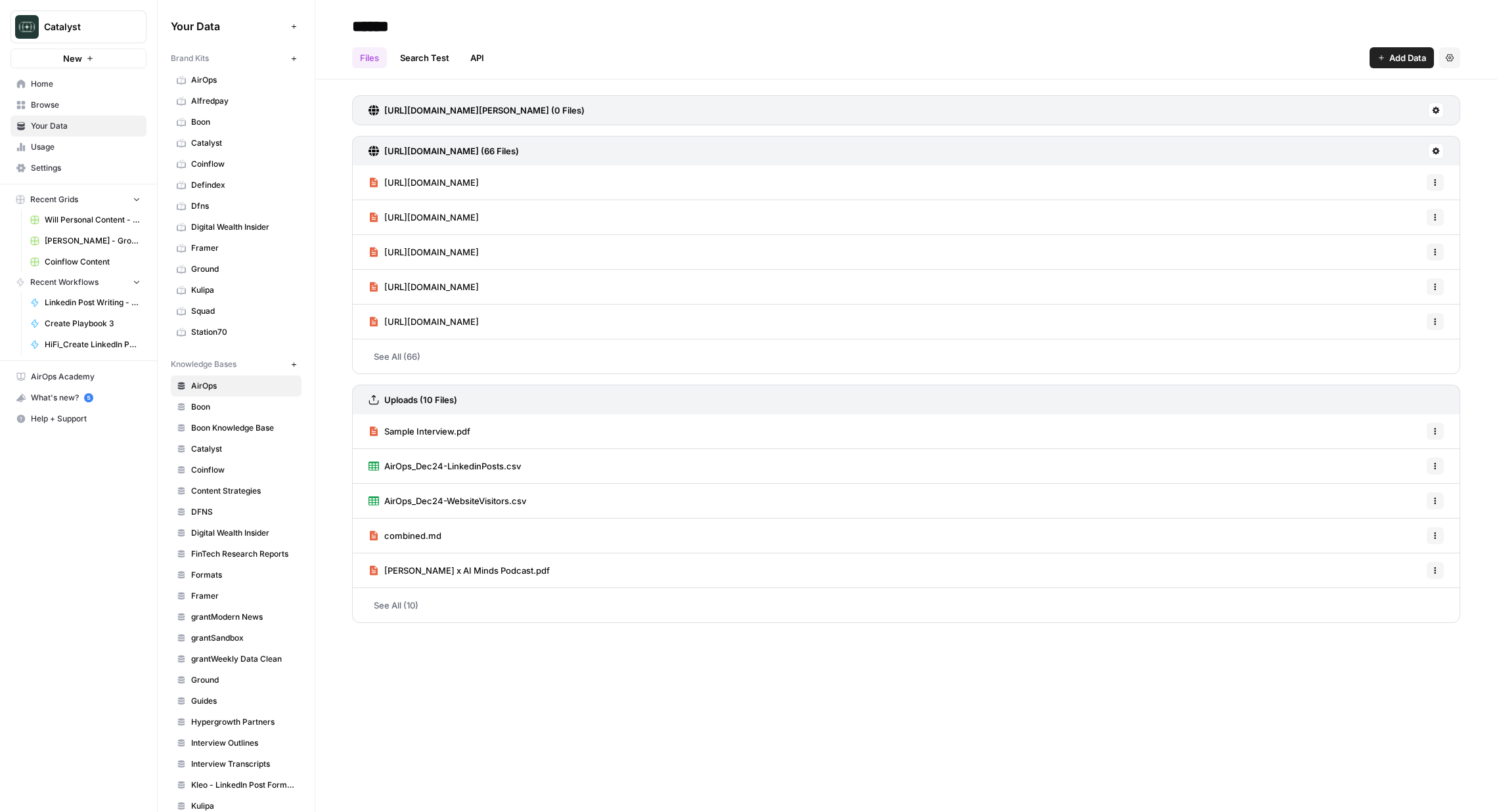
click at [214, 226] on span "Digital Wealth Insider" at bounding box center [243, 227] width 105 height 12
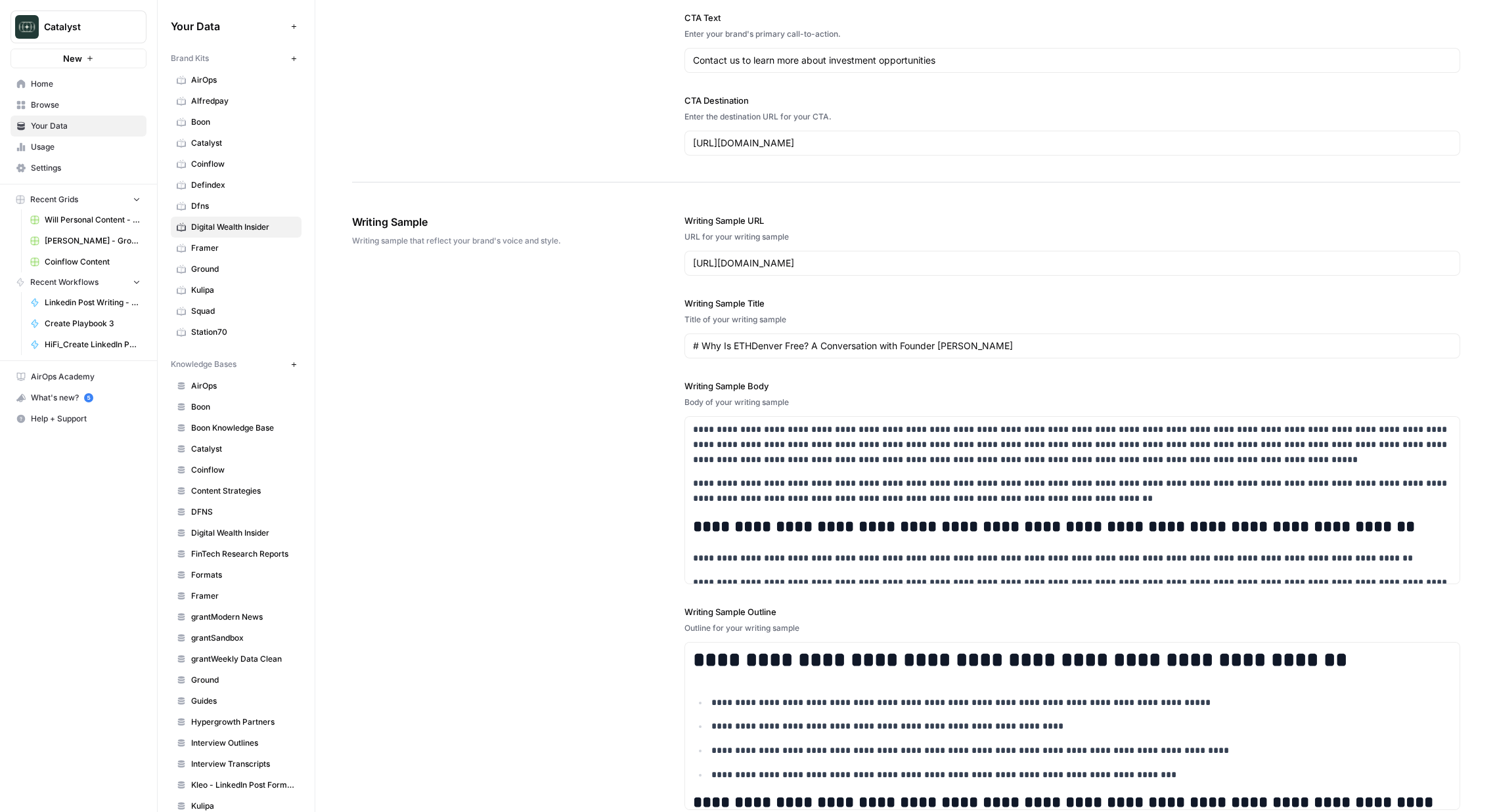
scroll to position [1739, 0]
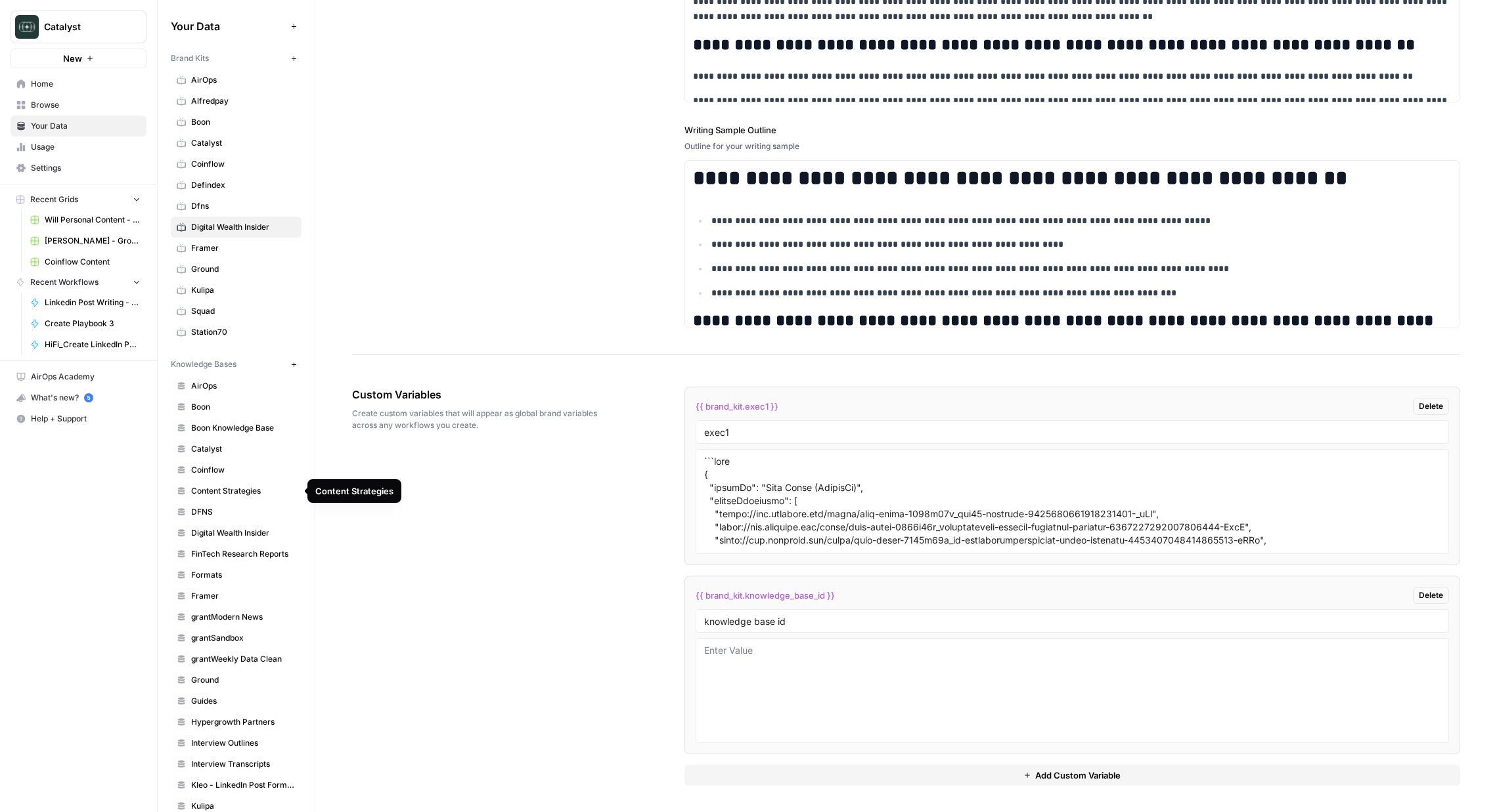
click at [245, 531] on span "Digital Wealth Insider" at bounding box center [243, 533] width 105 height 12
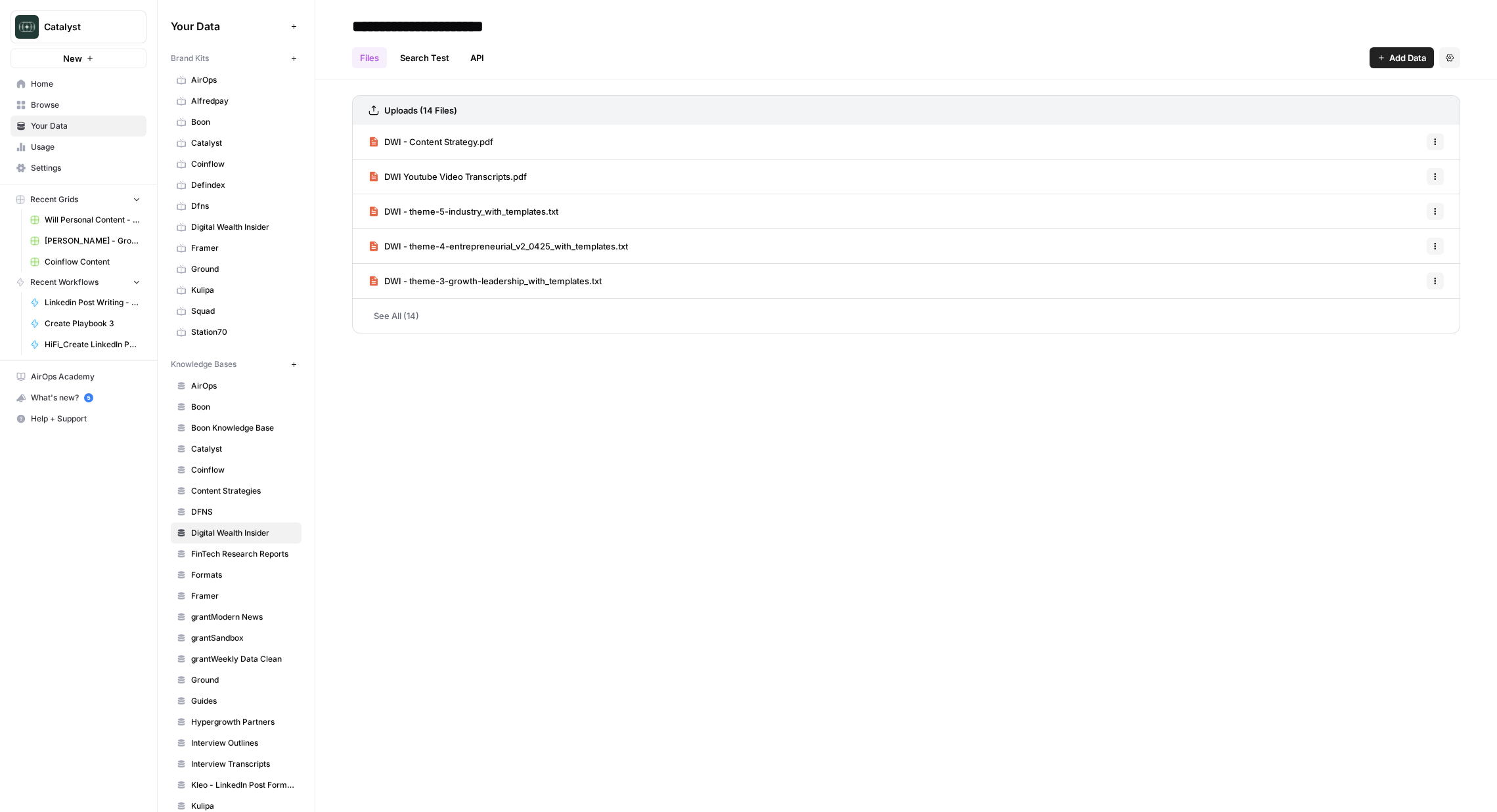
click at [82, 104] on span "Browse" at bounding box center [86, 104] width 110 height 12
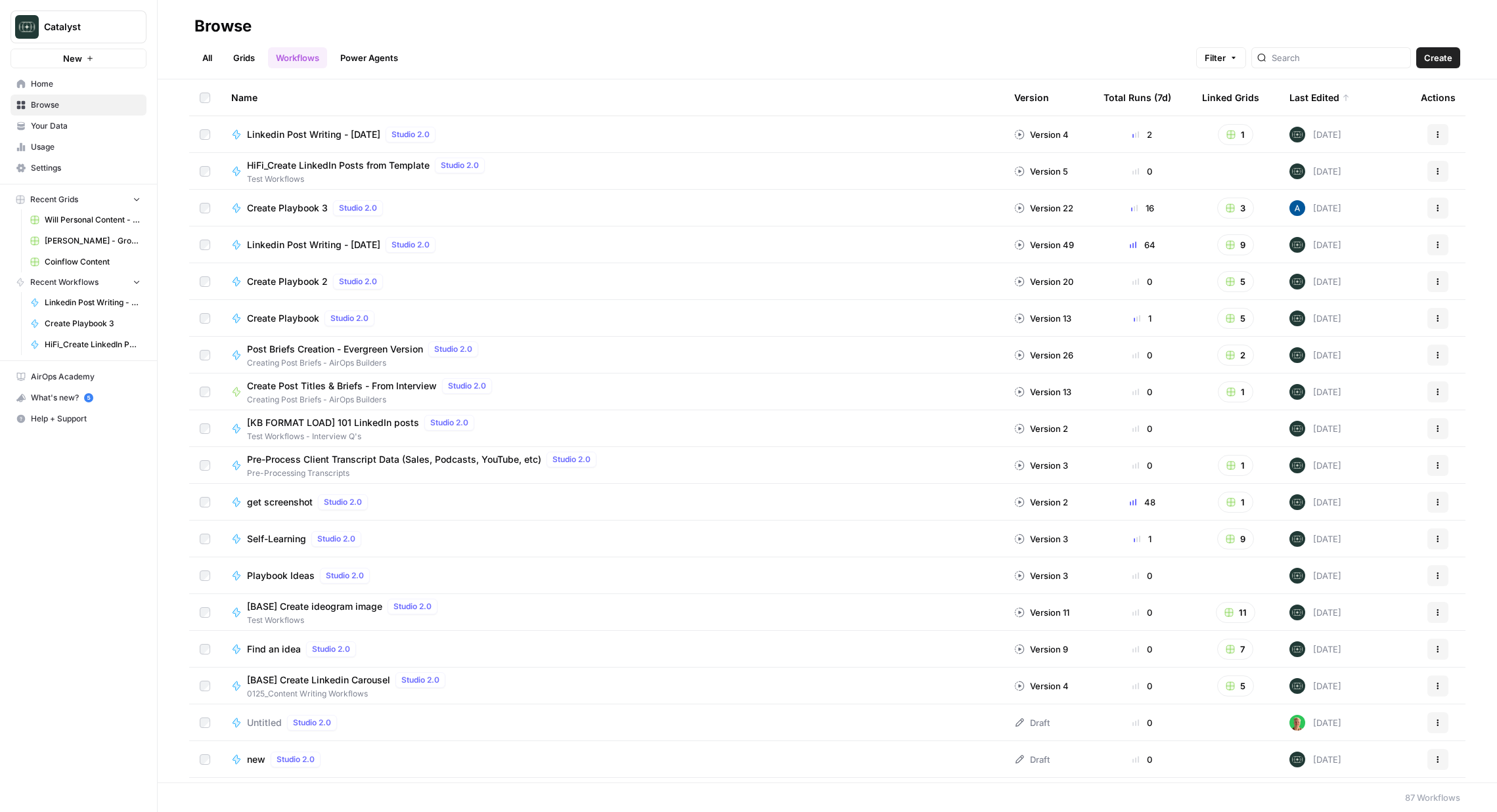
click at [73, 81] on span "Home" at bounding box center [86, 84] width 110 height 12
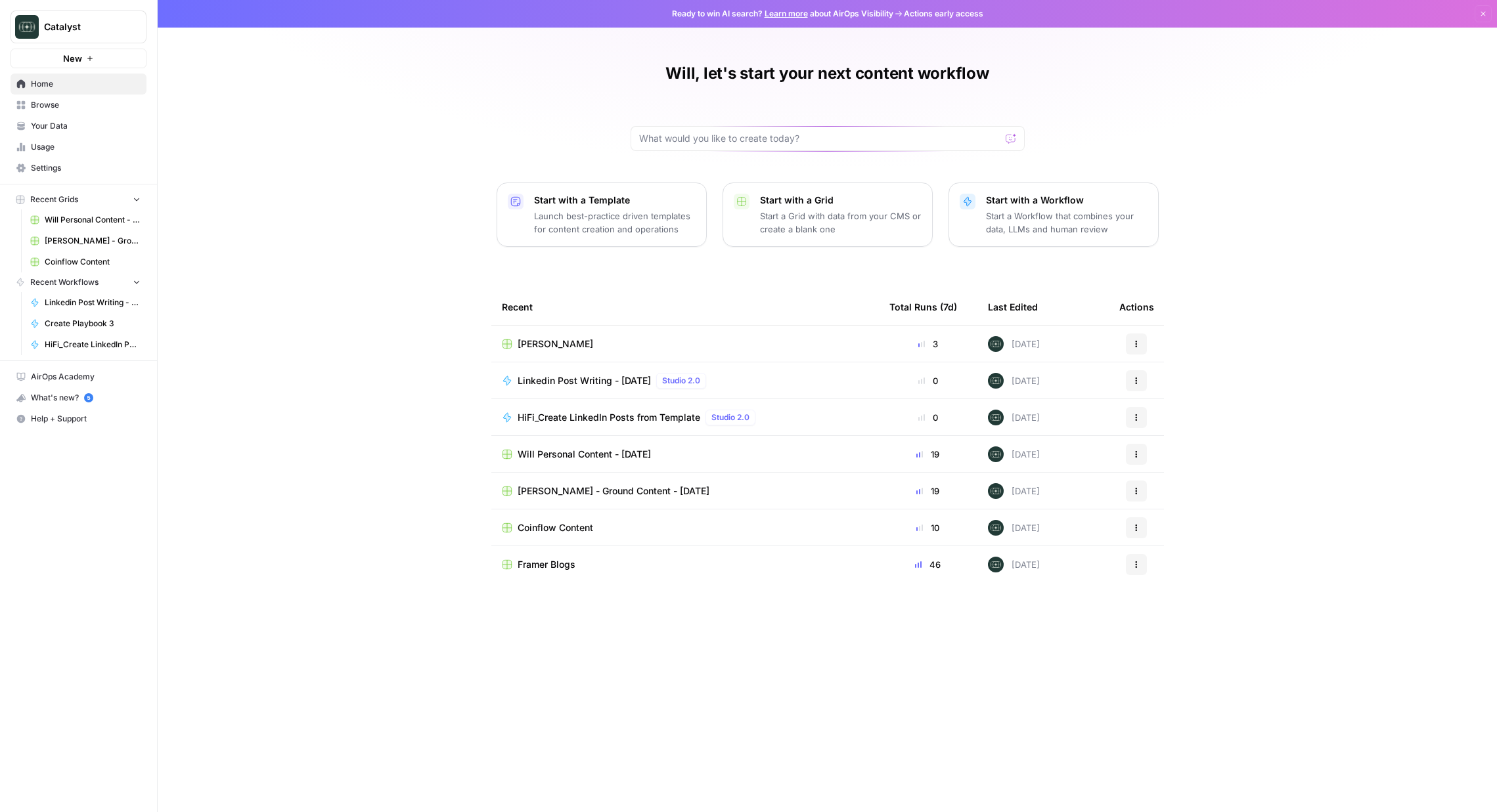
click at [50, 120] on span "Your Data" at bounding box center [86, 125] width 110 height 12
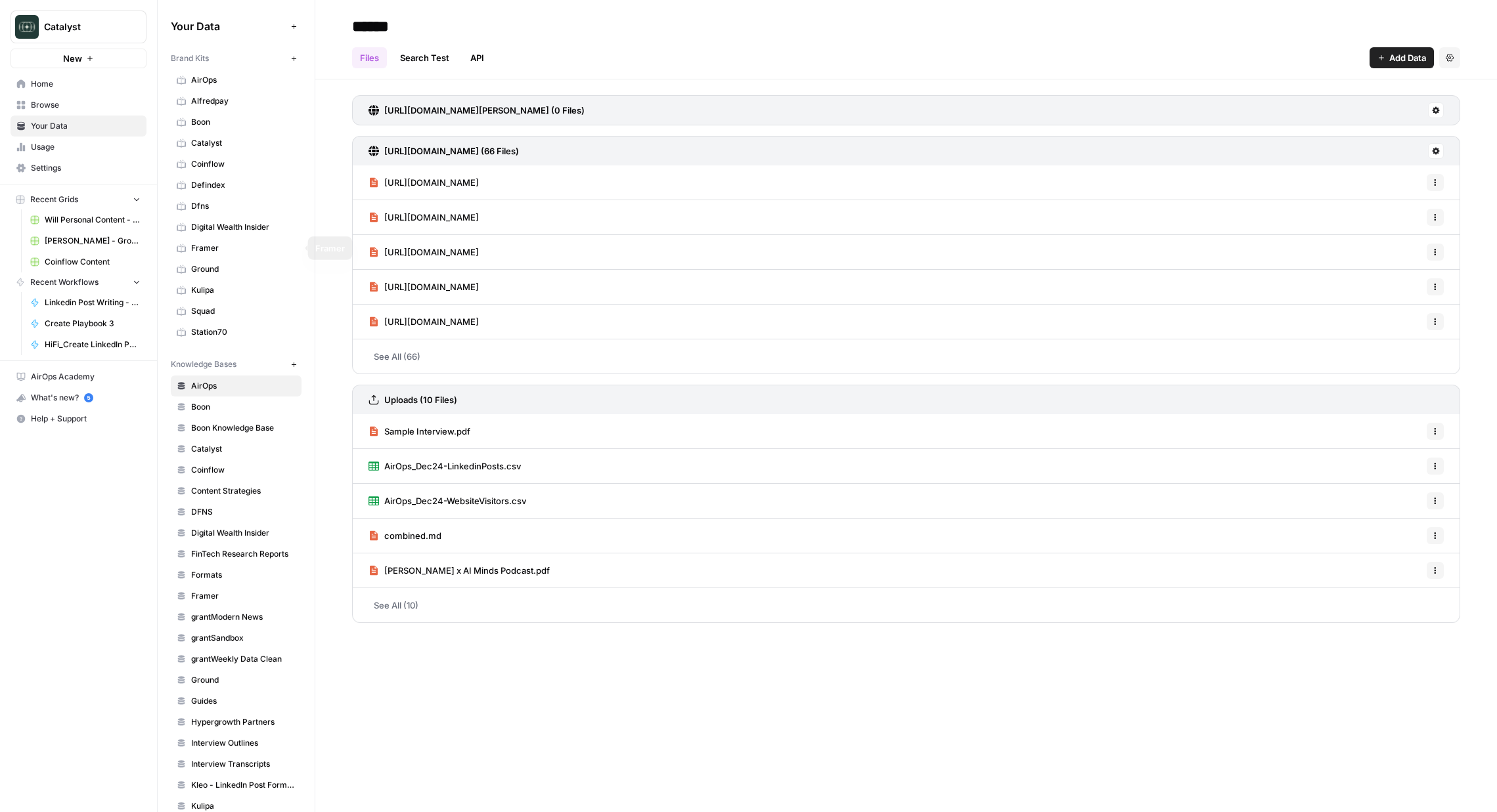
click at [237, 233] on link "Digital Wealth Insider" at bounding box center [236, 227] width 131 height 21
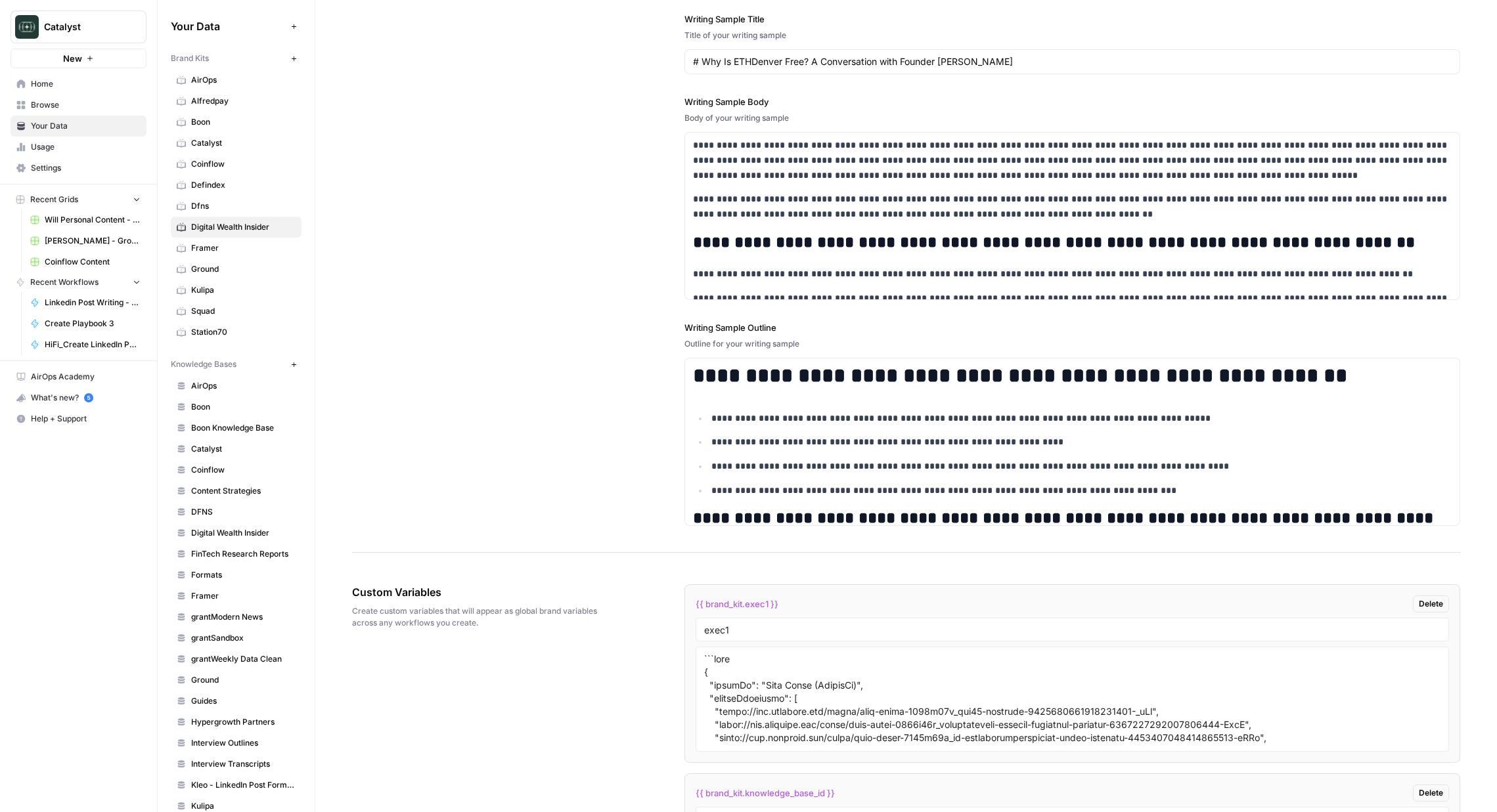
scroll to position [1739, 0]
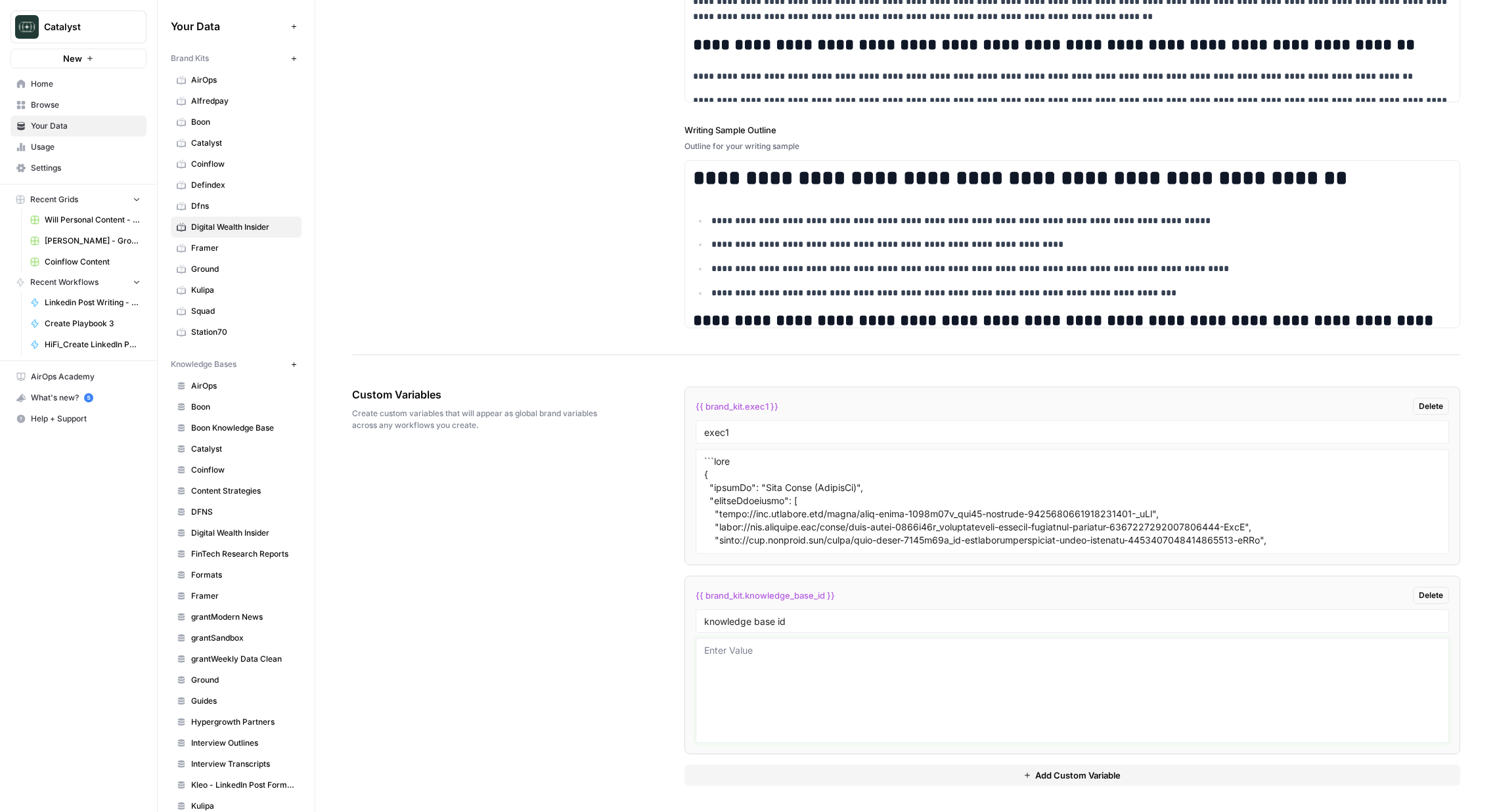
click at [785, 664] on textarea at bounding box center [1072, 690] width 736 height 93
paste textarea "11464"
type textarea "11464"
click at [587, 634] on div "Custom Variables Create custom variables that will appear as global brand varia…" at bounding box center [906, 587] width 1108 height 452
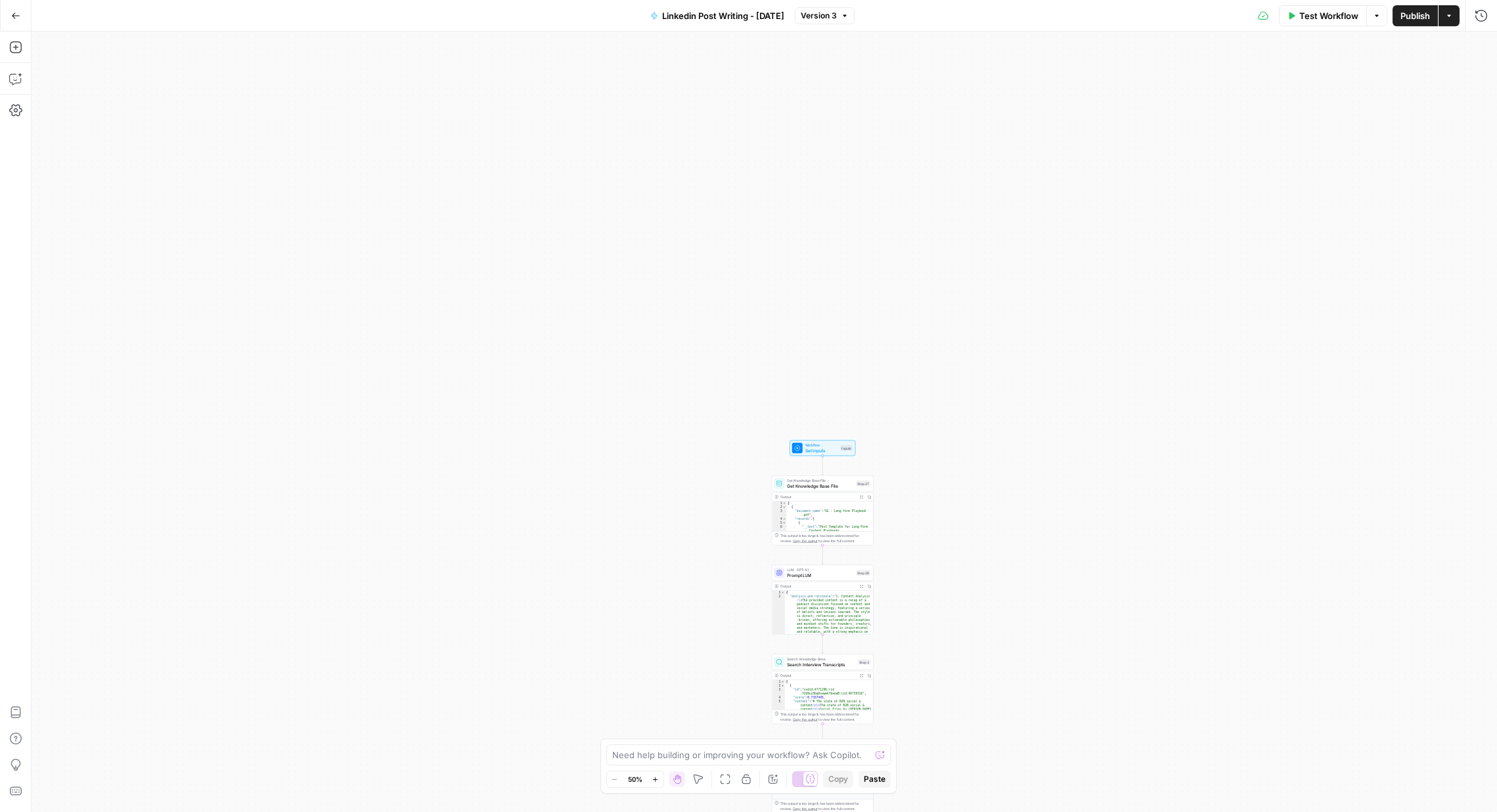
drag, startPoint x: 956, startPoint y: 218, endPoint x: 994, endPoint y: 786, distance: 569.3
click at [994, 787] on div "true false Workflow Set Inputs Inputs Get Knowledge Base File Get Knowledge Bas…" at bounding box center [764, 422] width 1465 height 780
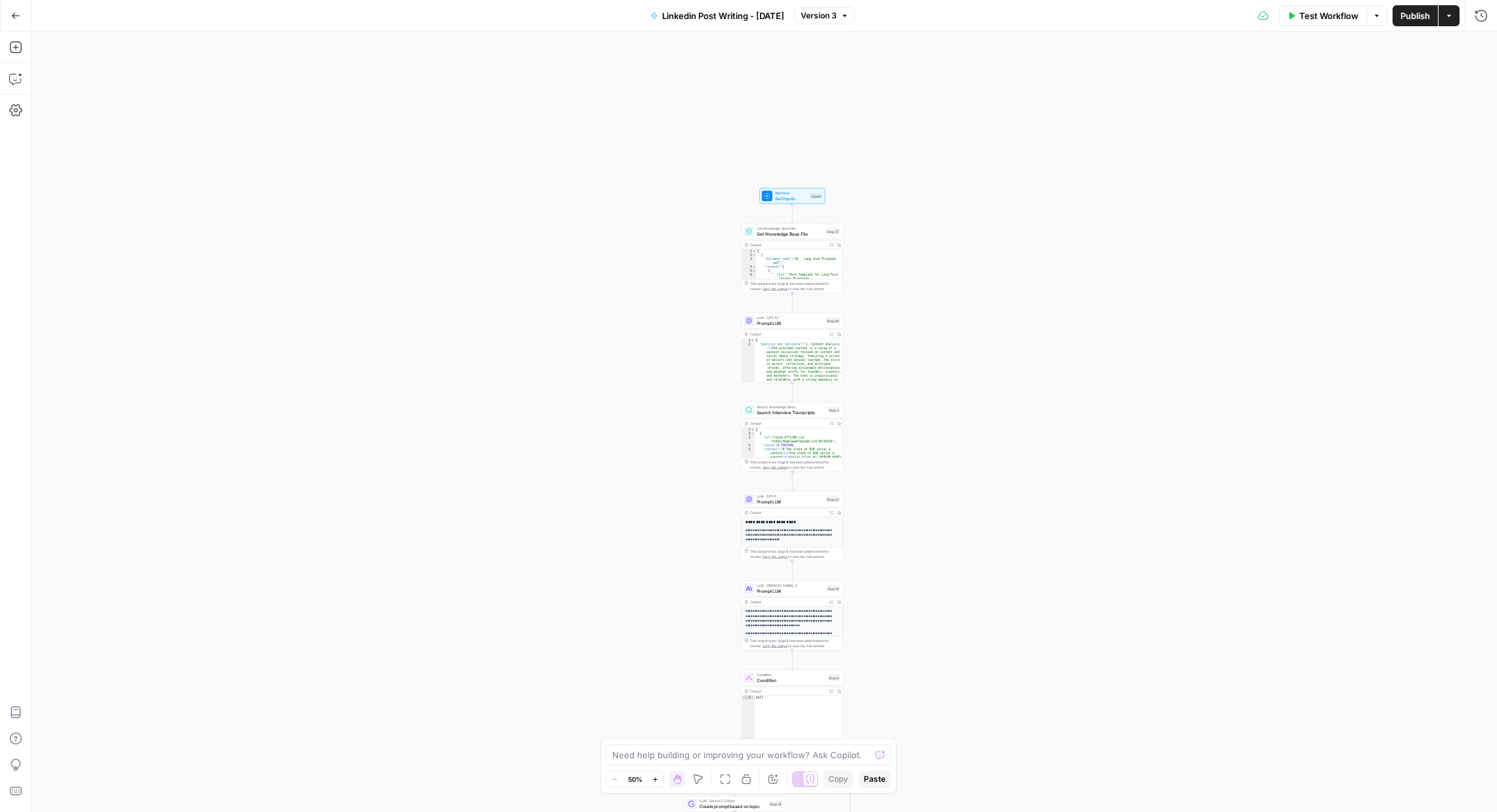
drag, startPoint x: 990, startPoint y: 578, endPoint x: 954, endPoint y: 301, distance: 279.3
click at [954, 301] on div "true false Workflow Set Inputs Inputs Get Knowledge Base File Get Knowledge Bas…" at bounding box center [764, 422] width 1465 height 780
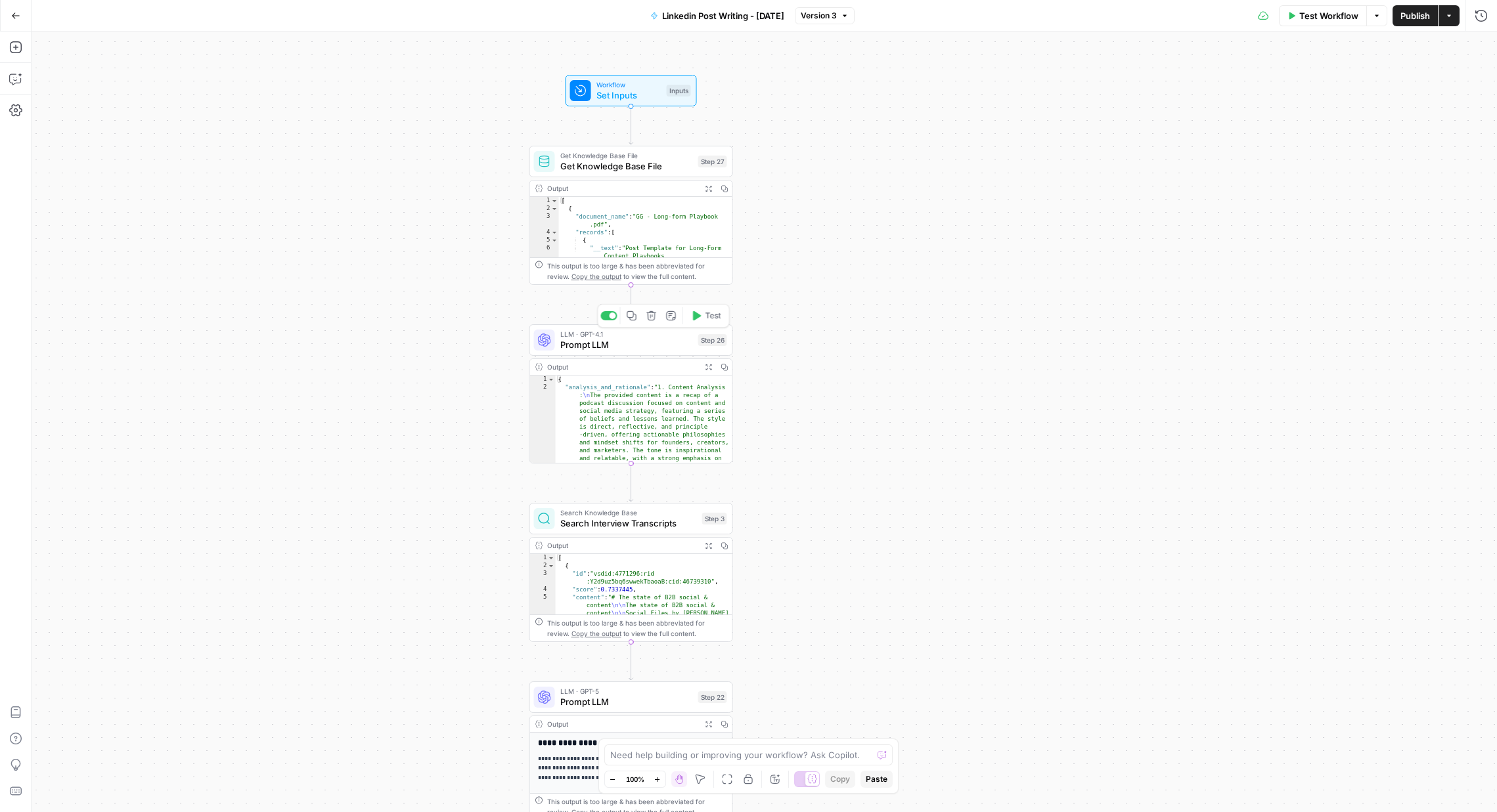
click at [633, 344] on span "Prompt LLM" at bounding box center [626, 344] width 132 height 13
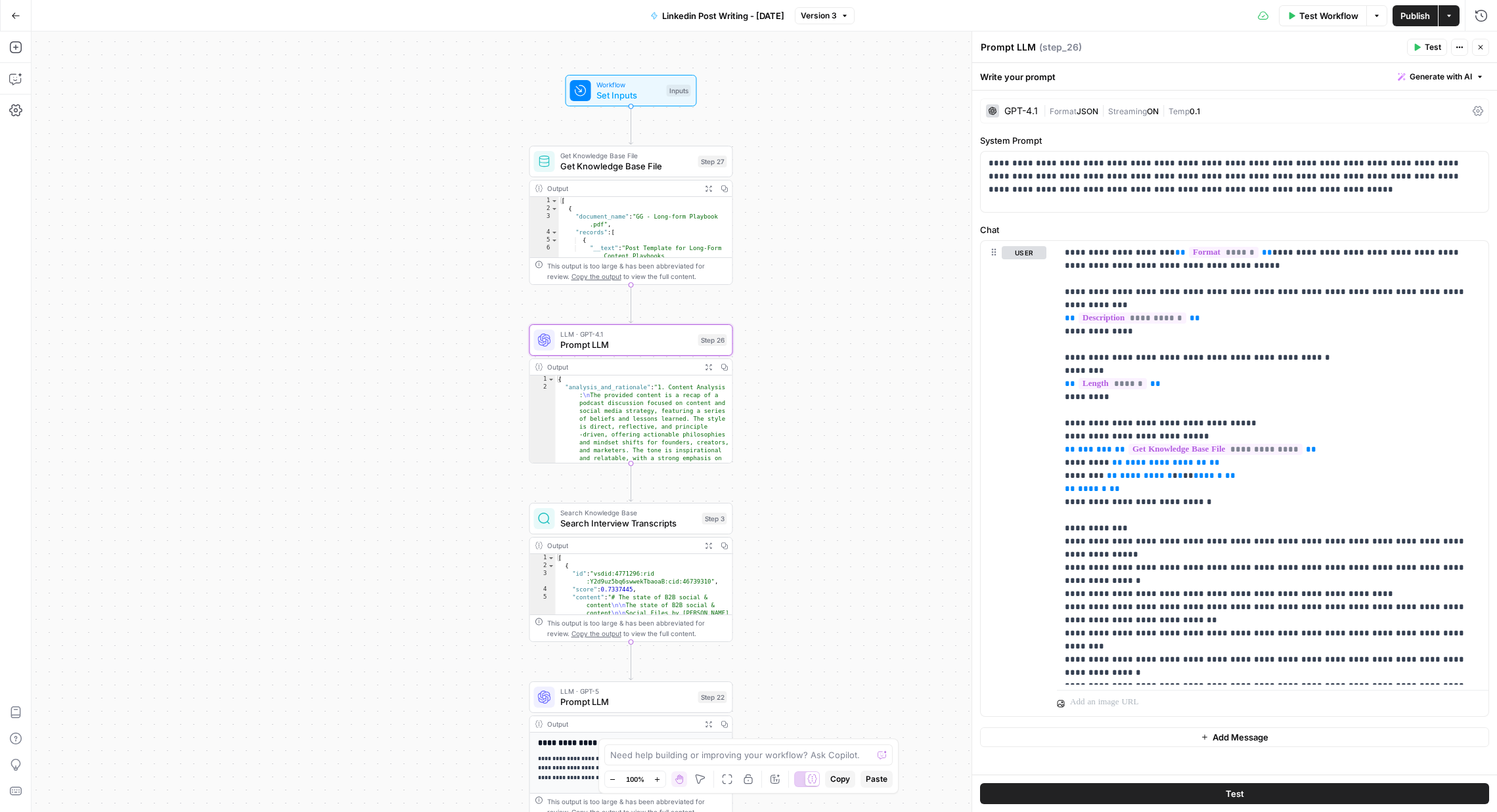
click at [1252, 118] on div "GPT-4.1 | Format JSON | Streaming ON | Temp 0.1" at bounding box center [1234, 111] width 509 height 25
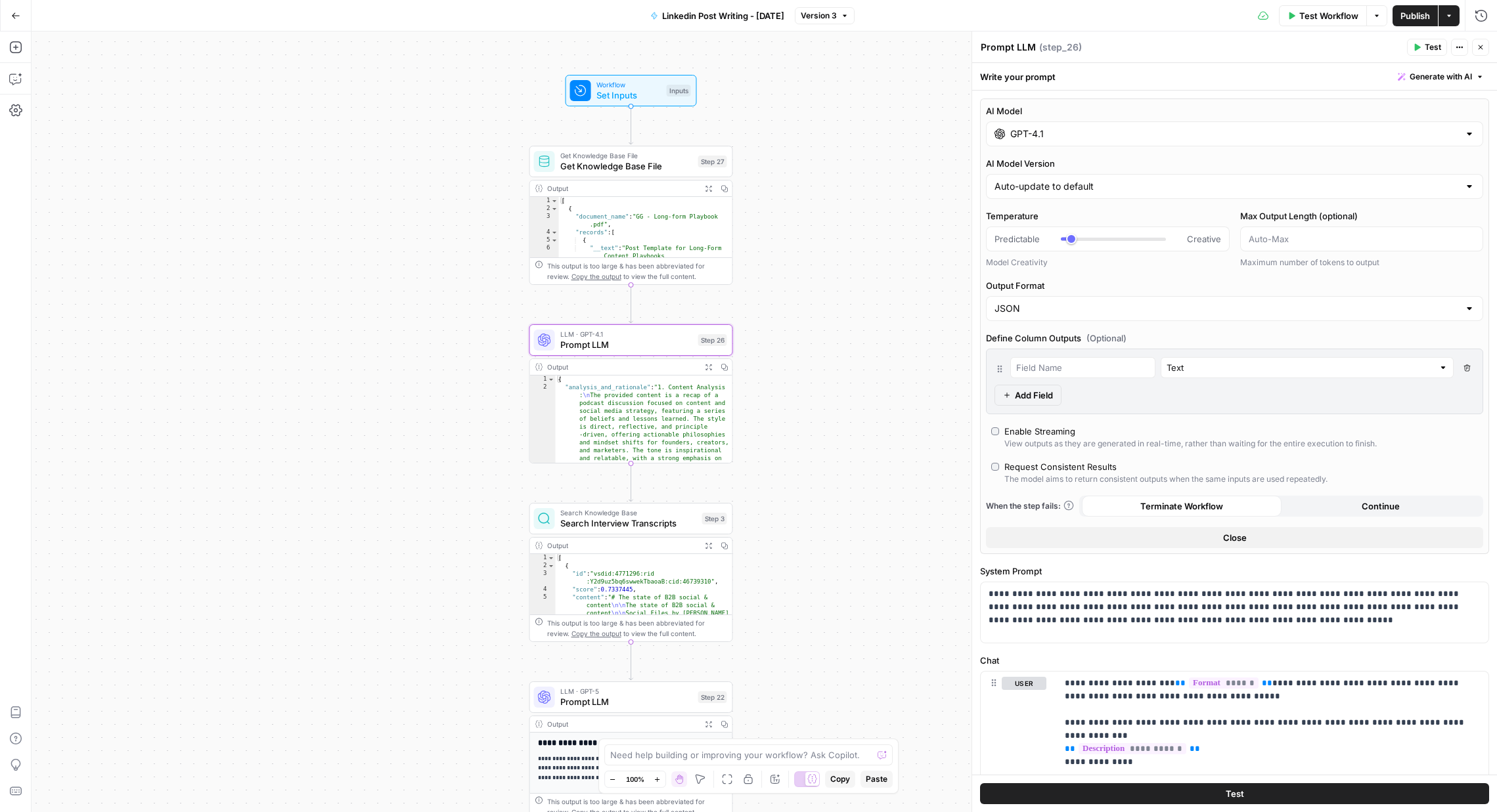
click at [1147, 111] on label "AI Model" at bounding box center [1234, 111] width 497 height 13
click at [1147, 128] on input "GPT-4.1" at bounding box center [1234, 134] width 448 height 13
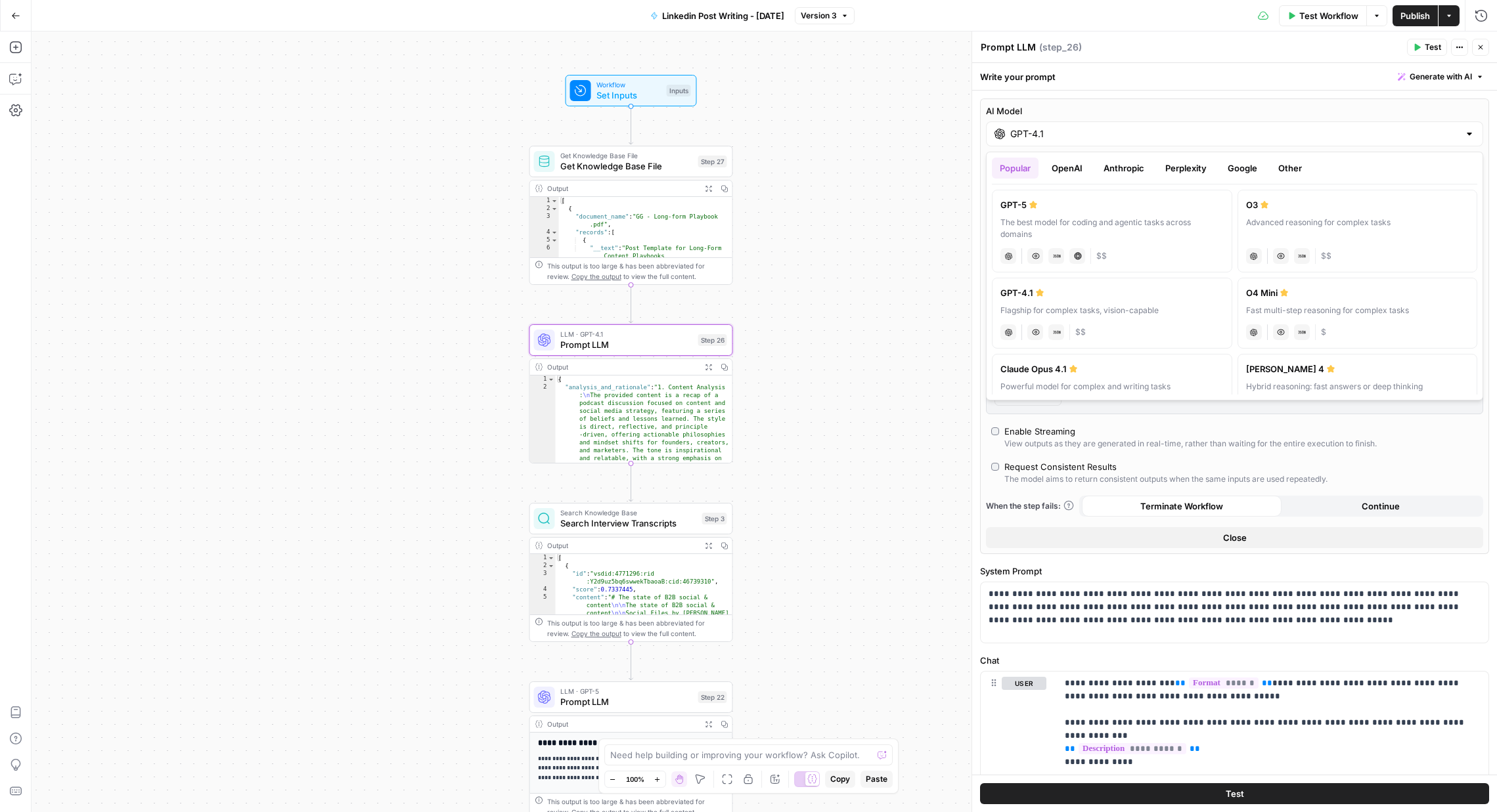
click at [1296, 156] on div "Popular OpenAI Anthropic Perplexity Google Other GPT-5 The best model for codin…" at bounding box center [1234, 276] width 497 height 248
click at [1356, 313] on div "Fast multi-step reasoning for complex tasks" at bounding box center [1358, 310] width 223 height 12
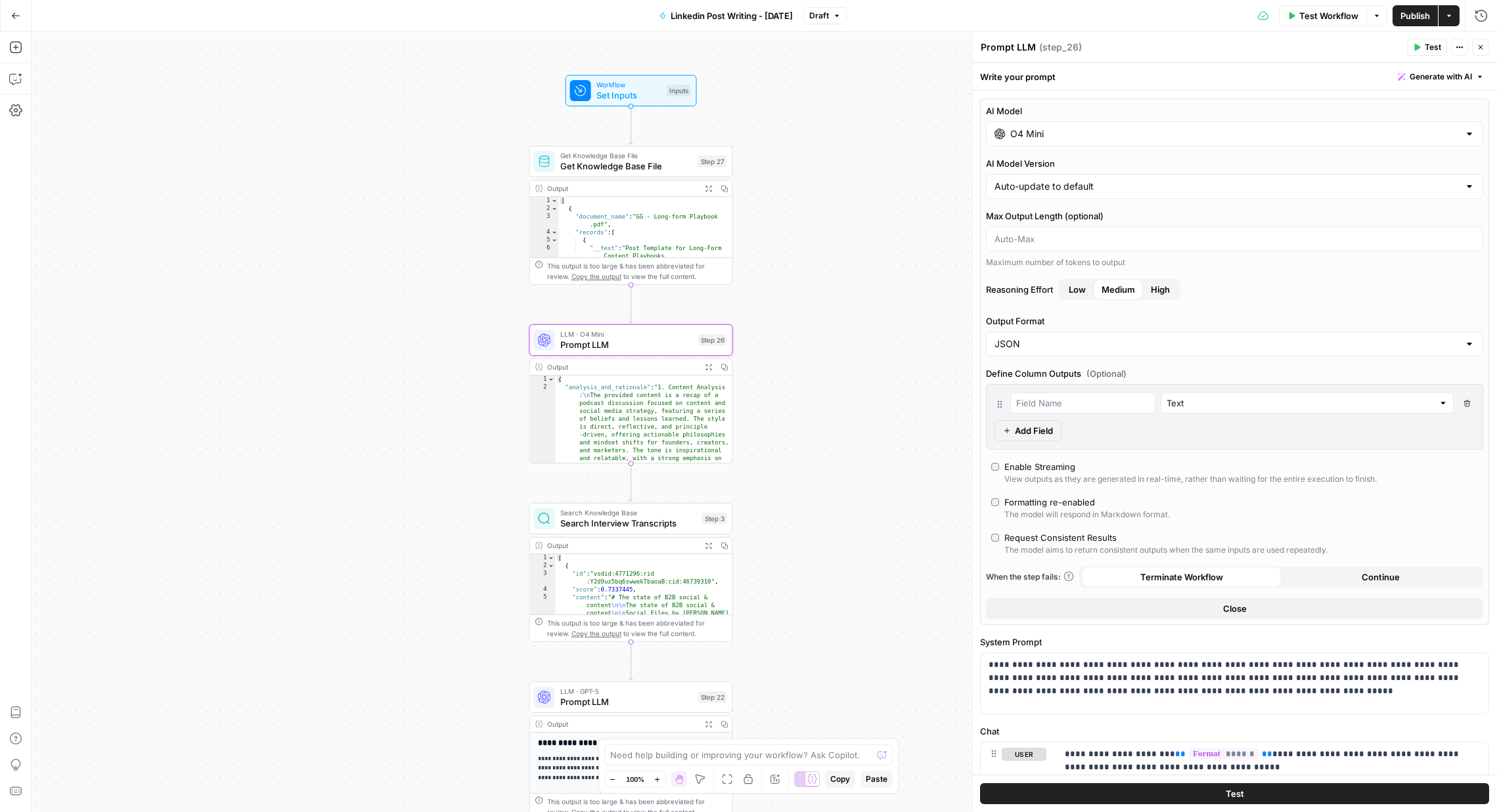
click at [1443, 44] on button "Test" at bounding box center [1427, 47] width 40 height 17
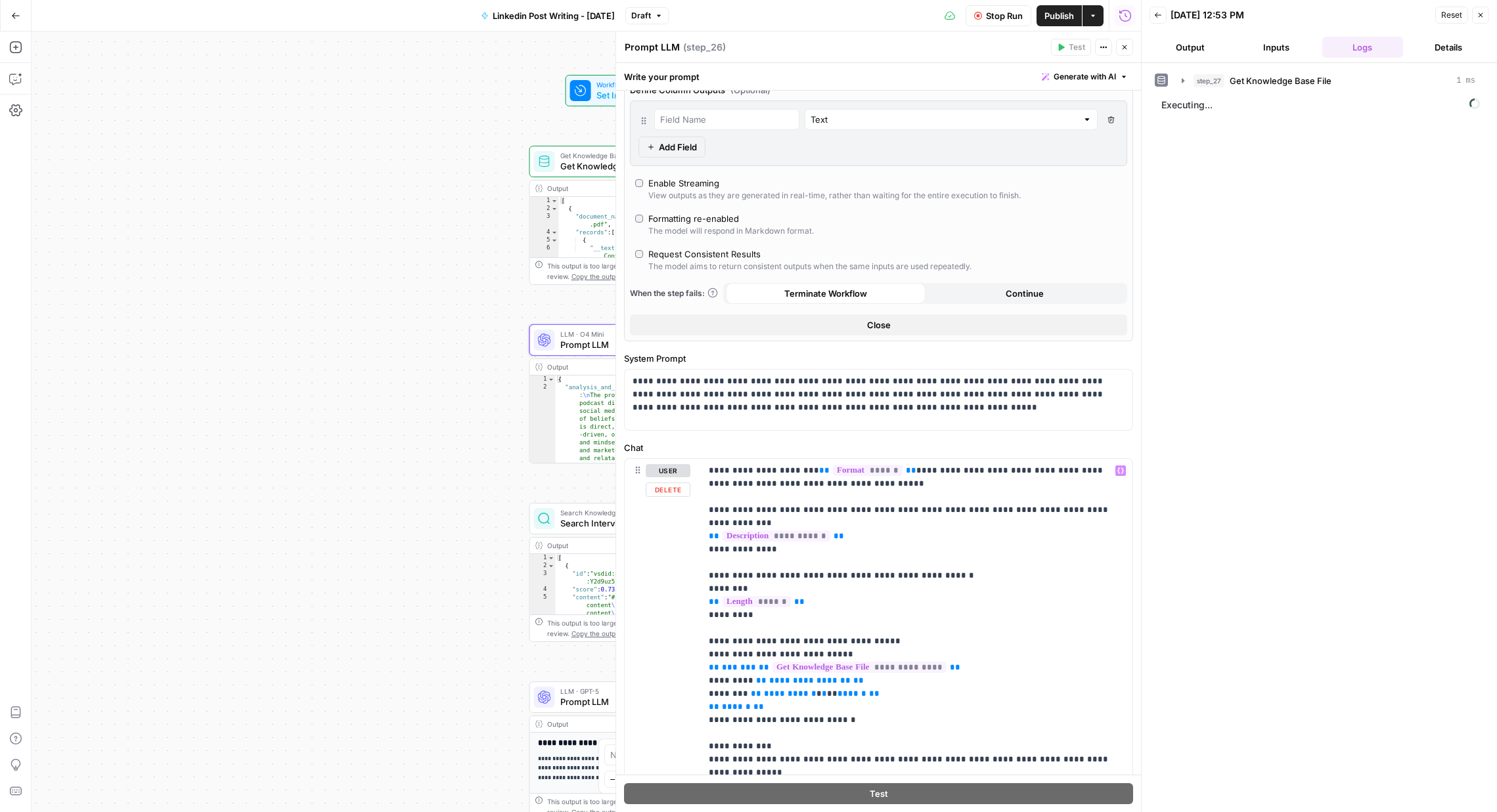
scroll to position [296, 0]
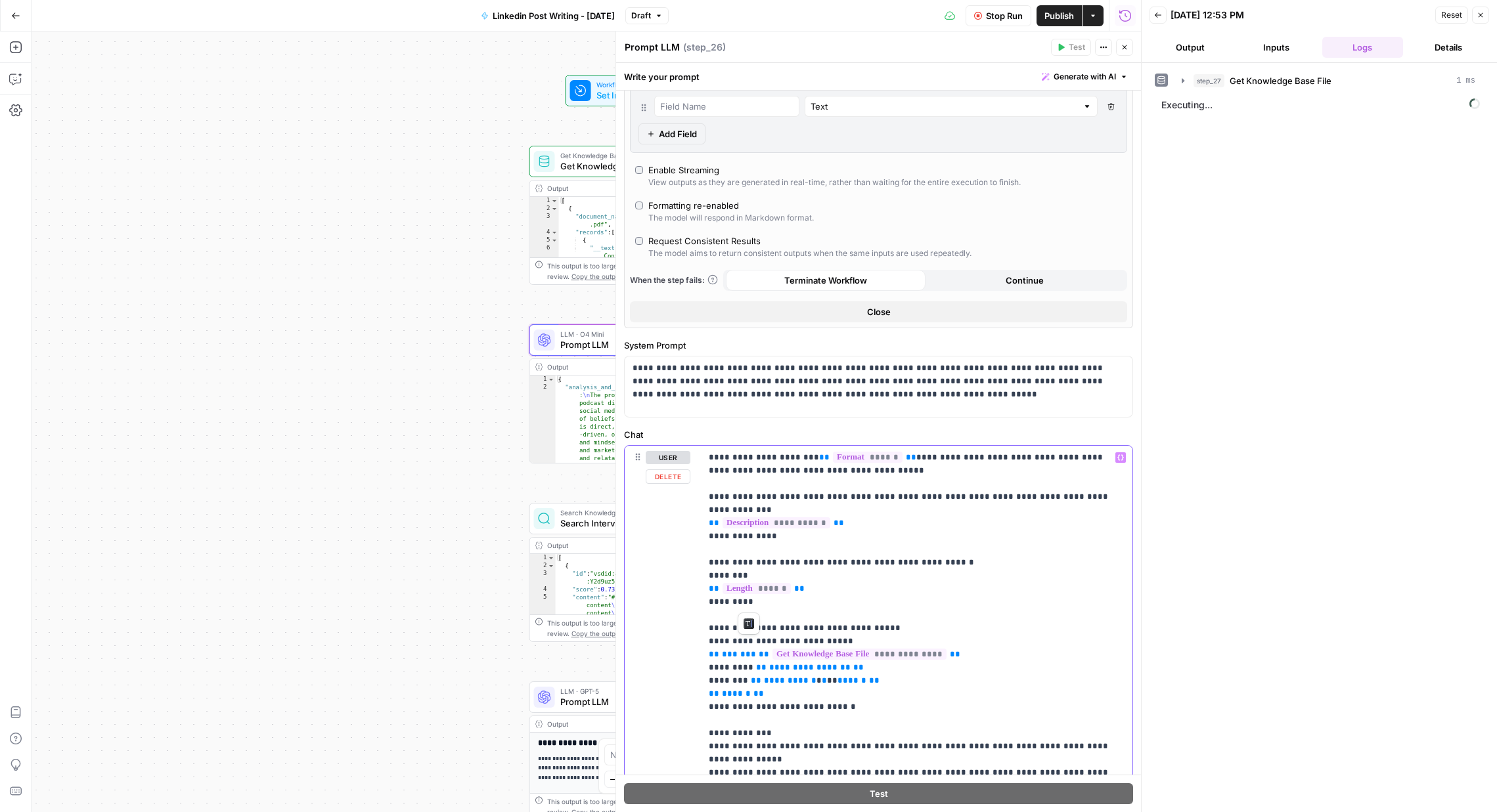
drag, startPoint x: 707, startPoint y: 564, endPoint x: 785, endPoint y: 610, distance: 90.6
click at [769, 608] on div "**********" at bounding box center [916, 667] width 431 height 444
click at [794, 612] on p "**********" at bounding box center [916, 668] width 416 height 433
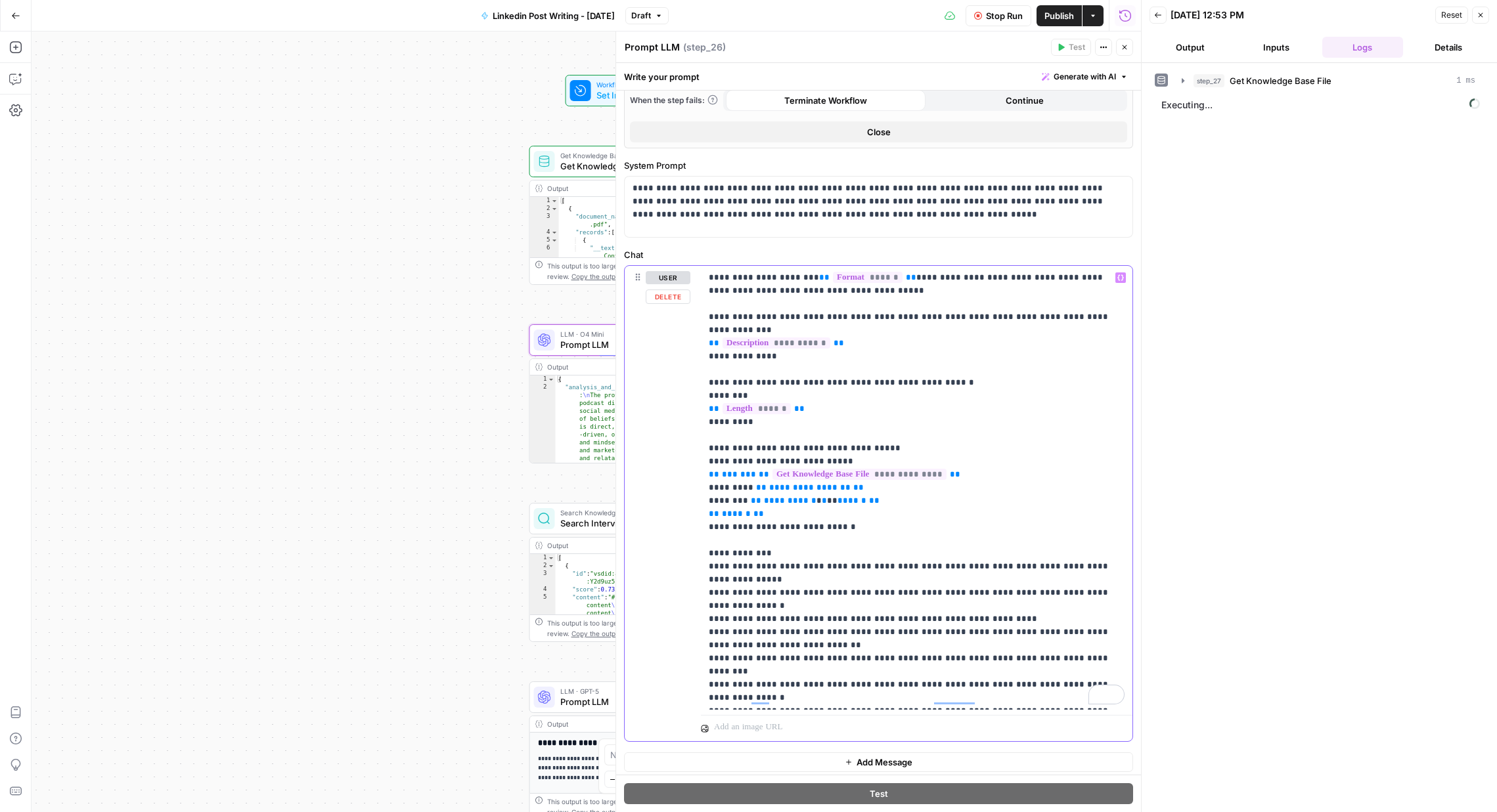
scroll to position [482, 0]
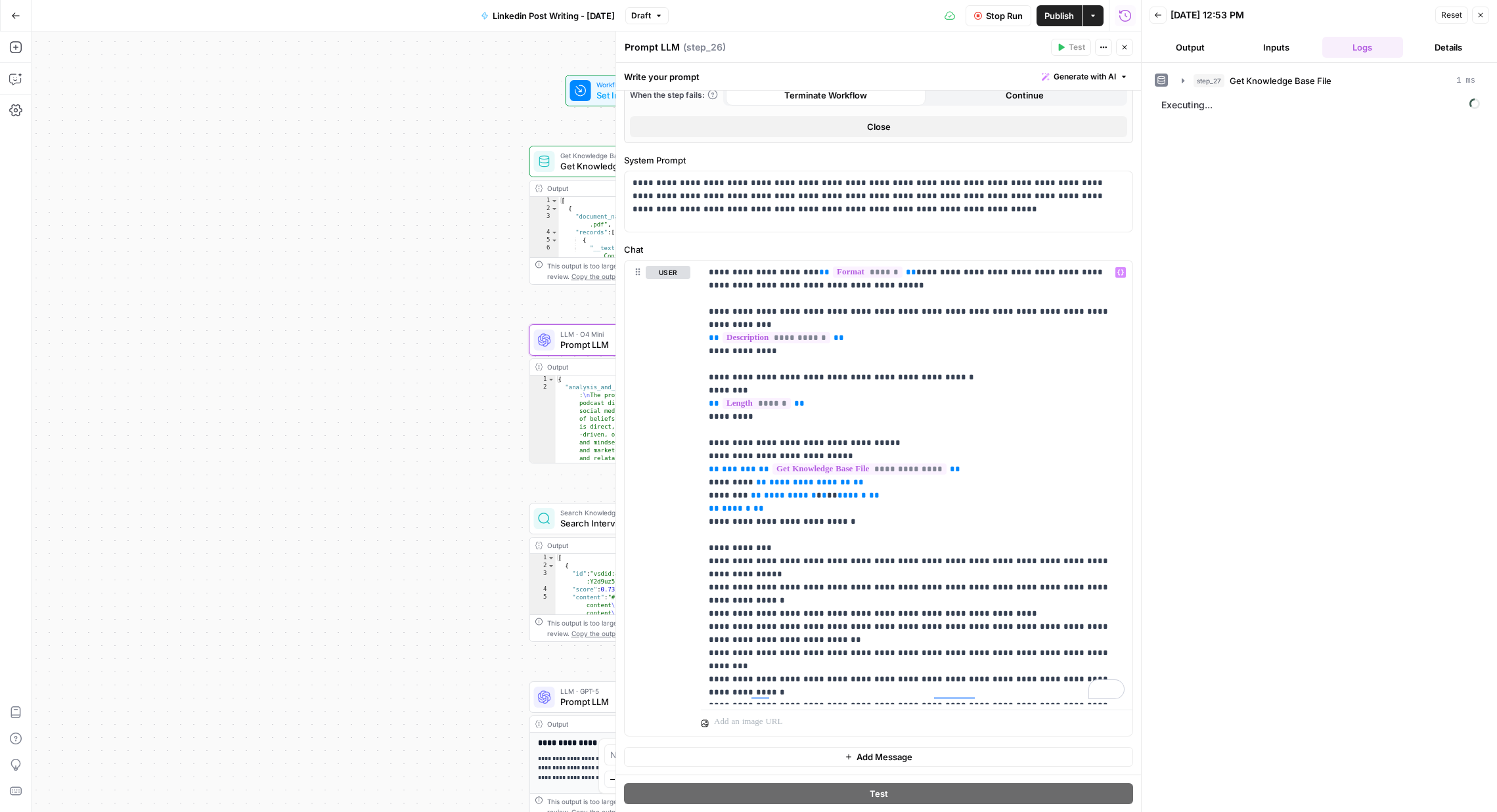
click at [1227, 108] on span "Executing..." at bounding box center [1320, 104] width 327 height 21
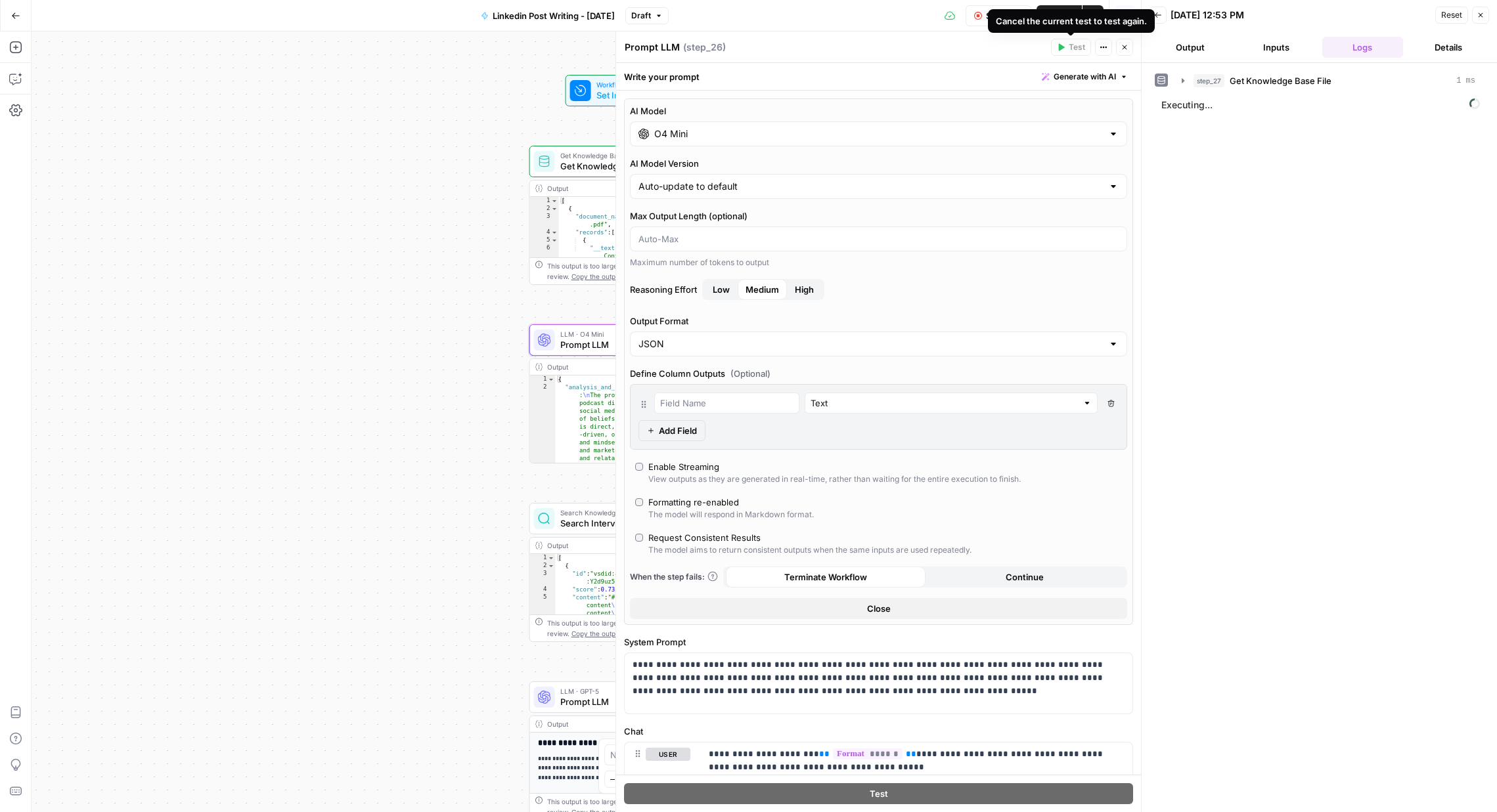
click at [1071, 124] on div "O4 Mini" at bounding box center [878, 134] width 497 height 25
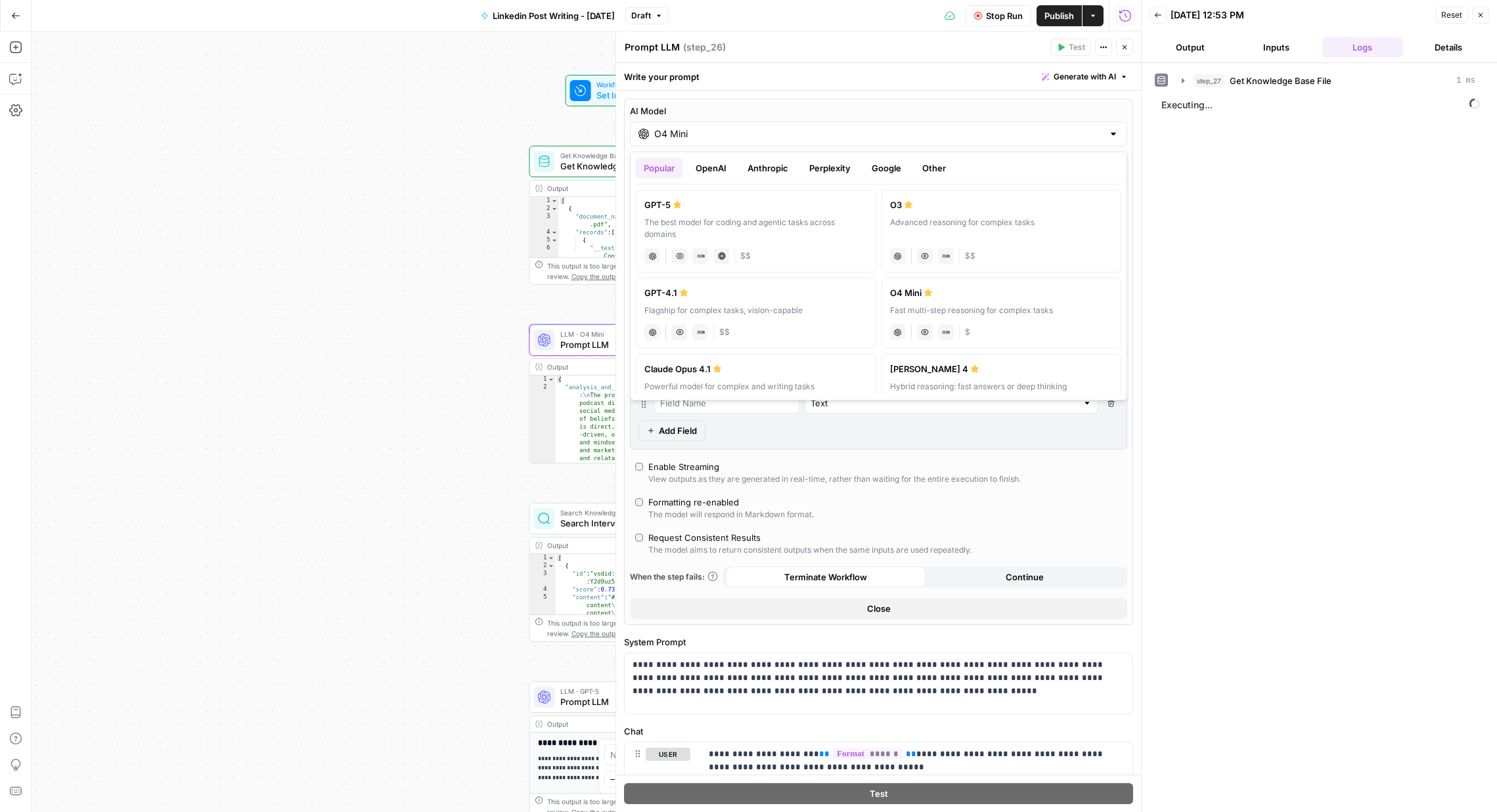
click at [825, 165] on button "Perplexity" at bounding box center [830, 168] width 57 height 21
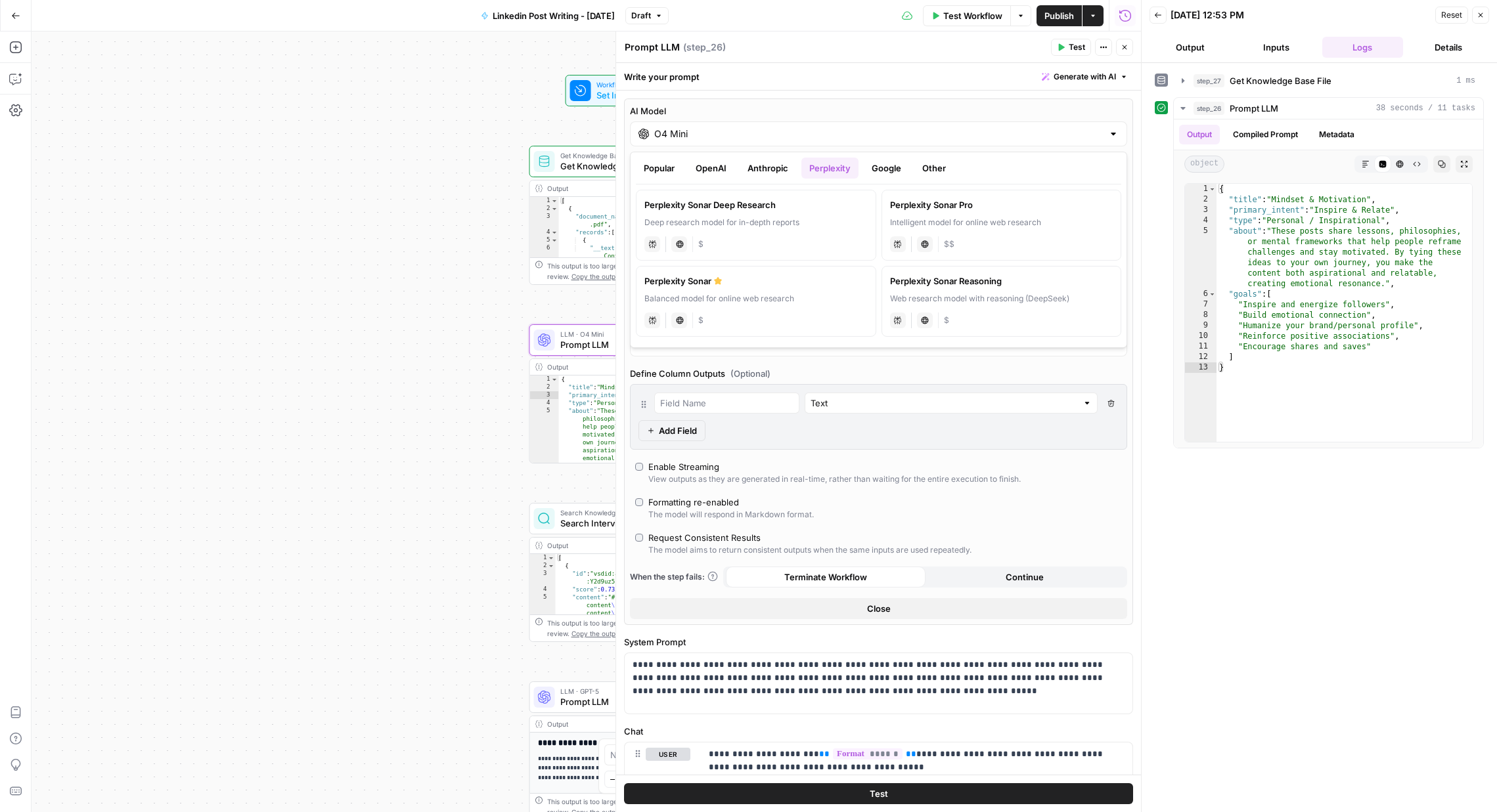
click at [774, 174] on button "Anthropic" at bounding box center [767, 168] width 57 height 21
click at [882, 170] on button "Google" at bounding box center [886, 168] width 46 height 21
click at [1066, 241] on div "gemini JSON Mode Live Web Research $" at bounding box center [1001, 243] width 223 height 19
type input "Gemini 2.5 Flash"
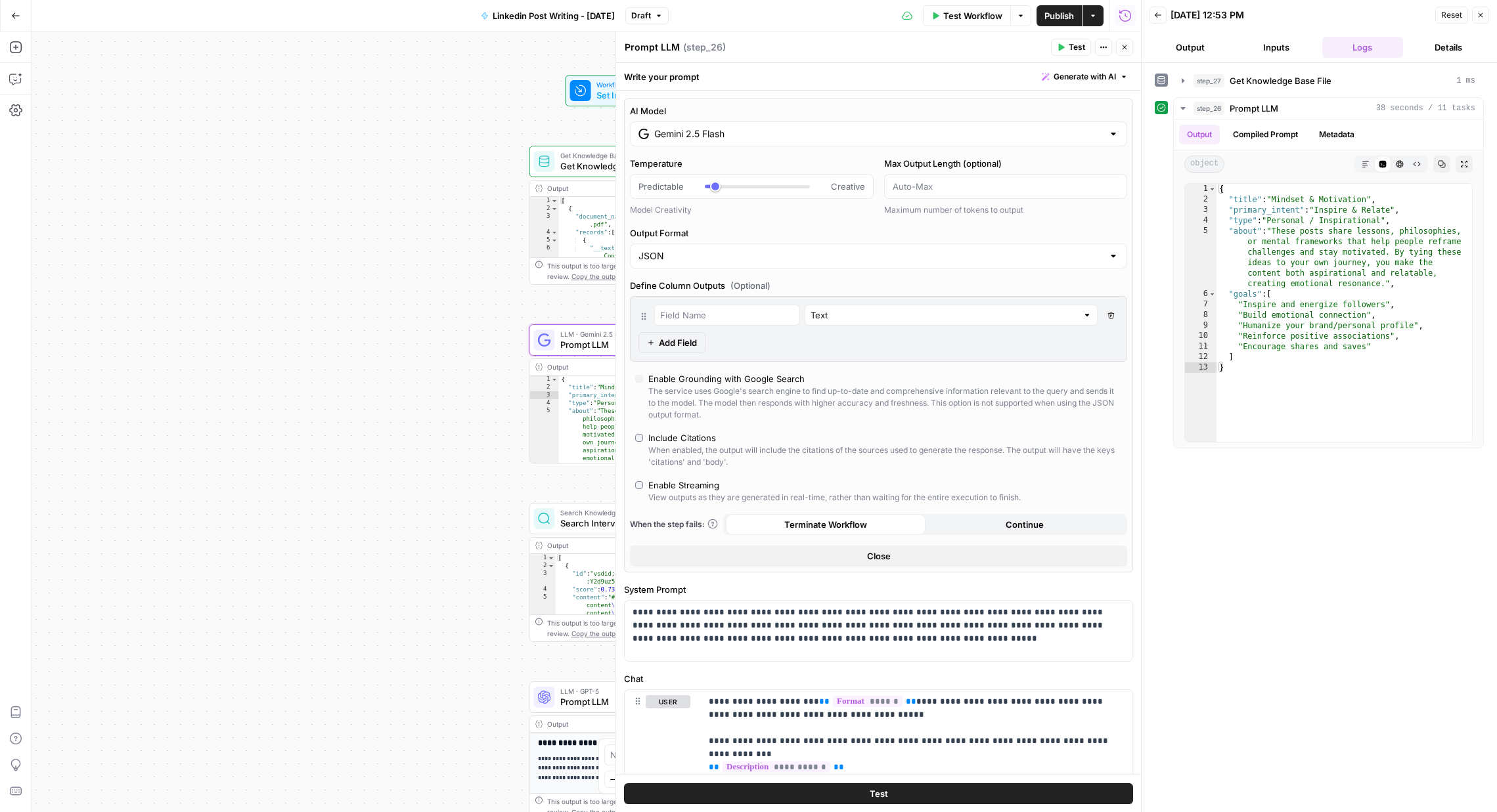
click at [1049, 42] on div "Prompt LLM Prompt LLM ( step_26 ) Test Actions Close" at bounding box center [878, 47] width 509 height 17
click at [1066, 48] on button "Test" at bounding box center [1071, 47] width 40 height 17
click at [1352, 128] on button "Metadata" at bounding box center [1337, 134] width 51 height 19
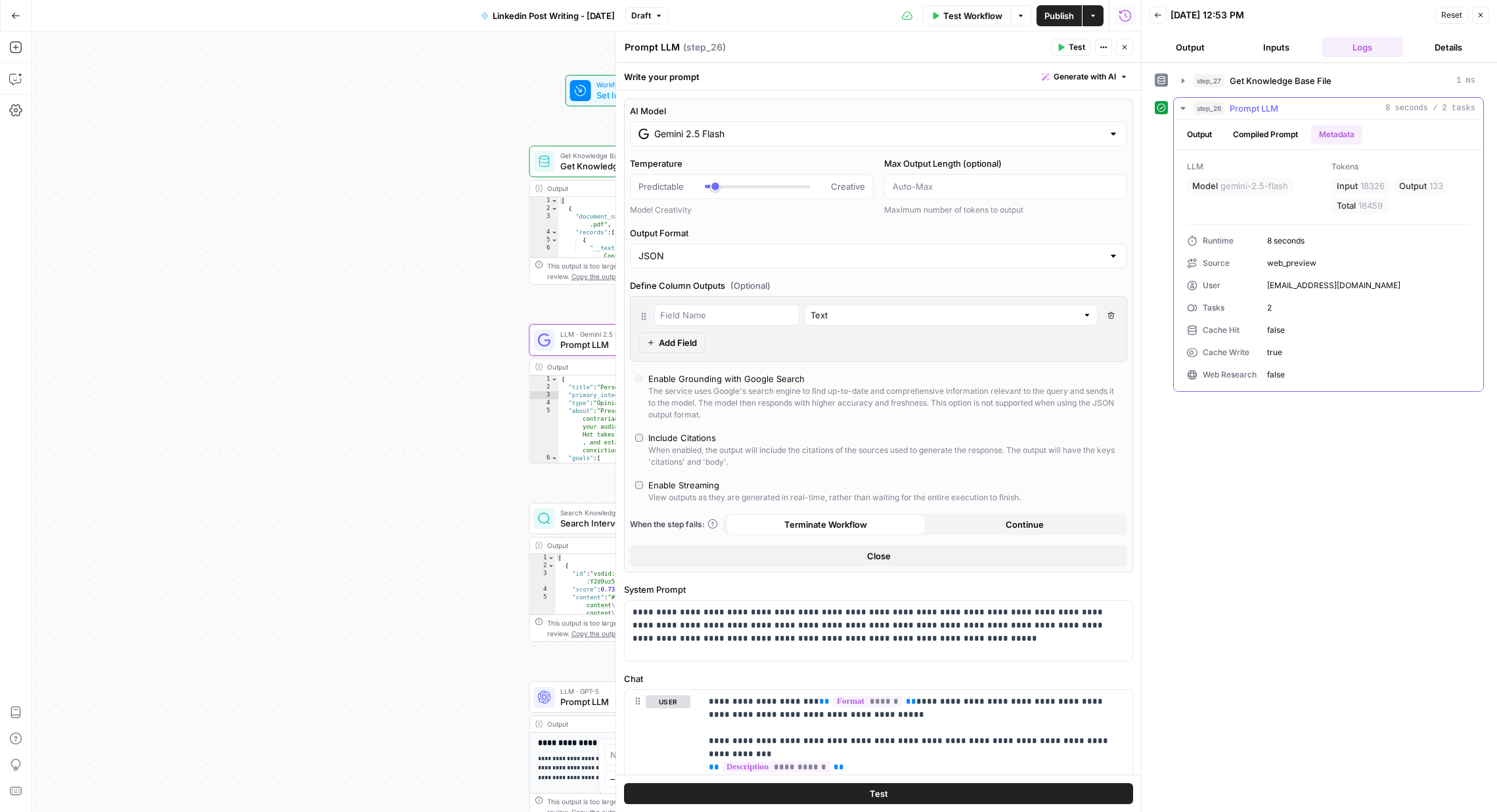
click at [1282, 136] on button "Compiled Prompt" at bounding box center [1265, 134] width 81 height 19
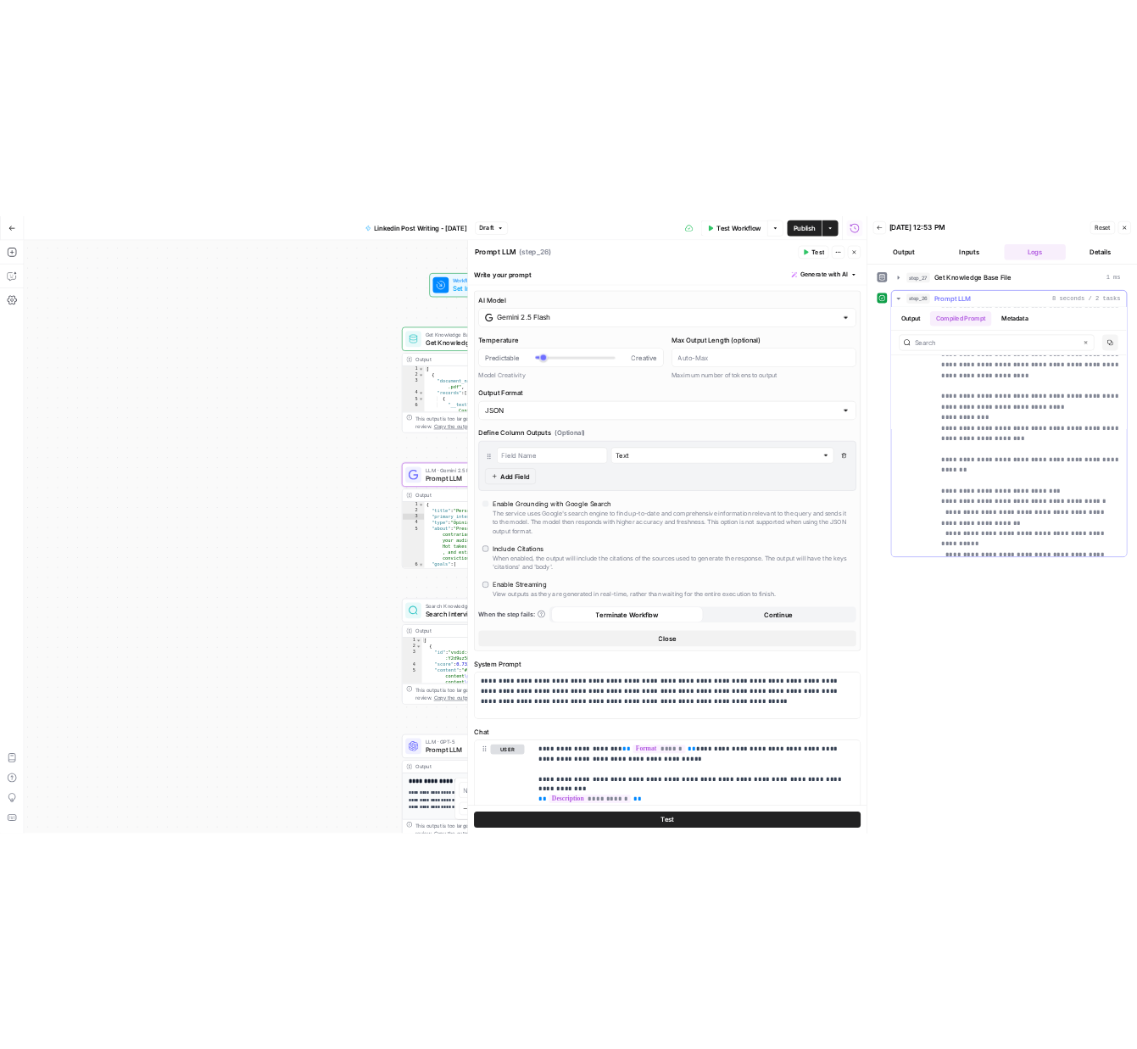
scroll to position [161, 0]
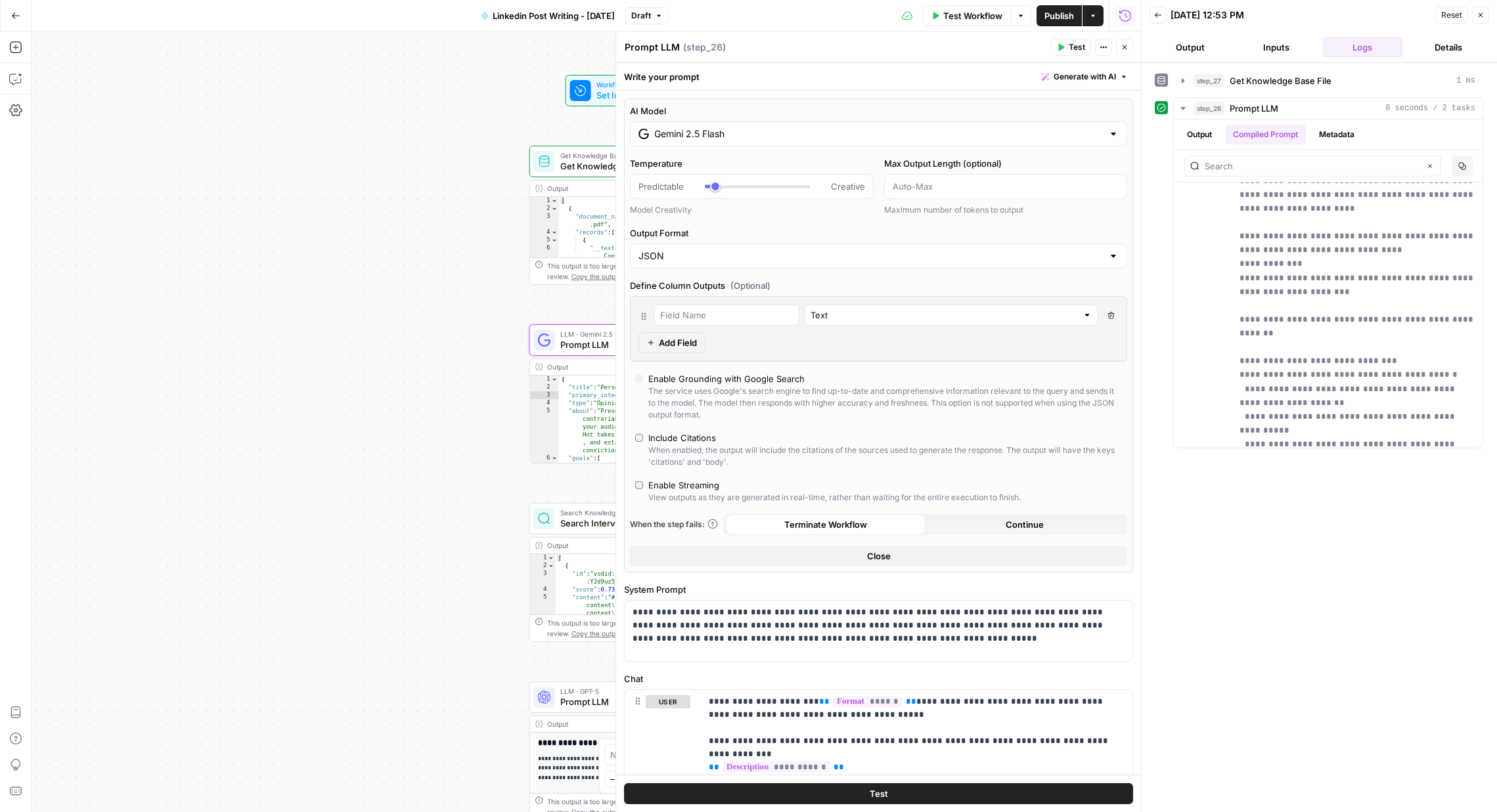
click at [1059, 20] on span "Publish" at bounding box center [1059, 15] width 29 height 13
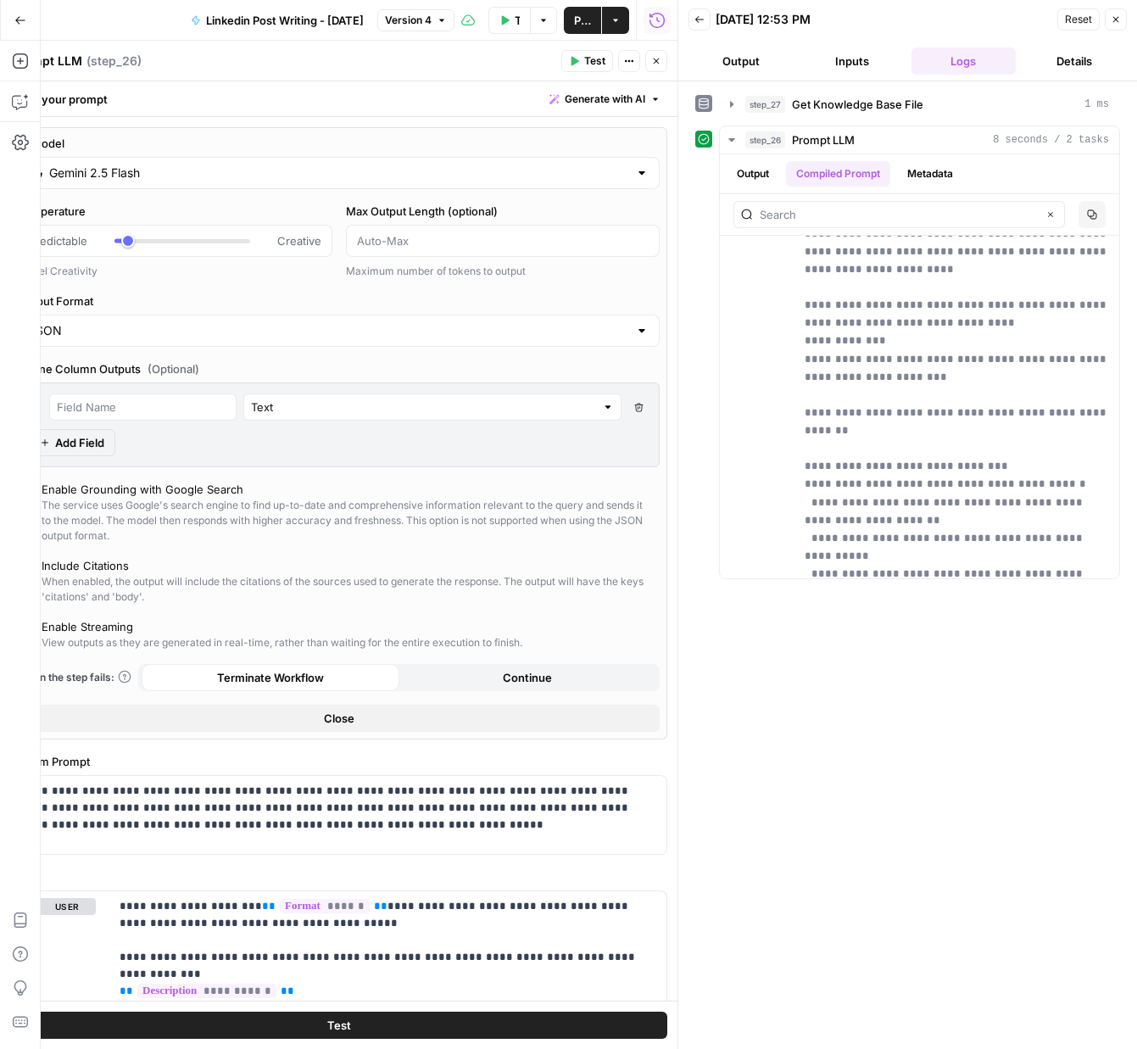
click at [695, 19] on icon "button" at bounding box center [700, 19] width 10 height 10
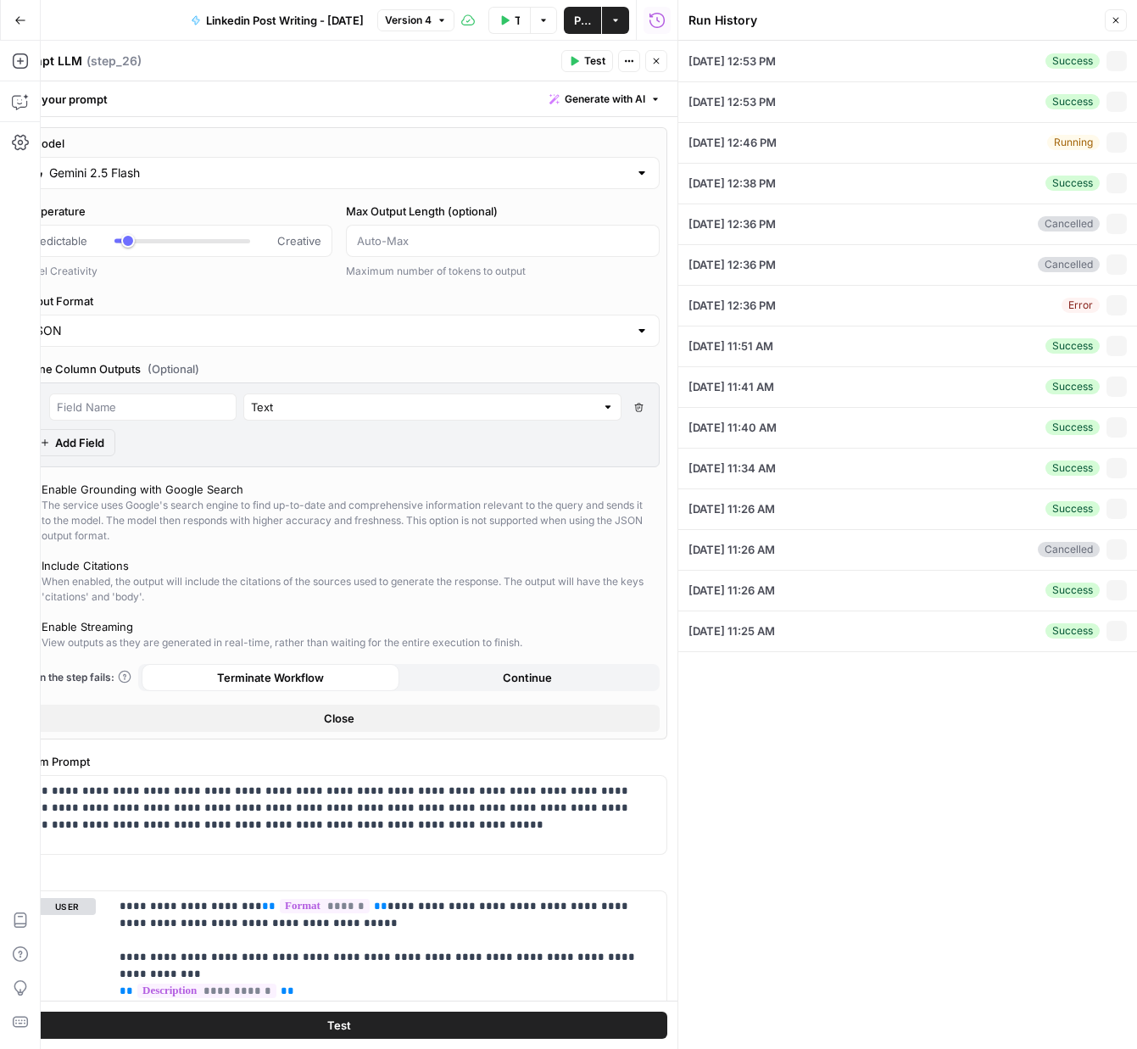
type input "Inspire & Relate"
type input "Short ( 50-100 words)"
type textarea "recap from my podcast yesterday with Maria, former head of social at a16z # Con…"
type input "Catalyst"
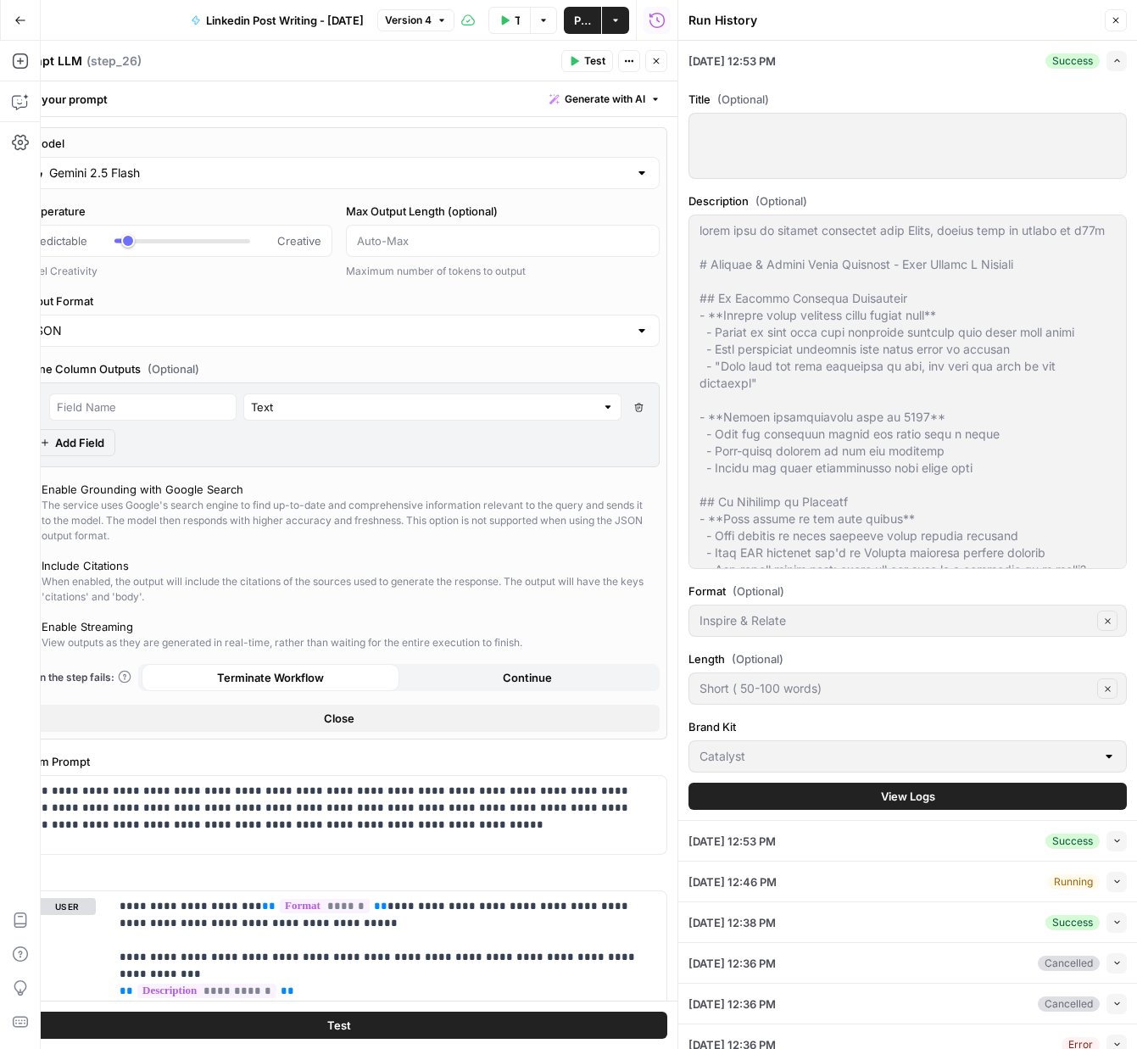
click at [1112, 20] on icon "button" at bounding box center [1116, 20] width 10 height 10
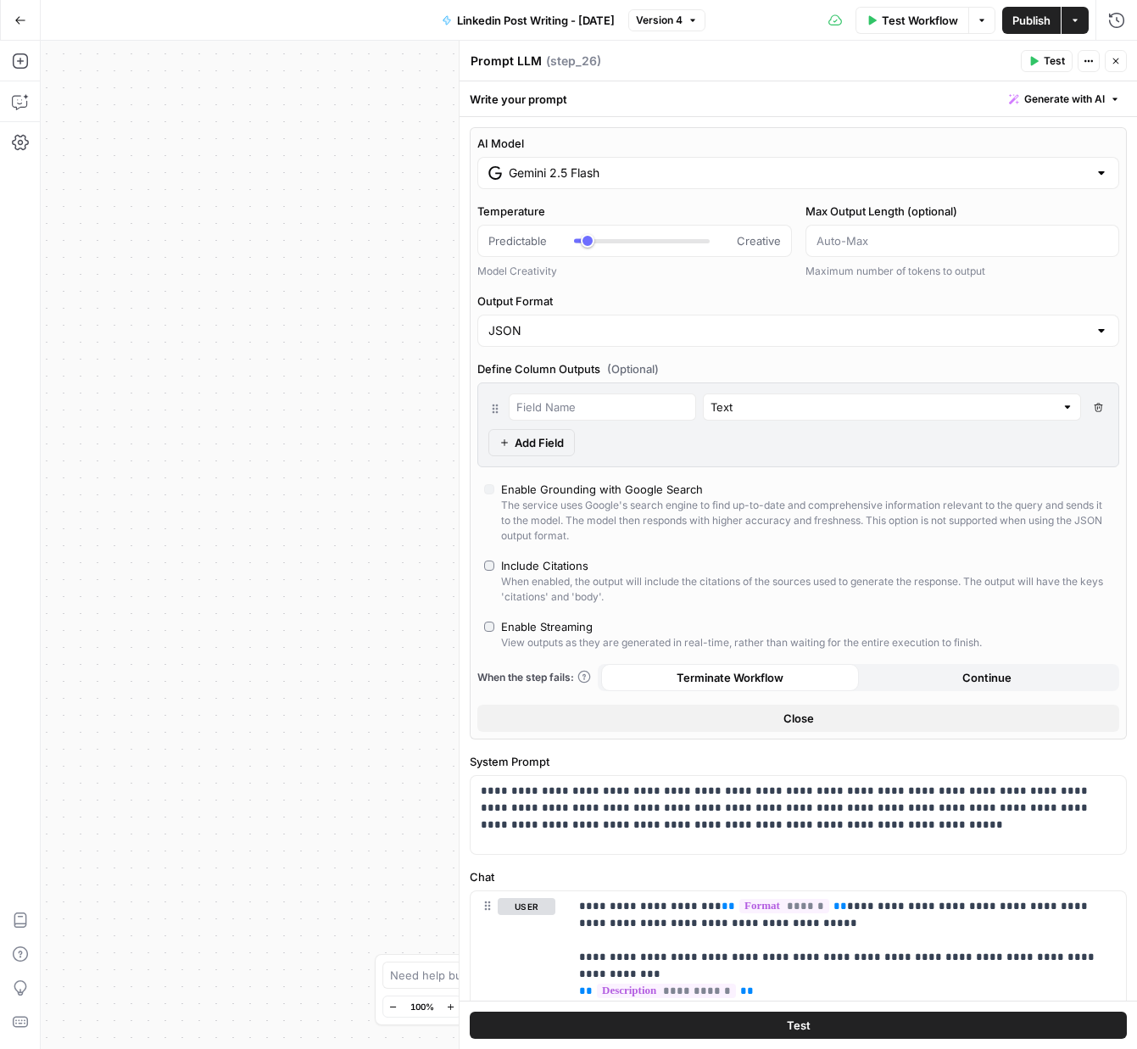
click at [1121, 66] on button "Close" at bounding box center [1116, 61] width 22 height 22
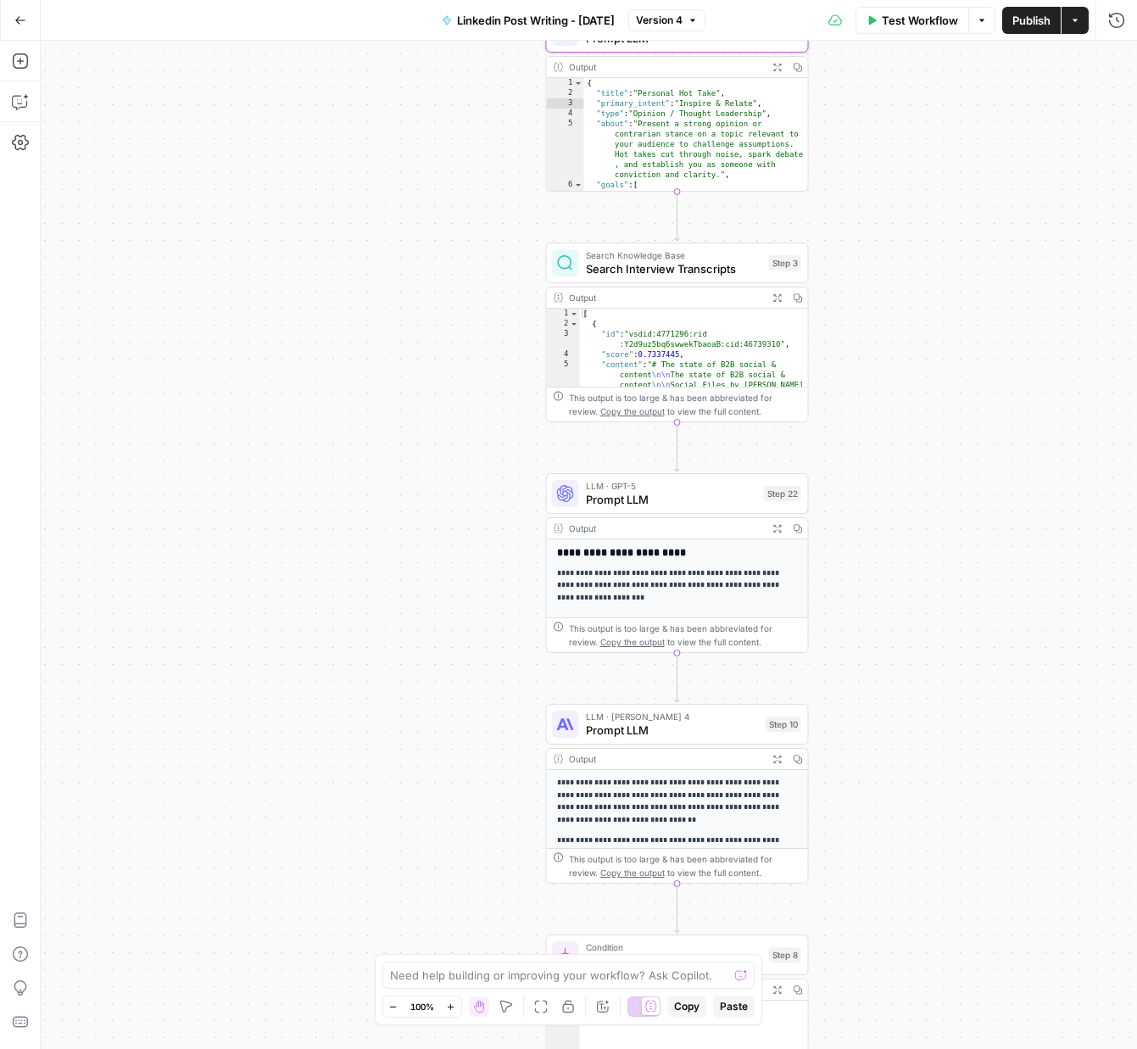
drag, startPoint x: 437, startPoint y: 404, endPoint x: 396, endPoint y: 273, distance: 136.8
click at [396, 273] on div "true false Workflow Set Inputs Inputs Get Knowledge Base File Get Knowledge Bas…" at bounding box center [589, 545] width 1097 height 1008
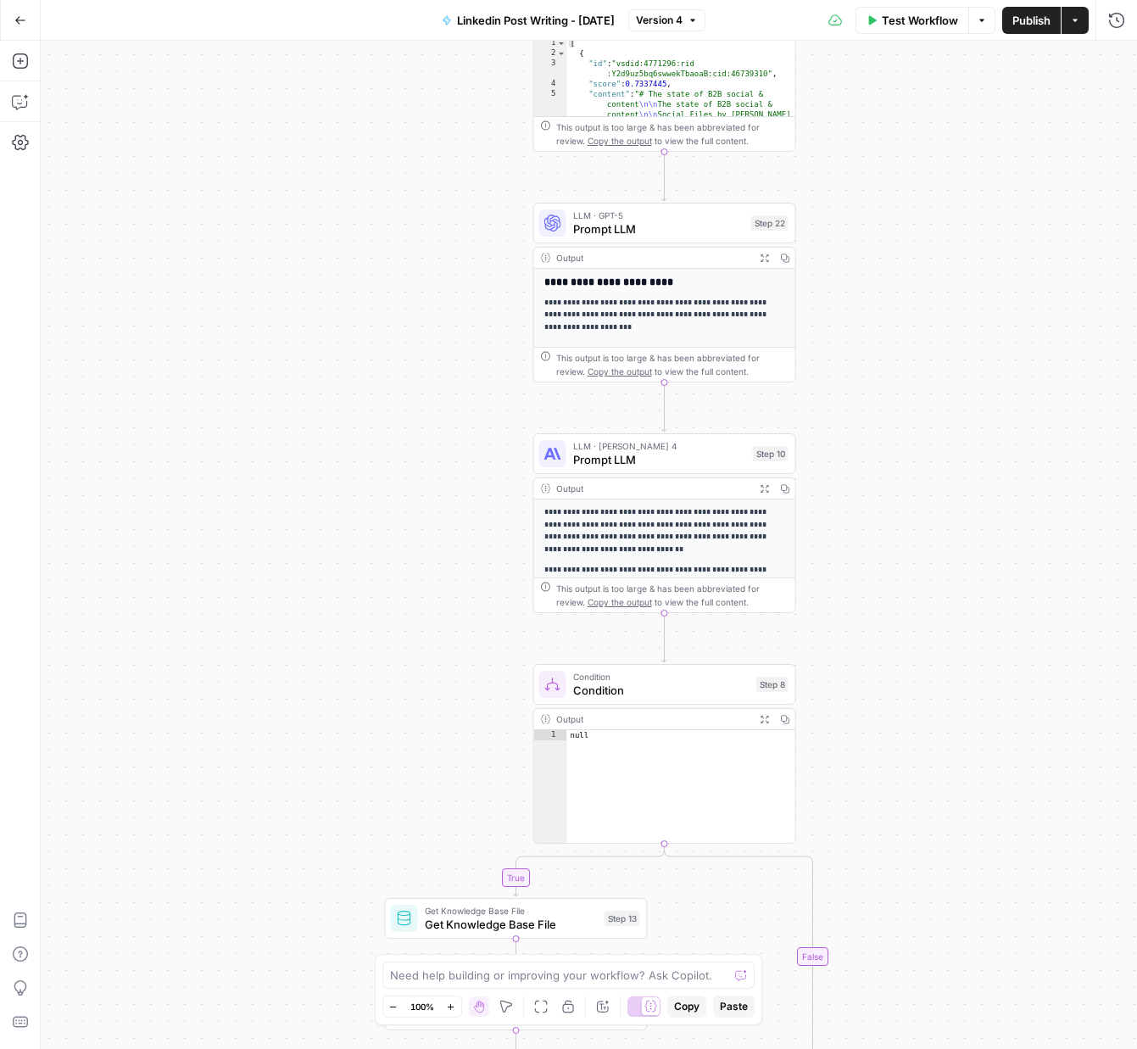
drag, startPoint x: 372, startPoint y: 492, endPoint x: 359, endPoint y: 170, distance: 321.7
click at [359, 170] on div "true false Workflow Set Inputs Inputs Get Knowledge Base File Get Knowledge Bas…" at bounding box center [589, 545] width 1097 height 1008
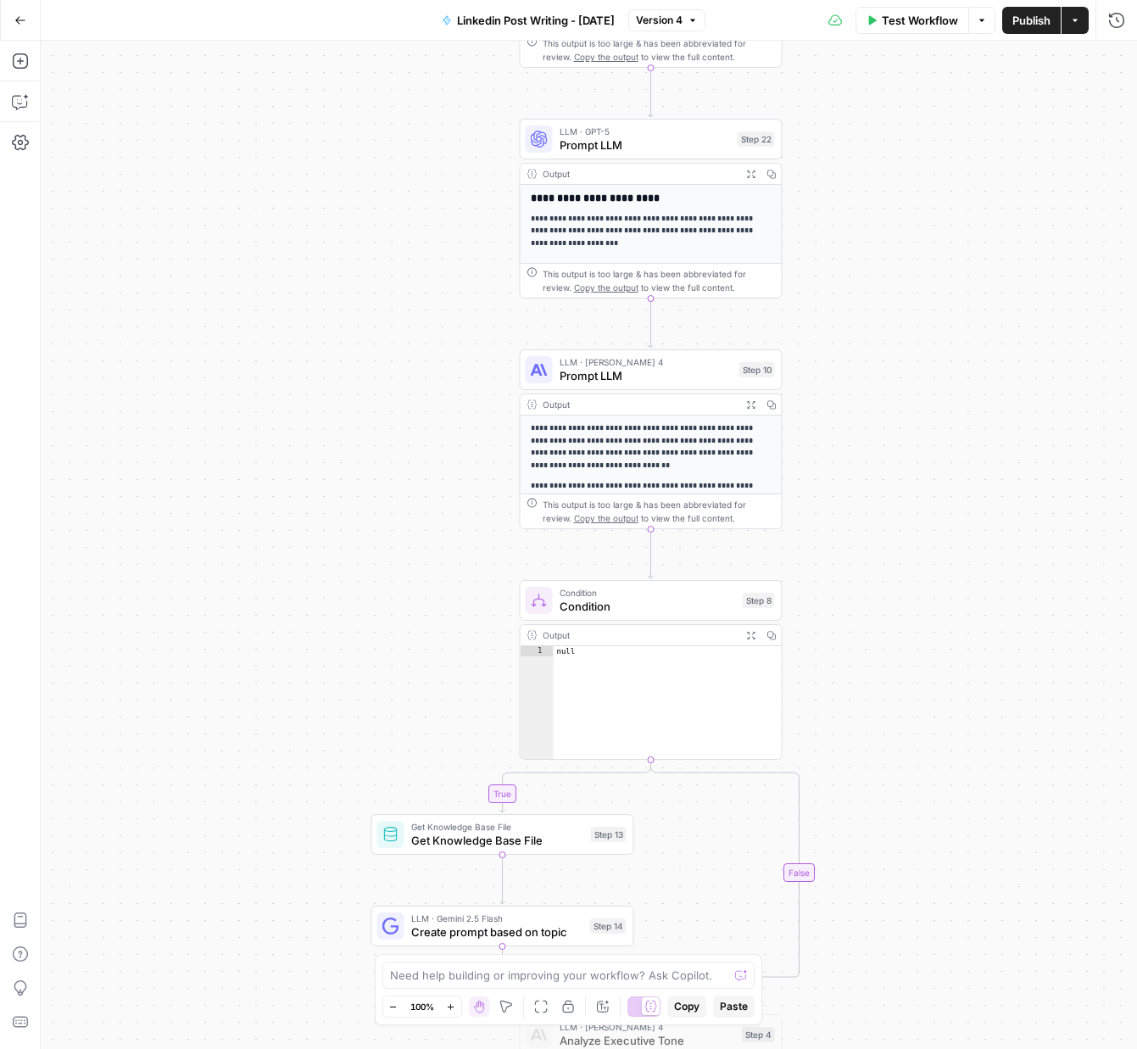
drag, startPoint x: 974, startPoint y: 620, endPoint x: 967, endPoint y: 603, distance: 18.3
click at [963, 599] on div "true false Workflow Set Inputs Inputs Get Knowledge Base File Get Knowledge Bas…" at bounding box center [589, 545] width 1097 height 1008
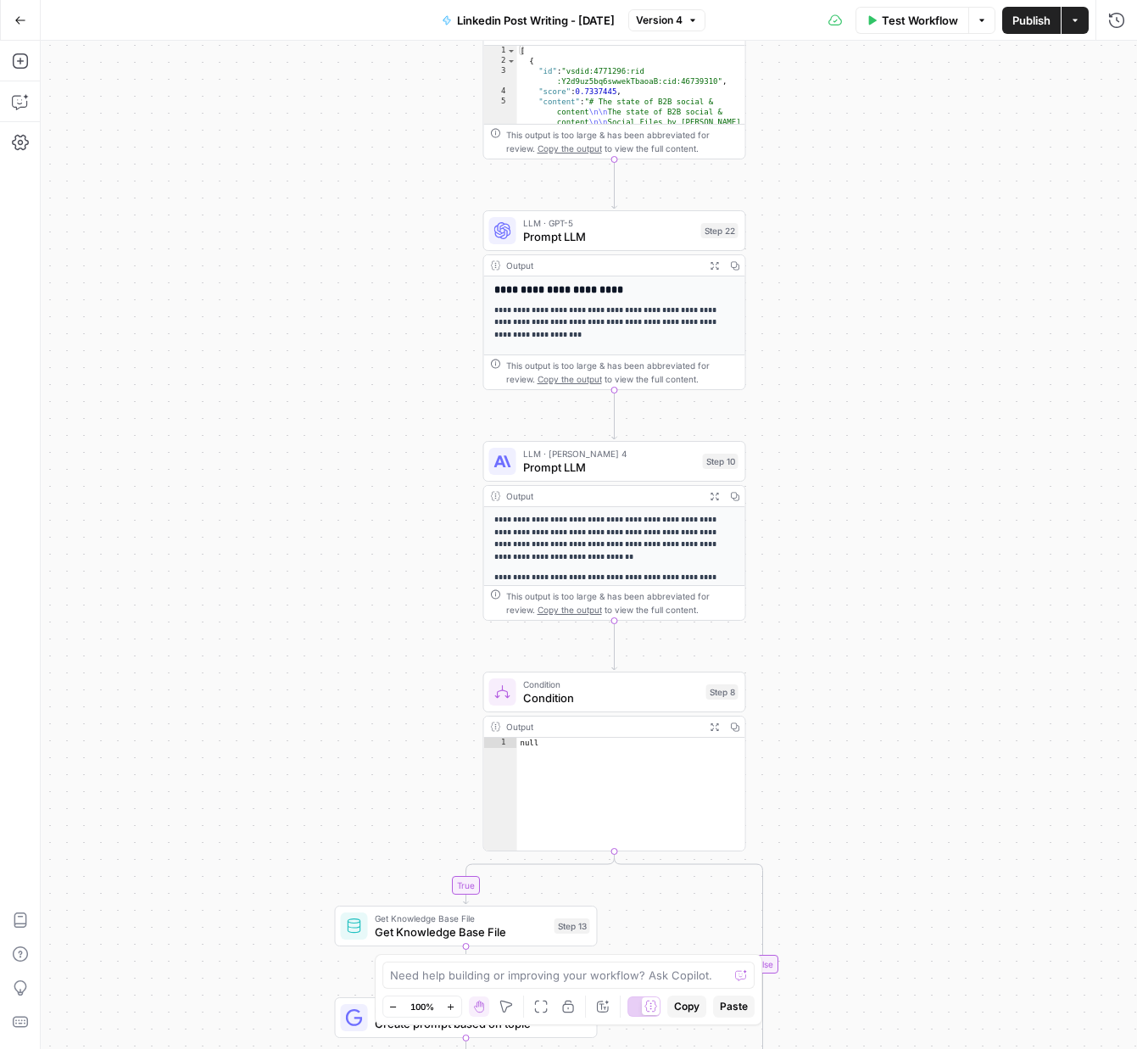
drag, startPoint x: 980, startPoint y: 670, endPoint x: 934, endPoint y: 850, distance: 185.6
click at [931, 874] on div "true false Workflow Set Inputs Inputs Get Knowledge Base File Get Knowledge Bas…" at bounding box center [589, 545] width 1097 height 1008
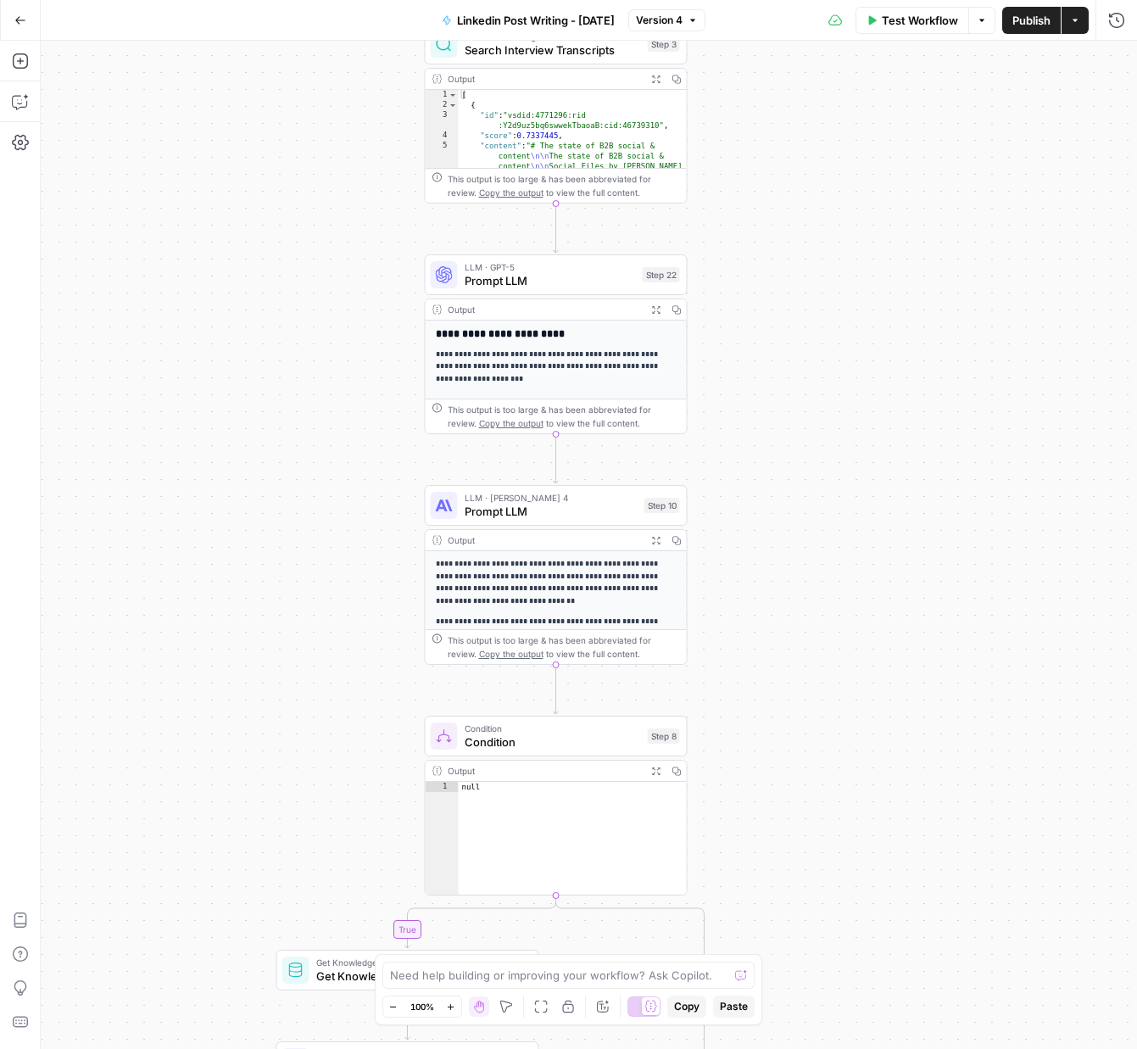
drag, startPoint x: 950, startPoint y: 418, endPoint x: 903, endPoint y: 353, distance: 80.3
click at [903, 353] on div "true false Workflow Set Inputs Inputs Get Knowledge Base File Get Knowledge Bas…" at bounding box center [589, 545] width 1097 height 1008
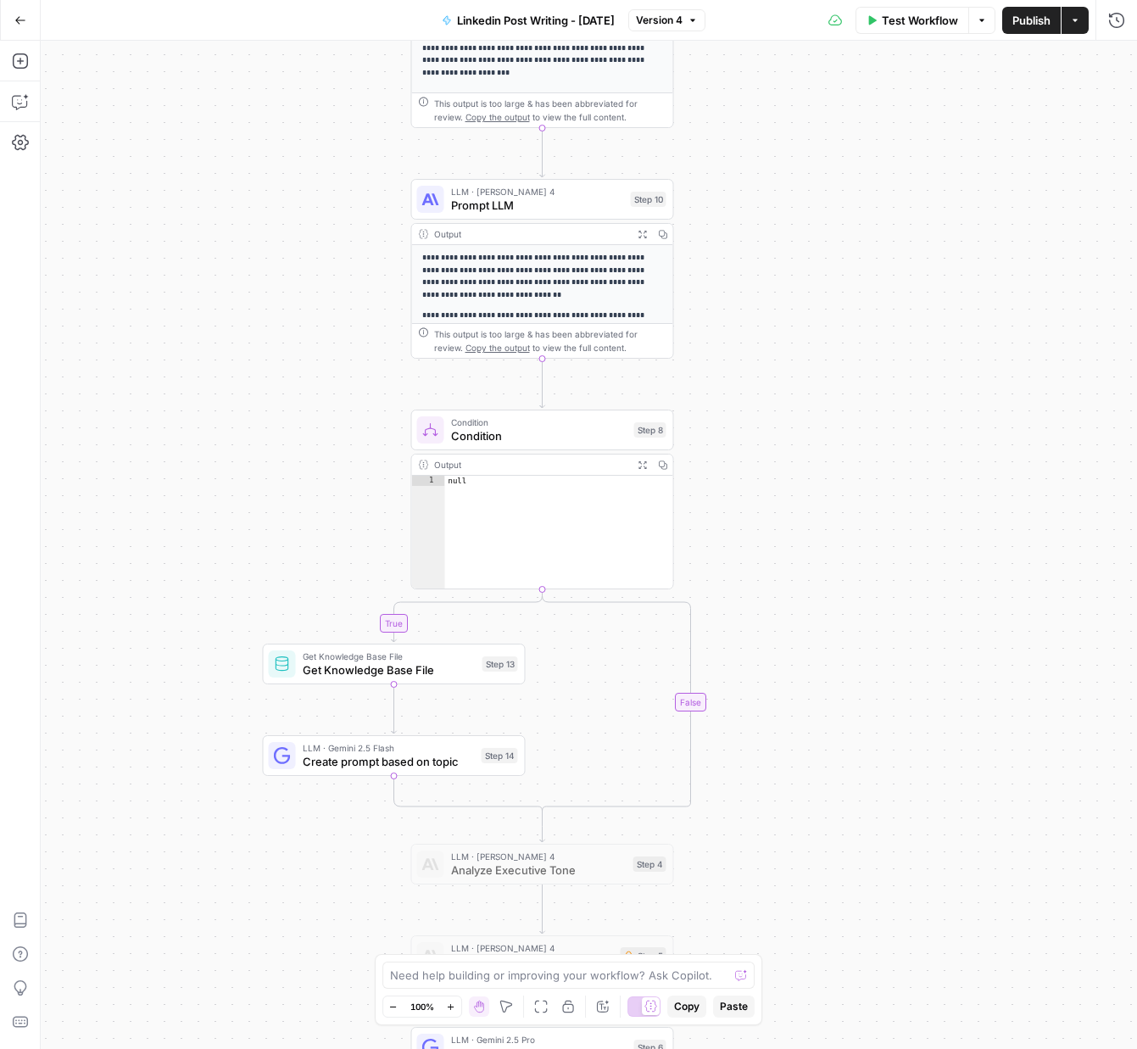
drag, startPoint x: 923, startPoint y: 750, endPoint x: 907, endPoint y: 443, distance: 307.5
click at [907, 443] on div "true false Workflow Set Inputs Inputs Get Knowledge Base File Get Knowledge Bas…" at bounding box center [589, 545] width 1097 height 1008
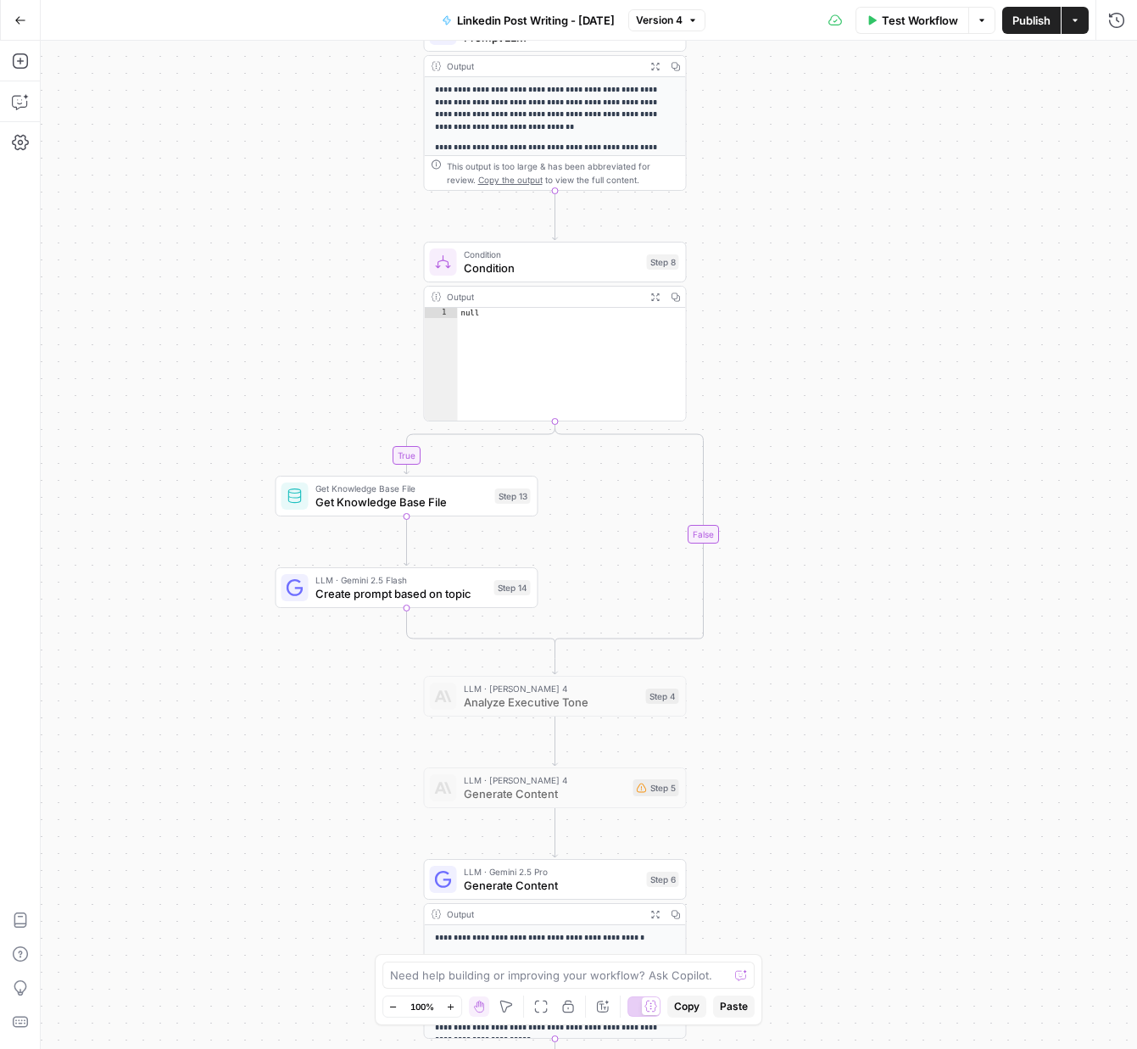
drag, startPoint x: 977, startPoint y: 694, endPoint x: 981, endPoint y: 576, distance: 118.0
click at [981, 576] on div "true false Workflow Set Inputs Inputs Get Knowledge Base File Get Knowledge Bas…" at bounding box center [589, 545] width 1097 height 1008
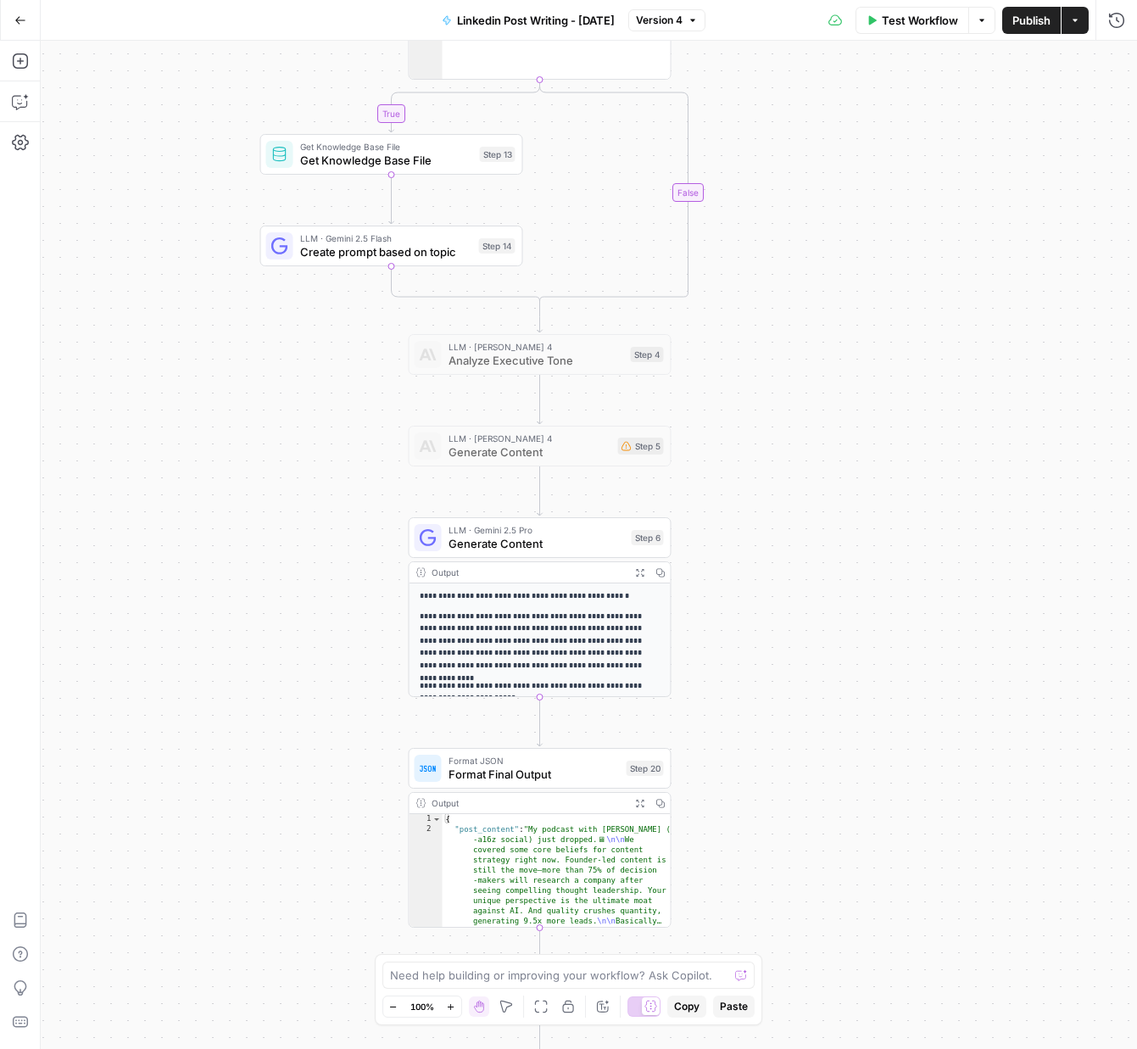
drag, startPoint x: 936, startPoint y: 827, endPoint x: 919, endPoint y: 550, distance: 277.9
click at [919, 550] on div "true false Workflow Set Inputs Inputs Get Knowledge Base File Get Knowledge Bas…" at bounding box center [589, 545] width 1097 height 1008
click at [560, 540] on span "Generate Content" at bounding box center [537, 543] width 176 height 17
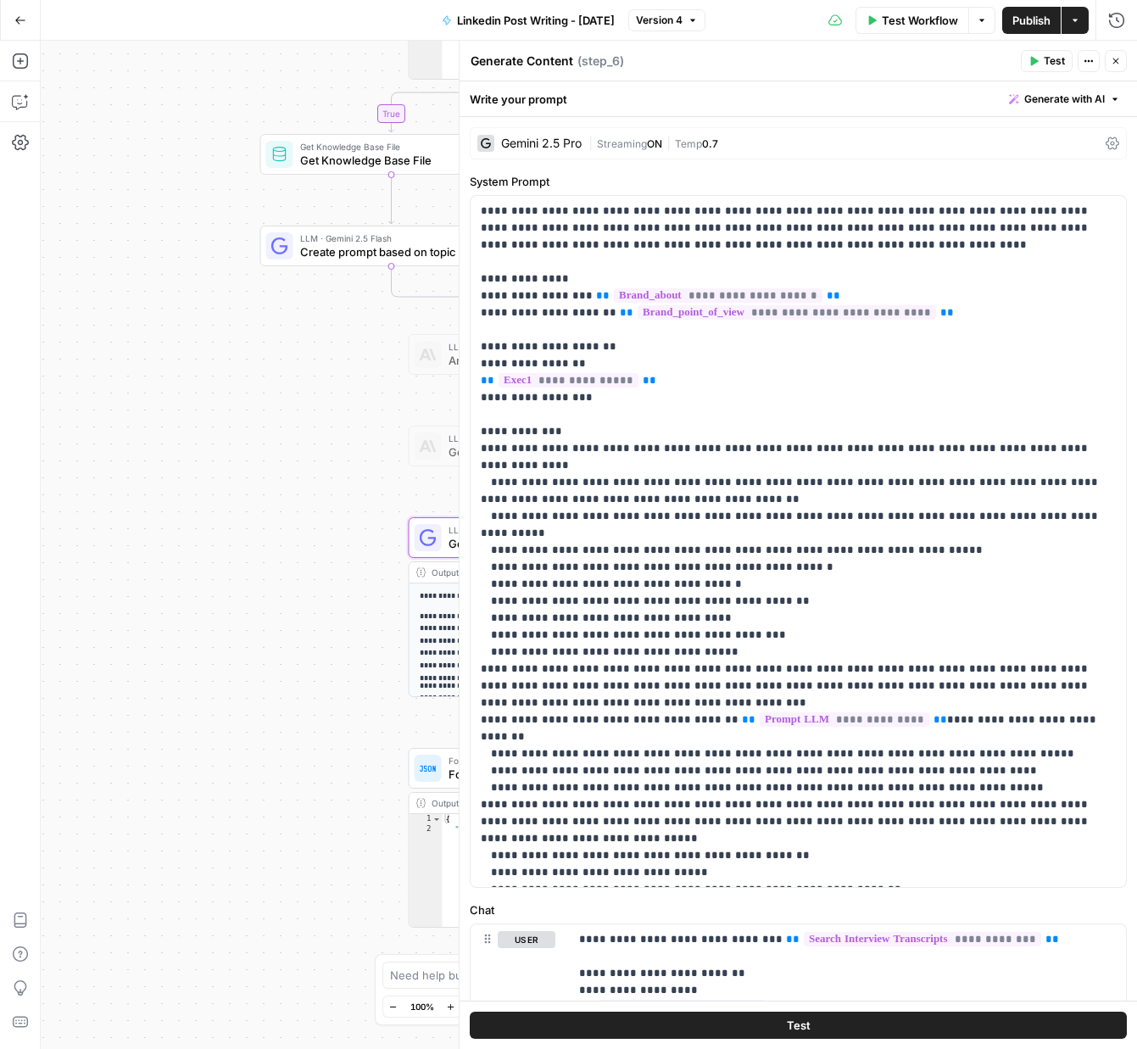
click at [1077, 85] on div "Write your prompt Generate with AI" at bounding box center [799, 98] width 678 height 35
drag, startPoint x: 1075, startPoint y: 99, endPoint x: 1081, endPoint y: 109, distance: 11.8
click at [1076, 101] on span "Generate with AI" at bounding box center [1065, 99] width 81 height 15
click at [1052, 196] on div "Improve your existing prompt" at bounding box center [1041, 191] width 142 height 15
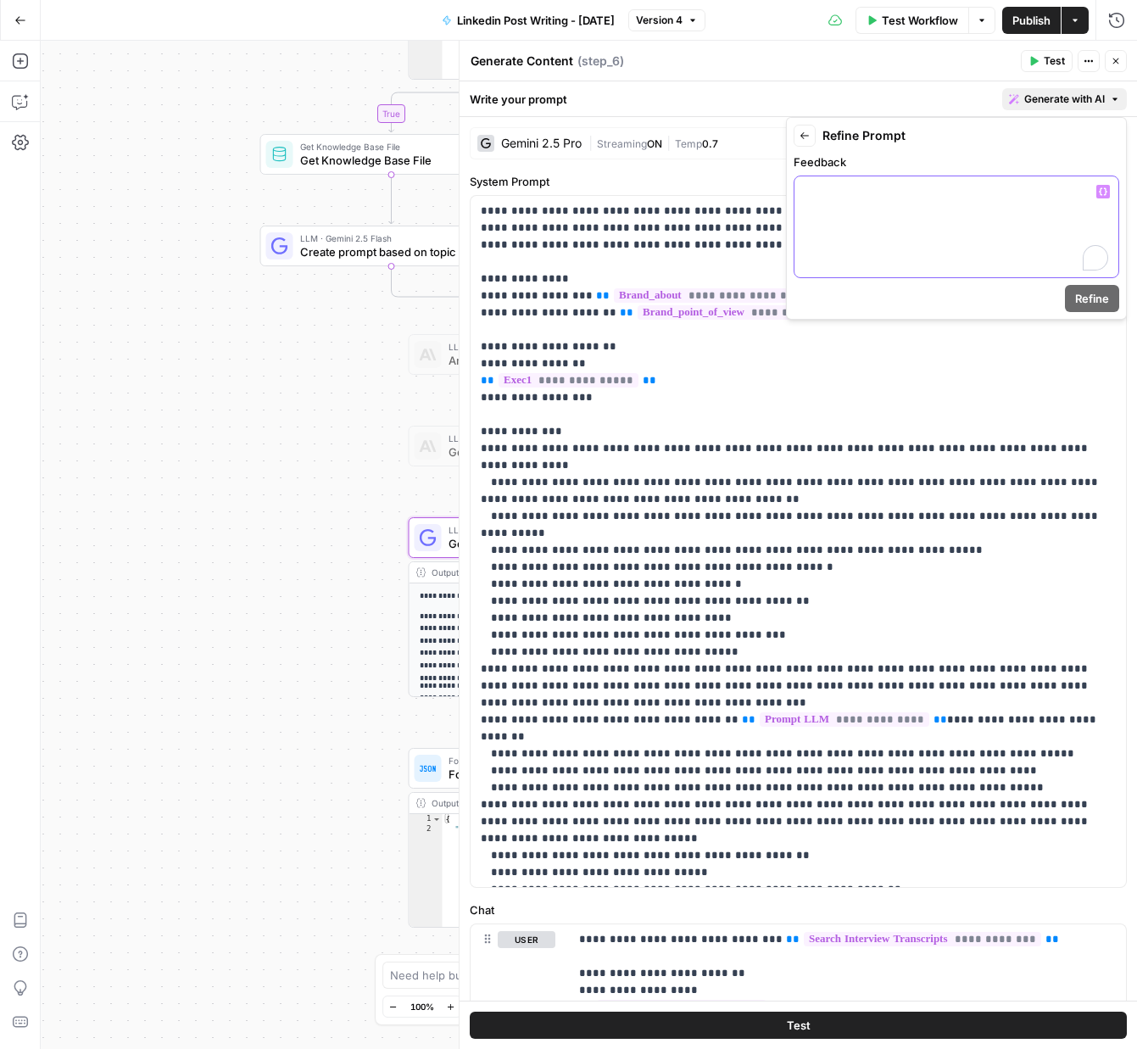
click at [1052, 196] on p "To enrich screen reader interactions, please activate Accessibility in Grammarl…" at bounding box center [957, 191] width 304 height 17
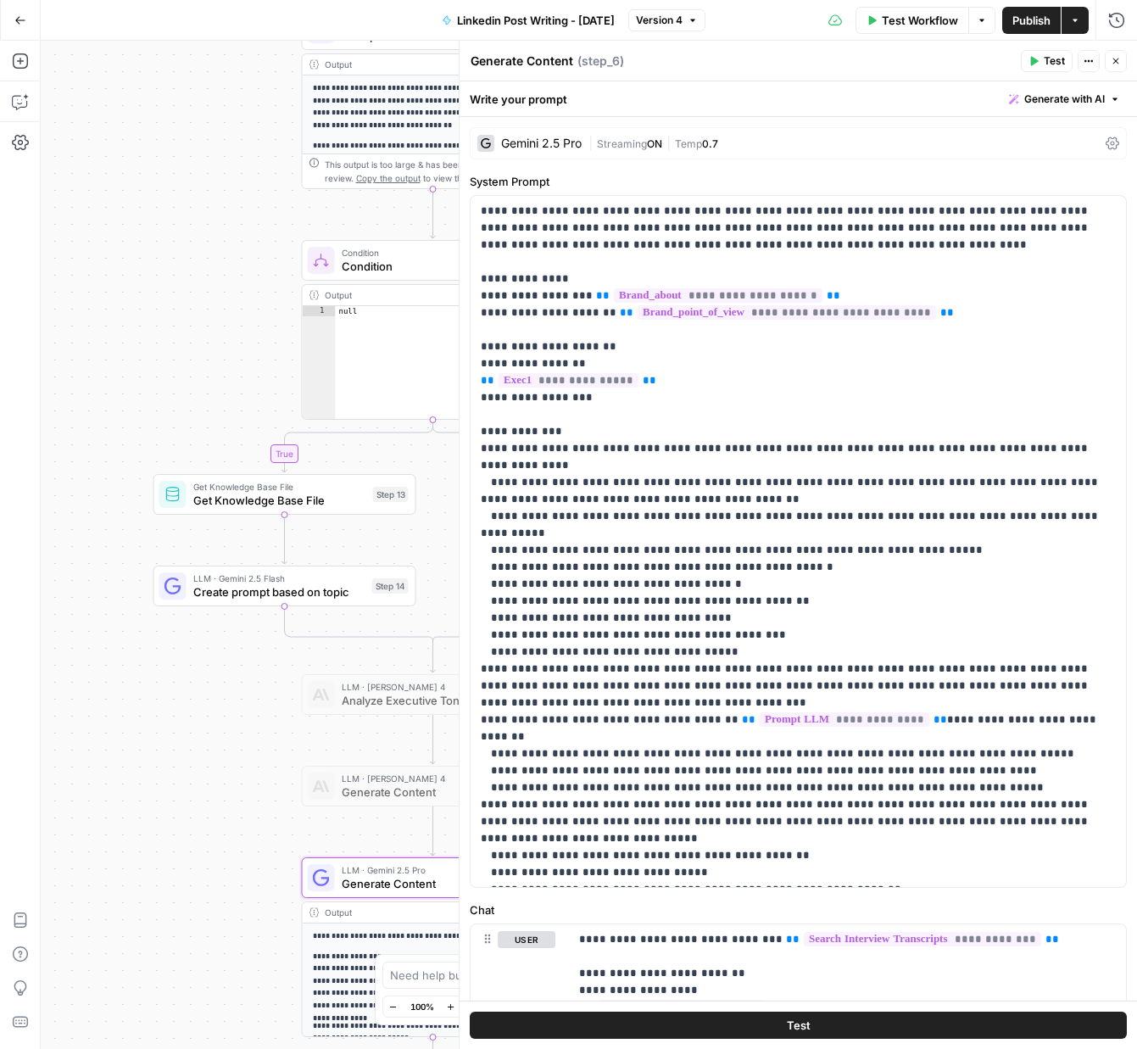
drag, startPoint x: 234, startPoint y: 123, endPoint x: 139, endPoint y: 423, distance: 314.9
click at [134, 428] on div "true false Workflow Set Inputs Inputs Get Knowledge Base File Get Knowledge Bas…" at bounding box center [589, 545] width 1097 height 1008
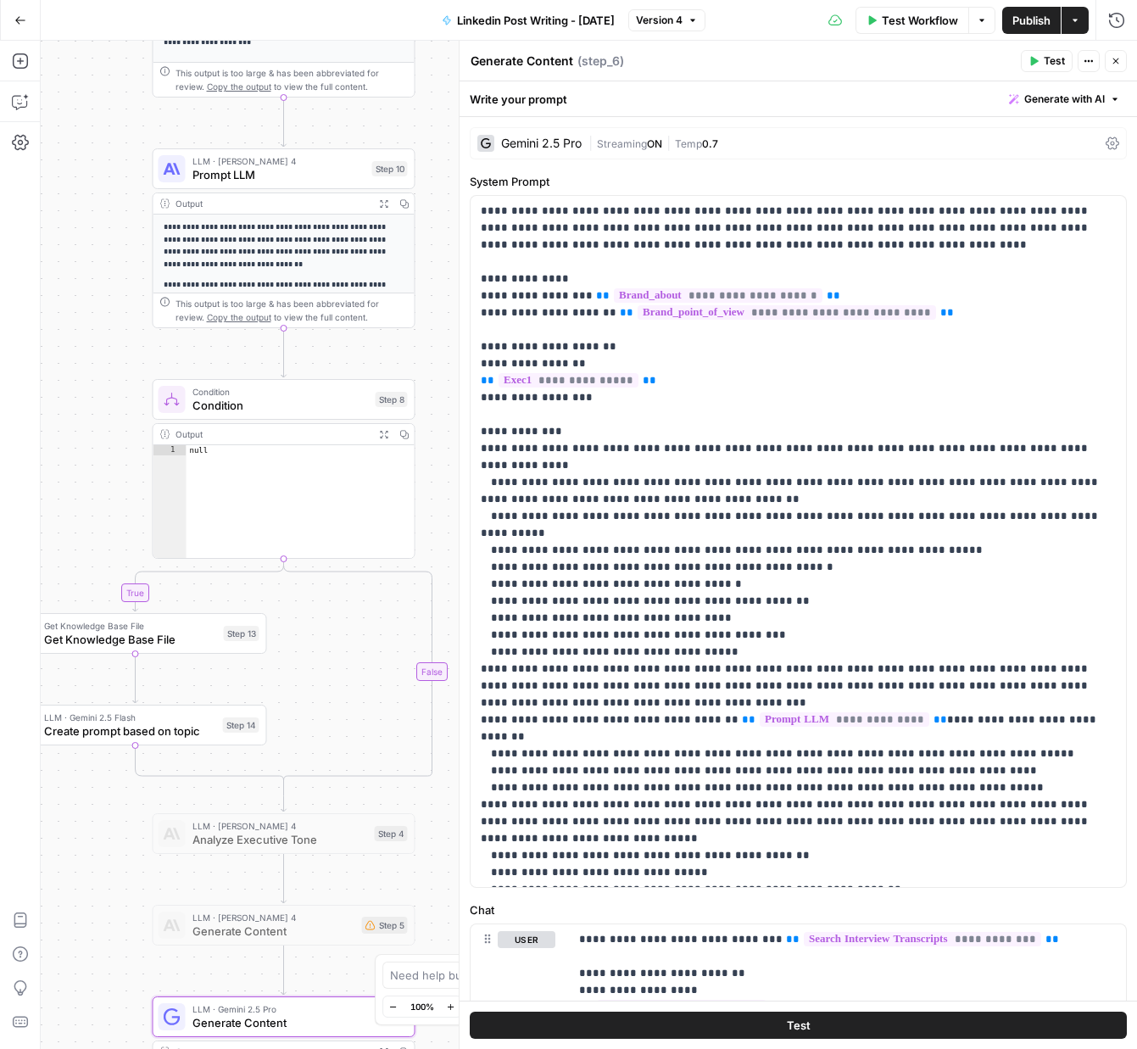
drag, startPoint x: 132, startPoint y: 381, endPoint x: 156, endPoint y: 333, distance: 53.1
click at [108, 391] on div "true false Workflow Set Inputs Inputs Get Knowledge Base File Get Knowledge Bas…" at bounding box center [589, 545] width 1097 height 1008
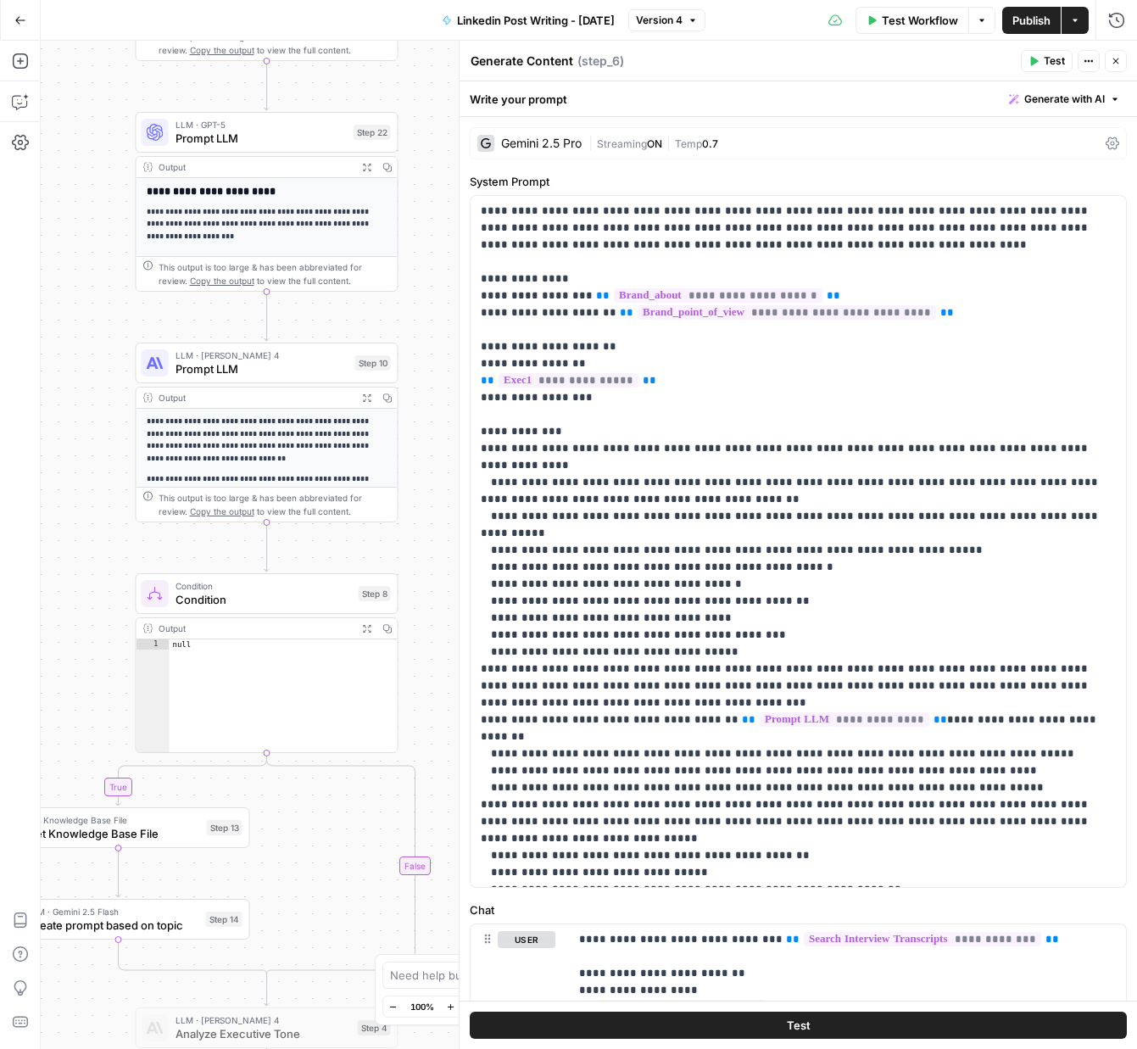
drag, startPoint x: 422, startPoint y: 326, endPoint x: 422, endPoint y: 357, distance: 31.4
click at [422, 357] on div "true false Workflow Set Inputs Inputs Get Knowledge Base File Get Knowledge Bas…" at bounding box center [589, 545] width 1097 height 1008
click at [1089, 98] on span "Generate with AI" at bounding box center [1065, 99] width 81 height 15
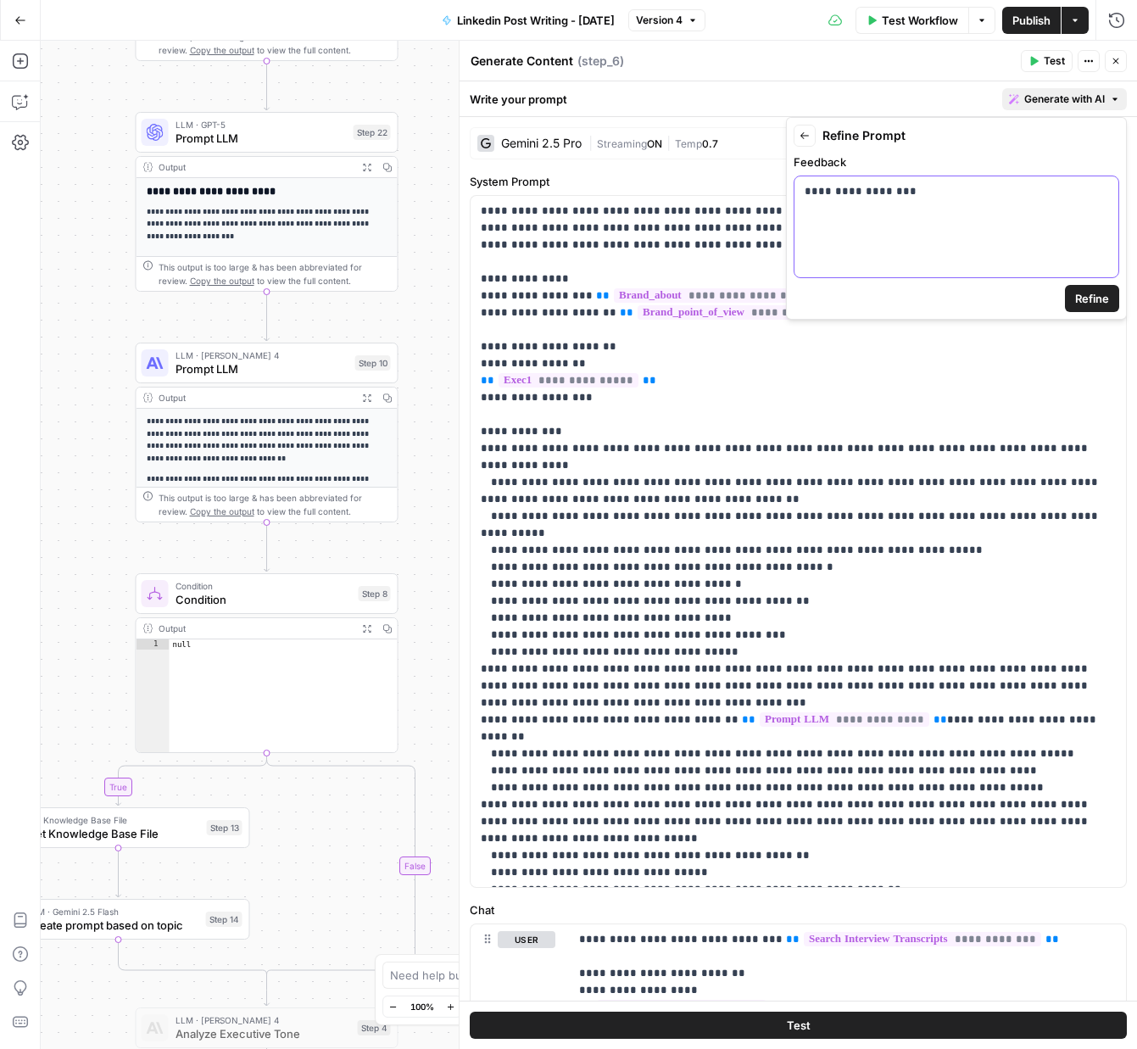
click at [1015, 205] on div "**********" at bounding box center [957, 226] width 324 height 101
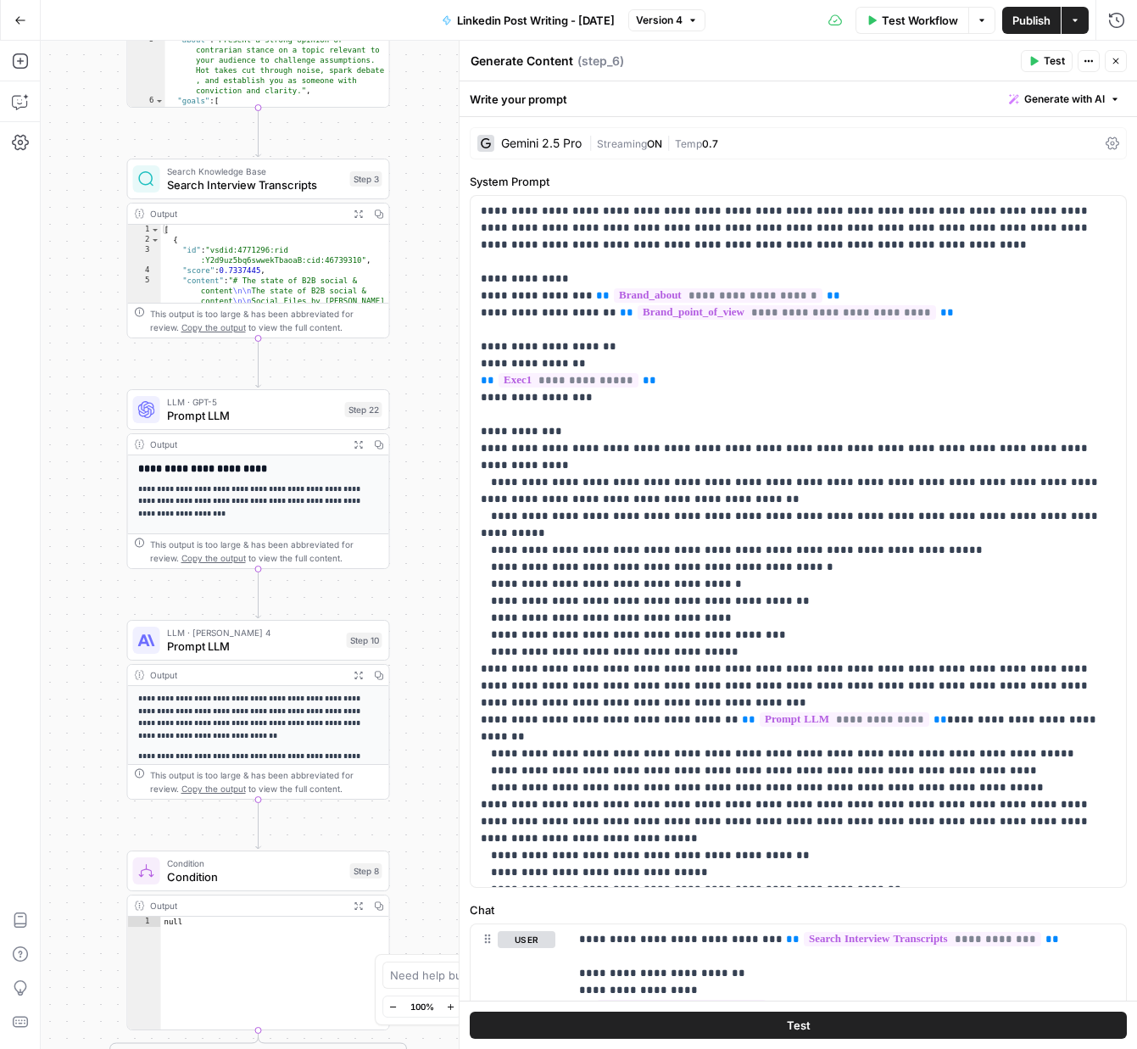
drag, startPoint x: 432, startPoint y: 126, endPoint x: 420, endPoint y: 413, distance: 286.9
click at [420, 417] on div "true false Workflow Set Inputs Inputs Get Knowledge Base File Get Knowledge Bas…" at bounding box center [589, 545] width 1097 height 1008
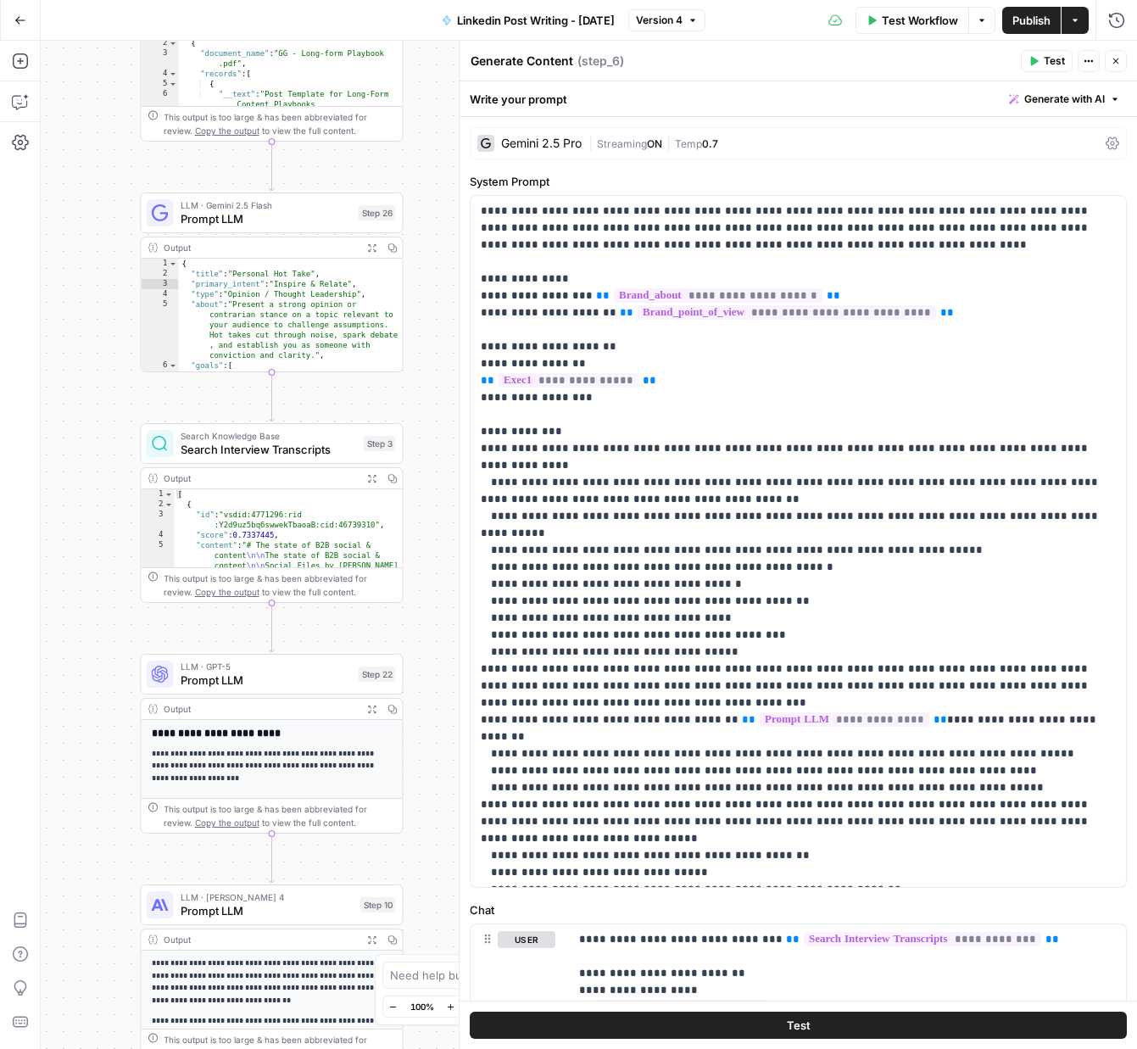
drag, startPoint x: 441, startPoint y: 483, endPoint x: 441, endPoint y: 497, distance: 13.6
click at [441, 497] on div "true false Workflow Set Inputs Inputs Get Knowledge Base File Get Knowledge Bas…" at bounding box center [589, 545] width 1097 height 1008
click at [1067, 98] on span "Generate with AI" at bounding box center [1065, 99] width 81 height 15
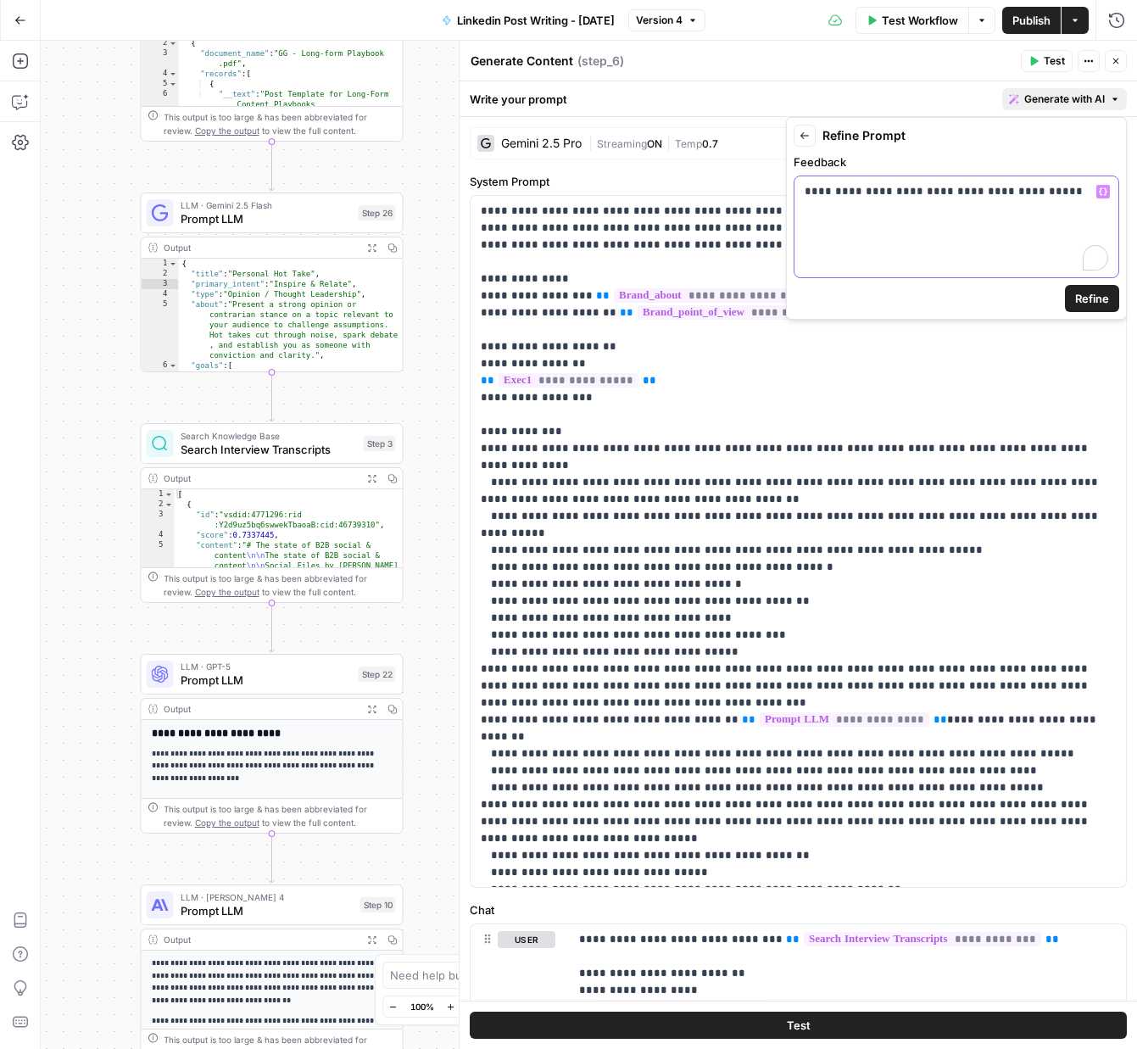
click at [1062, 196] on p "**********" at bounding box center [957, 191] width 304 height 17
drag, startPoint x: 890, startPoint y: 199, endPoint x: 875, endPoint y: 194, distance: 15.3
click at [875, 194] on p "**********" at bounding box center [957, 191] width 304 height 17
click at [1050, 204] on div "**********" at bounding box center [957, 226] width 324 height 101
click at [1089, 304] on span "Refine" at bounding box center [1092, 298] width 34 height 17
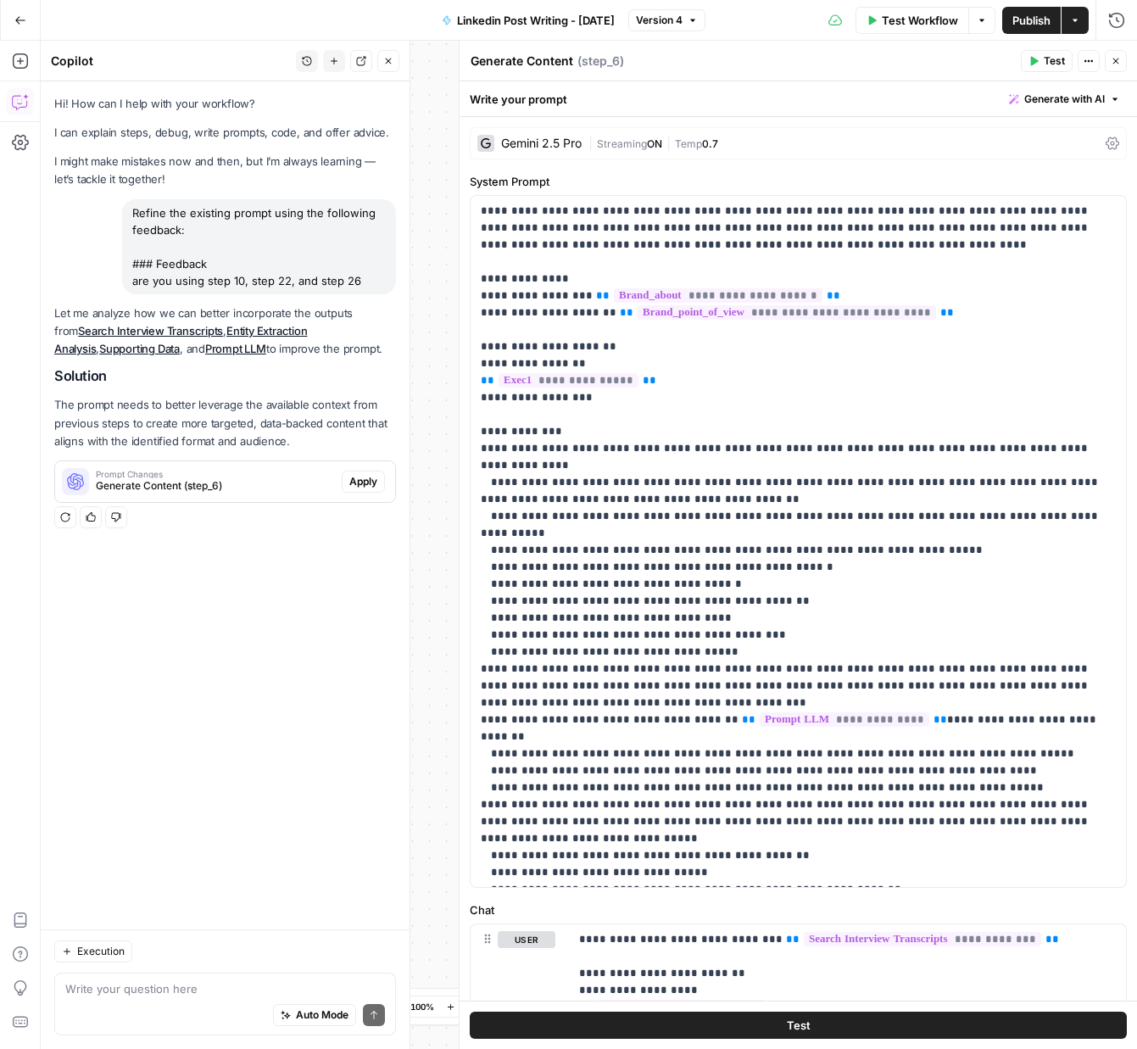
click at [365, 483] on span "Apply" at bounding box center [363, 481] width 28 height 15
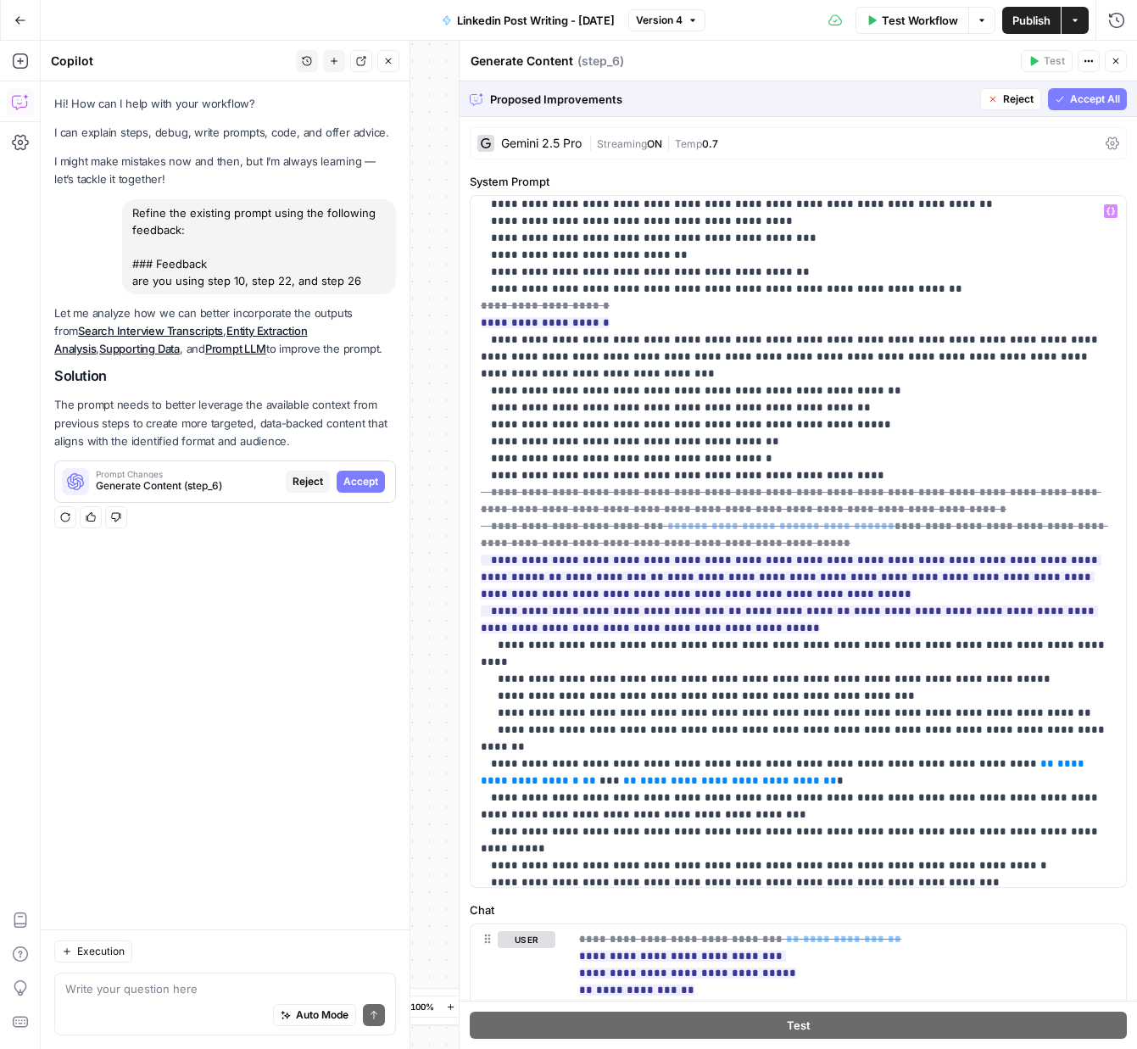
scroll to position [1409, 0]
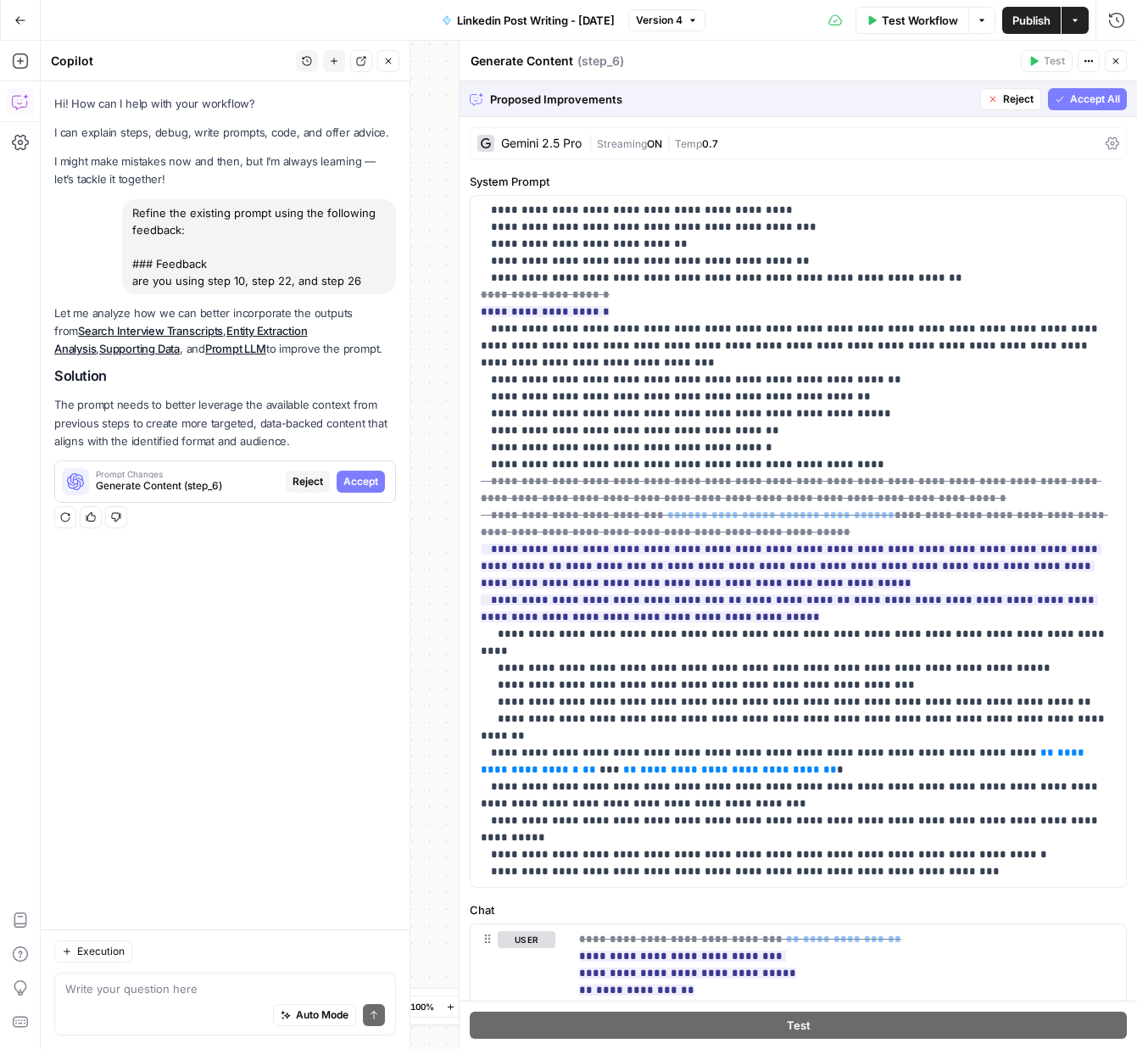
click at [1075, 96] on span "Accept All" at bounding box center [1095, 99] width 50 height 15
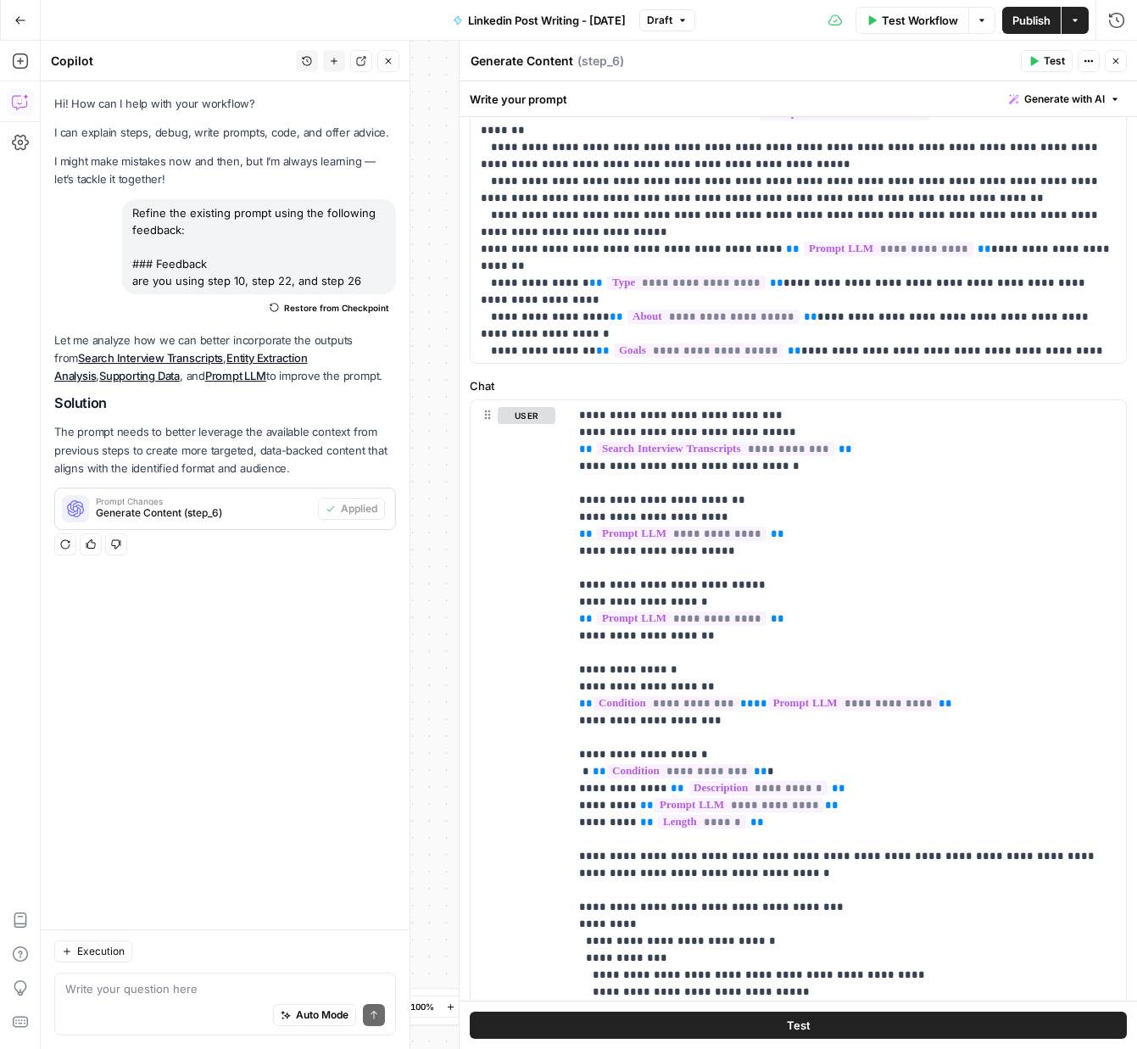
scroll to position [74, 0]
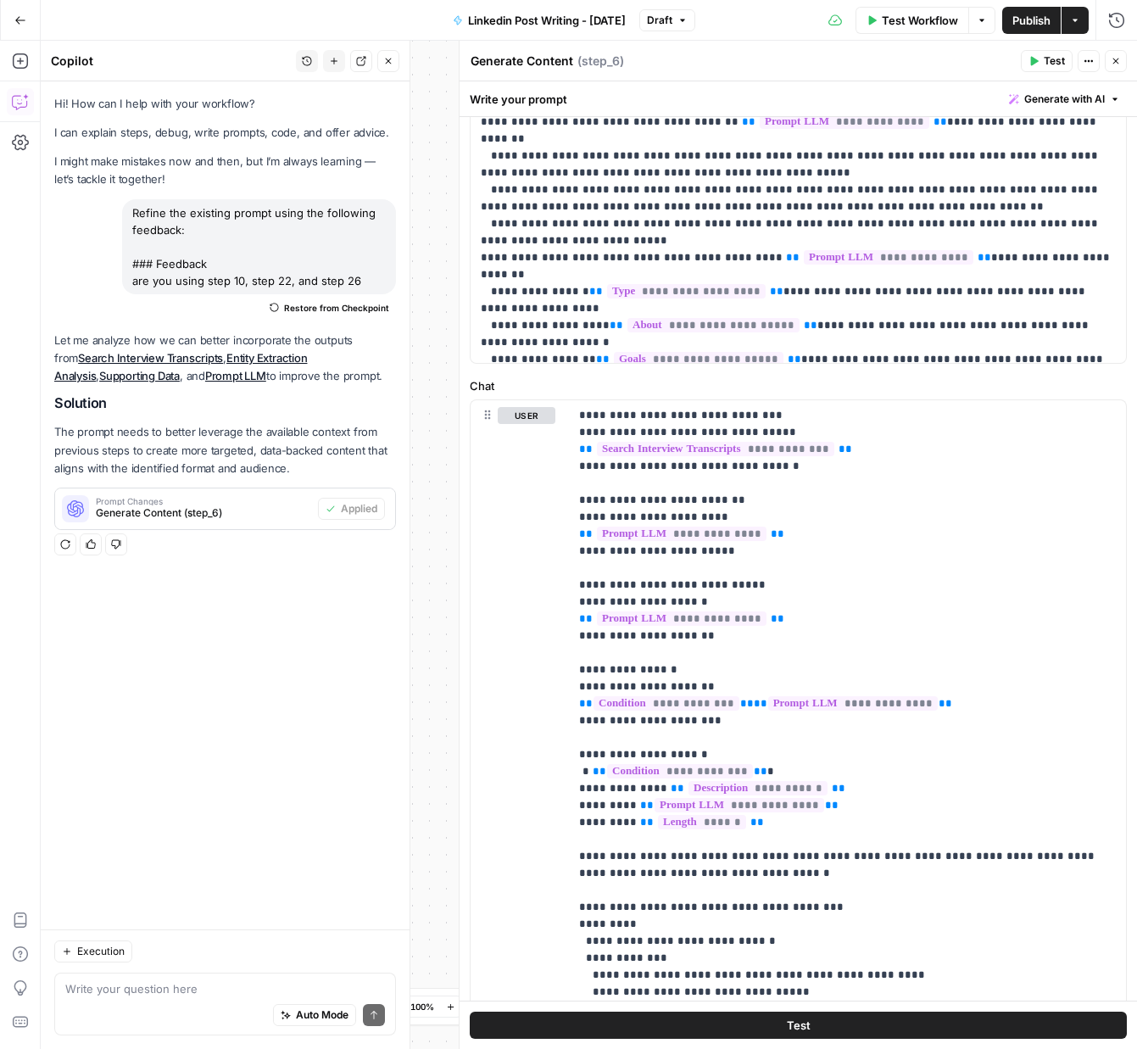
click at [1020, 12] on span "Publish" at bounding box center [1032, 20] width 38 height 17
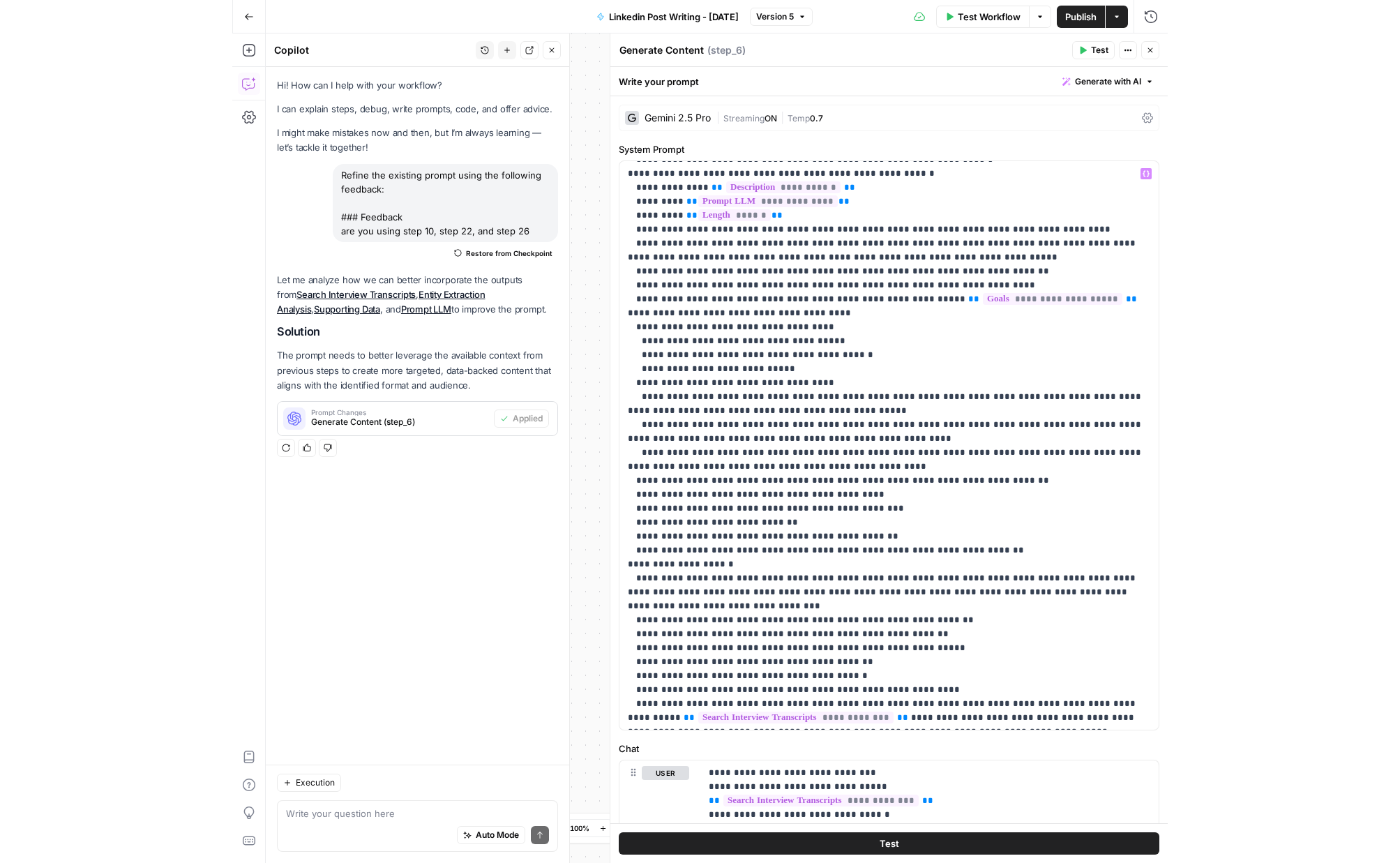
scroll to position [0, 0]
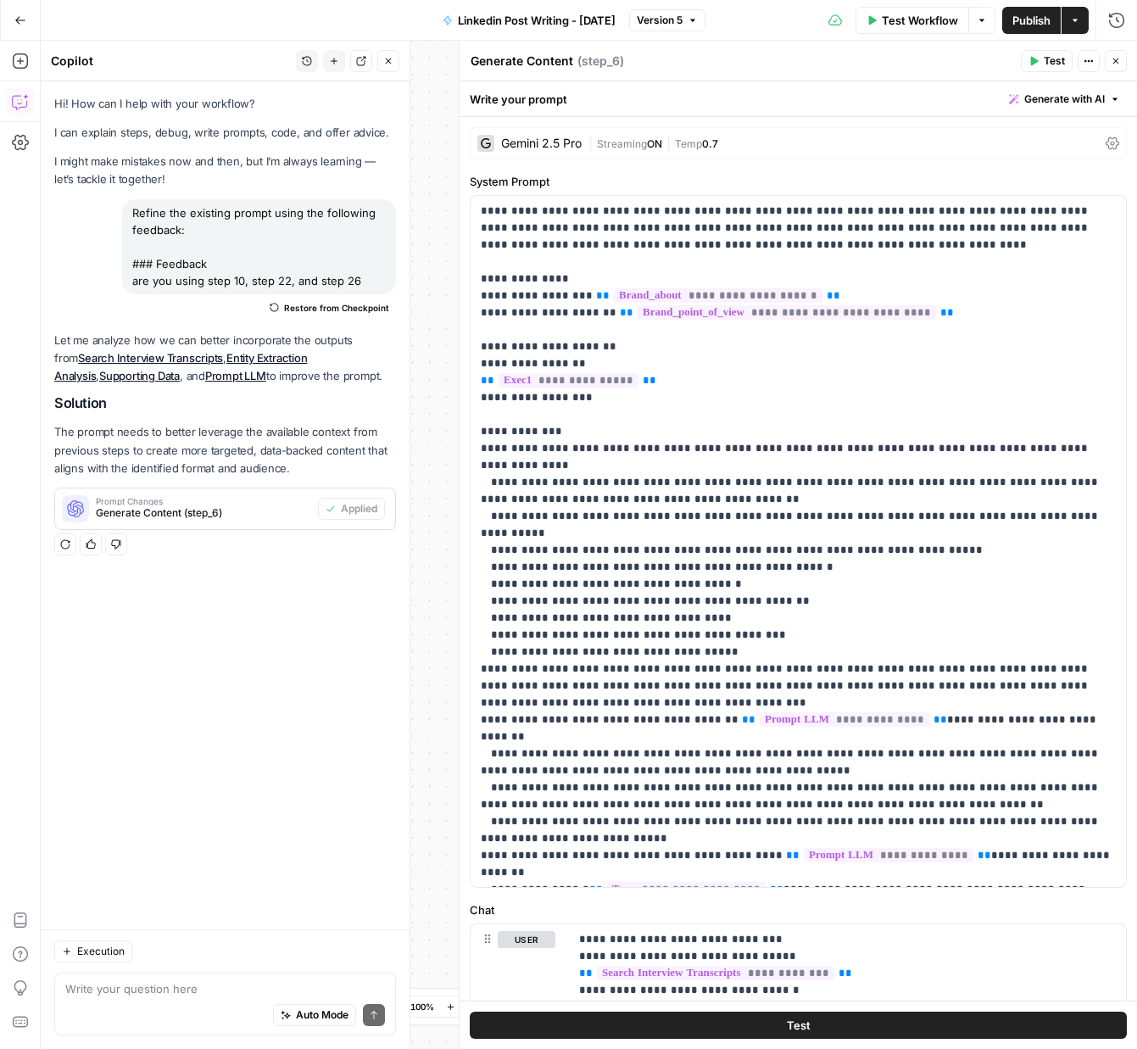
click at [1067, 99] on span "Generate with AI" at bounding box center [1065, 99] width 81 height 15
click at [1119, 68] on button "Close" at bounding box center [1116, 61] width 22 height 22
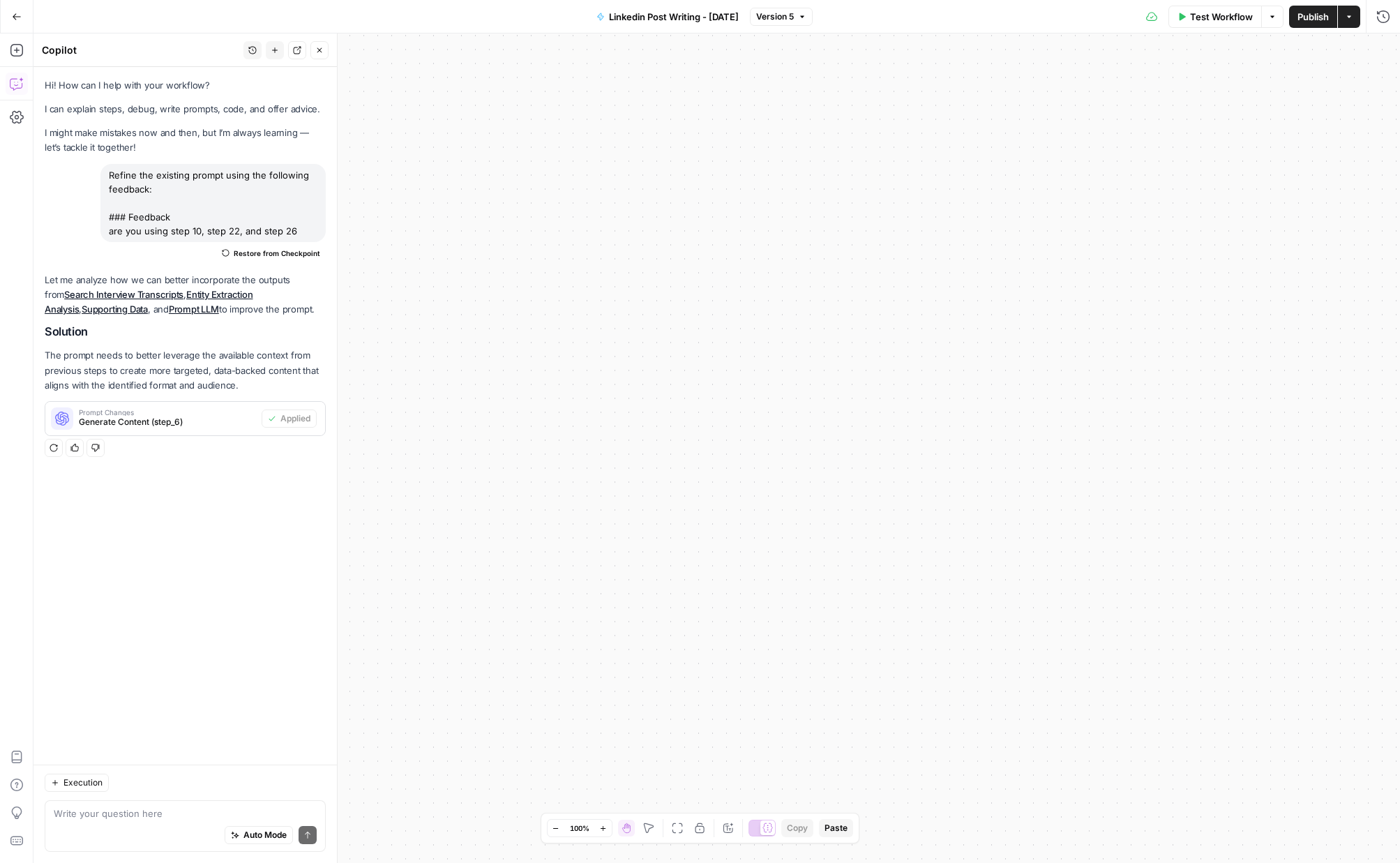
drag, startPoint x: 633, startPoint y: 511, endPoint x: 1381, endPoint y: 527, distance: 748.2
click at [1381, 527] on div "true false Workflow Set Inputs Inputs Get Knowledge Base File Get Knowledge Bas…" at bounding box center [717, 448] width 1367 height 829
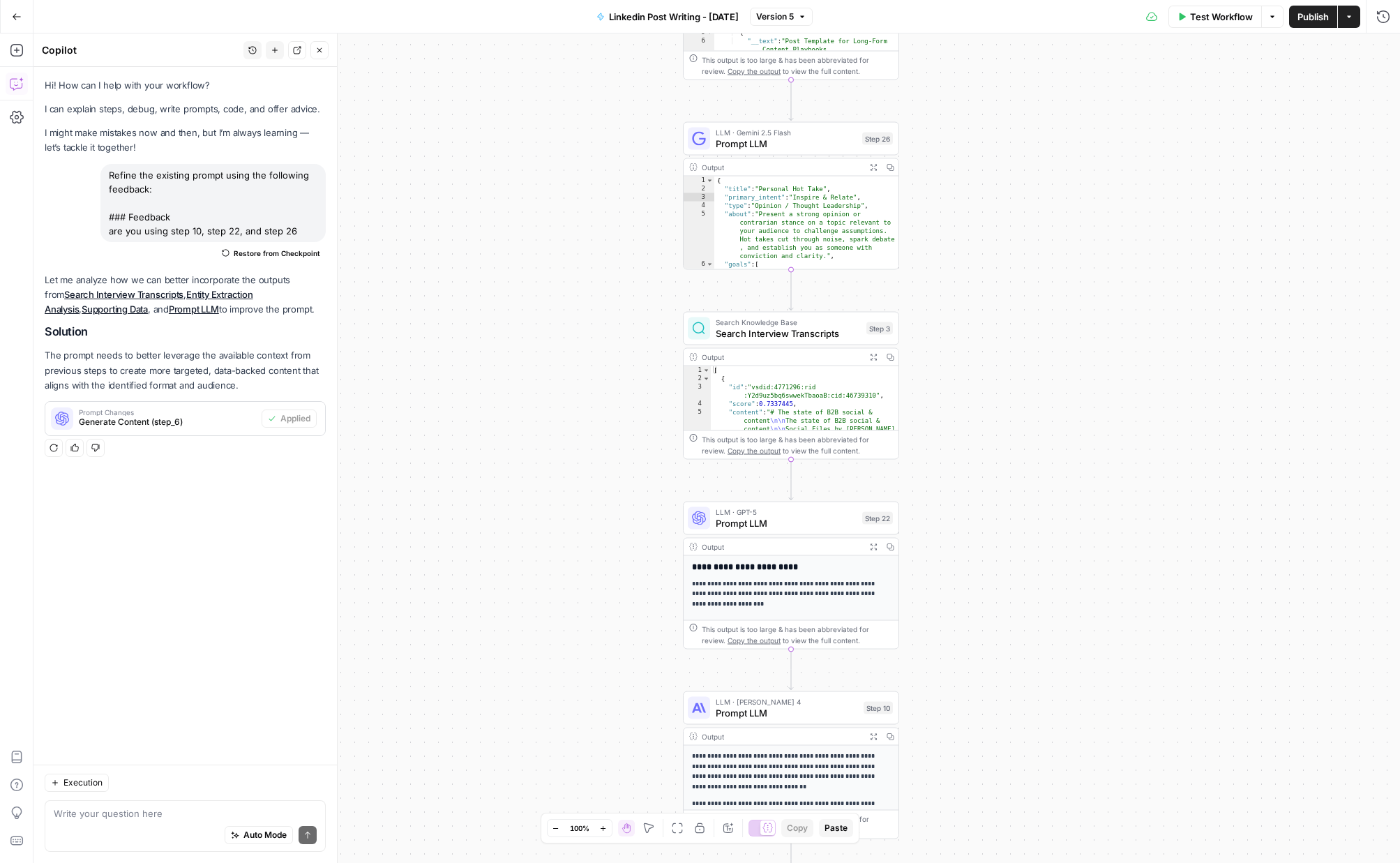
drag, startPoint x: 1025, startPoint y: 321, endPoint x: 1022, endPoint y: 283, distance: 38.1
click at [1022, 283] on div "true false Workflow Set Inputs Inputs Get Knowledge Base File Get Knowledge Bas…" at bounding box center [717, 448] width 1367 height 829
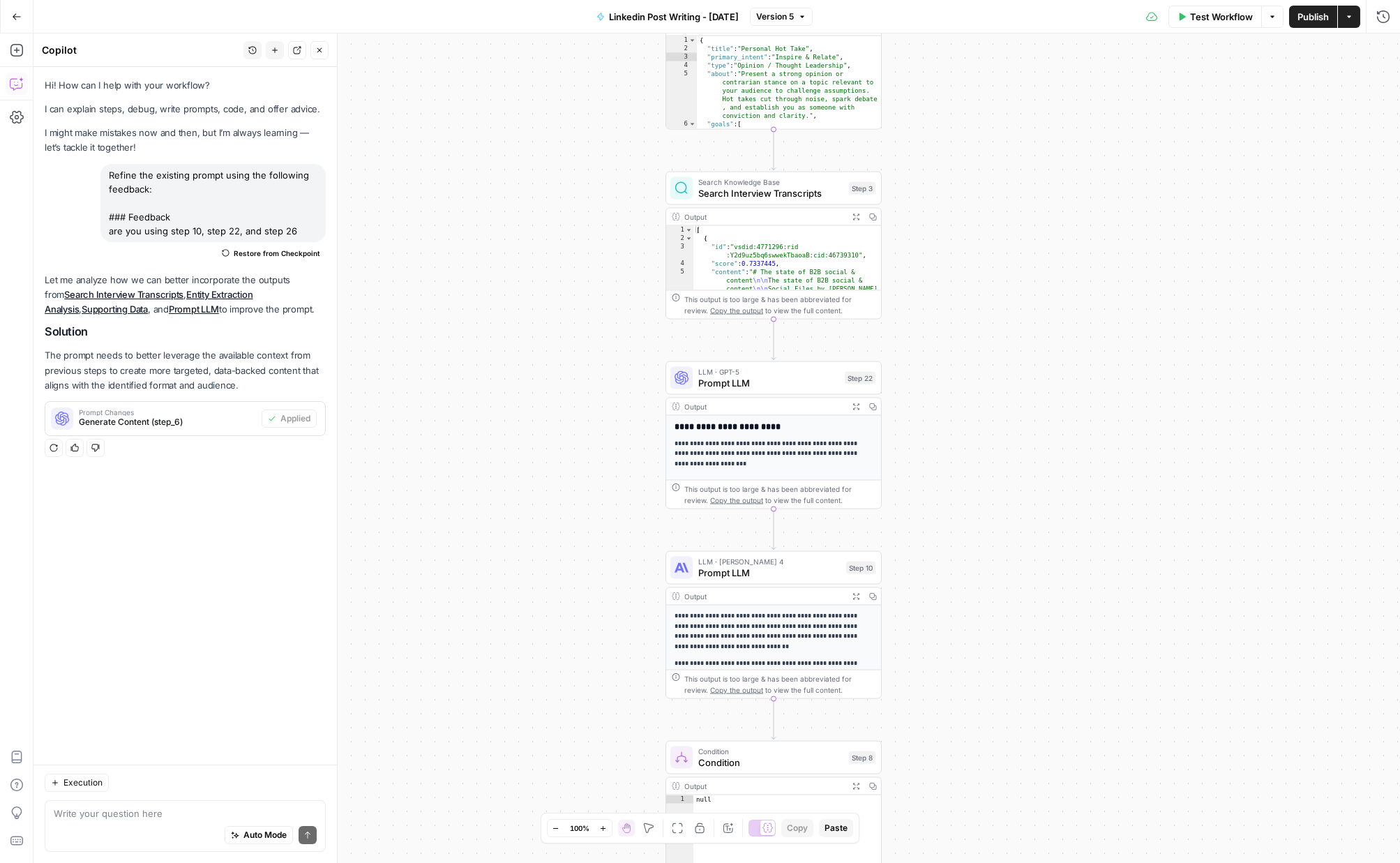
drag, startPoint x: 1031, startPoint y: 473, endPoint x: 1029, endPoint y: 454, distance: 19.1
click at [1029, 454] on div "true false Workflow Set Inputs Inputs Get Knowledge Base File Get Knowledge Bas…" at bounding box center [717, 448] width 1367 height 829
click at [758, 383] on span "Prompt LLM" at bounding box center [768, 383] width 141 height 14
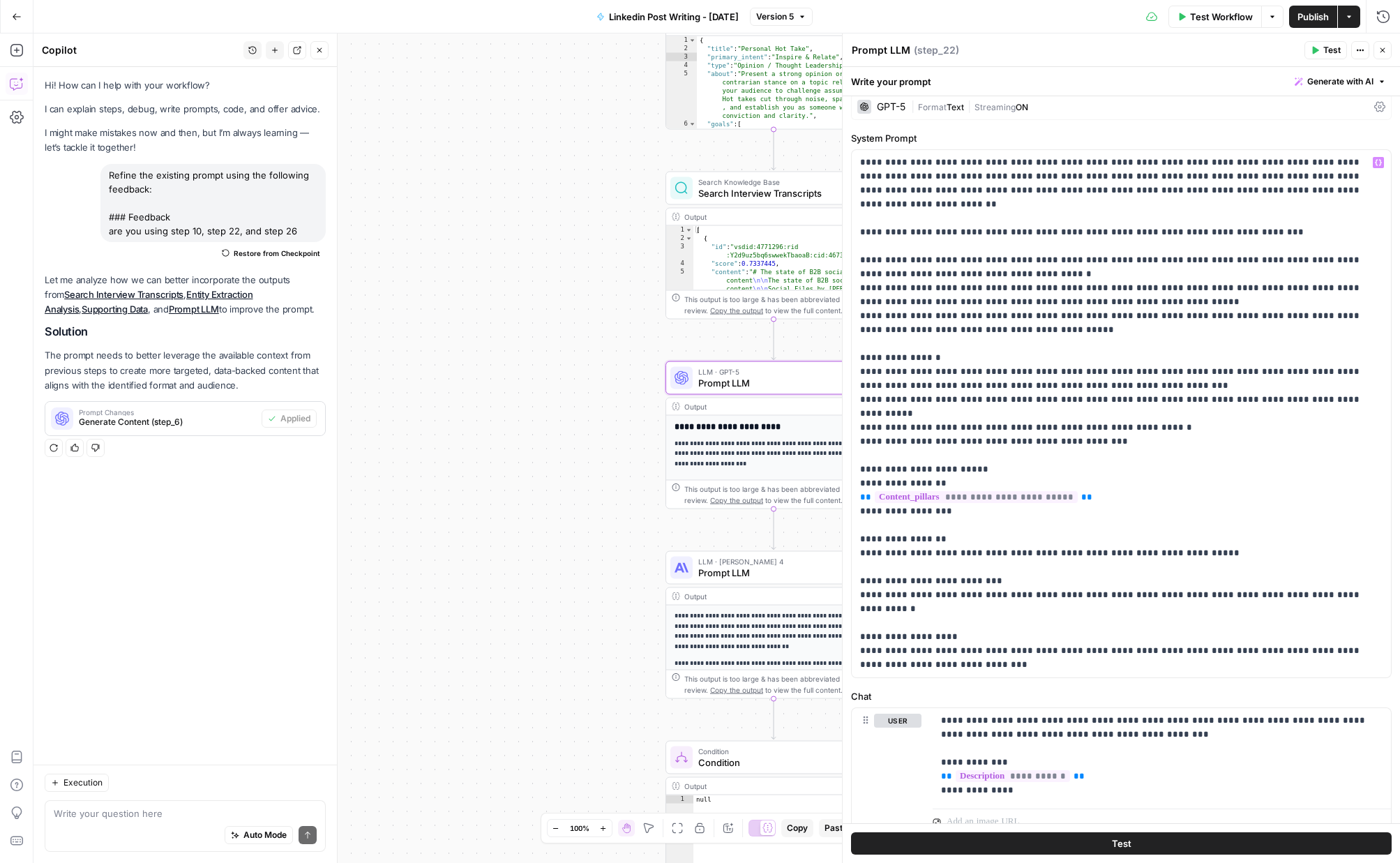
scroll to position [9, 0]
click at [1110, 471] on p "**********" at bounding box center [1121, 416] width 522 height 517
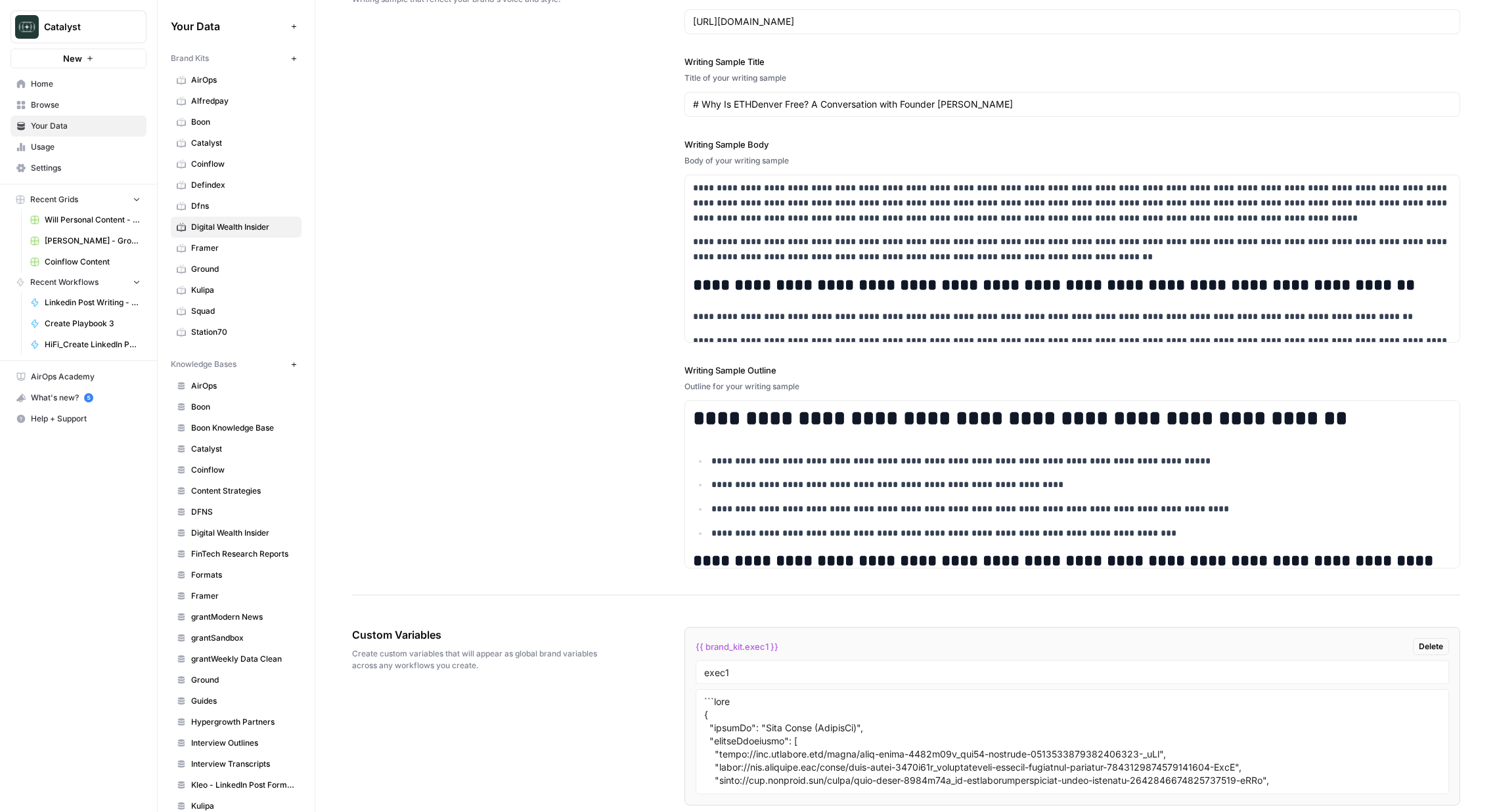
scroll to position [1739, 0]
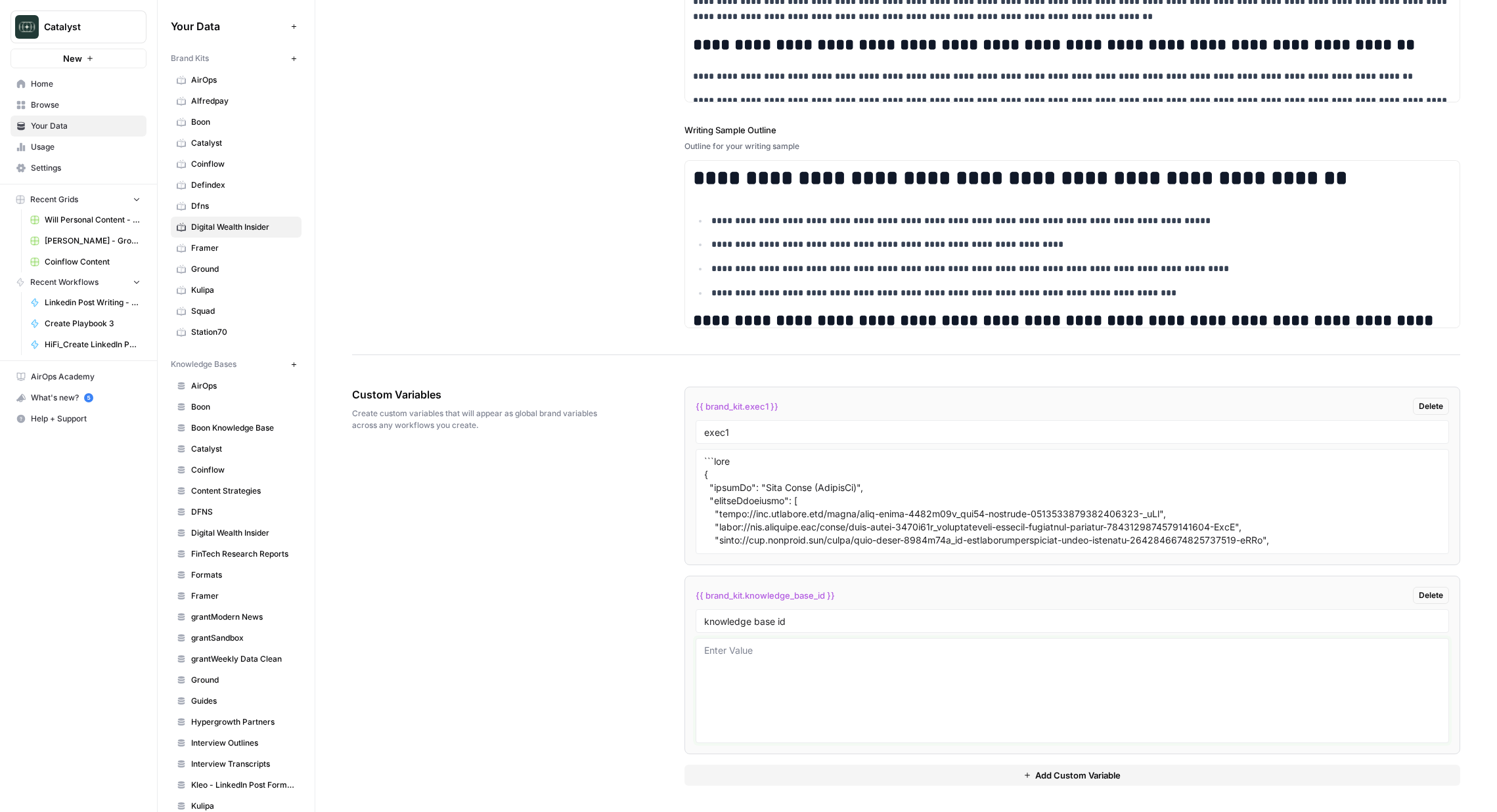
click at [800, 710] on textarea at bounding box center [1072, 690] width 736 height 93
type textarea "11464"
click at [859, 508] on textarea "To enrich screen reader interactions, please activate Accessibility in Grammarl…" at bounding box center [1072, 502] width 736 height 93
click at [936, 722] on textarea "11464" at bounding box center [1072, 690] width 736 height 93
drag, startPoint x: 507, startPoint y: 629, endPoint x: 798, endPoint y: 721, distance: 305.2
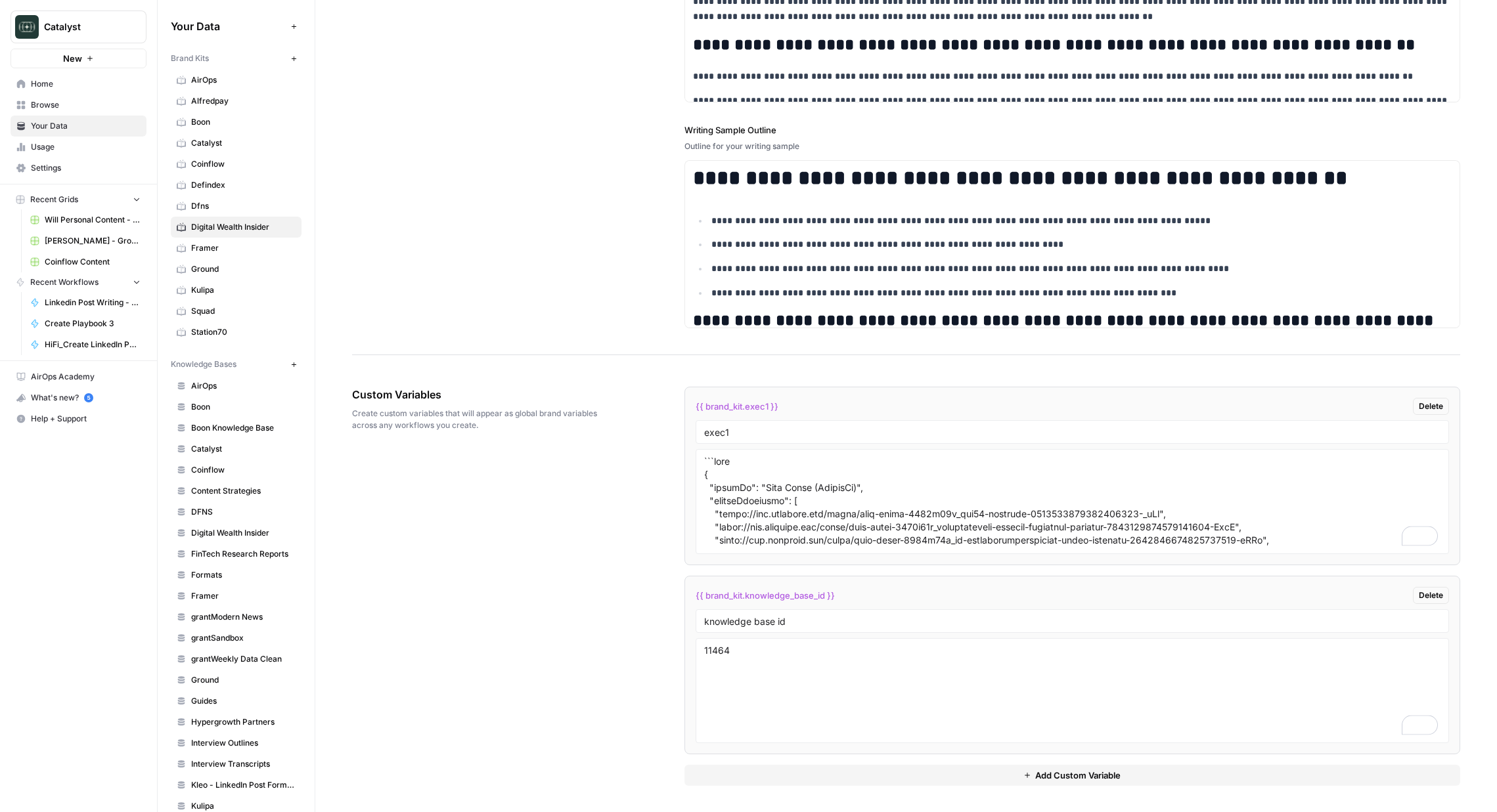
click at [508, 629] on div "Custom Variables Create custom variables that will appear as global brand varia…" at bounding box center [906, 587] width 1108 height 452
click at [967, 779] on button "Add Custom Variable" at bounding box center [1073, 775] width 776 height 21
click at [671, 591] on div "Custom Variables Create custom variables that will appear as global brand varia…" at bounding box center [906, 681] width 1108 height 641
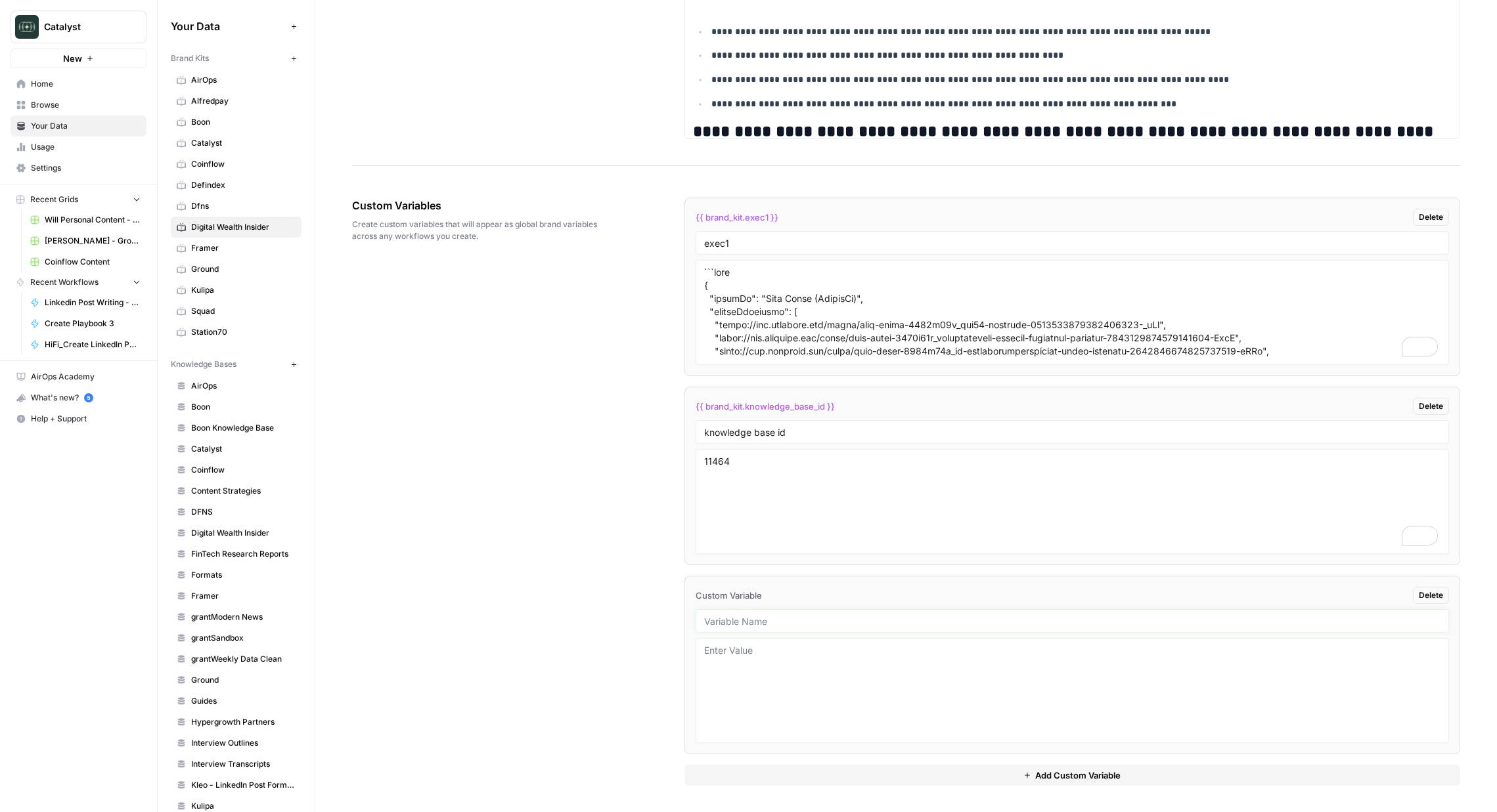
click at [723, 625] on input "text" at bounding box center [1072, 621] width 736 height 12
click at [598, 537] on div "Custom Variables Create custom variables that will appear as global brand varia…" at bounding box center [906, 492] width 1108 height 641
click at [580, 409] on div "Custom Variables Create custom variables that will appear as global brand varia…" at bounding box center [906, 492] width 1108 height 641
click at [615, 440] on div "Custom Variables Create custom variables that will appear as global brand varia…" at bounding box center [906, 492] width 1108 height 641
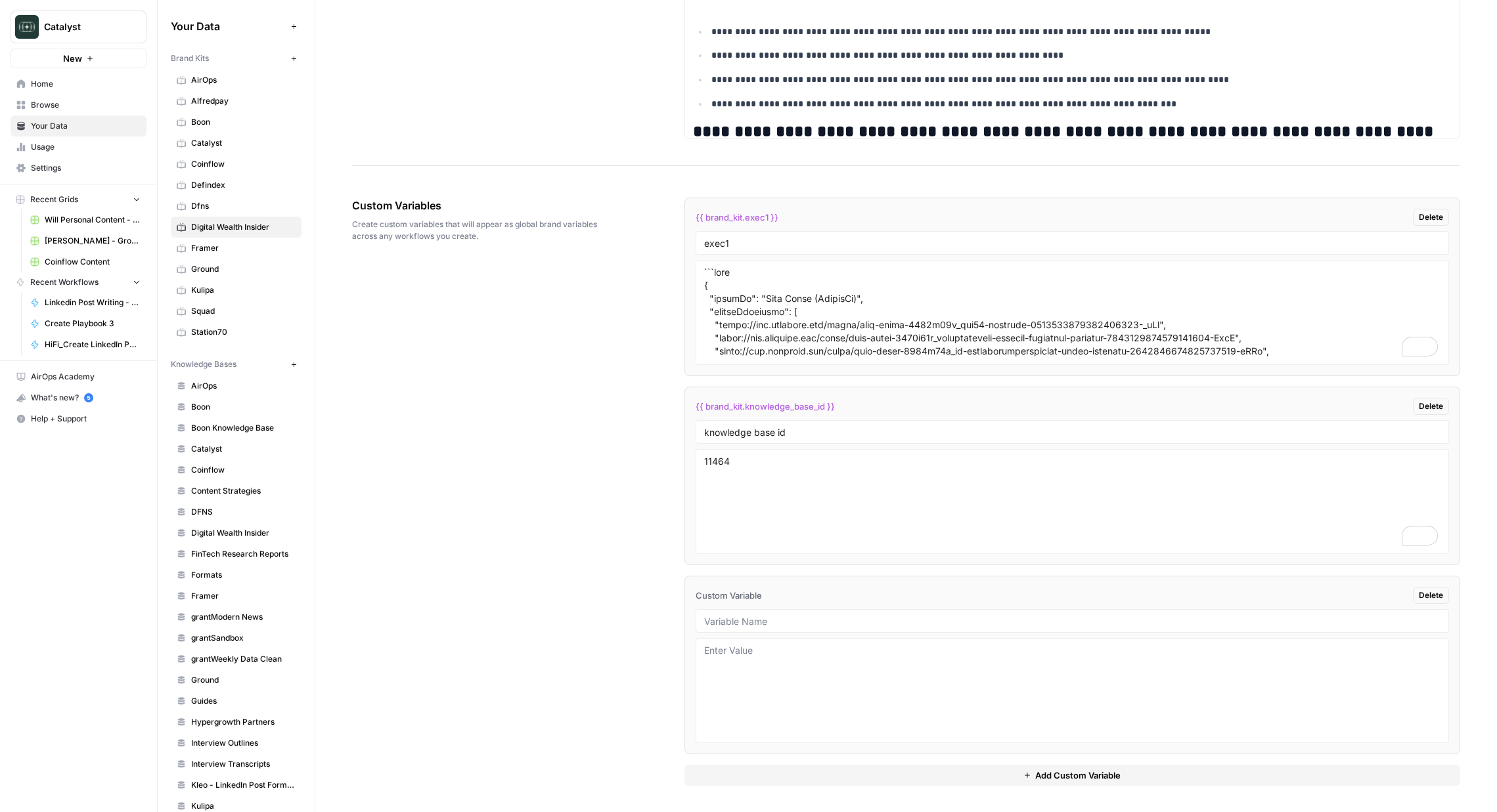
click at [189, 185] on link "Defindex" at bounding box center [236, 185] width 131 height 21
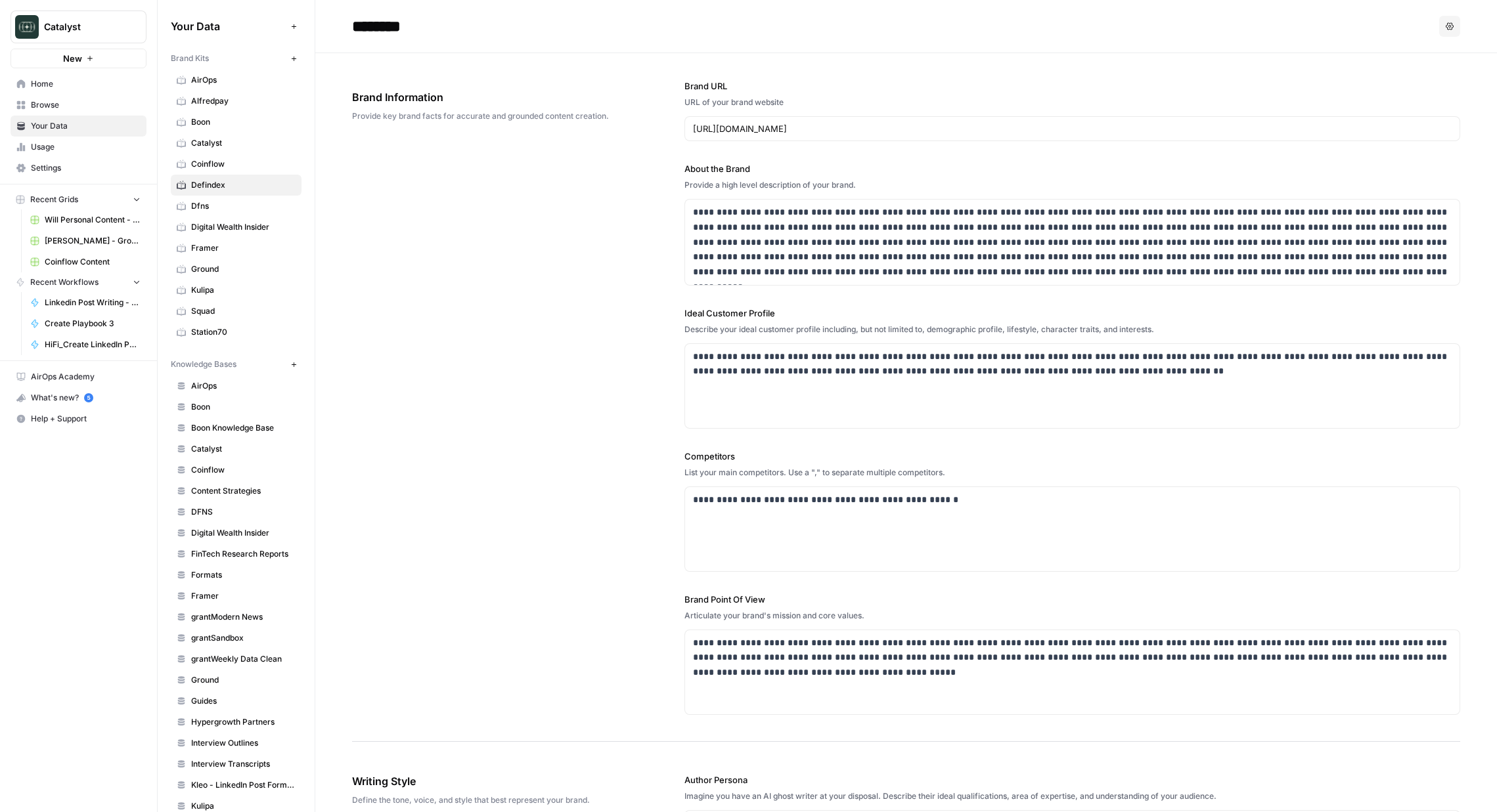
click at [220, 227] on span "Digital Wealth Insider" at bounding box center [243, 227] width 105 height 12
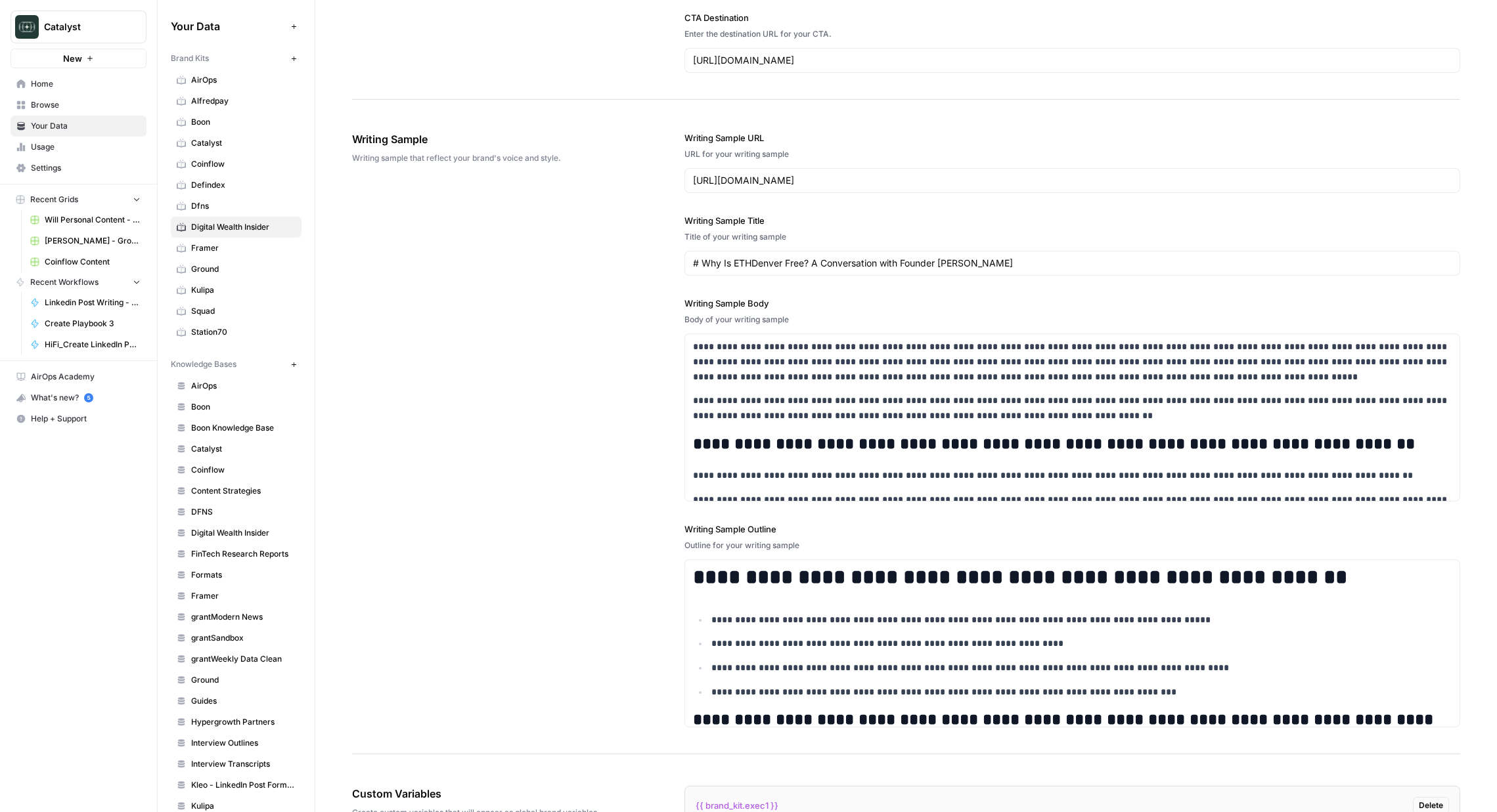
scroll to position [1739, 0]
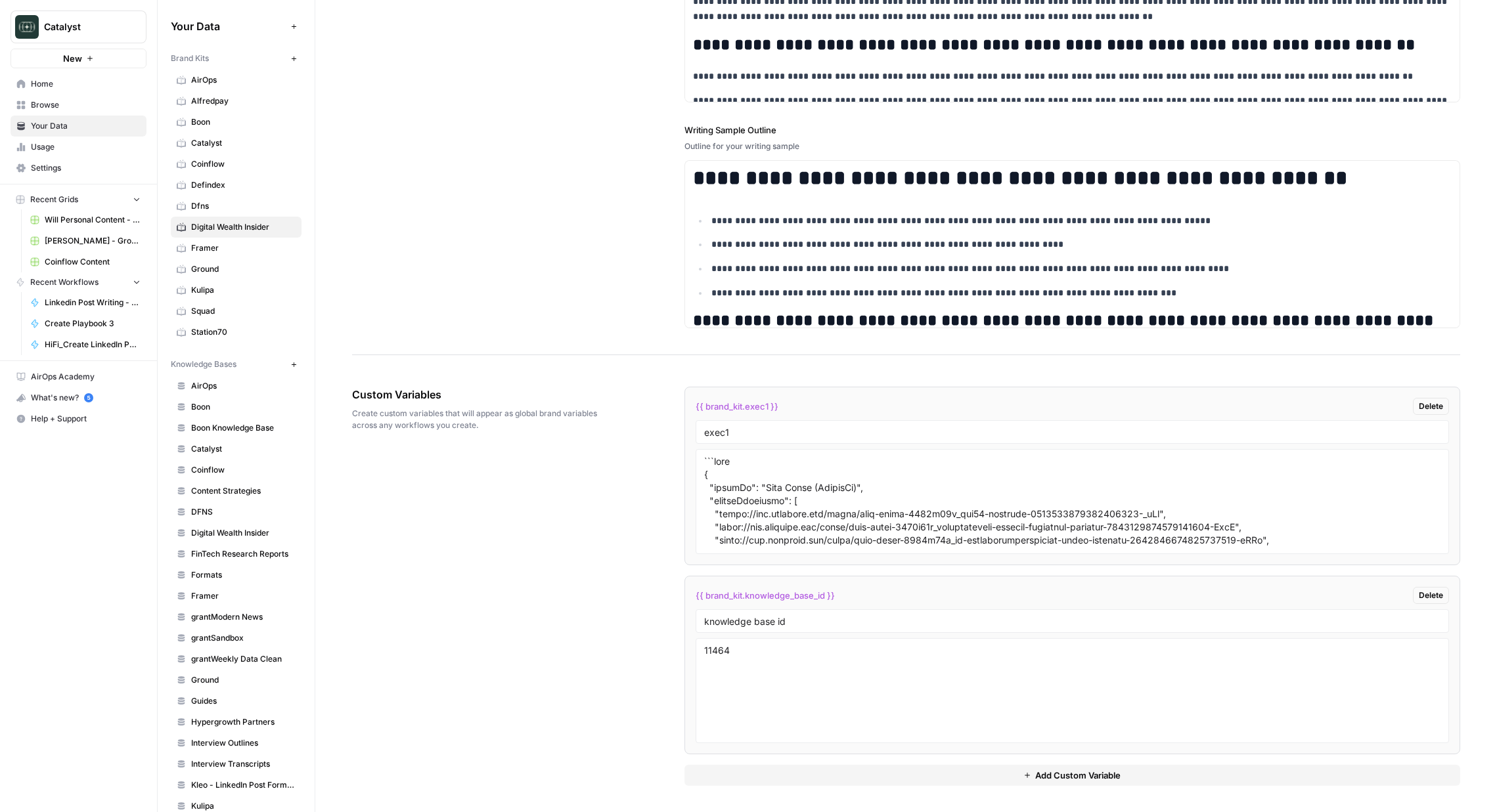
click at [486, 262] on div "**********" at bounding box center [906, 30] width 1108 height 649
click at [46, 128] on span "Your Data" at bounding box center [86, 125] width 110 height 12
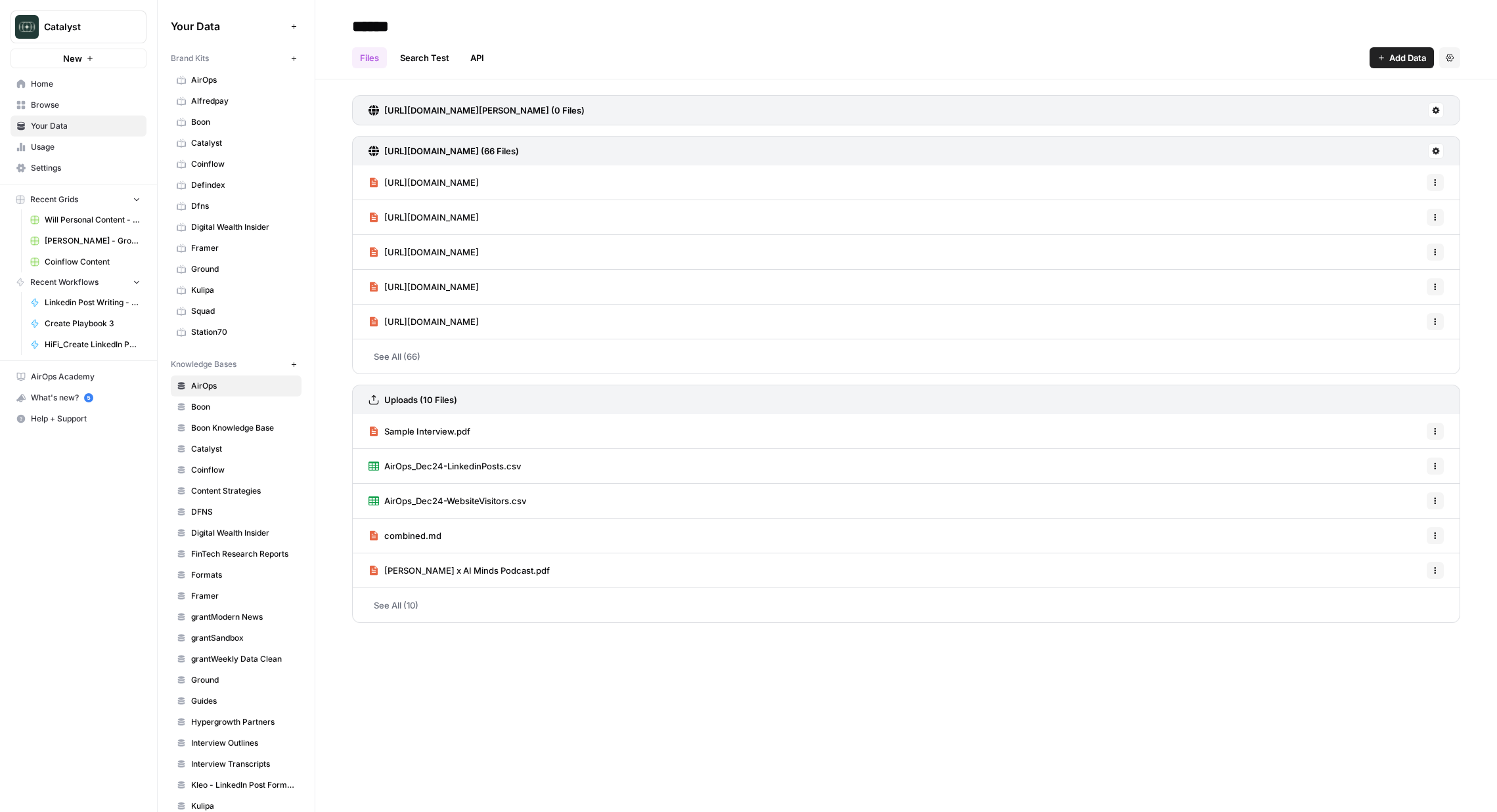
click at [51, 102] on span "Browse" at bounding box center [86, 104] width 110 height 12
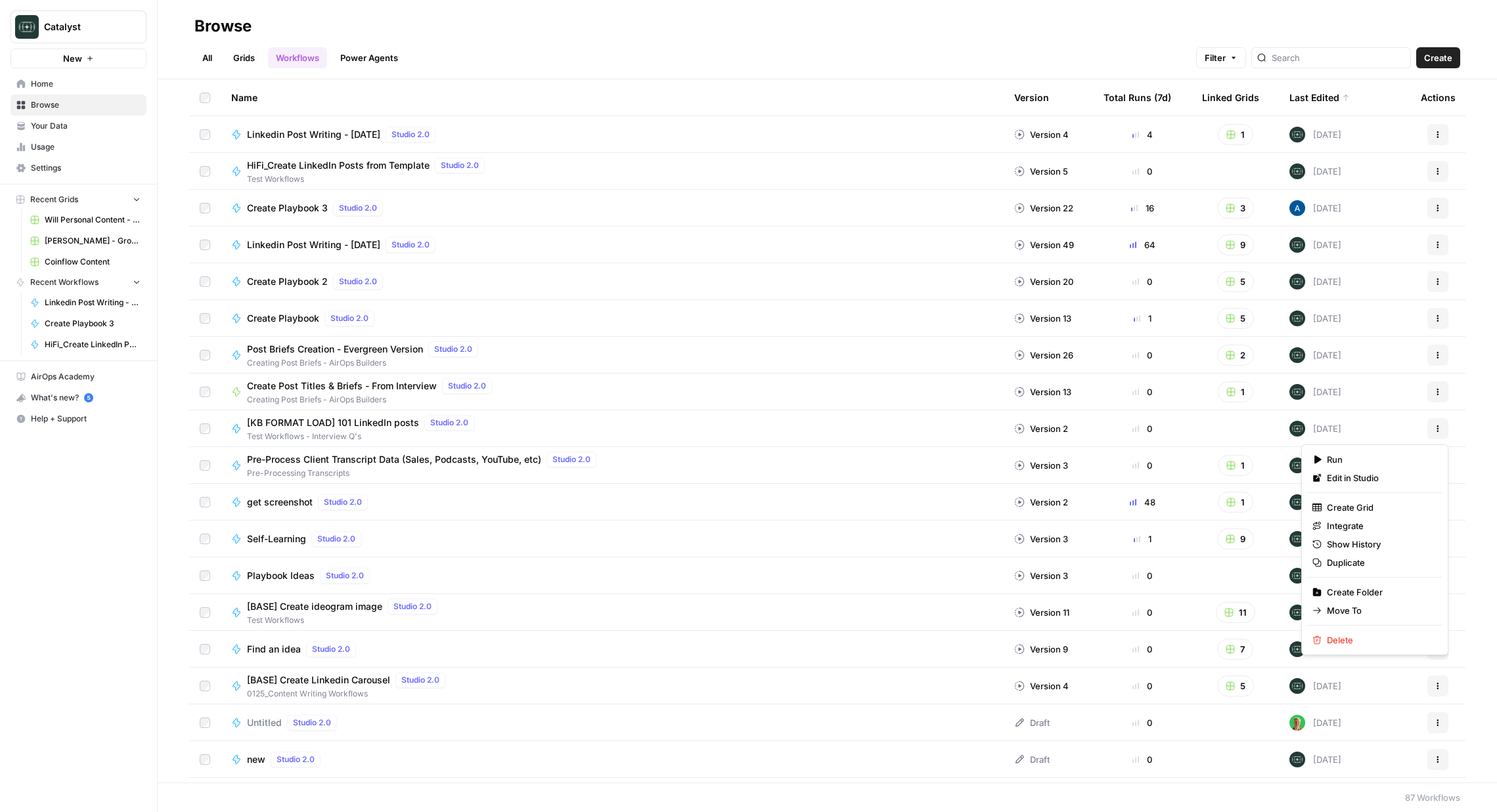
click at [1440, 434] on button "Actions" at bounding box center [1437, 428] width 21 height 21
click at [1374, 475] on span "Edit in Studio" at bounding box center [1379, 478] width 105 height 13
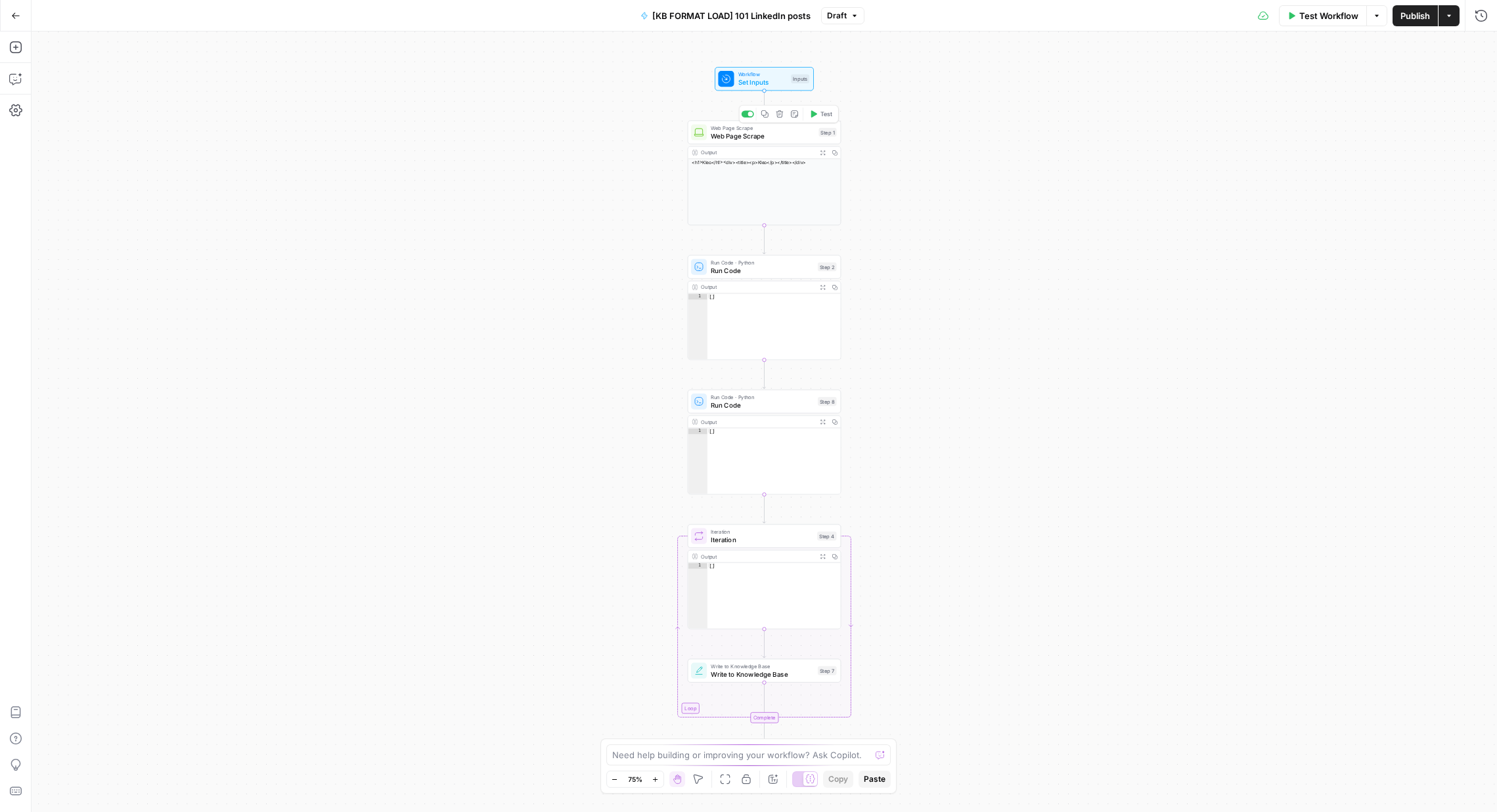
click at [738, 131] on span "Web Page Scrape" at bounding box center [763, 135] width 104 height 10
drag, startPoint x: 1047, startPoint y: 101, endPoint x: 983, endPoint y: 105, distance: 64.1
click at [983, 105] on div "**********" at bounding box center [1224, 101] width 486 height 26
copy p "**********"
click at [328, 145] on div "Workflow Set Inputs Inputs Web Page Scrape Web Page Scrape Step 1 Output Expand…" at bounding box center [764, 422] width 1465 height 780
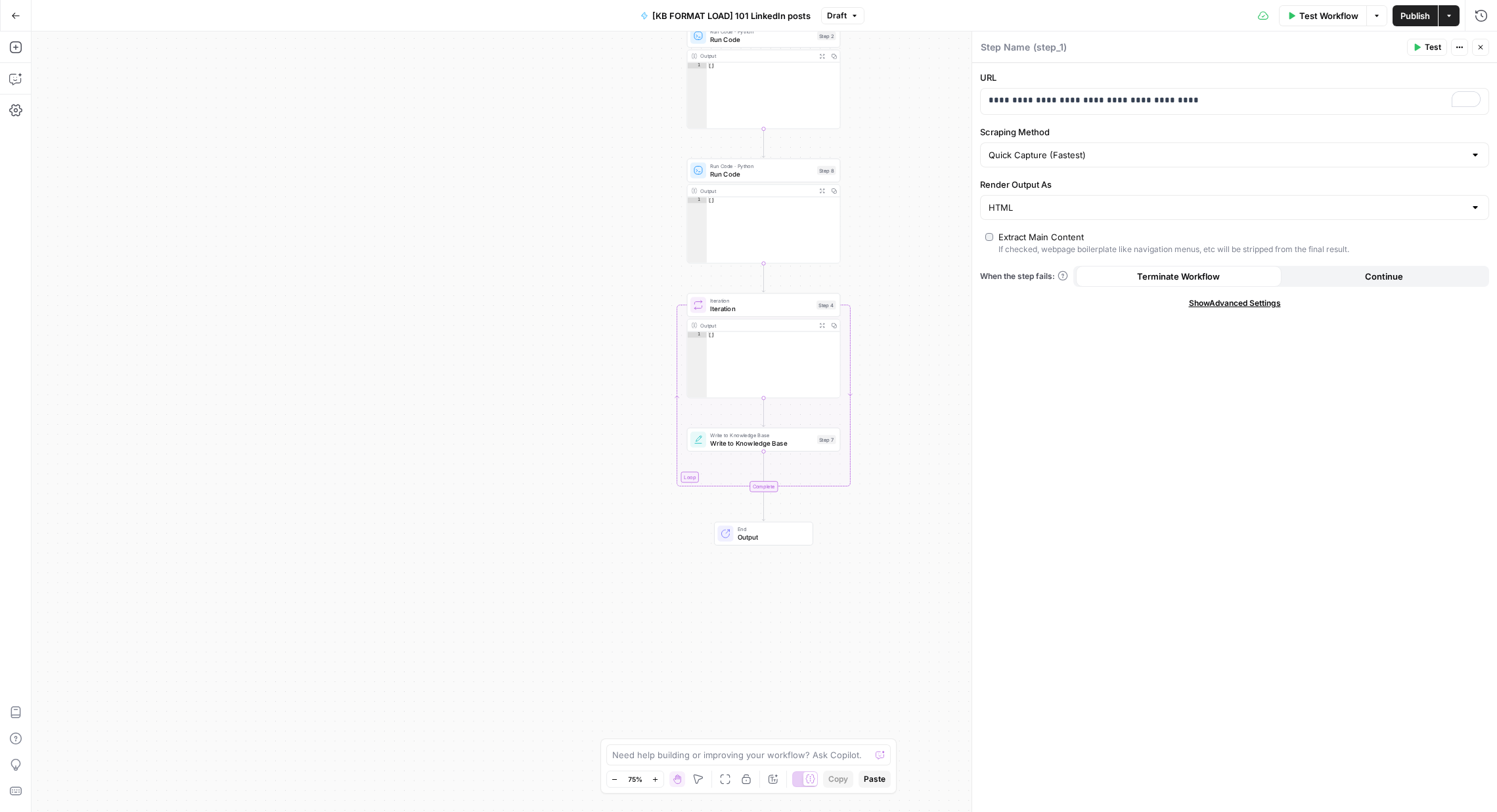
drag, startPoint x: 431, startPoint y: 286, endPoint x: 427, endPoint y: 76, distance: 210.0
click at [426, 68] on div "Workflow Set Inputs Inputs Web Page Scrape Web Page Scrape Step 1 Output Expand…" at bounding box center [764, 422] width 1465 height 780
click at [435, 233] on div "Workflow Set Inputs Inputs Web Page Scrape Web Page Scrape Step 1 Output Expand…" at bounding box center [764, 422] width 1465 height 780
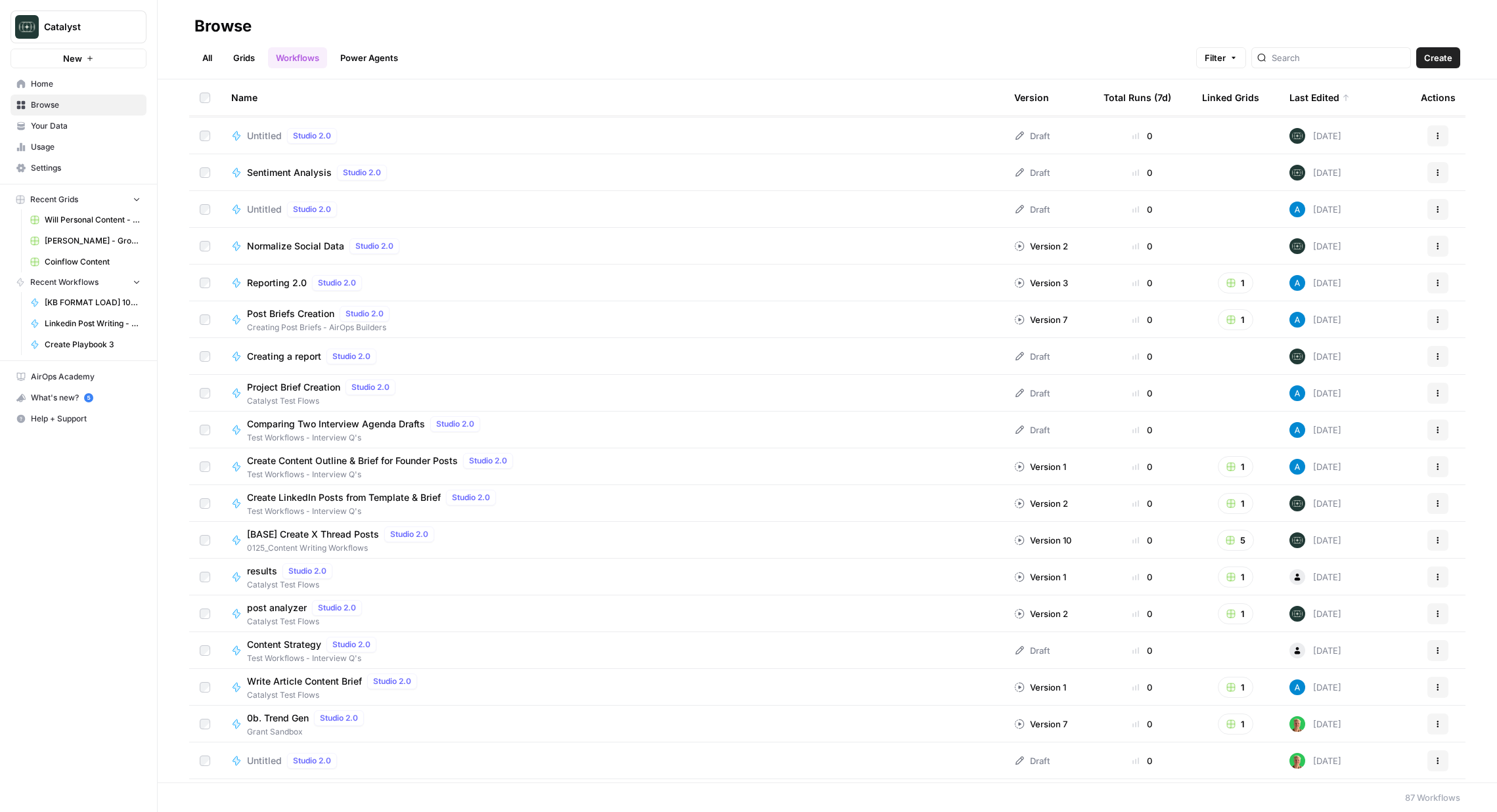
scroll to position [1102, 0]
click at [1317, 58] on input "search" at bounding box center [1338, 57] width 133 height 13
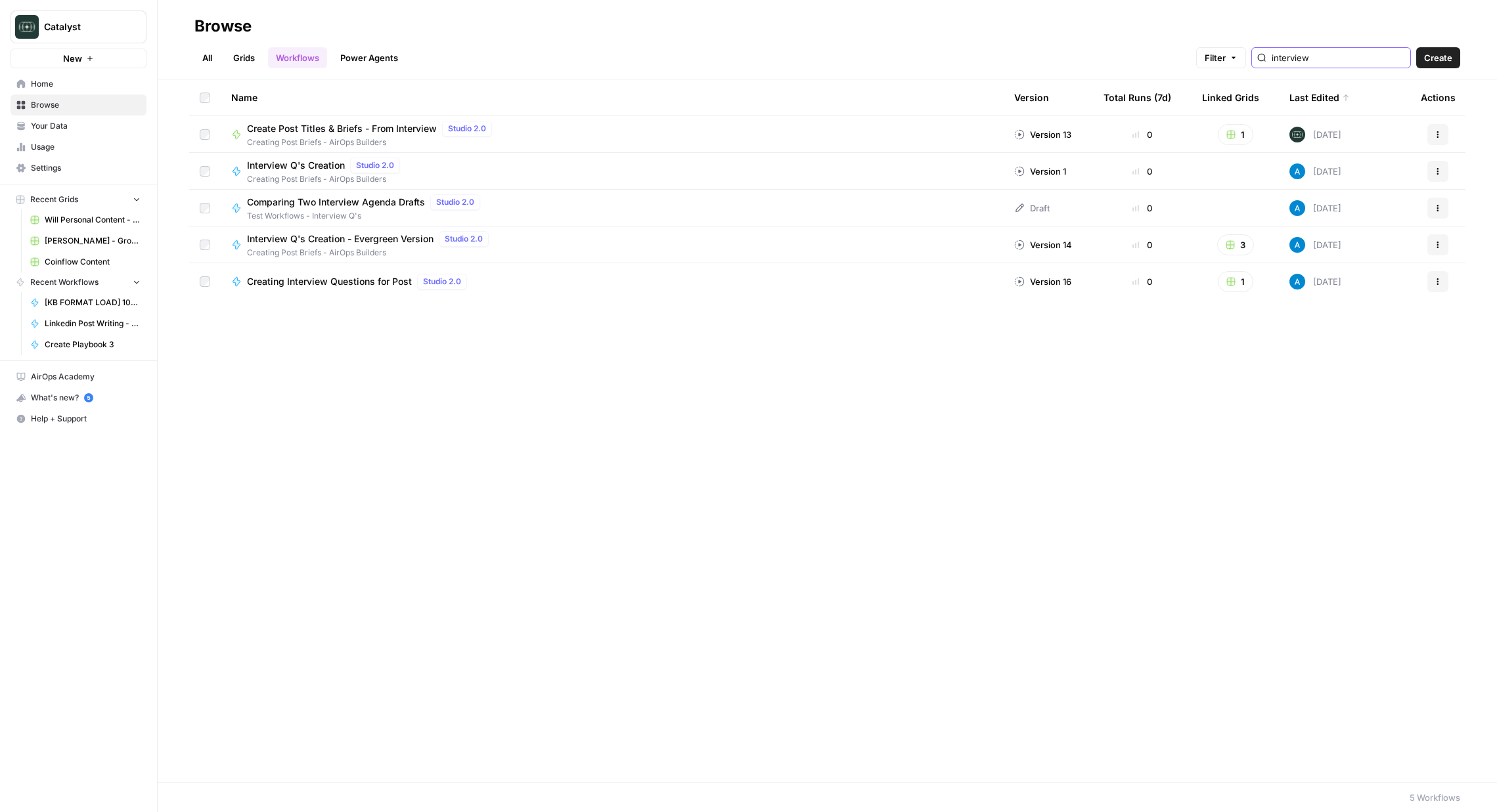
type input "interview"
click at [400, 126] on span "Create Post Titles & Briefs - From Interview" at bounding box center [342, 128] width 190 height 13
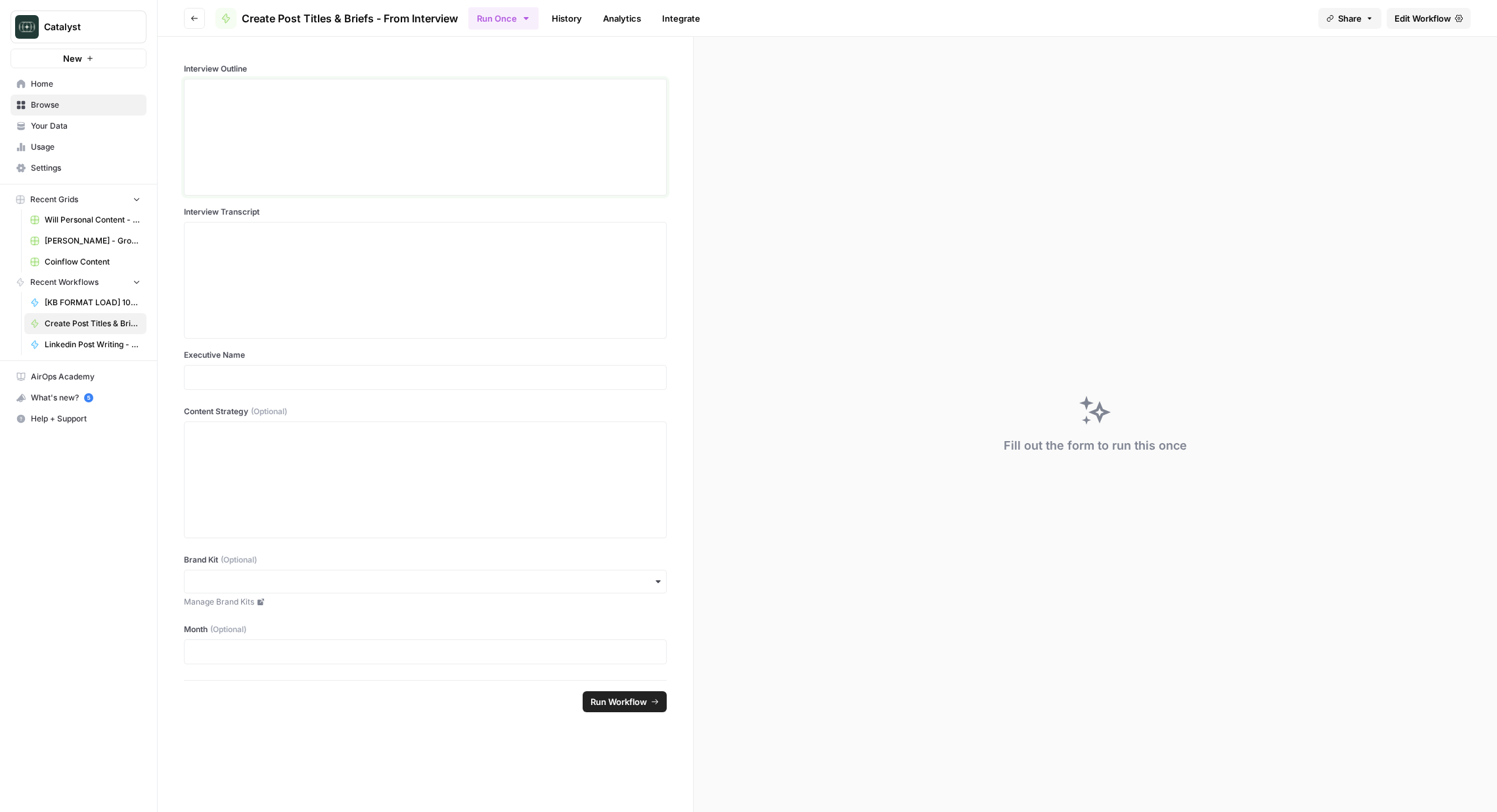
click at [392, 128] on div at bounding box center [425, 137] width 465 height 105
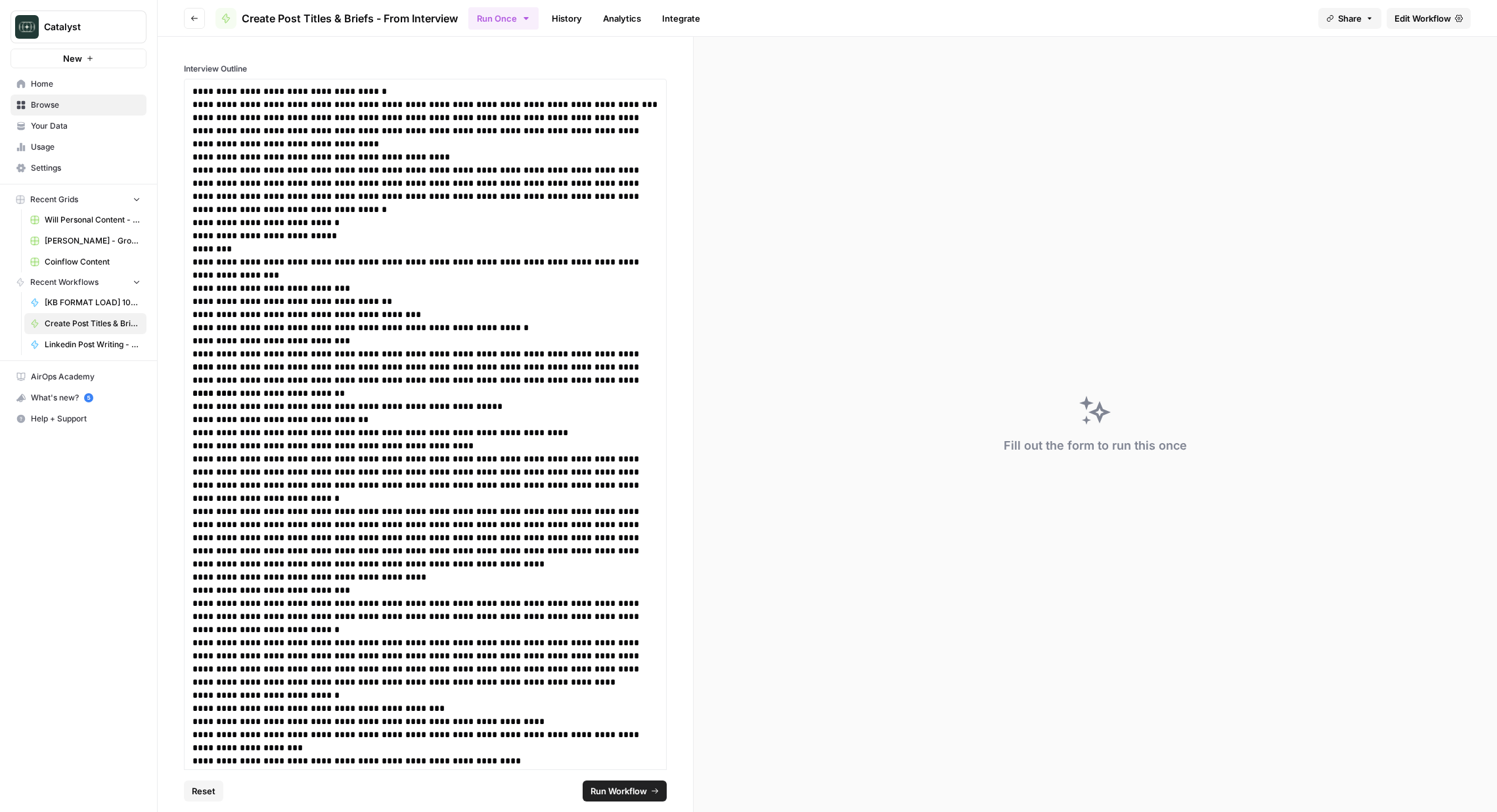
click at [370, 63] on label "Interview Outline" at bounding box center [424, 68] width 482 height 12
click at [589, 150] on p "**********" at bounding box center [425, 156] width 465 height 13
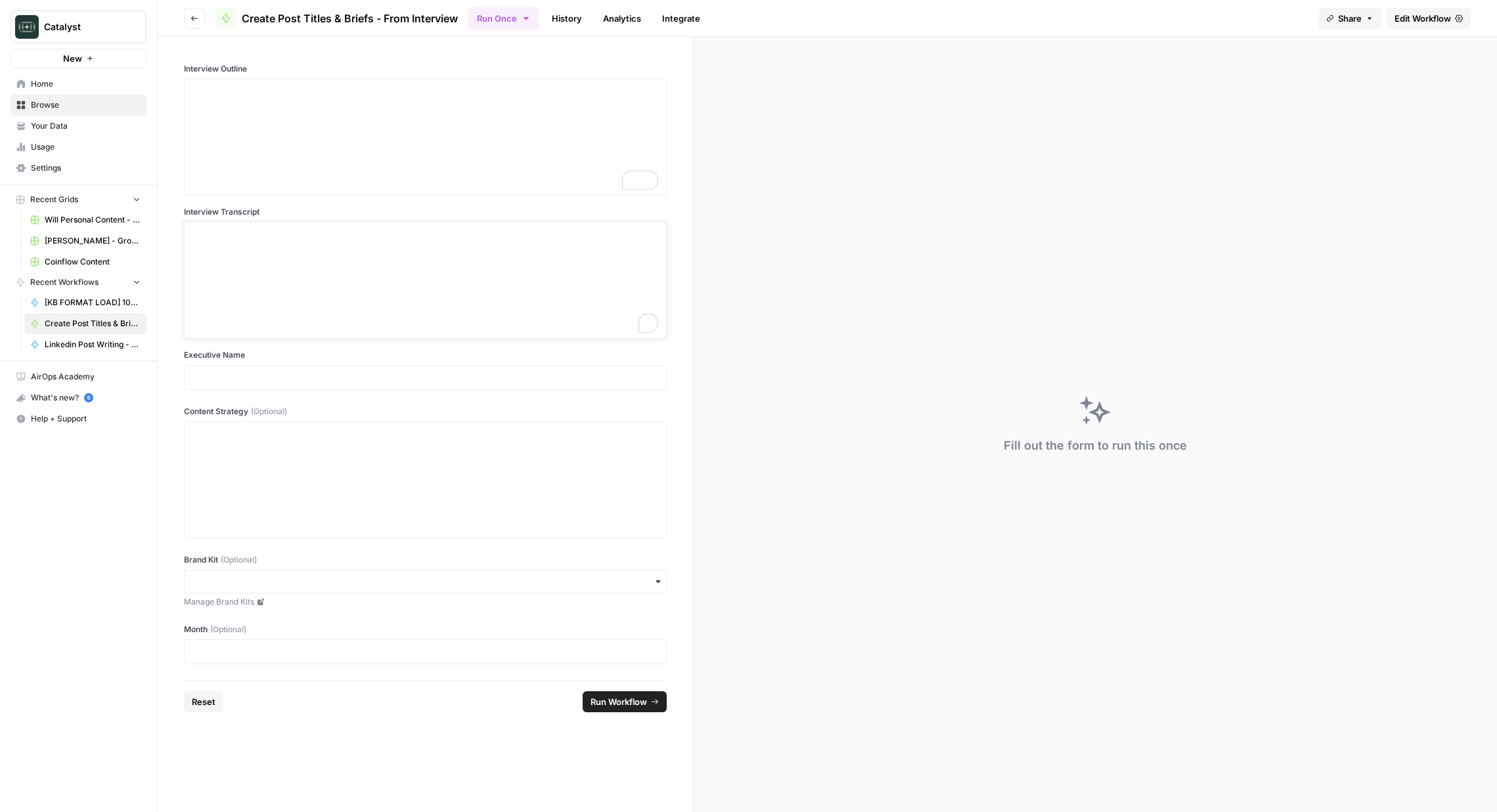
click at [458, 272] on div "To enrich screen reader interactions, please activate Accessibility in Grammarl…" at bounding box center [425, 280] width 465 height 105
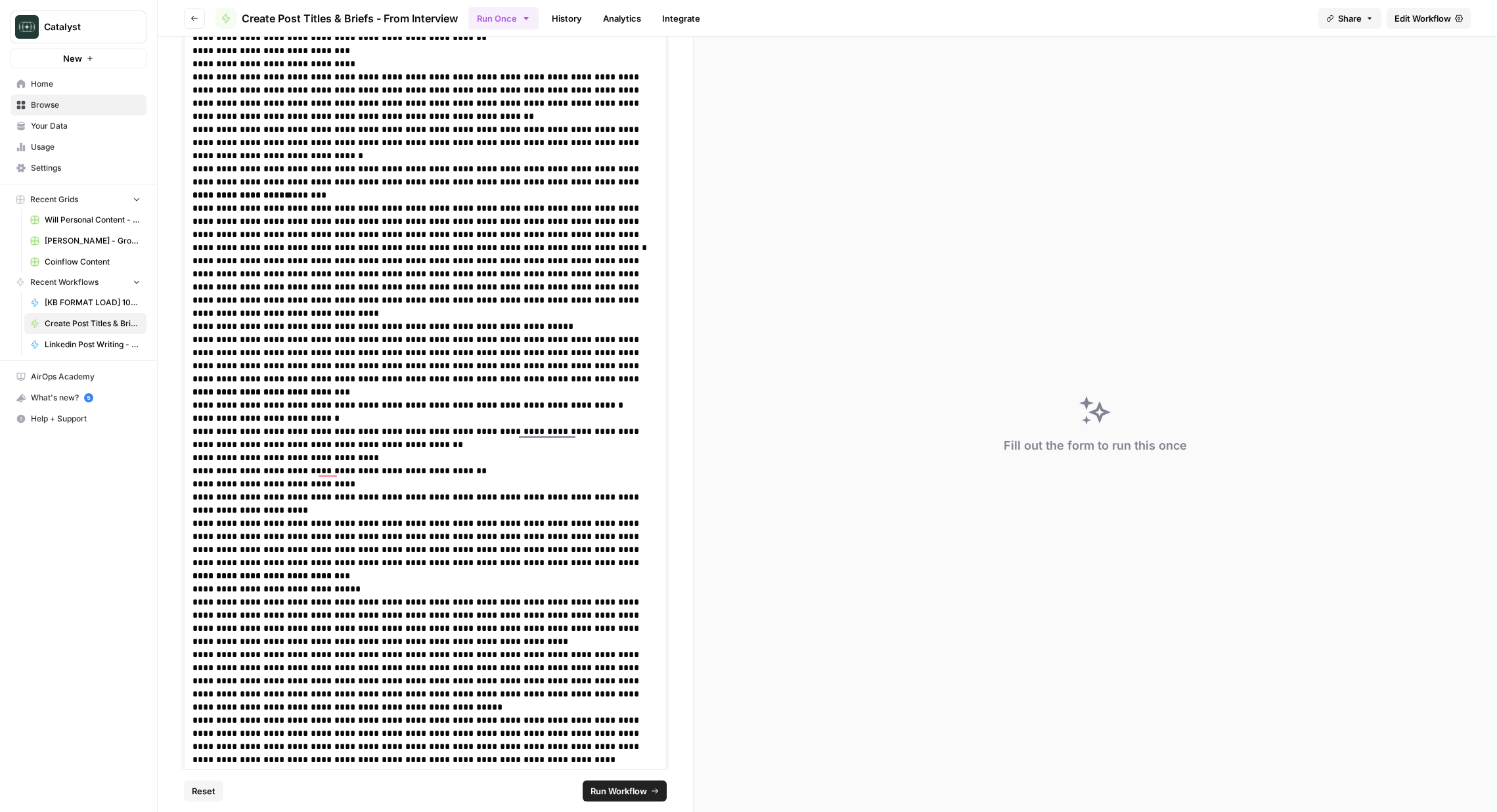
scroll to position [6026, 0]
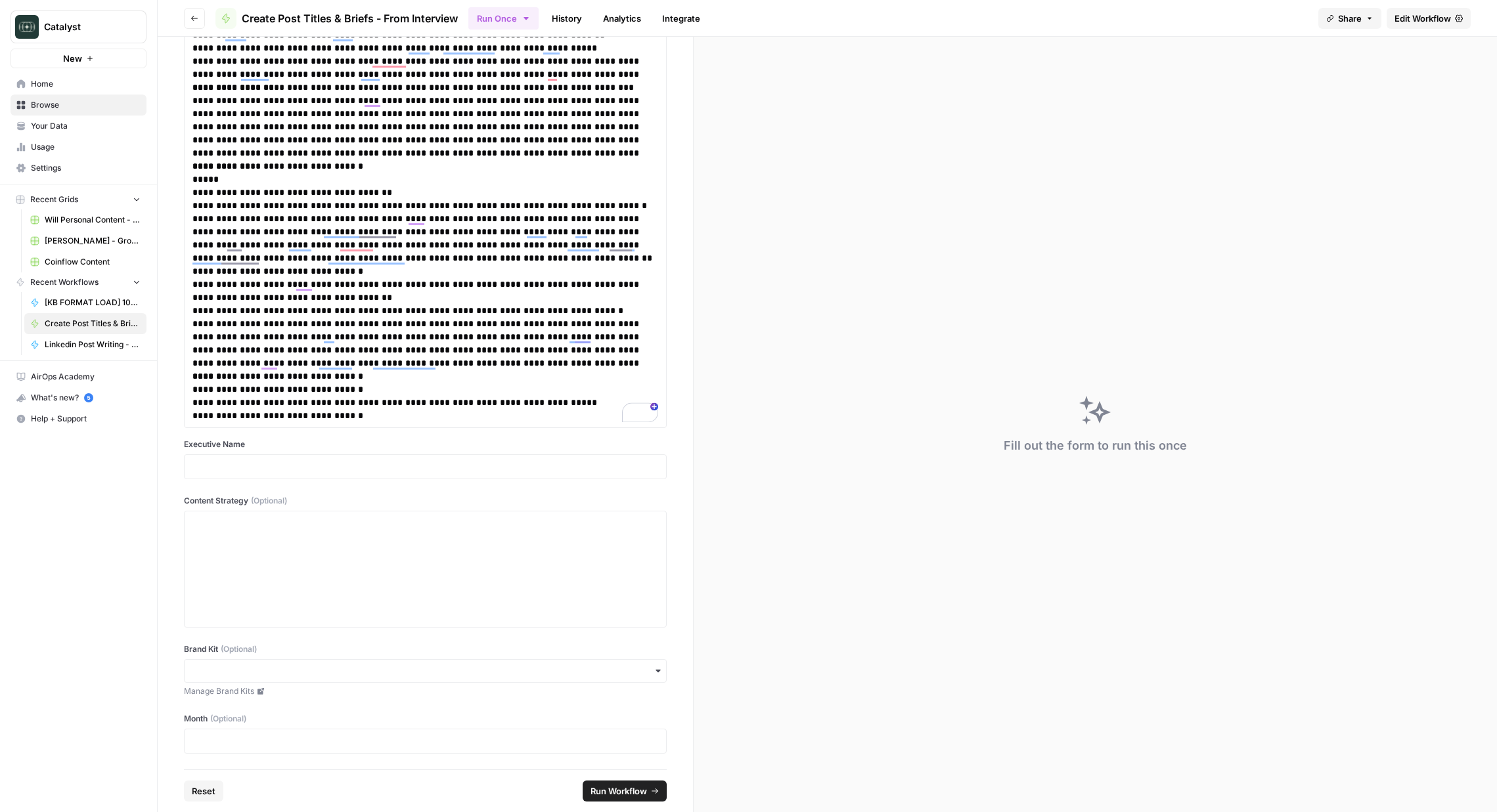
click at [428, 474] on div at bounding box center [424, 467] width 482 height 25
click at [368, 468] on p at bounding box center [425, 467] width 465 height 13
click at [328, 683] on div "Brand Kit (Optional) Manage Brand Kits" at bounding box center [424, 670] width 482 height 54
click at [326, 673] on input "Brand Kit (Optional)" at bounding box center [425, 670] width 465 height 13
click at [404, 667] on input "Brand Kit (Optional)" at bounding box center [425, 670] width 465 height 13
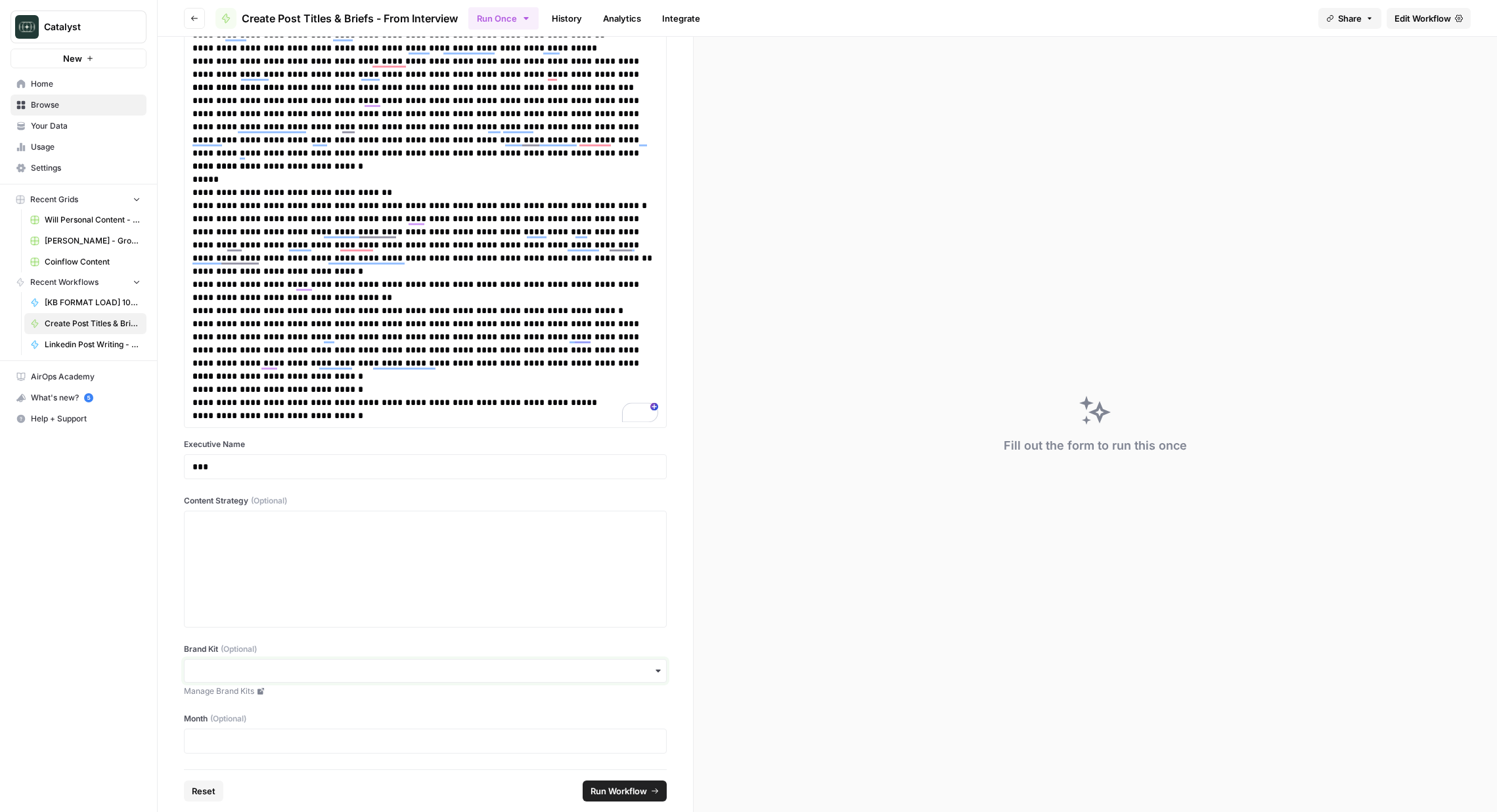
click at [404, 667] on input "Brand Kit (Optional)" at bounding box center [425, 670] width 465 height 13
click at [208, 695] on div "Coinflow" at bounding box center [425, 708] width 482 height 25
click at [273, 739] on p at bounding box center [425, 741] width 465 height 13
click at [609, 783] on button "Run Workflow" at bounding box center [624, 790] width 84 height 21
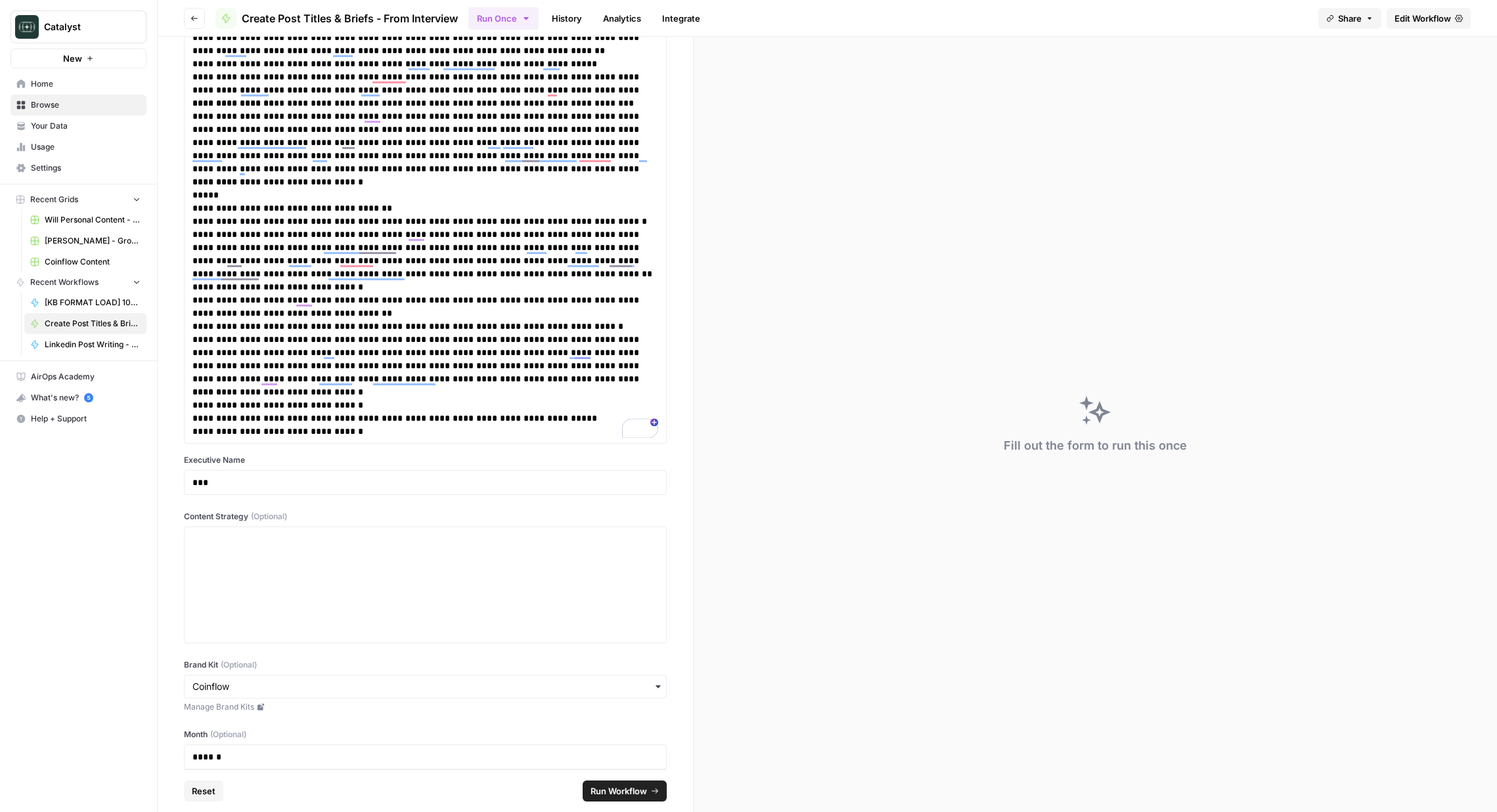
click at [618, 790] on span "Run Workflow" at bounding box center [619, 791] width 57 height 13
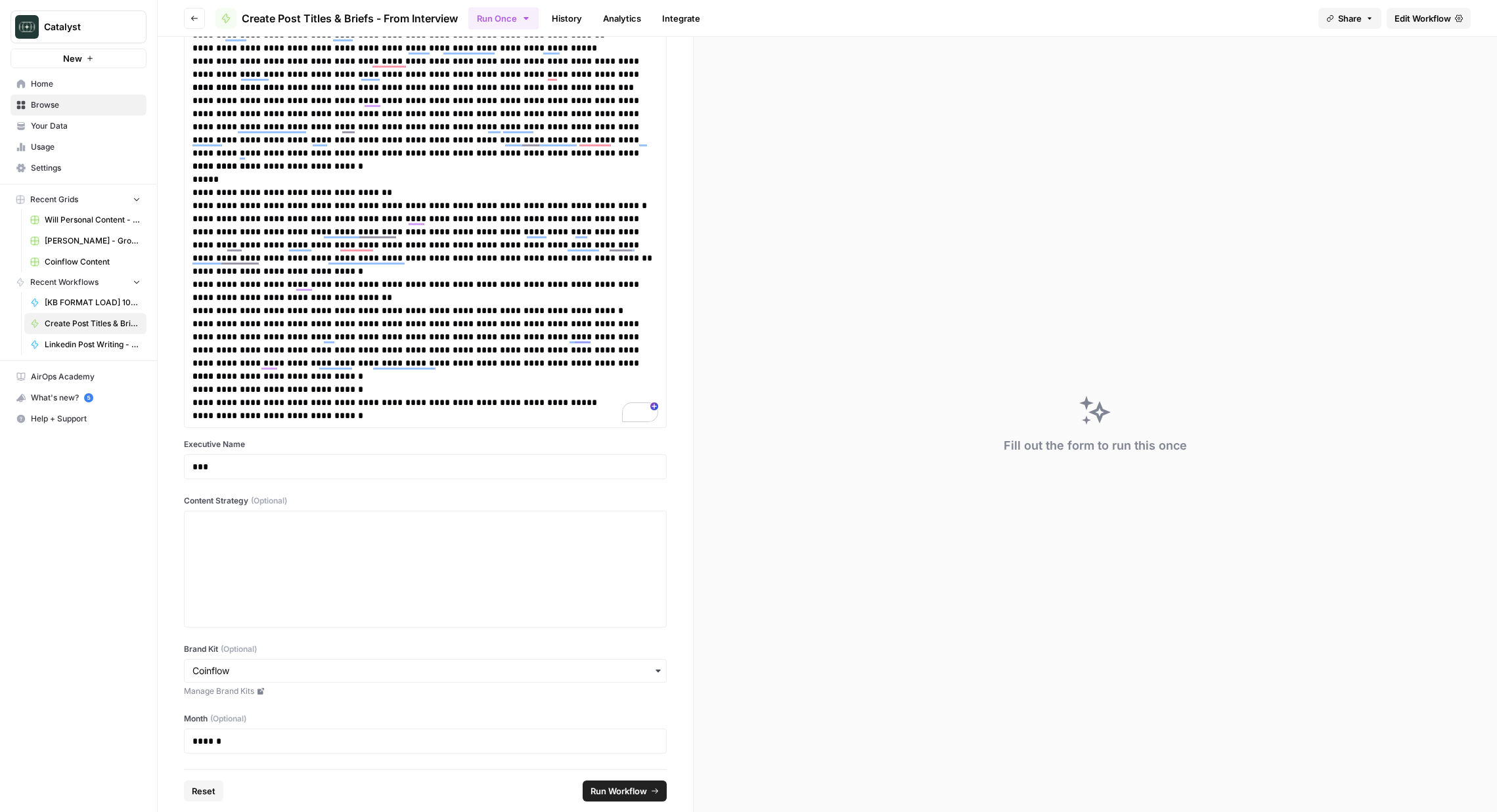
click at [1080, 564] on div "Fill out the form to run this once" at bounding box center [1095, 424] width 803 height 776
click at [609, 786] on span "Run Workflow" at bounding box center [619, 791] width 57 height 13
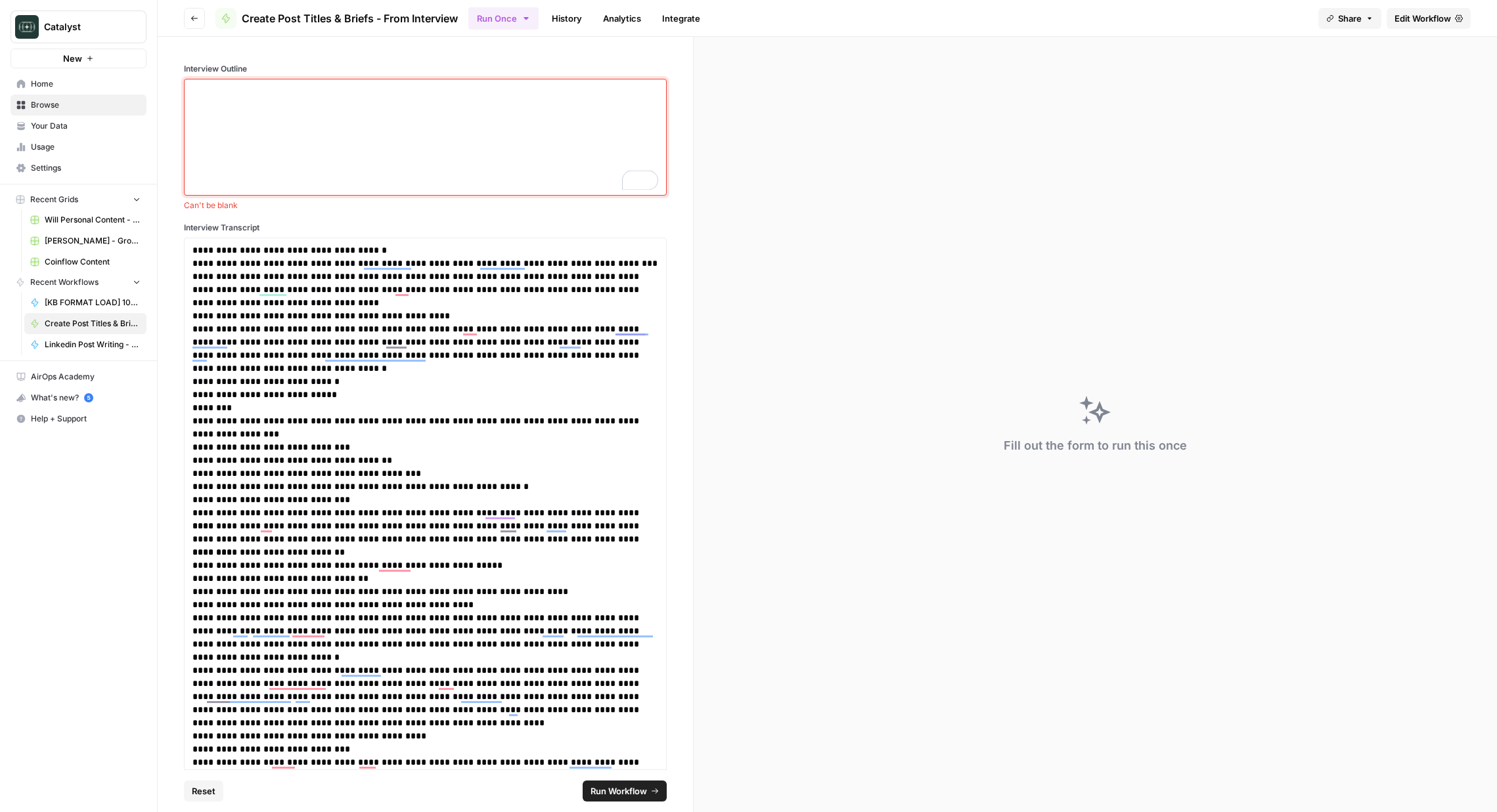
click at [519, 111] on div "To enrich screen reader interactions, please activate Accessibility in Grammarl…" at bounding box center [425, 137] width 465 height 105
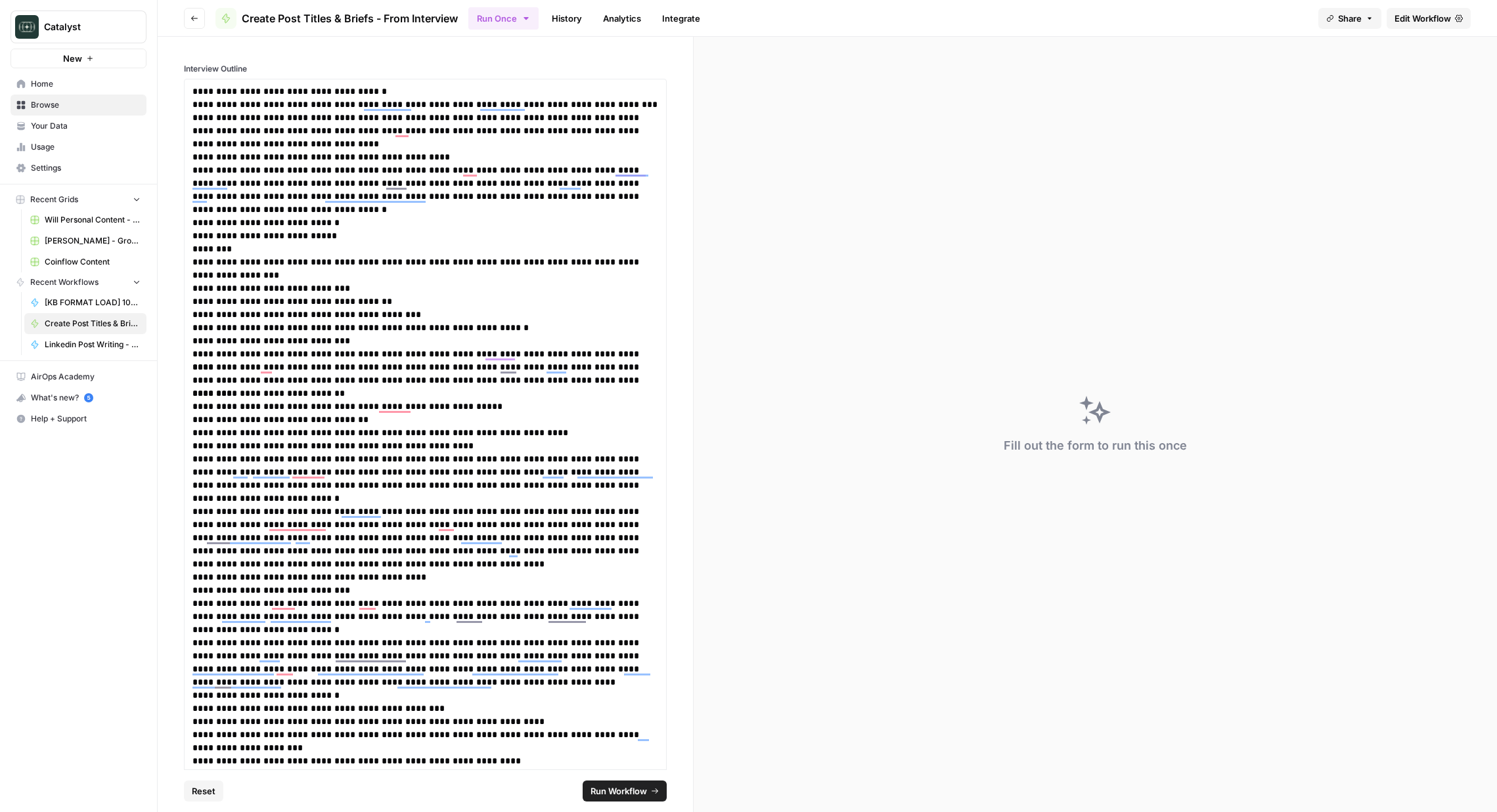
click at [638, 795] on span "Run Workflow" at bounding box center [619, 791] width 57 height 13
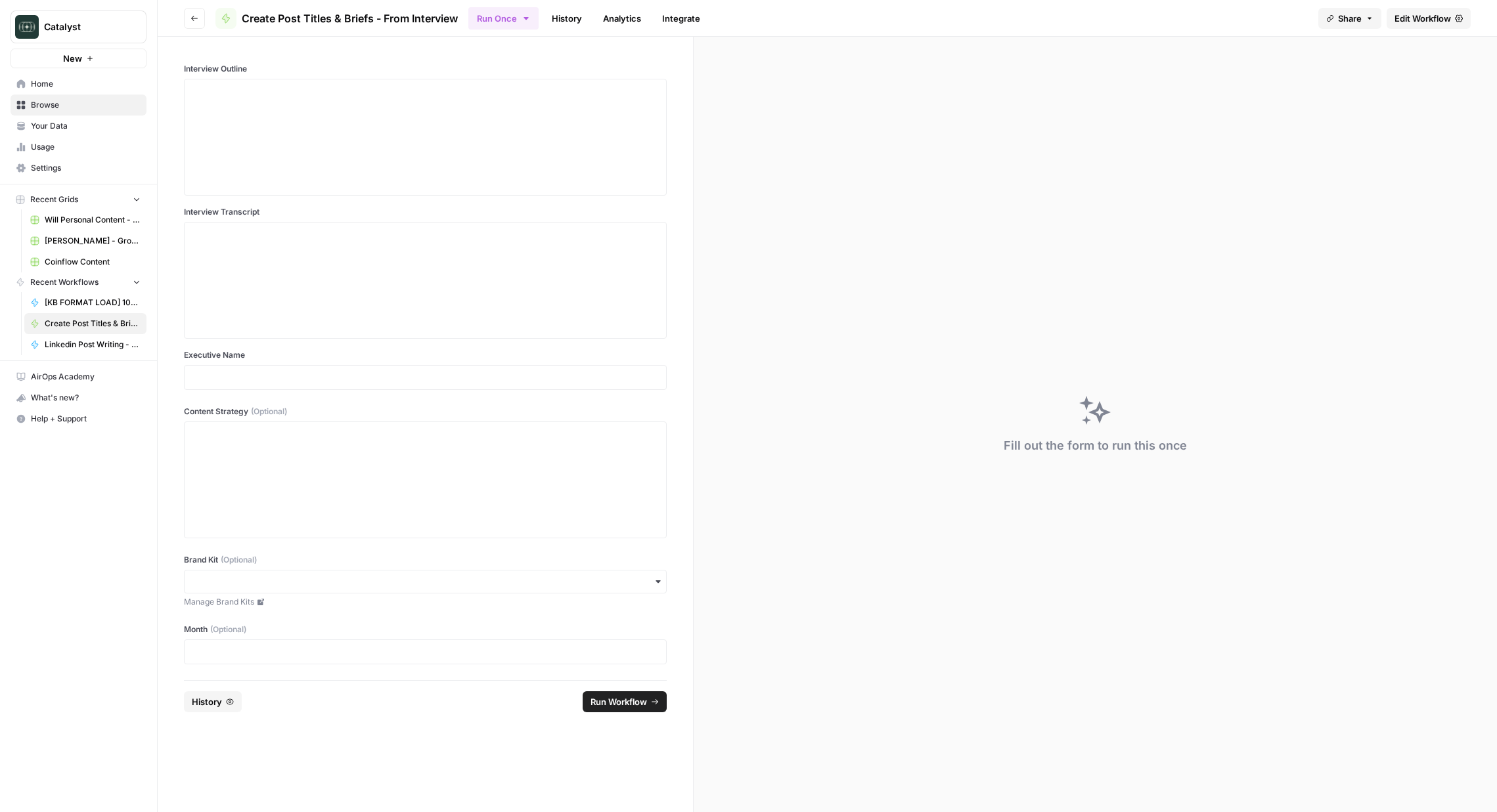
click at [580, 24] on link "History" at bounding box center [566, 18] width 46 height 21
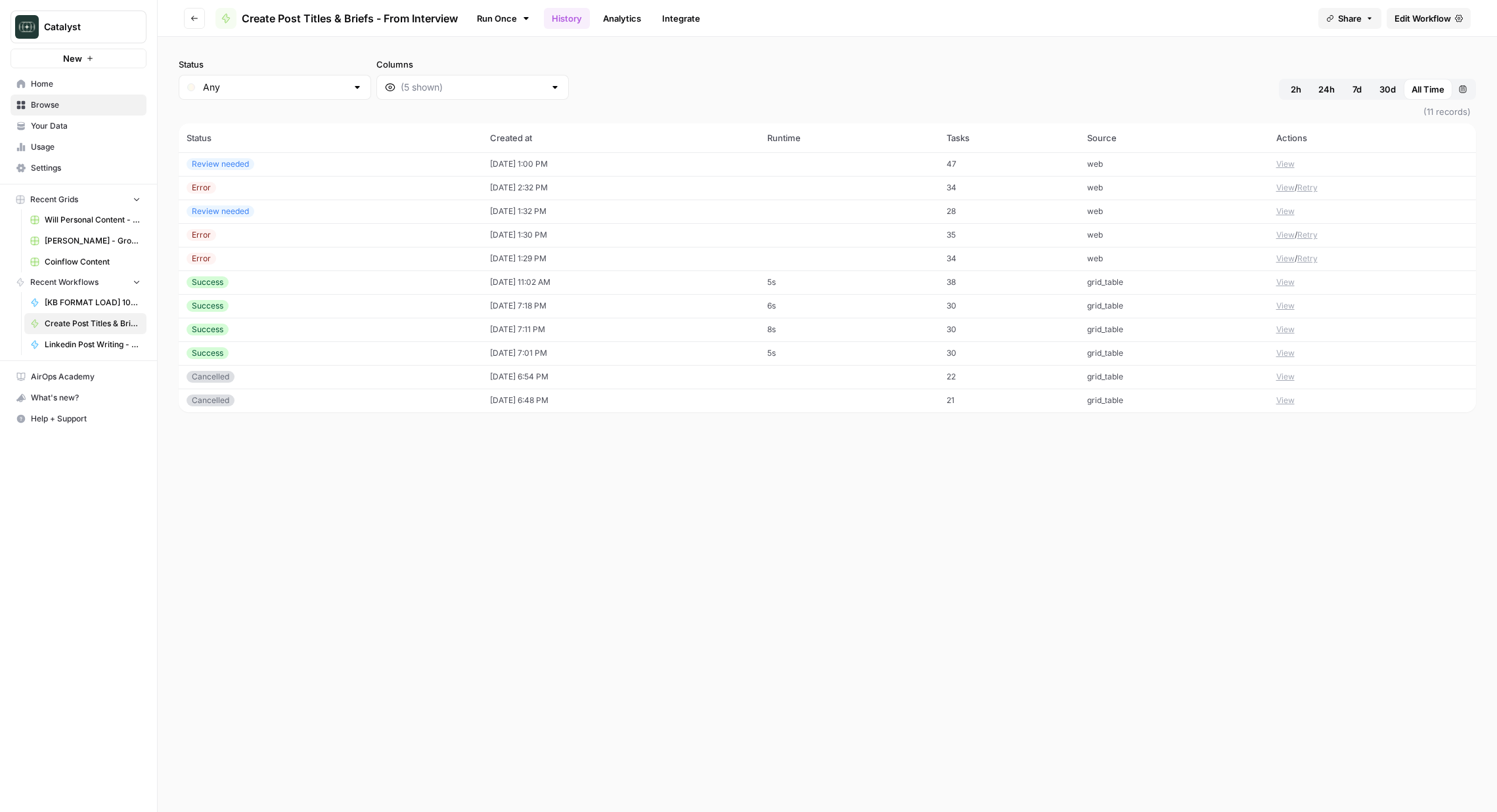
click at [561, 162] on td "[DATE] 1:00 PM" at bounding box center [621, 164] width 277 height 24
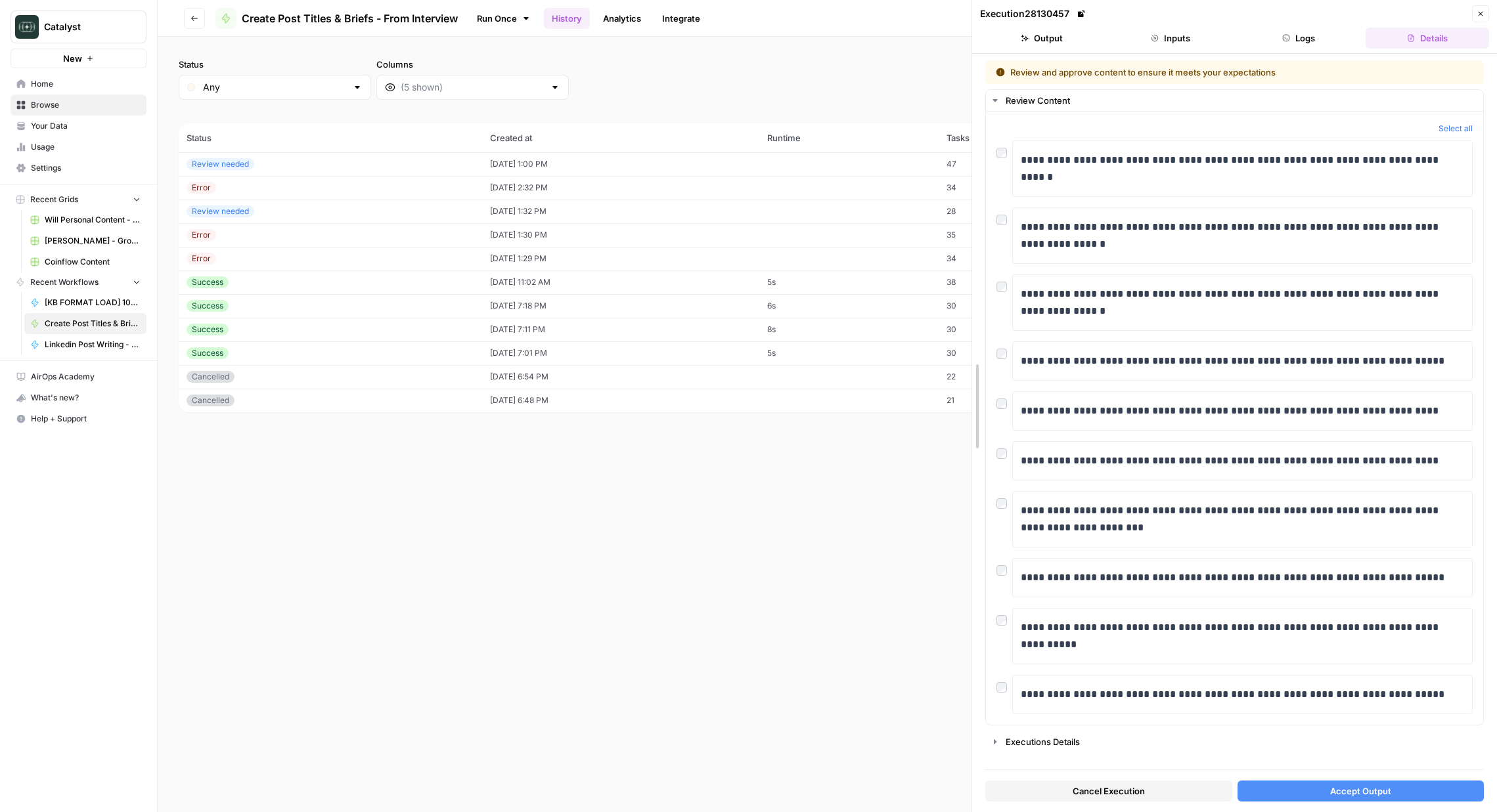
drag, startPoint x: 1107, startPoint y: 93, endPoint x: 750, endPoint y: 90, distance: 357.0
click at [750, 90] on body "Catalyst New Home Browse Your Data Usage Settings Recent Grids Will Personal Co…" at bounding box center [748, 406] width 1497 height 812
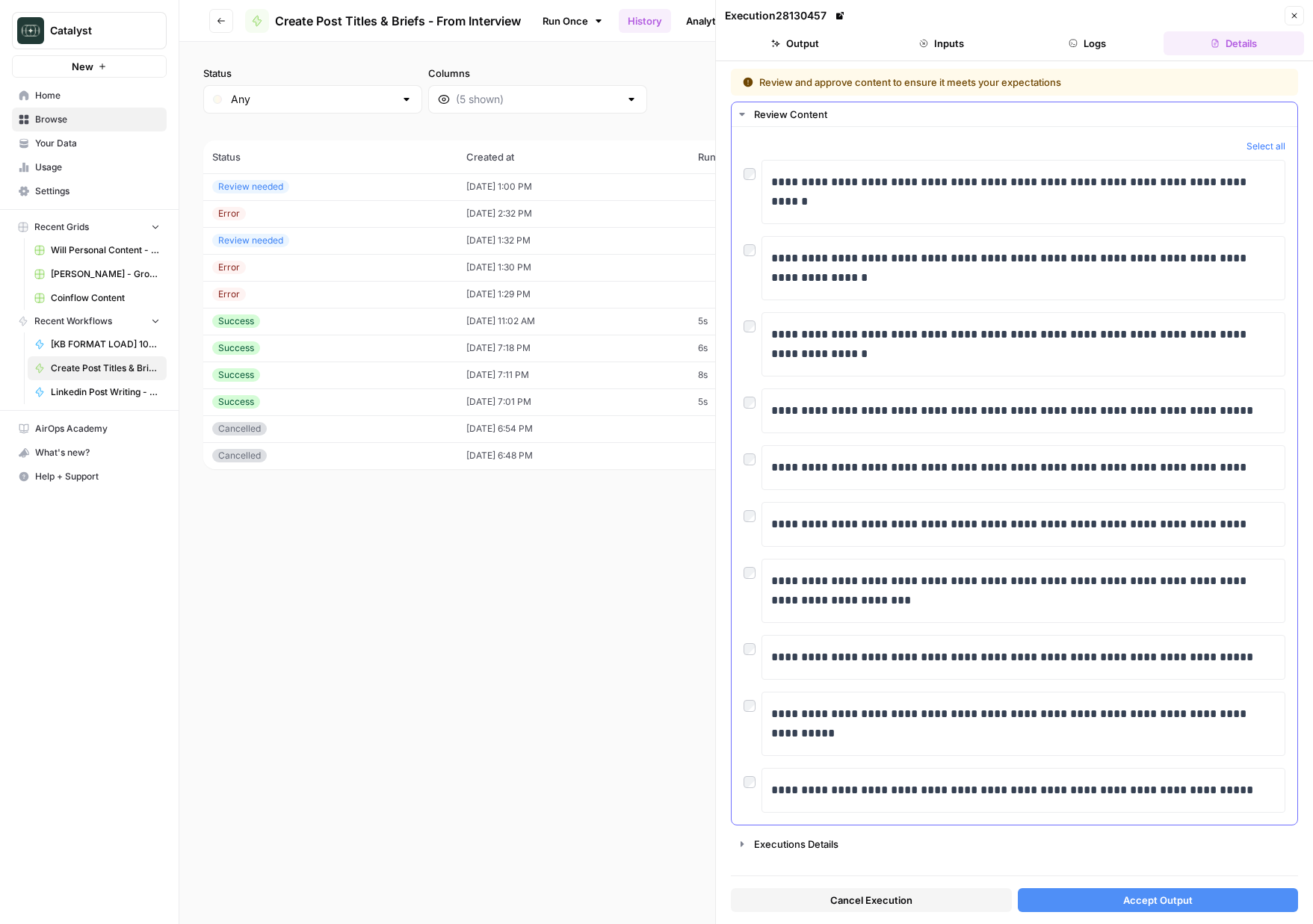
click at [746, 790] on div "**********" at bounding box center [1014, 790] width 542 height 45
click at [1105, 902] on button "Accept Output" at bounding box center [1158, 899] width 281 height 24
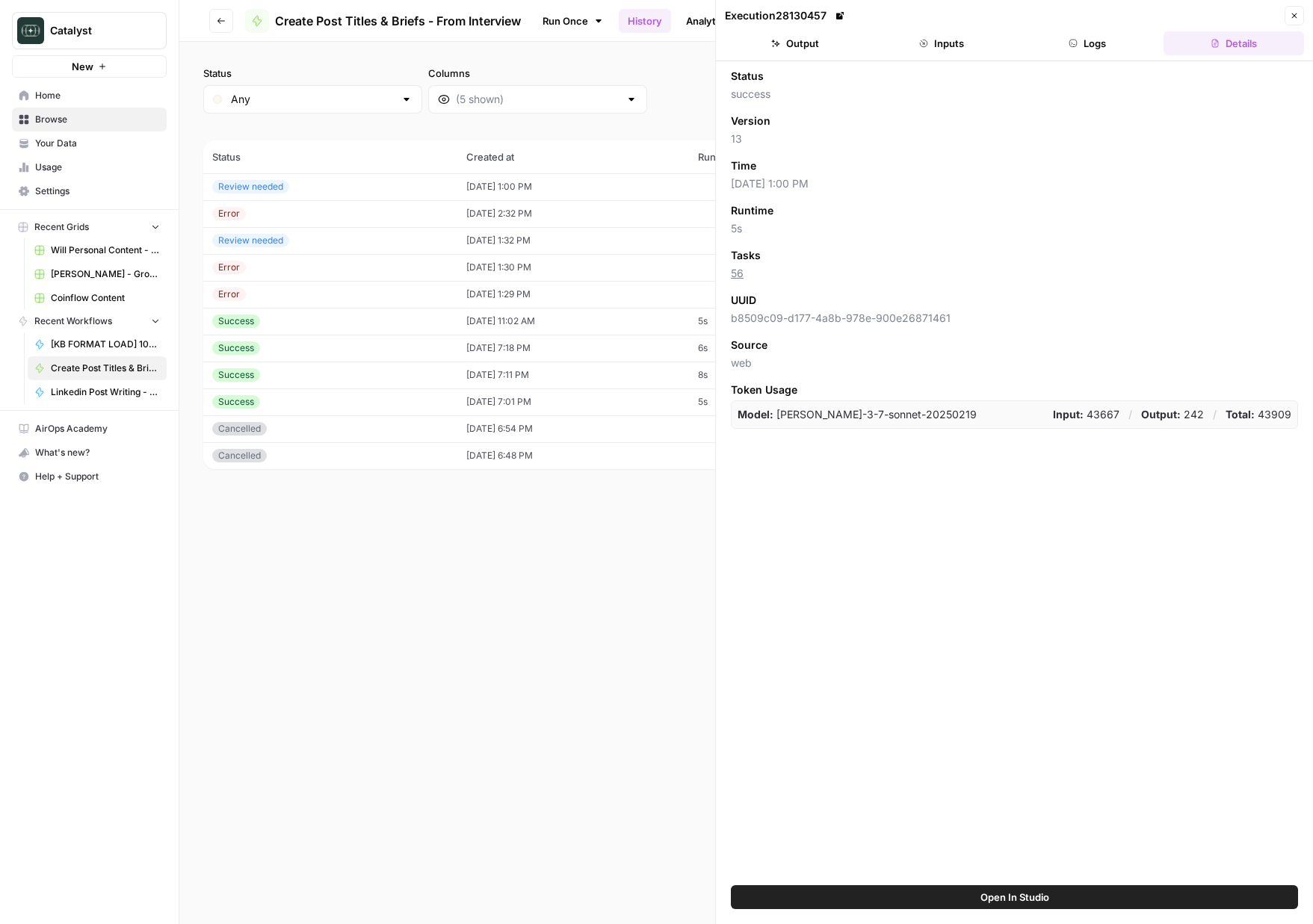
click at [1043, 460] on div "Status success Version 13 Time 08/27/25 at 1:00 PM Runtime 5s Tasks 56 UUID b85…" at bounding box center [1015, 474] width 597 height 824
click at [839, 42] on button "Output" at bounding box center [795, 43] width 140 height 24
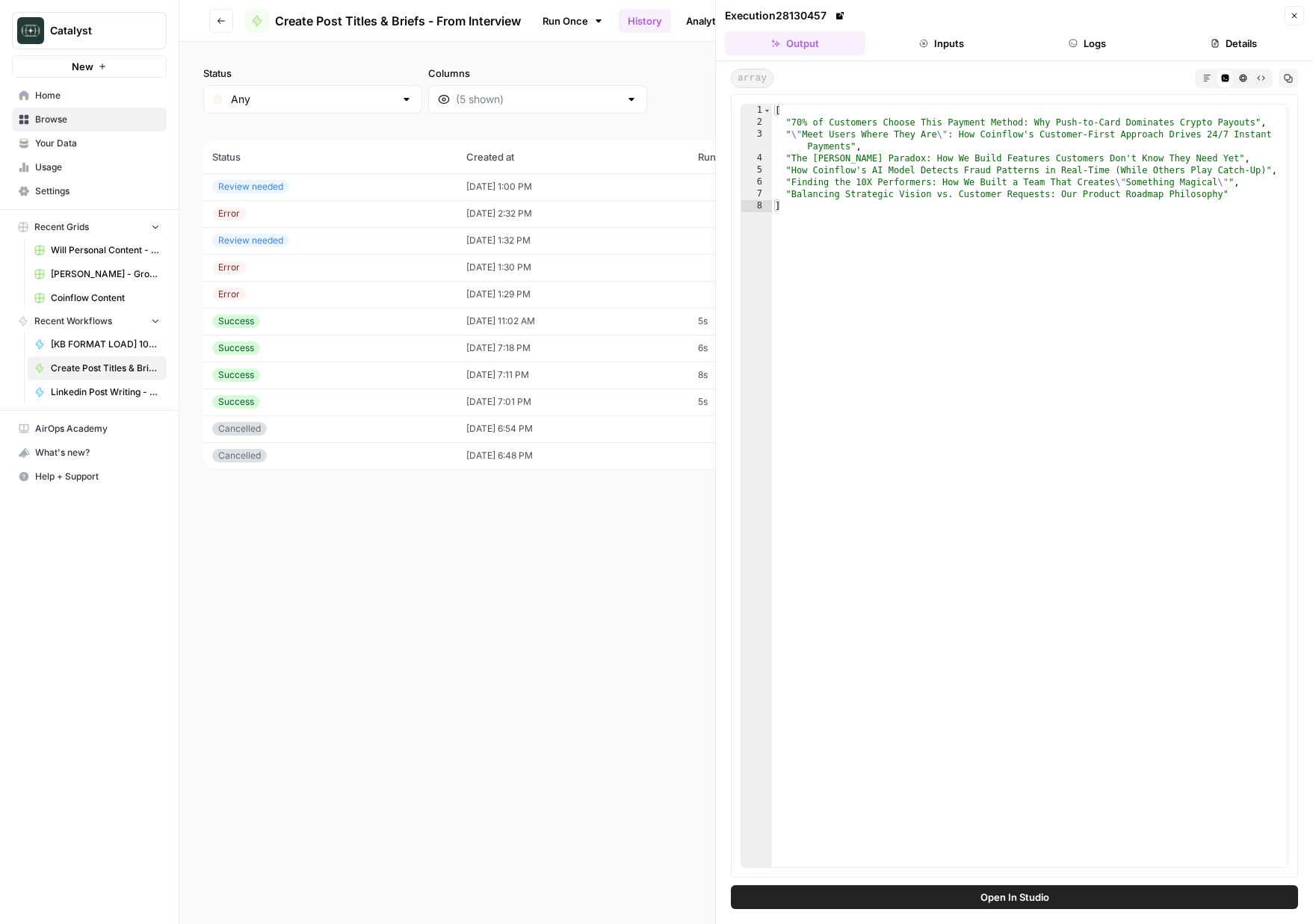
click at [920, 39] on icon "button" at bounding box center [924, 43] width 9 height 9
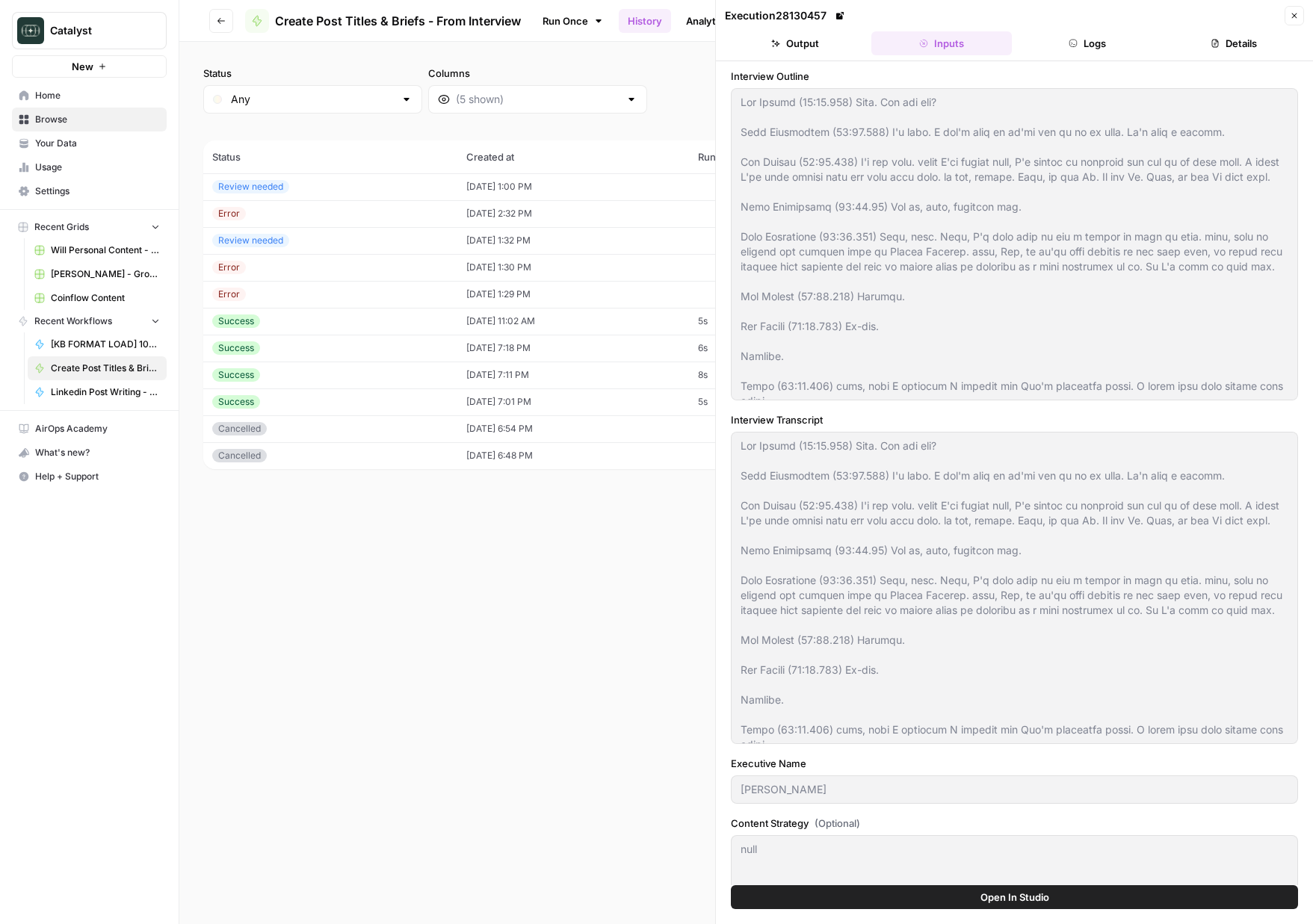
click at [1091, 43] on button "Logs" at bounding box center [1087, 43] width 140 height 24
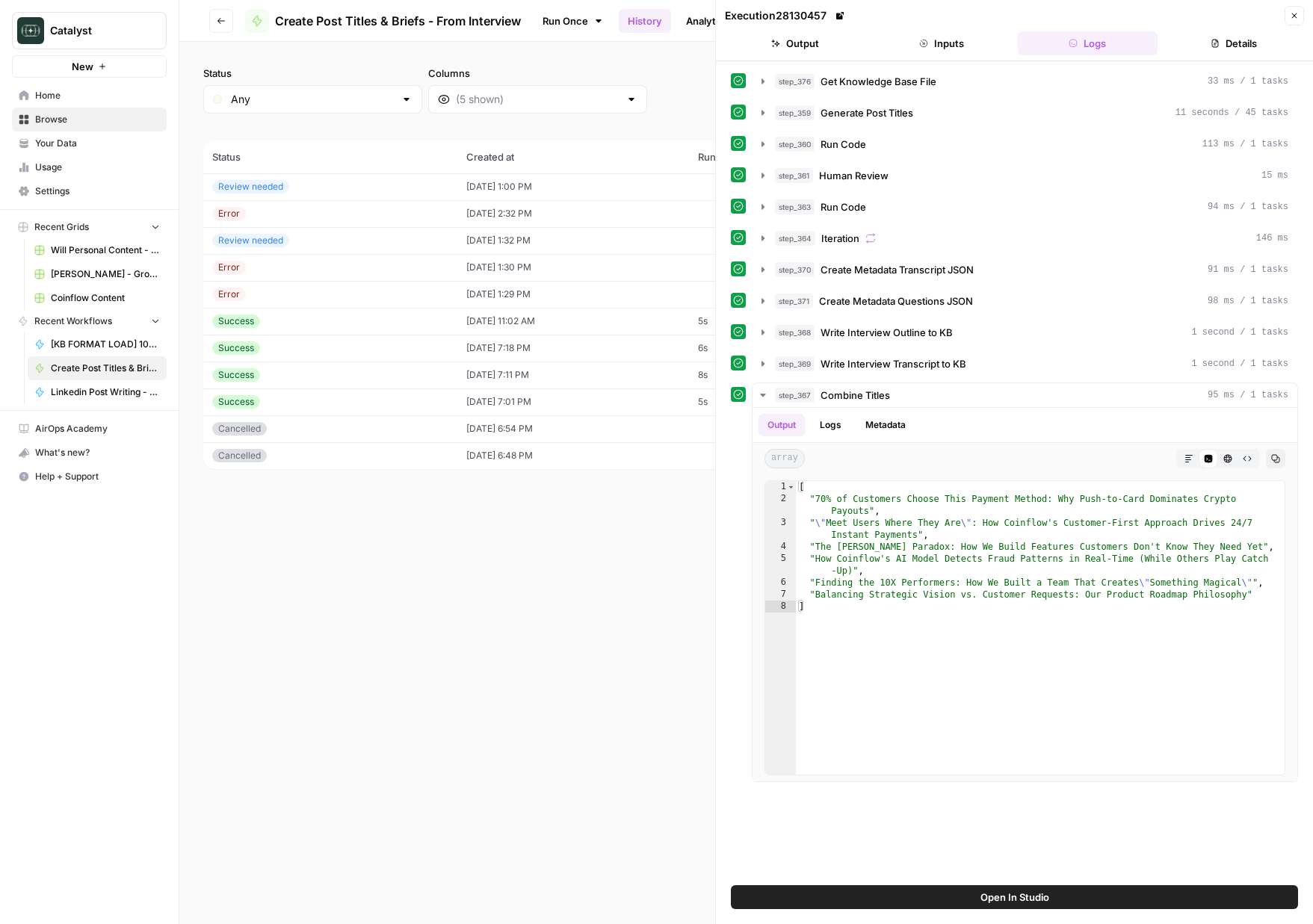
click at [1080, 905] on button "Open In Studio" at bounding box center [1015, 897] width 567 height 24
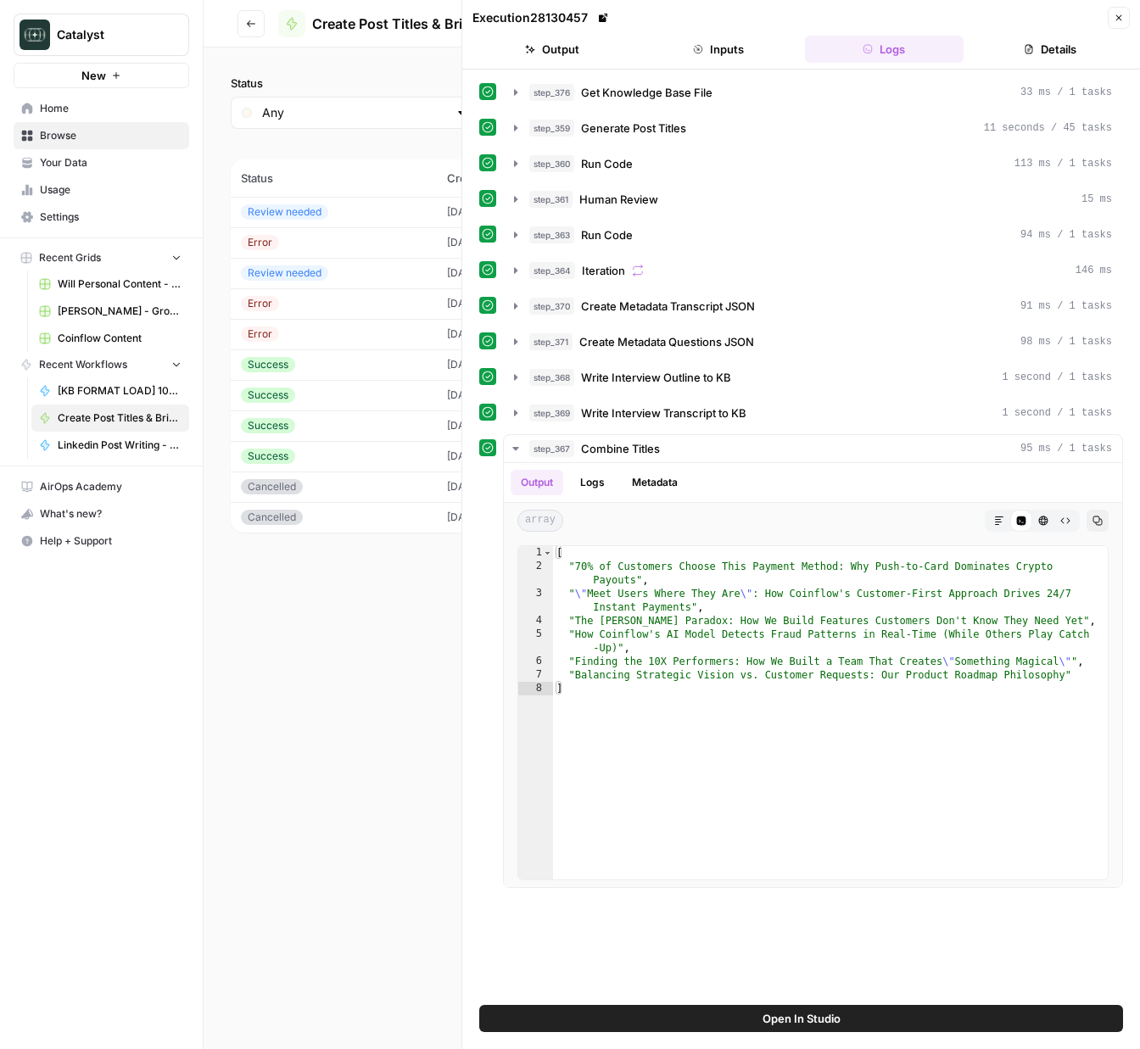
click at [1114, 20] on icon "button" at bounding box center [1119, 18] width 10 height 10
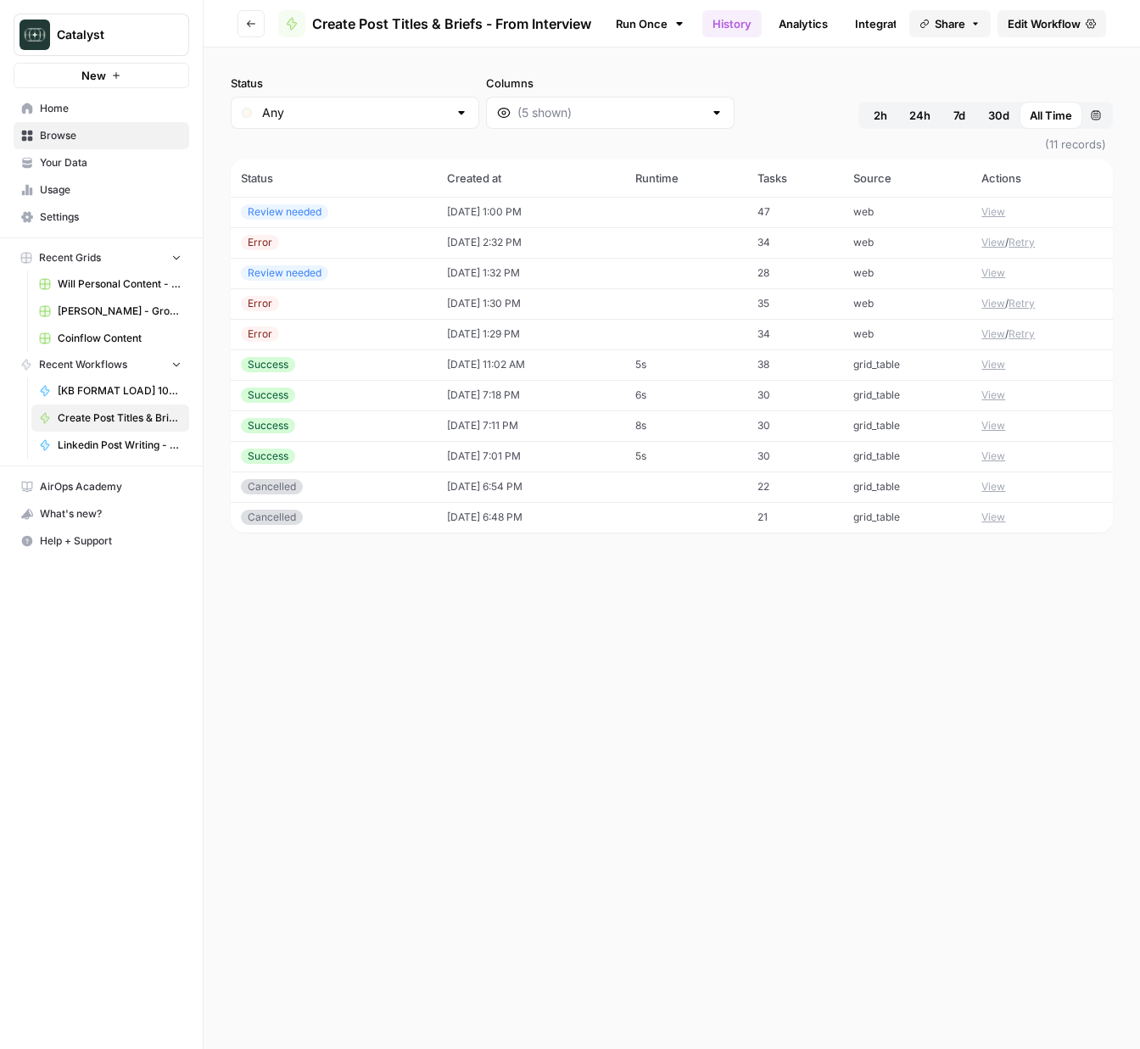
click at [592, 205] on td "[DATE] 1:00 PM" at bounding box center [531, 212] width 188 height 31
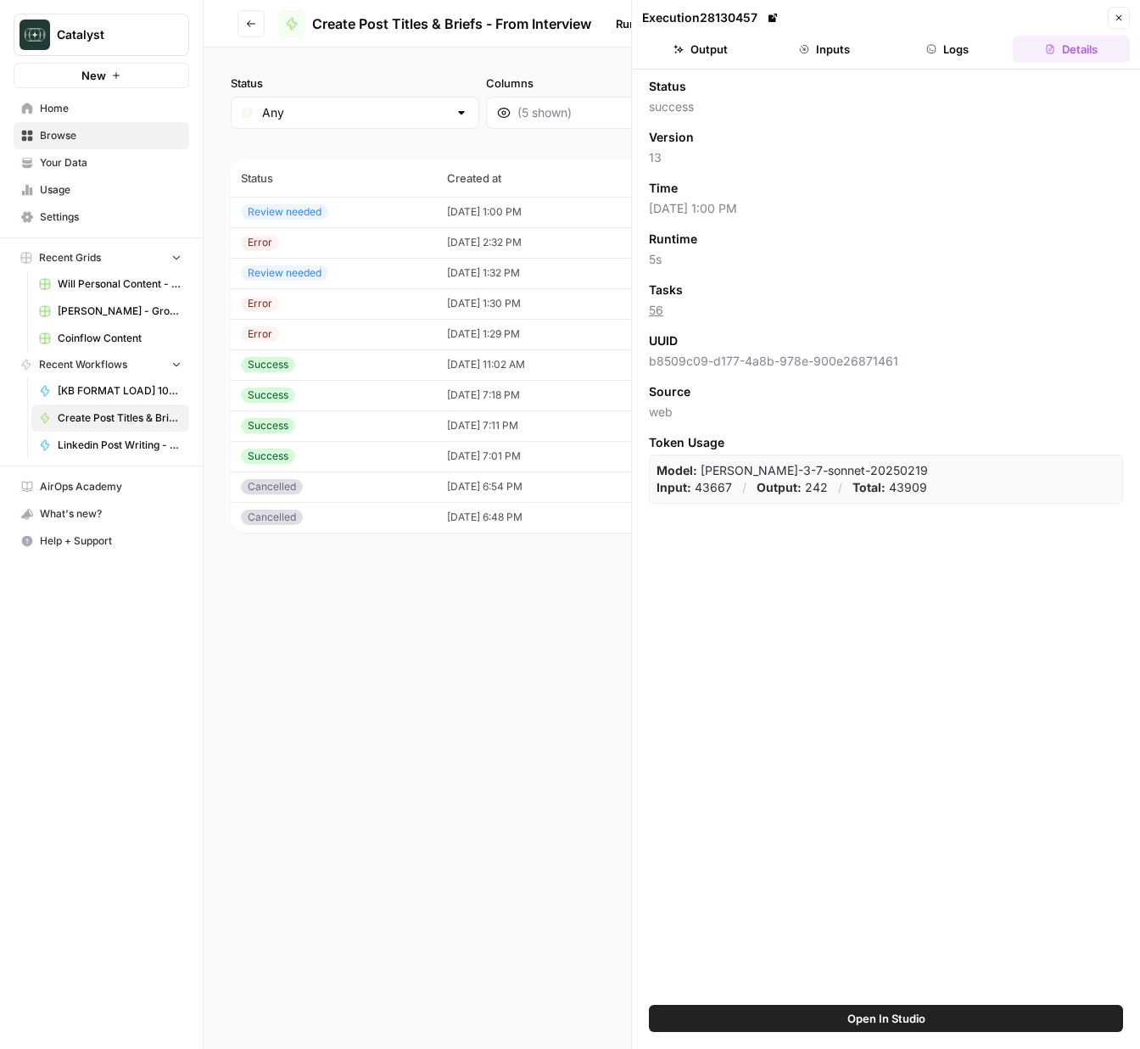
click at [713, 56] on button "Output" at bounding box center [700, 49] width 117 height 27
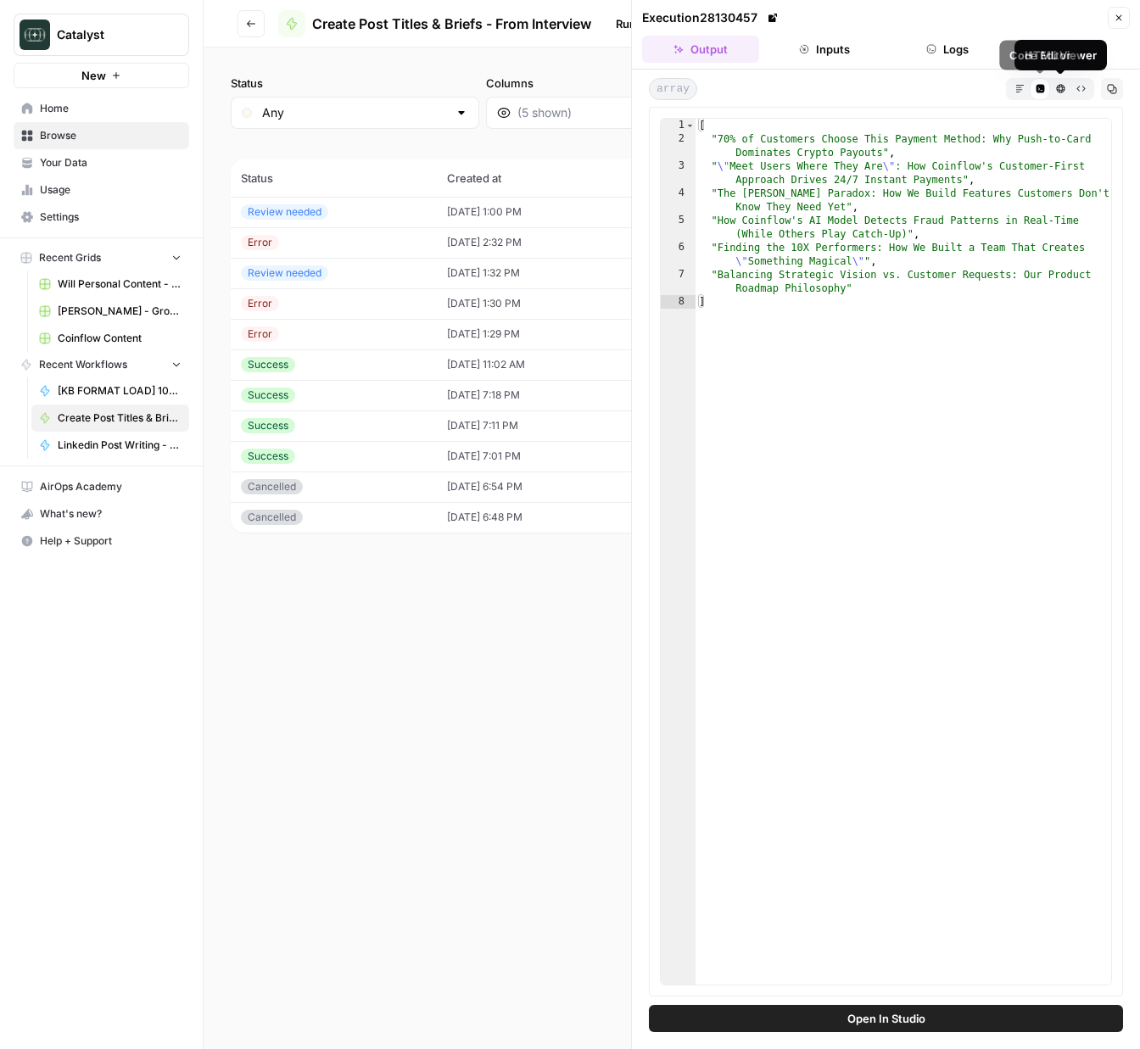
click at [1025, 90] on button "Markdown" at bounding box center [1019, 88] width 20 height 20
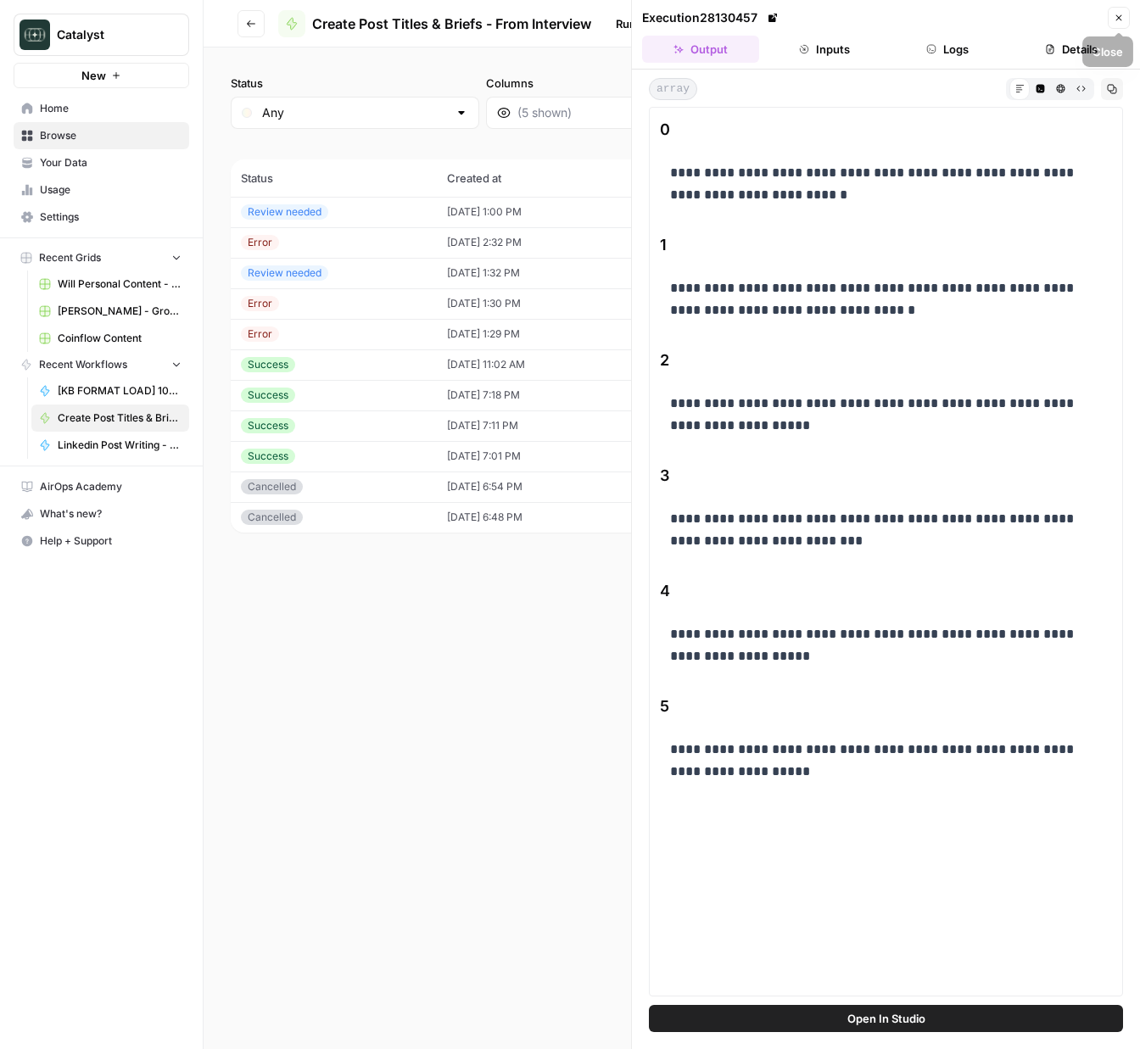
click at [1114, 20] on icon "button" at bounding box center [1119, 18] width 10 height 10
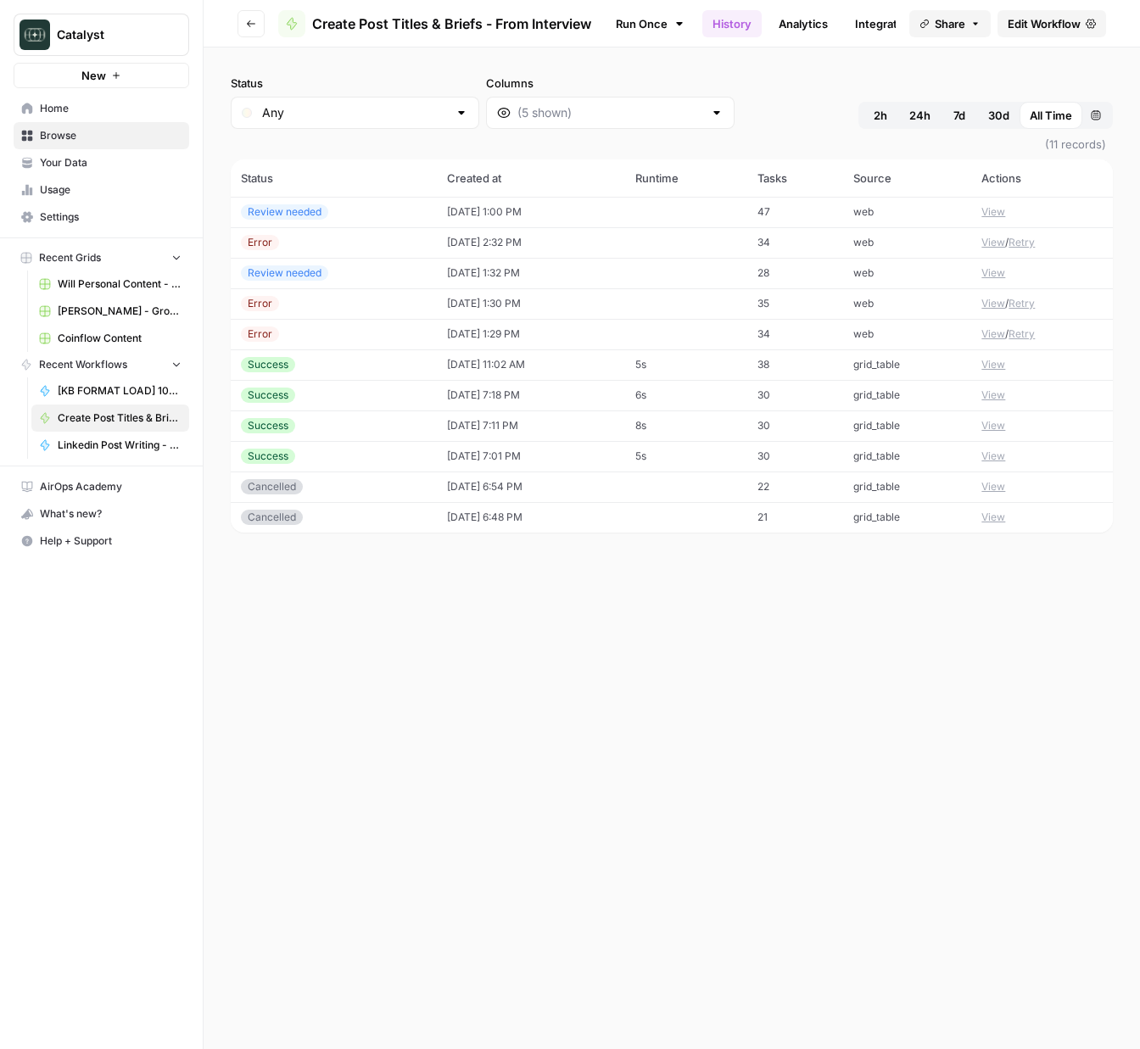
click at [97, 264] on span "Recent Grids" at bounding box center [70, 257] width 62 height 15
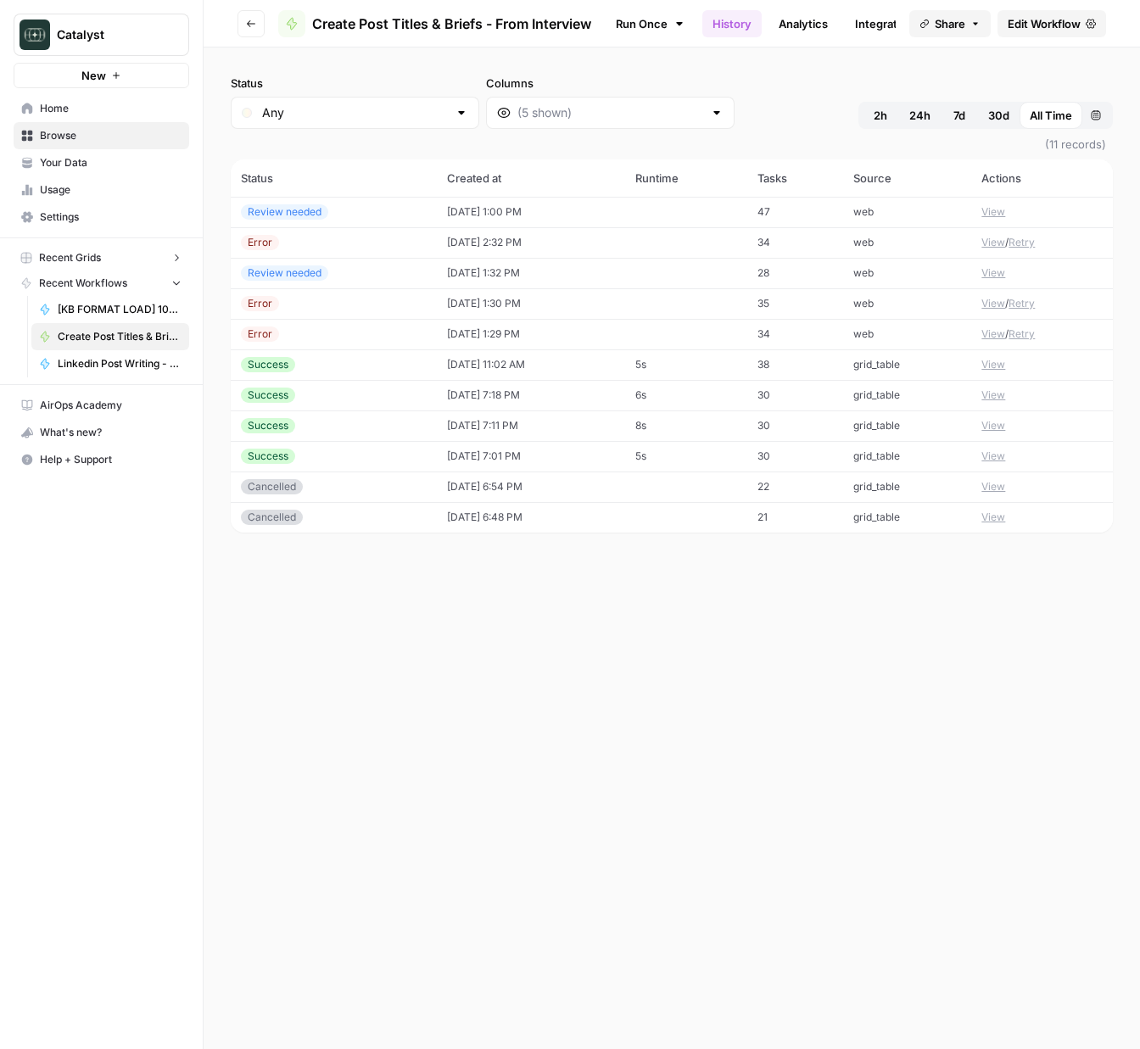
click at [97, 264] on span "Recent Grids" at bounding box center [70, 257] width 62 height 15
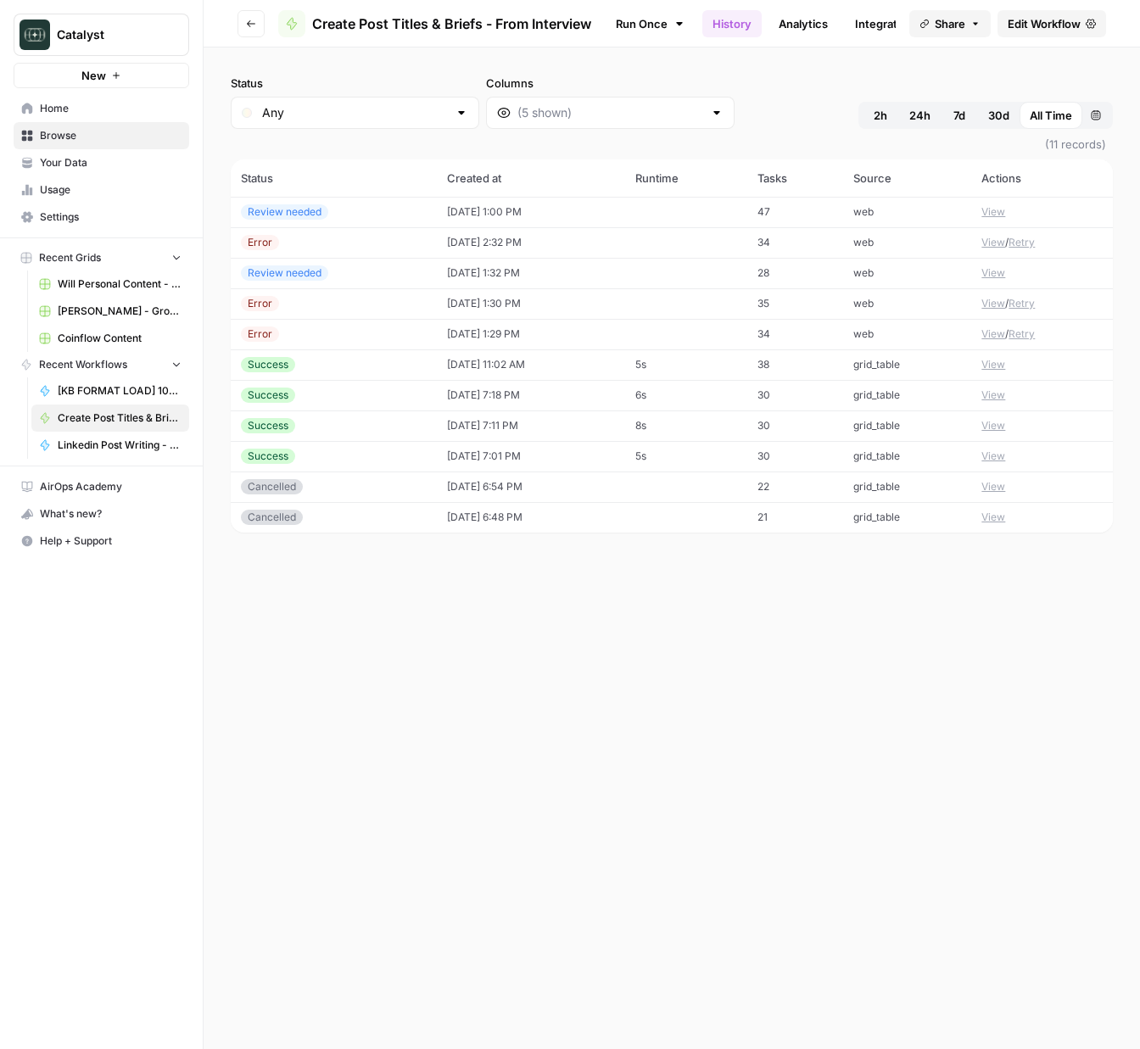
click at [93, 277] on span "Will Personal Content - [DATE]" at bounding box center [120, 284] width 124 height 15
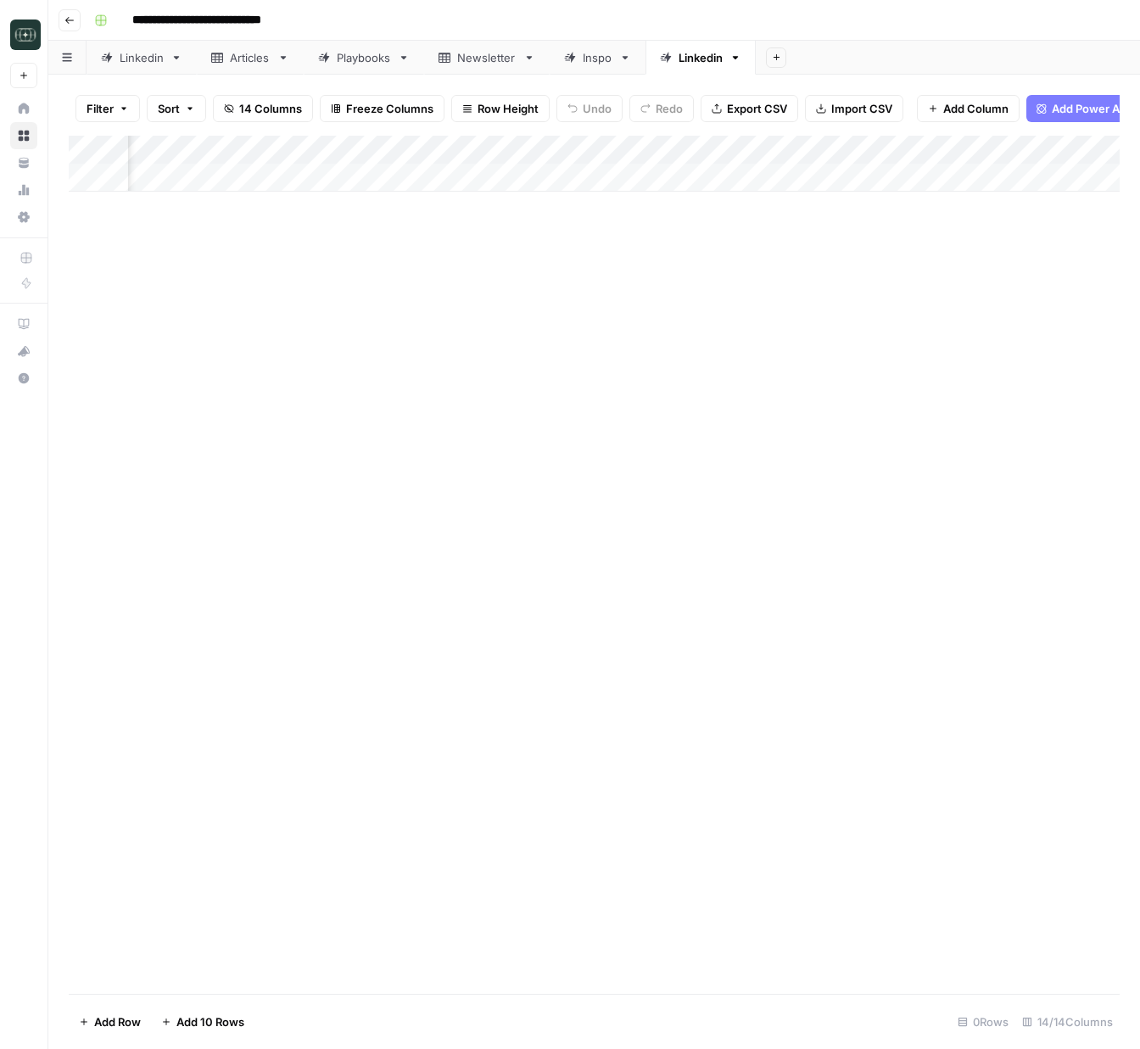
scroll to position [0, 1478]
click at [1052, 150] on span "Add Column" at bounding box center [1080, 149] width 59 height 15
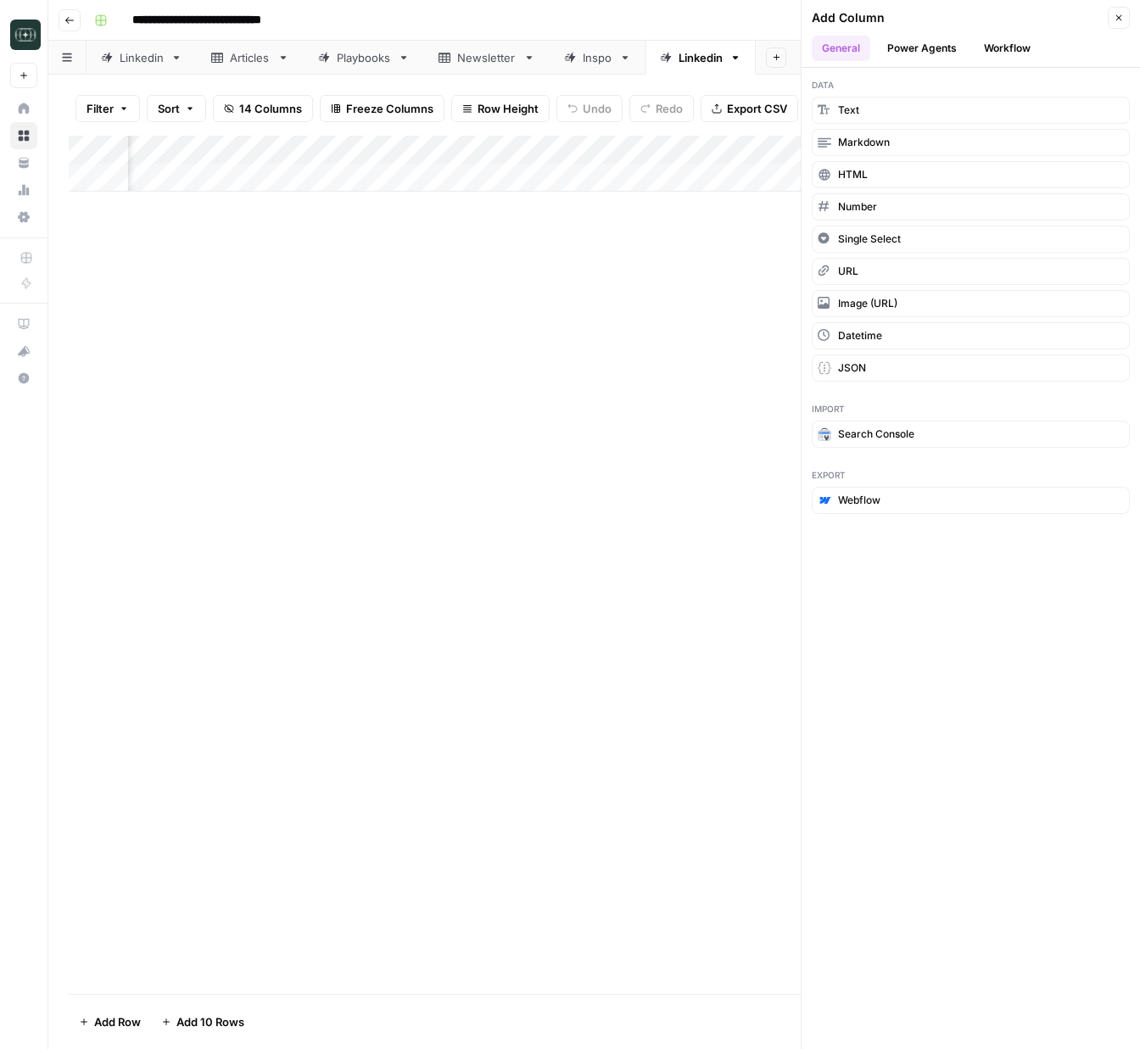
click at [985, 46] on button "Workflow" at bounding box center [1007, 48] width 67 height 25
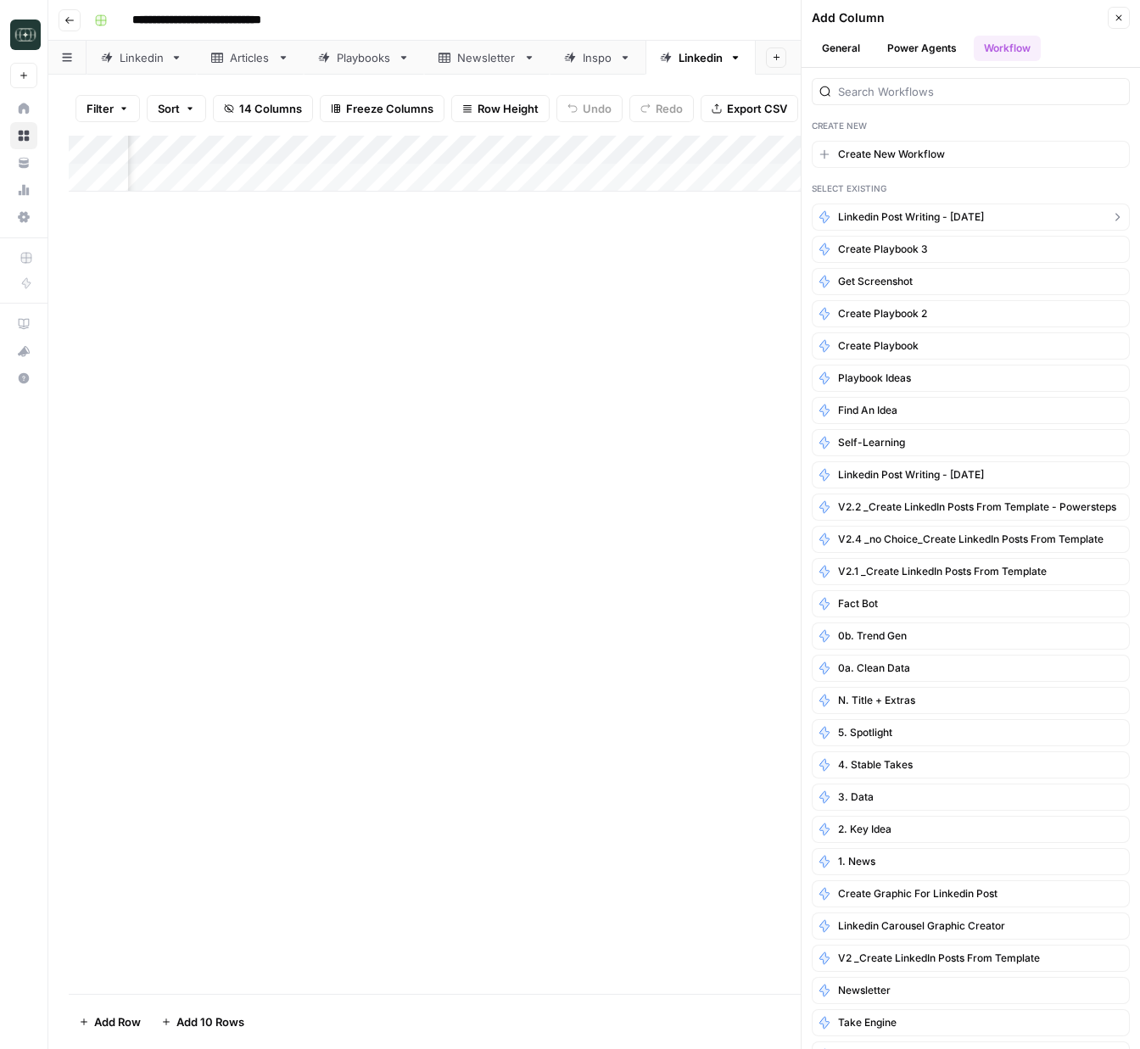
click at [987, 216] on button "Linkedin Post Writing - [DATE]" at bounding box center [971, 217] width 318 height 27
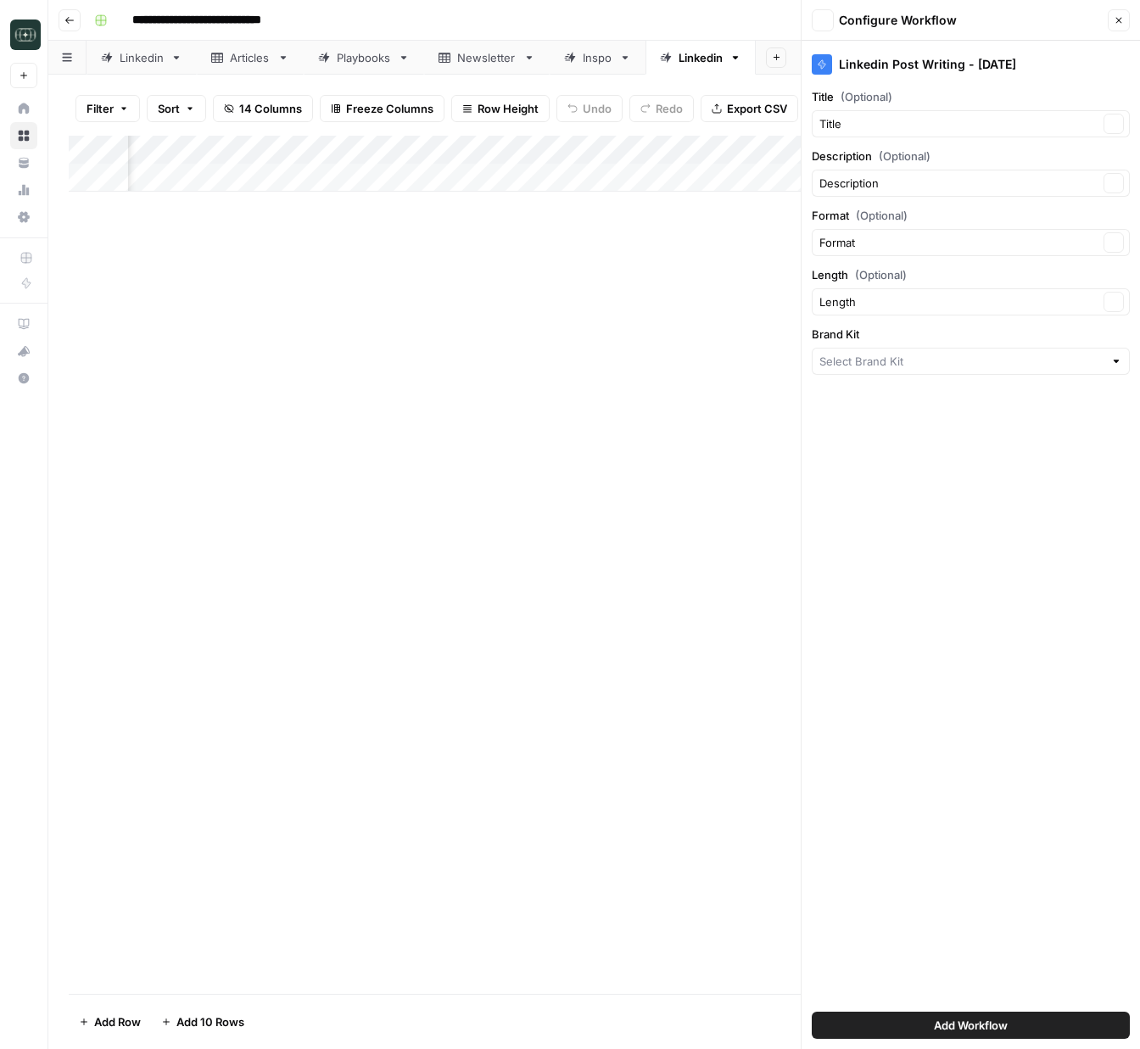
type input "Catalyst"
click at [956, 1022] on span "Add Workflow" at bounding box center [971, 1025] width 74 height 17
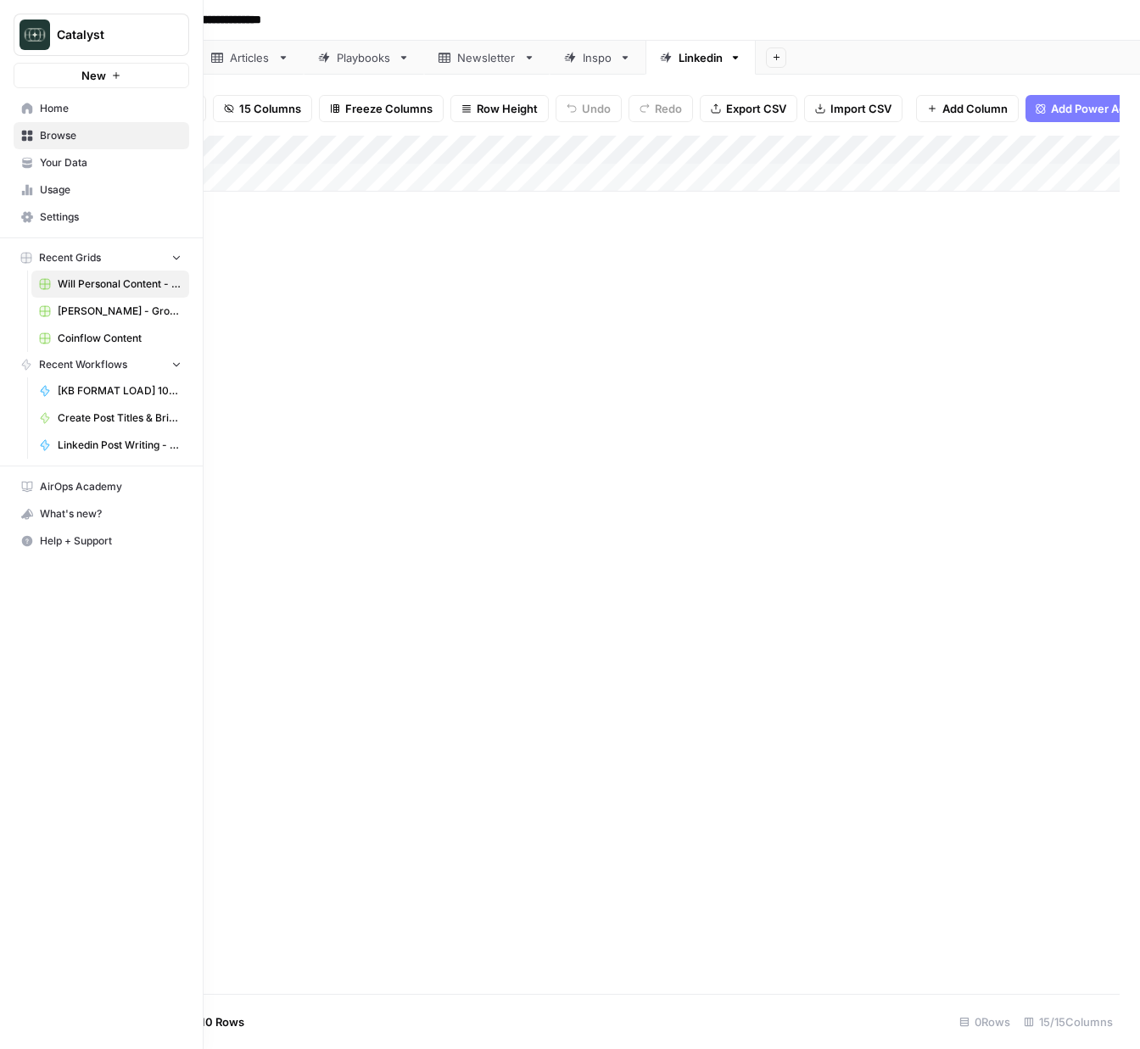
scroll to position [0, 0]
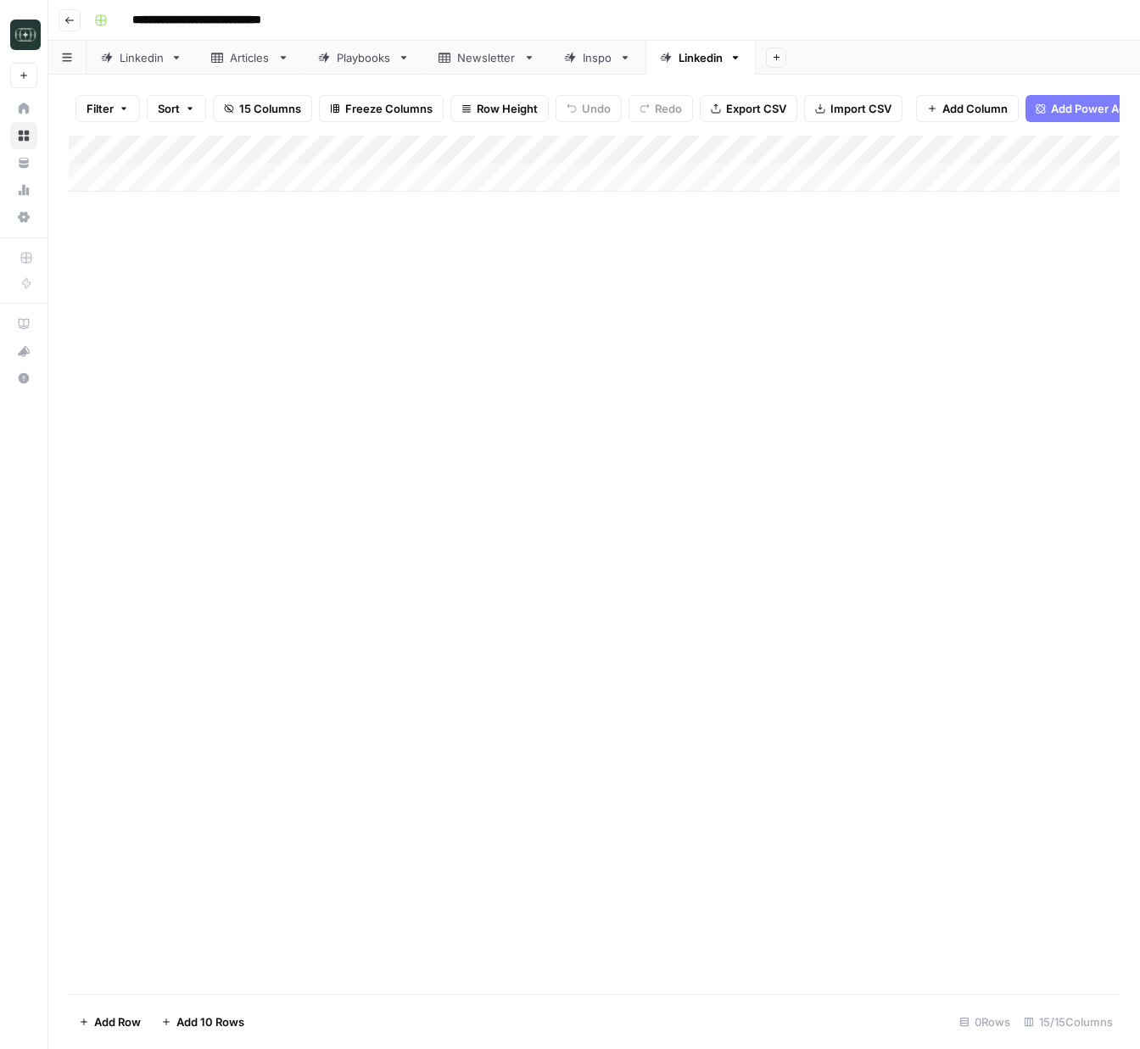
drag, startPoint x: 888, startPoint y: 148, endPoint x: 999, endPoint y: 148, distance: 111.1
click at [999, 148] on div "Add Column" at bounding box center [594, 164] width 1051 height 56
click at [743, 176] on div "Add Column" at bounding box center [594, 164] width 1051 height 56
click at [743, 176] on div "Add Column" at bounding box center [594, 178] width 1051 height 85
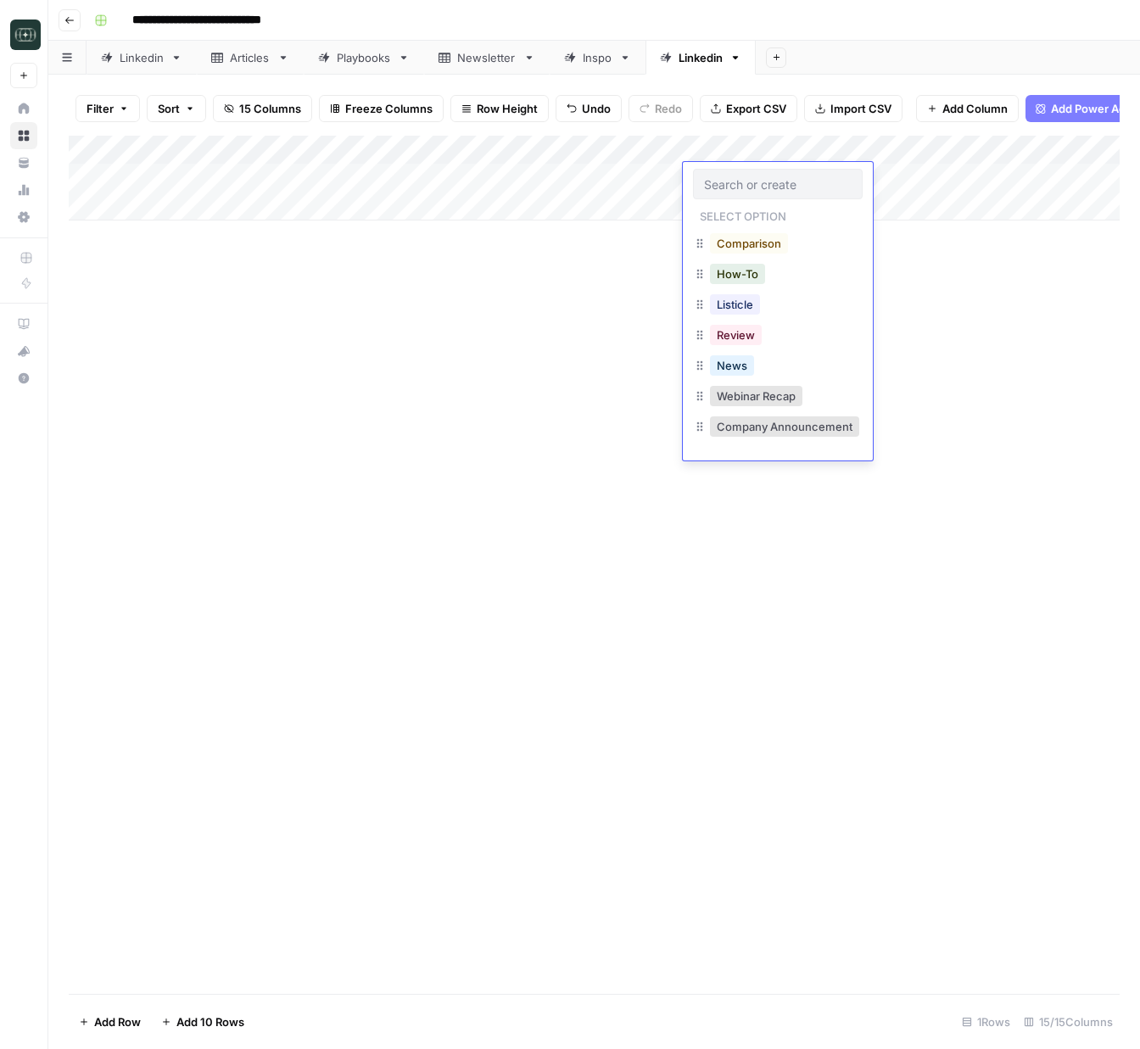
click at [952, 367] on div "Add Column" at bounding box center [594, 565] width 1051 height 858
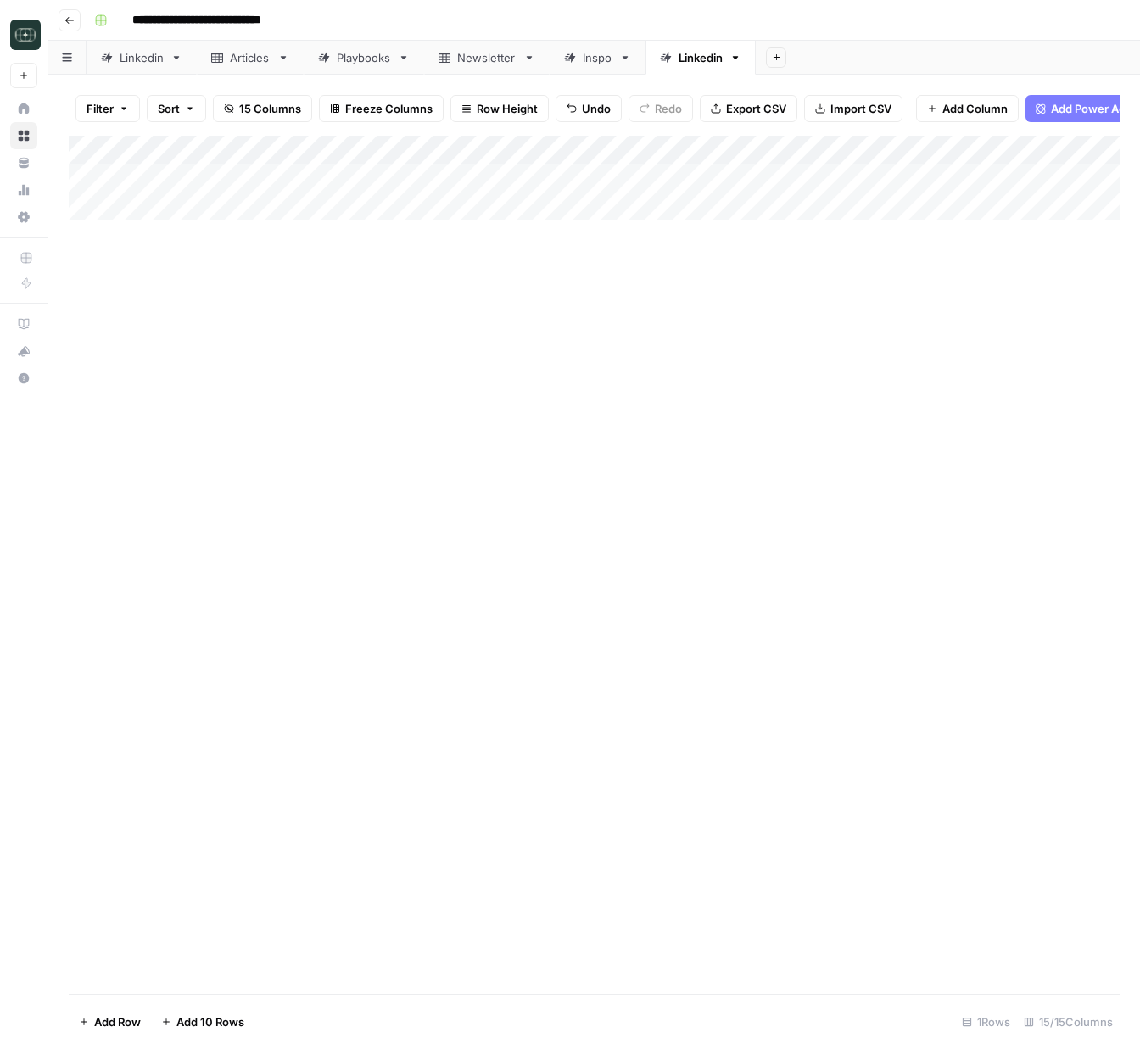
click at [739, 176] on div "Add Column" at bounding box center [594, 178] width 1051 height 85
type input "Educate & Provide Value"
click at [784, 239] on button "Educate & Provide Value" at bounding box center [813, 243] width 141 height 20
click at [854, 181] on div "Add Column" at bounding box center [594, 178] width 1051 height 85
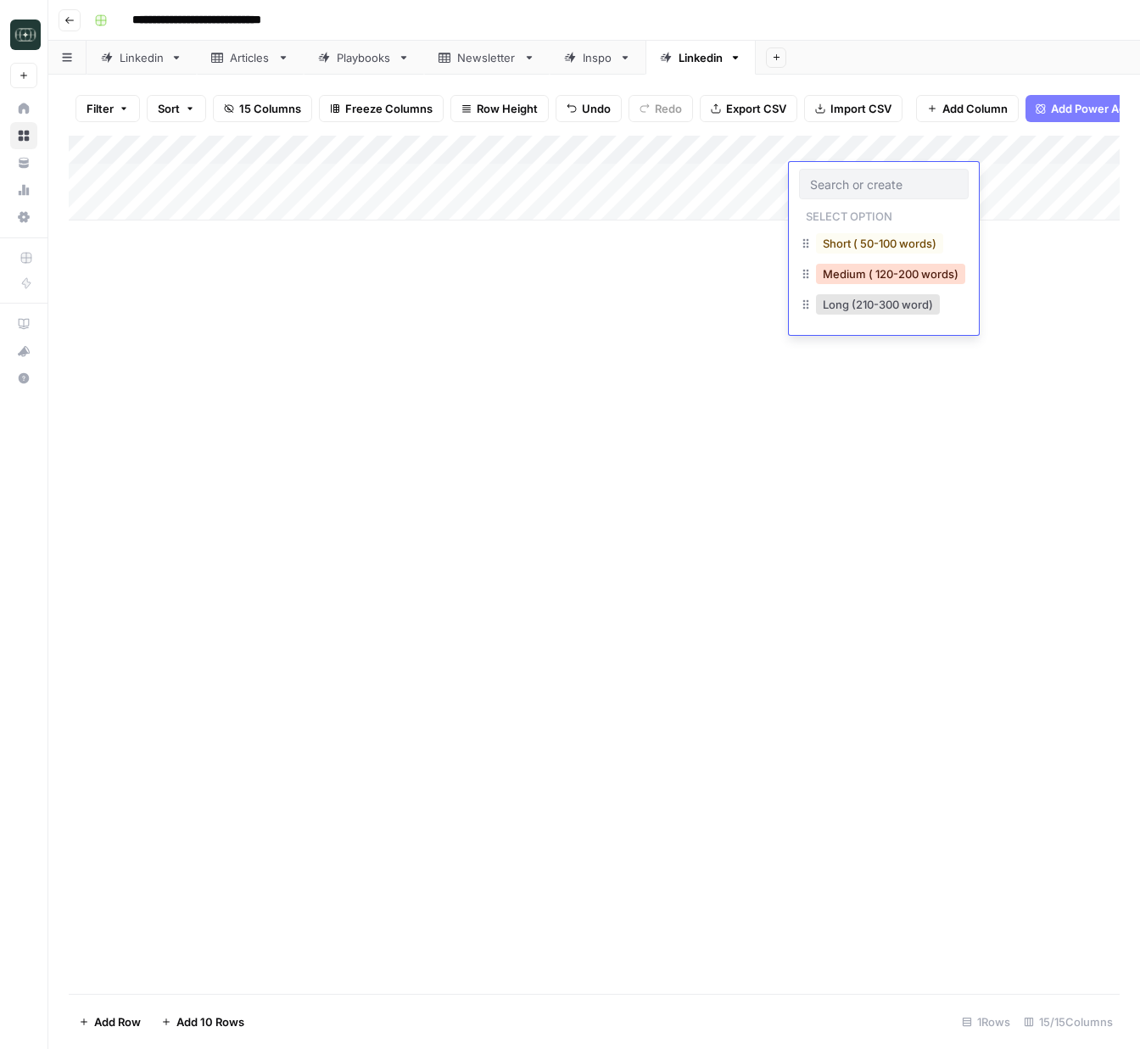
click at [862, 280] on button "Medium ( 120-200 words)" at bounding box center [890, 274] width 149 height 20
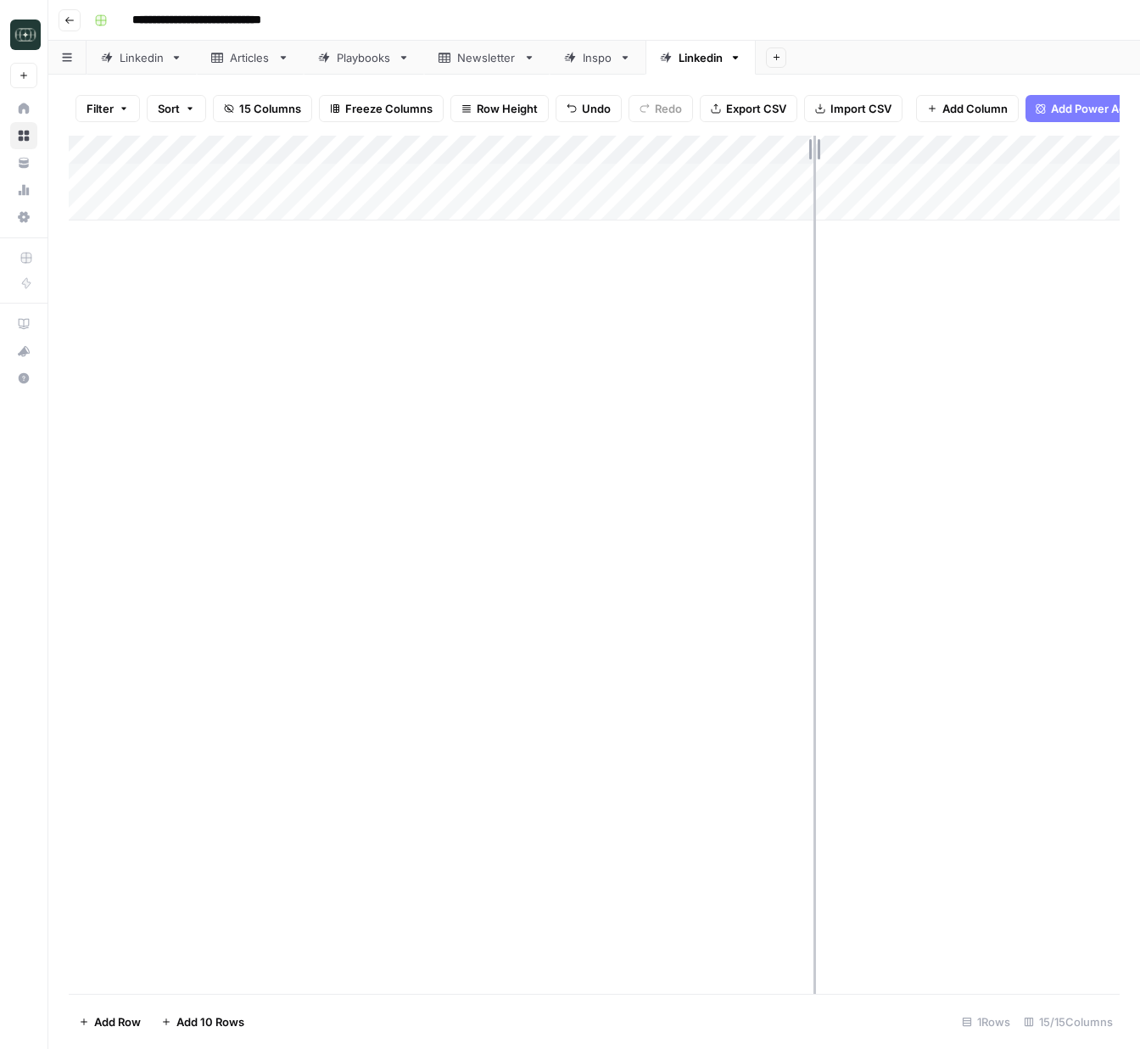
drag, startPoint x: 791, startPoint y: 151, endPoint x: 815, endPoint y: 159, distance: 24.9
click at [815, 159] on div "Add Column" at bounding box center [594, 178] width 1051 height 85
click at [144, 58] on div "Linkedin" at bounding box center [142, 57] width 44 height 17
click at [548, 958] on div "Add Column" at bounding box center [594, 565] width 1051 height 858
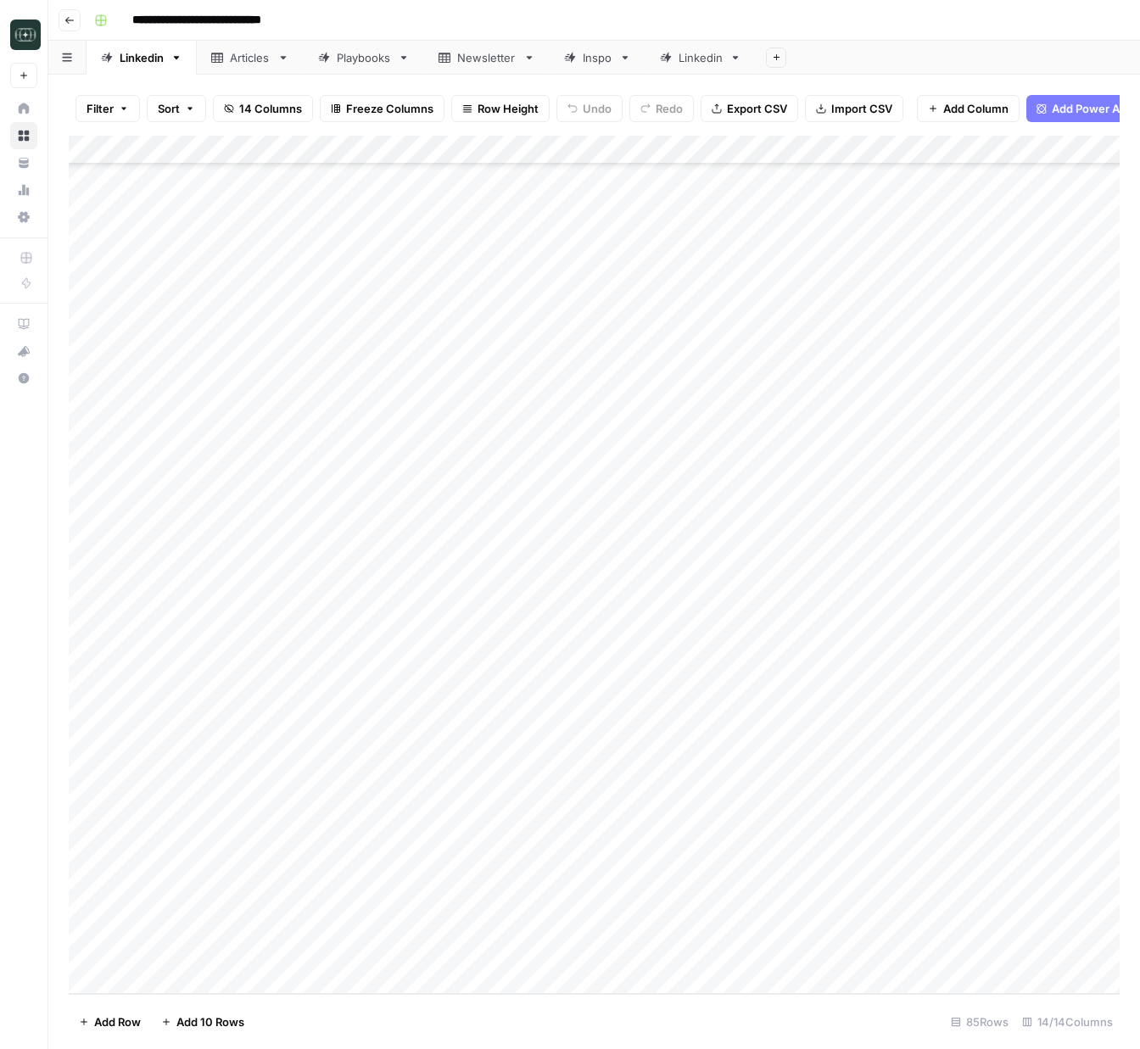
click at [548, 958] on div "Add Column" at bounding box center [594, 565] width 1051 height 858
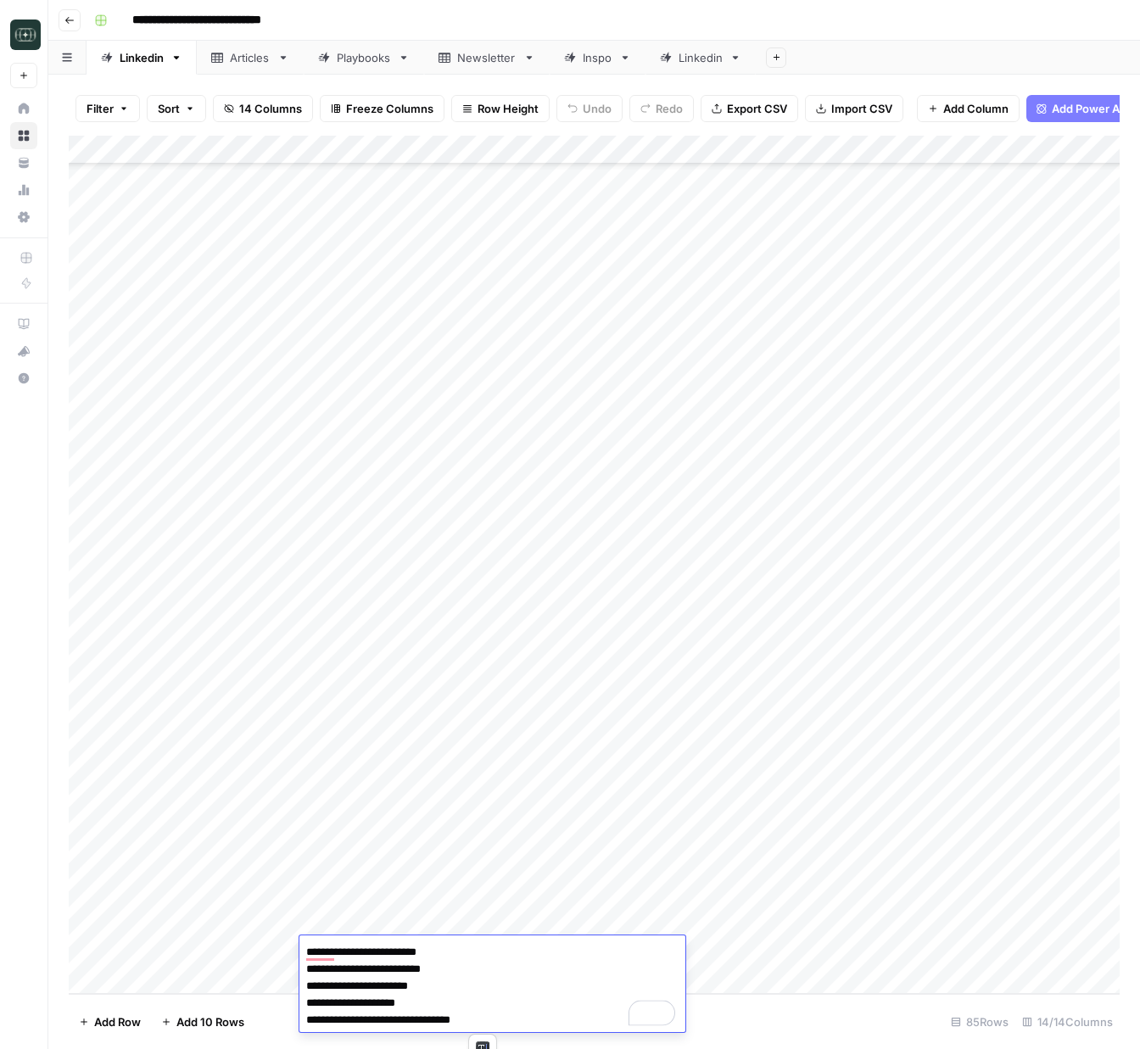
click at [567, 924] on div "Add Column" at bounding box center [594, 565] width 1051 height 858
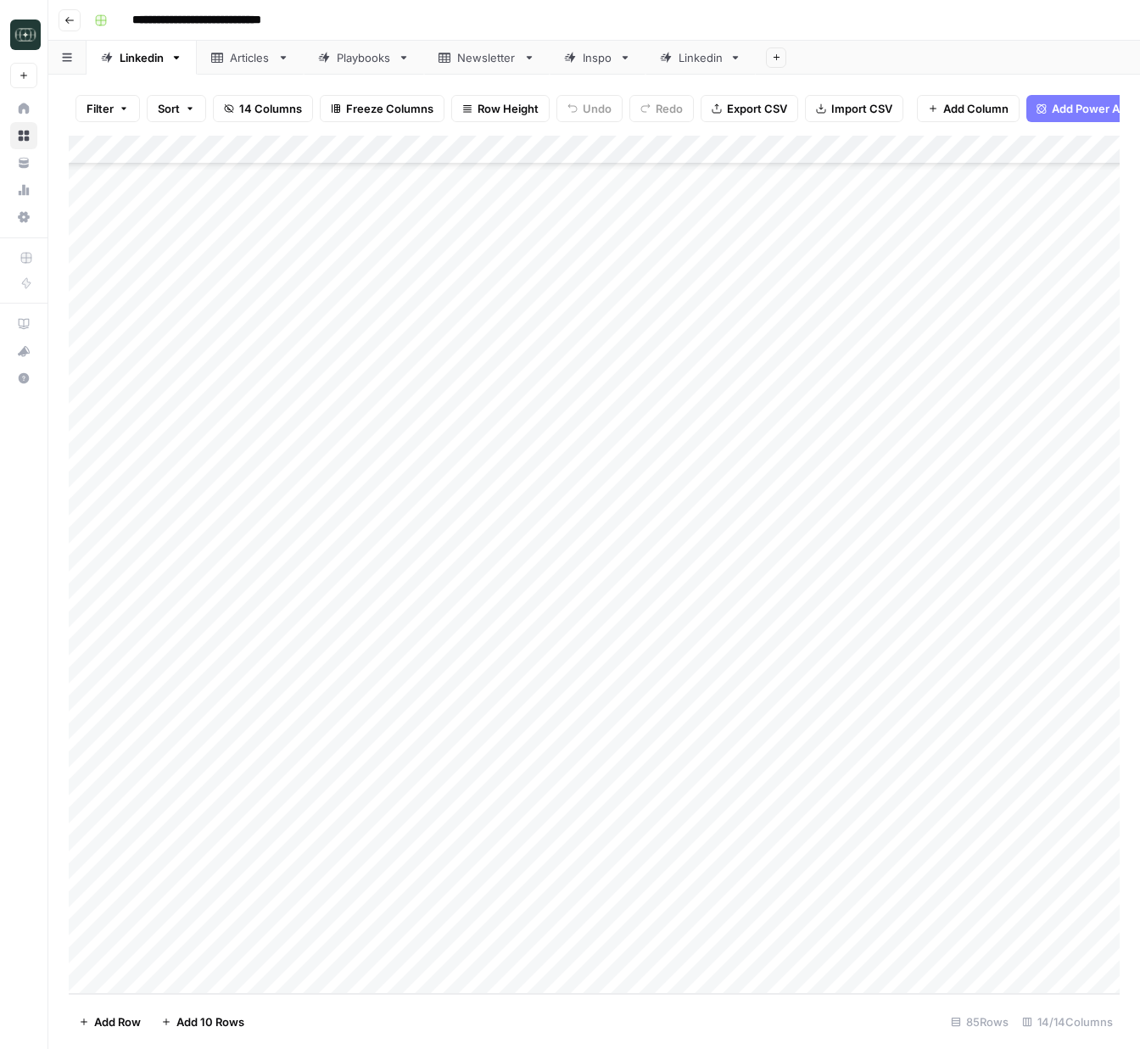
click at [688, 64] on div "Linkedin" at bounding box center [701, 57] width 44 height 17
click at [447, 179] on div "Add Column" at bounding box center [594, 178] width 1051 height 85
type textarea "**********"
click at [681, 297] on div "Add Column" at bounding box center [594, 565] width 1051 height 858
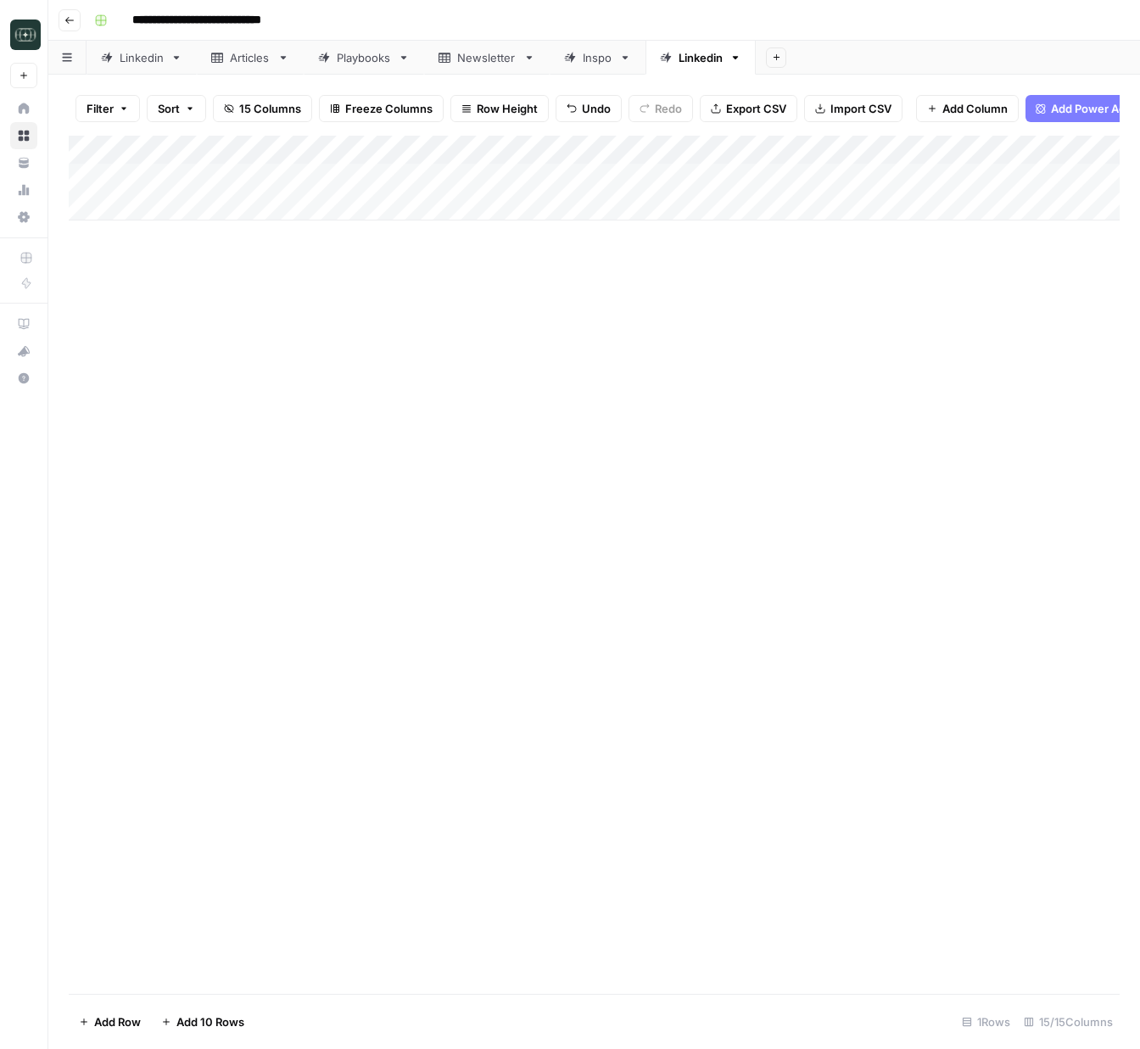
click at [767, 204] on div "Add Column" at bounding box center [594, 178] width 1051 height 85
type input "Promote & Drive Action"
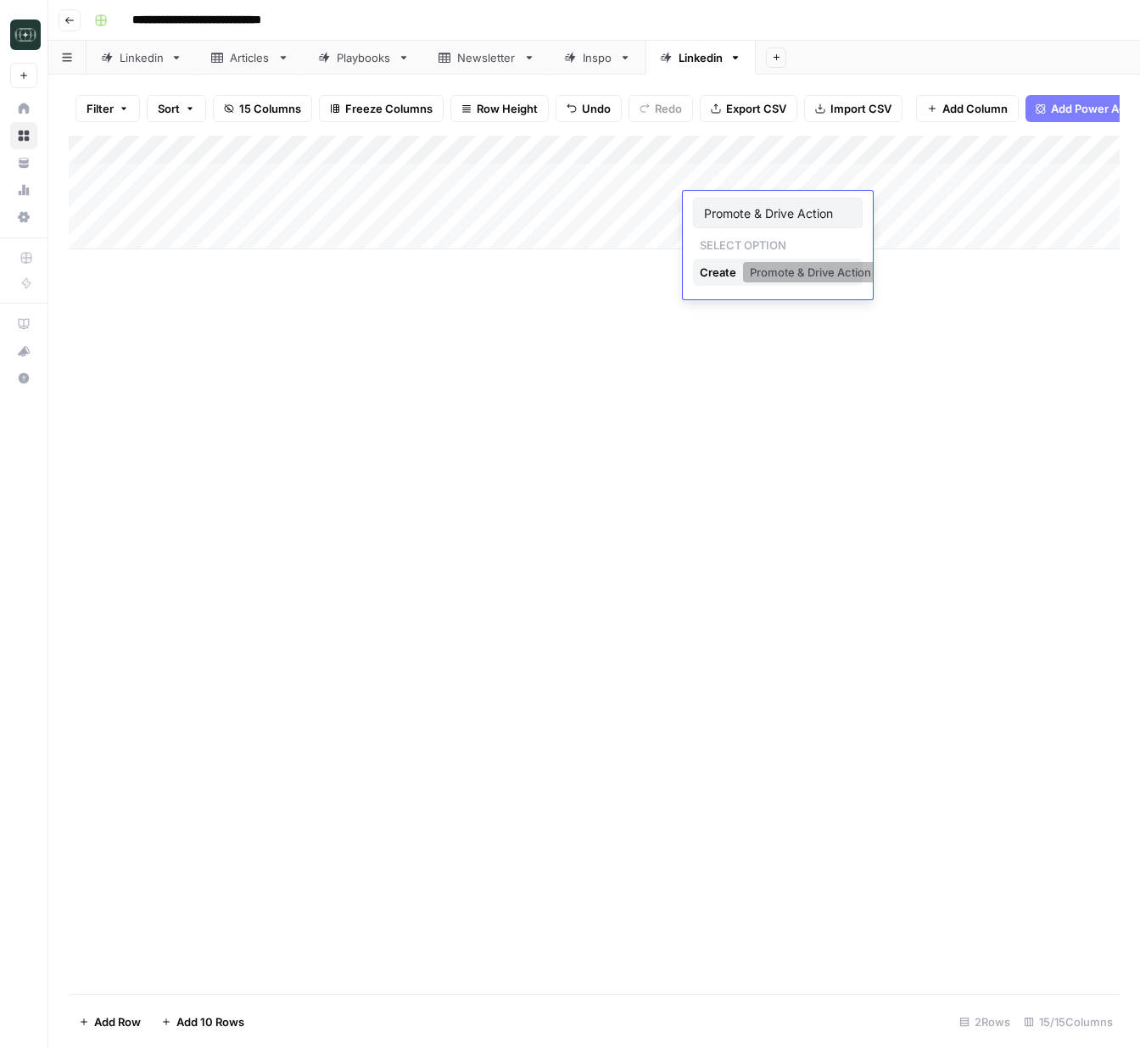
click at [784, 265] on button "Promote & Drive Action" at bounding box center [810, 272] width 135 height 20
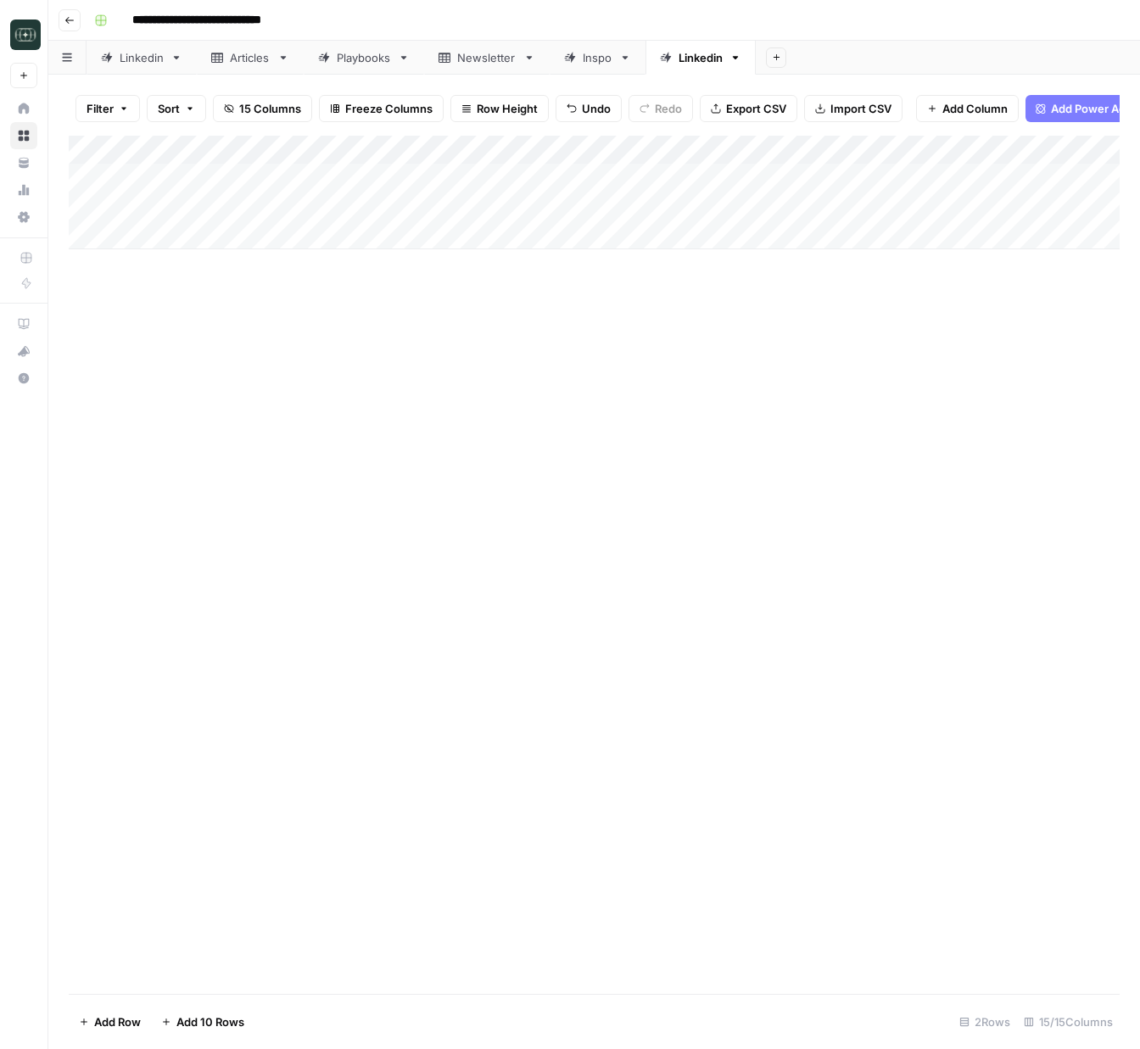
click at [551, 179] on div "Add Column" at bounding box center [594, 193] width 1051 height 114
drag, startPoint x: 746, startPoint y: 366, endPoint x: 654, endPoint y: 280, distance: 126.0
click at [746, 366] on div "Add Column" at bounding box center [594, 565] width 1051 height 858
click at [548, 214] on div "Add Column" at bounding box center [594, 193] width 1051 height 114
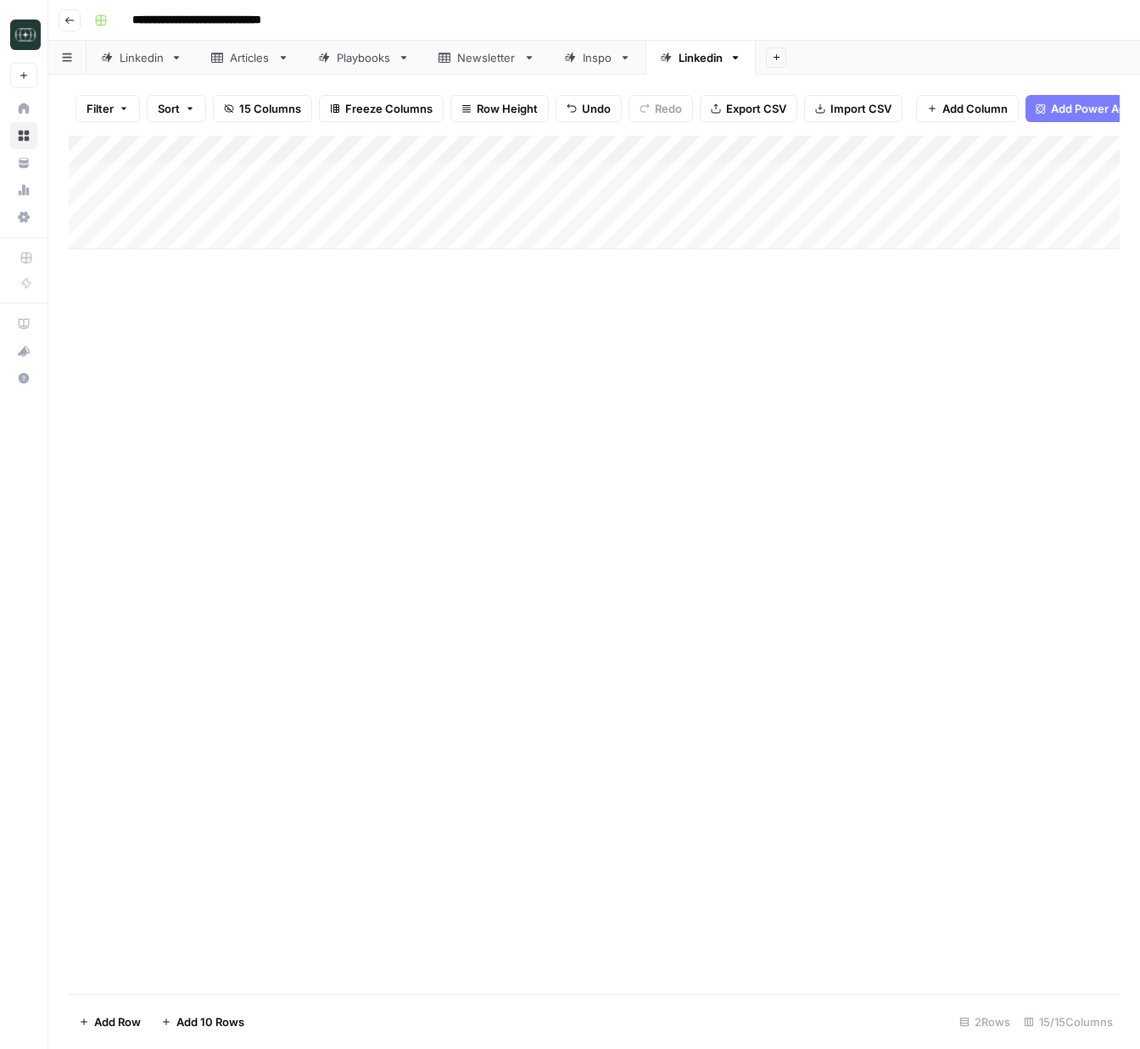
click at [548, 214] on div "Add Column" at bounding box center [594, 193] width 1051 height 114
type textarea "**********"
click at [740, 383] on div "Add Column" at bounding box center [594, 565] width 1051 height 858
click at [149, 61] on div "Linkedin" at bounding box center [142, 57] width 44 height 17
click at [430, 468] on div "Add Column" at bounding box center [594, 565] width 1051 height 858
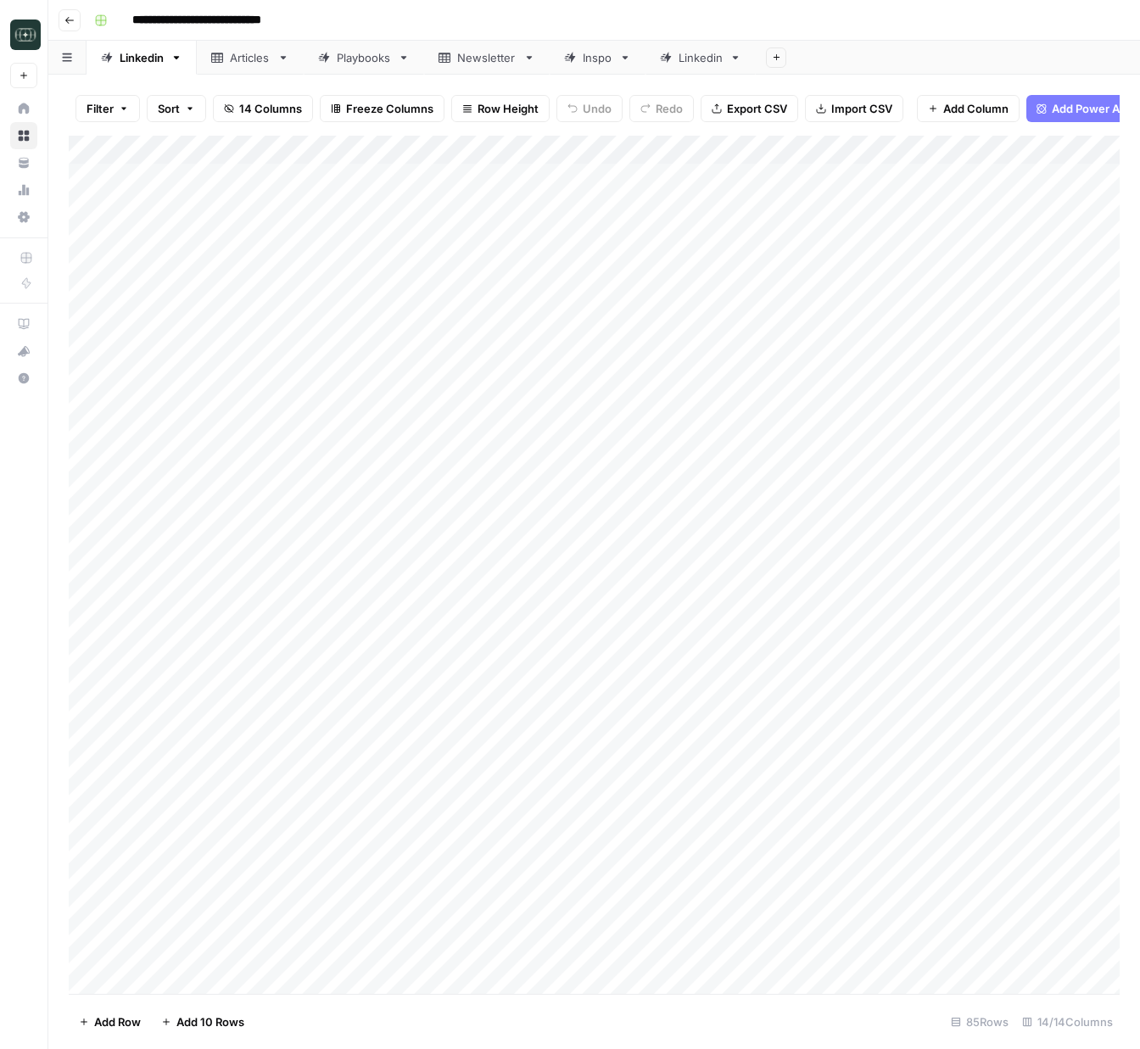
click at [430, 468] on div "Add Column" at bounding box center [594, 565] width 1051 height 858
drag, startPoint x: 284, startPoint y: 467, endPoint x: 306, endPoint y: 411, distance: 61.0
click at [284, 467] on div "Add Column" at bounding box center [594, 565] width 1051 height 858
click at [701, 58] on div "Linkedin" at bounding box center [701, 57] width 44 height 17
click at [344, 232] on div "Add Column" at bounding box center [594, 193] width 1051 height 114
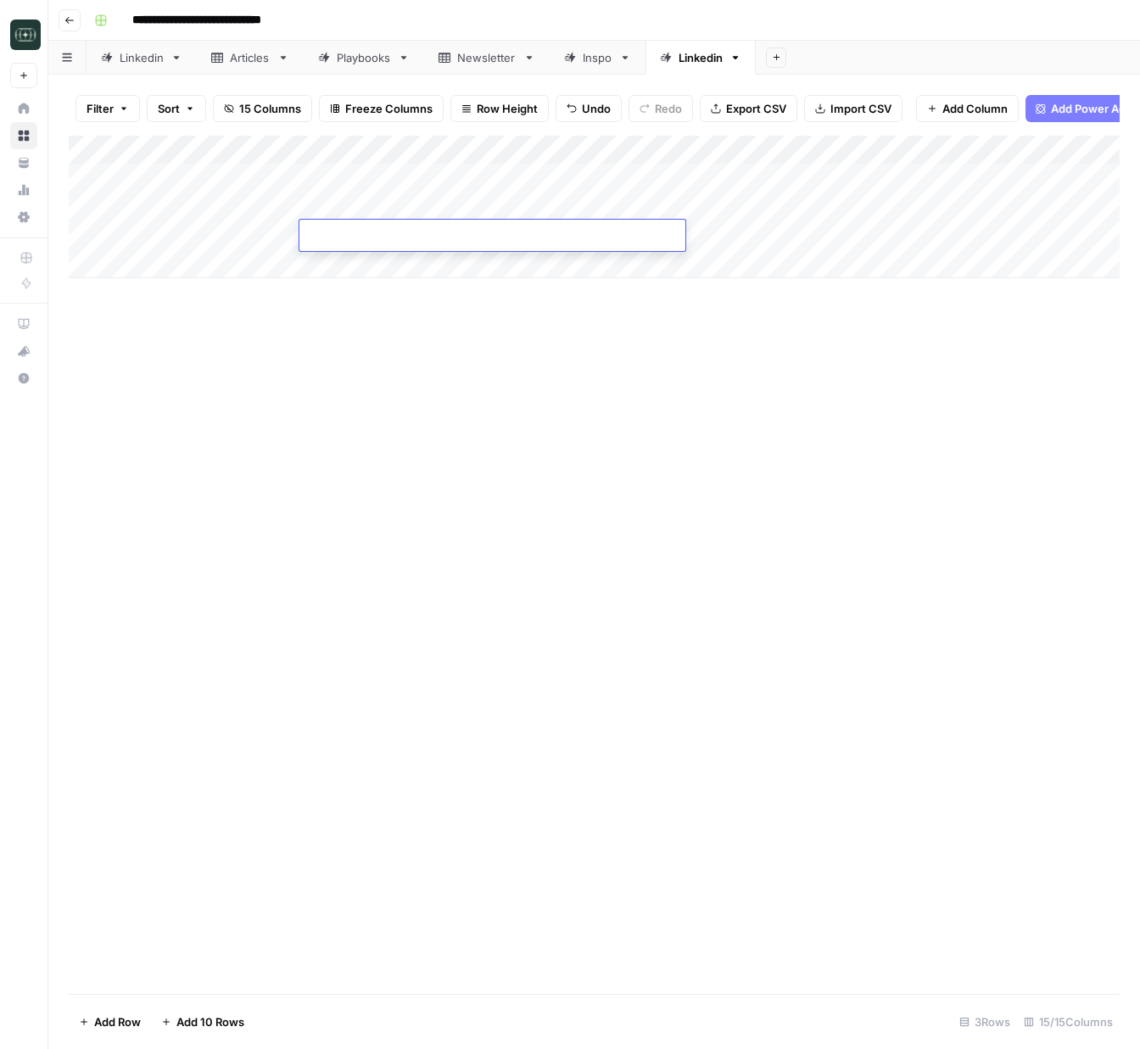
type textarea "**********"
click at [756, 416] on div "Add Column" at bounding box center [594, 565] width 1051 height 858
click at [766, 237] on div "Add Column" at bounding box center [594, 207] width 1051 height 142
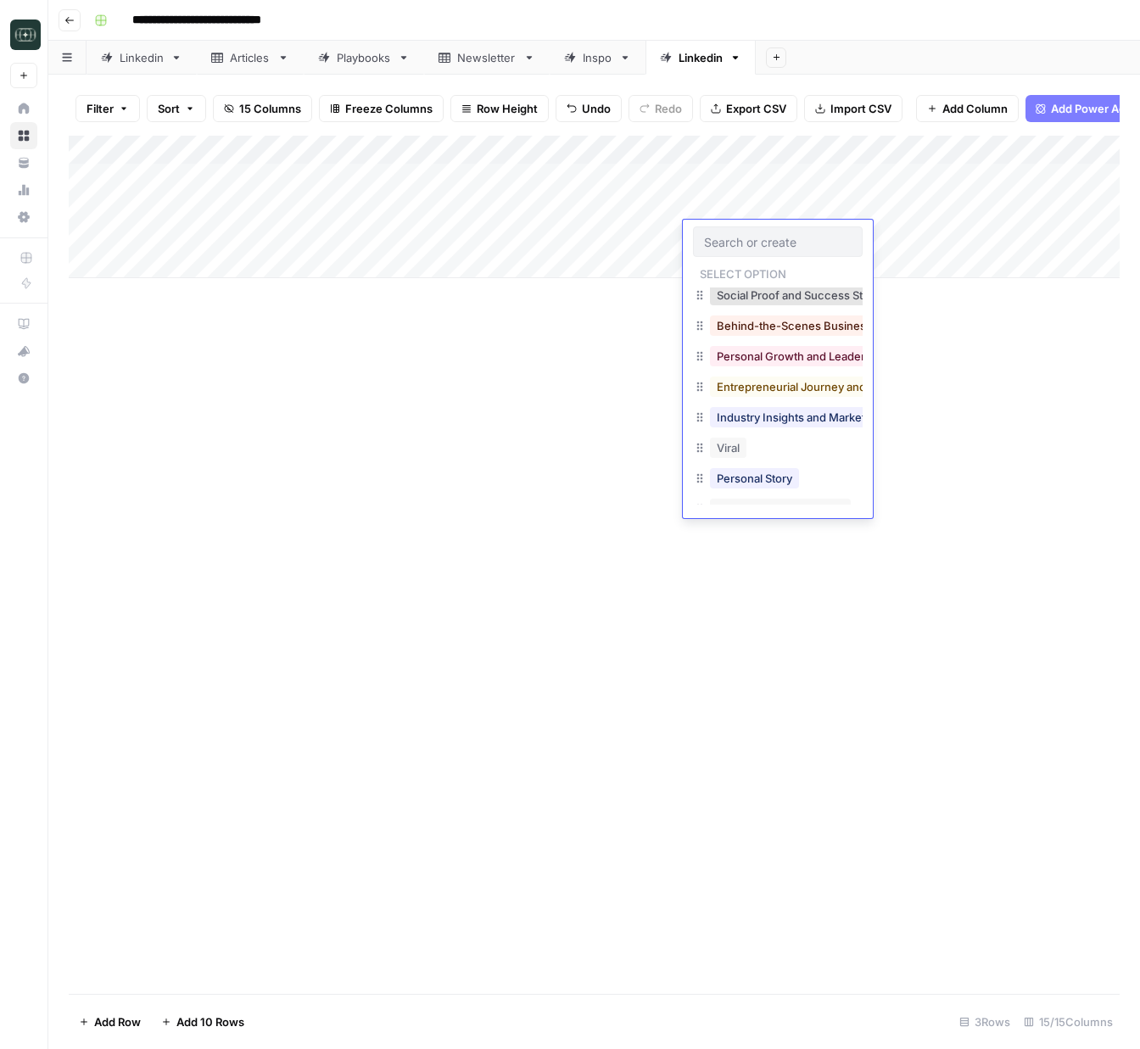
scroll to position [271, 0]
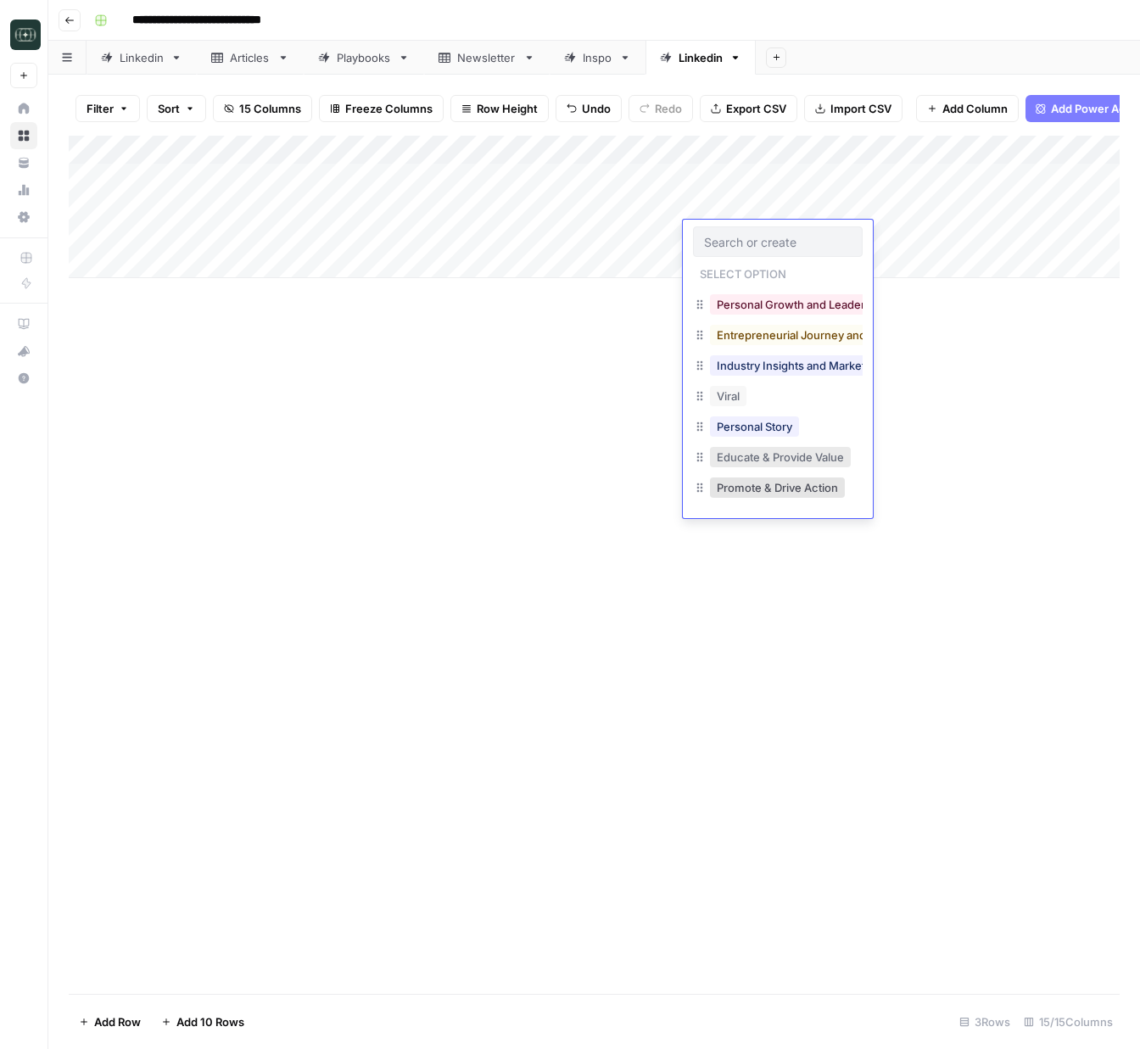
click at [775, 456] on button "Educate & Provide Value" at bounding box center [780, 457] width 141 height 20
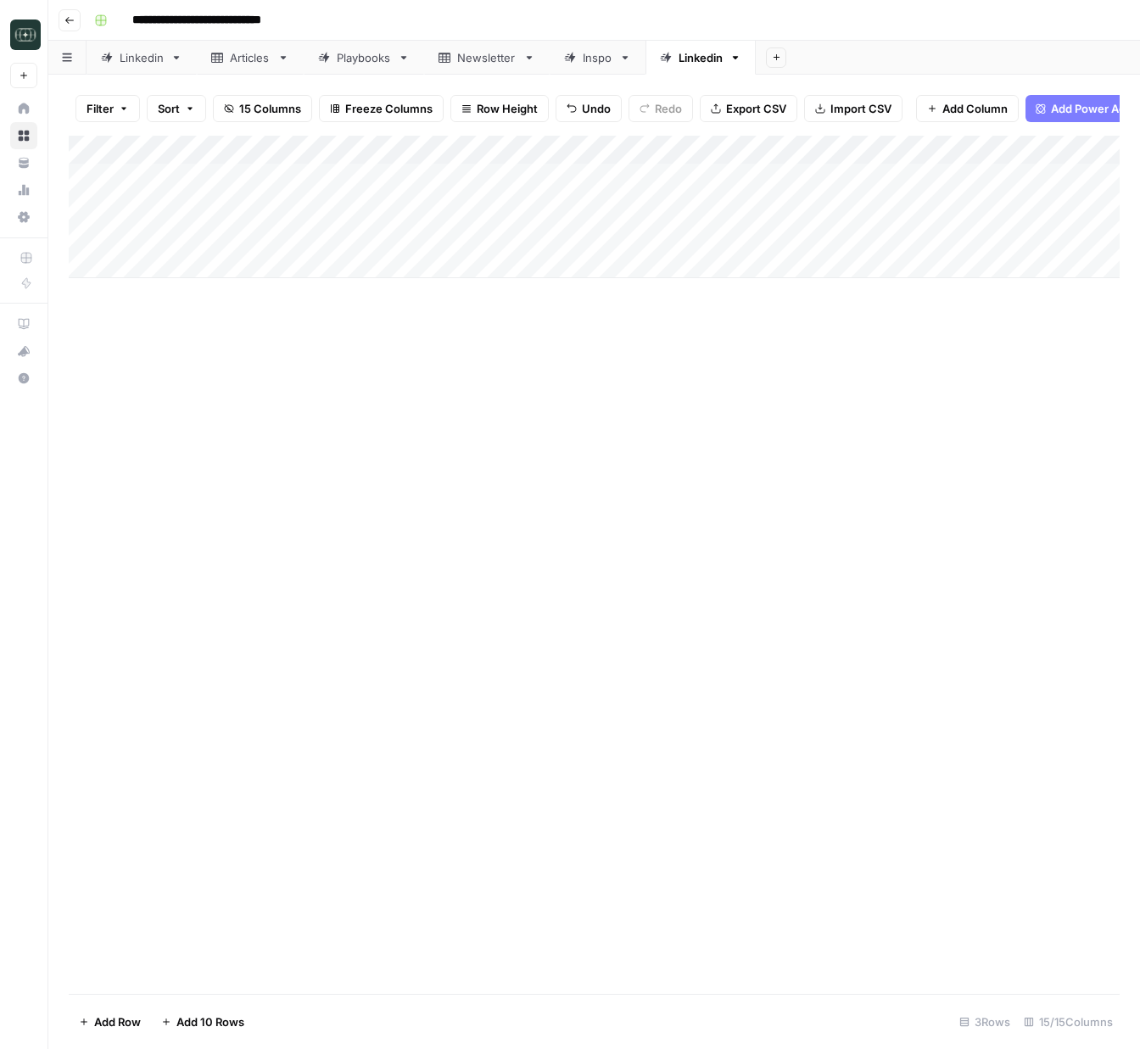
click at [892, 202] on div "Add Column" at bounding box center [594, 207] width 1051 height 142
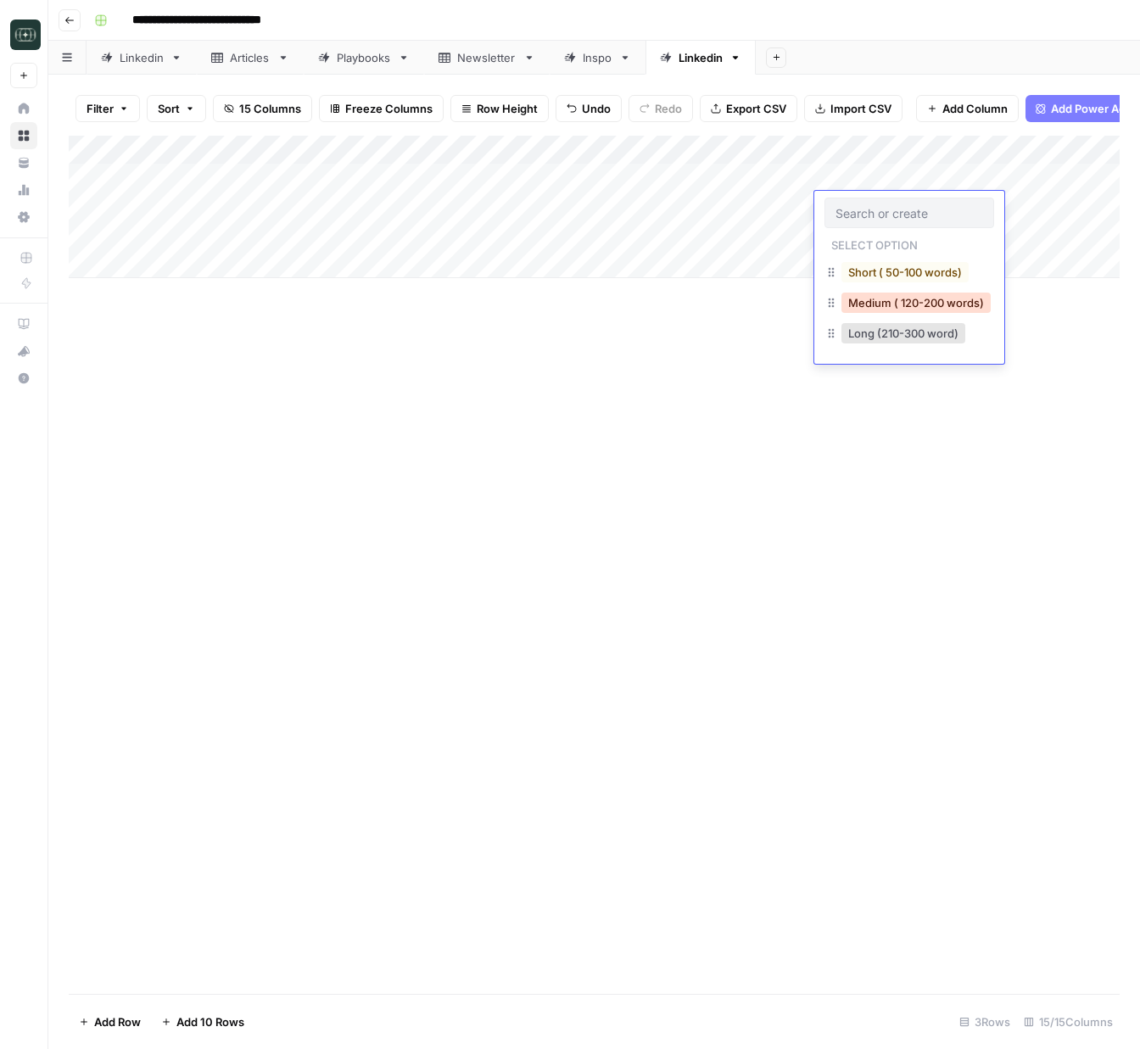
click at [910, 300] on button "Medium ( 120-200 words)" at bounding box center [915, 303] width 149 height 20
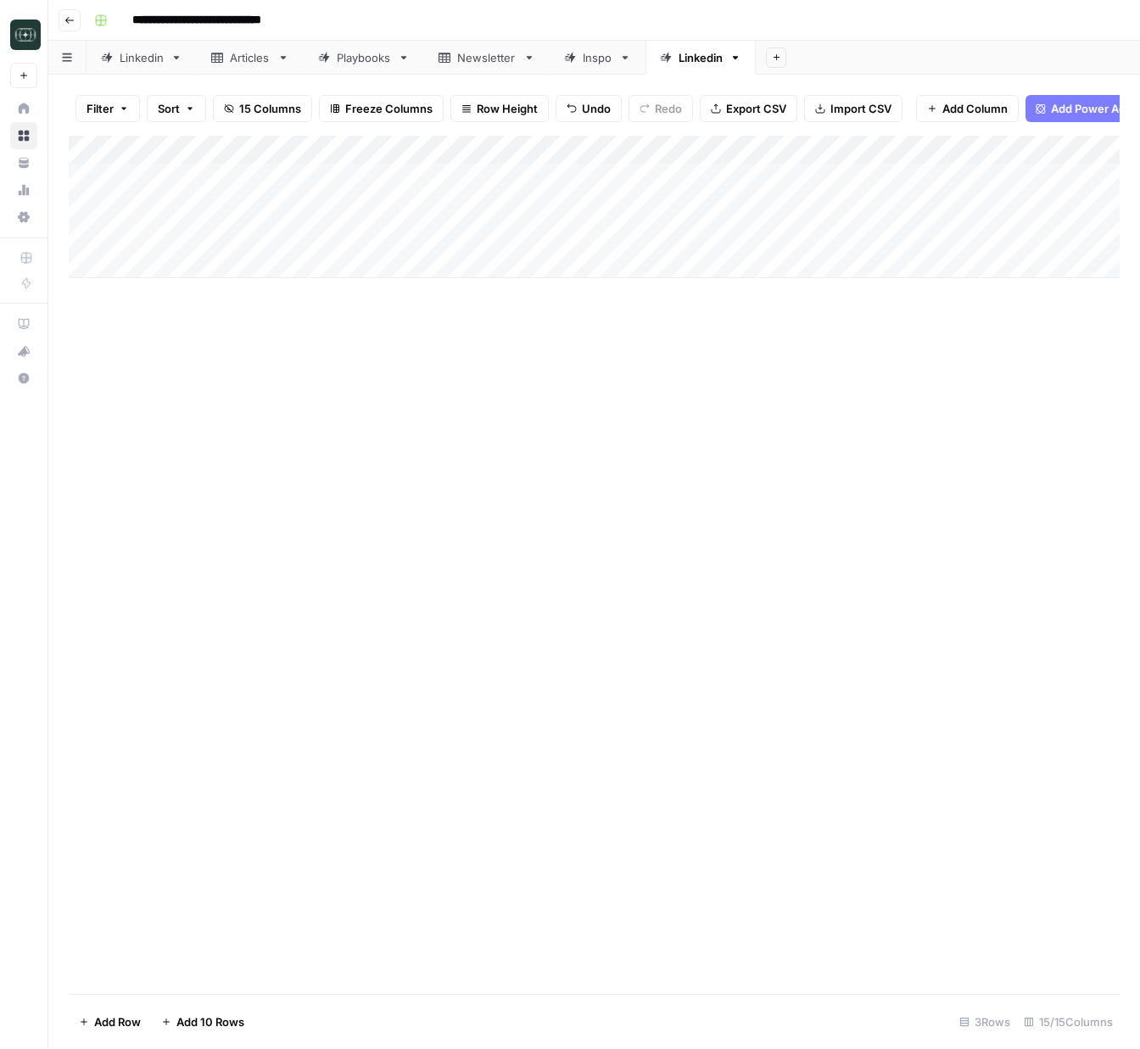
click at [889, 236] on div "Add Column" at bounding box center [594, 207] width 1051 height 142
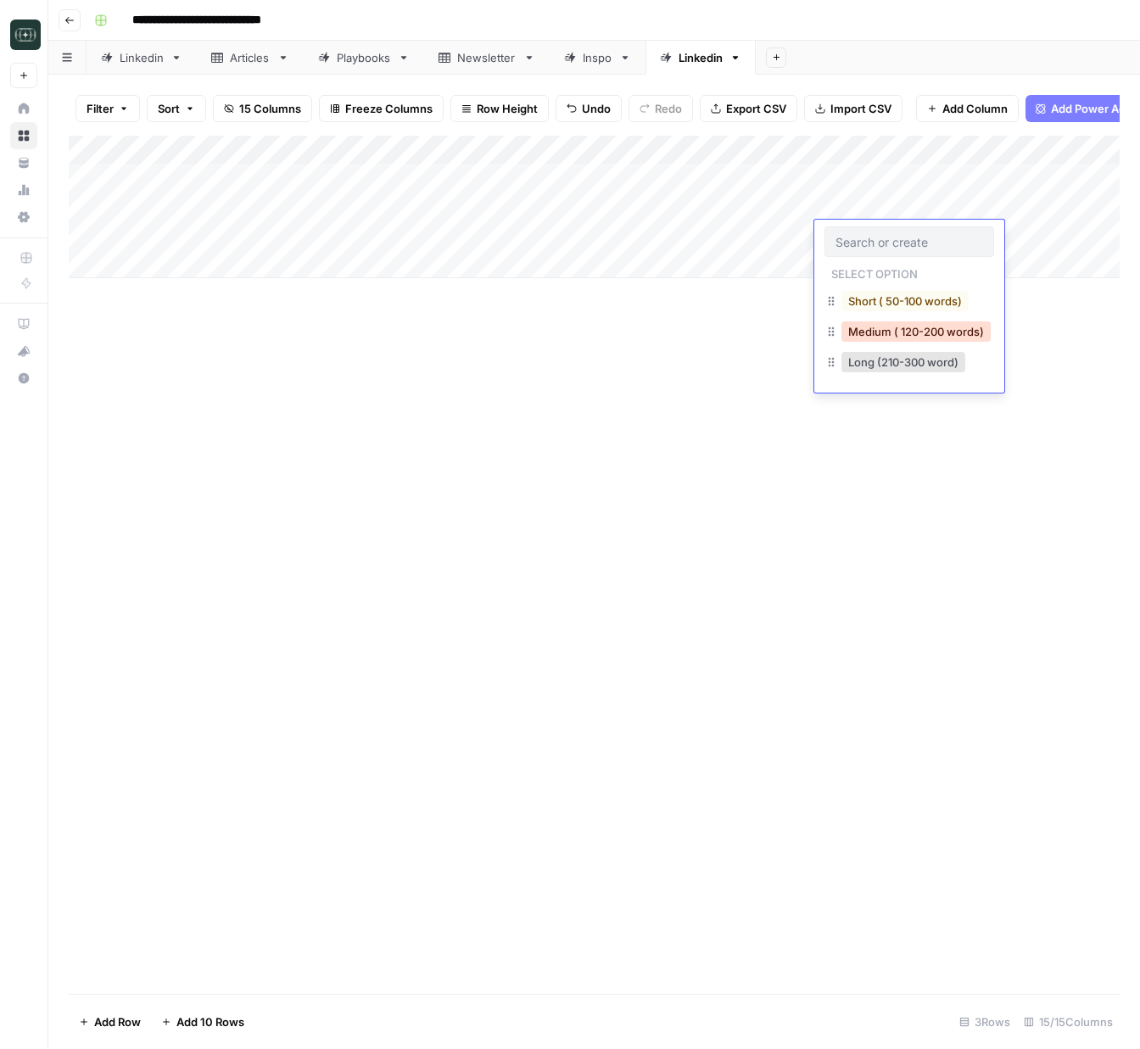
click at [891, 328] on button "Medium ( 120-200 words)" at bounding box center [915, 331] width 149 height 20
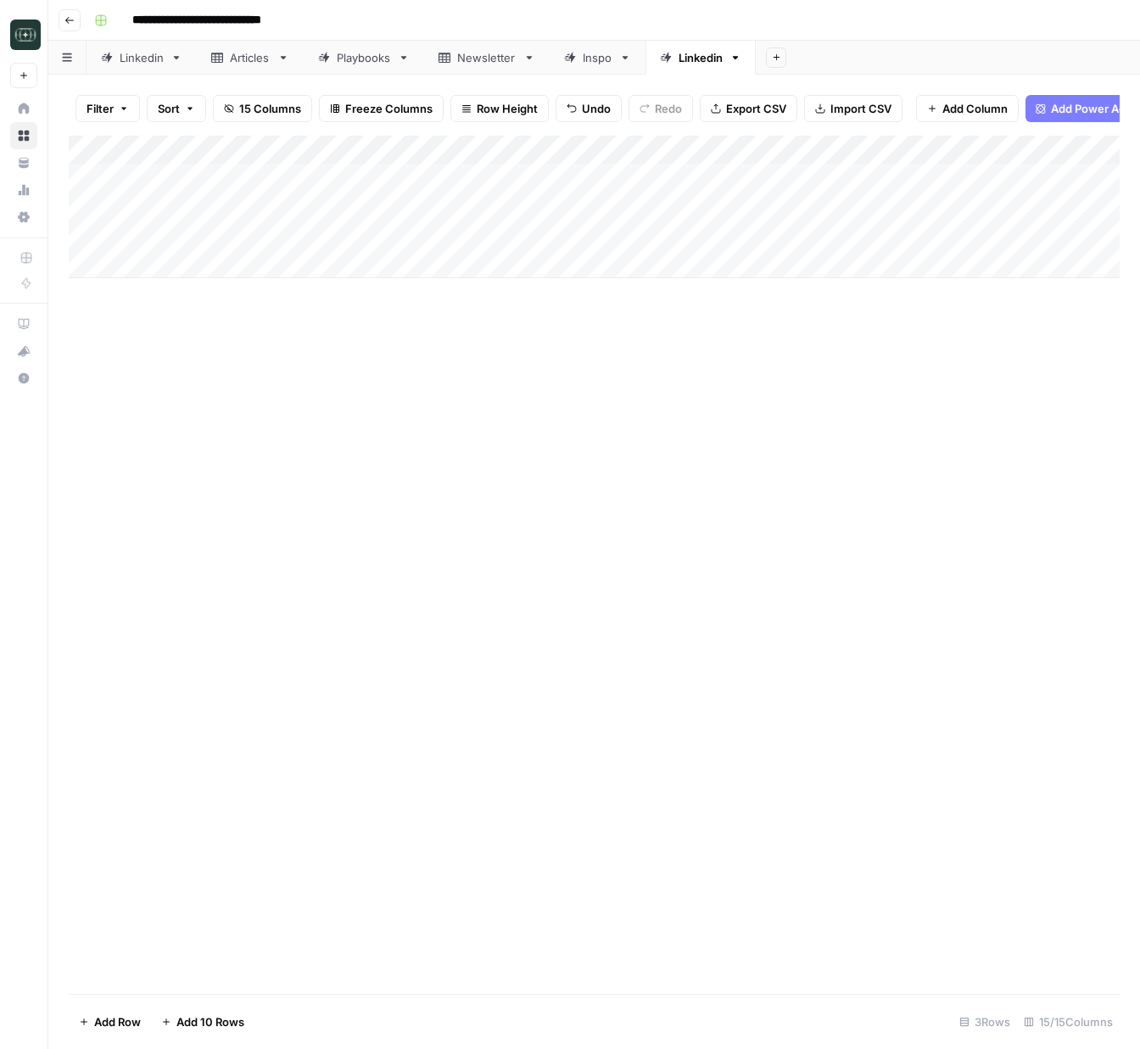
click at [1020, 210] on div "Add Column" at bounding box center [594, 207] width 1051 height 142
click at [1045, 230] on div "Add Column" at bounding box center [594, 207] width 1051 height 142
click at [434, 461] on div "Add Column" at bounding box center [594, 565] width 1051 height 858
click at [908, 208] on div "Add Column" at bounding box center [594, 207] width 1051 height 142
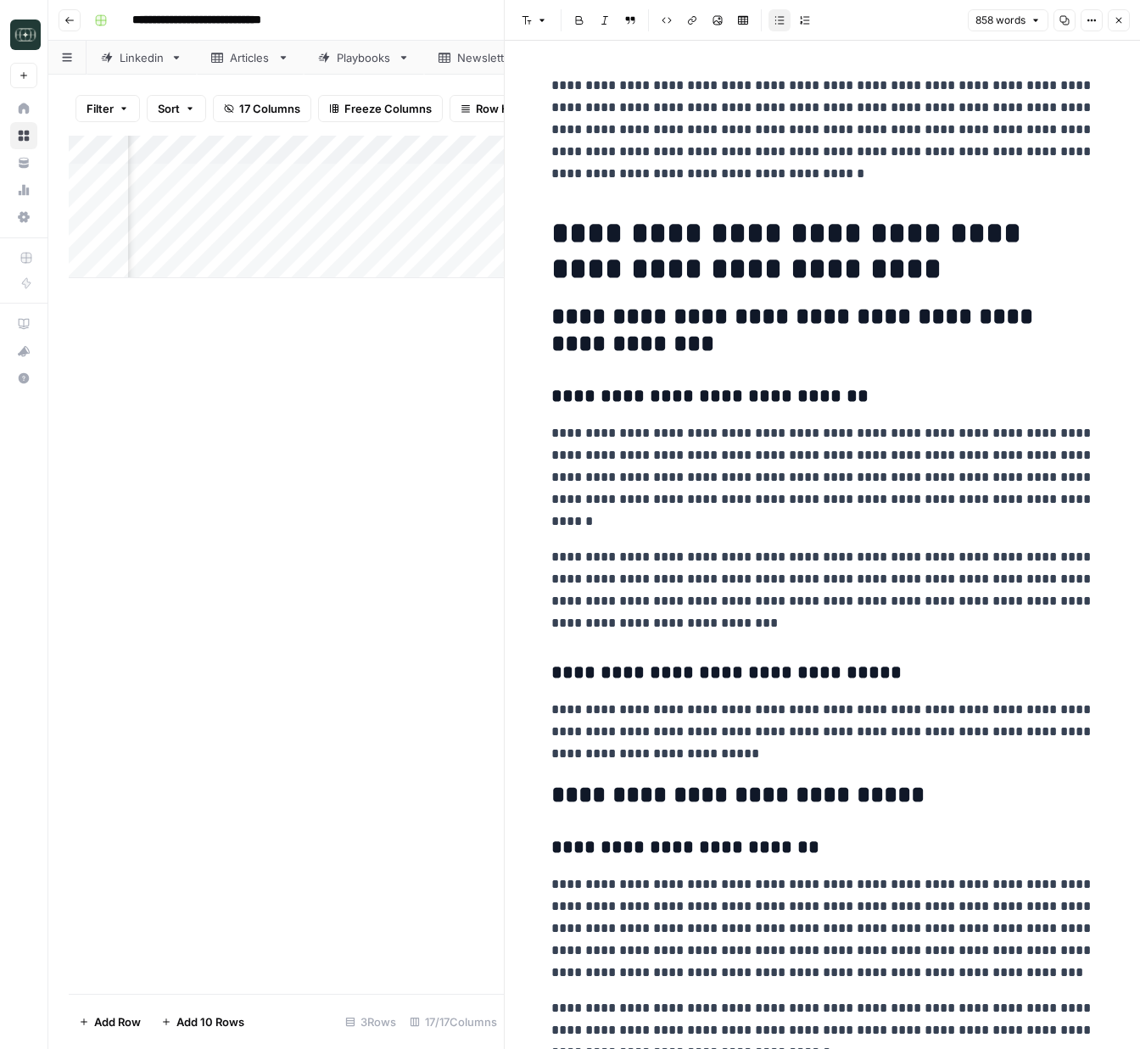
click at [392, 456] on div "Add Column" at bounding box center [286, 565] width 435 height 858
click at [1112, 23] on button "Close" at bounding box center [1119, 20] width 22 height 22
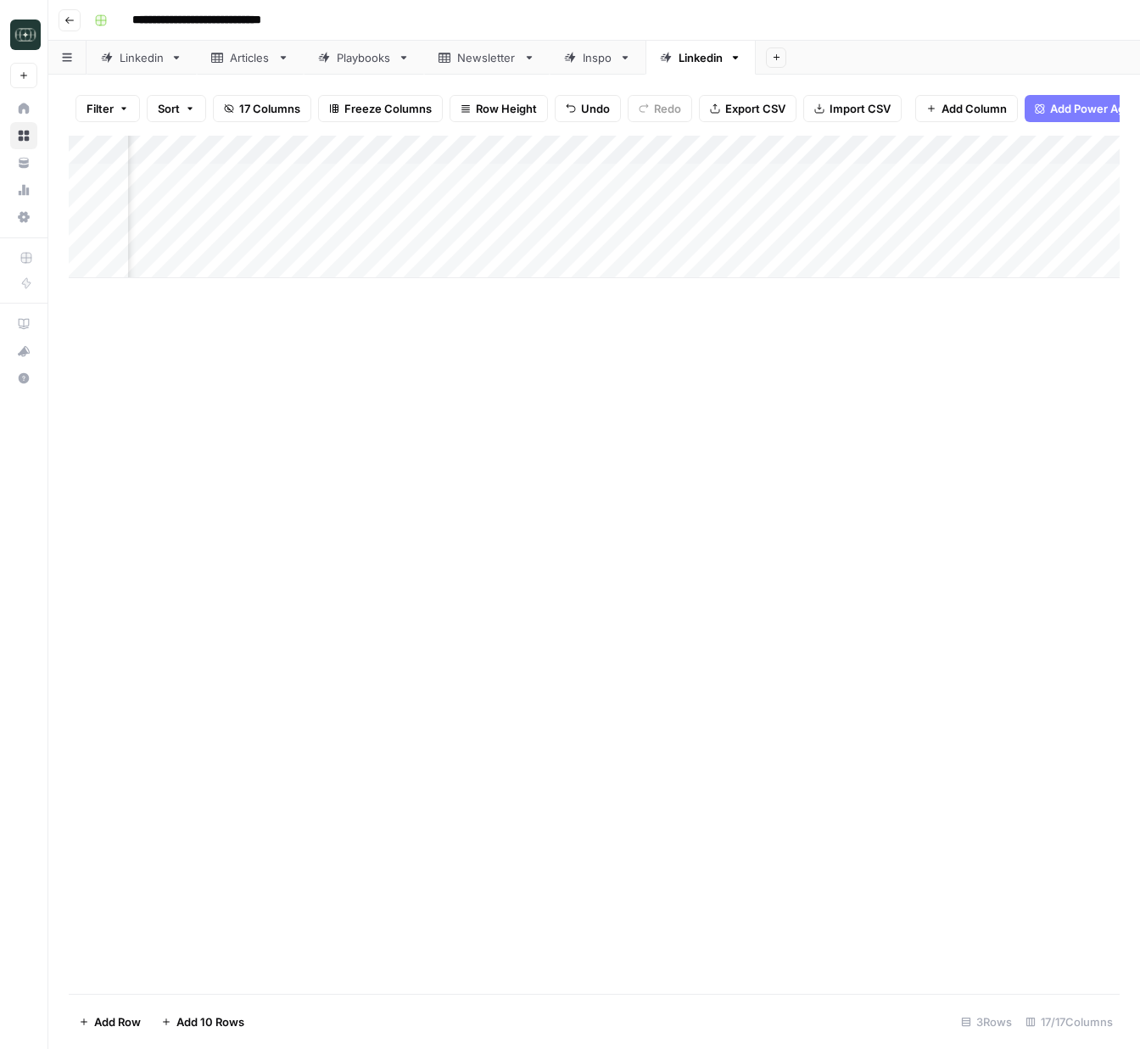
drag, startPoint x: 991, startPoint y: 151, endPoint x: 874, endPoint y: 159, distance: 117.3
click at [874, 159] on div "Add Column" at bounding box center [594, 207] width 1051 height 142
click at [913, 205] on div "Add Column" at bounding box center [594, 207] width 1051 height 142
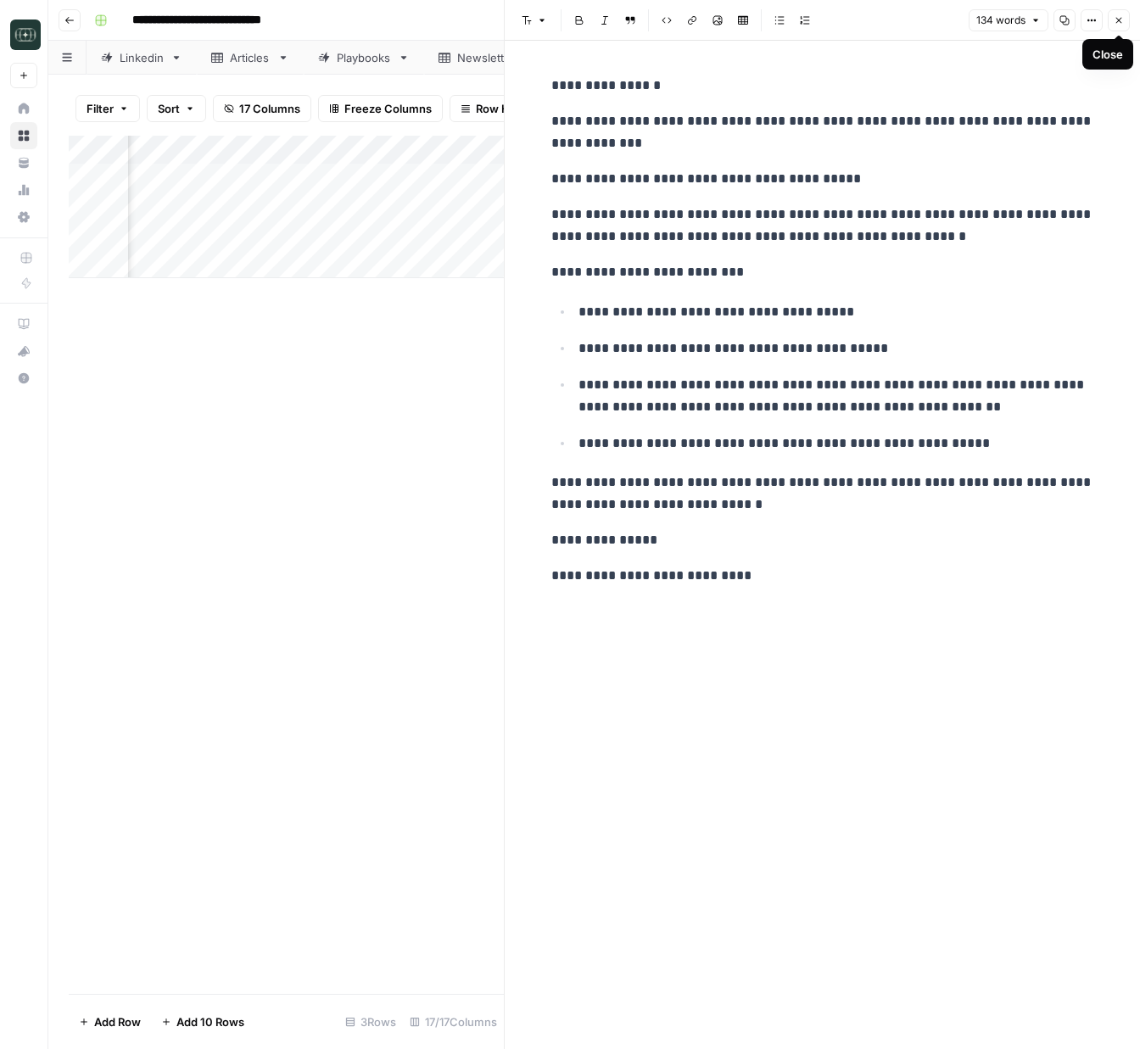
click at [1121, 13] on button "Close" at bounding box center [1119, 20] width 22 height 22
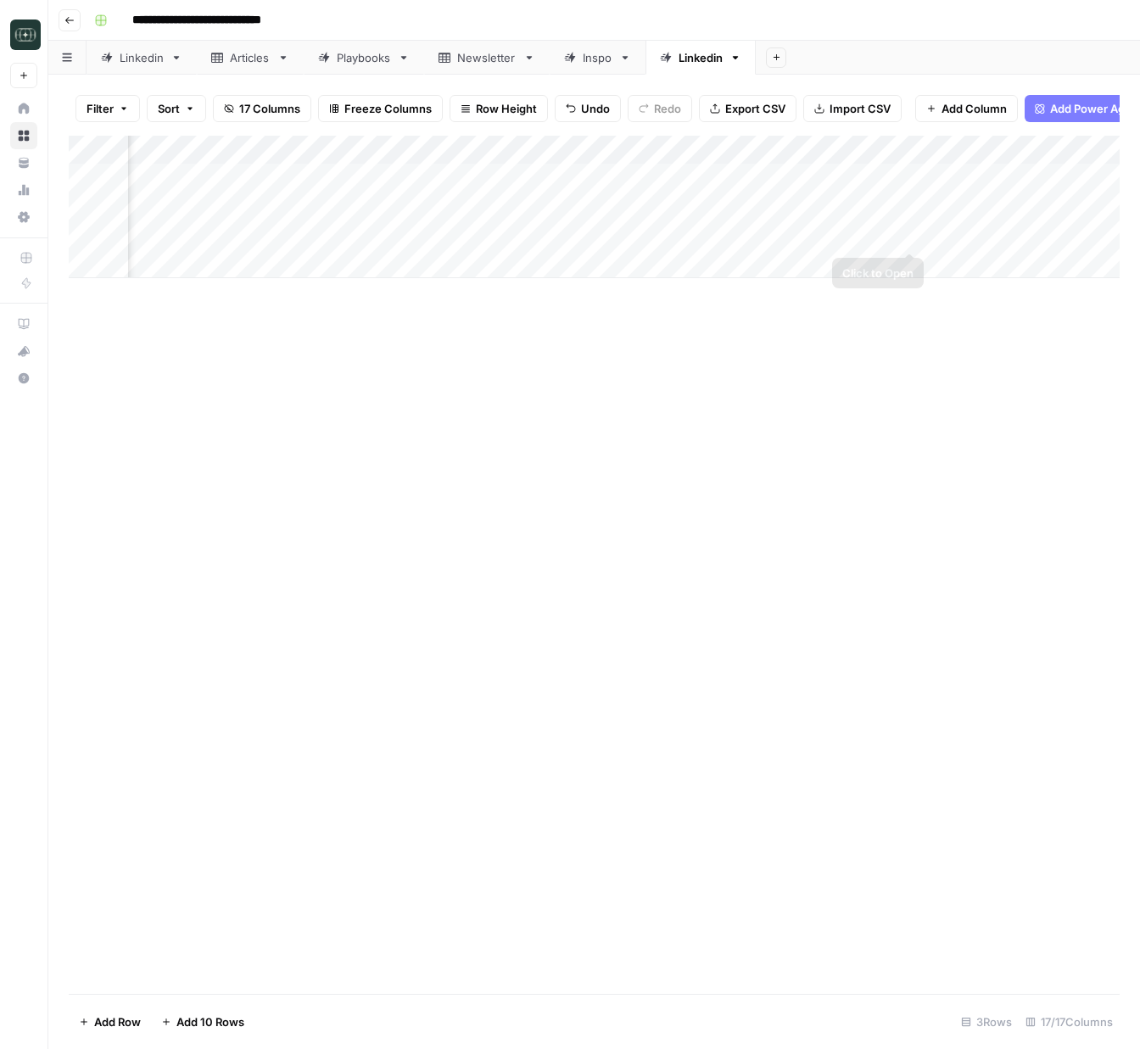
click at [905, 232] on div "Add Column" at bounding box center [594, 207] width 1051 height 142
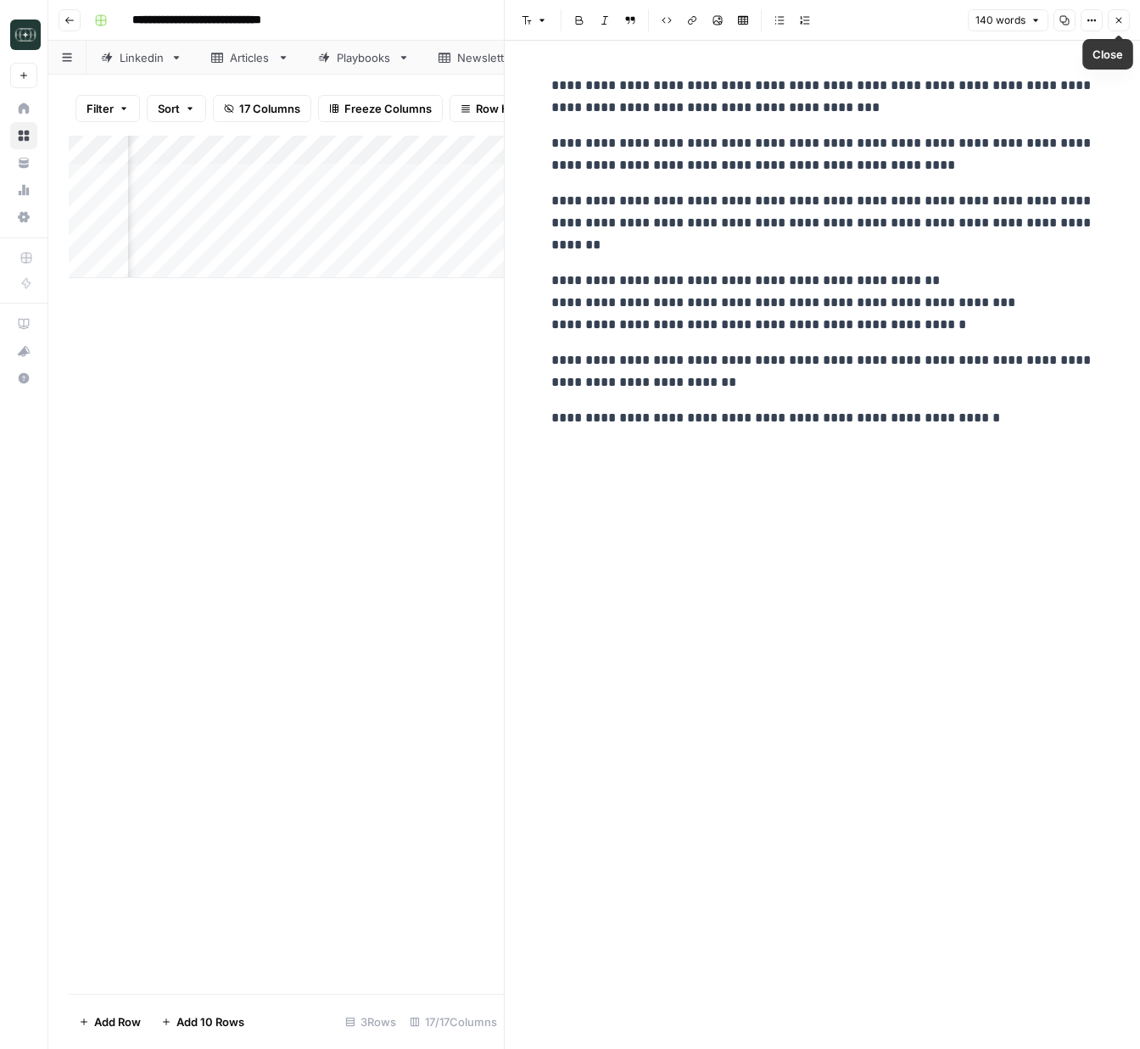
click at [1114, 20] on icon "button" at bounding box center [1119, 20] width 10 height 10
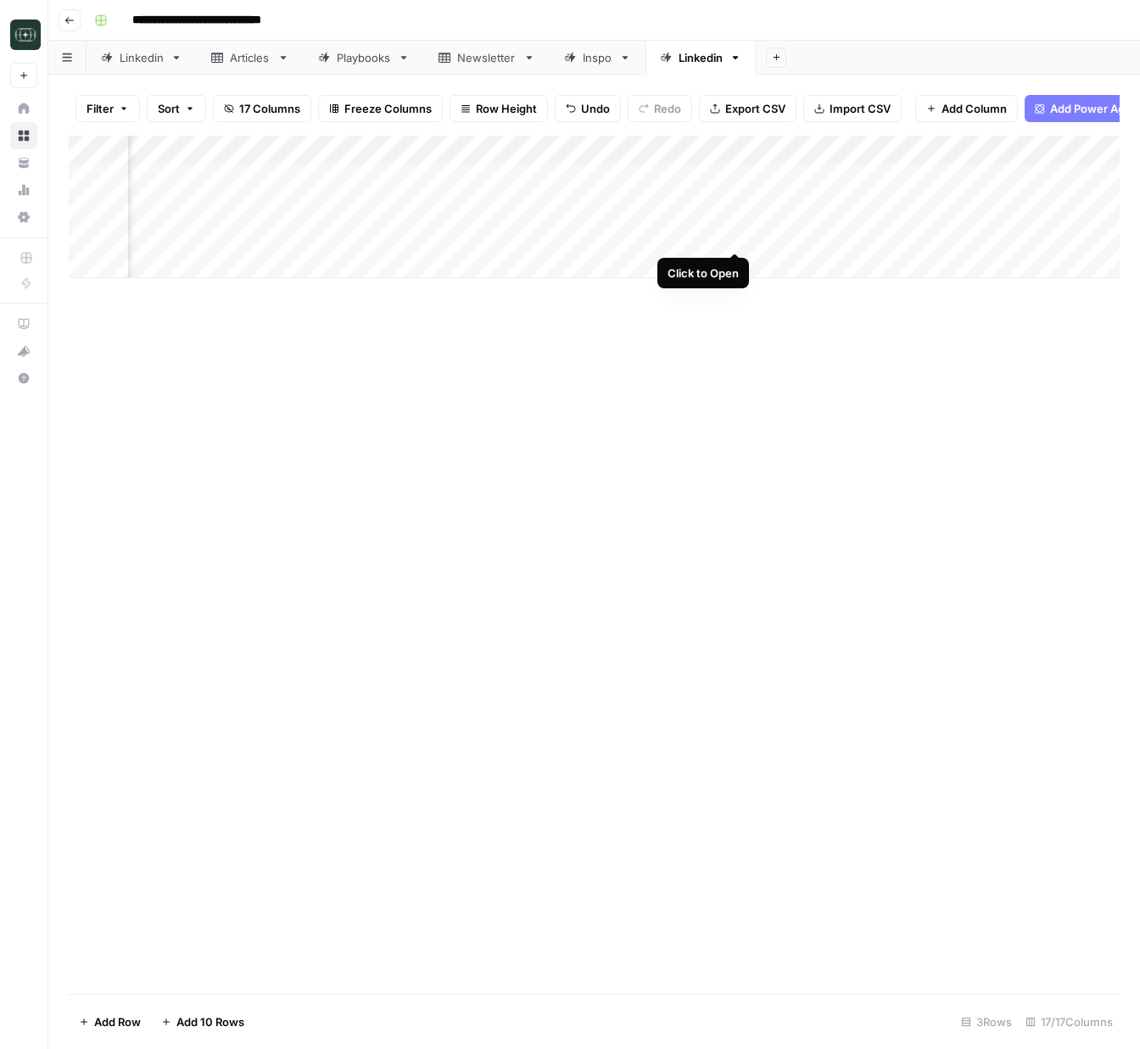
click at [734, 237] on div "Add Column" at bounding box center [594, 207] width 1051 height 142
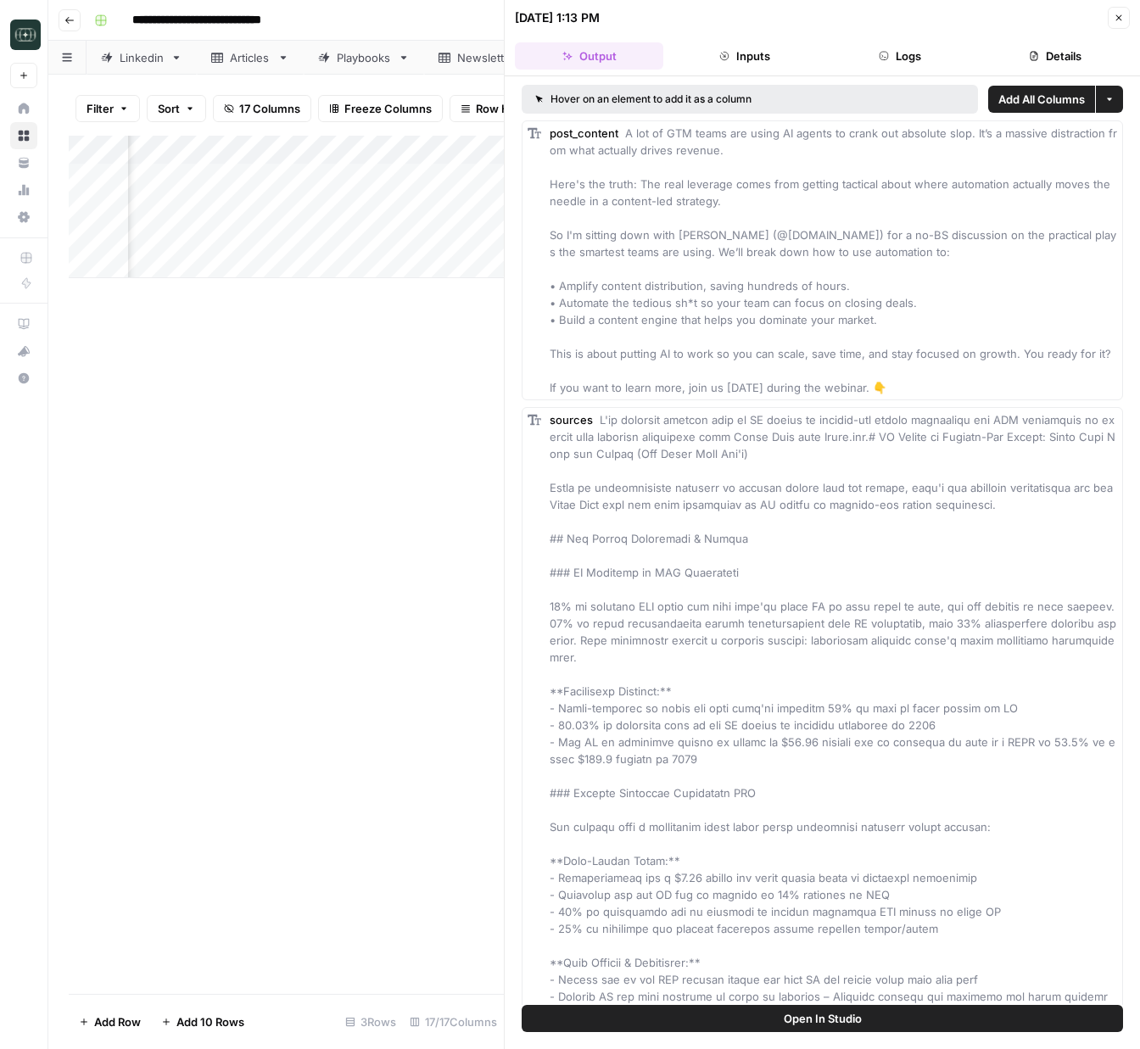
click at [885, 54] on icon "button" at bounding box center [884, 56] width 10 height 10
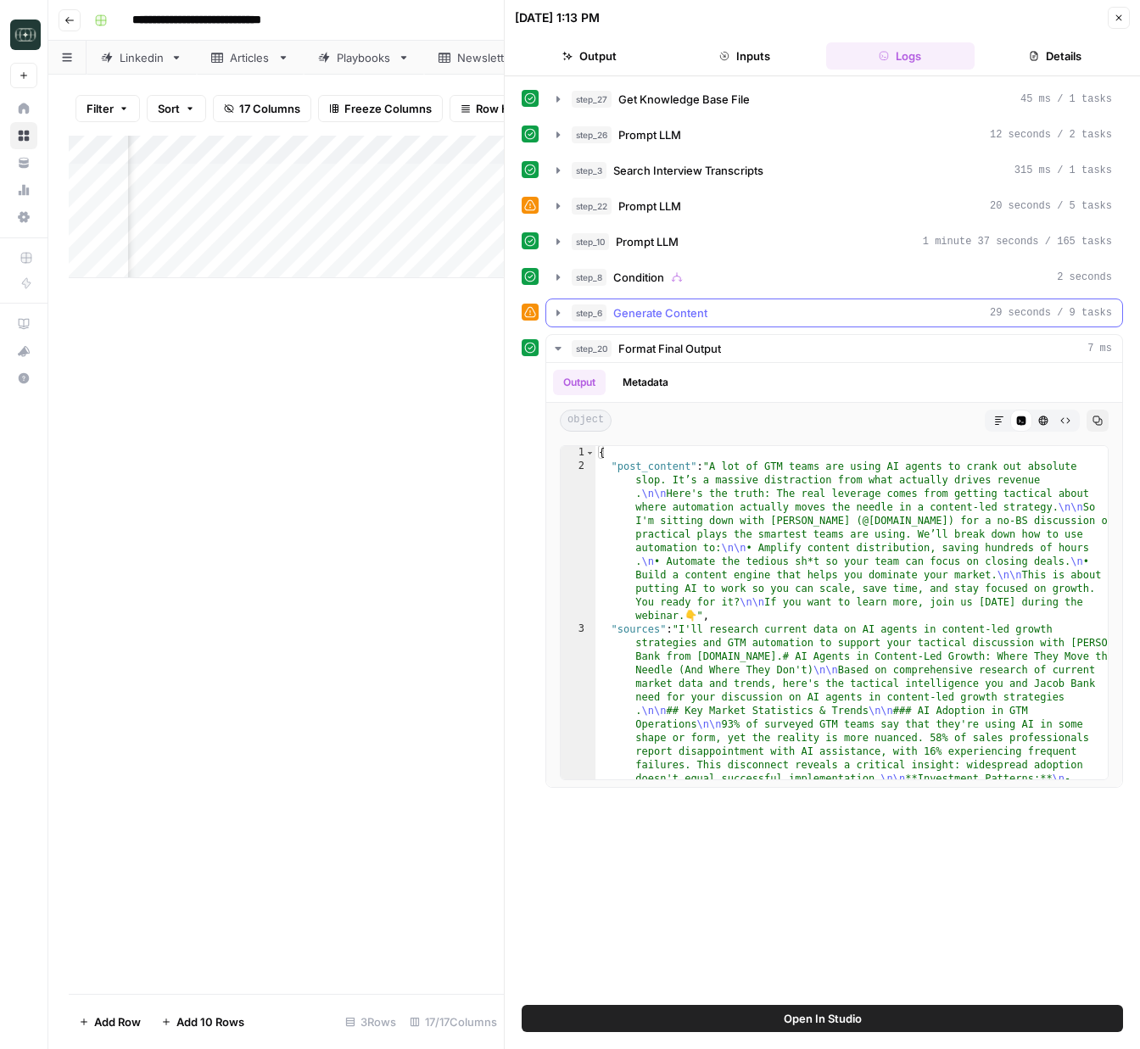
click at [555, 316] on icon "button" at bounding box center [558, 313] width 14 height 14
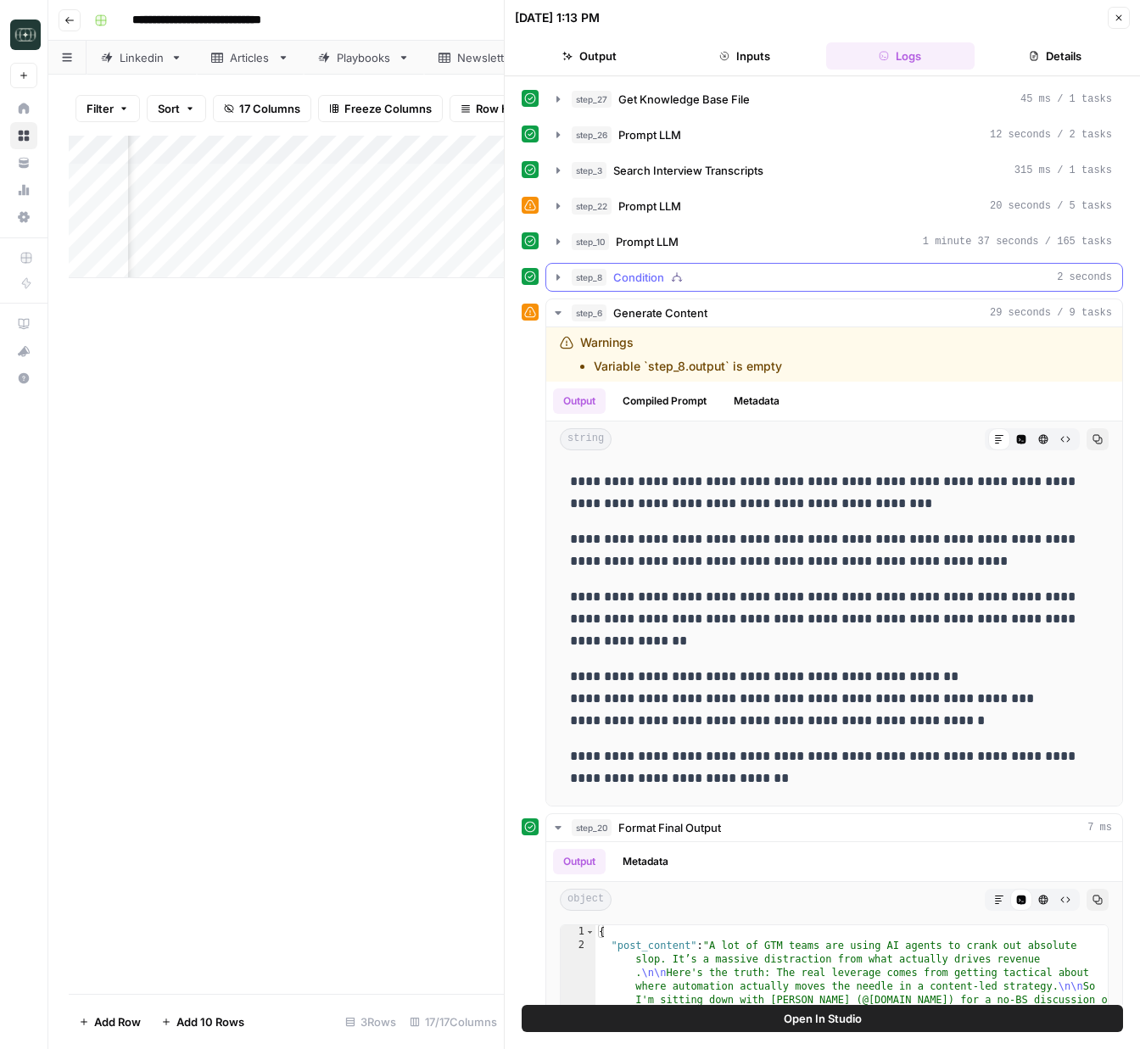
click at [551, 277] on icon "button" at bounding box center [558, 278] width 14 height 14
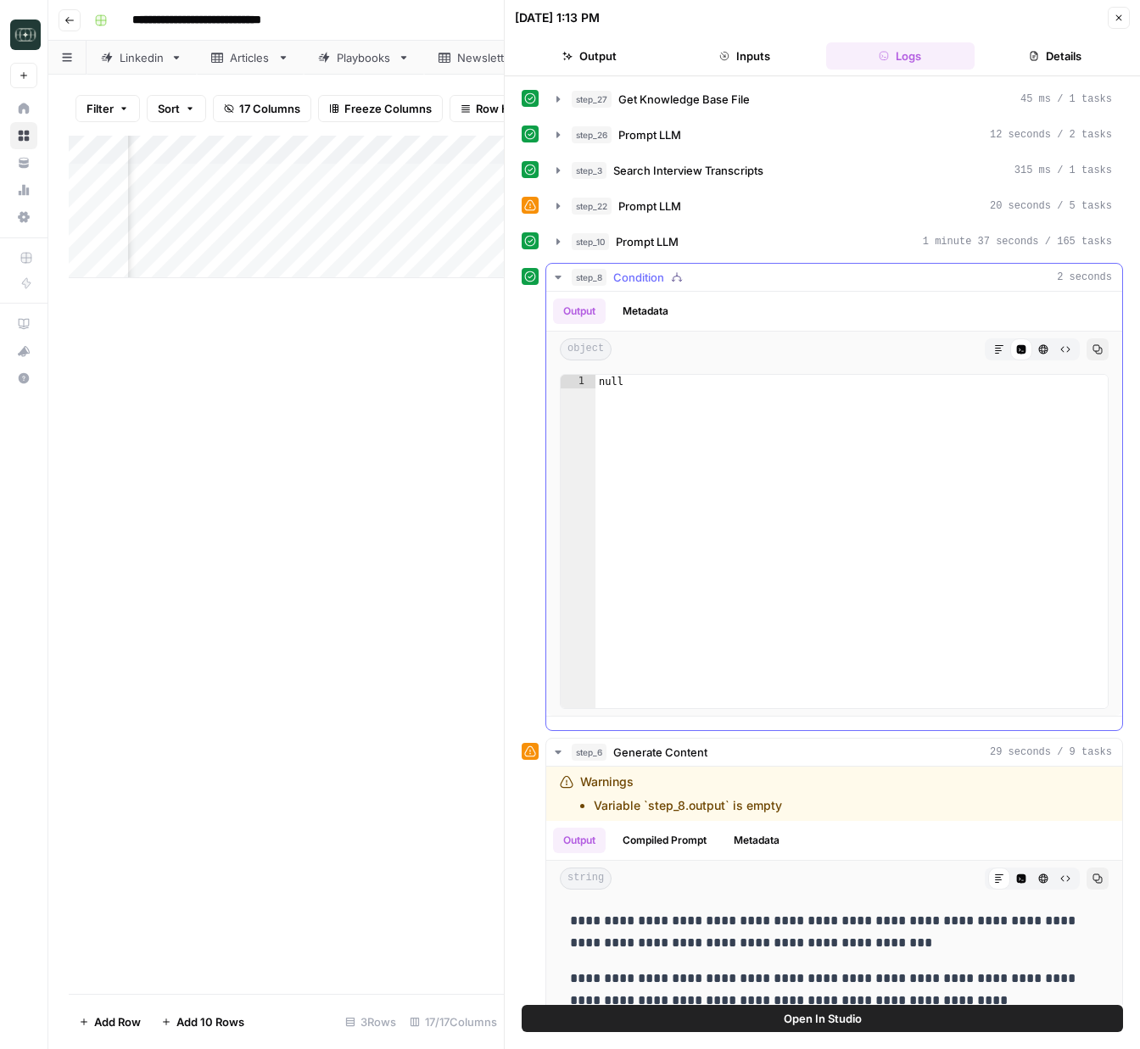
click at [554, 277] on icon "button" at bounding box center [558, 278] width 14 height 14
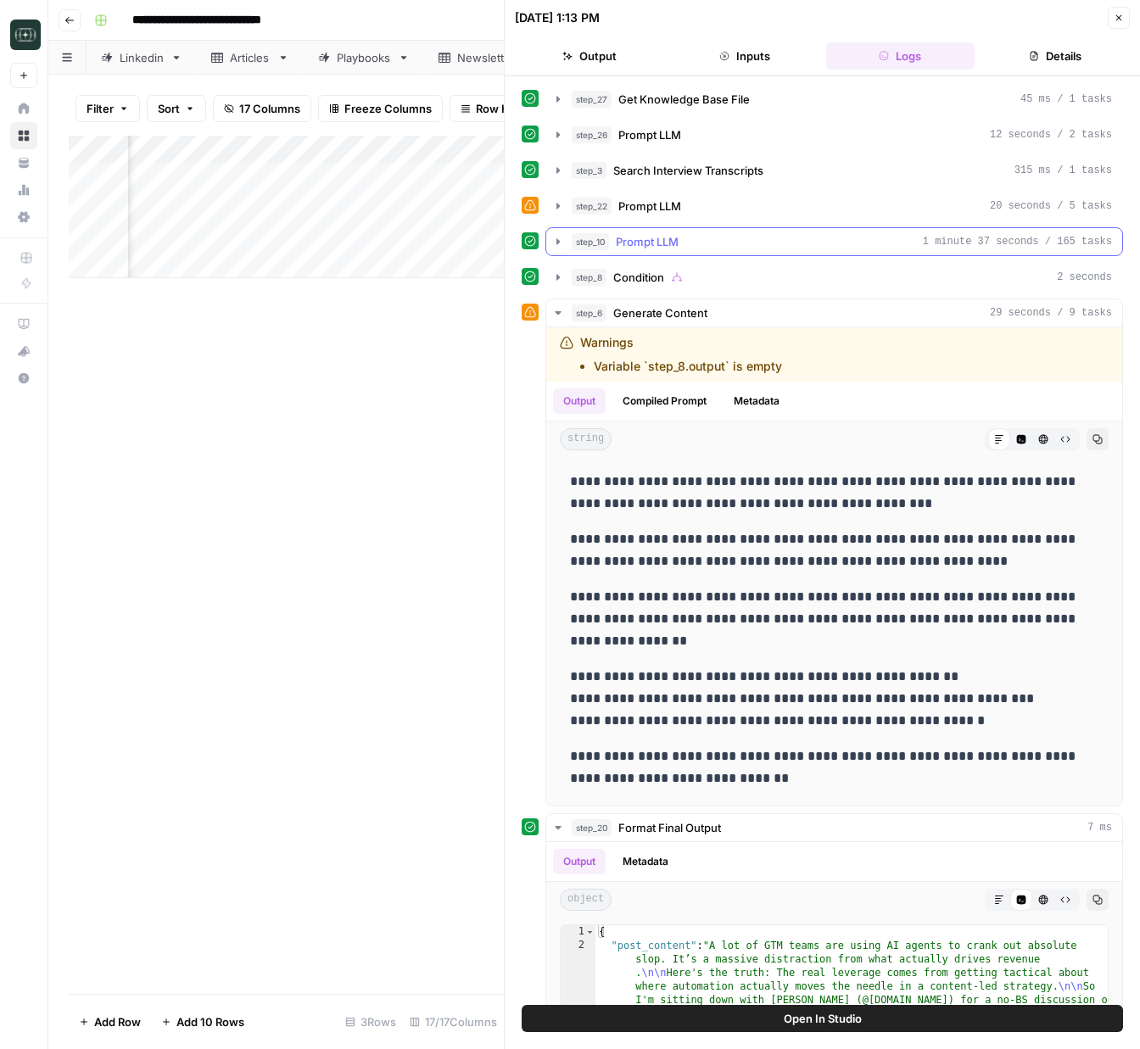
click at [557, 241] on icon "button" at bounding box center [557, 241] width 3 height 6
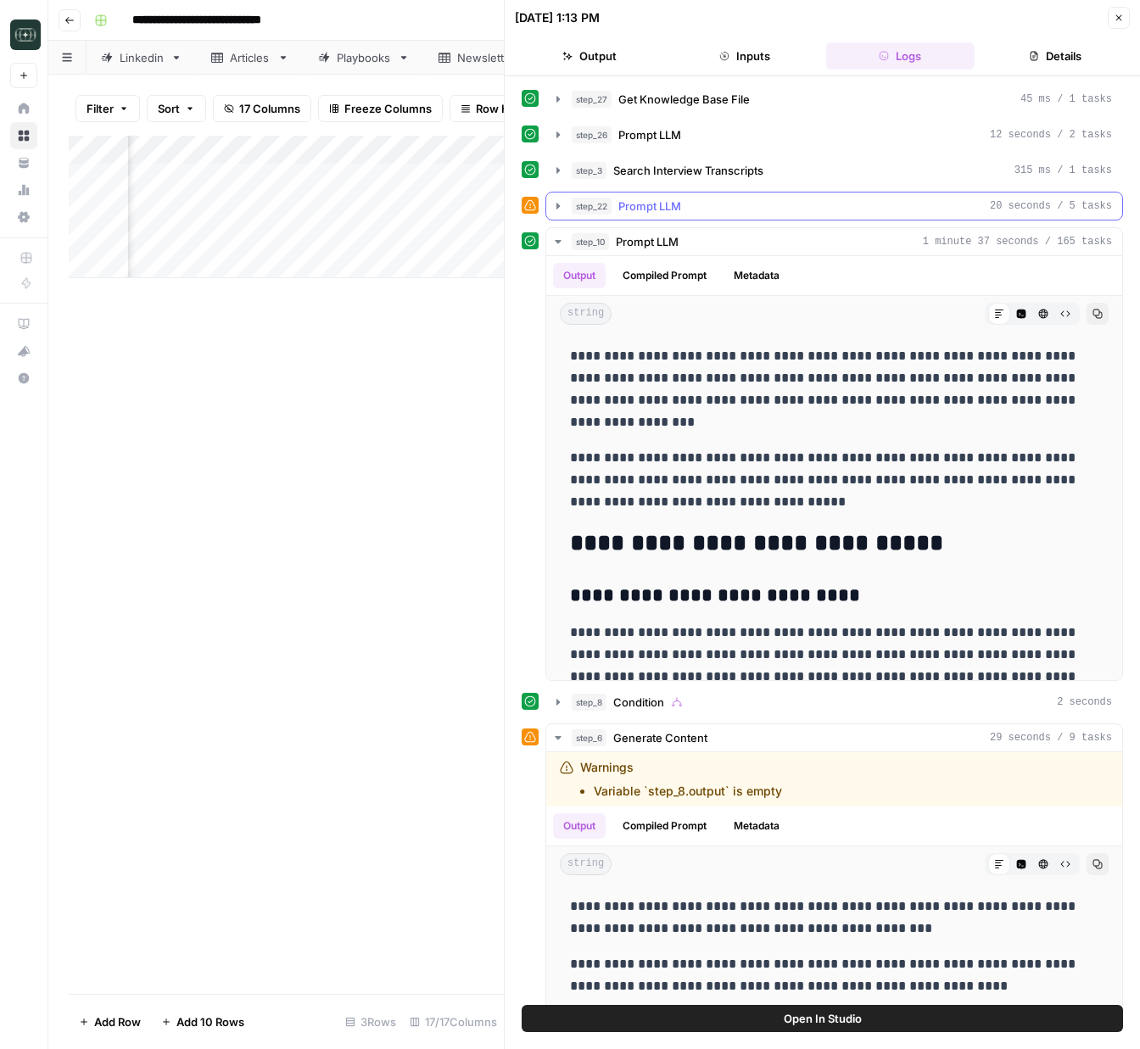
click at [562, 203] on icon "button" at bounding box center [558, 206] width 14 height 14
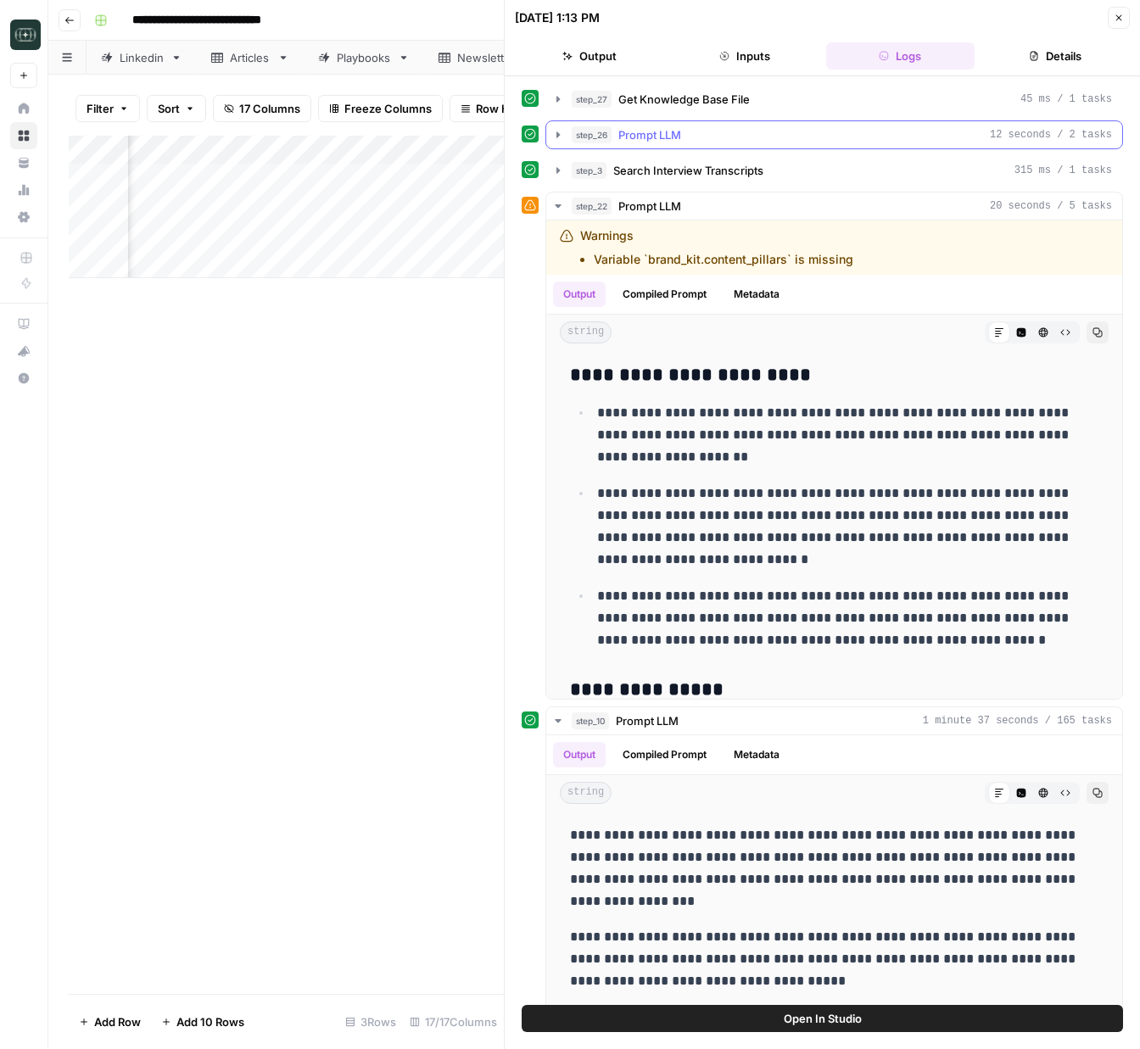
click at [559, 137] on icon "button" at bounding box center [558, 135] width 14 height 14
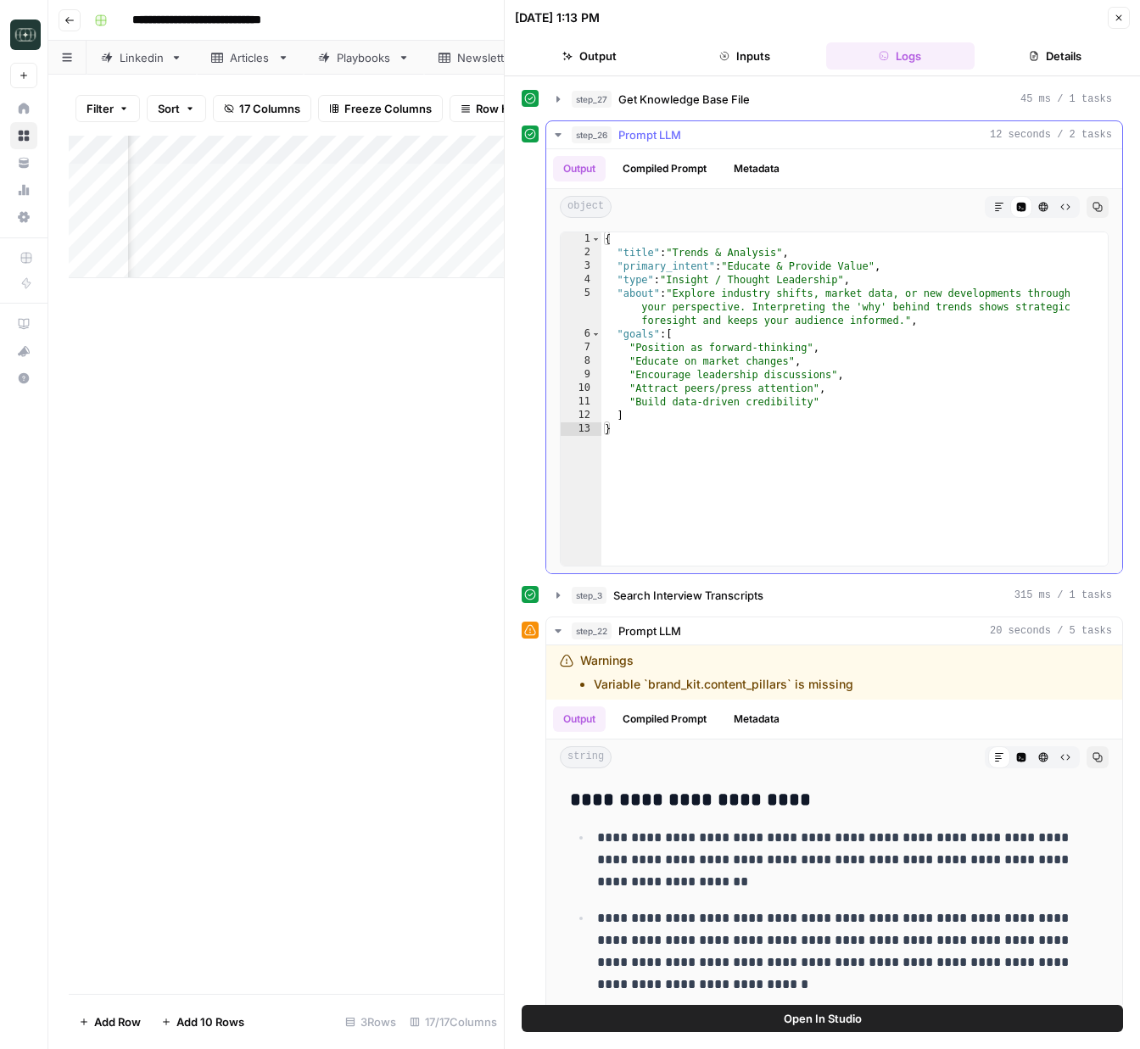
click at [559, 137] on icon "button" at bounding box center [558, 135] width 14 height 14
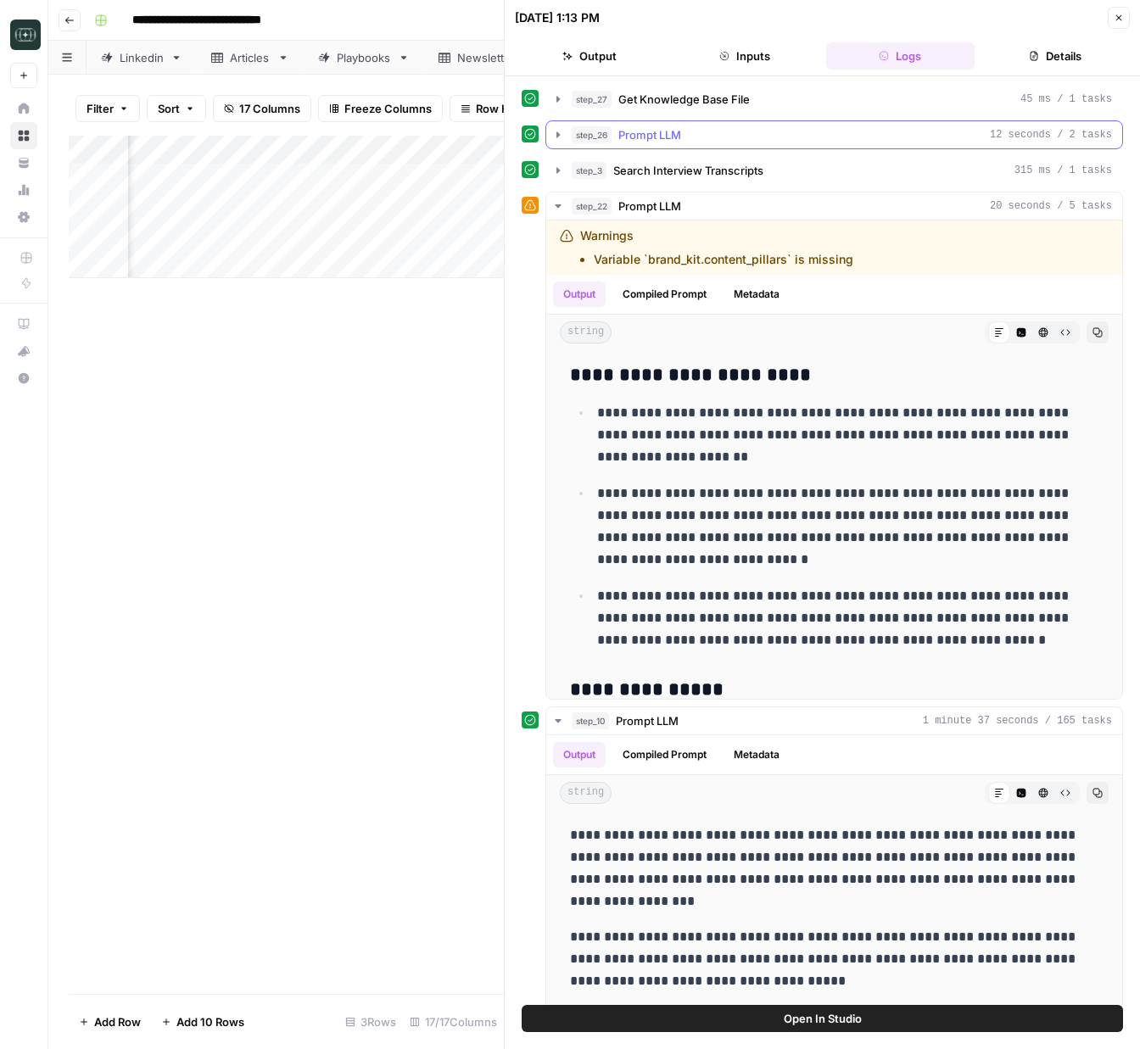
click at [557, 137] on icon "button" at bounding box center [558, 135] width 14 height 14
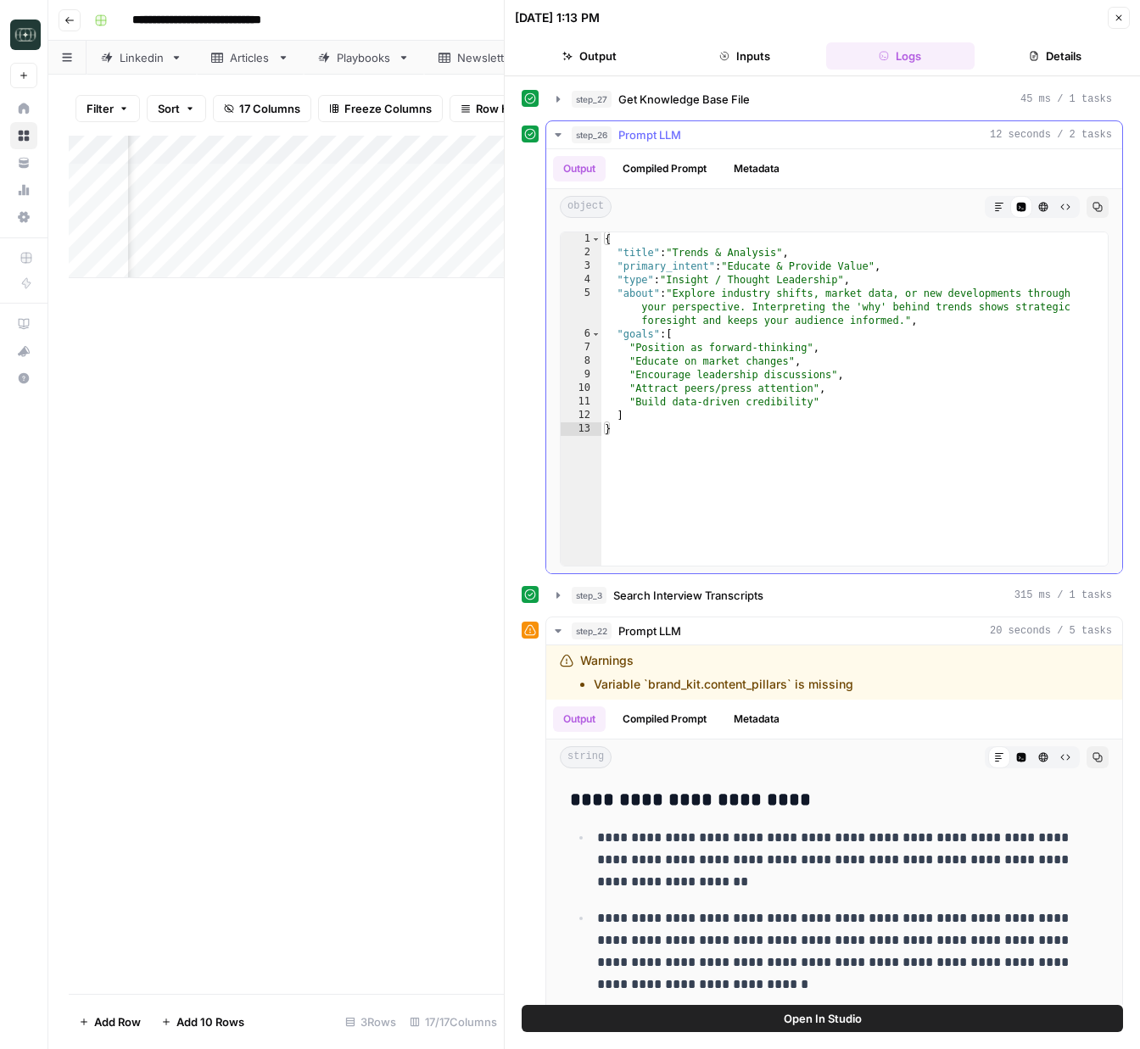
click at [557, 137] on icon "button" at bounding box center [558, 135] width 14 height 14
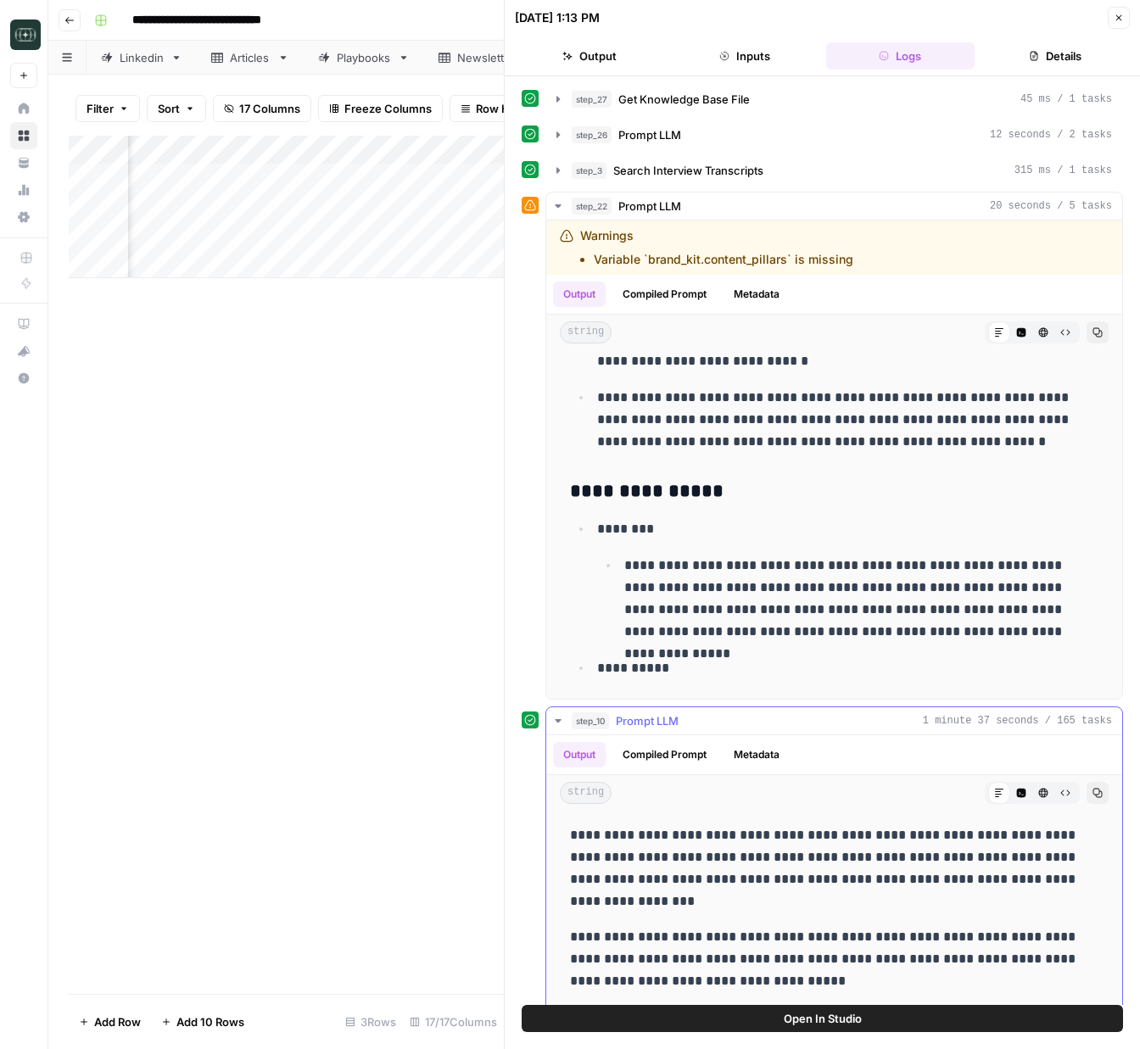
click at [565, 719] on button "step_10 Prompt LLM 1 minute 37 seconds / 165 tasks" at bounding box center [834, 720] width 576 height 27
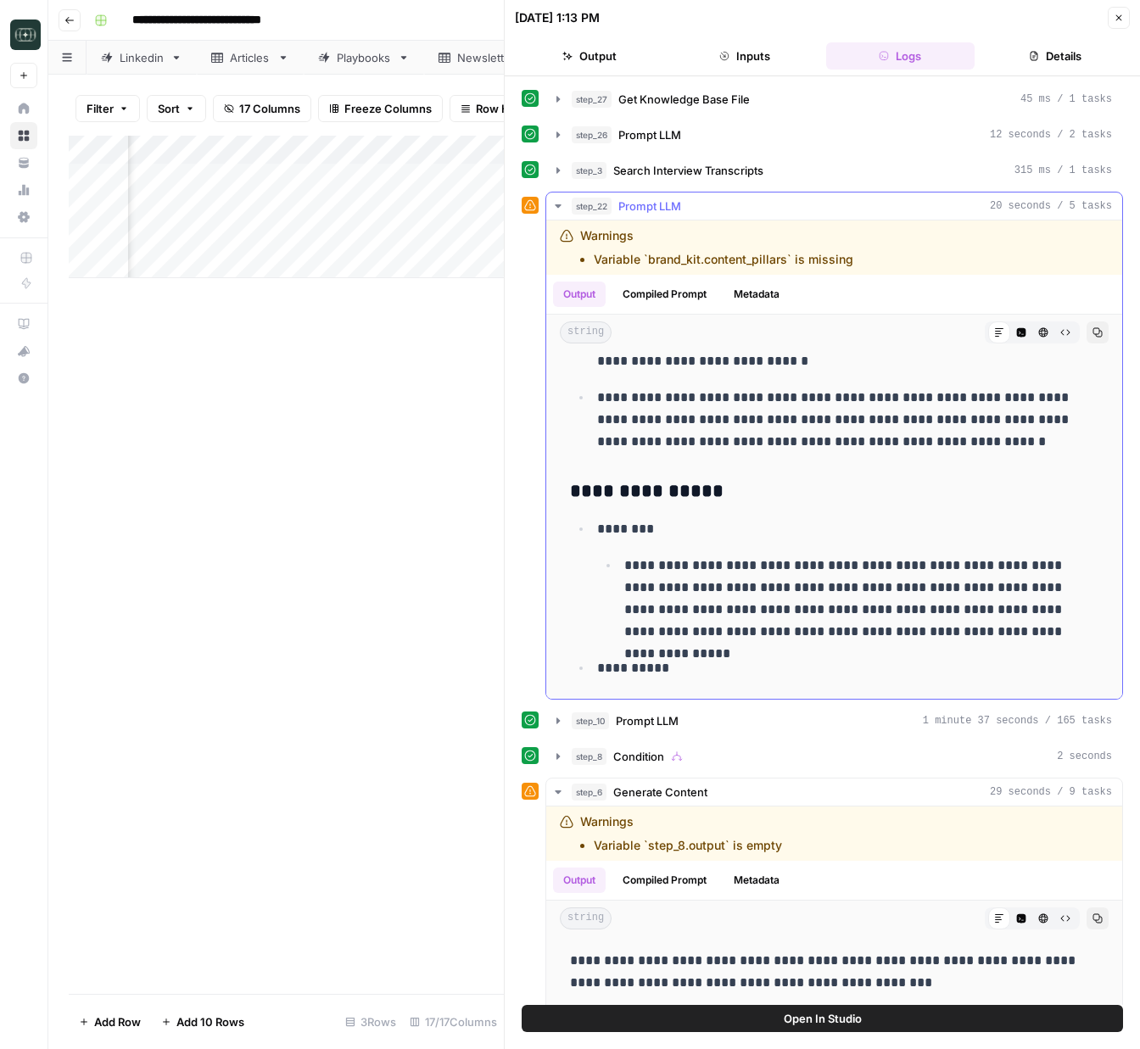
click at [556, 208] on icon "button" at bounding box center [558, 206] width 14 height 14
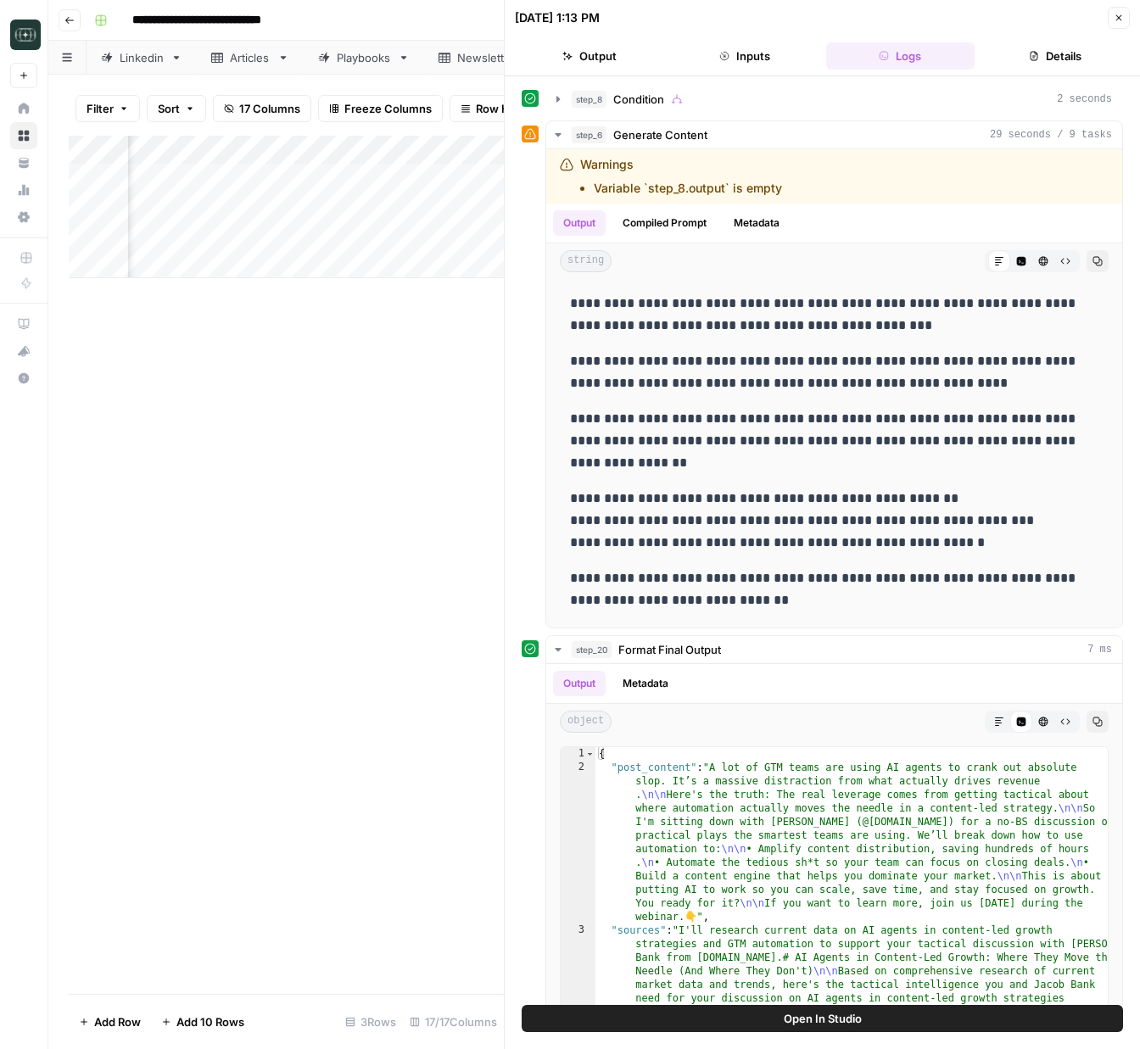
scroll to position [179, 0]
click at [557, 138] on icon "button" at bounding box center [558, 134] width 14 height 14
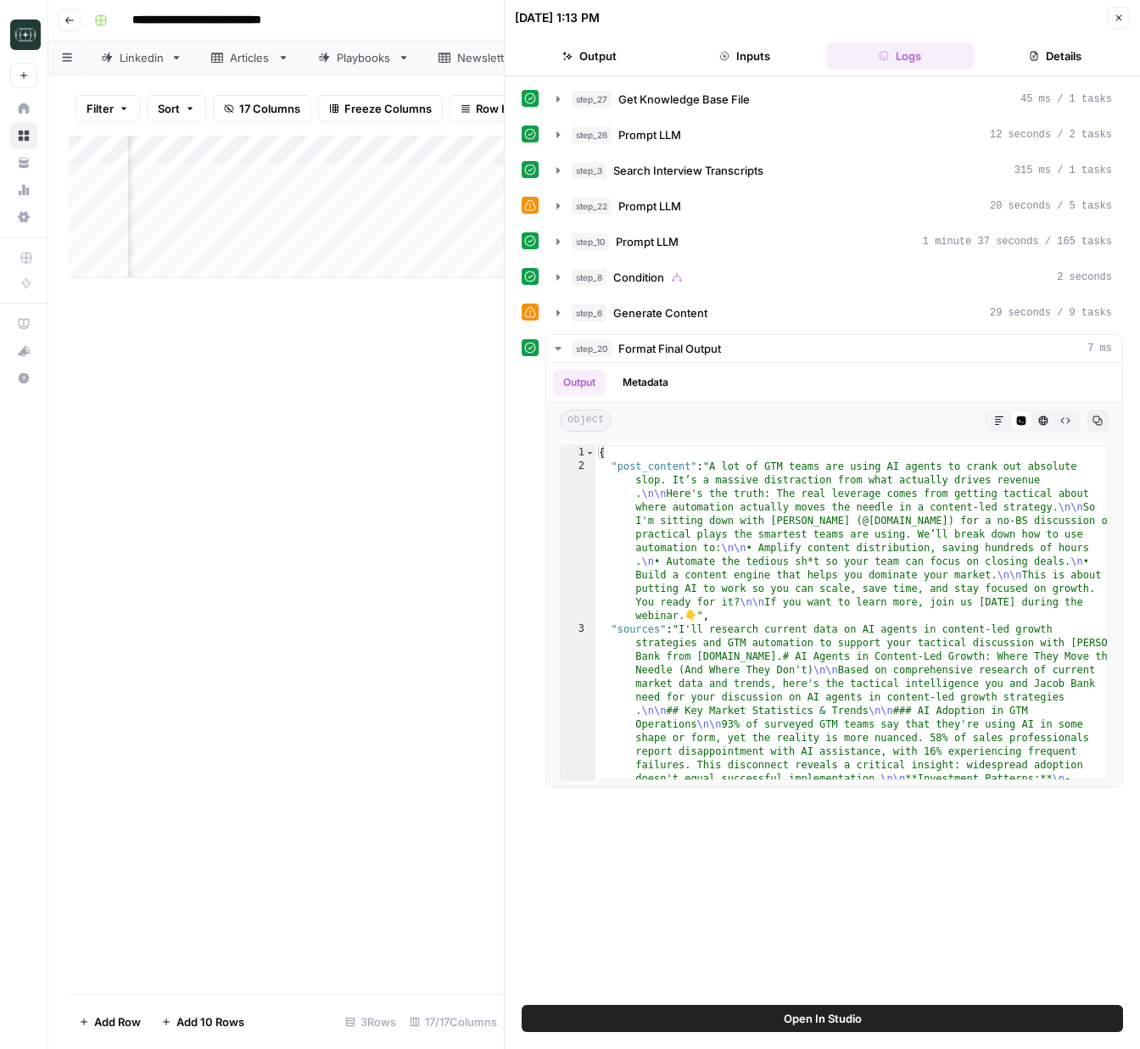
scroll to position [0, 0]
click at [551, 250] on button "step_10 Prompt LLM 1 minute 37 seconds / 165 tasks" at bounding box center [834, 241] width 576 height 27
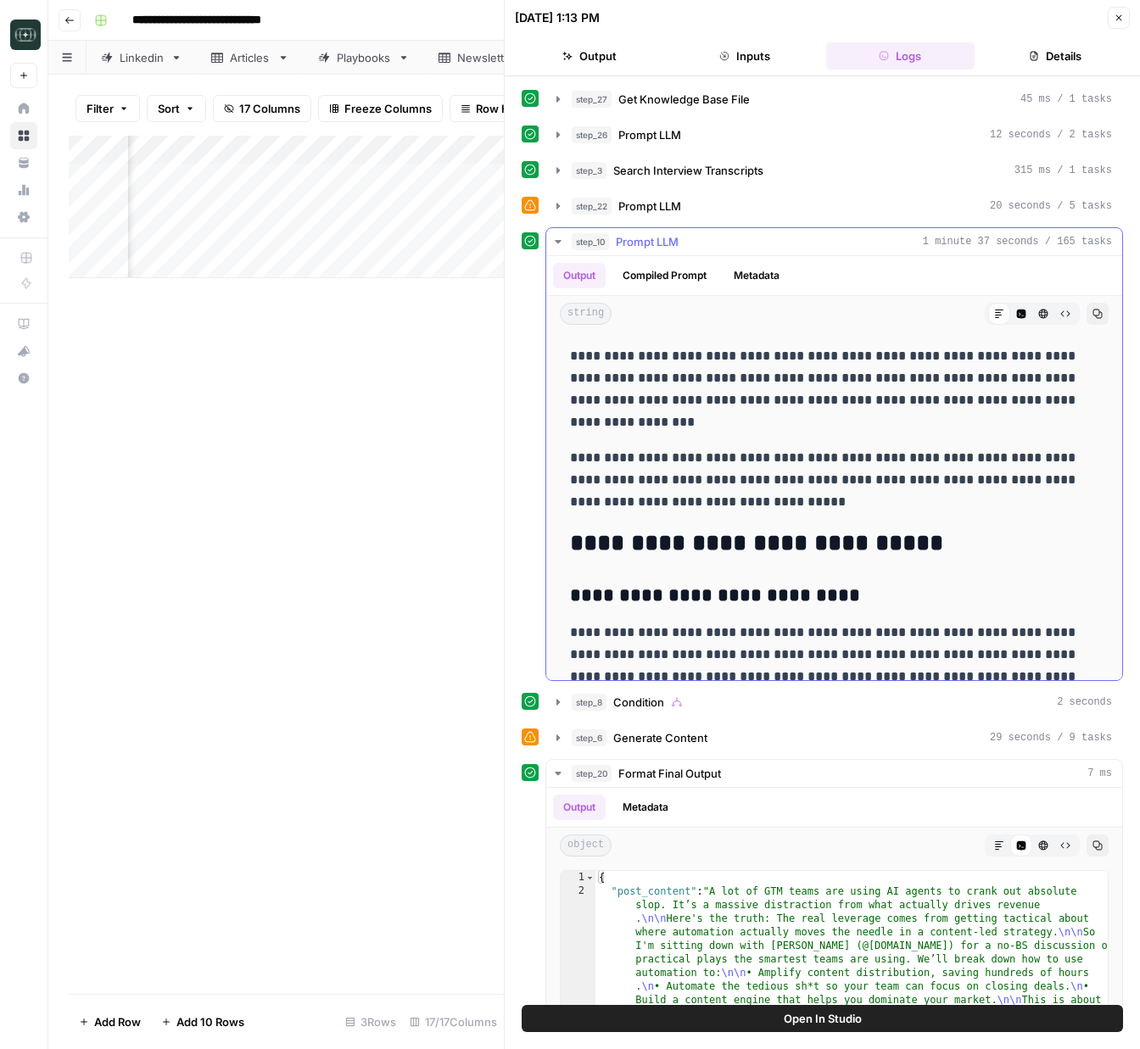
click at [556, 248] on icon "button" at bounding box center [558, 242] width 14 height 14
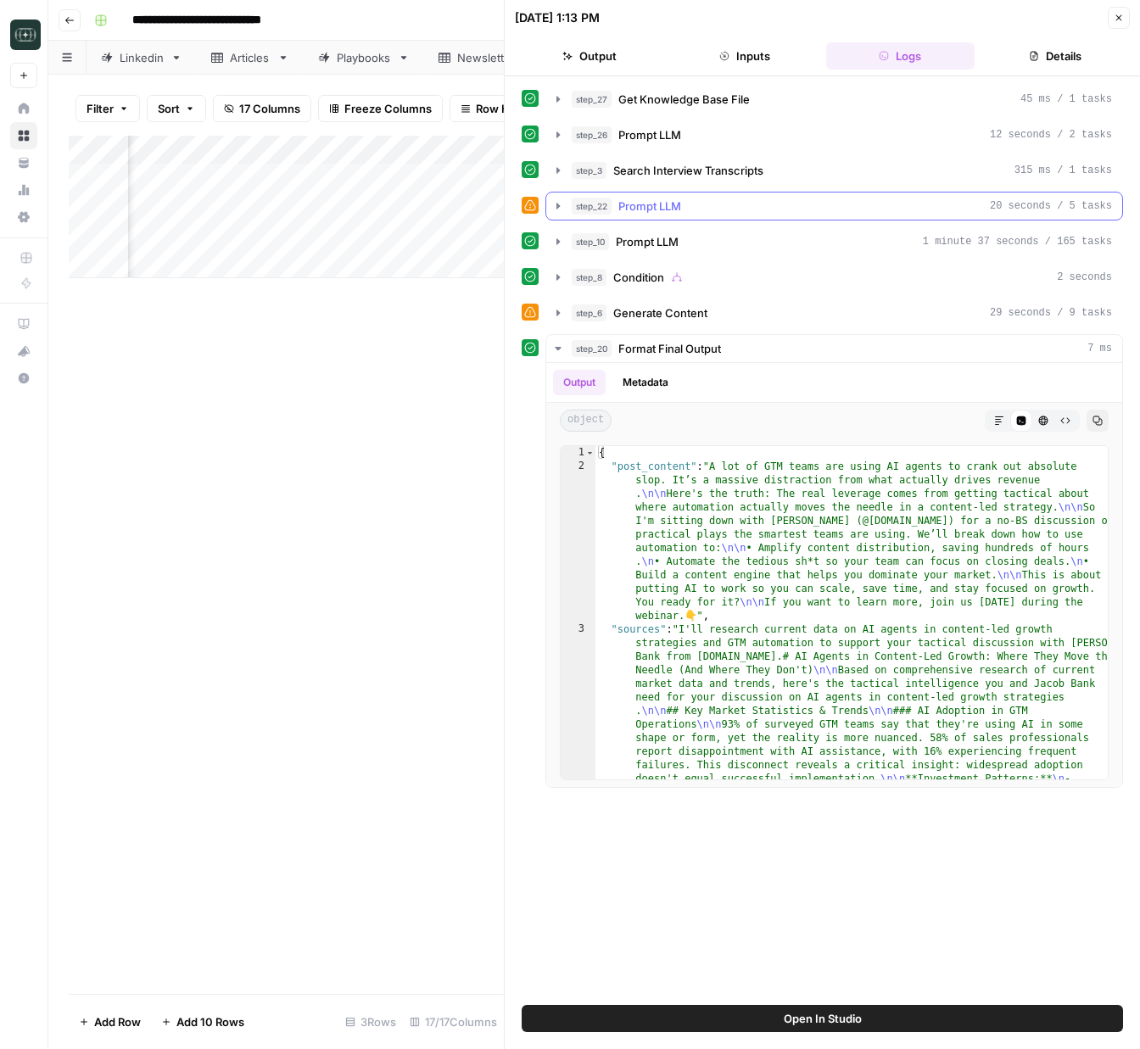
click at [555, 211] on icon "button" at bounding box center [558, 206] width 14 height 14
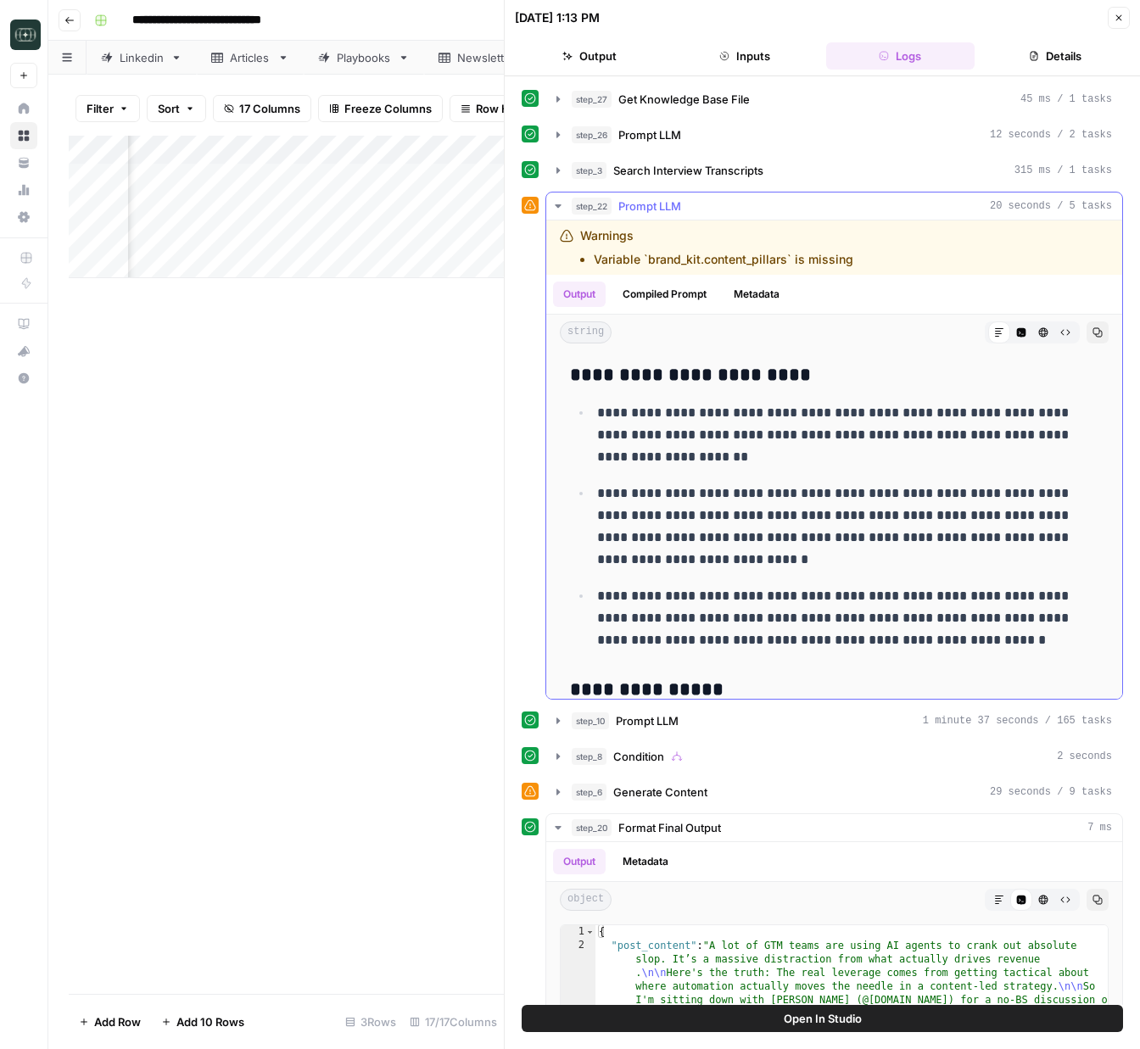
click at [553, 207] on icon "button" at bounding box center [558, 206] width 14 height 14
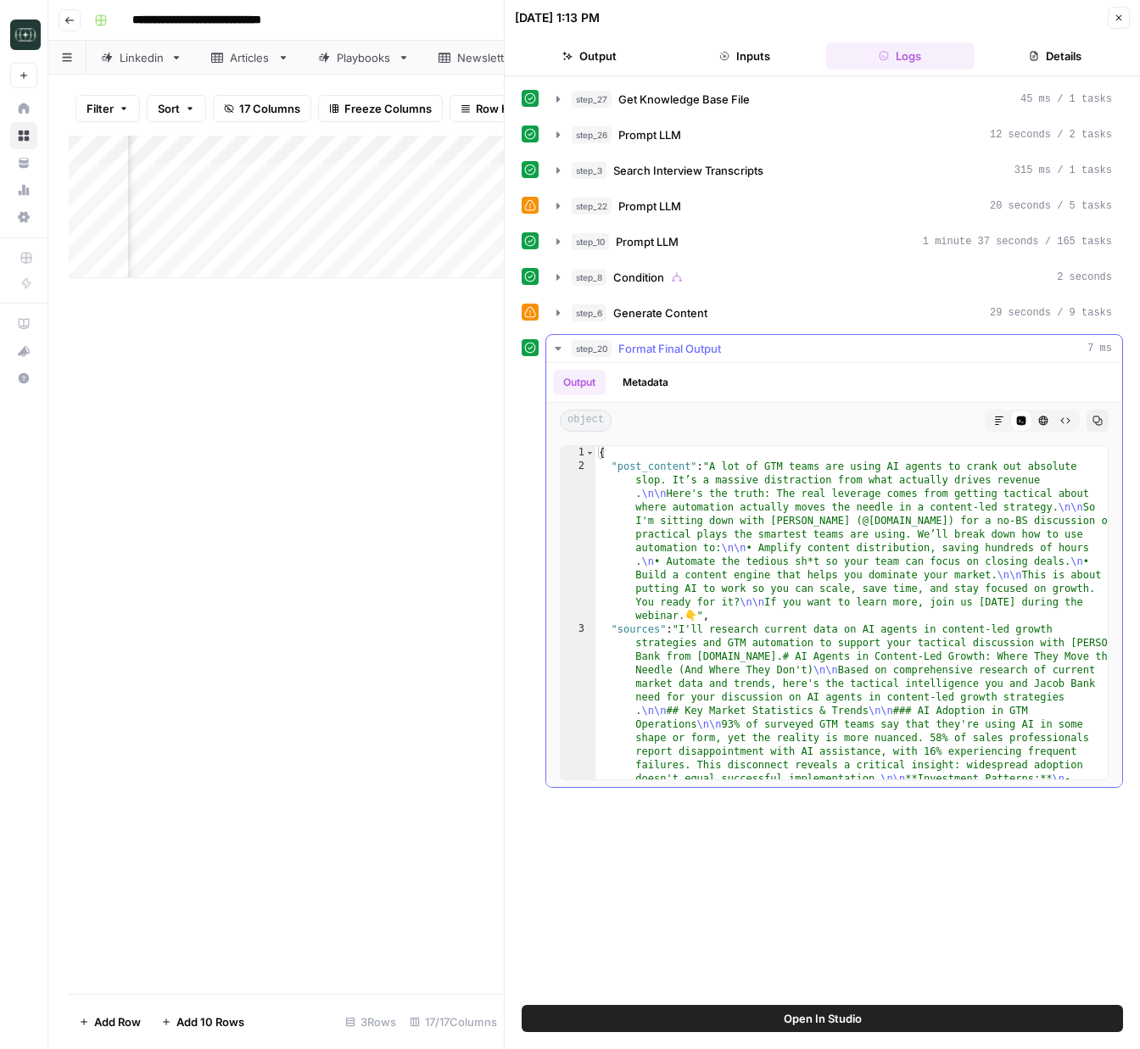
type textarea "**********"
drag, startPoint x: 774, startPoint y: 394, endPoint x: 657, endPoint y: 366, distance: 119.5
click at [749, 389] on div "Output Metadata" at bounding box center [834, 382] width 576 height 39
click at [556, 348] on icon "button" at bounding box center [558, 348] width 6 height 3
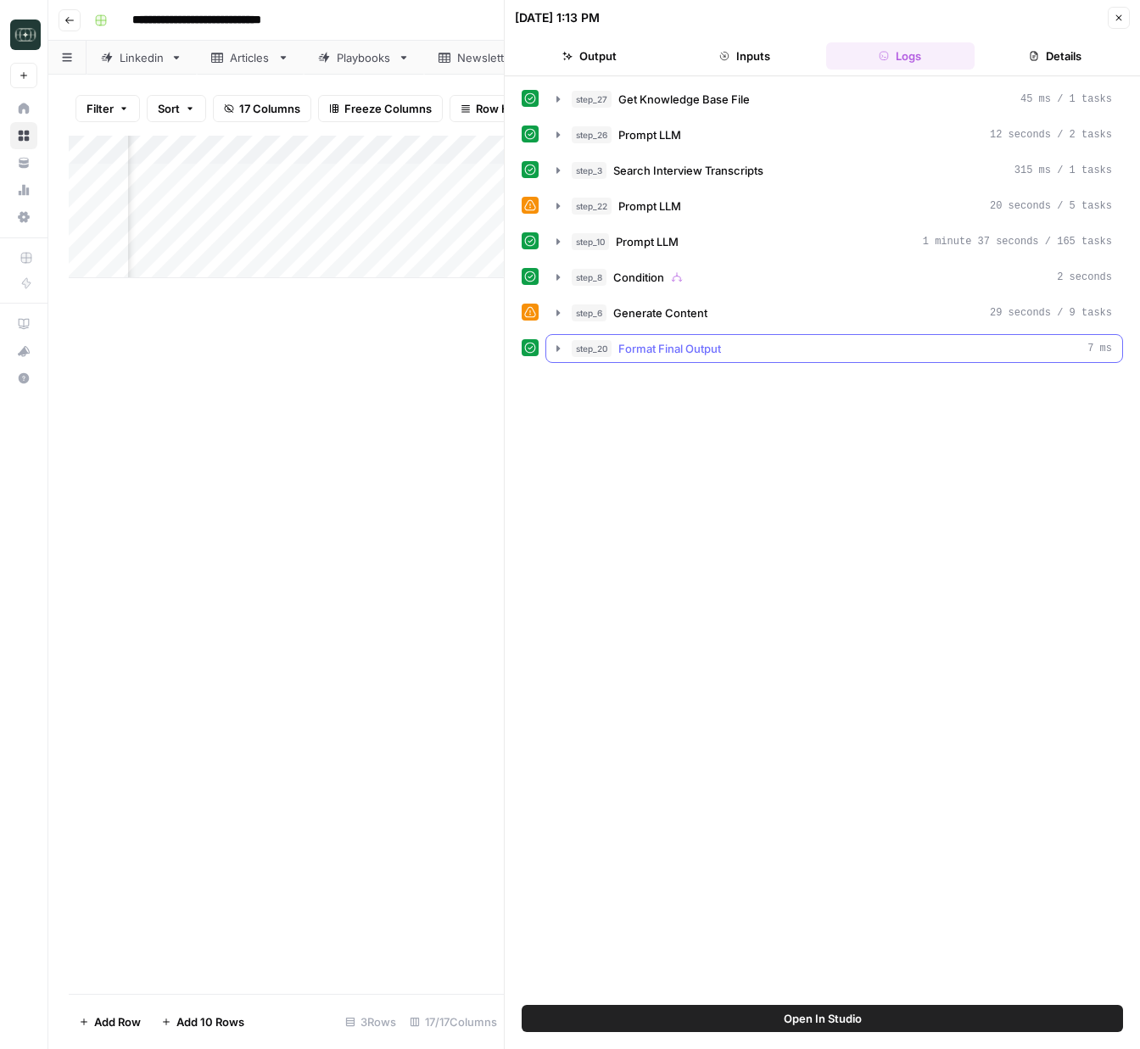
click at [557, 352] on icon "button" at bounding box center [558, 349] width 14 height 14
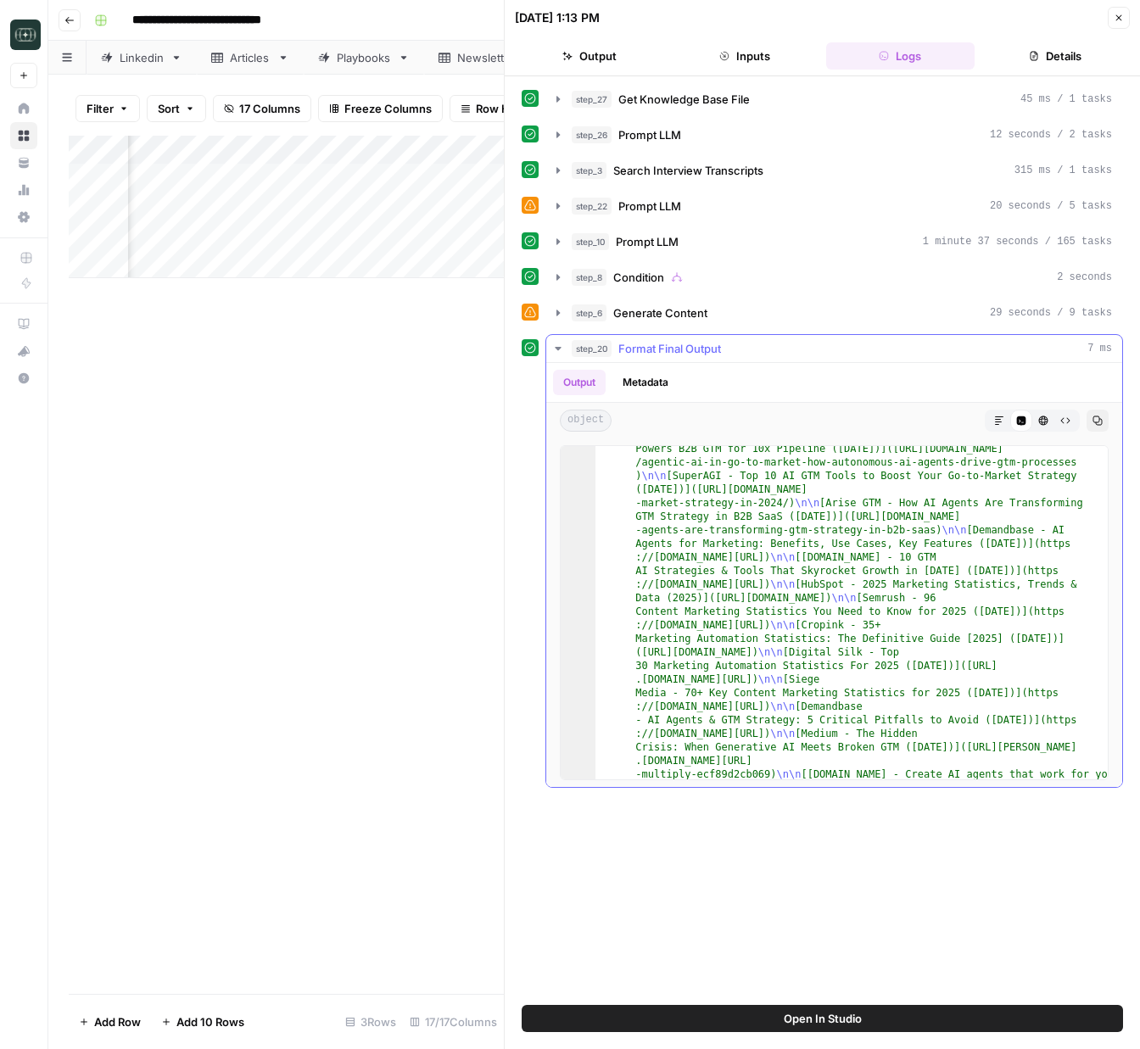
scroll to position [1662, 0]
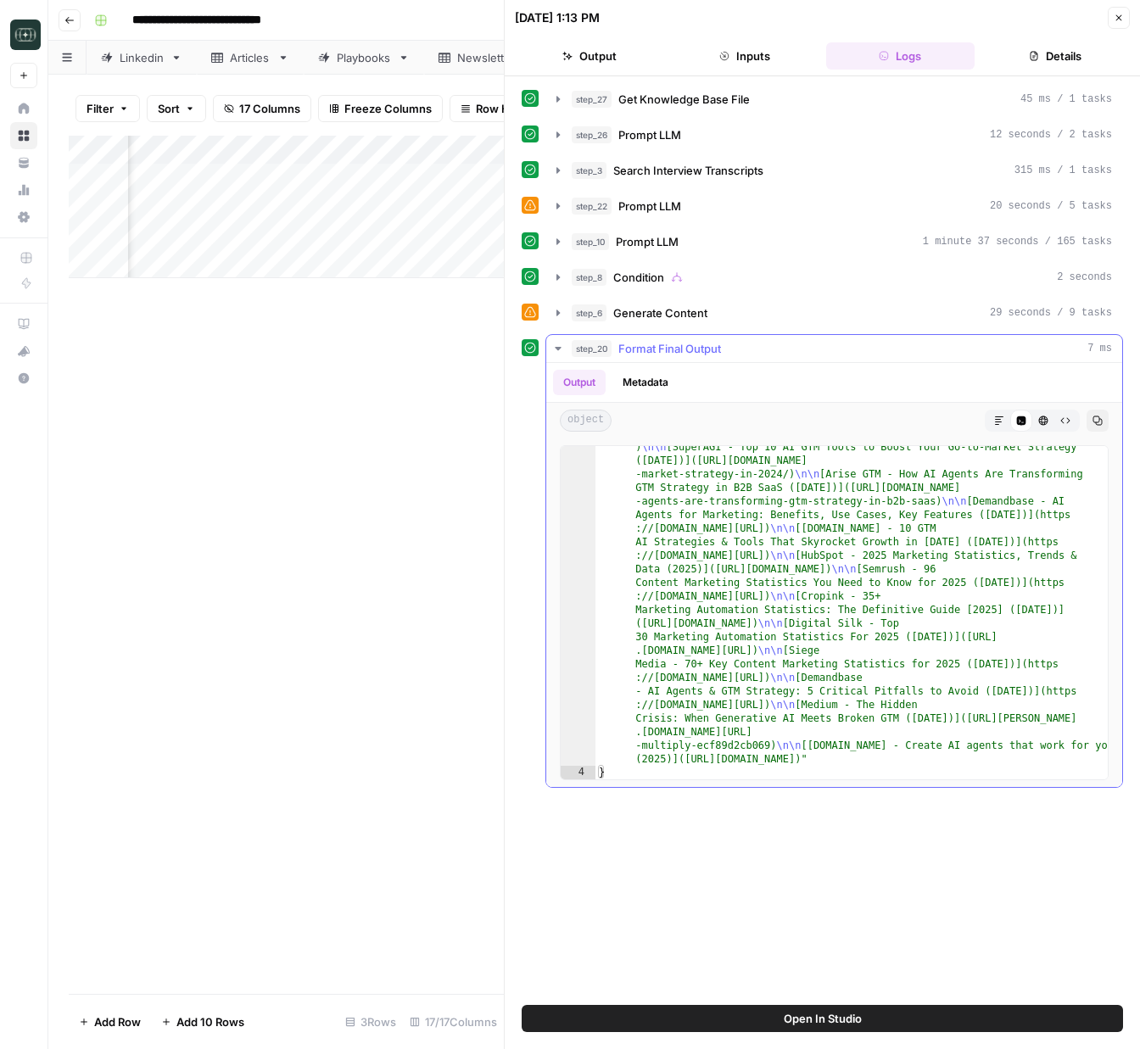
click at [559, 349] on icon "button" at bounding box center [558, 348] width 6 height 3
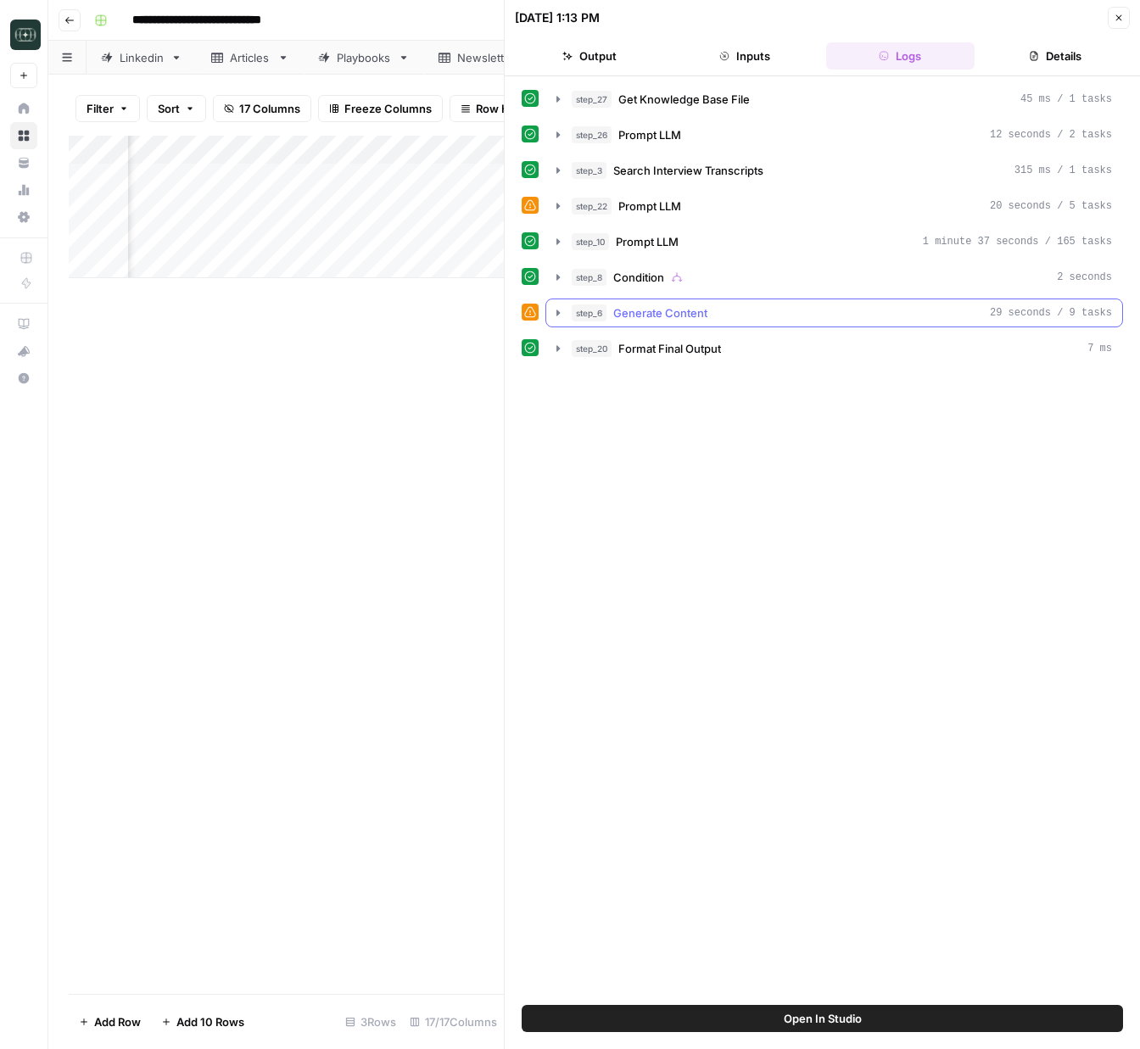
click at [560, 319] on icon "button" at bounding box center [558, 313] width 14 height 14
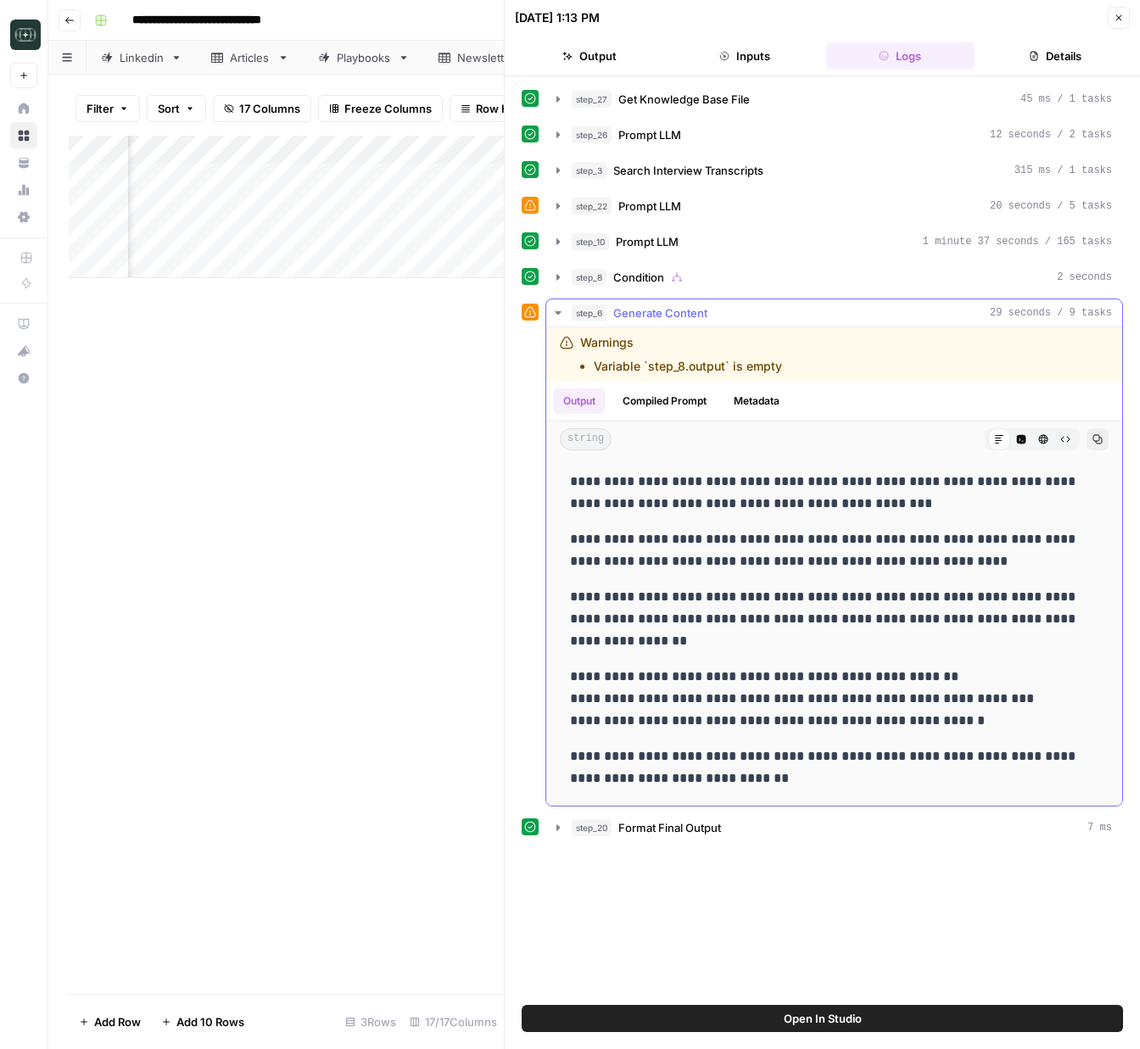
click at [560, 319] on icon "button" at bounding box center [558, 313] width 14 height 14
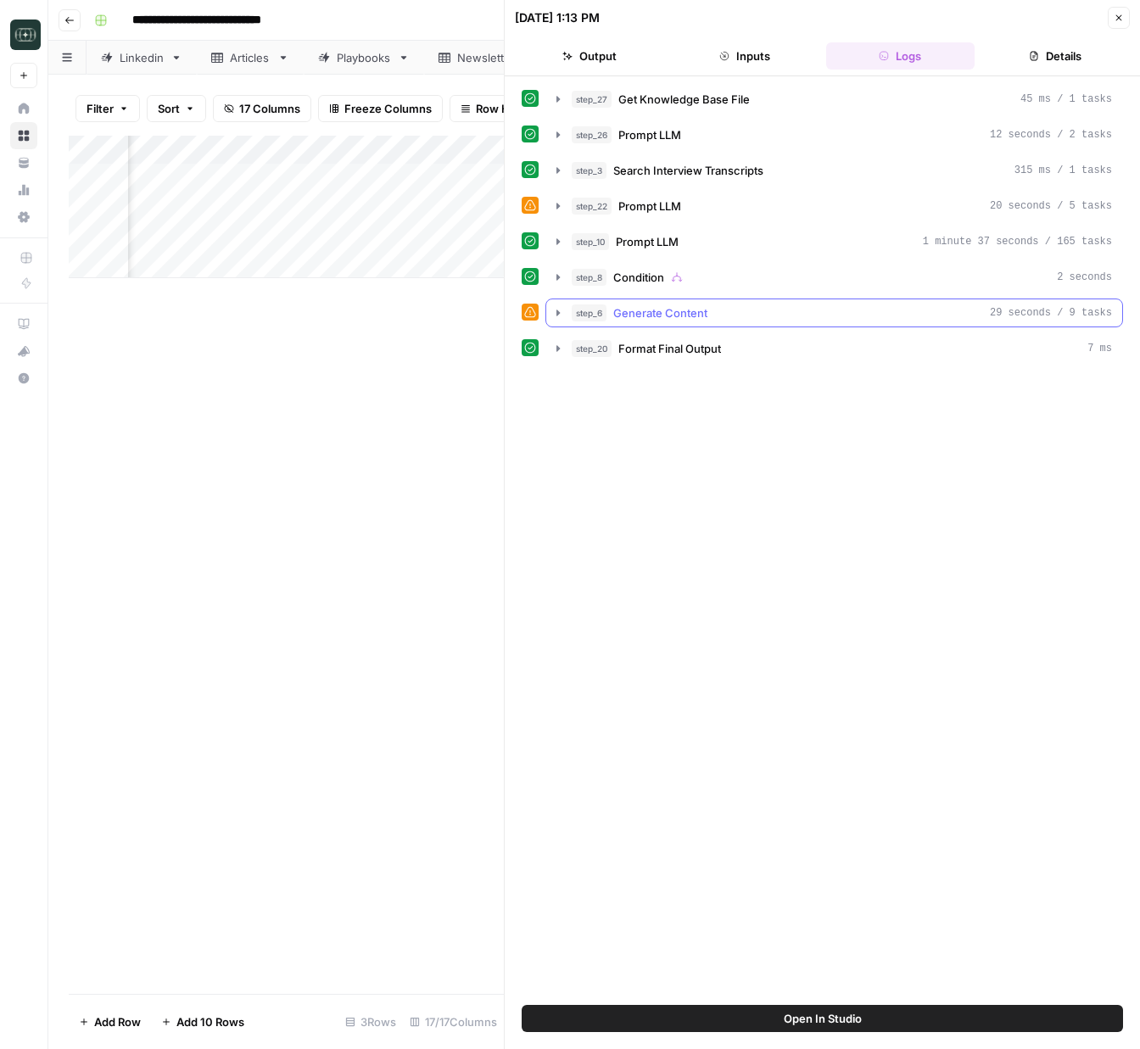
click at [561, 318] on icon "button" at bounding box center [558, 313] width 14 height 14
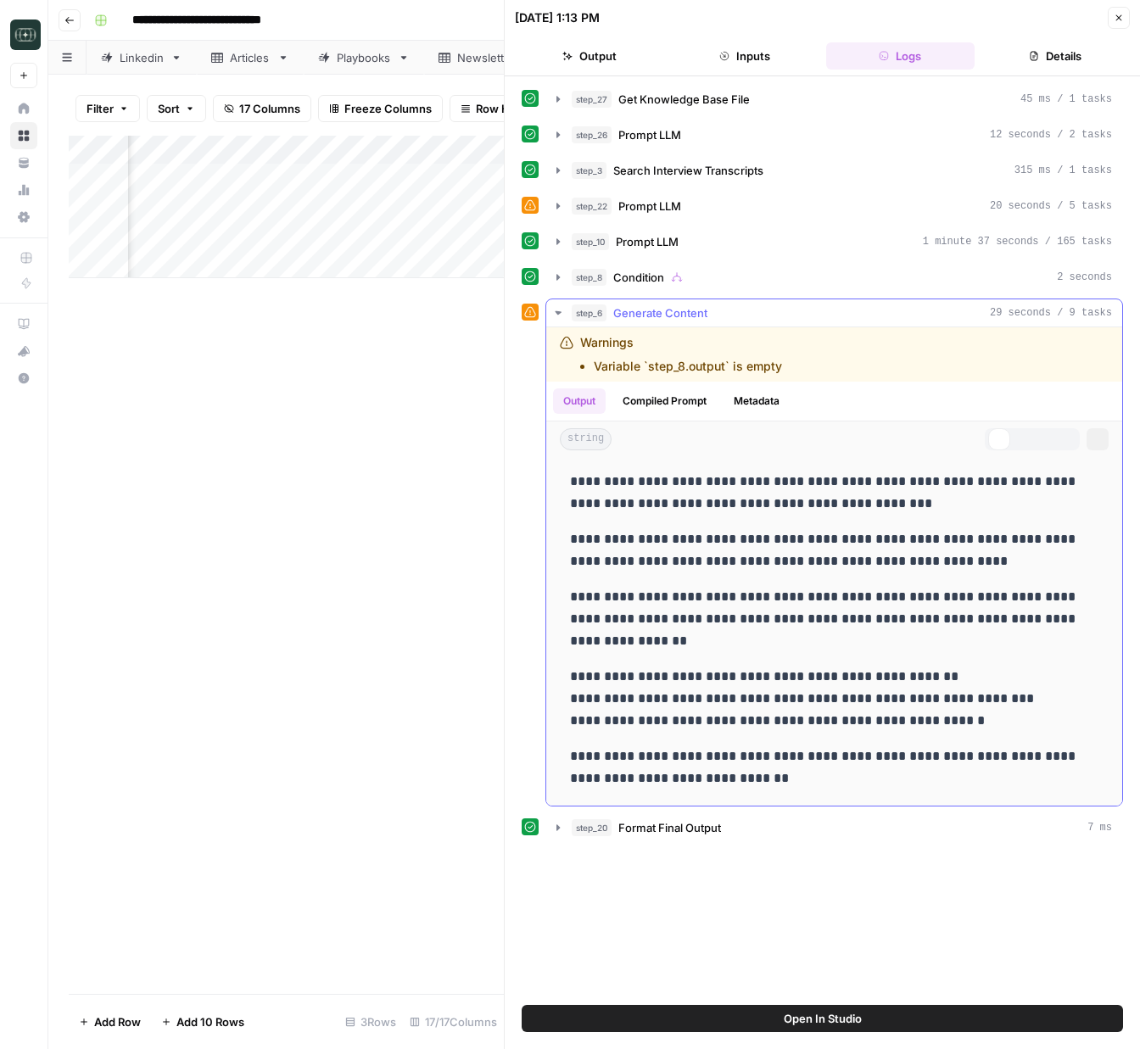
click at [561, 318] on icon "button" at bounding box center [557, 312] width 15 height 15
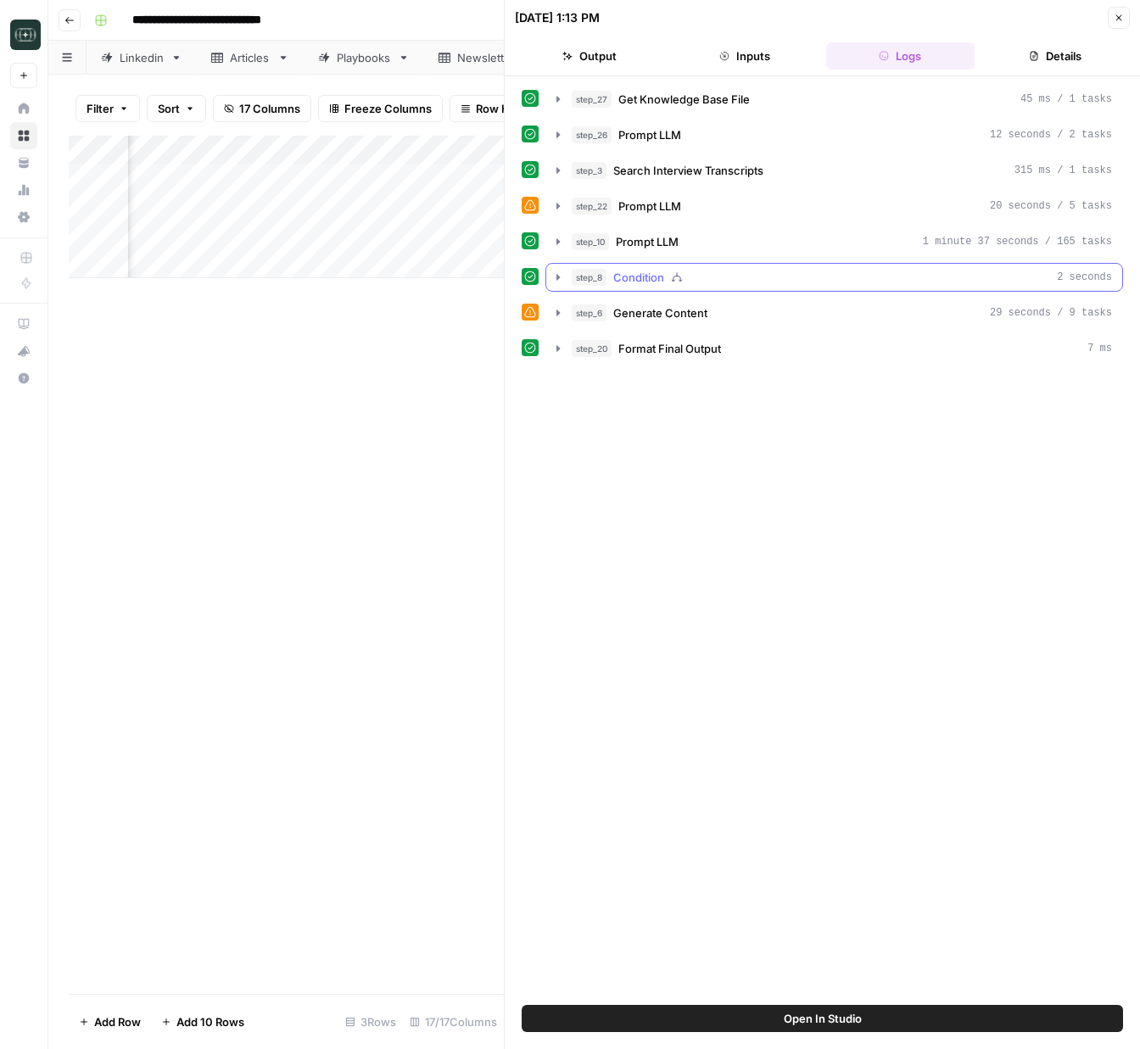
click at [565, 282] on button "step_8 Condition 2 seconds" at bounding box center [834, 277] width 576 height 27
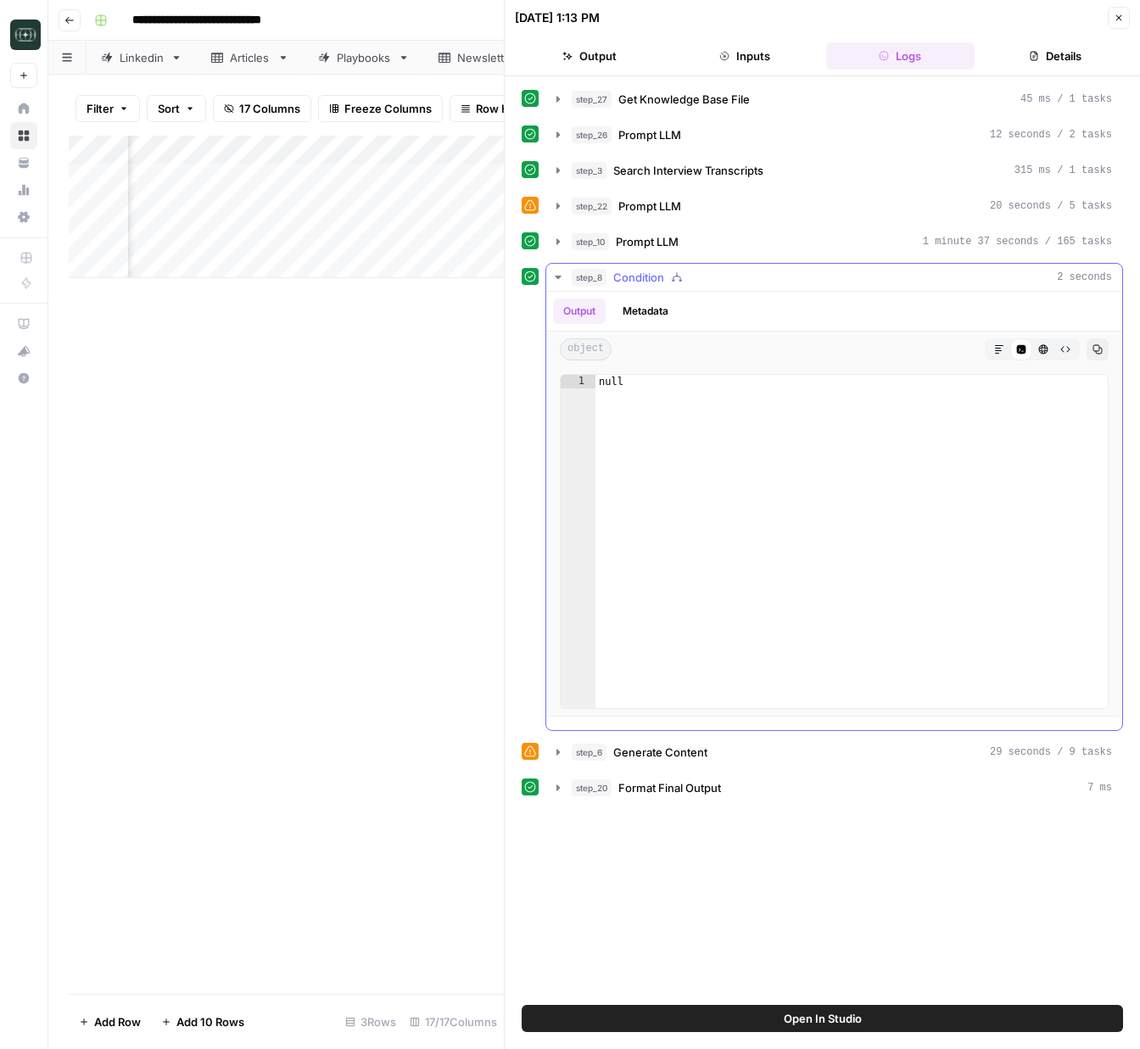
click at [560, 277] on icon "button" at bounding box center [558, 278] width 14 height 14
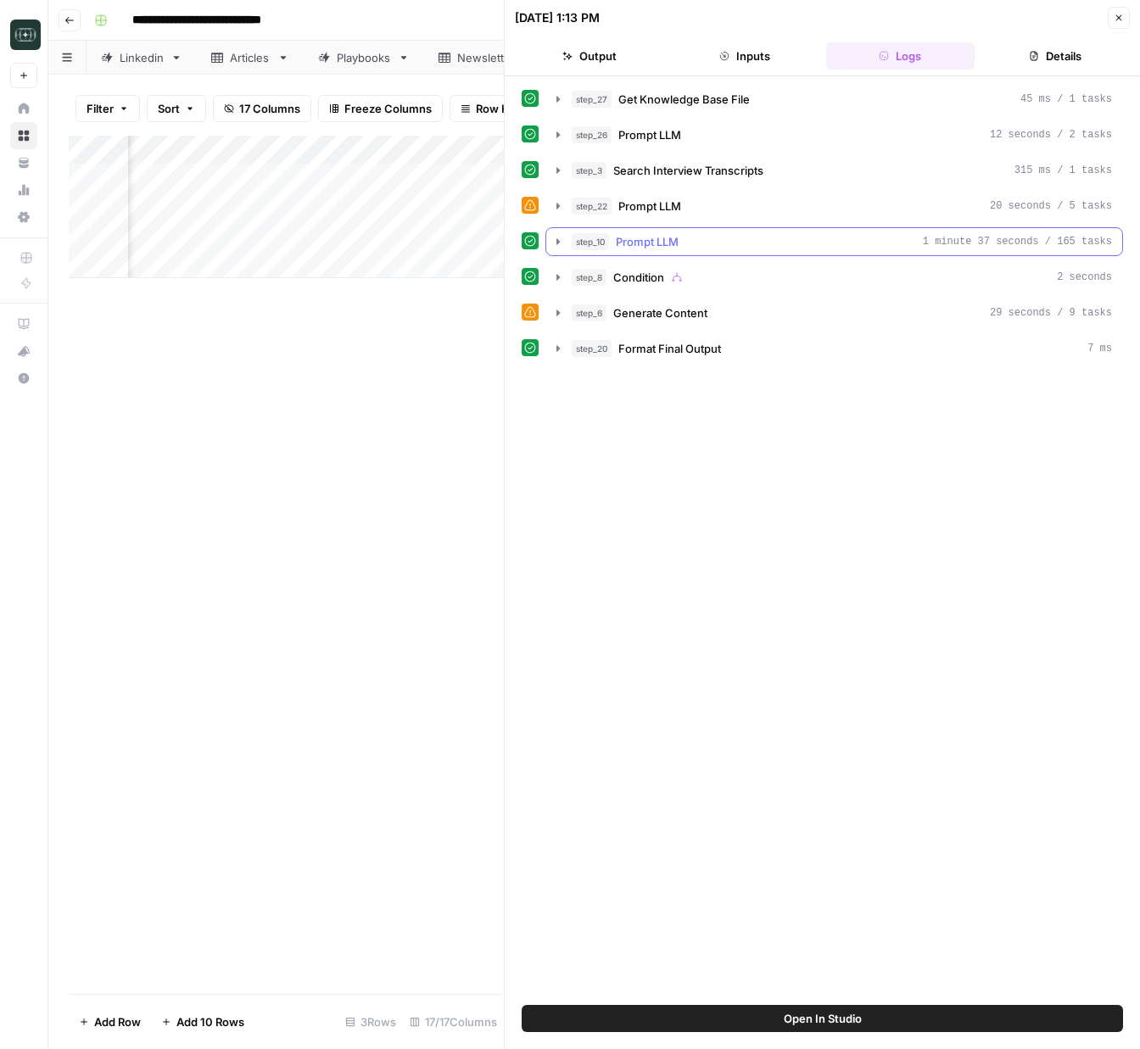
click at [562, 237] on icon "button" at bounding box center [558, 242] width 14 height 14
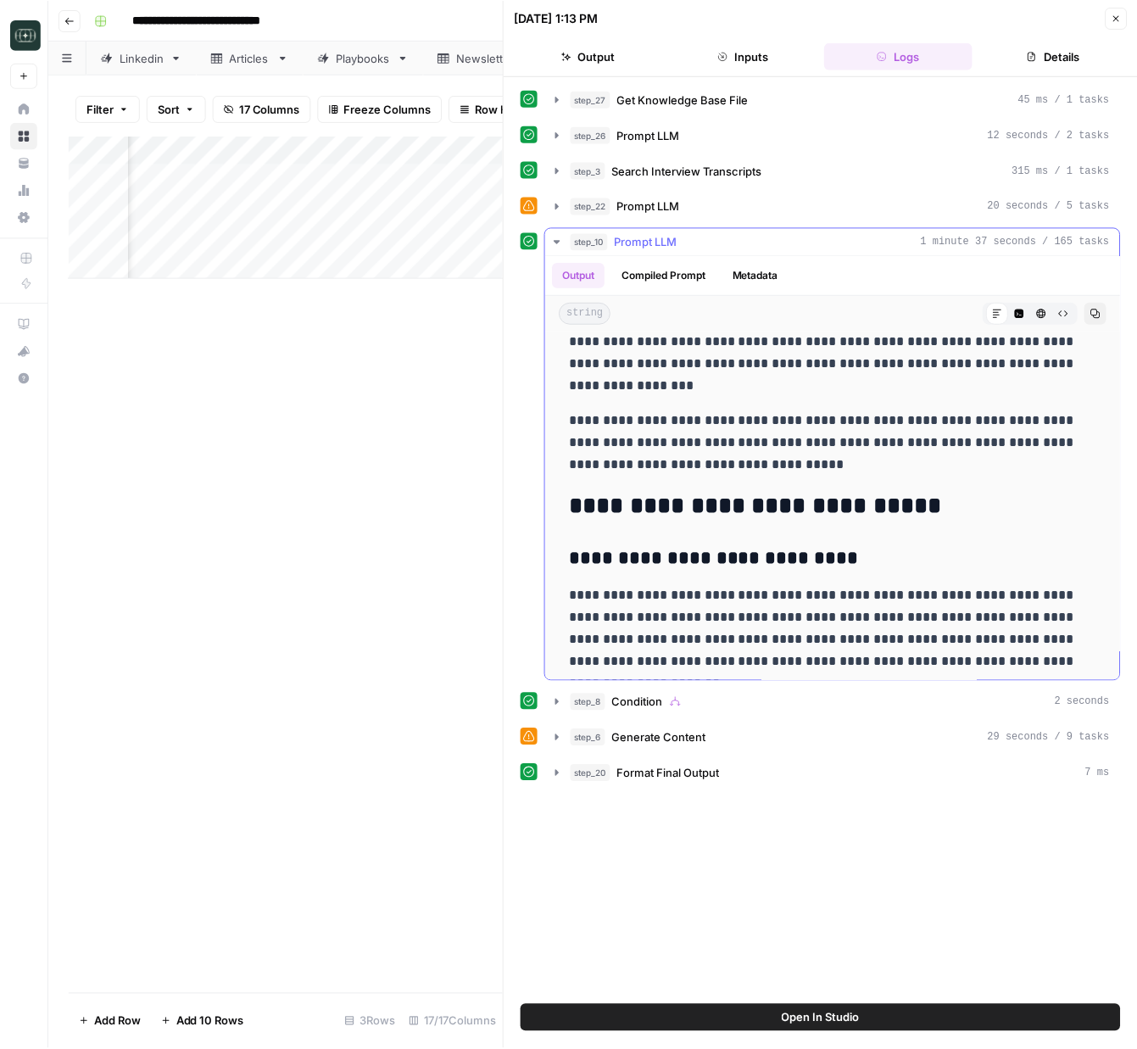
scroll to position [39, 0]
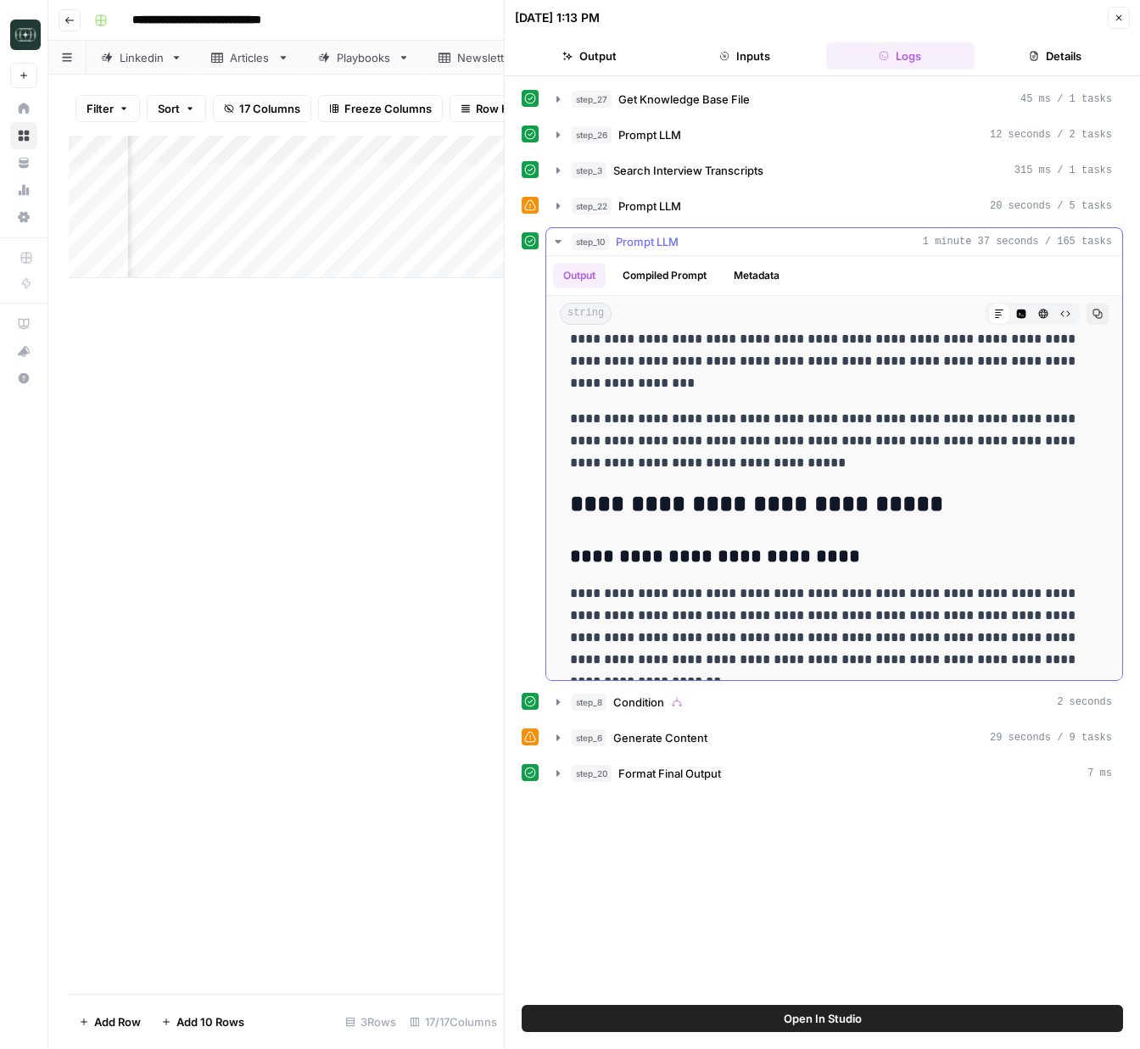
click at [561, 244] on icon "button" at bounding box center [558, 242] width 14 height 14
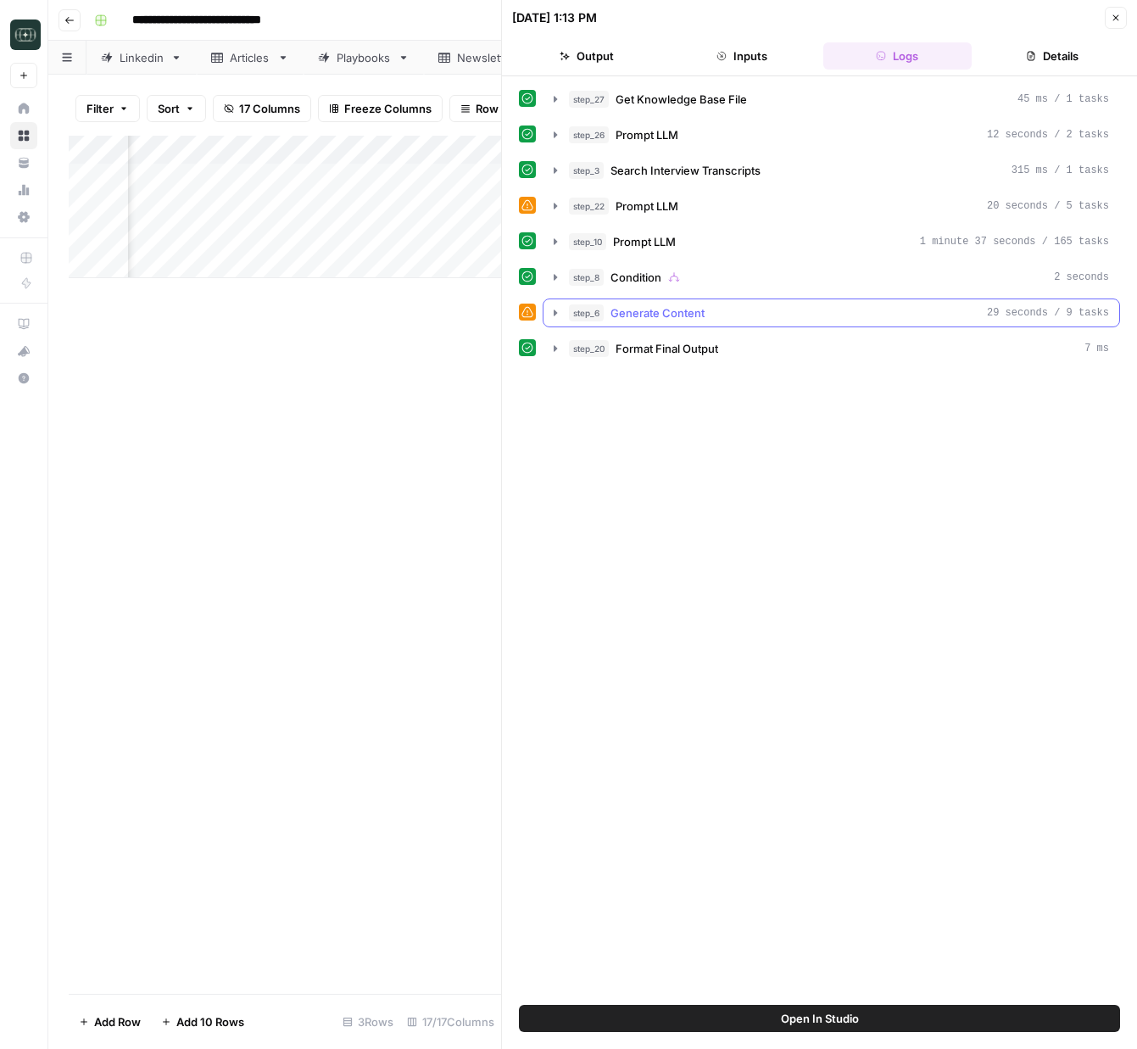
click at [552, 316] on icon "button" at bounding box center [556, 313] width 14 height 14
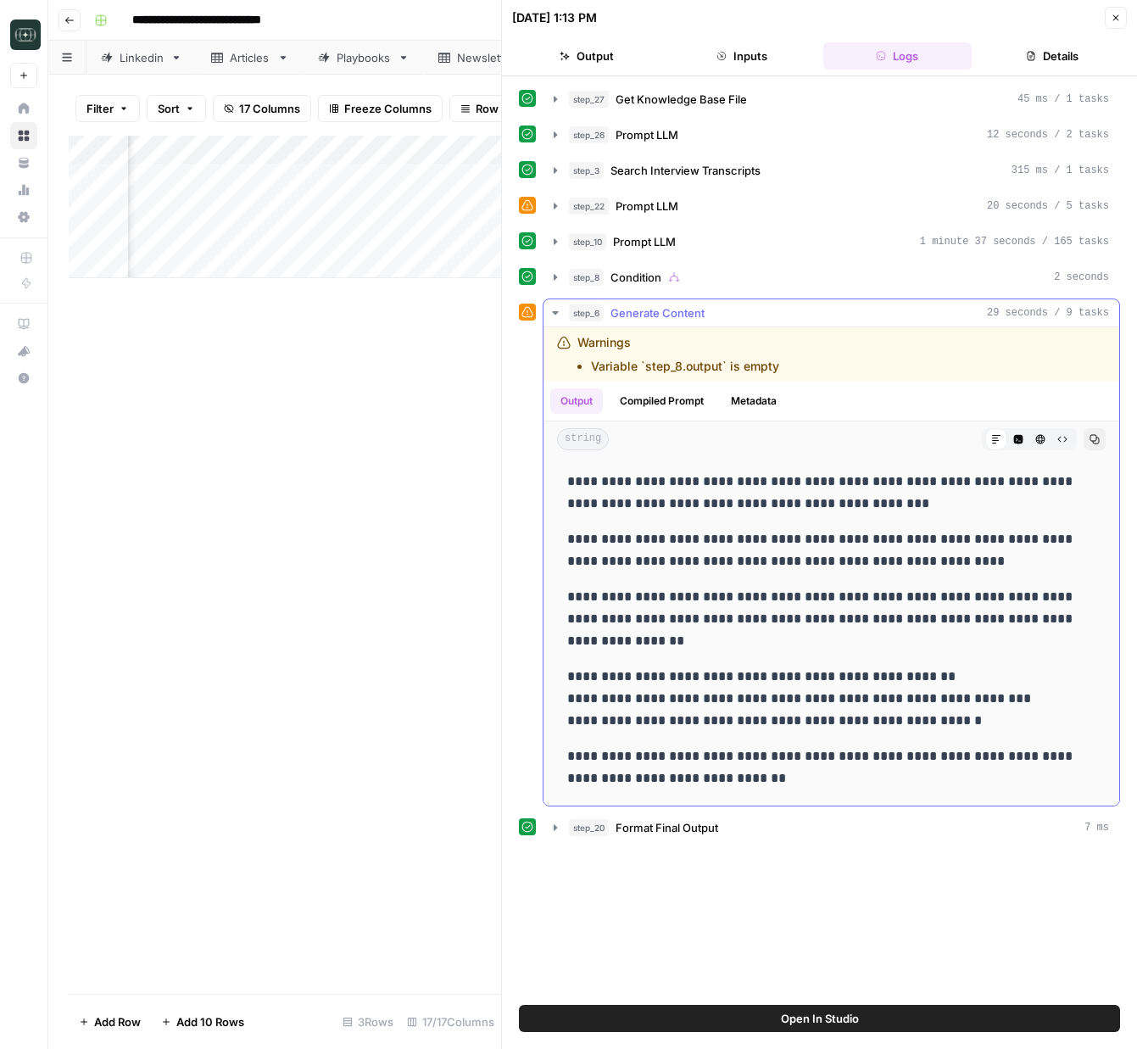
click at [552, 316] on icon "button" at bounding box center [556, 313] width 14 height 14
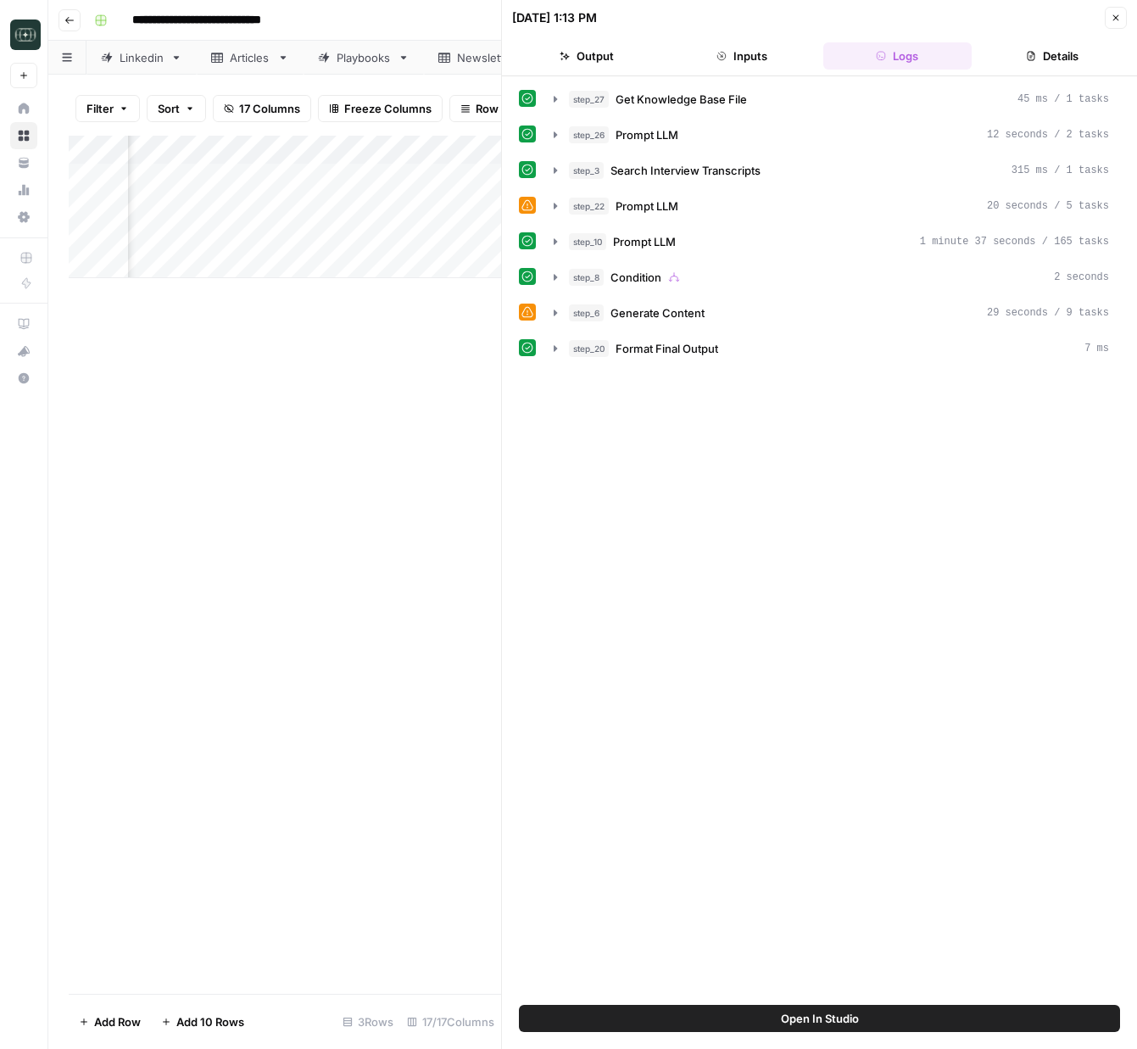
click at [1115, 23] on button "Close" at bounding box center [1116, 18] width 22 height 22
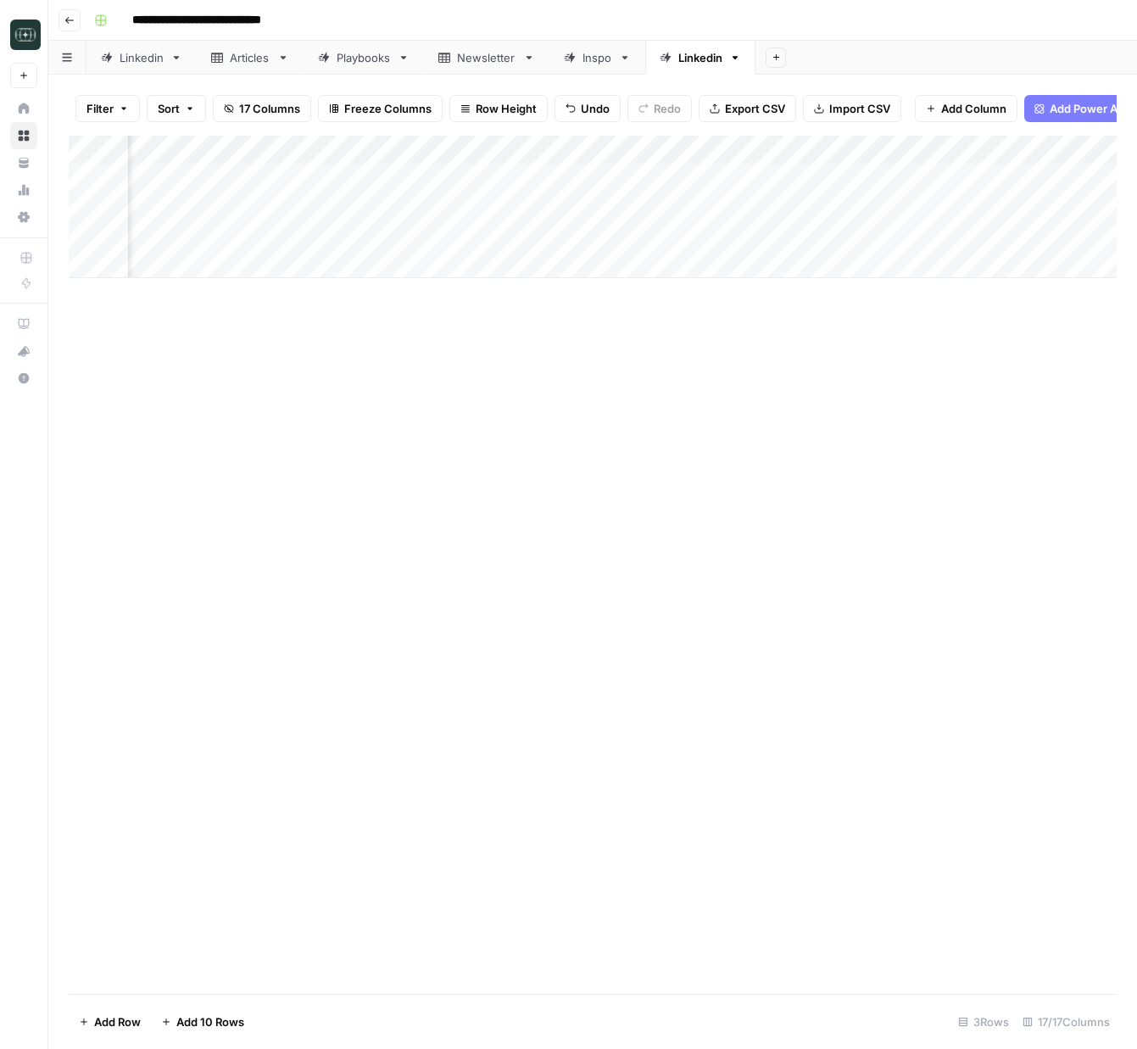
scroll to position [0, 254]
click at [263, 202] on div "Add Column" at bounding box center [593, 207] width 1048 height 142
click at [583, 370] on div "Add Column" at bounding box center [593, 565] width 1048 height 858
click at [310, 261] on div "Add Column" at bounding box center [593, 207] width 1048 height 142
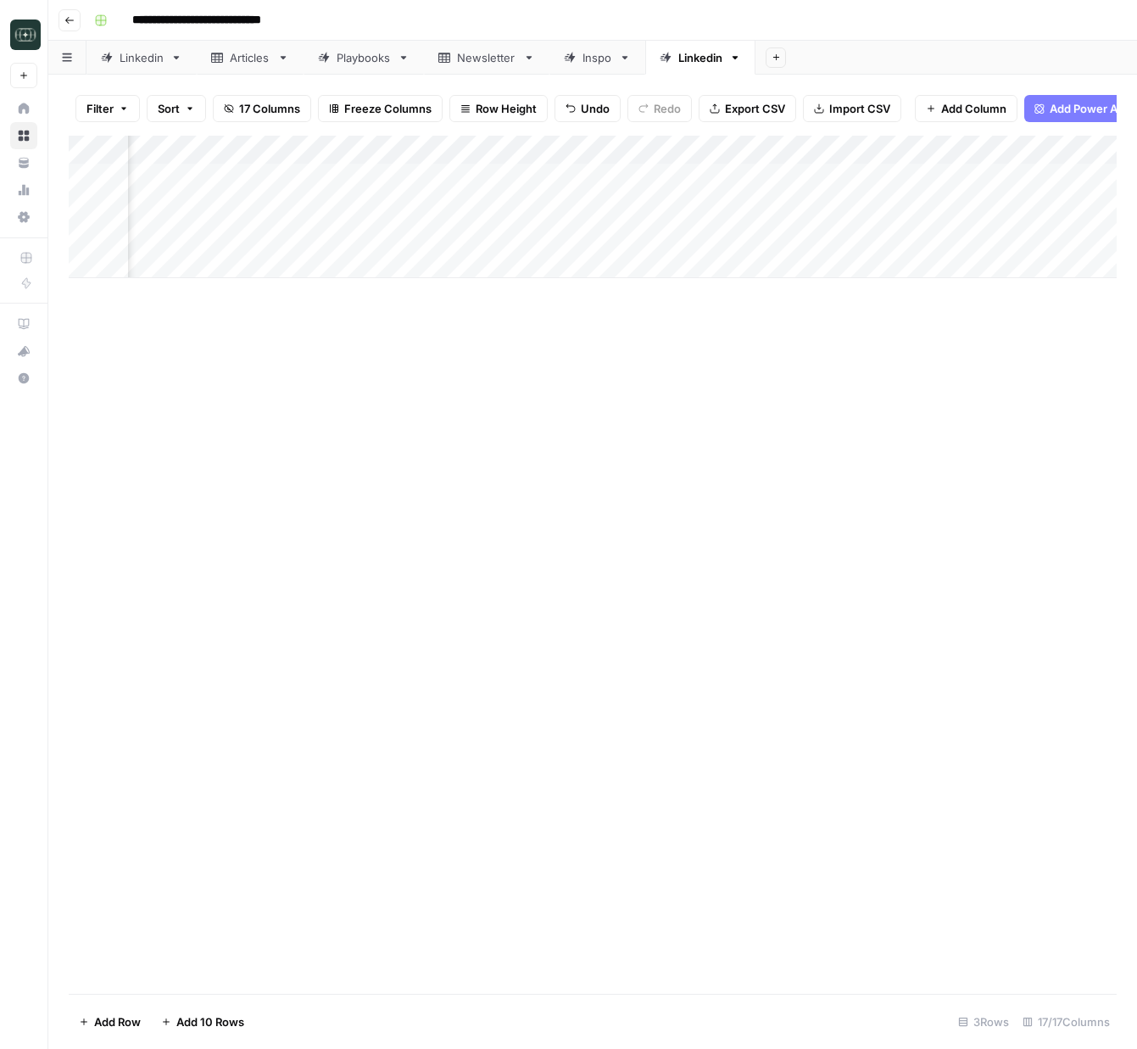
scroll to position [0, 172]
type textarea "**********"
click at [606, 273] on div "Add Column" at bounding box center [593, 221] width 1048 height 171
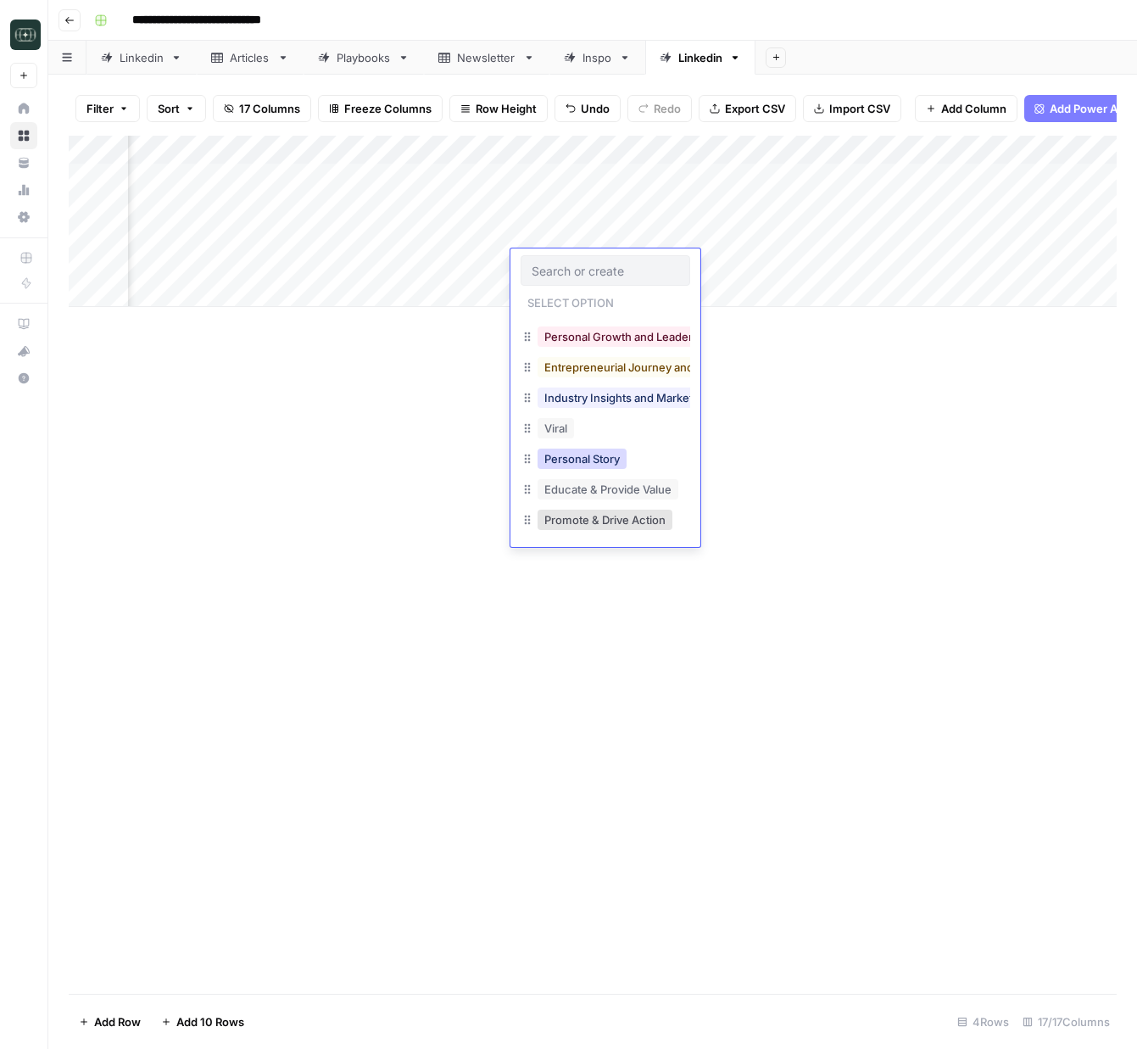
scroll to position [271, 0]
click at [600, 517] on button "Promote & Drive Action" at bounding box center [605, 516] width 135 height 20
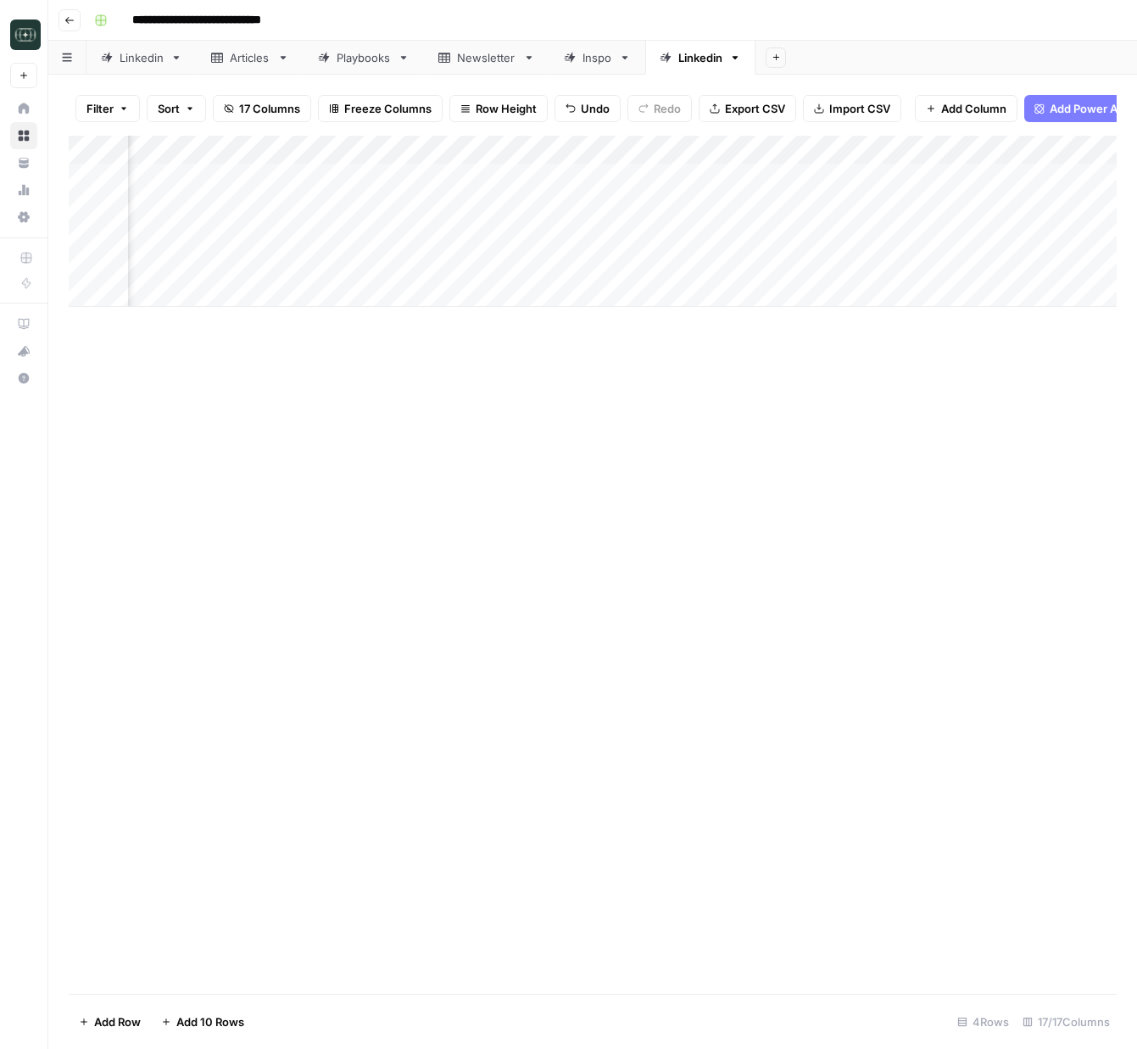
click at [428, 232] on div "Add Column" at bounding box center [593, 221] width 1048 height 171
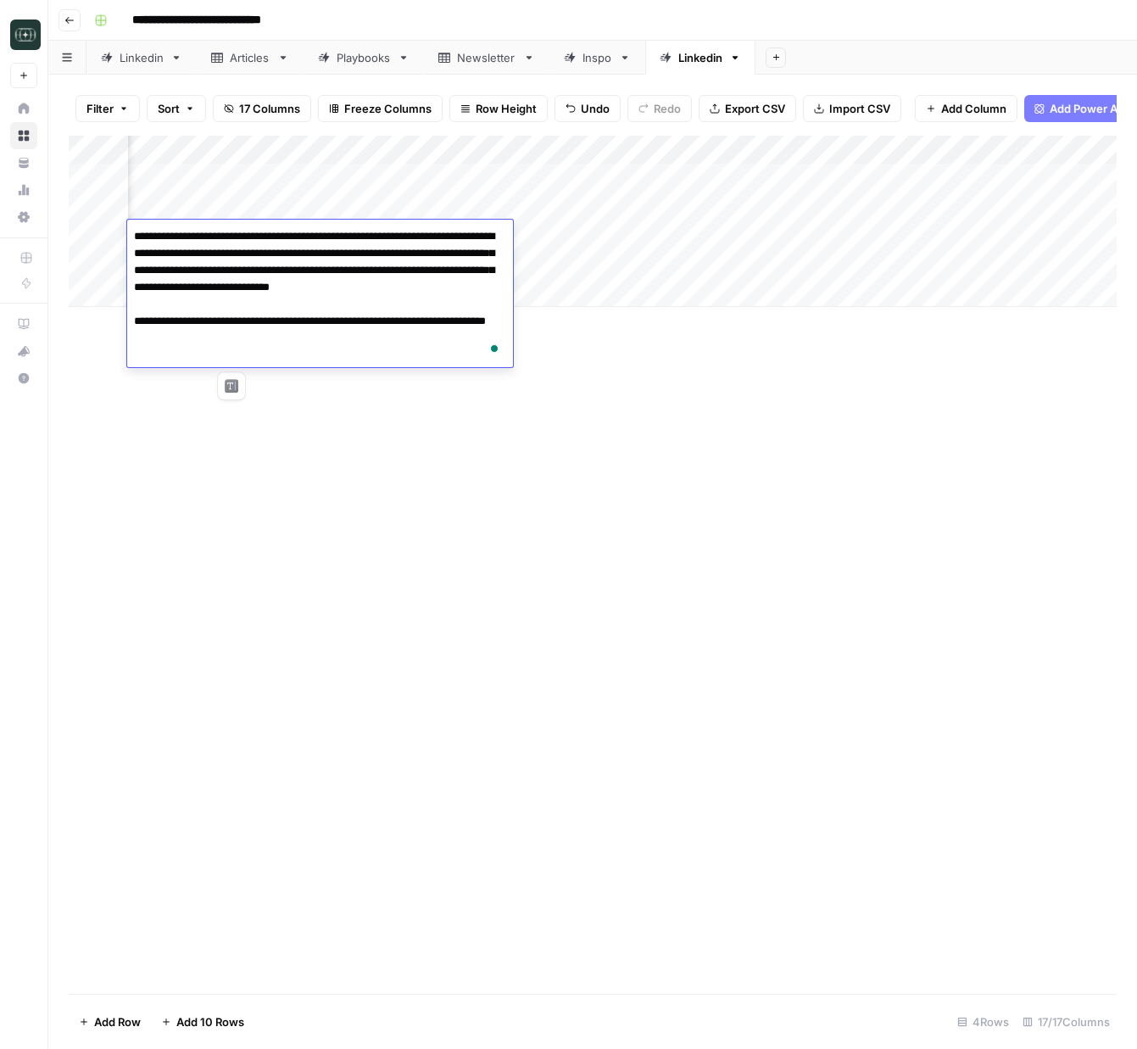
drag, startPoint x: 714, startPoint y: 399, endPoint x: 705, endPoint y: 399, distance: 9.3
click at [714, 399] on div "Add Column" at bounding box center [593, 565] width 1048 height 858
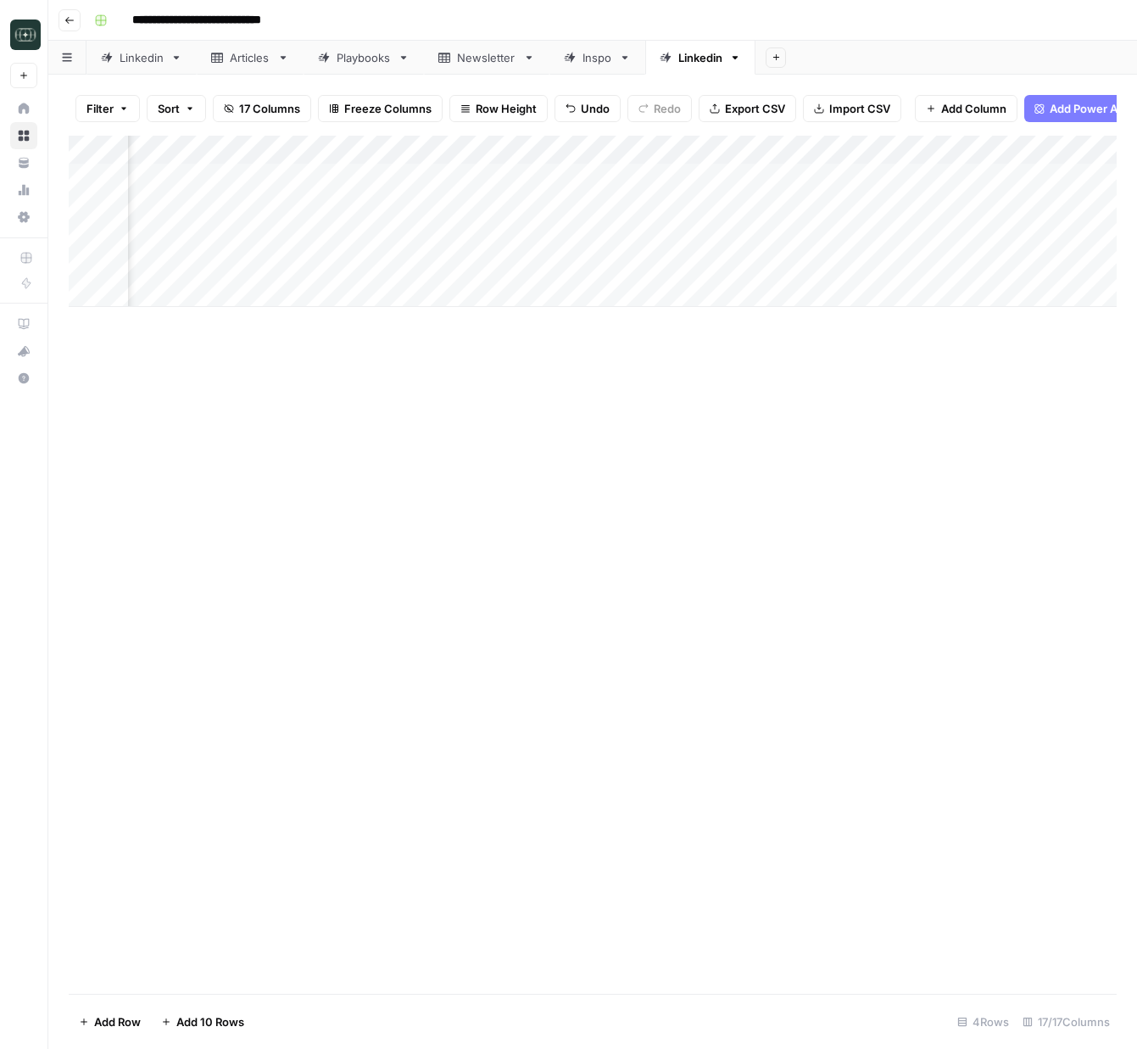
click at [433, 299] on div "Add Column" at bounding box center [593, 221] width 1048 height 171
type textarea "**********"
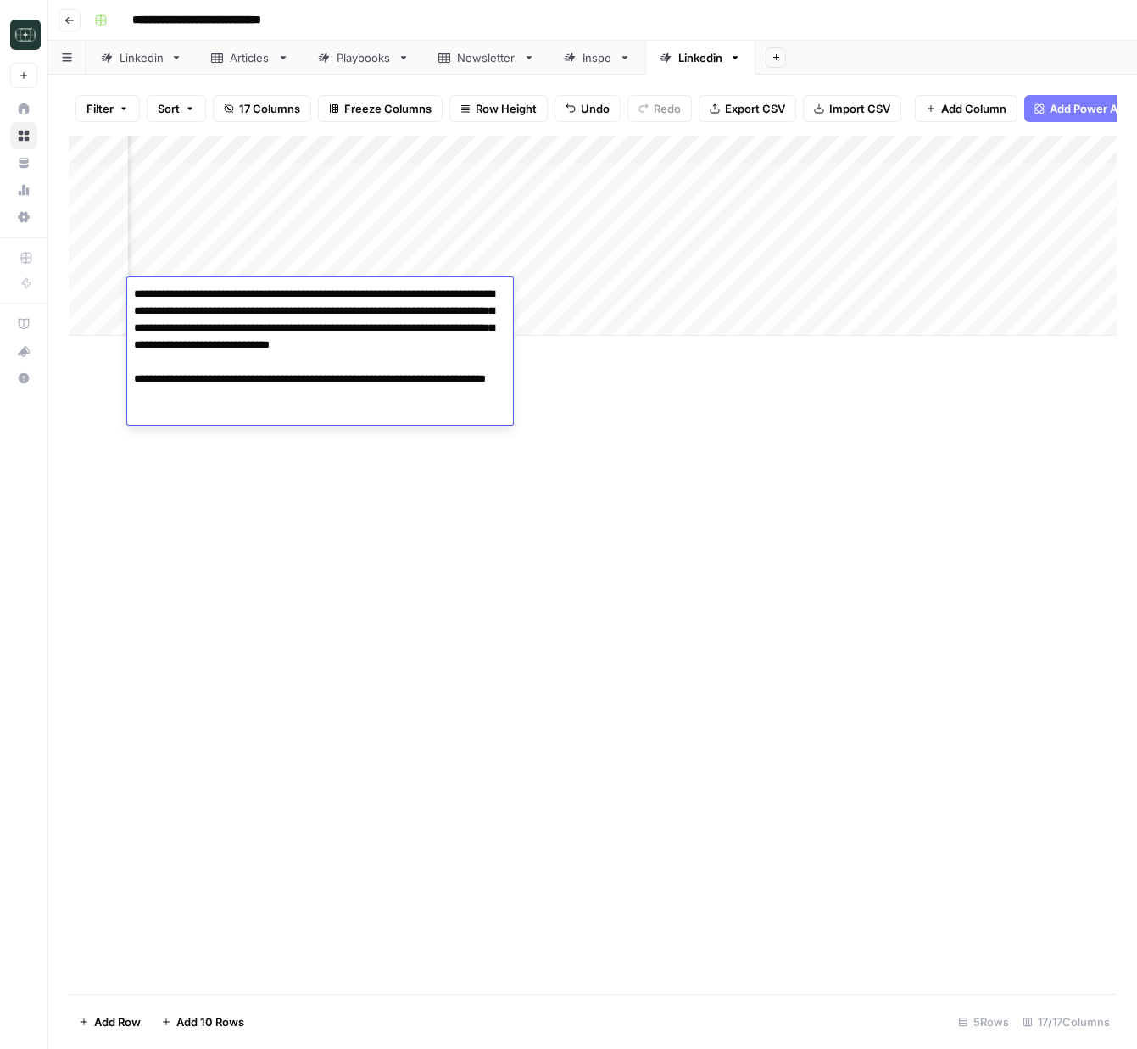
click at [684, 470] on div "Add Column" at bounding box center [593, 565] width 1048 height 858
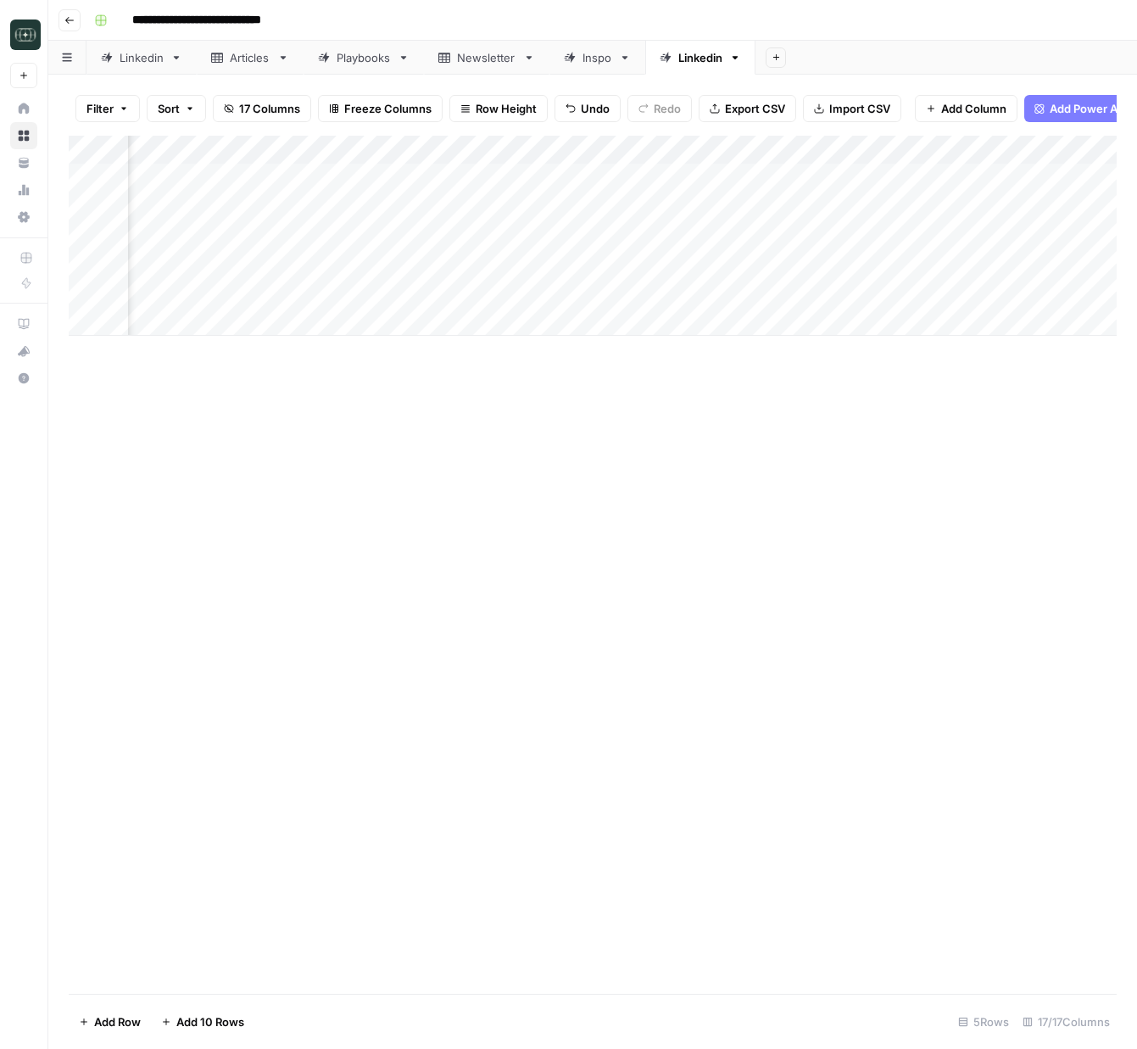
click at [601, 304] on div "Add Column" at bounding box center [593, 236] width 1048 height 200
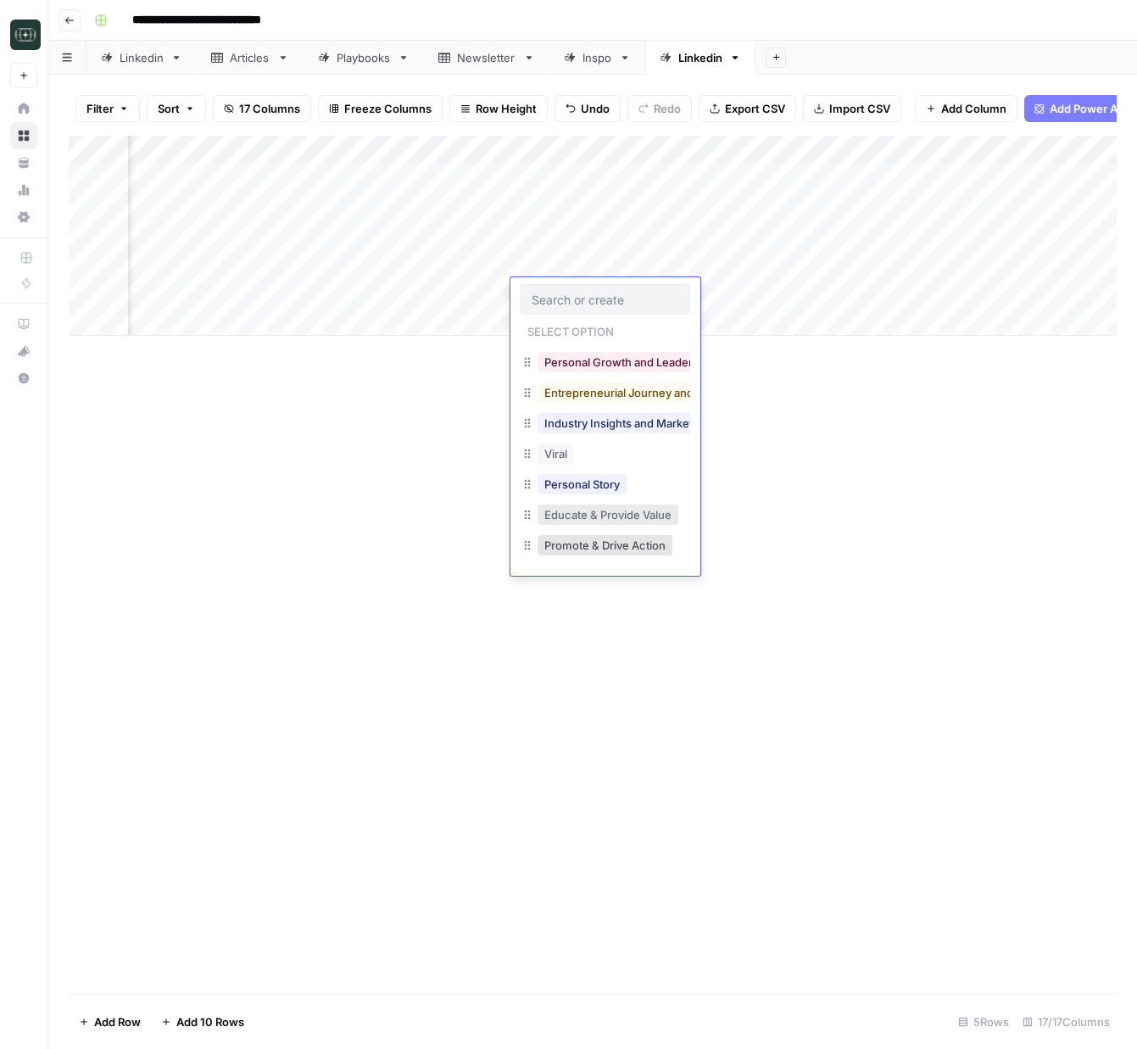
click at [592, 515] on button "Educate & Provide Value" at bounding box center [608, 515] width 141 height 20
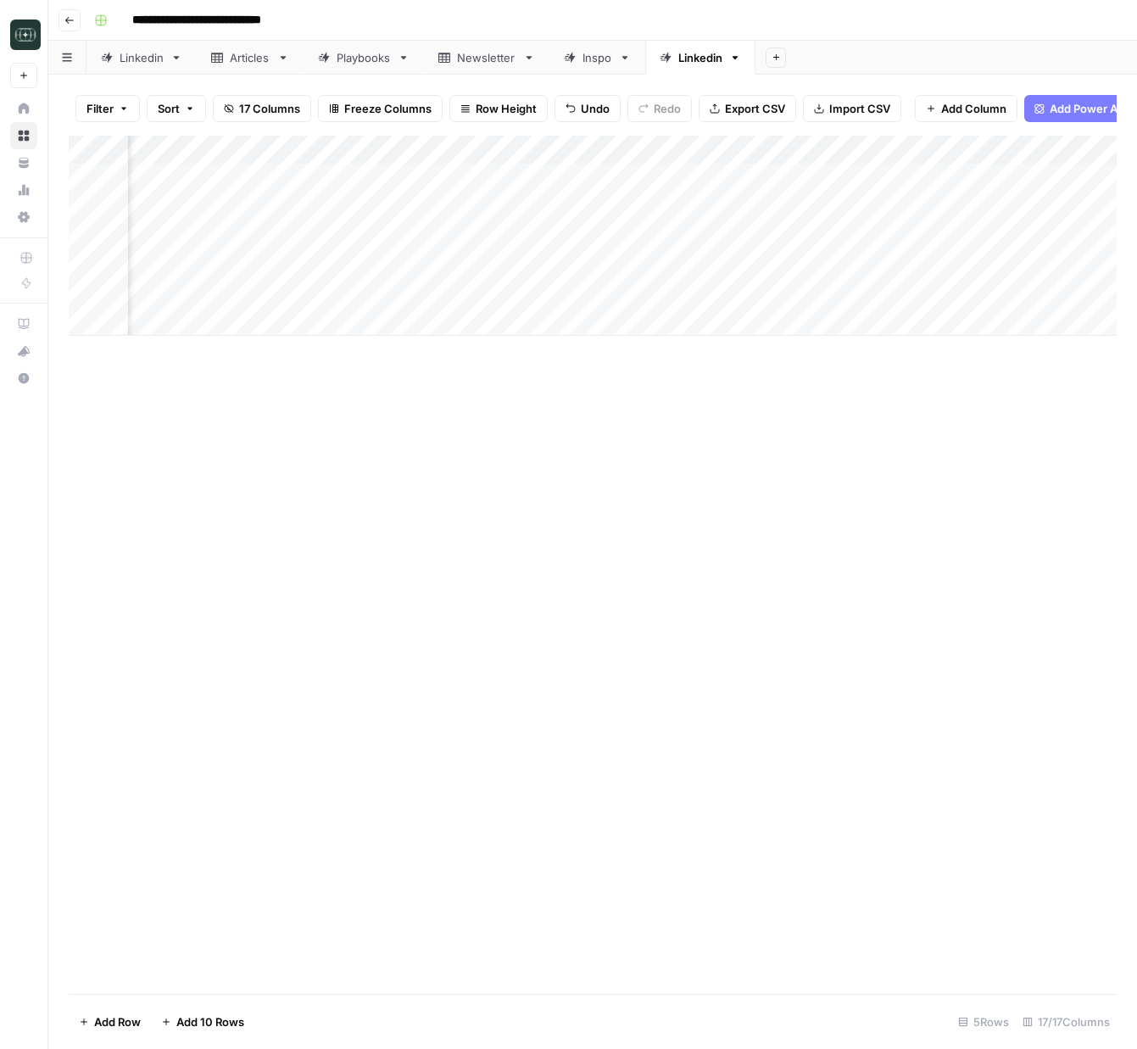
click at [723, 263] on div "Add Column" at bounding box center [593, 236] width 1048 height 200
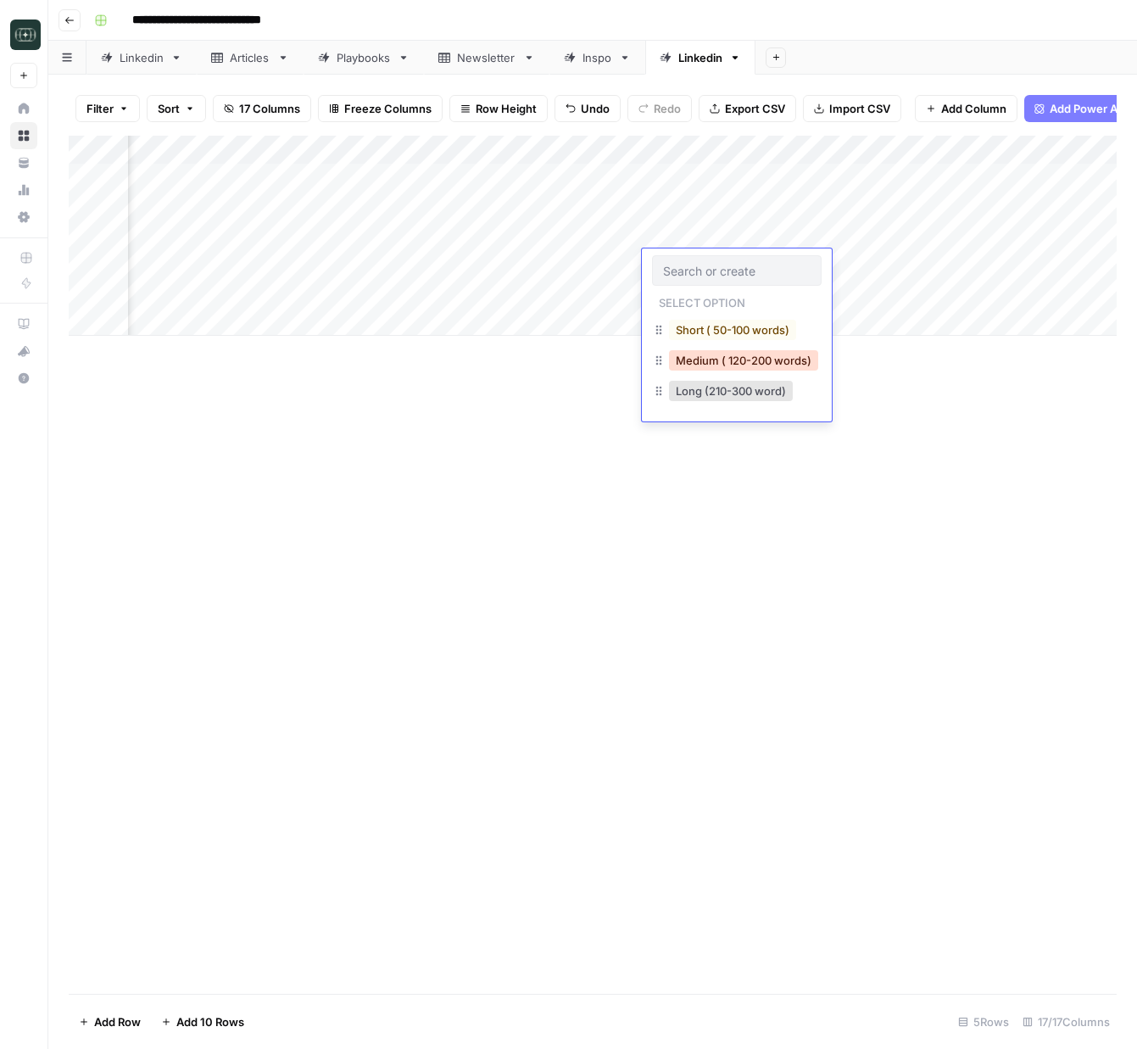
click at [730, 358] on button "Medium ( 120-200 words)" at bounding box center [743, 360] width 149 height 20
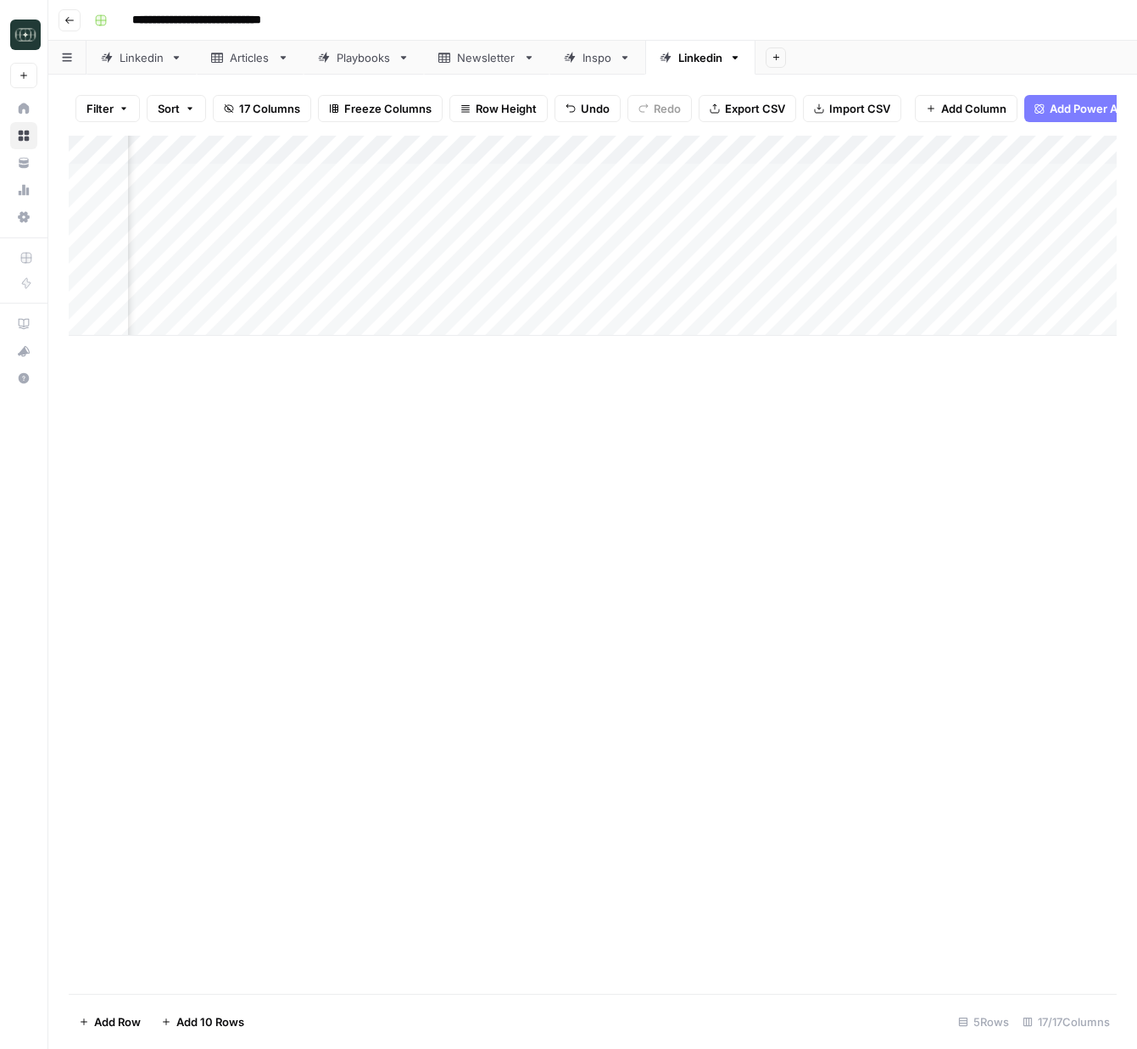
click at [714, 295] on div "Add Column" at bounding box center [593, 236] width 1048 height 200
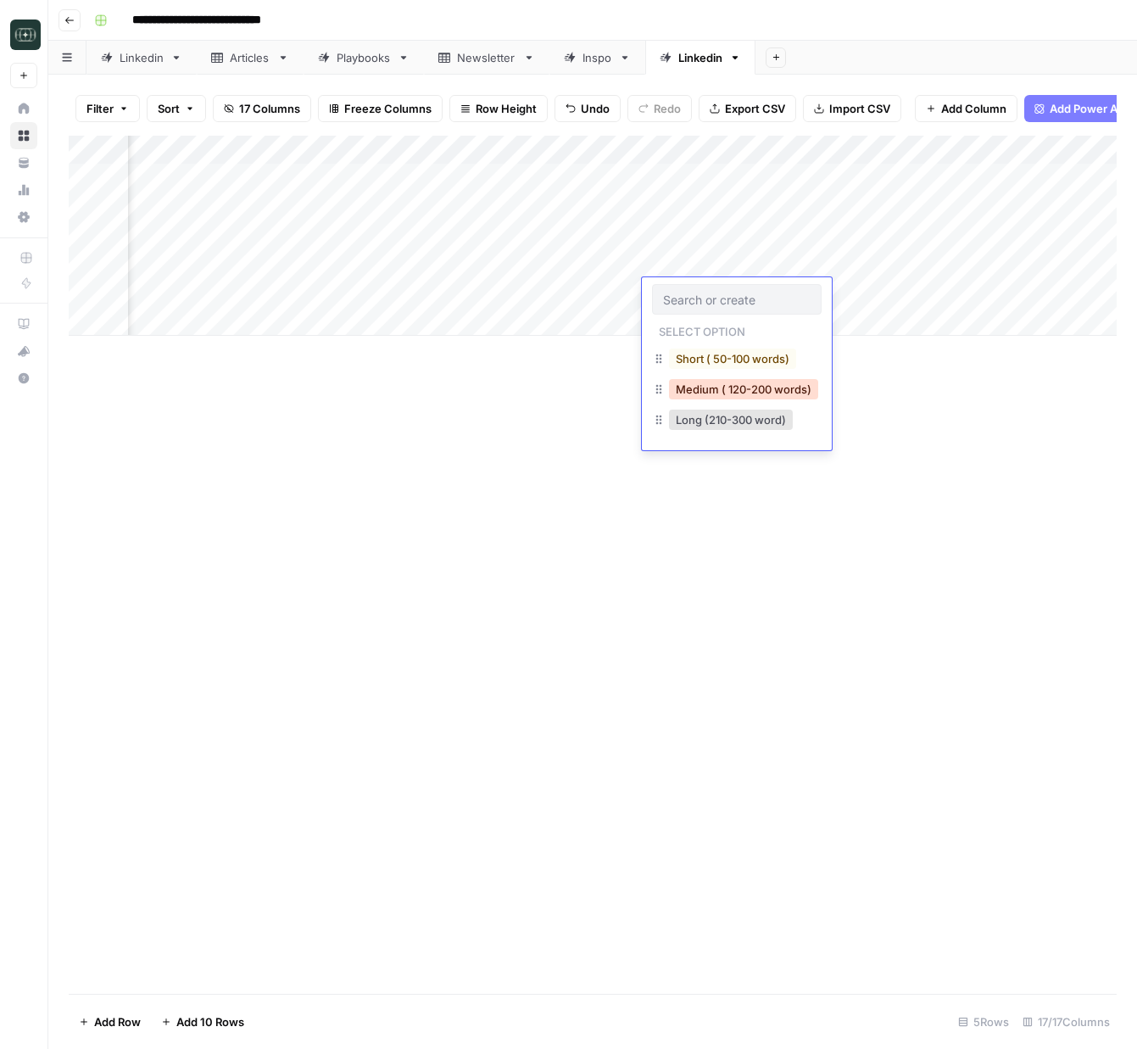
click at [749, 383] on button "Medium ( 120-200 words)" at bounding box center [743, 389] width 149 height 20
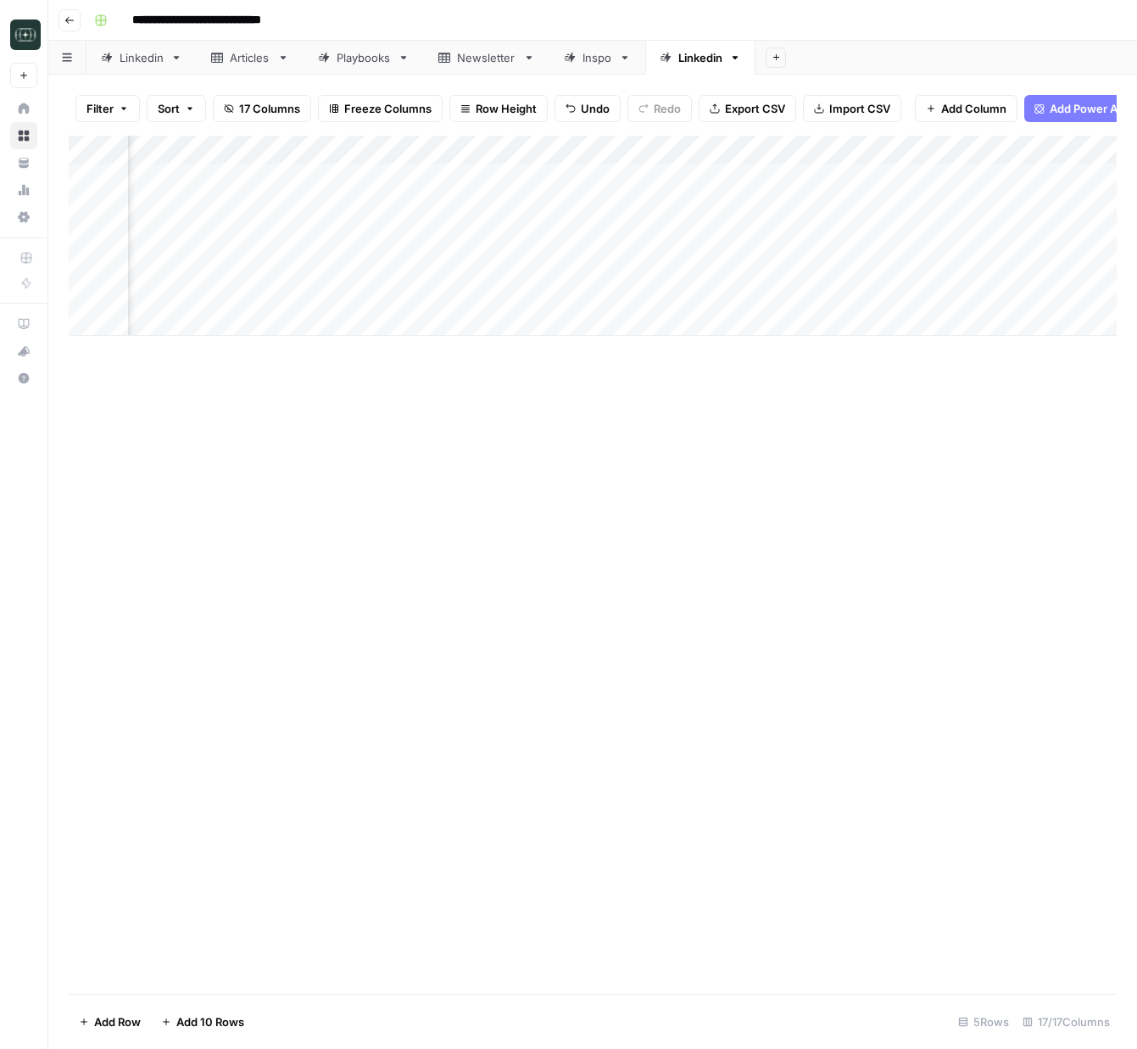
click at [843, 271] on div "Add Column" at bounding box center [593, 236] width 1048 height 200
drag, startPoint x: 885, startPoint y: 286, endPoint x: 980, endPoint y: 460, distance: 197.7
click at [885, 286] on div "Add Column" at bounding box center [593, 236] width 1048 height 200
click at [676, 265] on div "Add Column" at bounding box center [593, 236] width 1048 height 200
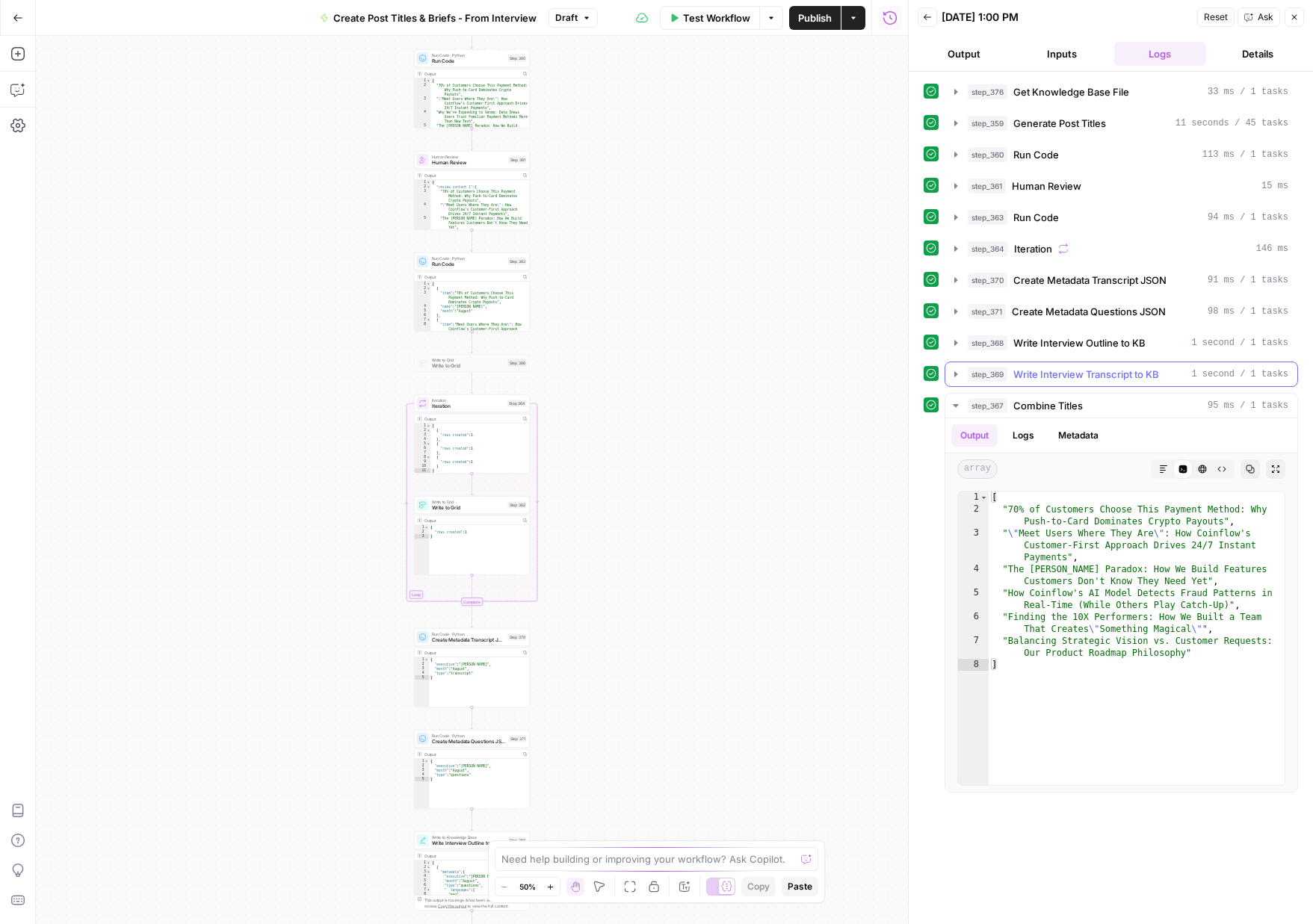
click at [1125, 374] on span "Write Interview Transcript to KB" at bounding box center [1086, 373] width 145 height 15
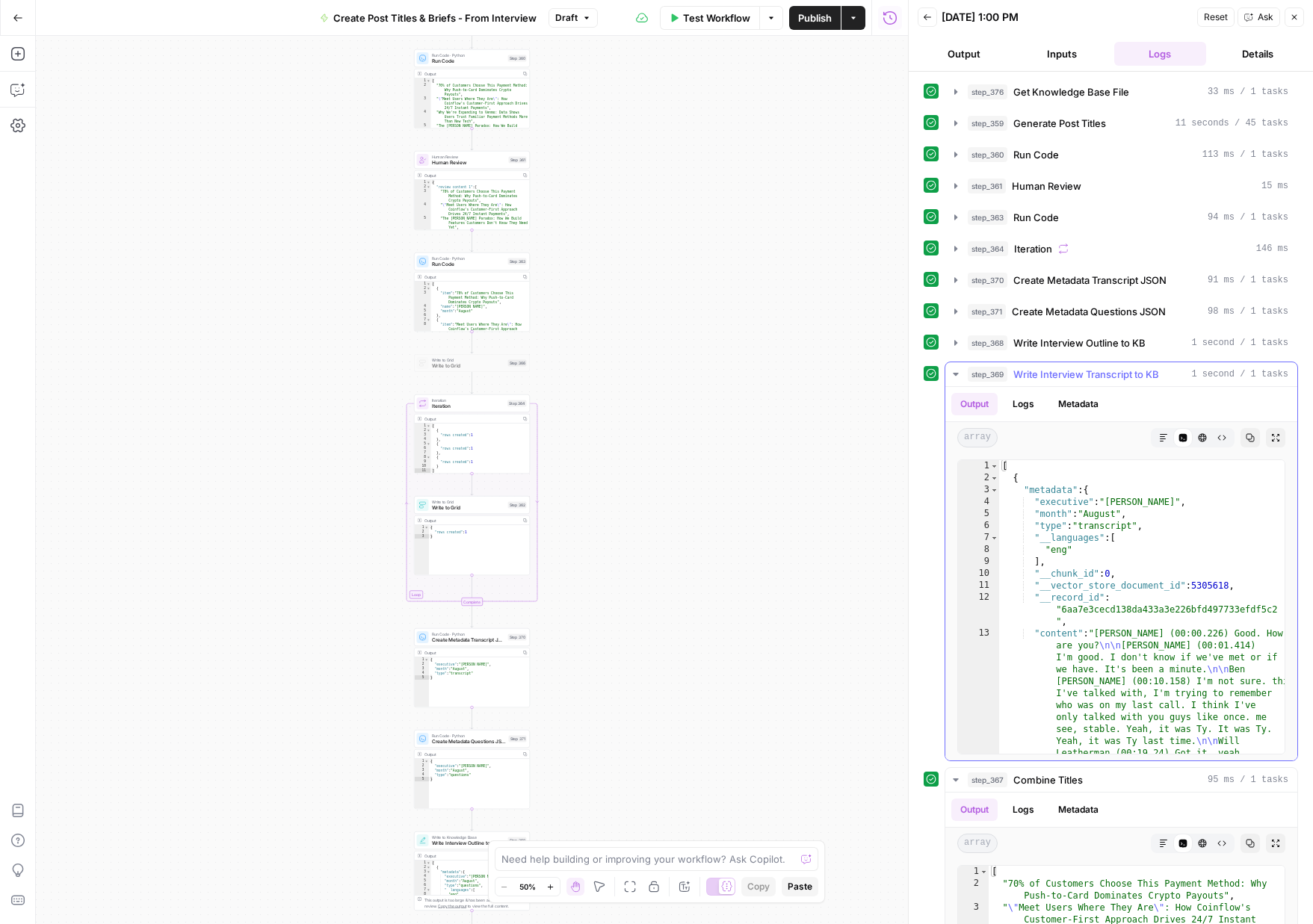
click at [1119, 373] on span "Write Interview Transcript to KB" at bounding box center [1086, 373] width 145 height 15
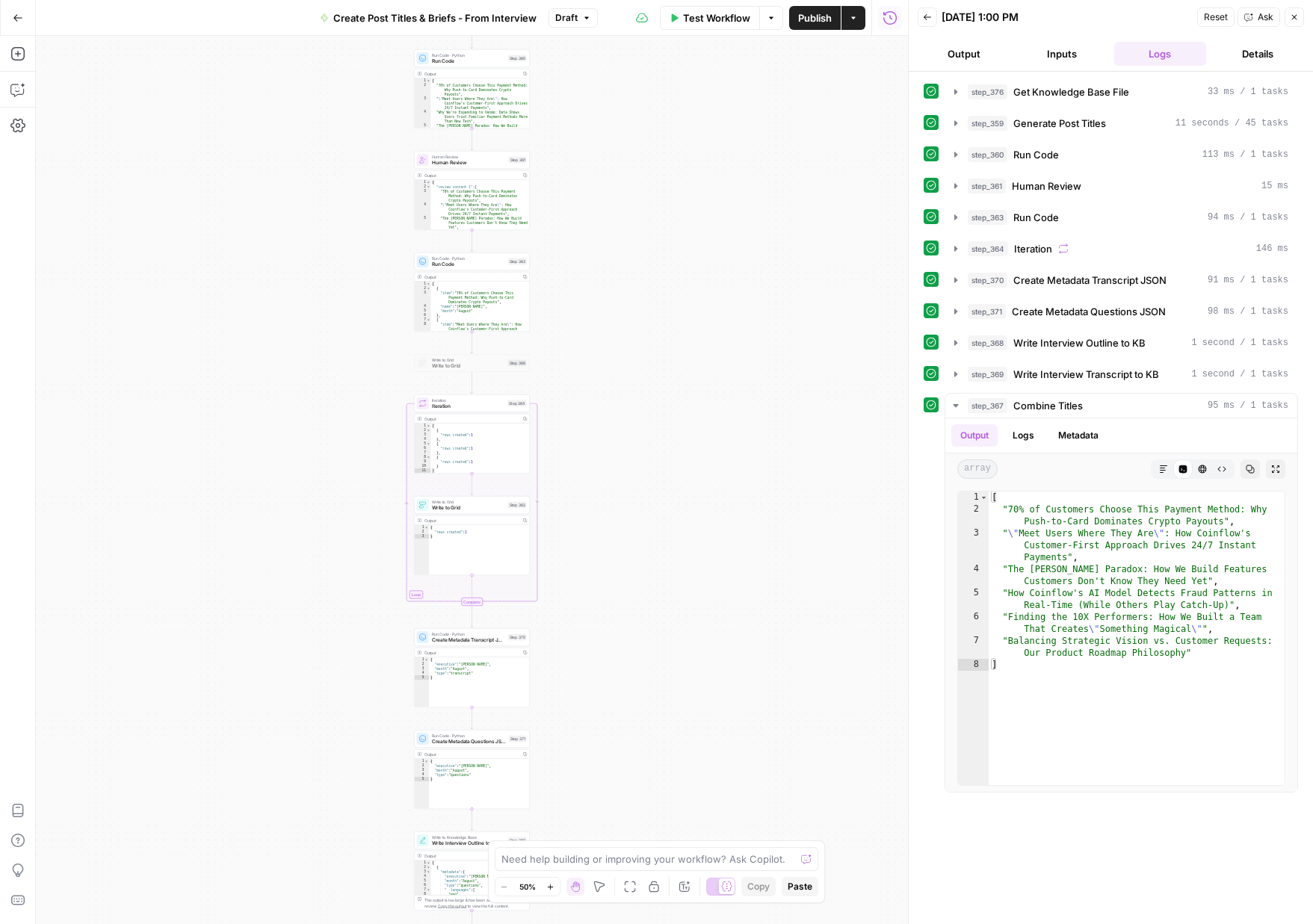
click at [23, 17] on button "Go Back" at bounding box center [18, 18] width 27 height 27
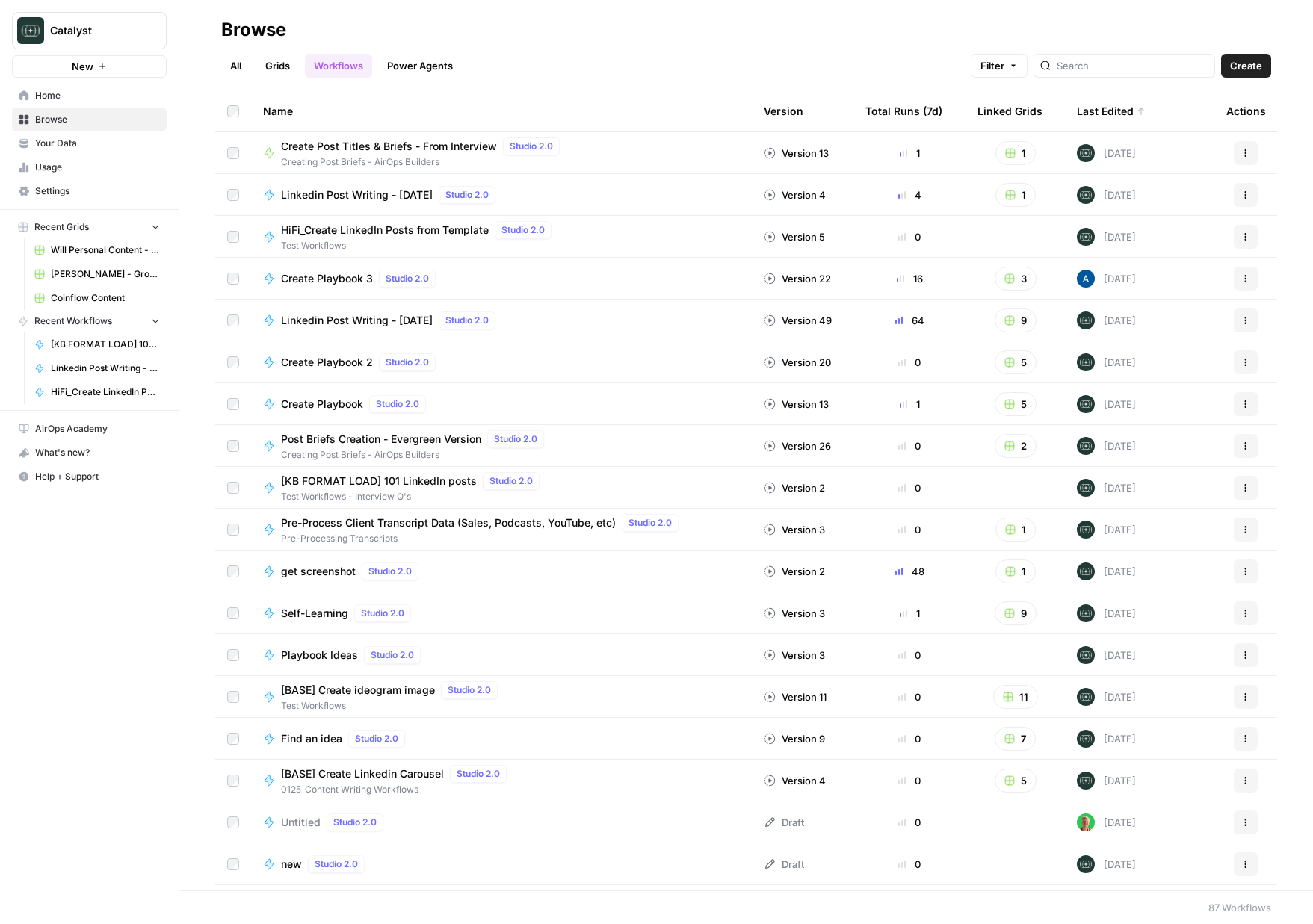
click at [945, 56] on div "All Grids Workflows Power Agents Filter Create" at bounding box center [746, 59] width 1050 height 36
click at [555, 63] on div "All Grids Workflows Power Agents Filter Create" at bounding box center [746, 59] width 1050 height 36
click at [726, 65] on div "All Grids Workflows Power Agents Filter Create" at bounding box center [746, 59] width 1050 height 36
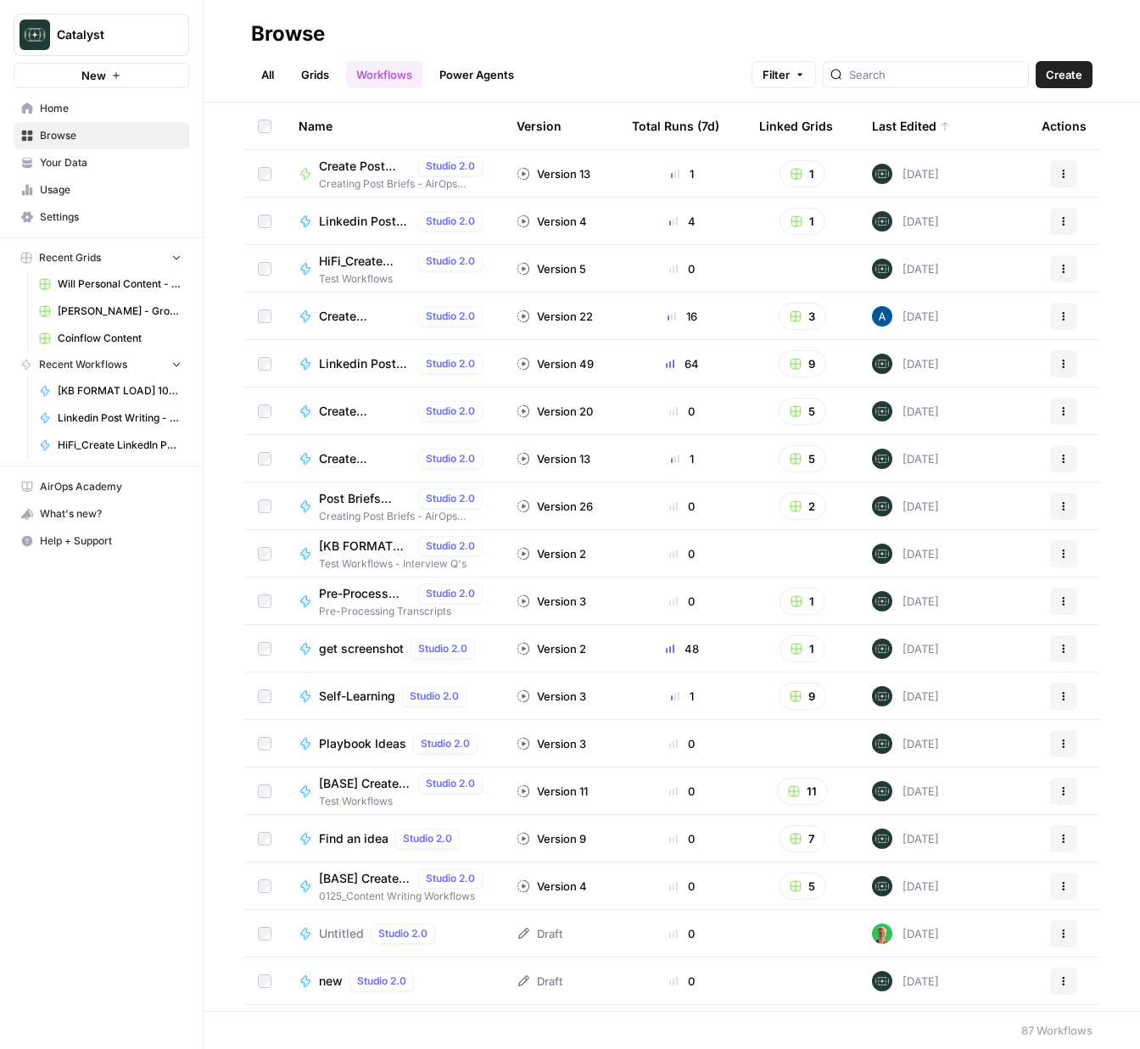
click at [66, 109] on span "Home" at bounding box center [111, 108] width 142 height 15
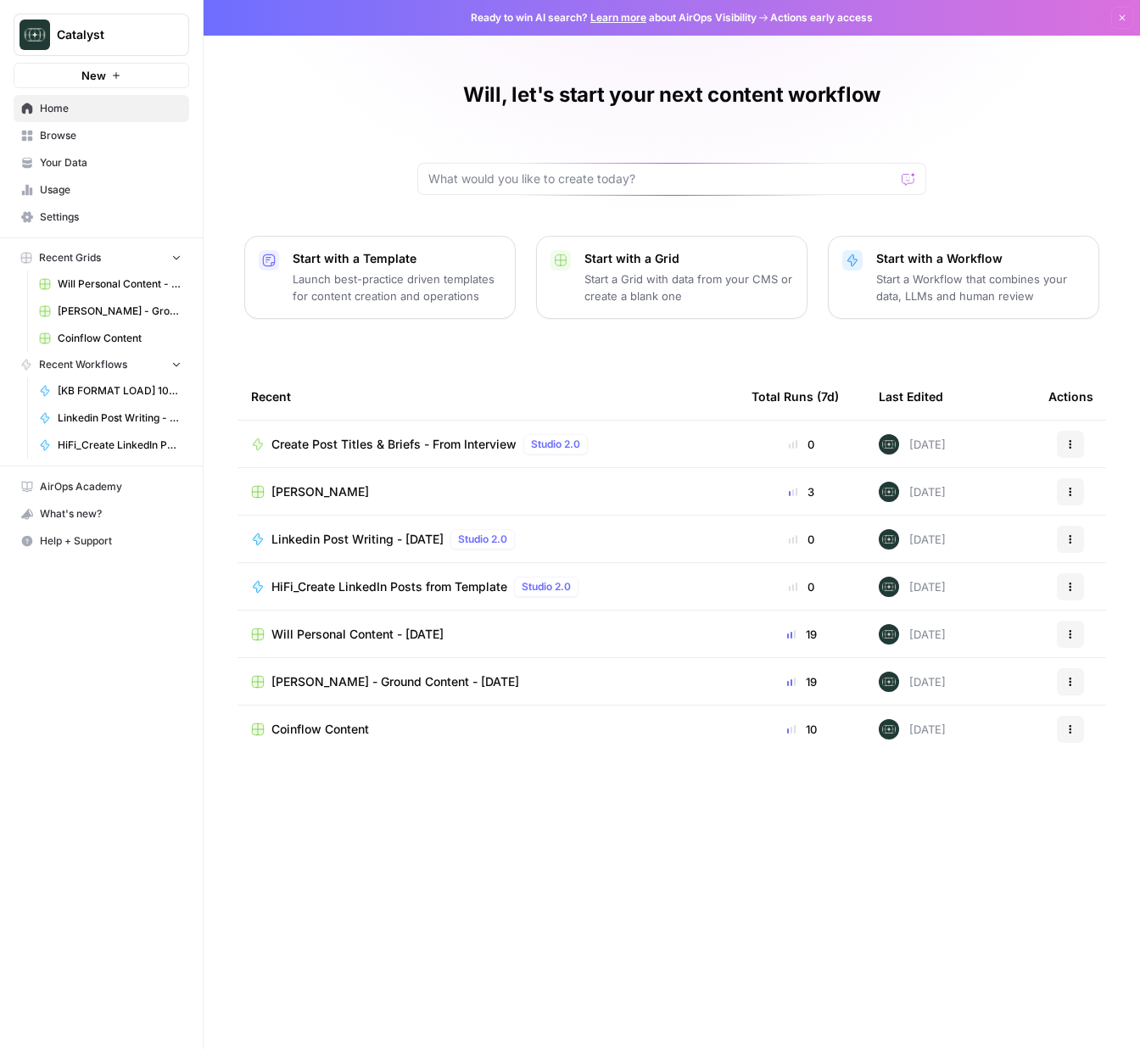
click at [123, 163] on span "Your Data" at bounding box center [111, 162] width 142 height 15
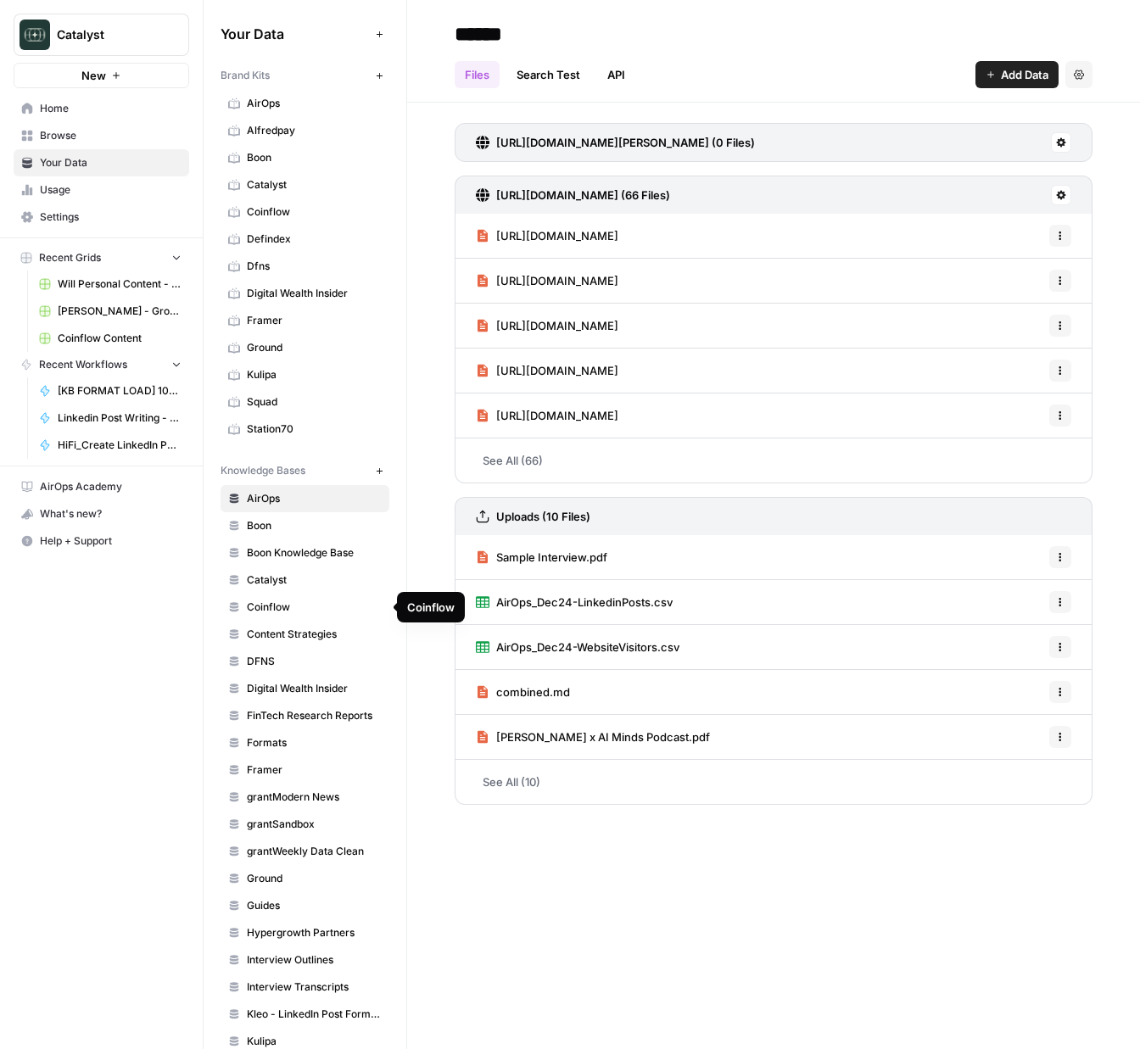
click at [248, 612] on span "Coinflow" at bounding box center [314, 607] width 135 height 15
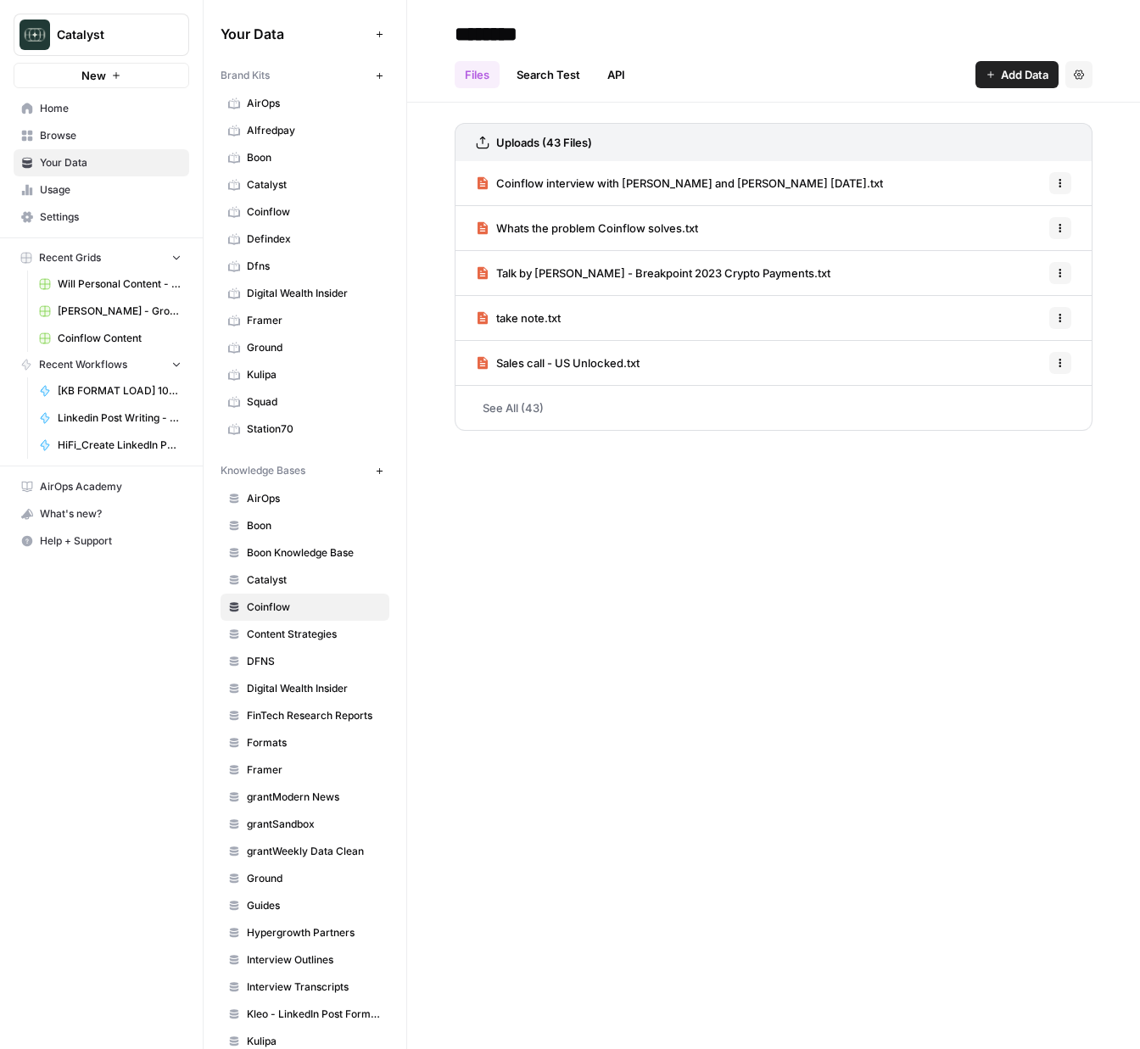
click at [641, 183] on span "Coinflow interview with [PERSON_NAME] and [PERSON_NAME] [DATE].txt" at bounding box center [689, 183] width 387 height 17
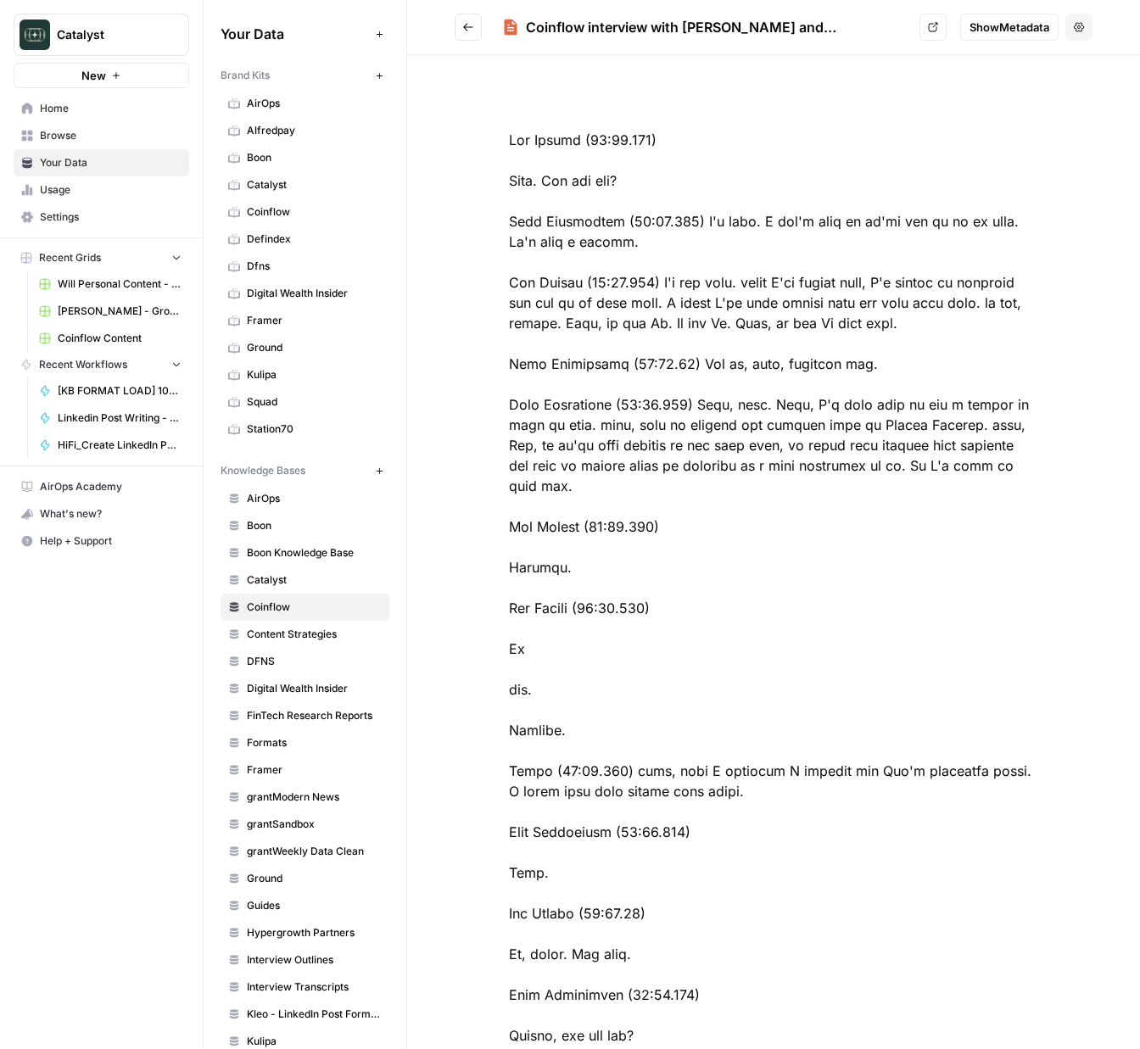
click at [464, 28] on icon "Go back" at bounding box center [468, 27] width 12 height 12
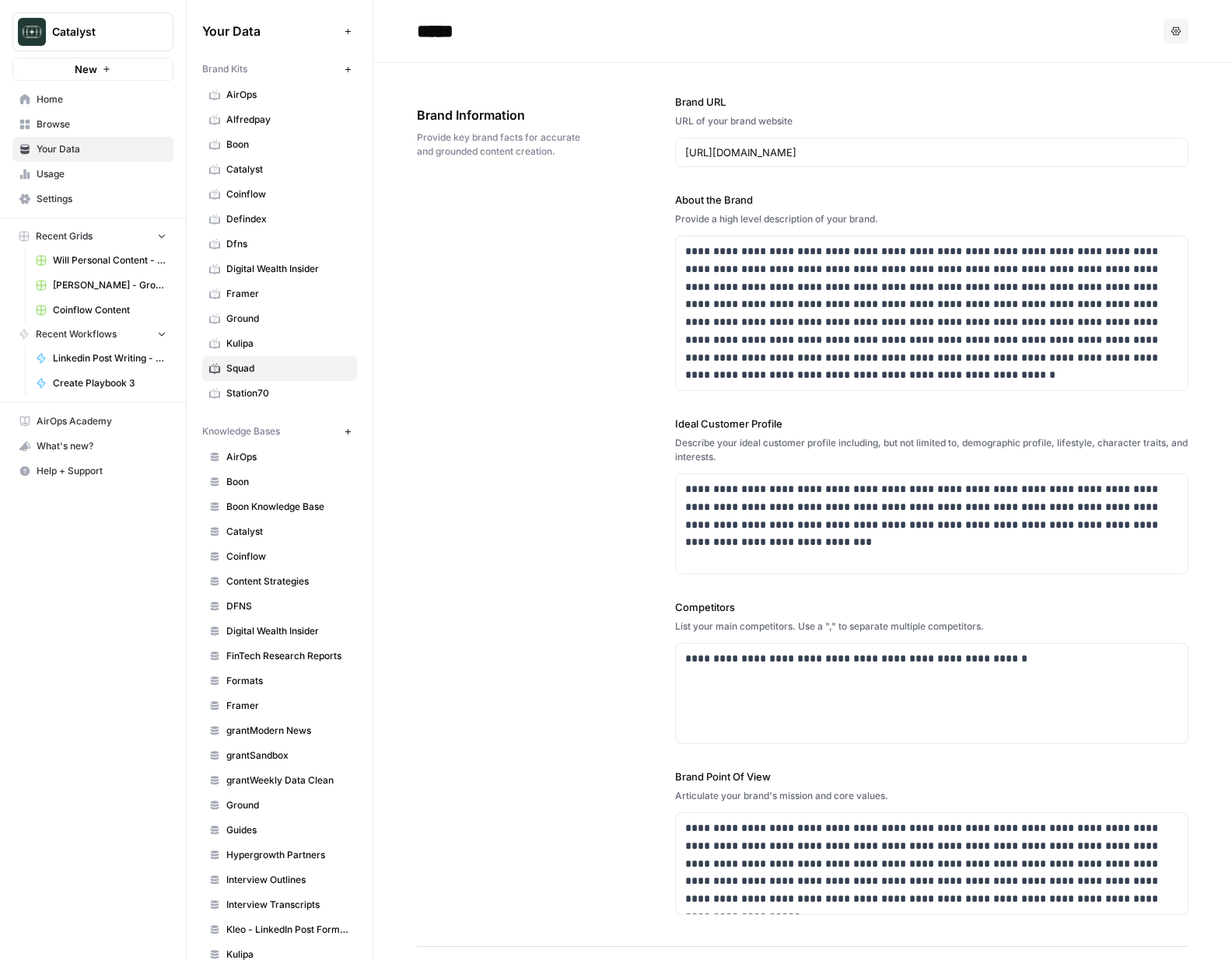
scroll to position [2146, 0]
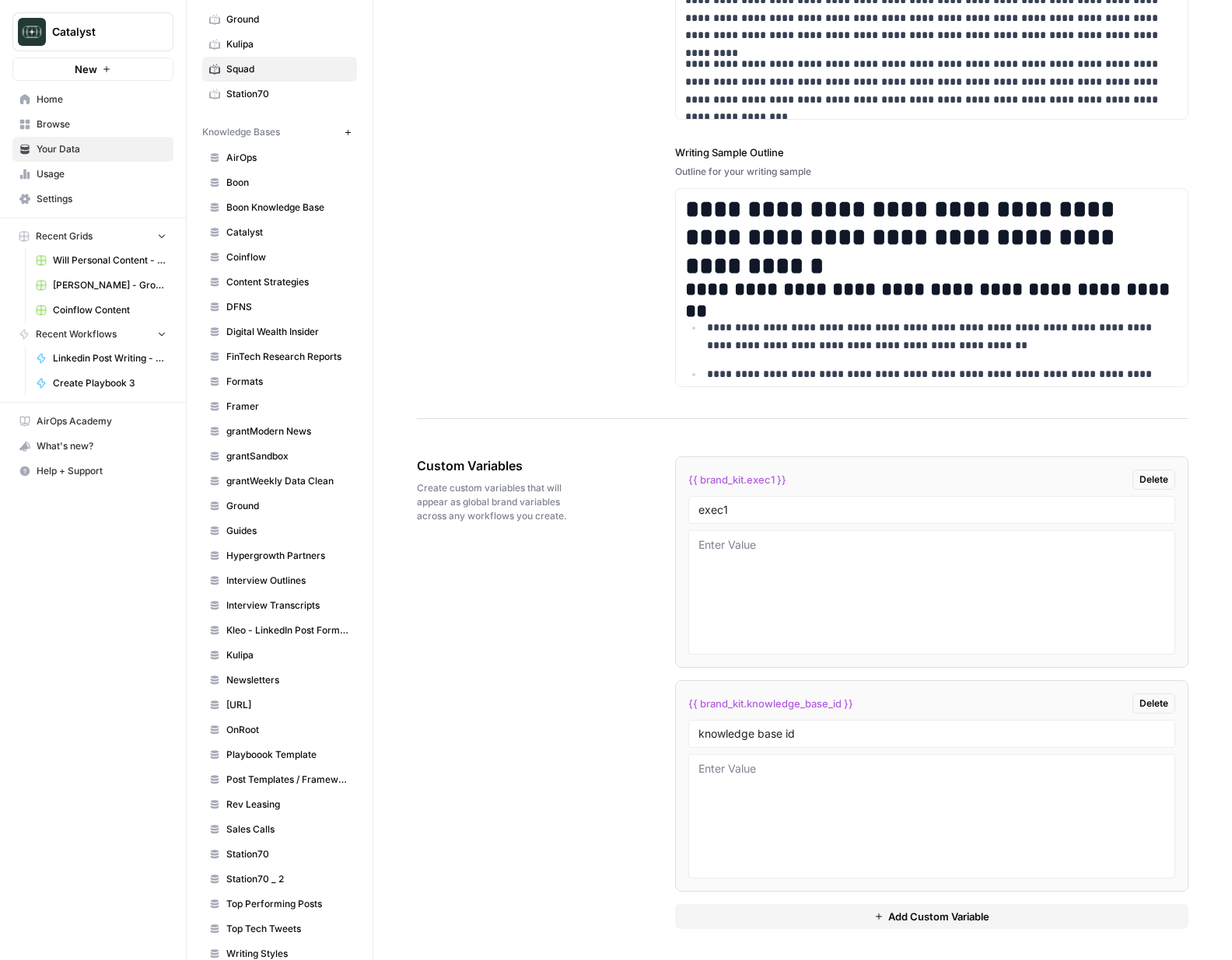
click at [59, 109] on link "Home" at bounding box center [94, 99] width 161 height 25
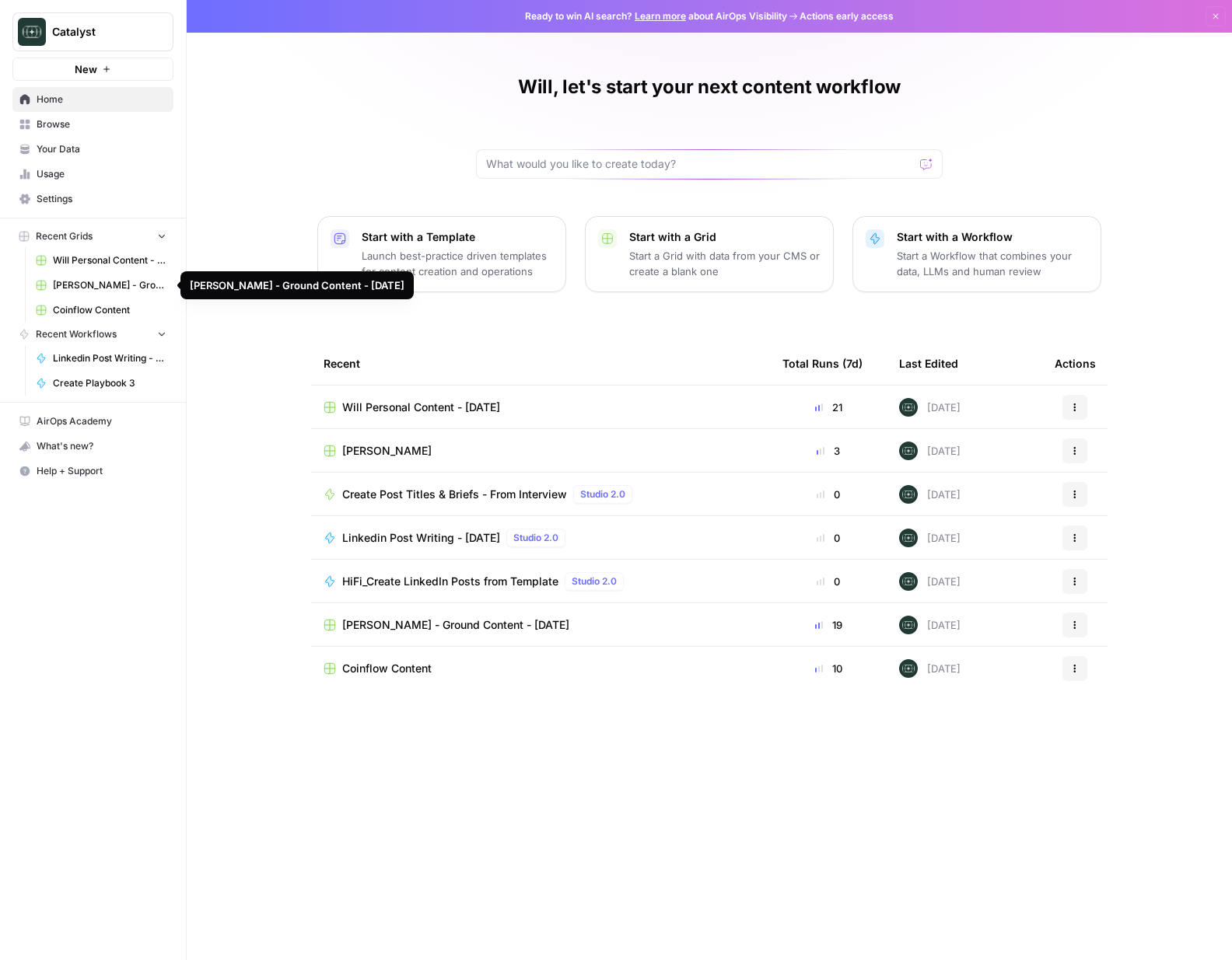
click at [269, 167] on div "Will, let's start your next content workflow Start with a Template Launch best-…" at bounding box center [710, 480] width 1045 height 960
drag, startPoint x: 244, startPoint y: 209, endPoint x: 746, endPoint y: 328, distance: 515.9
click at [746, 328] on div "Will, let's start your next content workflow Start with a Template Launch best-…" at bounding box center [710, 480] width 1045 height 960
click at [516, 408] on div "Will Personal Content - [DATE]" at bounding box center [540, 407] width 434 height 16
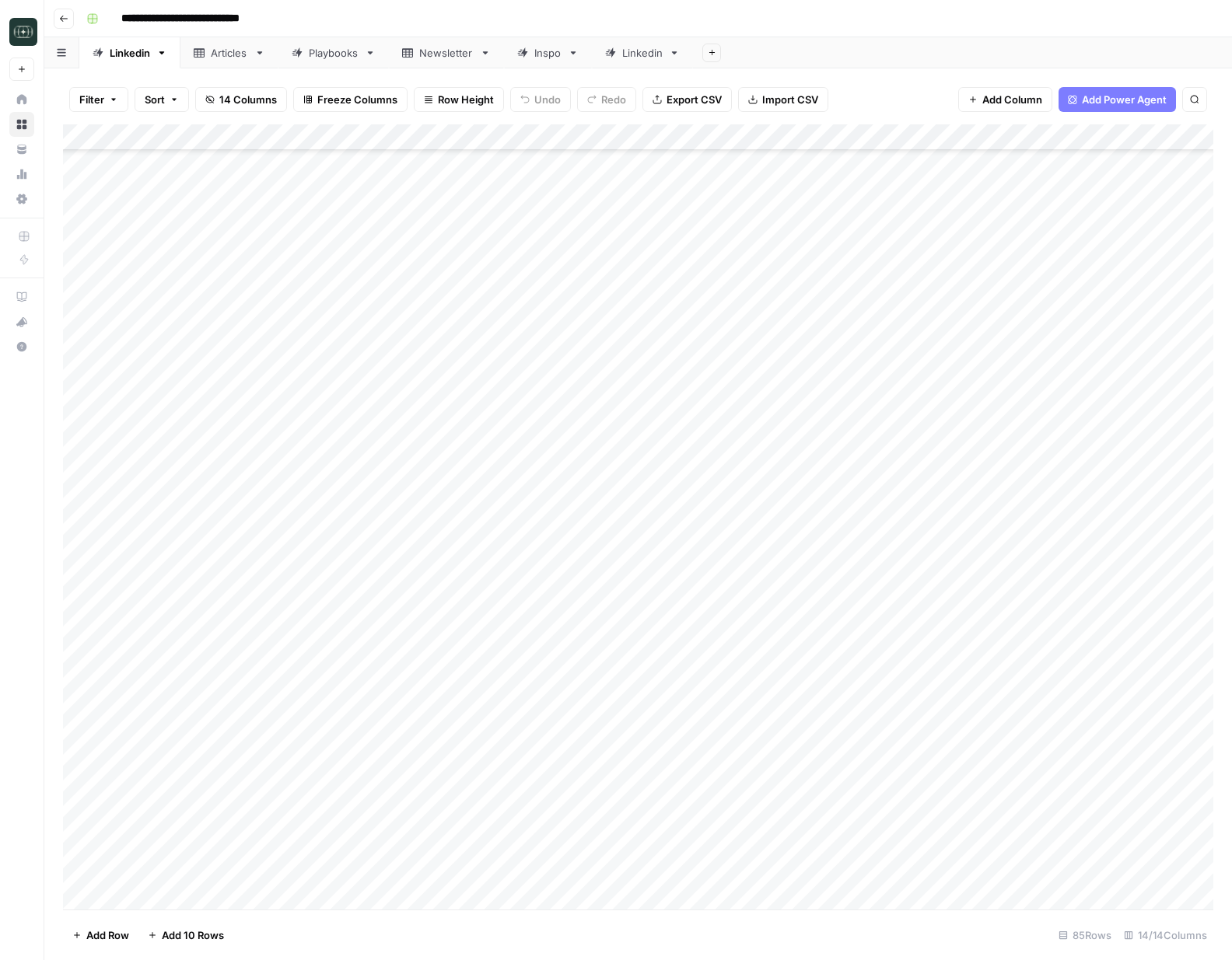
scroll to position [1514, 0]
click at [655, 58] on div "Linkedin" at bounding box center [643, 52] width 40 height 16
click at [656, 54] on div "Linkedin" at bounding box center [643, 52] width 40 height 16
type input "**********"
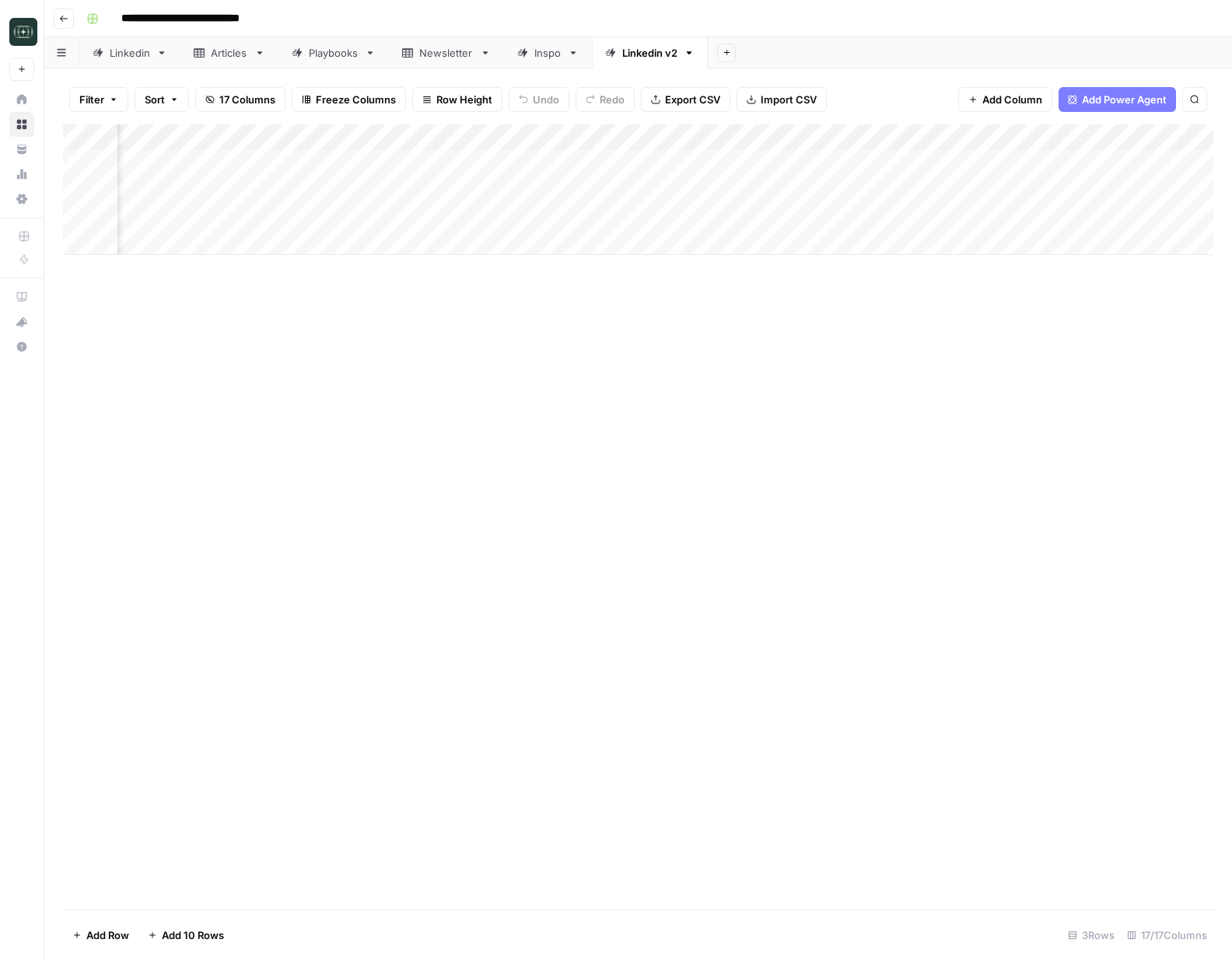
scroll to position [0, 352]
drag, startPoint x: 490, startPoint y: 47, endPoint x: 223, endPoint y: 42, distance: 267.0
click at [223, 42] on div "Linkedin Articles Playbooks Newsletter Inspo Linkedin v2 Add Sheet" at bounding box center [637, 53] width 1187 height 31
click at [733, 140] on div "Add Column" at bounding box center [638, 190] width 1150 height 130
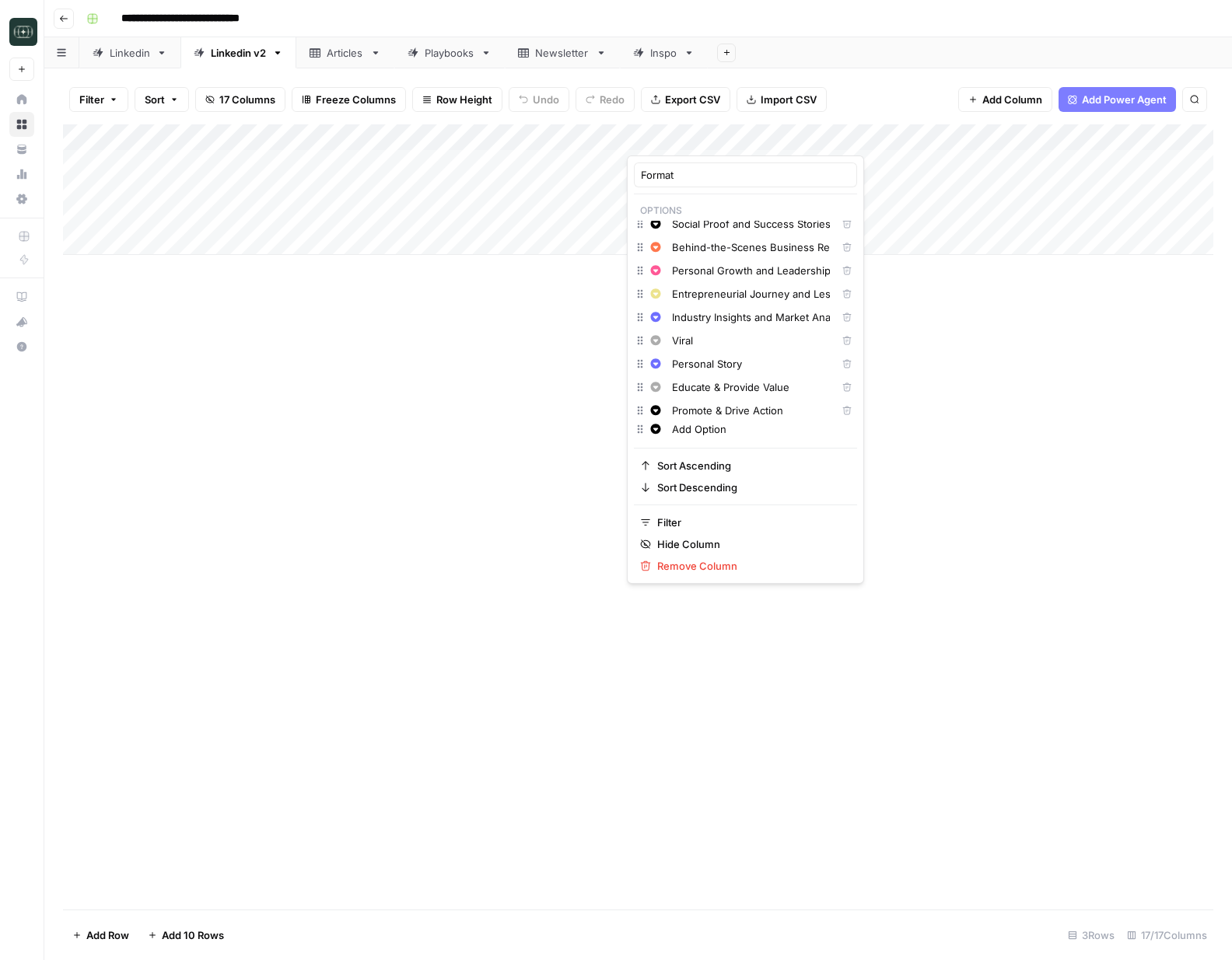
scroll to position [174, 0]
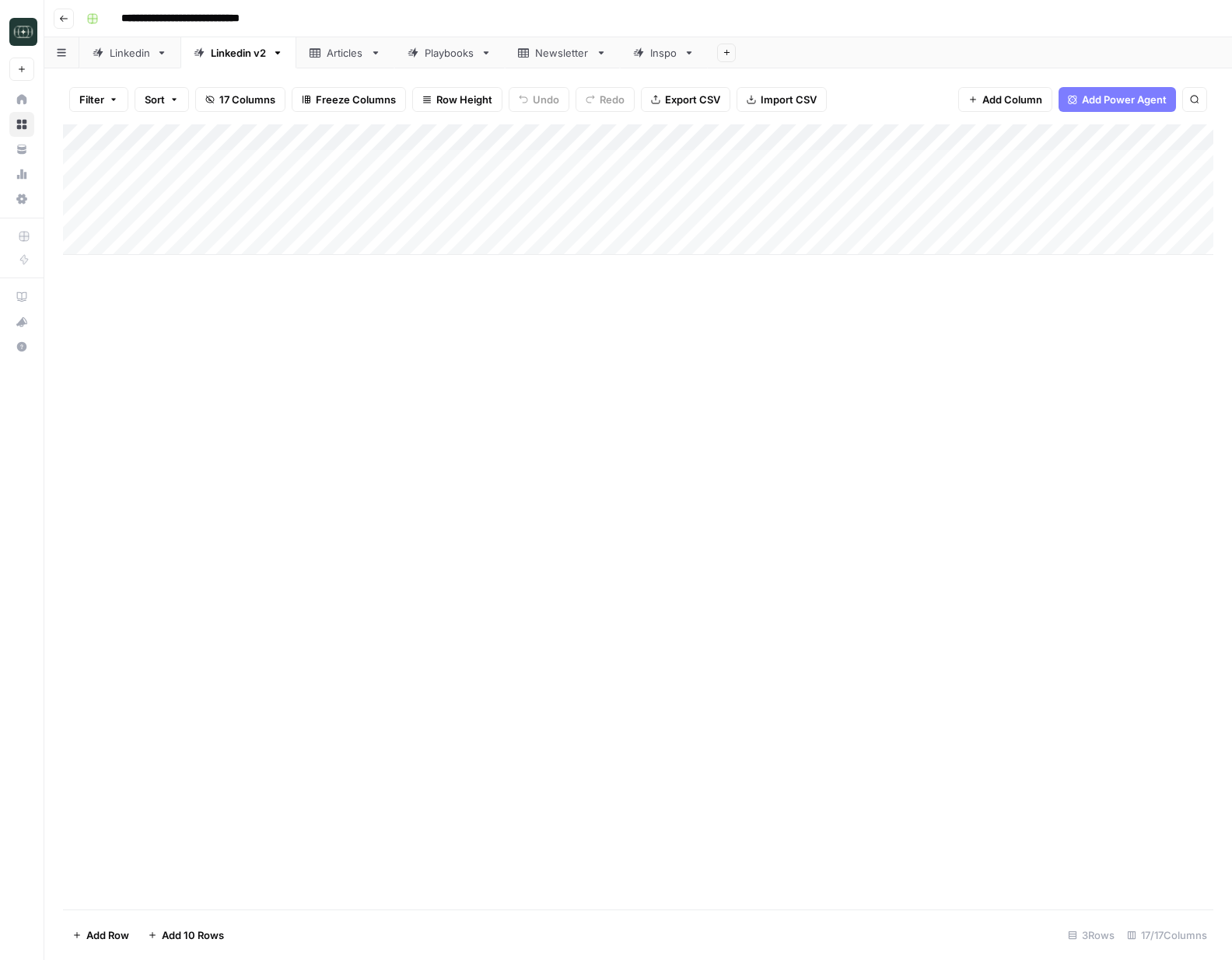
click at [918, 383] on div "Add Column" at bounding box center [638, 517] width 1150 height 786
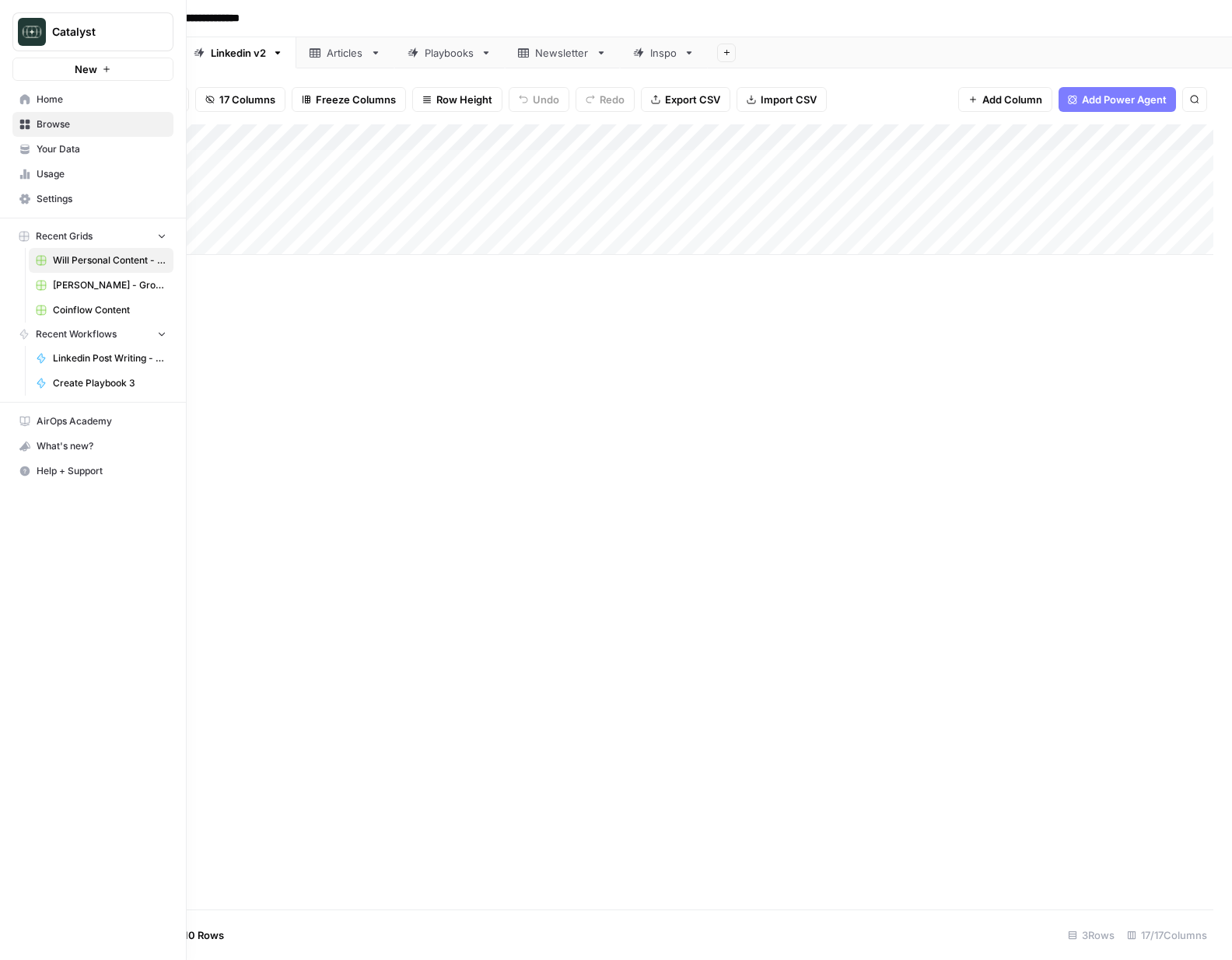
click at [56, 96] on span "Home" at bounding box center [102, 99] width 130 height 14
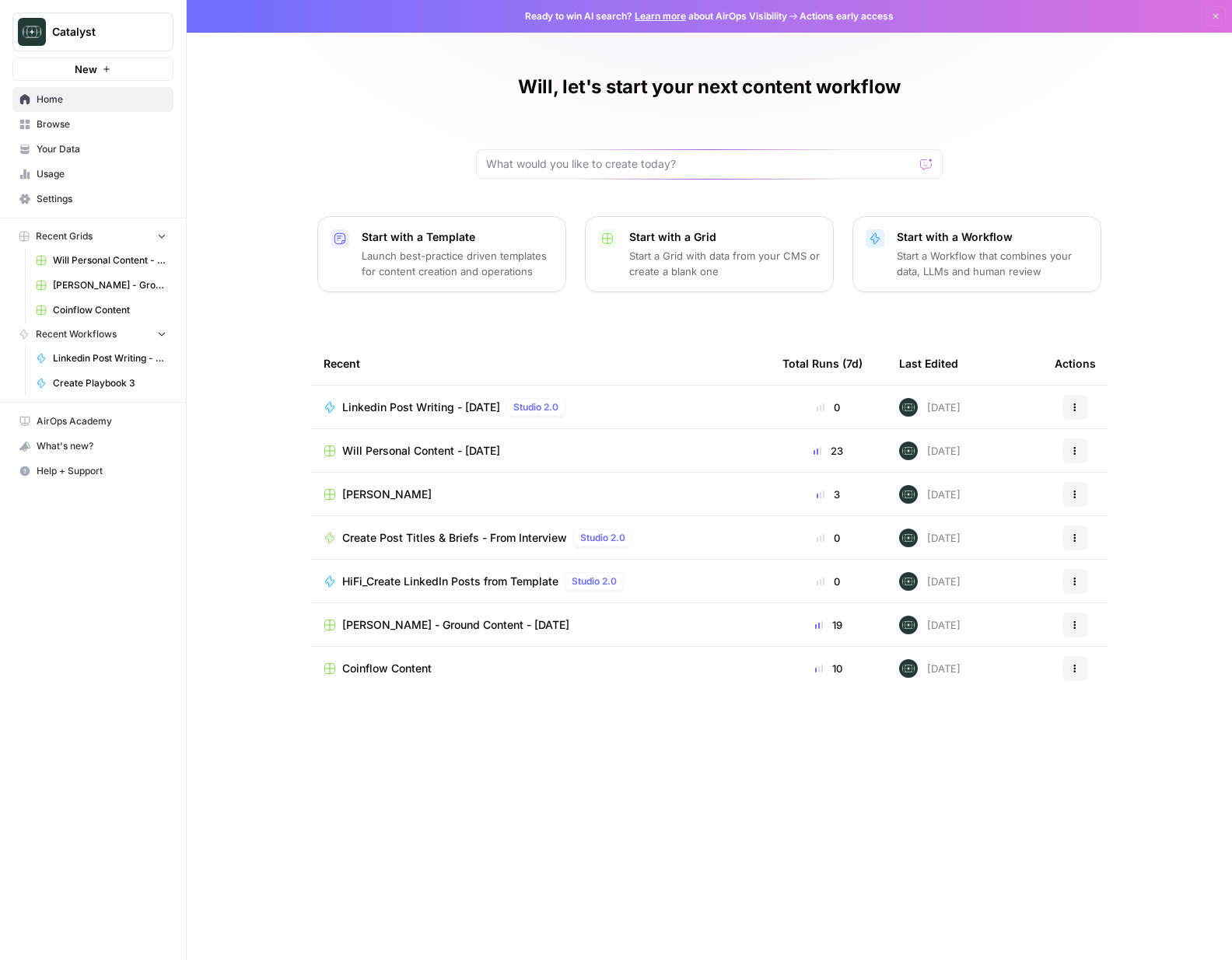
click at [363, 498] on span "[PERSON_NAME]" at bounding box center [387, 494] width 90 height 16
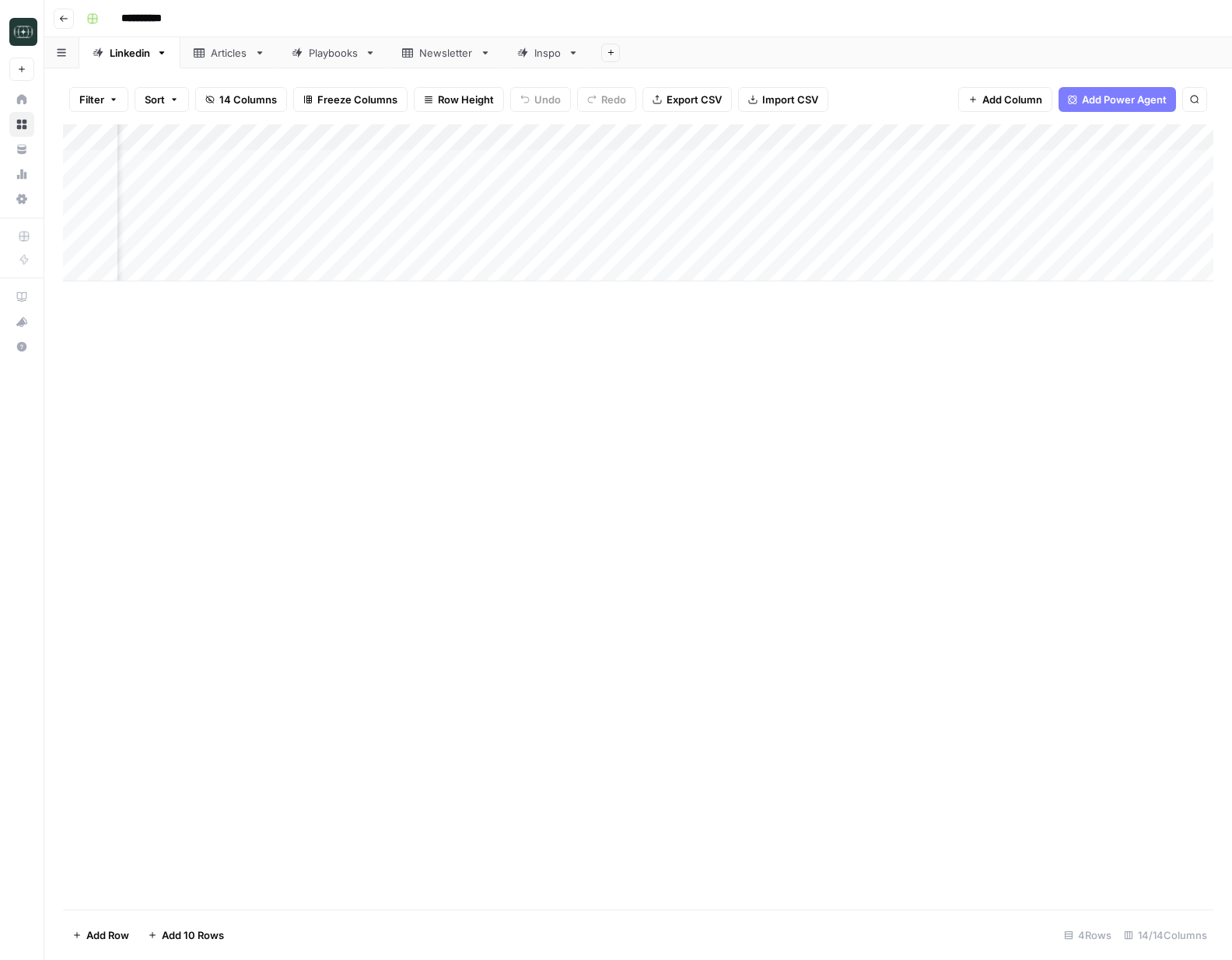
scroll to position [0, 151]
click at [1094, 188] on div "Add Column" at bounding box center [638, 203] width 1150 height 157
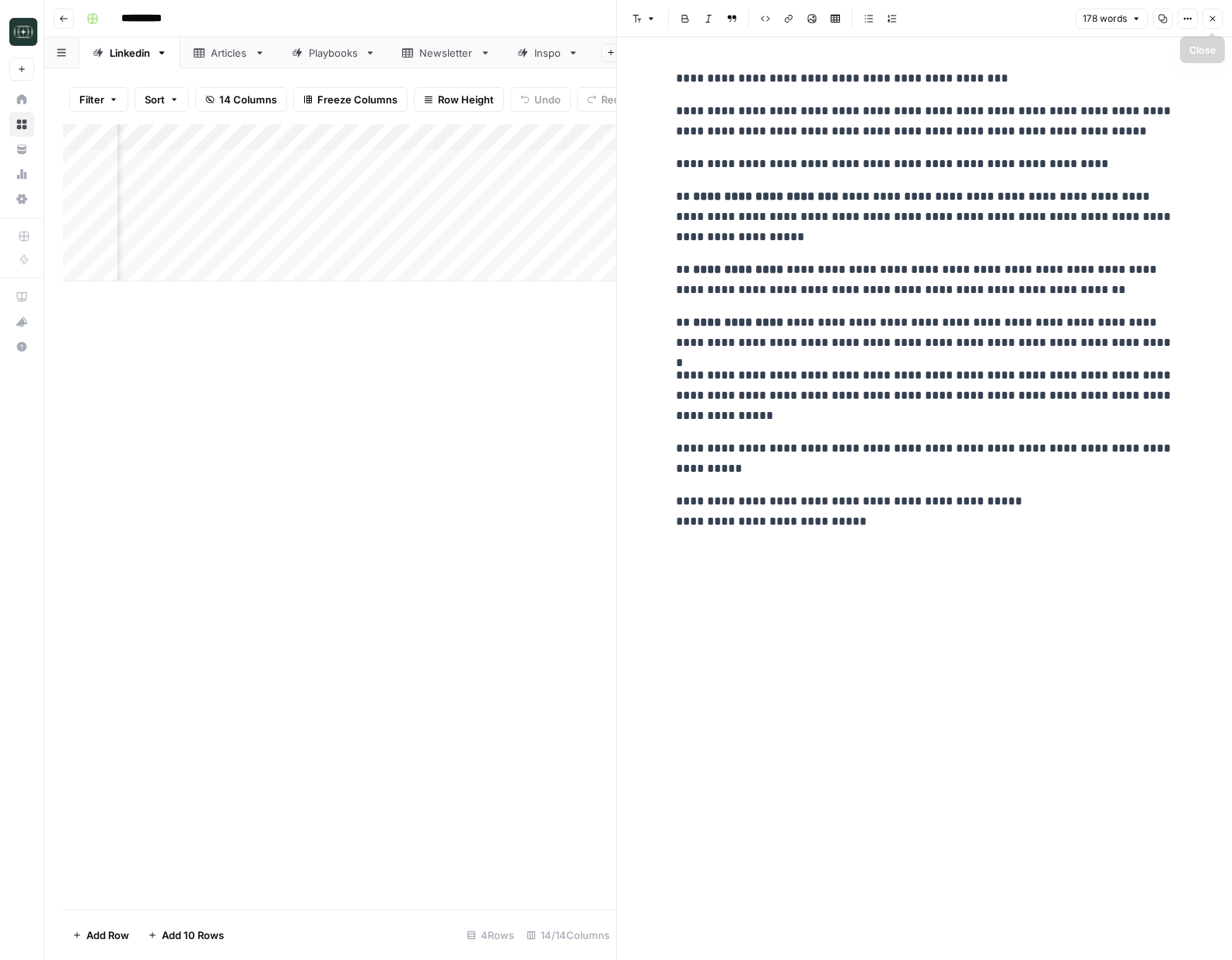
click at [1207, 19] on icon "button" at bounding box center [1212, 18] width 9 height 9
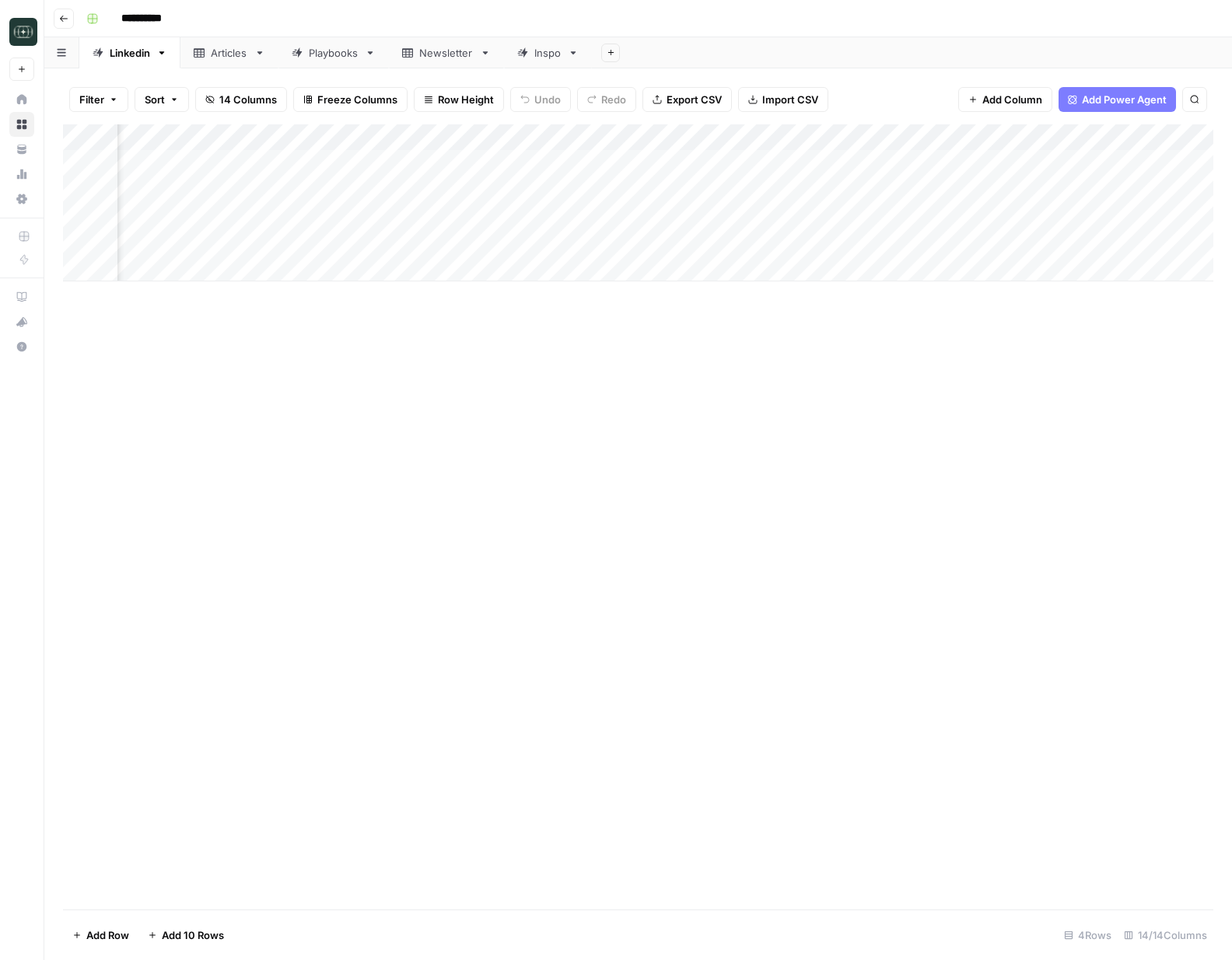
type input "**********"
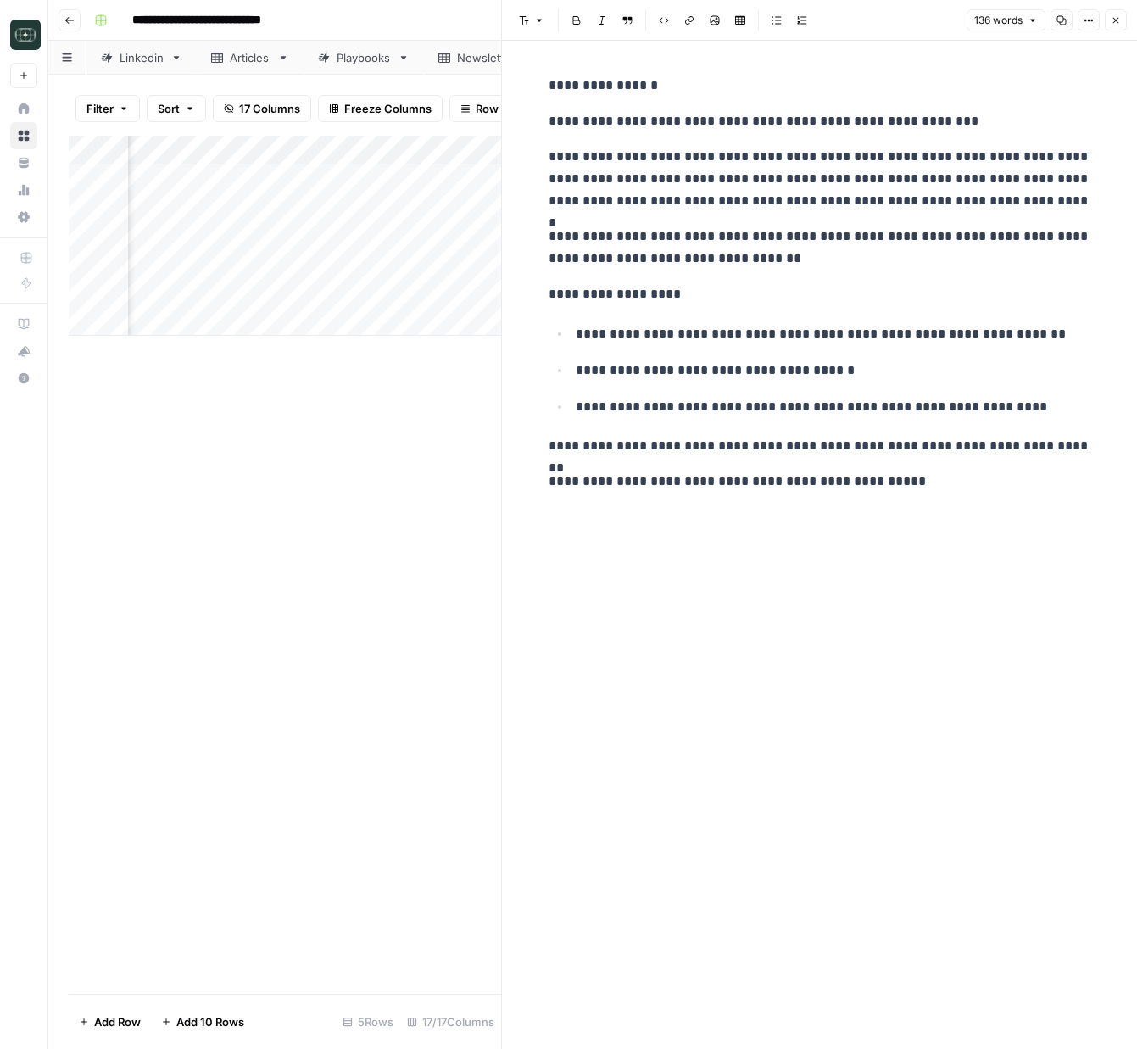
scroll to position [0, 672]
click at [1105, 20] on button "Close" at bounding box center [1116, 20] width 22 height 22
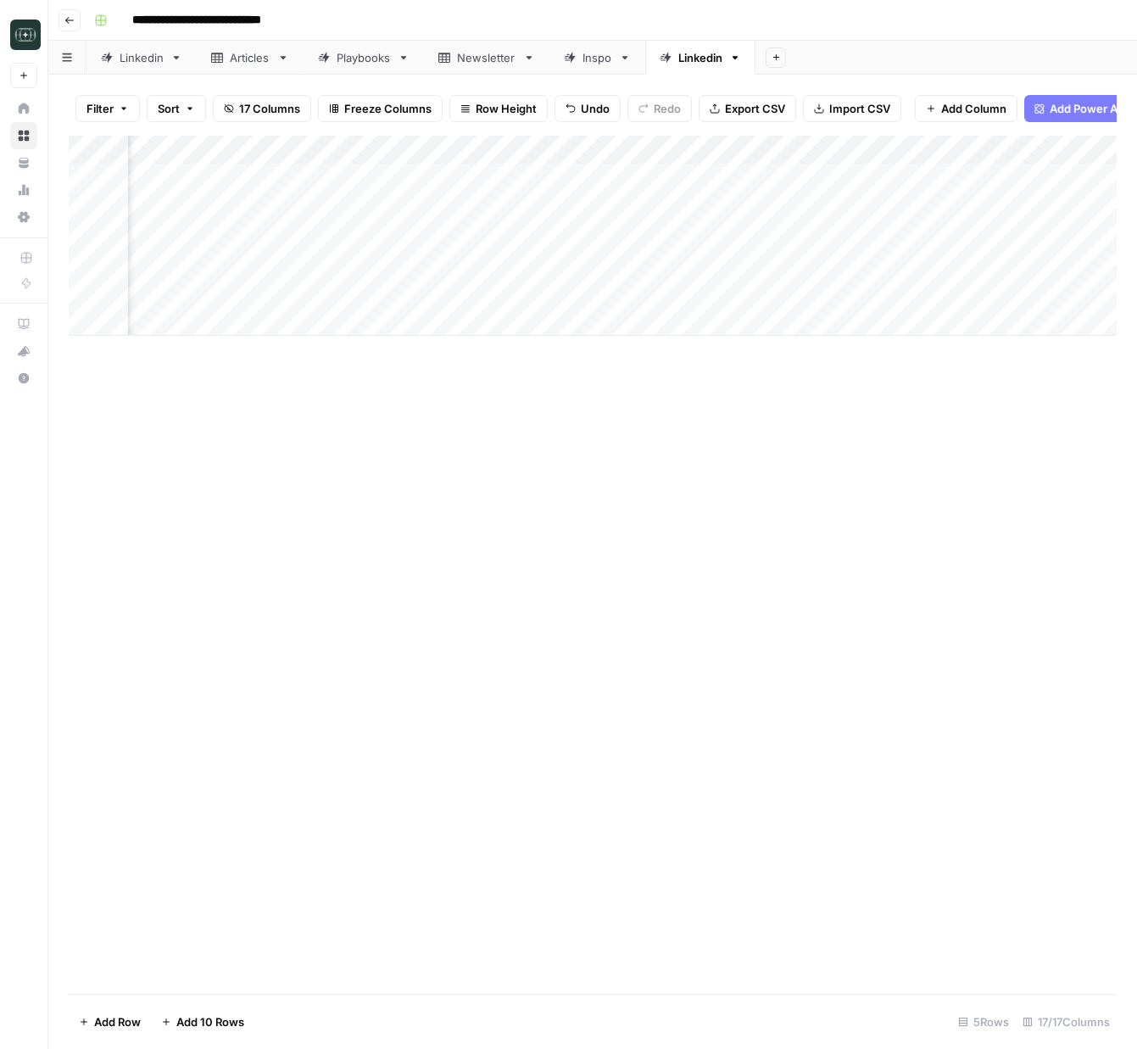
click at [820, 264] on div "Add Column" at bounding box center [593, 236] width 1048 height 200
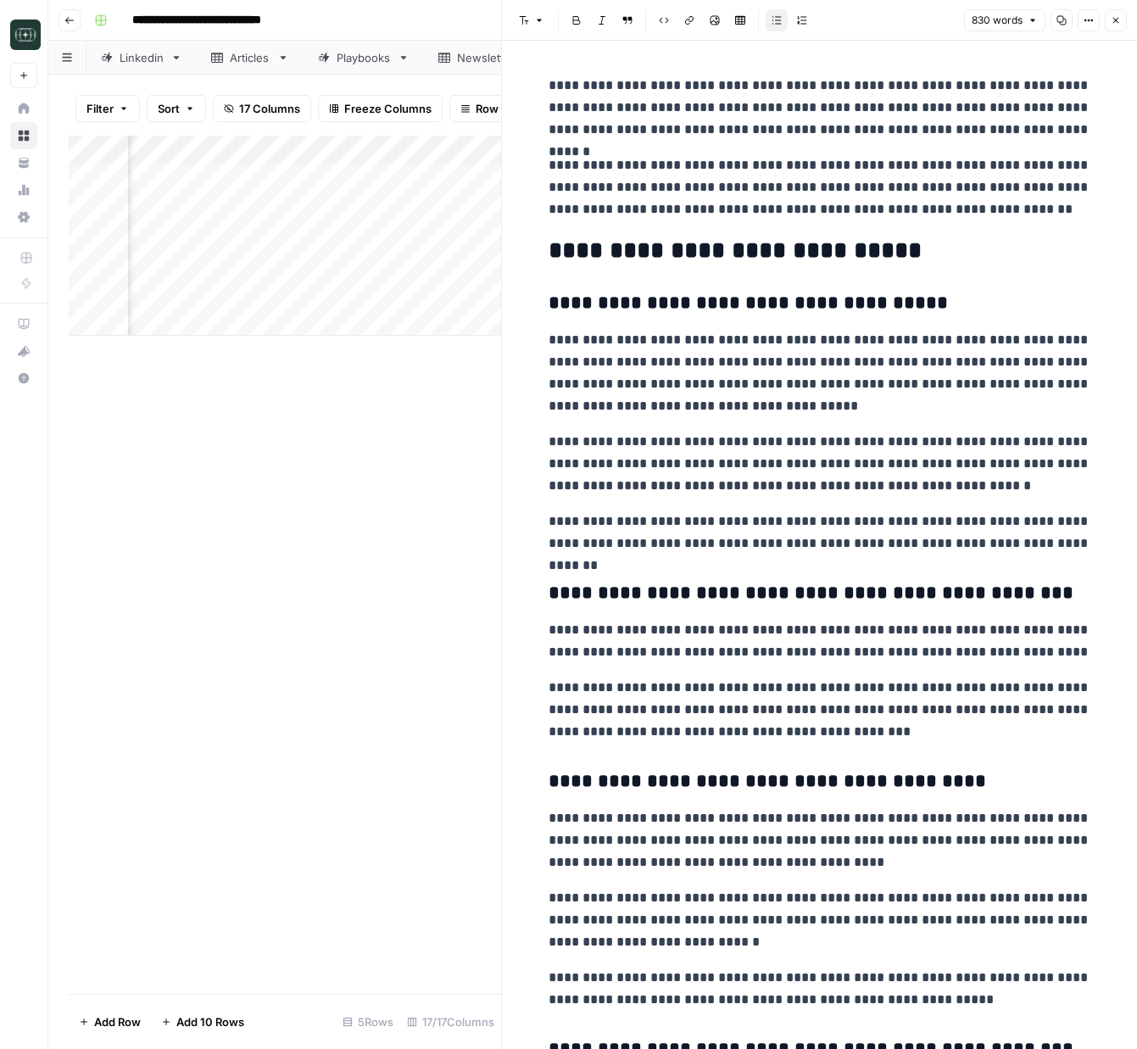
click at [1114, 31] on header "Font style Bold Italic Block quote Code block Link Image Insert Table Bulleted …" at bounding box center [819, 20] width 635 height 41
drag, startPoint x: 1114, startPoint y: 19, endPoint x: 977, endPoint y: 155, distance: 193.1
click at [1114, 20] on icon "button" at bounding box center [1116, 20] width 10 height 10
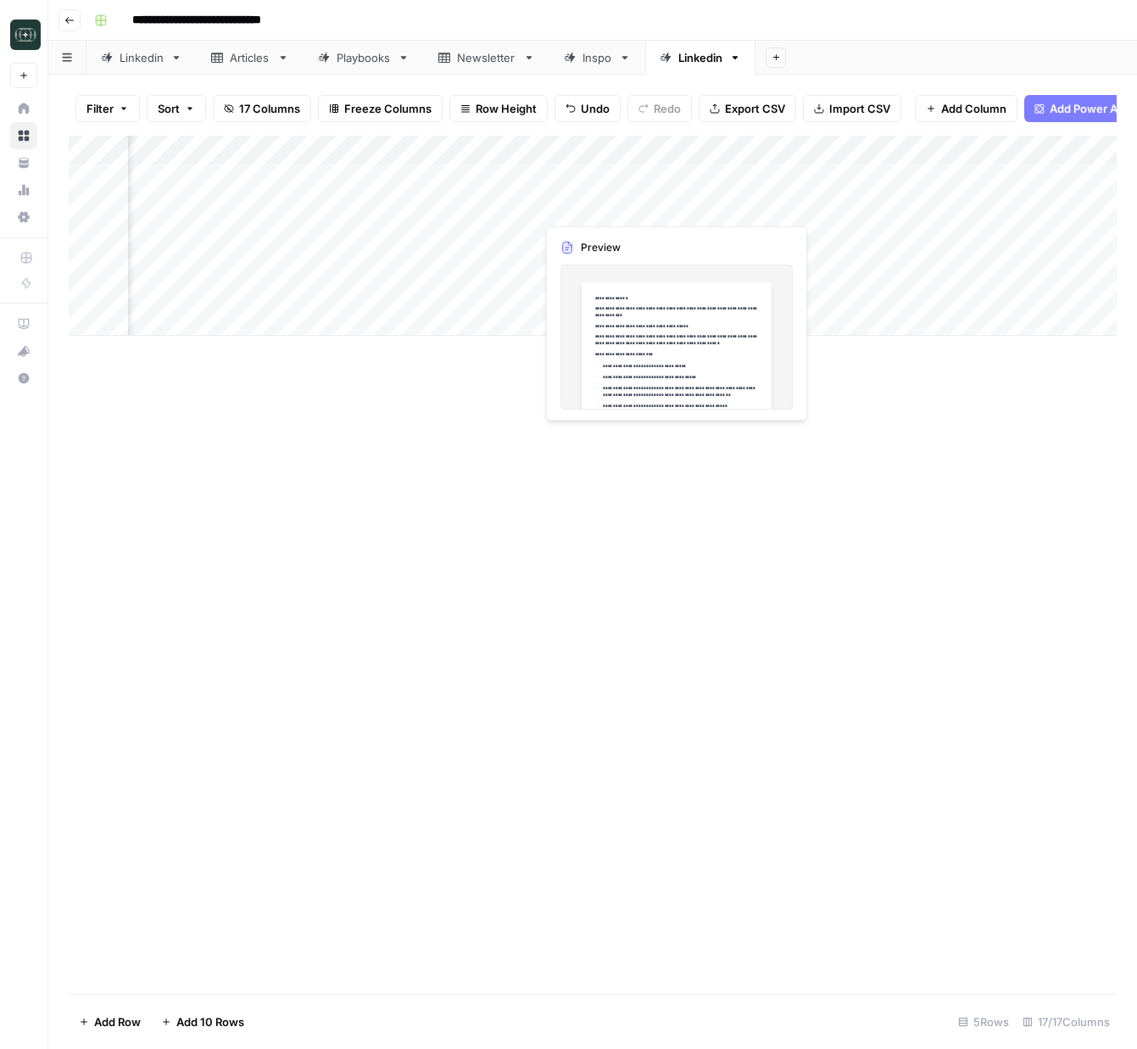
click at [672, 208] on div "Add Column" at bounding box center [593, 236] width 1048 height 200
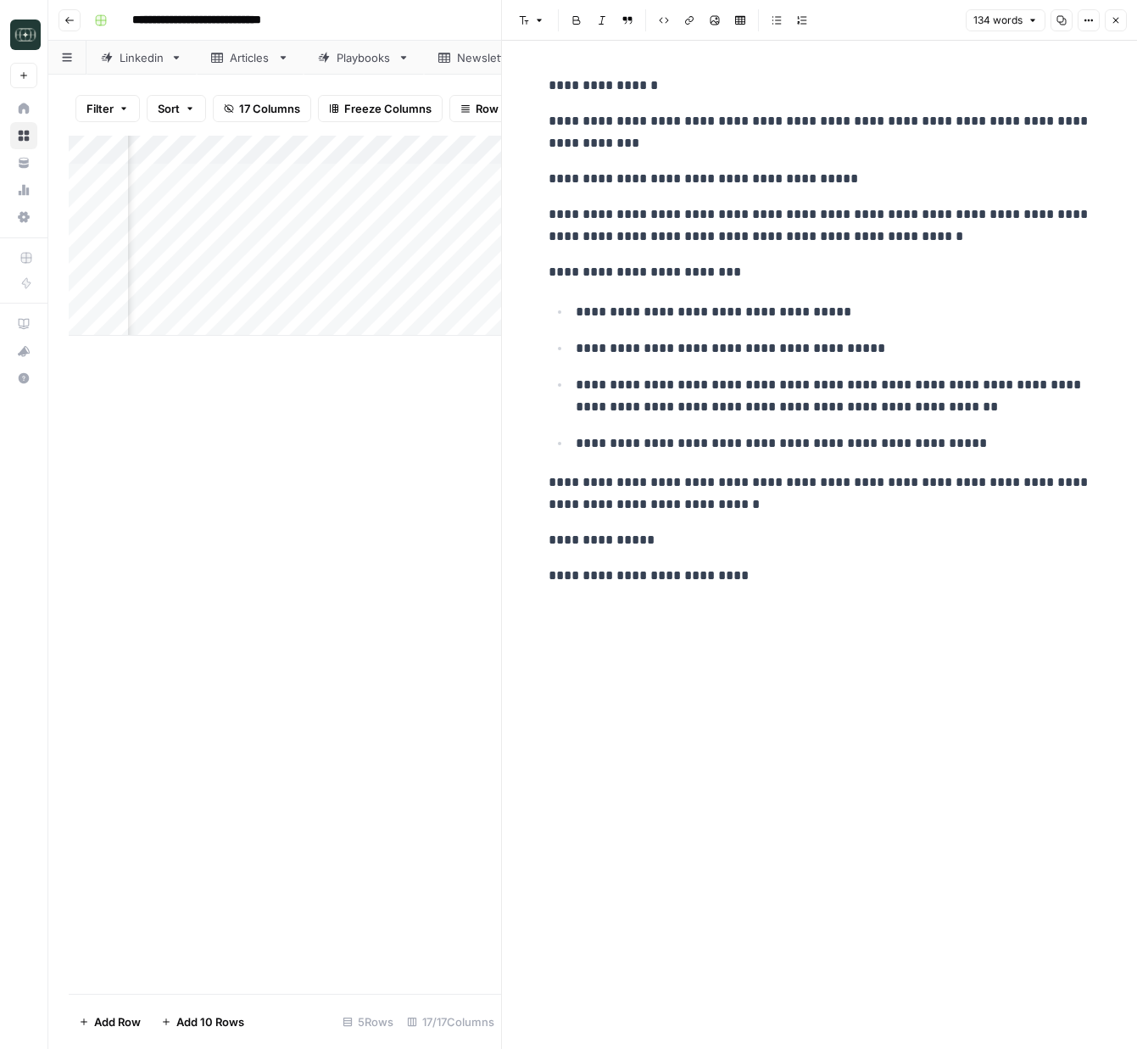
click at [1120, 14] on button "Close" at bounding box center [1116, 20] width 22 height 22
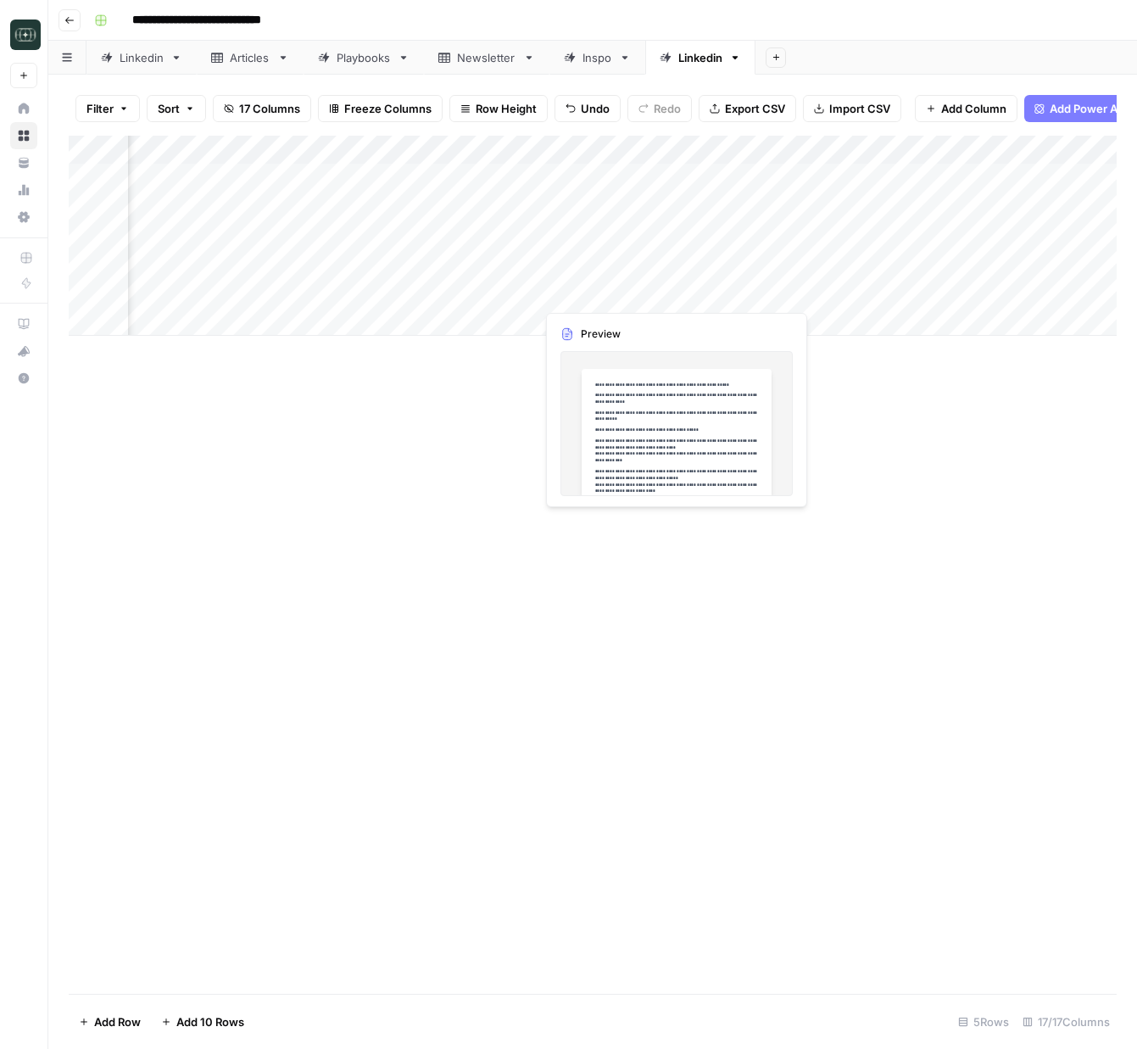
click at [670, 291] on div "Add Column" at bounding box center [593, 236] width 1048 height 200
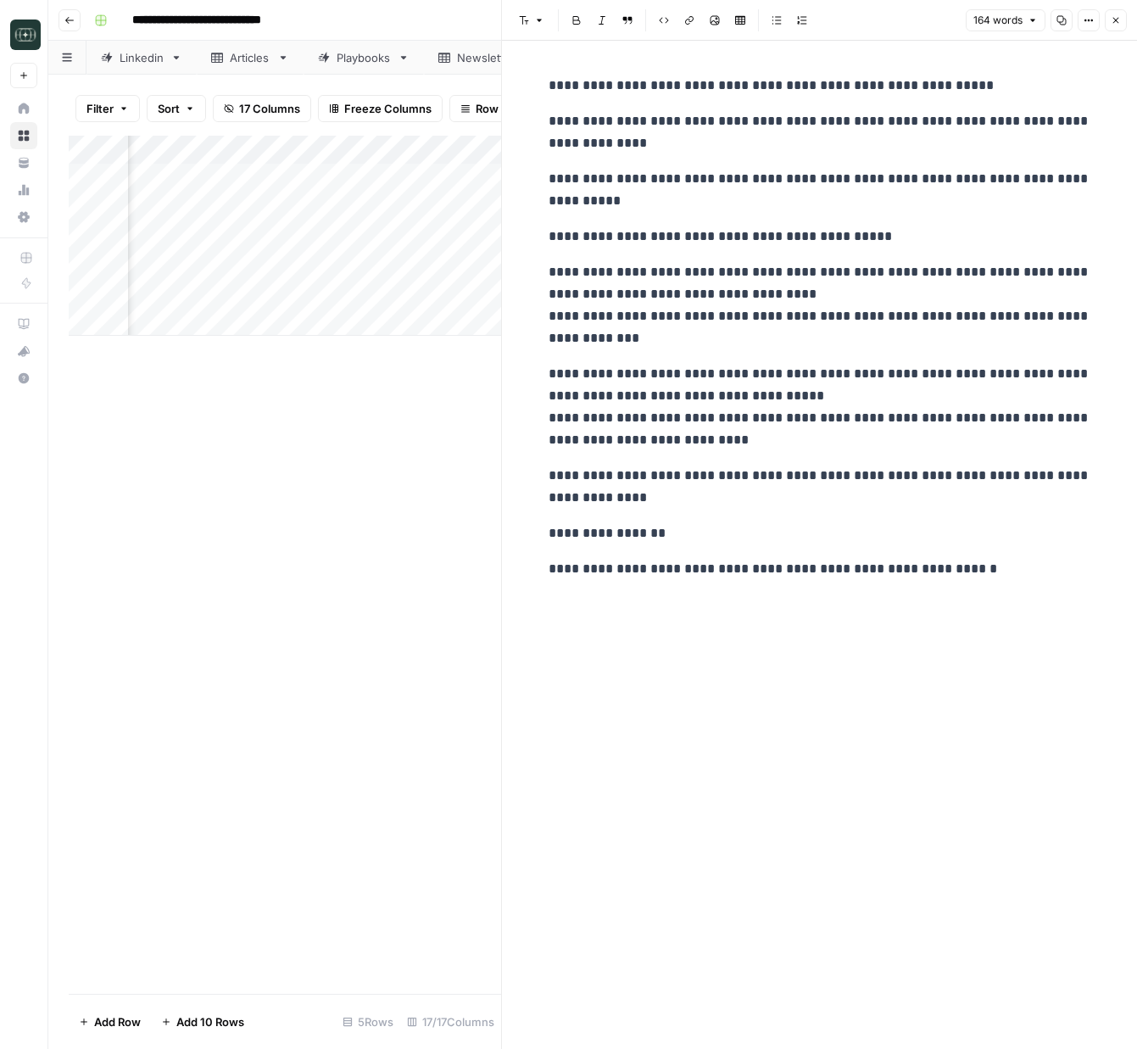
drag, startPoint x: 306, startPoint y: 471, endPoint x: 262, endPoint y: 237, distance: 237.4
click at [307, 460] on div "Add Column" at bounding box center [285, 565] width 433 height 858
click at [1120, 23] on icon "button" at bounding box center [1116, 20] width 10 height 10
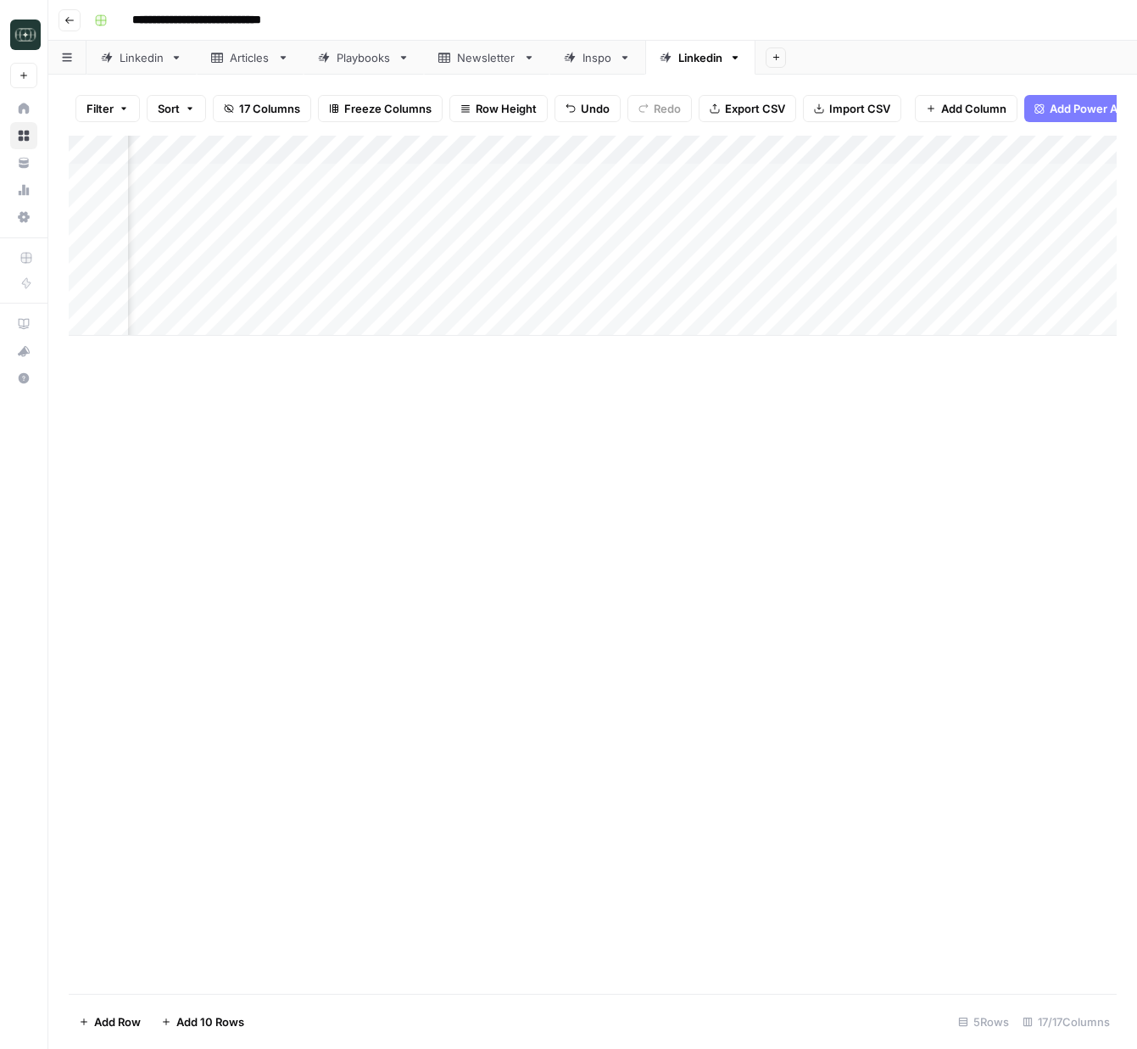
click at [844, 560] on div "Add Column" at bounding box center [593, 565] width 1048 height 858
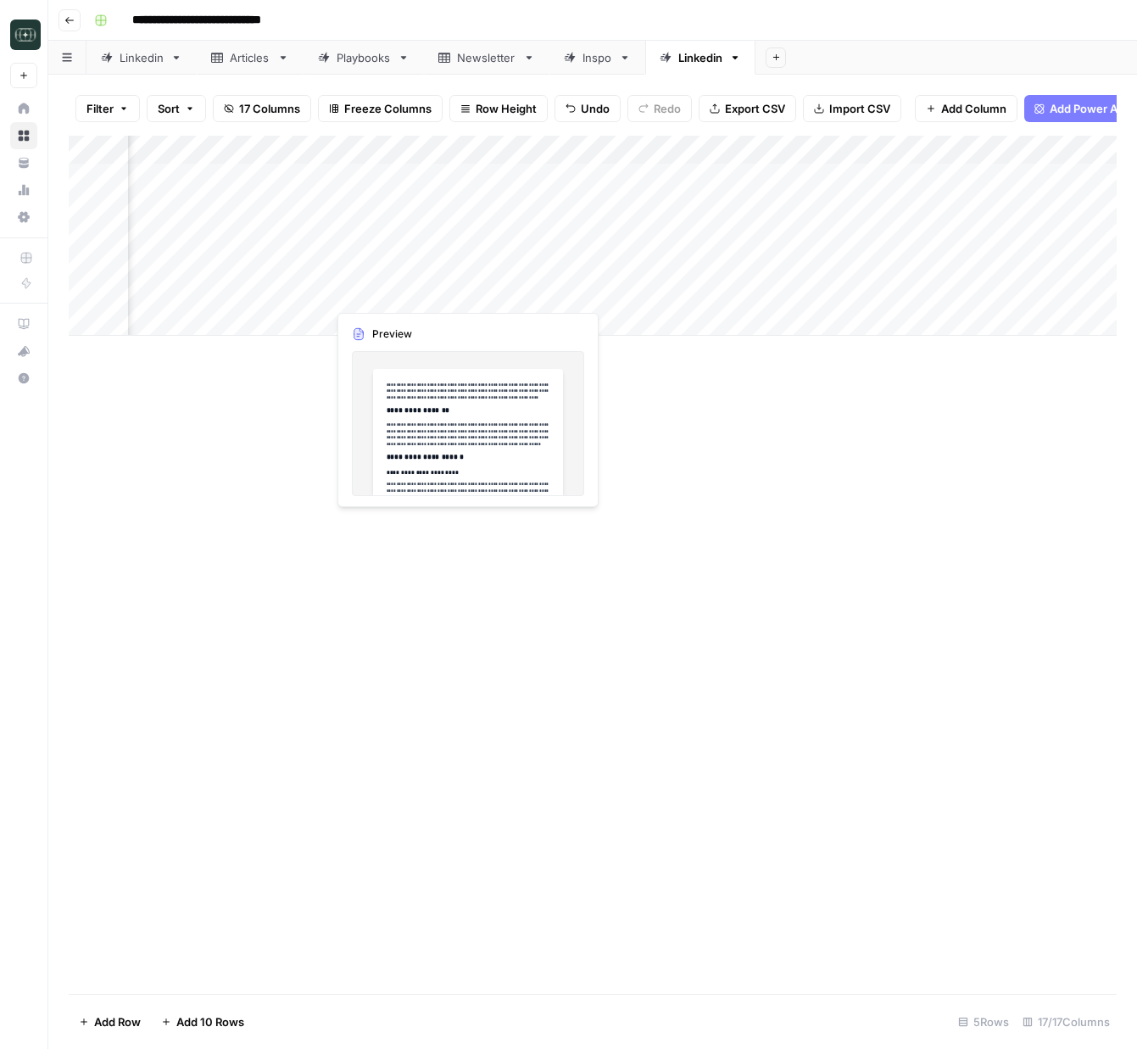
scroll to position [0, 913]
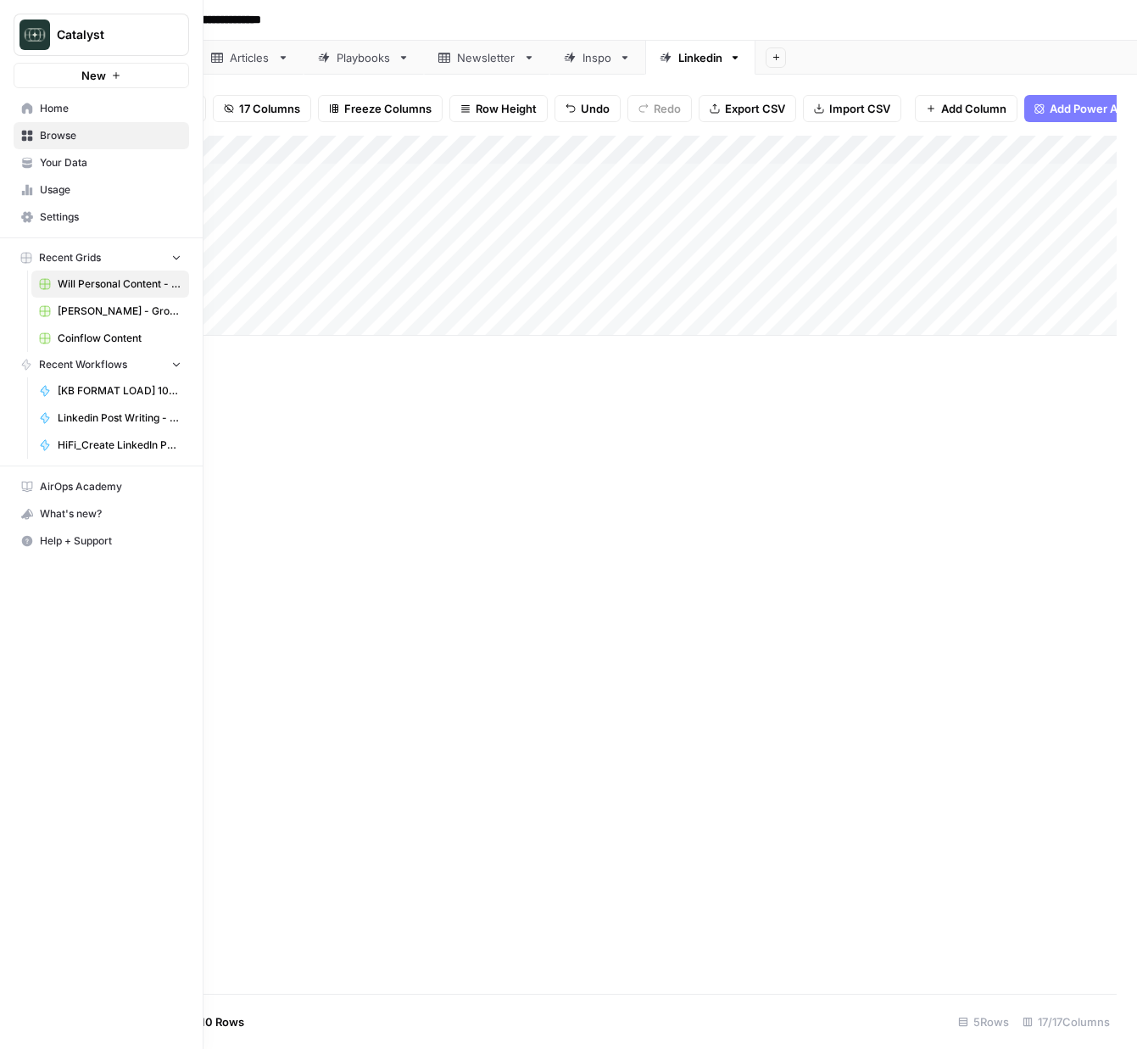
click at [27, 107] on icon at bounding box center [27, 108] width 11 height 11
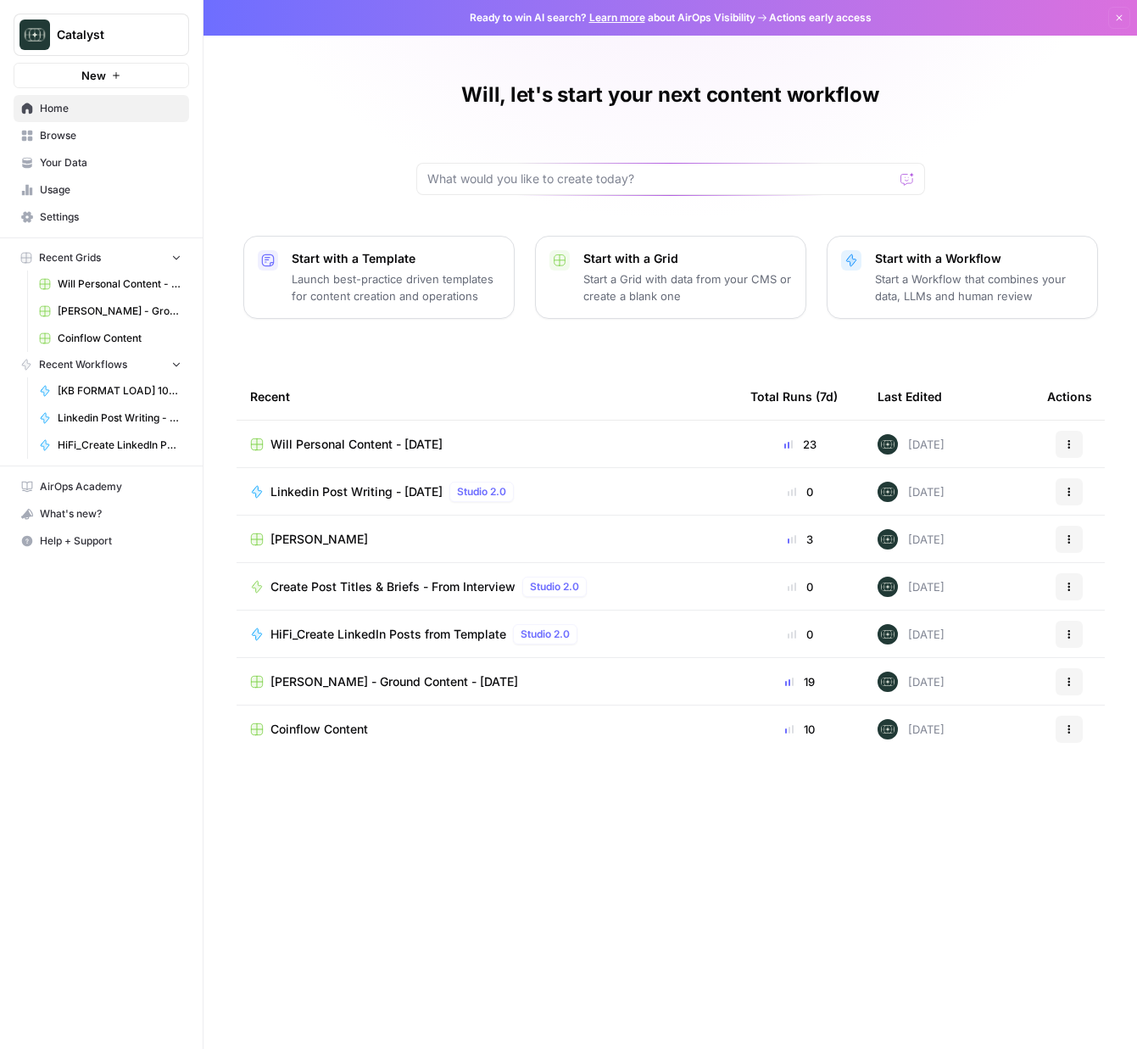
click at [98, 211] on span "Settings" at bounding box center [111, 216] width 142 height 15
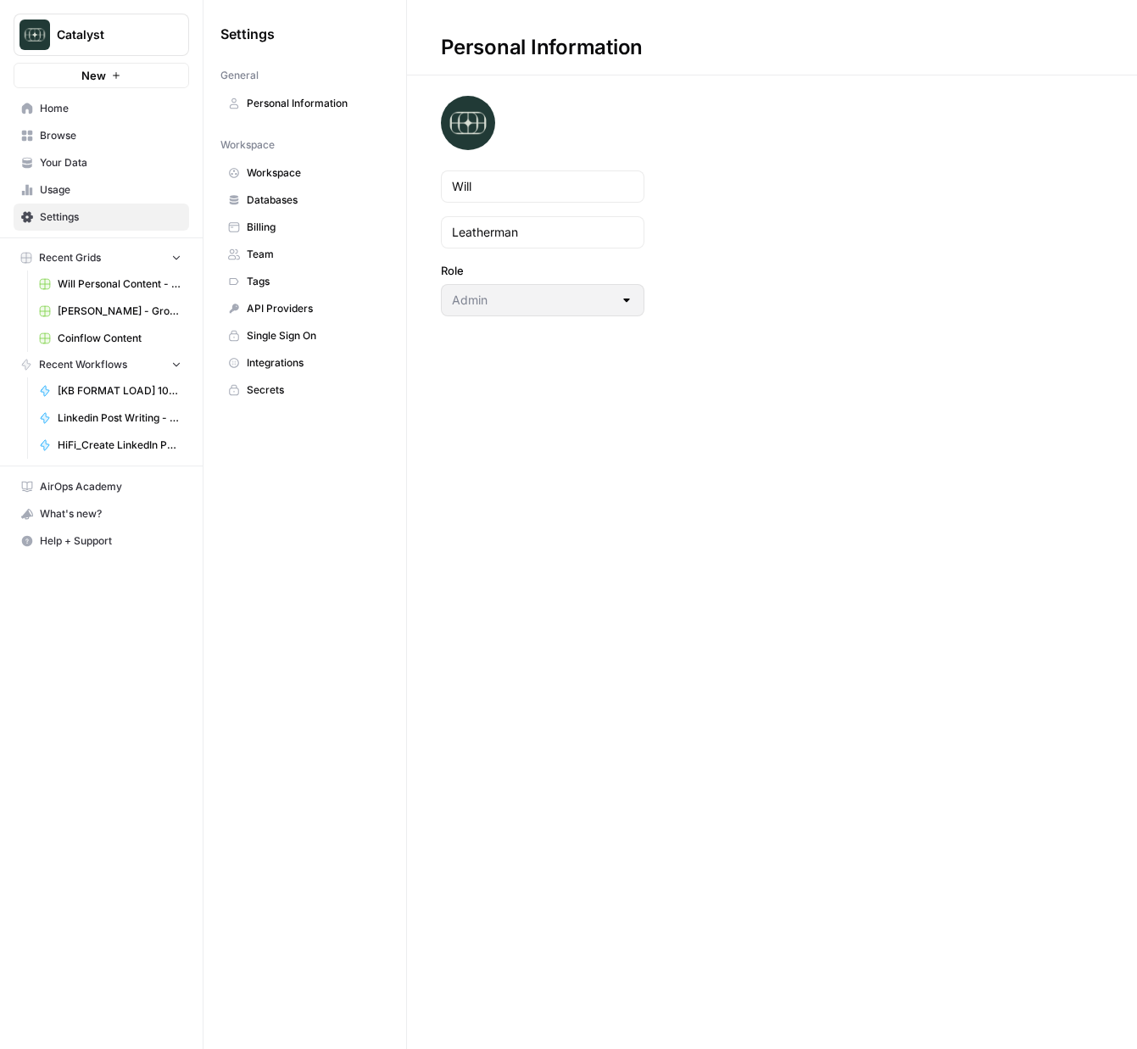
click at [93, 115] on span "Home" at bounding box center [111, 108] width 142 height 15
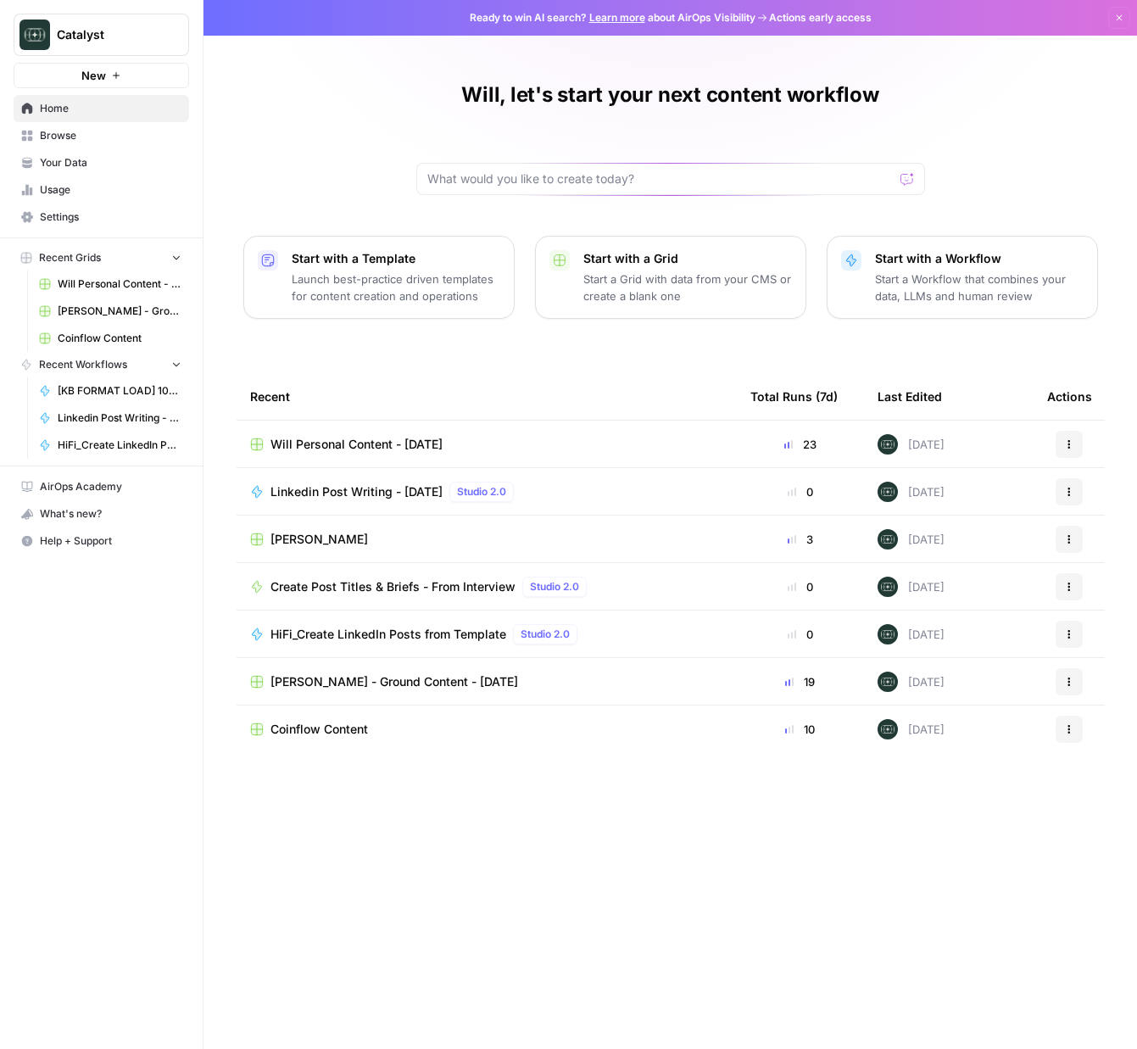
click at [87, 158] on span "Your Data" at bounding box center [111, 162] width 142 height 15
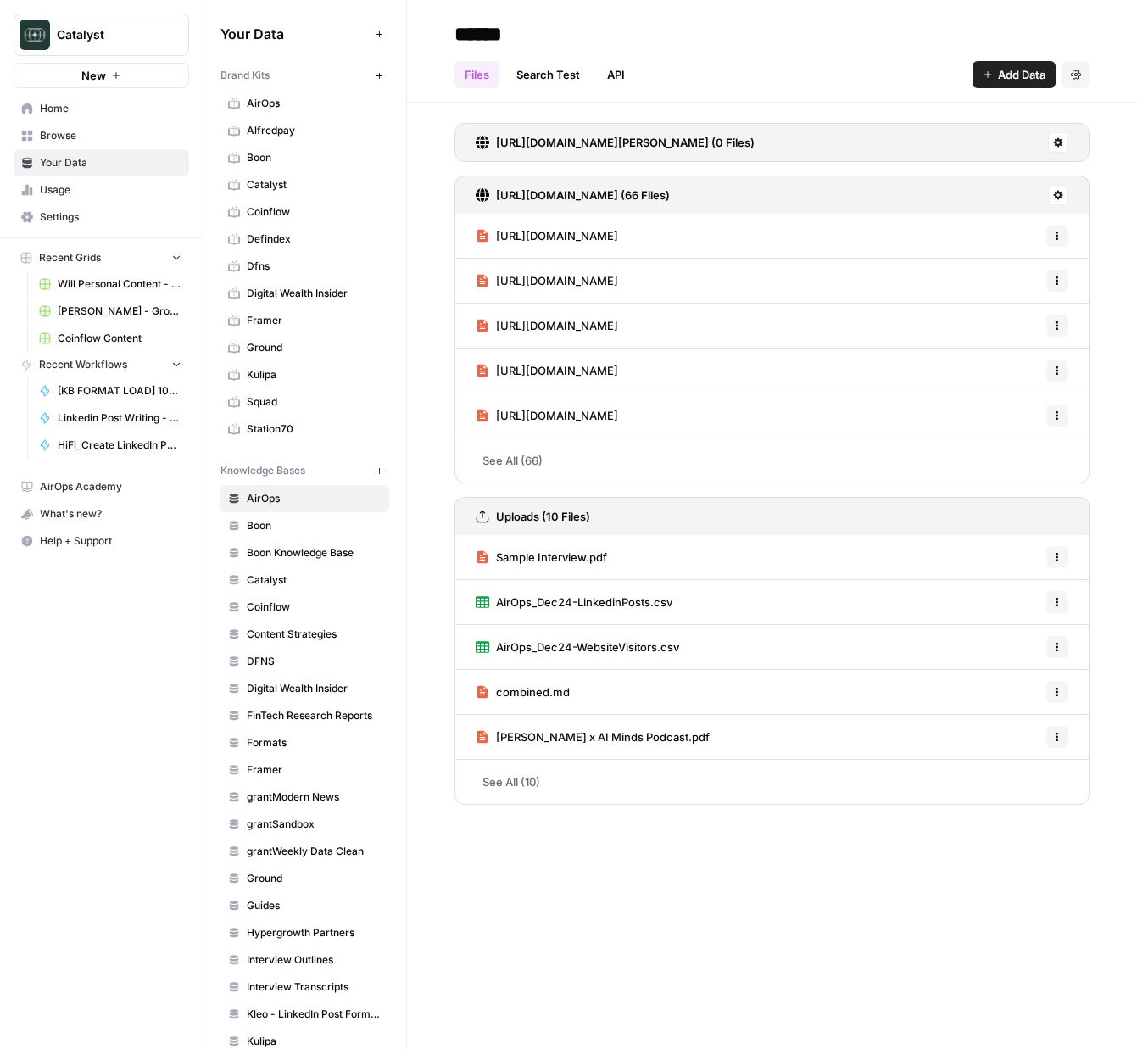
click at [260, 187] on span "Catalyst" at bounding box center [314, 184] width 135 height 15
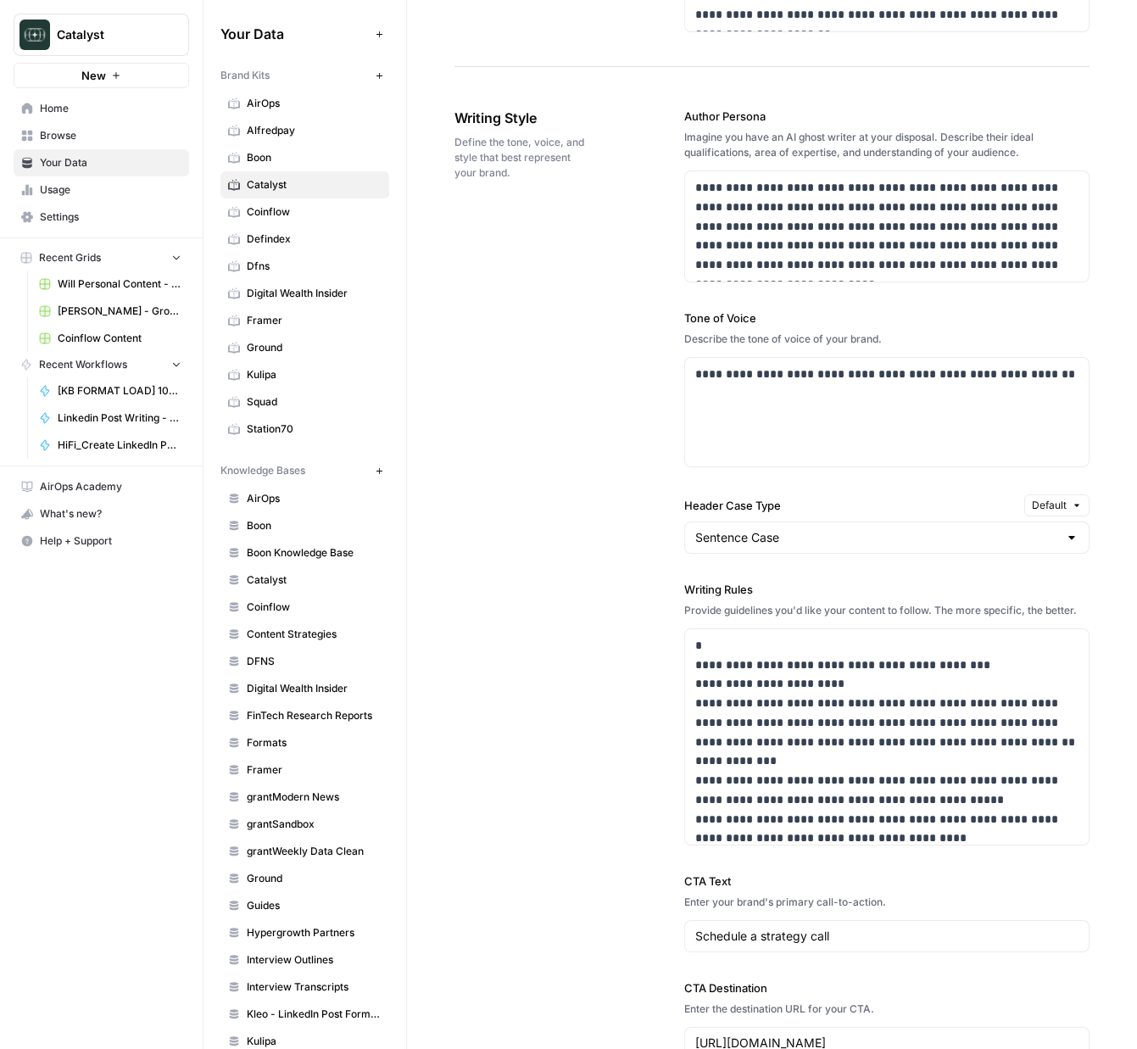
scroll to position [2867, 0]
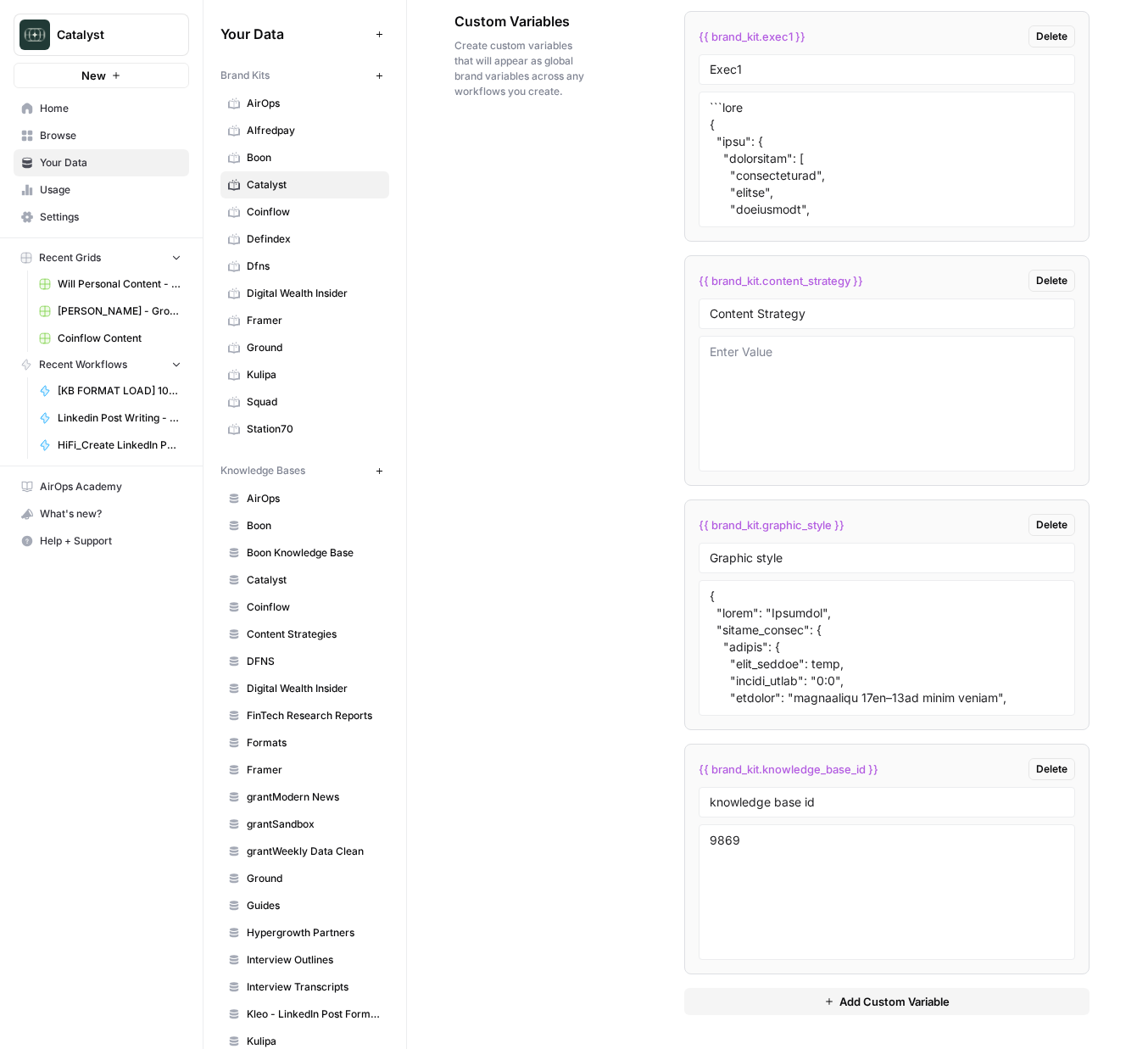
click at [759, 278] on span "{{ brand_kit.content_strategy }}" at bounding box center [781, 280] width 165 height 17
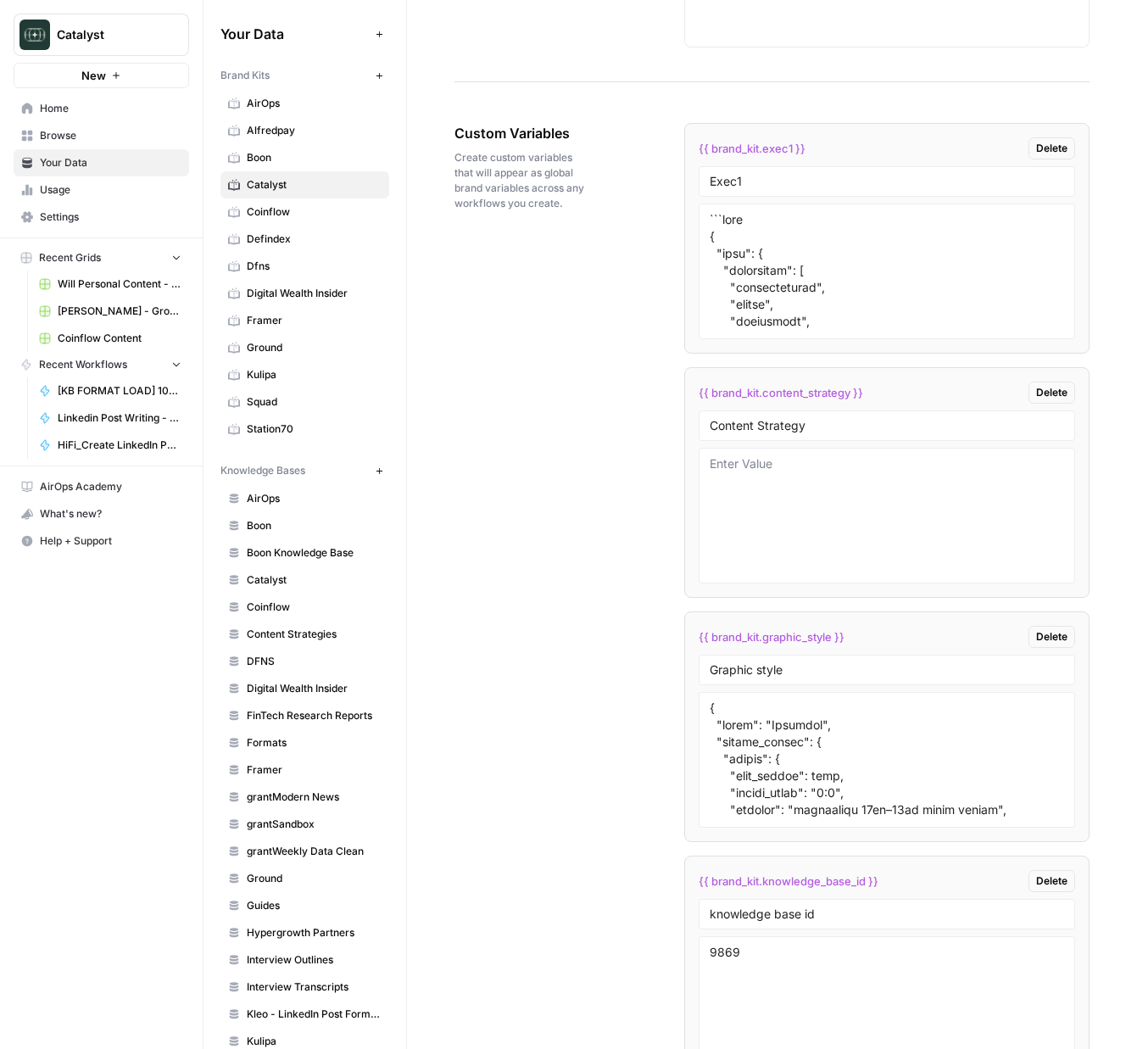
scroll to position [2748, 0]
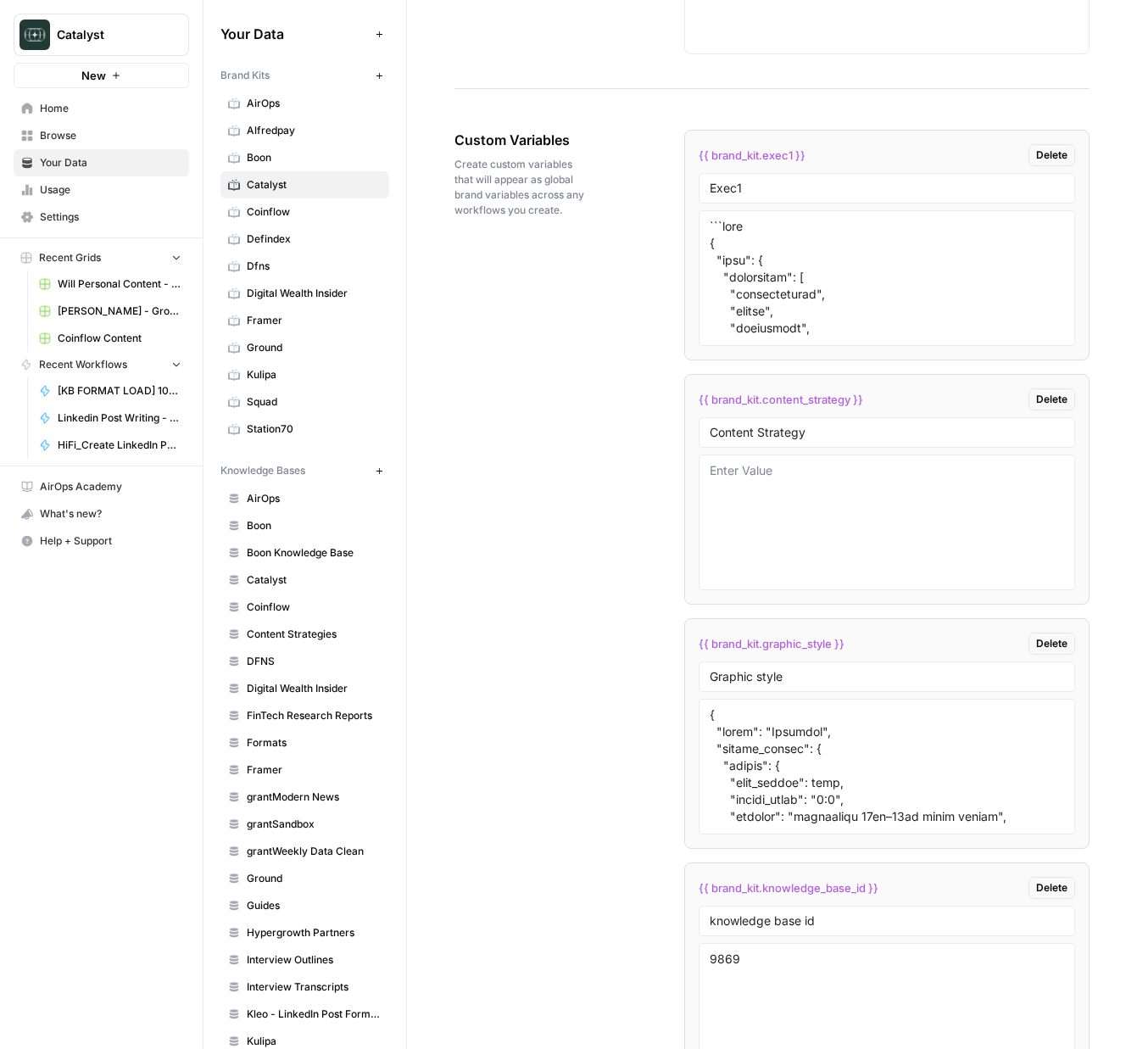
copy div "{{ brand_kit.content_strategy }} Delete"
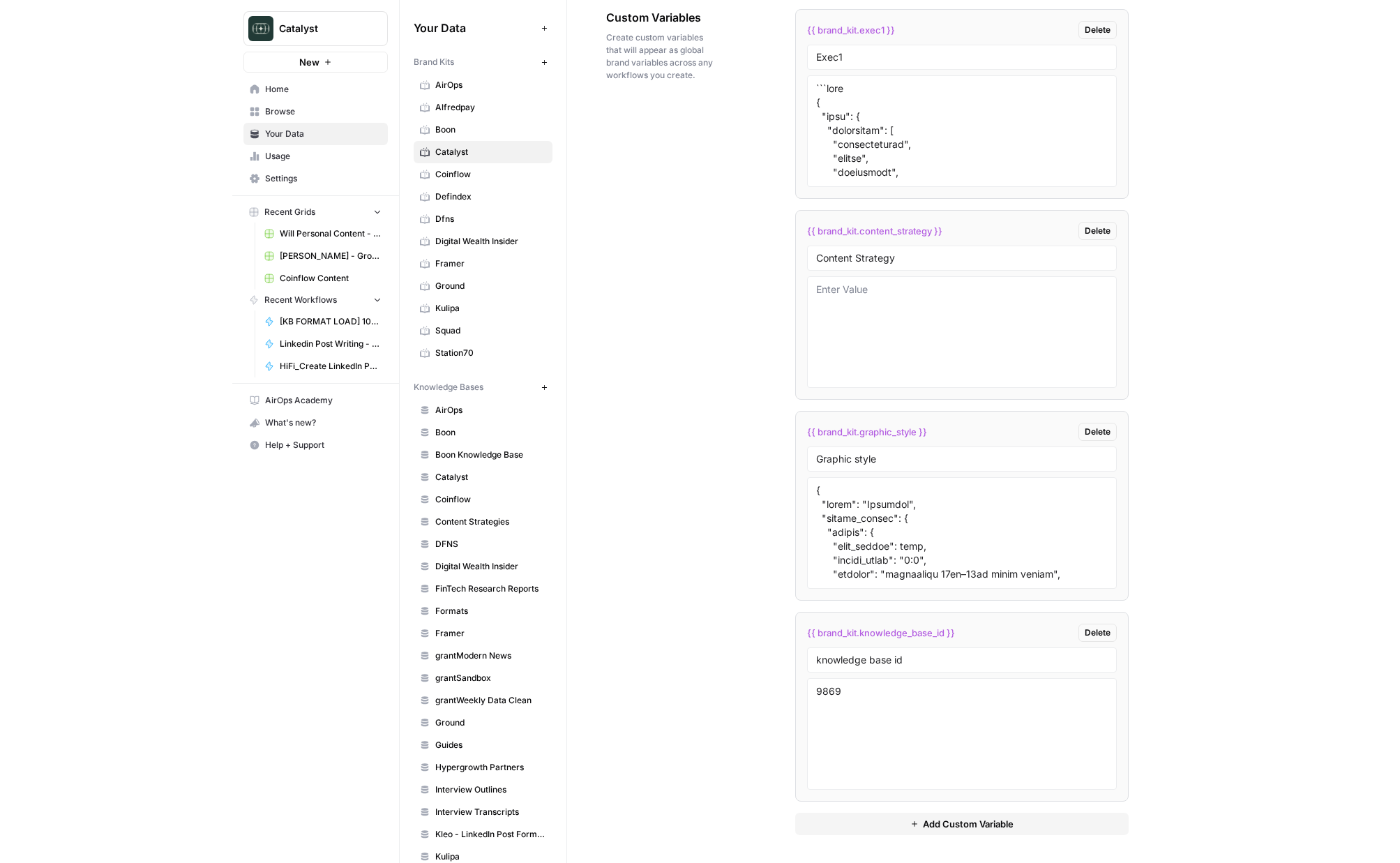
scroll to position [2218, 0]
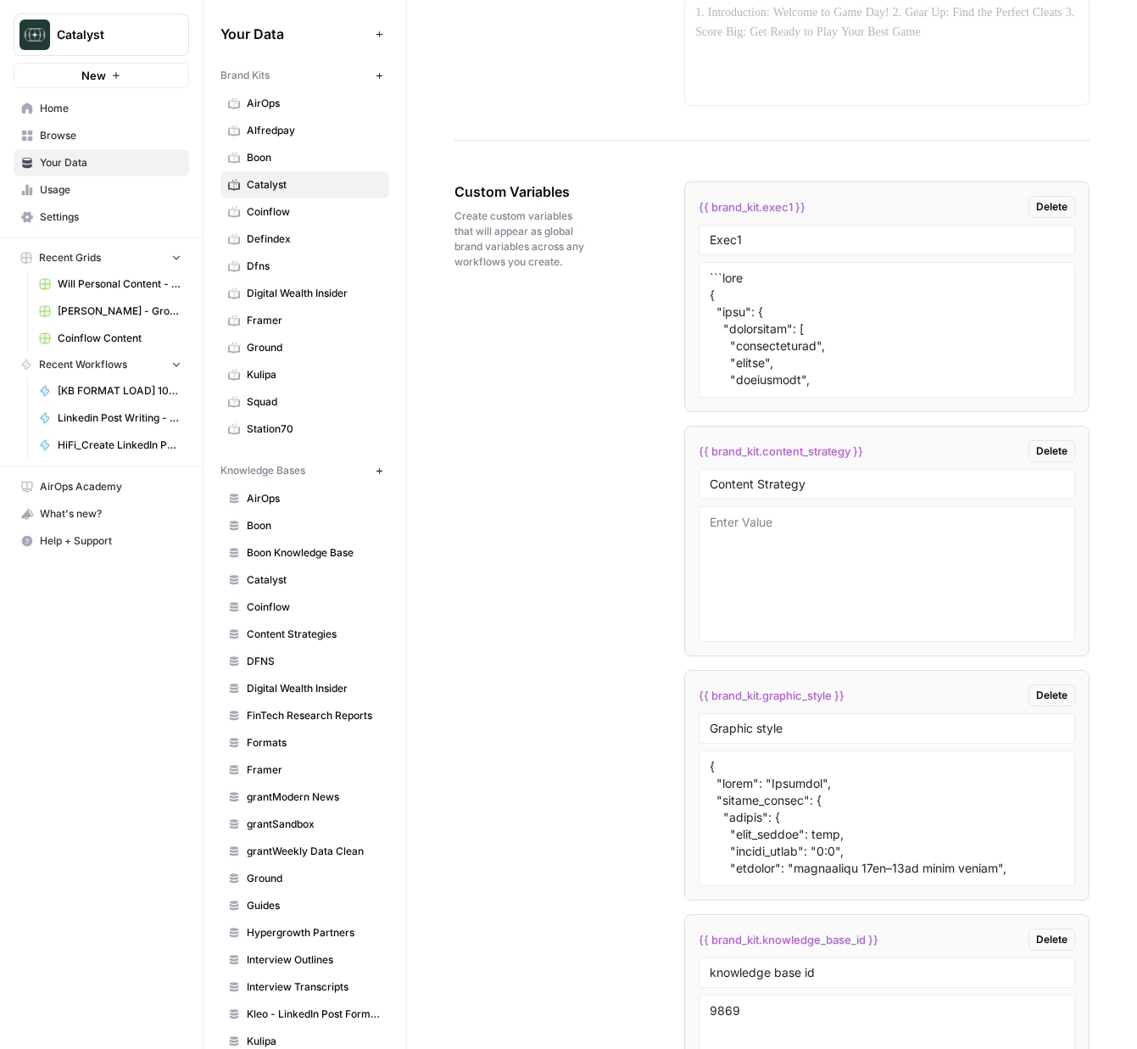
copy div "{{ brand_kit.content_strategy }} Delete"
click at [511, 392] on div "Custom Variables Create custom variables that will appear as global brand varia…" at bounding box center [772, 684] width 635 height 1072
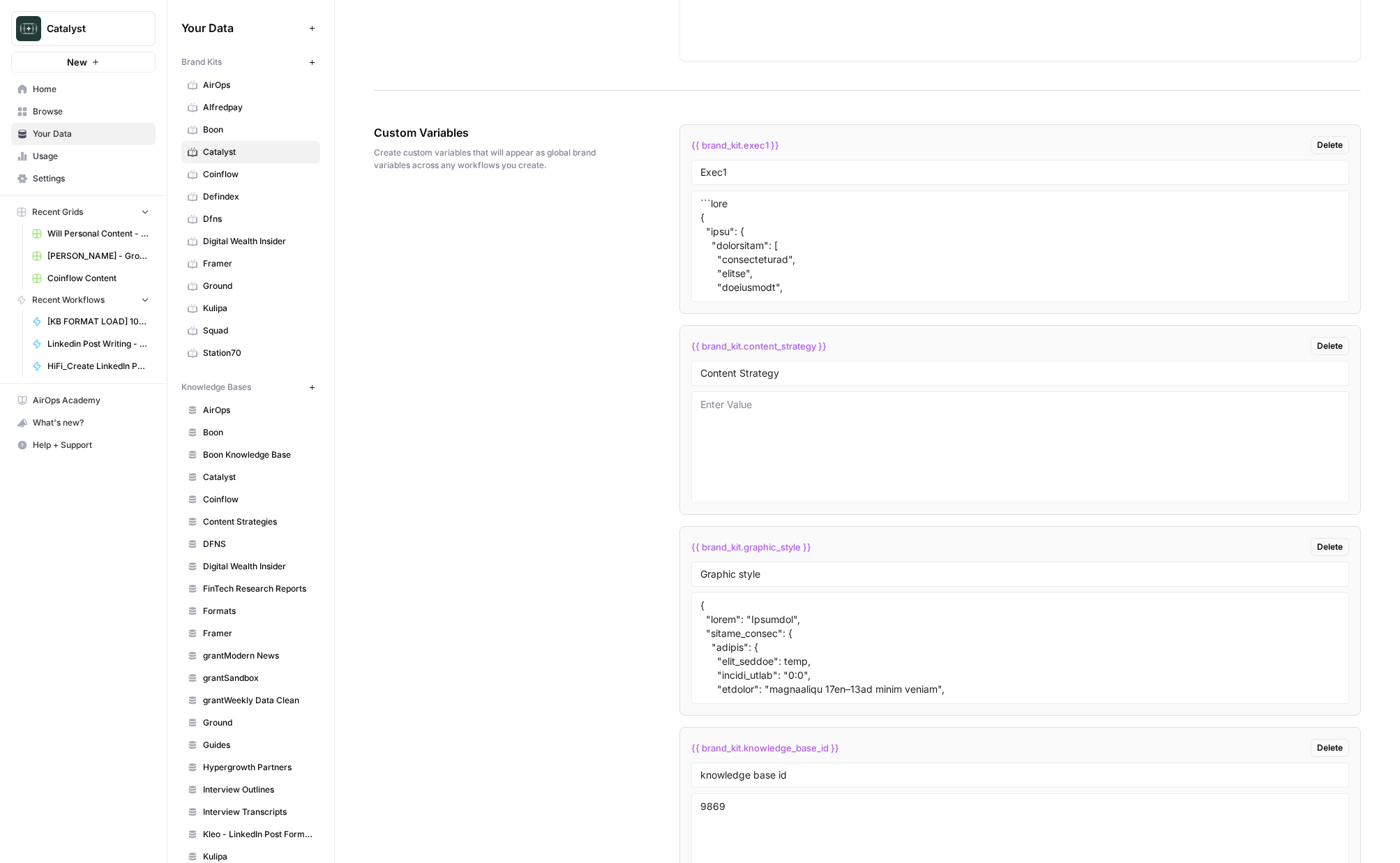
scroll to position [2112, 0]
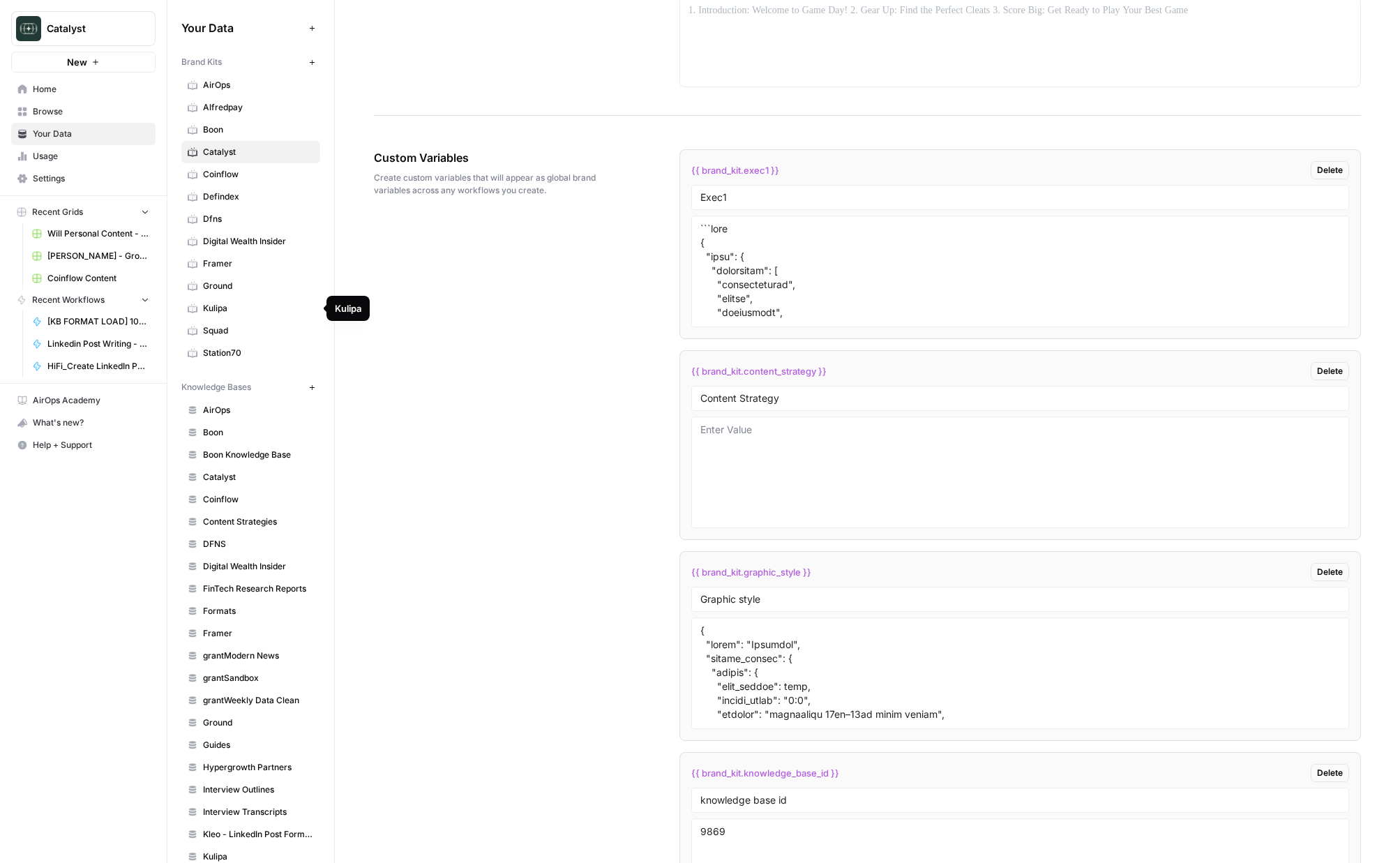
click at [255, 287] on span "Ground" at bounding box center [258, 285] width 111 height 12
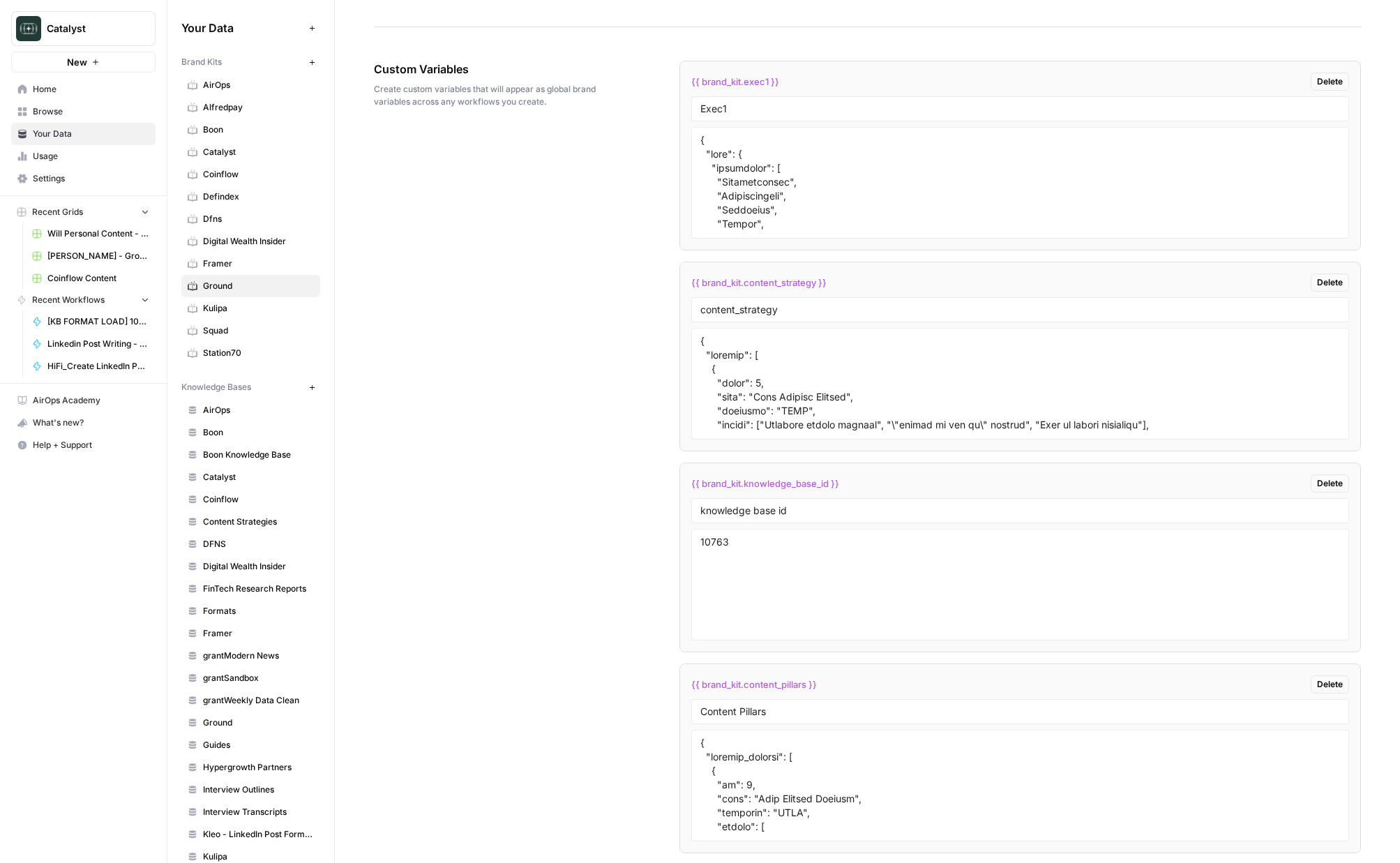
scroll to position [2079, 0]
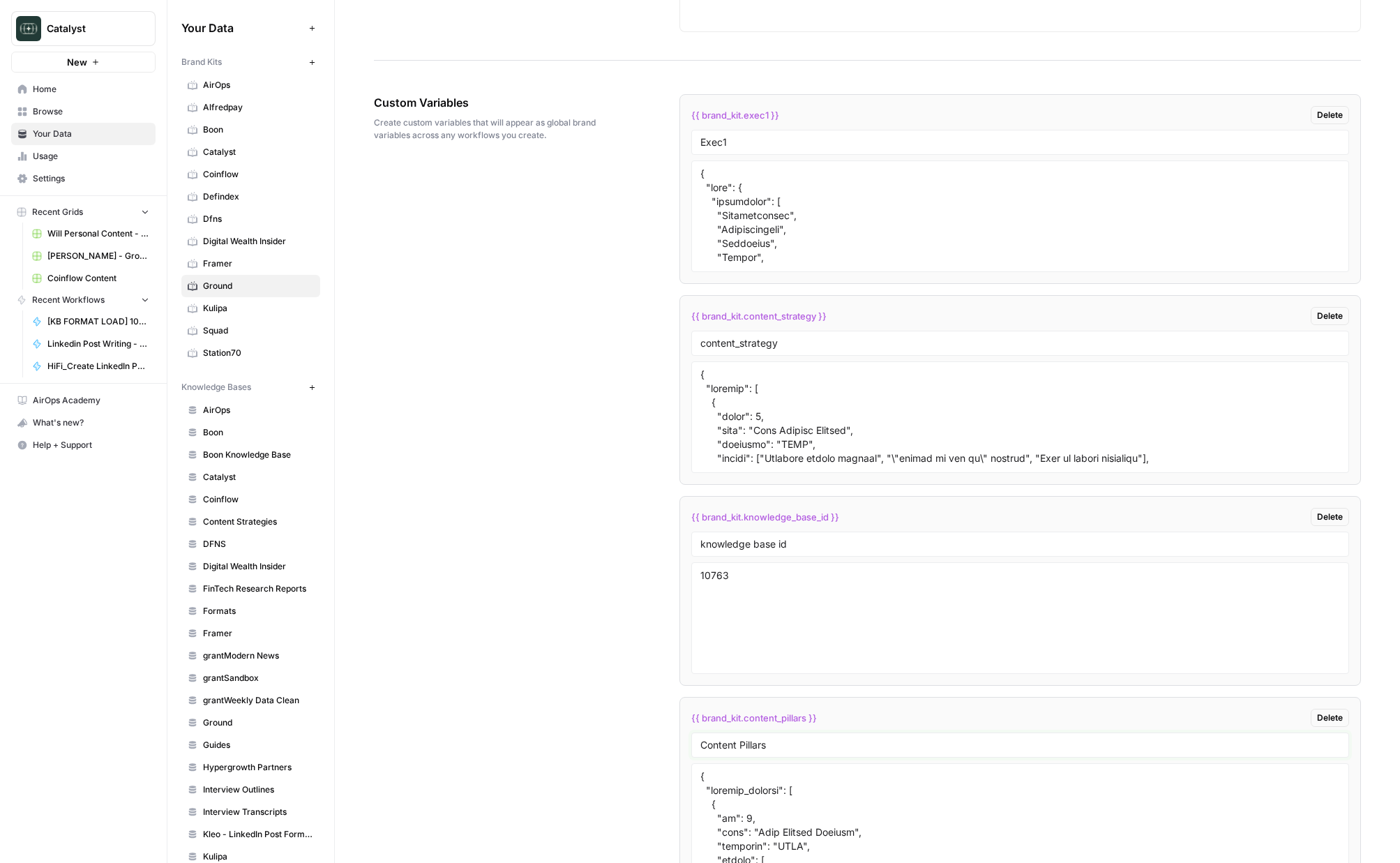
click at [779, 747] on input "Content Pillars" at bounding box center [1021, 745] width 640 height 12
click at [620, 701] on div "Custom Variables Create custom variables that will appear as global brand varia…" at bounding box center [868, 508] width 987 height 882
click at [232, 170] on span "Coinflow" at bounding box center [258, 174] width 111 height 12
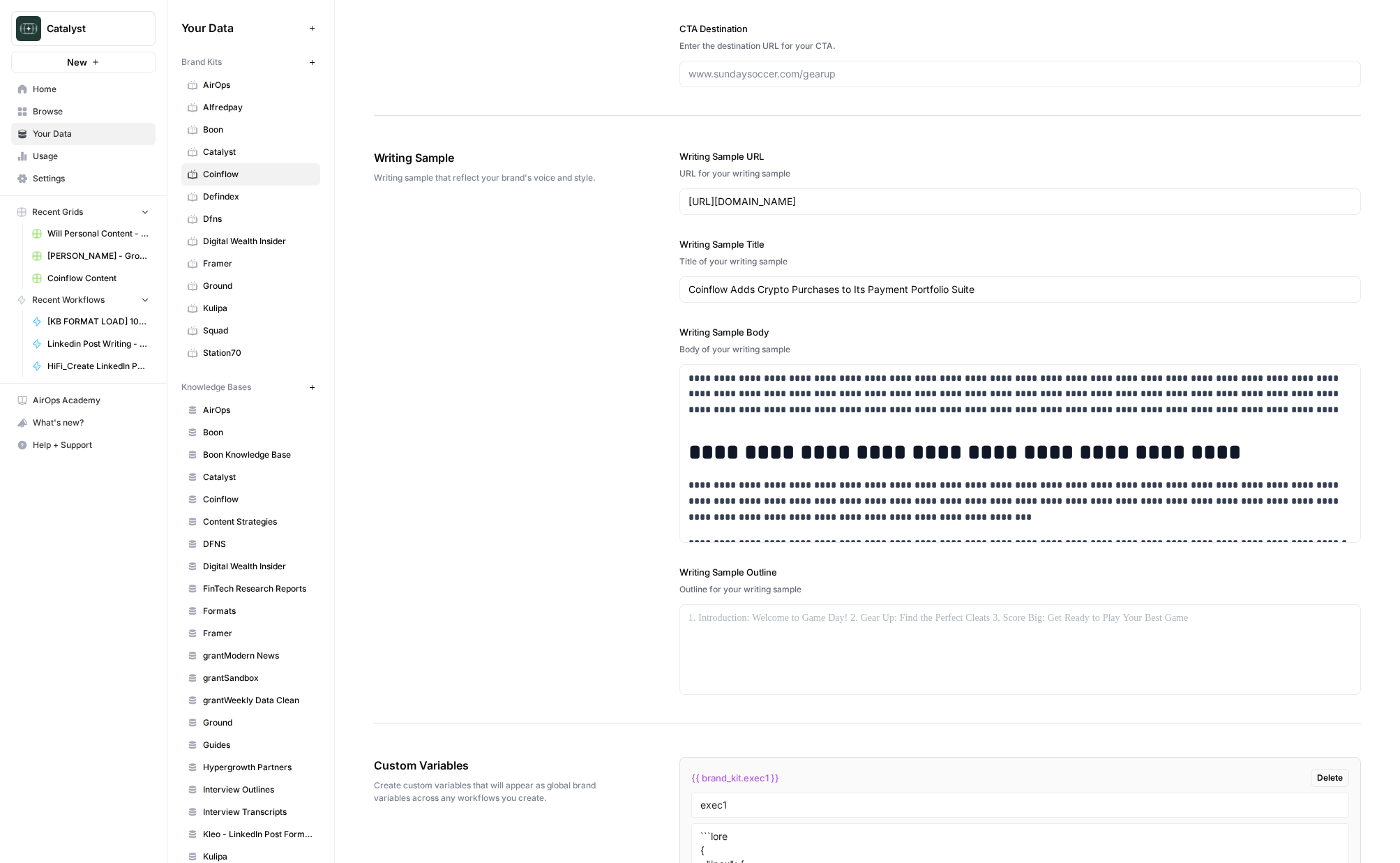
scroll to position [2051, 0]
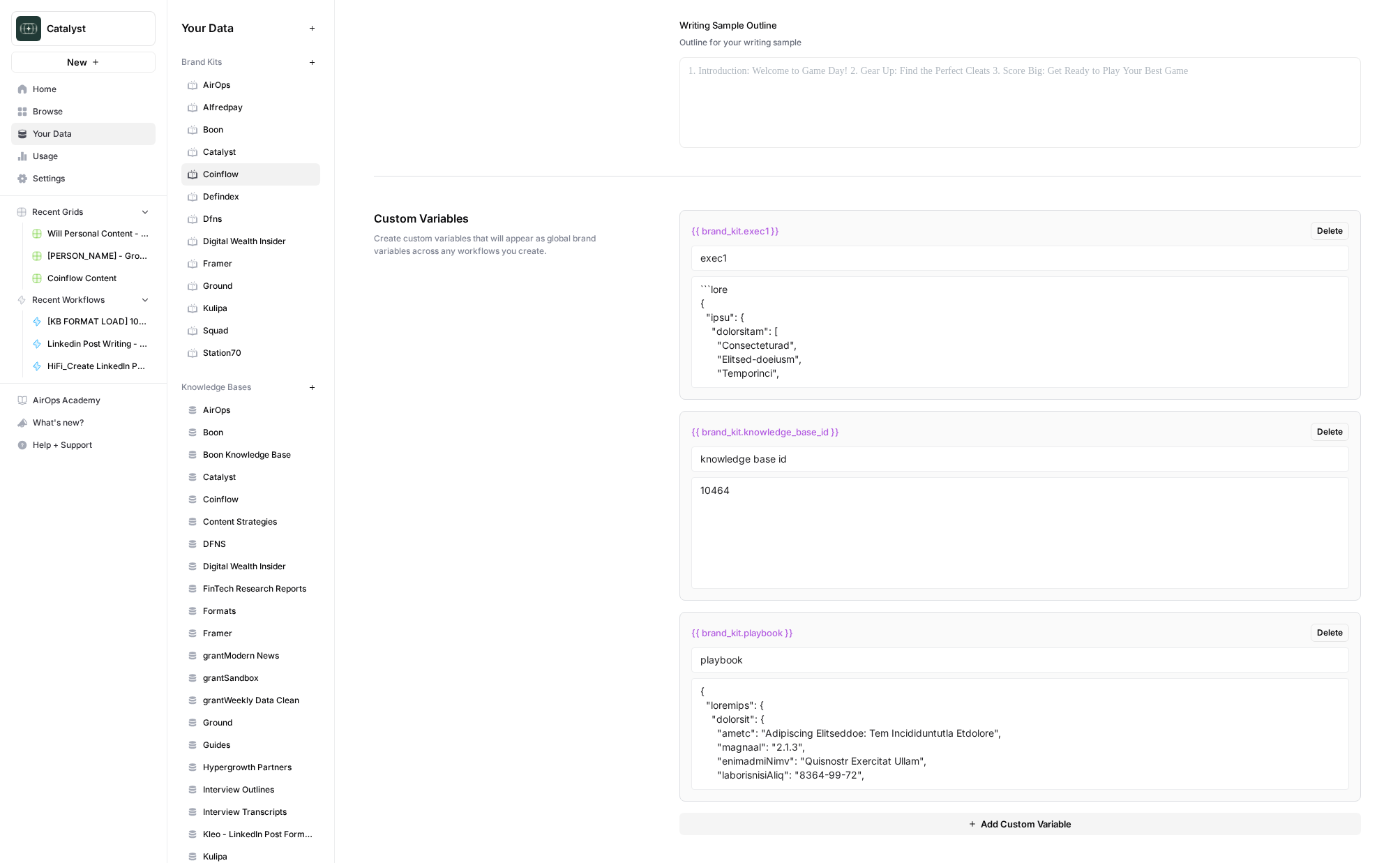
click at [250, 155] on span "Catalyst" at bounding box center [258, 151] width 111 height 12
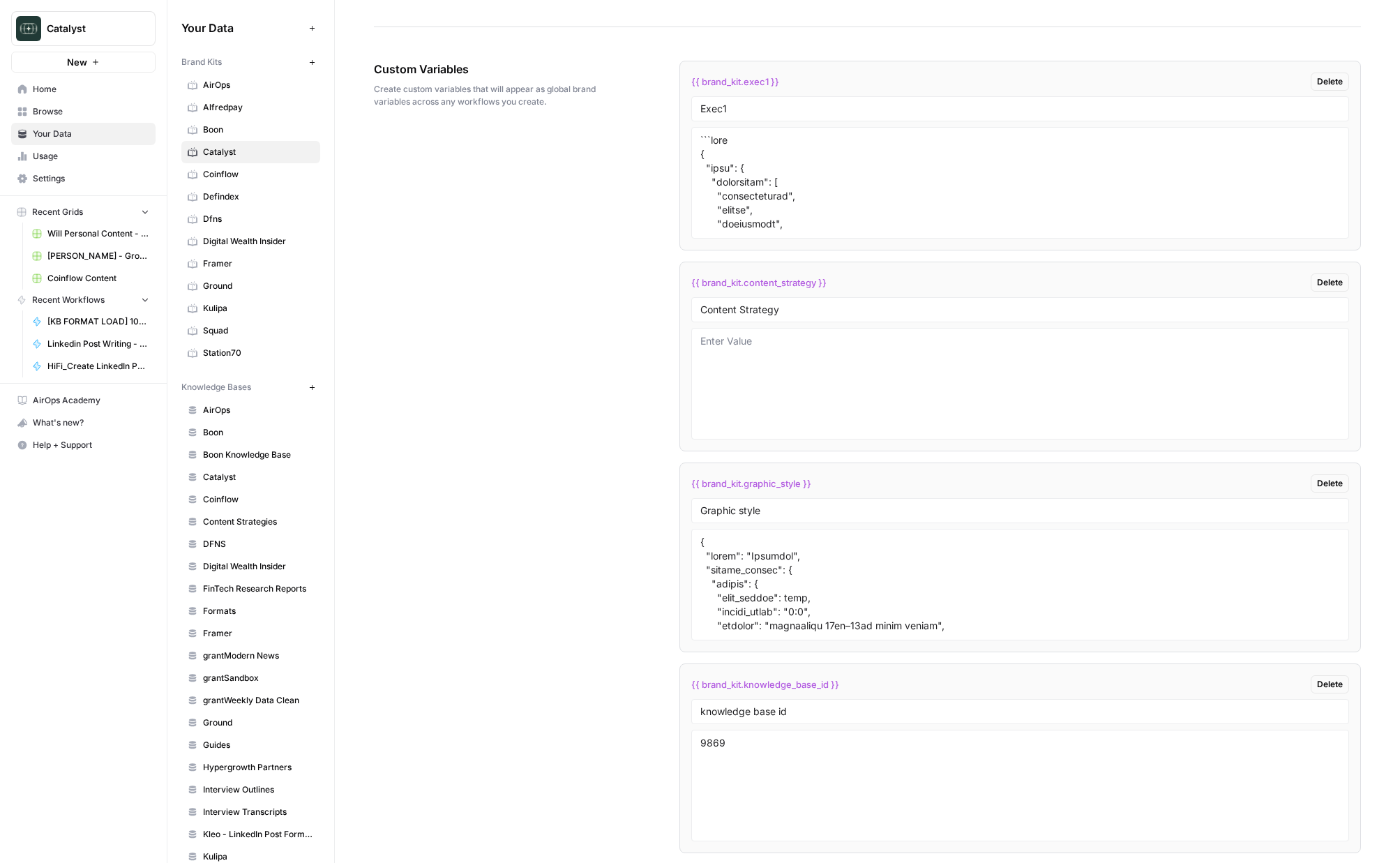
scroll to position [2252, 0]
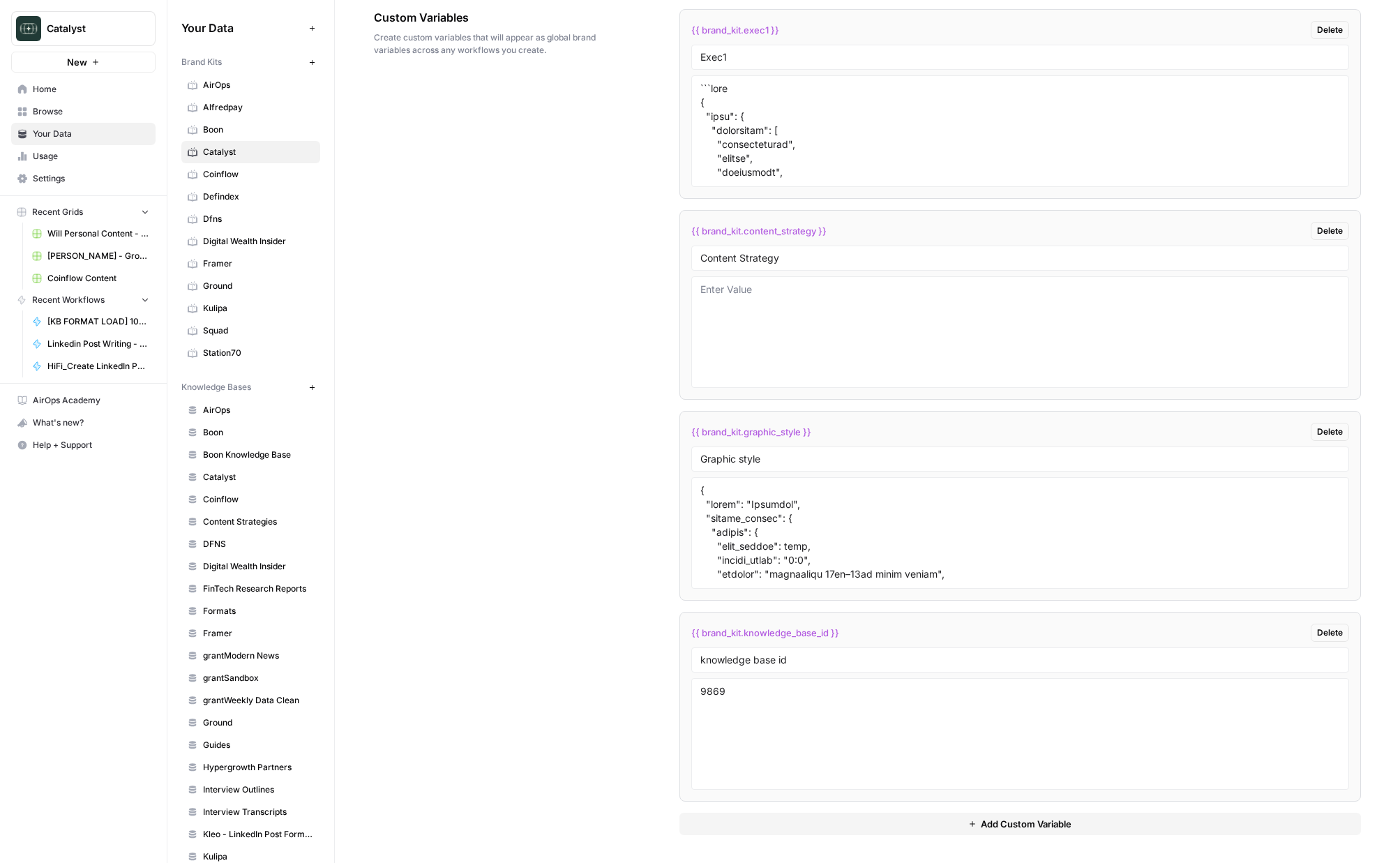
click at [935, 804] on div "{{ brand_kit.exec1 }} Delete Exec1 {{ brand_kit.content_strategy }} Delete Cont…" at bounding box center [1020, 422] width 682 height 826
click at [935, 817] on button "Add Custom Variable" at bounding box center [1020, 824] width 682 height 22
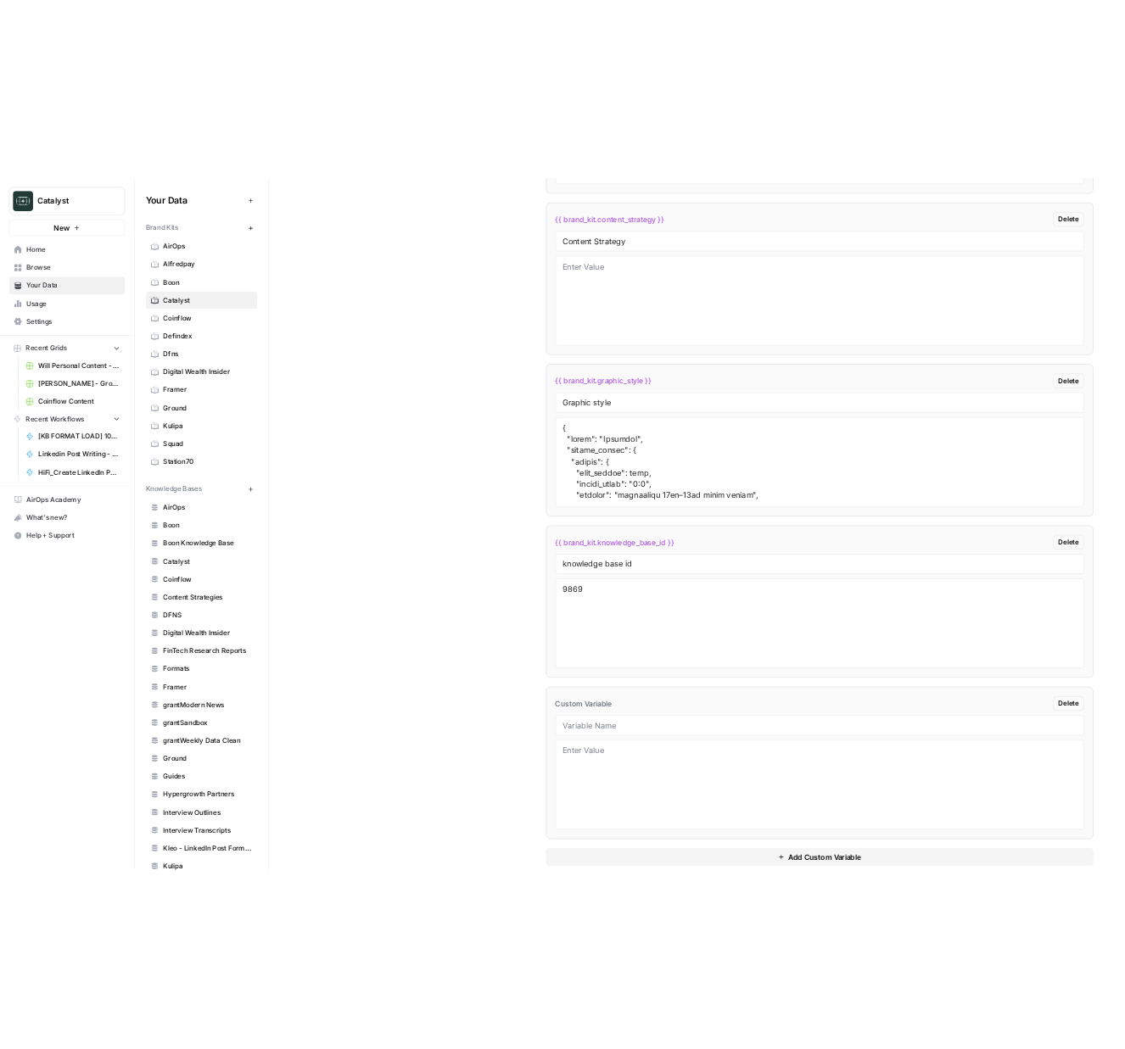
scroll to position [2963, 0]
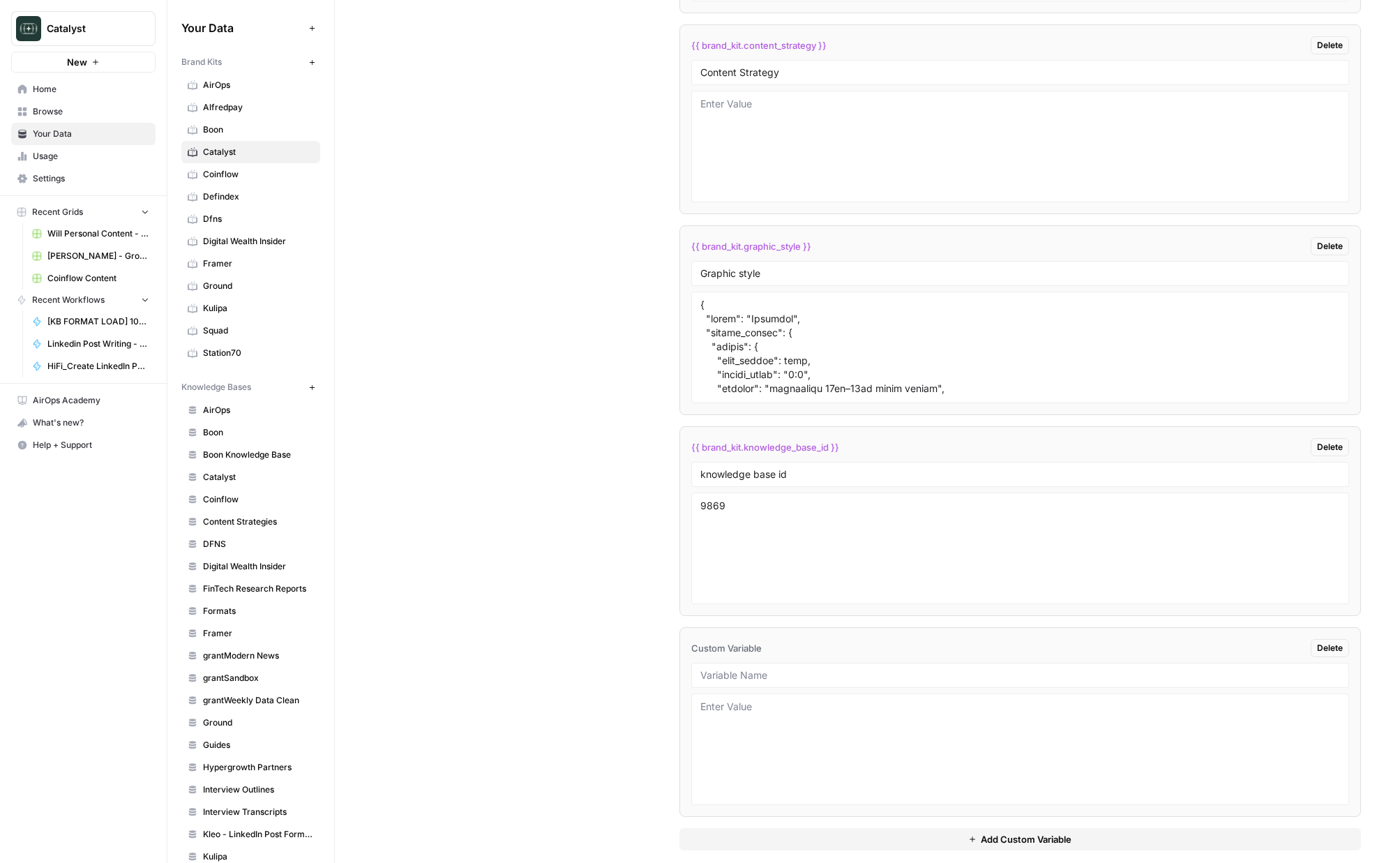
click at [783, 666] on div at bounding box center [1021, 675] width 658 height 26
click at [732, 676] on input "text" at bounding box center [1021, 675] width 640 height 12
paste input "Content Pillars"
type input "Content Pillars"
click at [656, 688] on div "Custom Variables Create custom variables that will appear as global brand varia…" at bounding box center [868, 336] width 987 height 1083
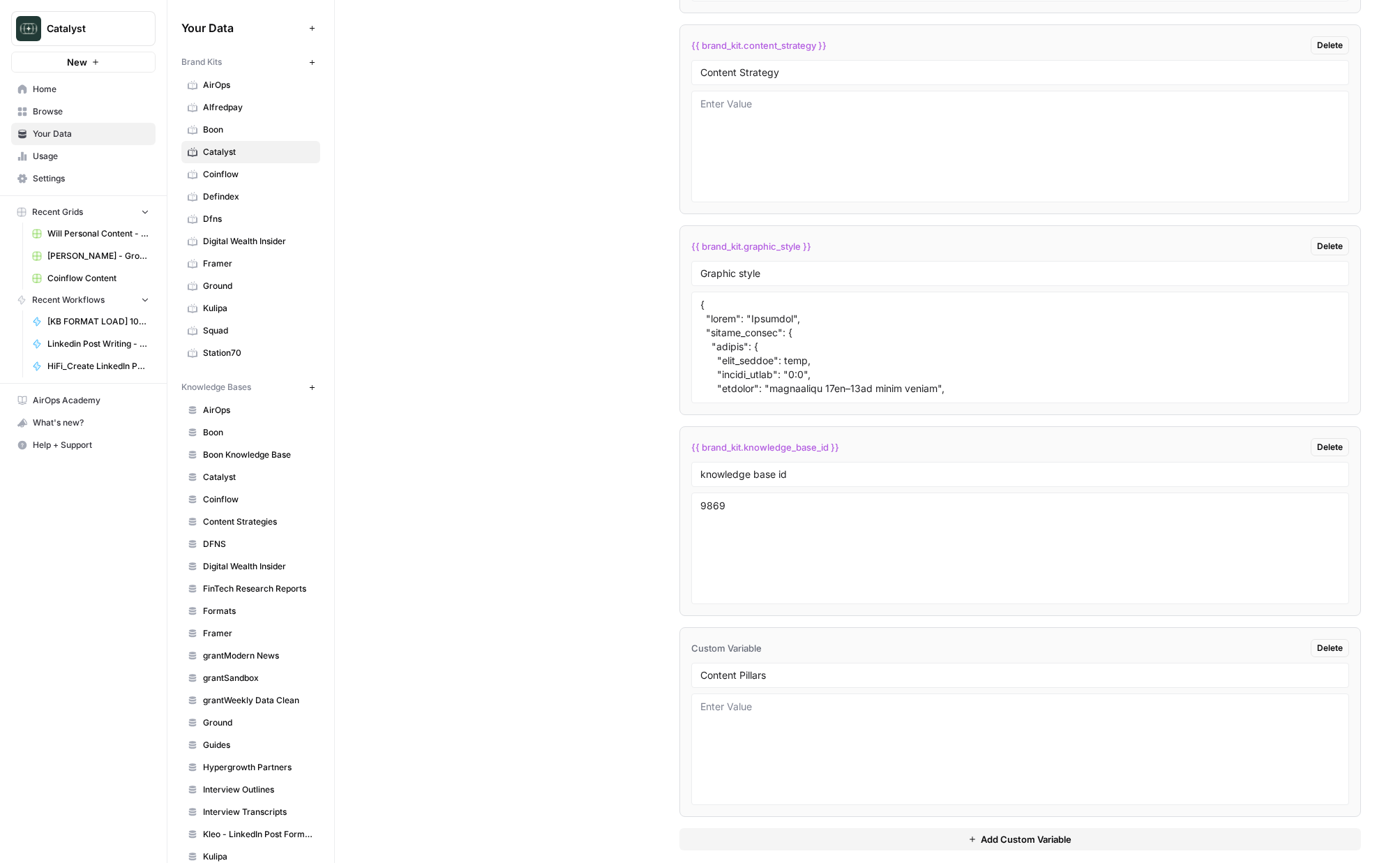
click at [591, 645] on div "Custom Variables Create custom variables that will appear as global brand varia…" at bounding box center [868, 336] width 987 height 1083
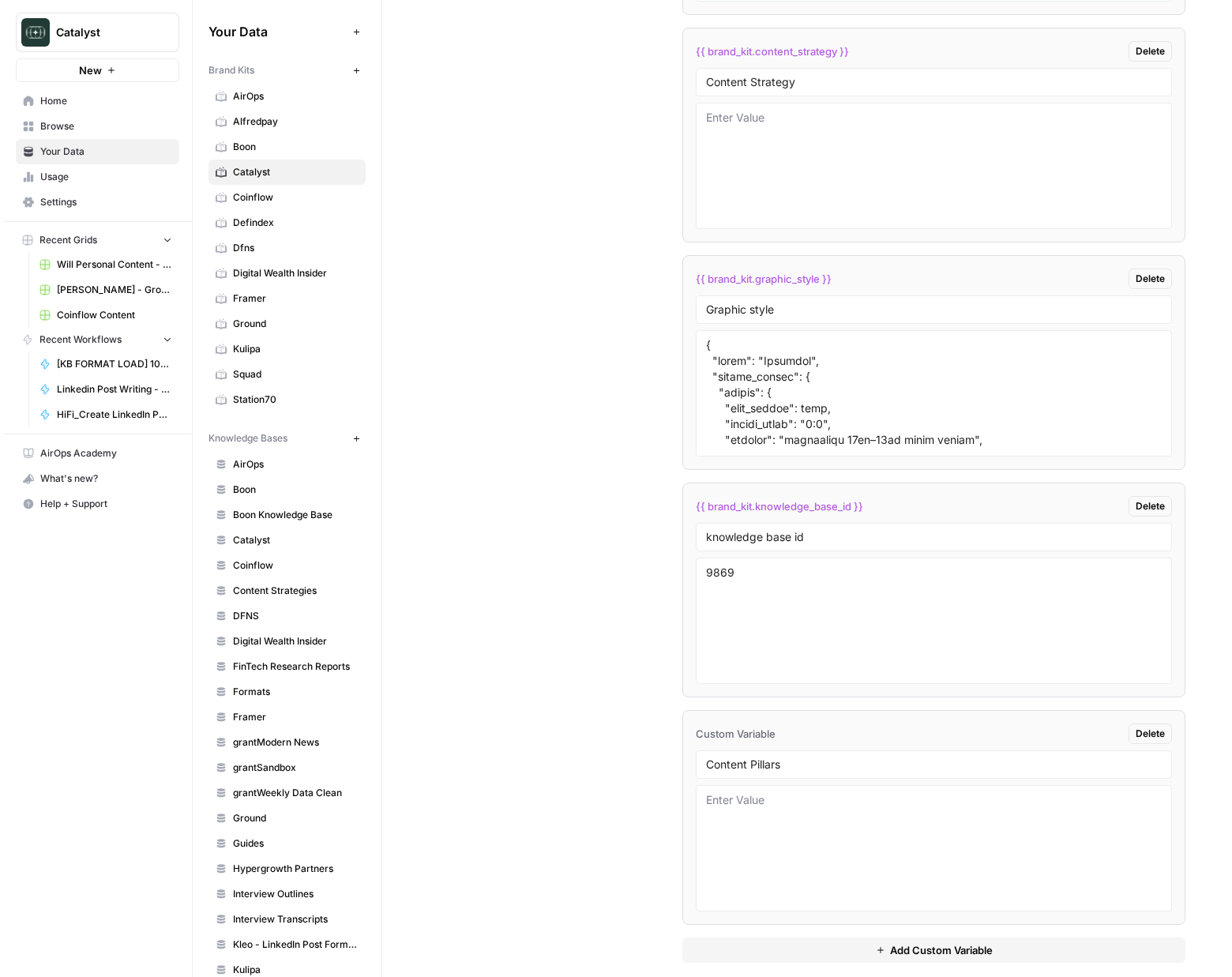
scroll to position [2825, 0]
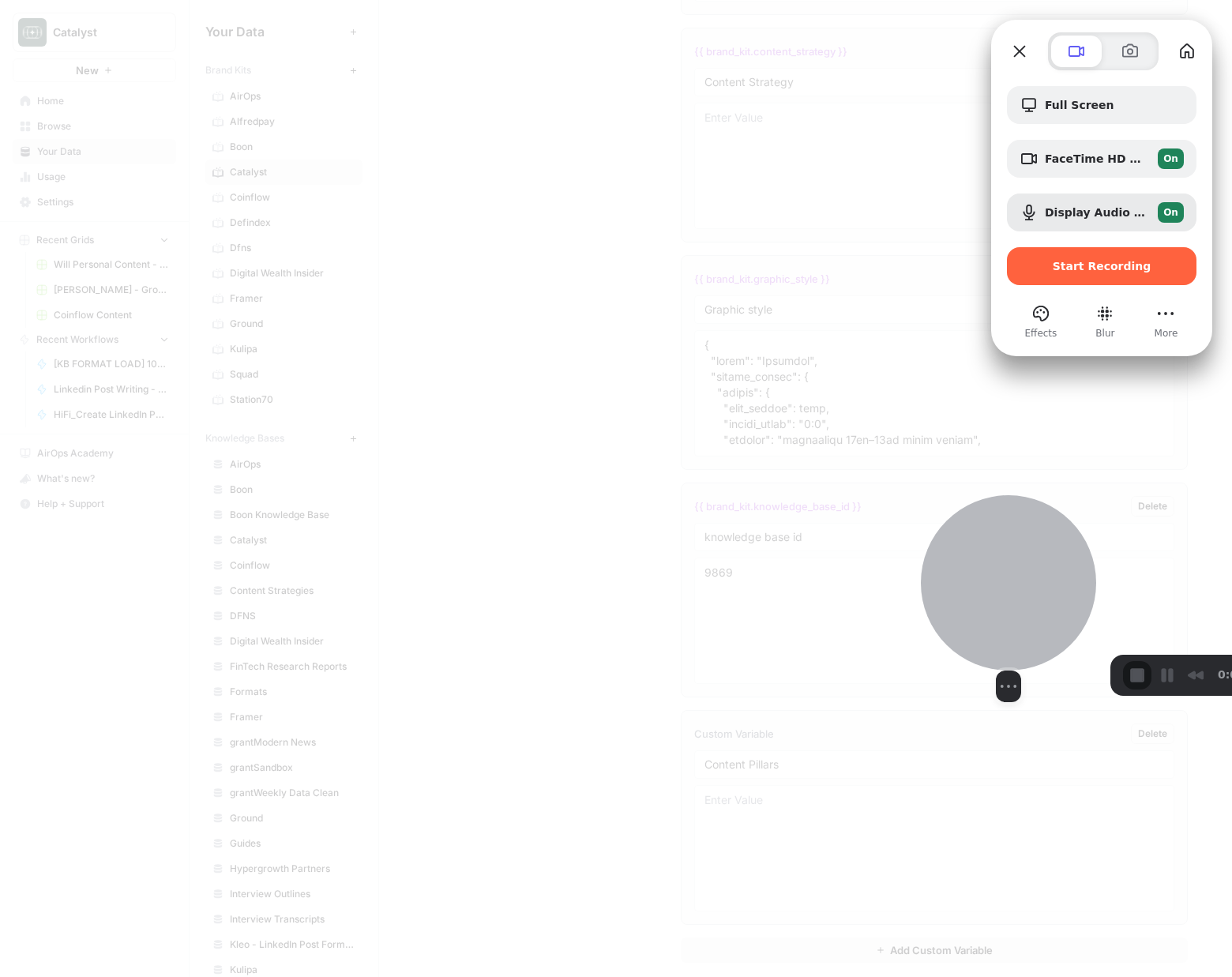
drag, startPoint x: 233, startPoint y: 794, endPoint x: 1049, endPoint y: 601, distance: 838.5
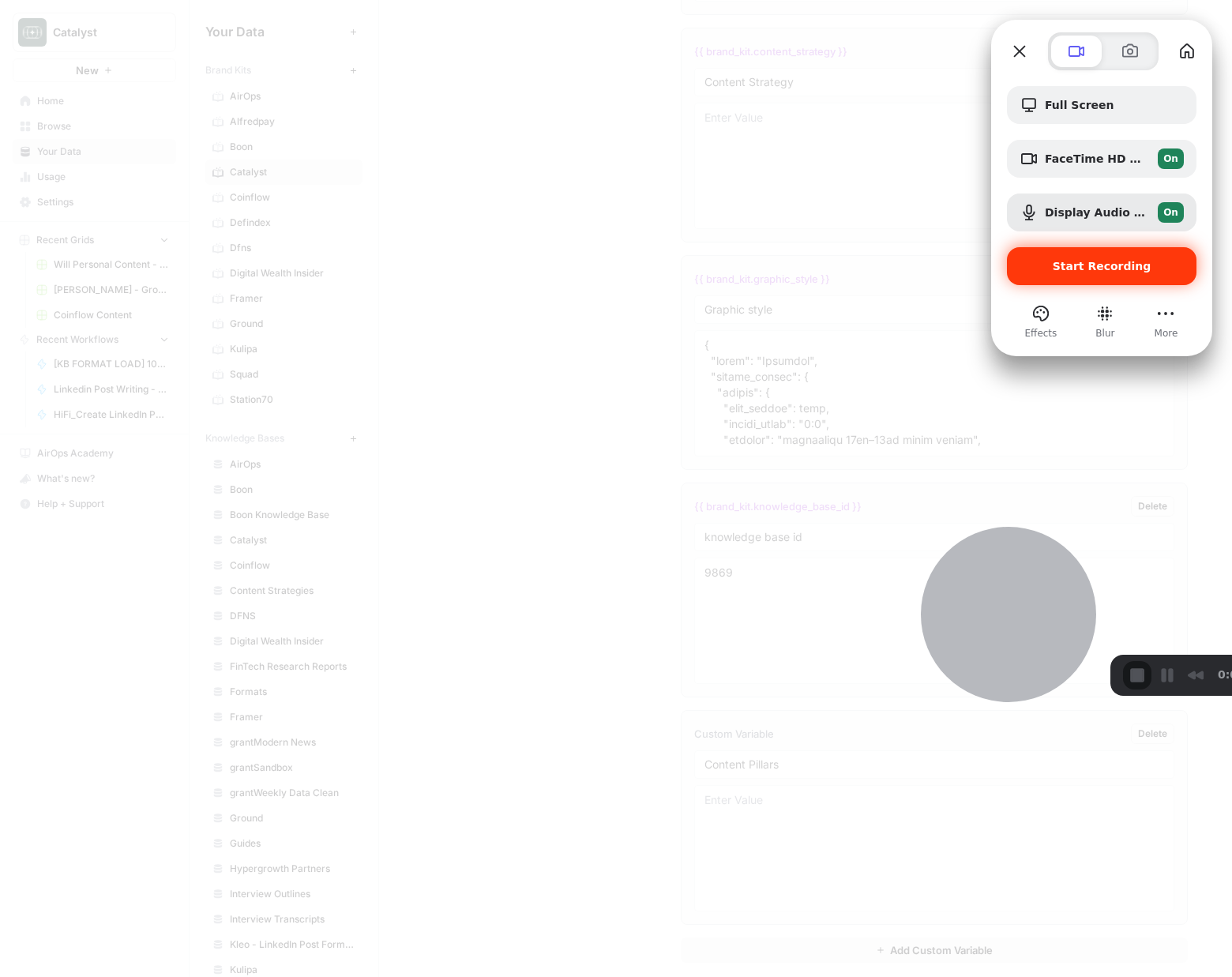
click at [1059, 277] on div "Start Recording" at bounding box center [1102, 265] width 190 height 38
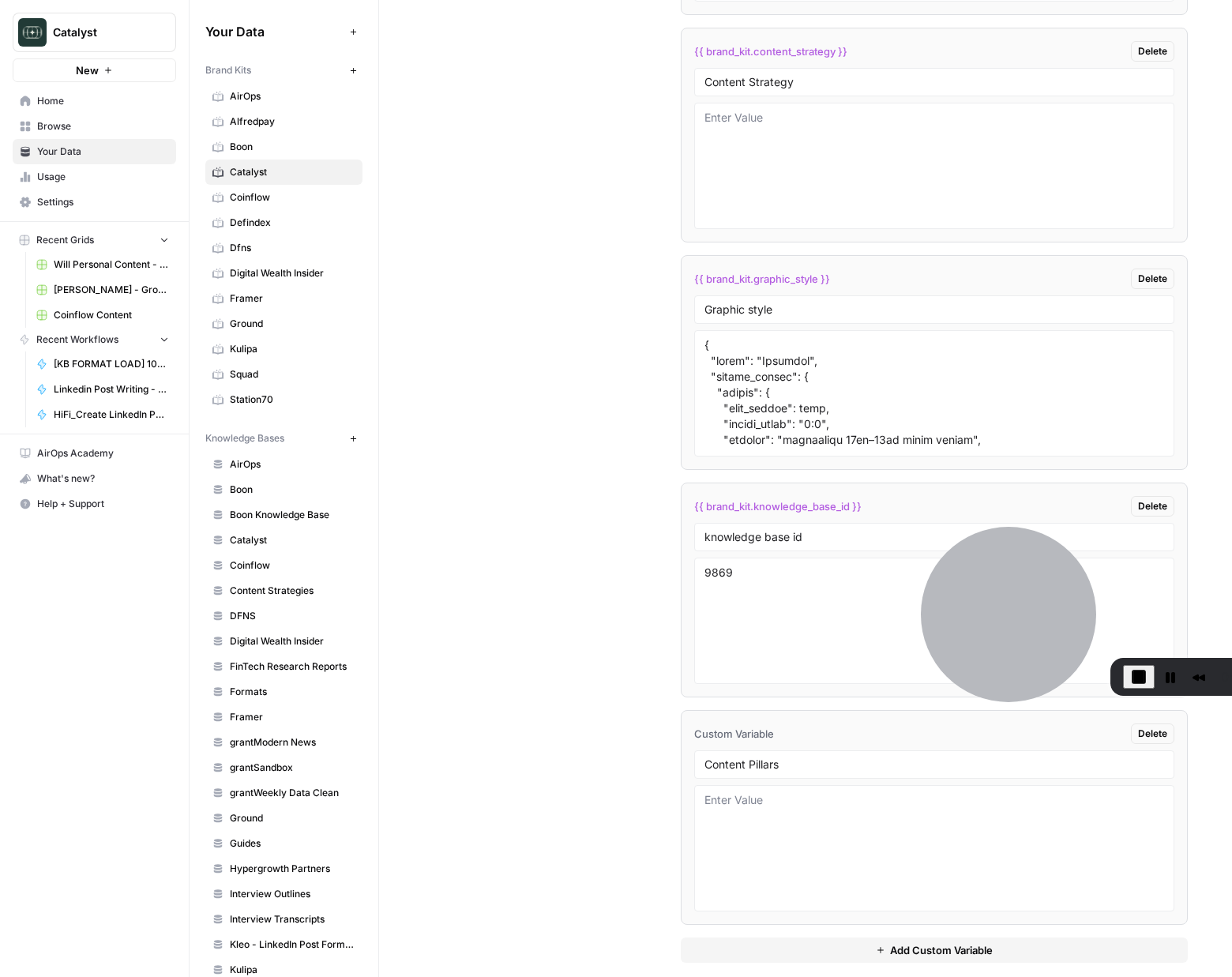
click at [74, 130] on span "Browse" at bounding box center [103, 126] width 132 height 14
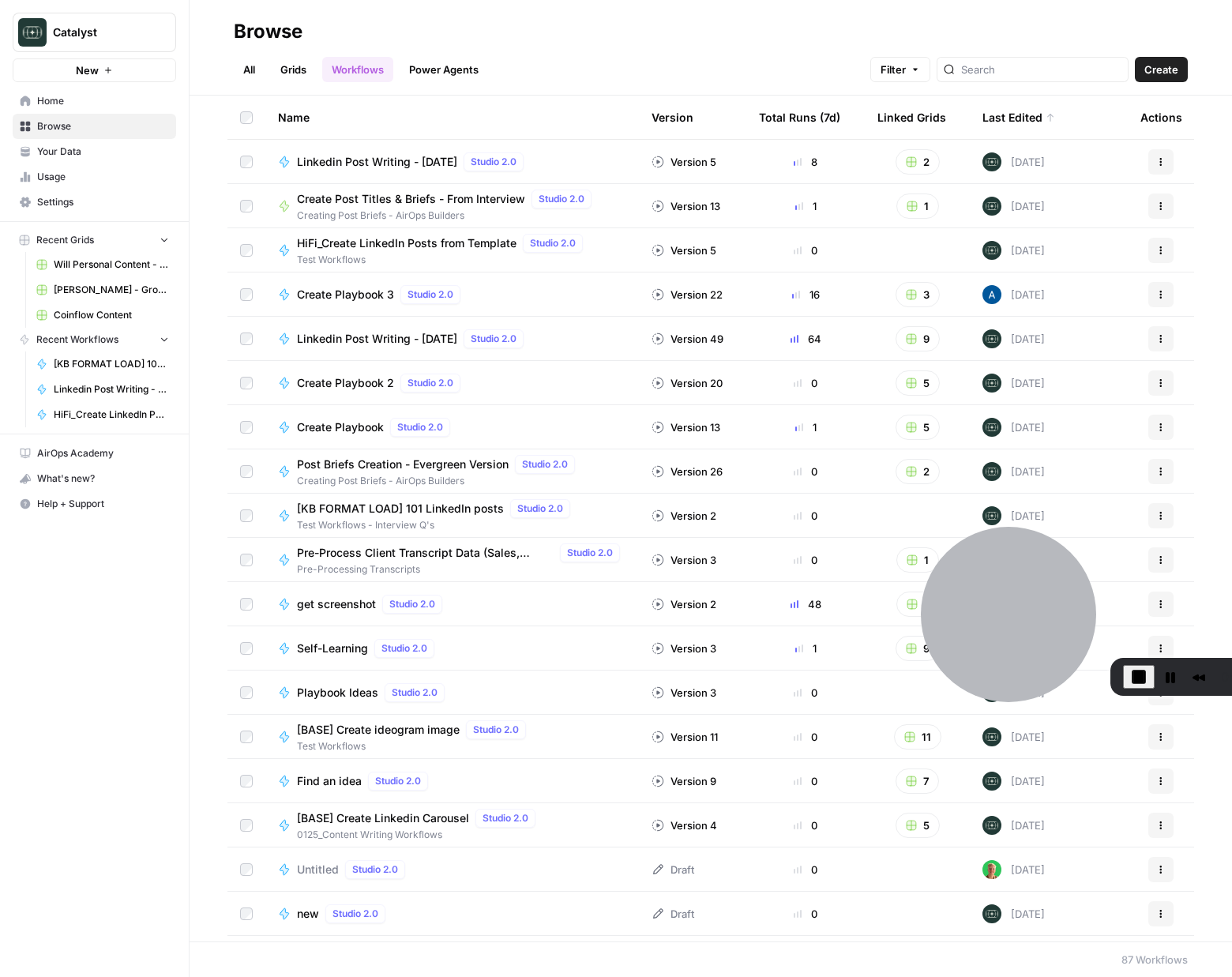
click at [90, 142] on link "Your Data" at bounding box center [95, 151] width 164 height 25
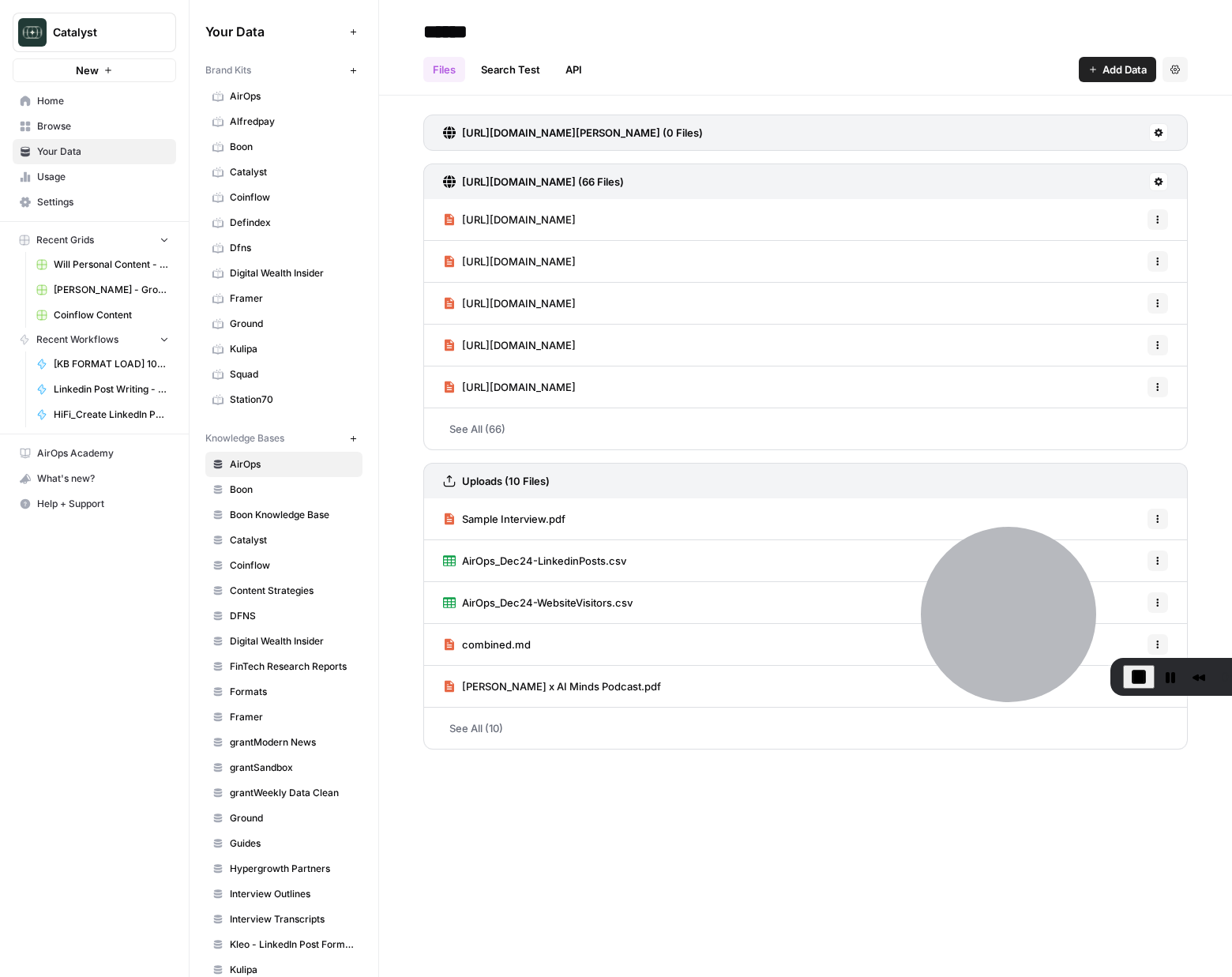
click at [53, 102] on span "Home" at bounding box center [103, 101] width 132 height 14
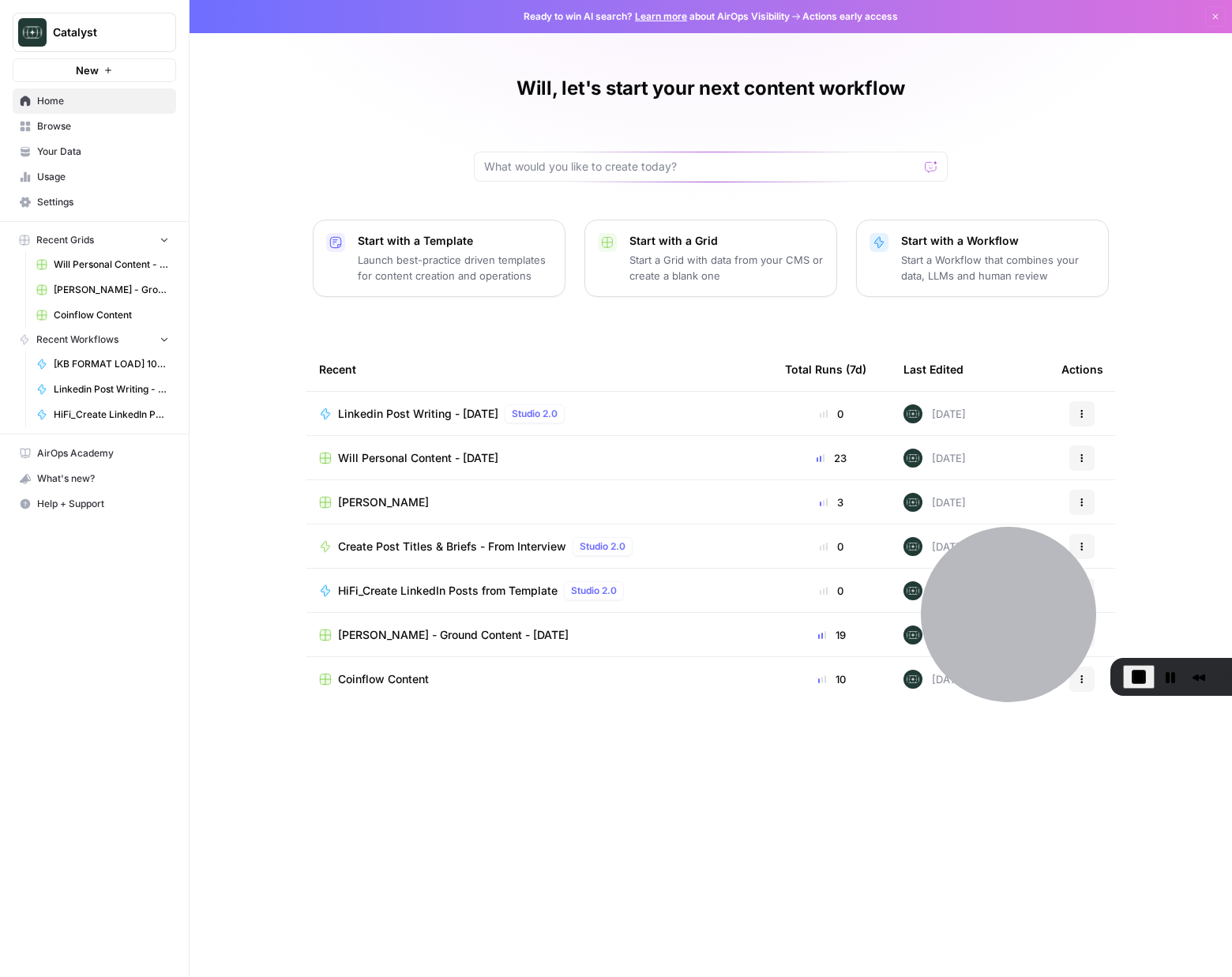
click at [354, 504] on span "Mike Klein" at bounding box center [384, 502] width 91 height 16
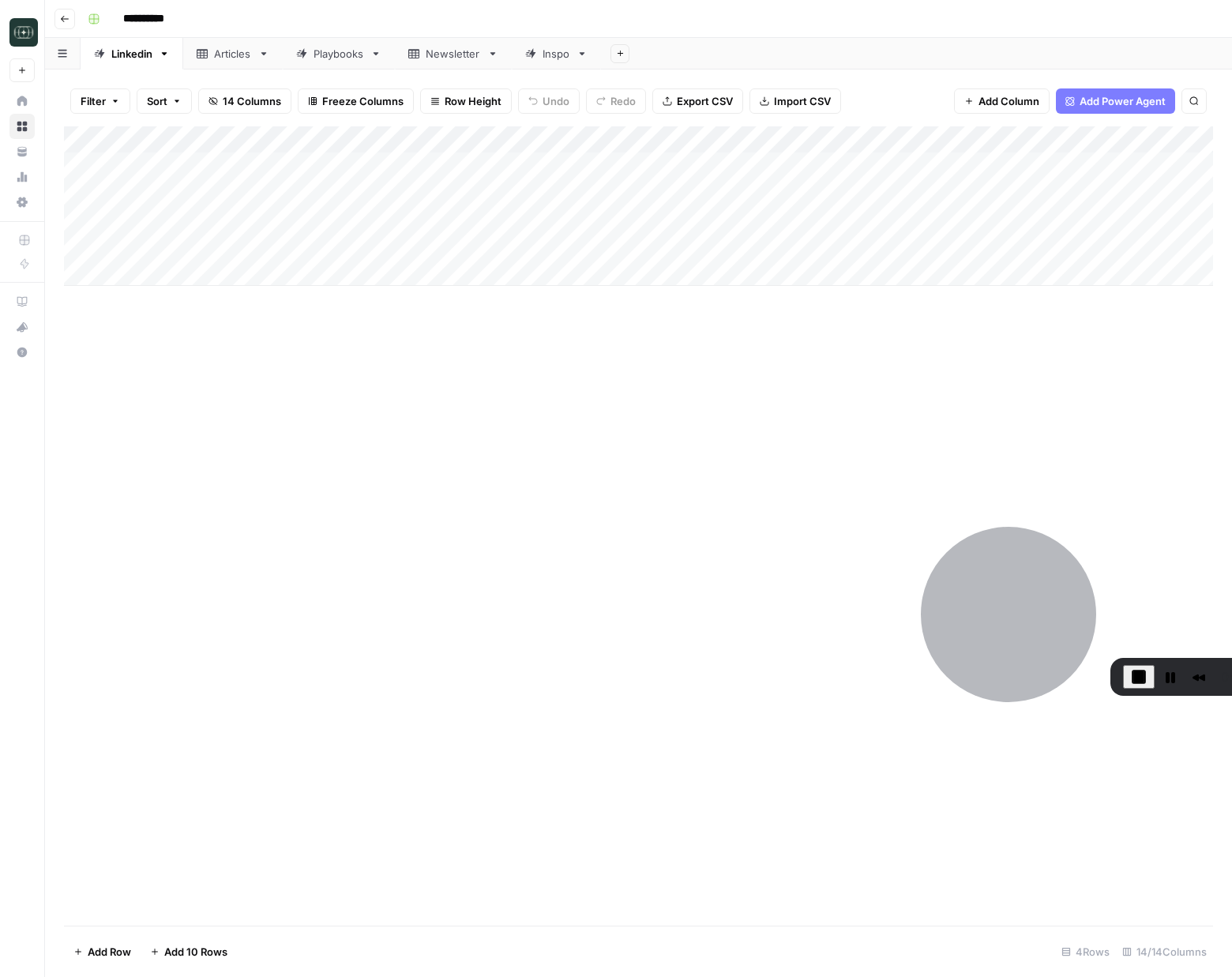
click at [184, 18] on input "**********" at bounding box center [160, 19] width 88 height 25
type input "**********"
click at [364, 14] on div "**********" at bounding box center [648, 19] width 1135 height 25
click at [235, 52] on div "Articles" at bounding box center [233, 53] width 38 height 16
click at [351, 61] on div "Playbooks" at bounding box center [339, 53] width 50 height 16
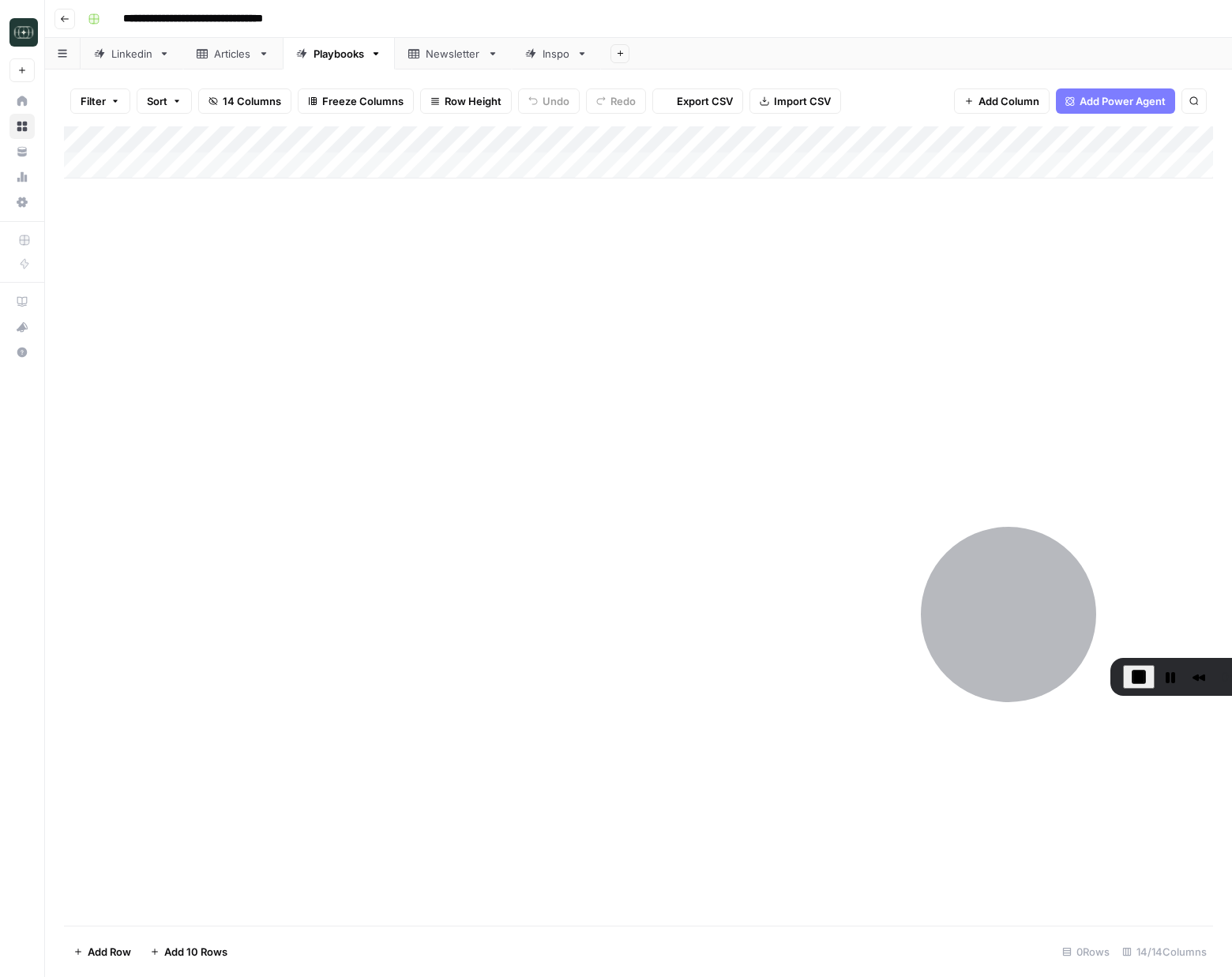
click at [442, 58] on div "Newsletter" at bounding box center [453, 53] width 55 height 16
click at [554, 48] on div "Inspo" at bounding box center [557, 53] width 28 height 16
click at [133, 52] on div "Linkedin" at bounding box center [132, 53] width 41 height 16
click at [372, 246] on div "Add Column" at bounding box center [639, 206] width 1149 height 159
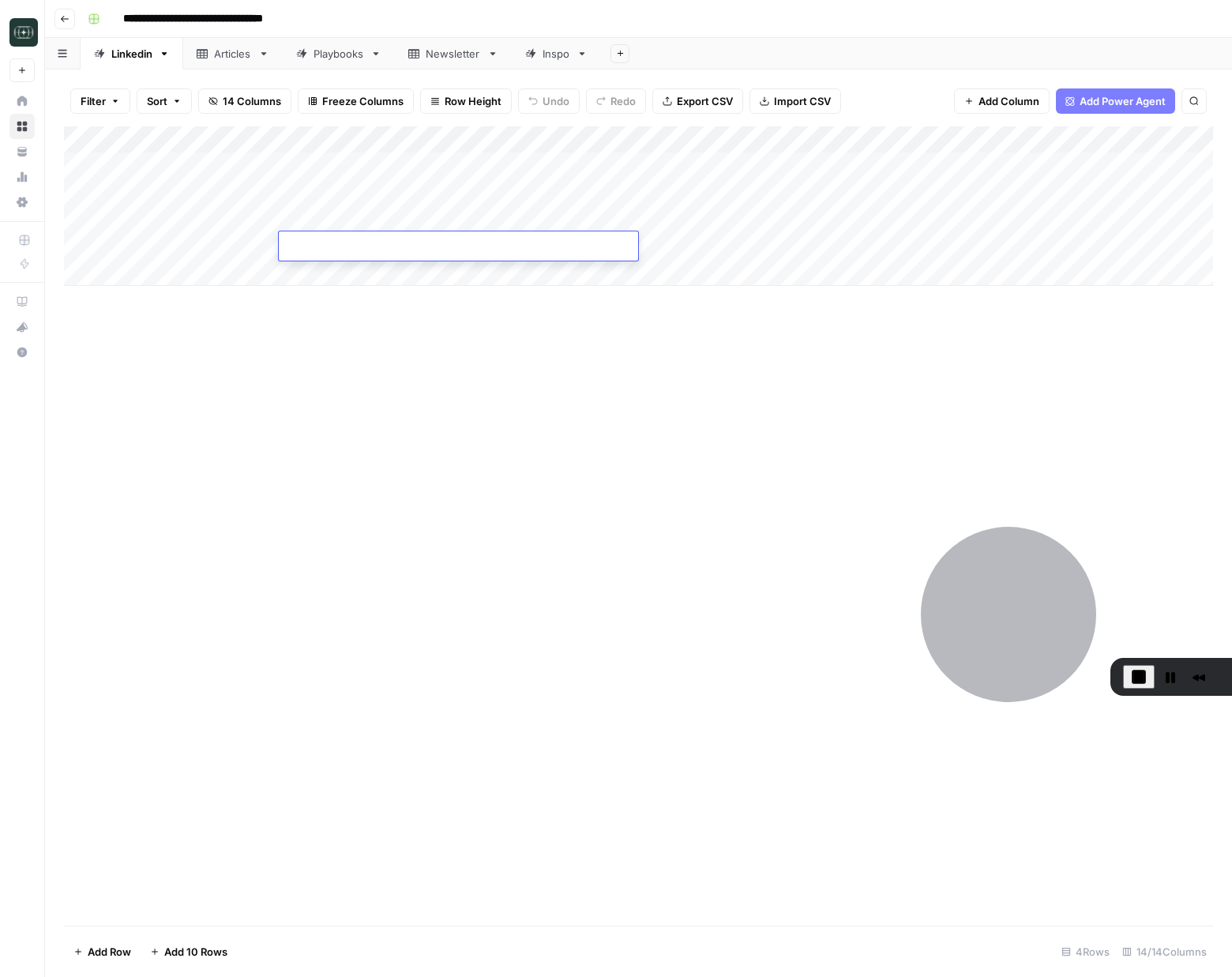
type textarea "**********"
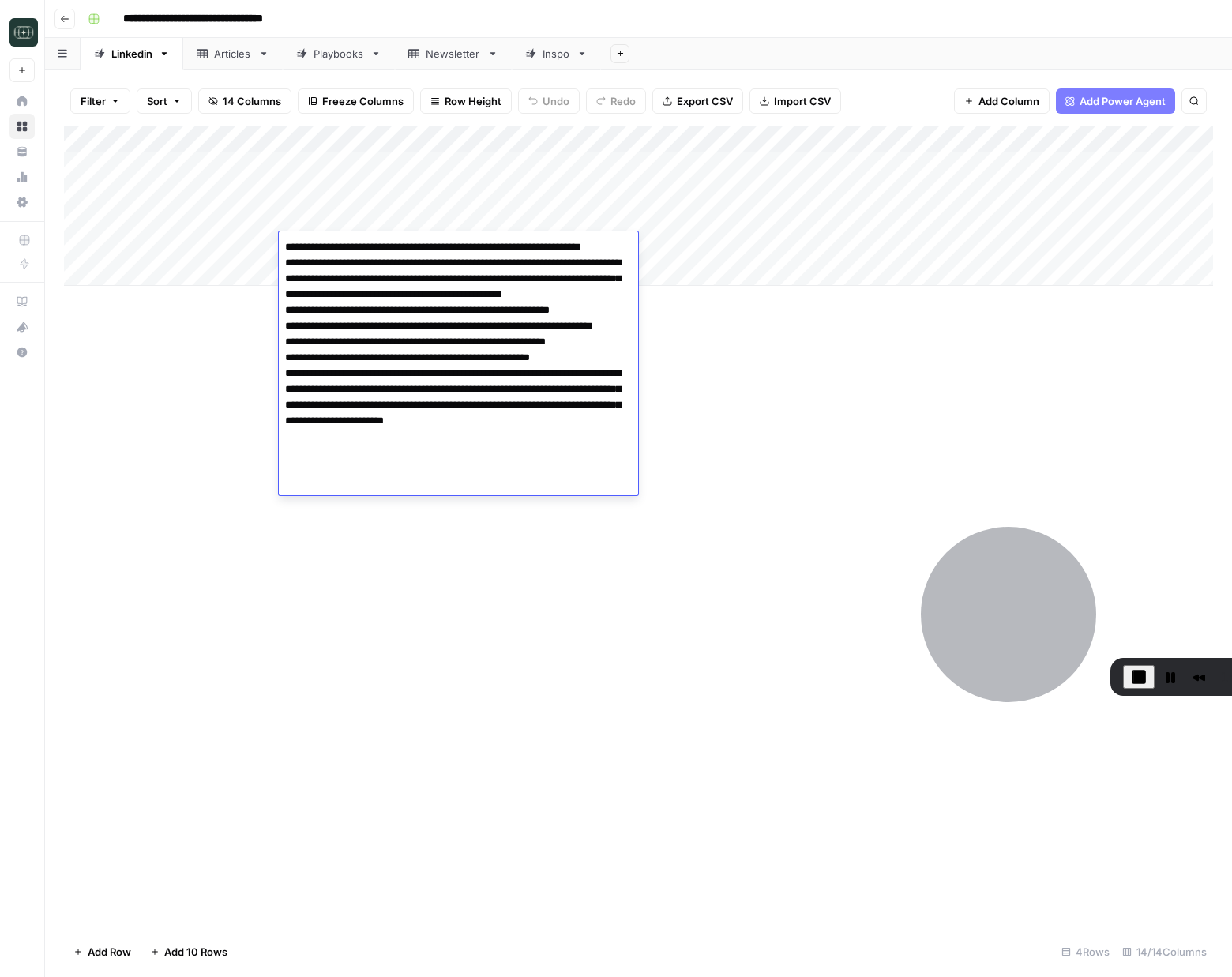
click at [865, 427] on div "Add Column" at bounding box center [639, 526] width 1149 height 799
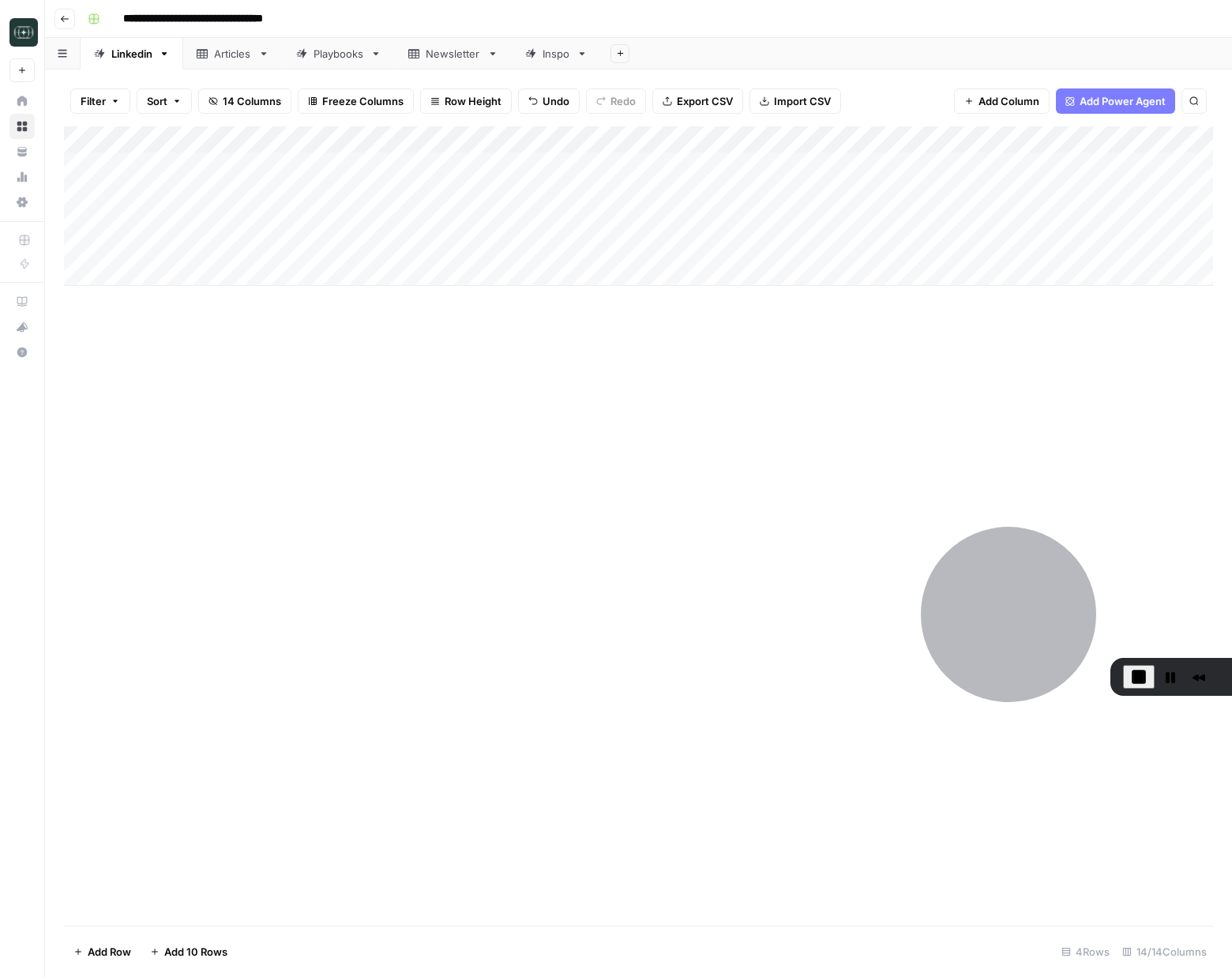
click at [171, 276] on div "Add Column" at bounding box center [639, 206] width 1149 height 159
type textarea "**********"
click at [346, 441] on div "Add Column" at bounding box center [639, 526] width 1149 height 799
click at [433, 278] on div "Add Column" at bounding box center [639, 220] width 1149 height 186
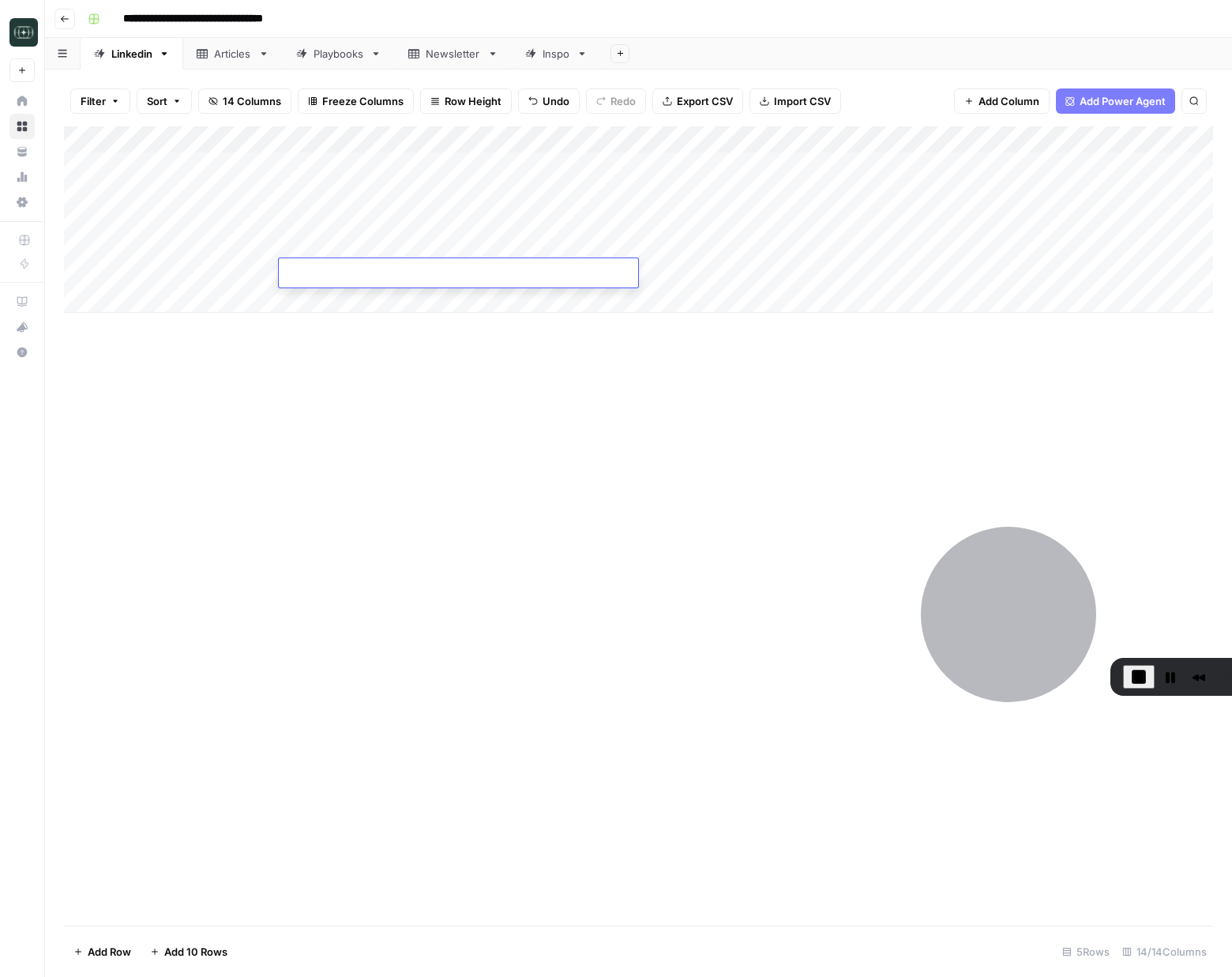
type textarea "**********"
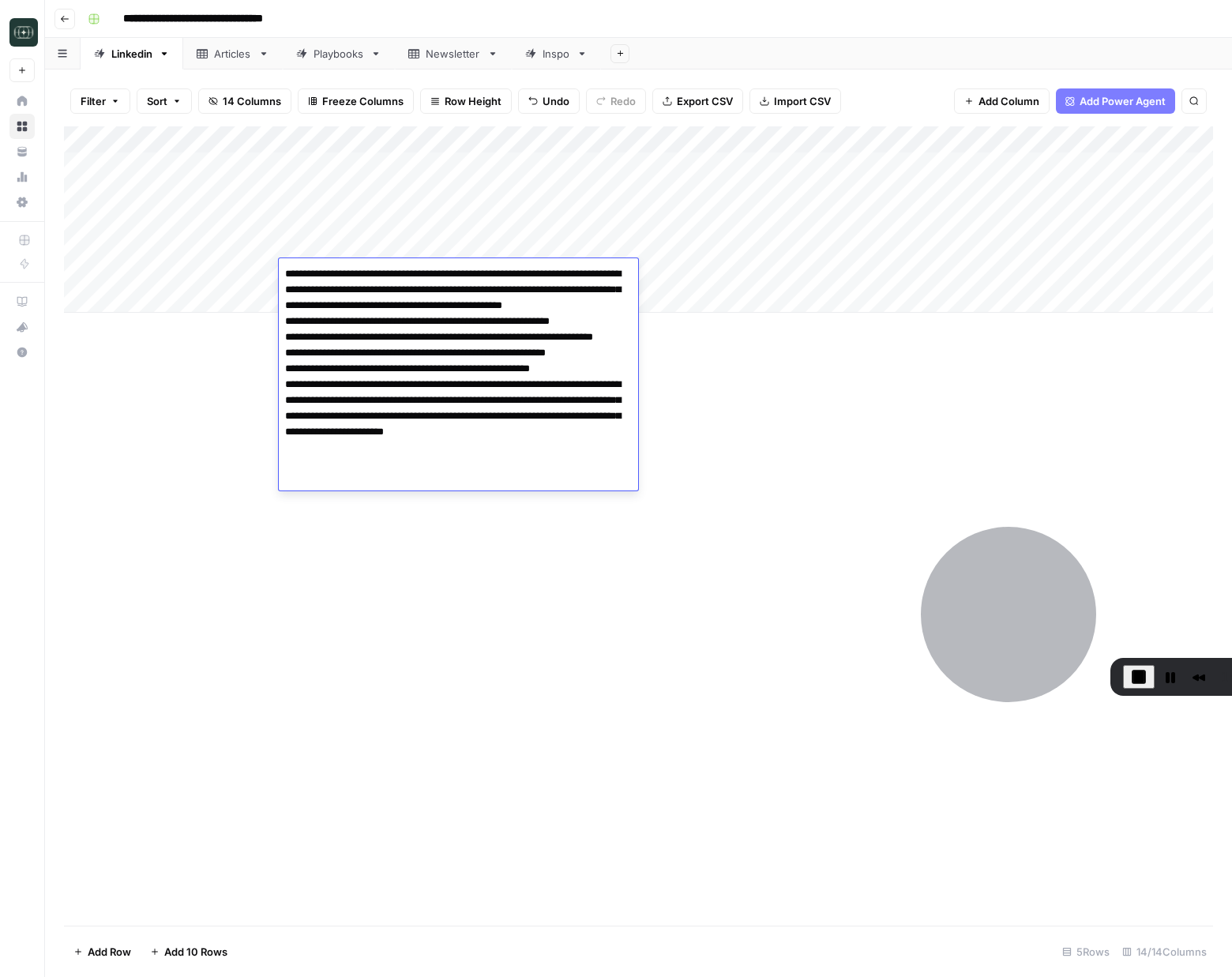
click at [748, 493] on div "Add Column" at bounding box center [639, 526] width 1149 height 799
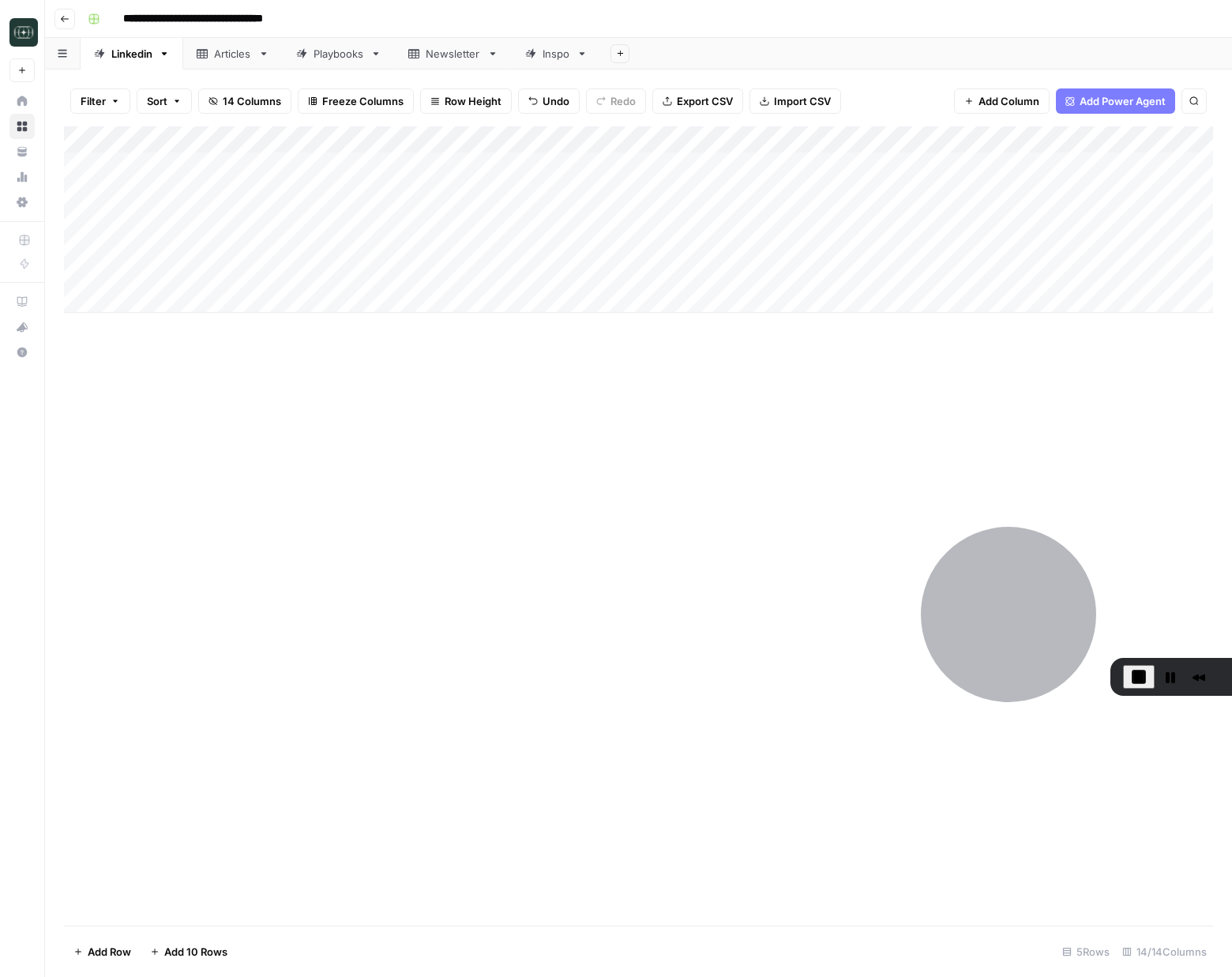
click at [641, 379] on div "Add Column" at bounding box center [639, 526] width 1149 height 799
click at [708, 123] on div "Filter Sort 14 Columns Freeze Columns Row Height Undo Redo Export CSV Import CS…" at bounding box center [639, 101] width 1149 height 50
click at [703, 139] on div "Add Column" at bounding box center [639, 220] width 1149 height 186
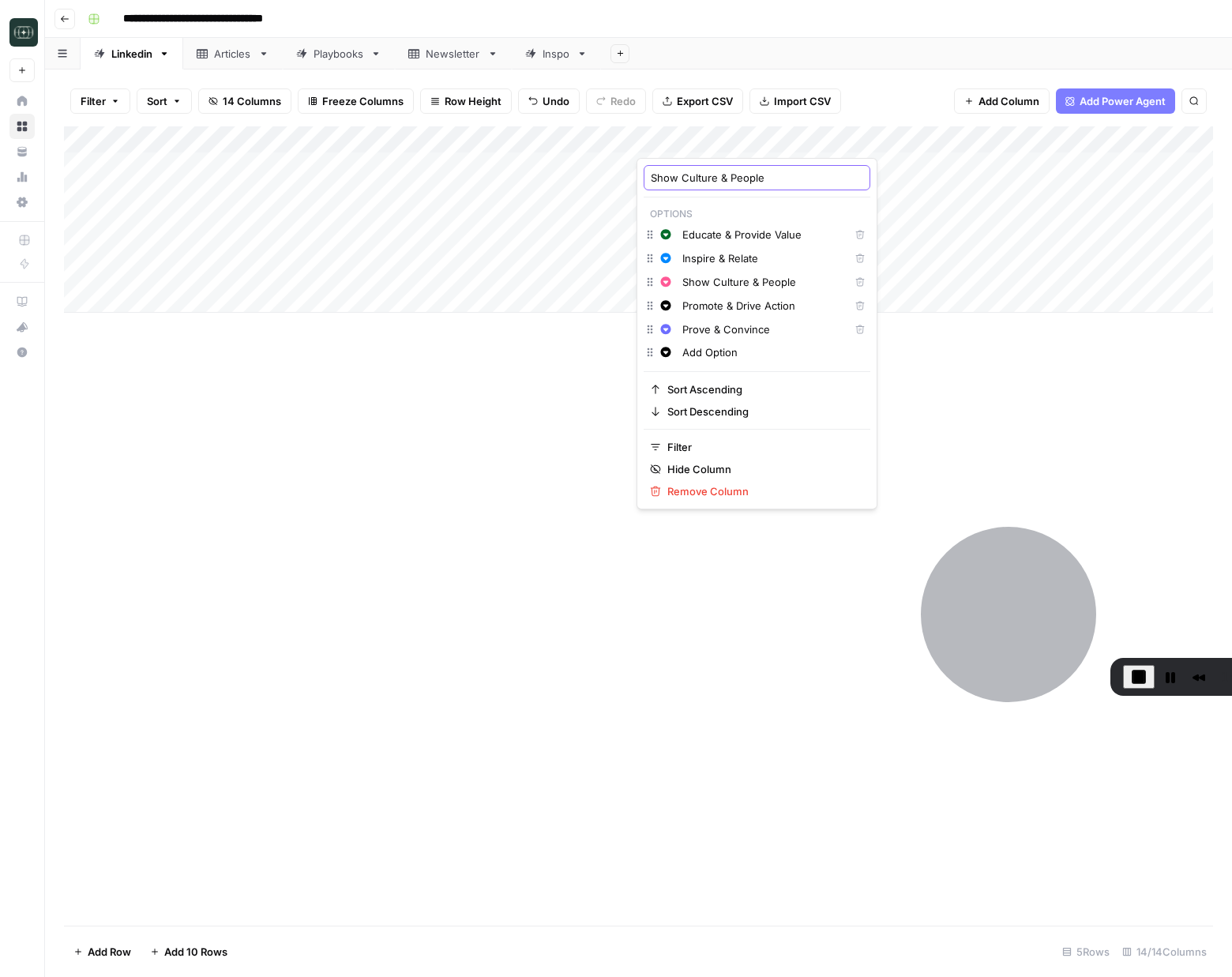
click at [736, 170] on input "Show Culture & People" at bounding box center [757, 177] width 212 height 16
type input "F"
type input "Format"
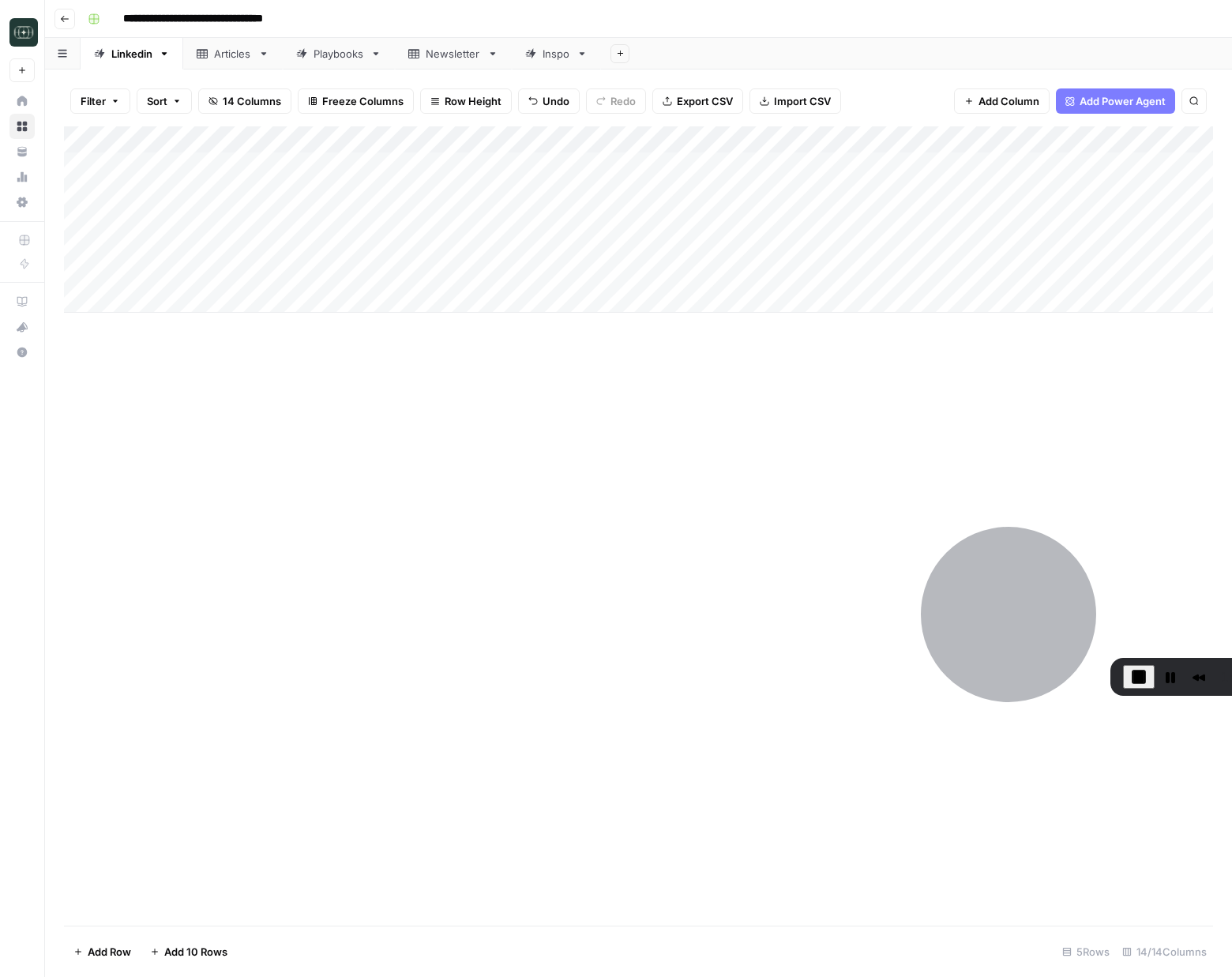
drag, startPoint x: 645, startPoint y: 482, endPoint x: 646, endPoint y: 470, distance: 12.0
click at [645, 479] on div "Add Column" at bounding box center [639, 526] width 1149 height 799
click at [703, 248] on div "Add Column" at bounding box center [639, 220] width 1149 height 186
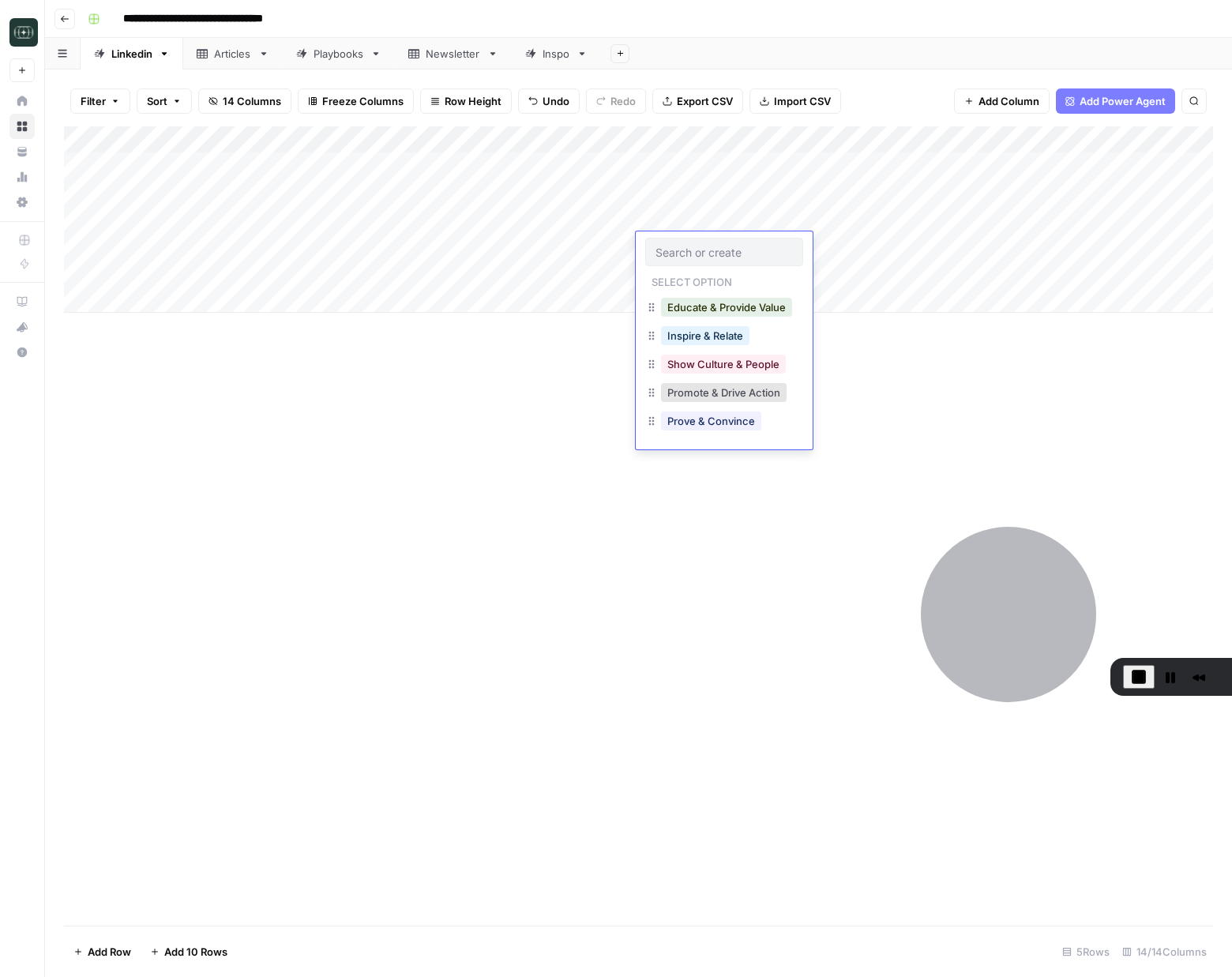
drag, startPoint x: 551, startPoint y: 378, endPoint x: 522, endPoint y: 340, distance: 47.8
click at [551, 378] on div "Add Column" at bounding box center [639, 526] width 1149 height 799
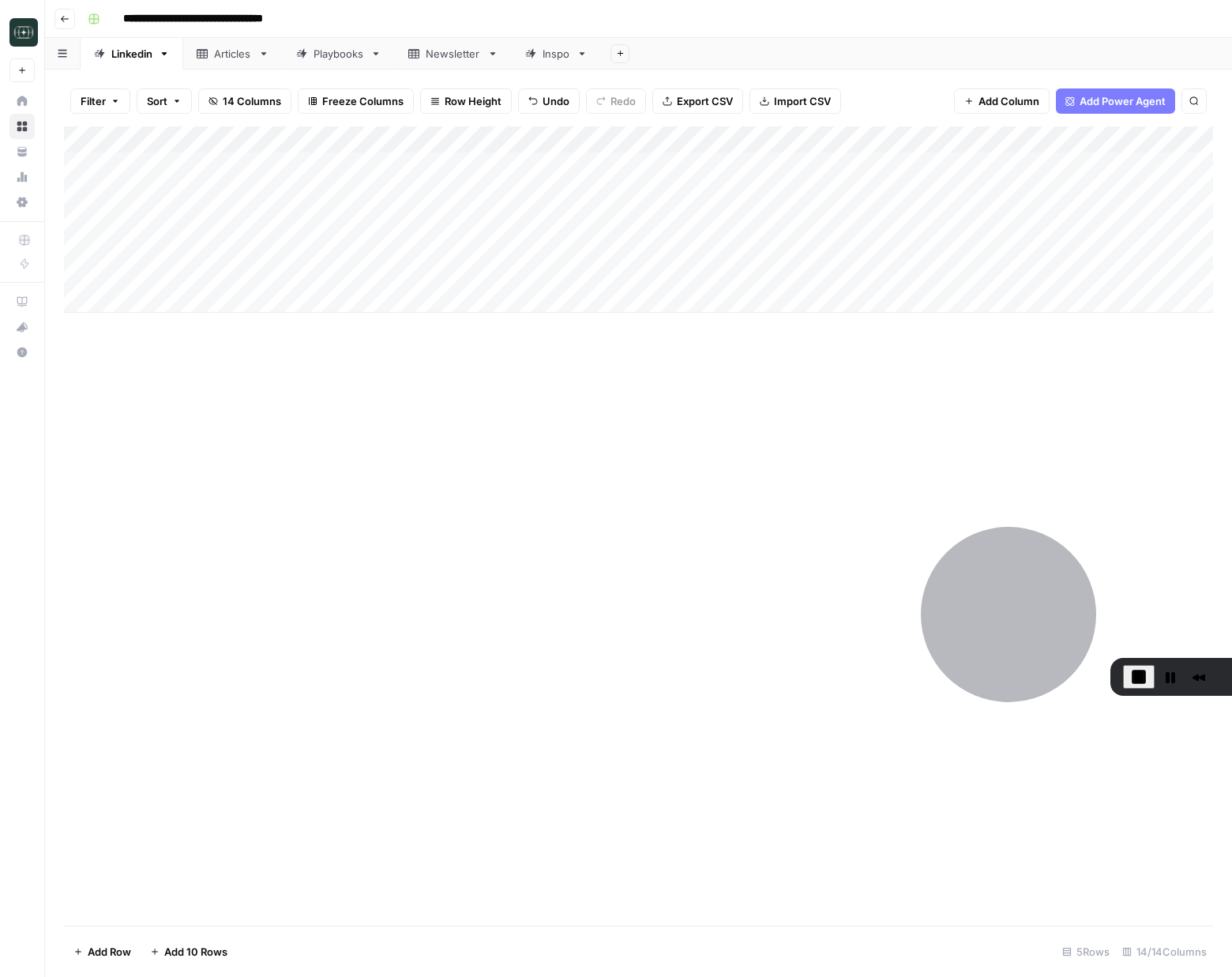
click at [471, 266] on div "Add Column" at bounding box center [639, 220] width 1149 height 186
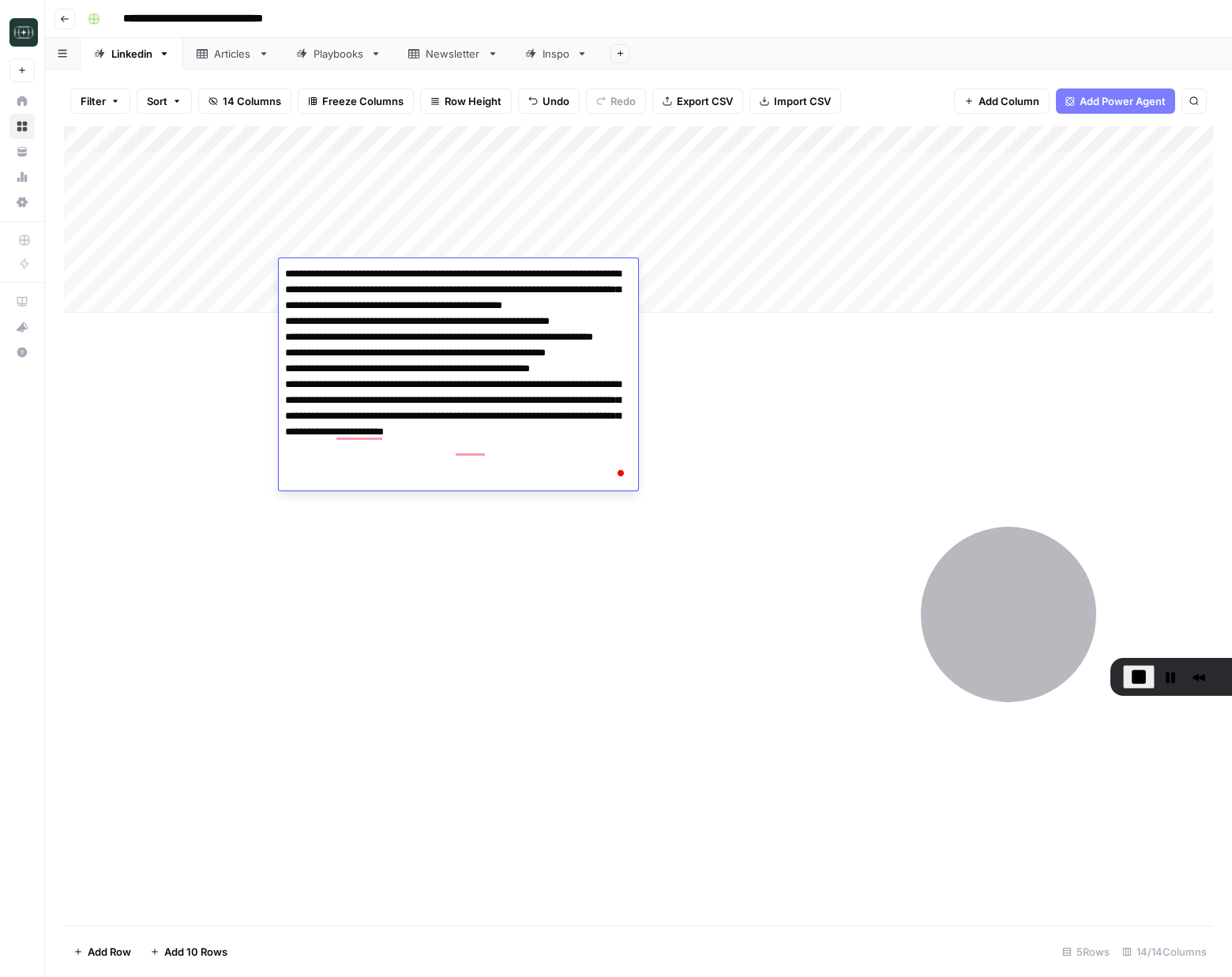
click at [688, 378] on div "Add Column" at bounding box center [639, 526] width 1149 height 799
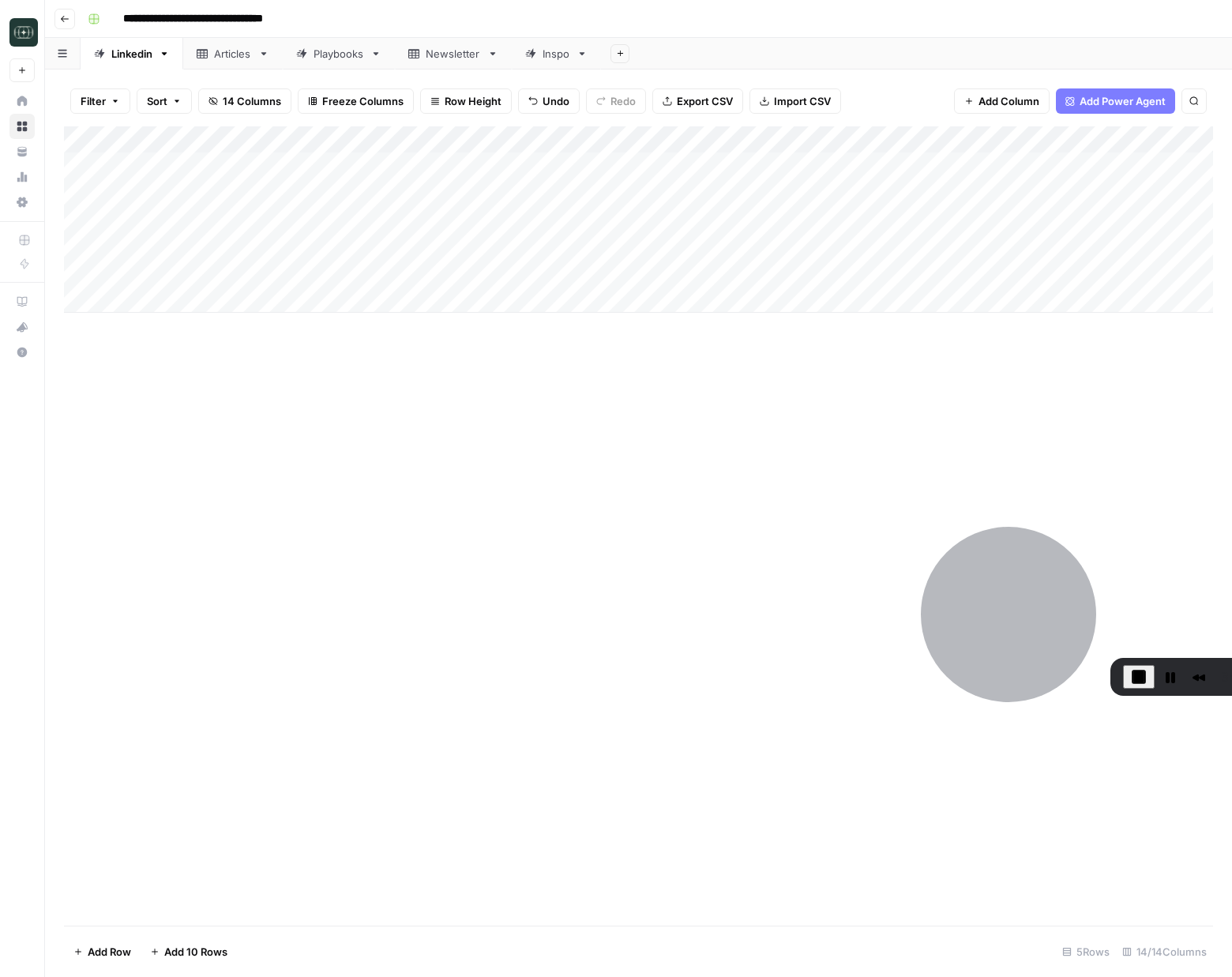
click at [684, 277] on div "Add Column" at bounding box center [639, 220] width 1149 height 186
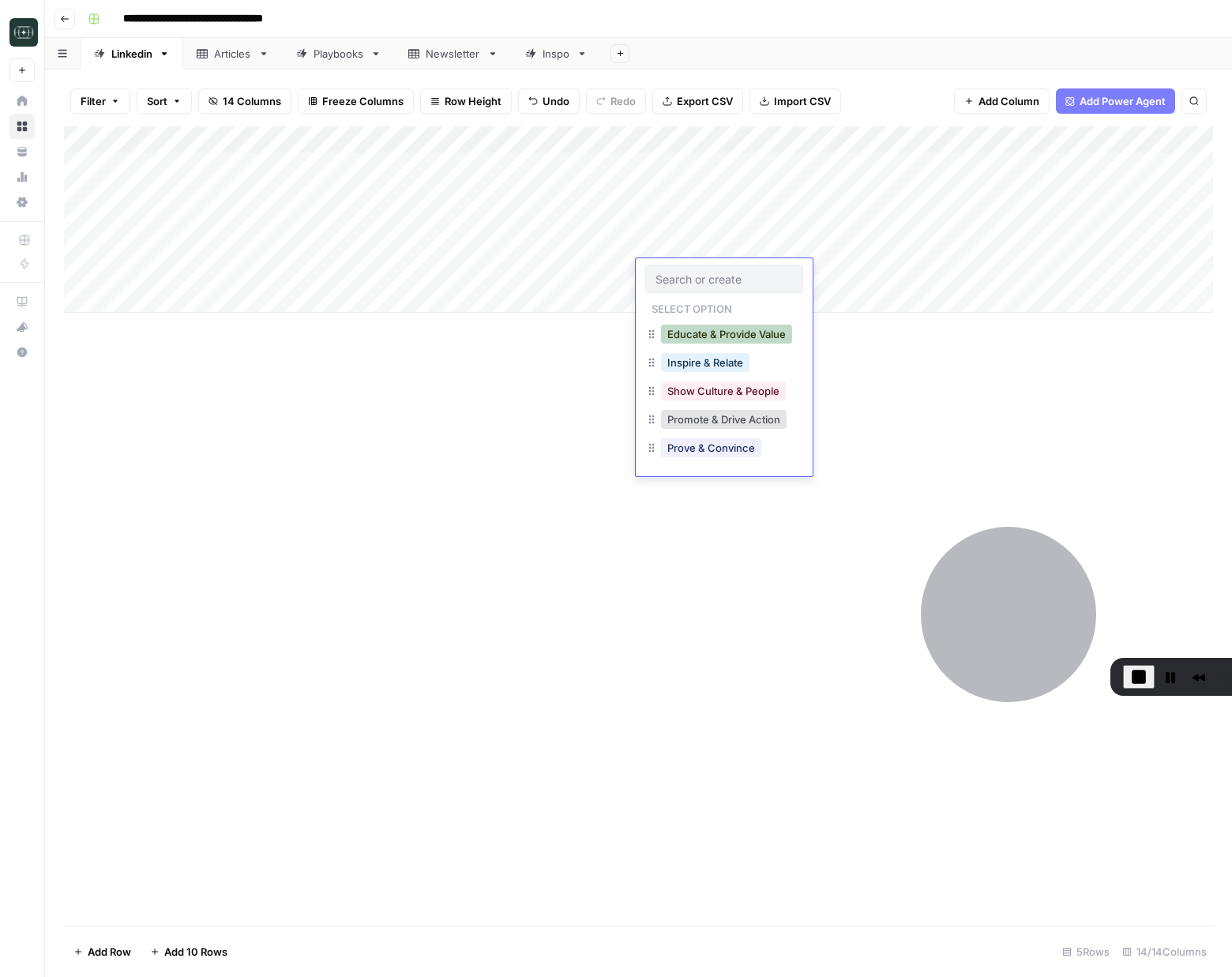
click at [747, 337] on button "Educate & Provide Value" at bounding box center [726, 334] width 131 height 19
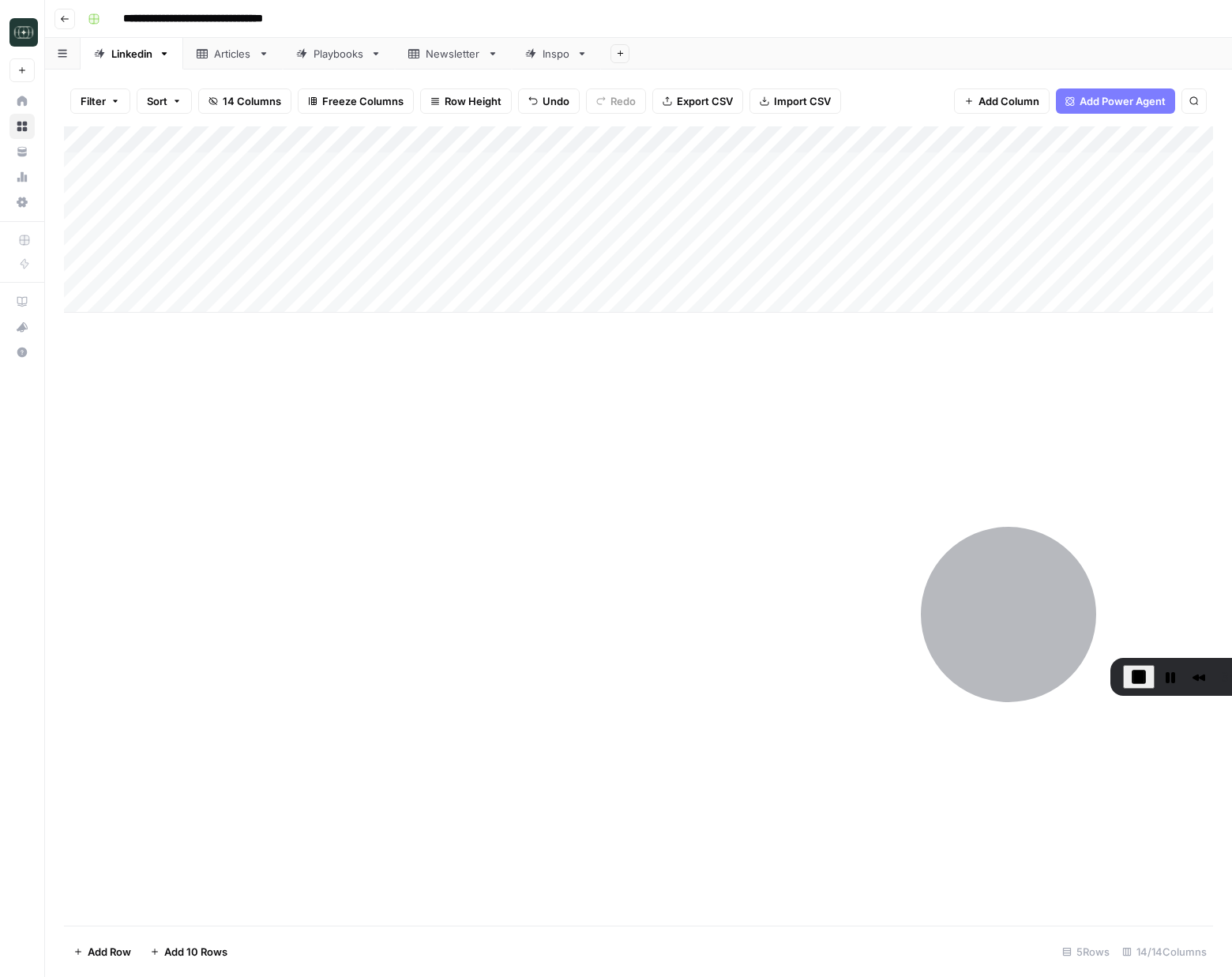
click at [721, 242] on div "Add Column" at bounding box center [639, 220] width 1149 height 186
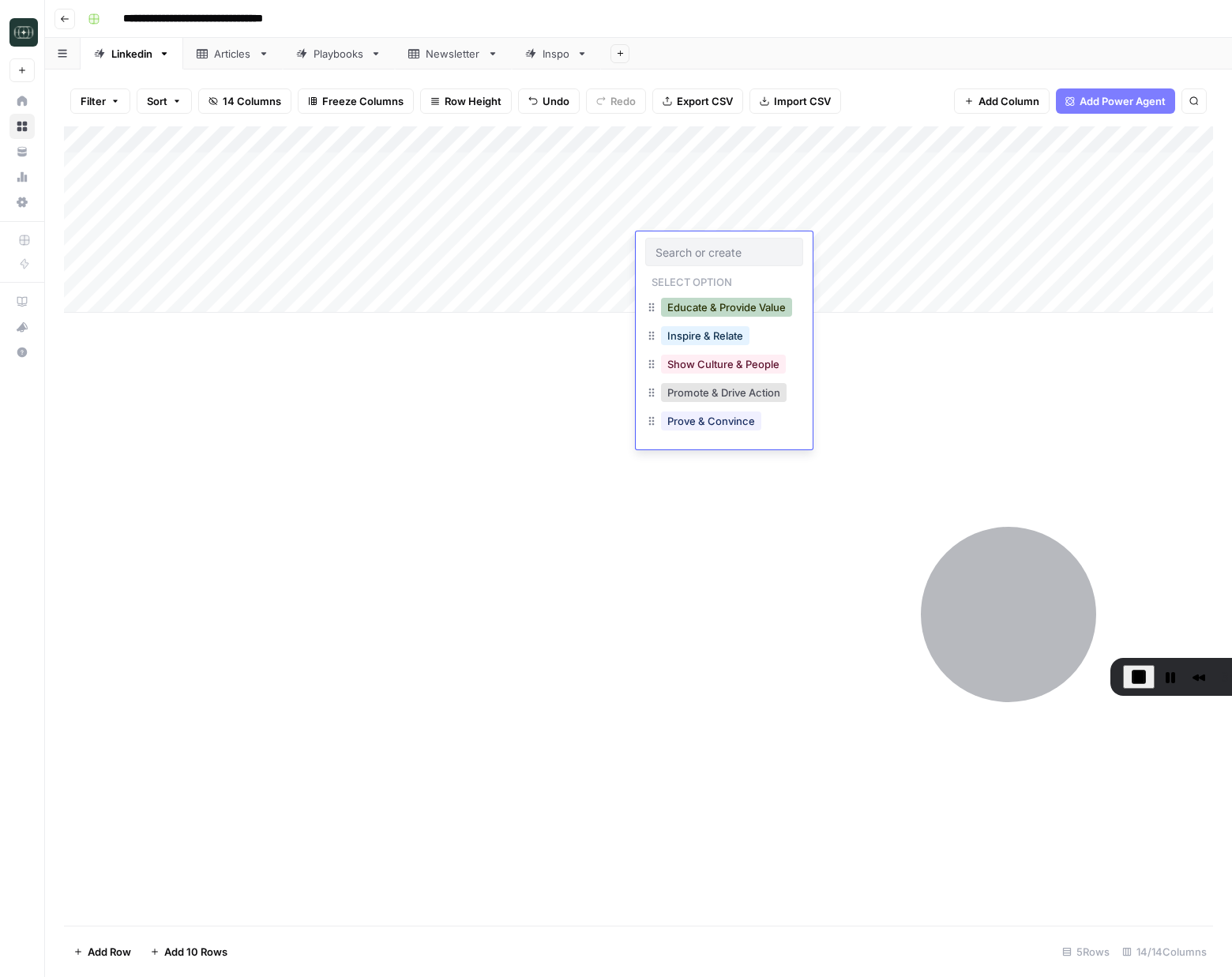
click at [742, 309] on button "Educate & Provide Value" at bounding box center [726, 307] width 131 height 19
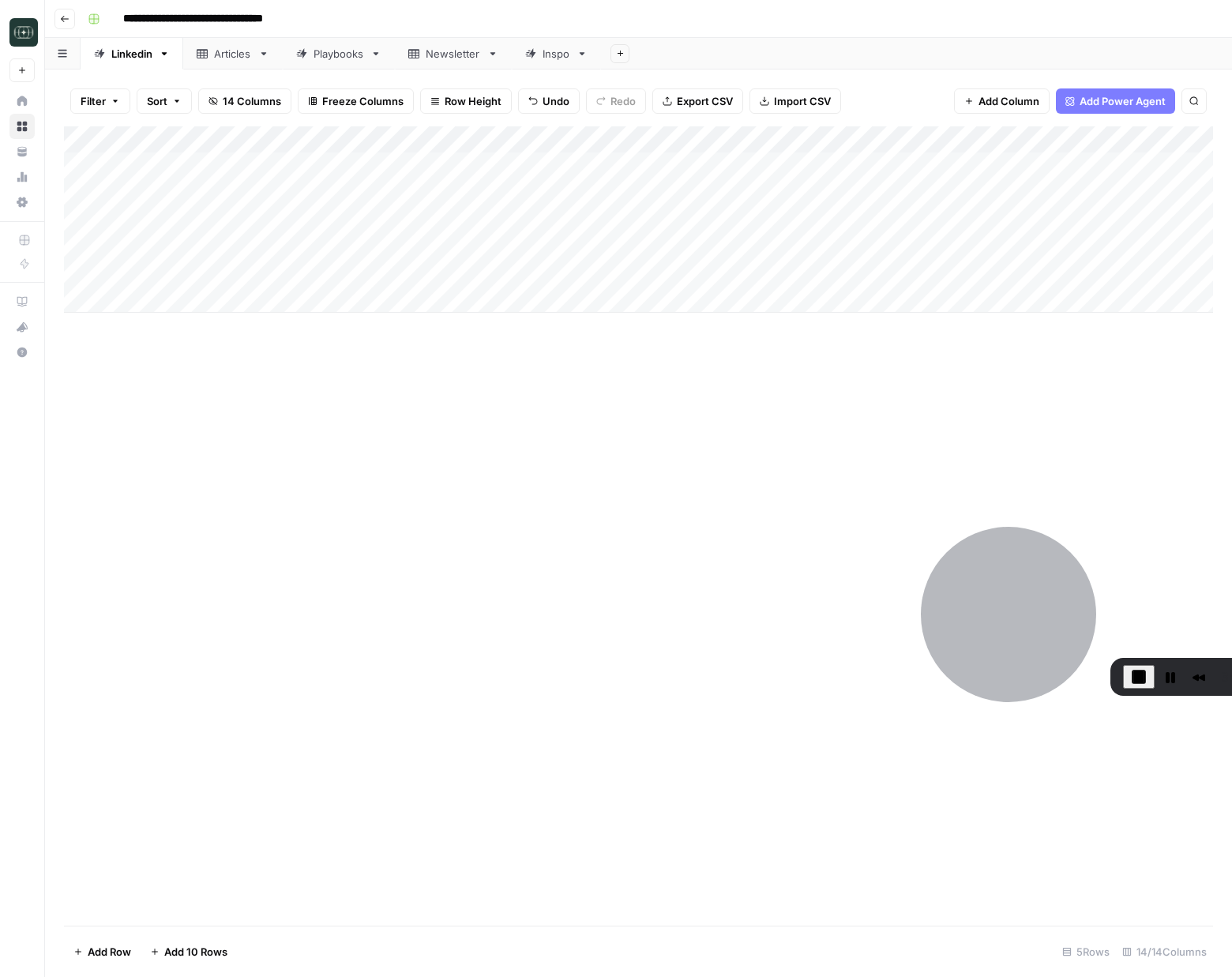
click at [412, 395] on div "Add Column" at bounding box center [639, 526] width 1149 height 799
click at [838, 241] on div "Add Column" at bounding box center [639, 220] width 1149 height 186
drag, startPoint x: 838, startPoint y: 241, endPoint x: 845, endPoint y: 226, distance: 16.6
click at [838, 241] on div "Add Column" at bounding box center [639, 220] width 1149 height 186
click at [849, 335] on button "Medium ( 120-200 words)" at bounding box center [873, 335] width 139 height 19
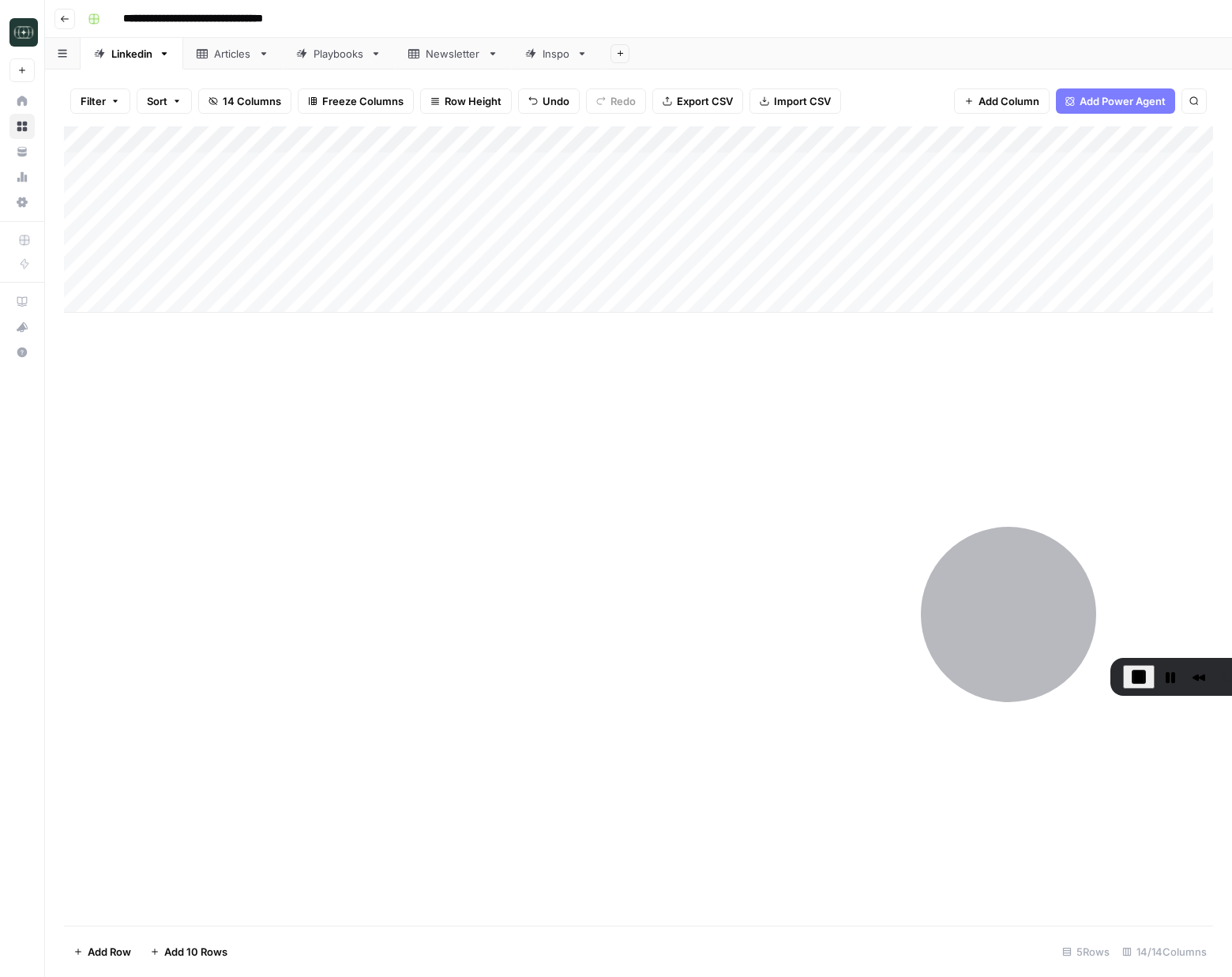
click at [837, 275] on div "Add Column" at bounding box center [639, 220] width 1149 height 186
drag, startPoint x: 721, startPoint y: 383, endPoint x: 728, endPoint y: 330, distance: 53.5
click at [721, 383] on div "Add Column" at bounding box center [639, 526] width 1149 height 799
click at [841, 278] on div "Add Column" at bounding box center [639, 220] width 1149 height 186
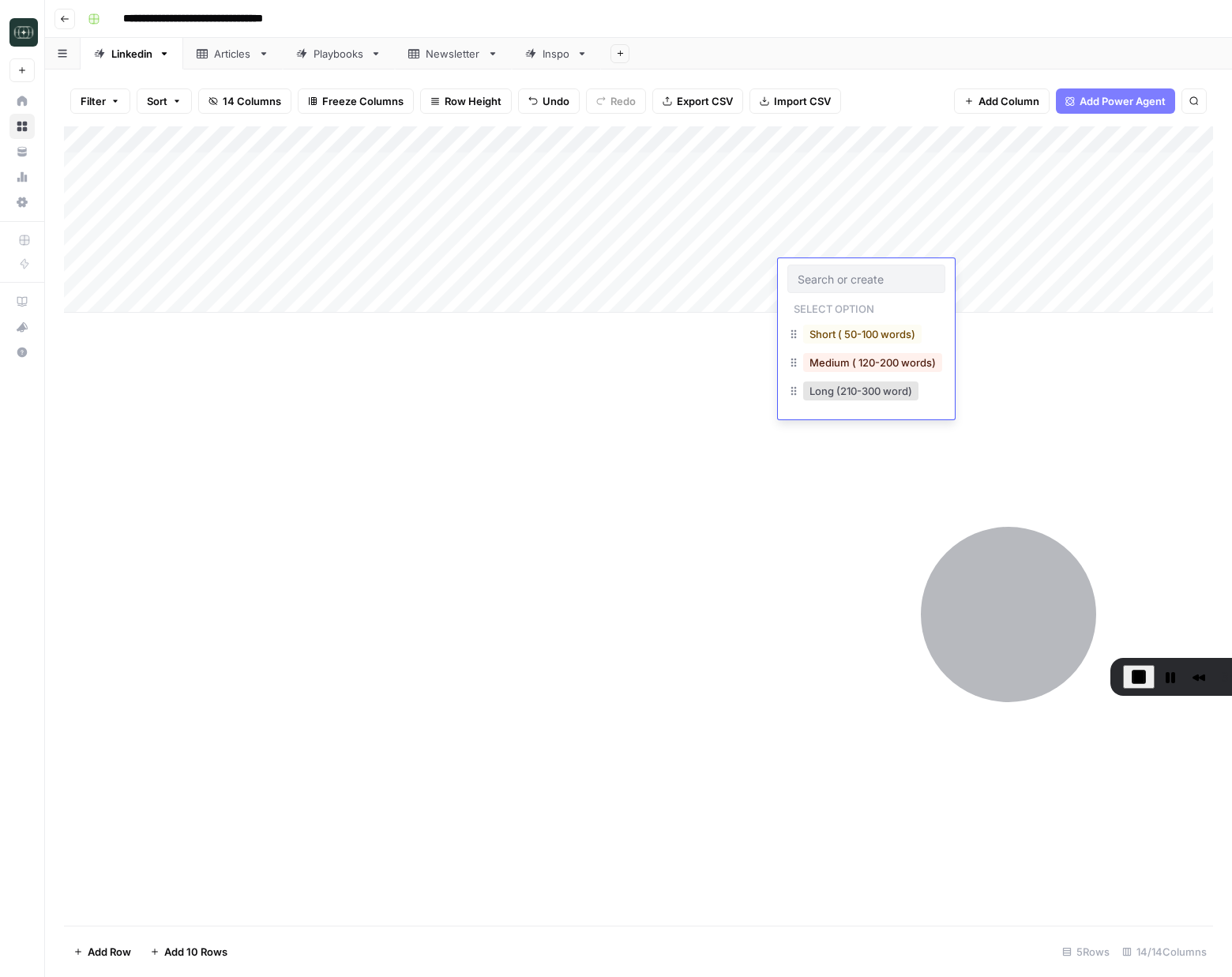
click at [842, 278] on input "text" at bounding box center [867, 278] width 138 height 14
click at [848, 357] on button "Medium ( 120-200 words)" at bounding box center [873, 362] width 139 height 19
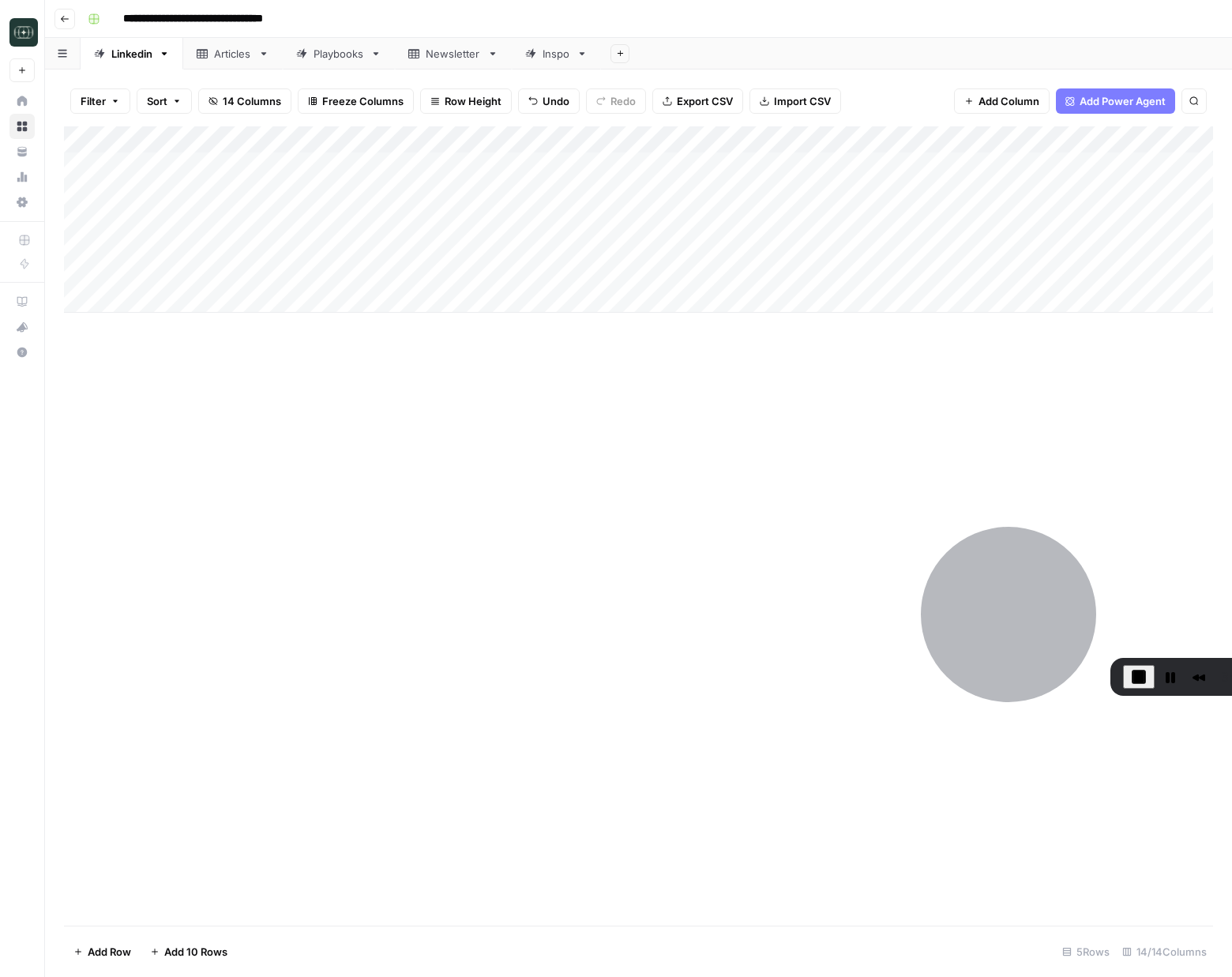
click at [771, 370] on div "Add Column" at bounding box center [639, 526] width 1149 height 799
click at [705, 267] on div "Add Column" at bounding box center [639, 220] width 1149 height 186
click at [707, 273] on div "Add Column" at bounding box center [639, 220] width 1149 height 186
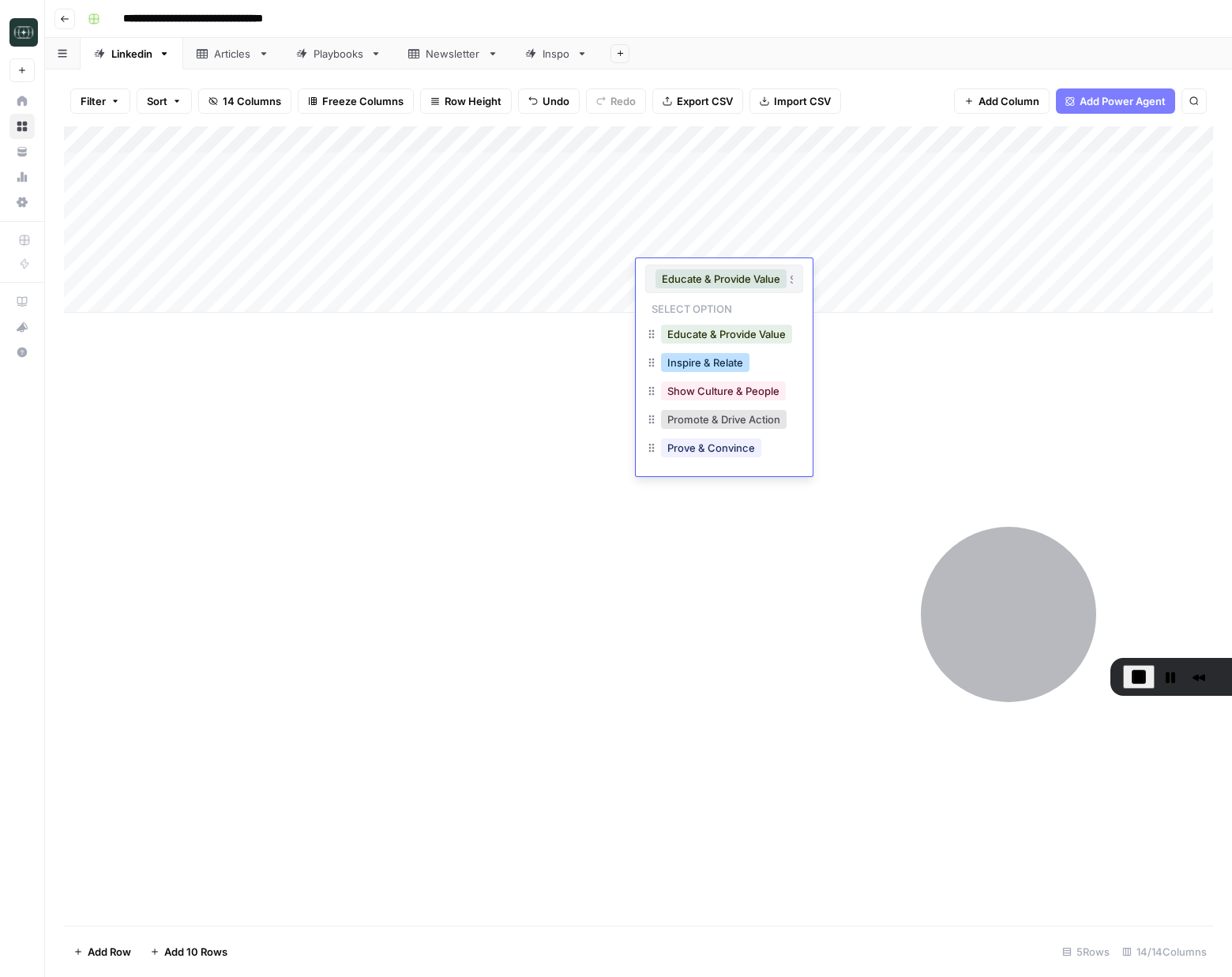
click at [729, 364] on button "Inspire & Relate" at bounding box center [705, 362] width 88 height 19
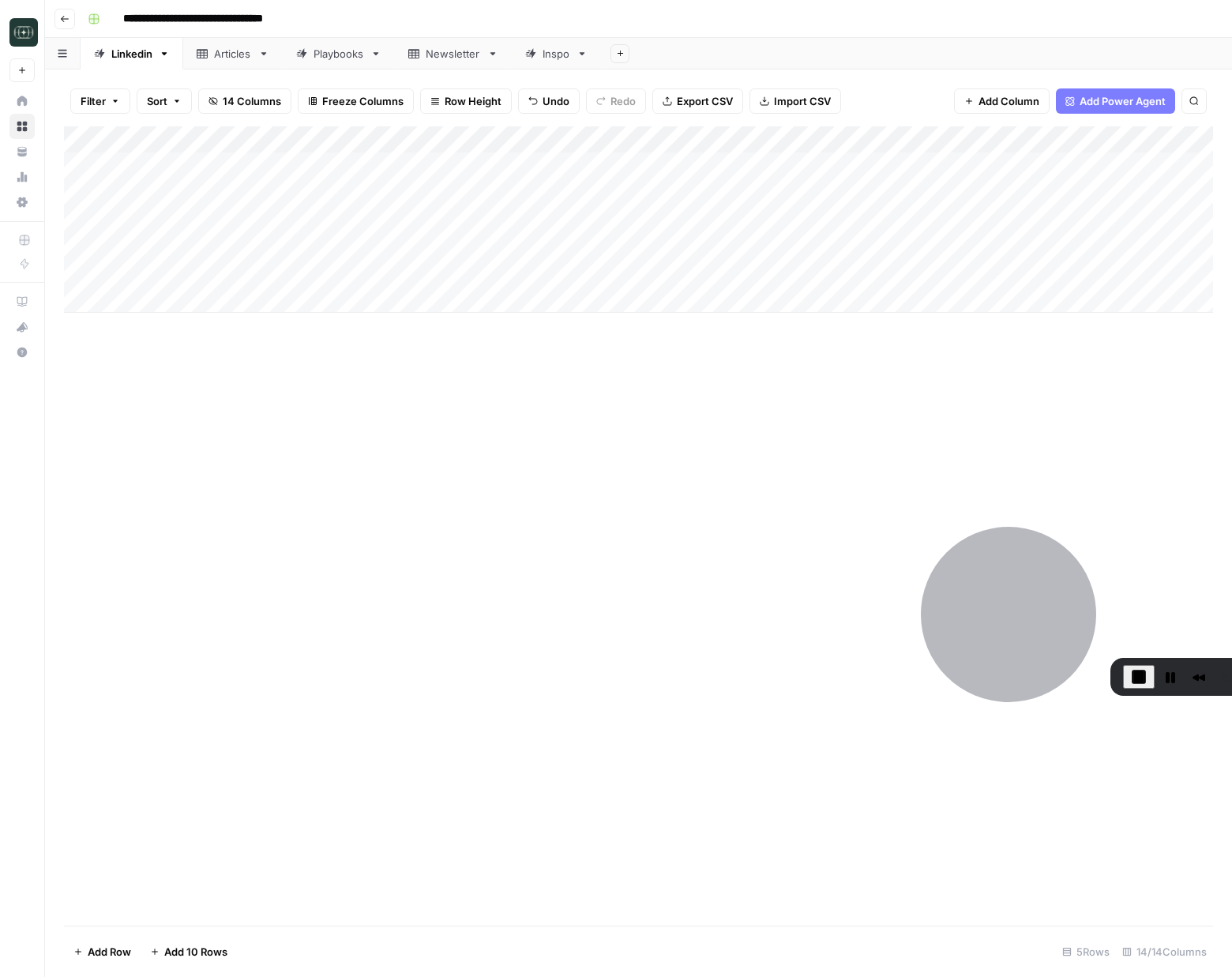
click at [673, 444] on div "Add Column" at bounding box center [639, 526] width 1149 height 799
click at [976, 252] on div "Add Column" at bounding box center [639, 220] width 1149 height 186
click at [1034, 278] on div "Add Column" at bounding box center [639, 220] width 1149 height 186
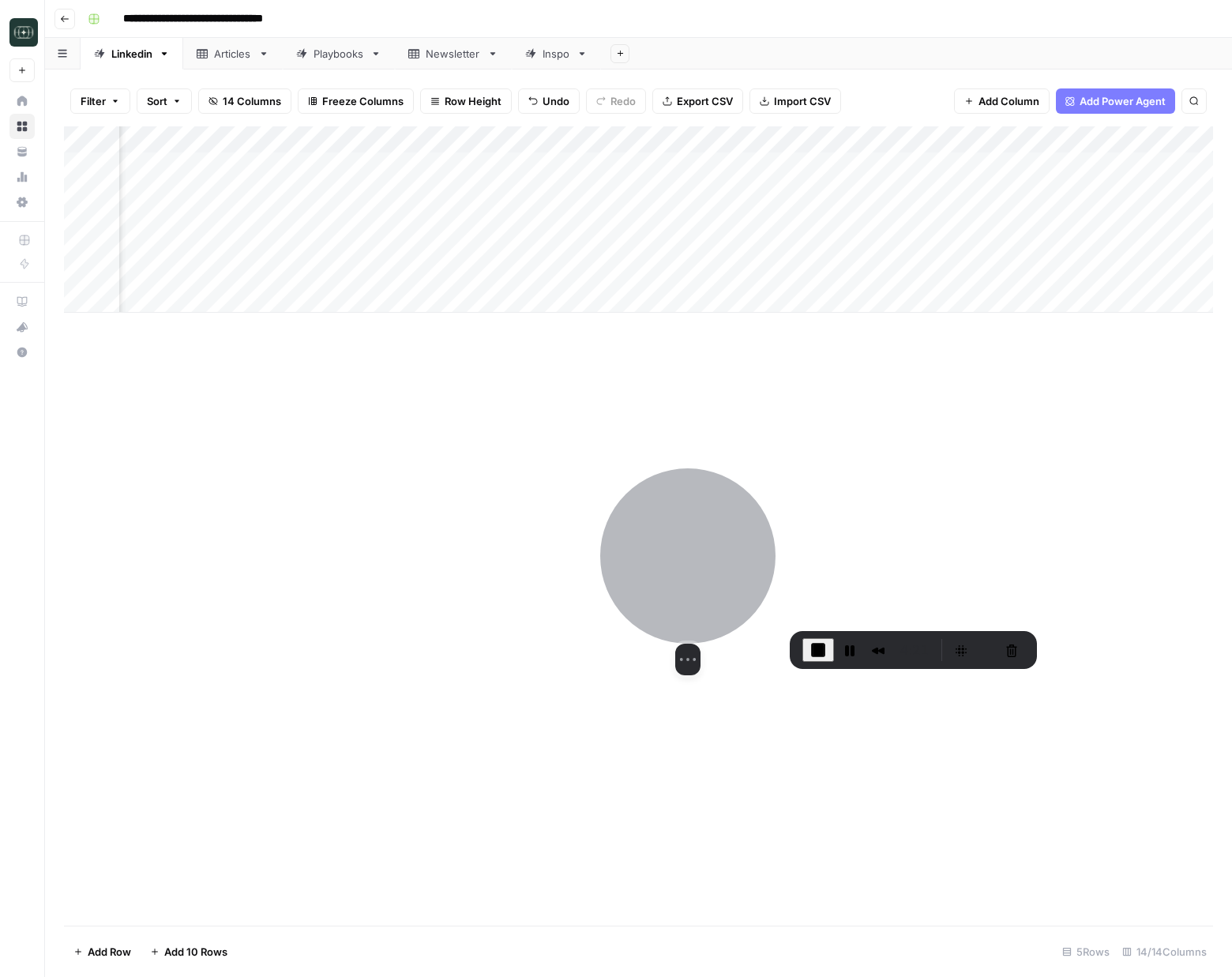
drag, startPoint x: 1047, startPoint y: 602, endPoint x: 725, endPoint y: 576, distance: 323.0
click at [734, 576] on div at bounding box center [688, 556] width 175 height 175
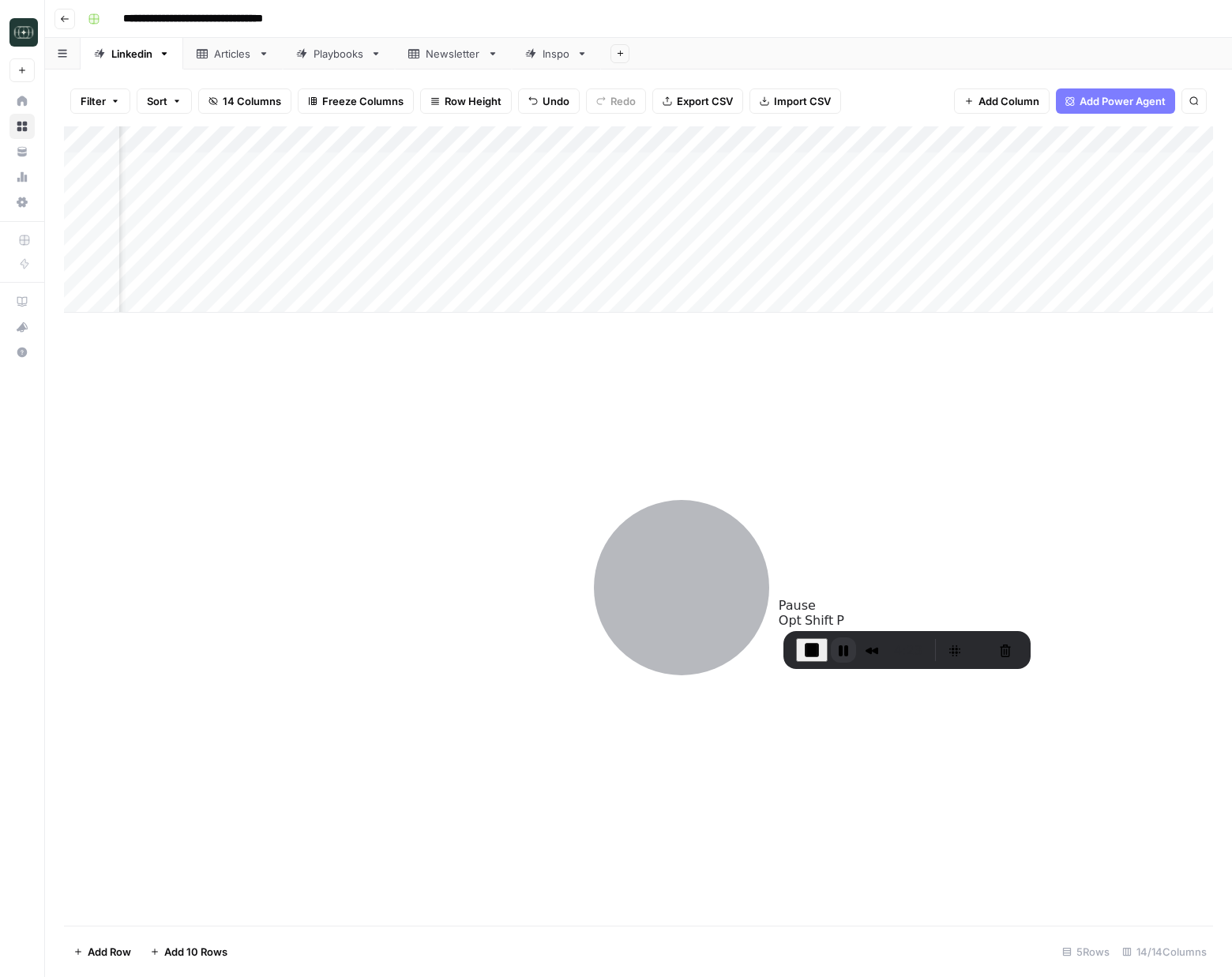
click at [845, 649] on button "Pause Recording" at bounding box center [843, 649] width 25 height 25
click at [935, 732] on div "Add Column" at bounding box center [639, 526] width 1149 height 799
click at [995, 459] on div "Add Column" at bounding box center [639, 526] width 1149 height 799
click at [854, 383] on div "Add Column" at bounding box center [639, 526] width 1149 height 799
click at [851, 360] on div "Add Column" at bounding box center [639, 526] width 1149 height 799
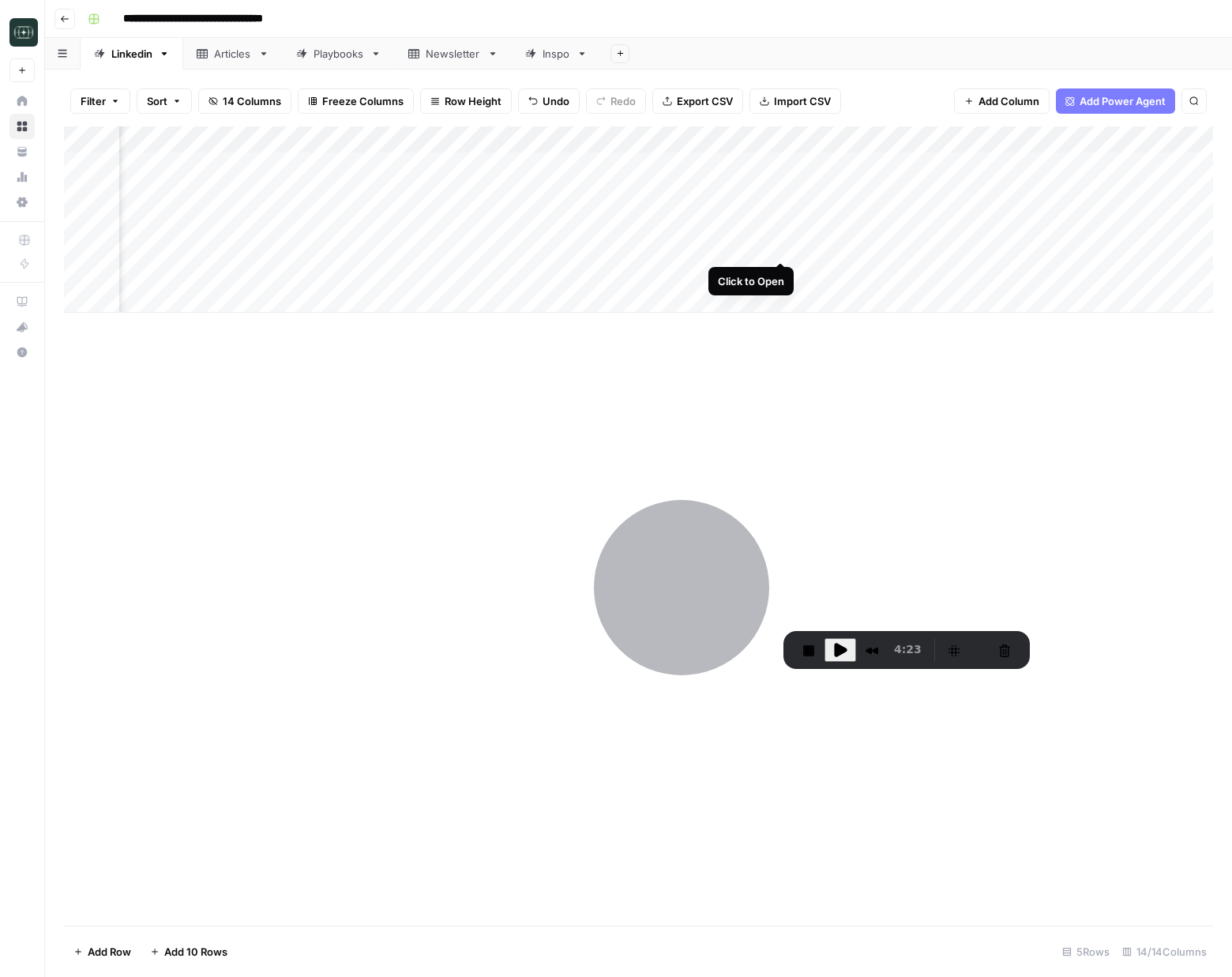
click at [778, 244] on div "Add Column" at bounding box center [639, 220] width 1149 height 186
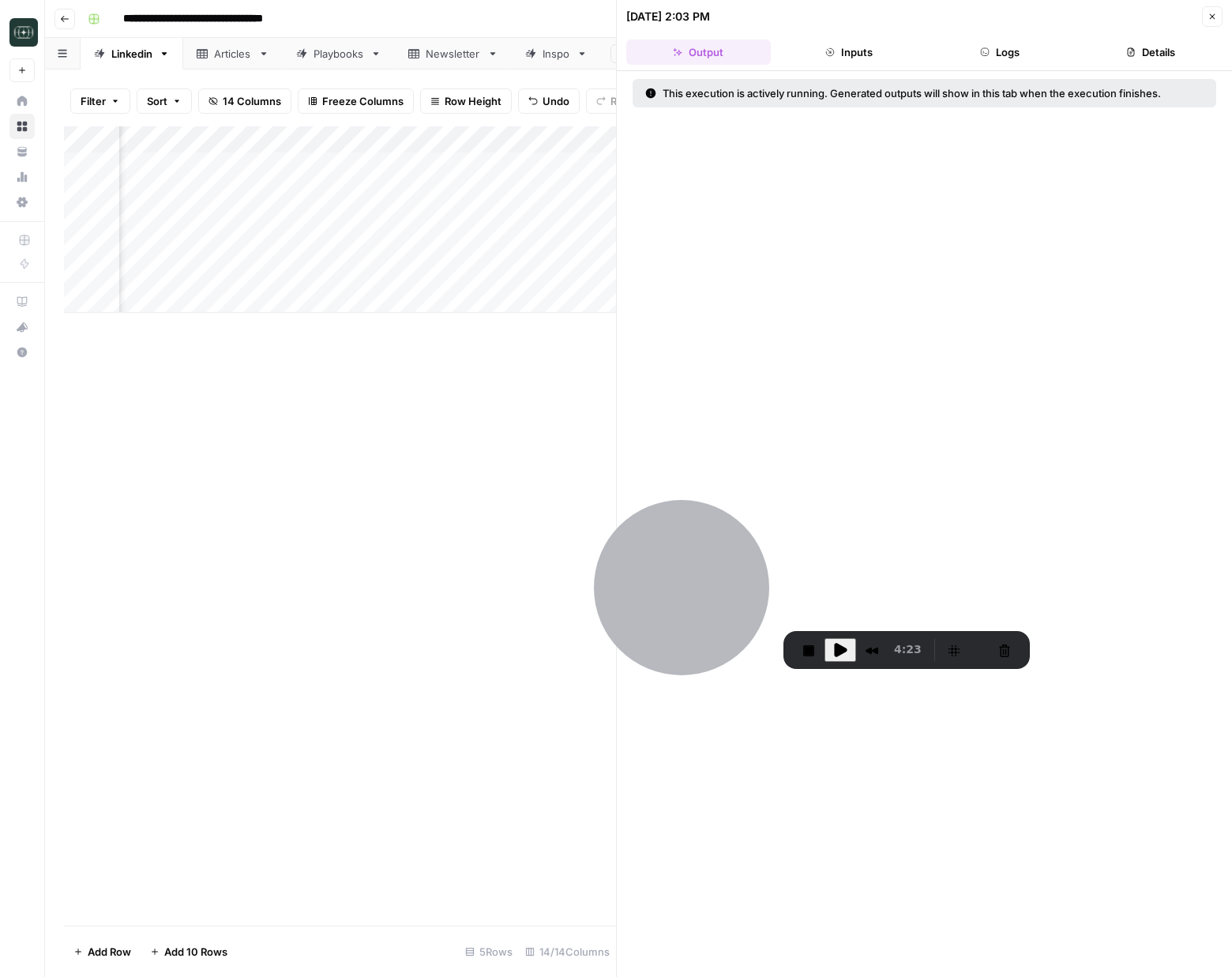
click at [1001, 47] on button "Logs" at bounding box center [1000, 51] width 144 height 25
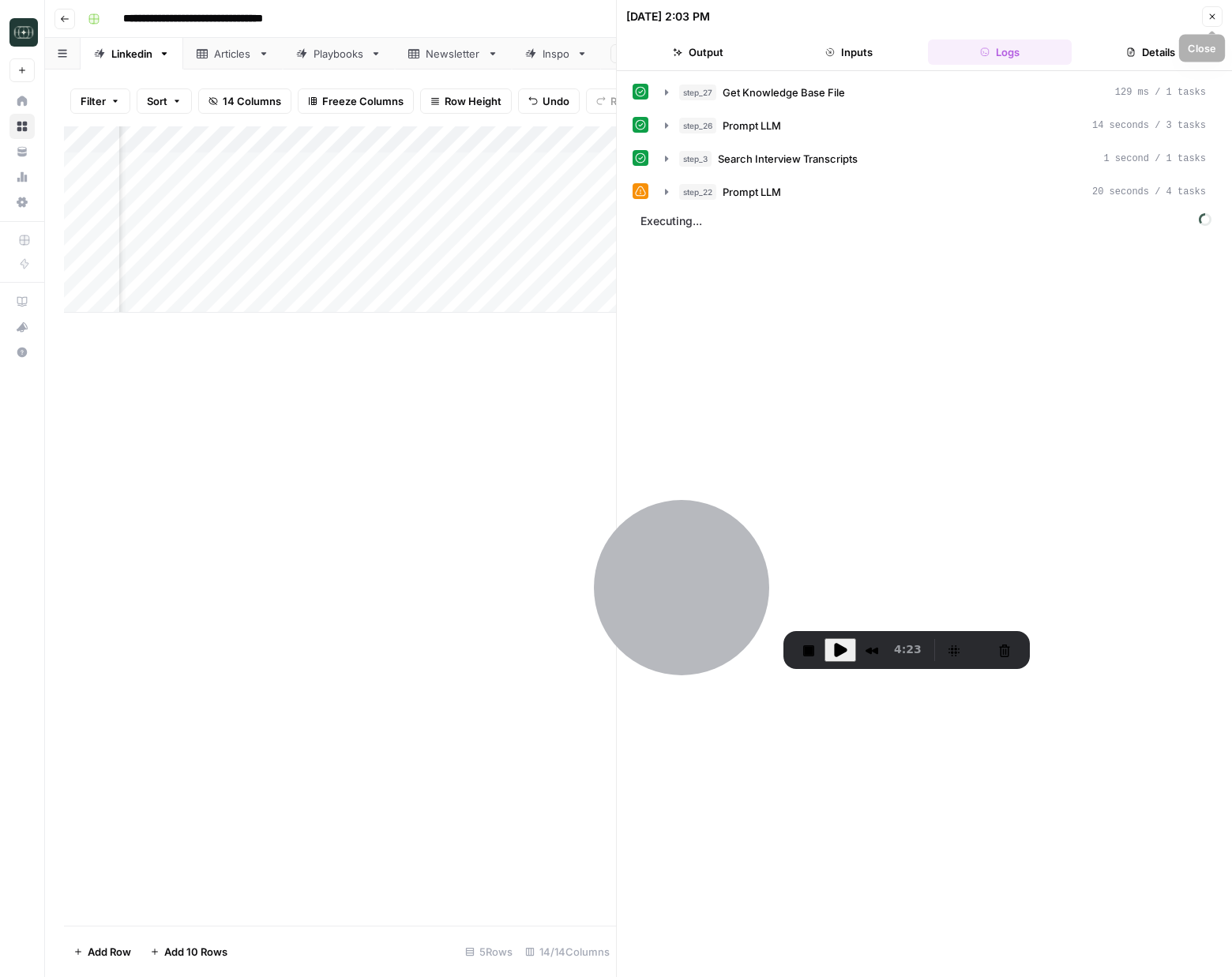
click at [1059, 19] on icon "button" at bounding box center [1212, 17] width 9 height 9
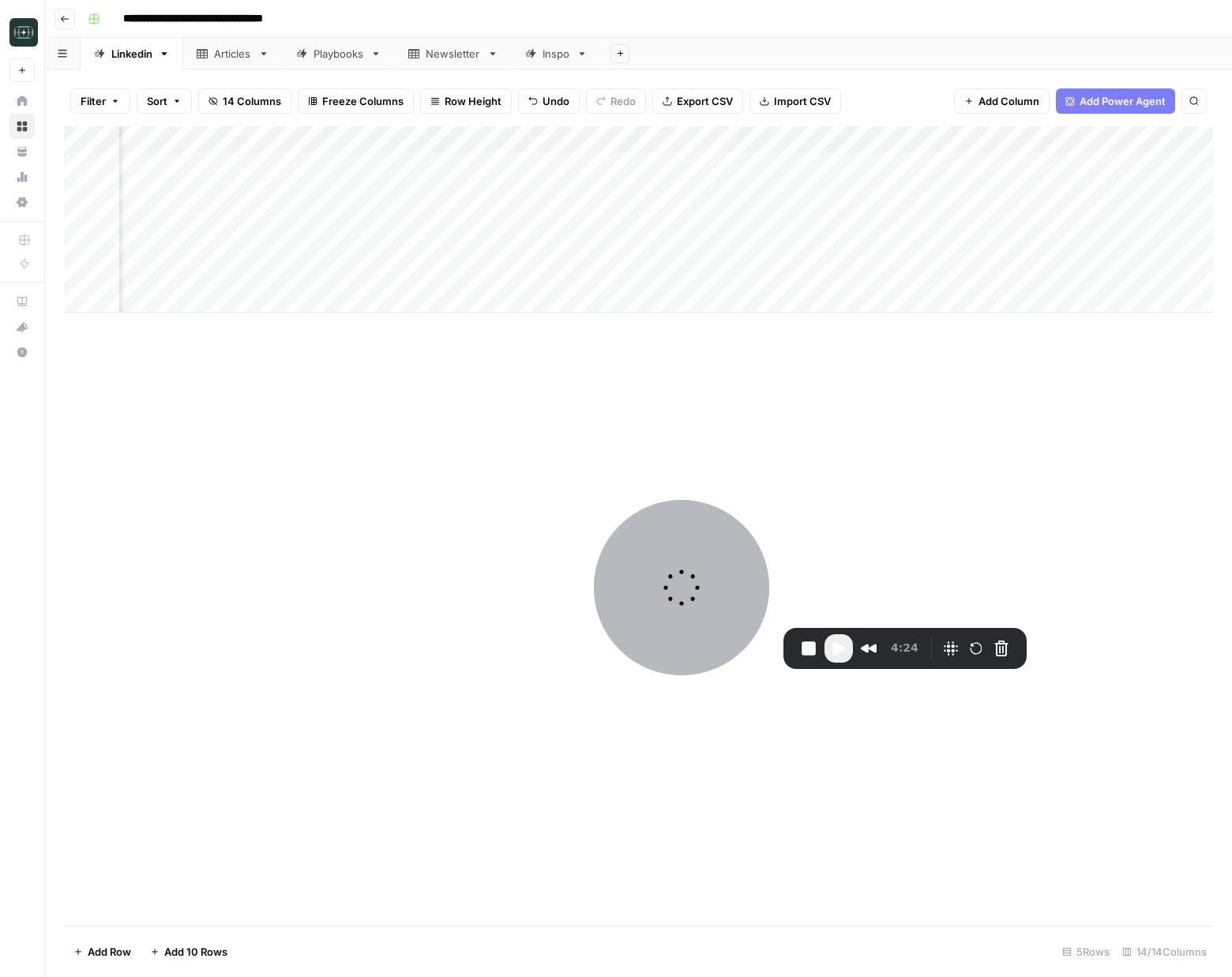
click at [393, 387] on div "Add Column" at bounding box center [639, 526] width 1149 height 799
click at [923, 242] on div "Add Column" at bounding box center [639, 220] width 1149 height 186
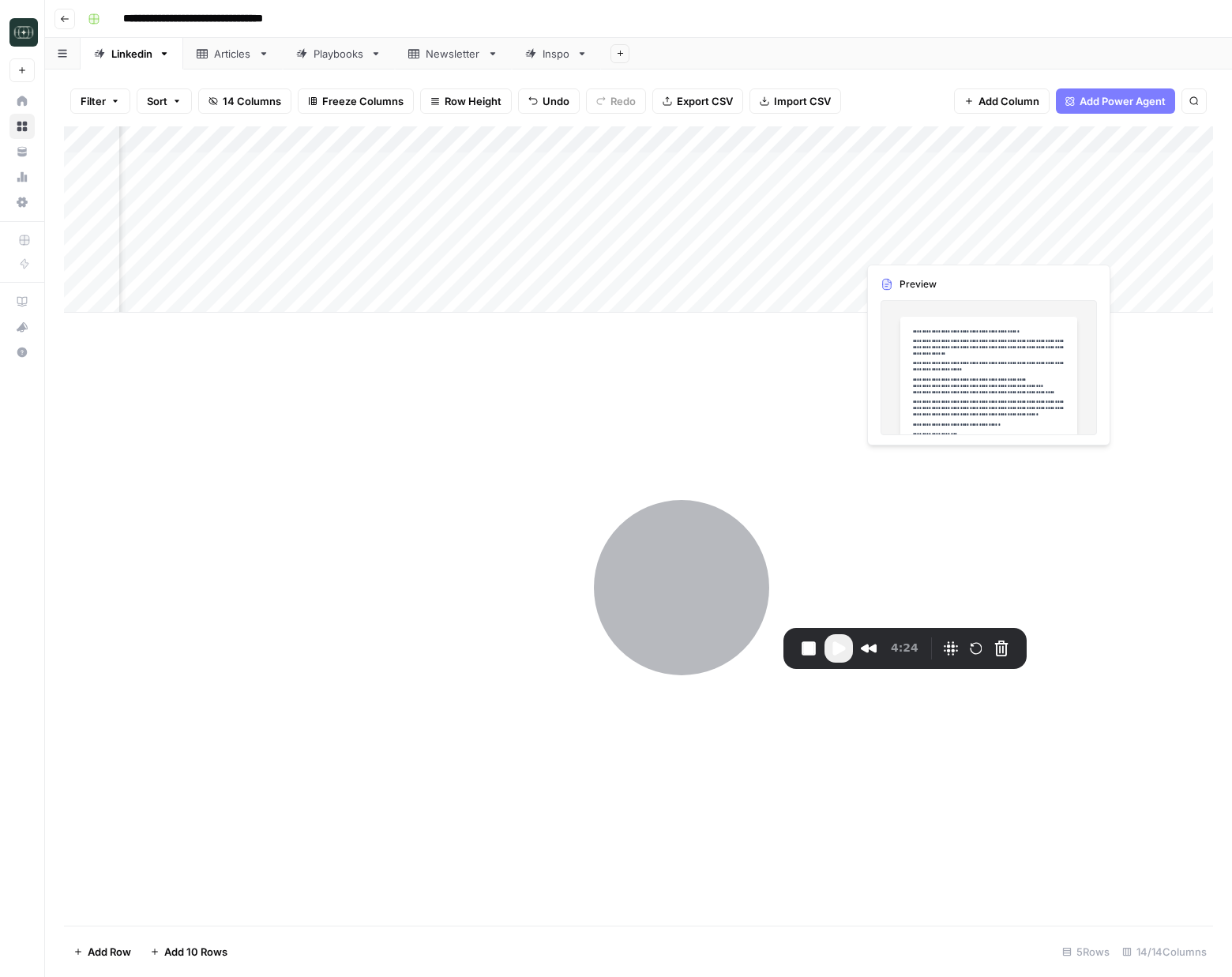
click at [923, 242] on div "Add Column" at bounding box center [639, 220] width 1149 height 186
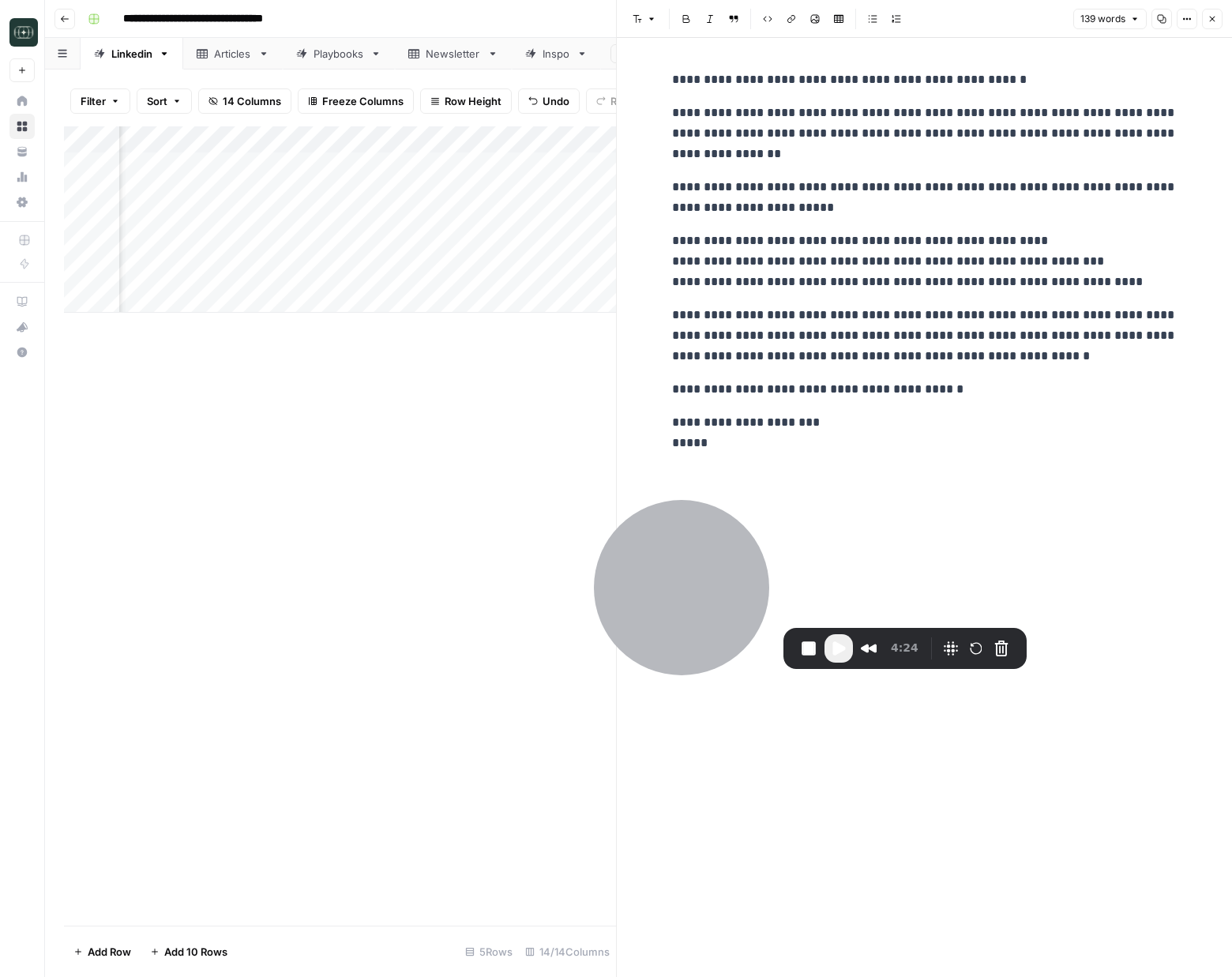
click at [753, 147] on p "**********" at bounding box center [925, 133] width 506 height 61
click at [950, 454] on div "**********" at bounding box center [925, 262] width 524 height 397
click at [1059, 27] on button "Close" at bounding box center [1212, 19] width 20 height 20
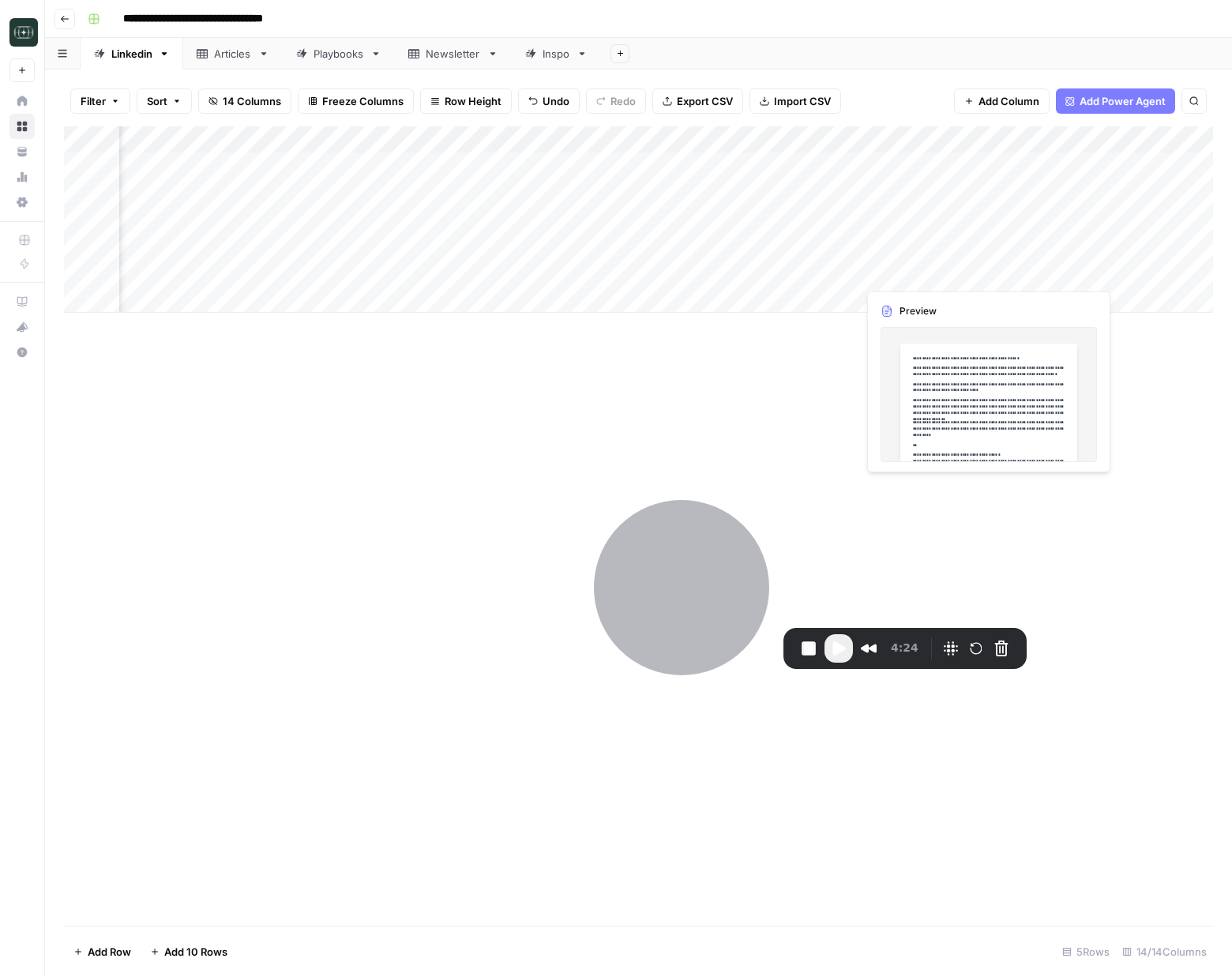
click at [928, 271] on div "Add Column" at bounding box center [639, 220] width 1149 height 186
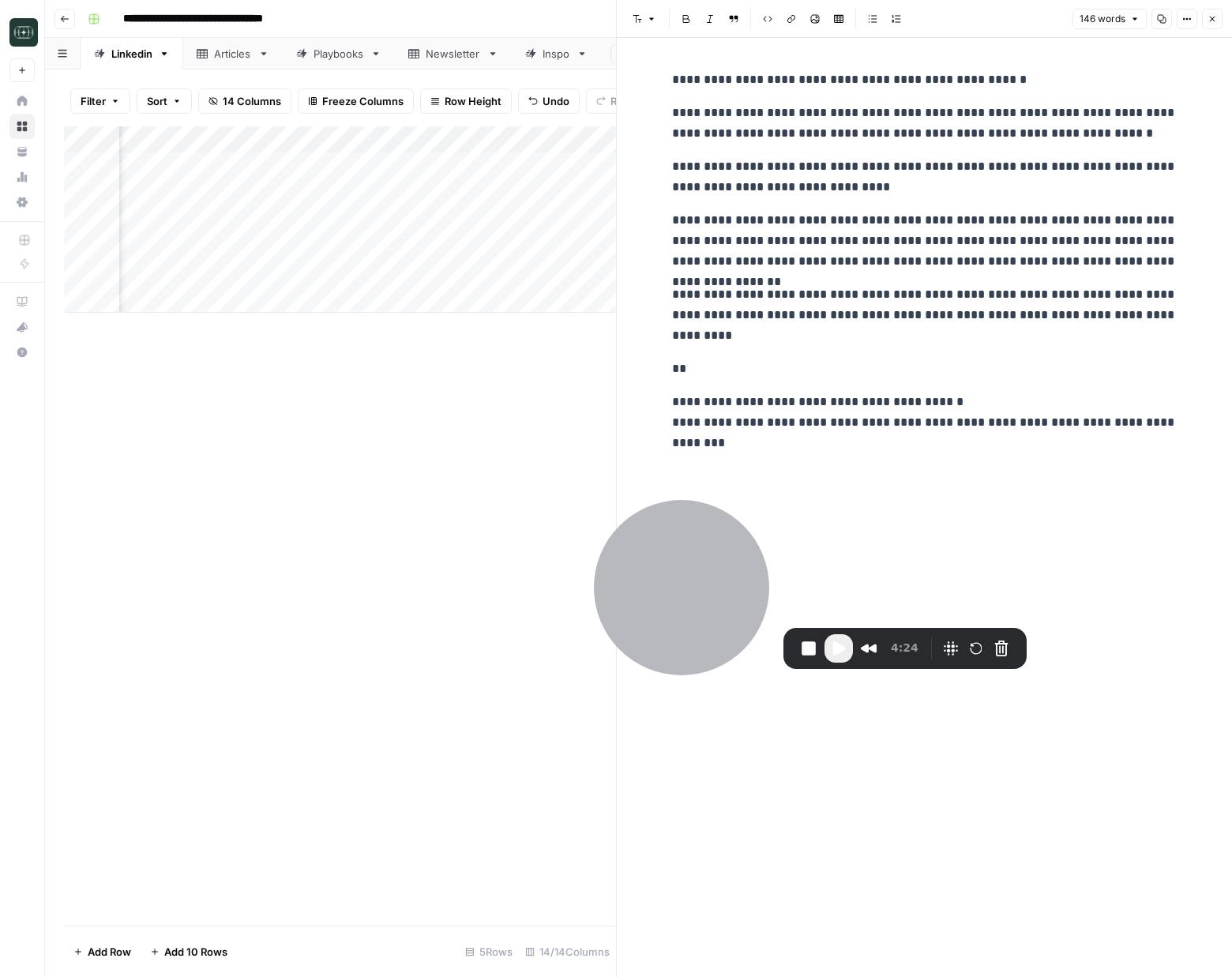
click at [1059, 23] on button "Close" at bounding box center [1212, 19] width 20 height 20
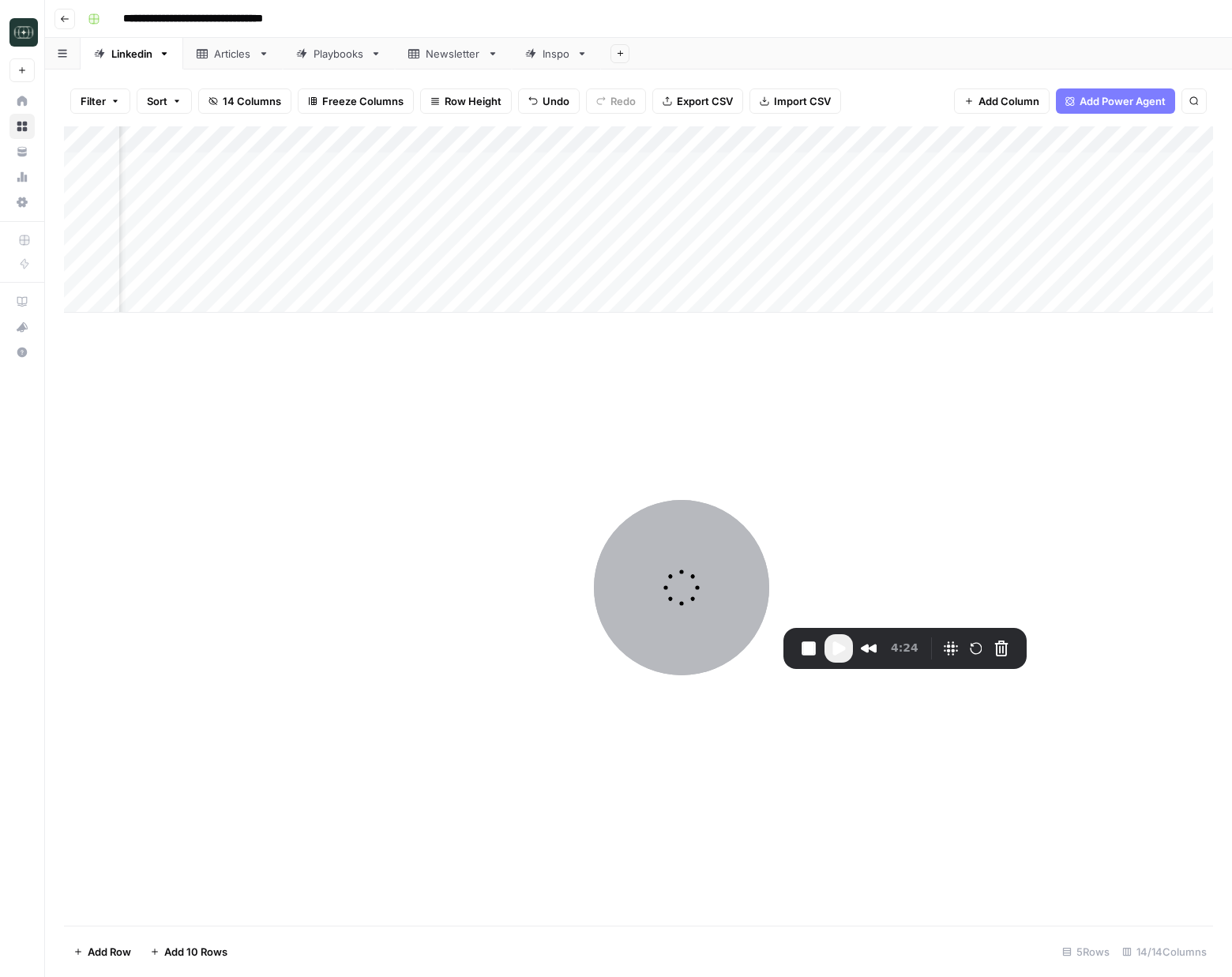
click at [356, 502] on div "Add Column" at bounding box center [639, 526] width 1149 height 799
click at [833, 655] on span "Play Recording" at bounding box center [839, 648] width 19 height 19
click at [910, 247] on div "Add Column" at bounding box center [639, 220] width 1149 height 186
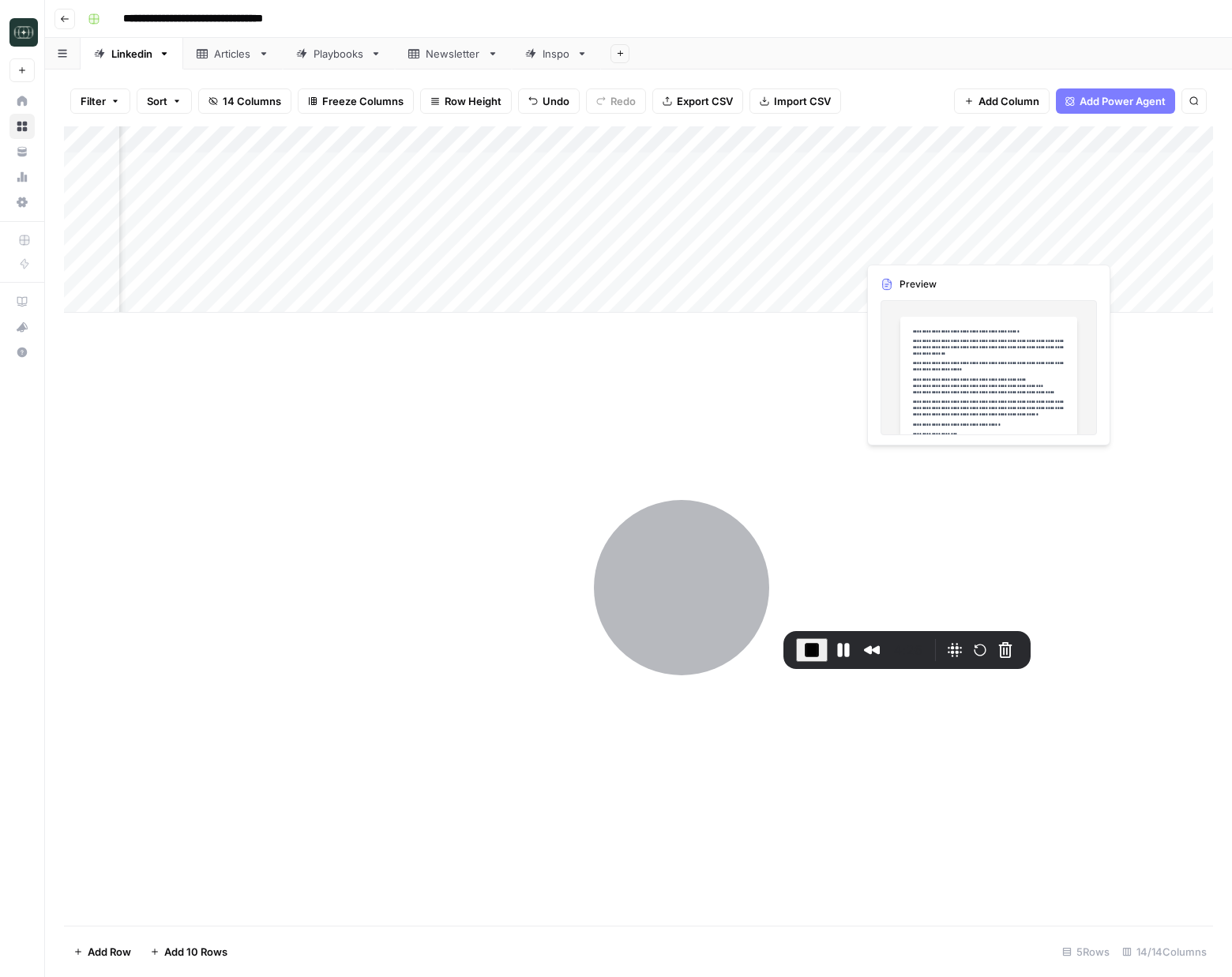
click at [910, 247] on div "Add Column" at bounding box center [639, 220] width 1149 height 186
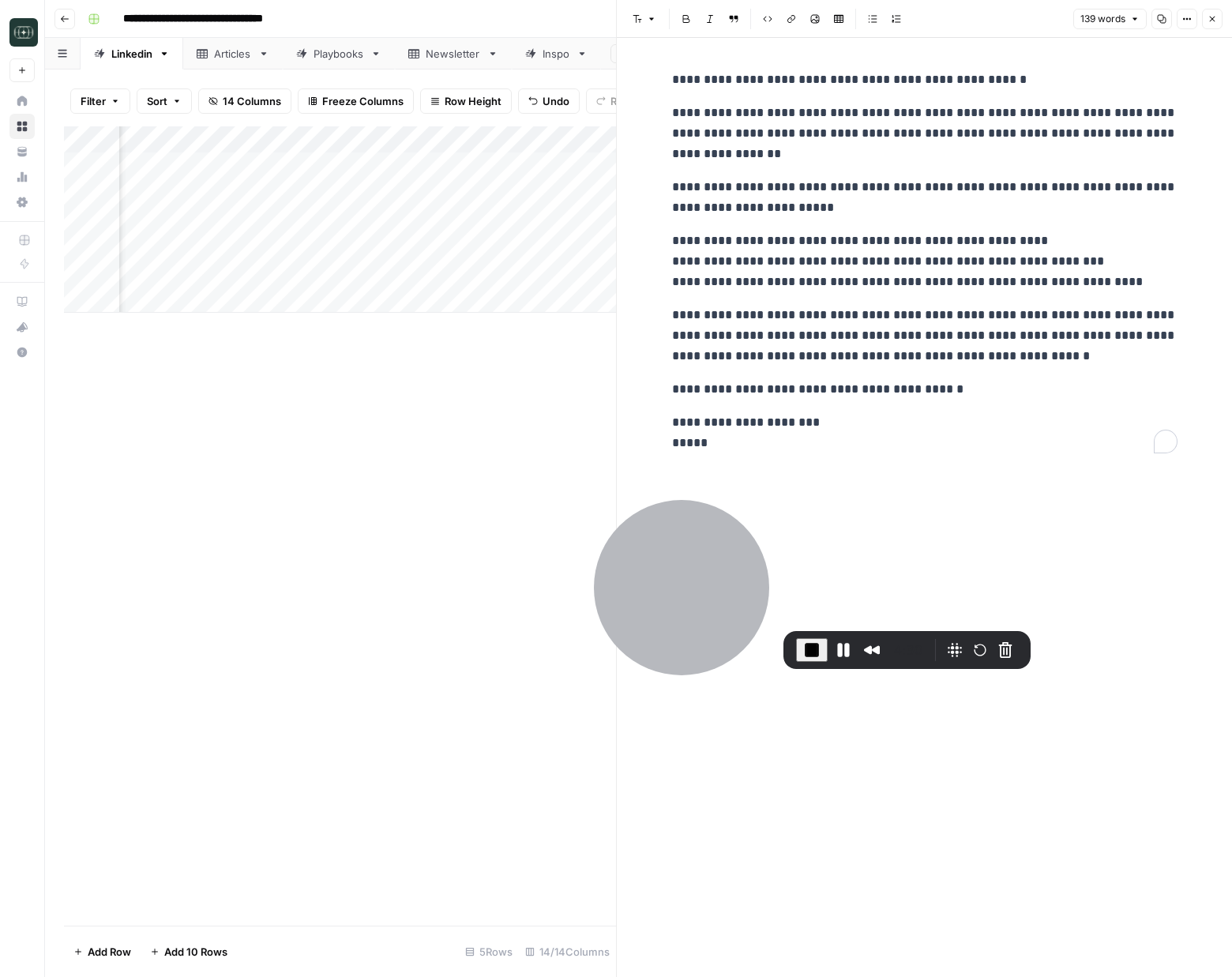
click at [751, 138] on p "**********" at bounding box center [925, 133] width 506 height 61
click at [867, 151] on p "**********" at bounding box center [925, 133] width 506 height 61
click at [888, 419] on p "**********" at bounding box center [925, 433] width 506 height 41
click at [859, 433] on p "**********" at bounding box center [925, 433] width 506 height 41
drag, startPoint x: 862, startPoint y: 446, endPoint x: 686, endPoint y: 403, distance: 181.2
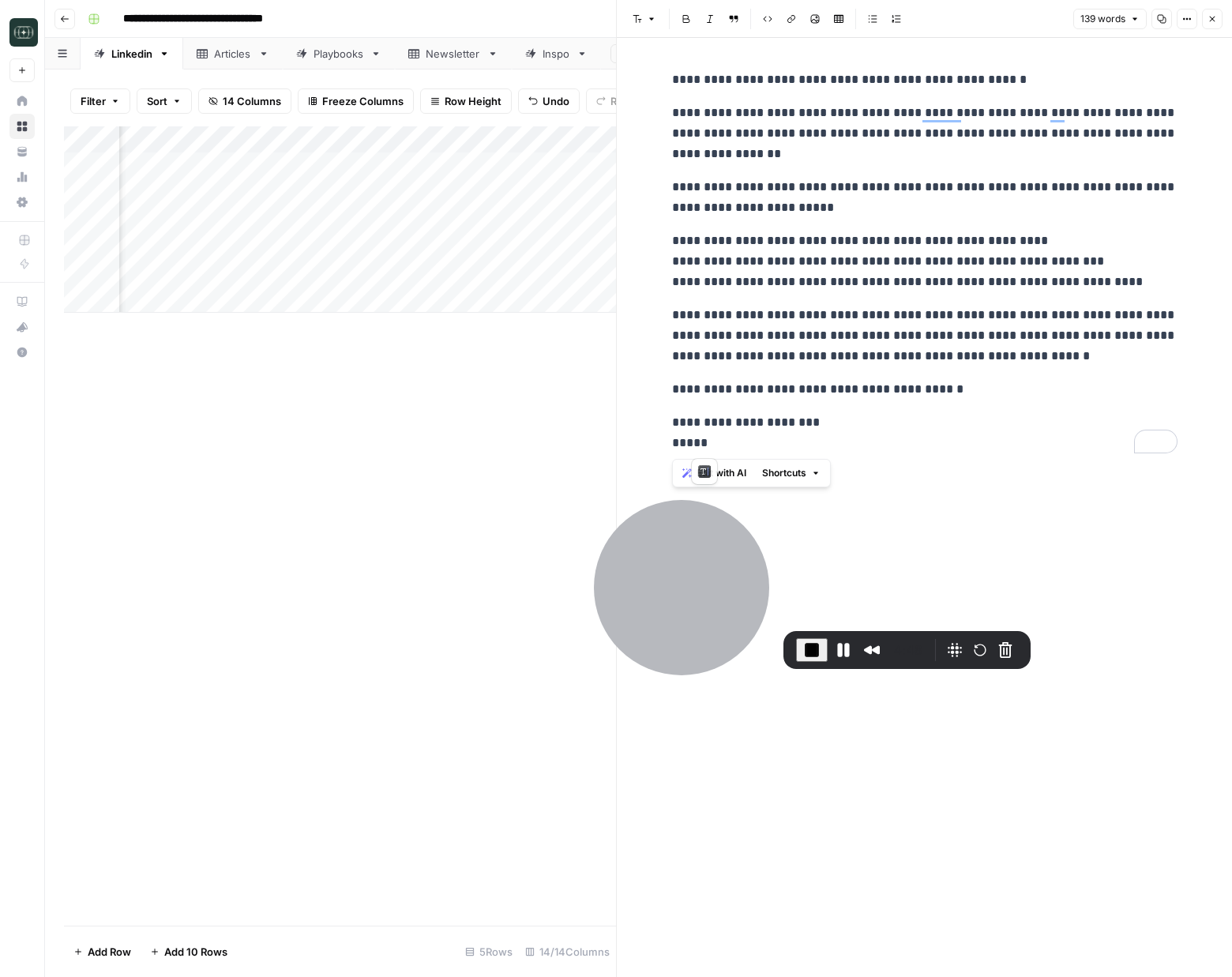
click at [686, 403] on div "**********" at bounding box center [925, 262] width 524 height 397
click at [814, 437] on p "**********" at bounding box center [925, 433] width 506 height 41
drag, startPoint x: 783, startPoint y: 450, endPoint x: 679, endPoint y: 389, distance: 120.6
click at [679, 389] on div "**********" at bounding box center [925, 262] width 524 height 397
click at [711, 397] on p "**********" at bounding box center [925, 389] width 506 height 20
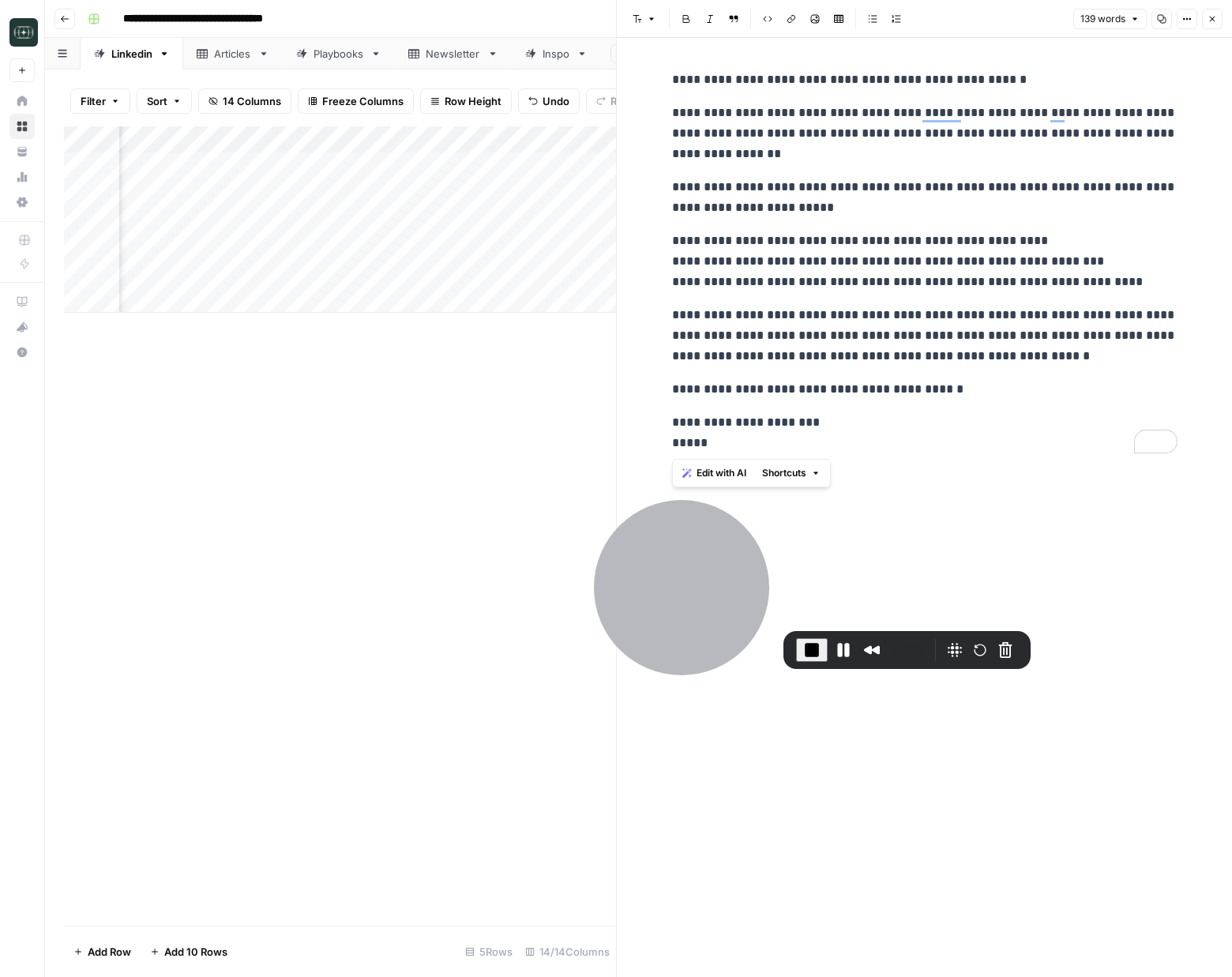
drag, startPoint x: 669, startPoint y: 387, endPoint x: 789, endPoint y: 445, distance: 133.3
click at [788, 445] on div "**********" at bounding box center [925, 262] width 524 height 397
click at [804, 450] on p "**********" at bounding box center [925, 433] width 506 height 41
drag, startPoint x: 717, startPoint y: 444, endPoint x: 686, endPoint y: 423, distance: 37.4
click at [670, 424] on div "**********" at bounding box center [925, 262] width 524 height 397
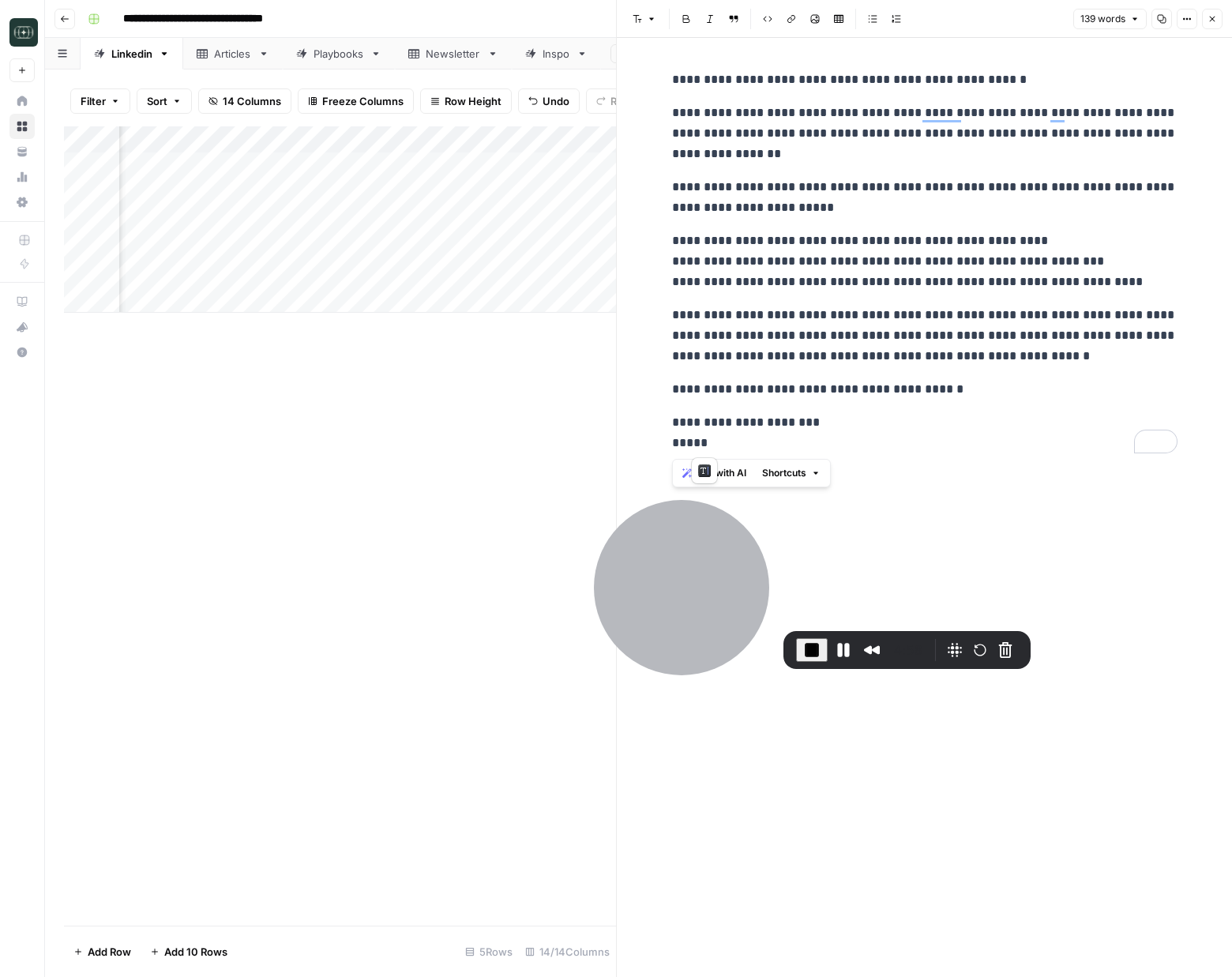
click at [695, 423] on p "**********" at bounding box center [925, 433] width 506 height 41
click at [684, 81] on p "**********" at bounding box center [925, 80] width 506 height 20
click at [725, 82] on p "**********" at bounding box center [925, 80] width 506 height 20
click at [750, 305] on p "**********" at bounding box center [925, 335] width 506 height 61
click at [669, 251] on div "**********" at bounding box center [925, 262] width 524 height 397
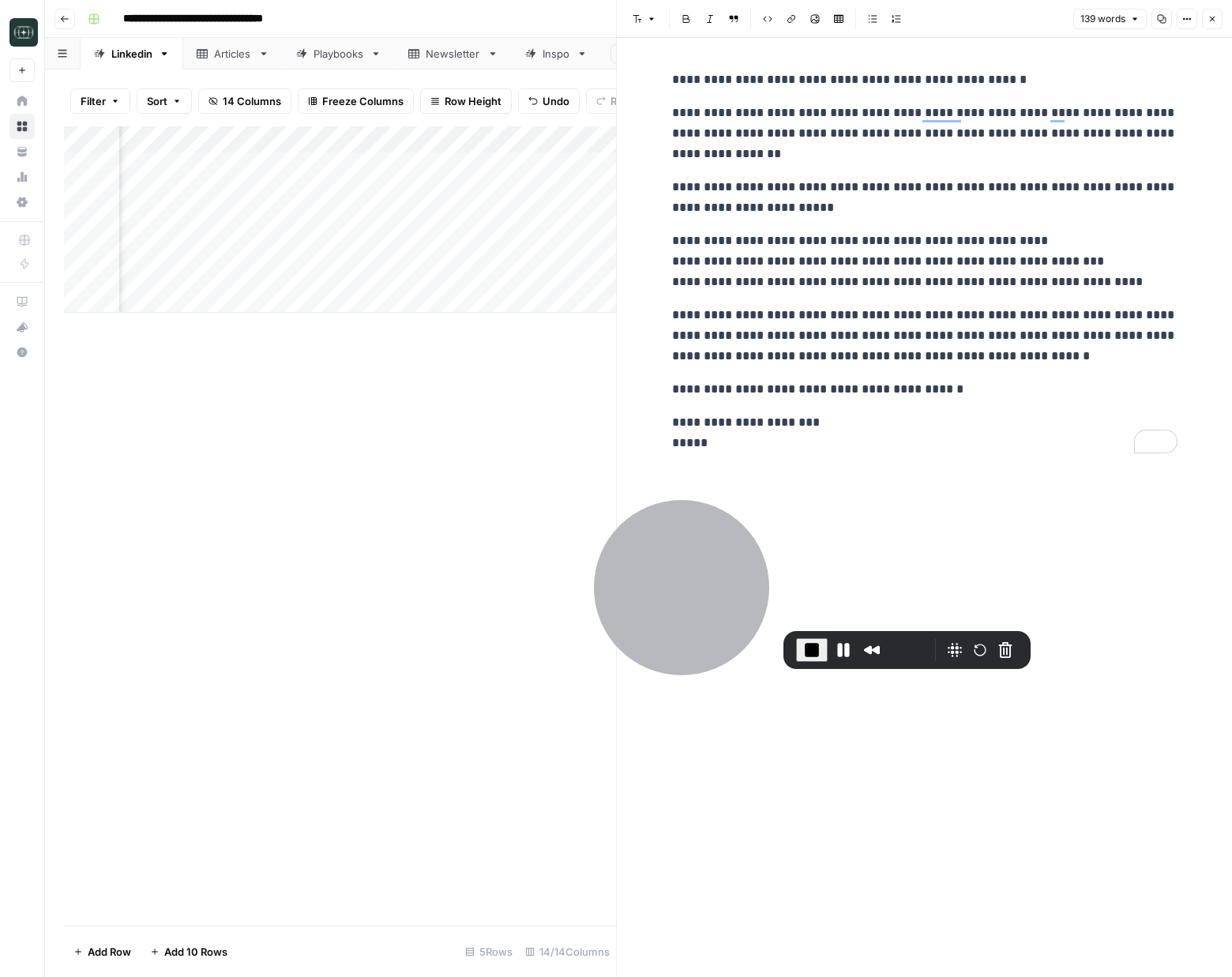
click at [739, 241] on p "**********" at bounding box center [925, 262] width 506 height 61
click at [1059, 23] on icon "button" at bounding box center [1212, 19] width 9 height 9
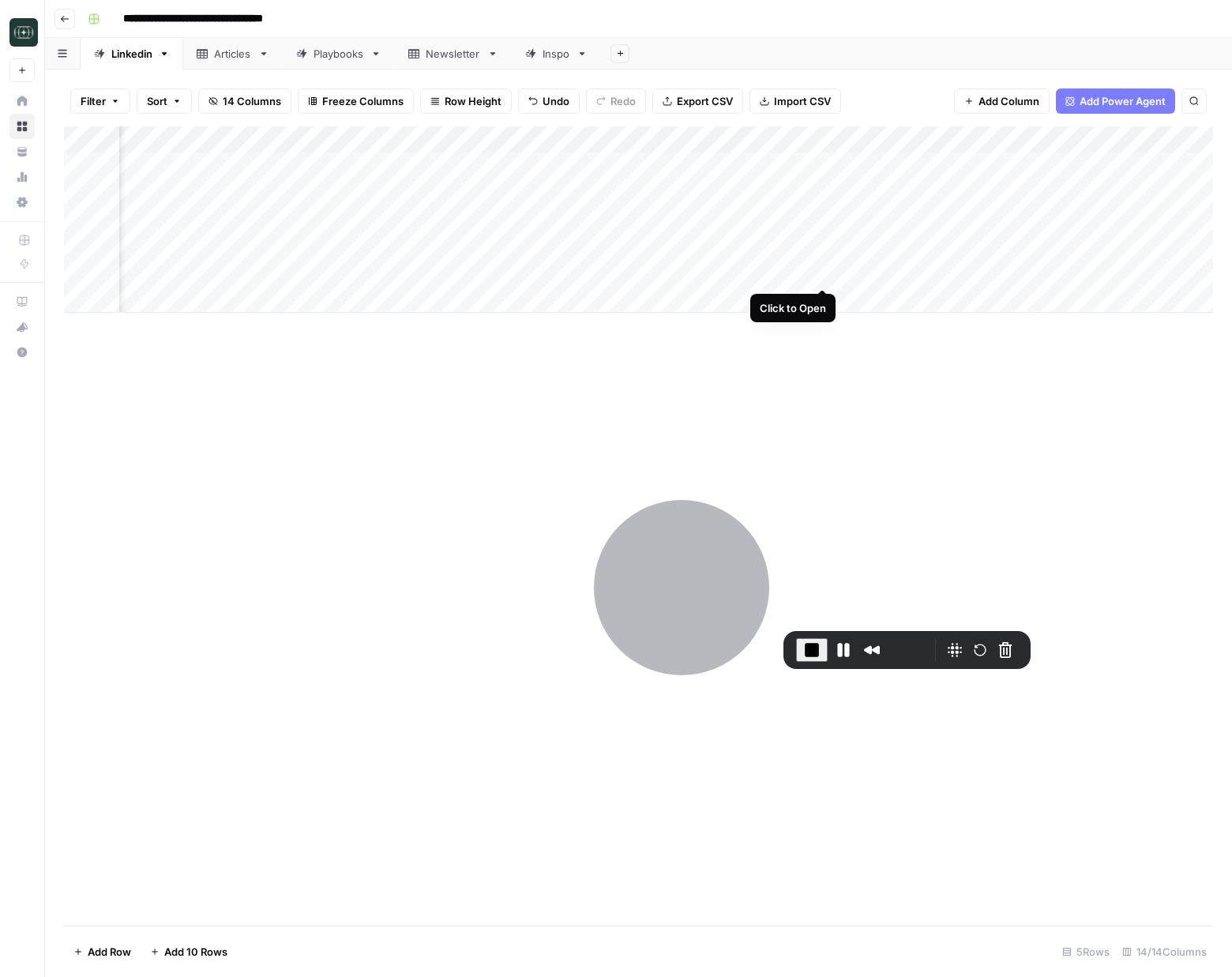
click at [821, 274] on div "Add Column" at bounding box center [639, 220] width 1149 height 186
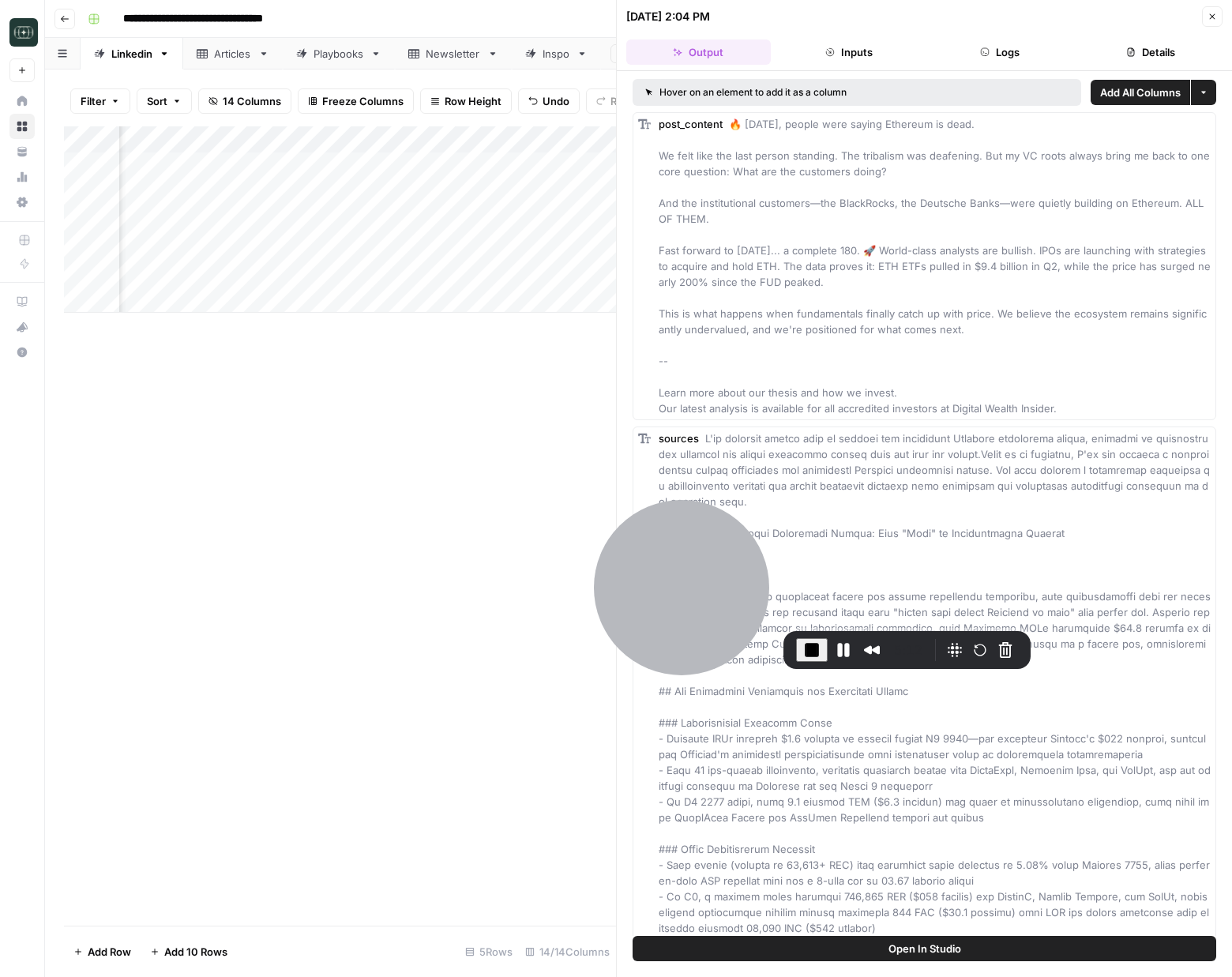
click at [1012, 29] on header "08/27/25 at 2:04 PM Close Output Inputs Logs Details" at bounding box center [924, 35] width 616 height 71
click at [1007, 55] on button "Logs" at bounding box center [1000, 51] width 144 height 25
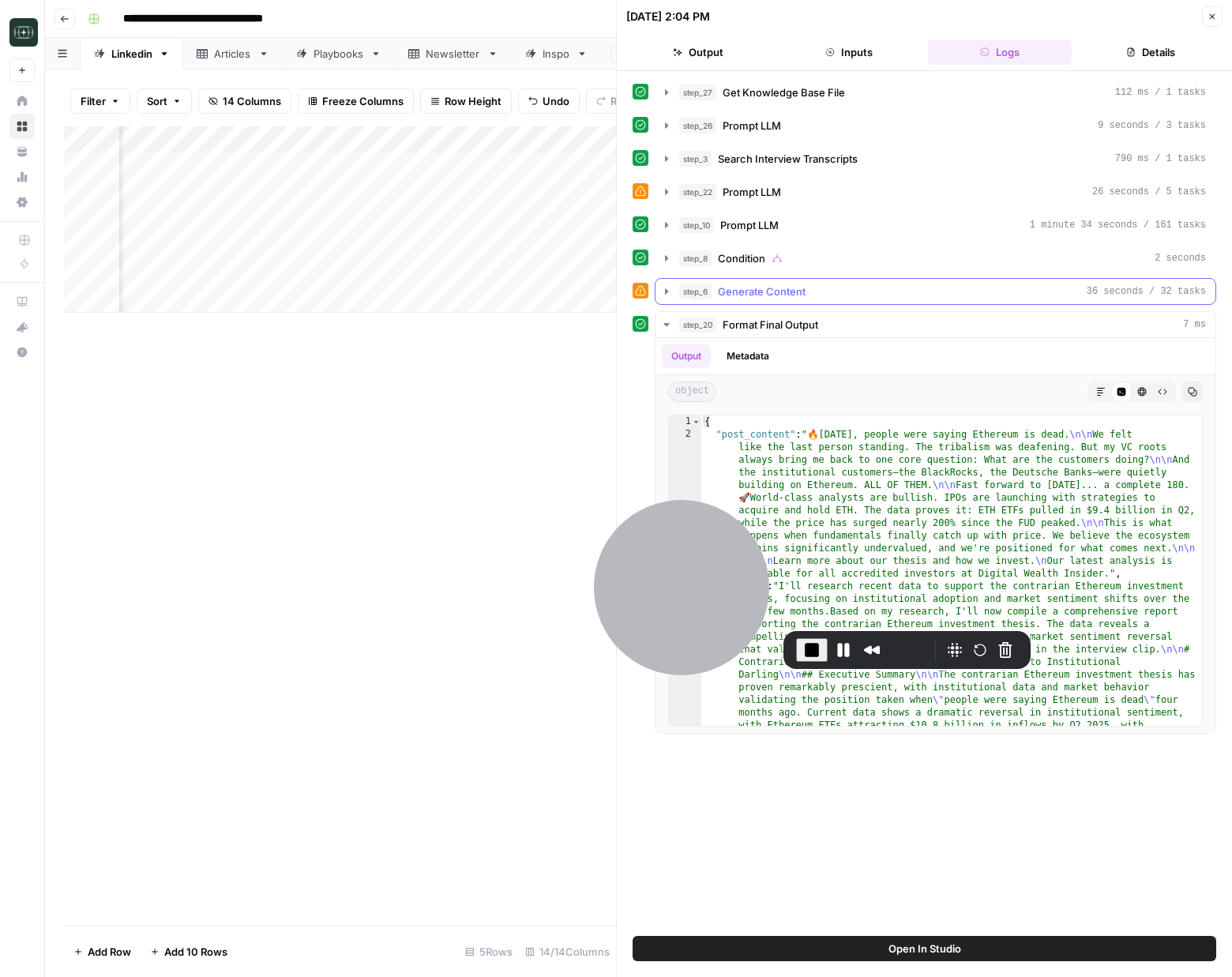
click at [662, 288] on icon "button" at bounding box center [667, 292] width 13 height 13
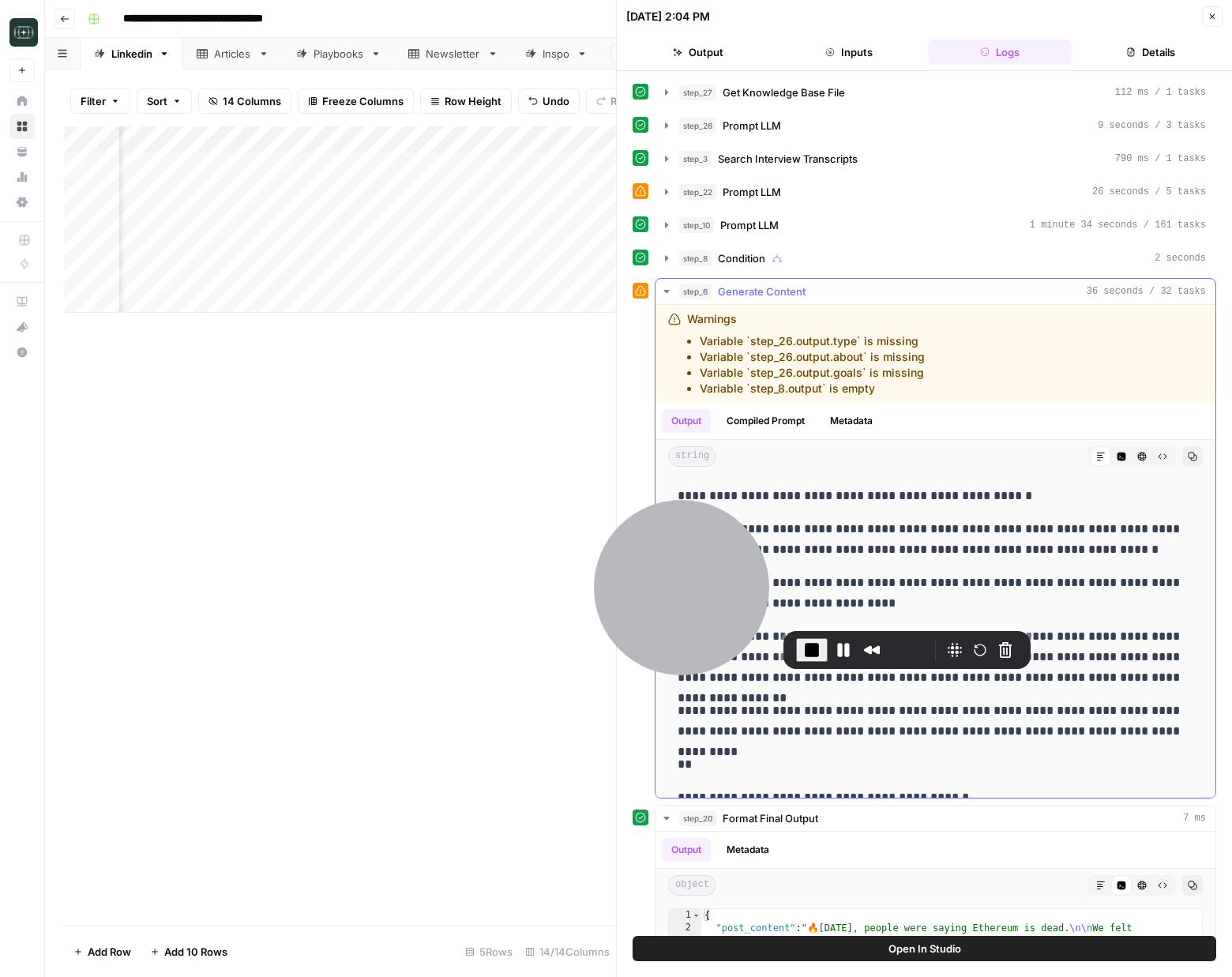
click at [671, 289] on icon "button" at bounding box center [667, 292] width 13 height 13
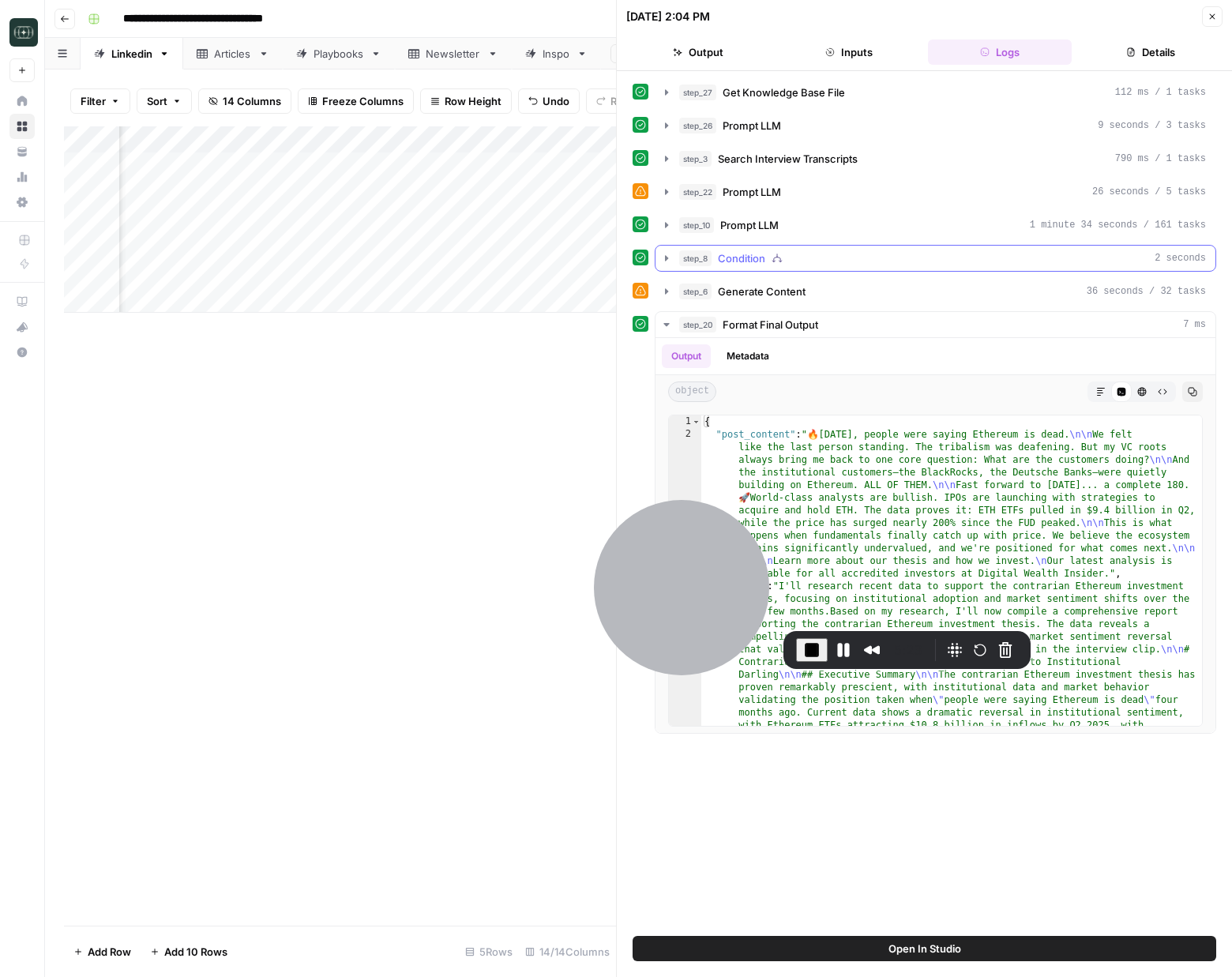
click at [670, 263] on icon "button" at bounding box center [667, 259] width 13 height 13
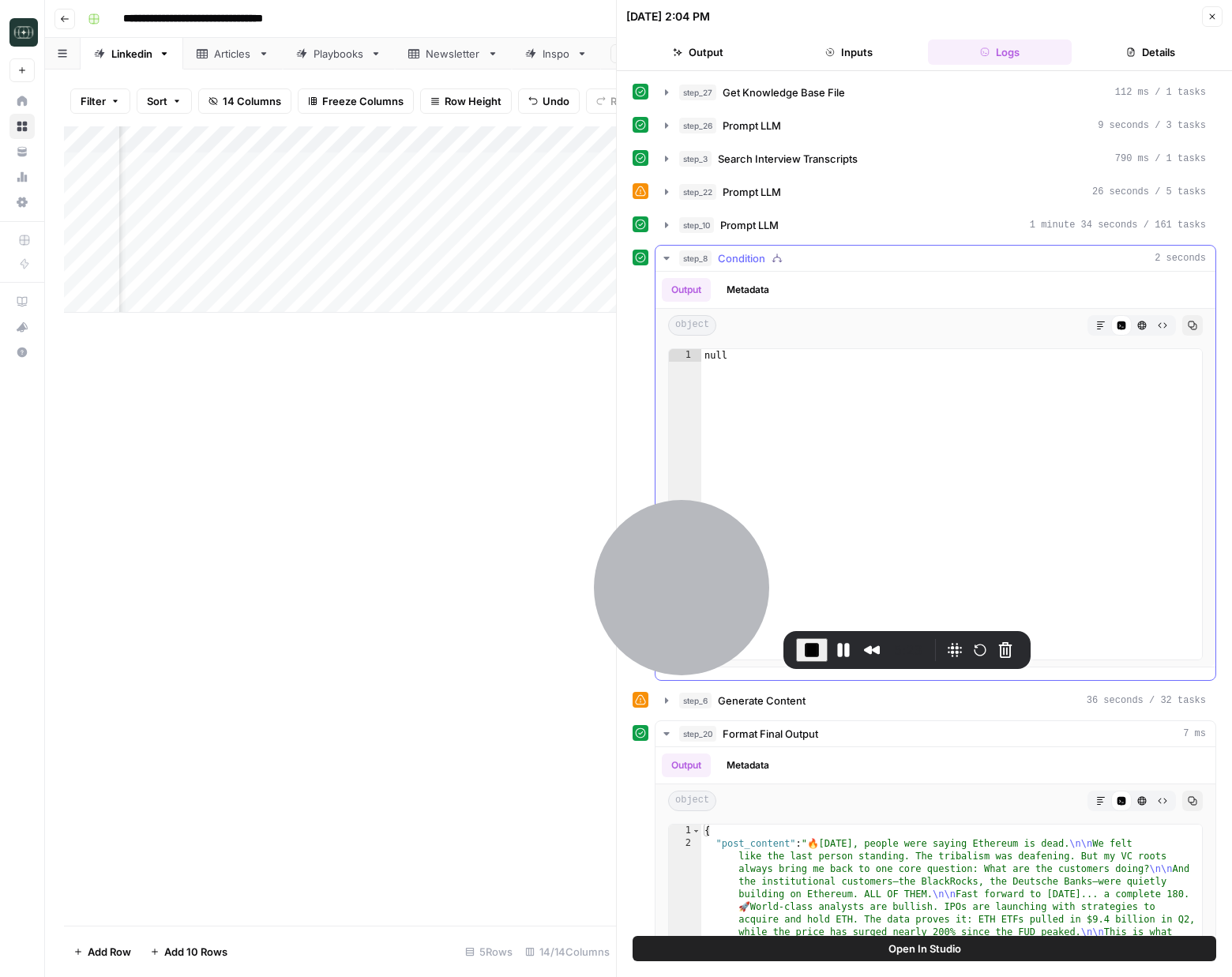
click at [670, 263] on icon "button" at bounding box center [667, 259] width 13 height 13
click at [665, 222] on icon "button" at bounding box center [666, 224] width 3 height 6
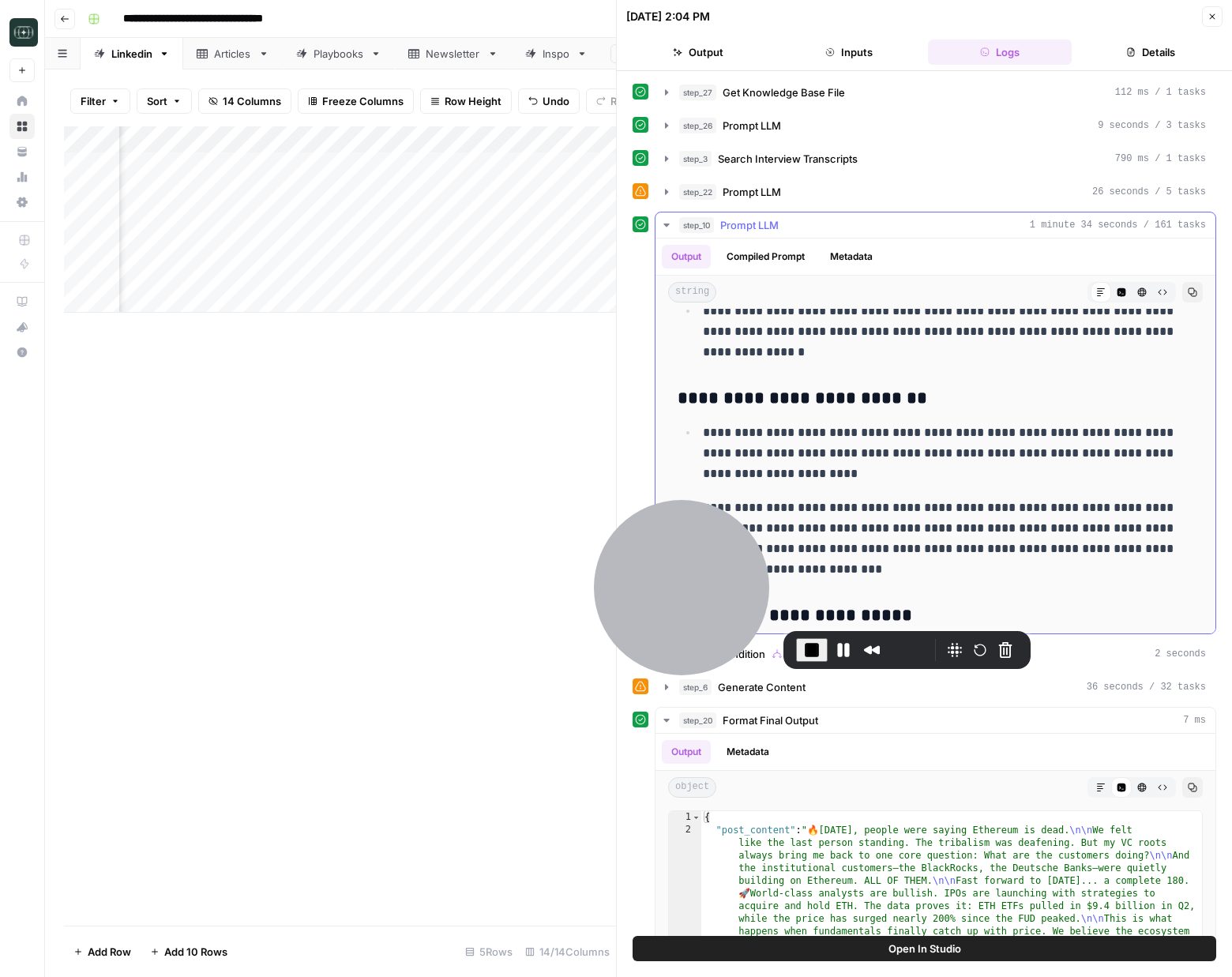
scroll to position [690, 0]
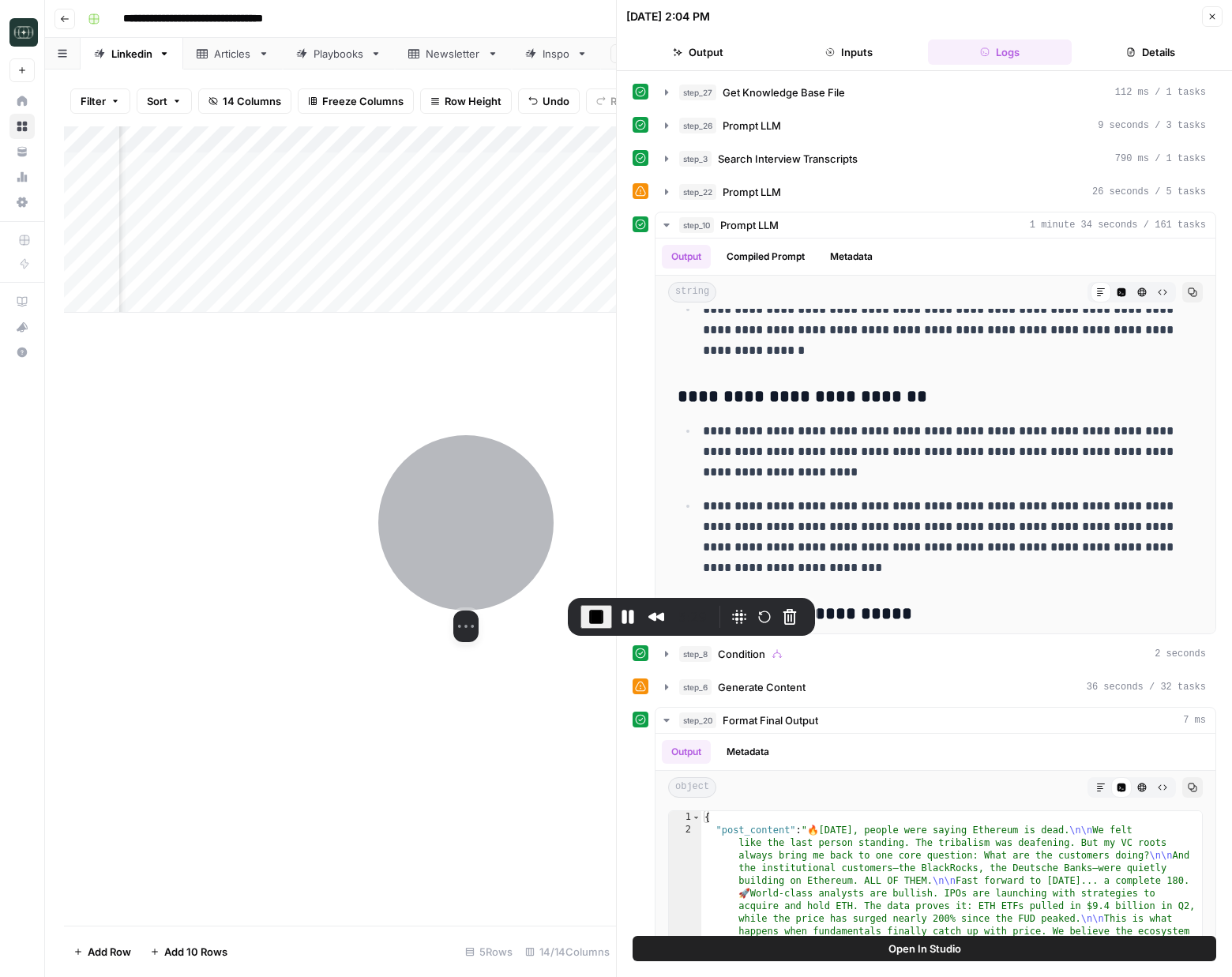
drag, startPoint x: 550, startPoint y: 540, endPoint x: 879, endPoint y: 478, distance: 334.8
click at [504, 533] on div at bounding box center [466, 522] width 175 height 175
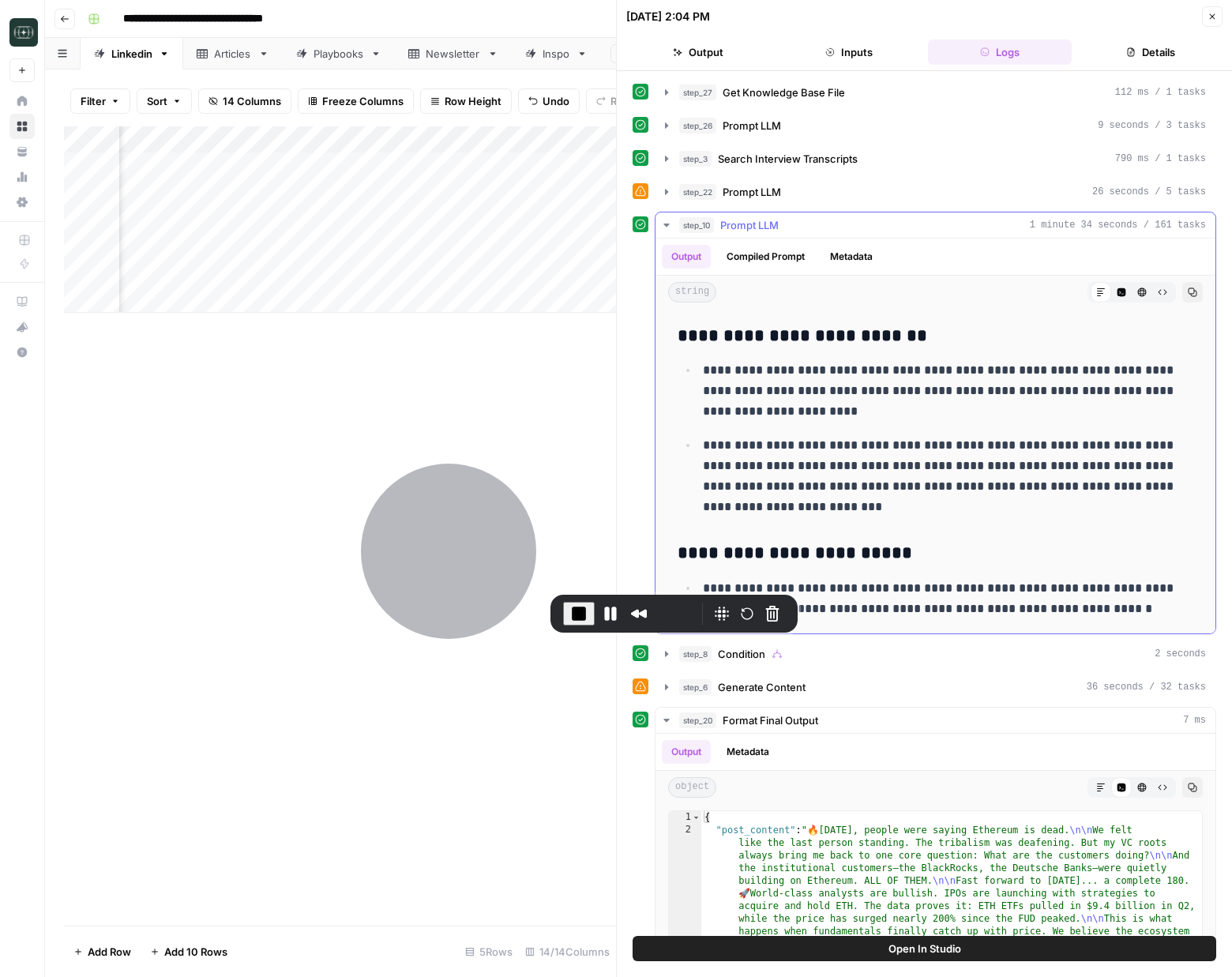
scroll to position [752, 0]
click at [1059, 13] on icon "button" at bounding box center [1212, 17] width 9 height 9
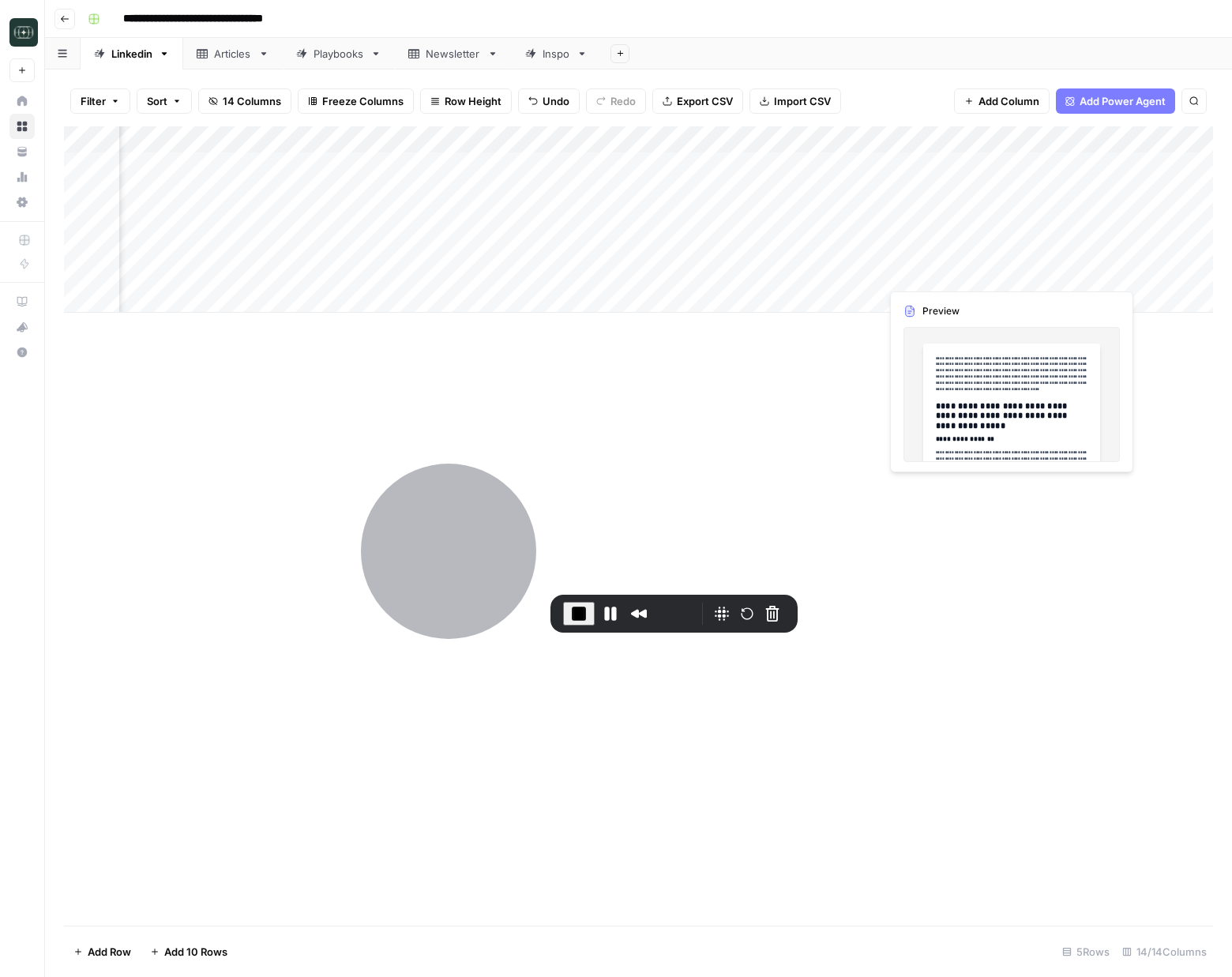
click at [1059, 279] on div "Add Column" at bounding box center [639, 220] width 1149 height 186
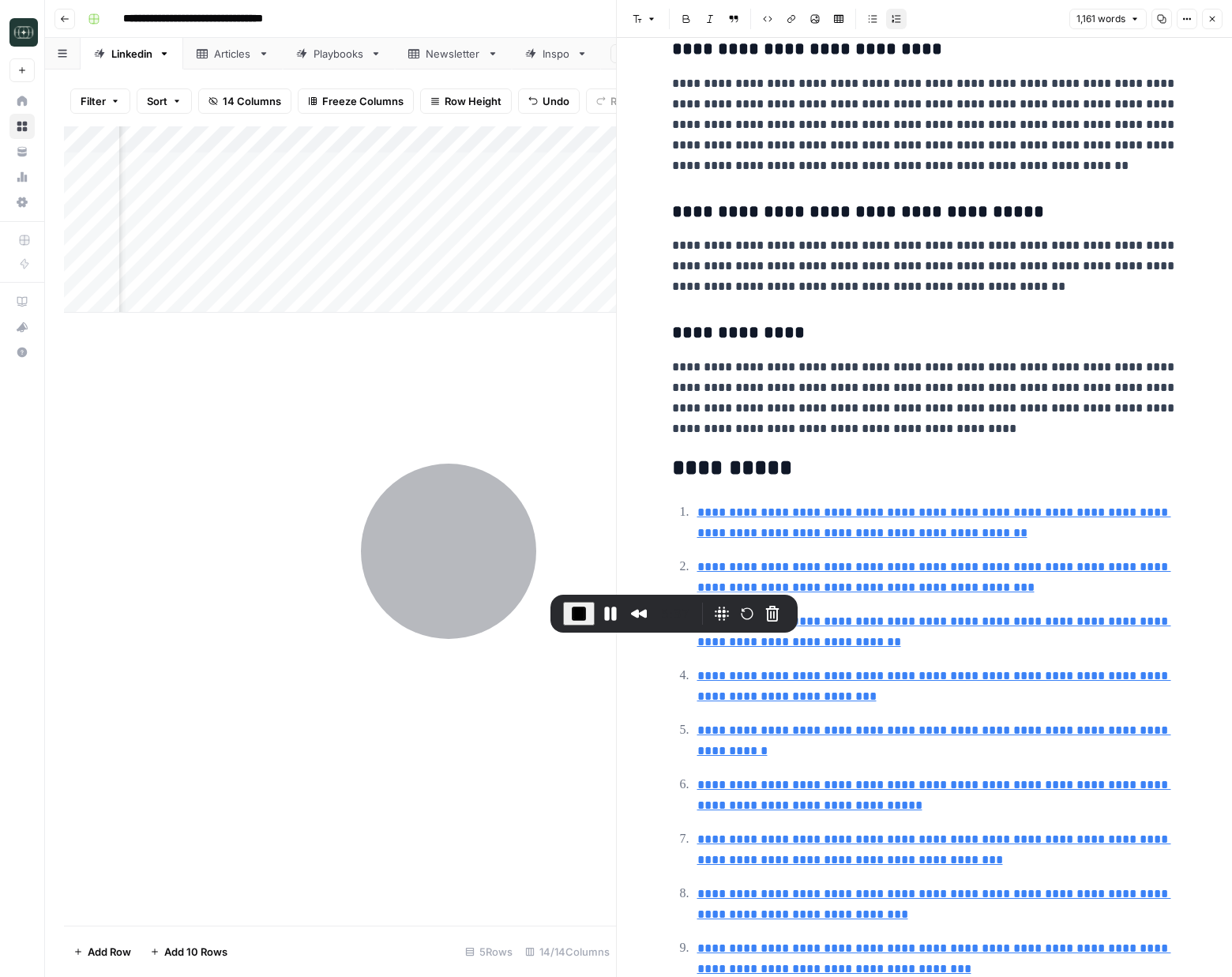
scroll to position [3167, 0]
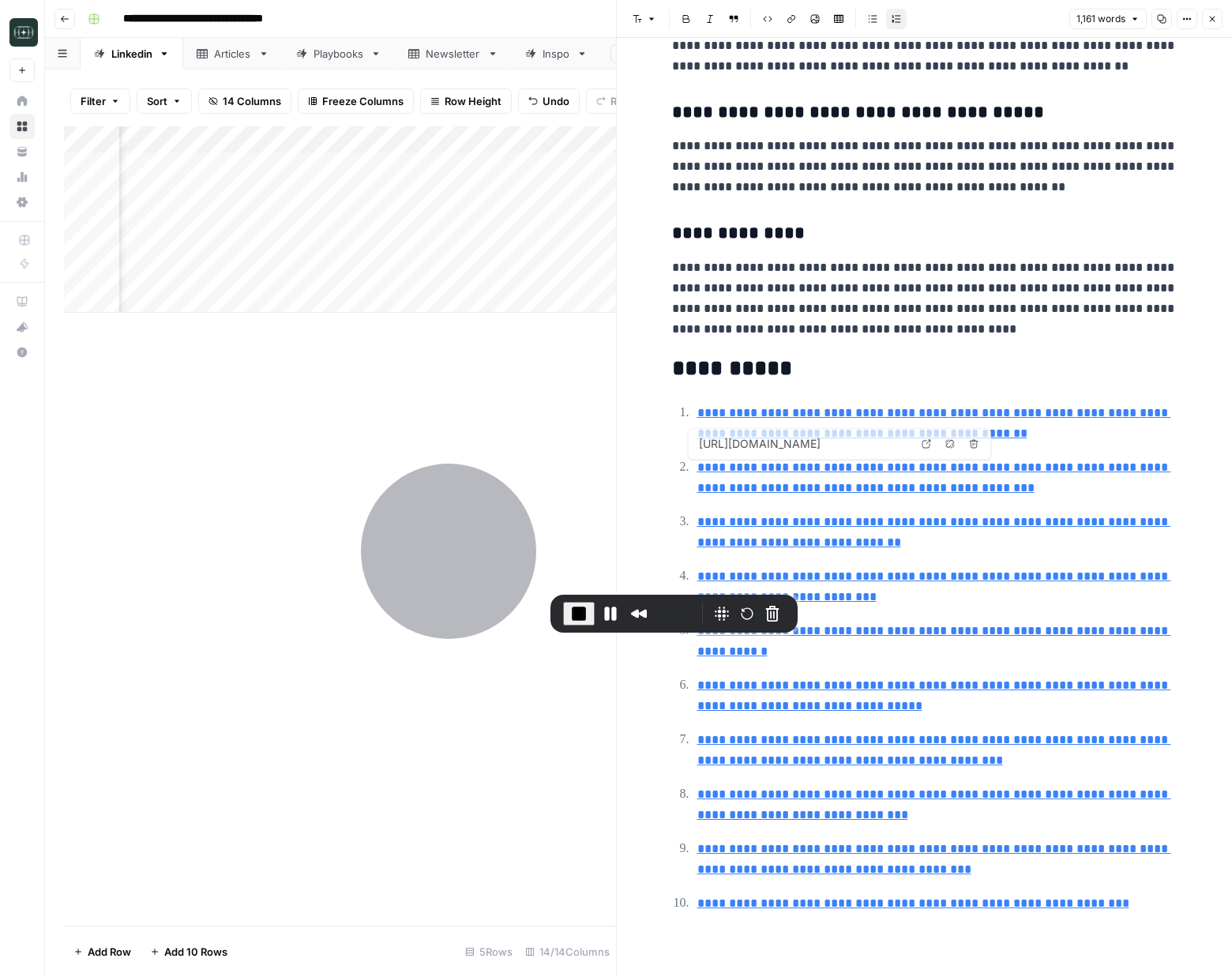
type input "https://www.ainvest.com/news/blackrock-ethereum-etf-reversal-harbinger-institut…"
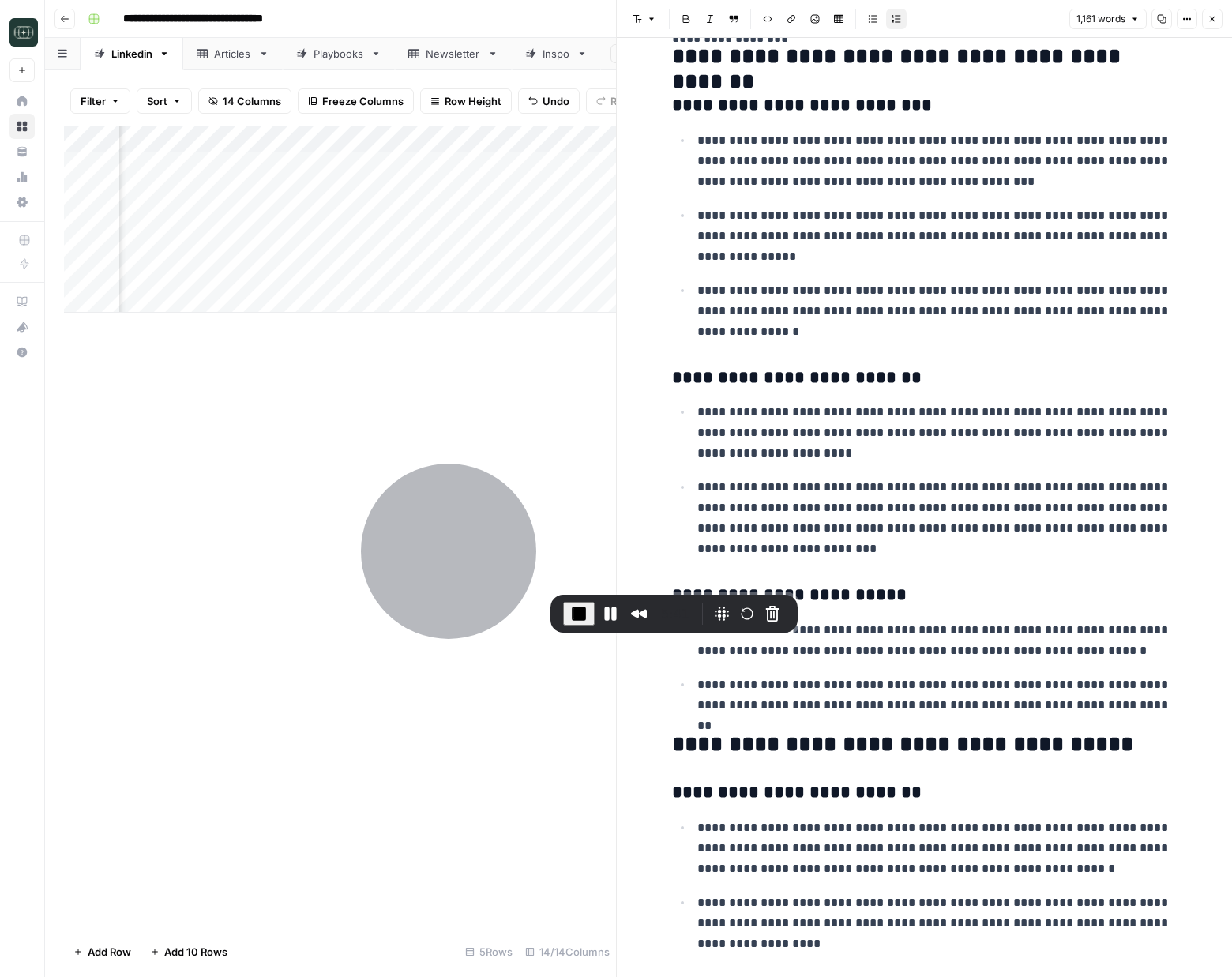
scroll to position [0, 0]
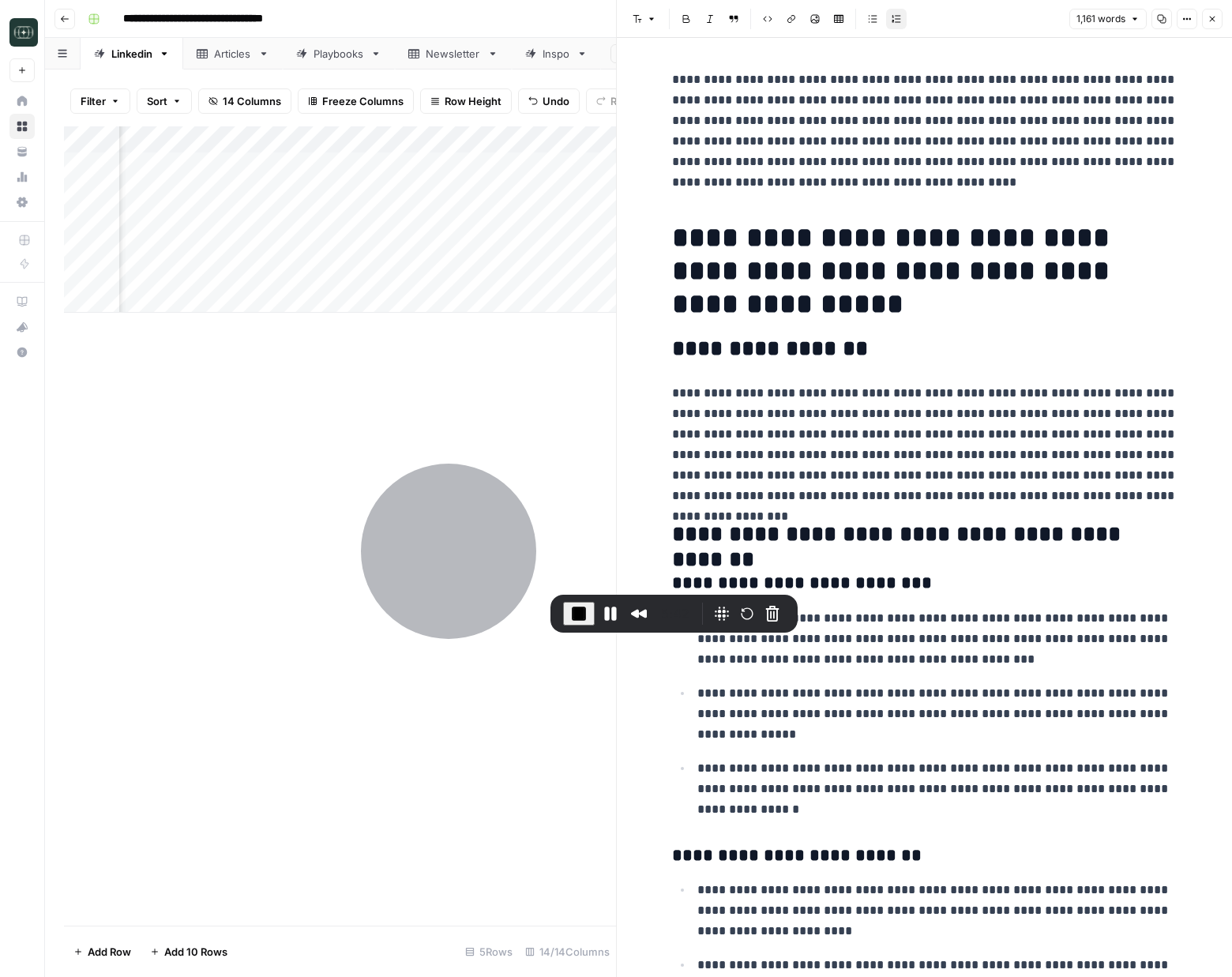
click at [1059, 19] on icon "button" at bounding box center [1212, 20] width 6 height 6
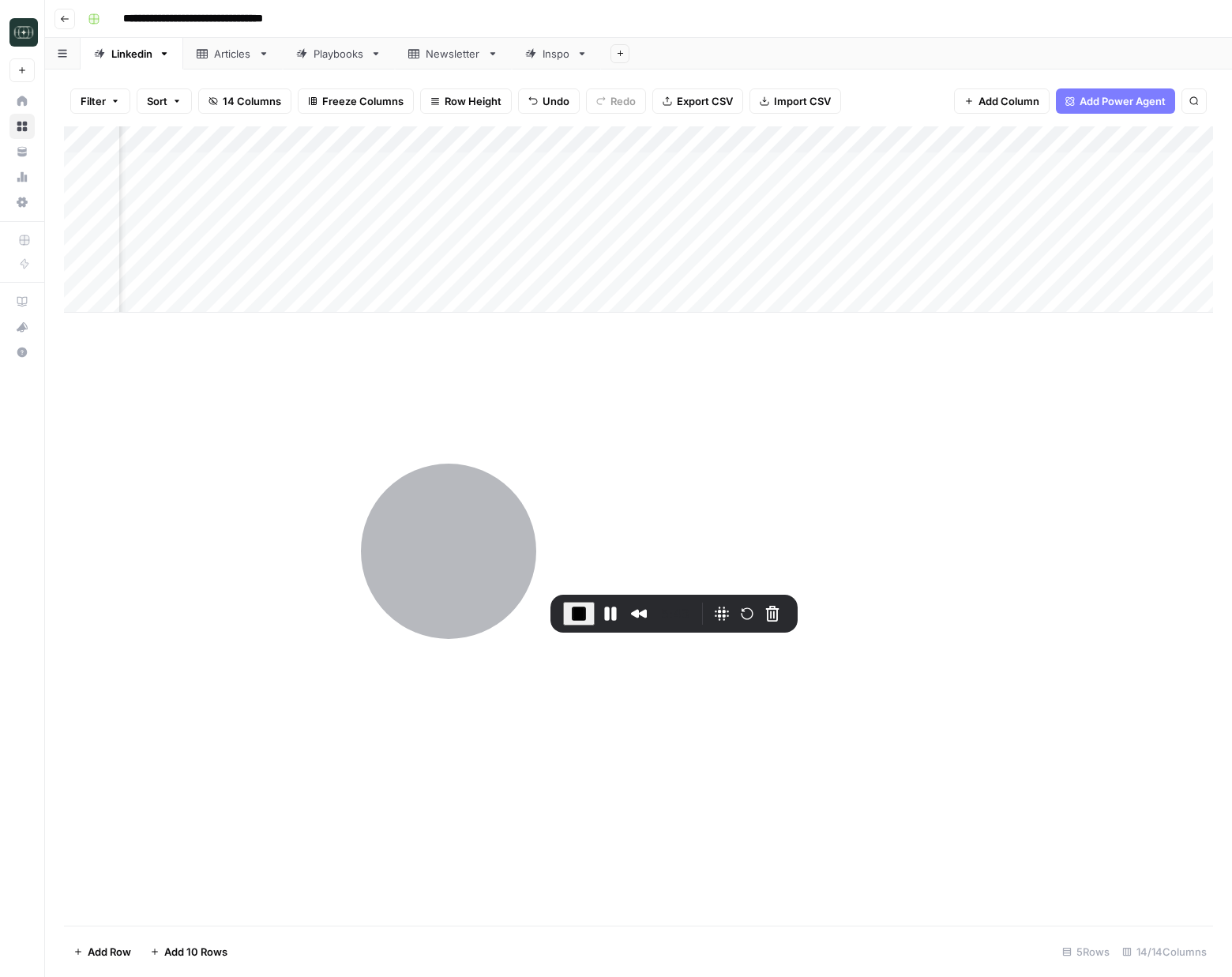
drag, startPoint x: 1008, startPoint y: 594, endPoint x: 1016, endPoint y: 522, distance: 72.4
click at [1008, 594] on div "Add Column" at bounding box center [639, 526] width 1149 height 799
click at [1059, 271] on div "Add Column" at bounding box center [639, 220] width 1149 height 186
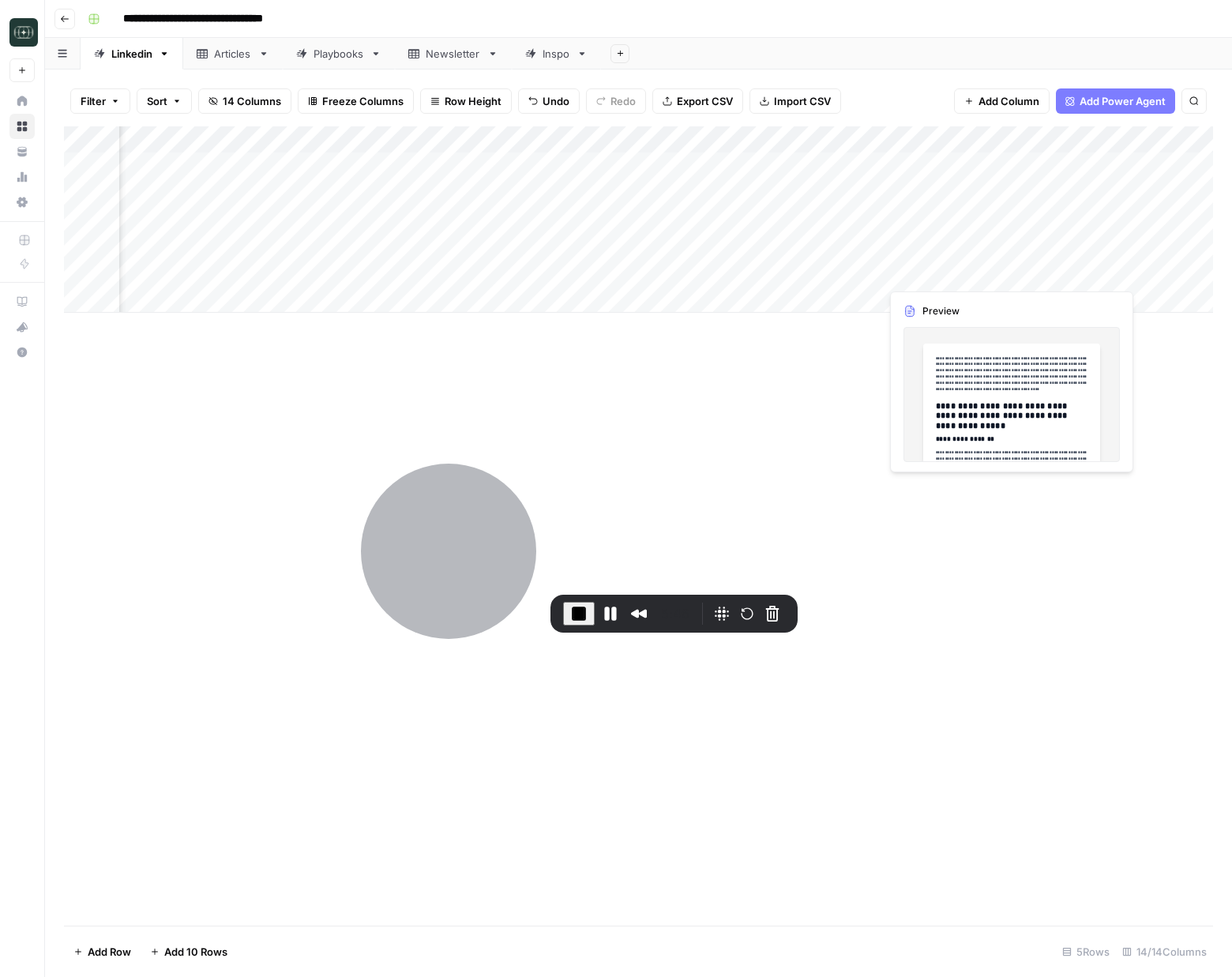
click at [1059, 271] on div at bounding box center [1071, 272] width 144 height 29
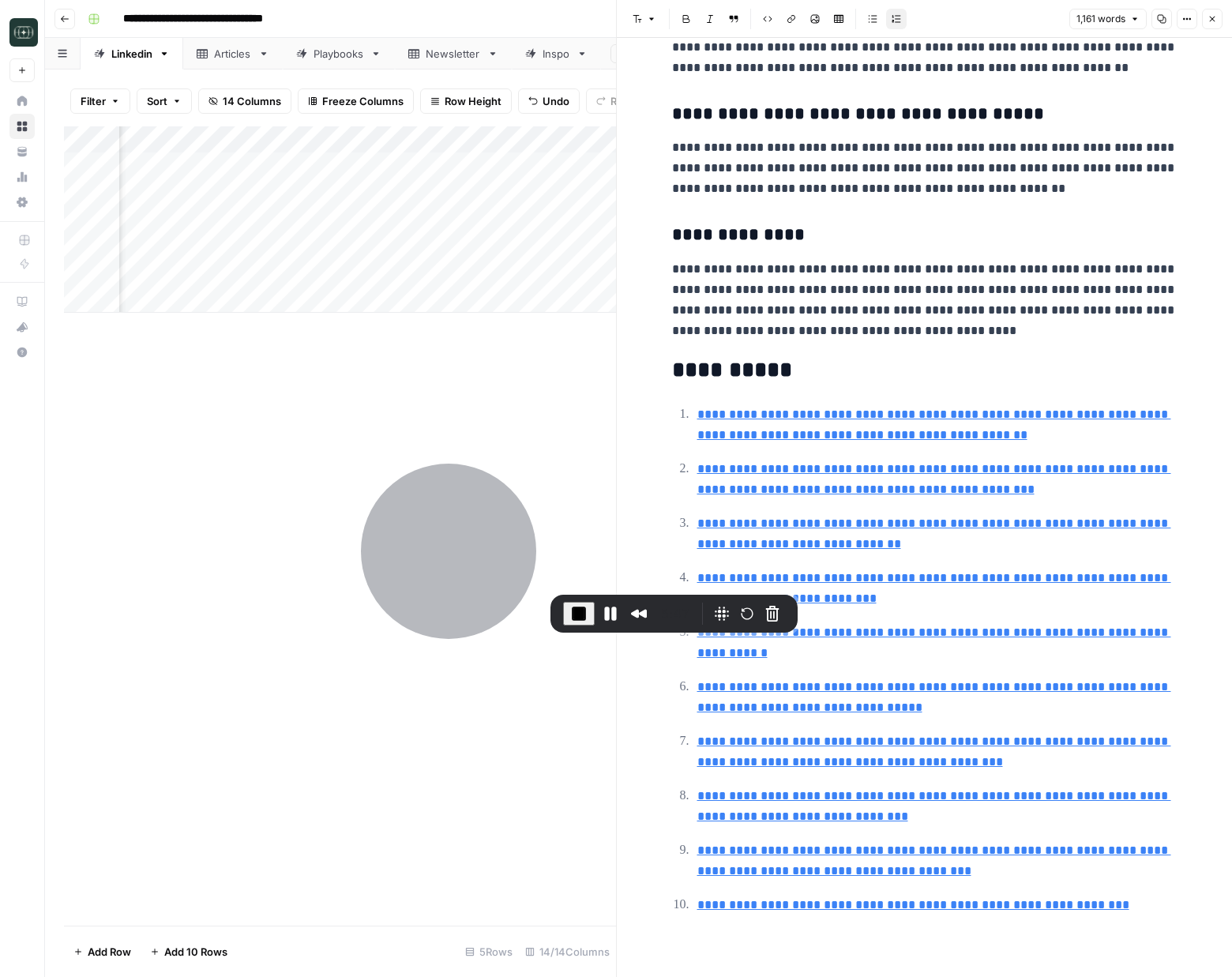
scroll to position [3167, 0]
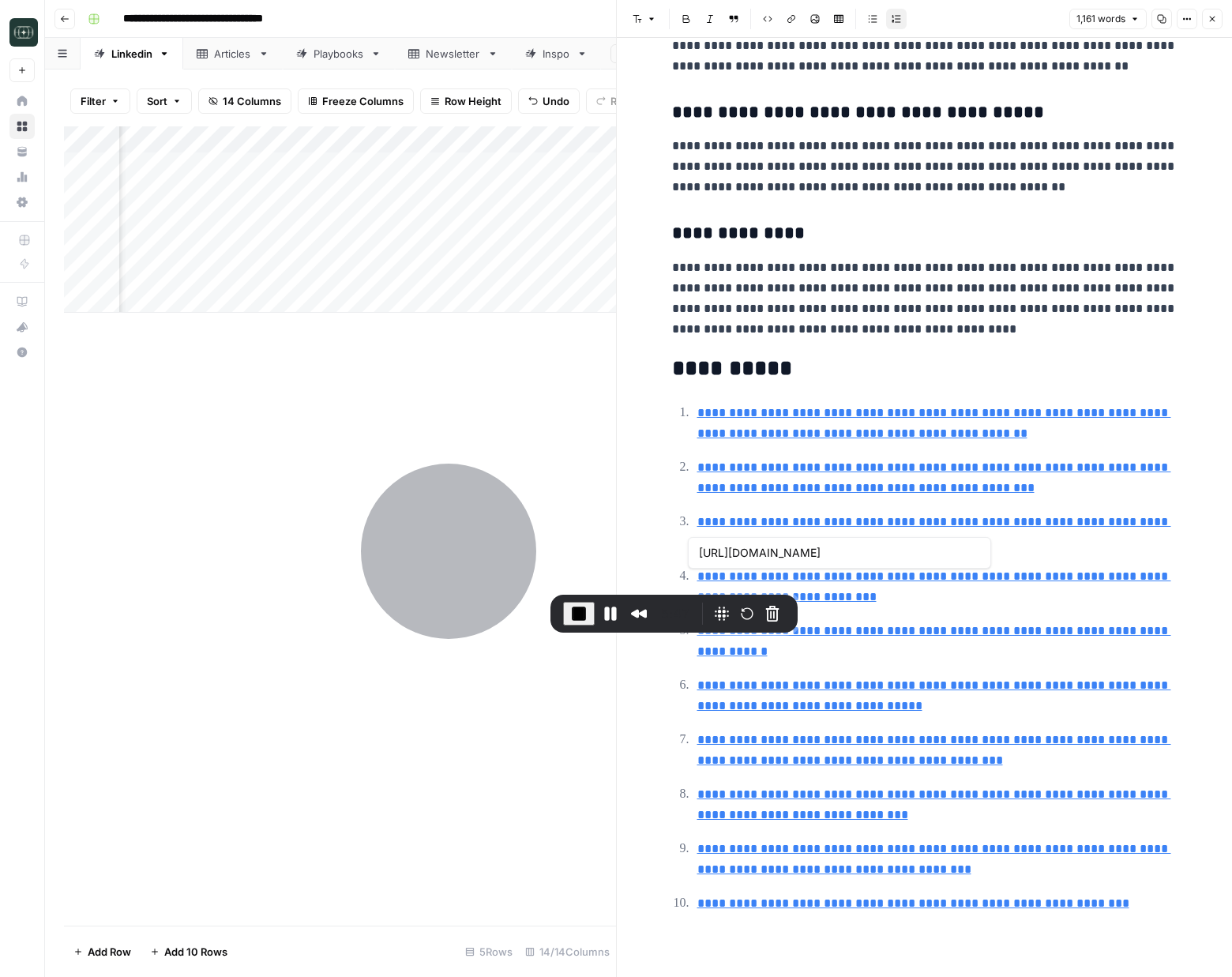
type input "https://www.ainvest.com/news/ethereum-institutional-adoption-catalyst-sustained…"
click at [1059, 18] on icon "button" at bounding box center [1212, 19] width 9 height 9
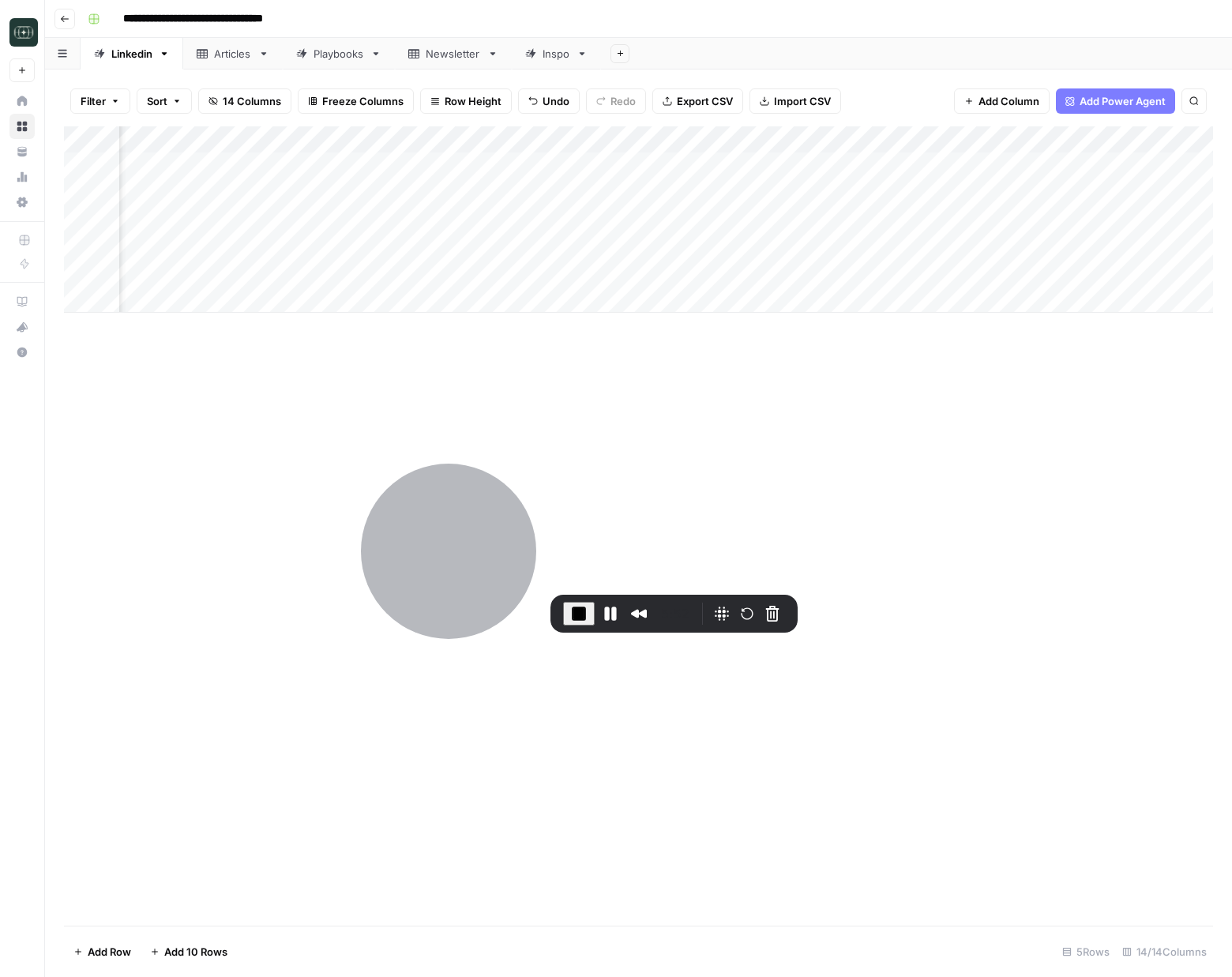
click at [955, 437] on div "Add Column" at bounding box center [639, 526] width 1149 height 799
click at [819, 188] on div "Add Column" at bounding box center [639, 220] width 1149 height 186
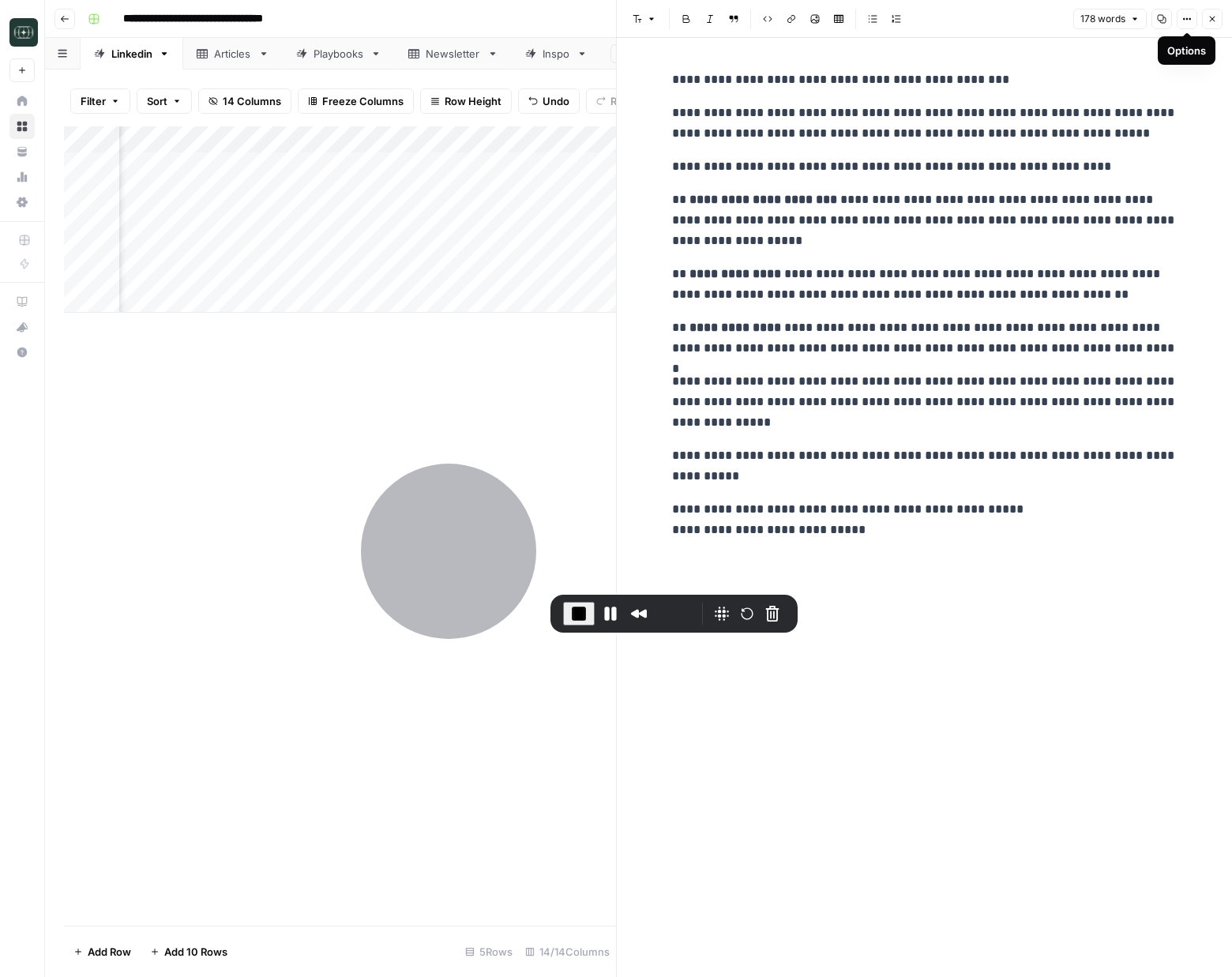
drag, startPoint x: 1211, startPoint y: 20, endPoint x: 654, endPoint y: 232, distance: 596.0
click at [1059, 20] on icon "button" at bounding box center [1212, 20] width 6 height 6
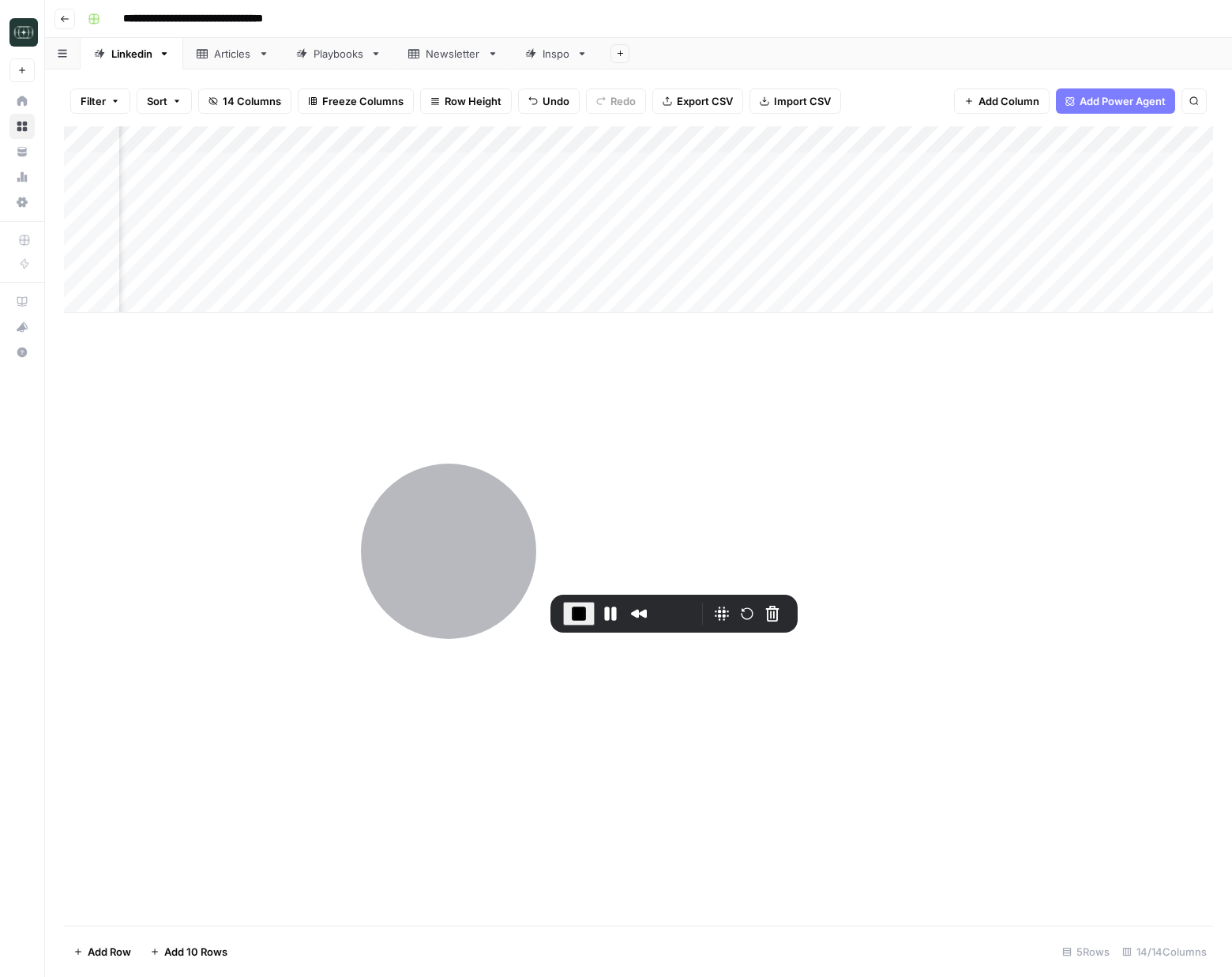
scroll to position [0, 231]
click at [807, 488] on div "Add Column" at bounding box center [639, 526] width 1149 height 799
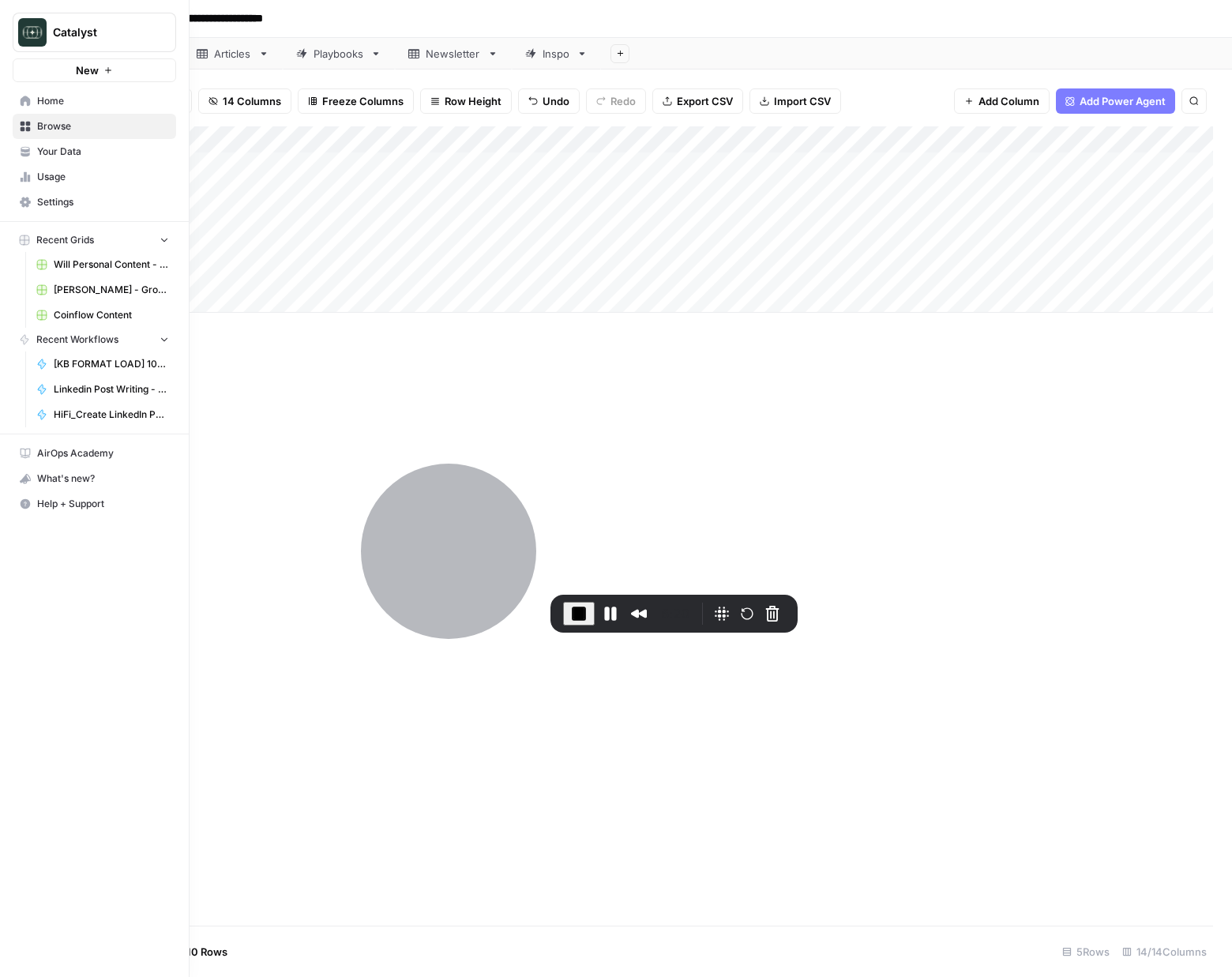
click at [50, 153] on span "Your Data" at bounding box center [103, 151] width 132 height 14
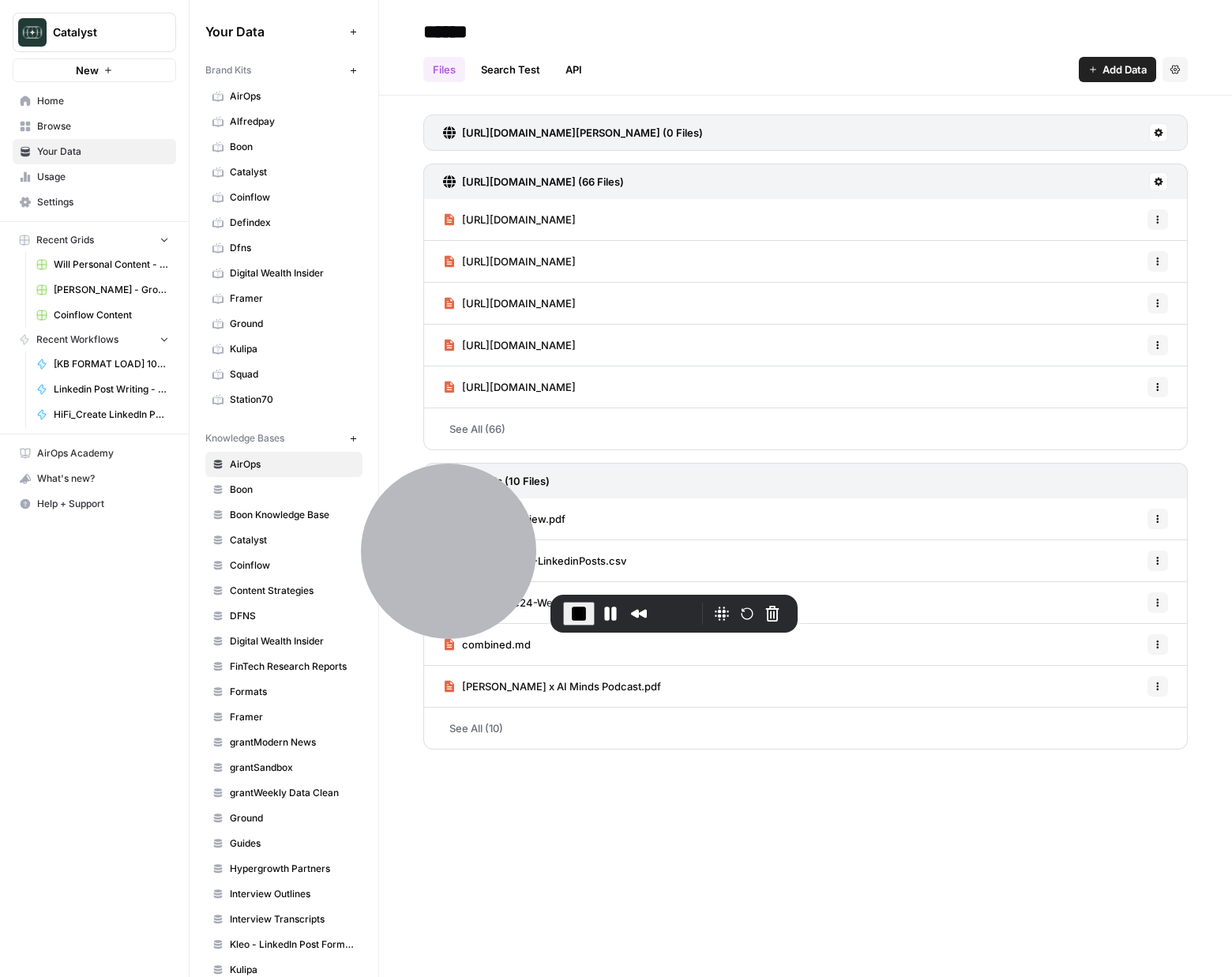
click at [275, 273] on span "Digital Wealth Insider" at bounding box center [292, 273] width 126 height 14
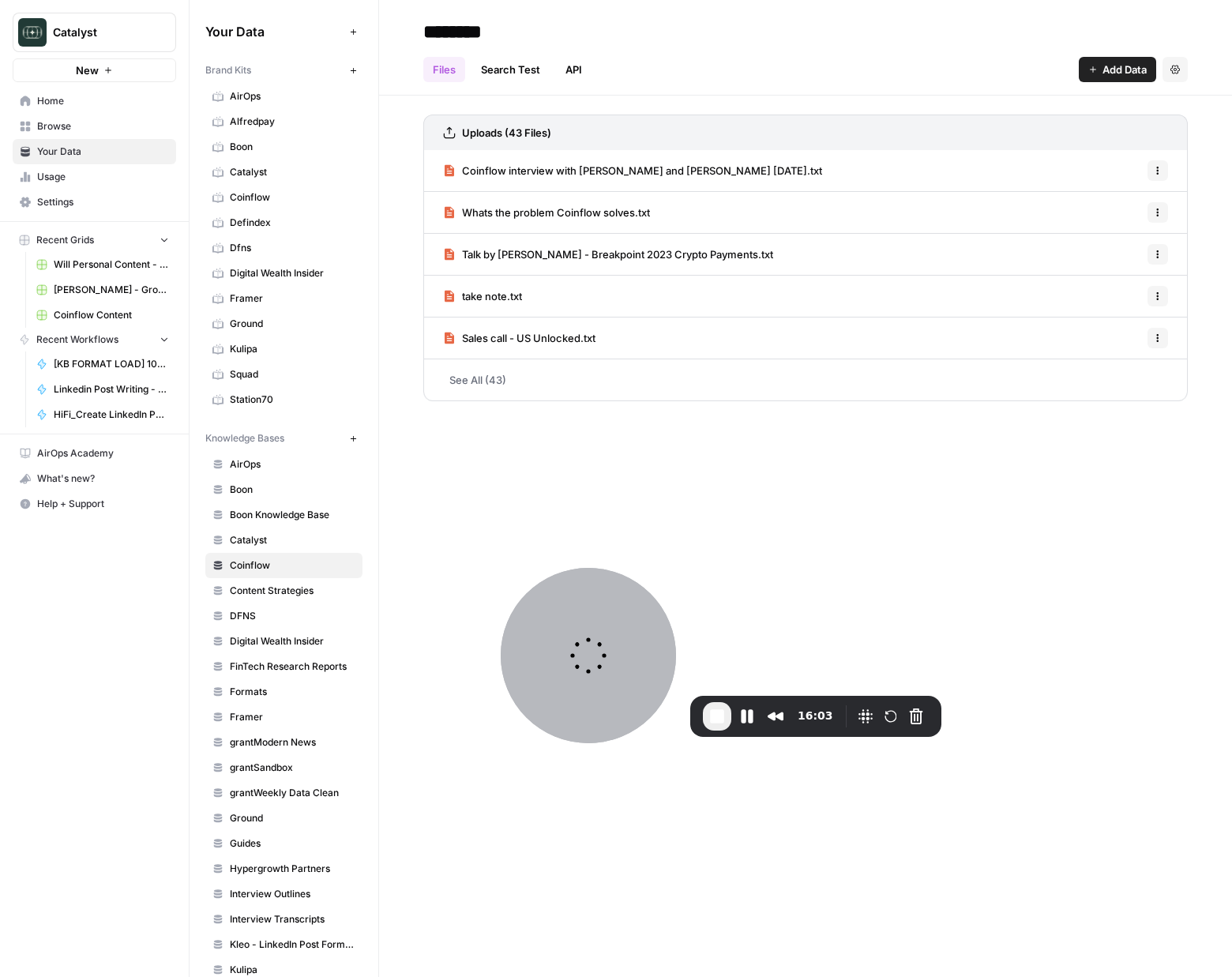
click at [266, 274] on span "Digital Wealth Insider" at bounding box center [292, 273] width 126 height 14
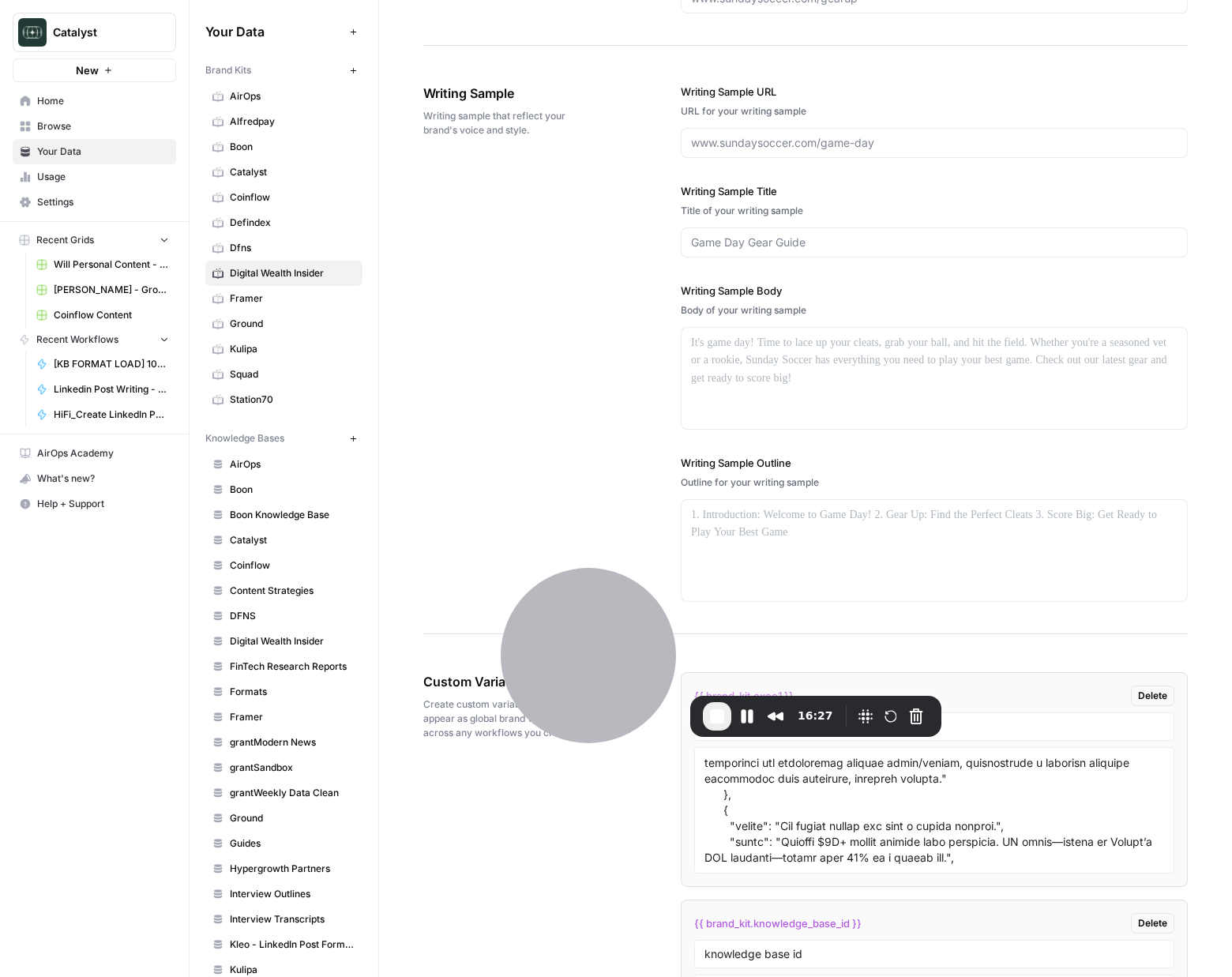
scroll to position [1533, 0]
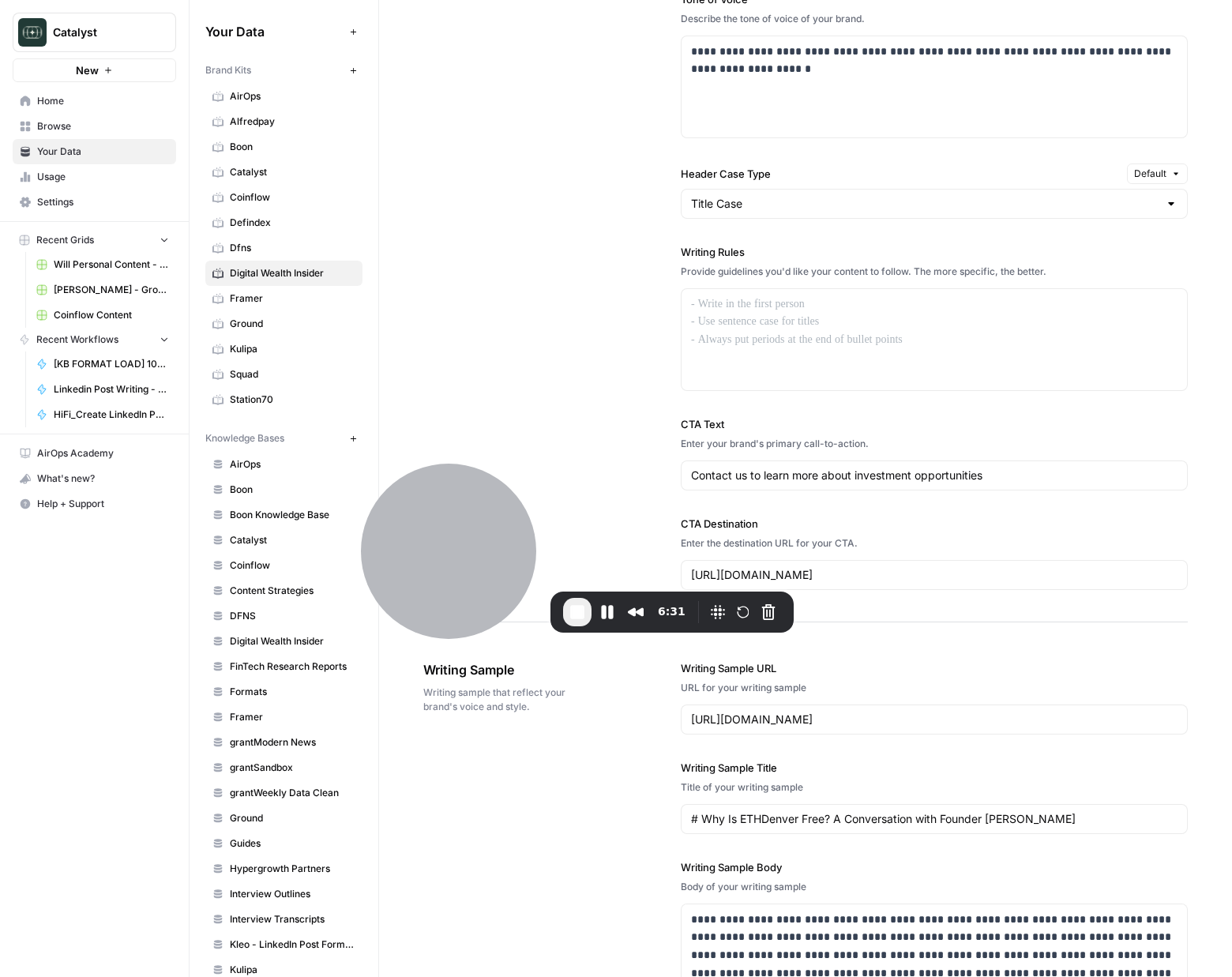
scroll to position [1180, 0]
click at [931, 468] on input "Contact us to learn more about investment opportunities" at bounding box center [934, 473] width 486 height 16
click at [949, 579] on input "[URL][DOMAIN_NAME]" at bounding box center [934, 573] width 486 height 16
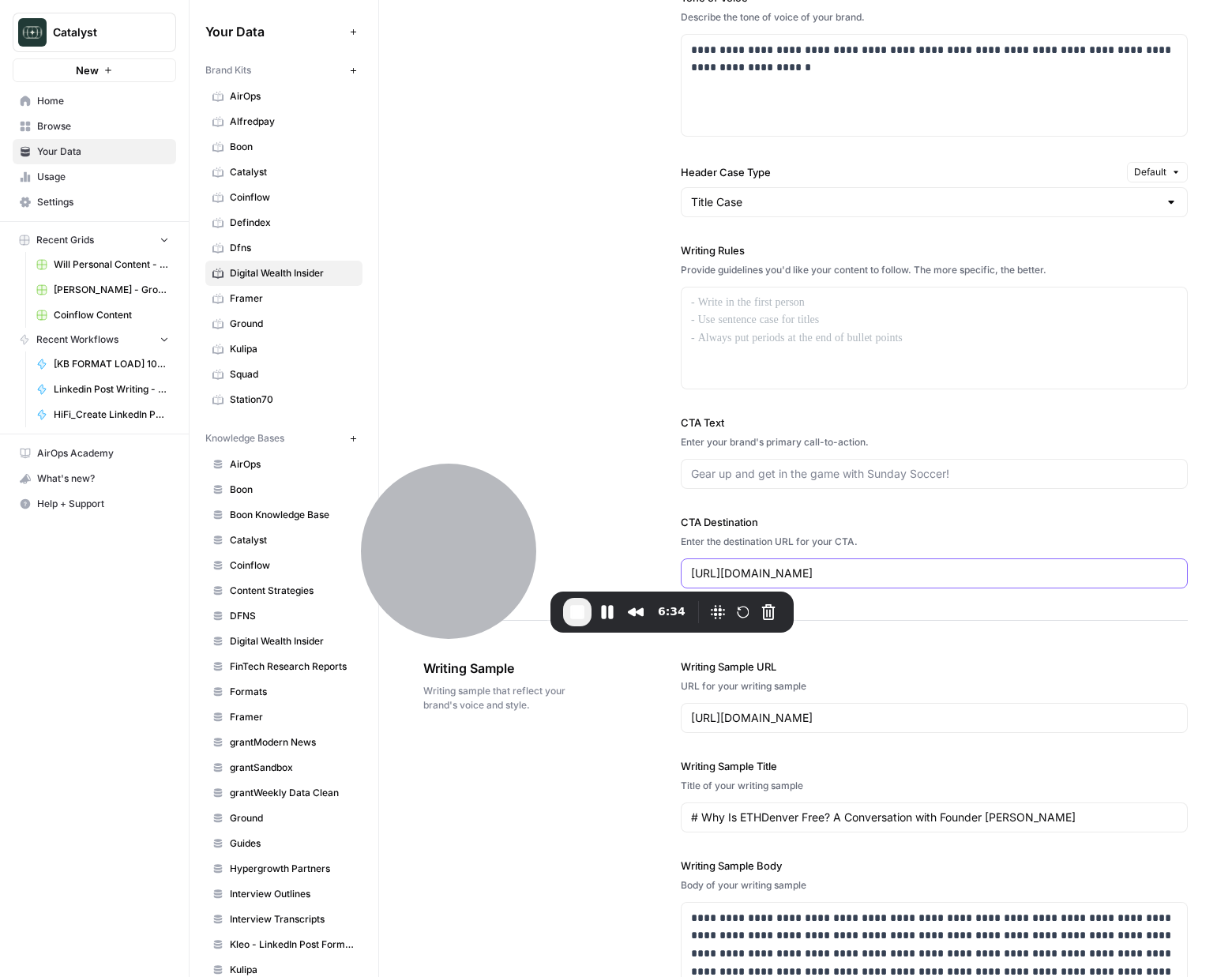
click at [949, 579] on input "[URL][DOMAIN_NAME]" at bounding box center [934, 573] width 486 height 16
click at [633, 332] on div "**********" at bounding box center [806, 195] width 765 height 850
click at [764, 215] on div "Title Case" at bounding box center [934, 202] width 508 height 30
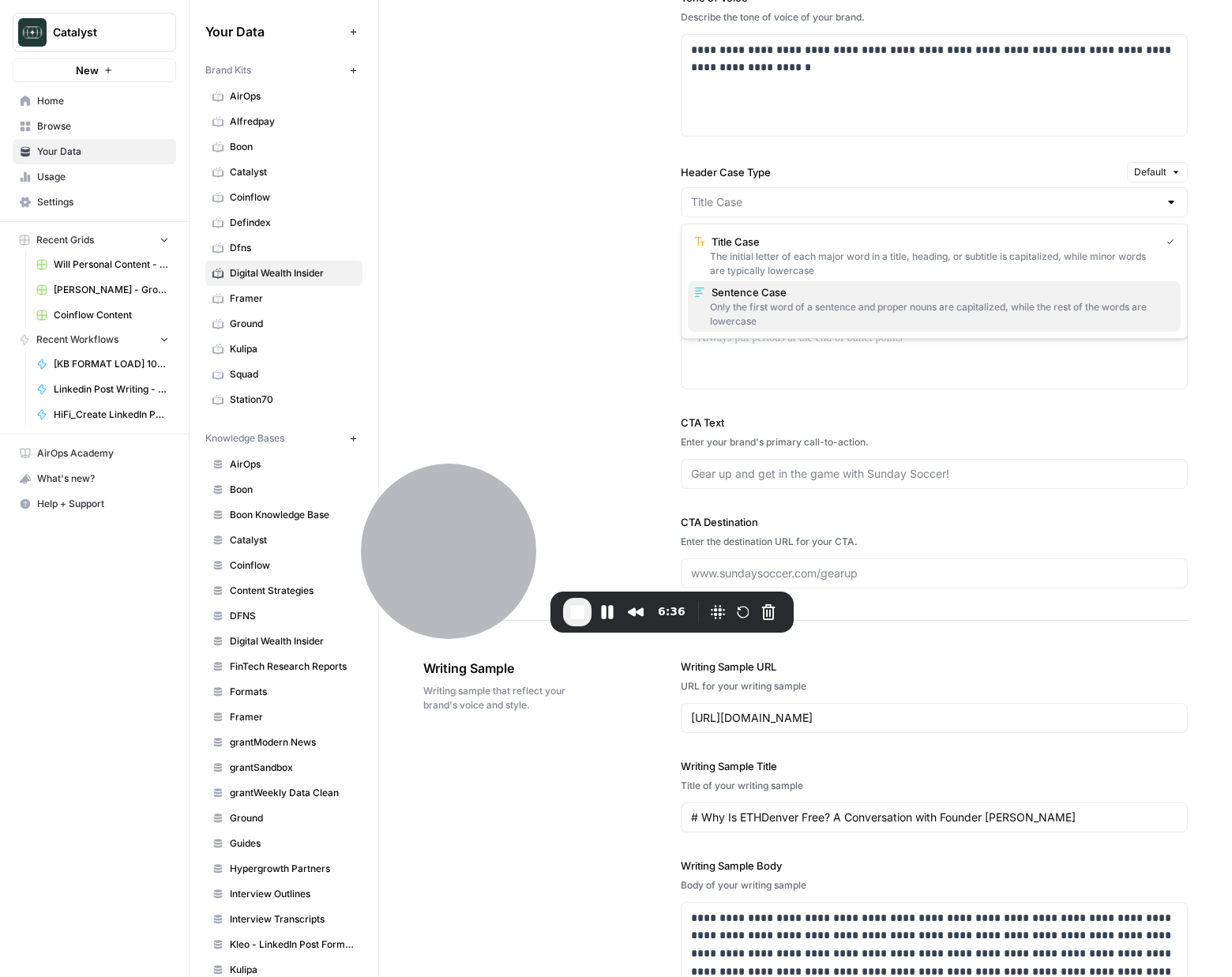
drag, startPoint x: 776, startPoint y: 297, endPoint x: 621, endPoint y: 258, distance: 159.8
click at [776, 297] on span "Sentence Case" at bounding box center [940, 292] width 456 height 16
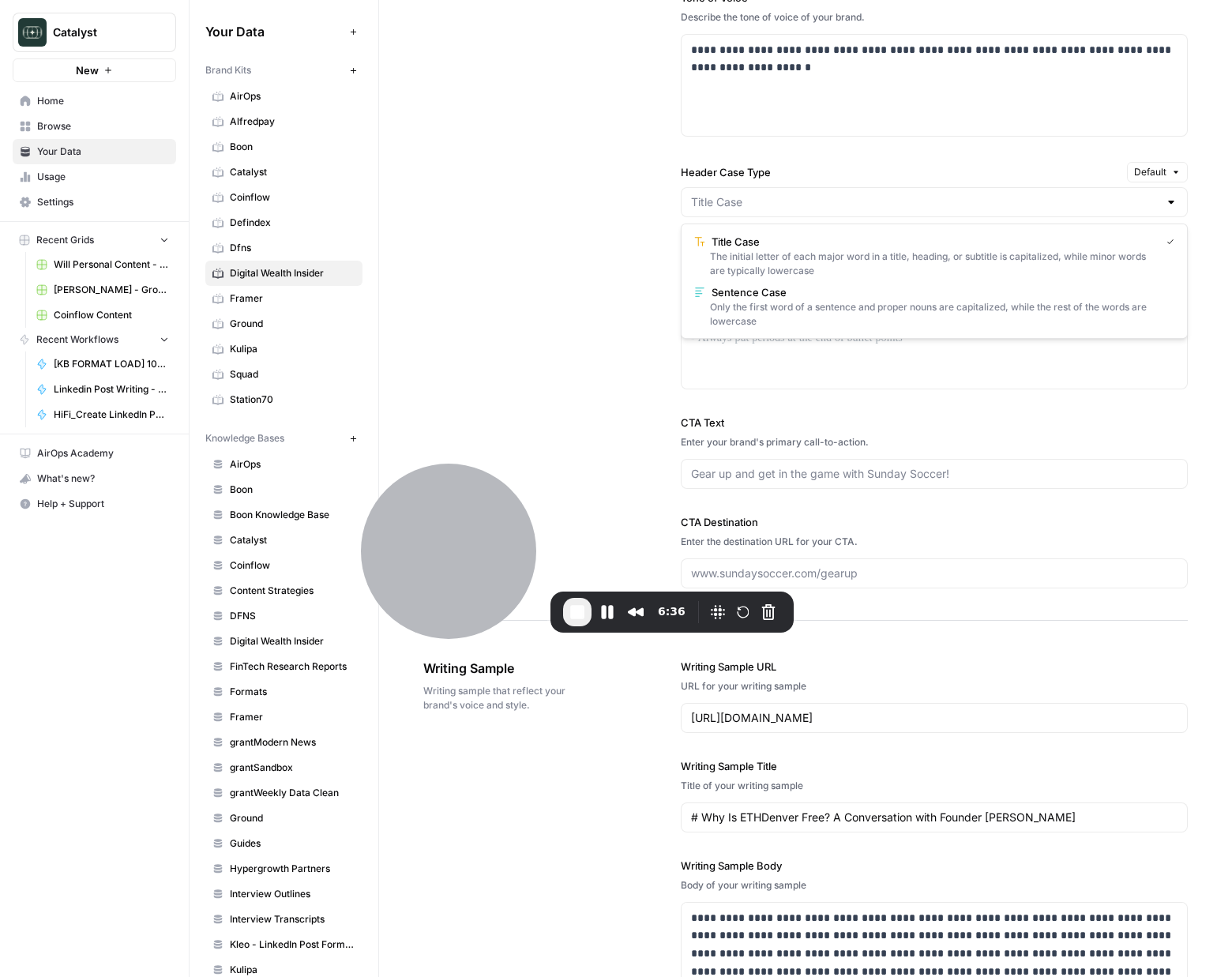
type input "Sentence Case"
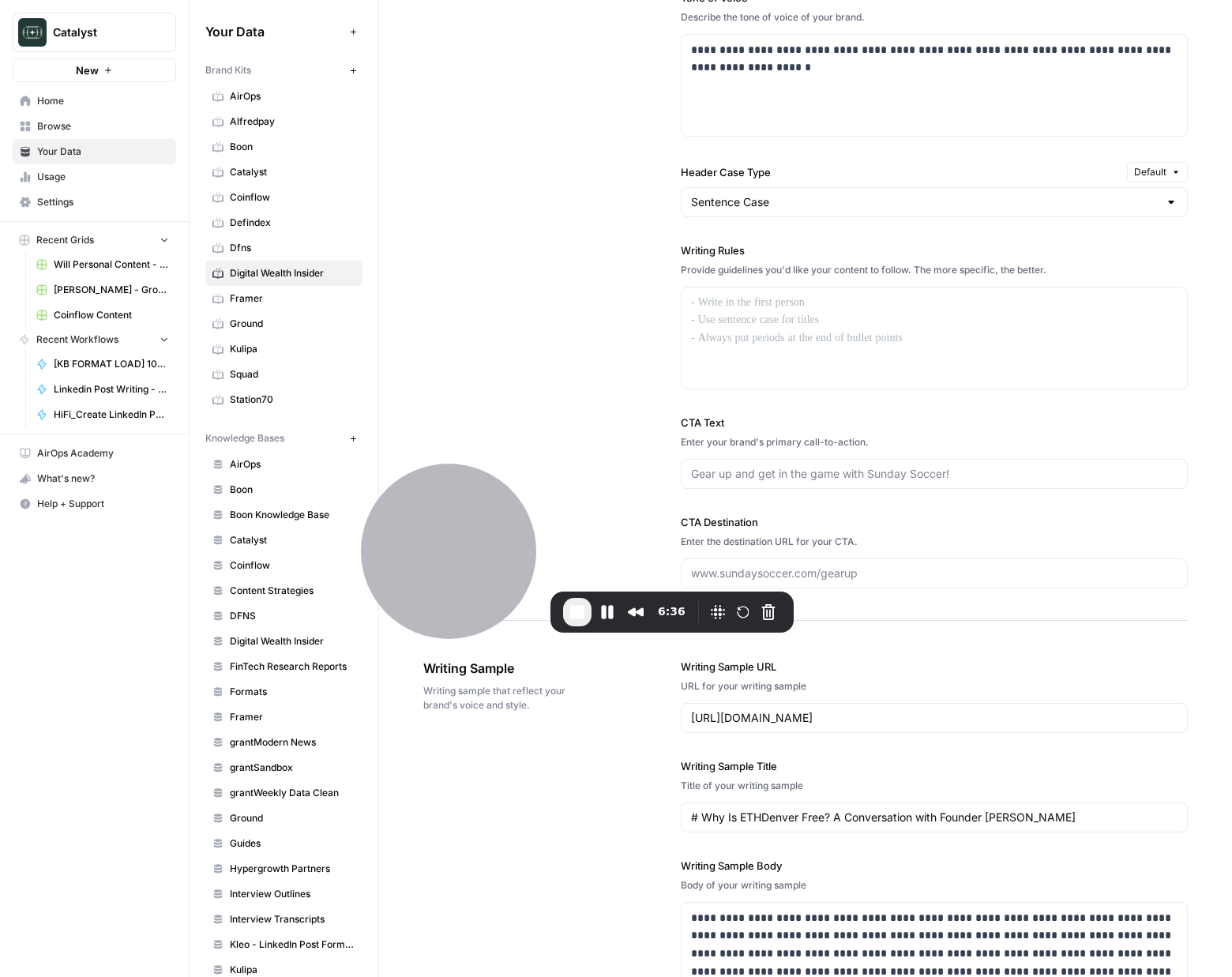
drag, startPoint x: 606, startPoint y: 251, endPoint x: 652, endPoint y: 142, distance: 118.3
click at [616, 242] on div "**********" at bounding box center [806, 195] width 765 height 850
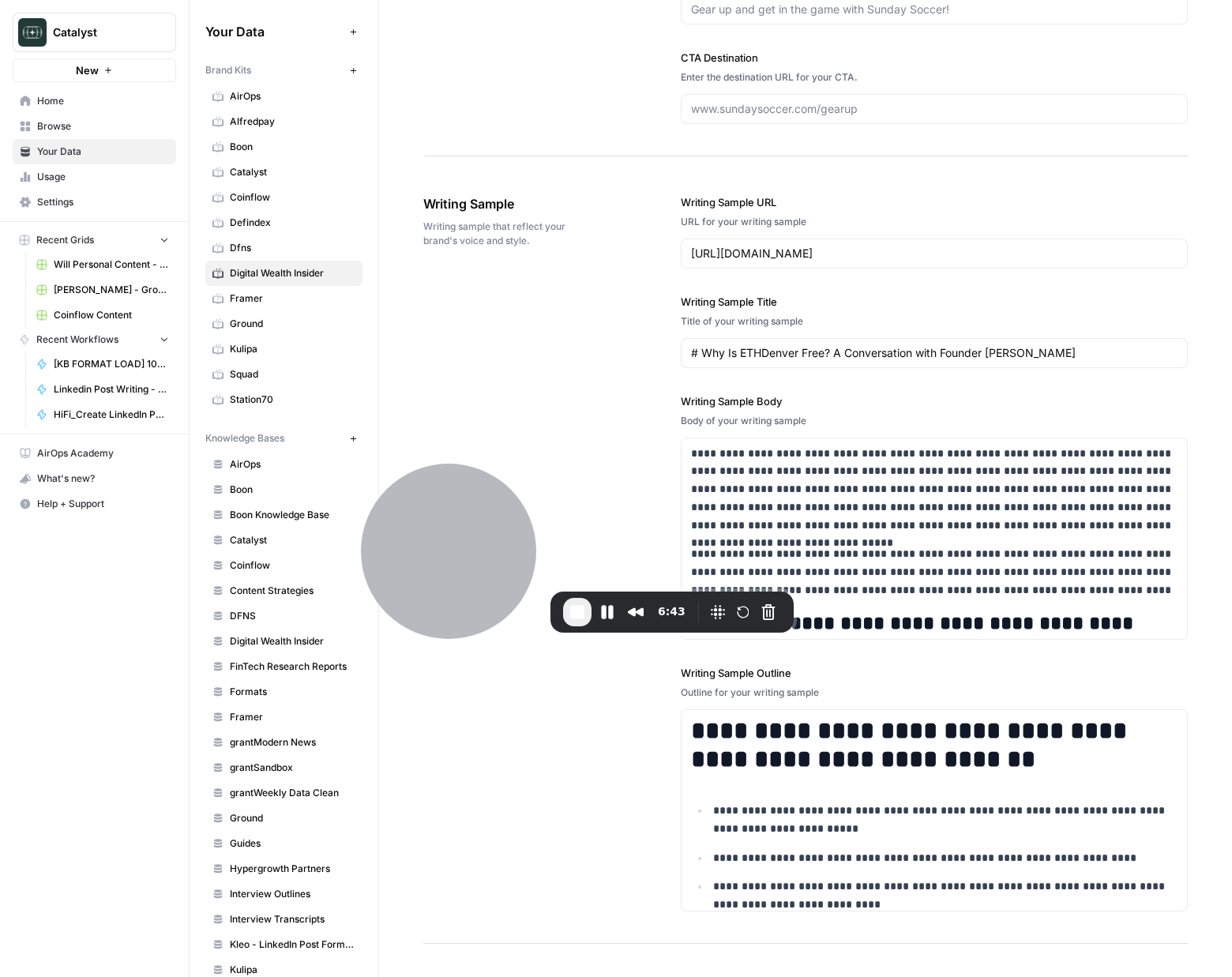
scroll to position [1887, 0]
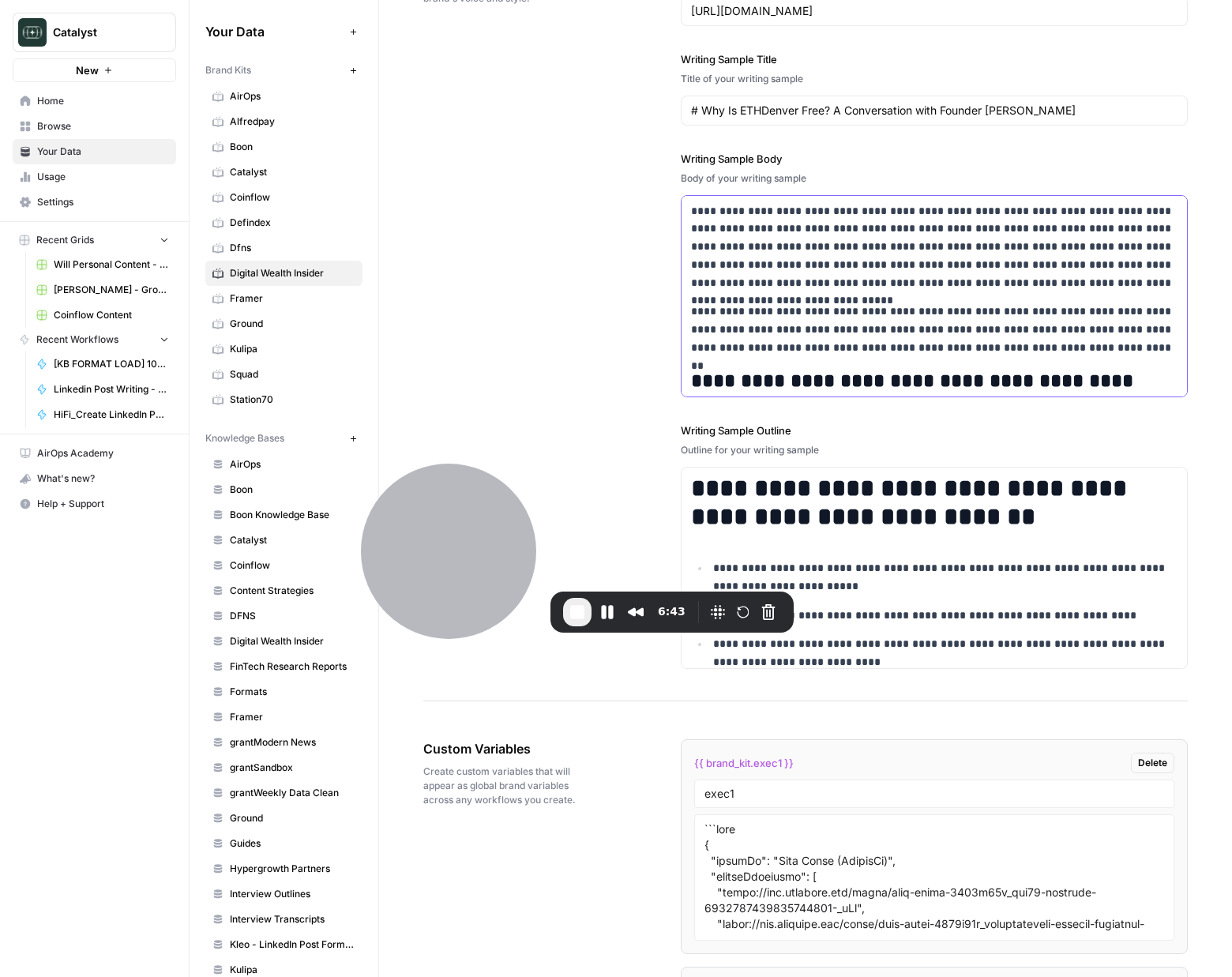
click at [778, 354] on p "**********" at bounding box center [934, 330] width 486 height 54
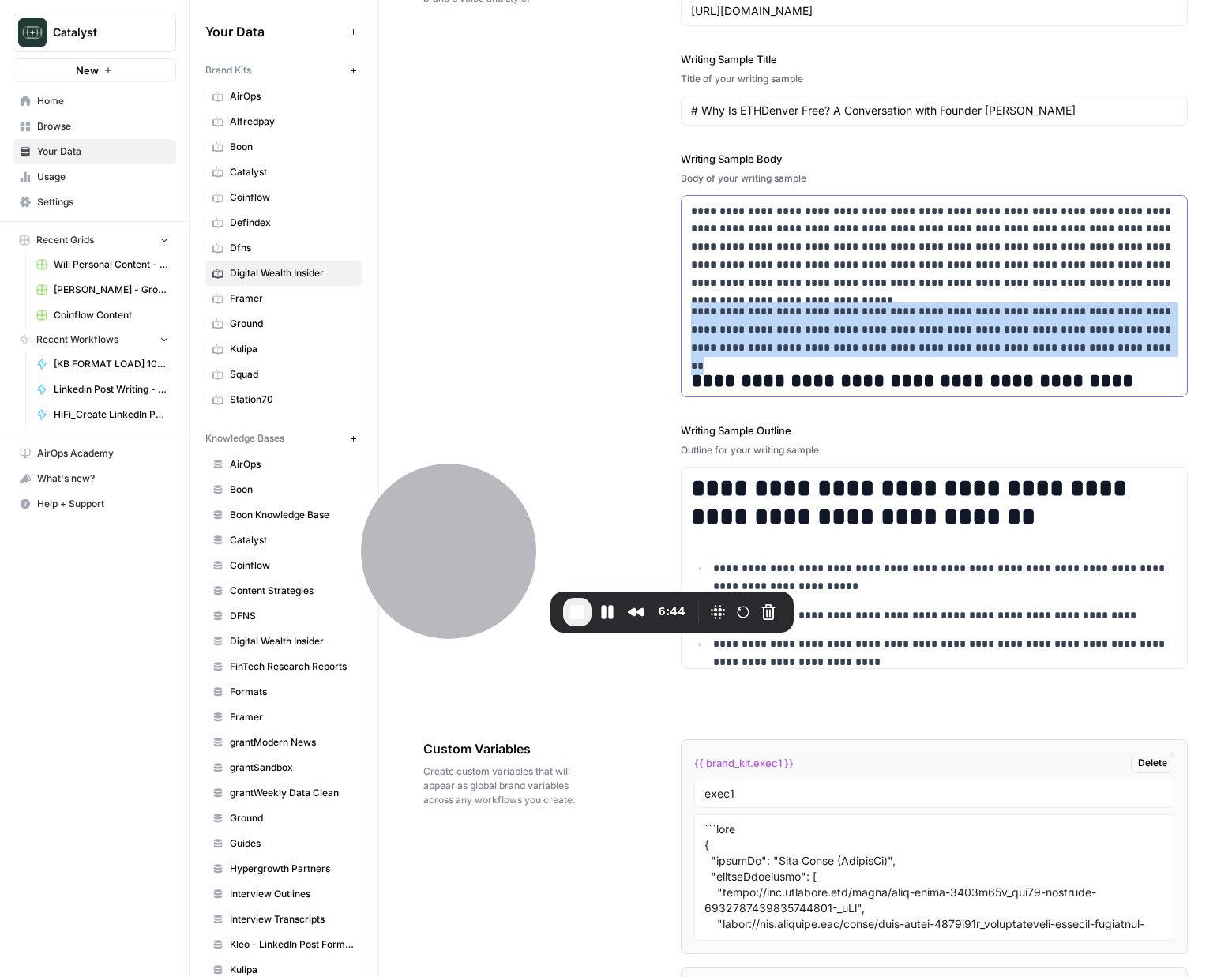
click at [778, 354] on p "**********" at bounding box center [934, 330] width 486 height 54
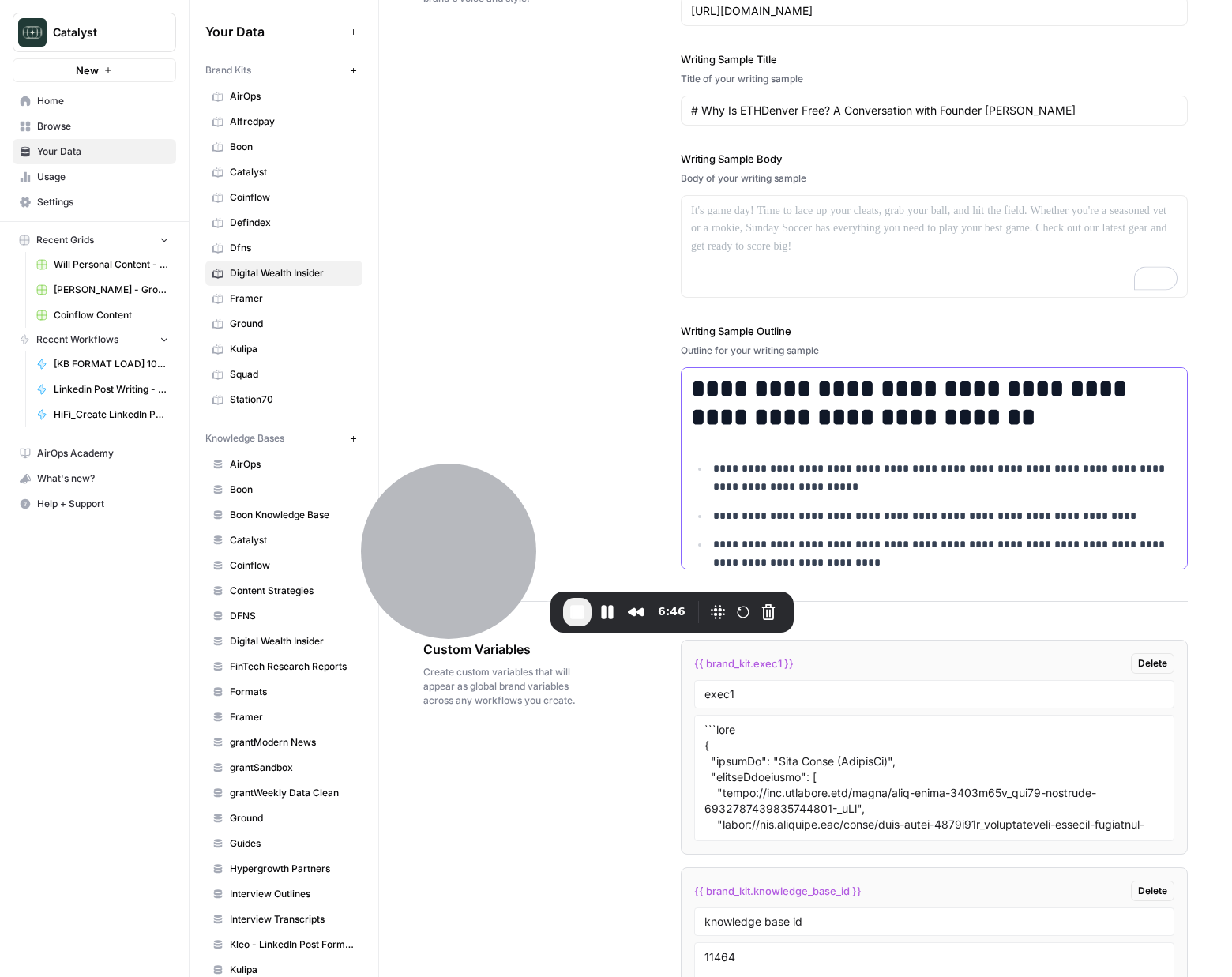
click at [933, 455] on div "**********" at bounding box center [934, 937] width 506 height 1138
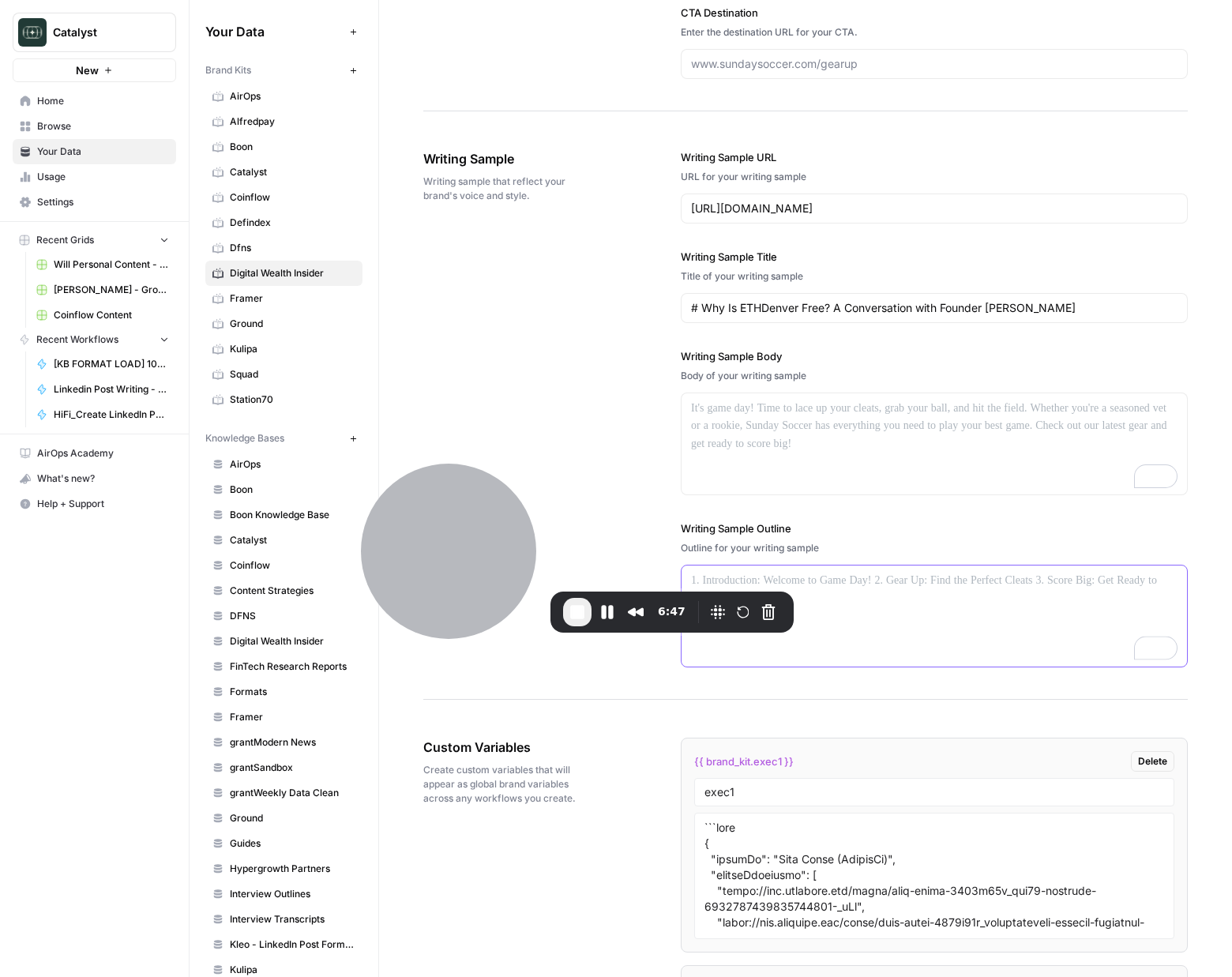
scroll to position [1689, 0]
click at [914, 309] on input "# Why Is ETHDenver Free? A Conversation with Founder John Paller" at bounding box center [934, 307] width 486 height 16
click at [773, 210] on input "https://www.digitalwealthinsider.com/blog-posts/the-radical-generosity-behind-e…" at bounding box center [934, 208] width 486 height 16
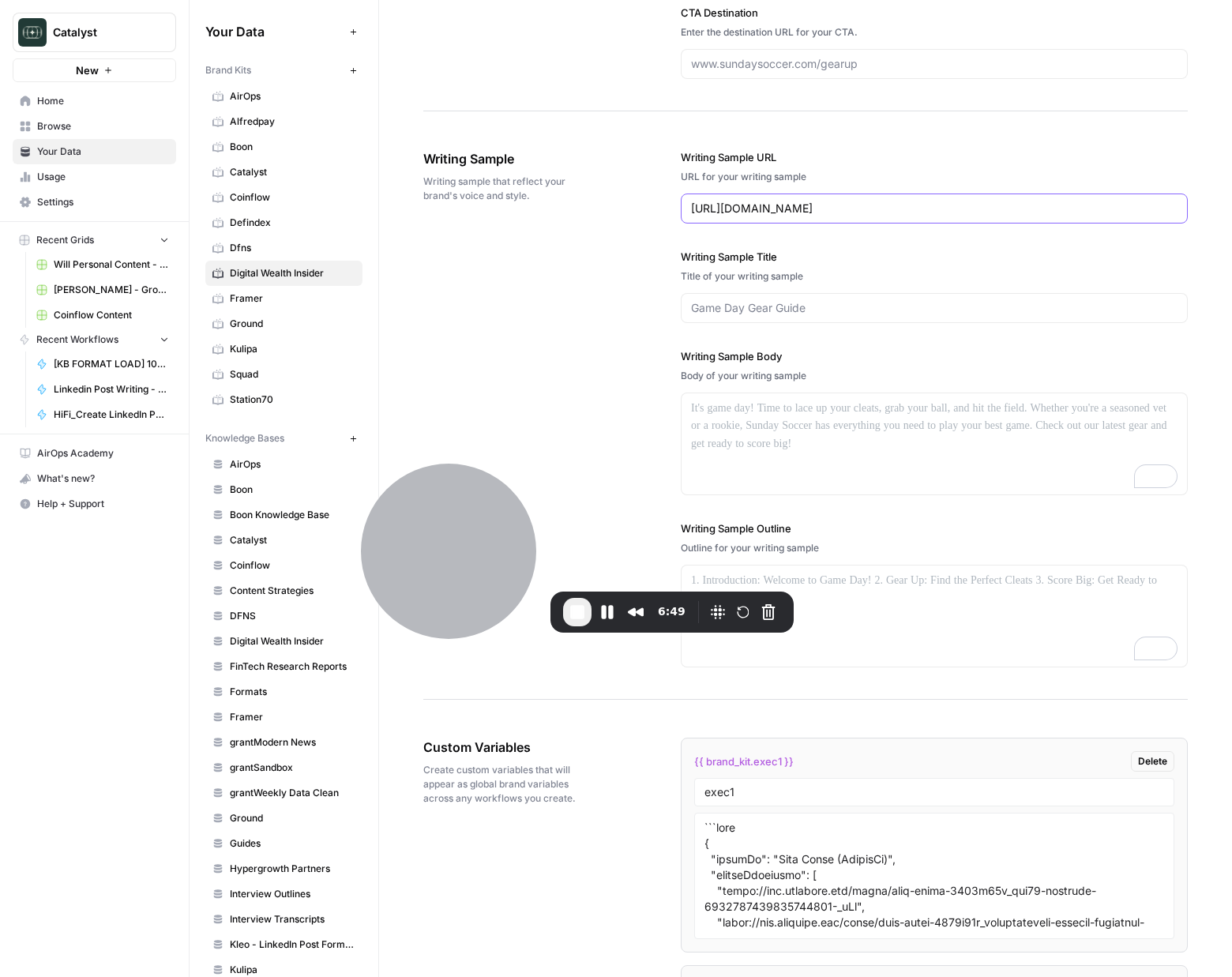
click at [773, 210] on input "https://www.digitalwealthinsider.com/blog-posts/the-radical-generosity-behind-e…" at bounding box center [934, 208] width 486 height 16
click at [606, 241] on div "Writing Sample Writing sample that reflect your brand's voice and style. Writin…" at bounding box center [806, 408] width 765 height 582
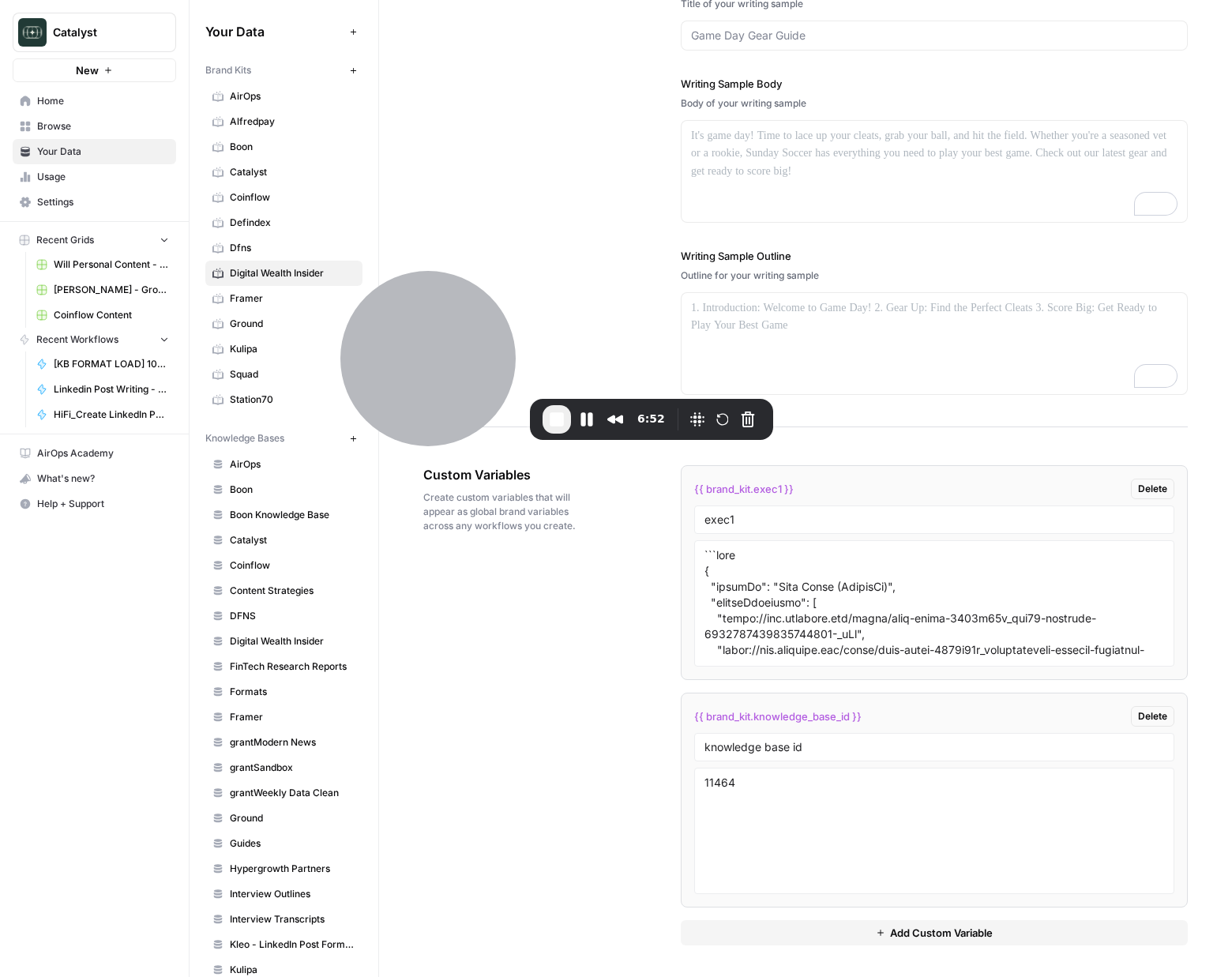
drag, startPoint x: 514, startPoint y: 459, endPoint x: 627, endPoint y: 491, distance: 117.4
click at [481, 332] on div at bounding box center [428, 359] width 175 height 175
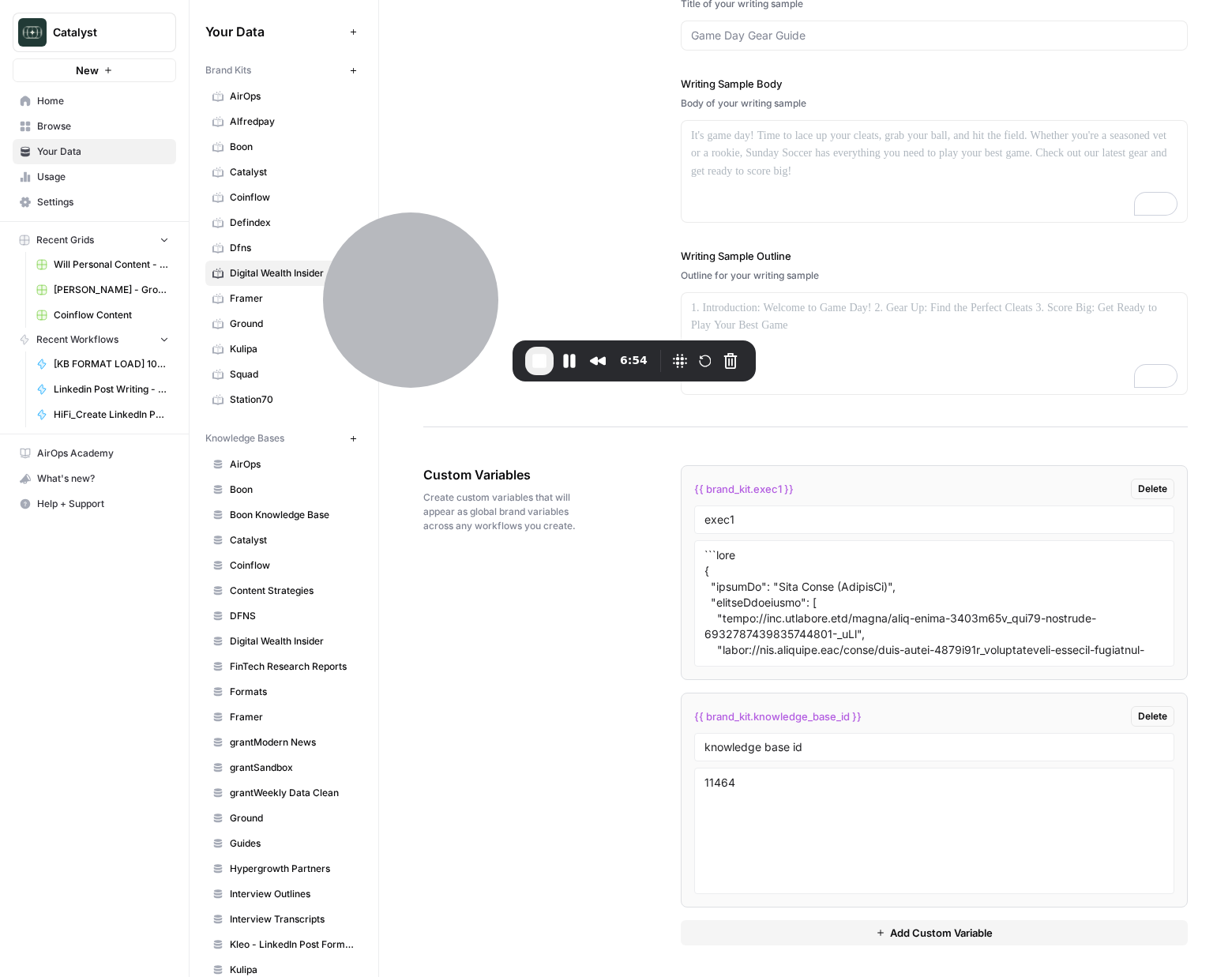
drag, startPoint x: 713, startPoint y: 493, endPoint x: 833, endPoint y: 491, distance: 120.0
click at [718, 495] on span "{{ brand_kit.exec1 }}" at bounding box center [744, 489] width 100 height 16
click at [780, 516] on input "exec1" at bounding box center [935, 519] width 460 height 14
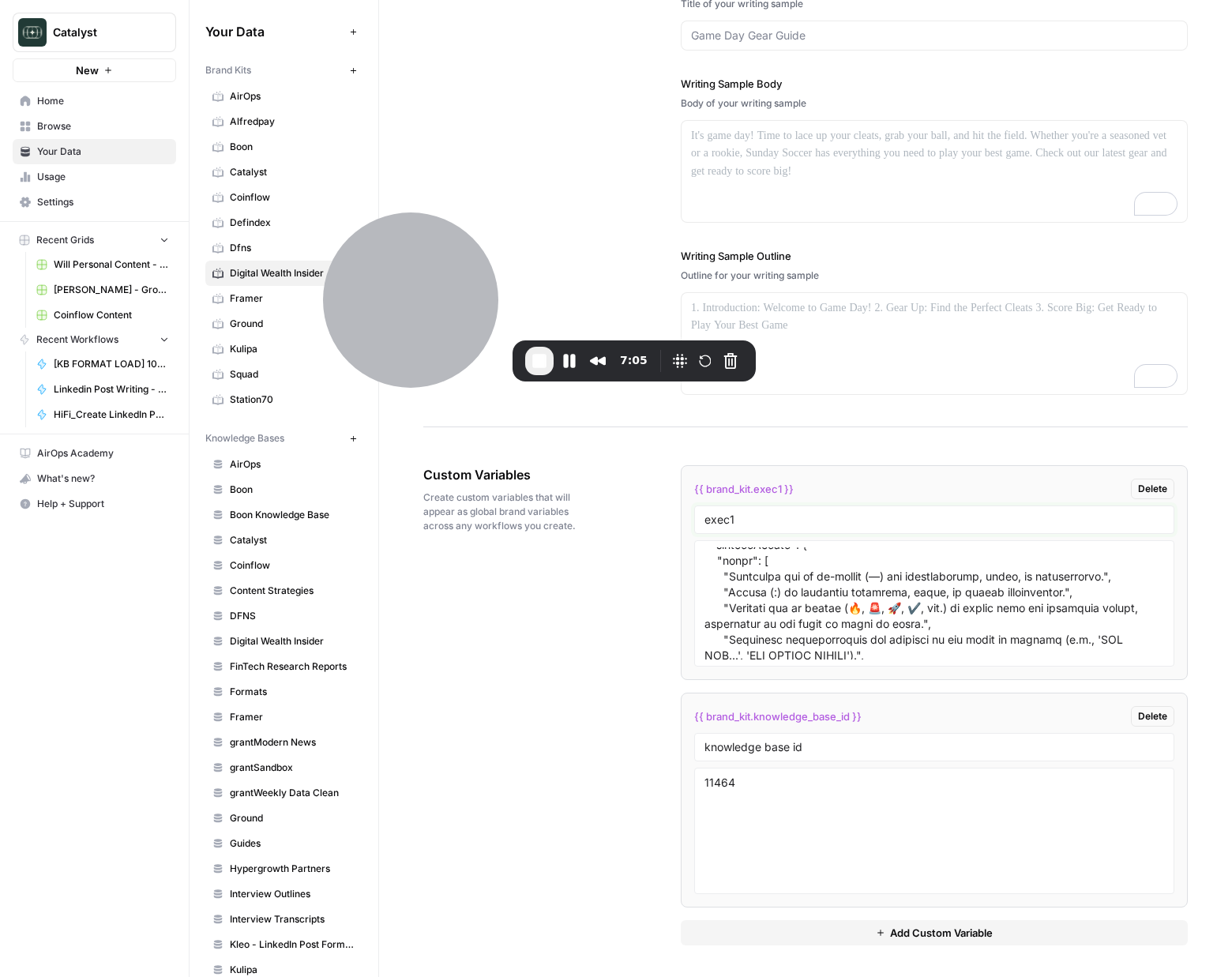
scroll to position [1115, 0]
click at [887, 608] on textarea at bounding box center [935, 604] width 460 height 112
click at [861, 608] on textarea "To enrich screen reader interactions, please activate Accessibility in Grammarl…" at bounding box center [935, 604] width 460 height 112
click at [912, 611] on textarea "To enrich screen reader interactions, please activate Accessibility in Grammarl…" at bounding box center [935, 604] width 460 height 112
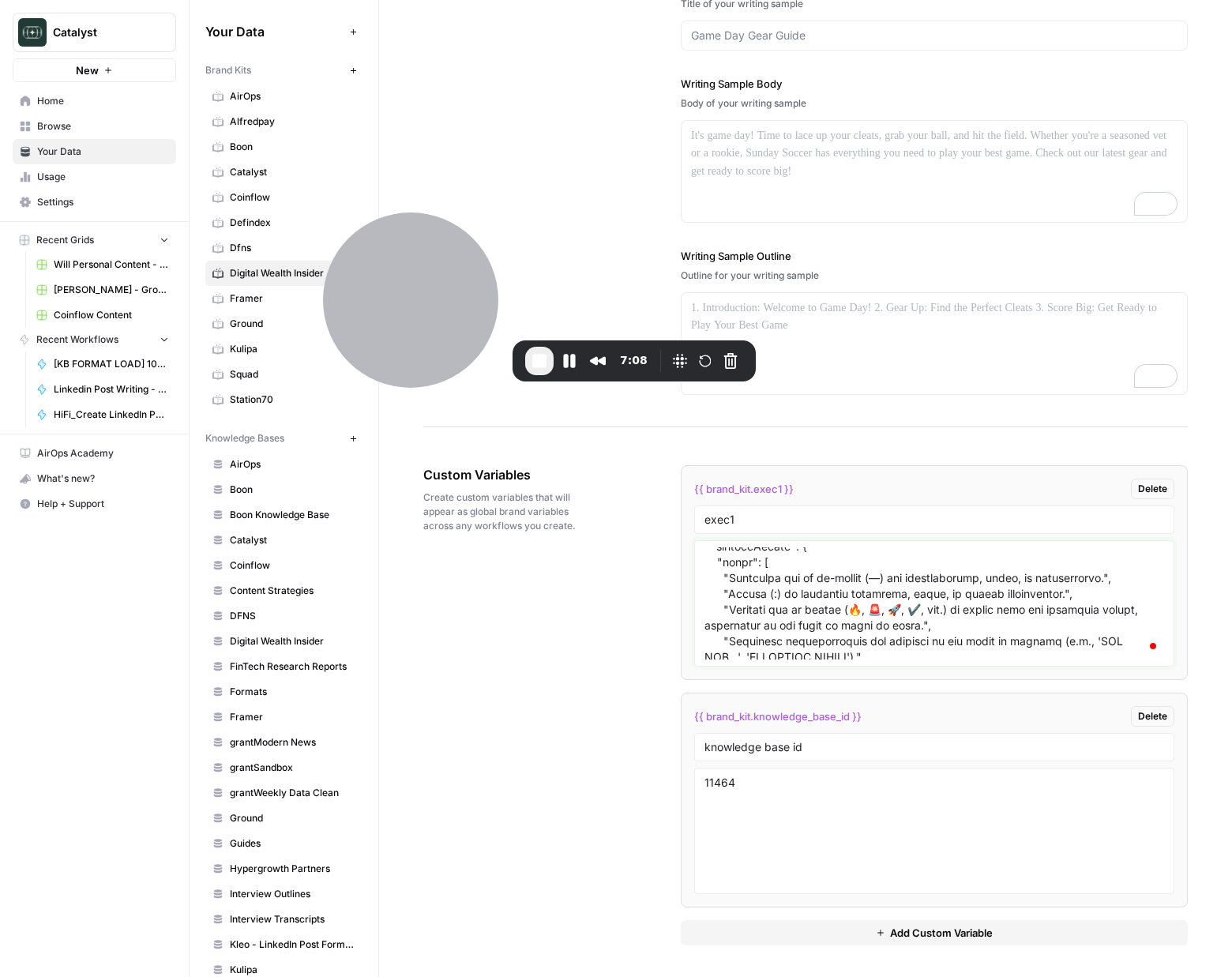
scroll to position [1115, 0]
drag, startPoint x: 912, startPoint y: 611, endPoint x: 860, endPoint y: 613, distance: 52.0
click at [860, 613] on textarea "To enrich screen reader interactions, please activate Accessibility in Grammarl…" at bounding box center [935, 604] width 460 height 112
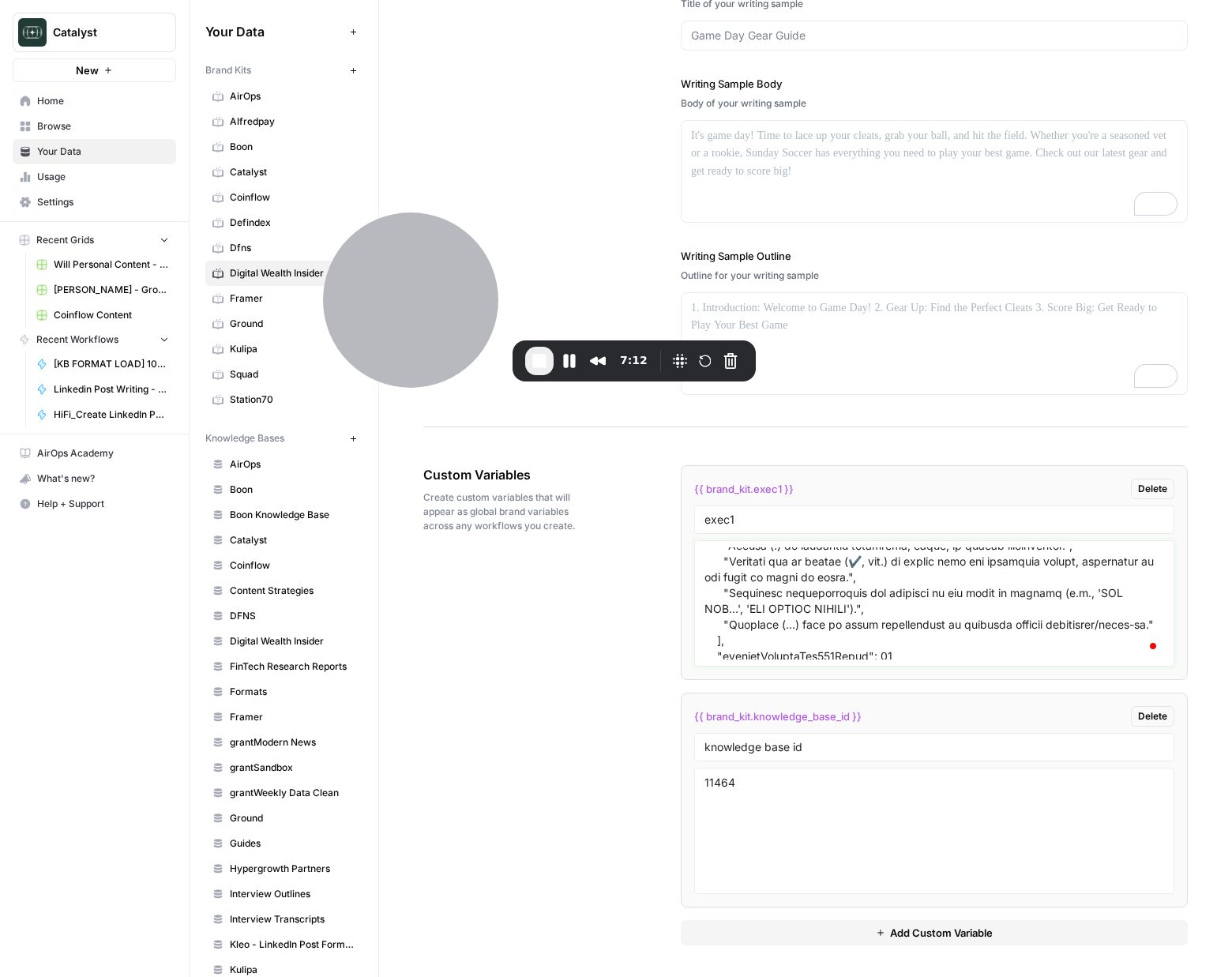
scroll to position [0, 0]
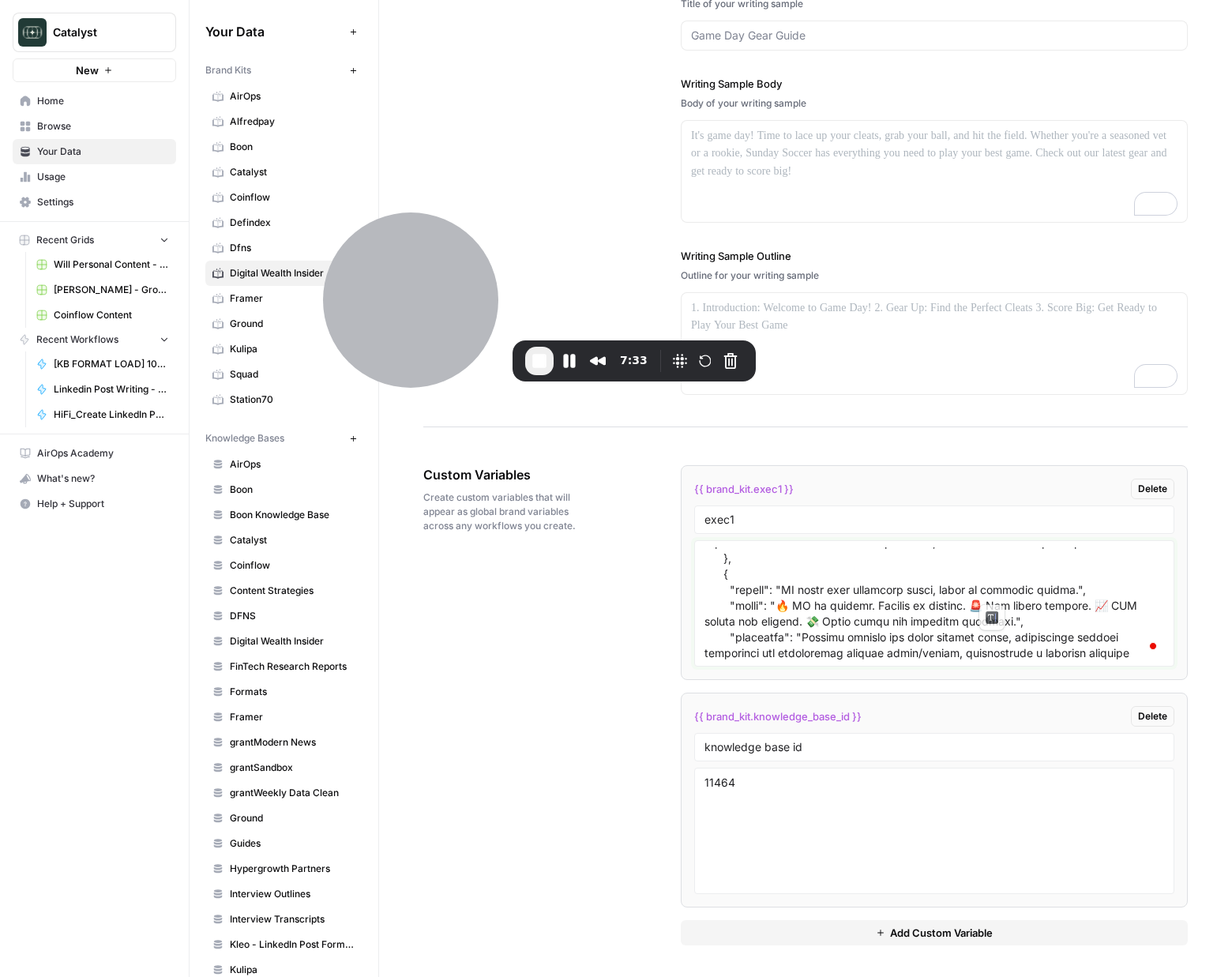
click at [982, 593] on textarea "To enrich screen reader interactions, please activate Accessibility in Grammarl…" at bounding box center [935, 604] width 460 height 112
click at [1111, 591] on textarea "To enrich screen reader interactions, please activate Accessibility in Grammarl…" at bounding box center [935, 604] width 460 height 112
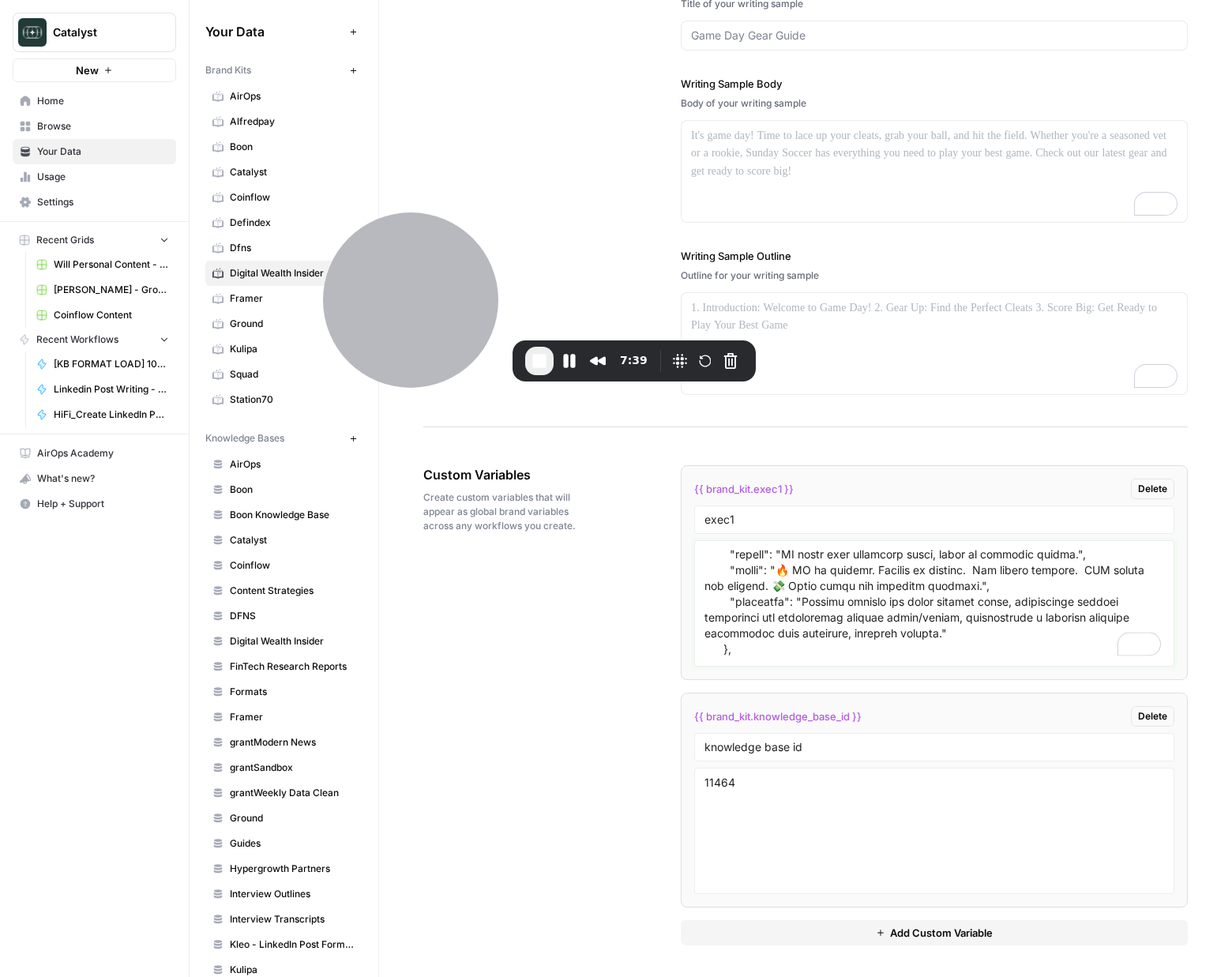
click at [779, 568] on textarea "To enrich screen reader interactions, please activate Accessibility in Grammarl…" at bounding box center [935, 604] width 460 height 112
click at [787, 555] on textarea "To enrich screen reader interactions, please activate Accessibility in Grammarl…" at bounding box center [935, 604] width 460 height 112
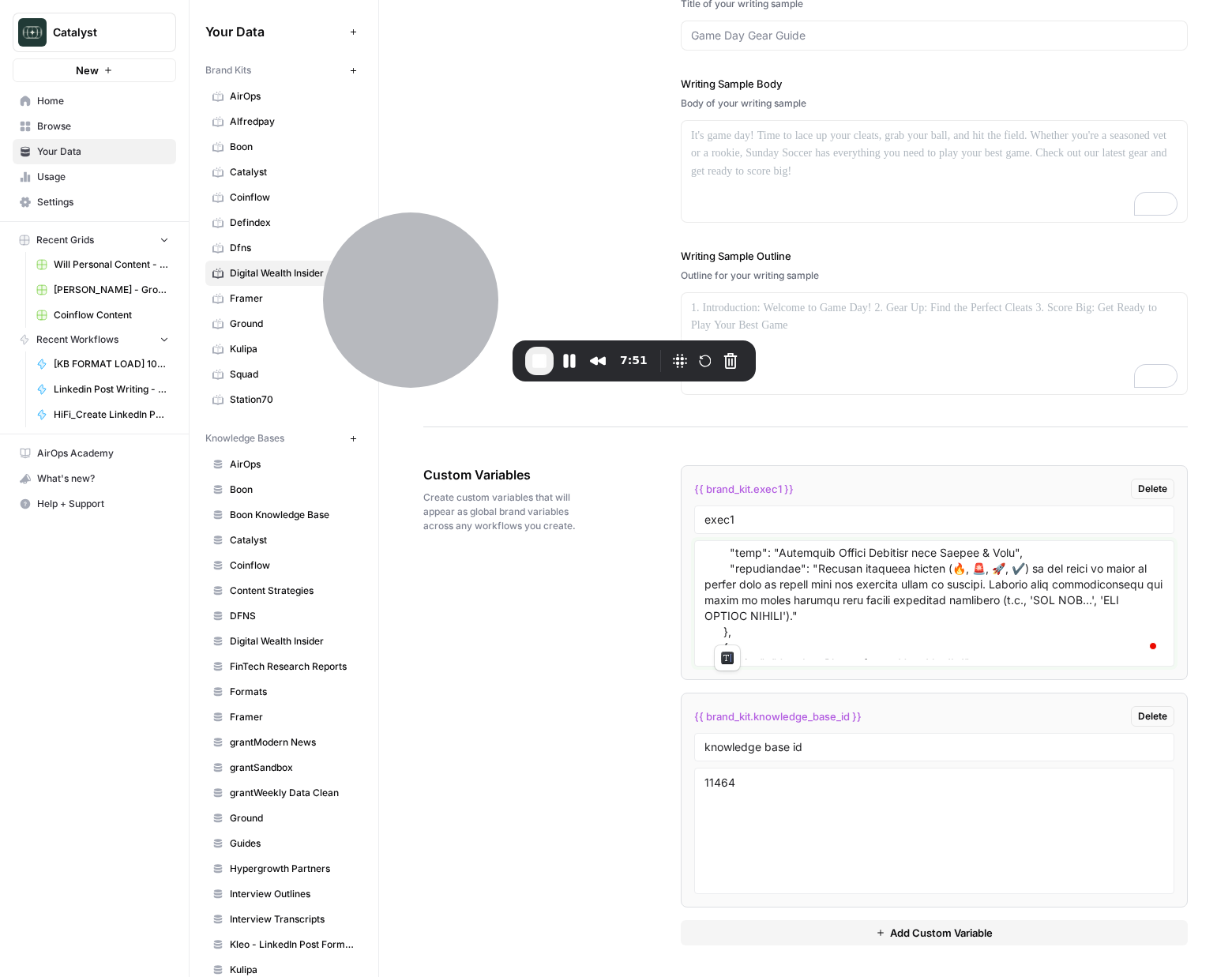
drag, startPoint x: 727, startPoint y: 582, endPoint x: 830, endPoint y: 617, distance: 108.8
click at [830, 617] on textarea "To enrich screen reader interactions, please activate Accessibility in Grammarl…" at bounding box center [935, 604] width 460 height 112
click at [831, 617] on textarea "To enrich screen reader interactions, please activate Accessibility in Grammarl…" at bounding box center [935, 604] width 460 height 112
click at [979, 573] on textarea "To enrich screen reader interactions, please activate Accessibility in Grammarl…" at bounding box center [935, 604] width 460 height 112
drag, startPoint x: 985, startPoint y: 552, endPoint x: 938, endPoint y: 556, distance: 47.2
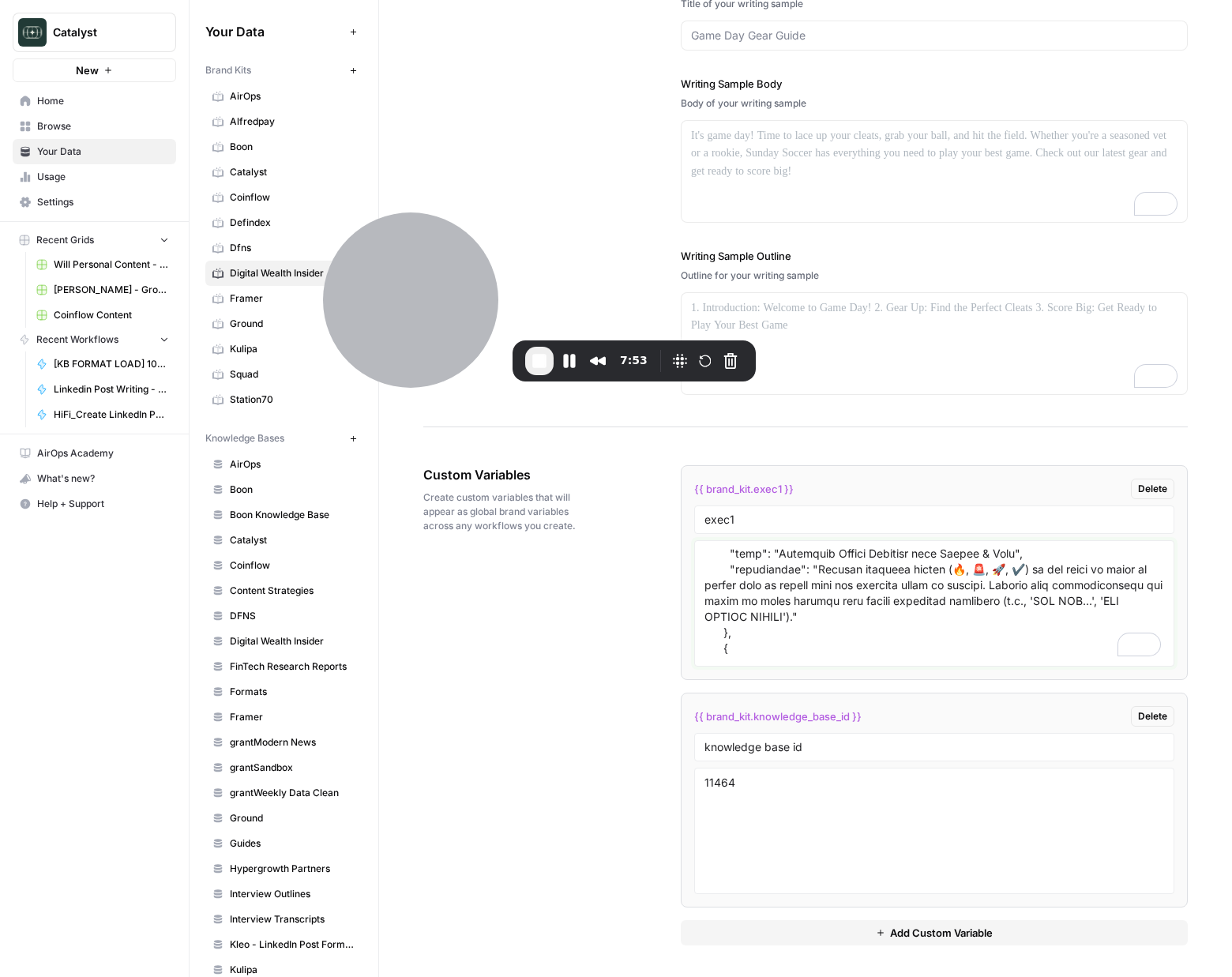
click at [938, 556] on textarea "To enrich screen reader interactions, please activate Accessibility in Grammarl…" at bounding box center [935, 604] width 460 height 112
drag, startPoint x: 990, startPoint y: 554, endPoint x: 954, endPoint y: 642, distance: 95.1
click at [954, 642] on textarea "To enrich screen reader interactions, please activate Accessibility in Grammarl…" at bounding box center [935, 604] width 460 height 112
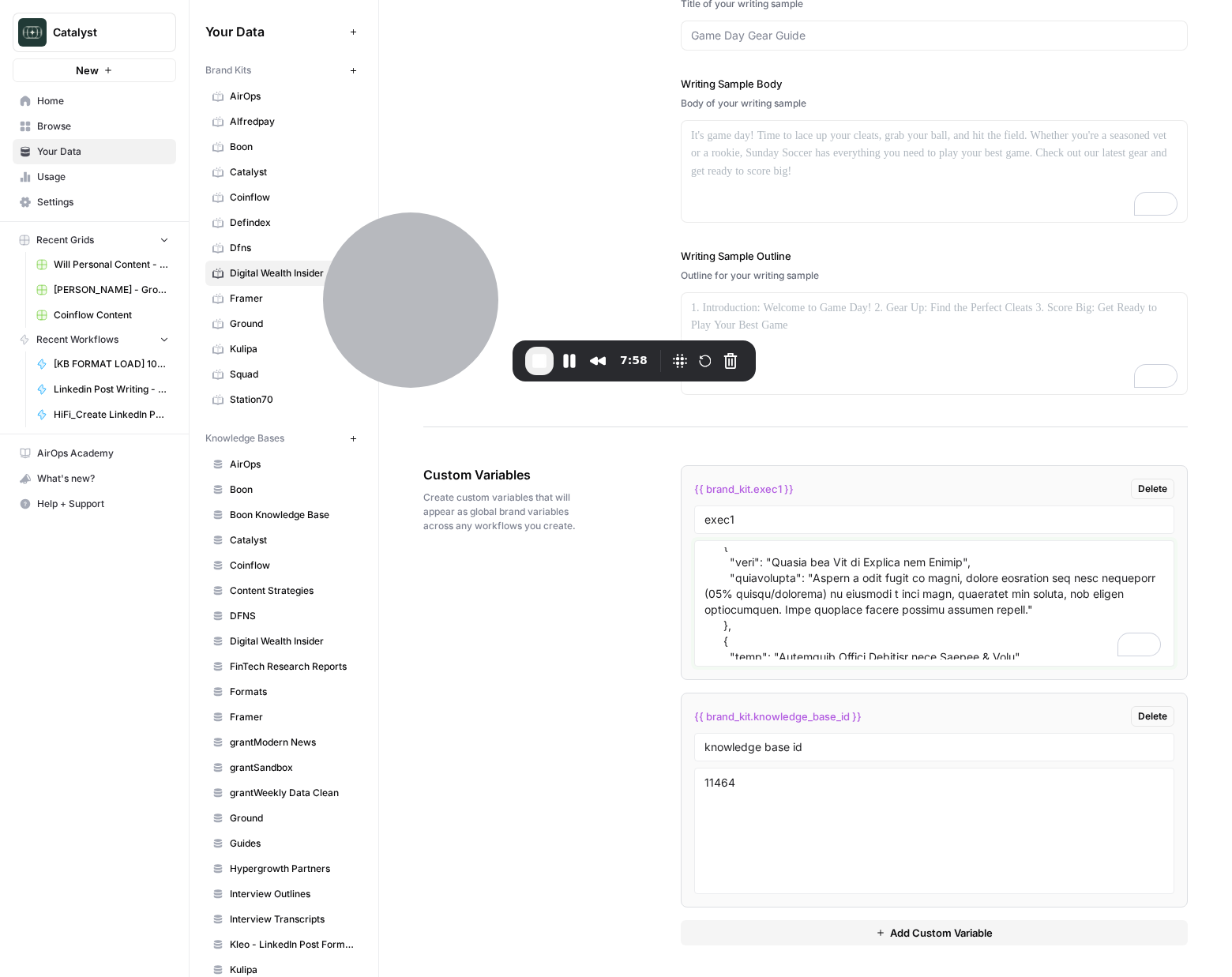
click at [954, 642] on textarea "To enrich screen reader interactions, please activate Accessibility in Grammarl…" at bounding box center [935, 604] width 460 height 112
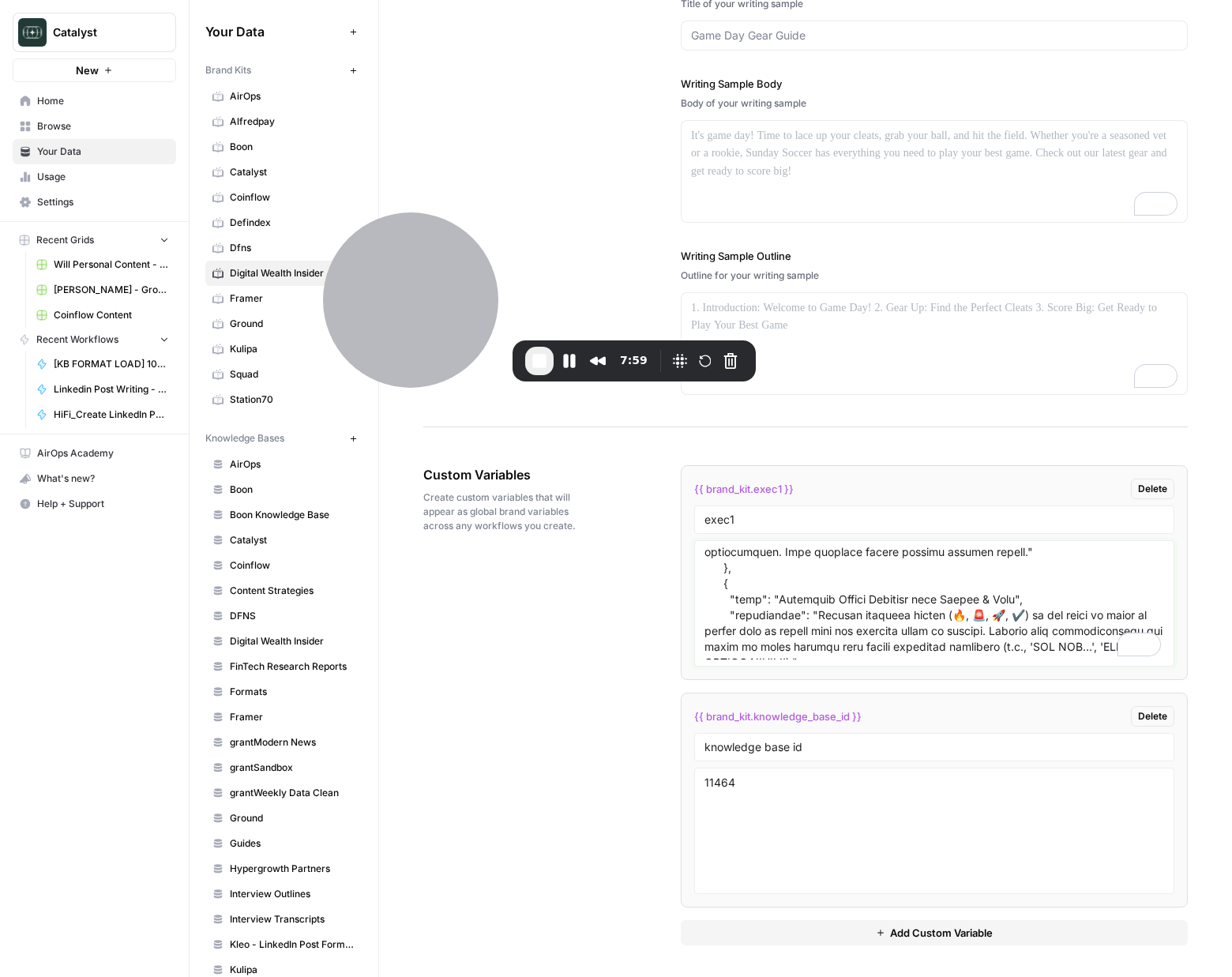
drag, startPoint x: 991, startPoint y: 601, endPoint x: 934, endPoint y: 602, distance: 57.0
click at [934, 602] on textarea "To enrich screen reader interactions, please activate Accessibility in Grammarl…" at bounding box center [935, 604] width 460 height 112
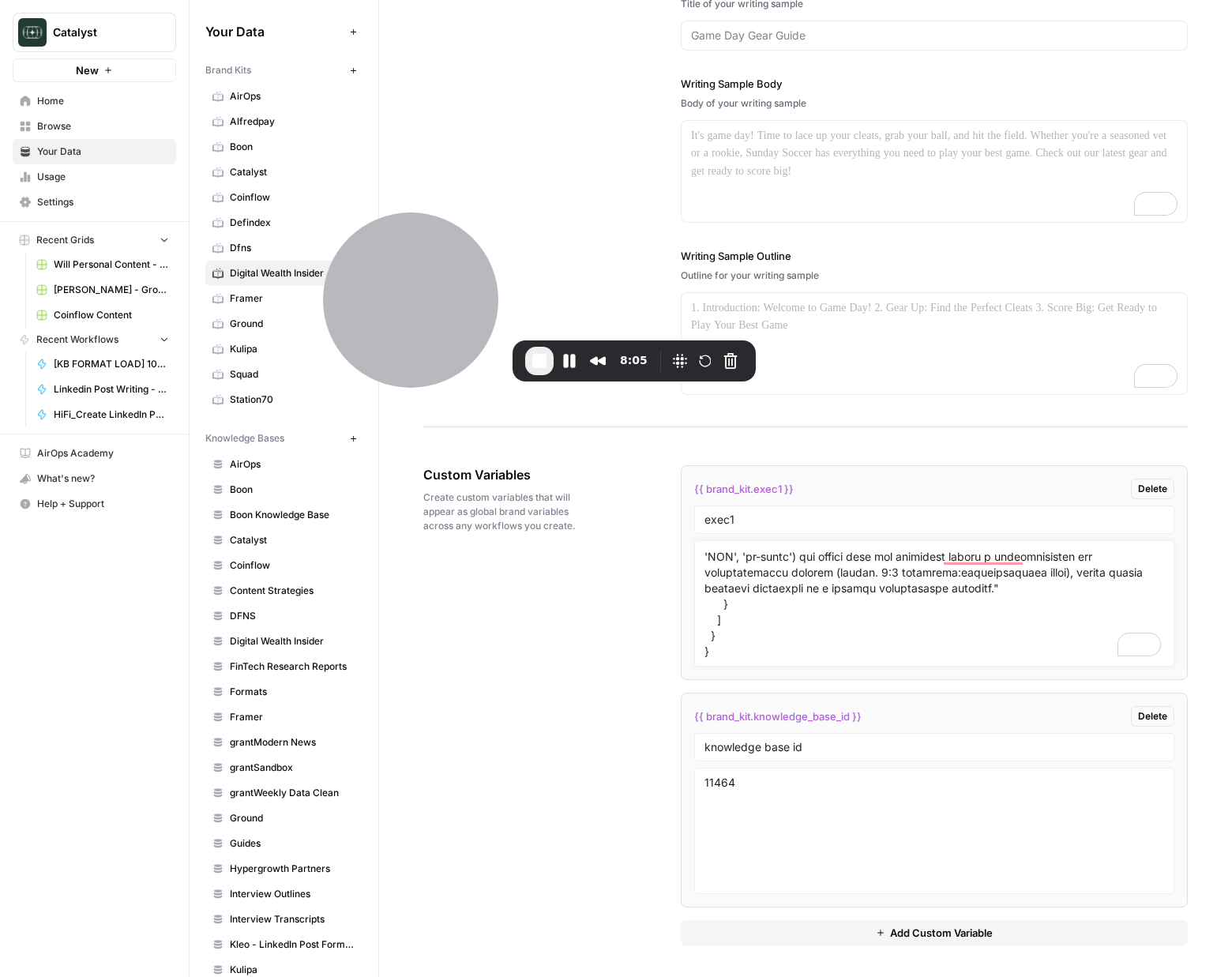
type textarea "```json { "styleOf": "[PERSON_NAME] (LinkedIn)", "sourceMaterials": [ "[URL][DO…"
click at [685, 694] on li "{{ brand_kit.knowledge_base_id }} Delete knowledge base id 11464" at bounding box center [934, 800] width 508 height 215
click at [959, 816] on textarea "11464" at bounding box center [935, 831] width 460 height 112
drag, startPoint x: 846, startPoint y: 936, endPoint x: 739, endPoint y: 903, distance: 112.0
click at [840, 933] on button "Add Custom Variable" at bounding box center [934, 932] width 508 height 25
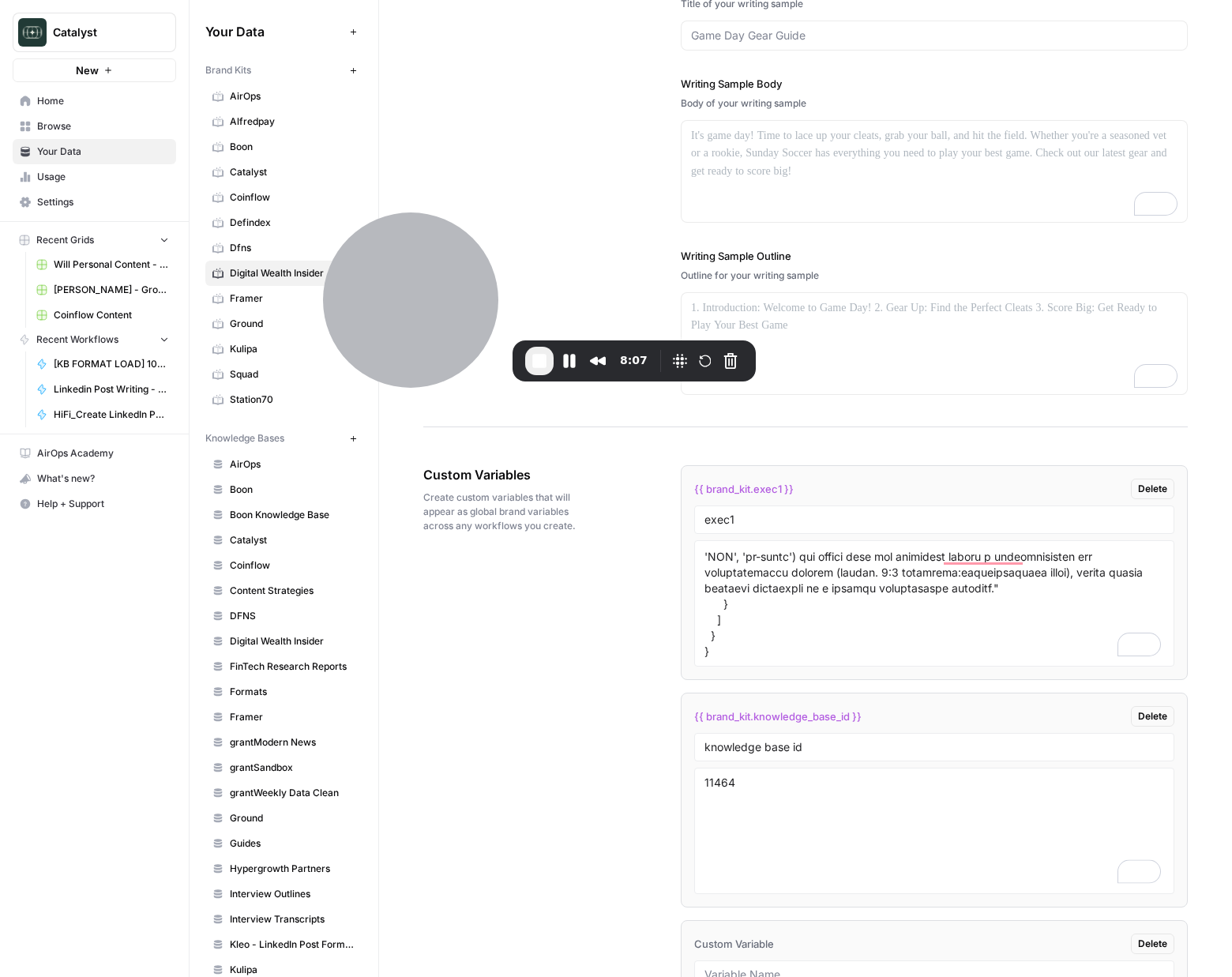
drag, startPoint x: 607, startPoint y: 851, endPoint x: 601, endPoint y: 846, distance: 7.8
click at [606, 850] on div "Custom Variables Create custom variables that will appear as global brand varia…" at bounding box center [806, 820] width 765 height 771
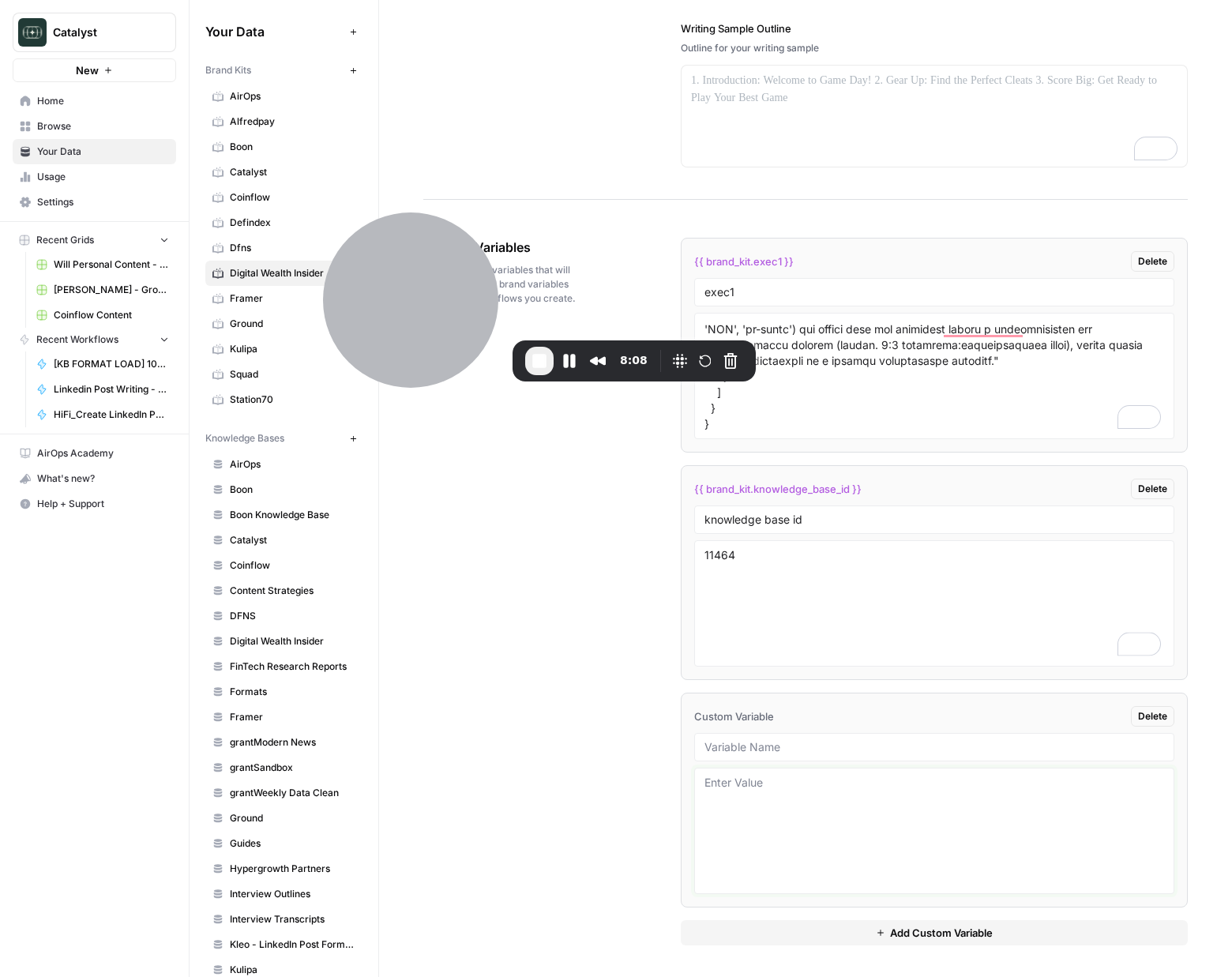
drag, startPoint x: 934, startPoint y: 819, endPoint x: 913, endPoint y: 806, distance: 24.7
click at [933, 819] on textarea at bounding box center [935, 831] width 460 height 112
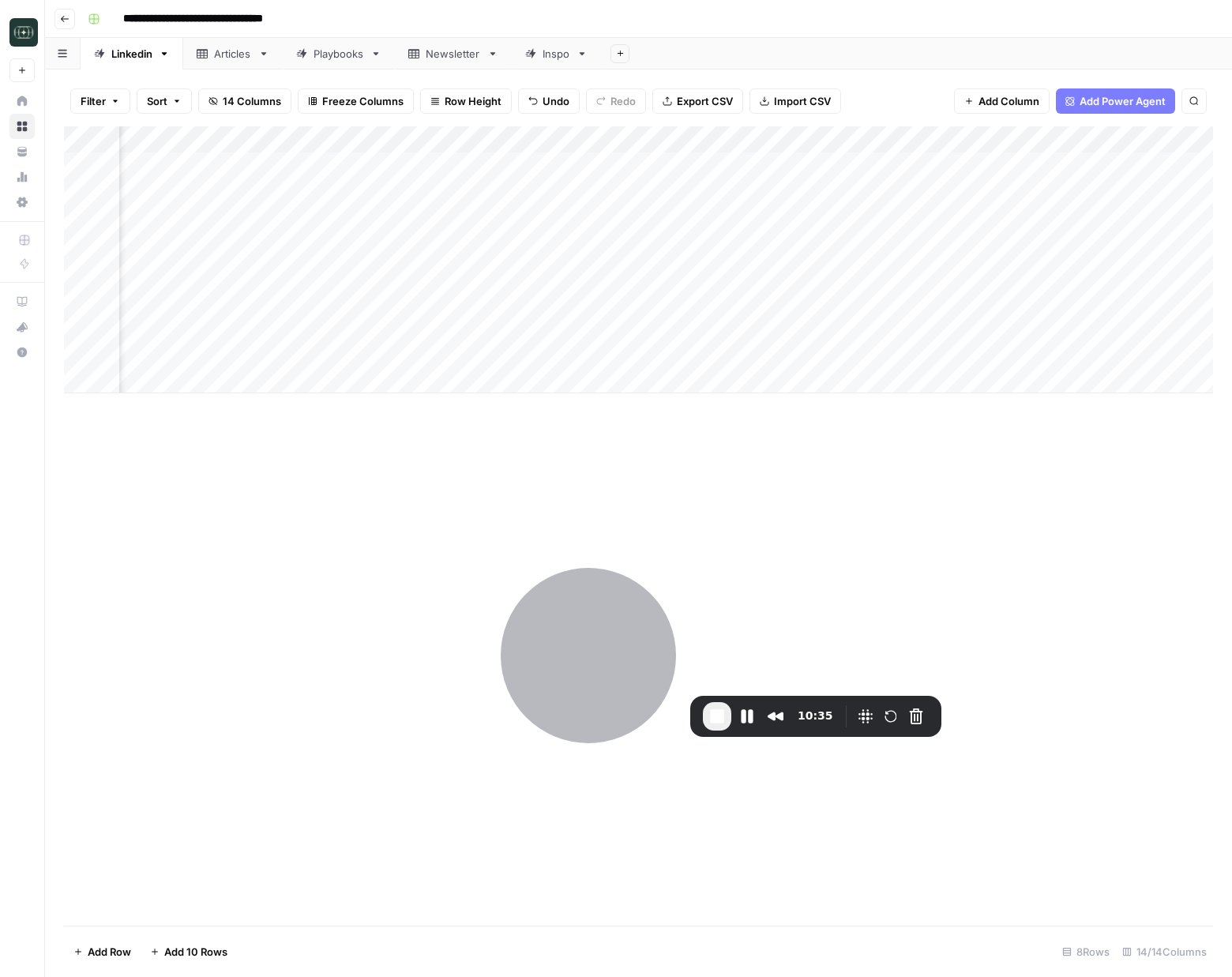
scroll to position [0, 86]
click at [412, 377] on div "Add Column" at bounding box center [639, 260] width 1149 height 267
type textarea "**********"
drag, startPoint x: 725, startPoint y: 529, endPoint x: 616, endPoint y: 393, distance: 174.3
click at [724, 528] on div "Add Column" at bounding box center [639, 526] width 1149 height 799
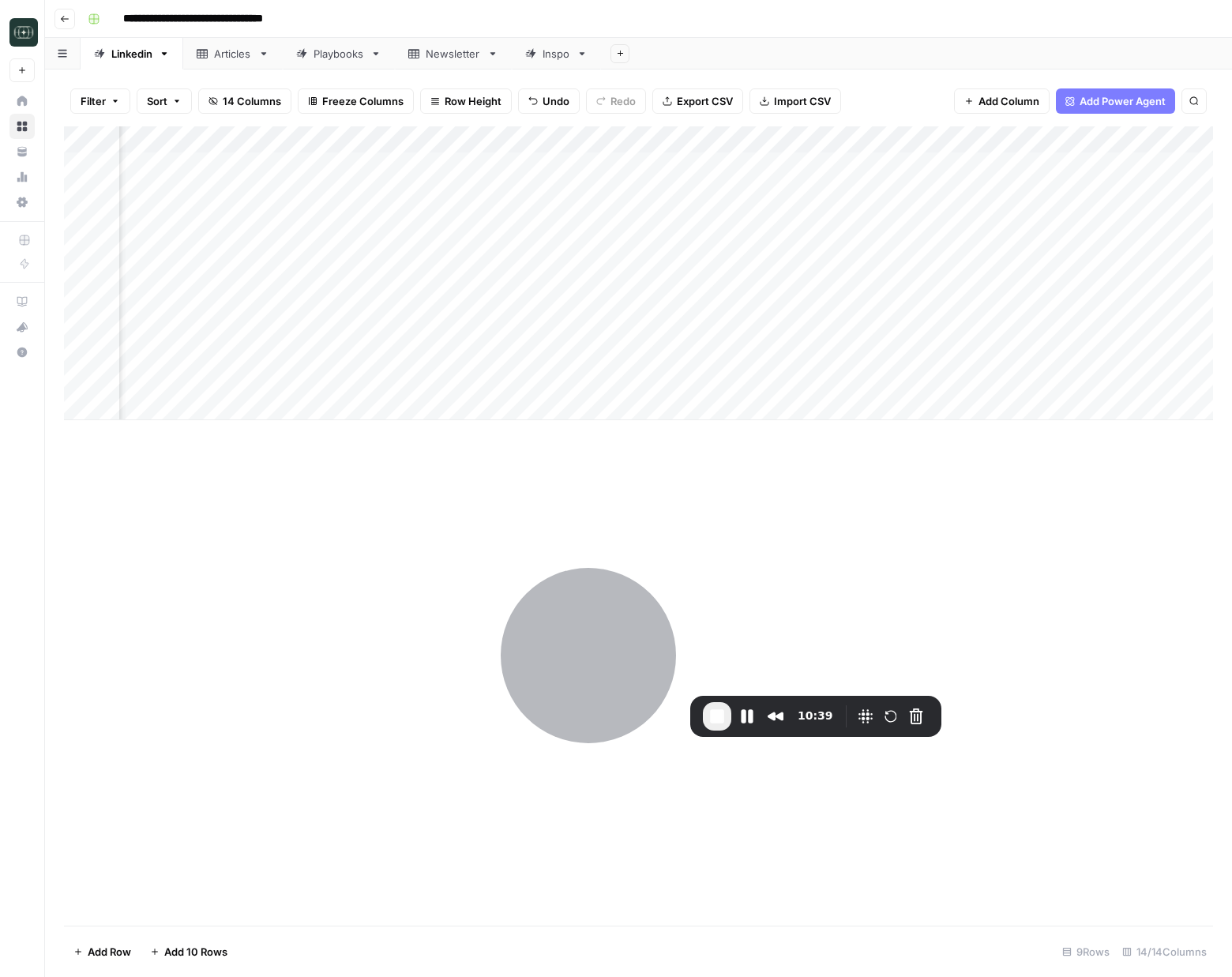
click at [616, 374] on div "Add Column" at bounding box center [639, 274] width 1149 height 294
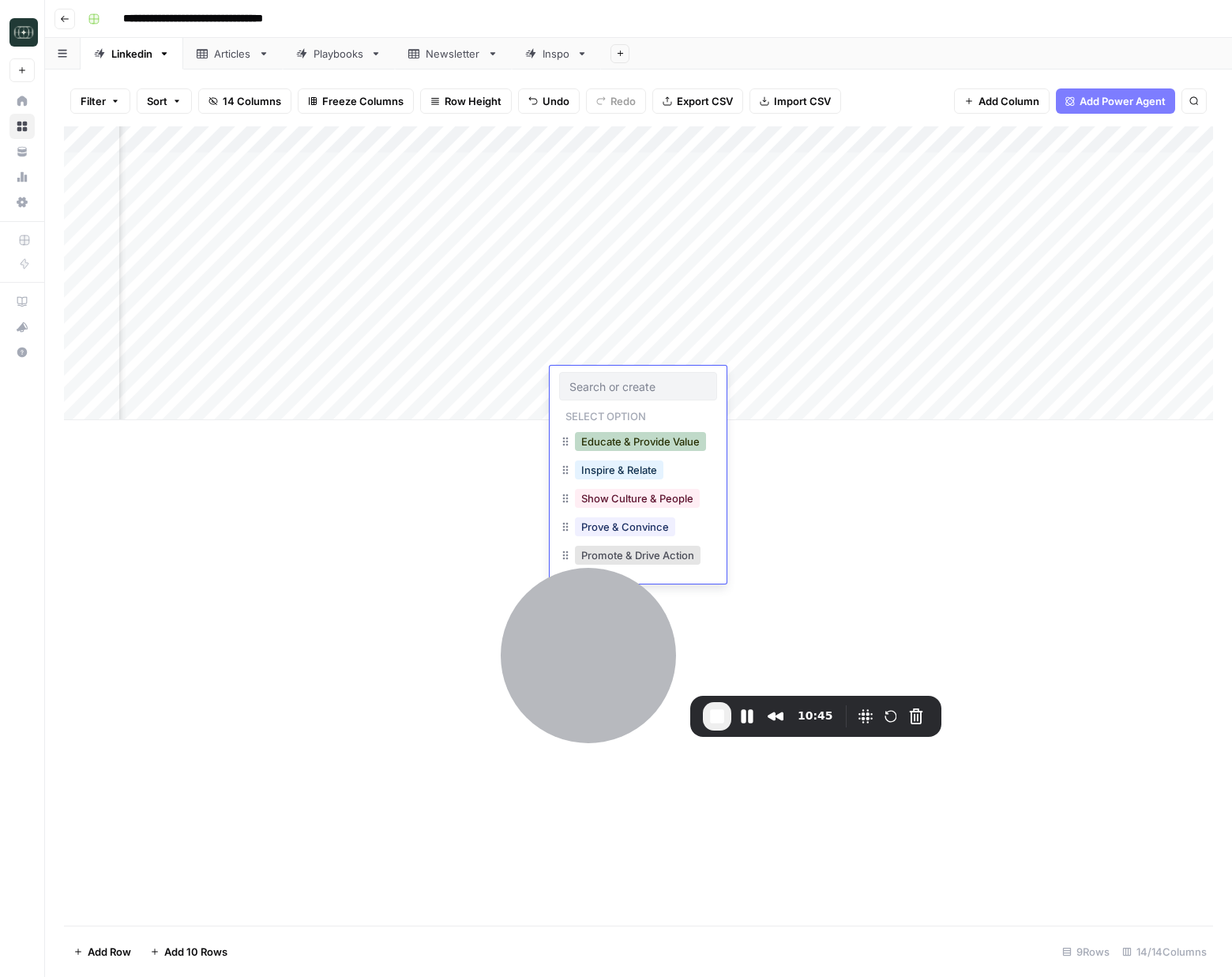
click at [624, 440] on button "Educate & Provide Value" at bounding box center [640, 441] width 131 height 19
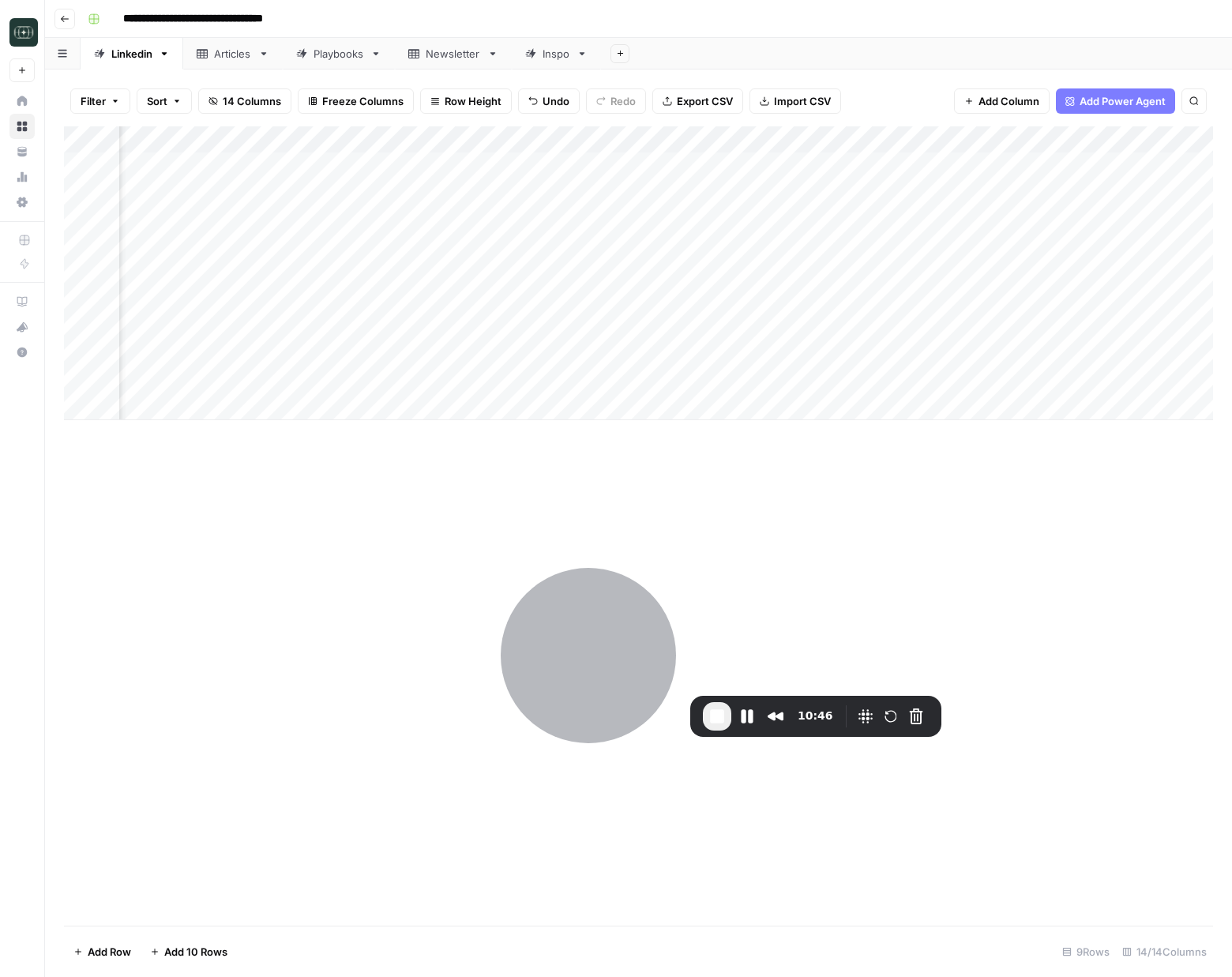
click at [766, 381] on div "Add Column" at bounding box center [639, 274] width 1149 height 294
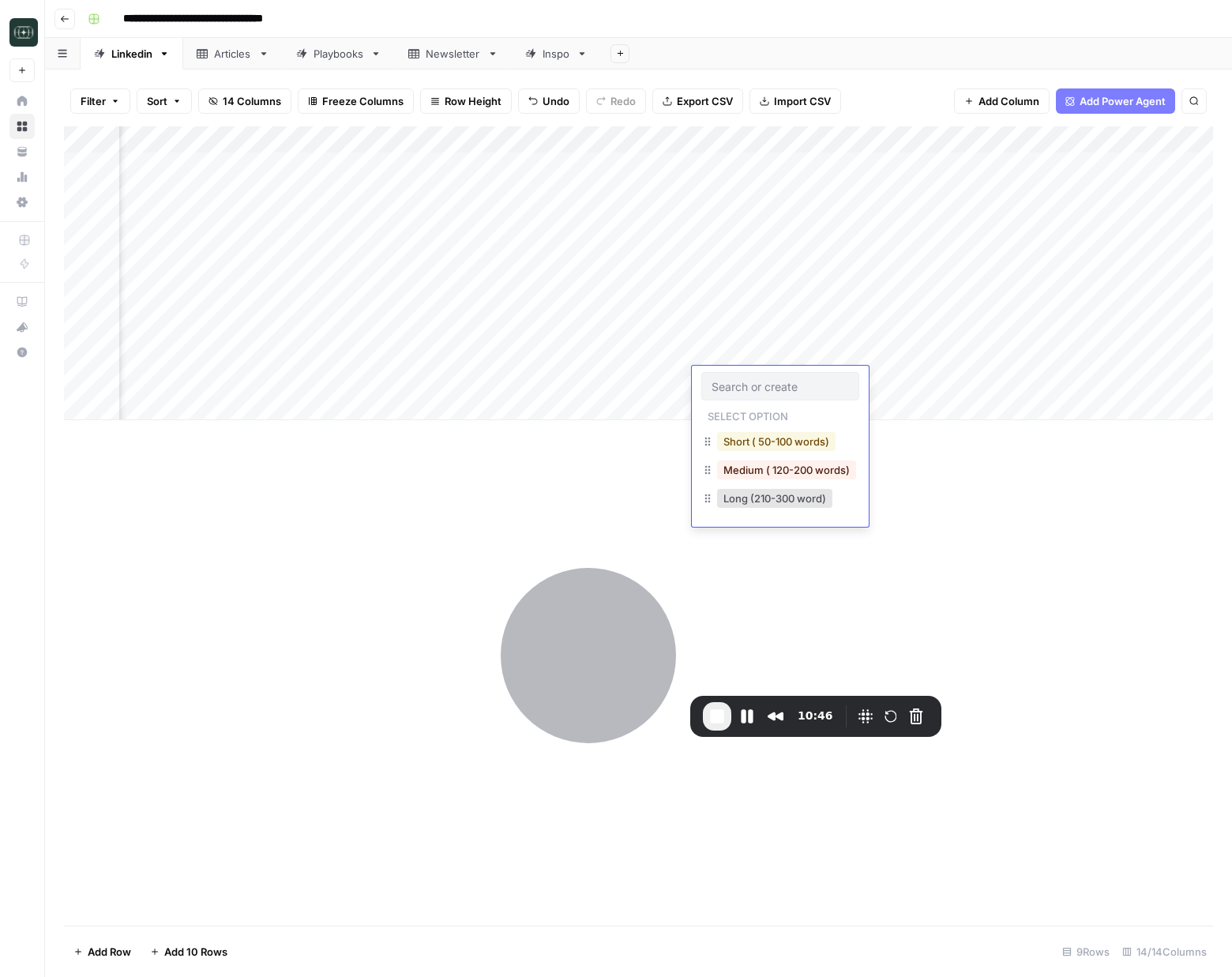
click at [767, 438] on button "Short ( 50-100 words)" at bounding box center [776, 441] width 118 height 19
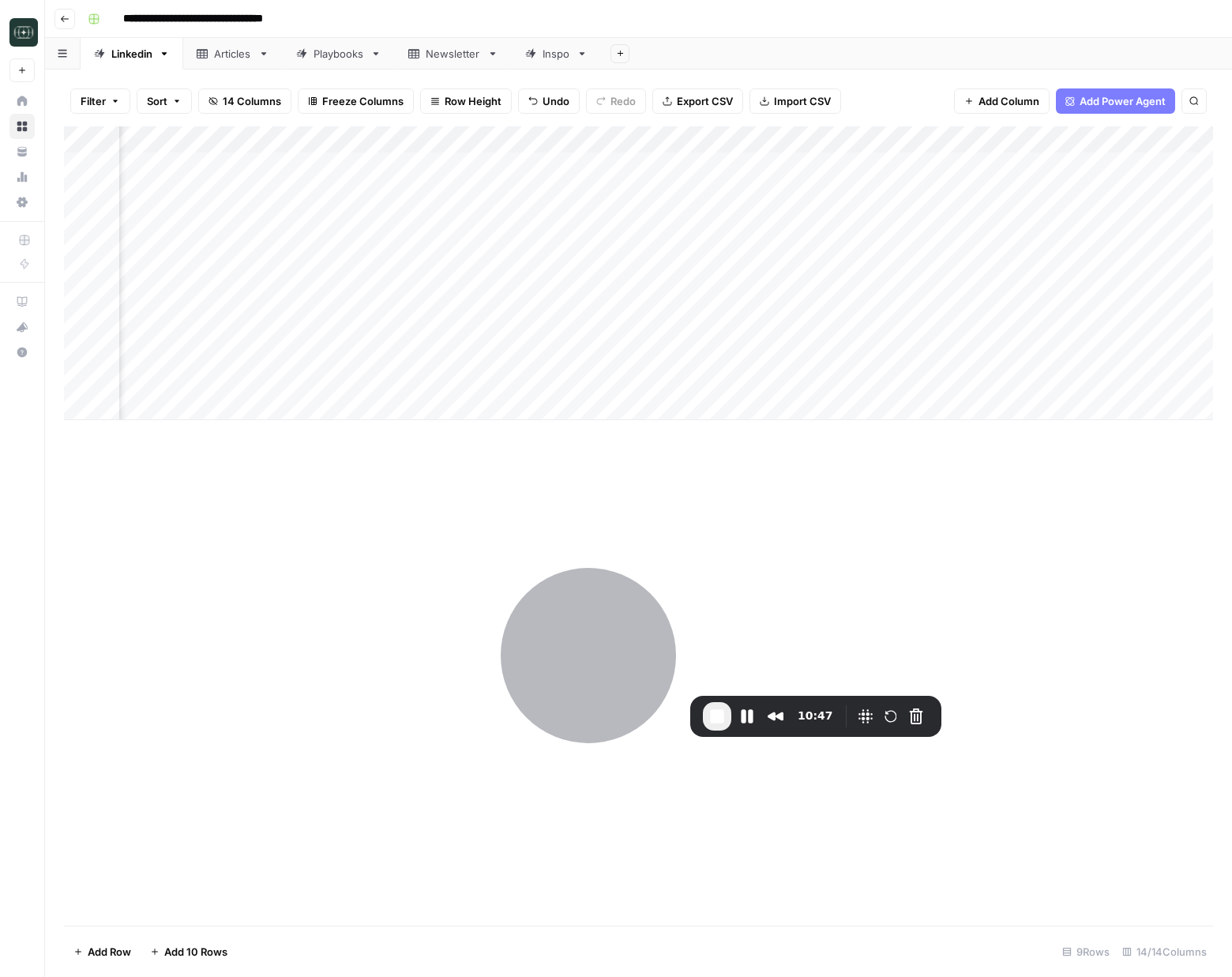
click at [894, 374] on div "Add Column" at bounding box center [639, 274] width 1149 height 294
click at [958, 547] on div "Add Column" at bounding box center [639, 526] width 1149 height 799
click at [752, 722] on button "Pause Recording" at bounding box center [747, 716] width 25 height 25
click at [1146, 323] on div "Add Column" at bounding box center [639, 274] width 1149 height 294
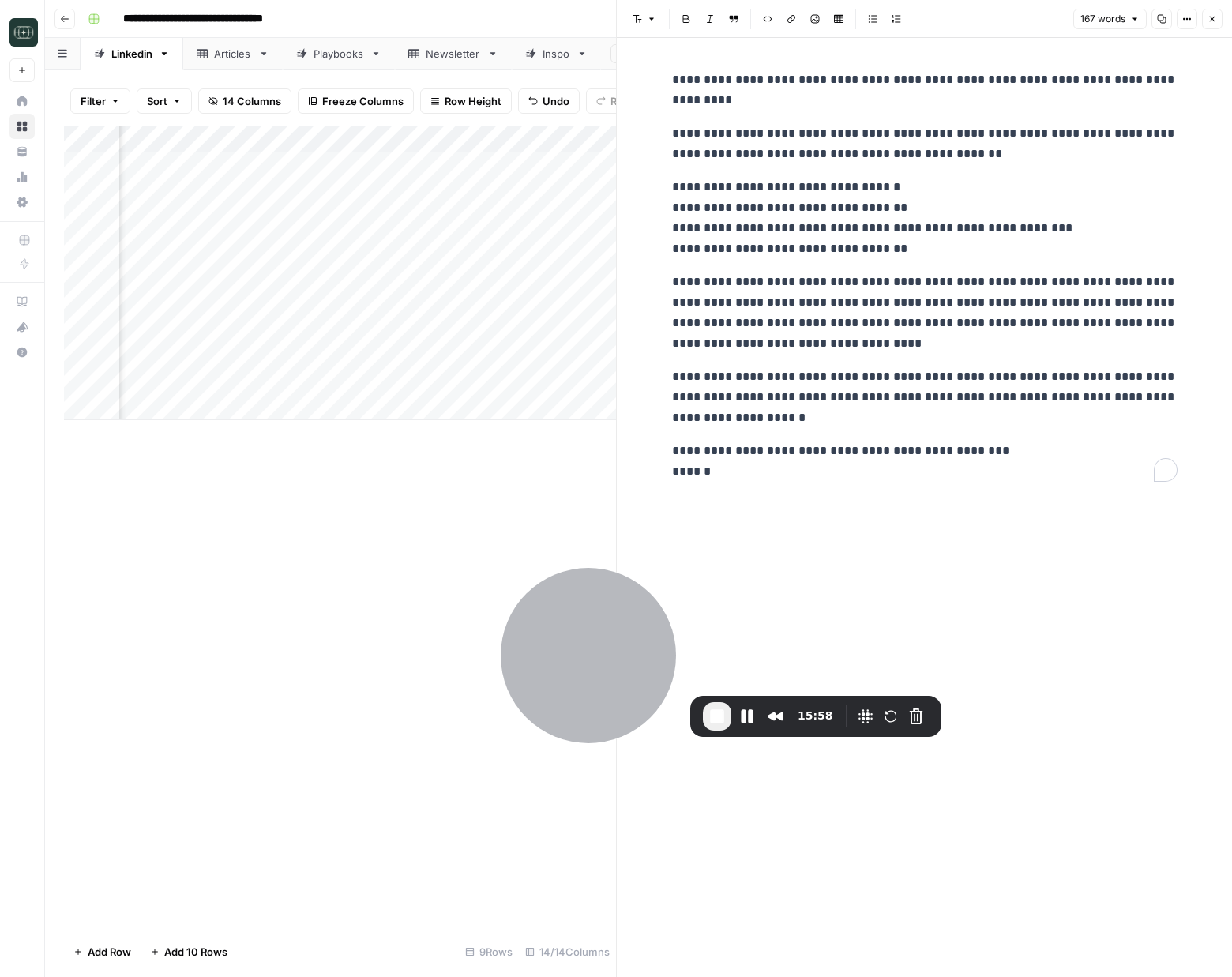
click at [903, 480] on p "**********" at bounding box center [925, 461] width 506 height 41
click at [1213, 19] on icon "button" at bounding box center [1212, 19] width 9 height 9
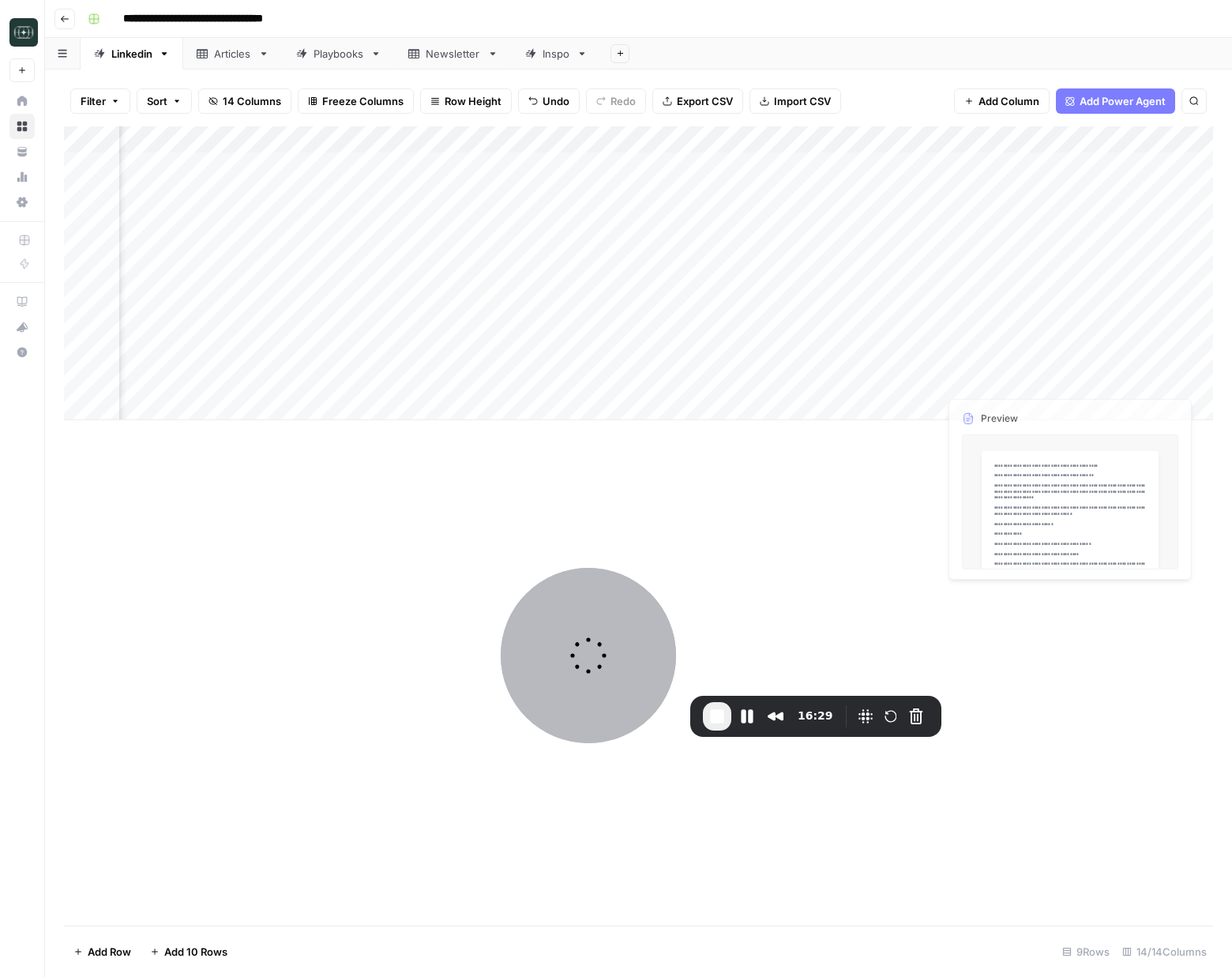
click at [1101, 362] on div "Add Column" at bounding box center [639, 274] width 1149 height 294
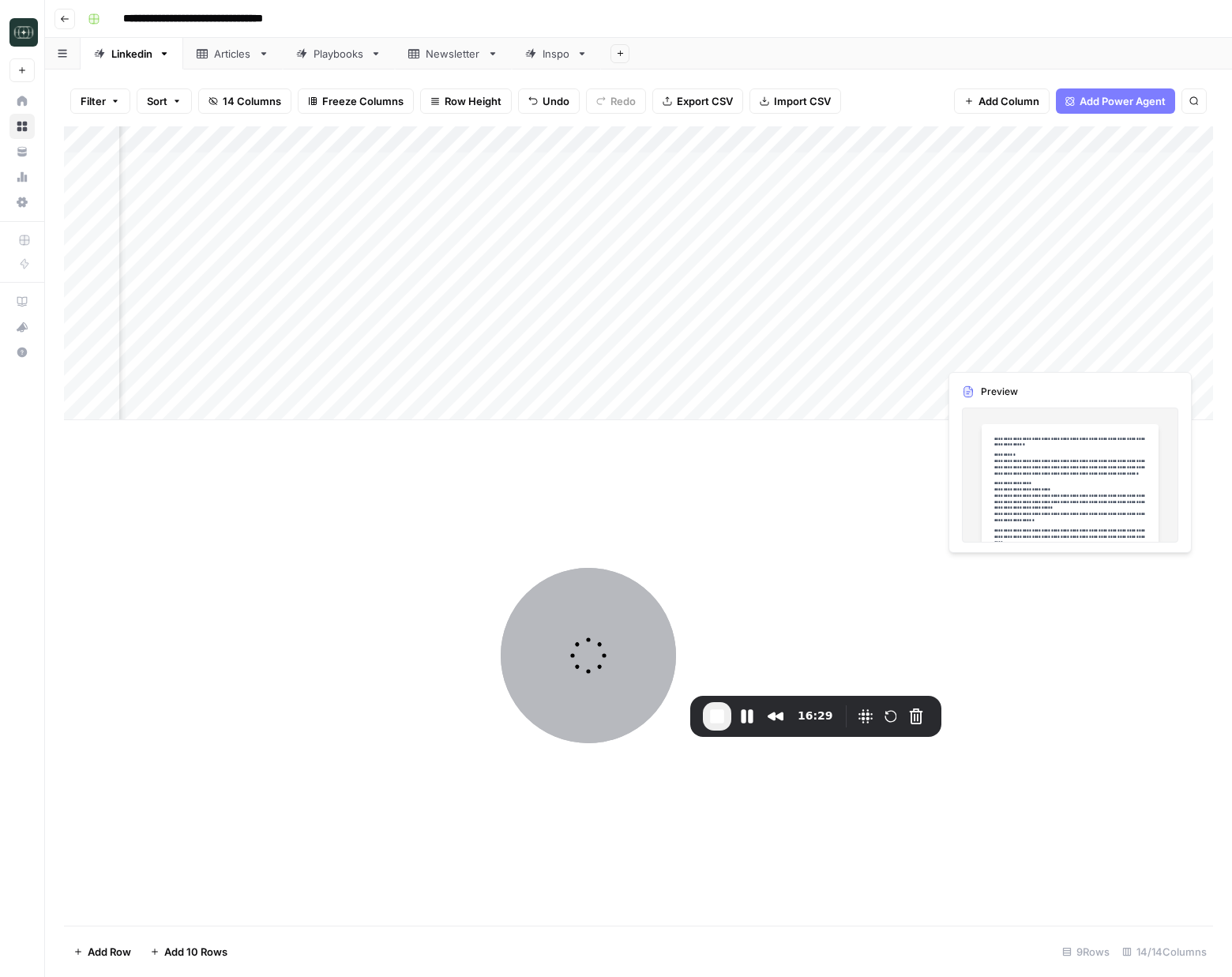
click at [1101, 362] on div "Add Column" at bounding box center [639, 274] width 1149 height 294
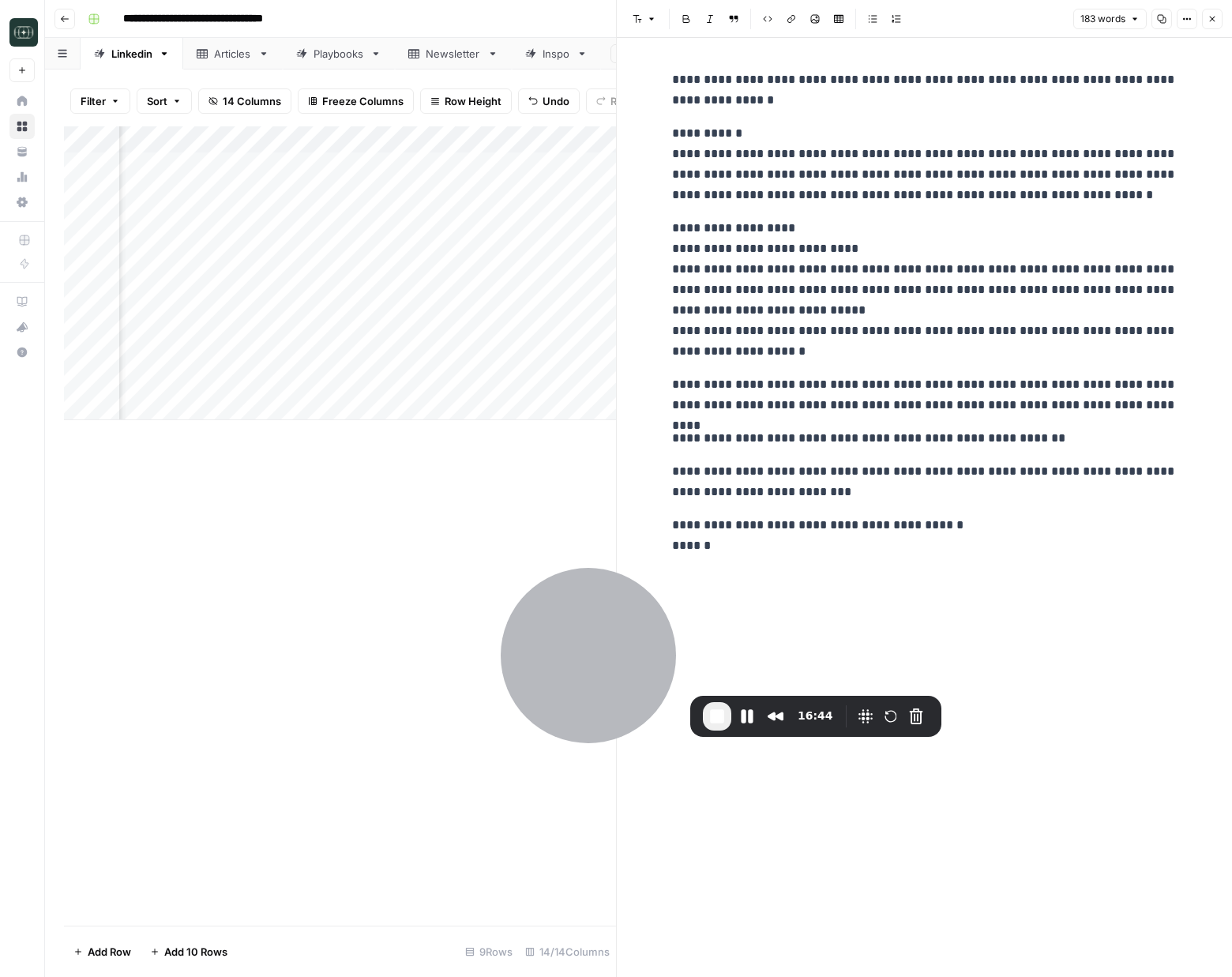
click at [1205, 23] on button "Close" at bounding box center [1212, 19] width 20 height 20
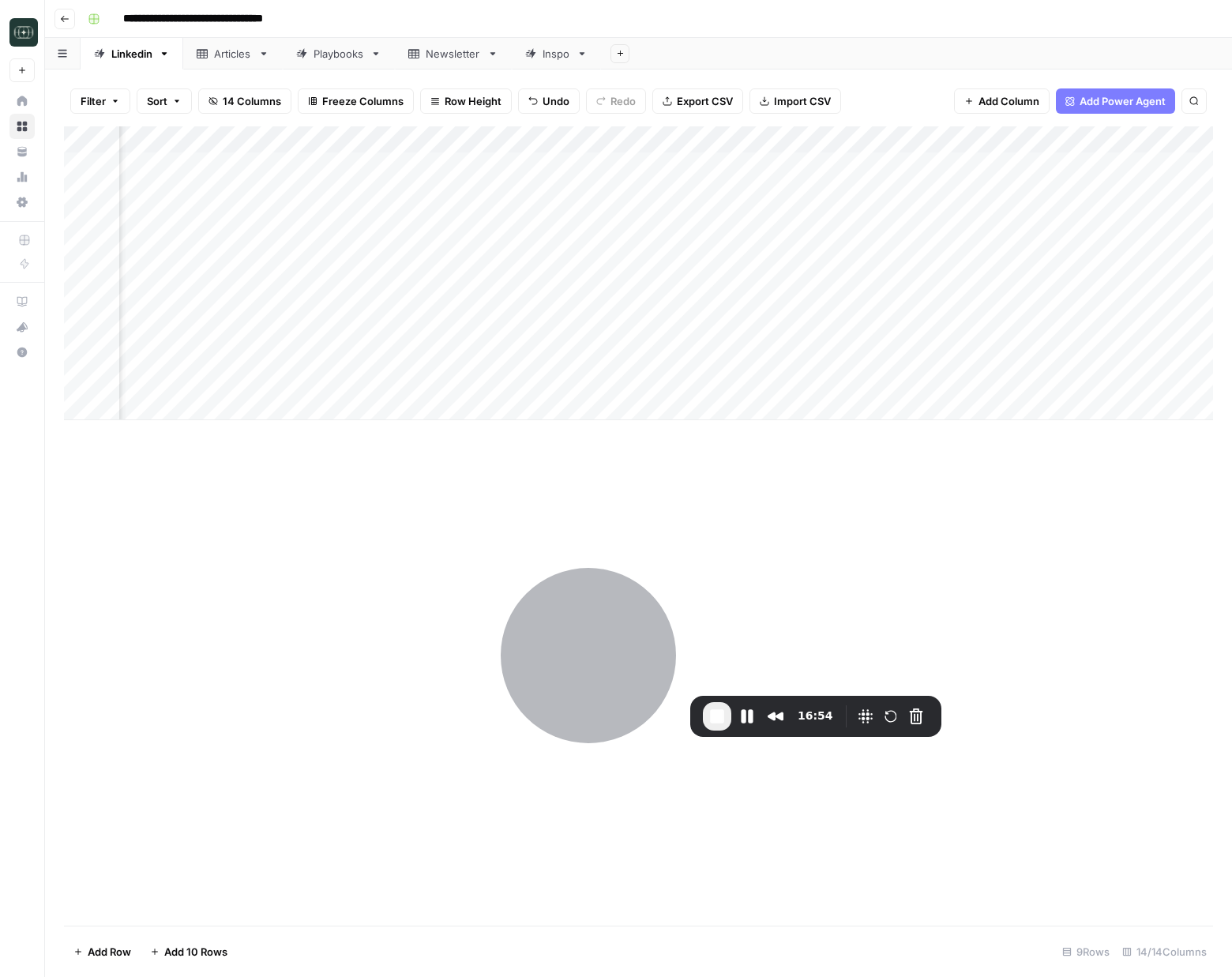
scroll to position [0, 254]
drag, startPoint x: 1033, startPoint y: 142, endPoint x: 1084, endPoint y: 147, distance: 51.2
click at [1084, 147] on div "Add Column" at bounding box center [639, 274] width 1149 height 294
drag, startPoint x: 371, startPoint y: 359, endPoint x: 378, endPoint y: 340, distance: 20.2
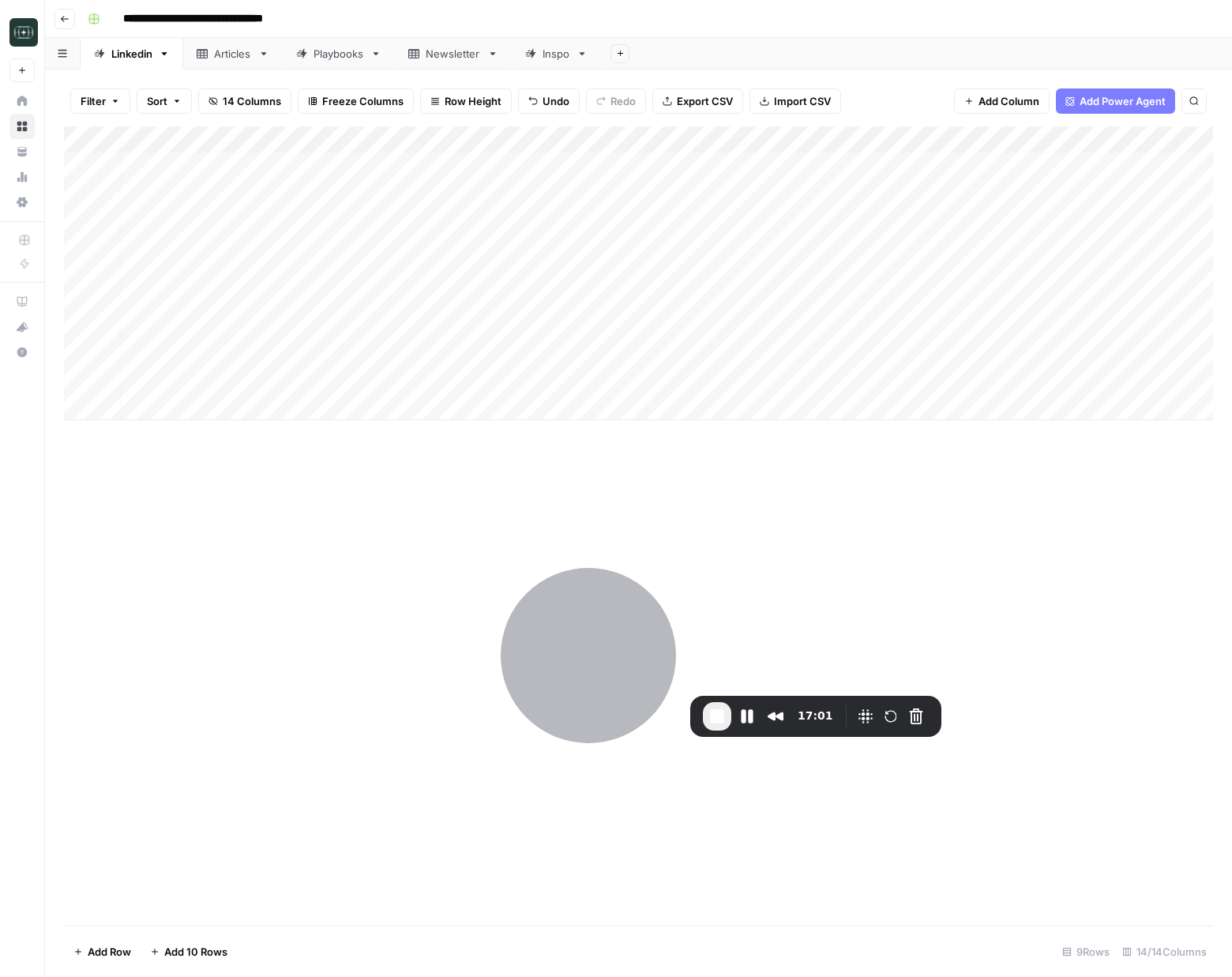
click at [371, 359] on div "Add Column" at bounding box center [639, 274] width 1149 height 294
click at [381, 332] on div "Add Column" at bounding box center [639, 274] width 1149 height 294
click at [938, 318] on div "Add Column" at bounding box center [639, 274] width 1149 height 294
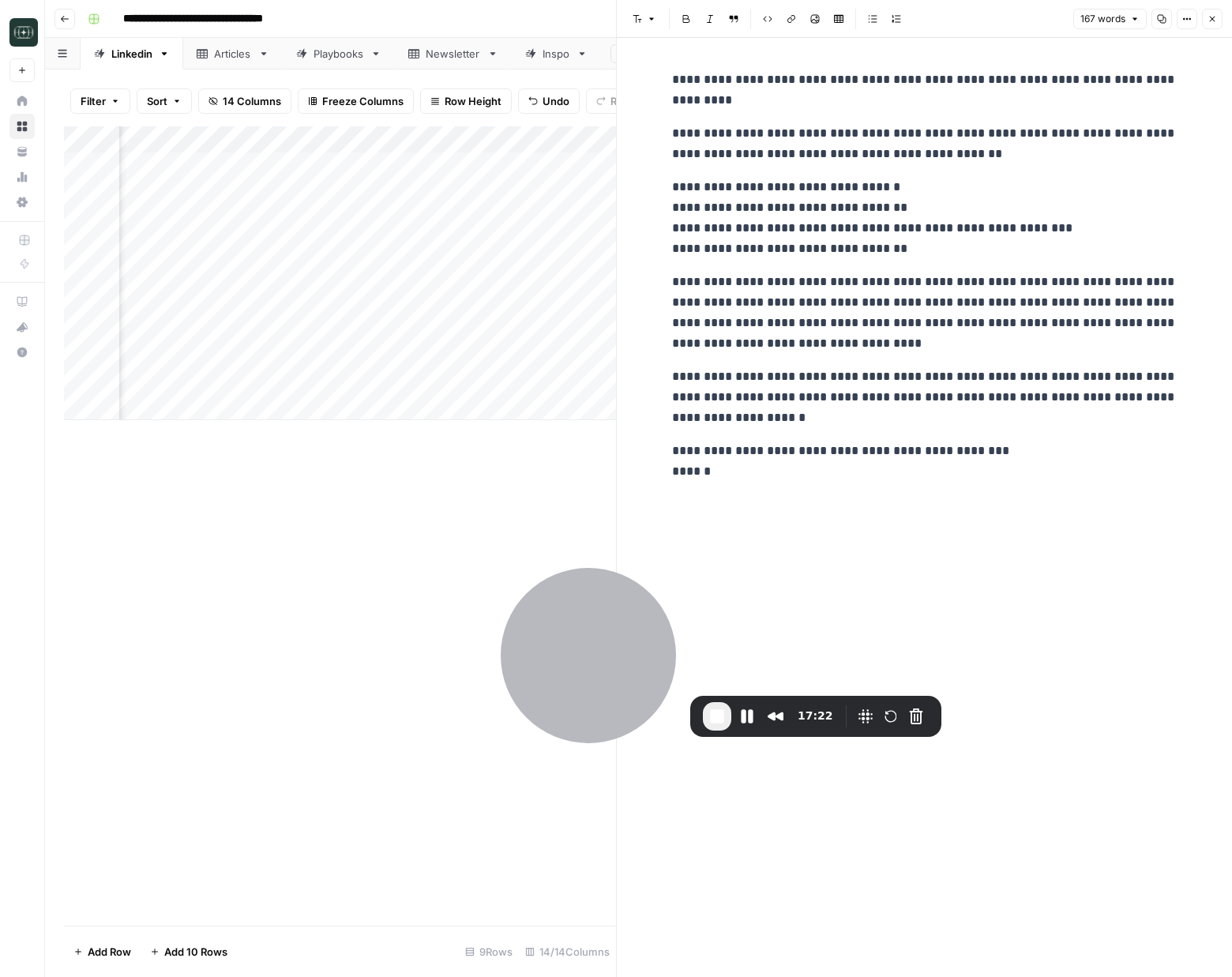
click at [1211, 20] on icon "button" at bounding box center [1212, 20] width 6 height 6
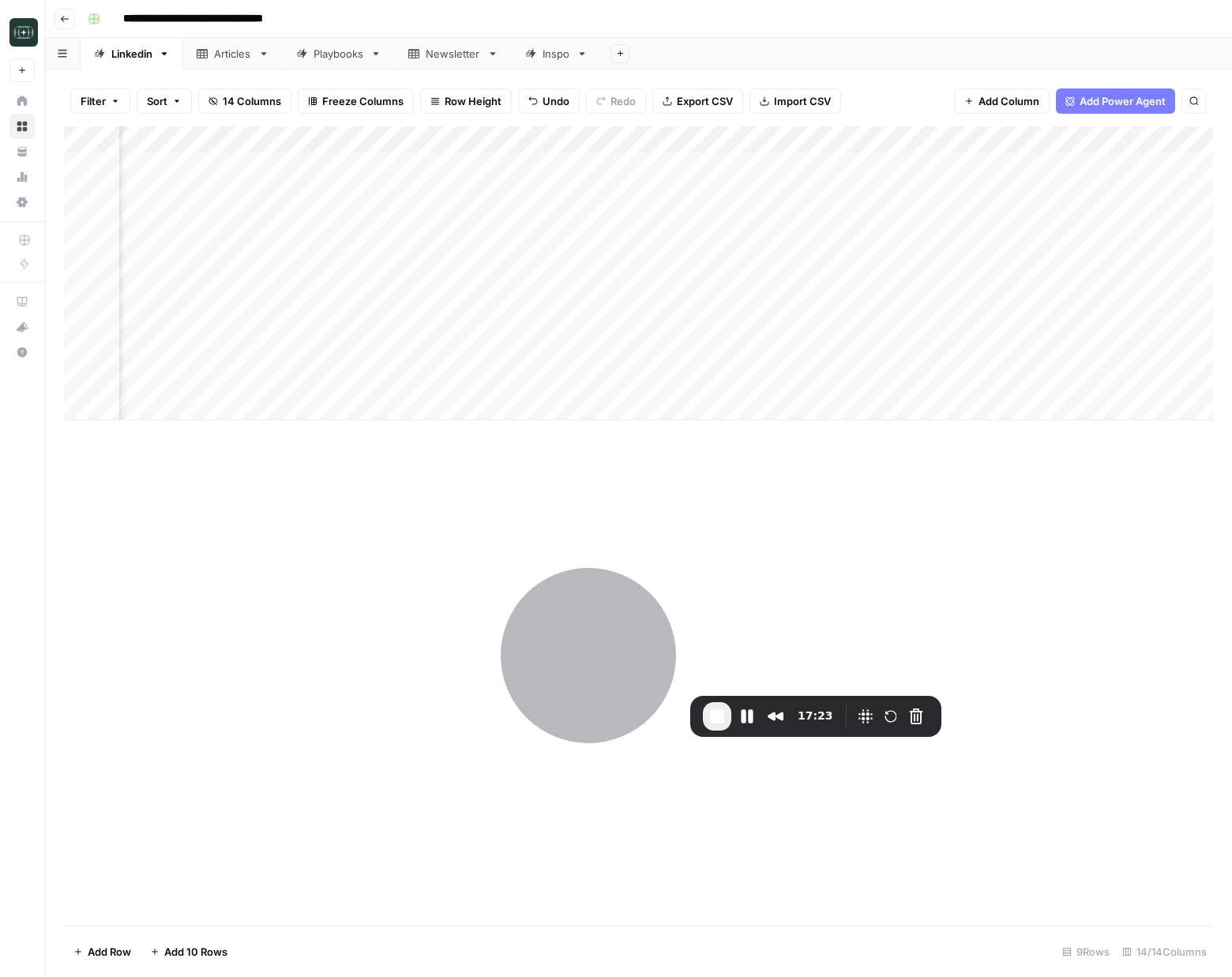
click at [940, 360] on div "Add Column" at bounding box center [639, 274] width 1149 height 294
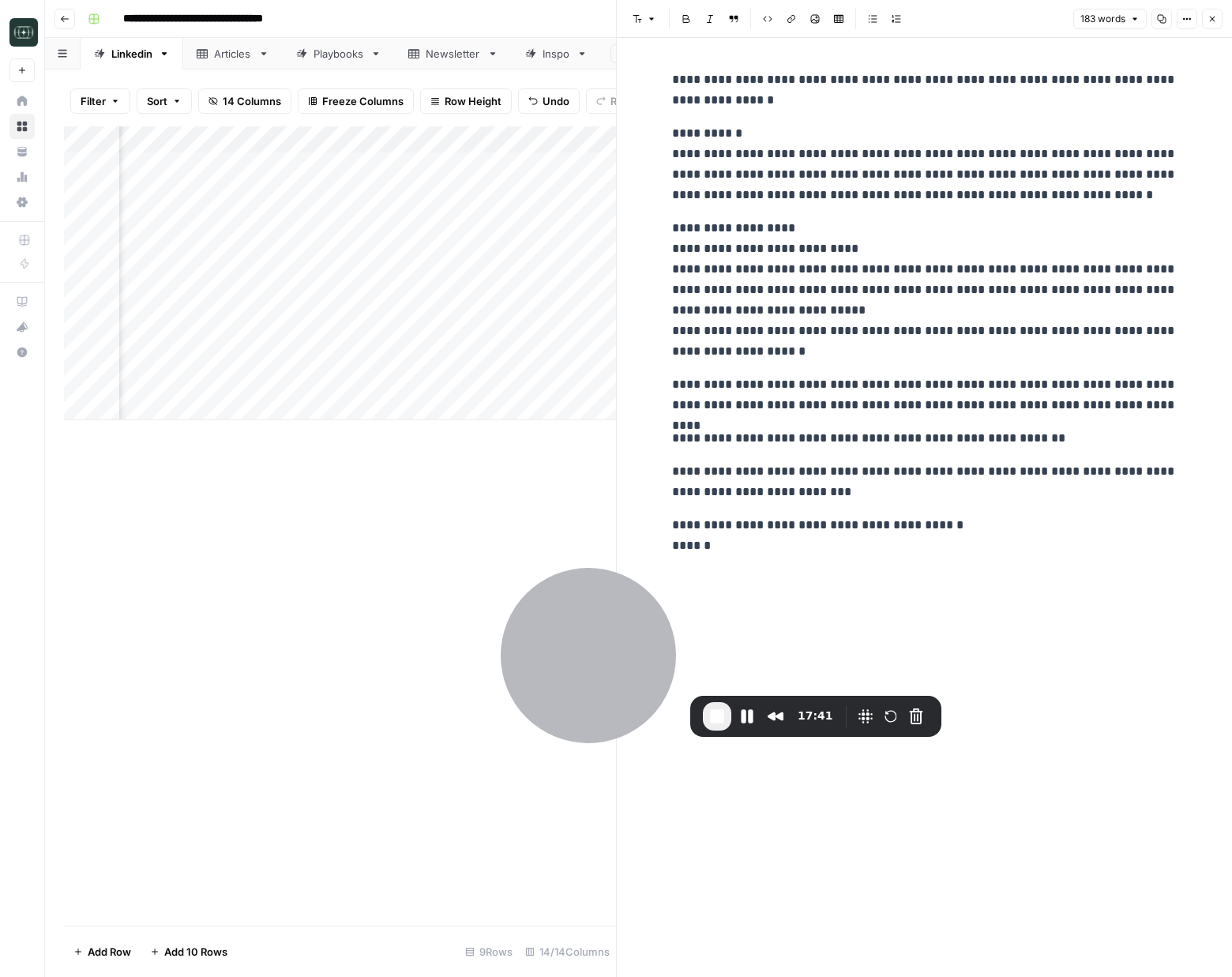
click at [902, 349] on div at bounding box center [993, 353] width 196 height 29
click at [782, 571] on div "**********" at bounding box center [925, 508] width 524 height 939
click at [467, 474] on div "Add Column" at bounding box center [340, 526] width 552 height 799
click at [1218, 20] on button "Close" at bounding box center [1212, 19] width 20 height 20
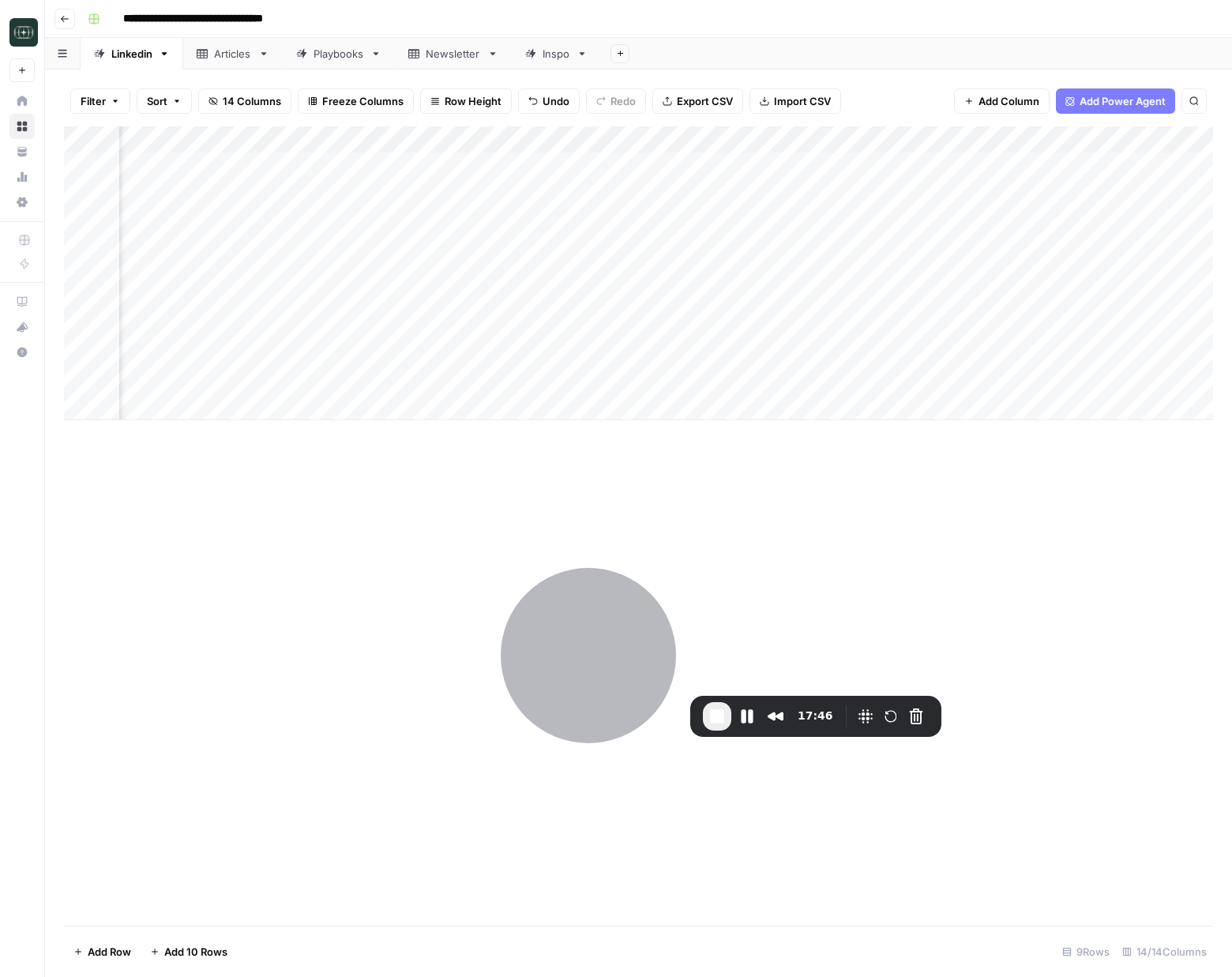
click at [975, 389] on div "Add Column" at bounding box center [639, 274] width 1149 height 294
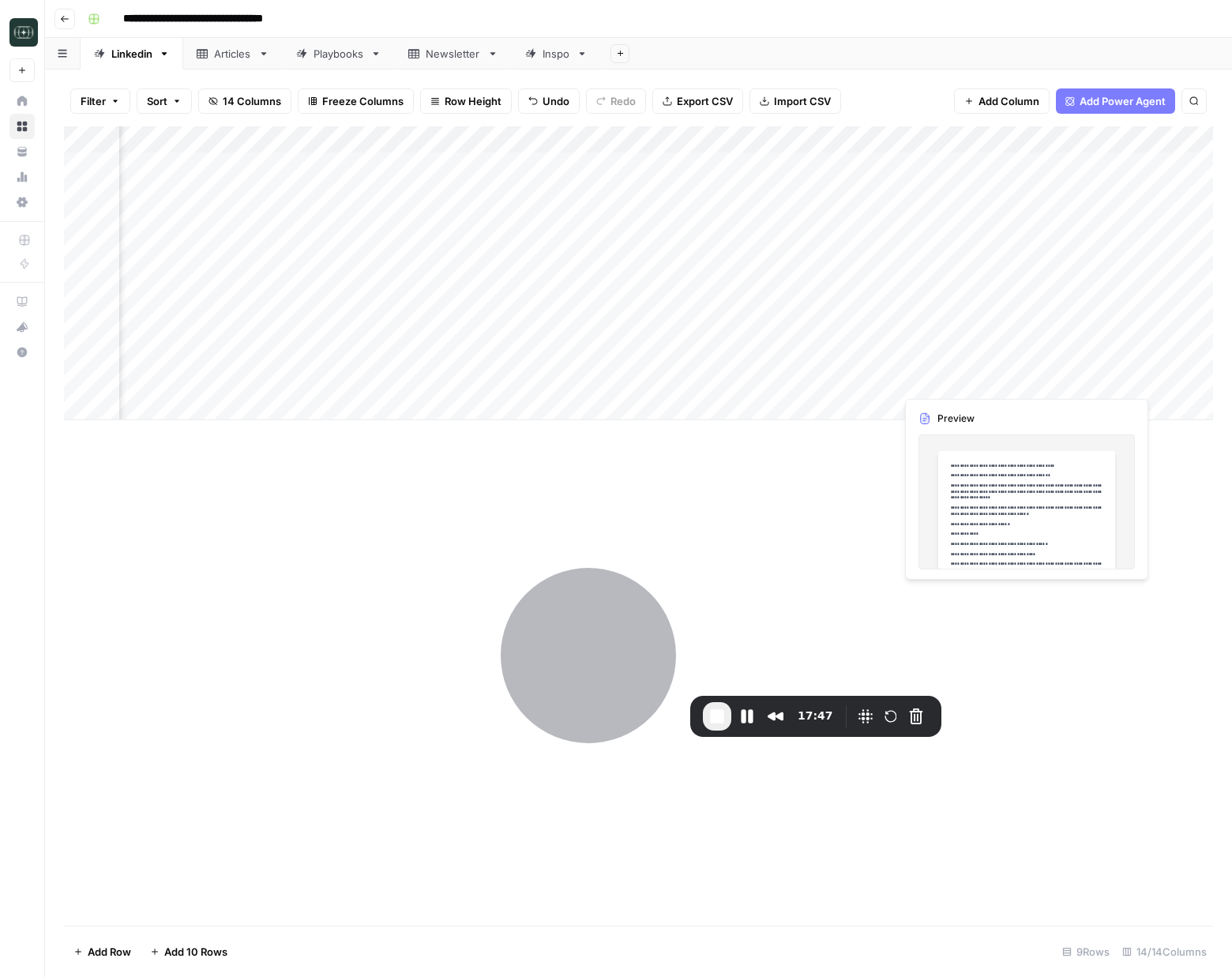
click at [975, 389] on div "Add Column" at bounding box center [639, 274] width 1149 height 294
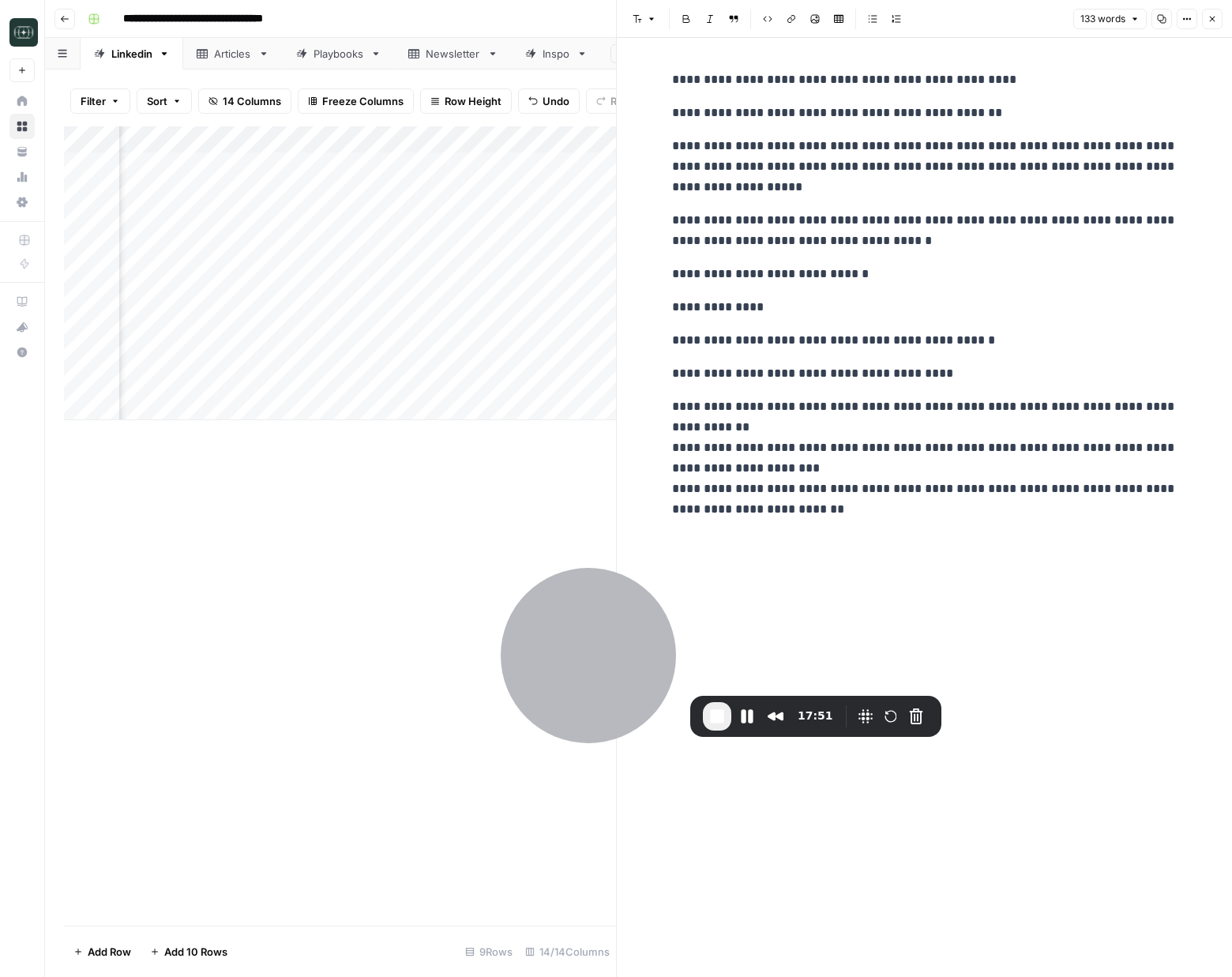
click at [697, 134] on div "**********" at bounding box center [925, 294] width 524 height 463
click at [1074, 397] on p "**********" at bounding box center [925, 458] width 506 height 123
click at [594, 499] on div "Add Column" at bounding box center [340, 526] width 552 height 799
click at [1217, 17] on button "Close" at bounding box center [1212, 19] width 20 height 20
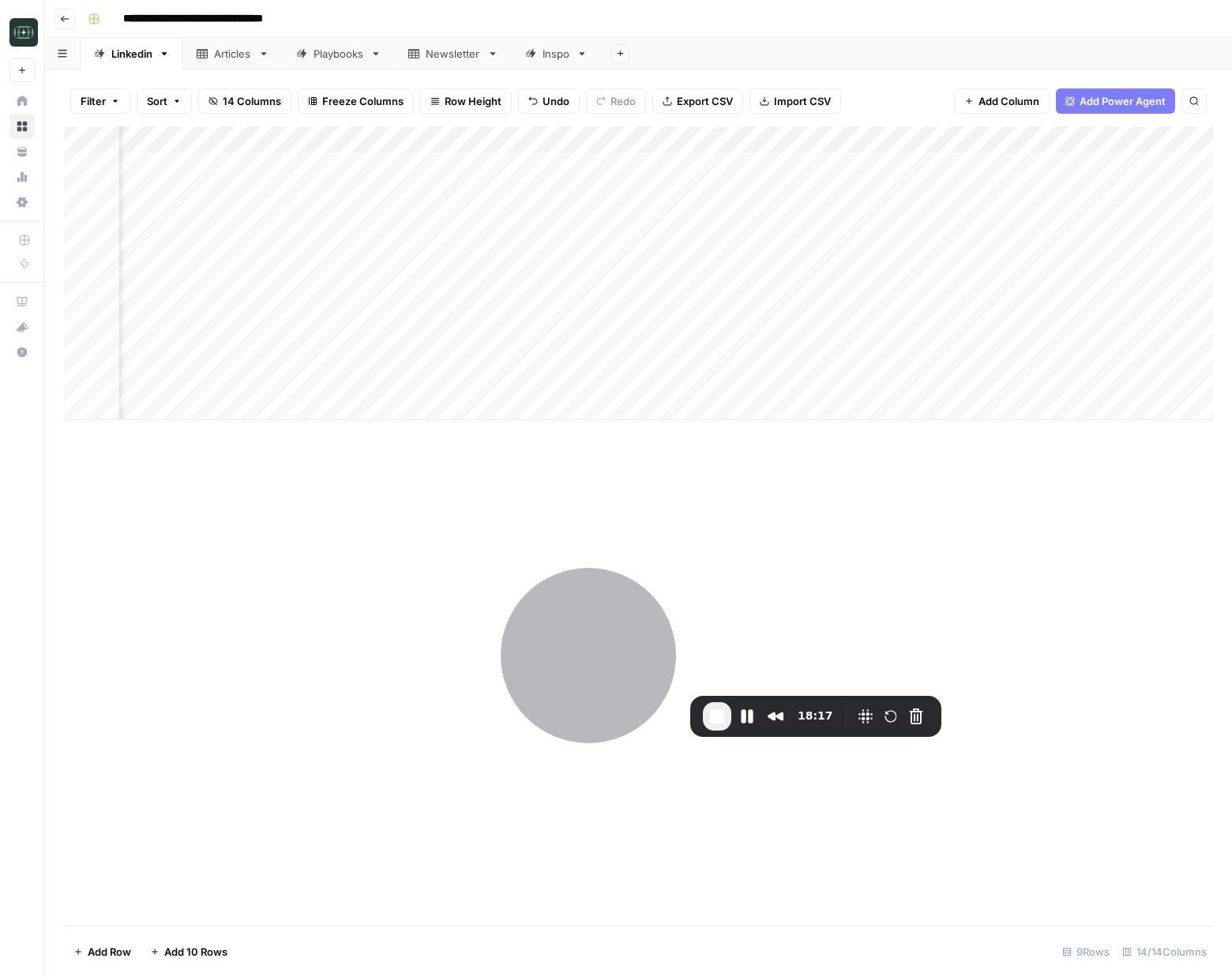
scroll to position [0, 853]
click at [711, 379] on div "Add Column" at bounding box center [639, 274] width 1149 height 294
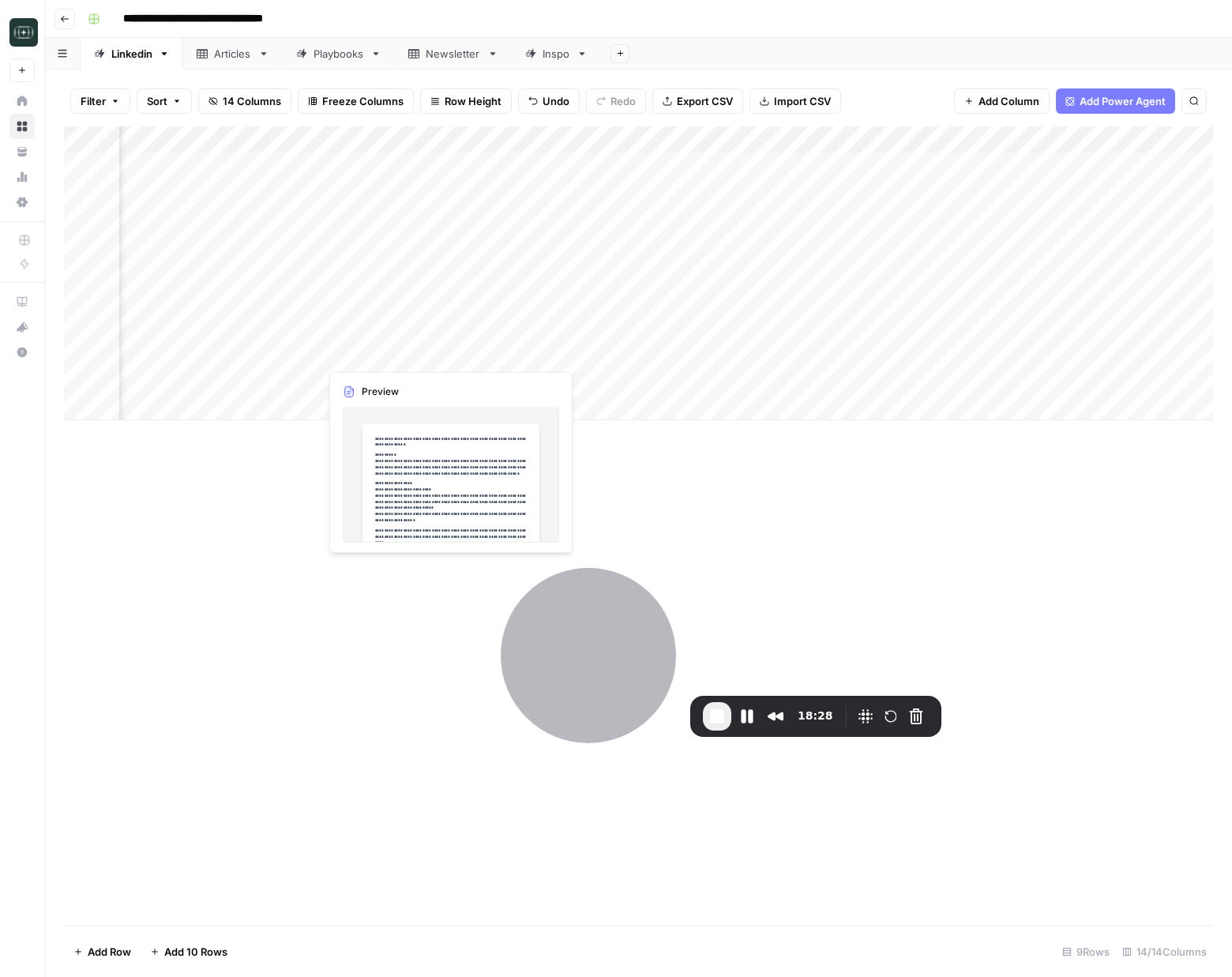
click at [413, 361] on div "Add Column" at bounding box center [639, 274] width 1149 height 294
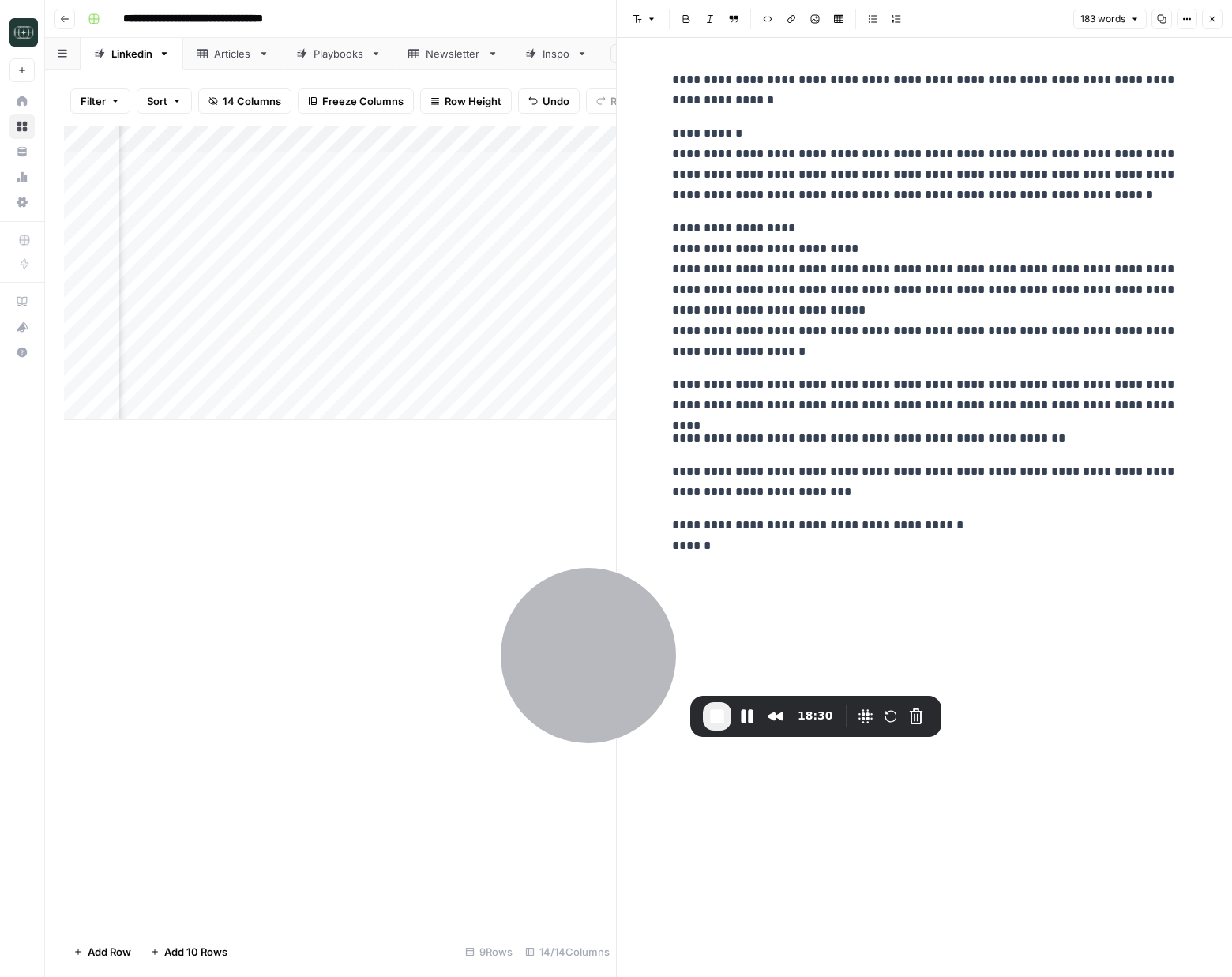
click at [401, 291] on div "Add Column" at bounding box center [340, 274] width 552 height 294
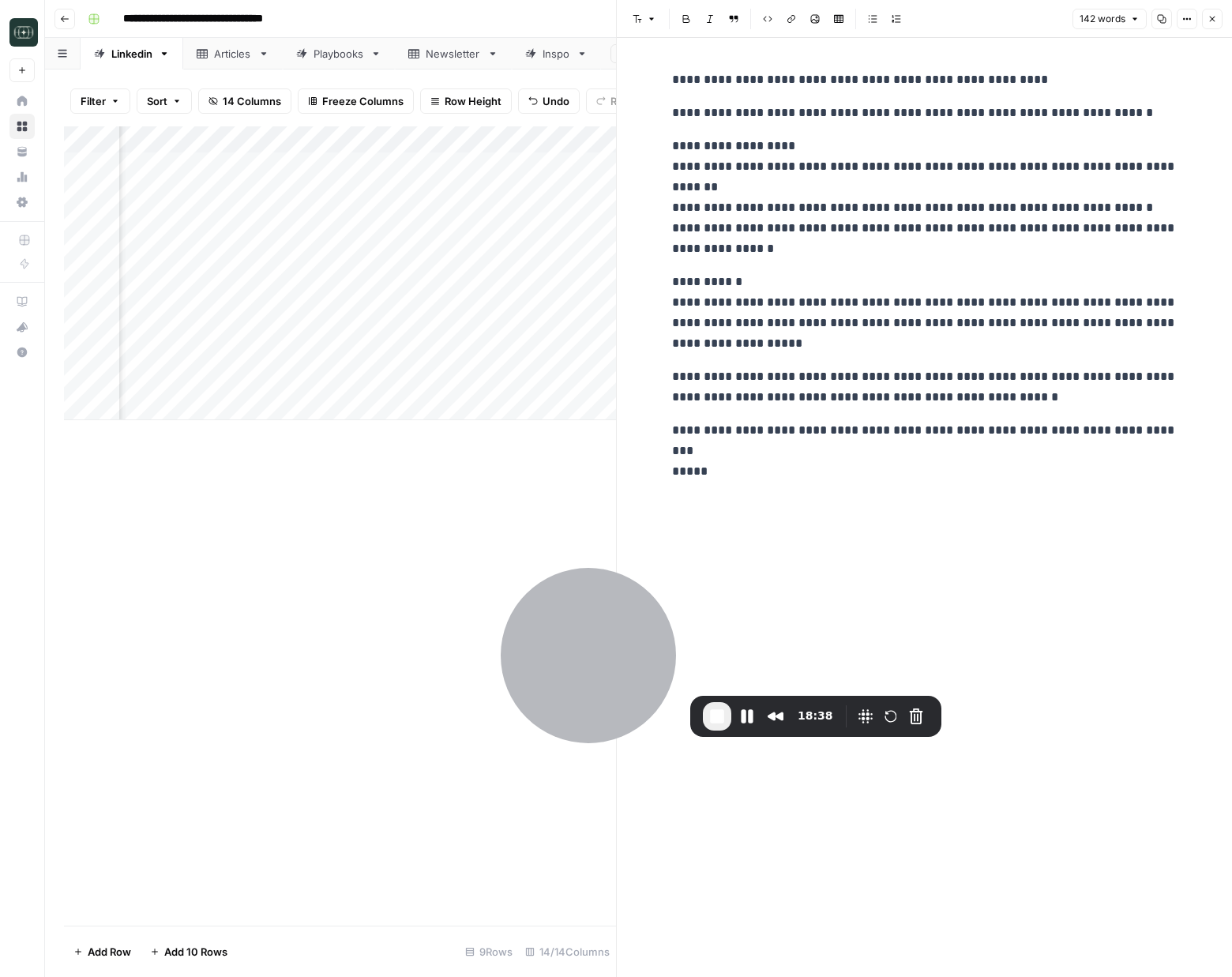
click at [695, 168] on p "**********" at bounding box center [925, 197] width 506 height 123
drag, startPoint x: 684, startPoint y: 170, endPoint x: 640, endPoint y: 170, distance: 44.0
click at [640, 170] on div "**********" at bounding box center [924, 508] width 616 height 939
click at [679, 210] on p "**********" at bounding box center [925, 197] width 506 height 123
click at [673, 232] on p "**********" at bounding box center [925, 197] width 506 height 123
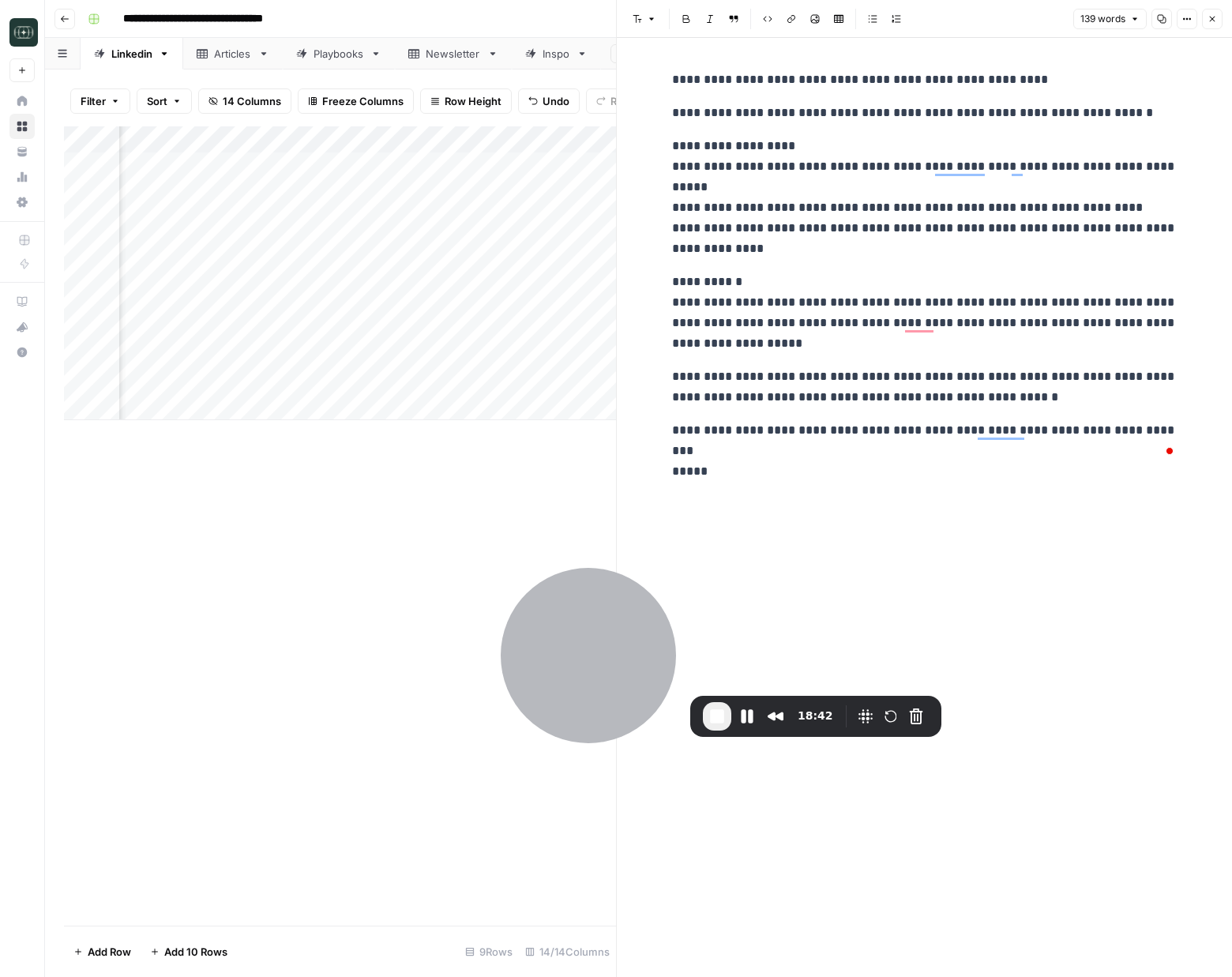
click at [767, 320] on p "**********" at bounding box center [925, 313] width 506 height 82
click at [996, 486] on div "**********" at bounding box center [925, 508] width 524 height 939
click at [725, 270] on div "**********" at bounding box center [925, 265] width 524 height 404
click at [745, 280] on p "**********" at bounding box center [925, 313] width 506 height 82
click at [944, 657] on div "**********" at bounding box center [925, 508] width 524 height 939
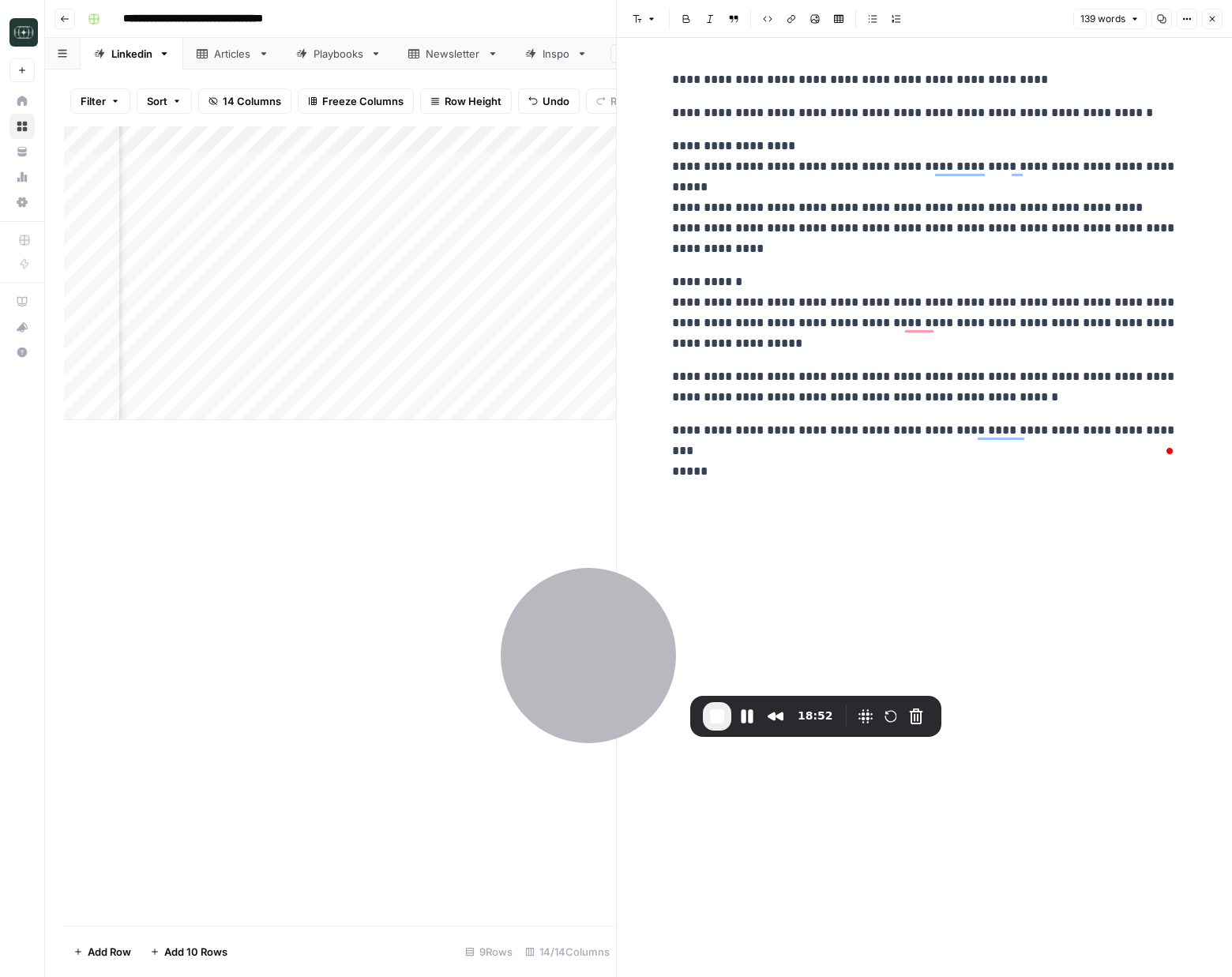
click at [814, 509] on div "**********" at bounding box center [925, 508] width 524 height 939
click at [774, 455] on p "**********" at bounding box center [925, 441] width 506 height 41
drag, startPoint x: 1218, startPoint y: 23, endPoint x: 993, endPoint y: 596, distance: 615.6
click at [1216, 32] on header "Font style Bold Italic Block quote Code block Link Image Insert Table Bulleted …" at bounding box center [924, 19] width 616 height 38
click at [917, 454] on p "**********" at bounding box center [925, 441] width 506 height 41
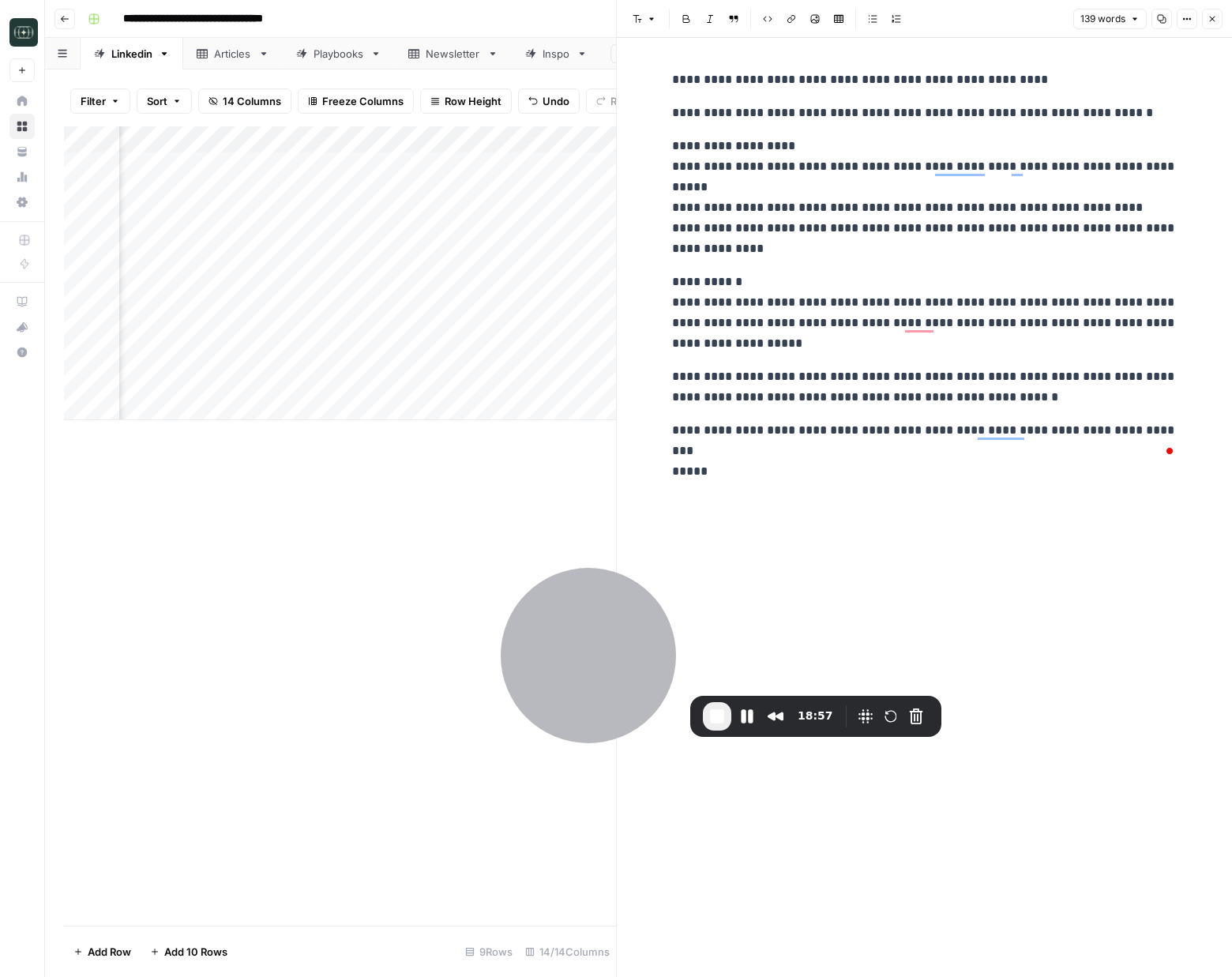
drag, startPoint x: 752, startPoint y: 468, endPoint x: 669, endPoint y: 424, distance: 93.9
click at [669, 424] on div "**********" at bounding box center [925, 508] width 524 height 939
drag, startPoint x: 669, startPoint y: 424, endPoint x: 795, endPoint y: 492, distance: 143.2
click at [795, 492] on div "**********" at bounding box center [925, 508] width 524 height 939
drag, startPoint x: 795, startPoint y: 492, endPoint x: 804, endPoint y: 499, distance: 11.4
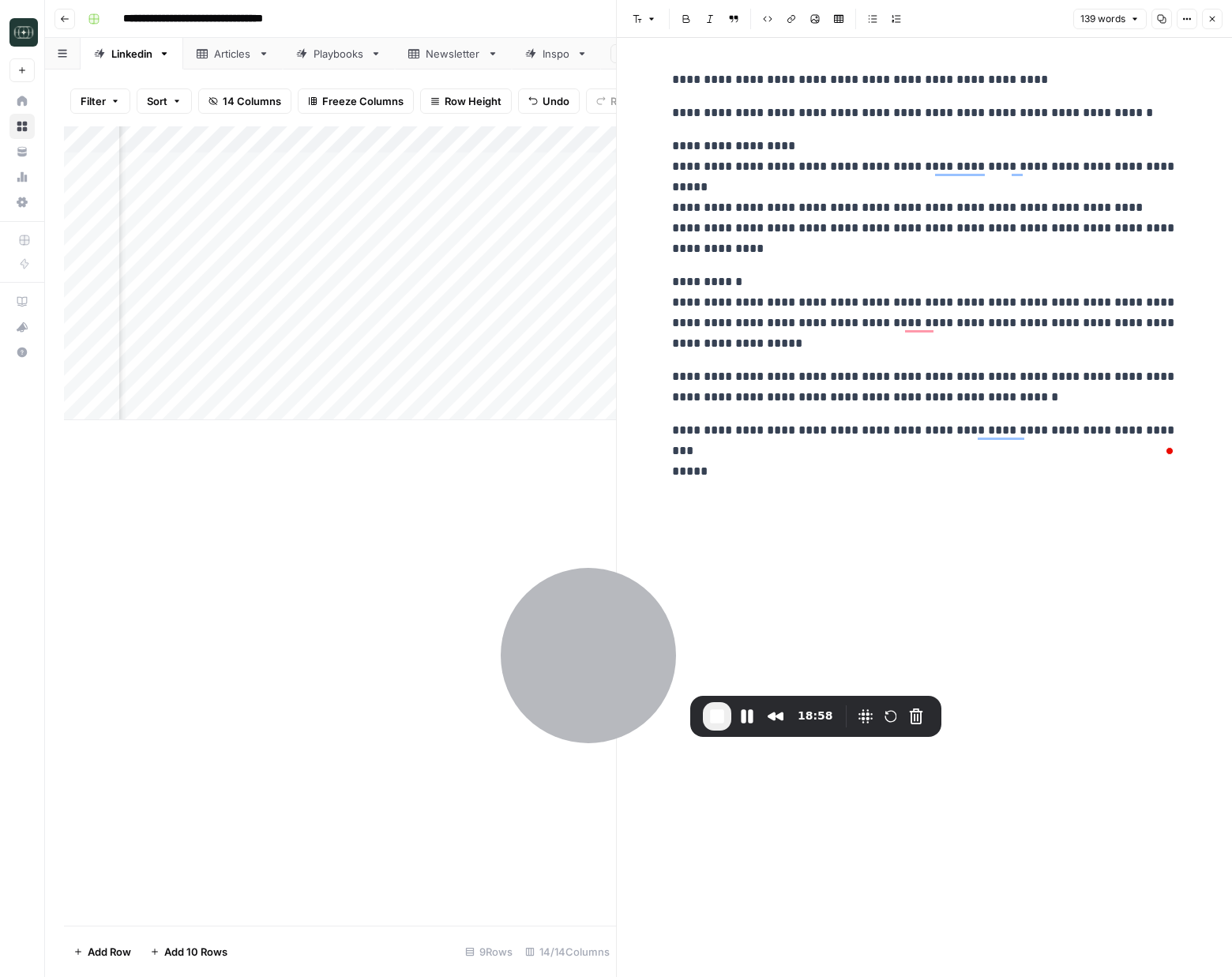
click at [796, 490] on div "**********" at bounding box center [925, 508] width 524 height 939
drag, startPoint x: 673, startPoint y: 426, endPoint x: 795, endPoint y: 507, distance: 146.4
click at [725, 451] on p "**********" at bounding box center [925, 441] width 506 height 41
click at [742, 482] on span "Edit with AI" at bounding box center [721, 481] width 49 height 14
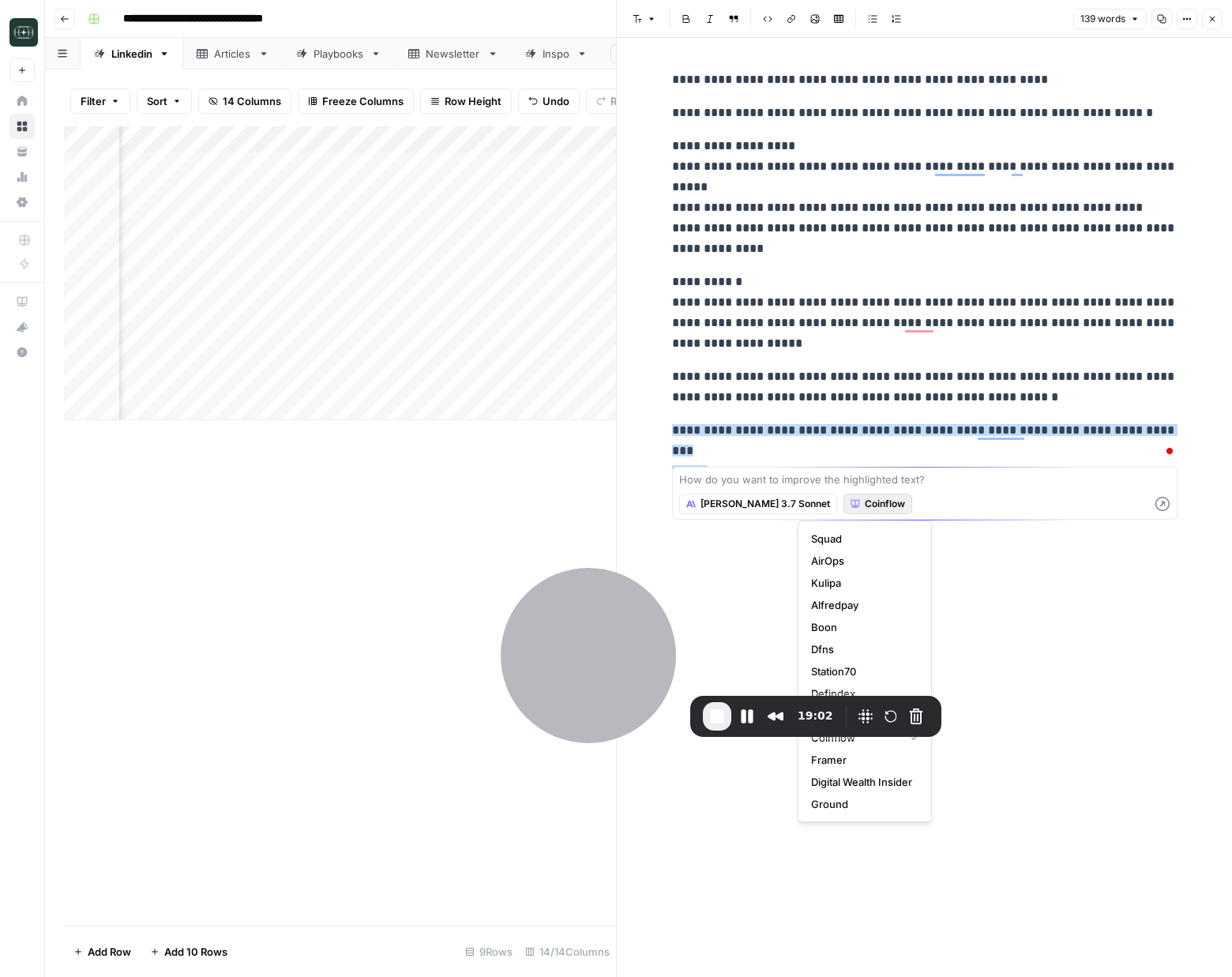
click at [865, 502] on span "Coinflow" at bounding box center [885, 503] width 40 height 14
click at [844, 780] on span "Digital Wealth Insider" at bounding box center [861, 781] width 102 height 16
click at [751, 490] on div "[PERSON_NAME] 3.7 Sonnet Digital Wealth Insider" at bounding box center [925, 504] width 492 height 29
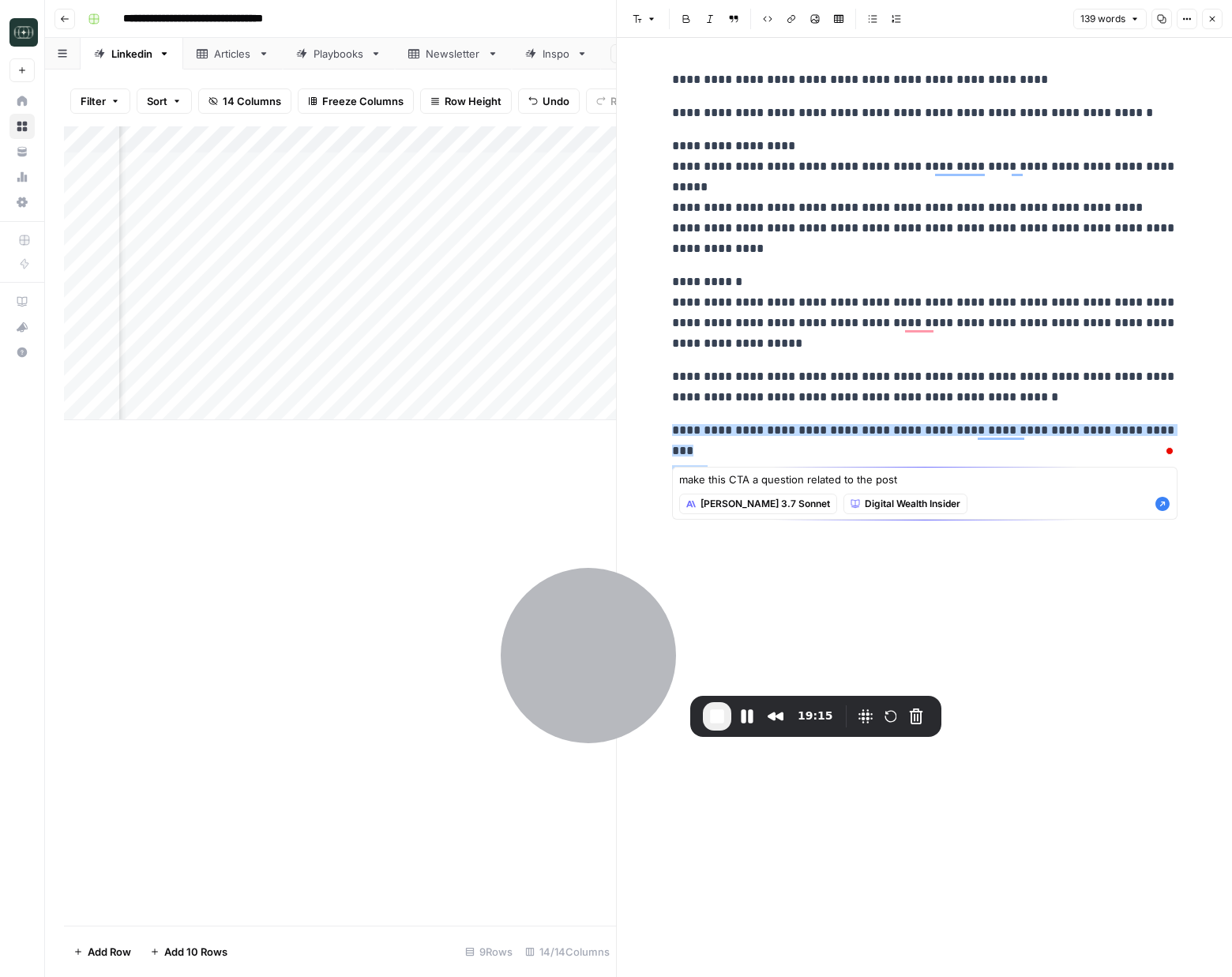
type textarea "make this CTA a question related to the post"
click at [1168, 503] on icon "button" at bounding box center [1162, 503] width 14 height 14
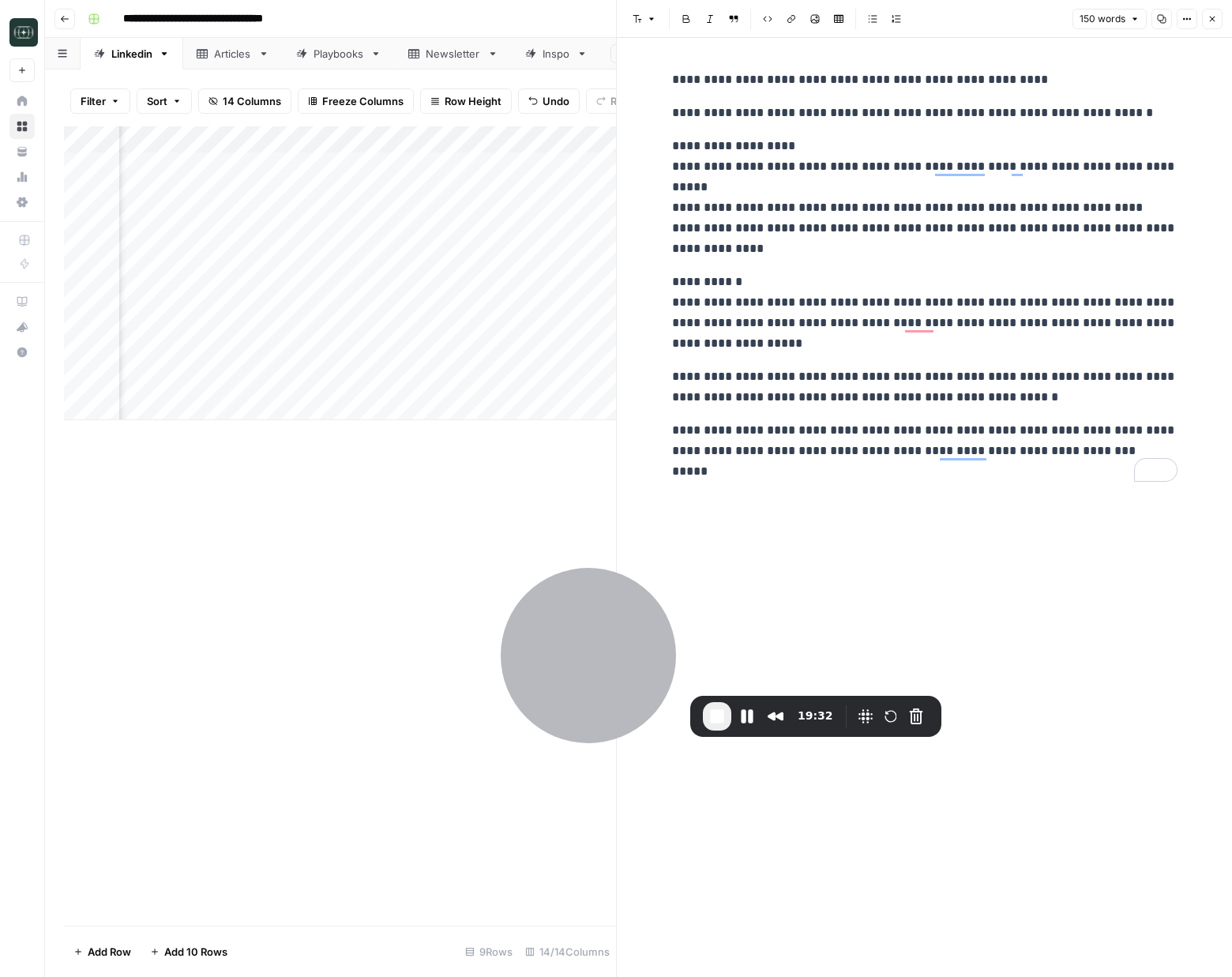
drag, startPoint x: 1113, startPoint y: 456, endPoint x: 1118, endPoint y: 440, distance: 16.8
click at [1113, 455] on p "**********" at bounding box center [925, 451] width 506 height 61
drag, startPoint x: 1120, startPoint y: 435, endPoint x: 1126, endPoint y: 466, distance: 31.6
click at [1126, 466] on p "**********" at bounding box center [925, 451] width 506 height 61
click at [1125, 466] on div "**********" at bounding box center [925, 508] width 524 height 939
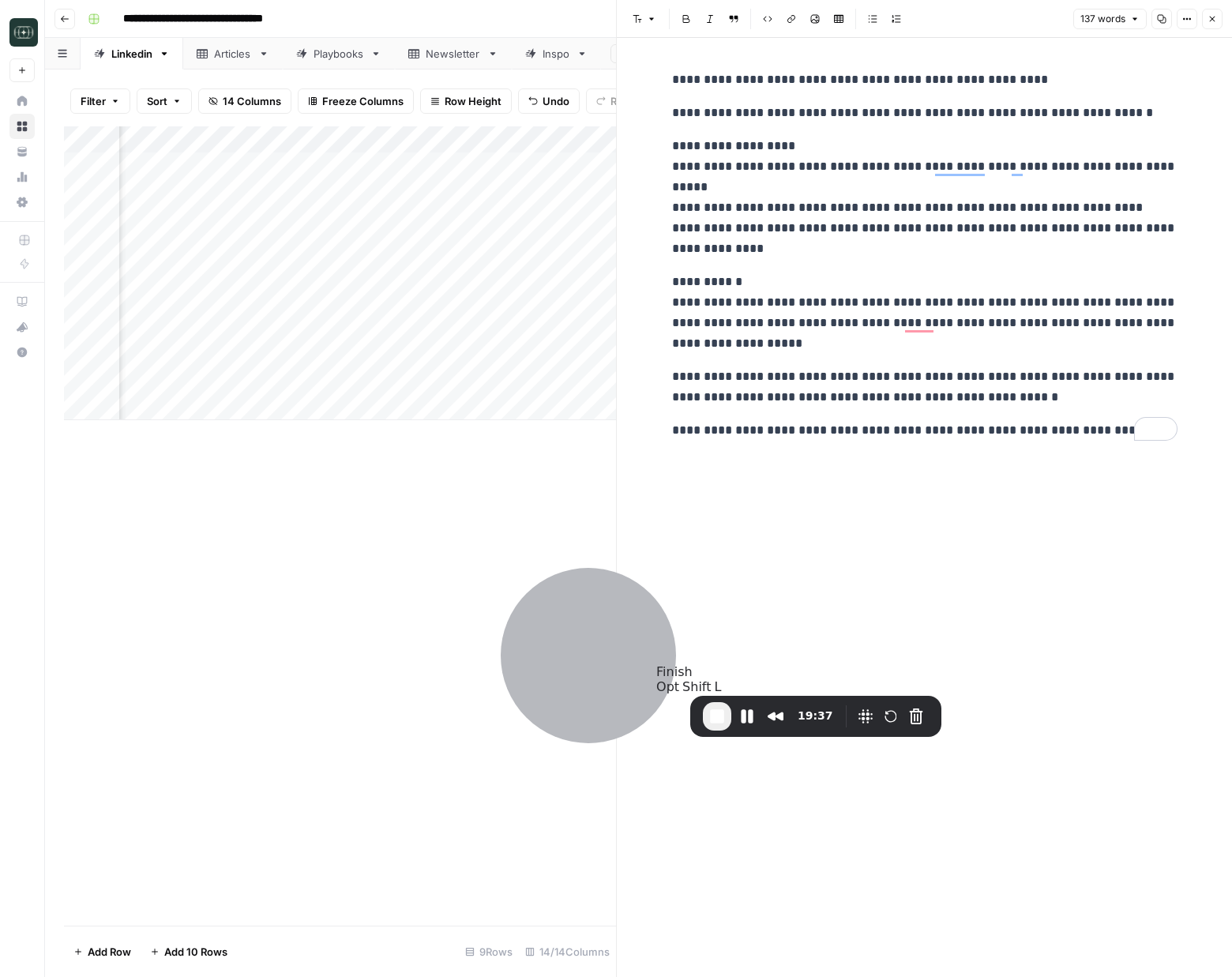
click at [719, 723] on span "End Recording" at bounding box center [717, 716] width 19 height 19
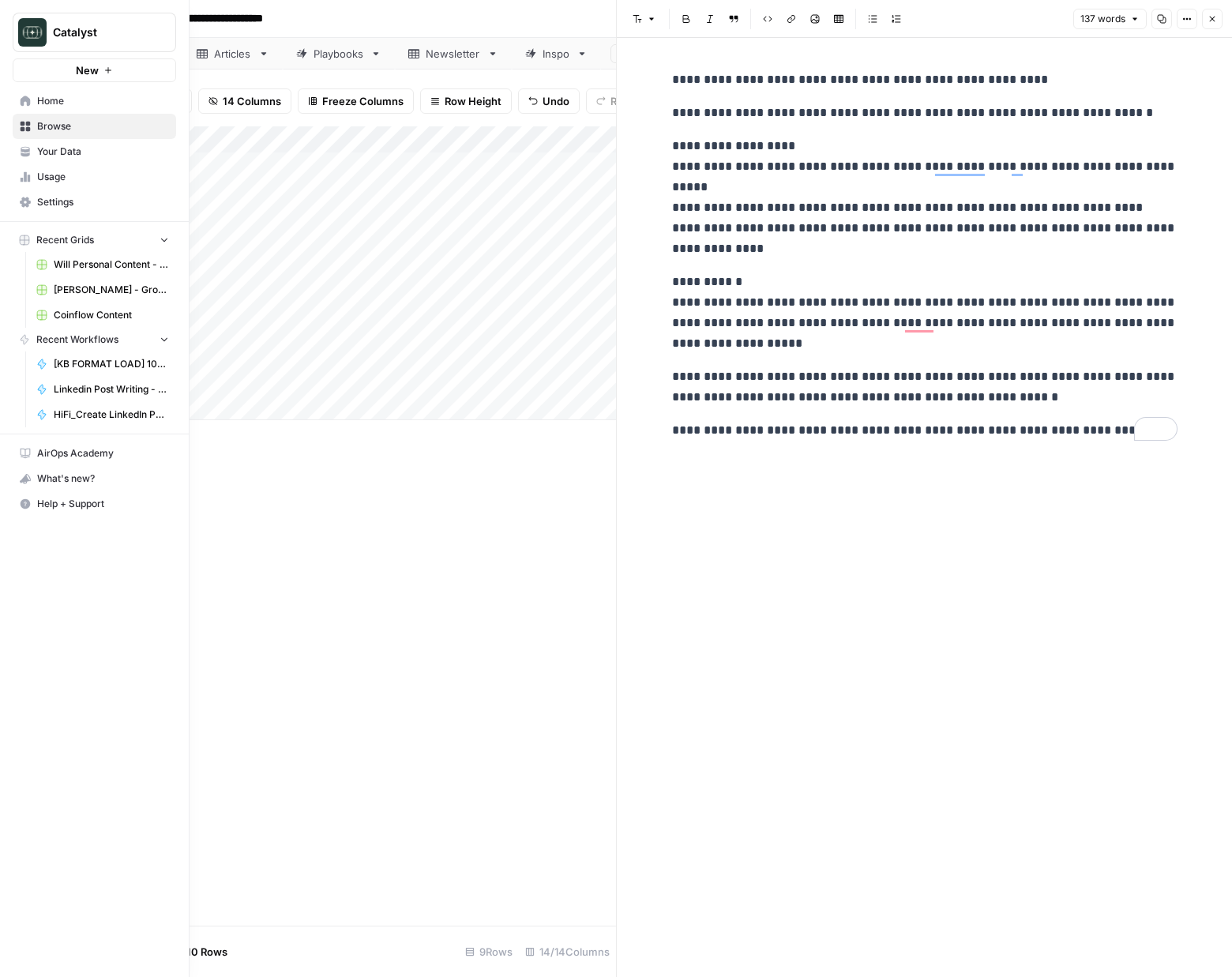
click at [22, 108] on link "Home" at bounding box center [95, 101] width 164 height 25
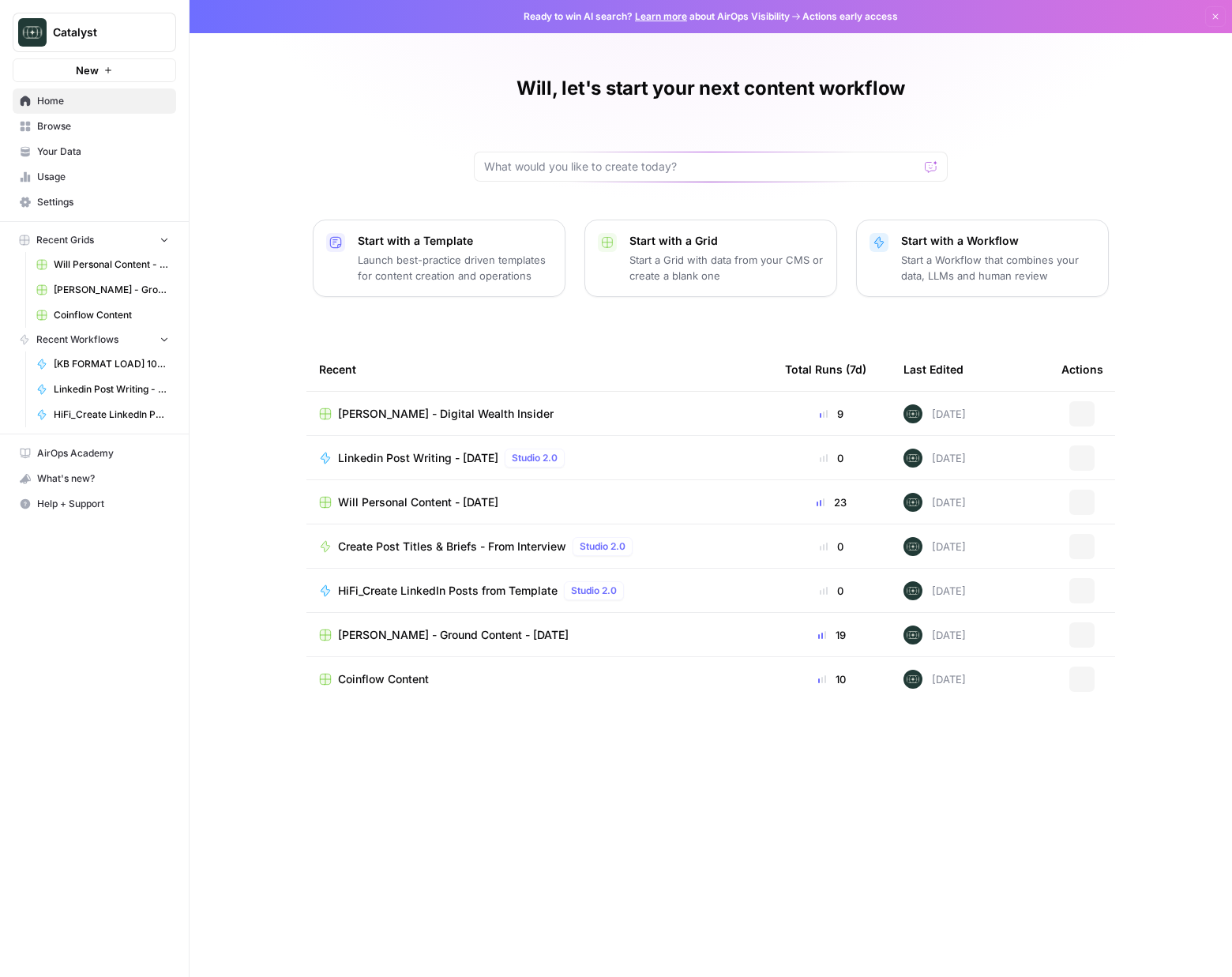
click at [86, 151] on span "Your Data" at bounding box center [103, 151] width 132 height 14
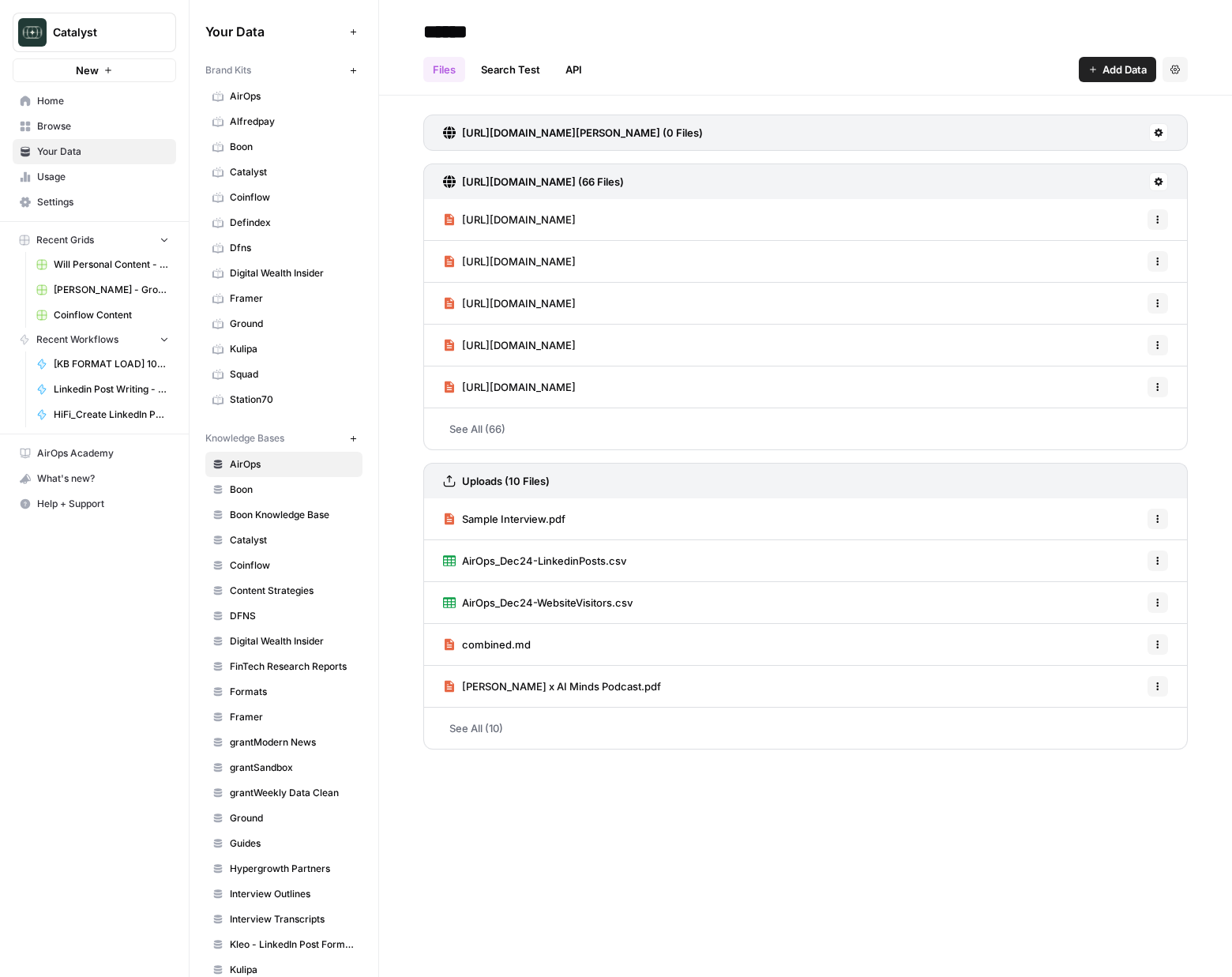
click at [262, 274] on span "Digital Wealth Insider" at bounding box center [292, 273] width 126 height 14
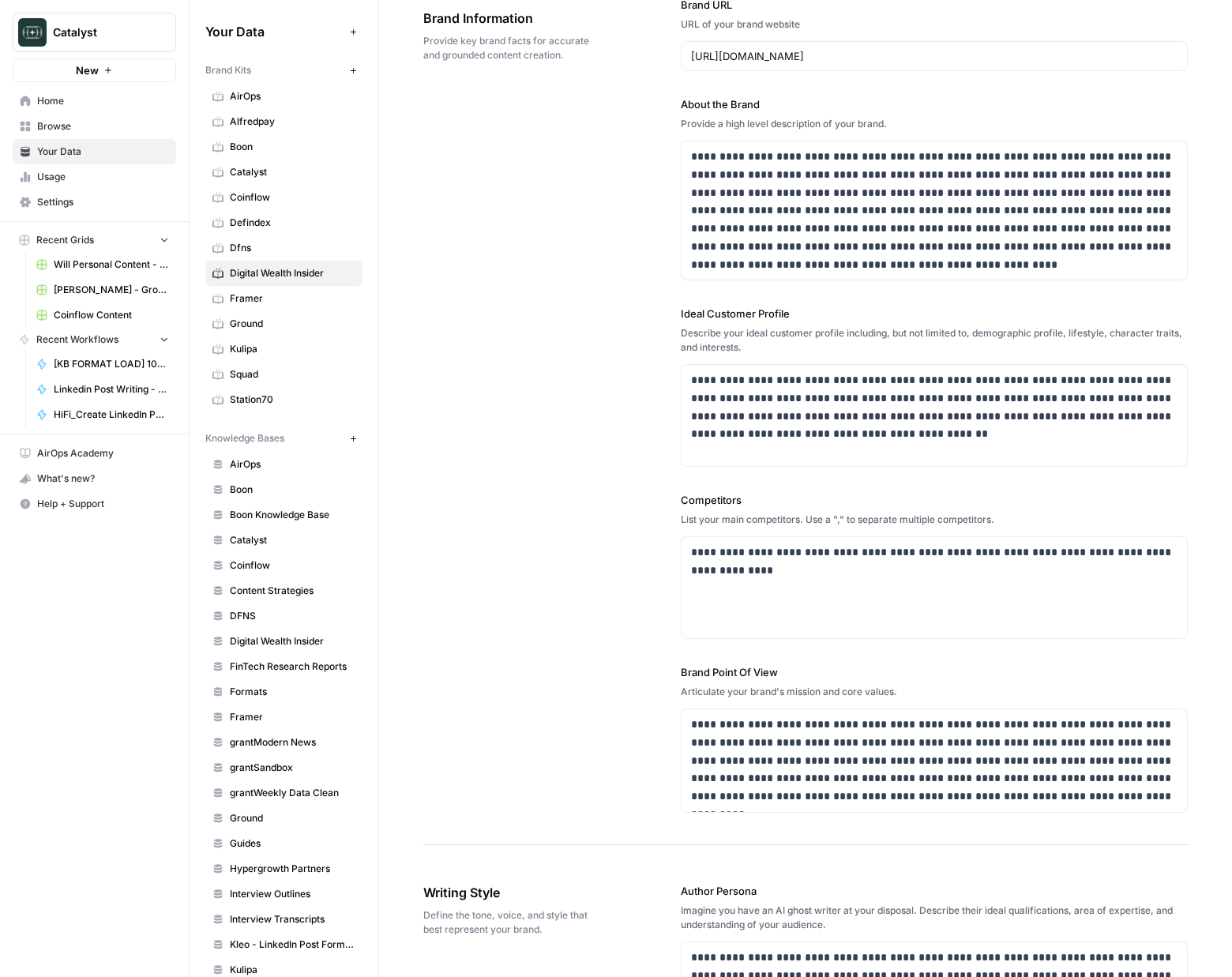
scroll to position [100, 0]
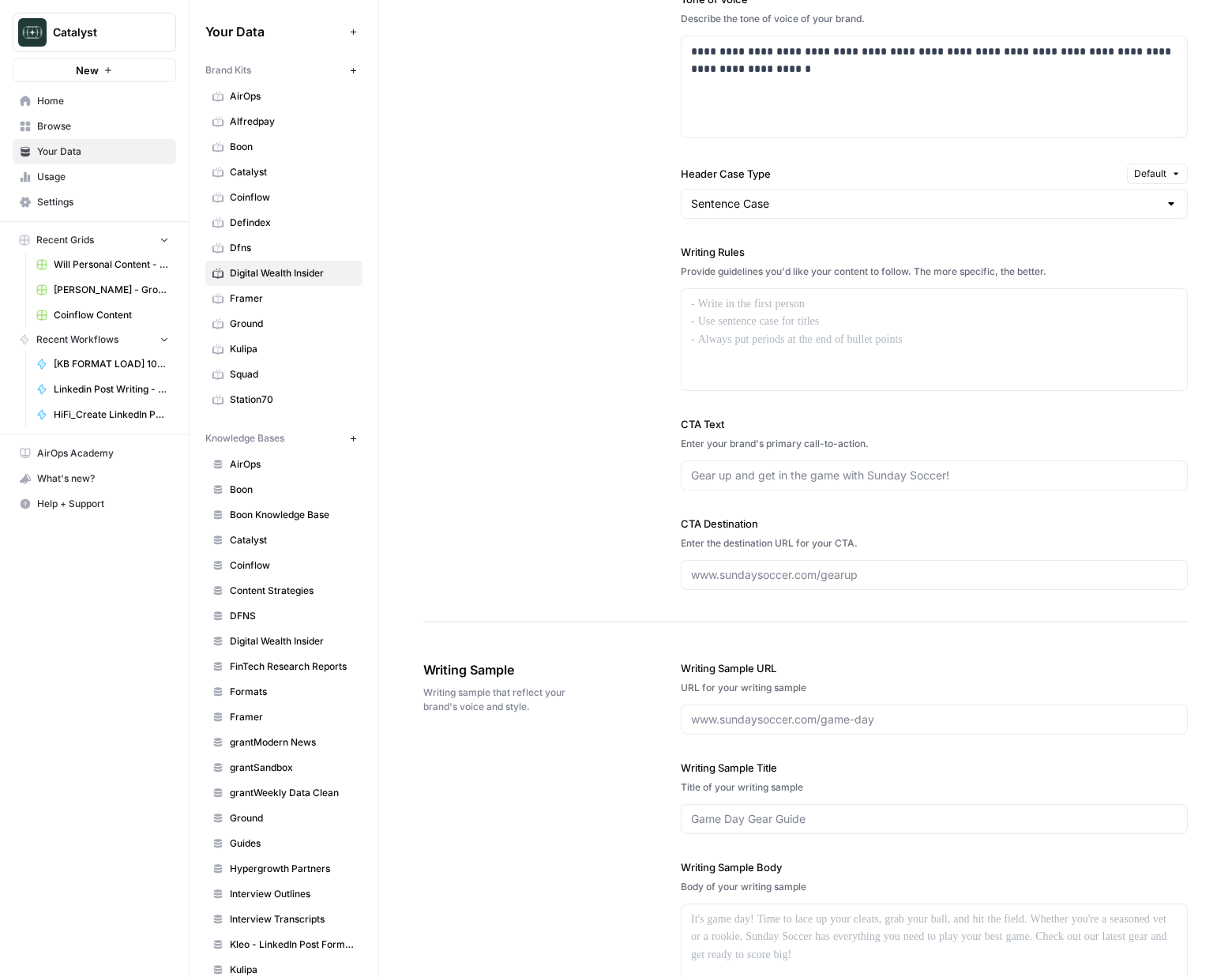
click at [577, 596] on div "**********" at bounding box center [806, 197] width 765 height 850
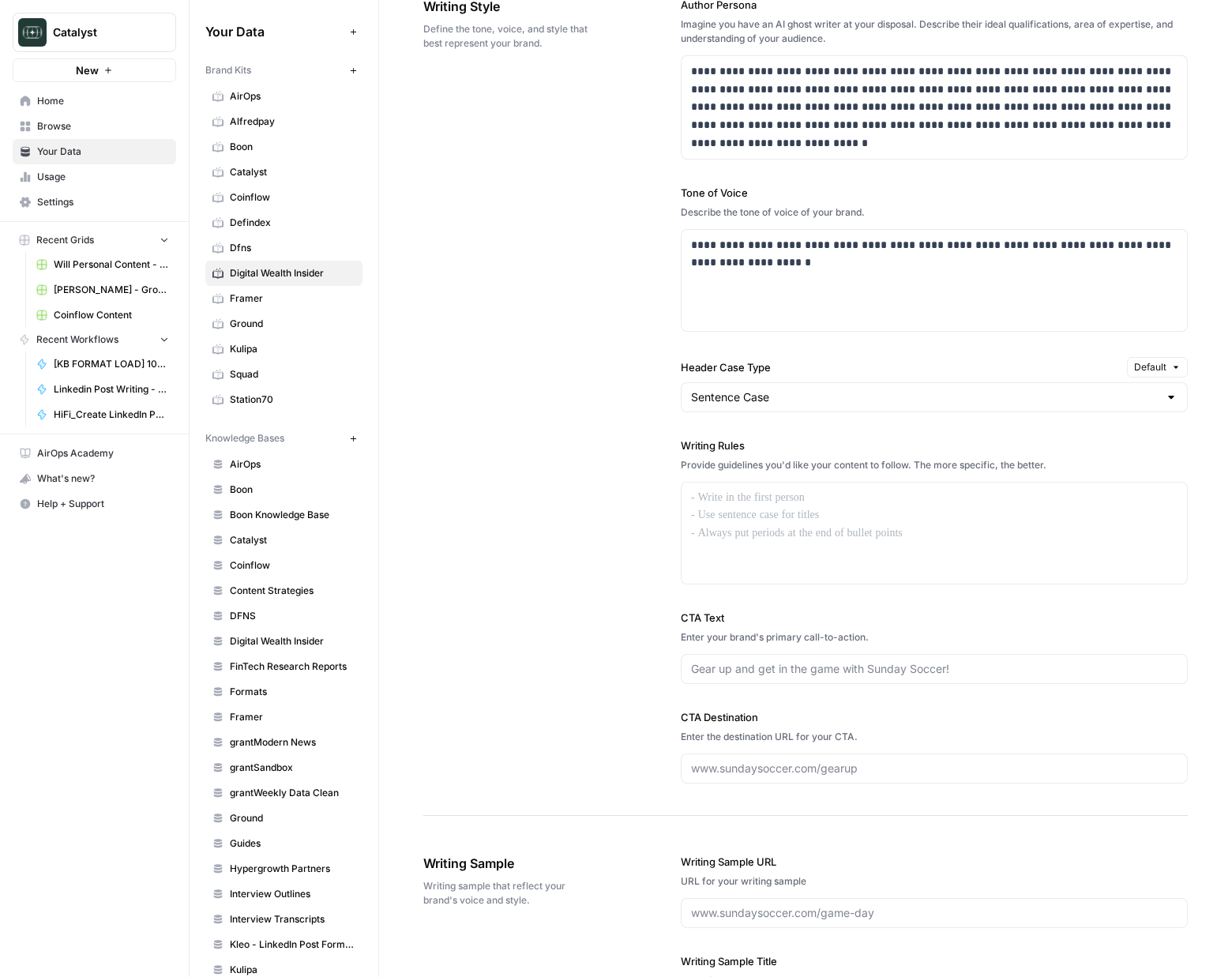
scroll to position [984, 0]
click at [782, 89] on p "**********" at bounding box center [934, 108] width 486 height 90
click at [591, 137] on div "**********" at bounding box center [806, 391] width 765 height 850
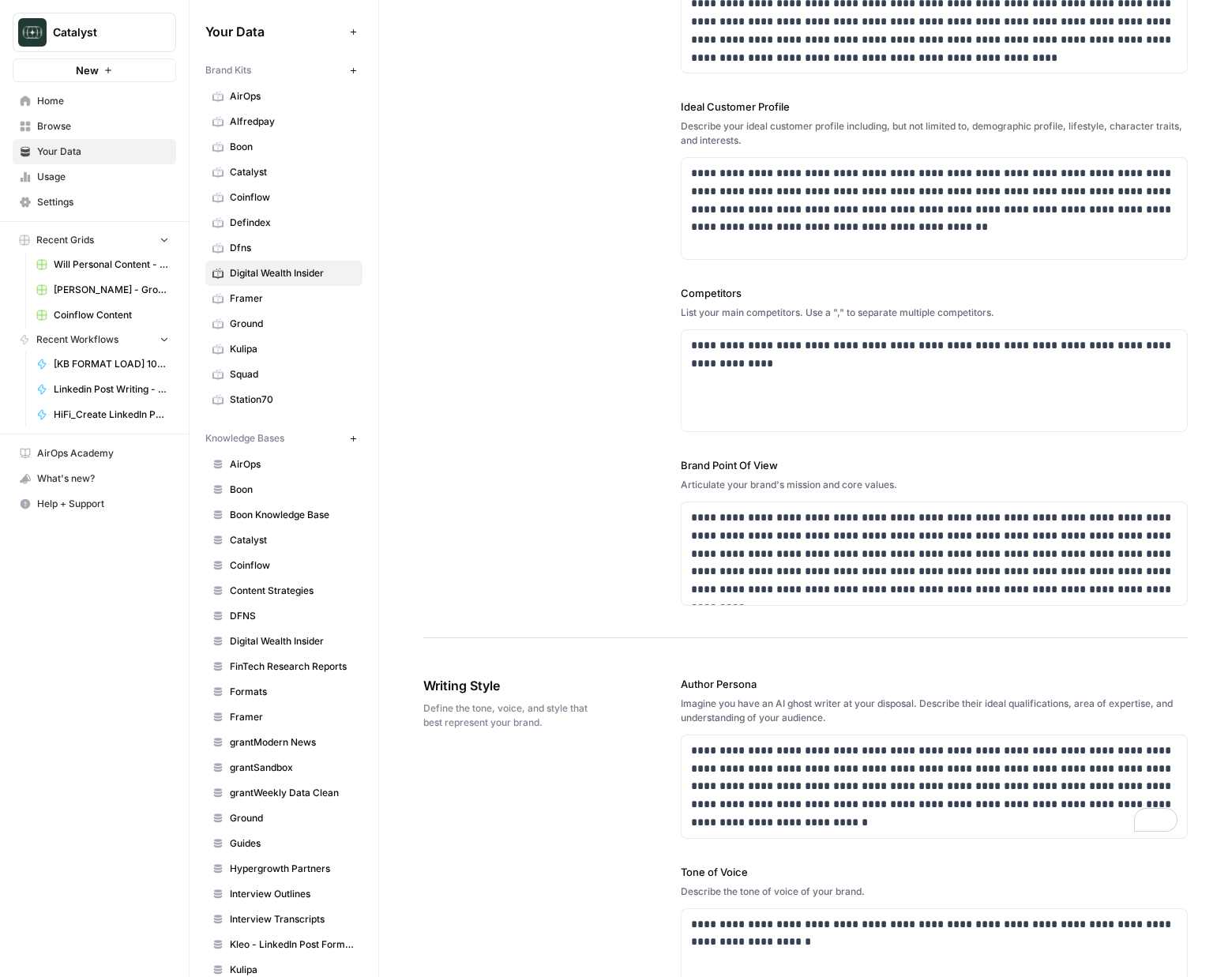
scroll to position [183, 0]
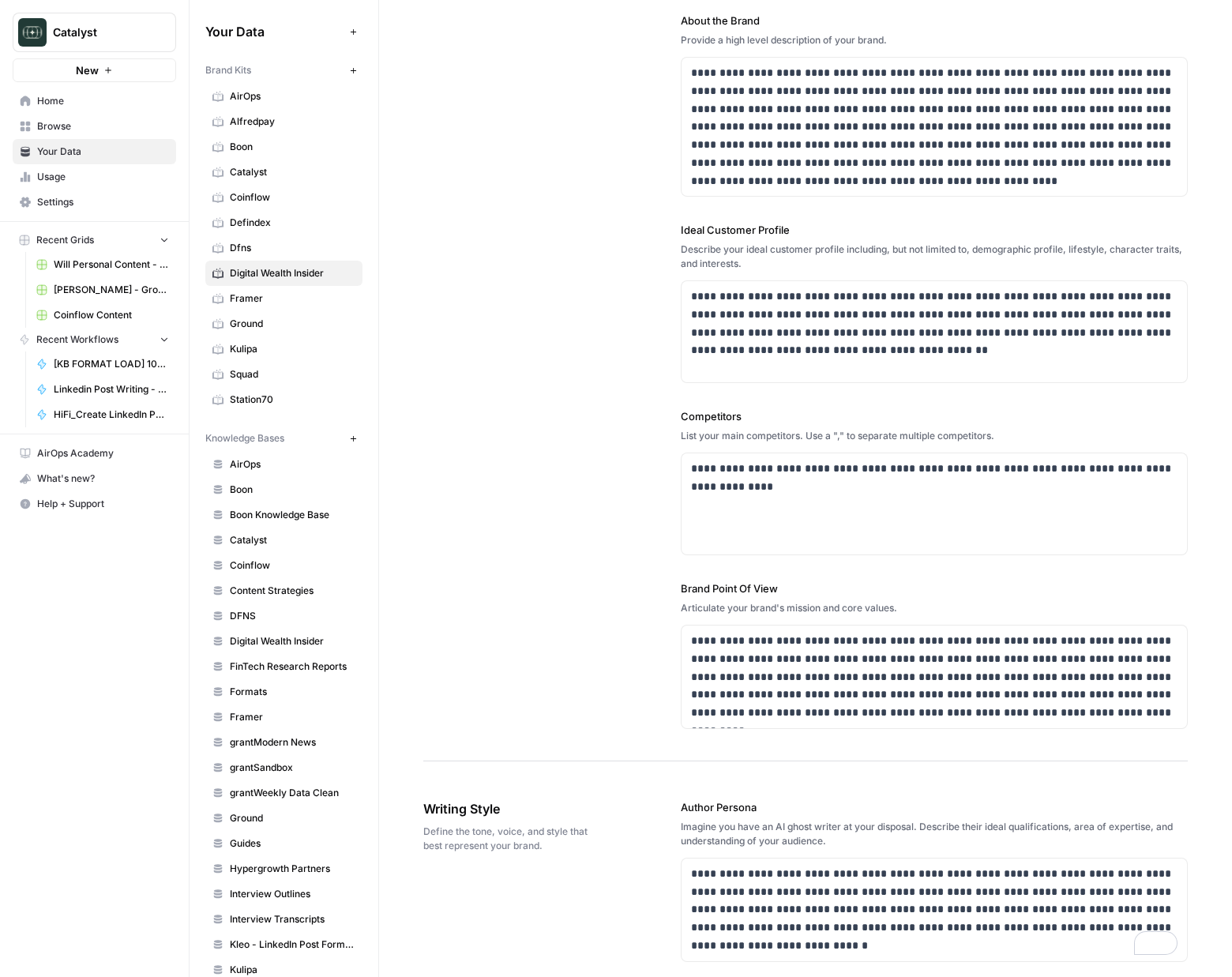
click at [562, 320] on div "**********" at bounding box center [806, 321] width 765 height 880
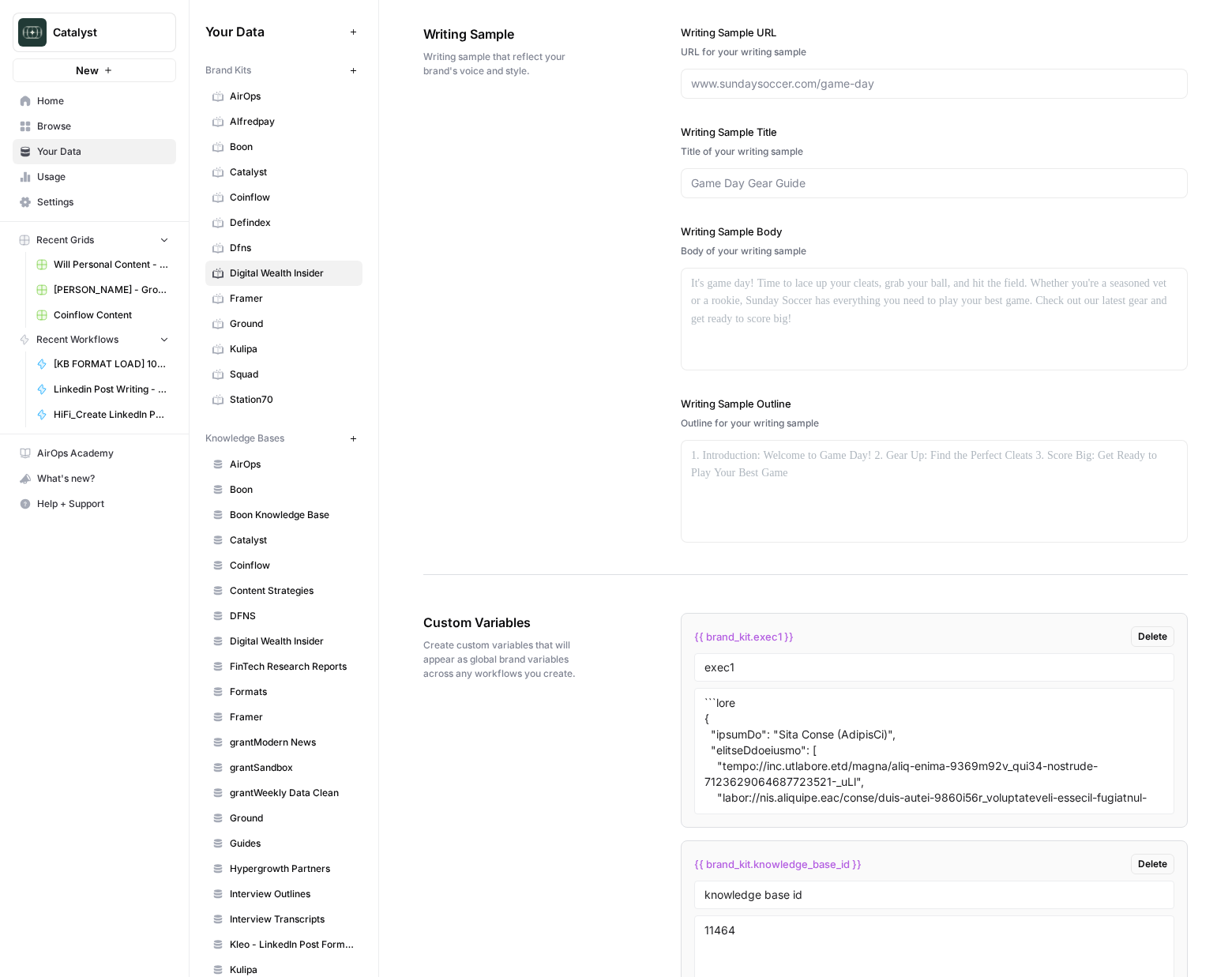
click at [578, 447] on div "Writing Sample Writing sample that reflect your brand's voice and style. Writin…" at bounding box center [806, 283] width 765 height 582
click at [90, 101] on span "Home" at bounding box center [103, 101] width 132 height 14
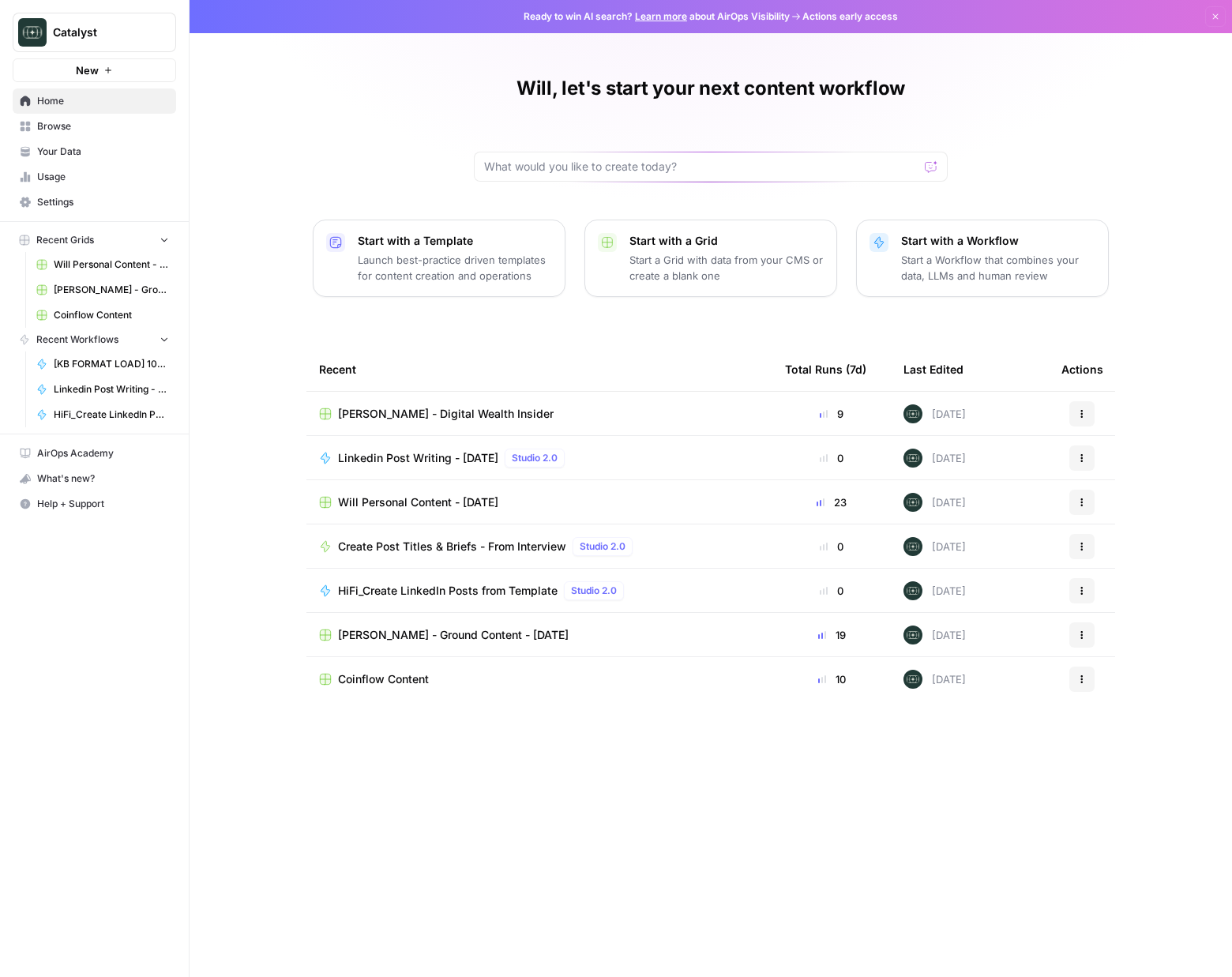
click at [479, 634] on span "[PERSON_NAME] - Ground Content - [DATE]" at bounding box center [454, 634] width 231 height 16
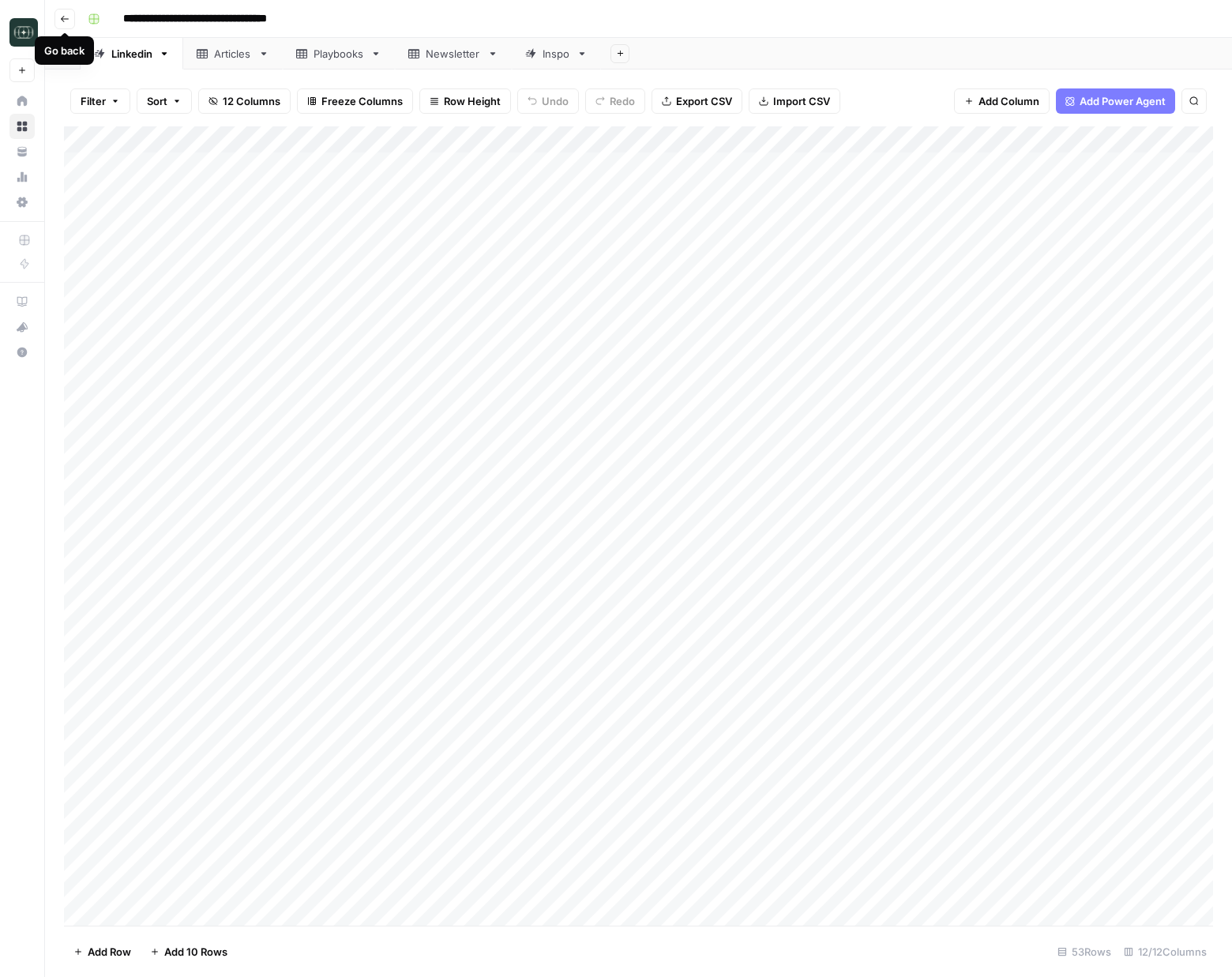
click at [61, 23] on icon "button" at bounding box center [64, 19] width 9 height 9
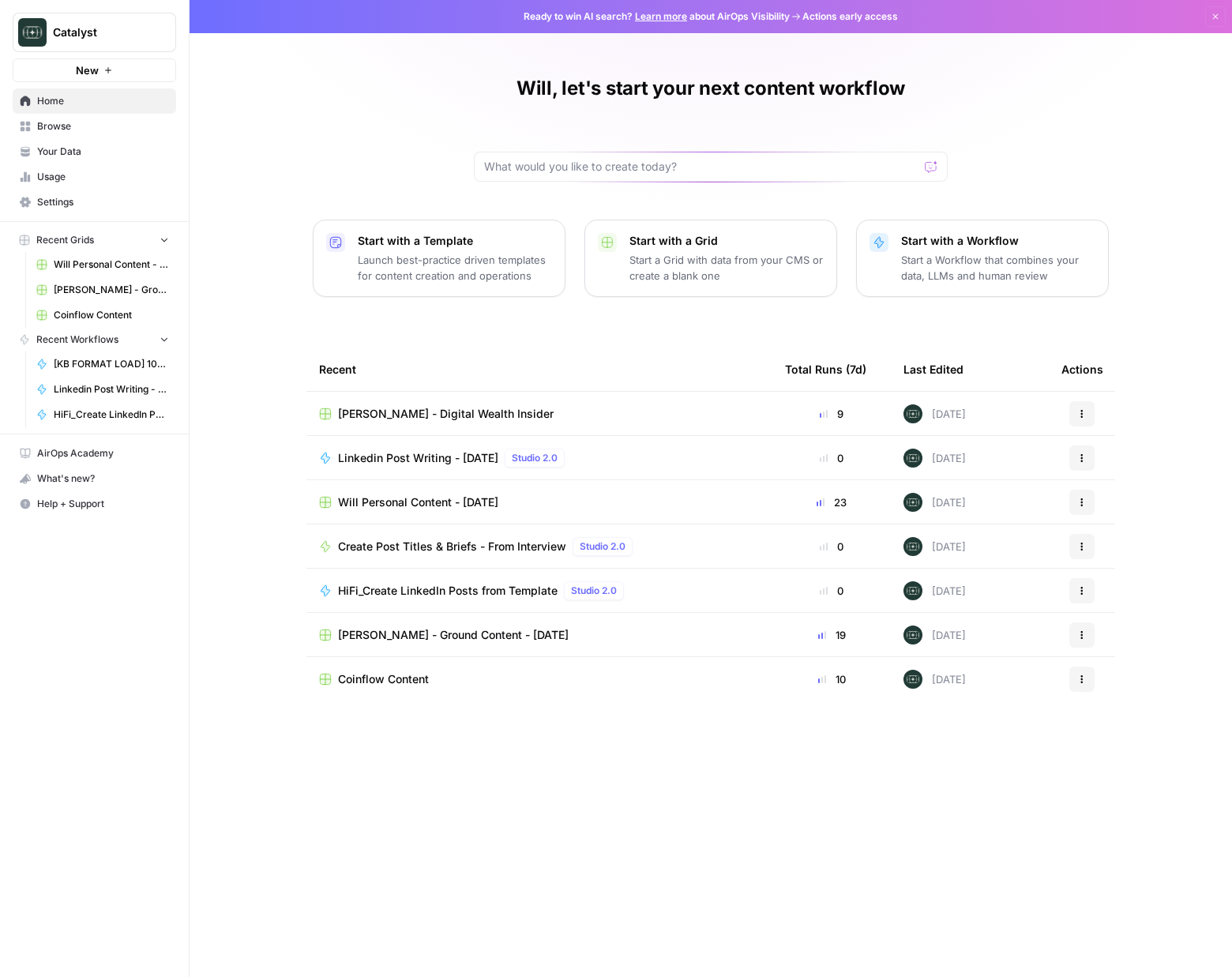
click at [494, 406] on span "[PERSON_NAME] - Digital Wealth Insider" at bounding box center [446, 414] width 216 height 16
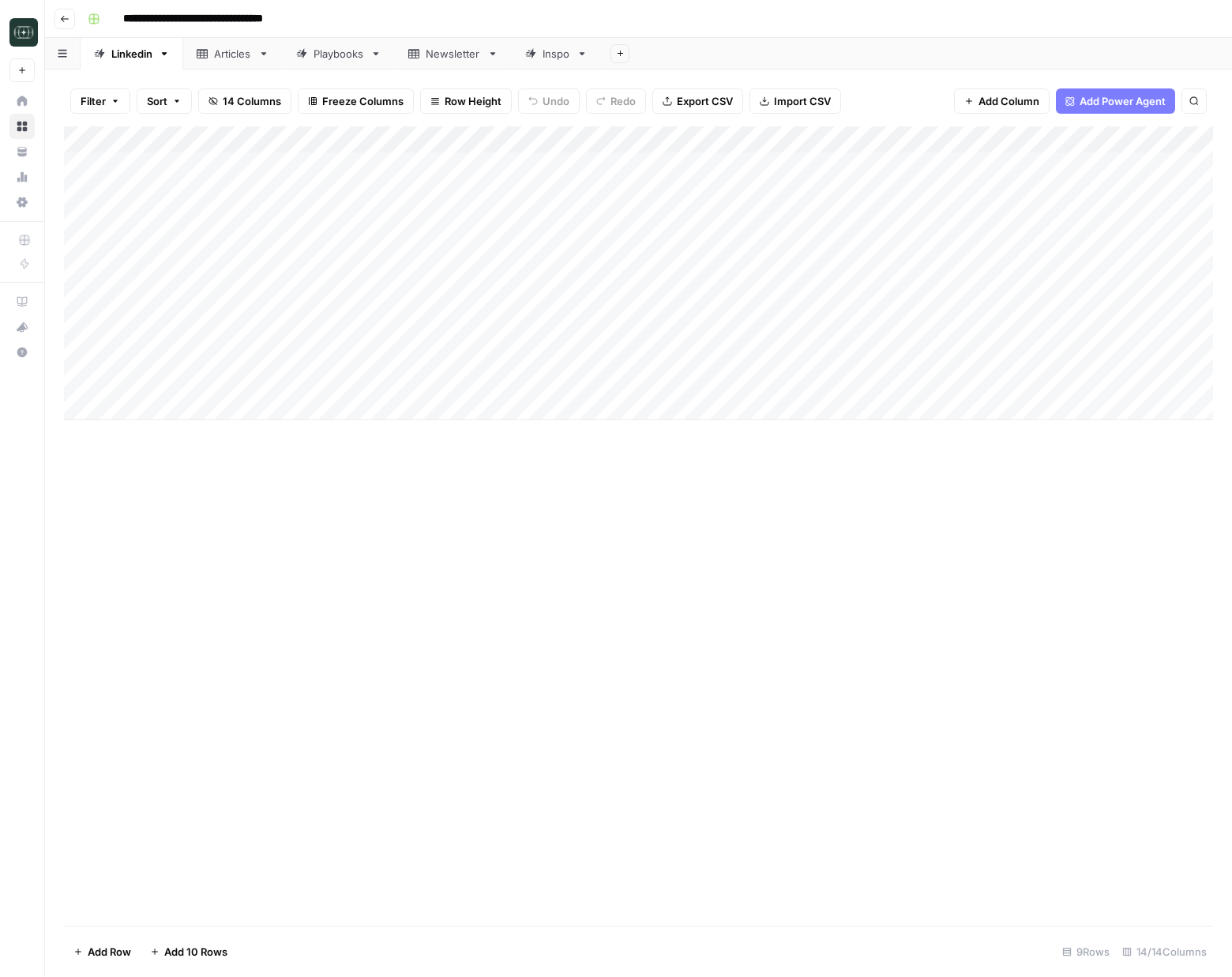
click at [770, 141] on div "Add Column" at bounding box center [639, 274] width 1149 height 294
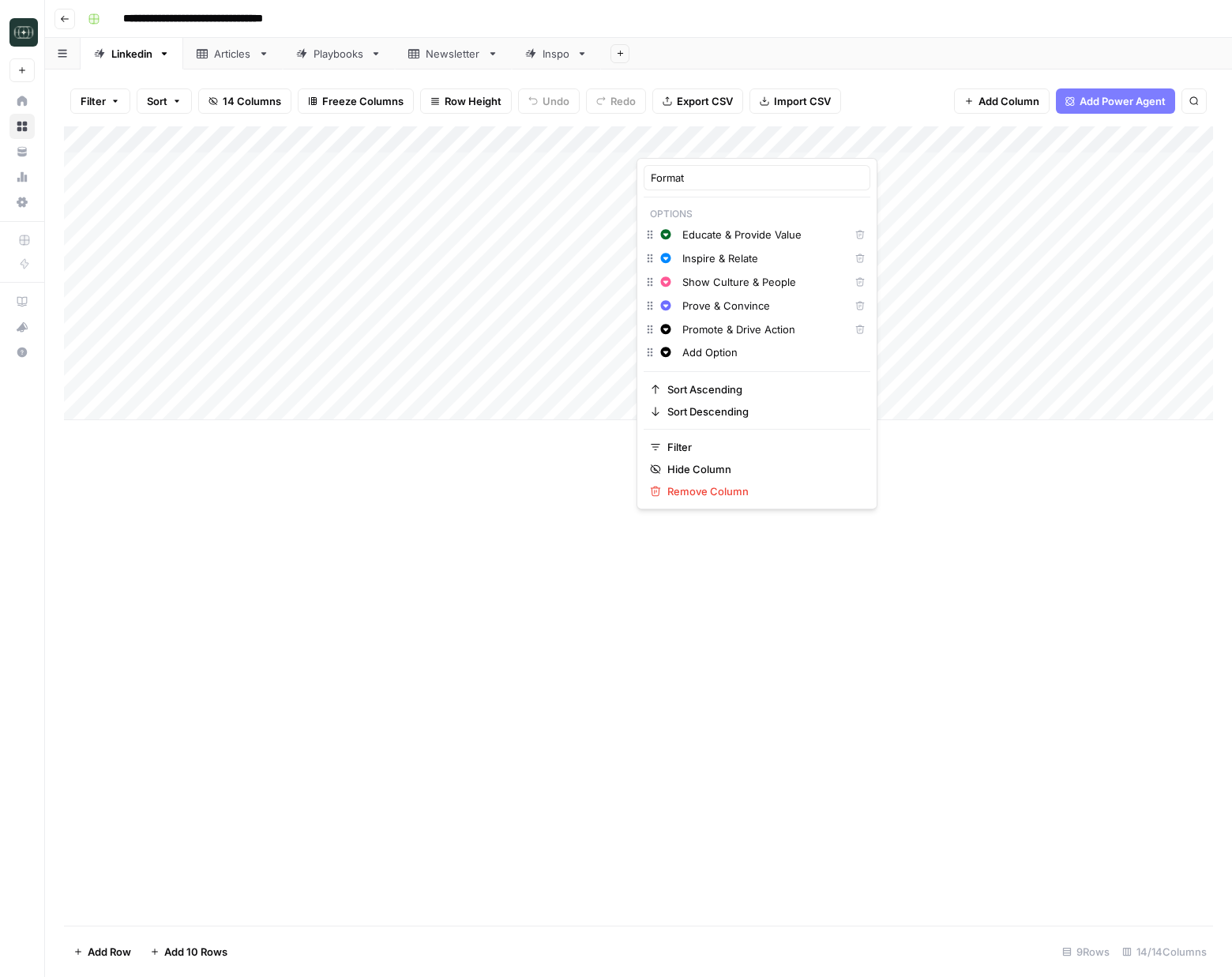
drag, startPoint x: 974, startPoint y: 549, endPoint x: 975, endPoint y: 523, distance: 26.0
click at [974, 549] on div "Add Column" at bounding box center [639, 526] width 1149 height 799
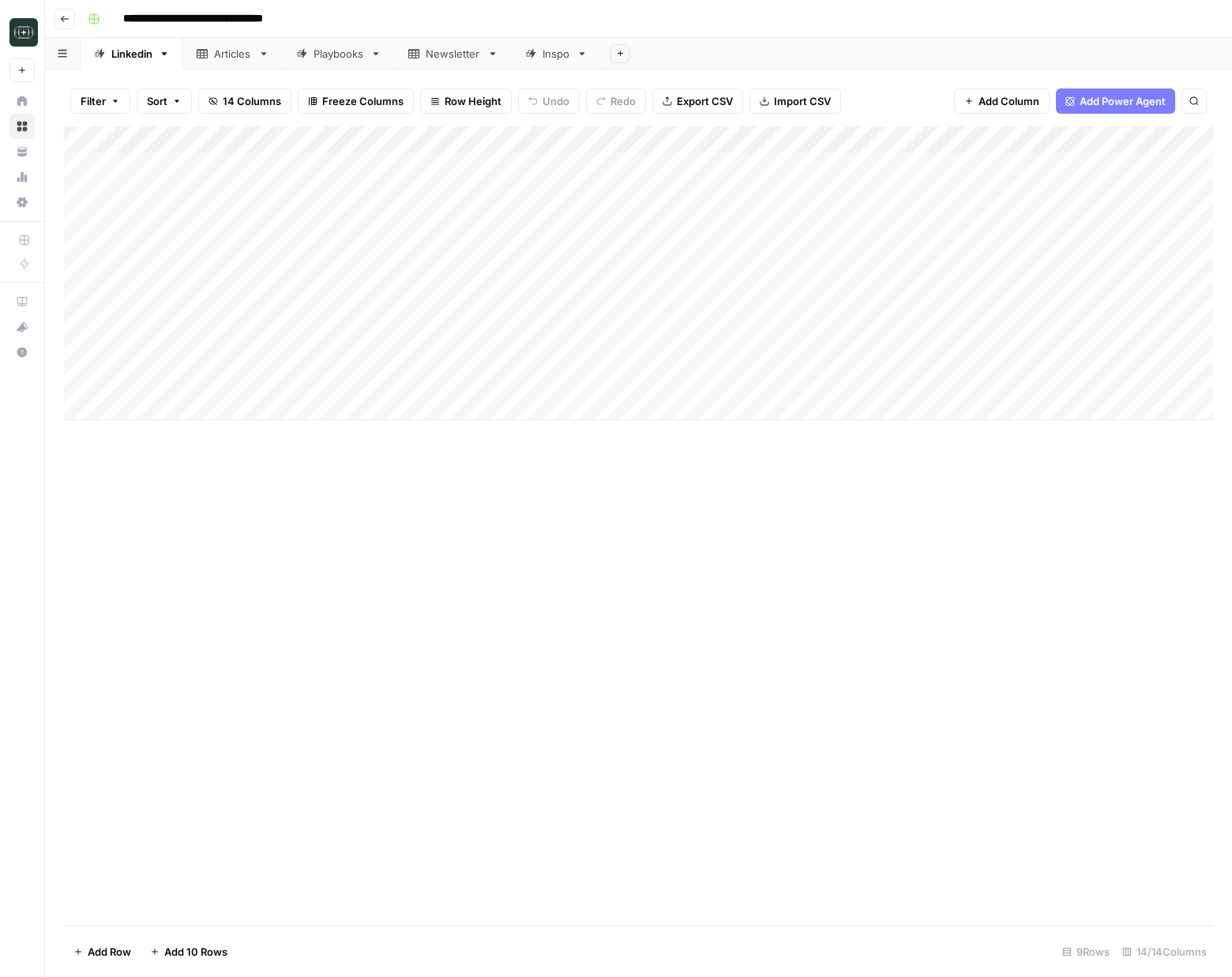
click at [1111, 141] on div "Add Column" at bounding box center [639, 274] width 1149 height 294
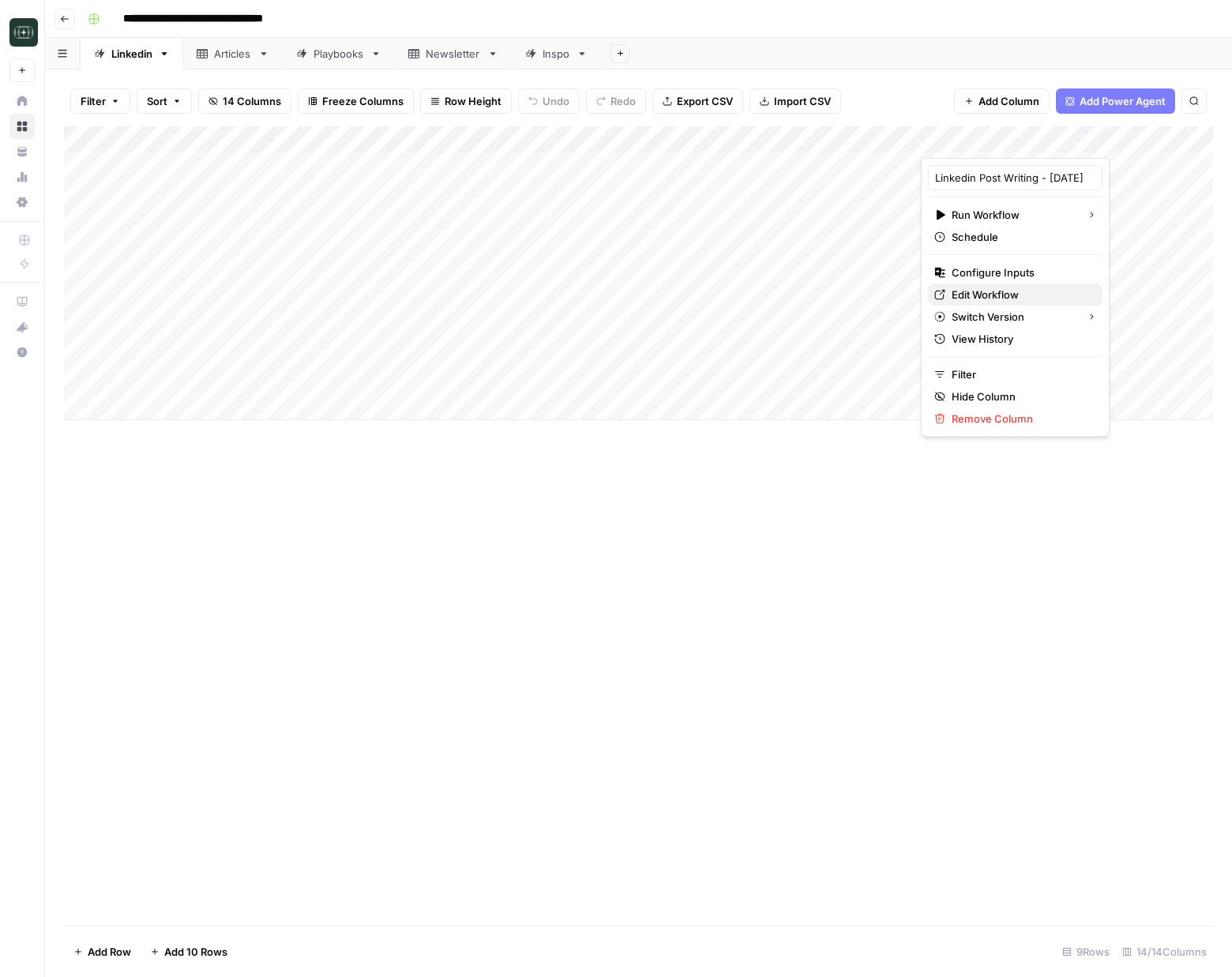
click at [1011, 297] on span "Edit Workflow" at bounding box center [1021, 294] width 138 height 16
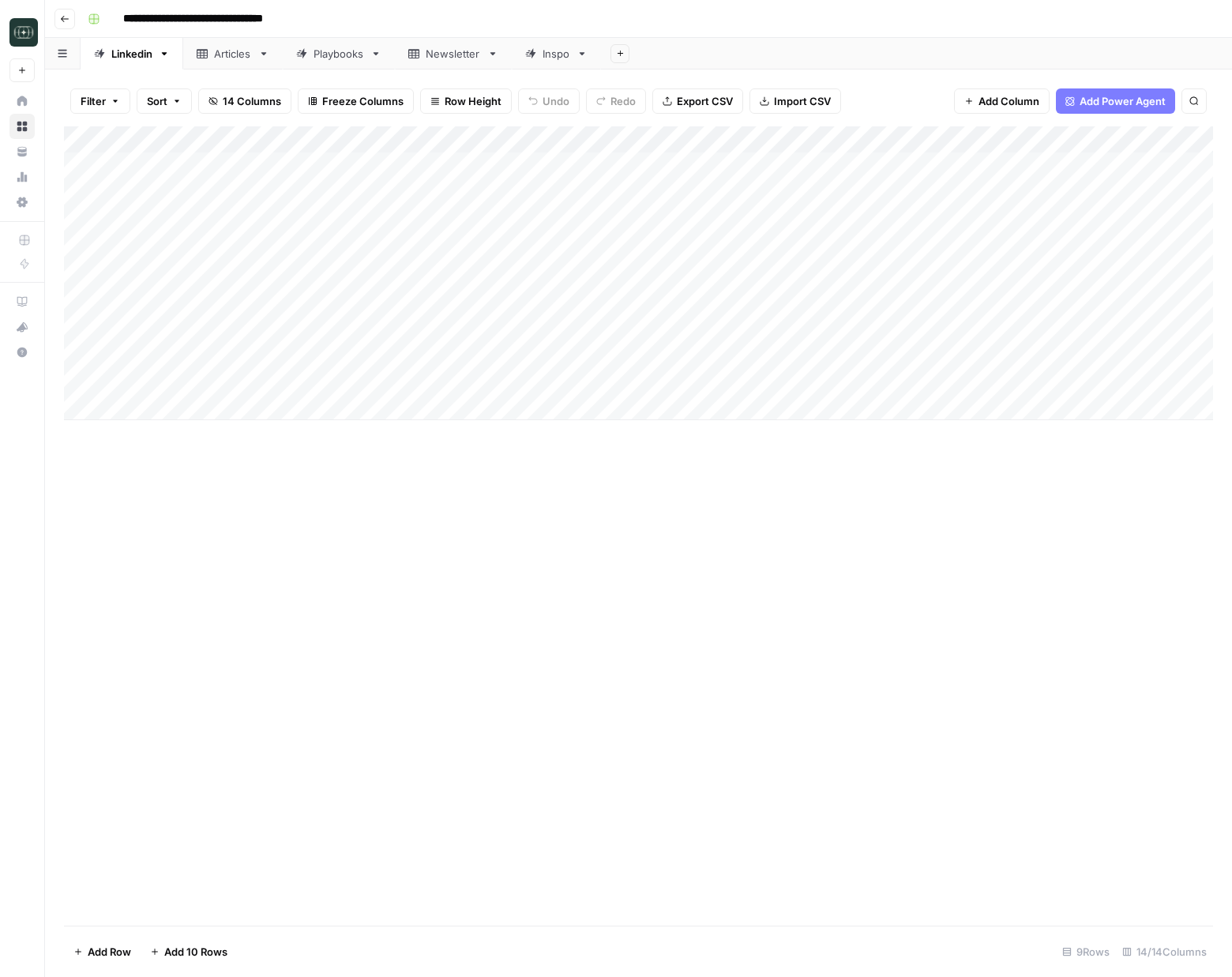
click at [1111, 138] on div "Add Column" at bounding box center [639, 274] width 1149 height 294
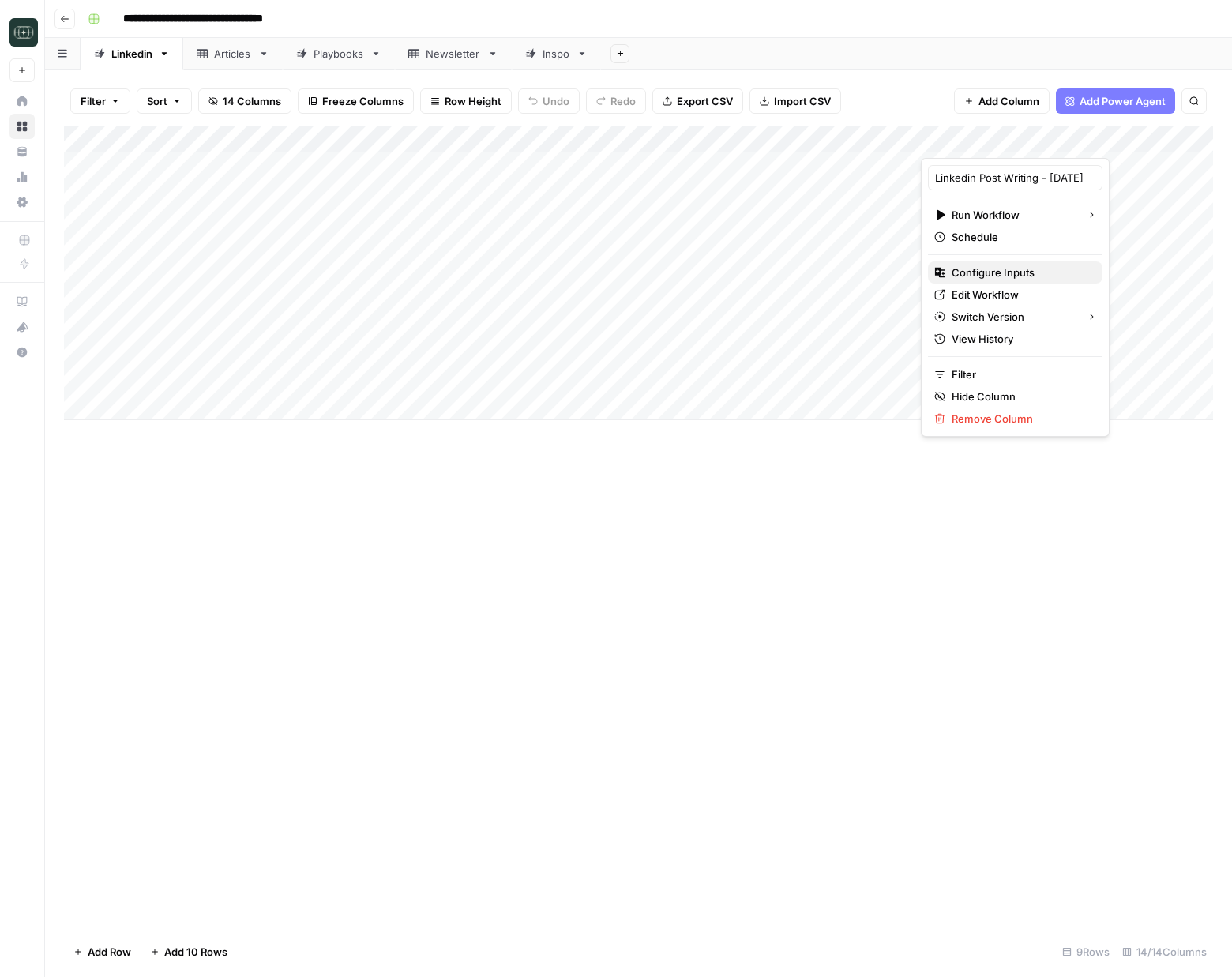
click at [1027, 273] on span "Configure Inputs" at bounding box center [1021, 272] width 138 height 16
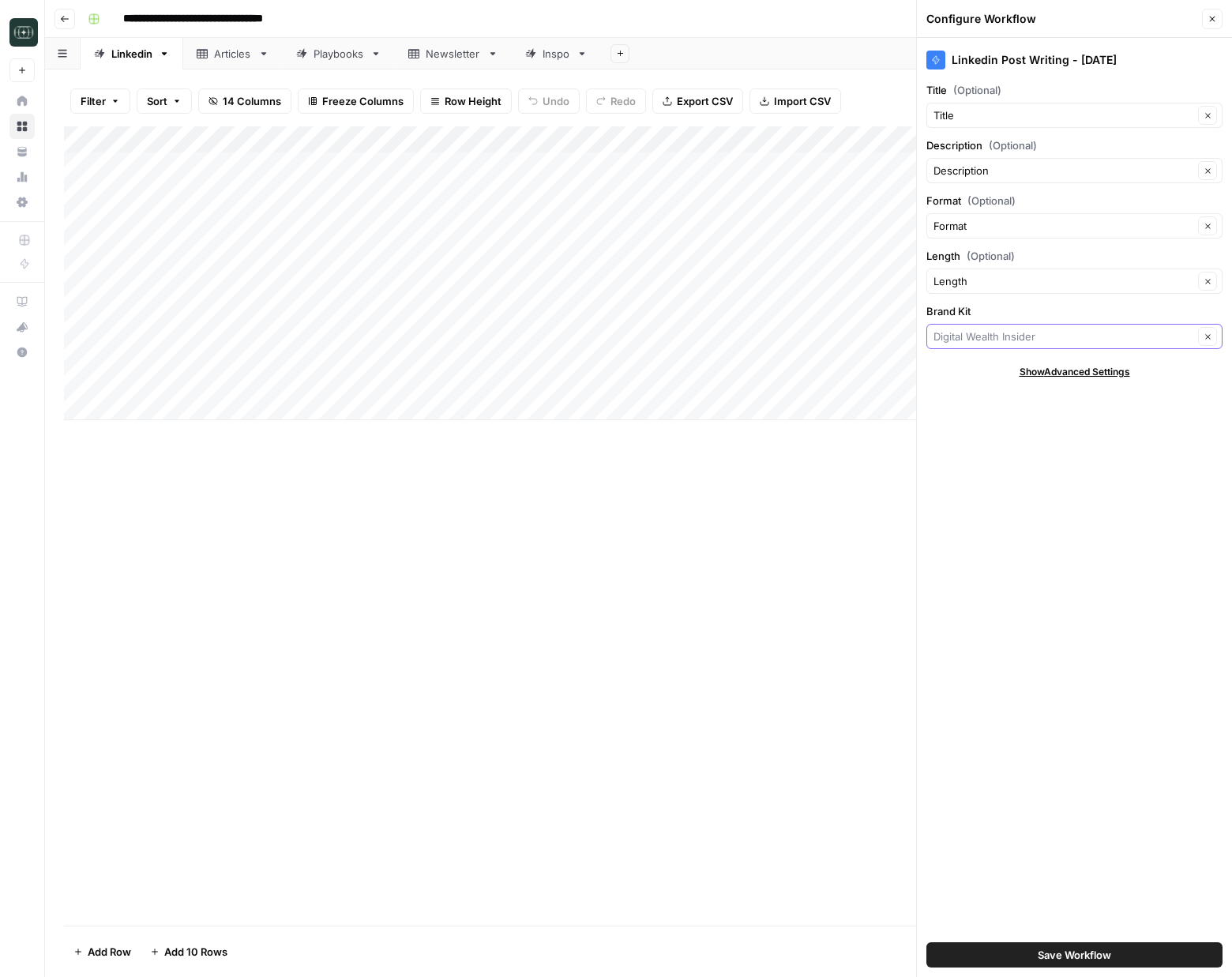
click at [1022, 335] on input "Brand Kit" at bounding box center [1063, 336] width 260 height 16
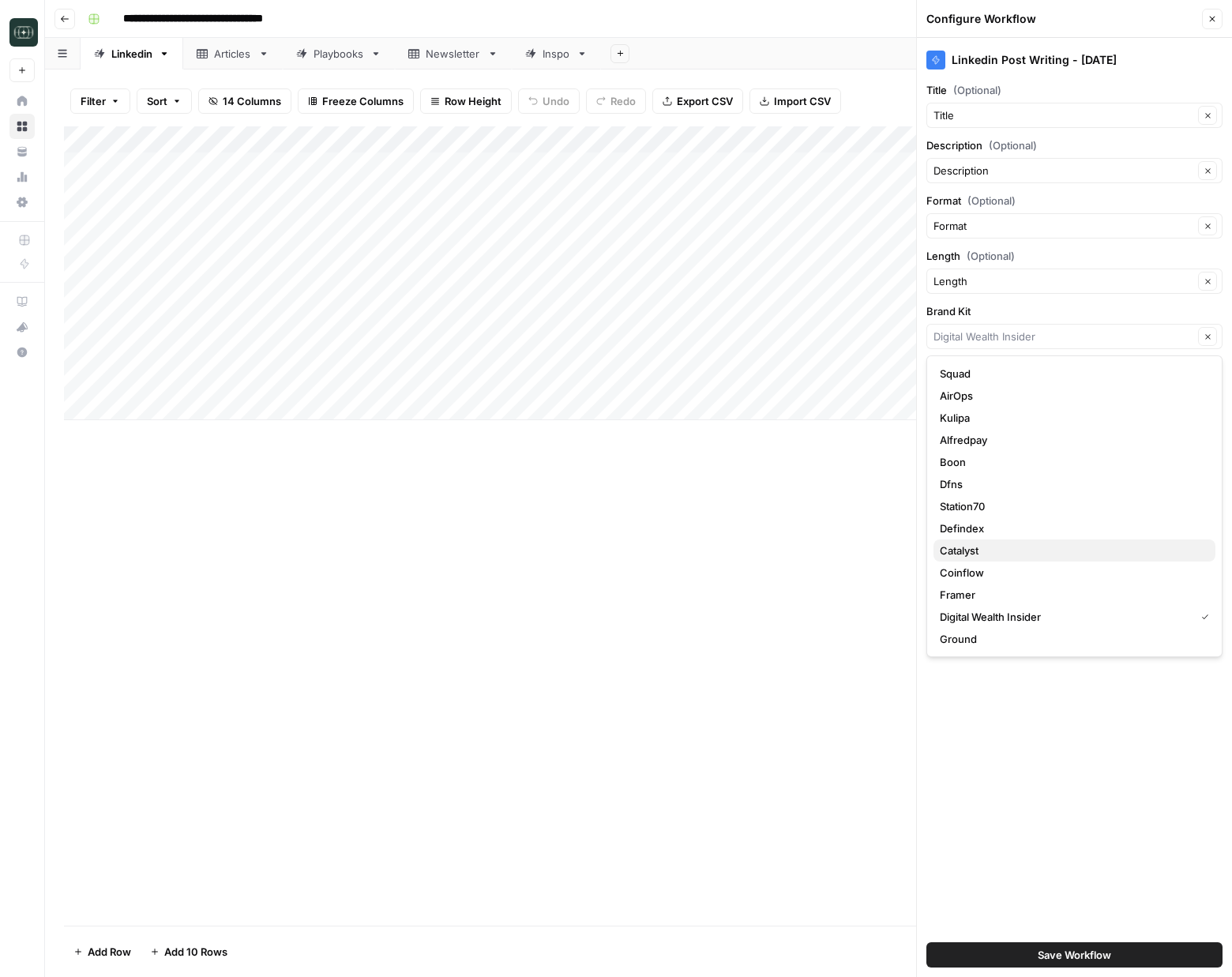
click at [975, 550] on span "Catalyst" at bounding box center [1071, 550] width 263 height 16
type input "Catalyst"
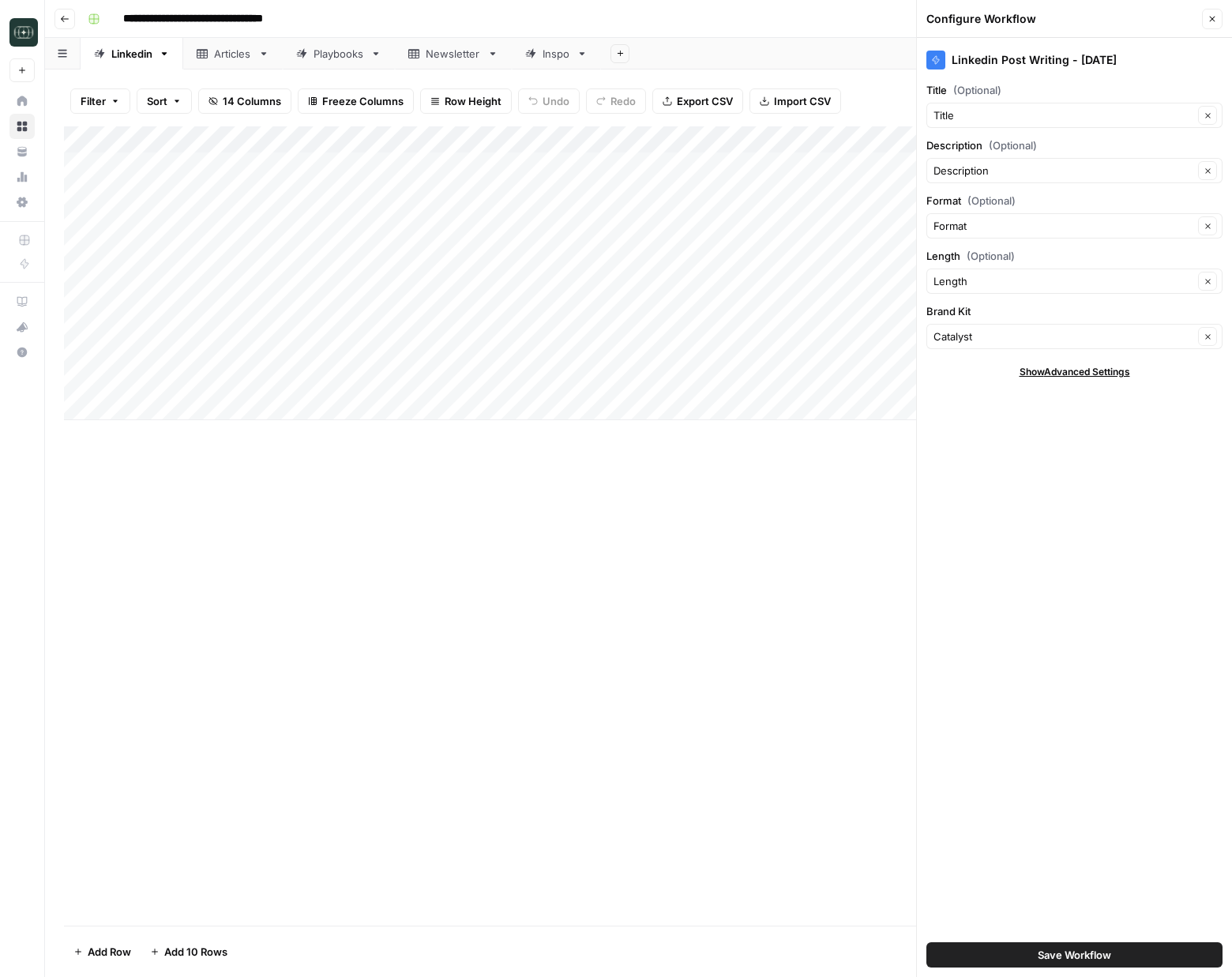
click at [1138, 956] on button "Save Workflow" at bounding box center [1075, 955] width 296 height 25
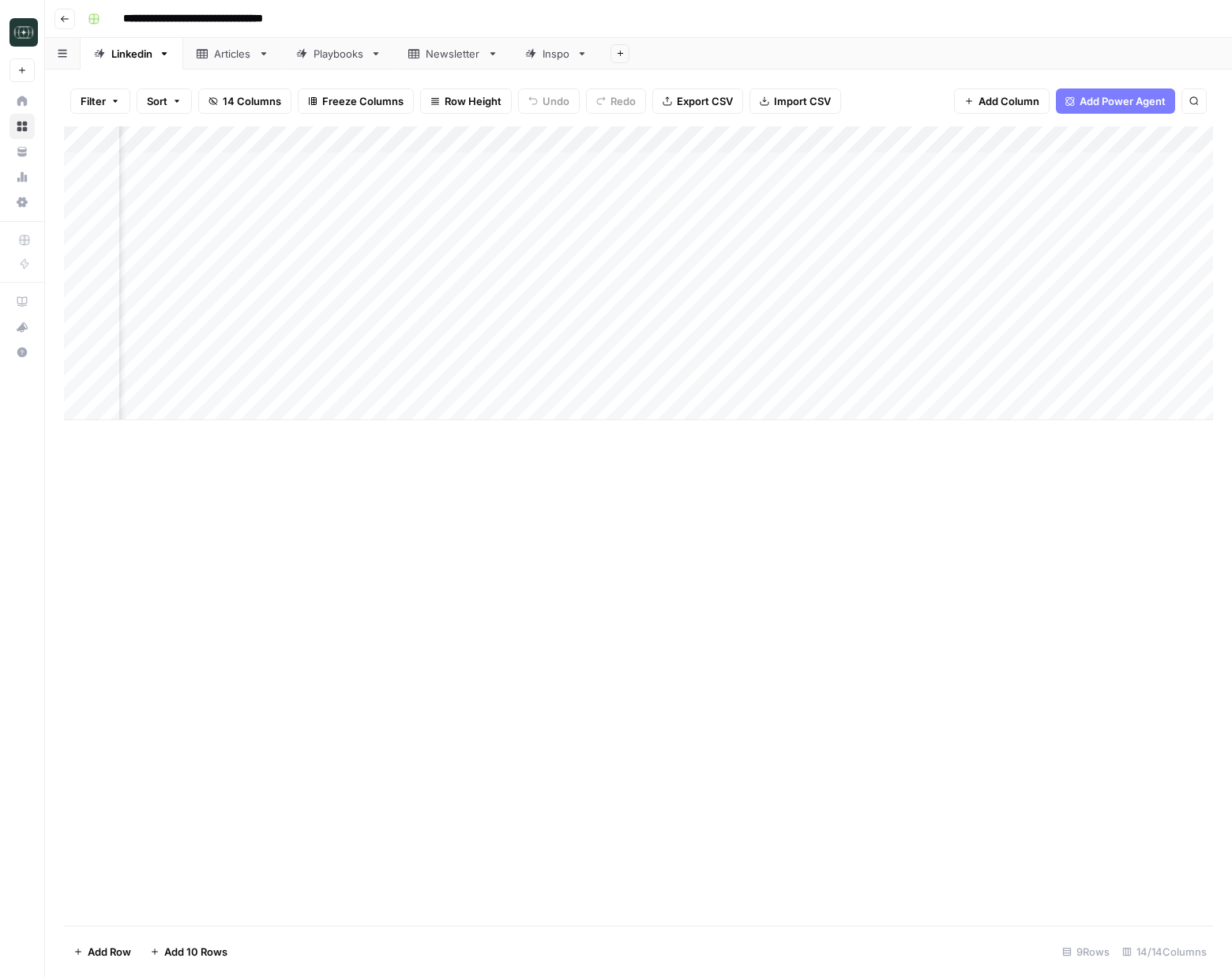
scroll to position [0, 324]
click at [810, 381] on div "Add Column" at bounding box center [639, 274] width 1149 height 294
click at [807, 353] on div "Add Column" at bounding box center [639, 274] width 1149 height 294
click at [996, 354] on div "Add Column" at bounding box center [639, 274] width 1149 height 294
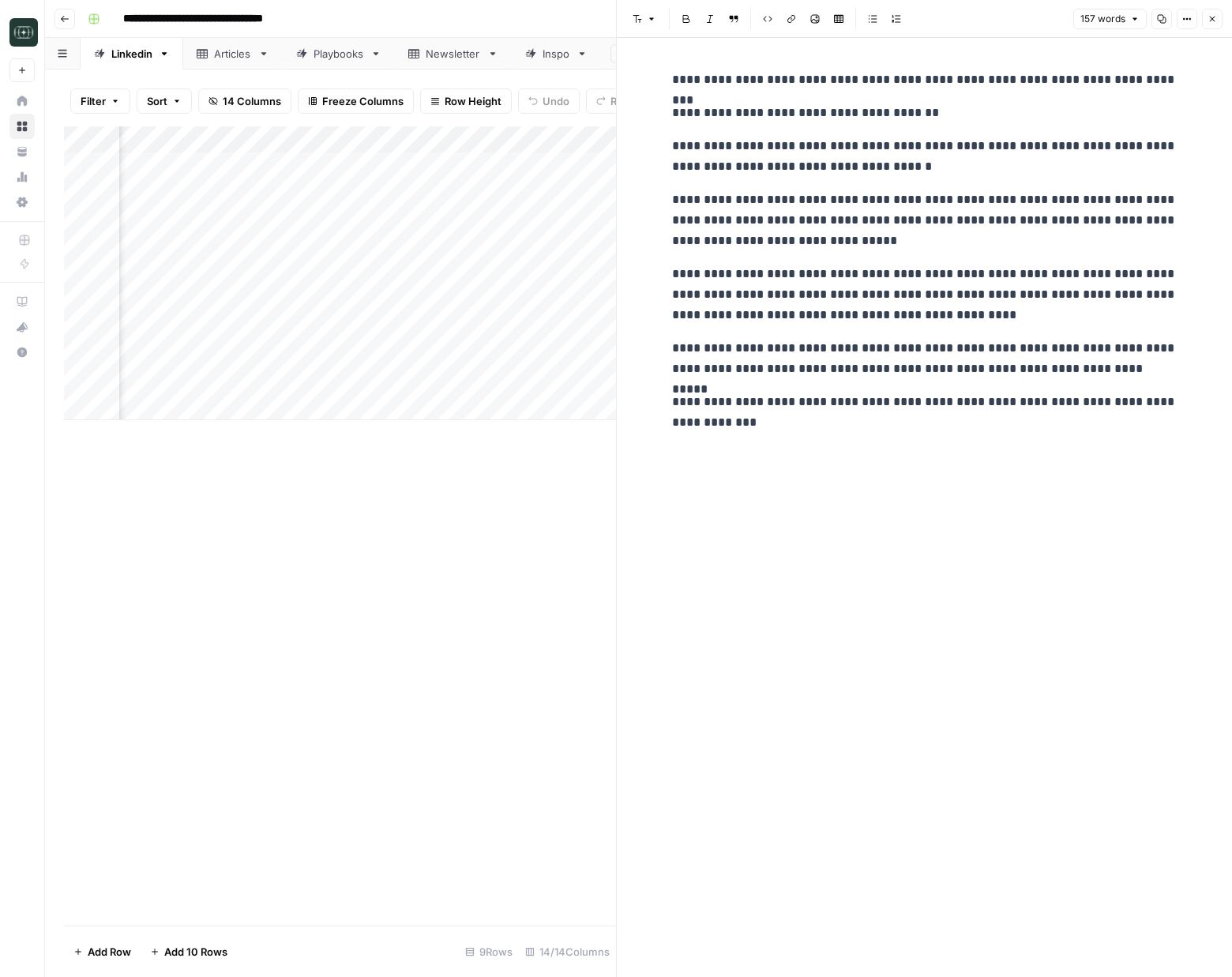
click at [993, 586] on div "**********" at bounding box center [925, 508] width 524 height 939
click at [1208, 21] on icon "button" at bounding box center [1212, 19] width 9 height 9
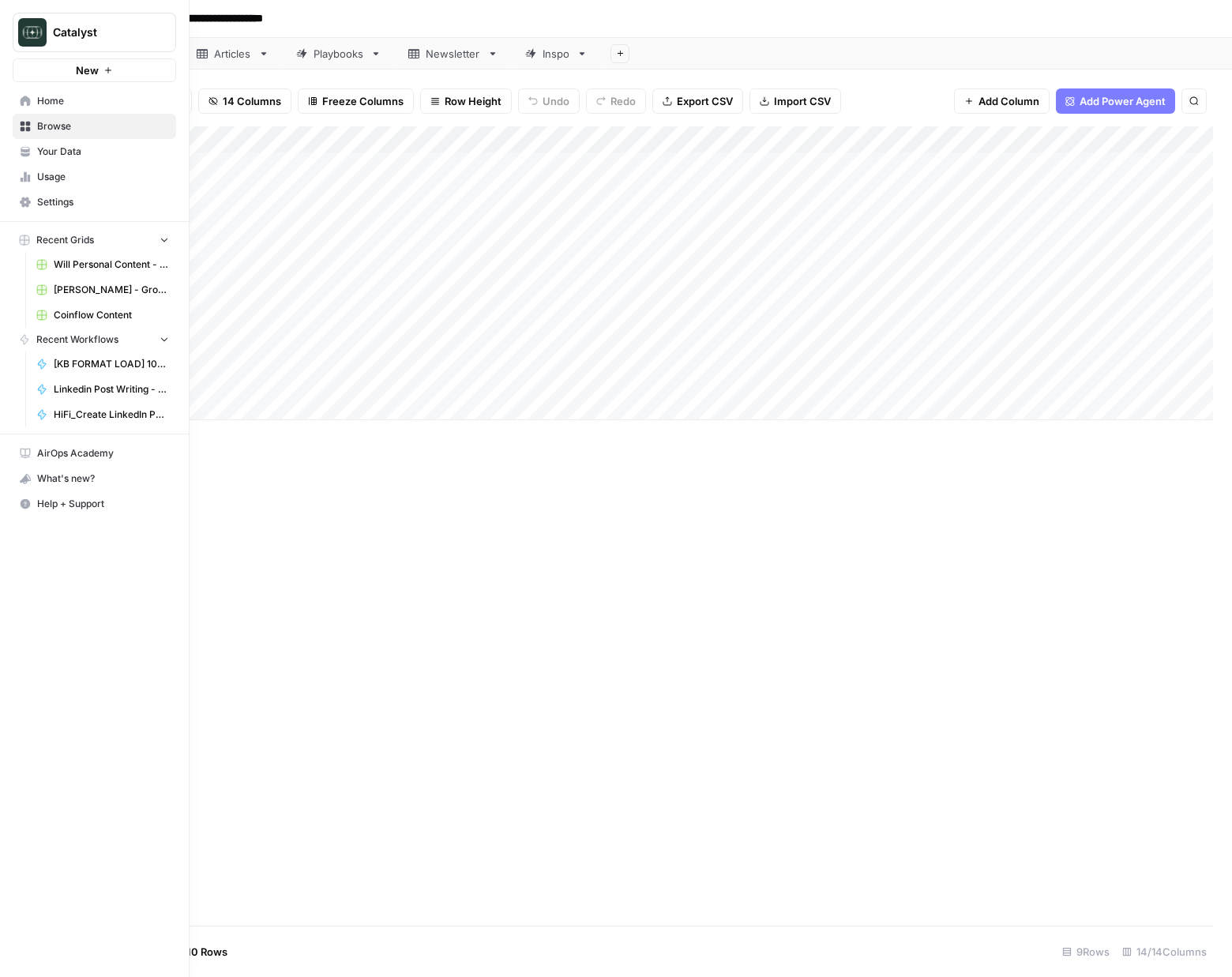
click at [21, 107] on link "Home" at bounding box center [95, 101] width 164 height 25
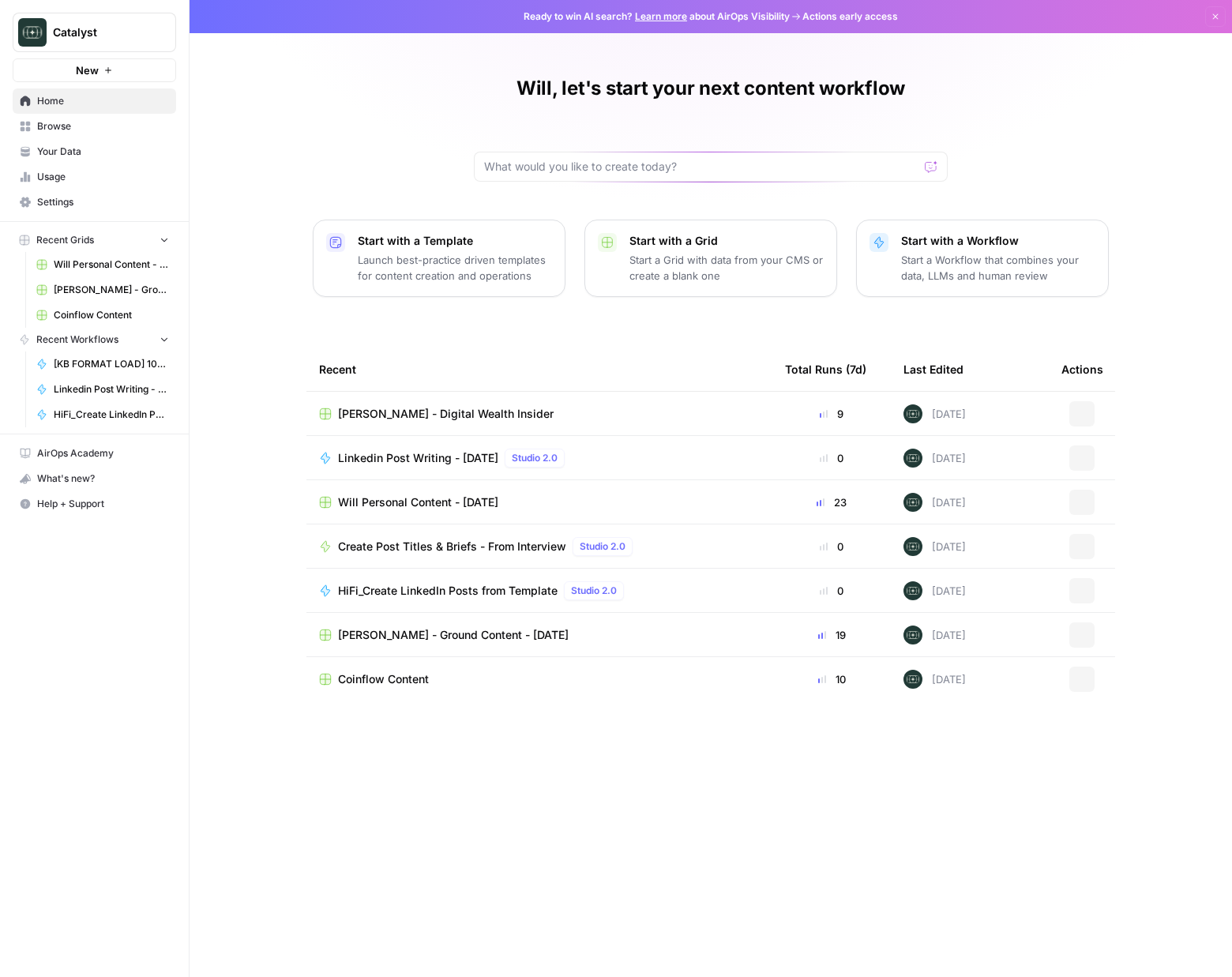
click at [47, 149] on span "Your Data" at bounding box center [103, 151] width 132 height 14
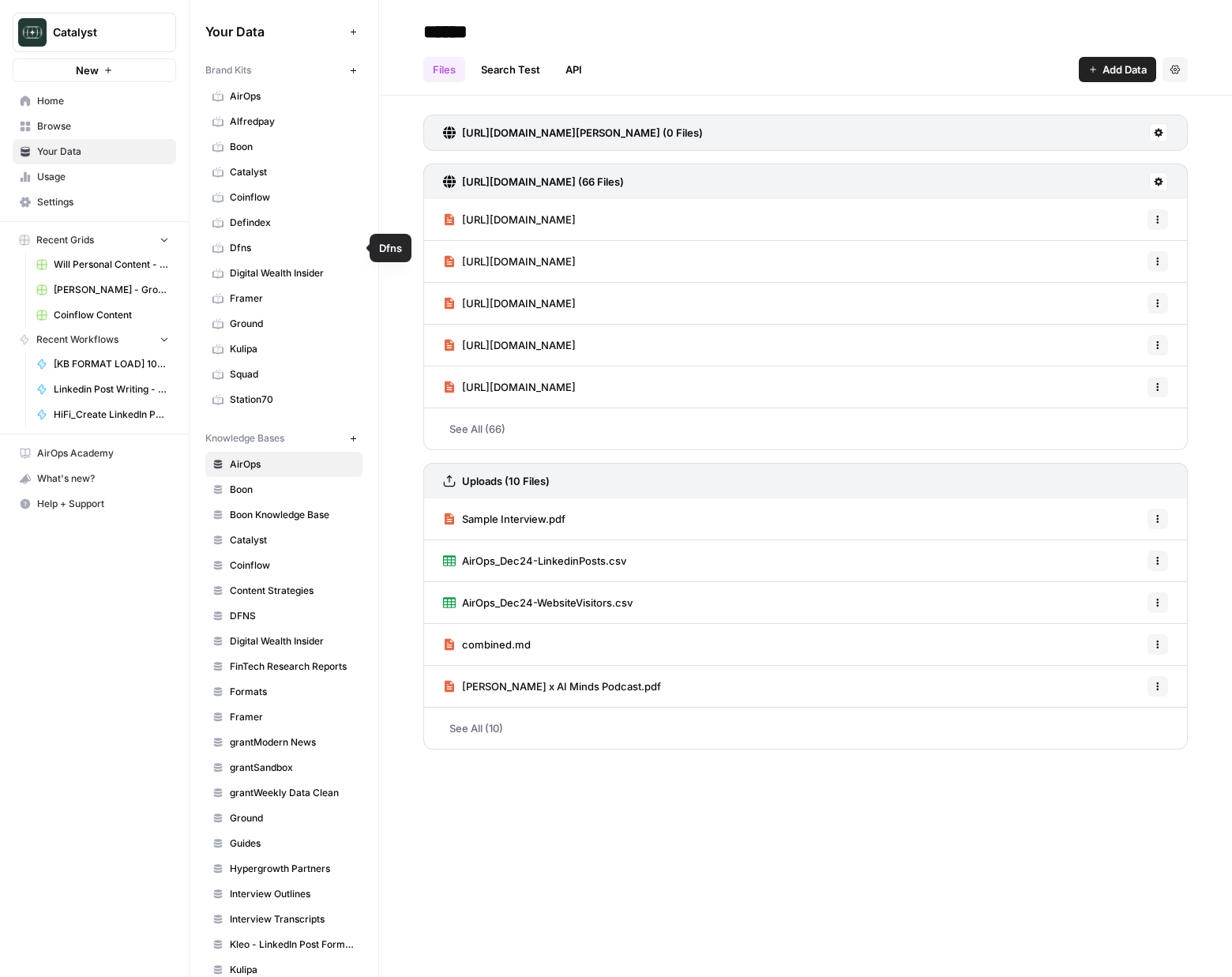
click at [309, 267] on span "Digital Wealth Insider" at bounding box center [292, 273] width 126 height 14
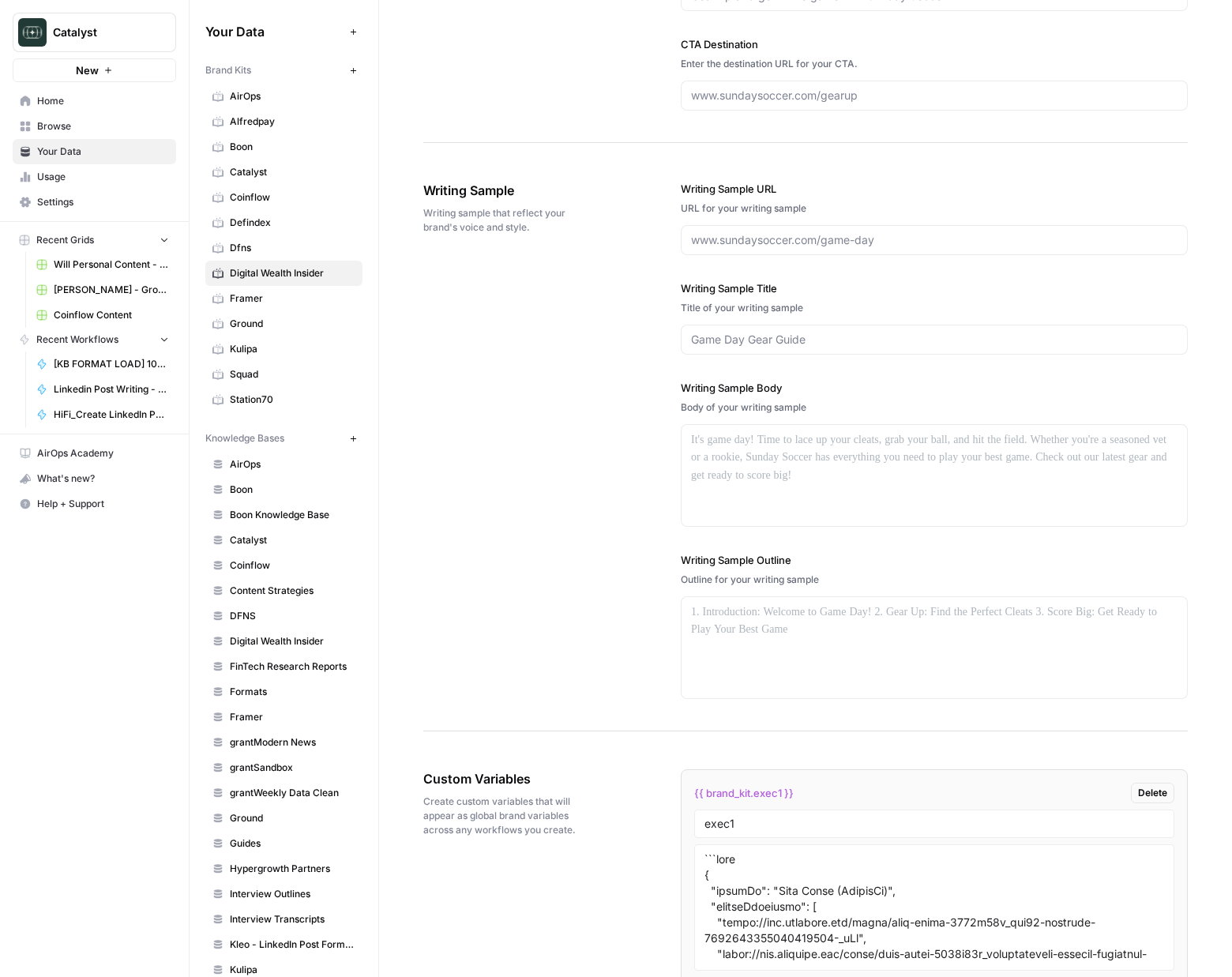
scroll to position [1962, 0]
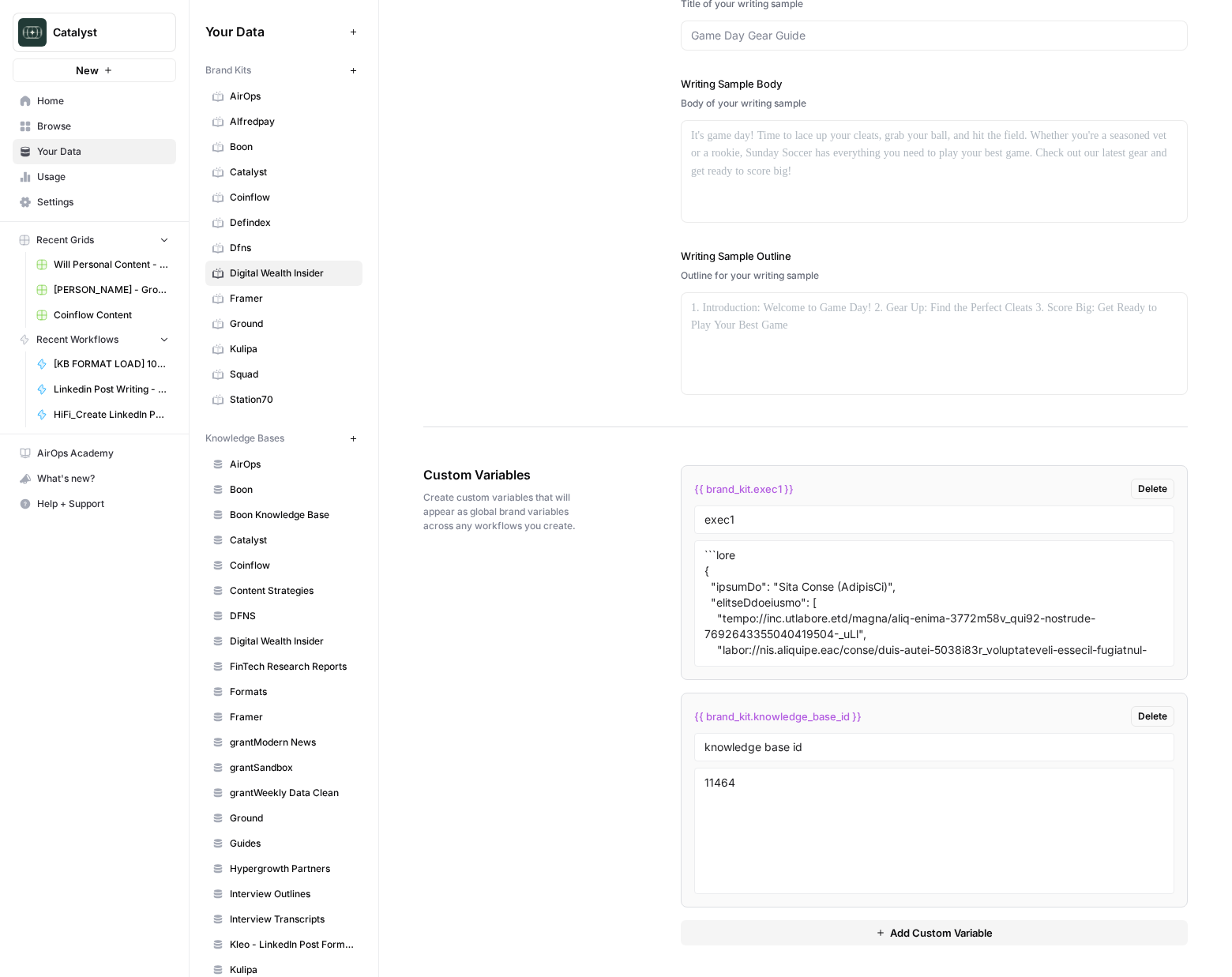
click at [880, 663] on div at bounding box center [935, 604] width 481 height 127
click at [883, 637] on textarea "To enrich screen reader interactions, please activate Accessibility in Grammarl…" at bounding box center [935, 604] width 460 height 112
paste textarea "Homogenized Entrepreneurial & Expert Thought Leader Style (Synthesized)", "sour…"
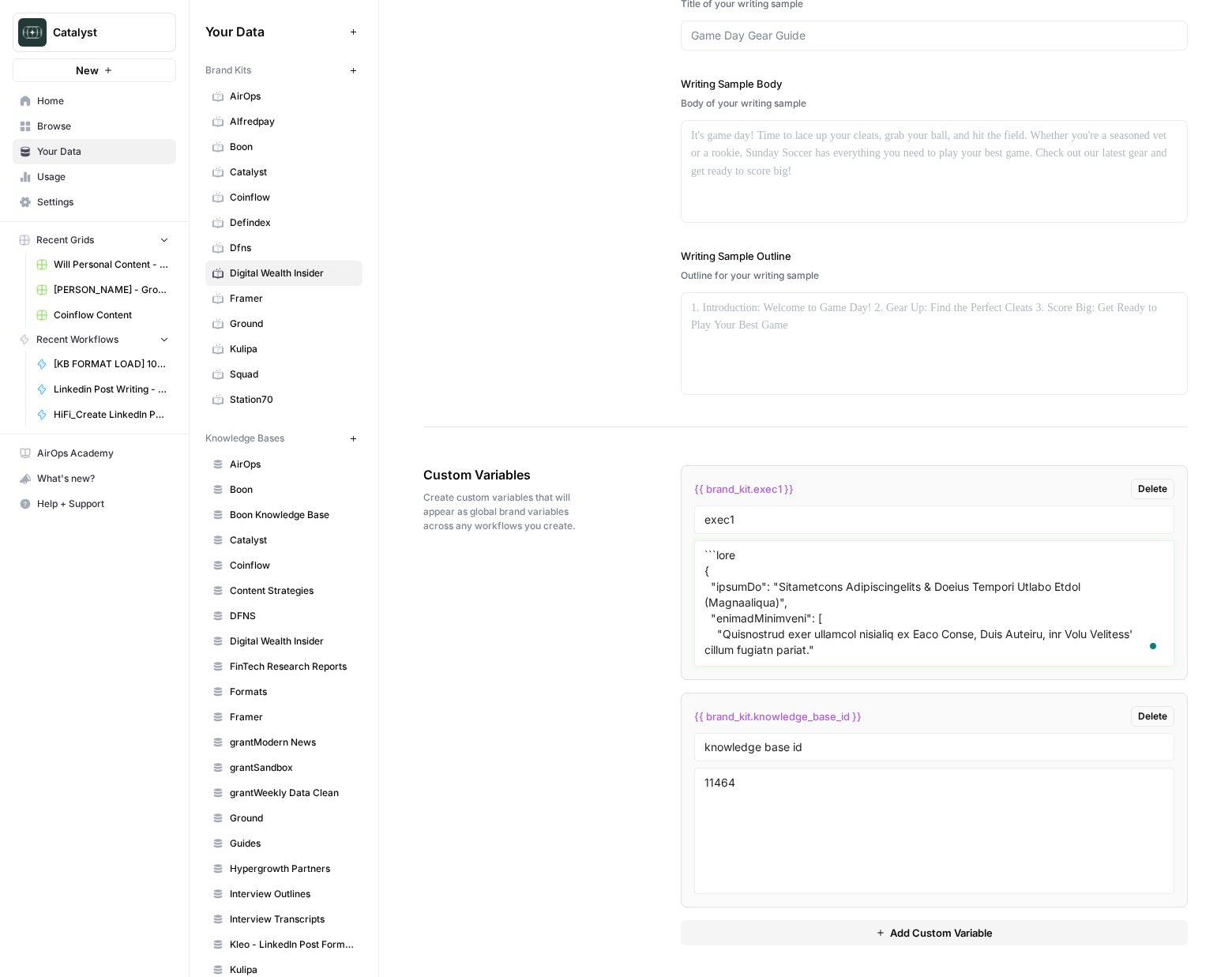
scroll to position [3852, 0]
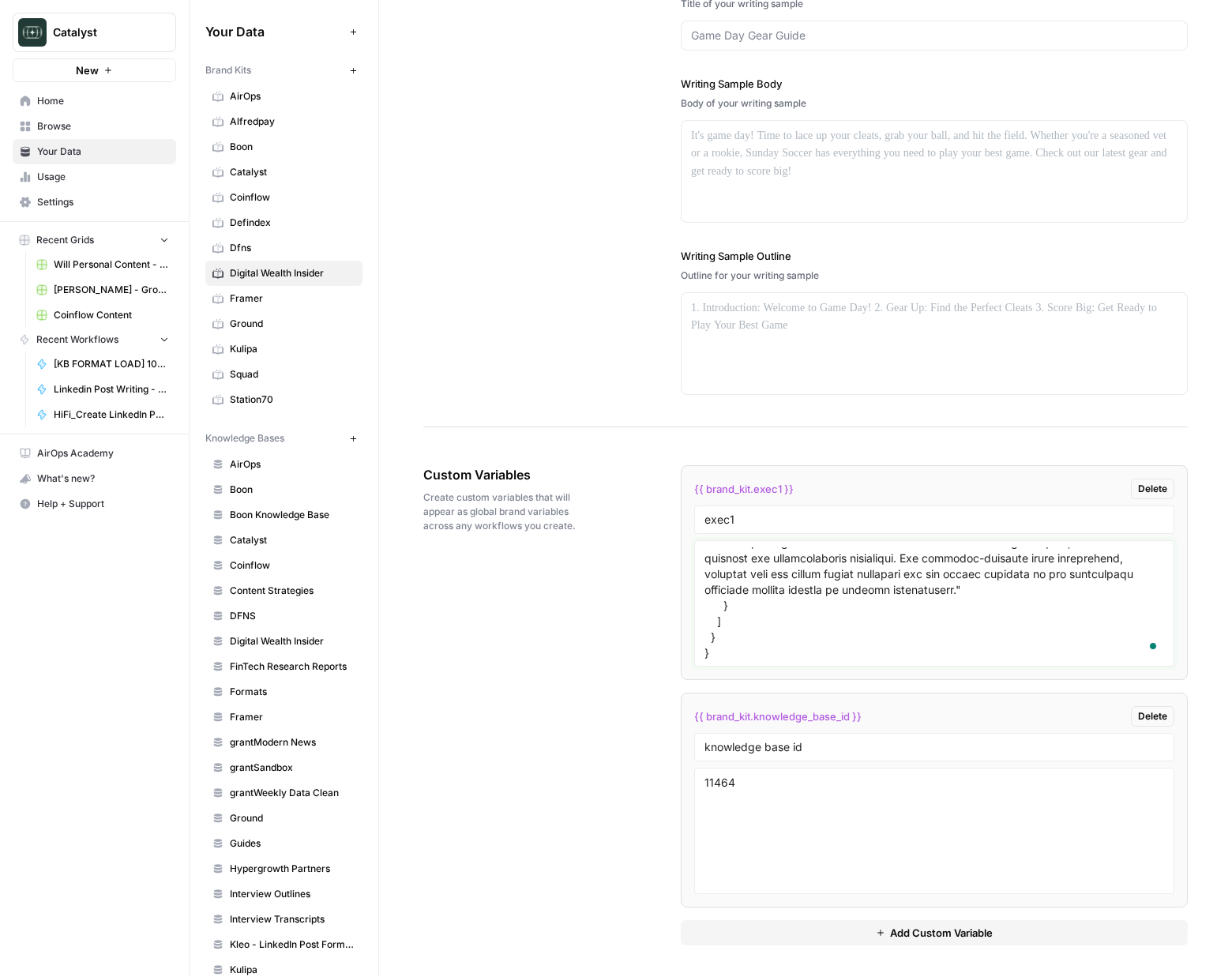
type textarea "```json { "styleOf": "Homogenized Entrepreneurial & Expert Thought Leader Style…"
click at [579, 668] on div "Custom Variables Create custom variables that will appear as global brand varia…" at bounding box center [806, 706] width 765 height 544
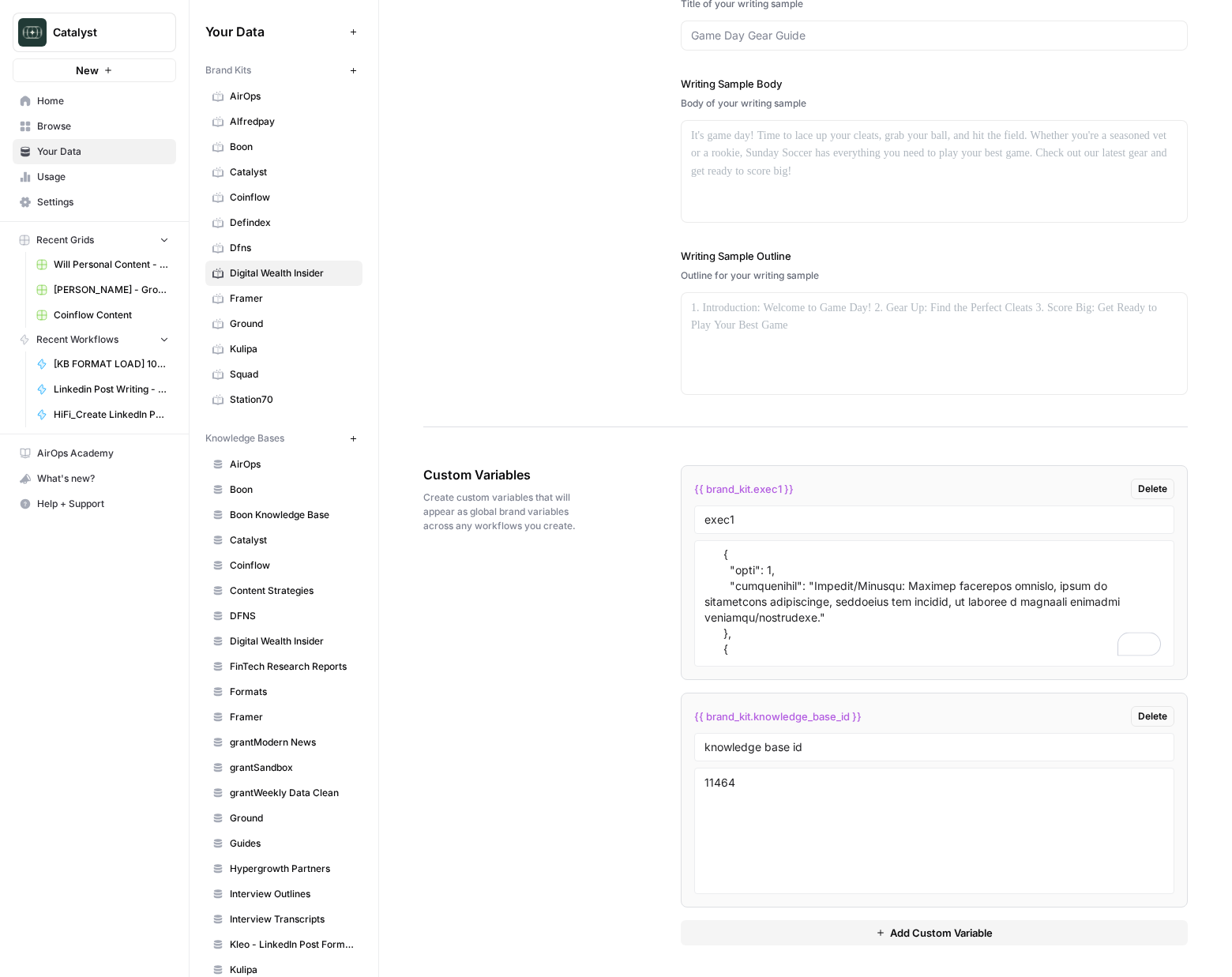
scroll to position [0, 0]
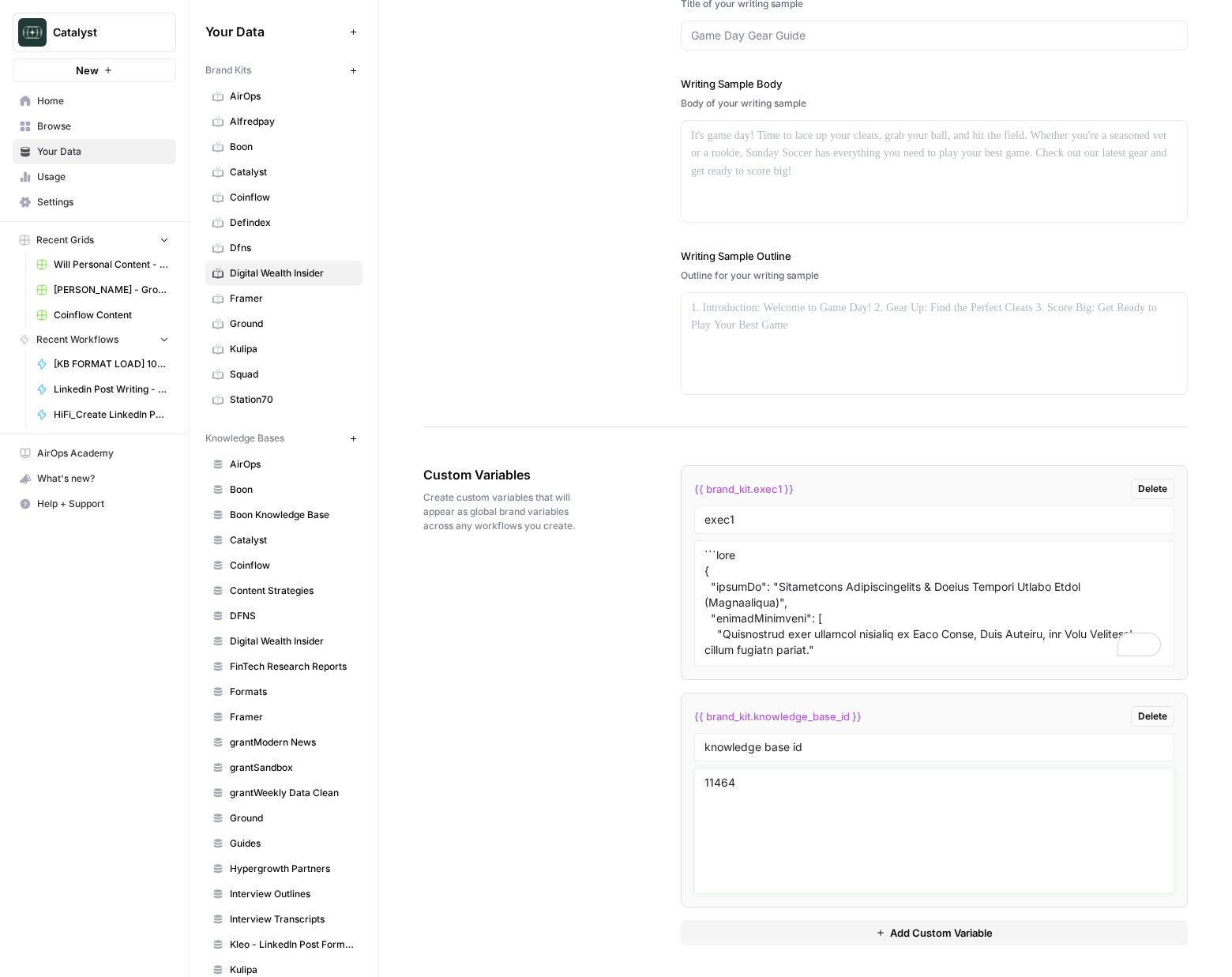
click at [853, 840] on textarea "11464" at bounding box center [935, 831] width 460 height 112
click at [1023, 936] on button "Add Custom Variable" at bounding box center [934, 932] width 508 height 25
click at [665, 785] on div "Custom Variables Create custom variables that will appear as global brand varia…" at bounding box center [806, 820] width 765 height 771
click at [109, 99] on span "Home" at bounding box center [103, 101] width 132 height 14
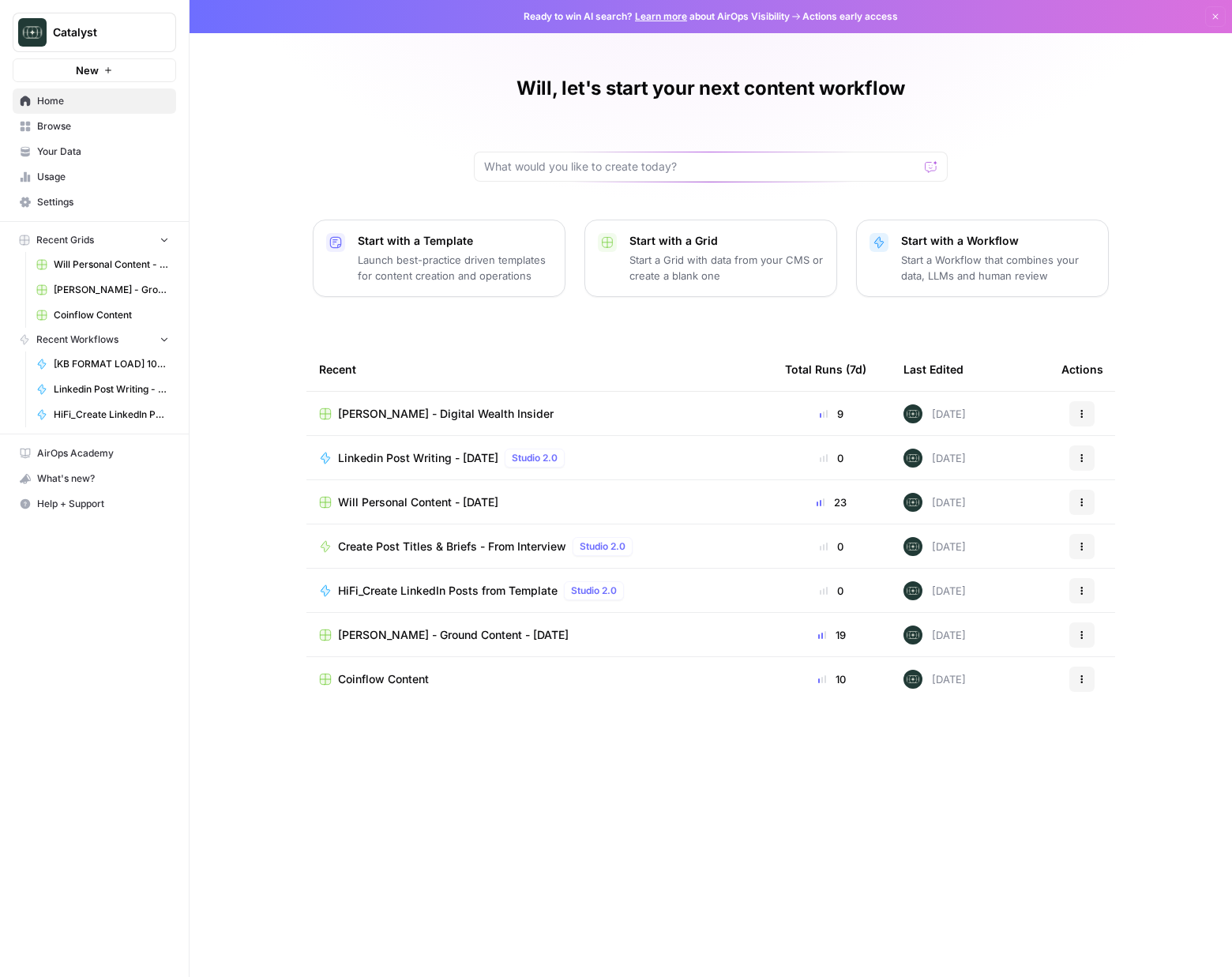
click at [63, 157] on span "Your Data" at bounding box center [103, 151] width 132 height 14
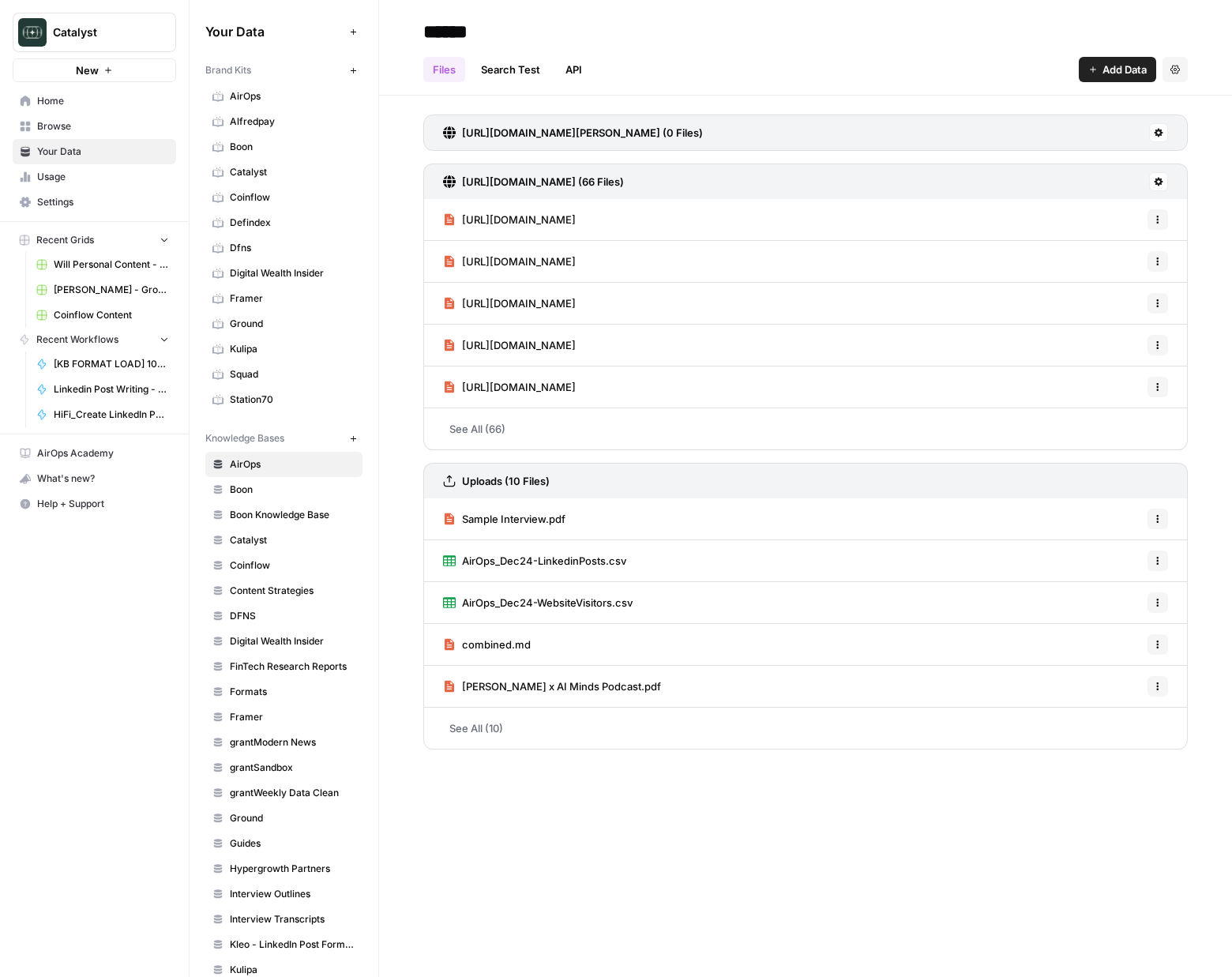
click at [102, 109] on link "Home" at bounding box center [95, 101] width 164 height 25
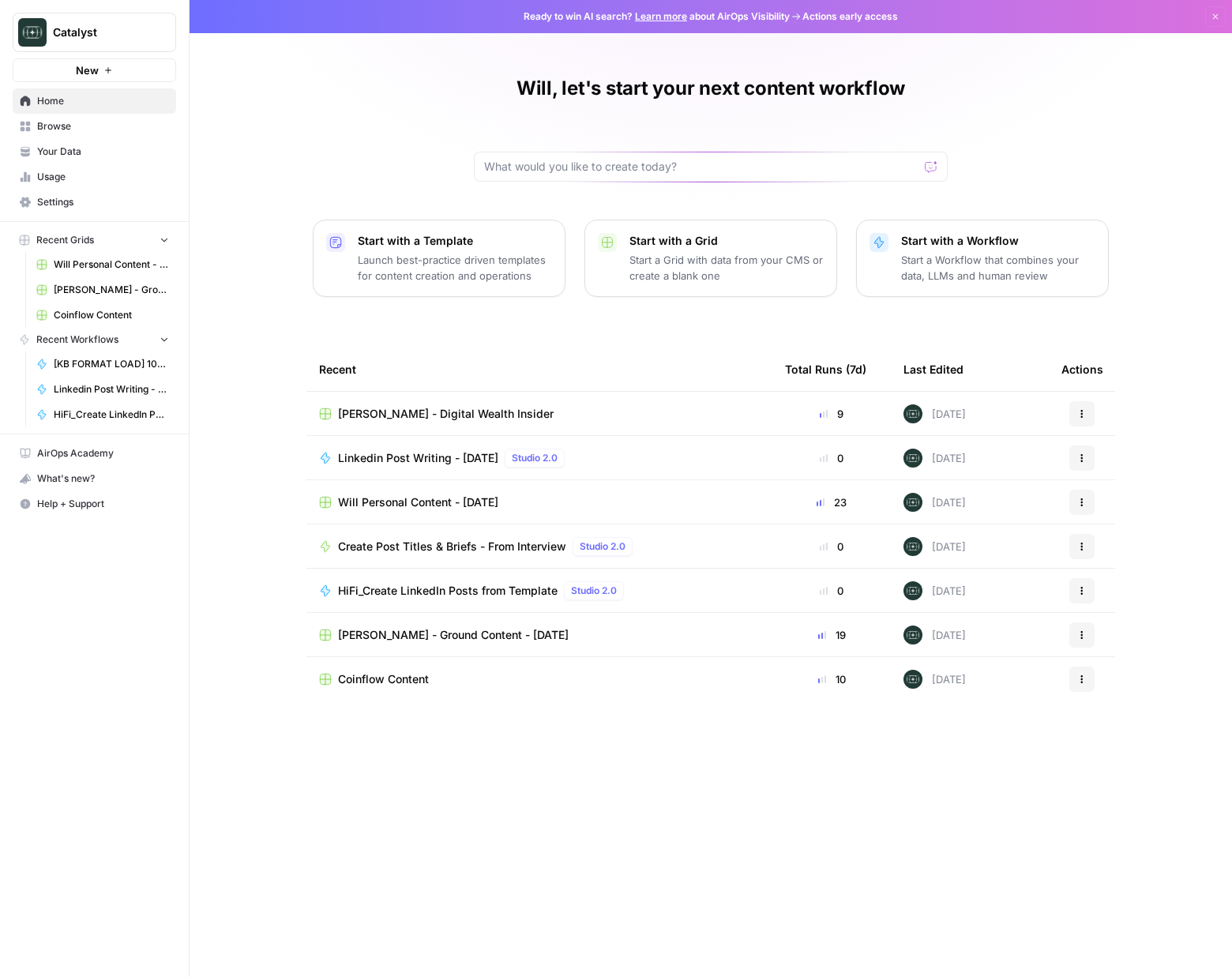
click at [416, 413] on span "Mike Klein - Digital Wealth Insider" at bounding box center [446, 414] width 216 height 16
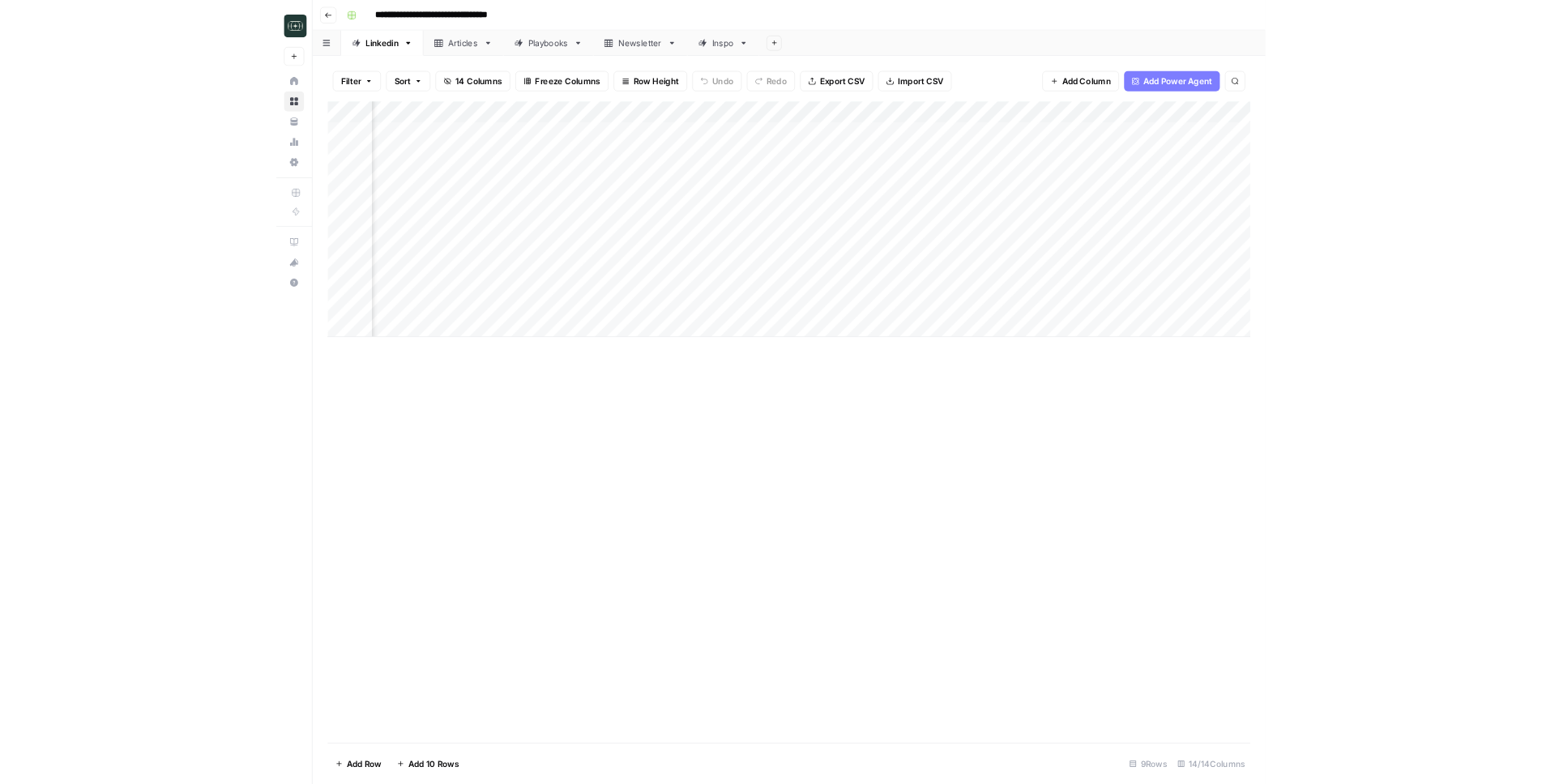
scroll to position [0, 272]
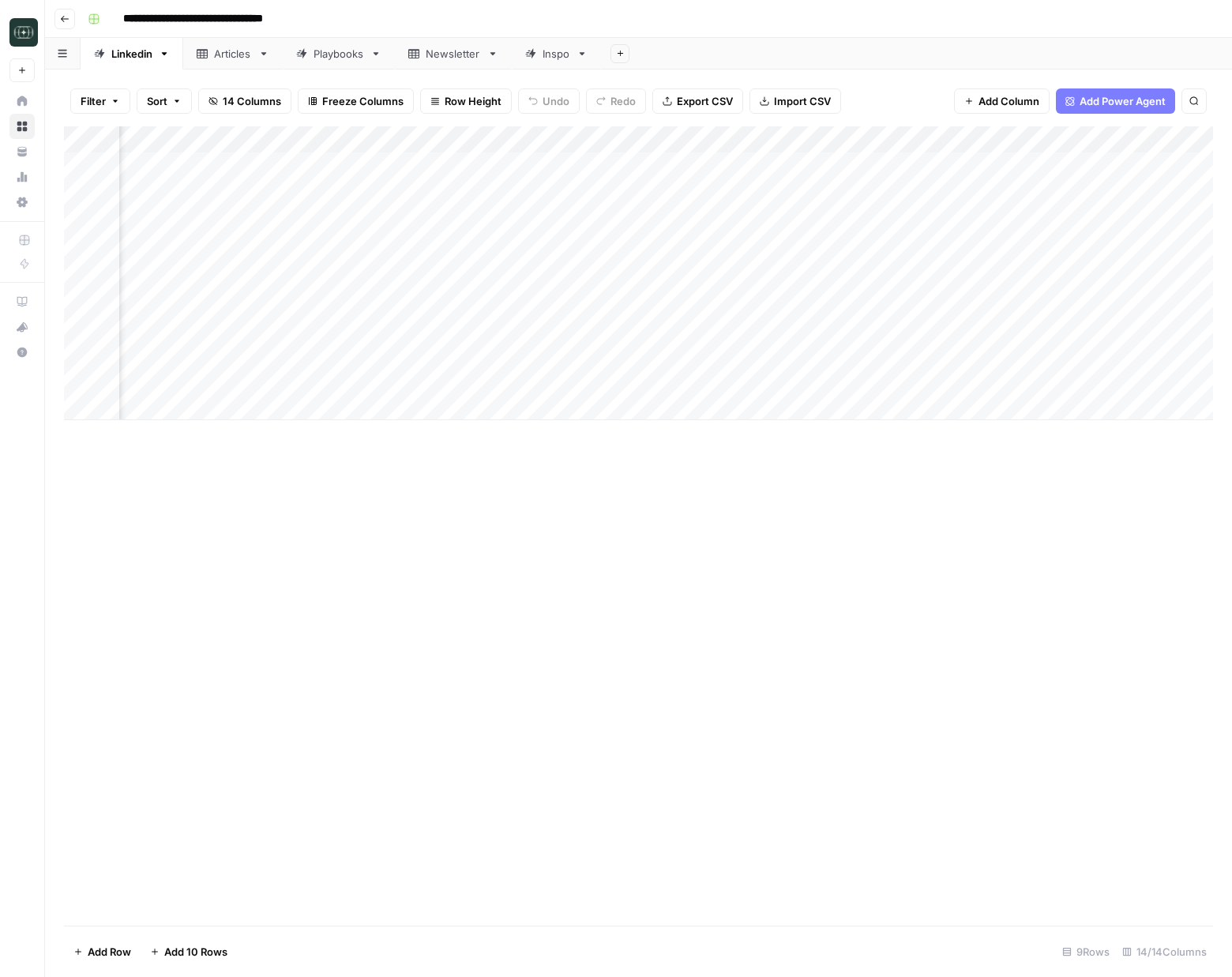
click at [866, 351] on div "Add Column" at bounding box center [639, 274] width 1149 height 294
click at [866, 382] on div "Add Column" at bounding box center [639, 274] width 1149 height 294
click at [1059, 355] on div "Add Column" at bounding box center [639, 274] width 1149 height 294
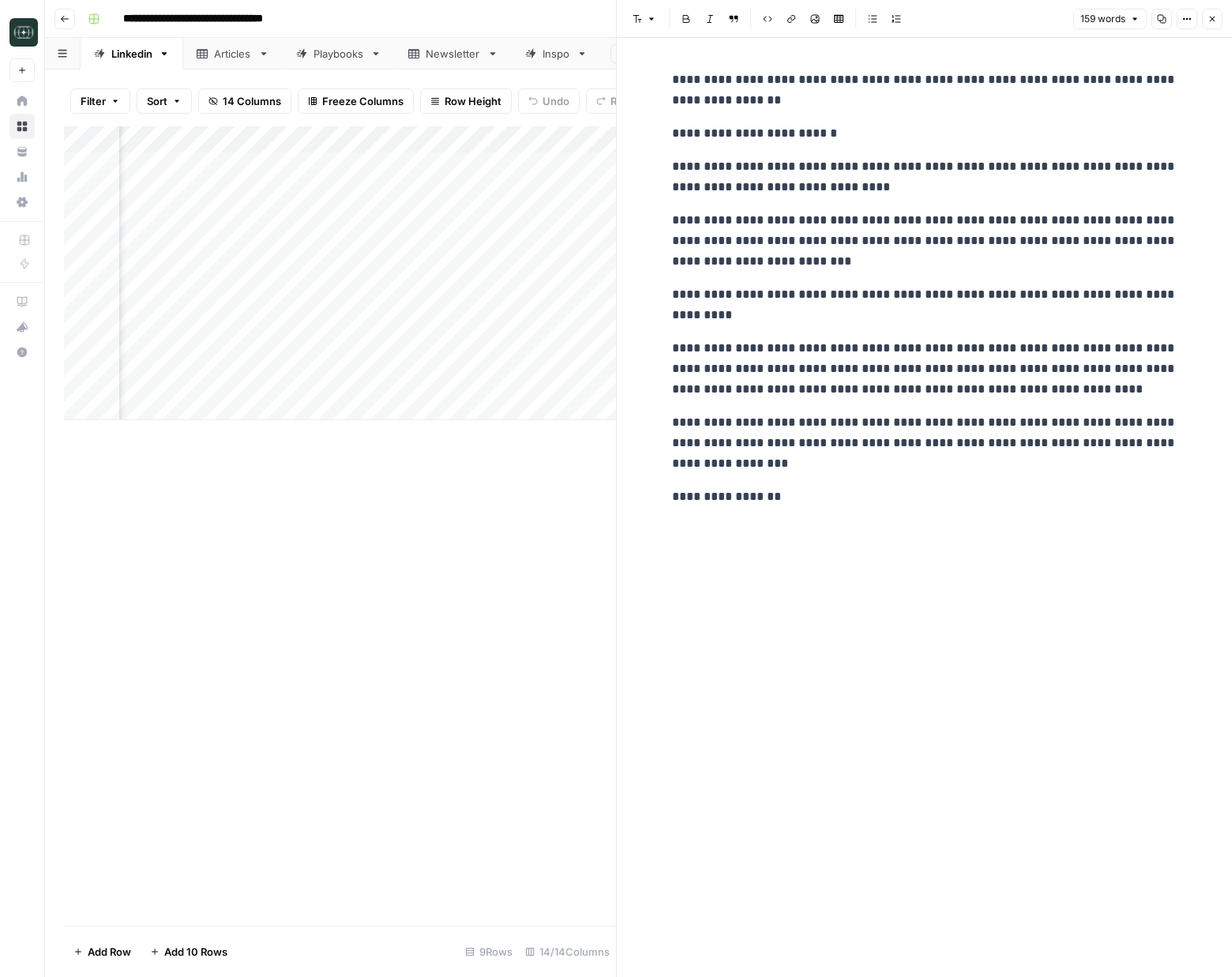
click at [952, 614] on div "**********" at bounding box center [925, 508] width 524 height 939
click at [1219, 19] on button "Close" at bounding box center [1212, 19] width 20 height 20
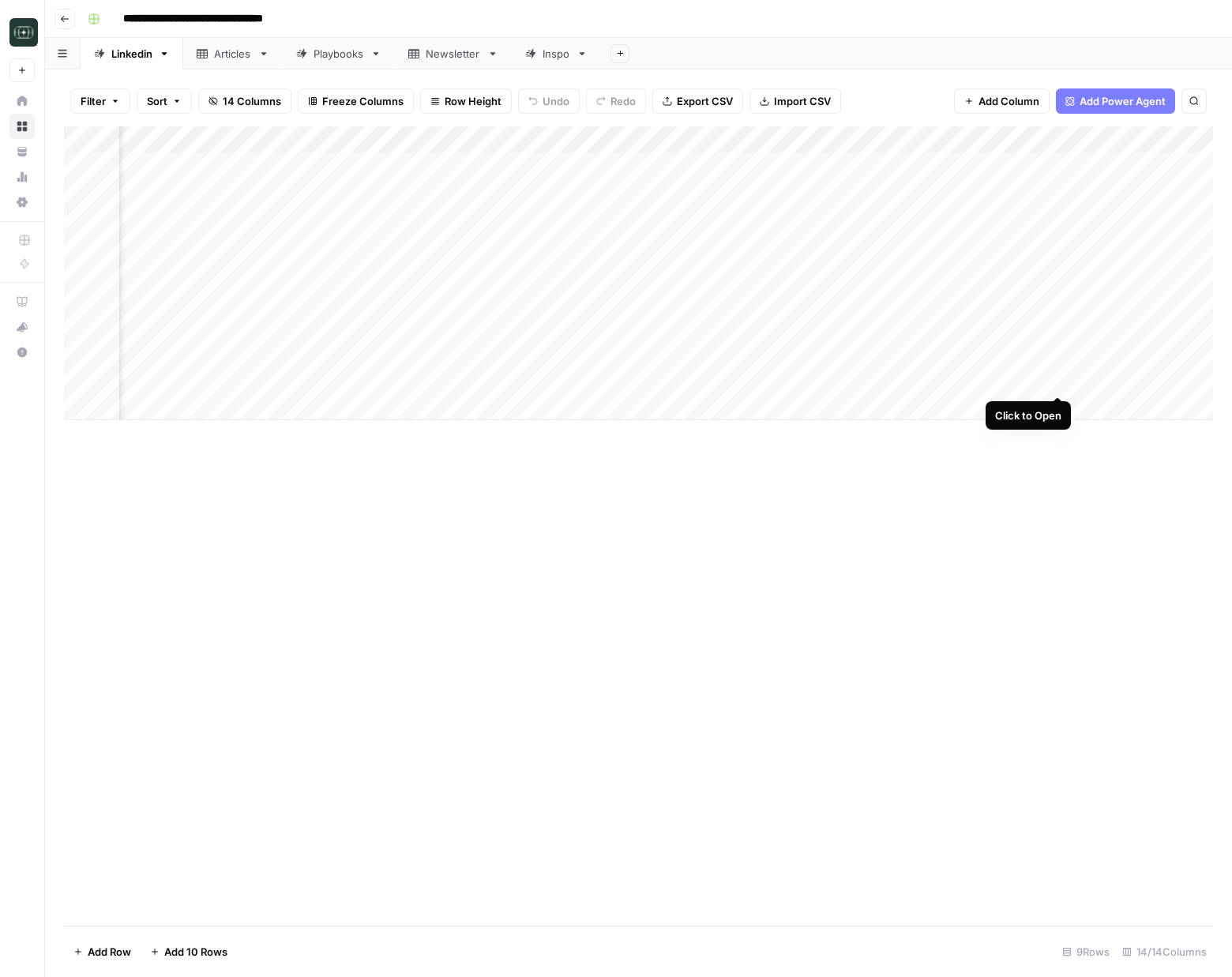
click at [1059, 380] on div "Add Column" at bounding box center [639, 274] width 1149 height 294
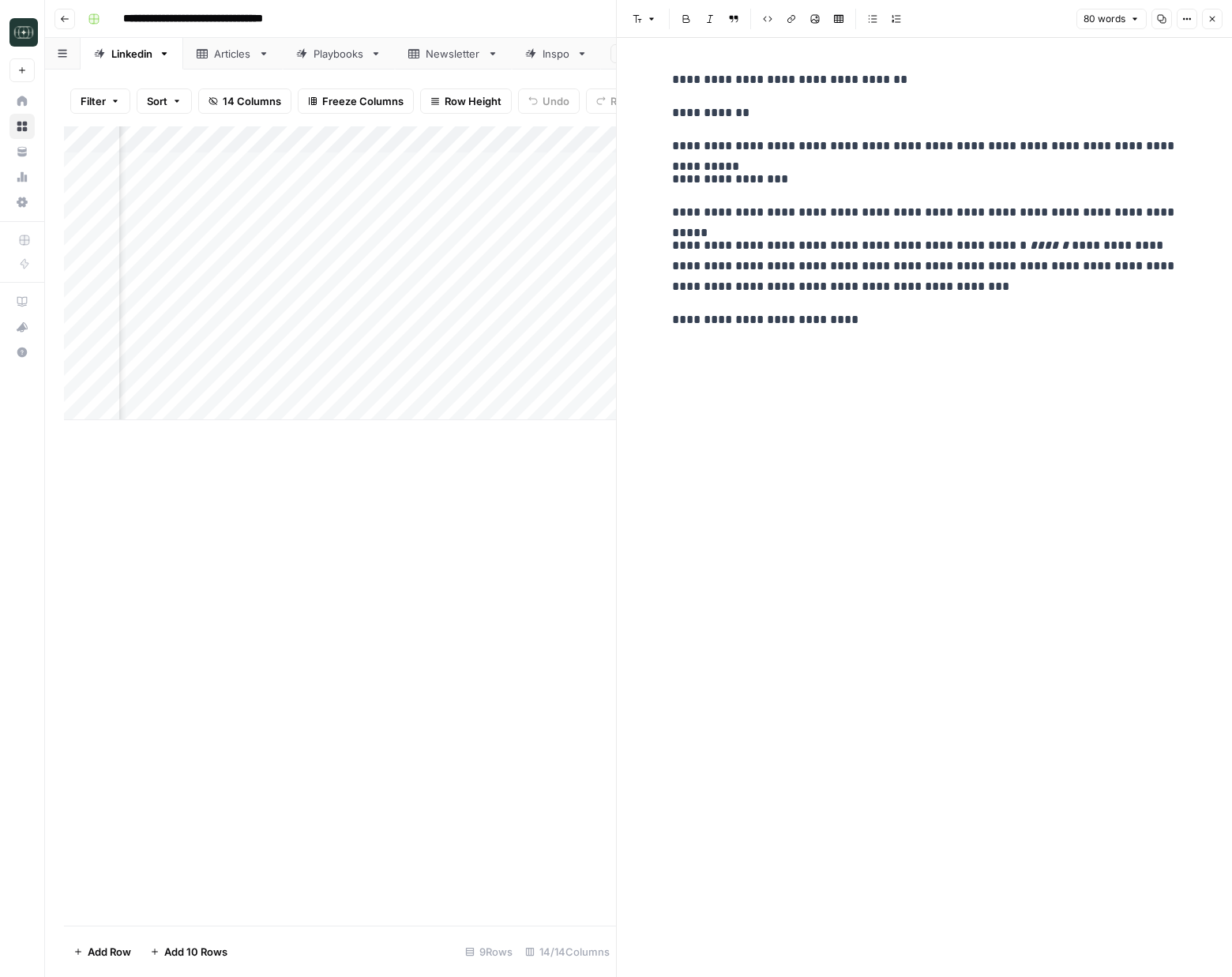
drag, startPoint x: 1210, startPoint y: 19, endPoint x: 1164, endPoint y: 100, distance: 93.2
click at [1210, 19] on icon "button" at bounding box center [1212, 19] width 9 height 9
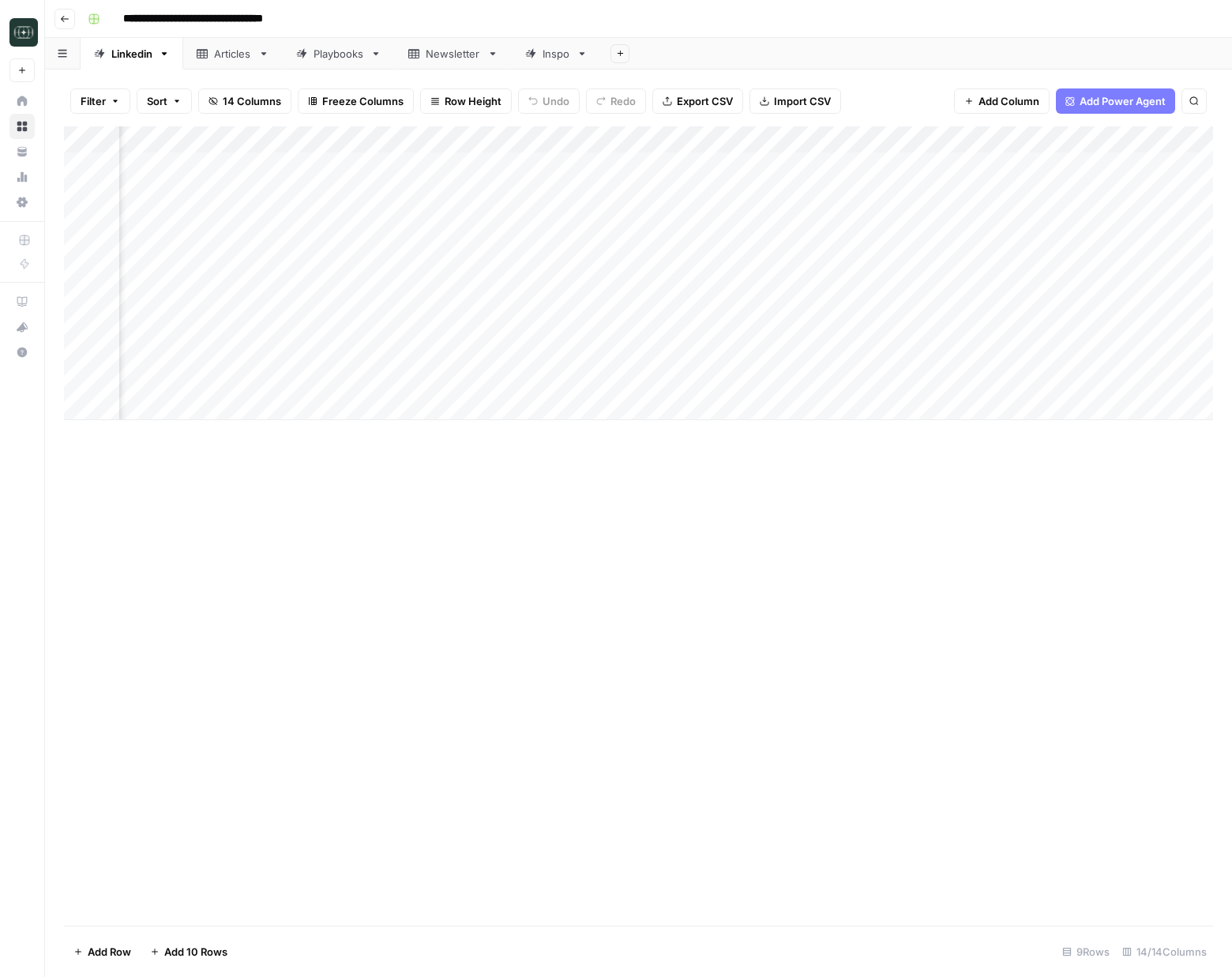
click at [850, 143] on div "Add Column" at bounding box center [639, 274] width 1149 height 294
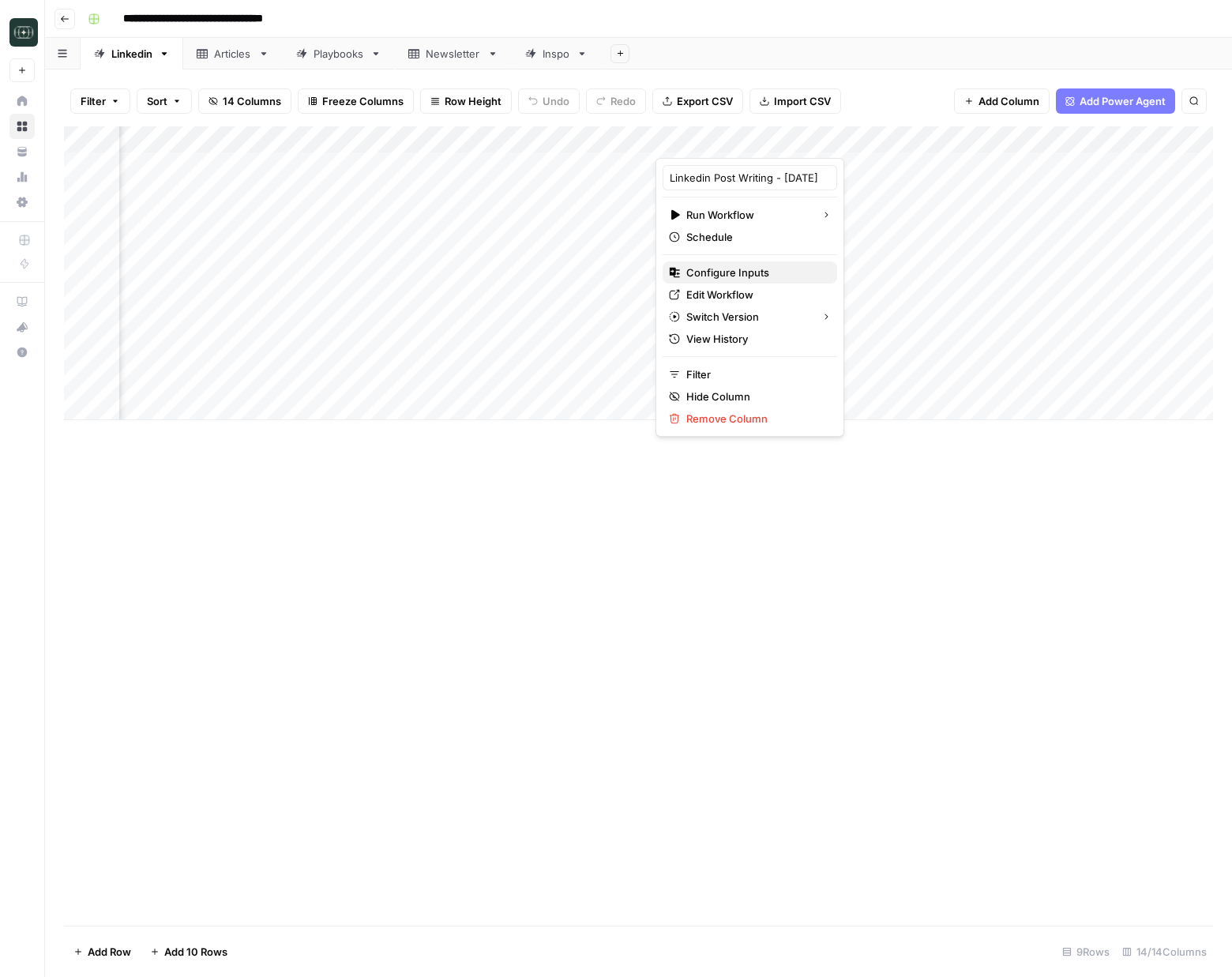
click at [765, 276] on span "Configure Inputs" at bounding box center [755, 272] width 138 height 16
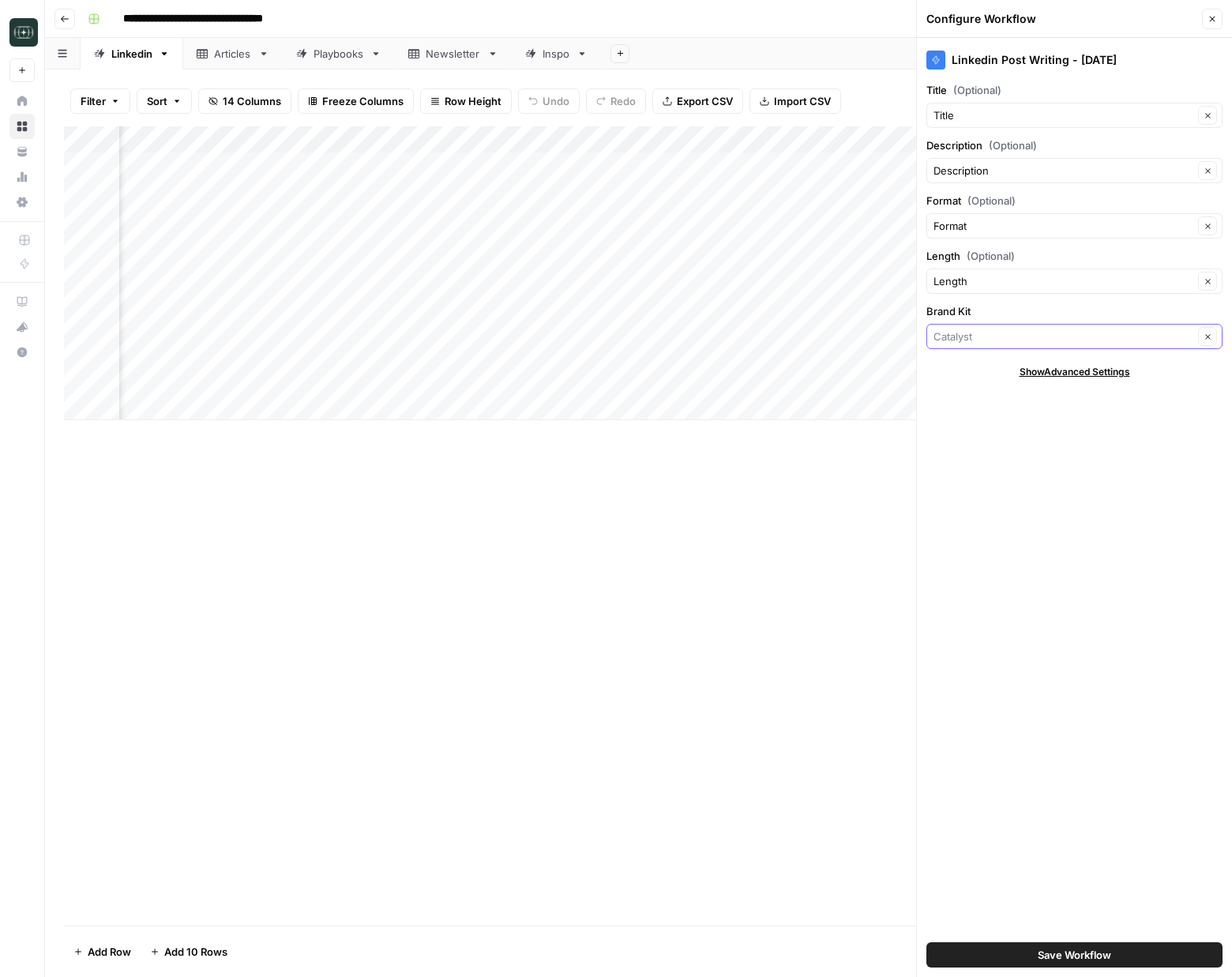
click at [982, 344] on input "Brand Kit" at bounding box center [1063, 336] width 260 height 16
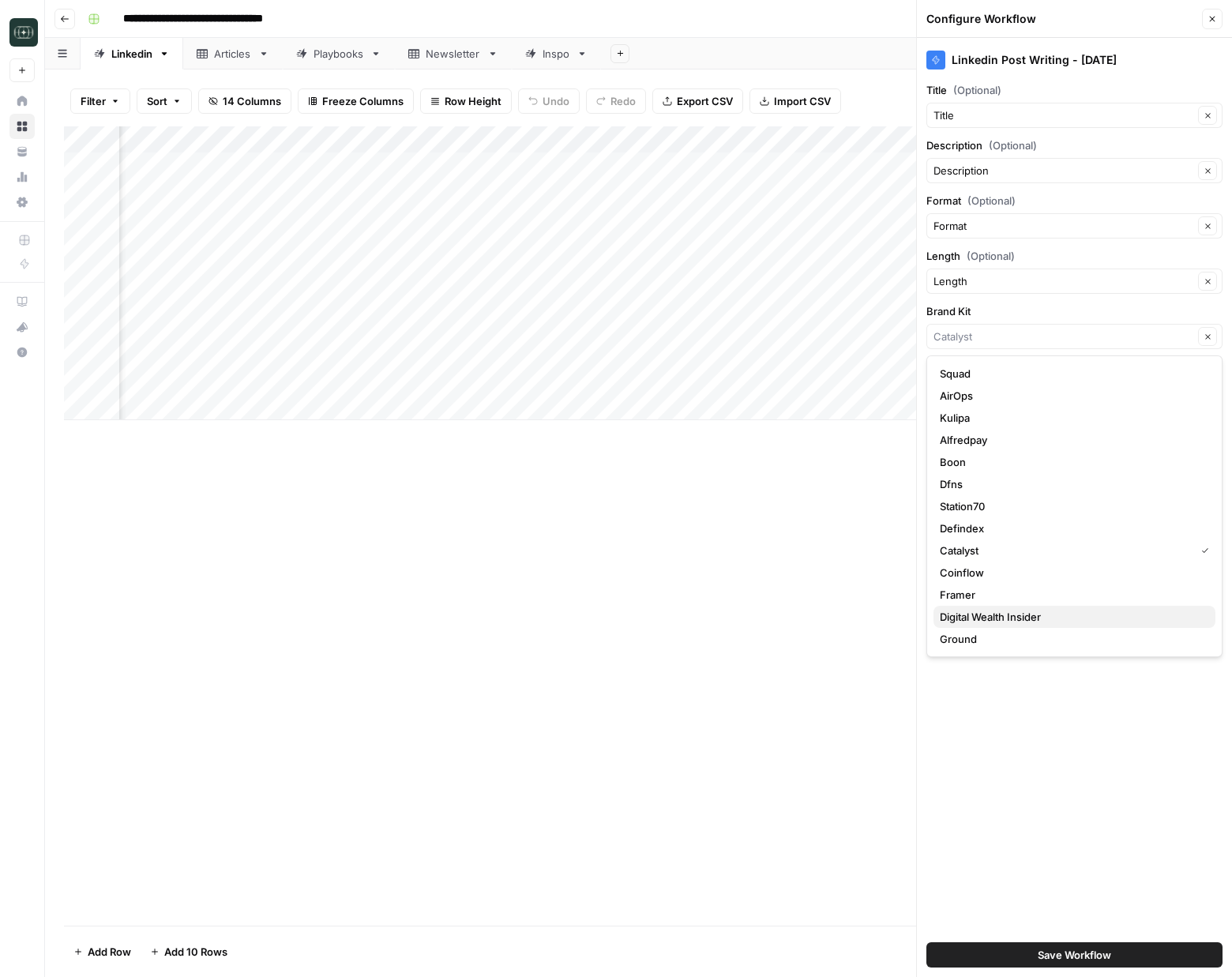
click at [1119, 606] on button "Digital Wealth Insider" at bounding box center [1075, 617] width 282 height 22
type input "Digital Wealth Insider"
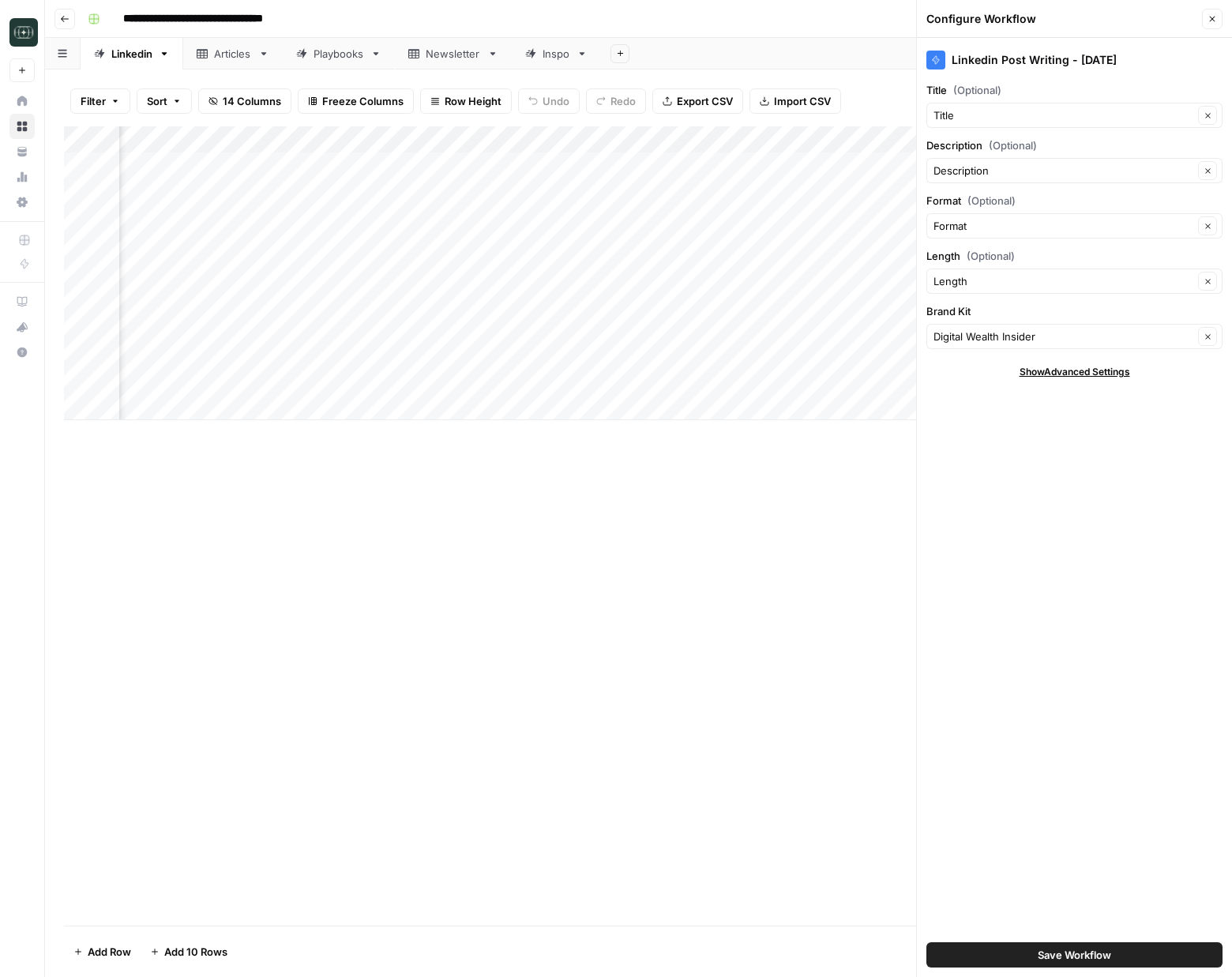
drag, startPoint x: 1122, startPoint y: 663, endPoint x: 1067, endPoint y: 934, distance: 276.5
click at [1116, 683] on div "Linkedin Post Writing - AUG25 Title (Optional) Title Clear Description (Optiona…" at bounding box center [1075, 508] width 315 height 939
click at [1075, 957] on span "Save Workflow" at bounding box center [1074, 955] width 74 height 16
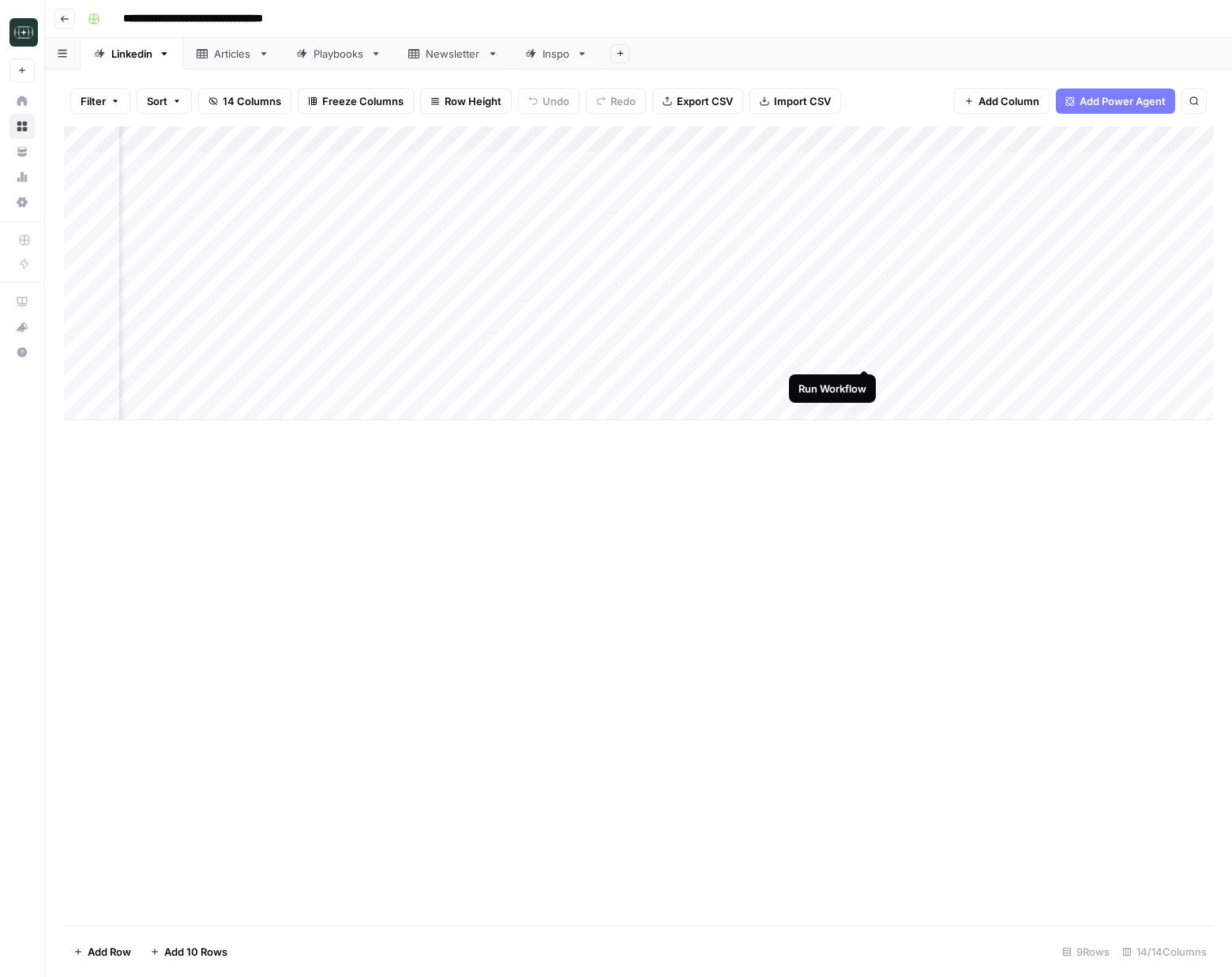
click at [867, 353] on div "Add Column" at bounding box center [639, 274] width 1149 height 294
click at [868, 381] on div "Add Column" at bounding box center [639, 274] width 1149 height 294
click at [981, 596] on div "Add Column" at bounding box center [639, 526] width 1149 height 799
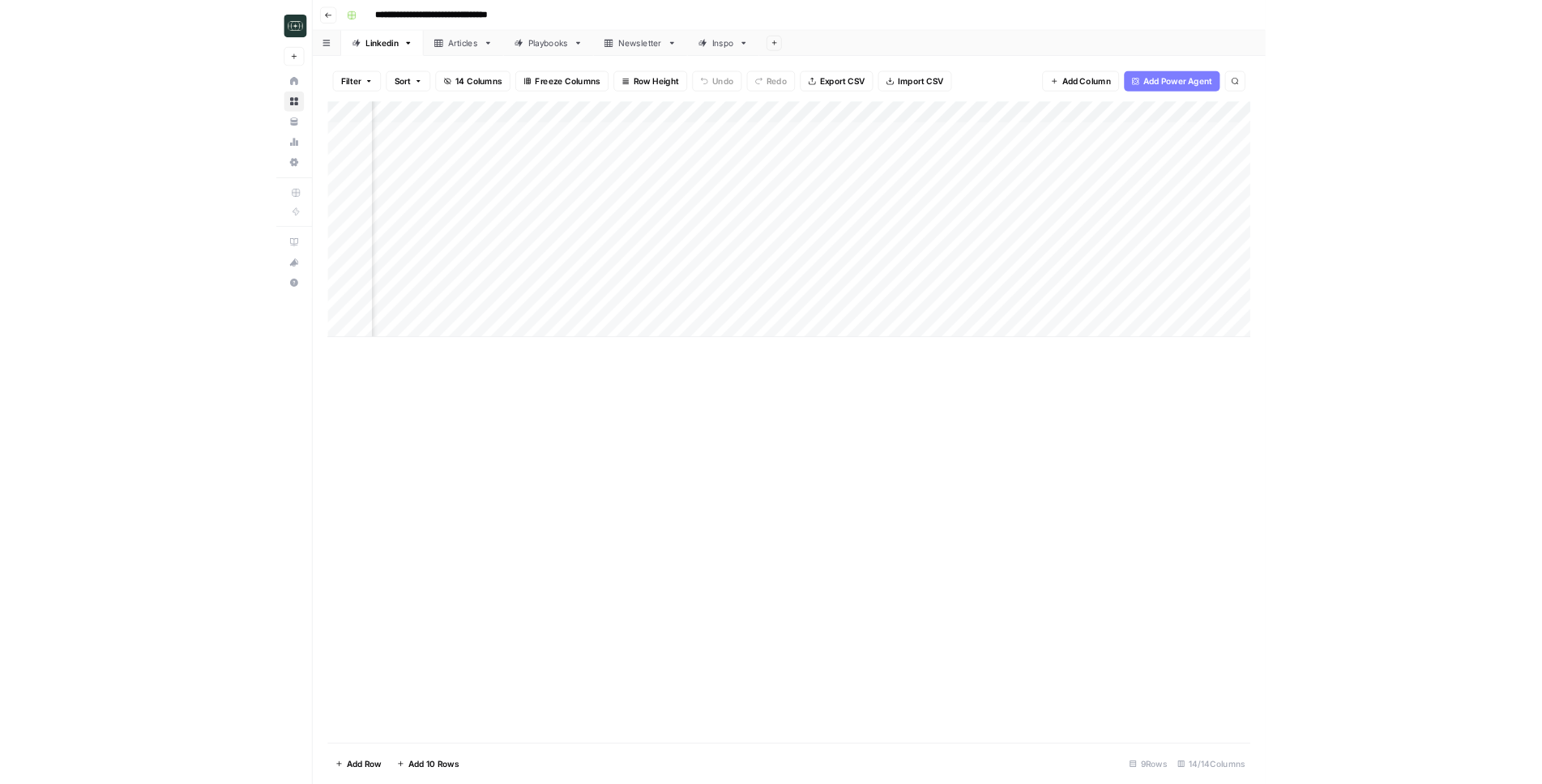
scroll to position [0, 272]
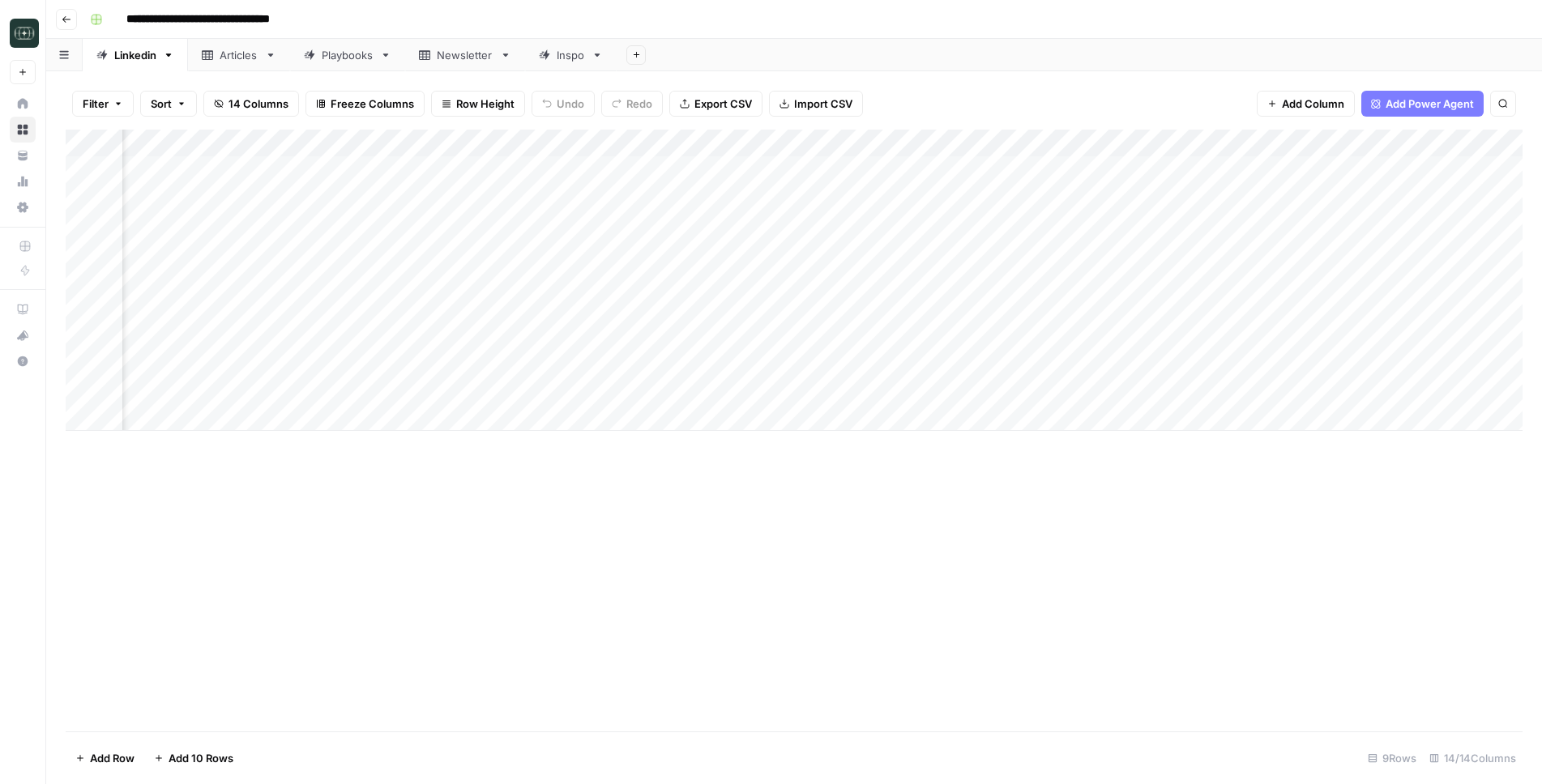
click at [954, 451] on div "Add Column" at bounding box center [794, 431] width 1457 height 602
click at [1076, 389] on div "Add Column" at bounding box center [794, 281] width 1457 height 302
click at [1084, 389] on div "Add Column" at bounding box center [794, 281] width 1457 height 302
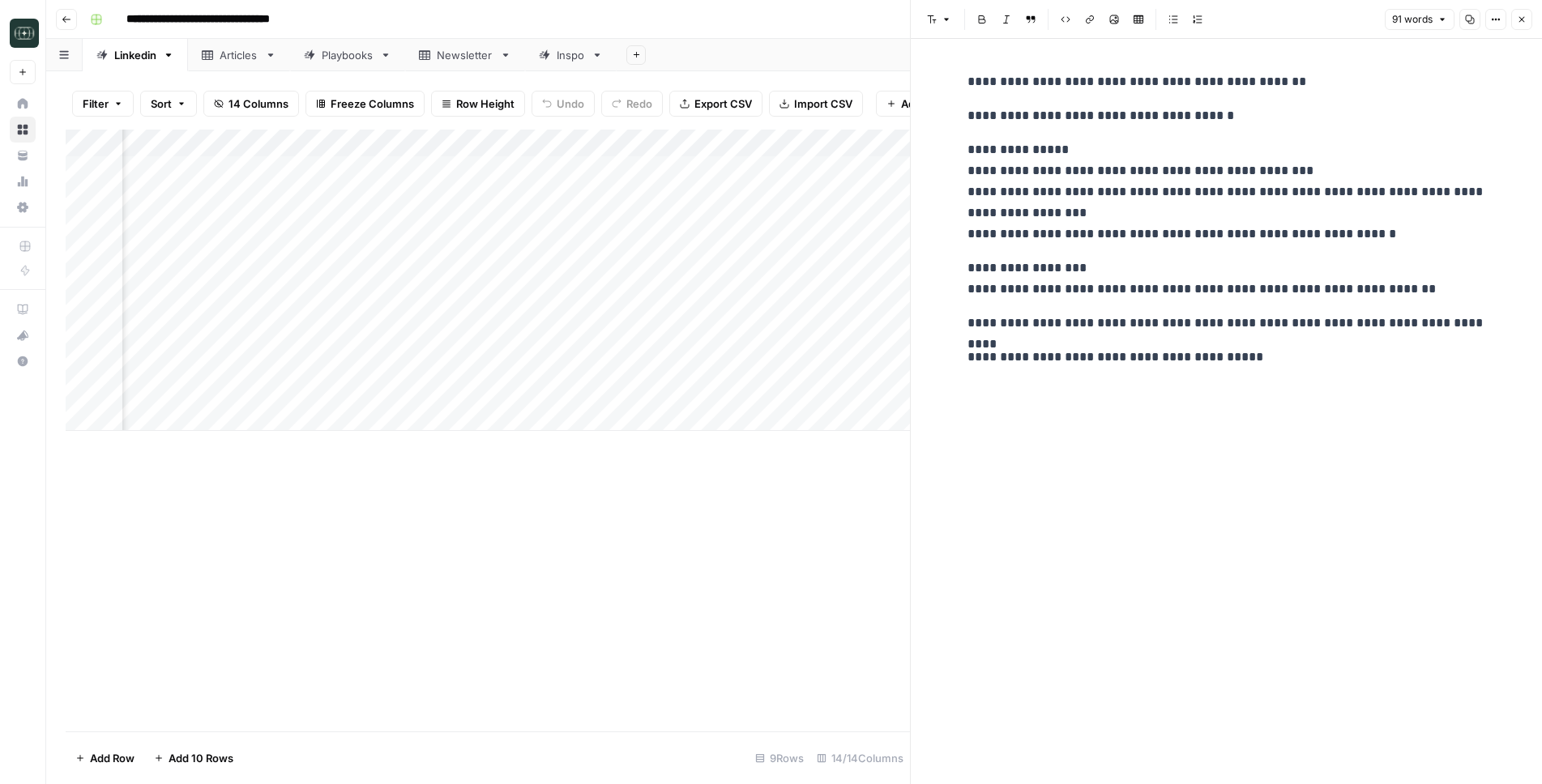
click at [1263, 30] on header "Font style Bold Italic Block quote Code block Link Image Insert Table Bulleted …" at bounding box center [1226, 19] width 632 height 39
click at [1263, 22] on icon "button" at bounding box center [1522, 19] width 10 height 10
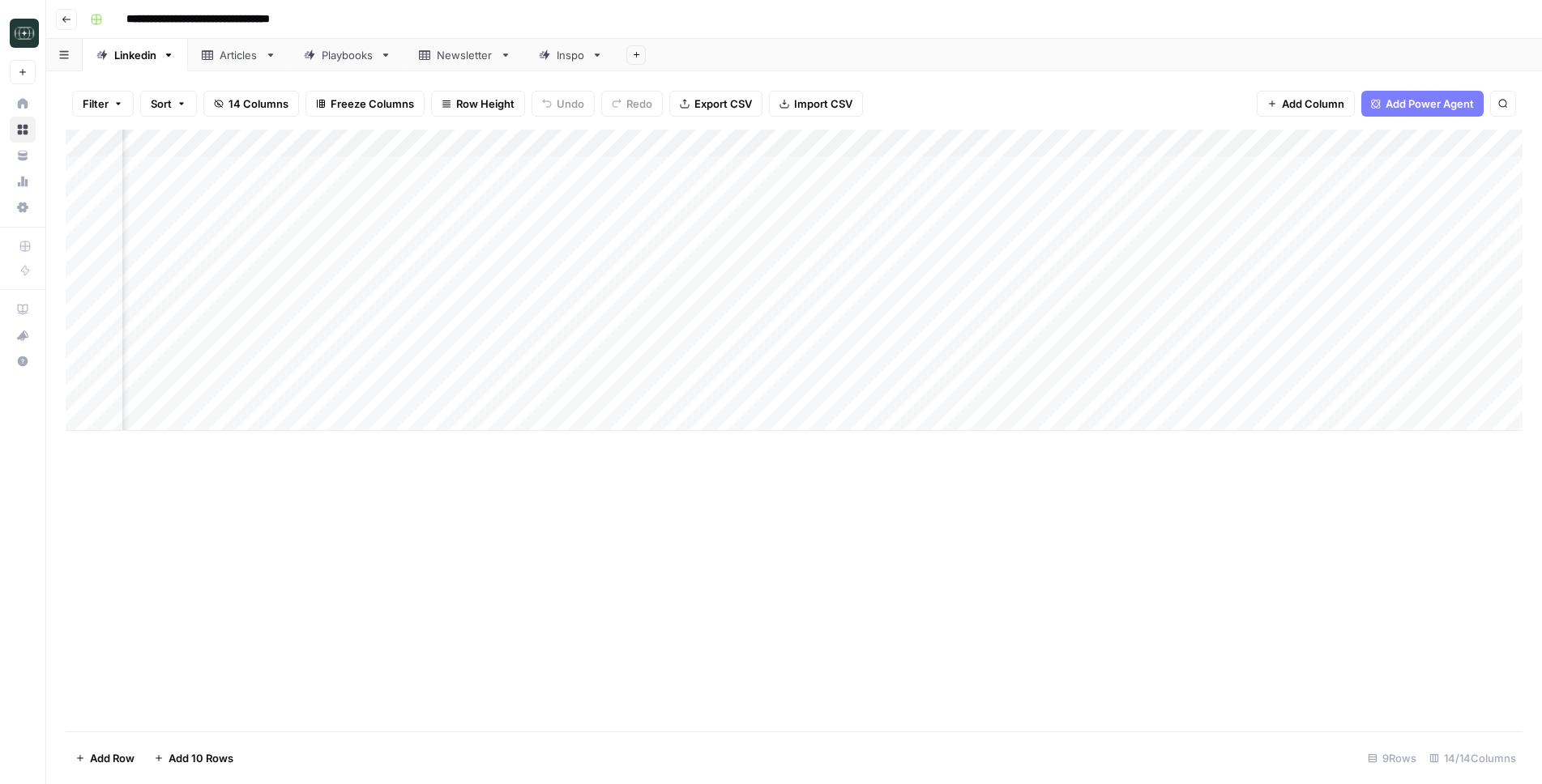
click at [1068, 369] on div "Add Column" at bounding box center [794, 281] width 1457 height 302
click at [1091, 364] on div "Add Column" at bounding box center [794, 281] width 1457 height 302
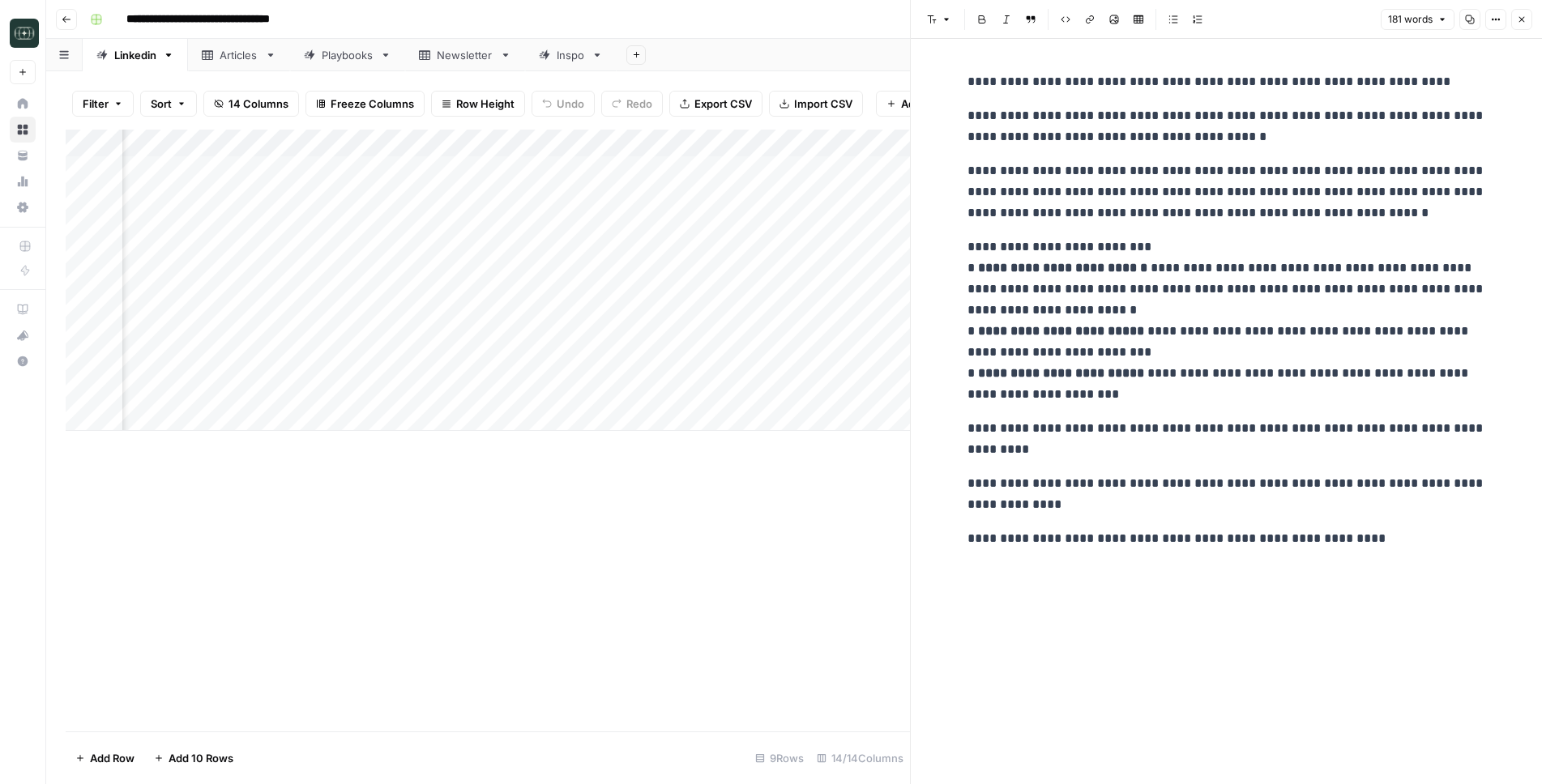
click at [1263, 653] on div "**********" at bounding box center [1227, 412] width 538 height 745
click at [1263, 11] on button "Close" at bounding box center [1522, 19] width 21 height 21
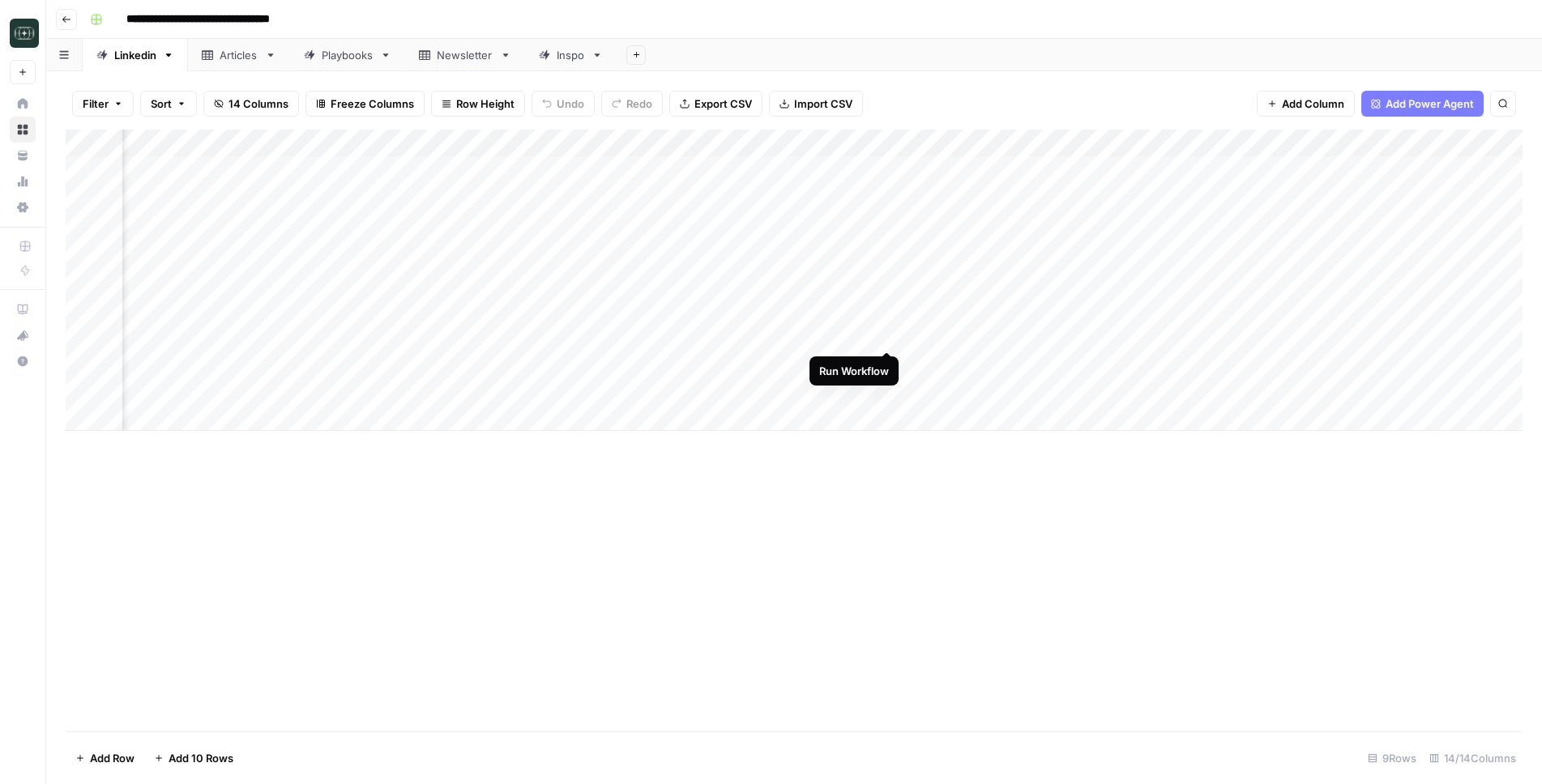
click at [883, 336] on div "Add Column" at bounding box center [794, 281] width 1457 height 302
click at [891, 312] on div "Add Column" at bounding box center [794, 281] width 1457 height 302
click at [891, 279] on div "Add Column" at bounding box center [794, 281] width 1457 height 302
click at [889, 253] on div "Add Column" at bounding box center [794, 281] width 1457 height 302
click at [881, 551] on div "Add Column" at bounding box center [794, 431] width 1457 height 602
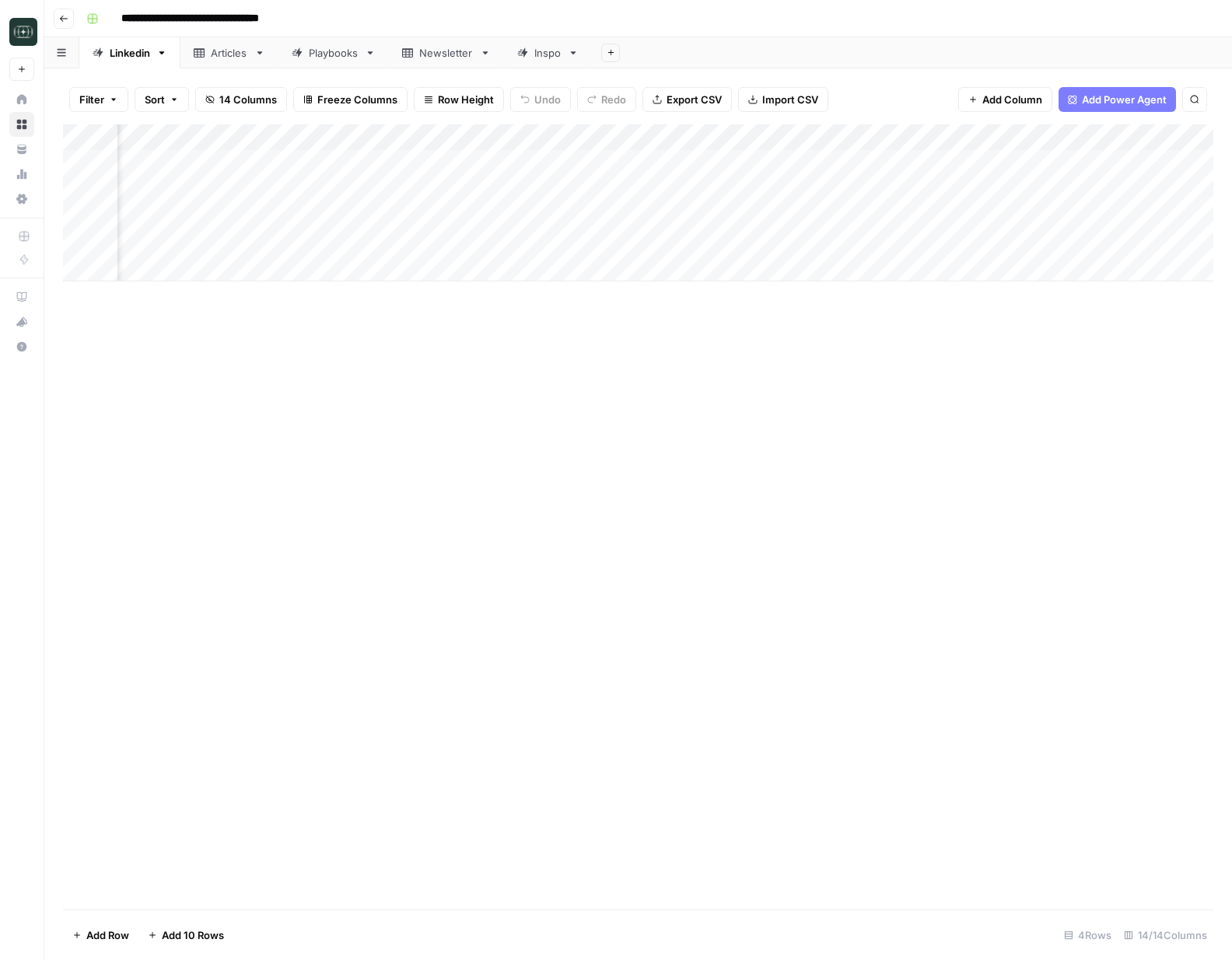
scroll to position [0, 151]
click at [761, 570] on div "Add Column" at bounding box center [638, 517] width 1150 height 786
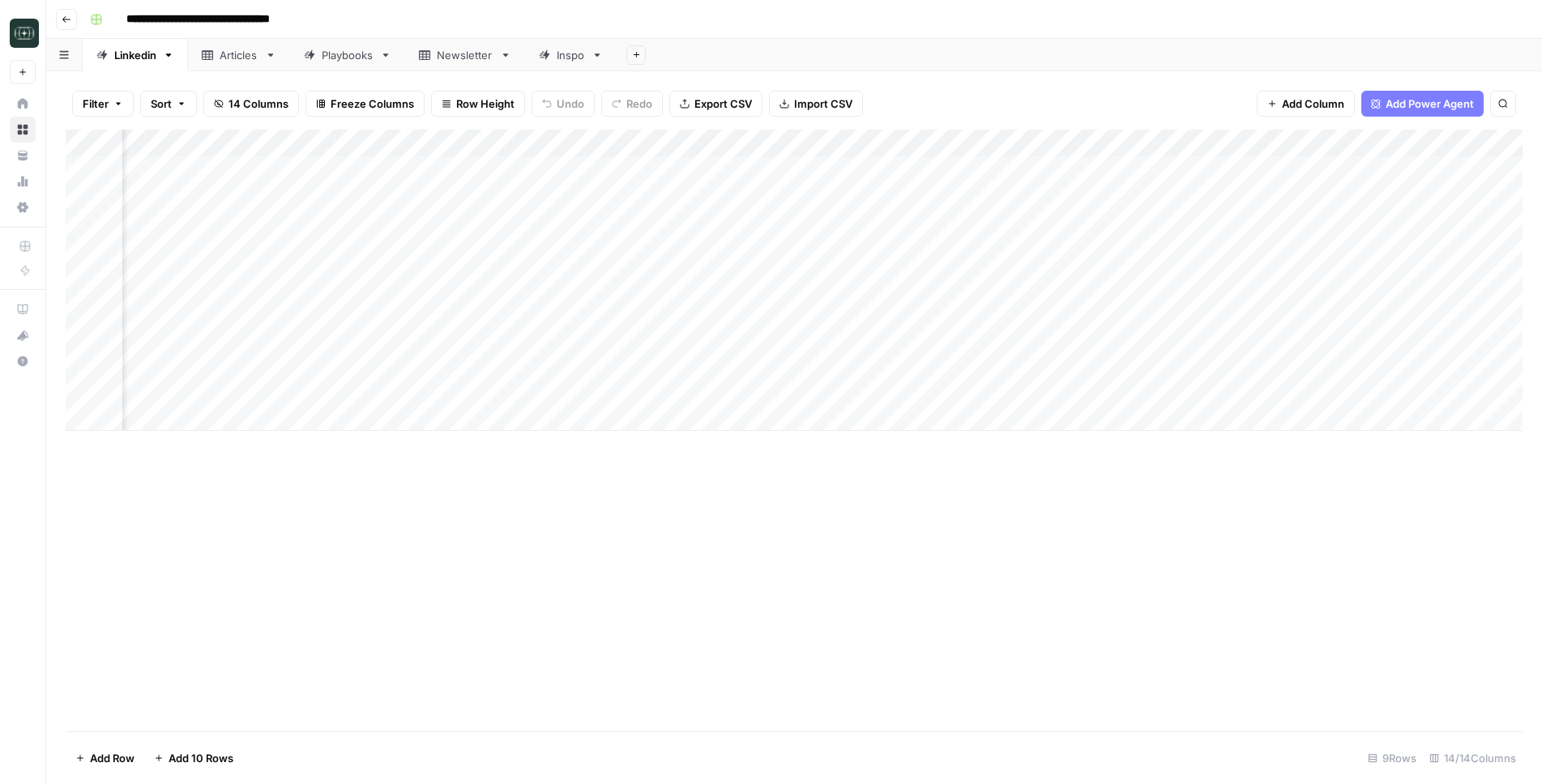
scroll to position [0, 272]
click at [755, 574] on div "Add Column" at bounding box center [794, 431] width 1457 height 602
